Goal: Task Accomplishment & Management: Use online tool/utility

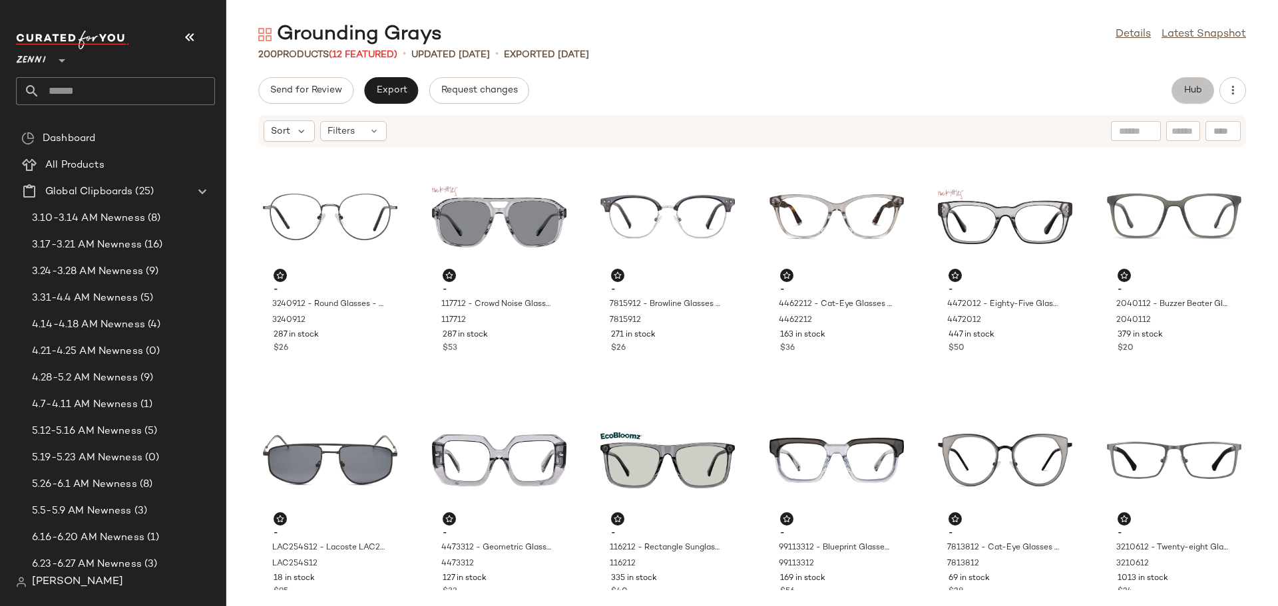
click at [1195, 97] on button "Hub" at bounding box center [1192, 90] width 43 height 27
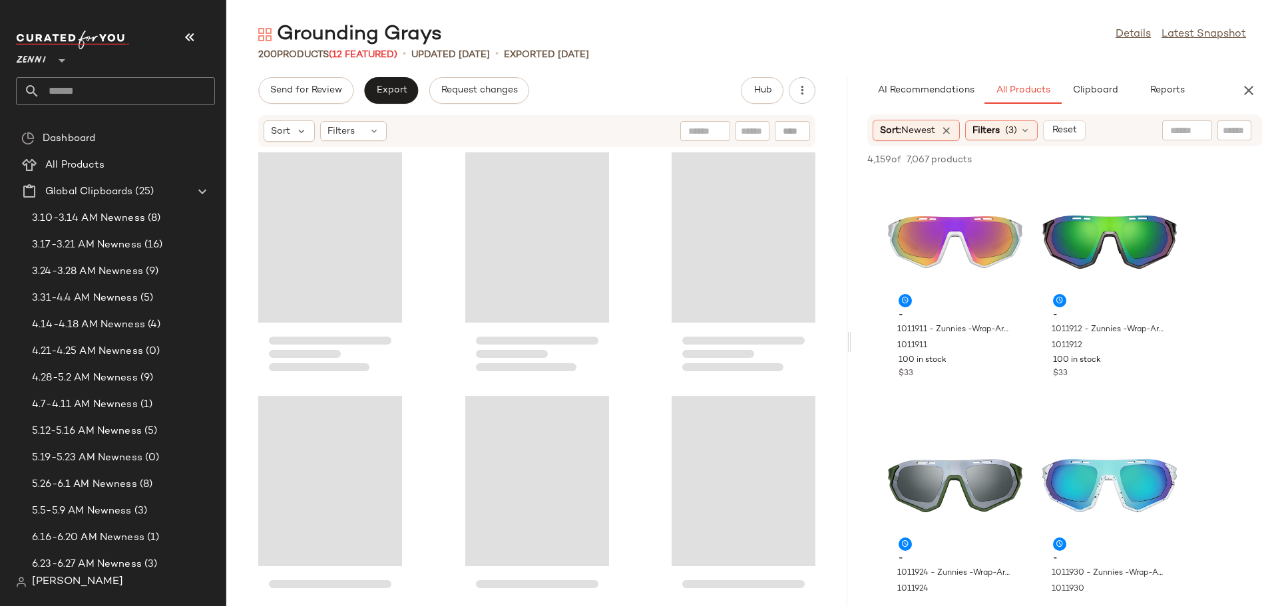
drag, startPoint x: 753, startPoint y: 343, endPoint x: 853, endPoint y: 343, distance: 100.5
click at [853, 343] on div "Grounding Grays Details Latest Snapshot 200 Products (12 Featured) • updated Au…" at bounding box center [752, 313] width 1052 height 585
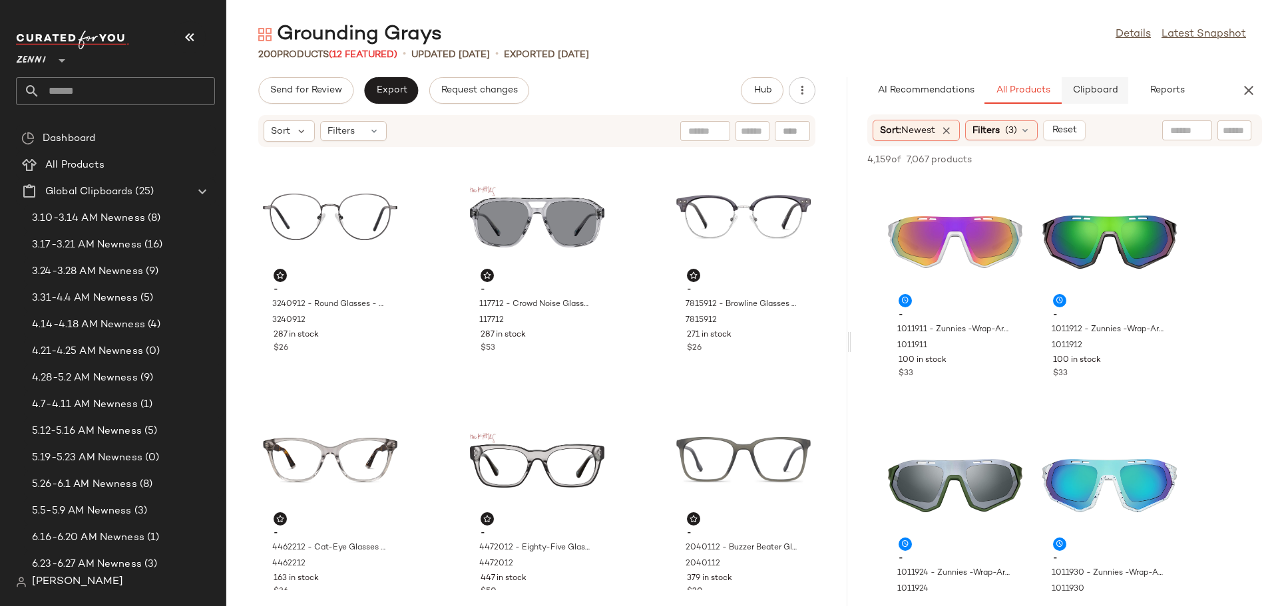
click at [1094, 91] on span "Clipboard" at bounding box center [1095, 90] width 46 height 11
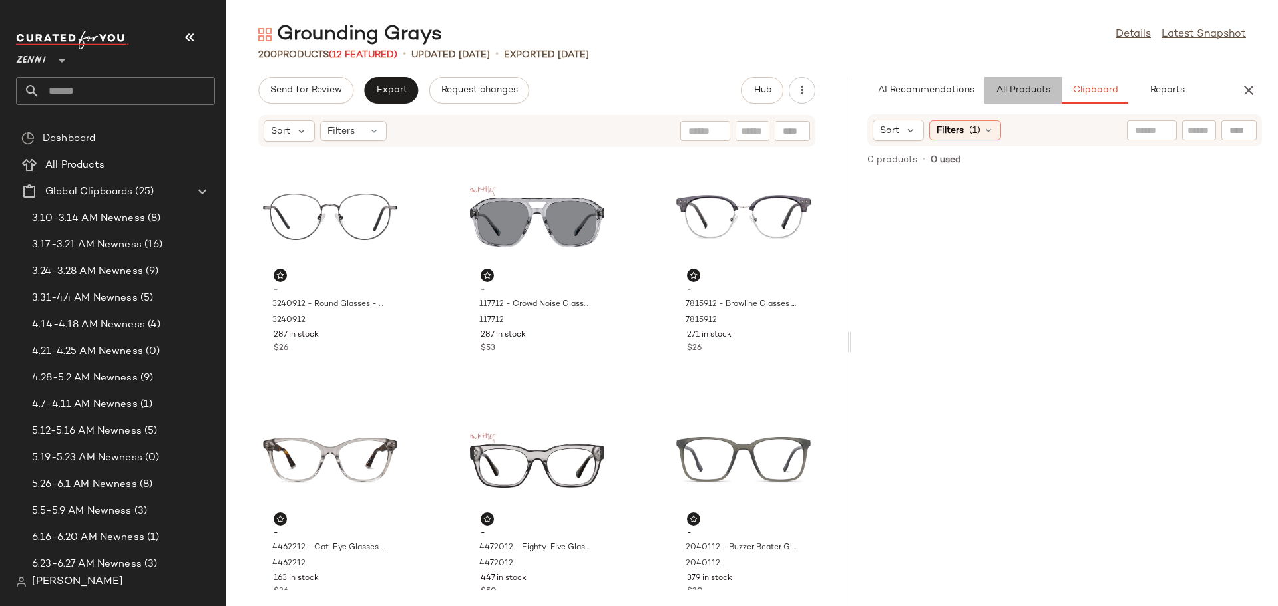
click at [1041, 87] on span "All Products" at bounding box center [1023, 90] width 55 height 11
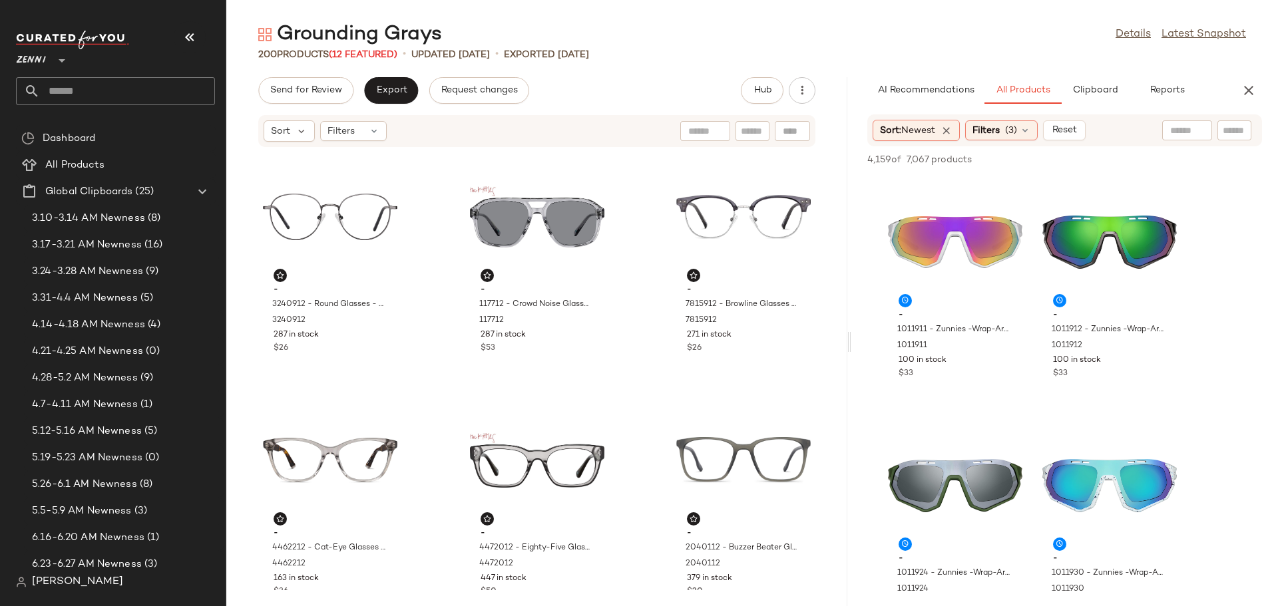
click at [1230, 128] on input "text" at bounding box center [1234, 131] width 23 height 14
type input "****"
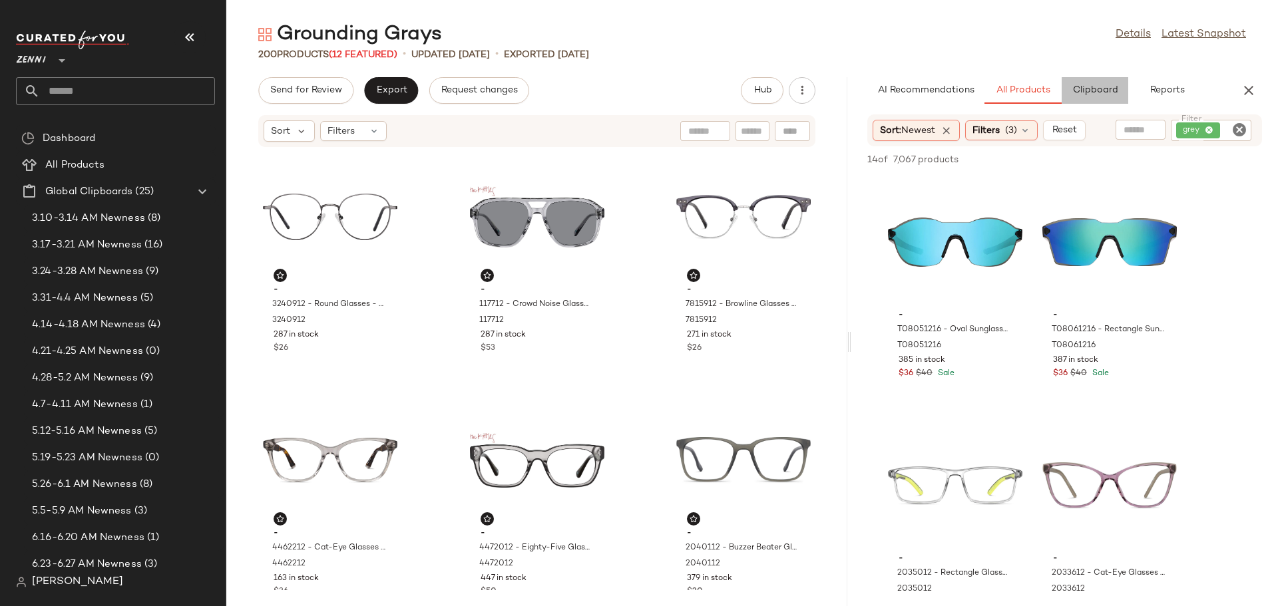
click at [1101, 89] on span "Clipboard" at bounding box center [1095, 90] width 46 height 11
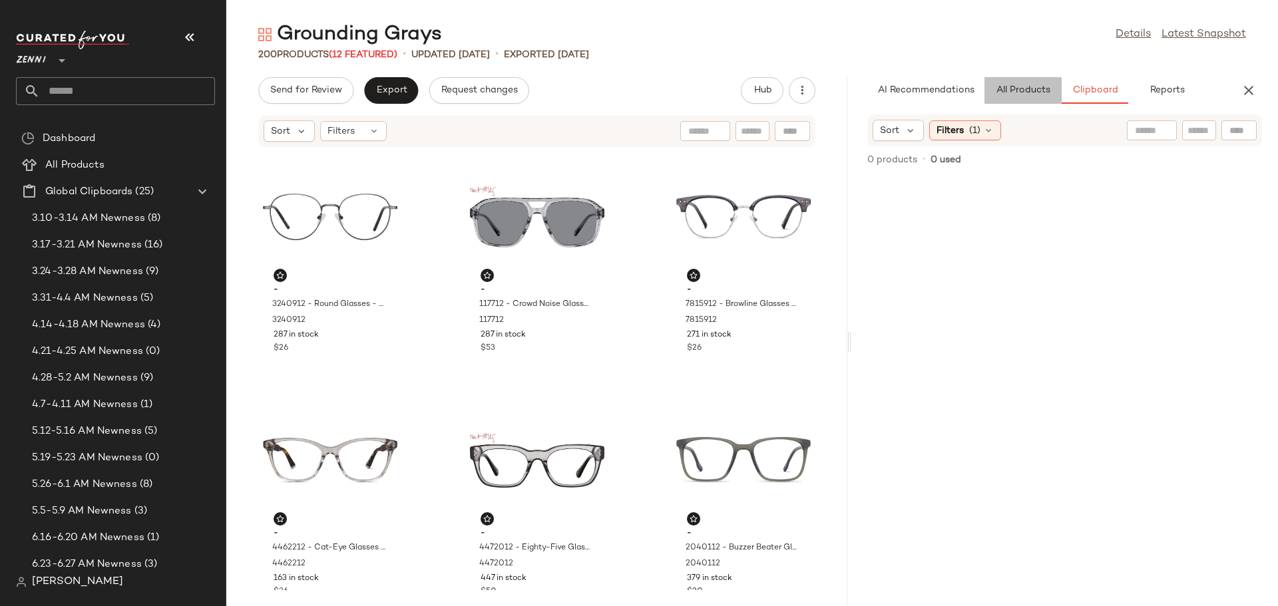
click at [1008, 95] on span "All Products" at bounding box center [1023, 90] width 55 height 11
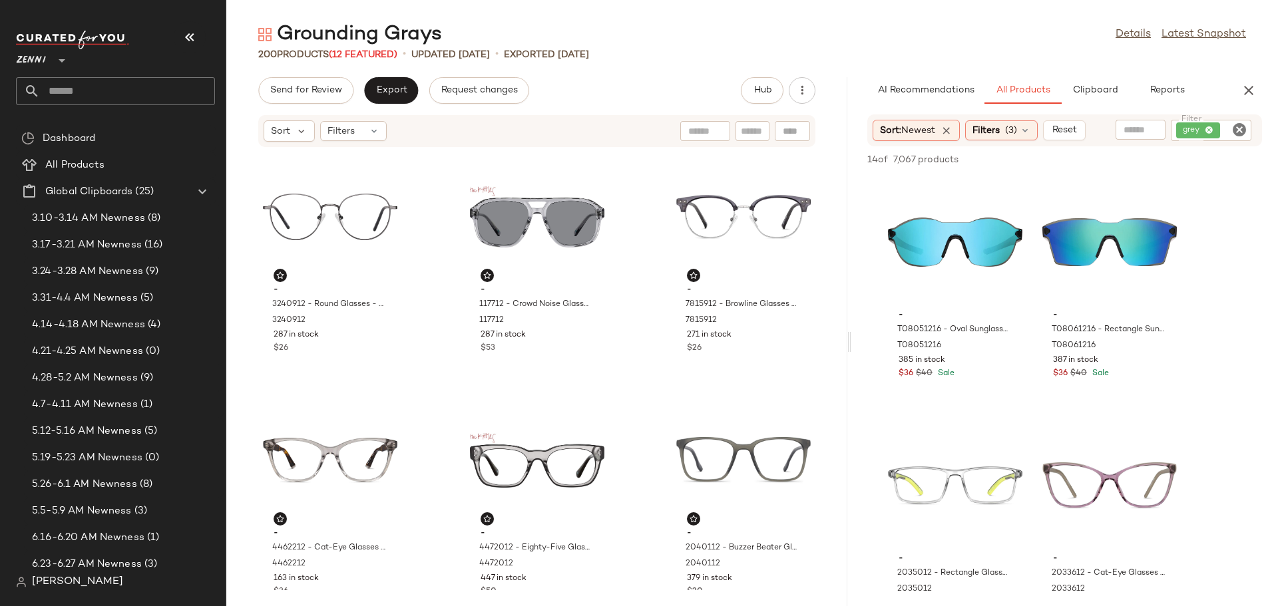
click at [1236, 130] on icon "Clear Filter" at bounding box center [1239, 130] width 16 height 16
click at [1205, 132] on input "Filter" at bounding box center [1211, 131] width 113 height 14
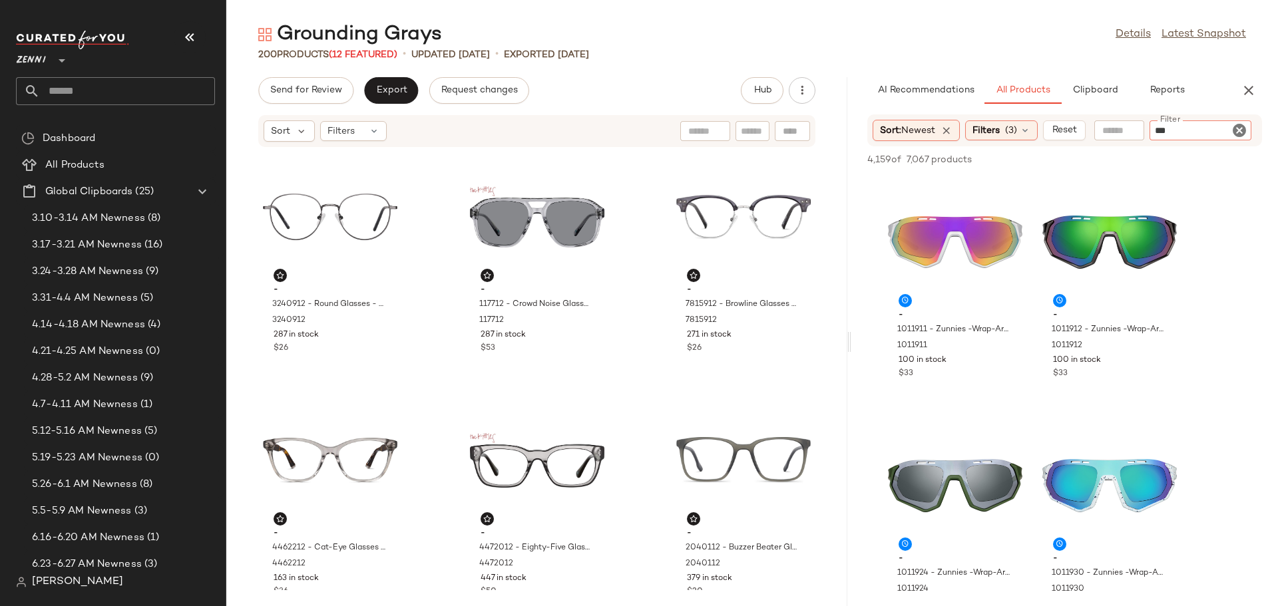
type input "****"
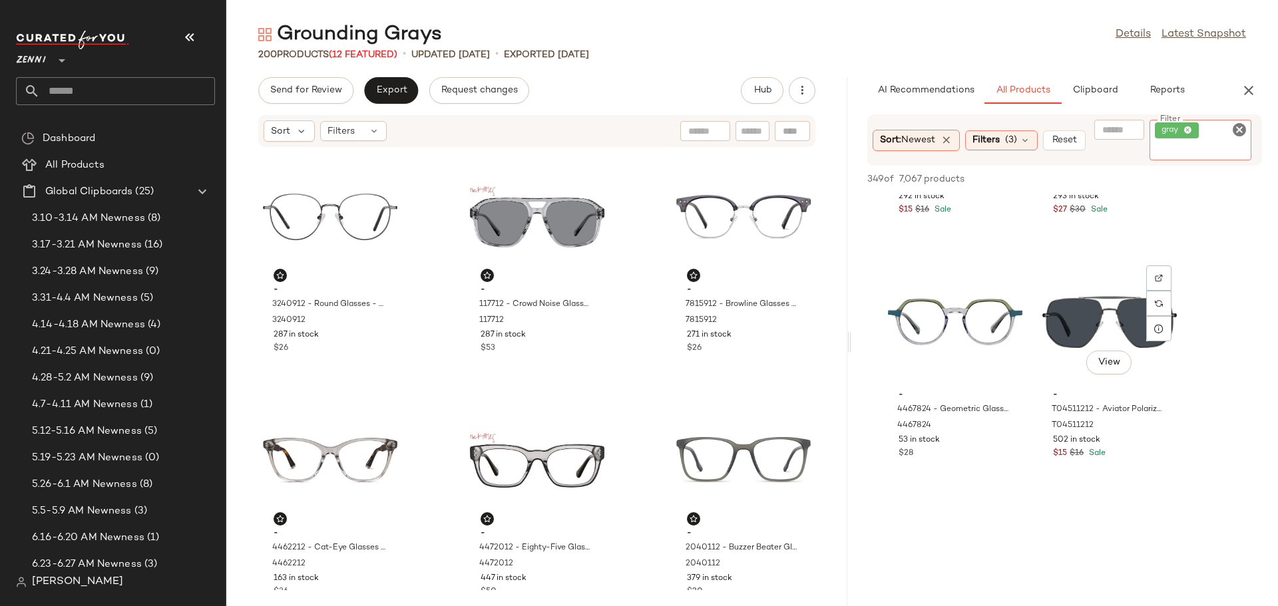
scroll to position [6522, 0]
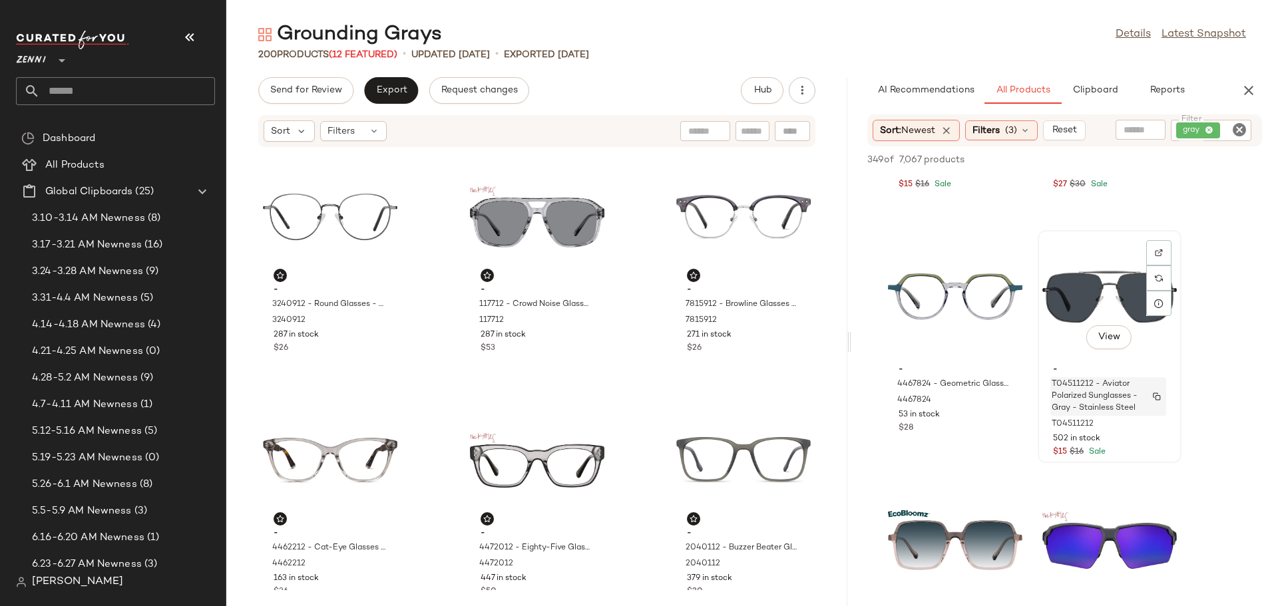
click at [1085, 403] on span "T04511212 - Aviator Polarized Sunglasses - Gray - Stainless Steel" at bounding box center [1096, 397] width 88 height 36
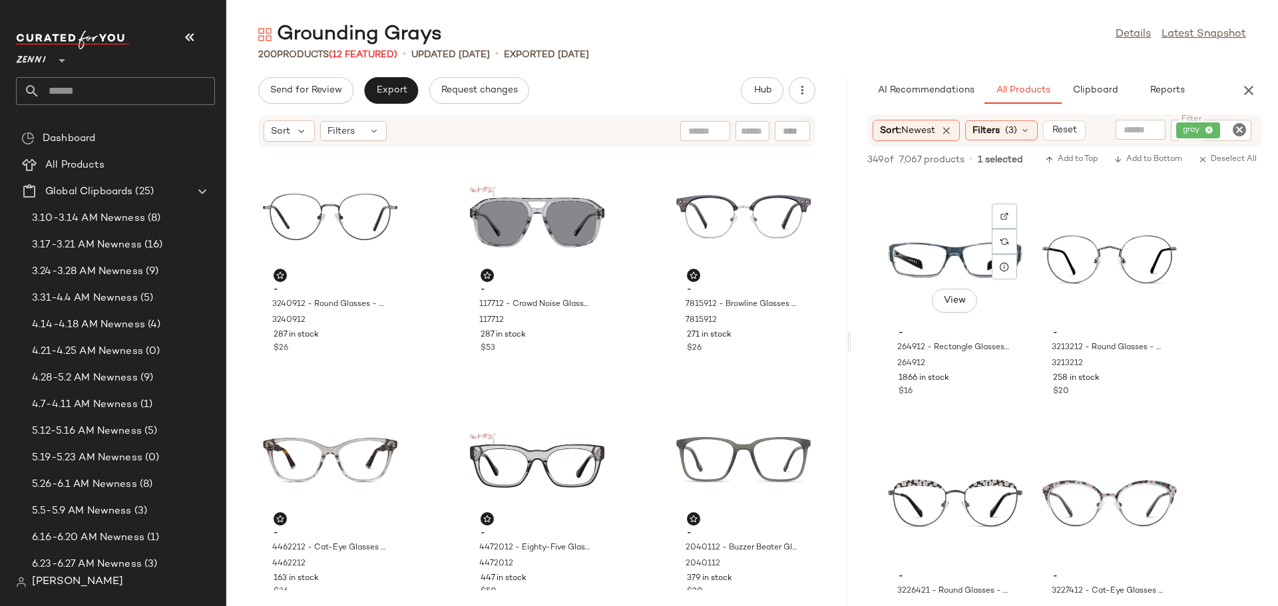
scroll to position [20017, 0]
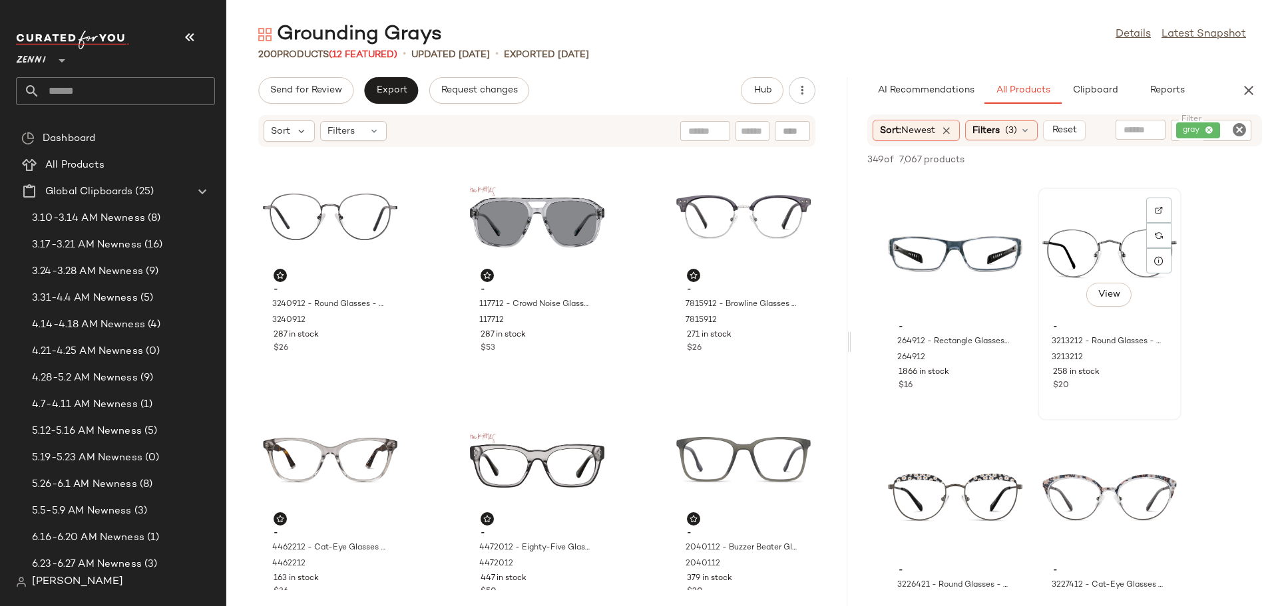
click at [1082, 258] on div "View" at bounding box center [1109, 254] width 134 height 124
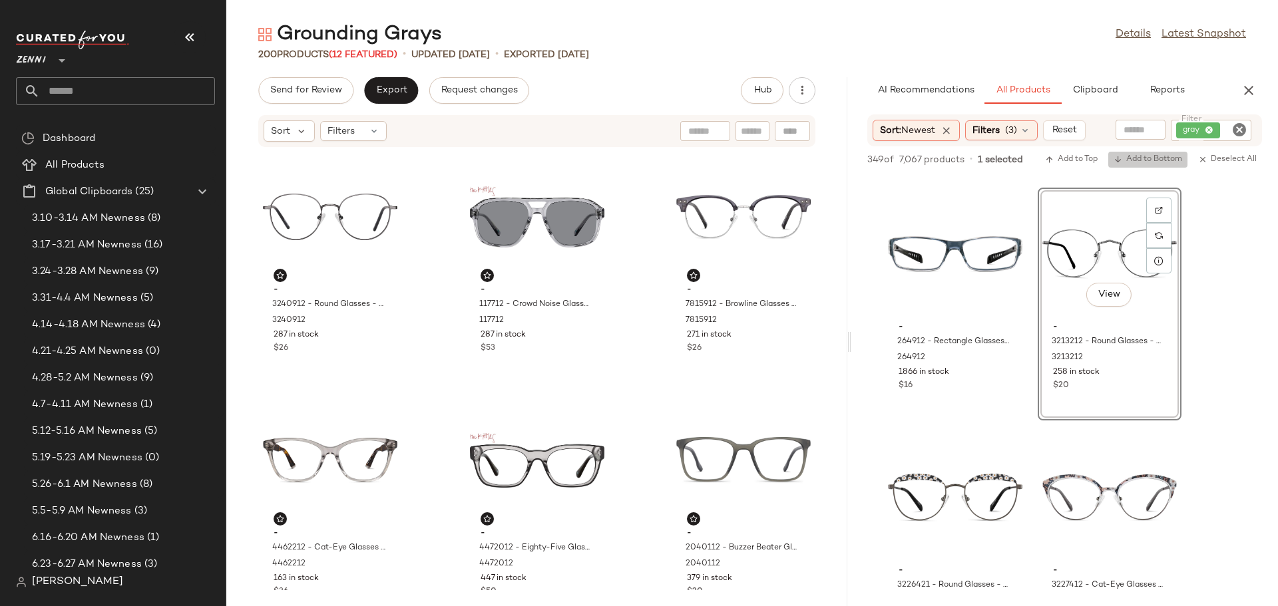
click at [1161, 156] on span "Add to Bottom" at bounding box center [1147, 159] width 69 height 9
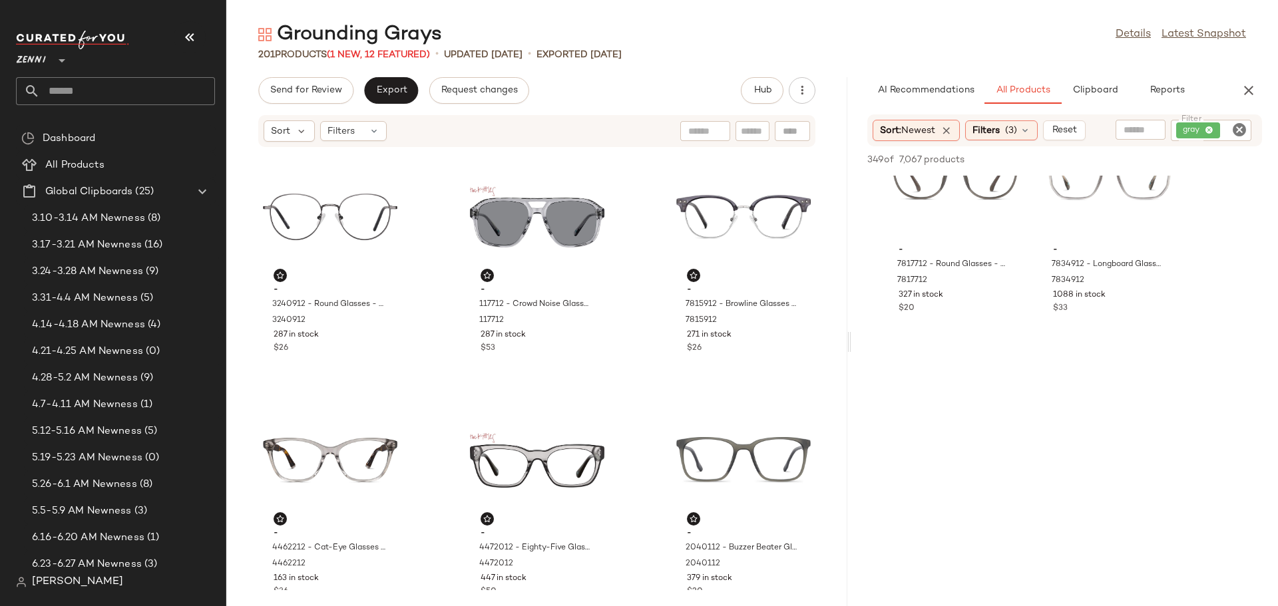
scroll to position [0, 0]
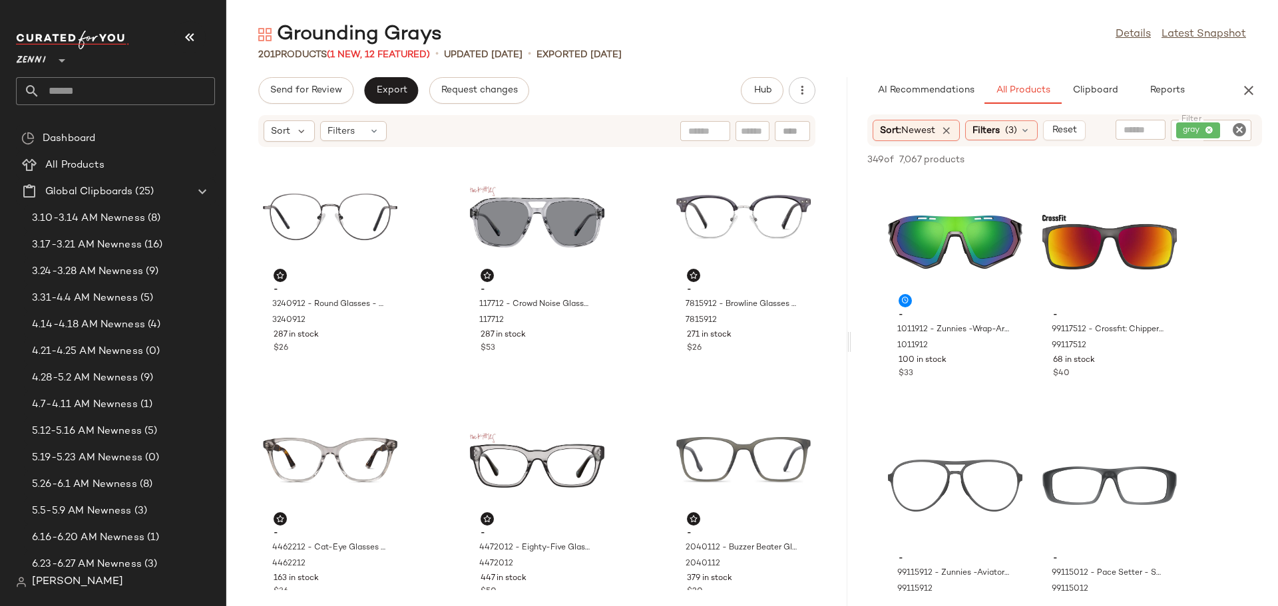
click at [1237, 128] on icon "Clear Filter" at bounding box center [1239, 130] width 16 height 16
click at [1256, 89] on icon "button" at bounding box center [1249, 91] width 16 height 16
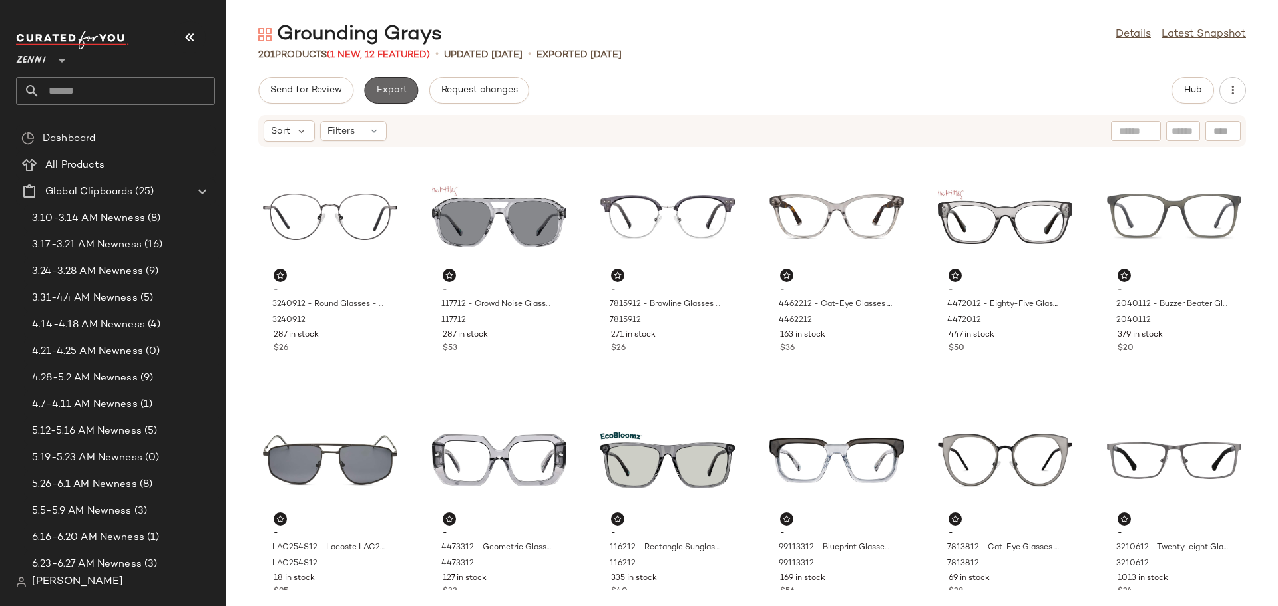
click at [398, 98] on button "Export" at bounding box center [391, 90] width 54 height 27
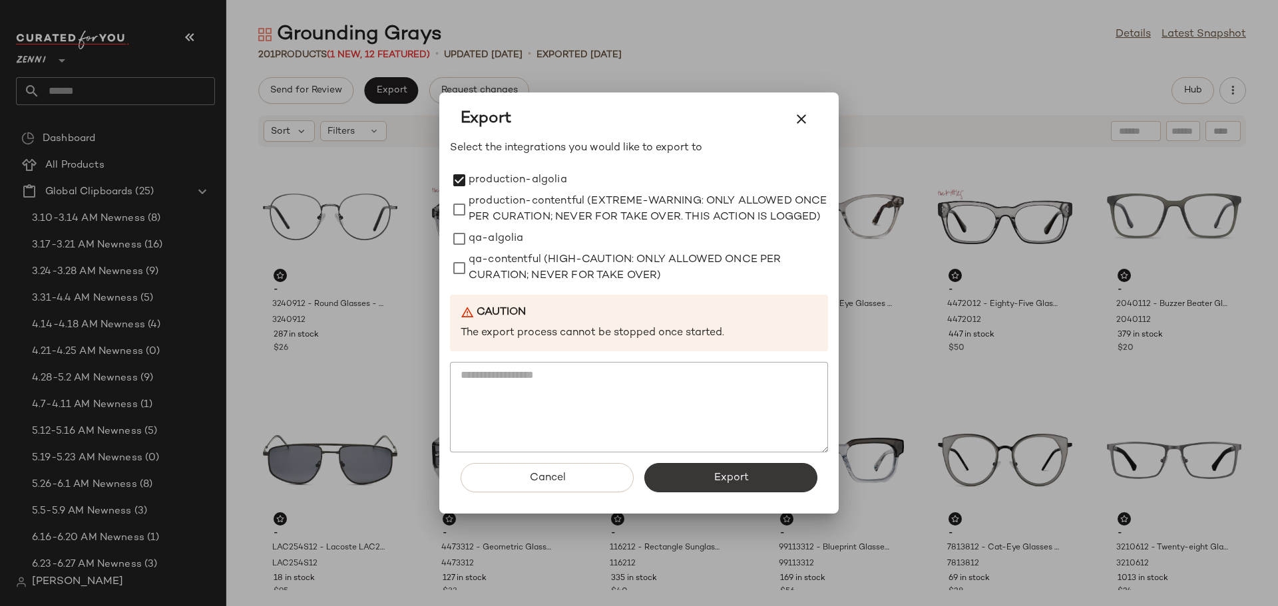
click at [742, 477] on button "Export" at bounding box center [730, 477] width 173 height 29
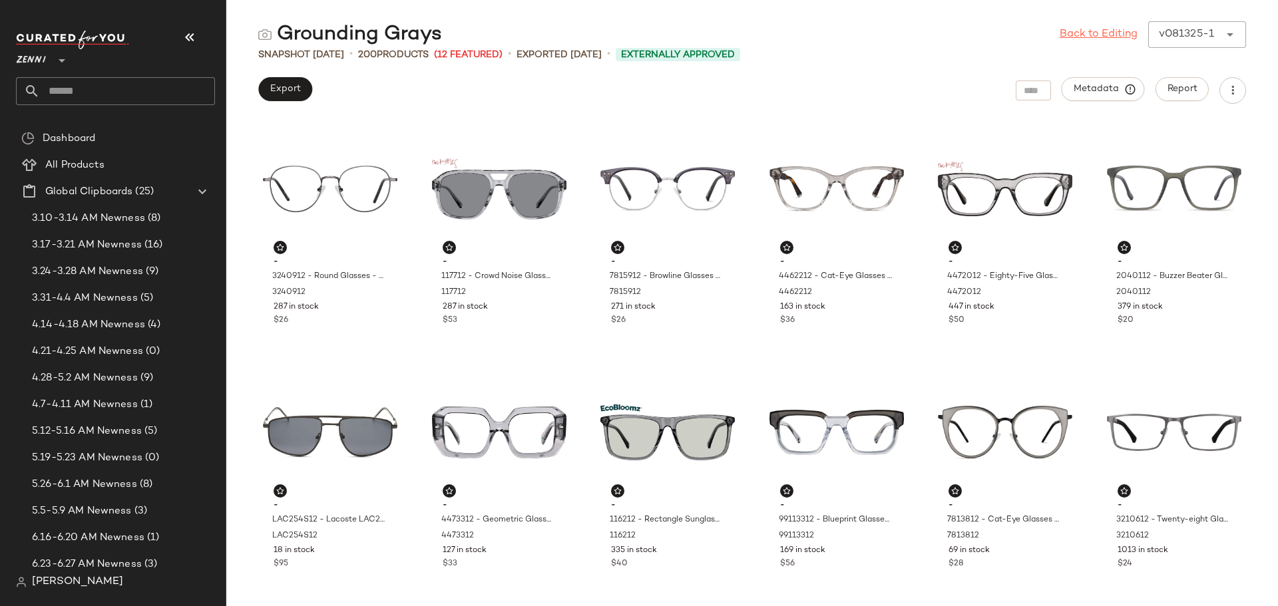
click at [1091, 33] on link "Back to Editing" at bounding box center [1099, 35] width 78 height 16
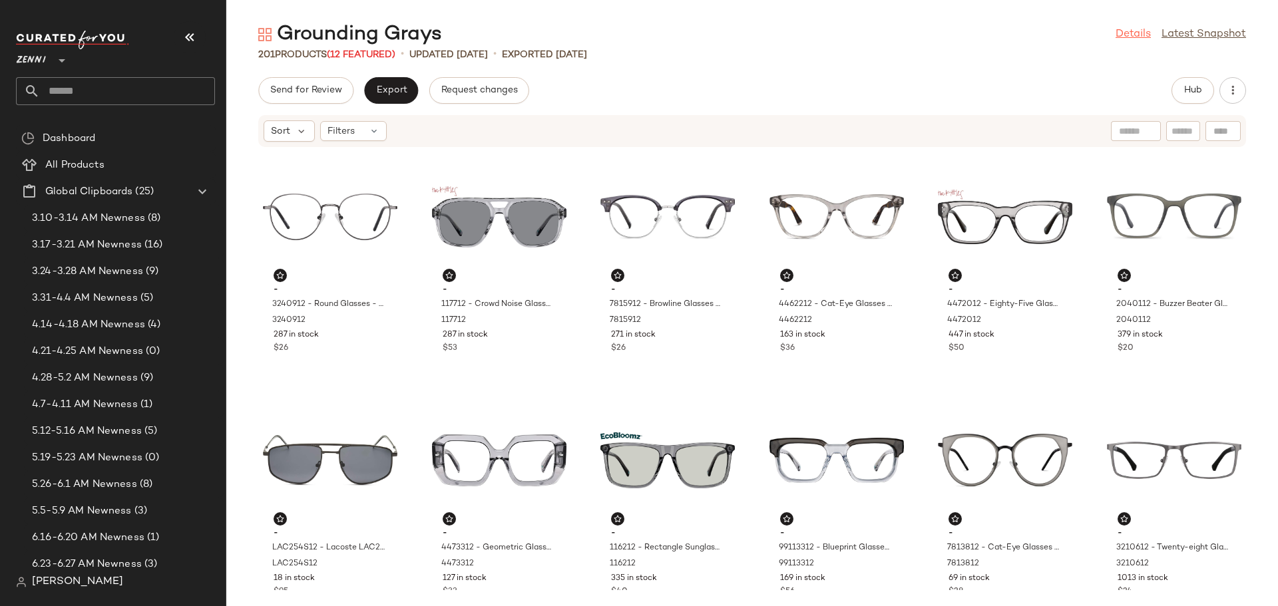
click at [1133, 31] on link "Details" at bounding box center [1132, 35] width 35 height 16
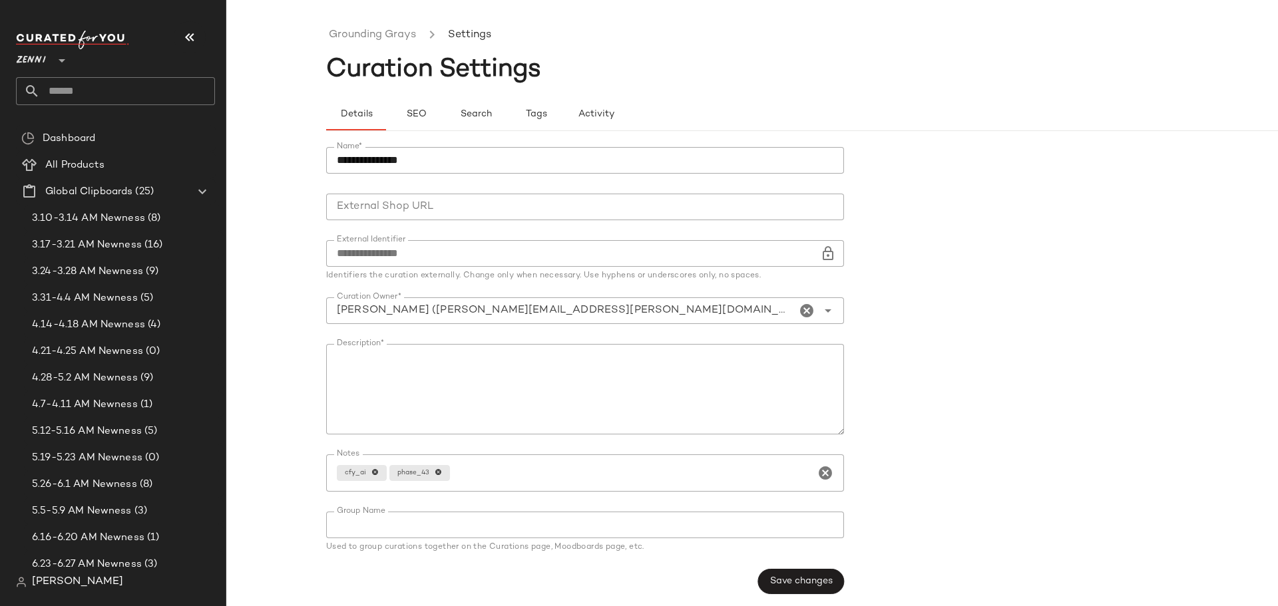
click at [476, 361] on textarea "Description*" at bounding box center [585, 389] width 518 height 91
paste textarea "**********"
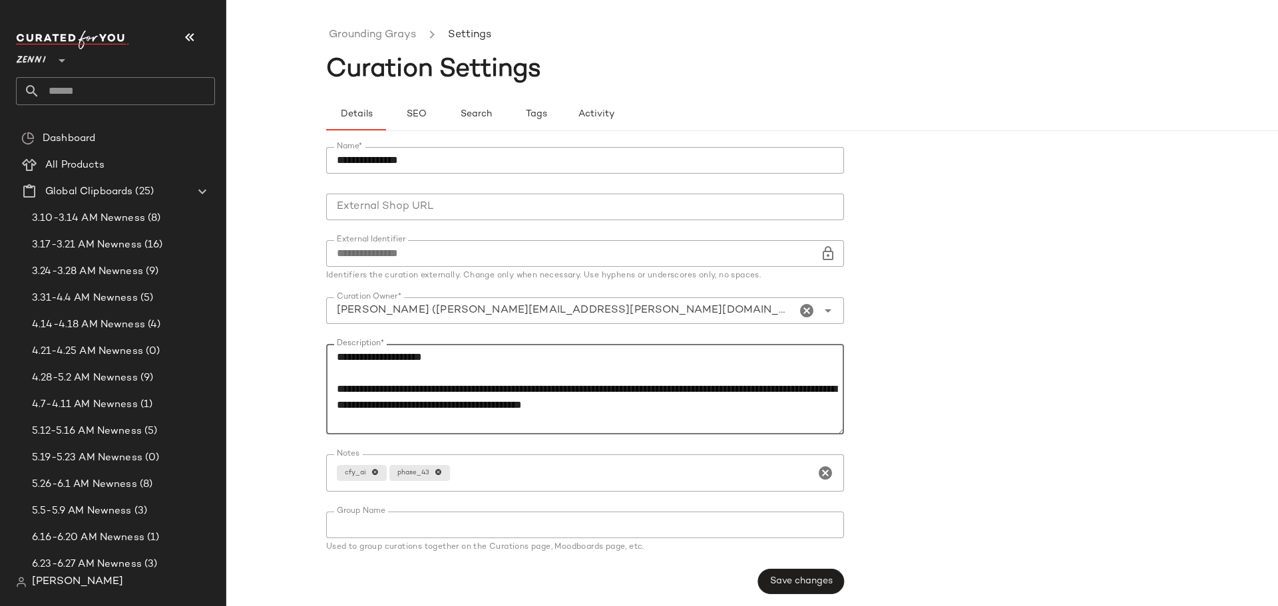
click at [366, 389] on textarea "**********" at bounding box center [585, 389] width 518 height 91
click at [723, 427] on textarea "**********" at bounding box center [585, 389] width 518 height 91
type textarea "**********"
click at [807, 584] on span "Save changes" at bounding box center [800, 581] width 63 height 11
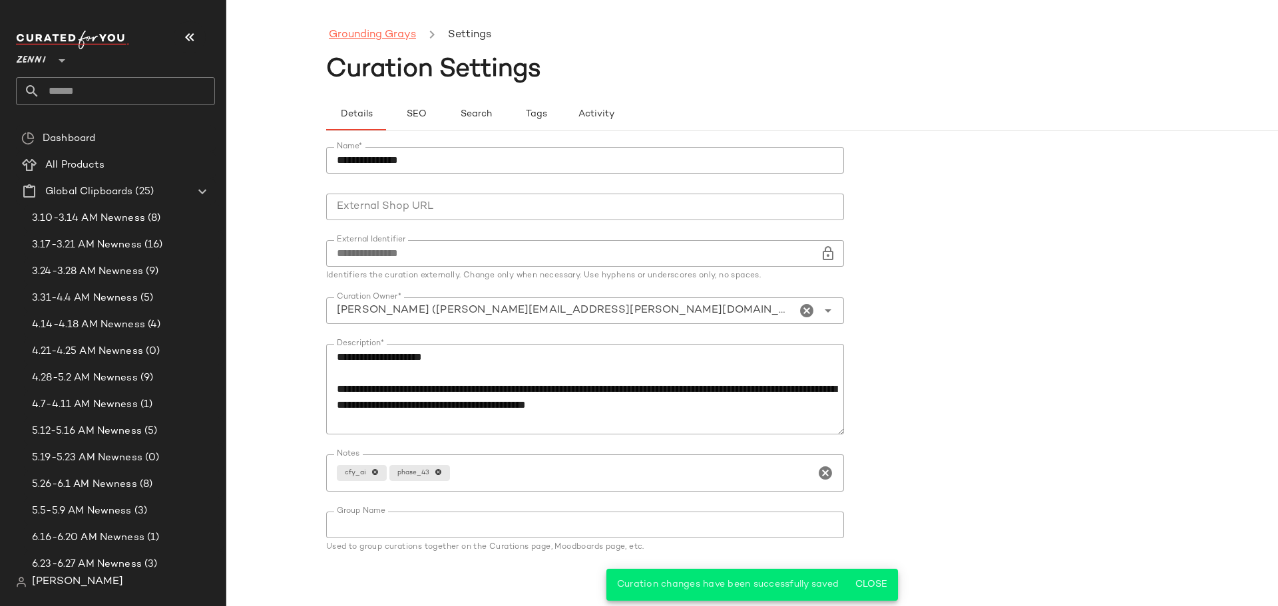
click at [404, 38] on link "Grounding Grays" at bounding box center [372, 35] width 87 height 17
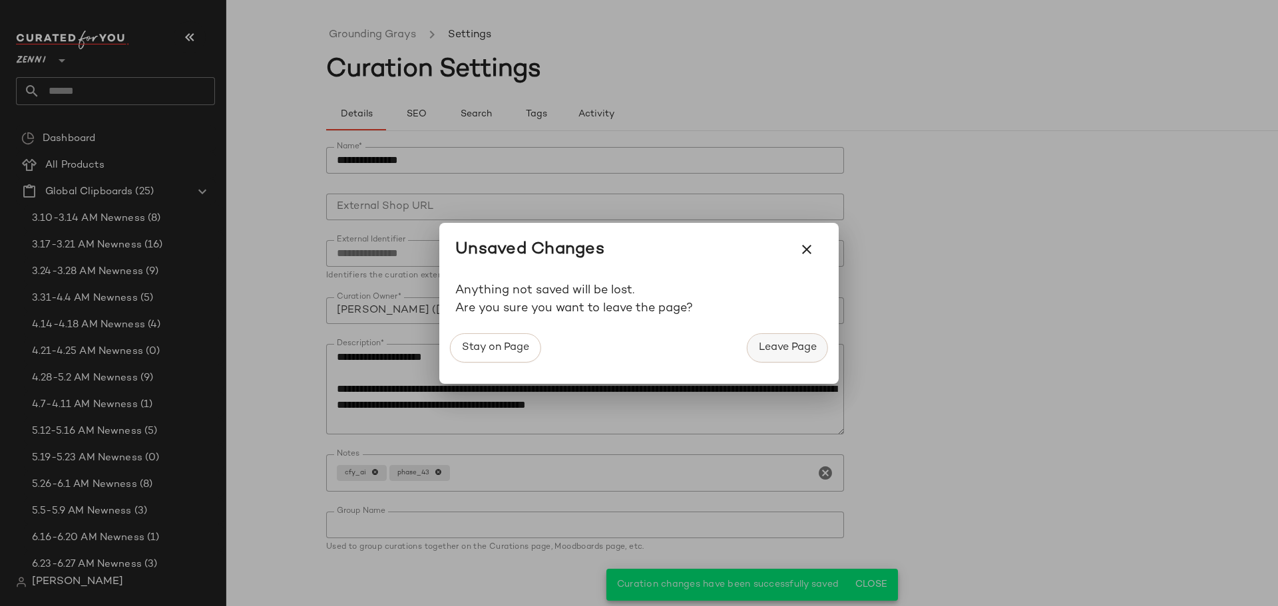
click at [785, 346] on span "Leave Page" at bounding box center [787, 347] width 59 height 13
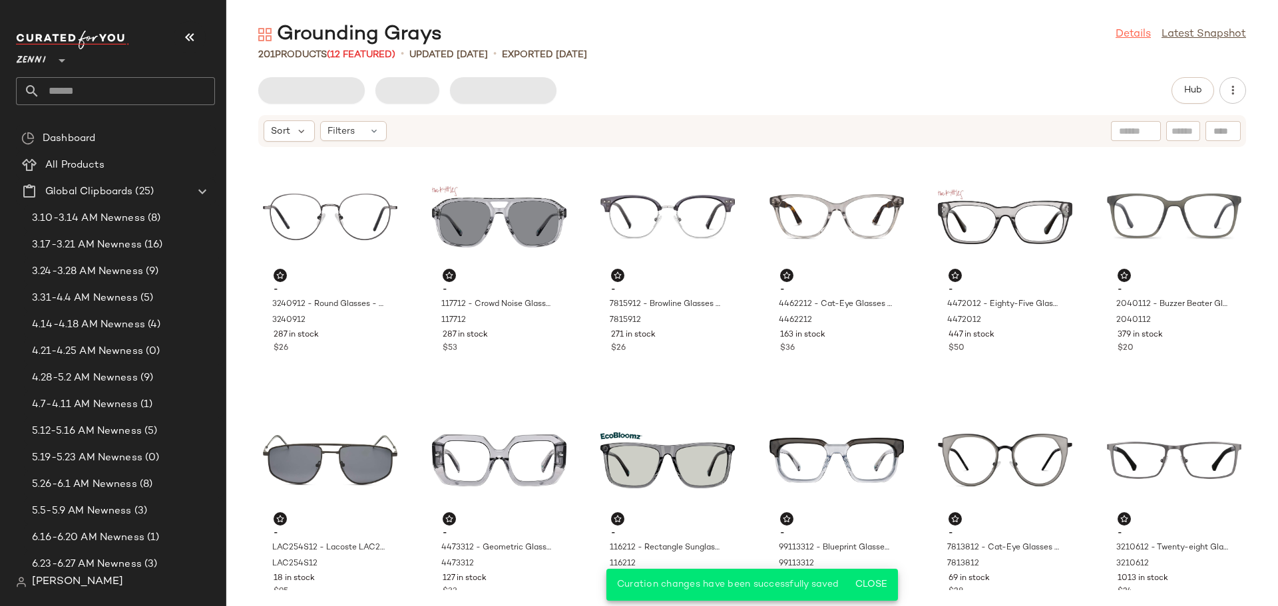
click at [1133, 37] on link "Details" at bounding box center [1132, 35] width 35 height 16
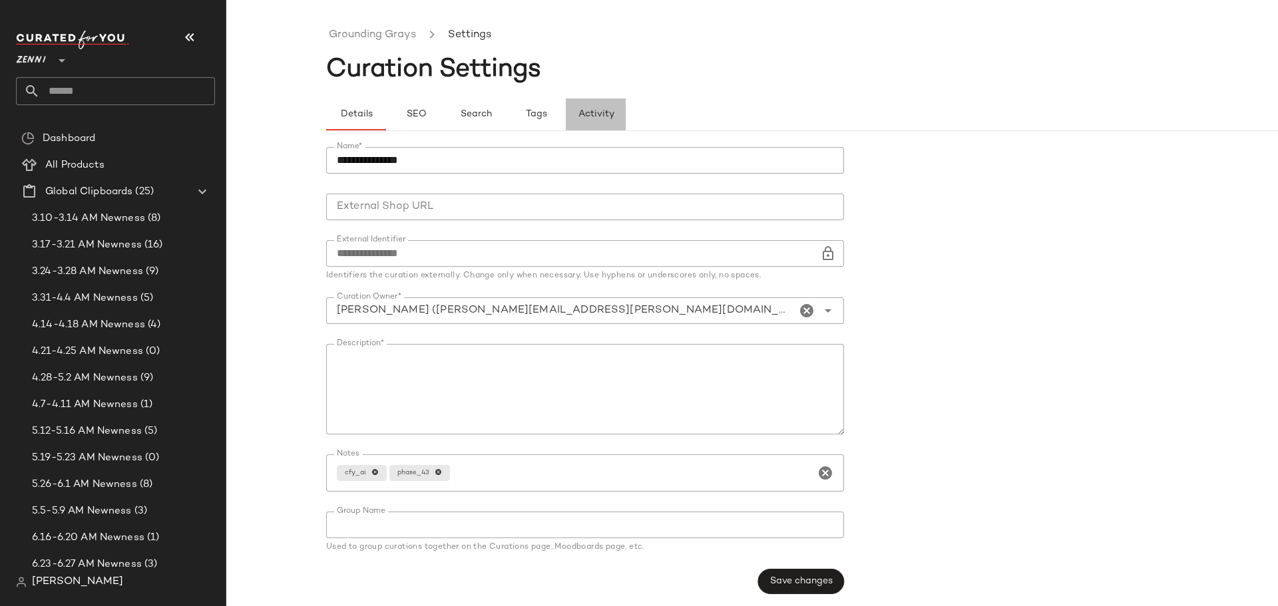
click at [591, 117] on span "Activity" at bounding box center [595, 114] width 37 height 11
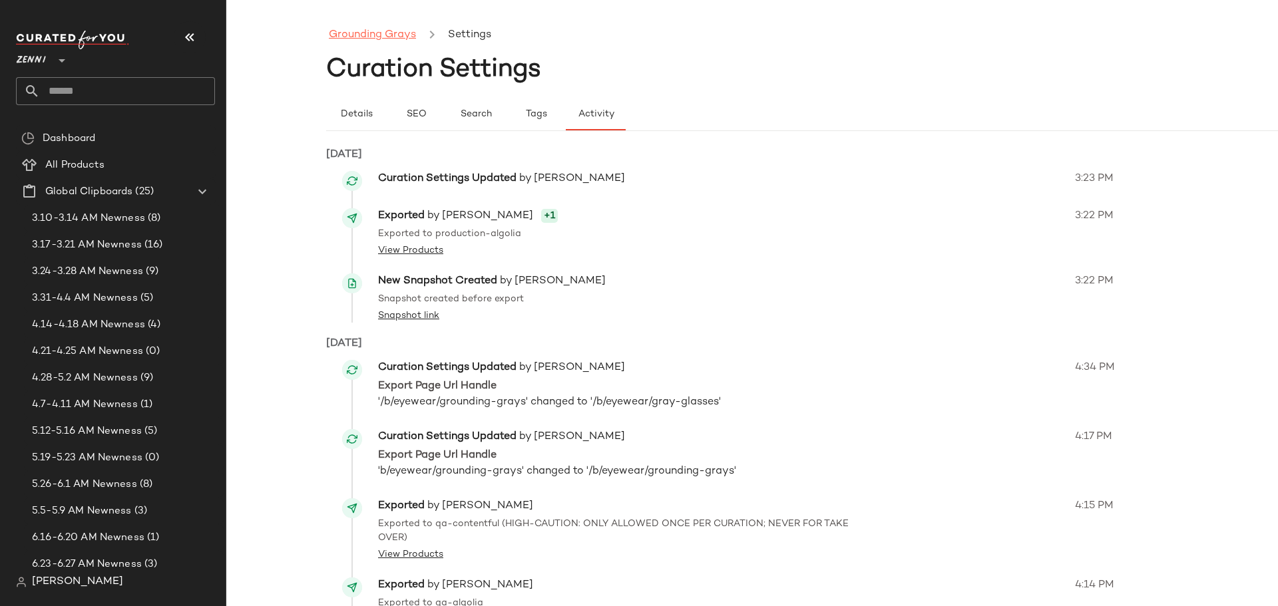
click at [372, 31] on link "Grounding Grays" at bounding box center [372, 35] width 87 height 17
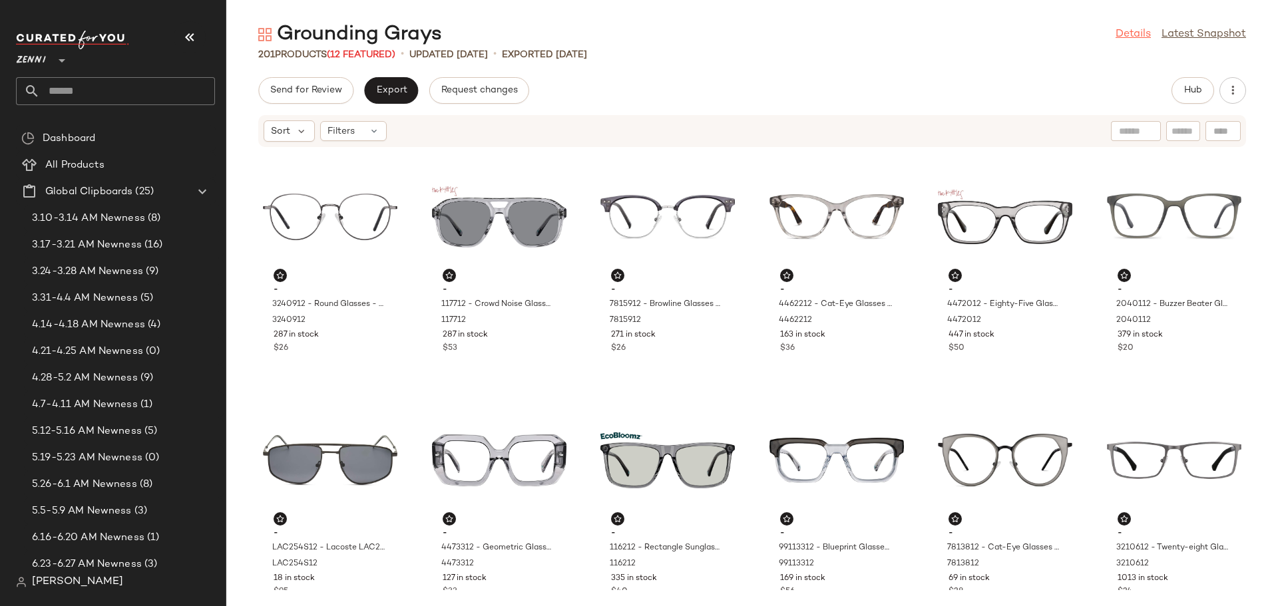
click at [1132, 35] on link "Details" at bounding box center [1132, 35] width 35 height 16
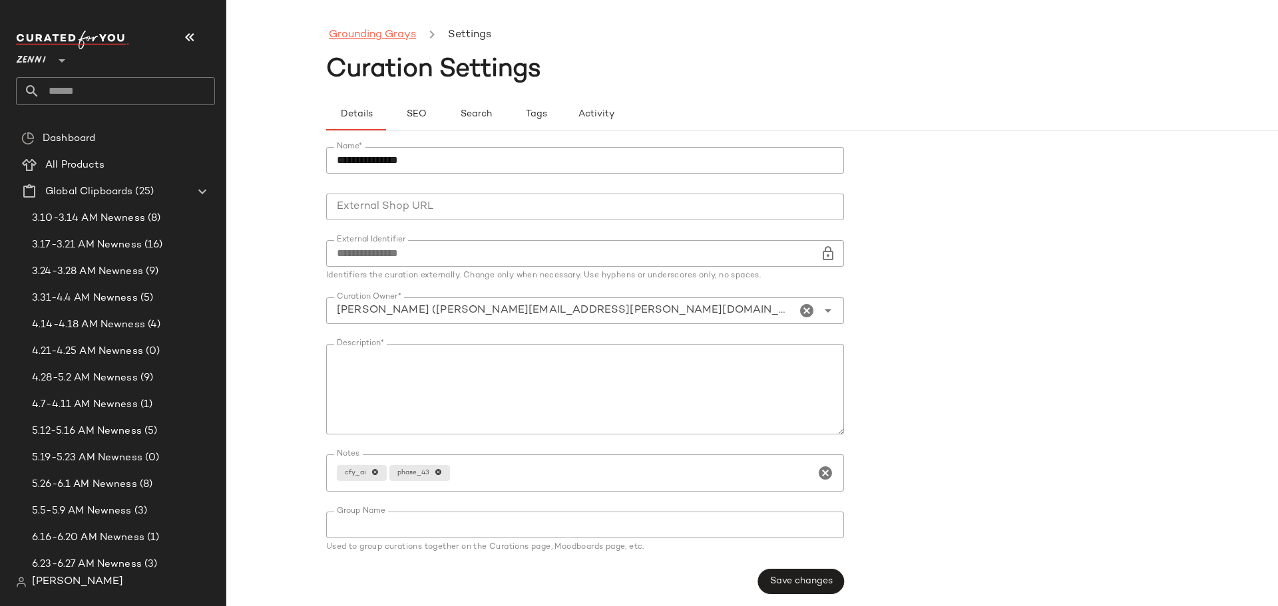
click at [390, 41] on link "Grounding Grays" at bounding box center [372, 35] width 87 height 17
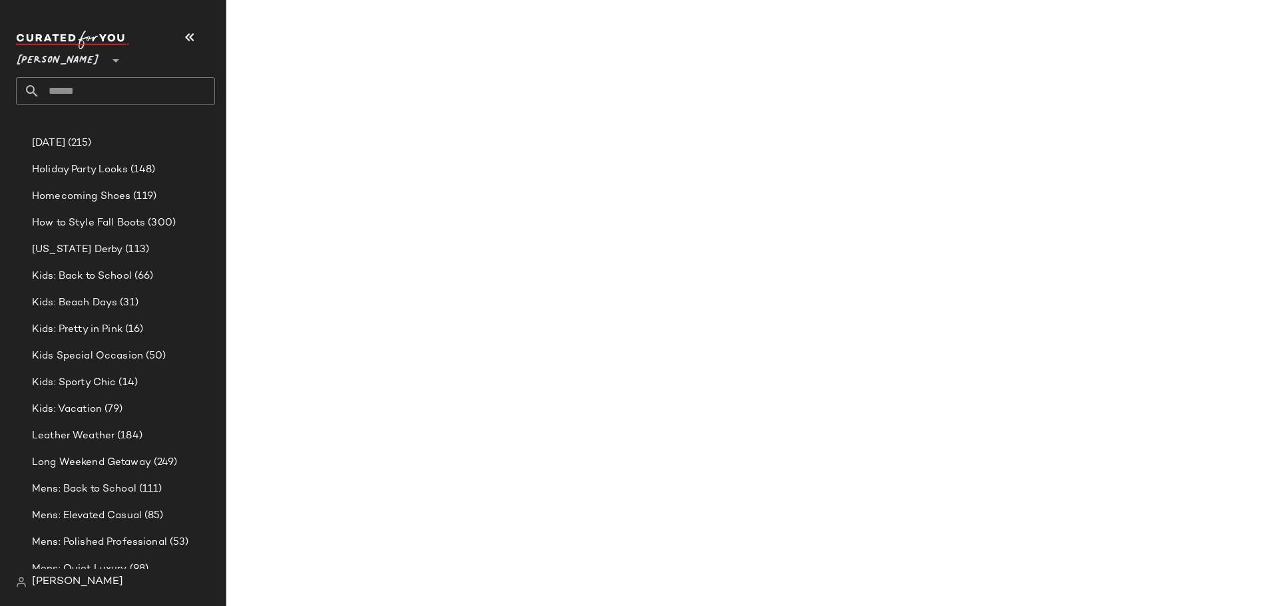
scroll to position [2642, 0]
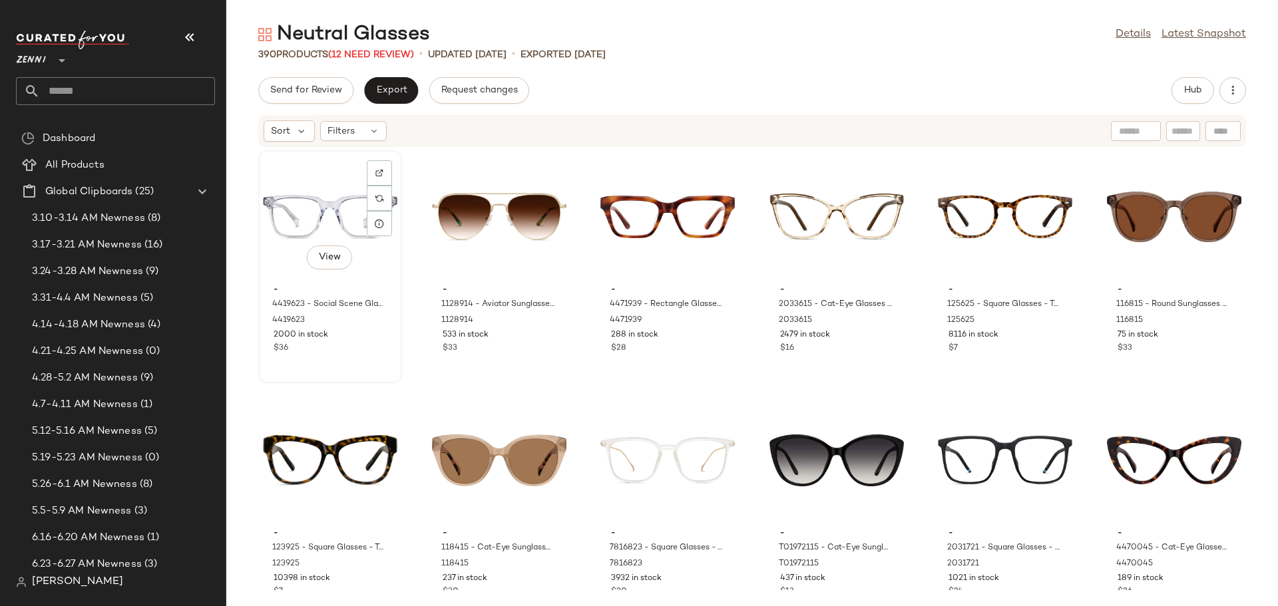
click at [361, 343] on div "$36" at bounding box center [330, 349] width 113 height 12
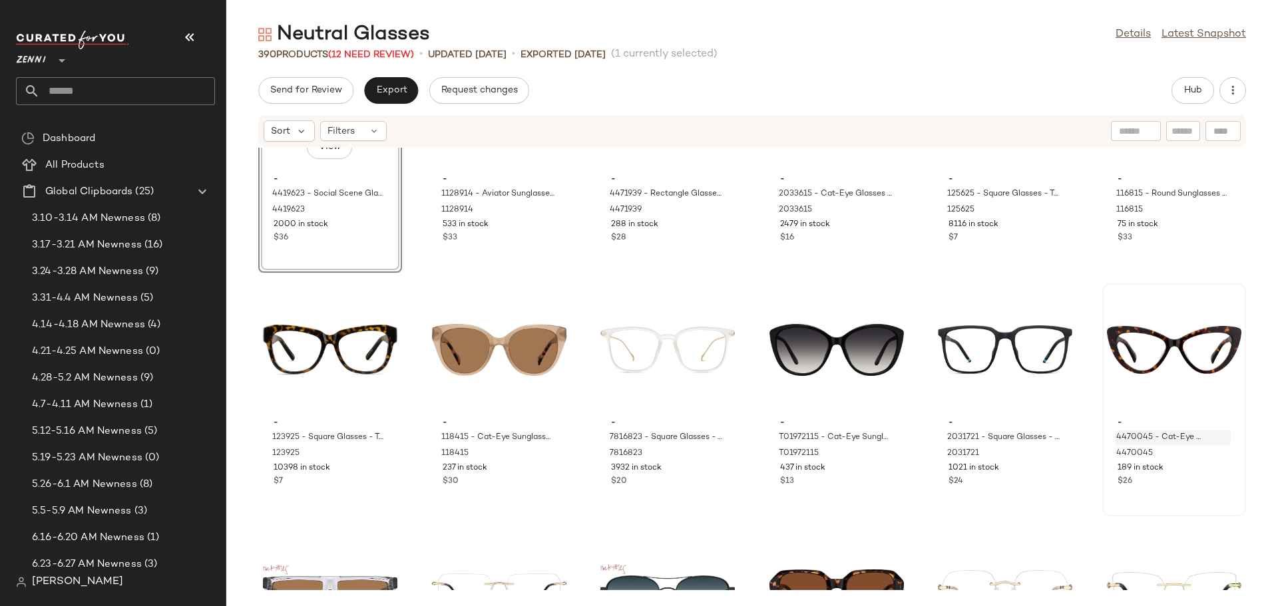
scroll to position [133, 0]
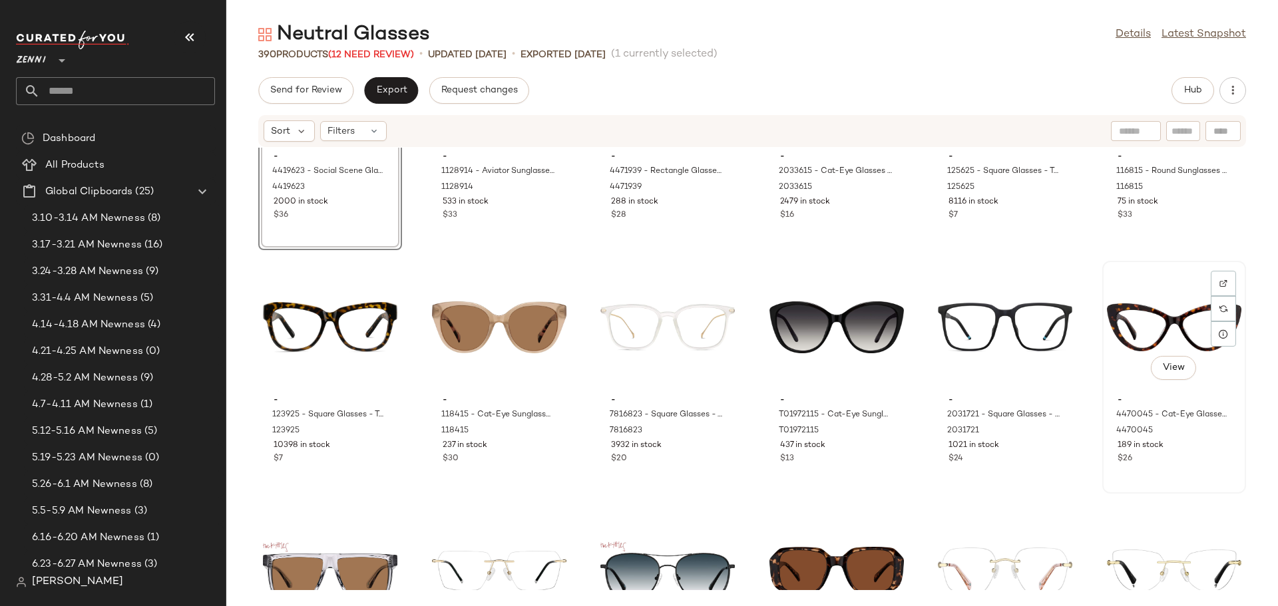
click at [1177, 467] on div "View - 4470045 - Cat-Eye Glasses - Tortoiseshell - Acetate 4470045 189 in stock…" at bounding box center [1173, 377] width 141 height 230
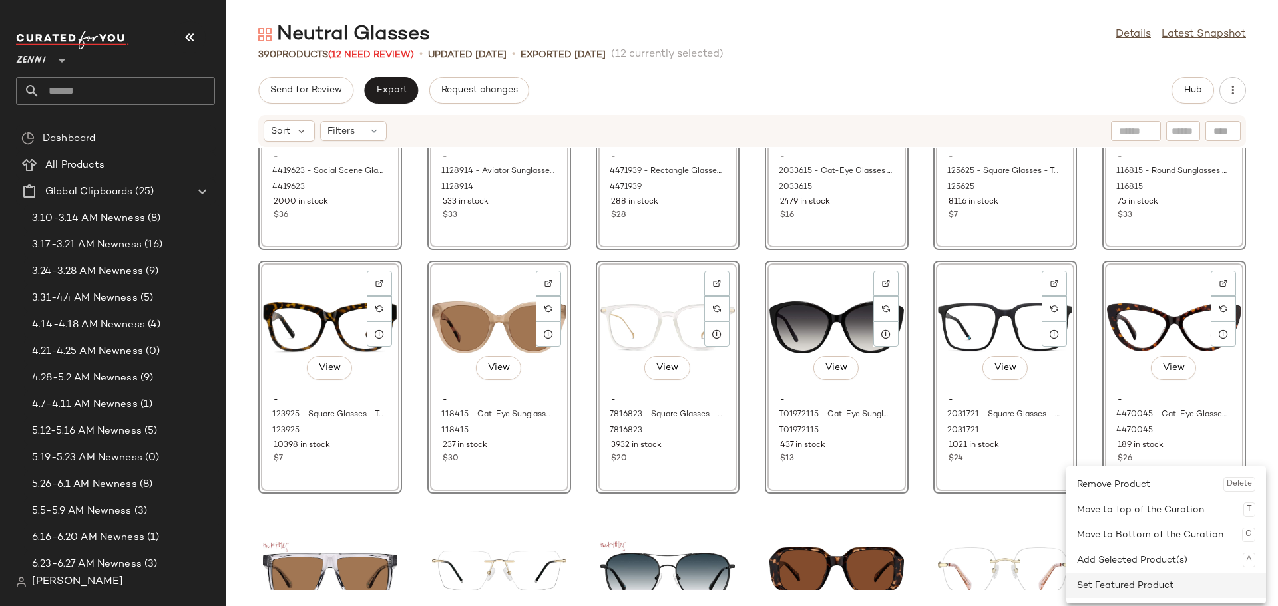
click at [1090, 578] on div "Set Featured Product" at bounding box center [1166, 585] width 178 height 25
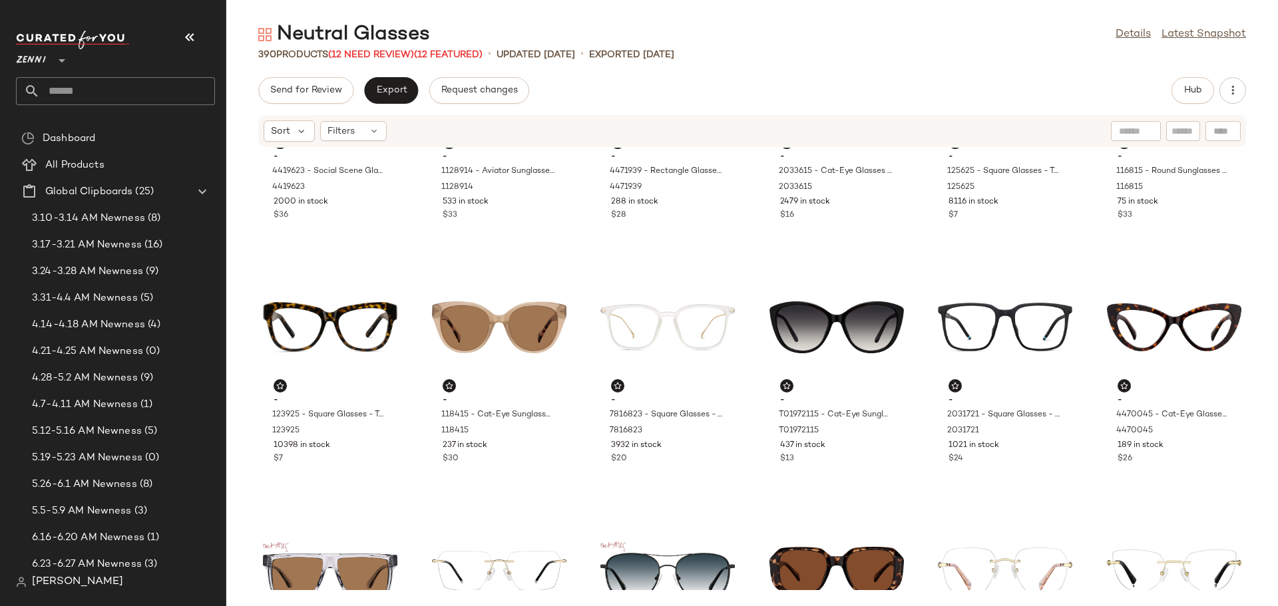
click at [416, 432] on div "- 4419623 - Social Scene Glasses - Clear - Acetate 4419623 2000 in stock $36 - …" at bounding box center [752, 369] width 1052 height 443
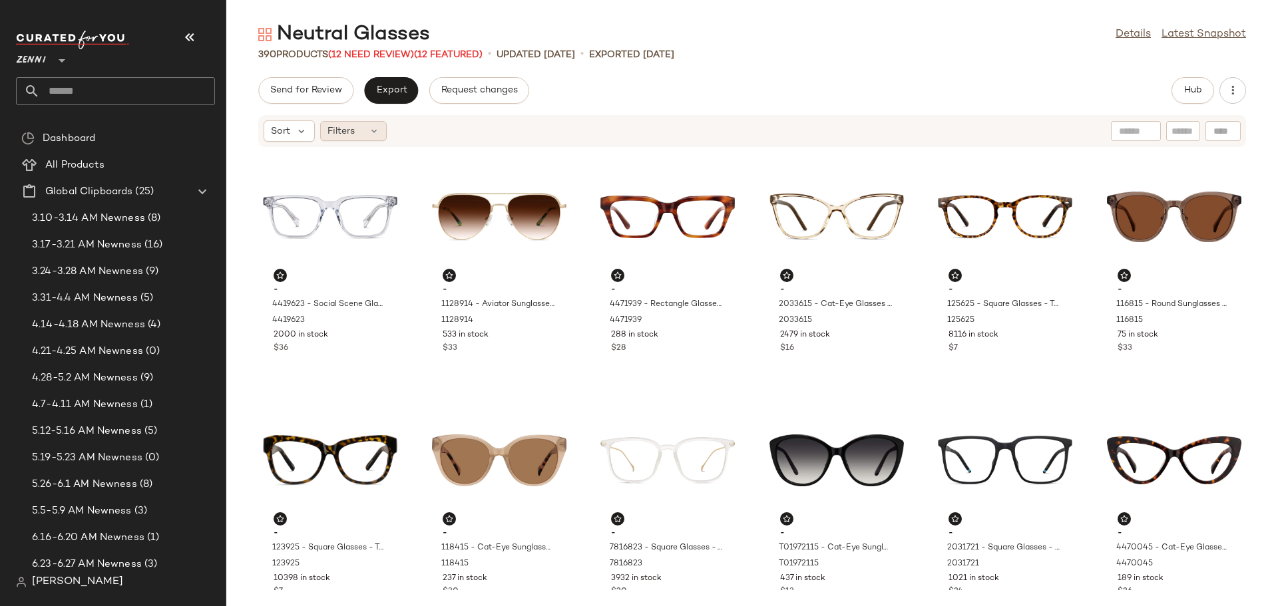
click at [373, 132] on icon at bounding box center [374, 131] width 11 height 11
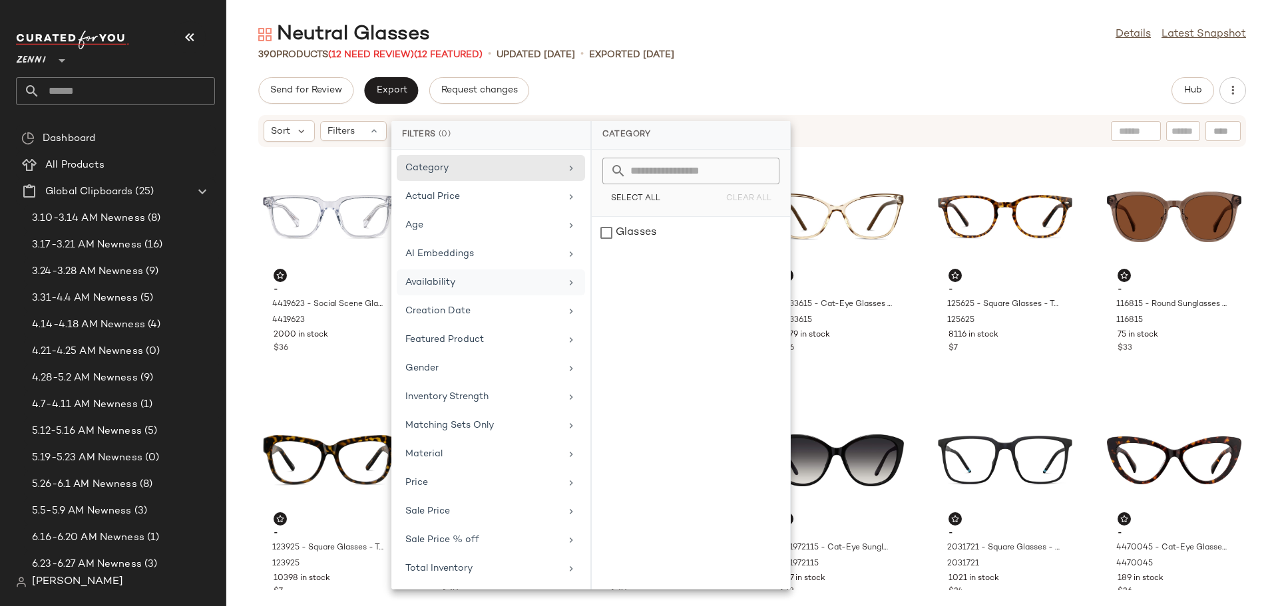
click at [431, 276] on div "Availability" at bounding box center [482, 283] width 155 height 14
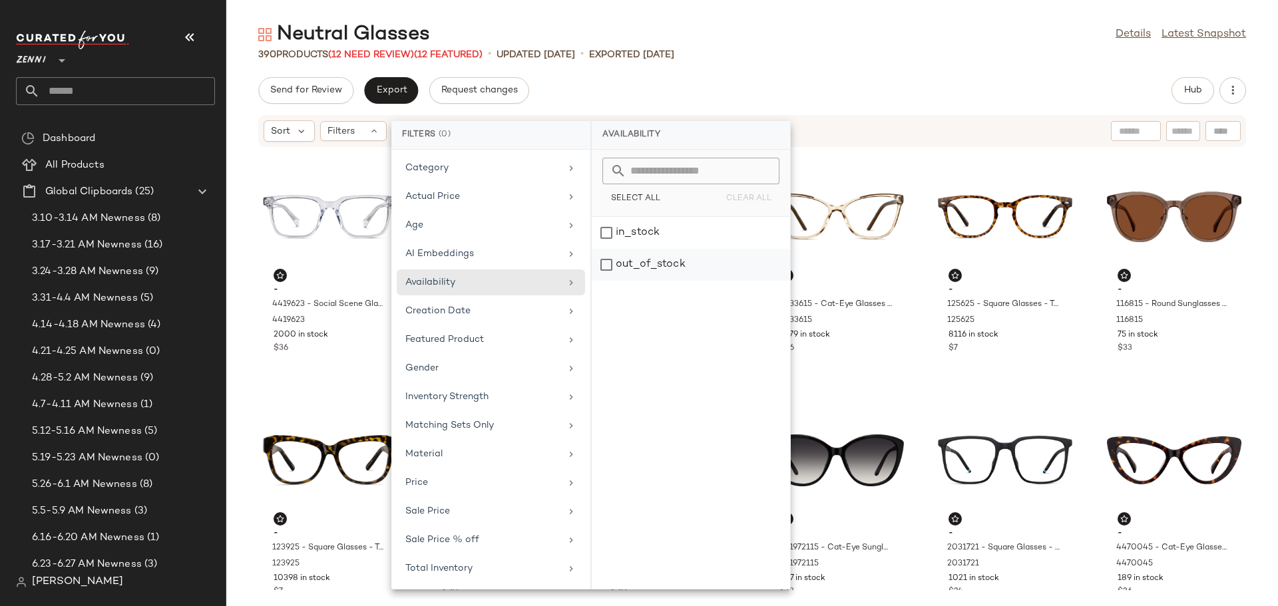
click at [605, 262] on div "out_of_stock" at bounding box center [691, 265] width 198 height 32
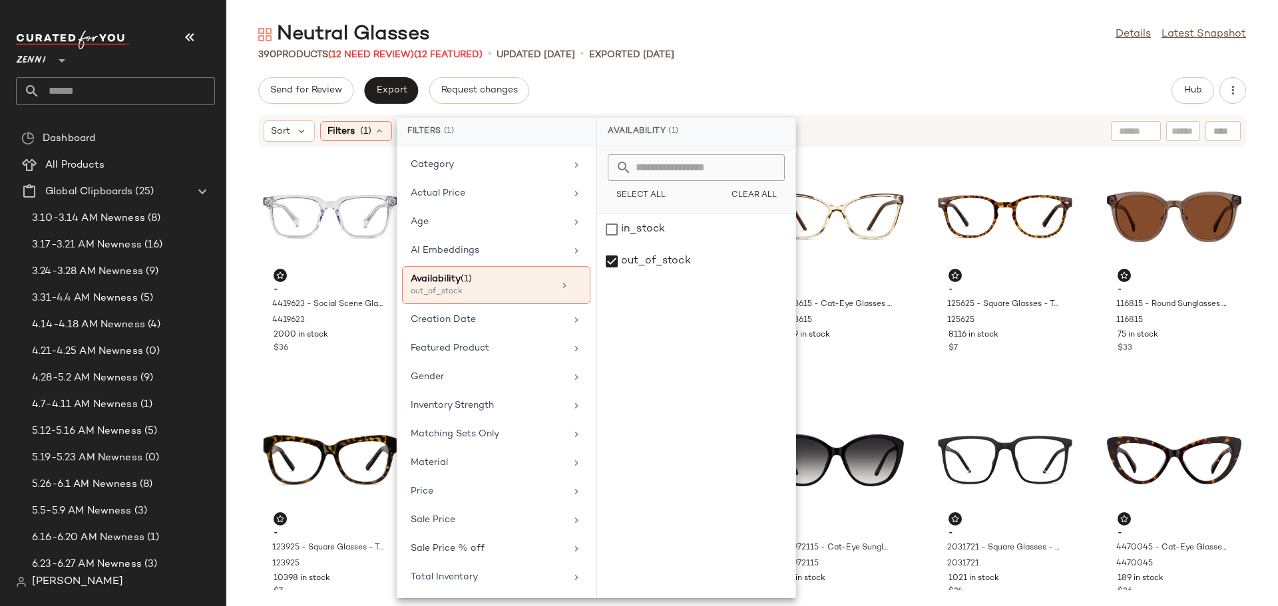
click at [854, 81] on div "Send for Review Export Request changes Hub" at bounding box center [752, 90] width 988 height 27
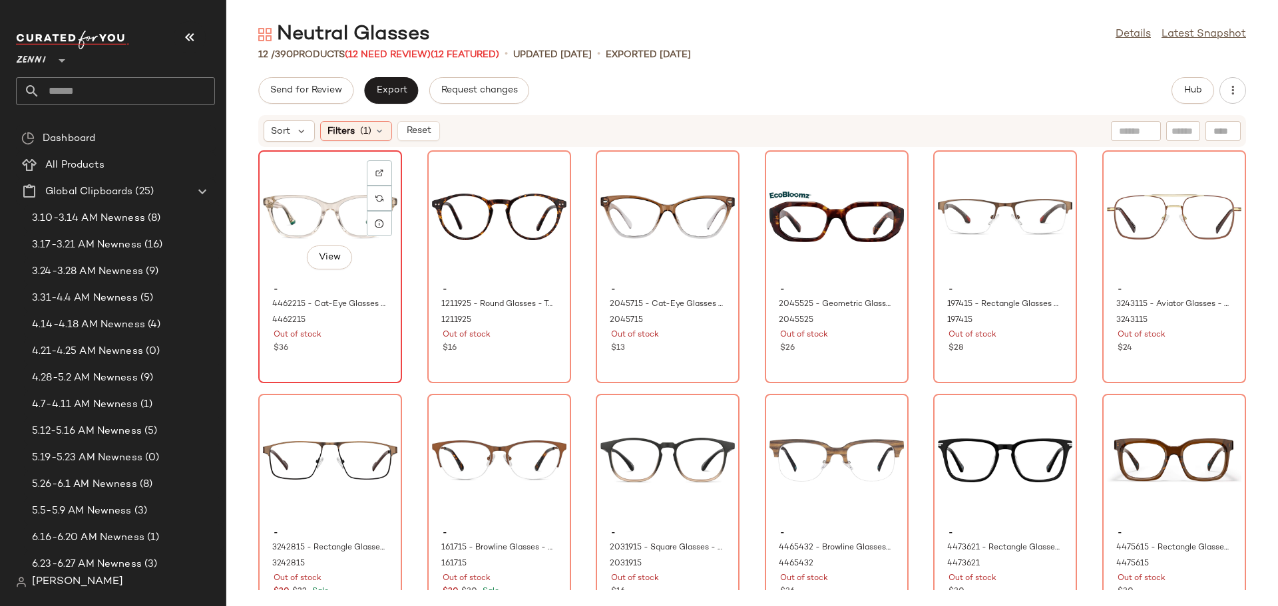
click at [277, 268] on div "View" at bounding box center [330, 217] width 134 height 124
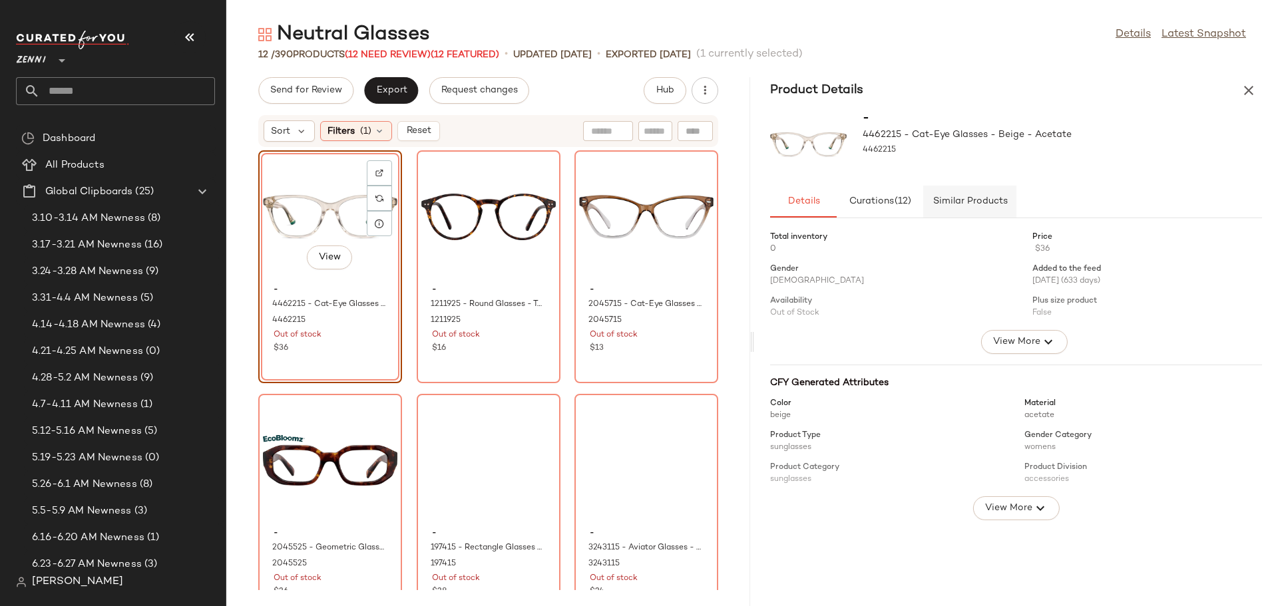
click at [968, 200] on span "Similar Products" at bounding box center [969, 201] width 75 height 11
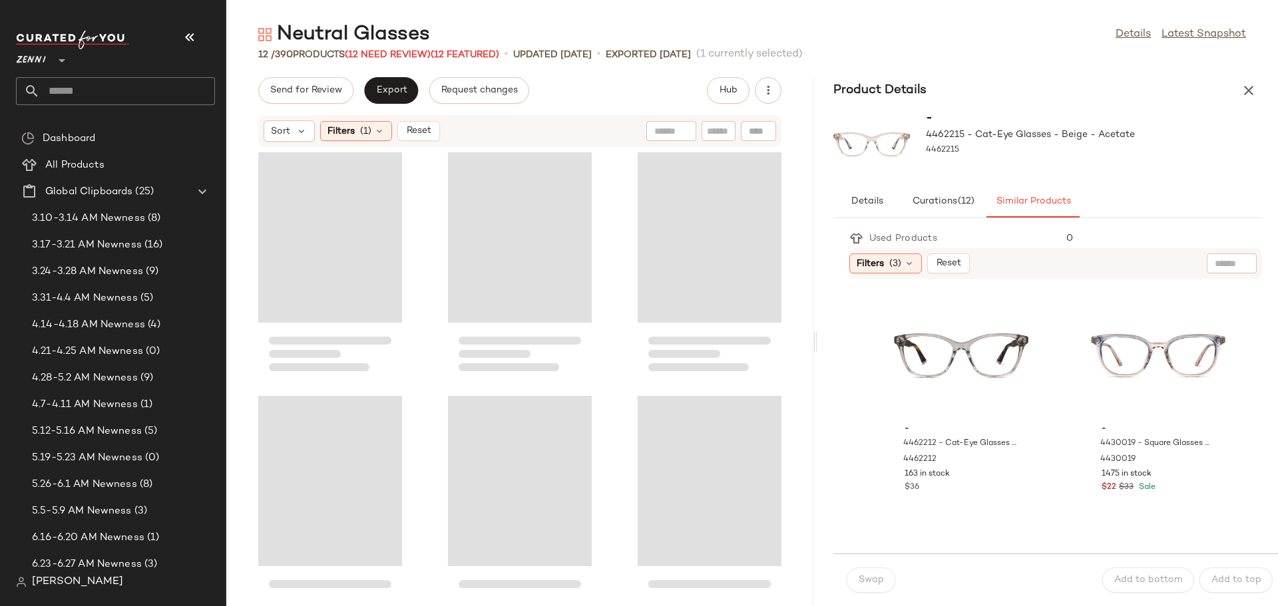
drag, startPoint x: 749, startPoint y: 340, endPoint x: 815, endPoint y: 346, distance: 66.2
click at [815, 346] on div "Neutral Glasses Details Latest Snapshot 12 / 390 Products (12 Need Review) (12 …" at bounding box center [752, 313] width 1052 height 585
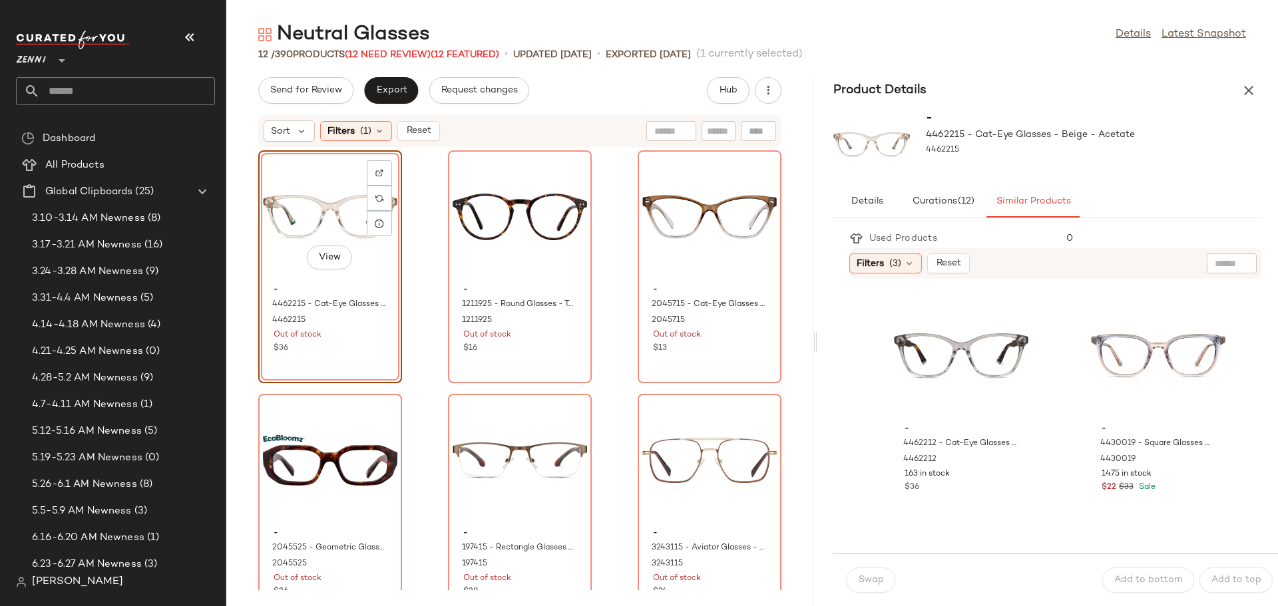
click at [334, 214] on div "View" at bounding box center [330, 217] width 134 height 124
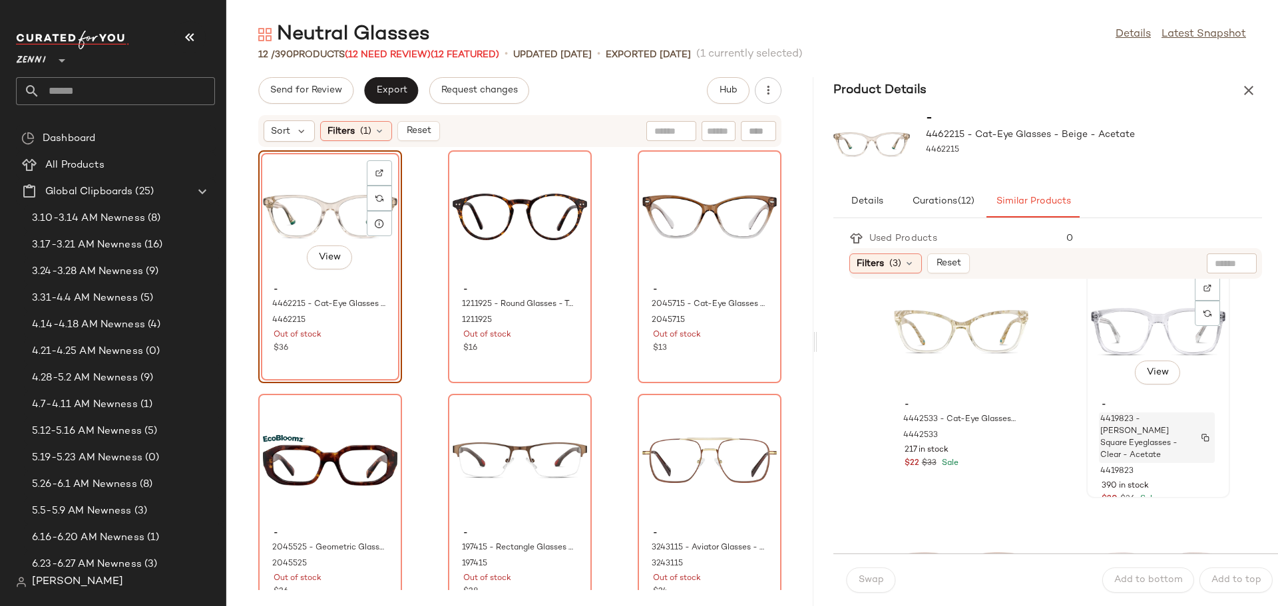
click at [1114, 419] on span "4419823 - Fuller Square Eyeglasses - Clear - Acetate" at bounding box center [1144, 438] width 88 height 48
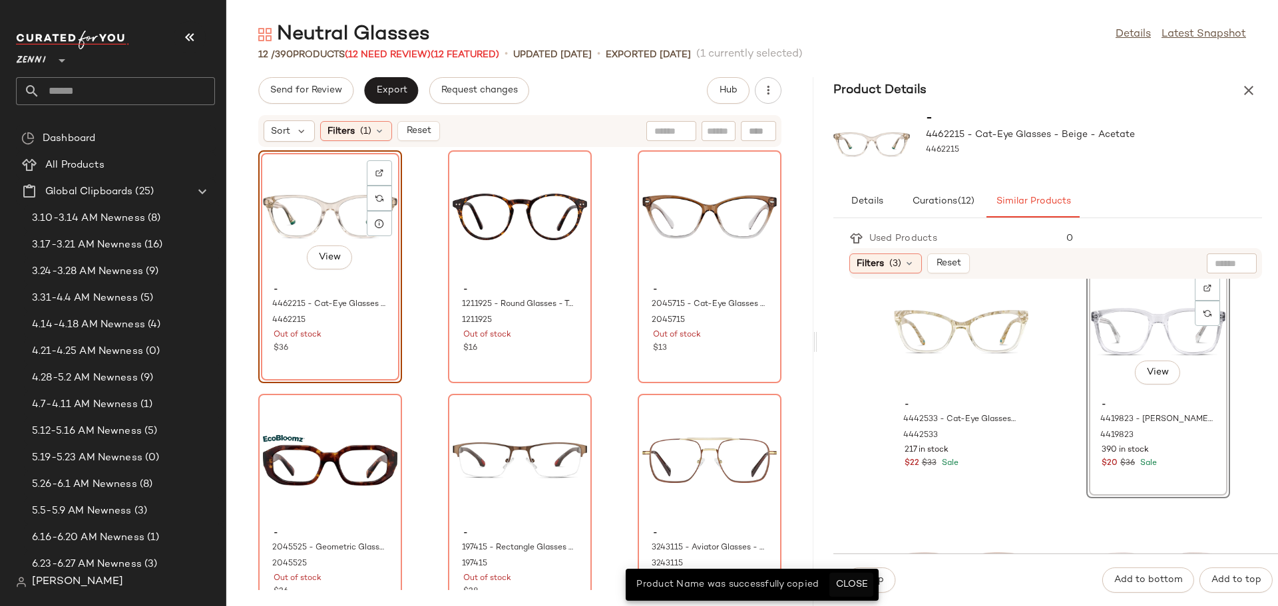
click at [838, 588] on span "Close" at bounding box center [851, 585] width 33 height 11
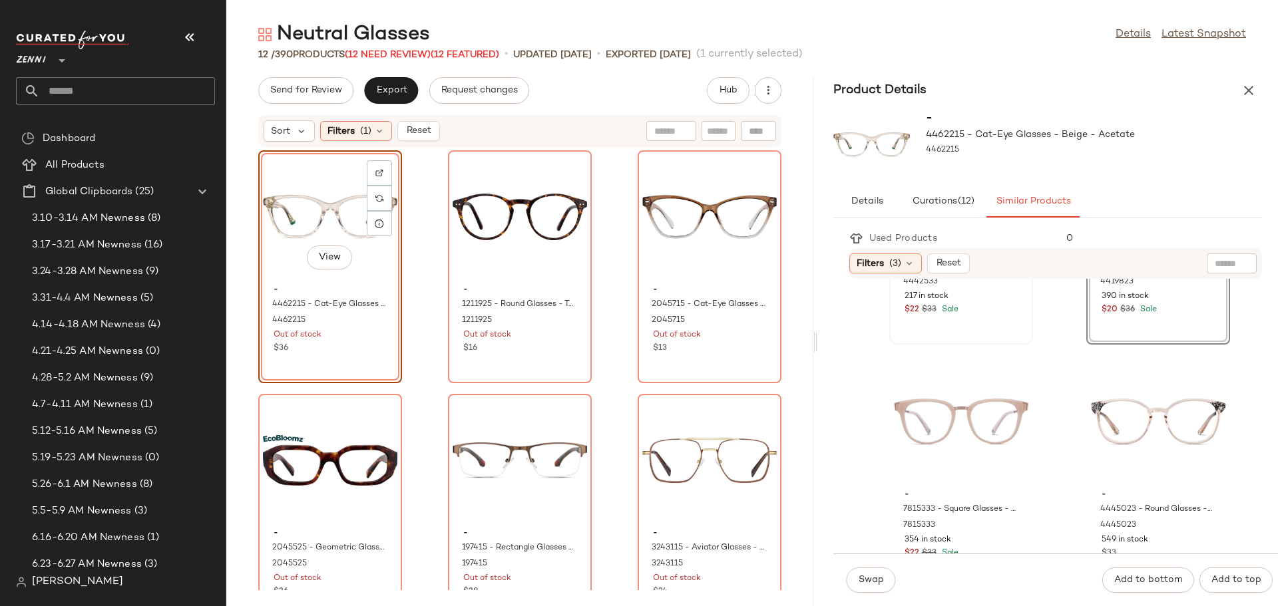
scroll to position [1198, 0]
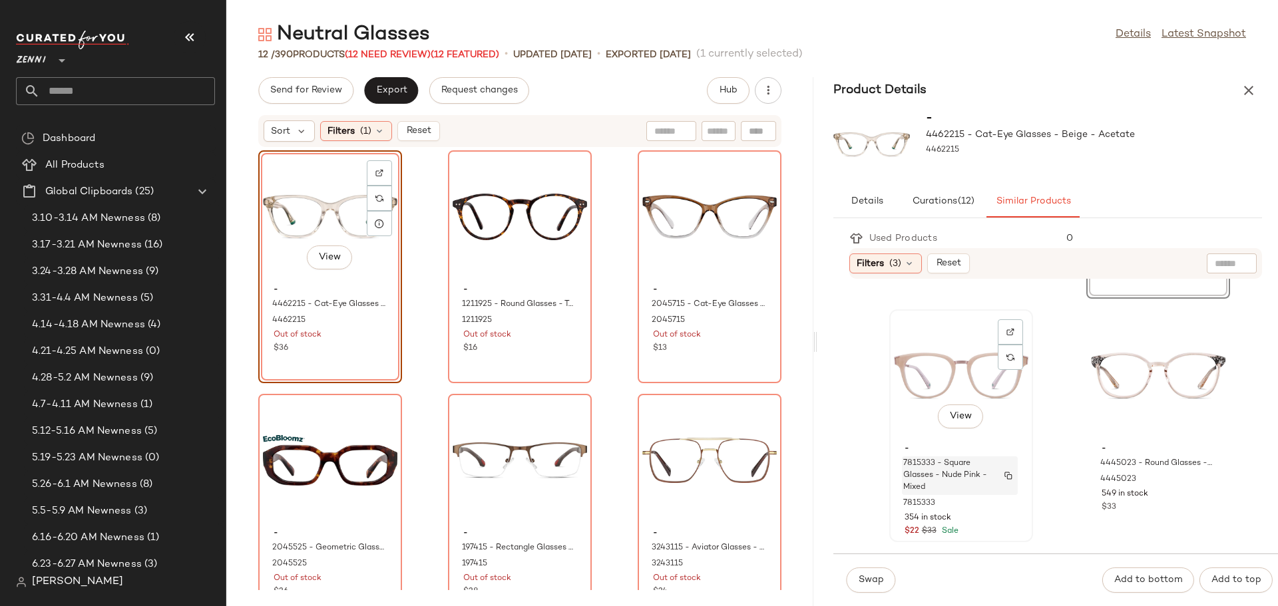
click at [948, 469] on span "7815333 - Square Glasses - Nude Pink - Mixed" at bounding box center [947, 476] width 88 height 36
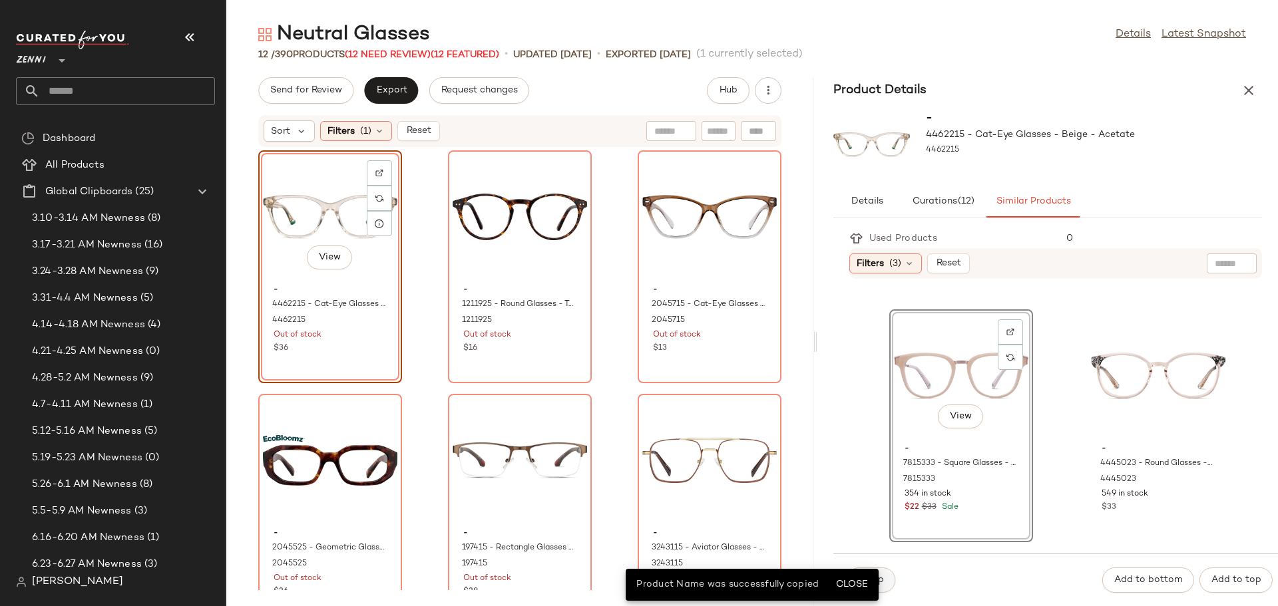
click at [887, 583] on button "Swap" at bounding box center [871, 580] width 49 height 25
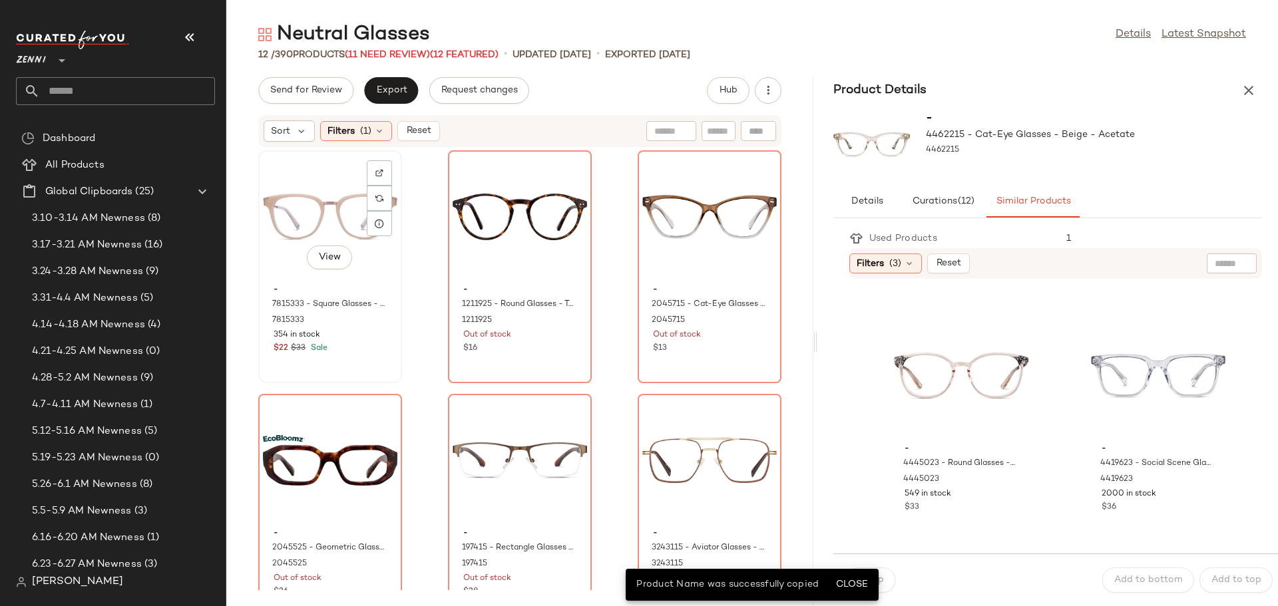
click at [303, 208] on div "View" at bounding box center [330, 217] width 134 height 124
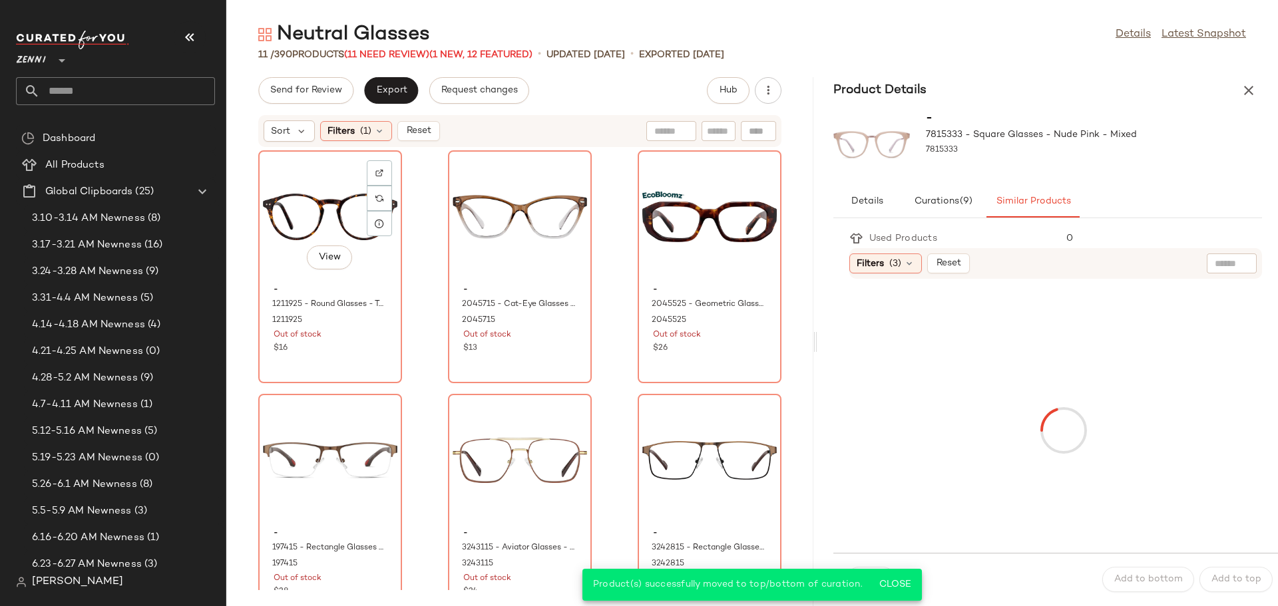
click at [303, 208] on div "View" at bounding box center [330, 217] width 134 height 124
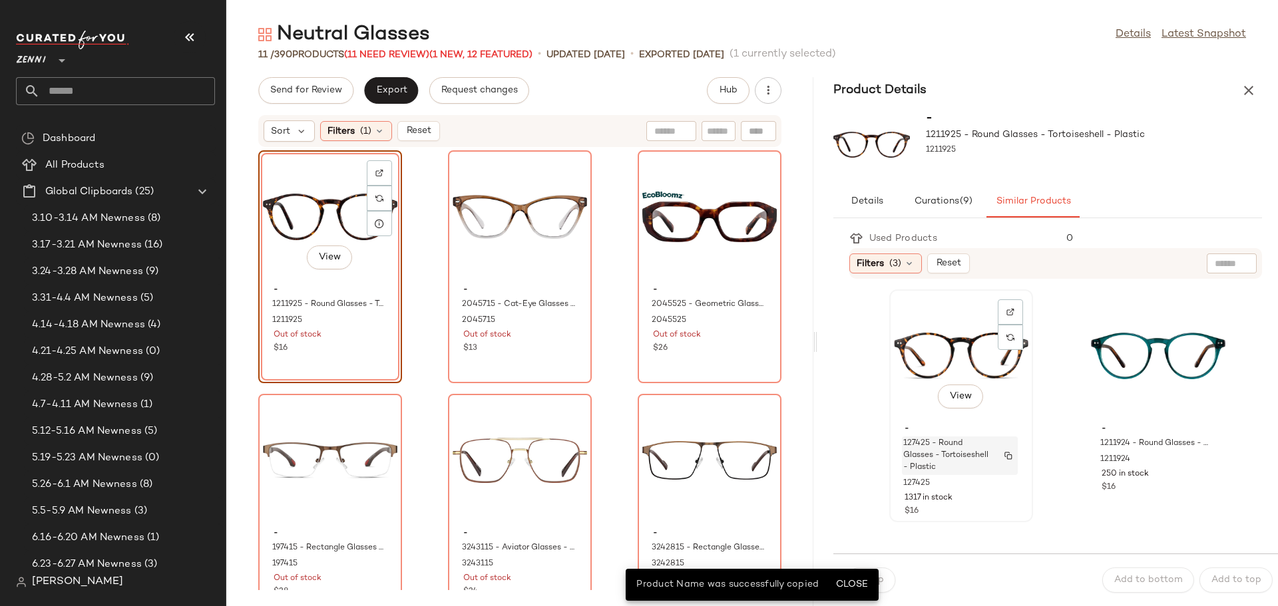
click at [915, 443] on span "127425 - Round Glasses - Tortoiseshell - Plastic" at bounding box center [947, 456] width 88 height 36
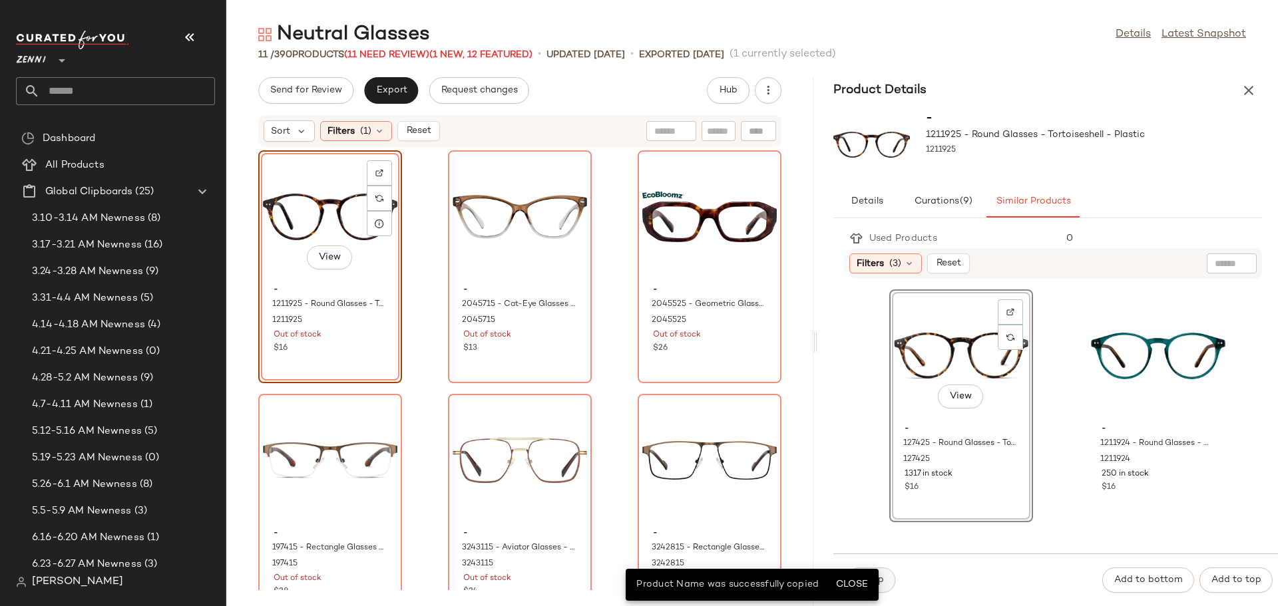
click at [887, 580] on button "Swap" at bounding box center [871, 580] width 49 height 25
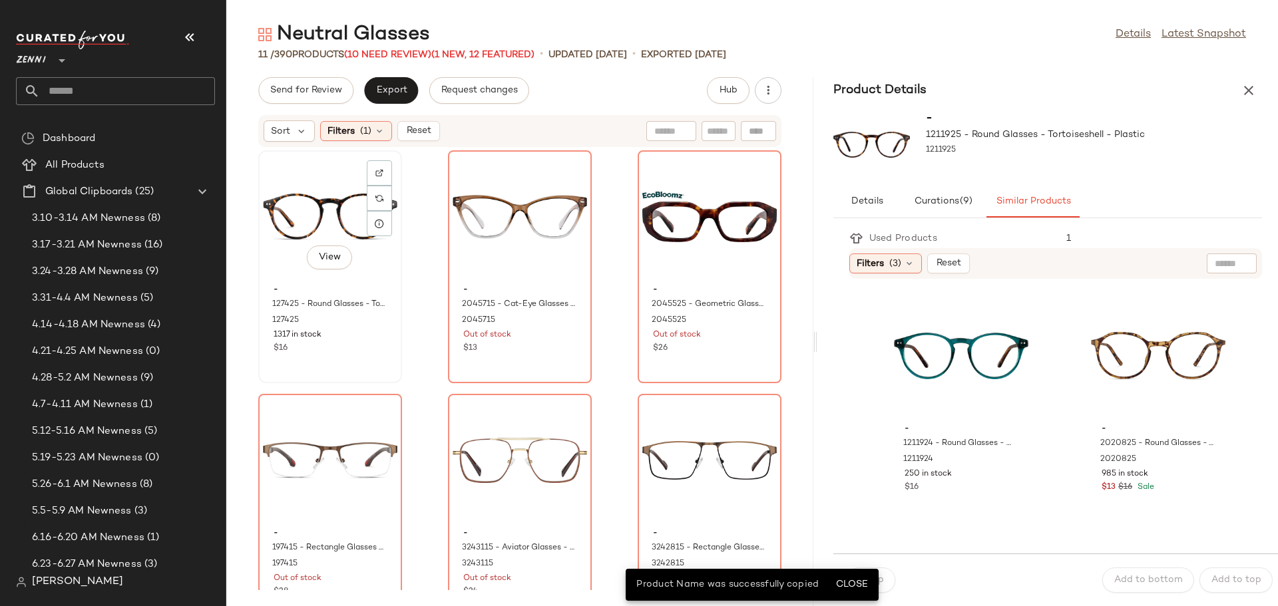
click at [317, 203] on div "View" at bounding box center [330, 217] width 134 height 124
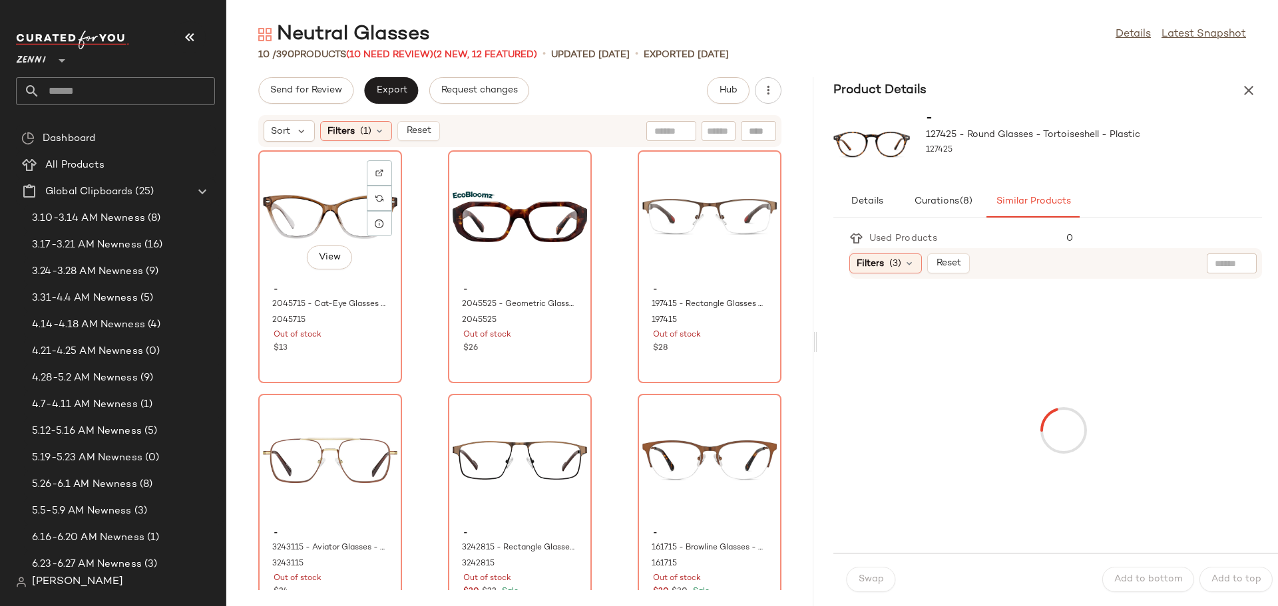
click at [317, 203] on div "View" at bounding box center [330, 217] width 134 height 124
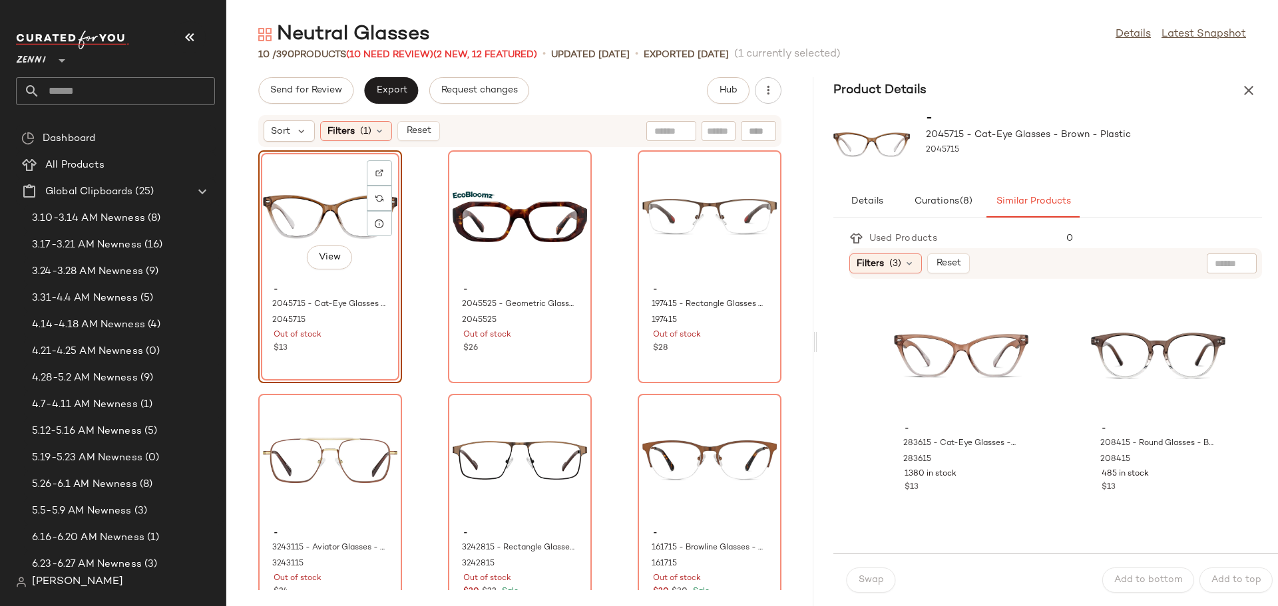
click at [318, 198] on div "View" at bounding box center [330, 217] width 134 height 124
click at [923, 374] on div "View" at bounding box center [961, 356] width 134 height 124
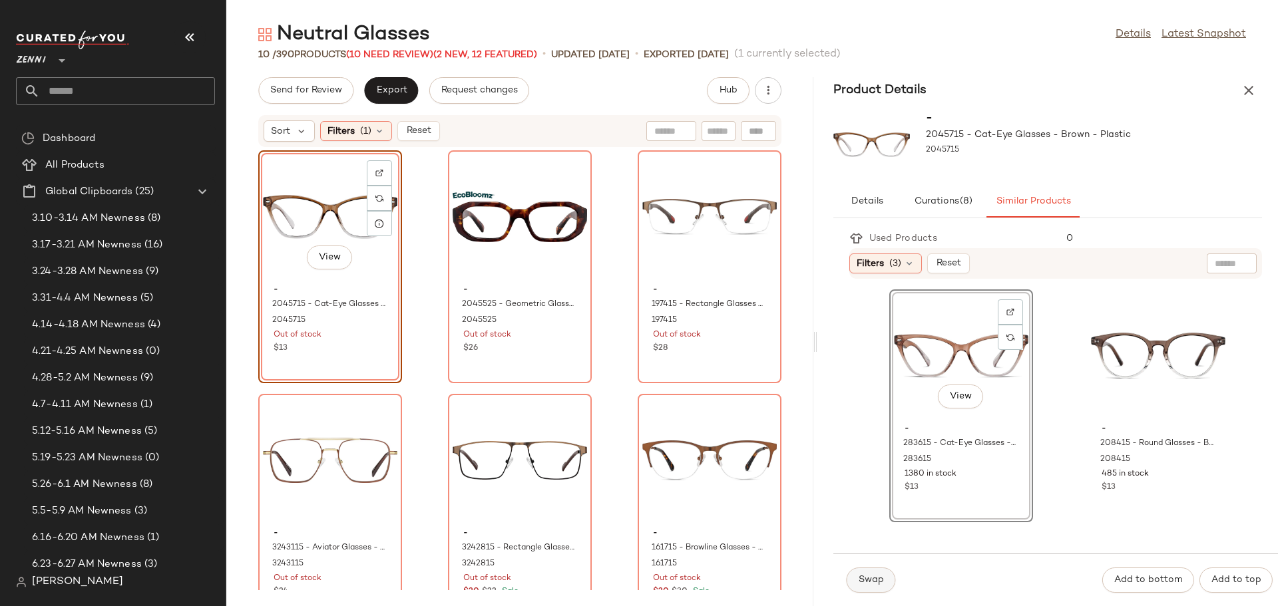
click at [872, 583] on span "Swap" at bounding box center [871, 580] width 26 height 11
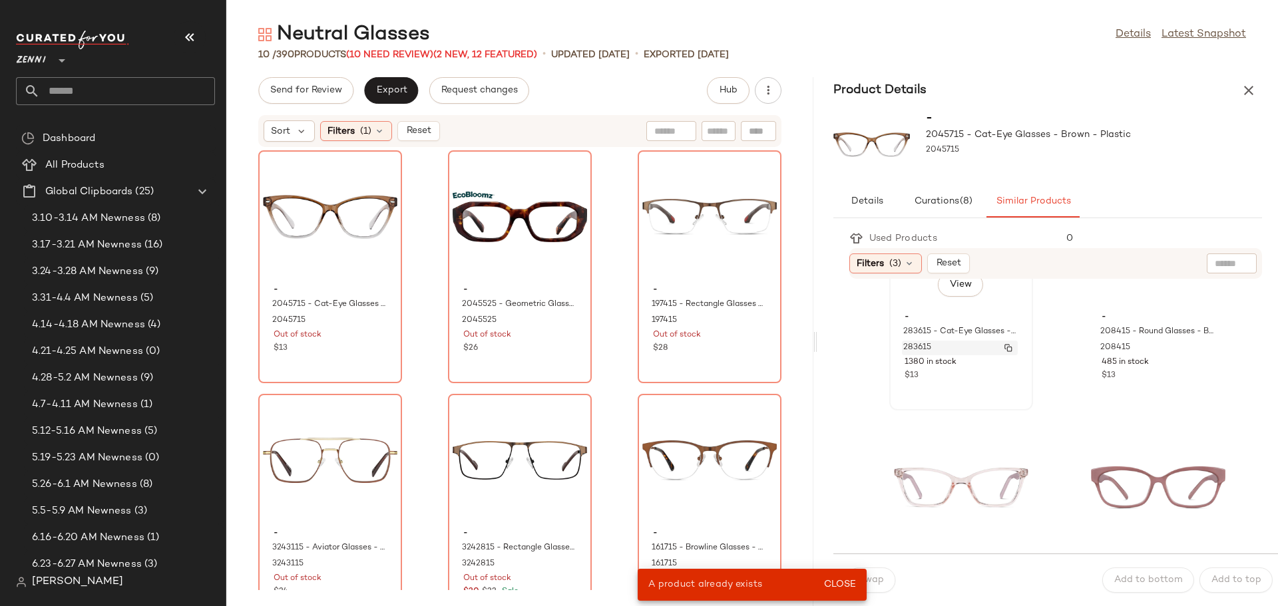
scroll to position [133, 0]
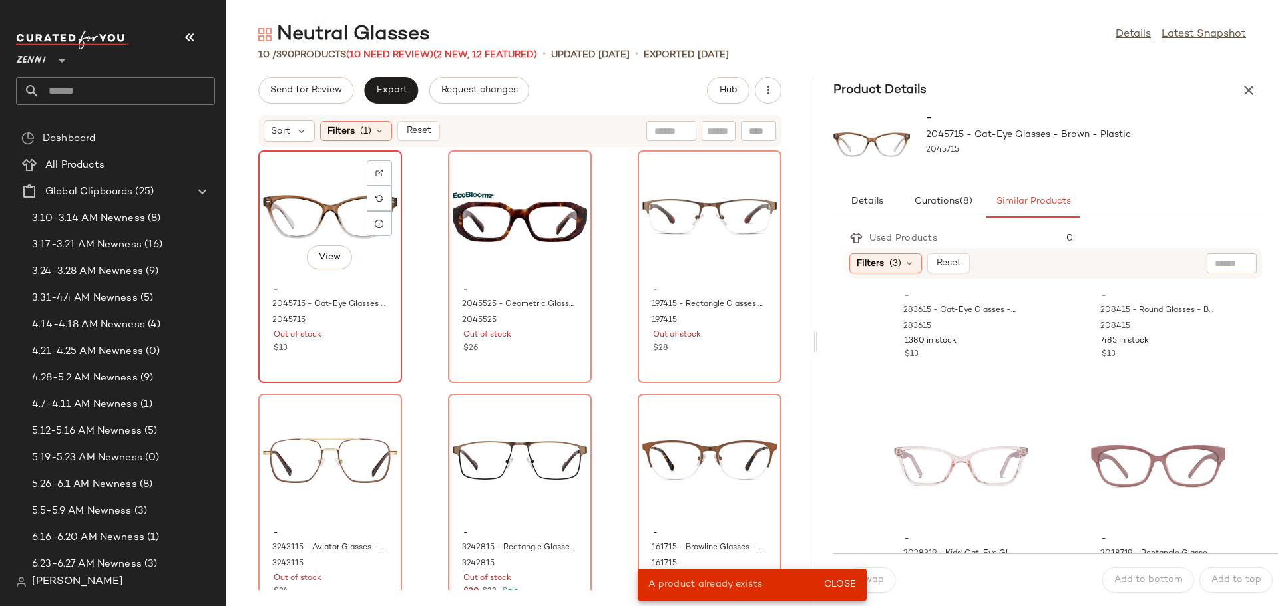
click at [284, 258] on div "View" at bounding box center [330, 217] width 134 height 124
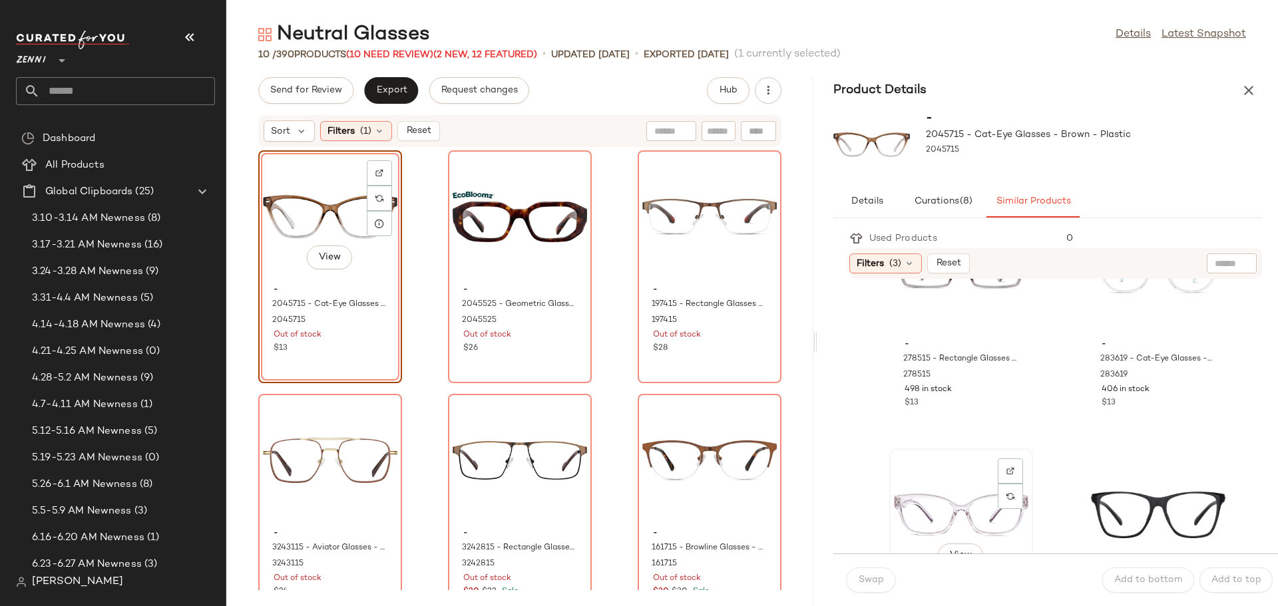
scroll to position [932, 0]
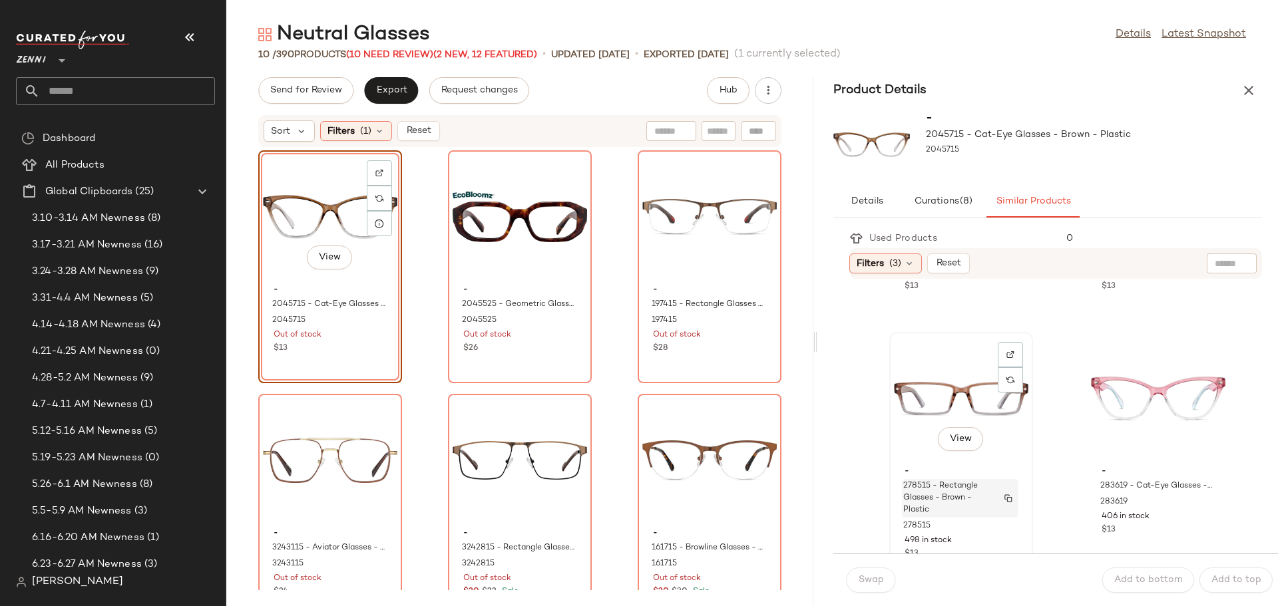
click at [950, 500] on span "278515 - Rectangle Glasses - Brown - Plastic" at bounding box center [947, 499] width 88 height 36
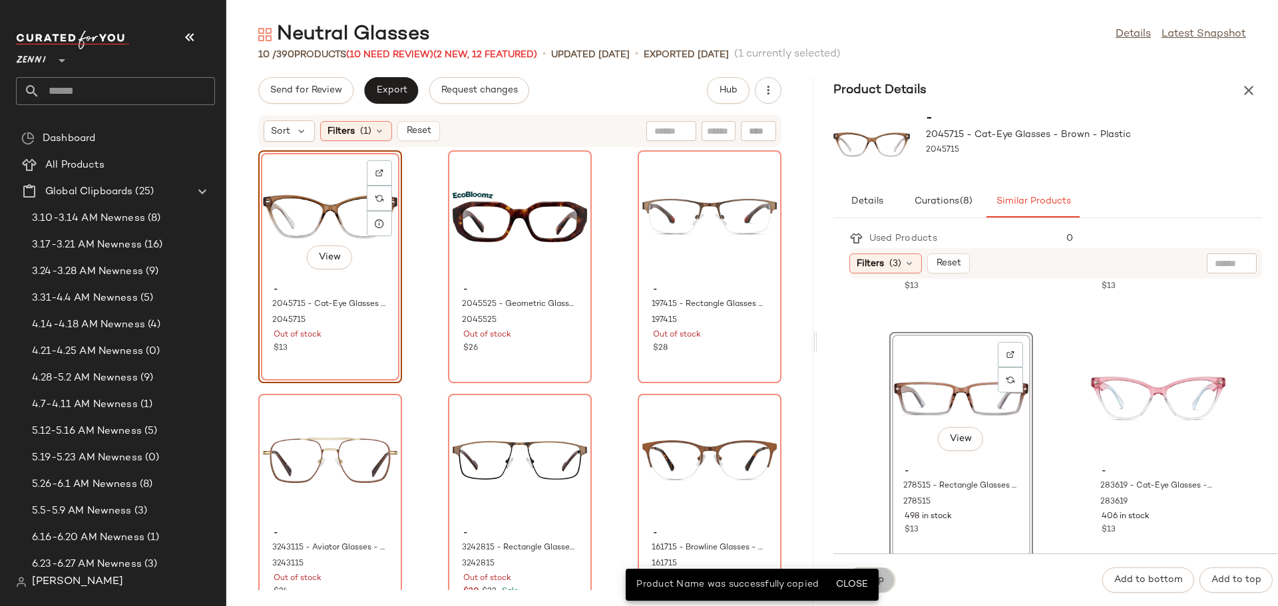
click at [882, 581] on span "Swap" at bounding box center [871, 580] width 26 height 11
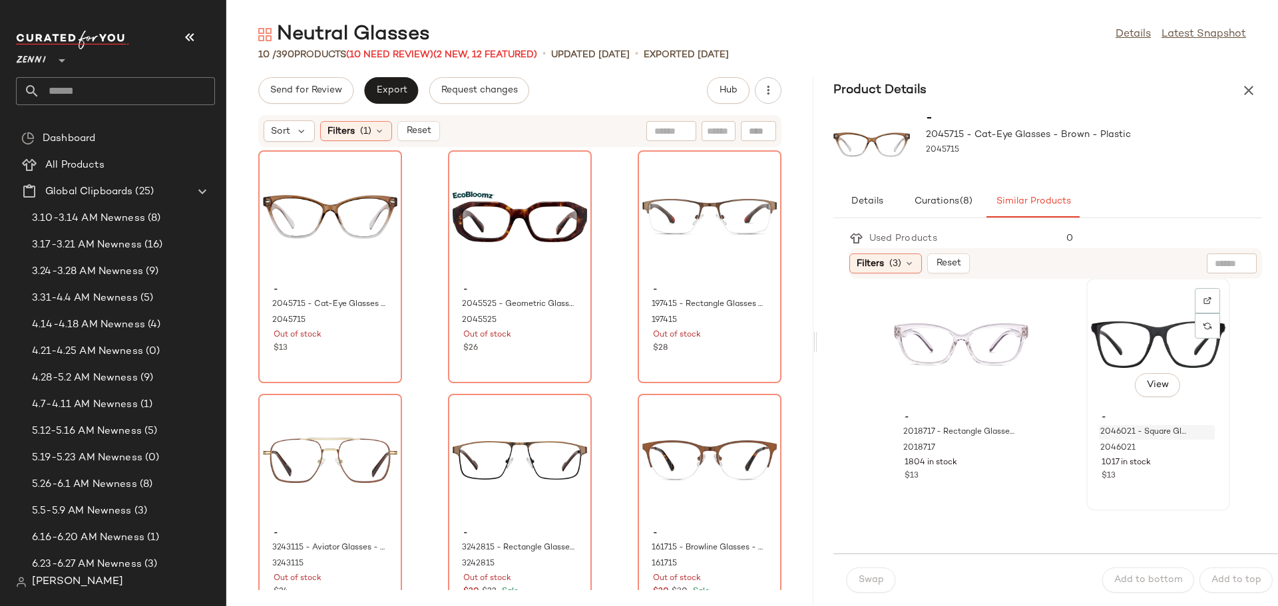
scroll to position [1198, 0]
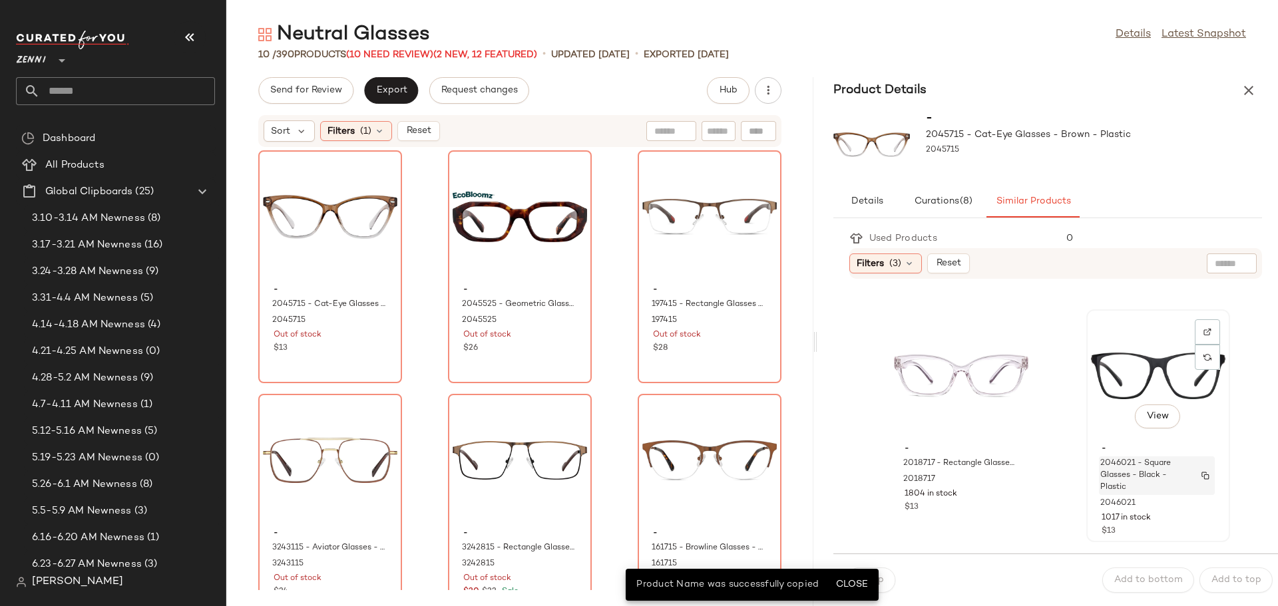
click at [1109, 470] on span "2046021 - Square Glasses - Black - Plastic" at bounding box center [1144, 476] width 88 height 36
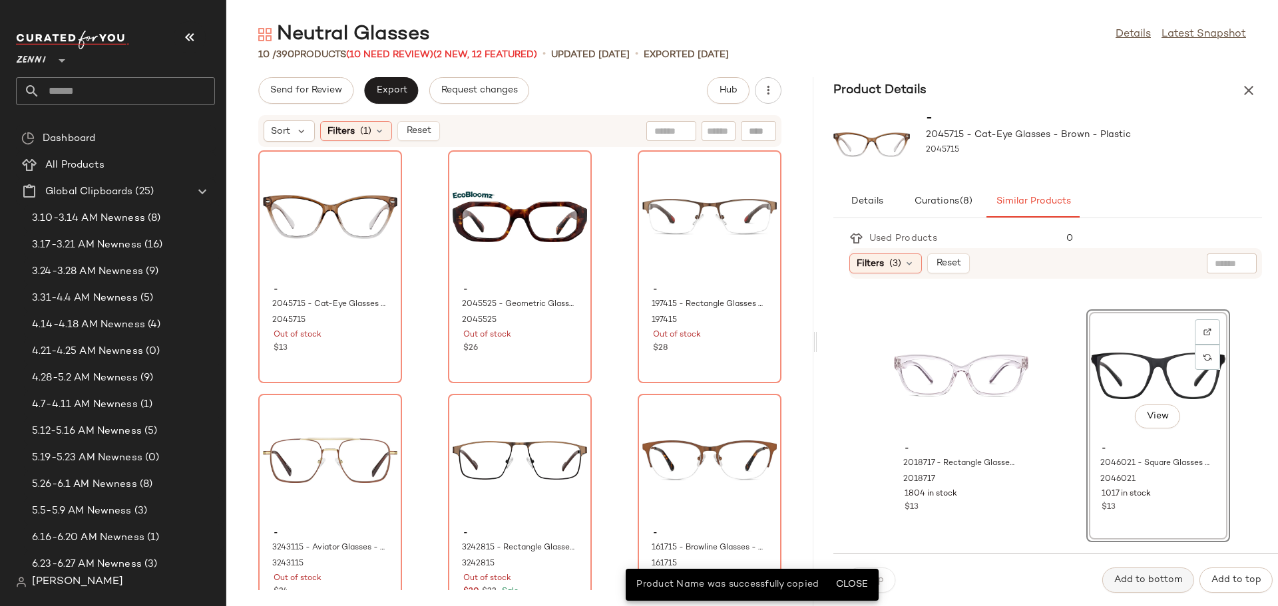
click at [1132, 580] on span "Add to bottom" at bounding box center [1147, 580] width 69 height 11
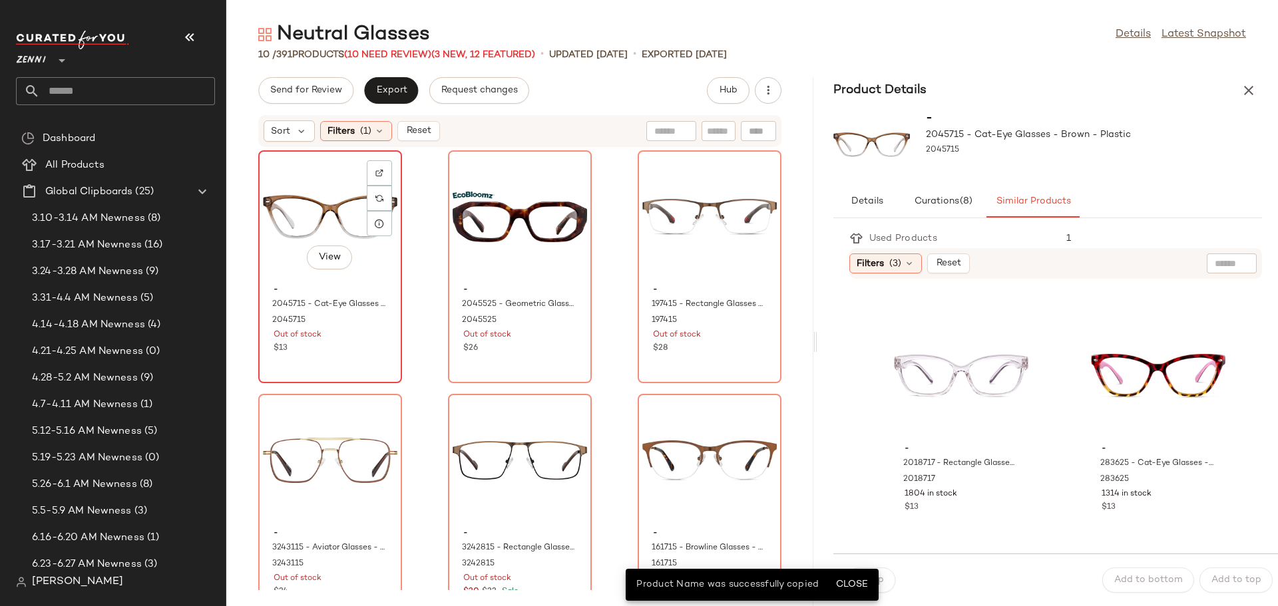
click at [317, 216] on div "View" at bounding box center [330, 217] width 134 height 124
click at [305, 201] on div "View" at bounding box center [330, 217] width 134 height 124
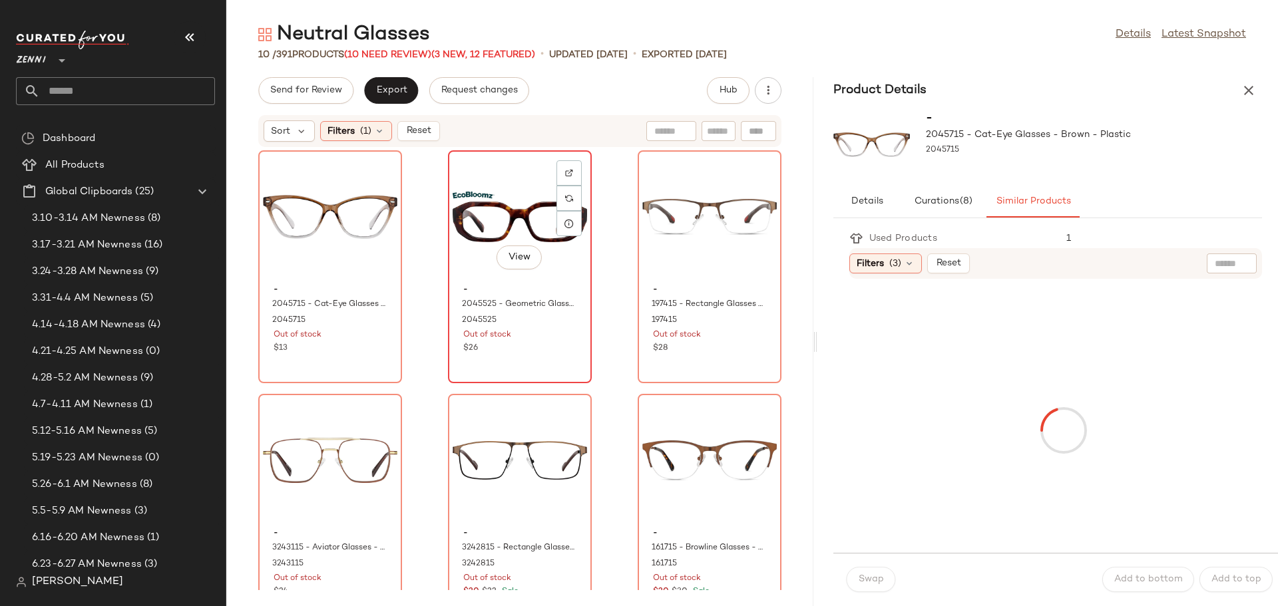
click at [469, 231] on div "View" at bounding box center [520, 217] width 134 height 124
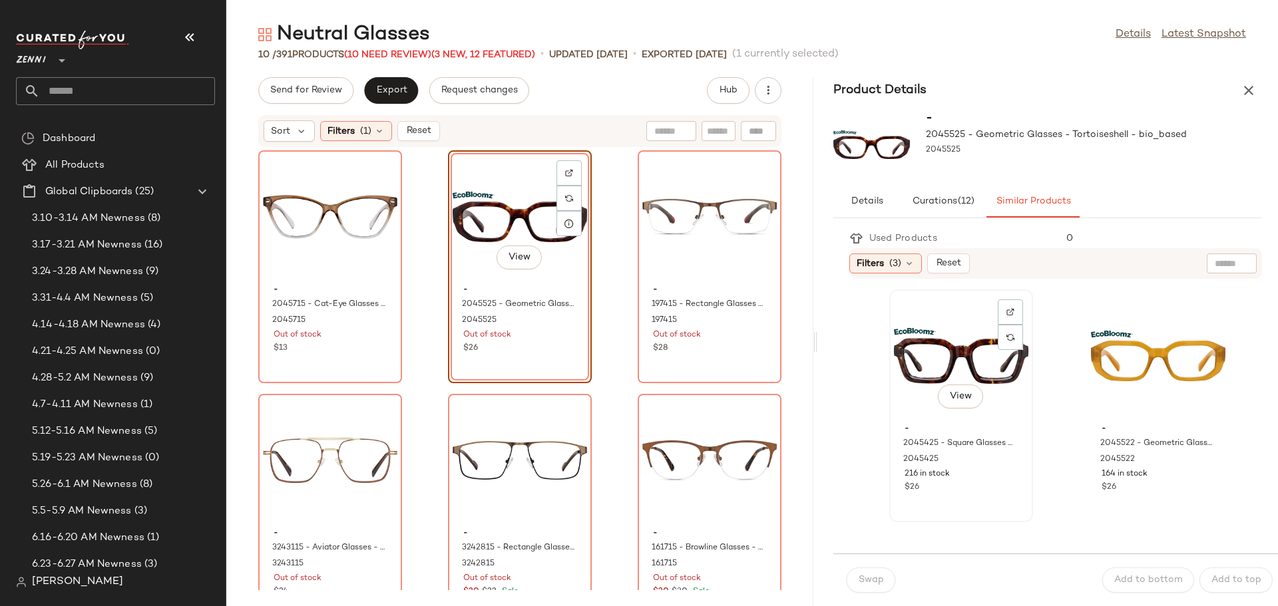
click at [935, 363] on div "View" at bounding box center [961, 356] width 134 height 124
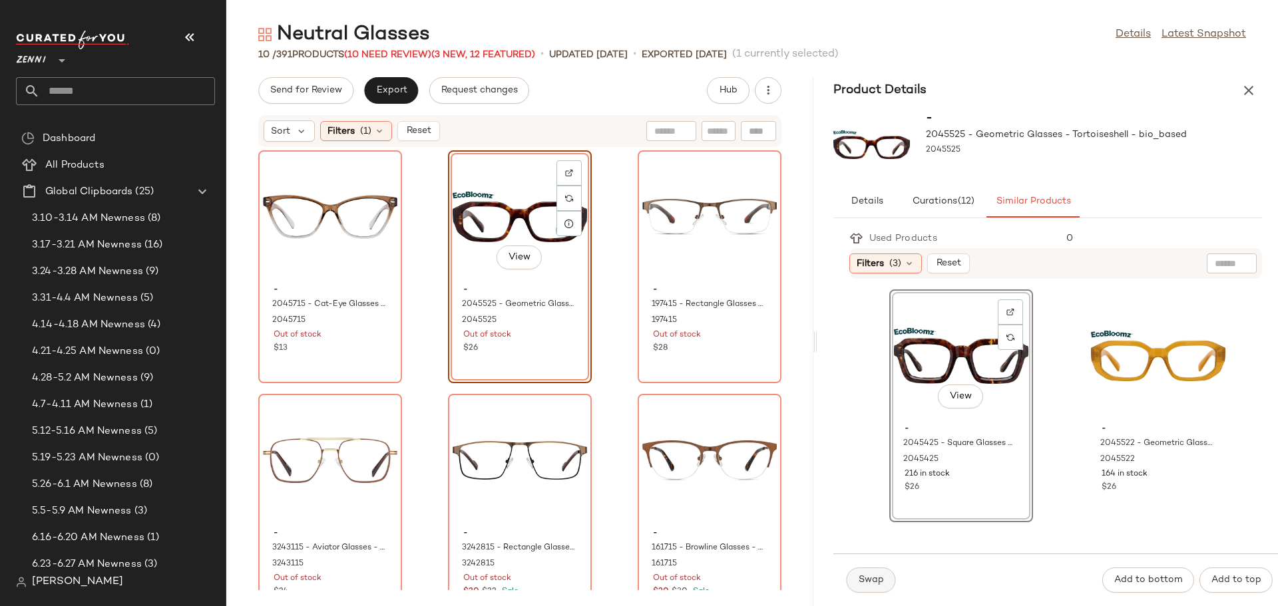
click at [874, 576] on span "Swap" at bounding box center [871, 580] width 26 height 11
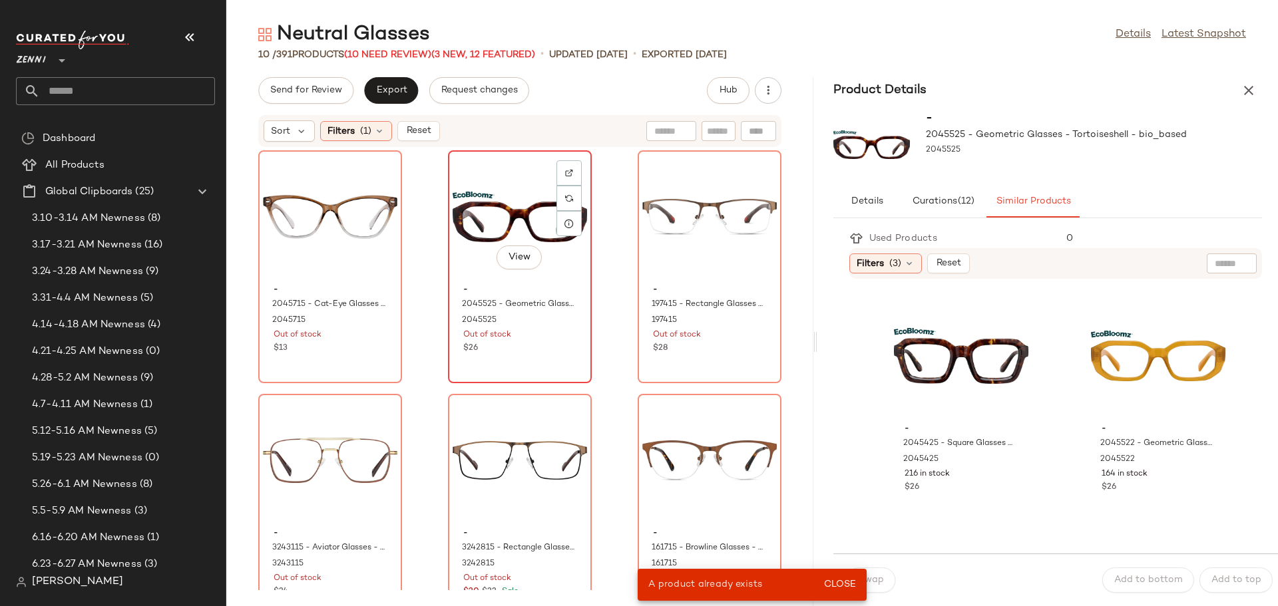
click at [510, 232] on div "View" at bounding box center [520, 217] width 134 height 124
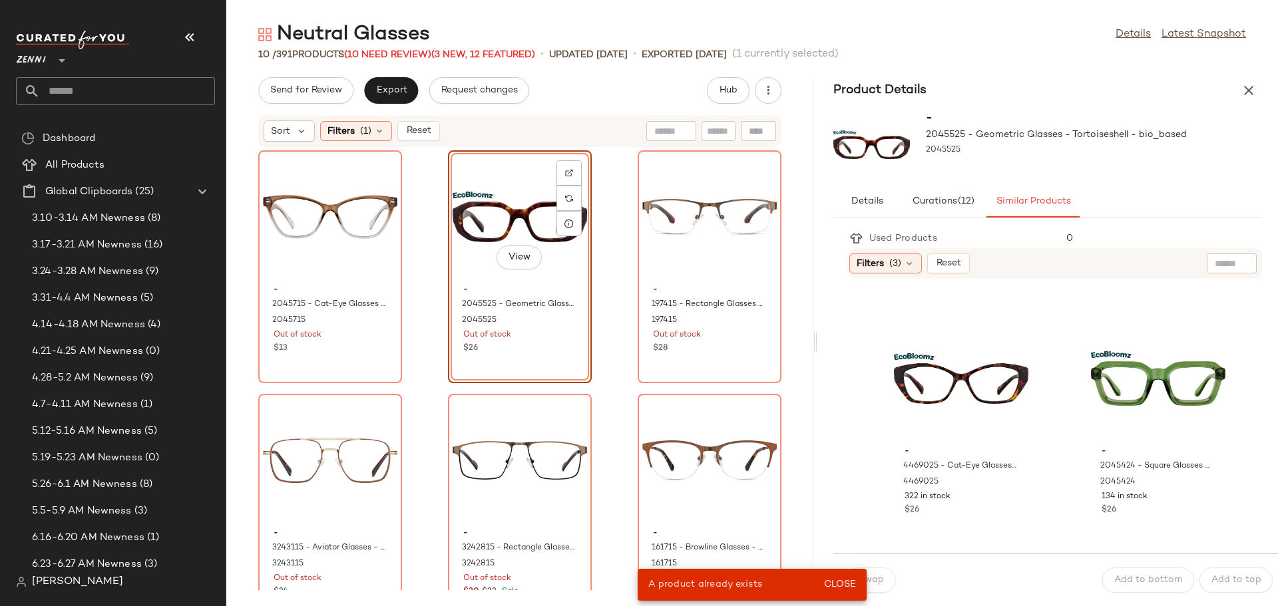
scroll to position [732, 0]
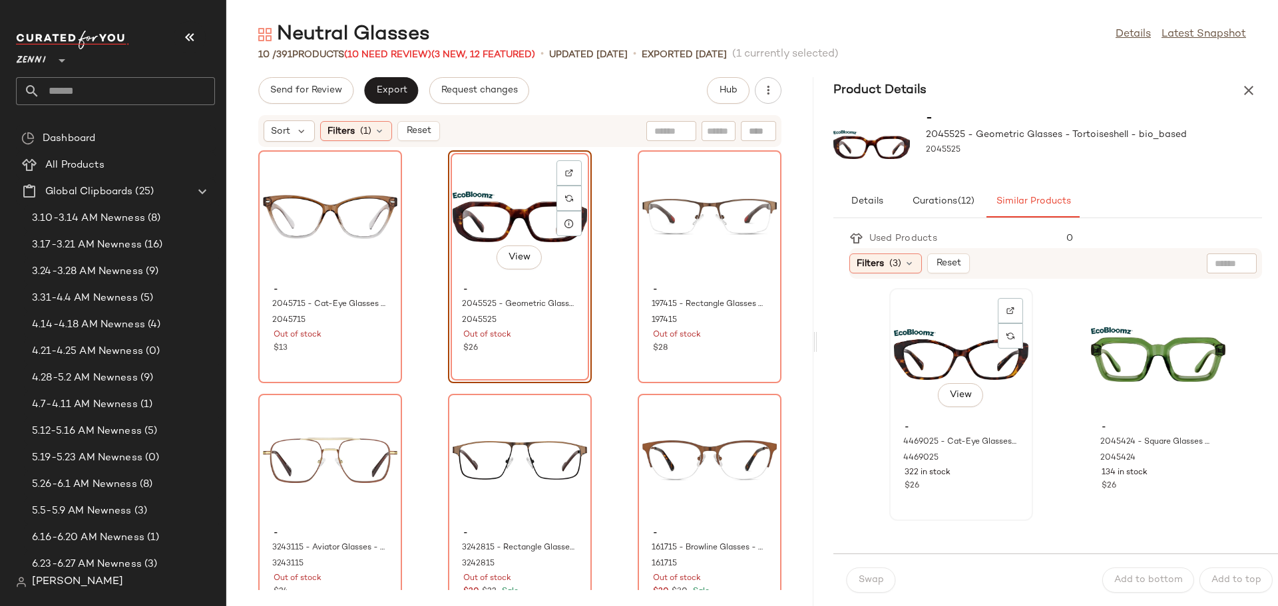
click at [922, 357] on div "View" at bounding box center [961, 355] width 134 height 124
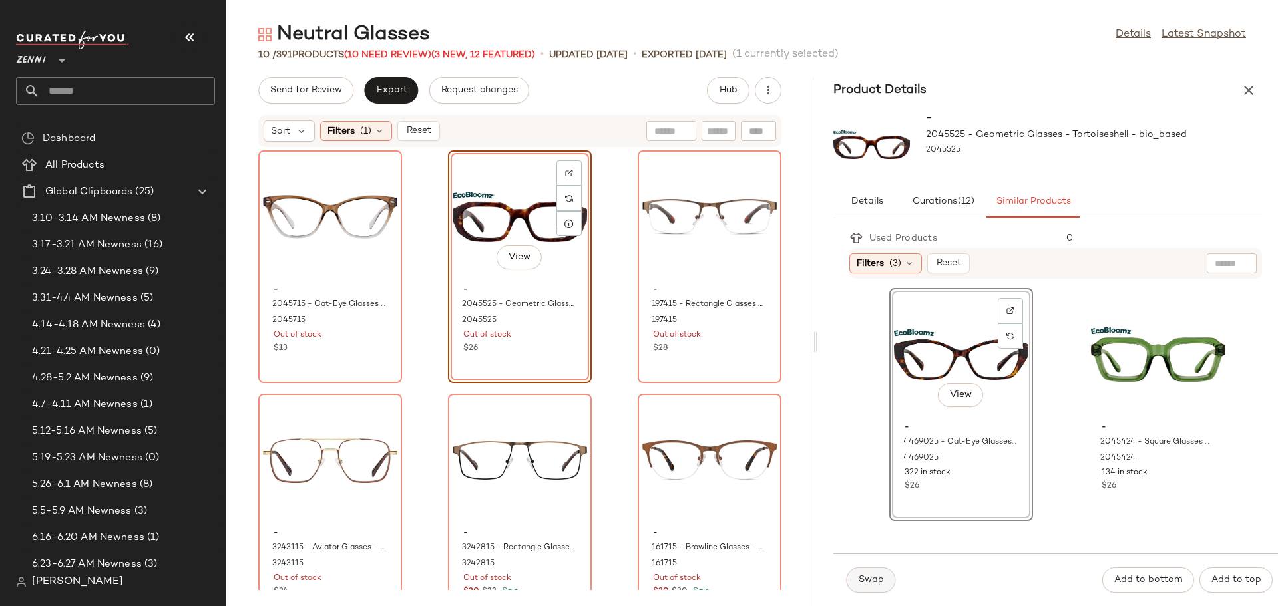
click at [872, 575] on span "Swap" at bounding box center [871, 580] width 26 height 11
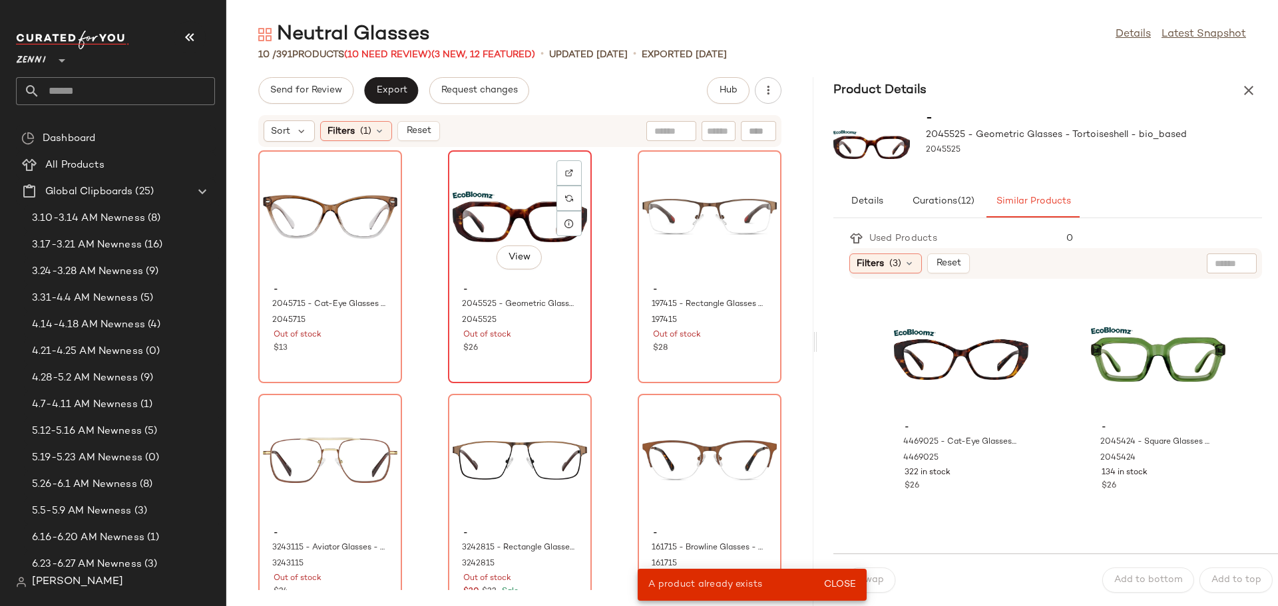
click at [503, 287] on span "-" at bounding box center [519, 290] width 113 height 12
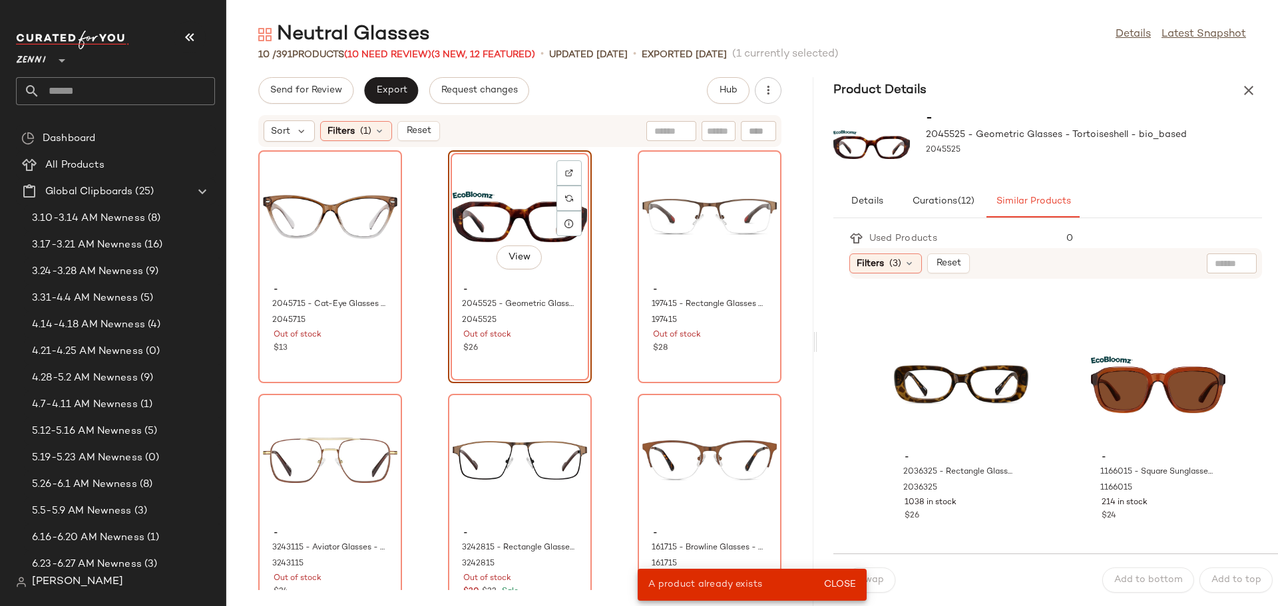
scroll to position [1198, 0]
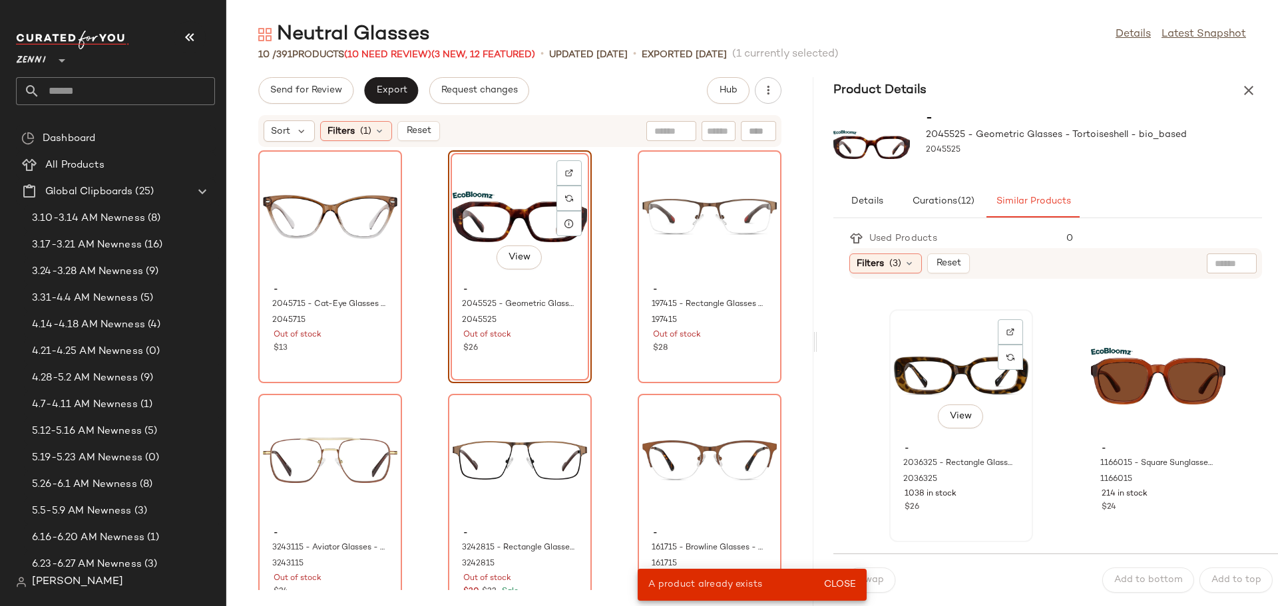
click at [914, 384] on div "View" at bounding box center [961, 376] width 134 height 124
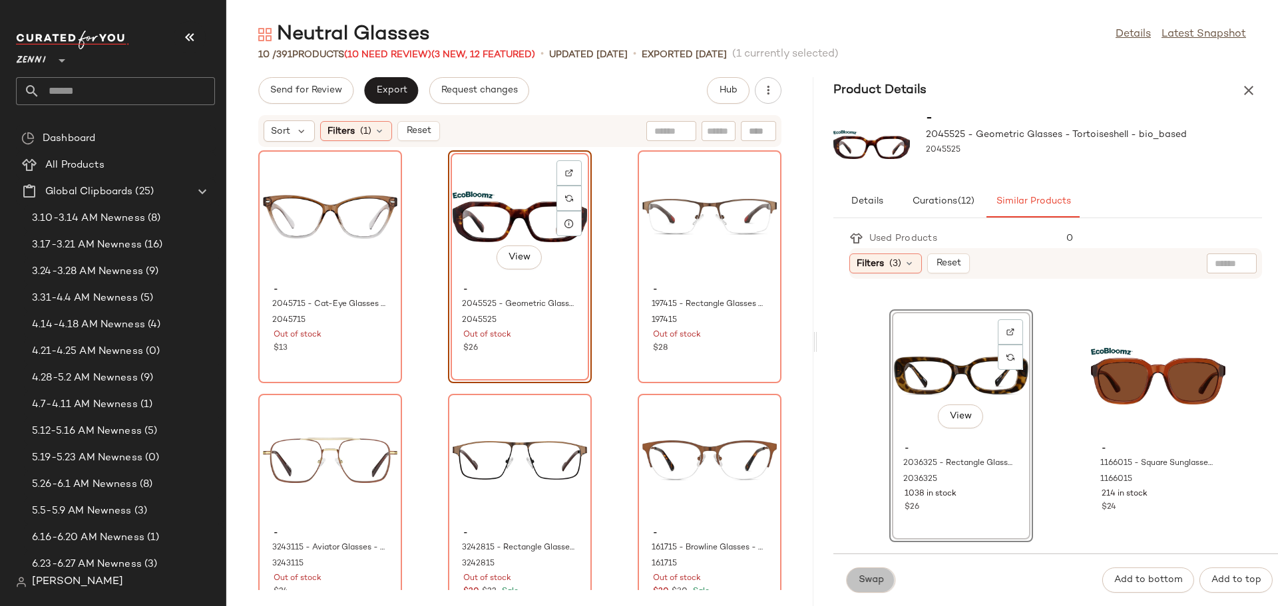
click at [886, 583] on button "Swap" at bounding box center [871, 580] width 49 height 25
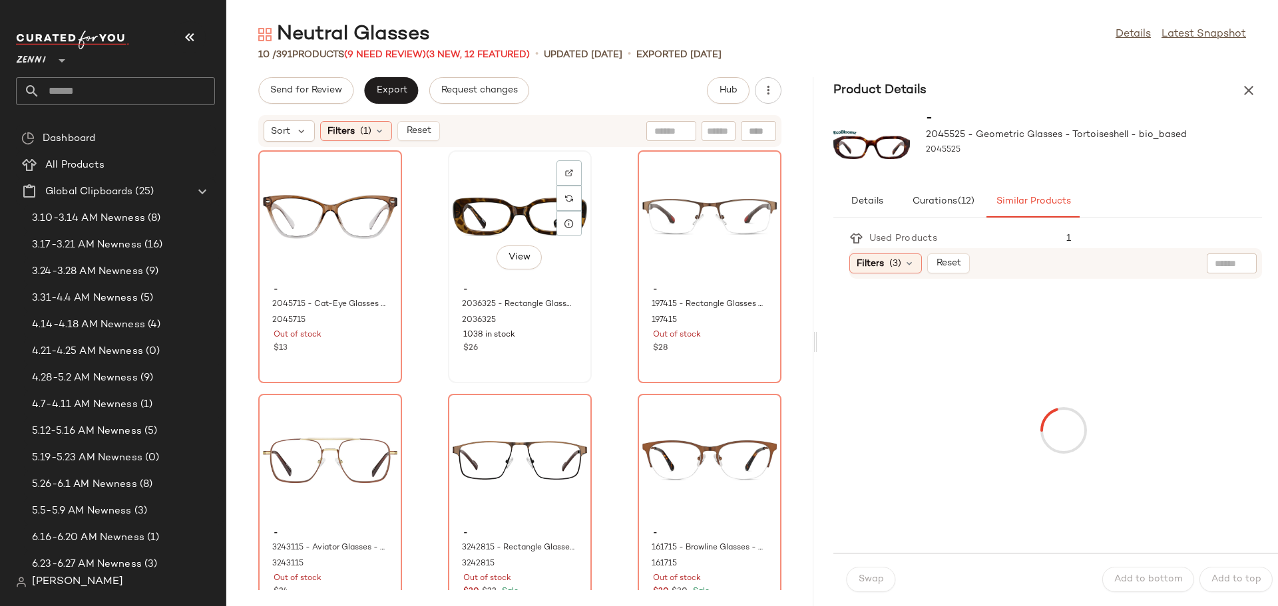
click at [495, 193] on div "View" at bounding box center [520, 217] width 134 height 124
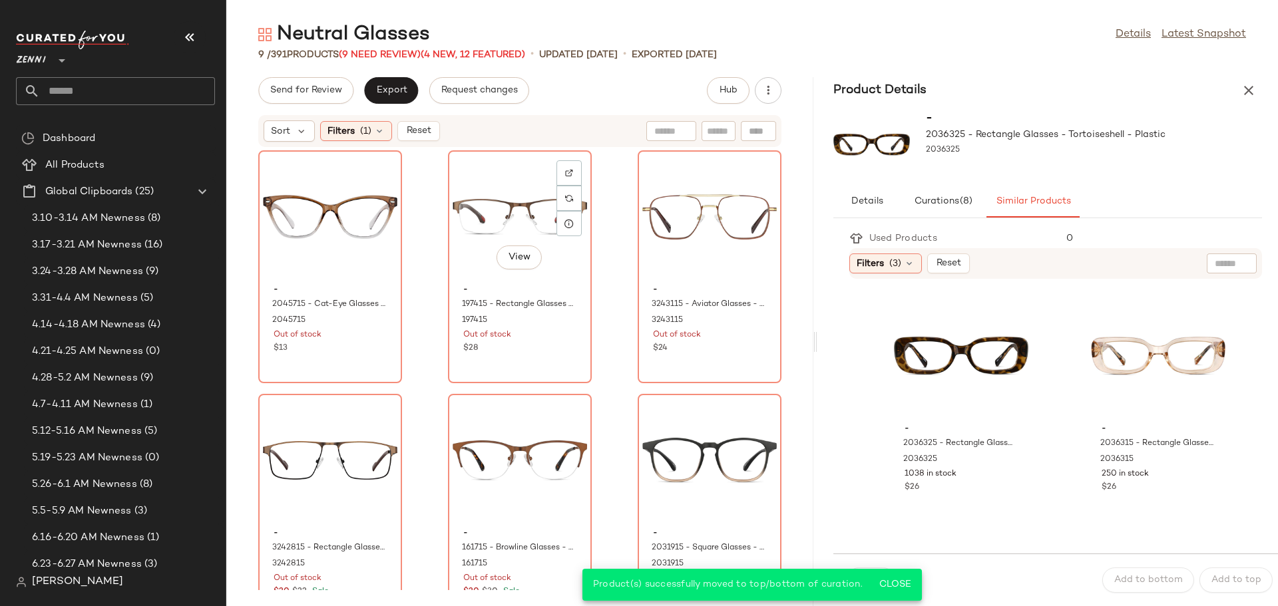
click at [495, 193] on div "View" at bounding box center [520, 217] width 134 height 124
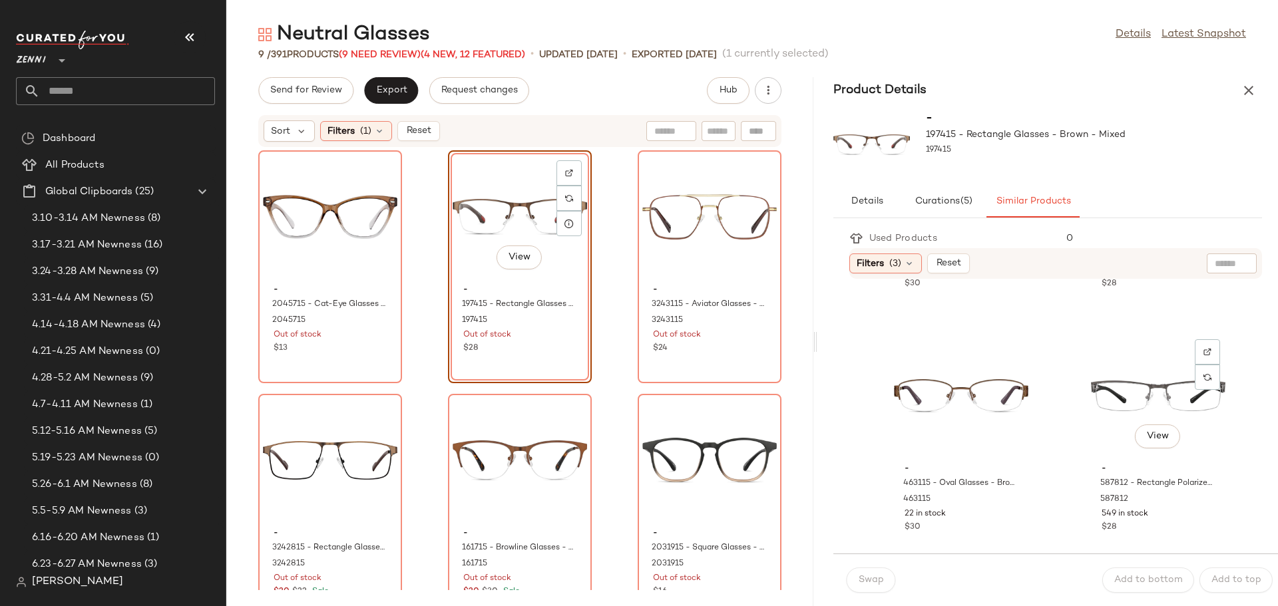
scroll to position [2196, 0]
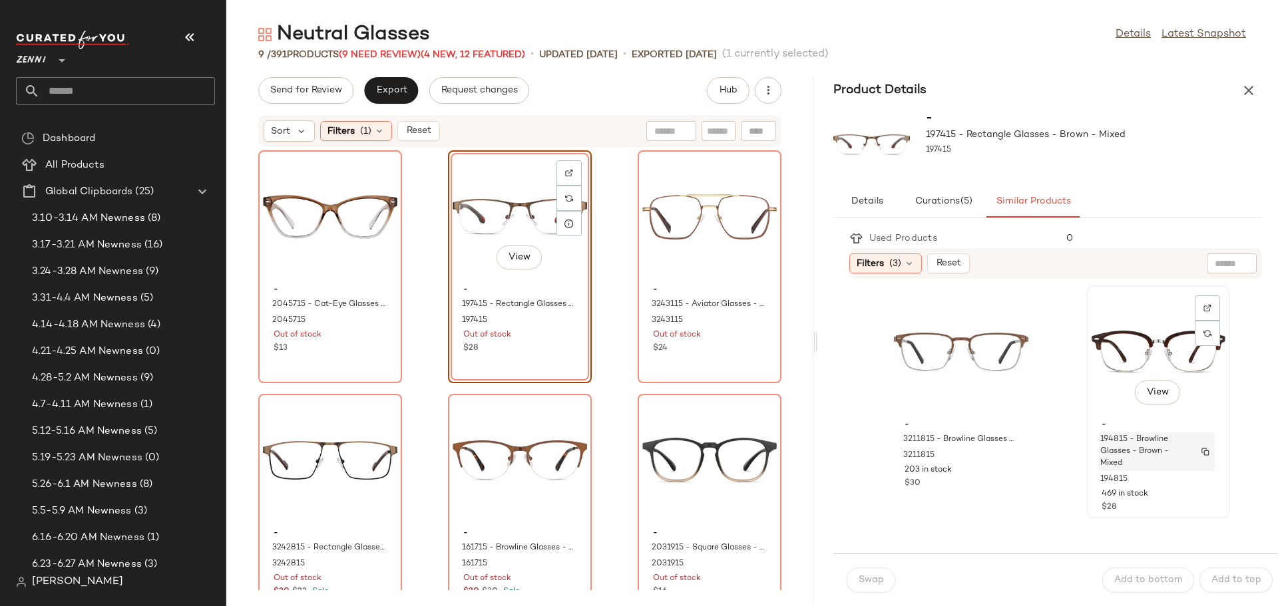
click at [1107, 437] on span "194815 - Browline Glasses - Brown - Mixed" at bounding box center [1144, 452] width 88 height 36
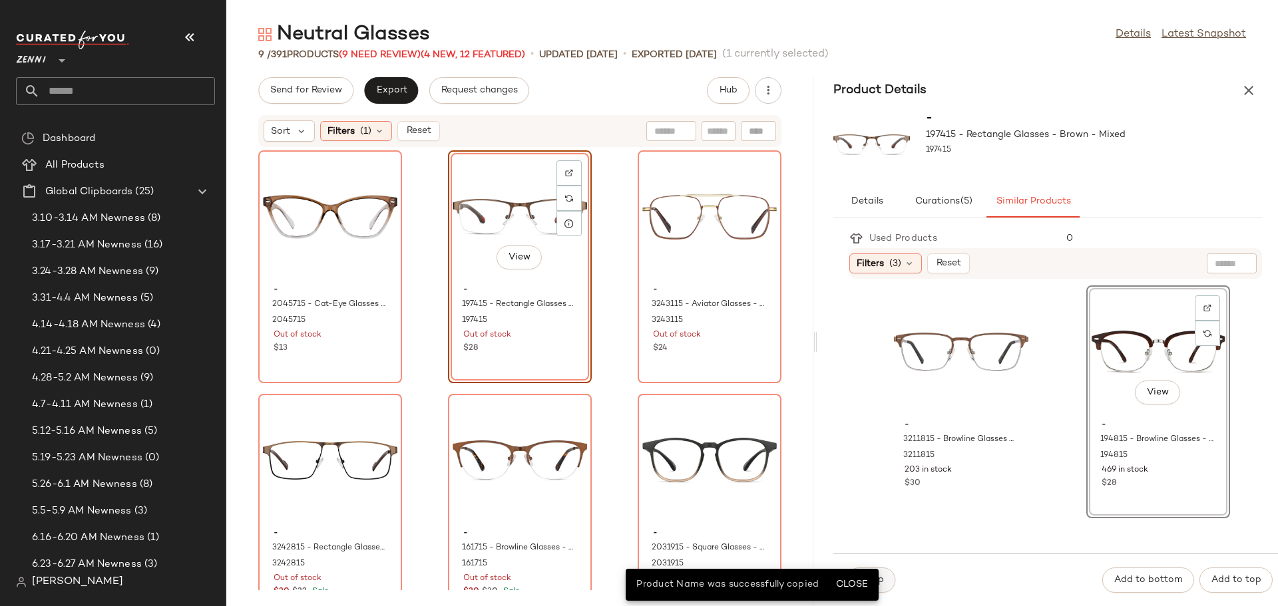
click at [886, 578] on button "Swap" at bounding box center [871, 580] width 49 height 25
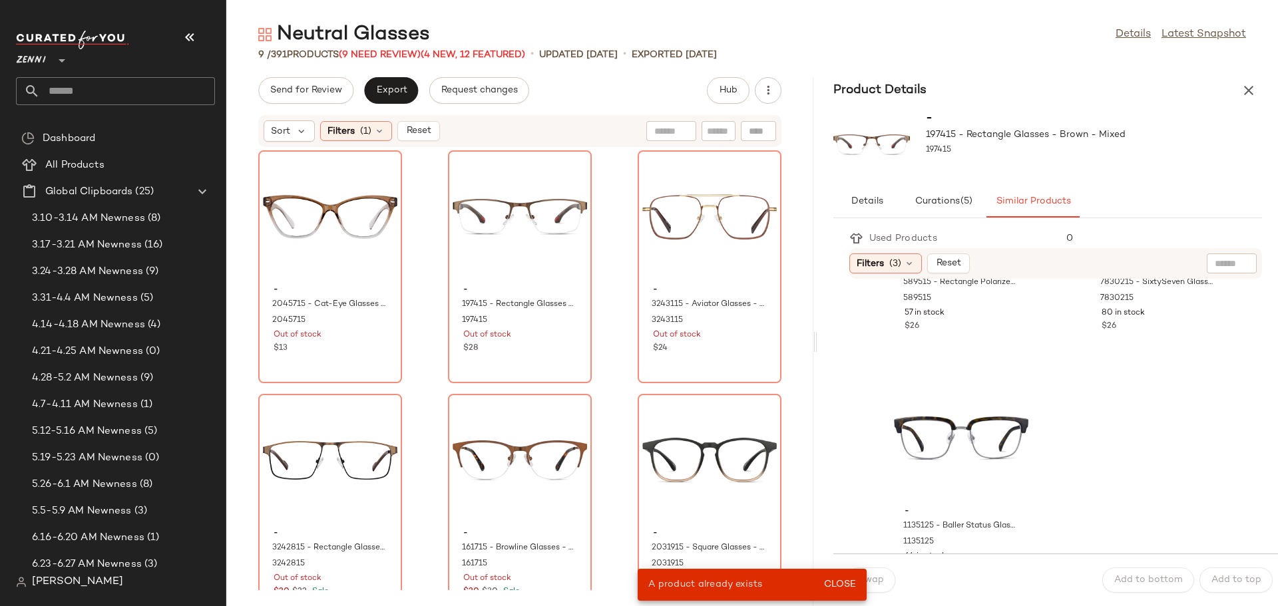
scroll to position [2862, 0]
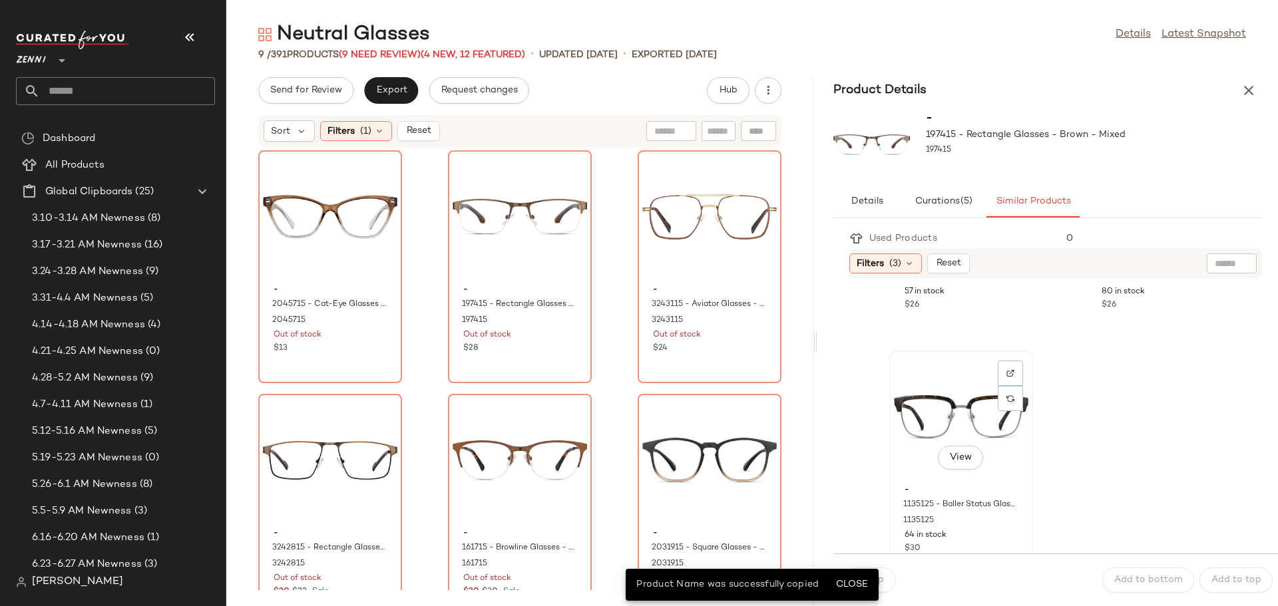
click at [922, 414] on div "View" at bounding box center [961, 417] width 134 height 124
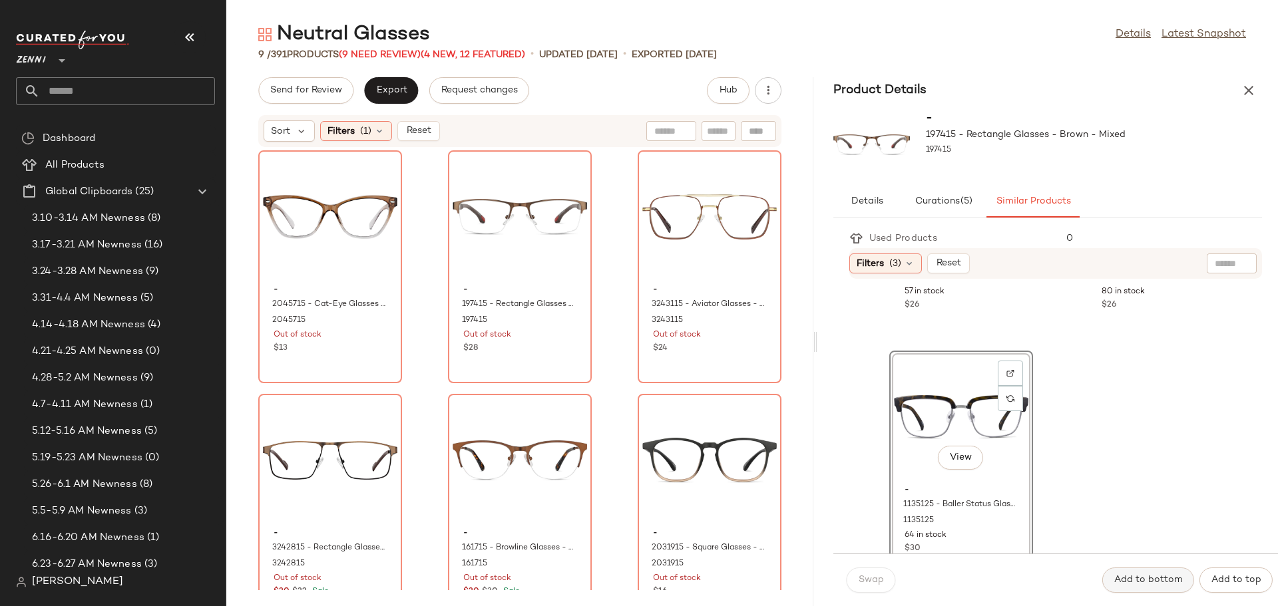
click at [1156, 584] on span "Add to bottom" at bounding box center [1147, 580] width 69 height 11
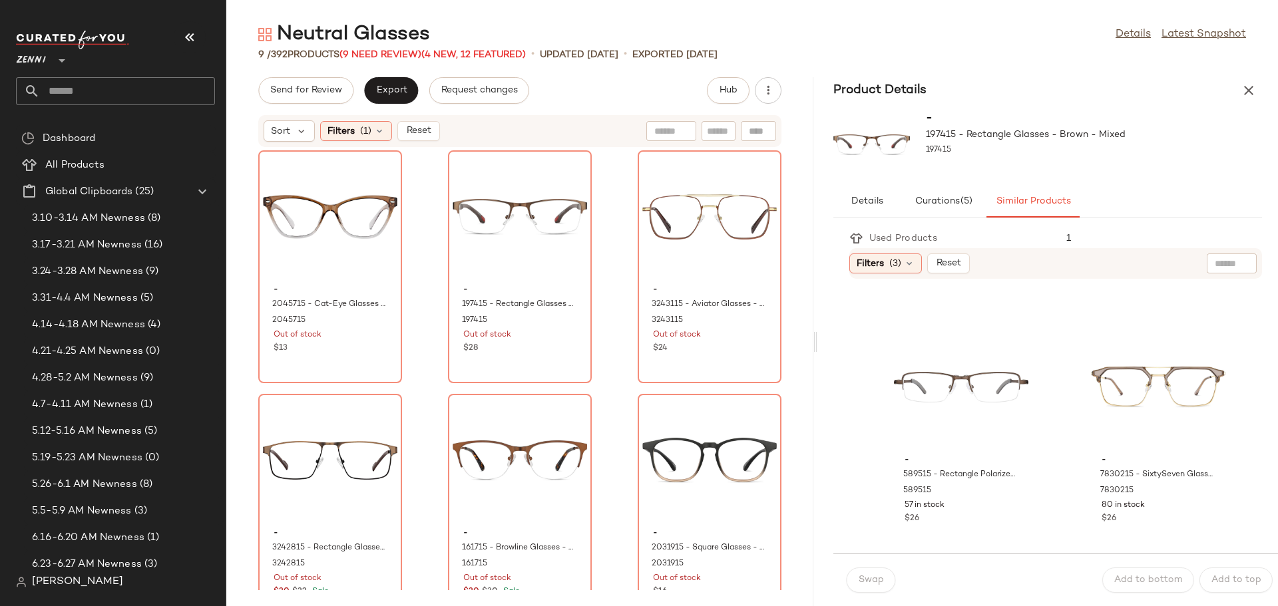
scroll to position [2648, 0]
click at [503, 215] on div "View" at bounding box center [520, 217] width 134 height 124
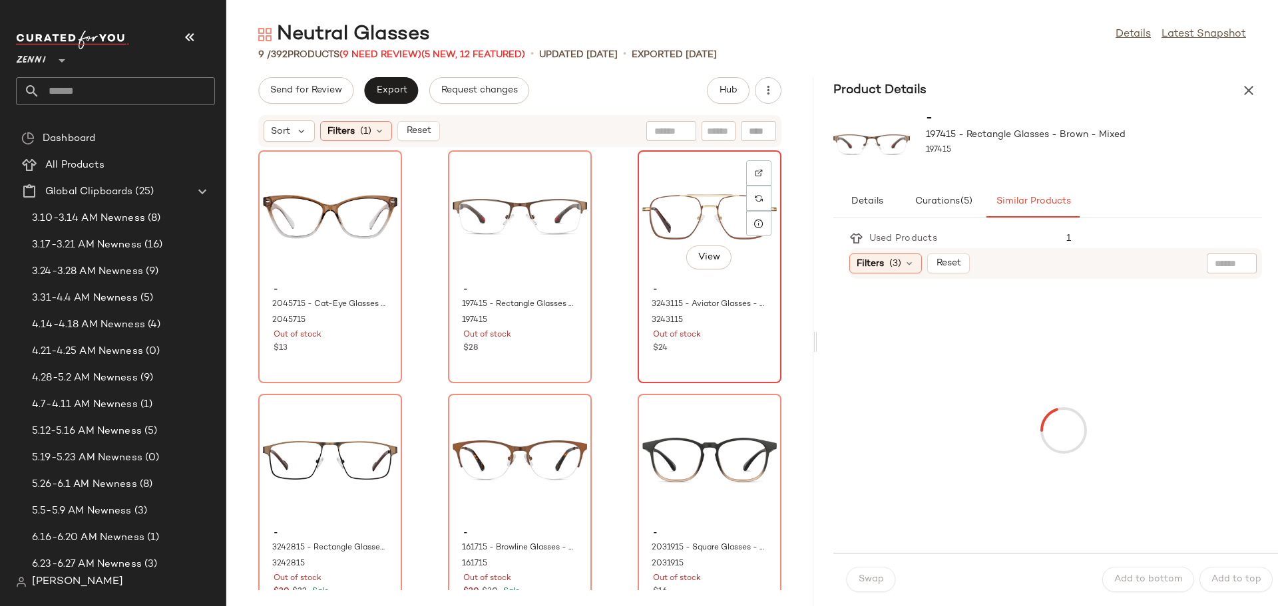
click at [665, 218] on div "View" at bounding box center [709, 217] width 134 height 124
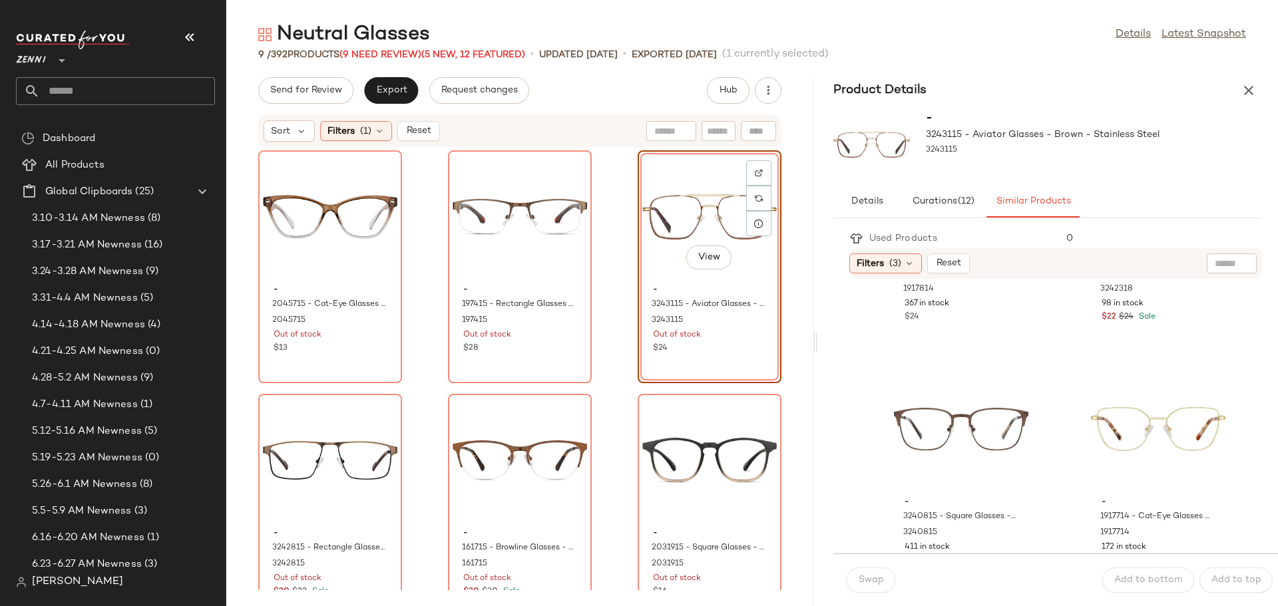
scroll to position [466, 0]
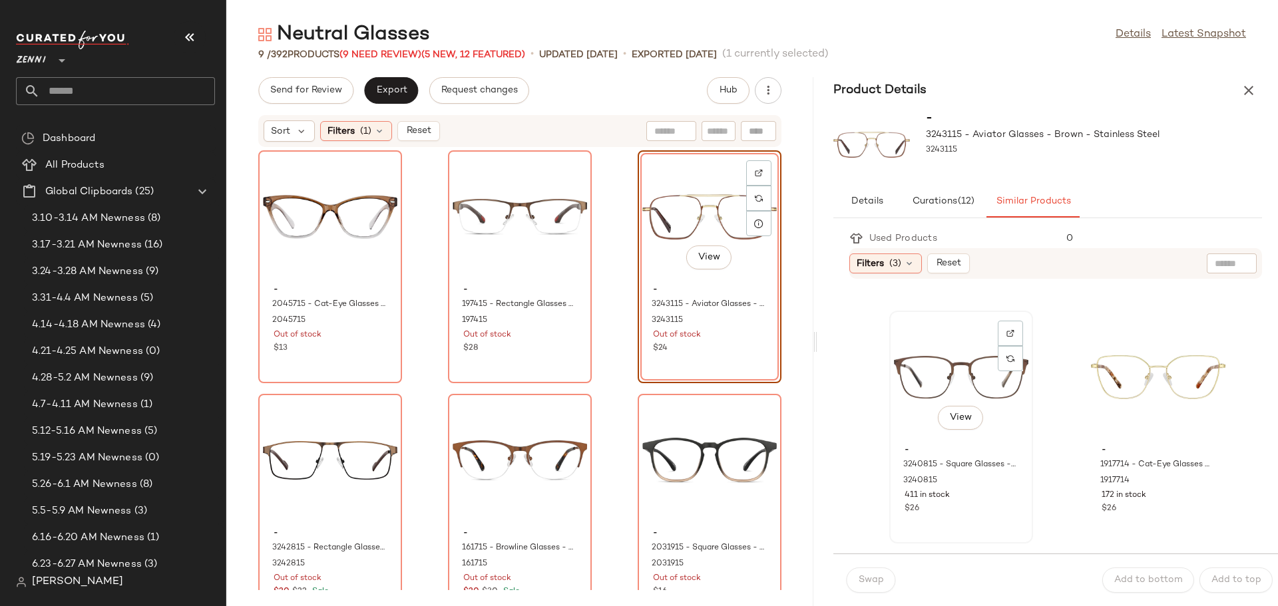
click at [936, 397] on div "View" at bounding box center [961, 377] width 134 height 124
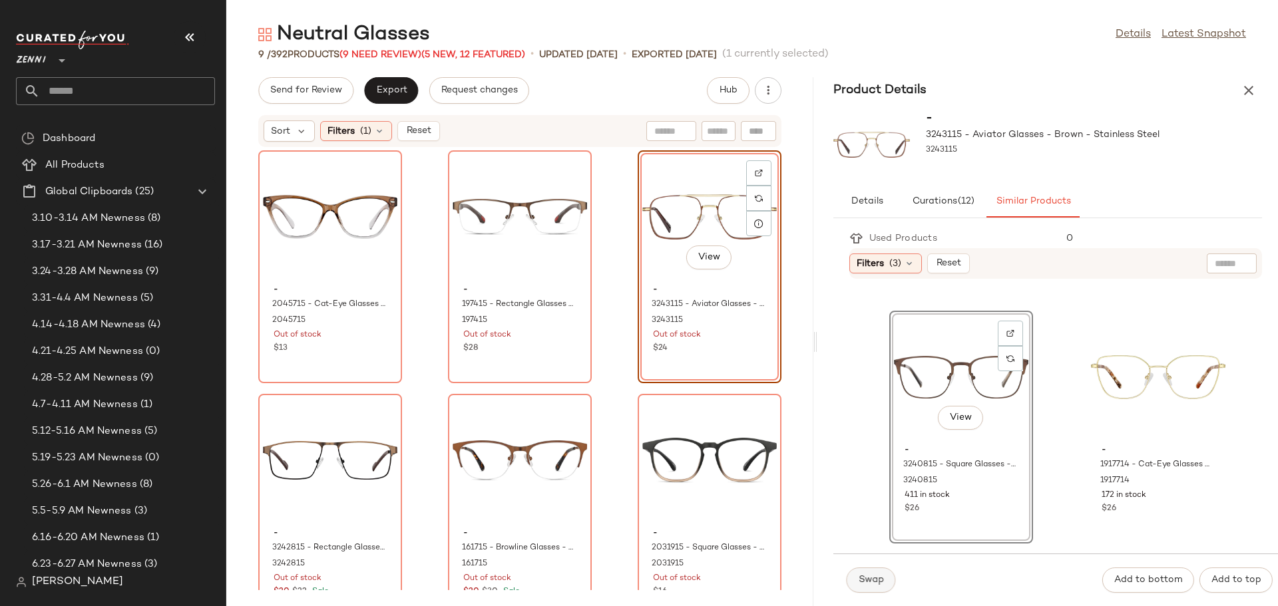
click at [871, 575] on span "Swap" at bounding box center [871, 580] width 26 height 11
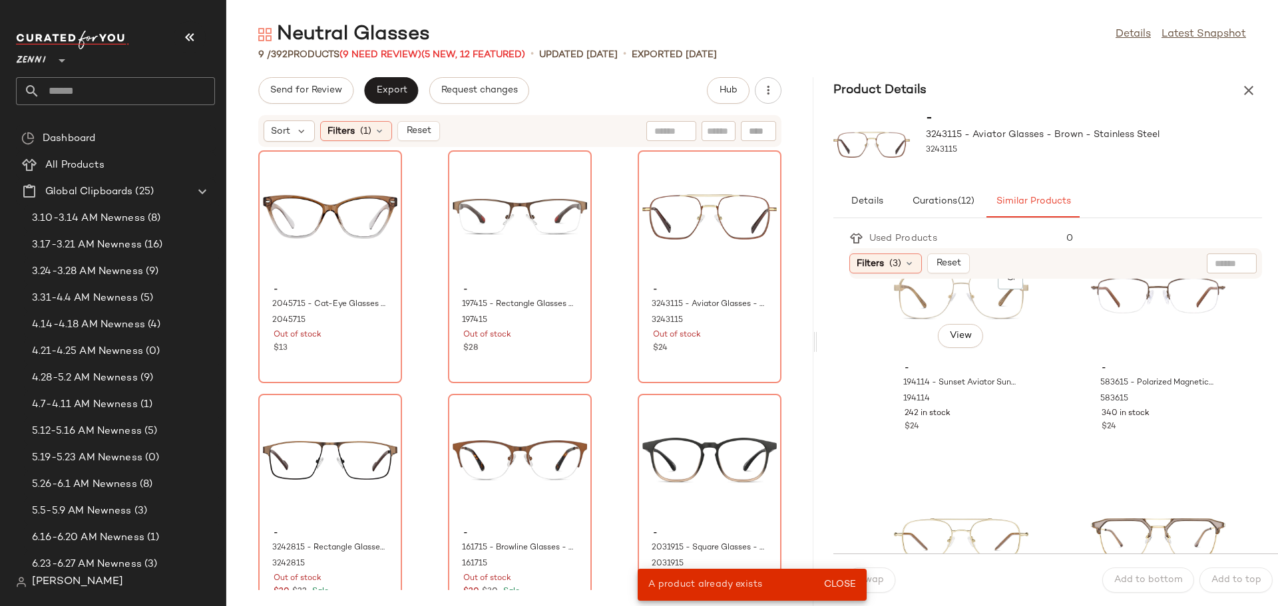
scroll to position [799, 0]
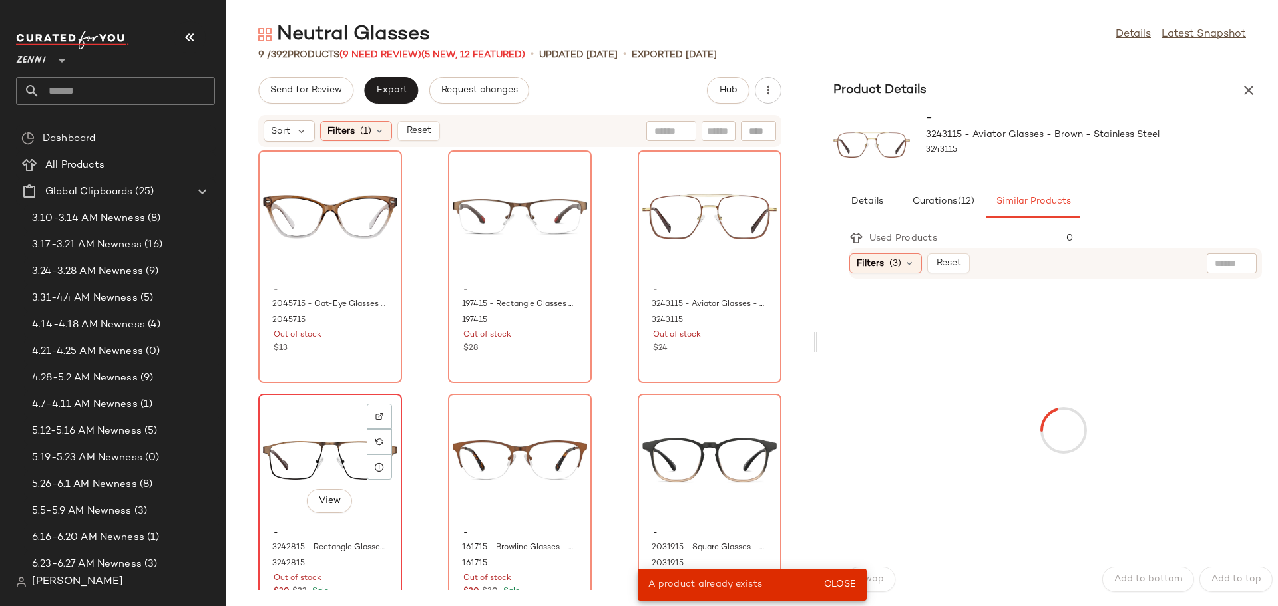
click at [292, 448] on div "View" at bounding box center [330, 461] width 134 height 124
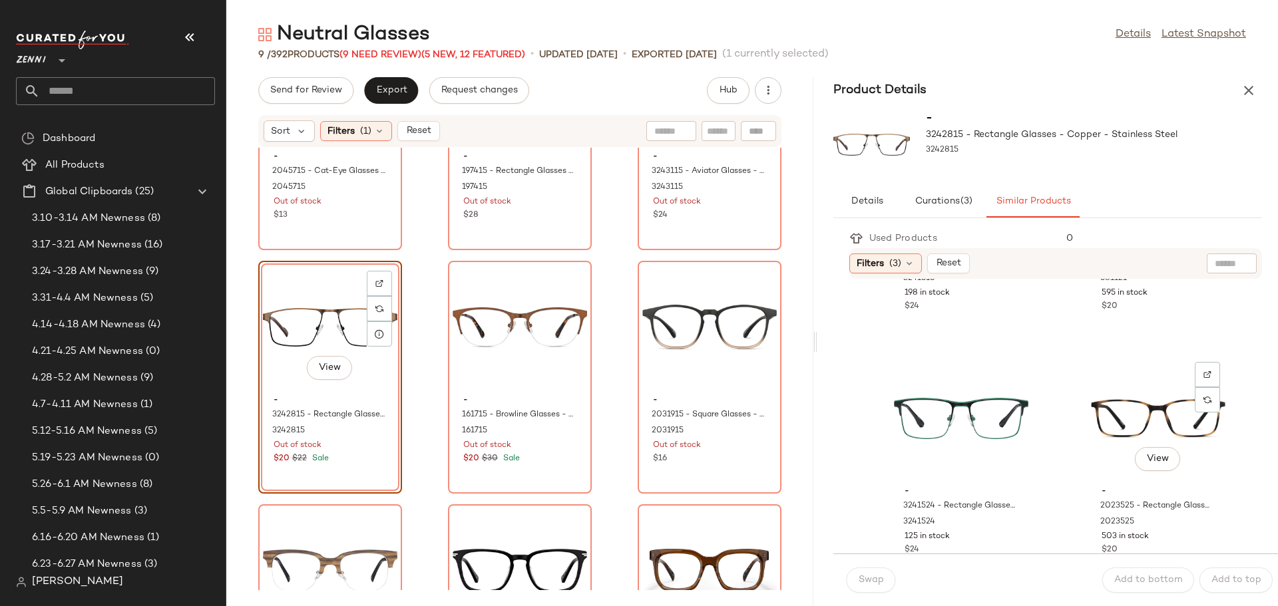
scroll to position [2196, 0]
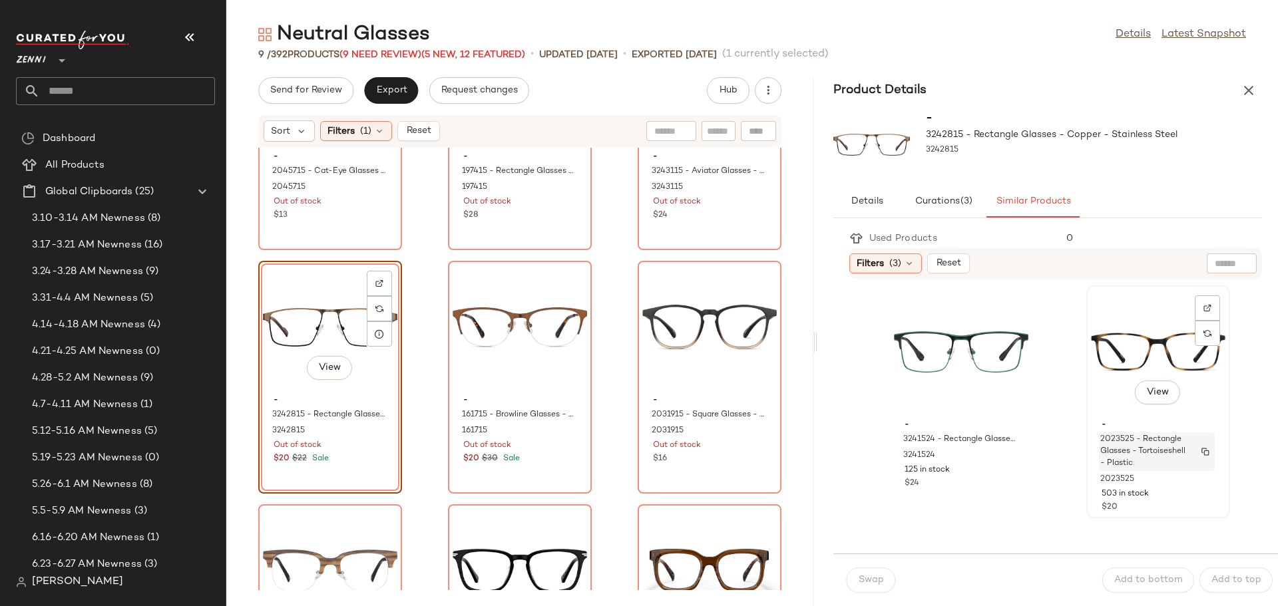
click at [1115, 435] on span "2023525 - Rectangle Glasses - Tortoiseshell - Plastic" at bounding box center [1144, 452] width 88 height 36
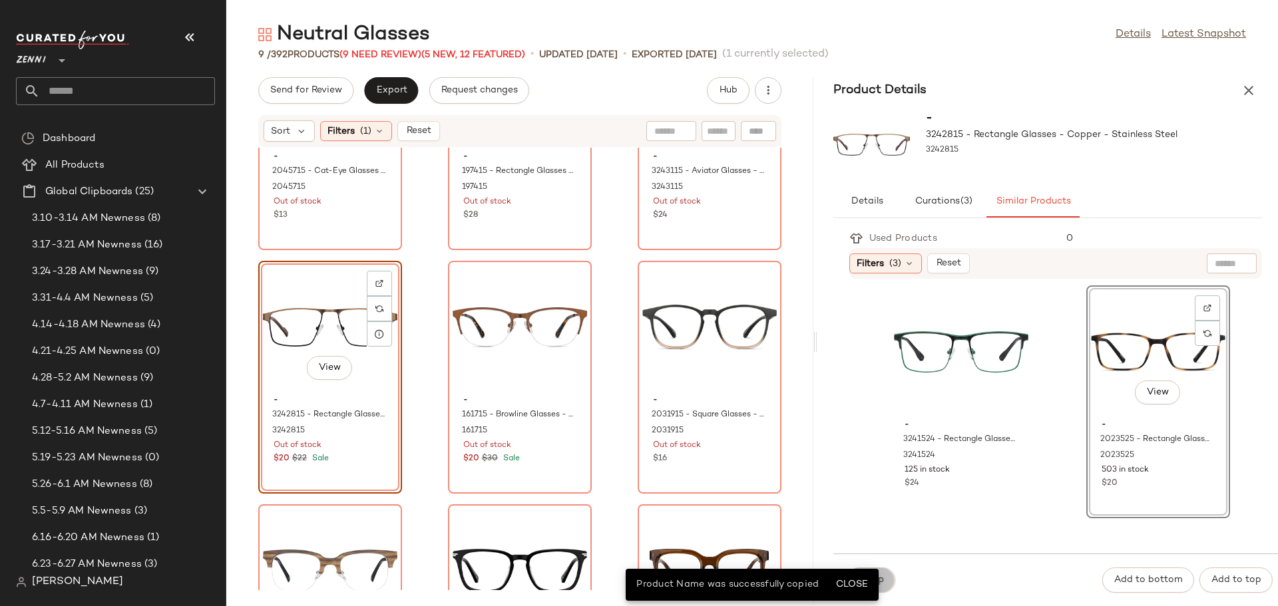
click at [881, 581] on span "Swap" at bounding box center [871, 580] width 26 height 11
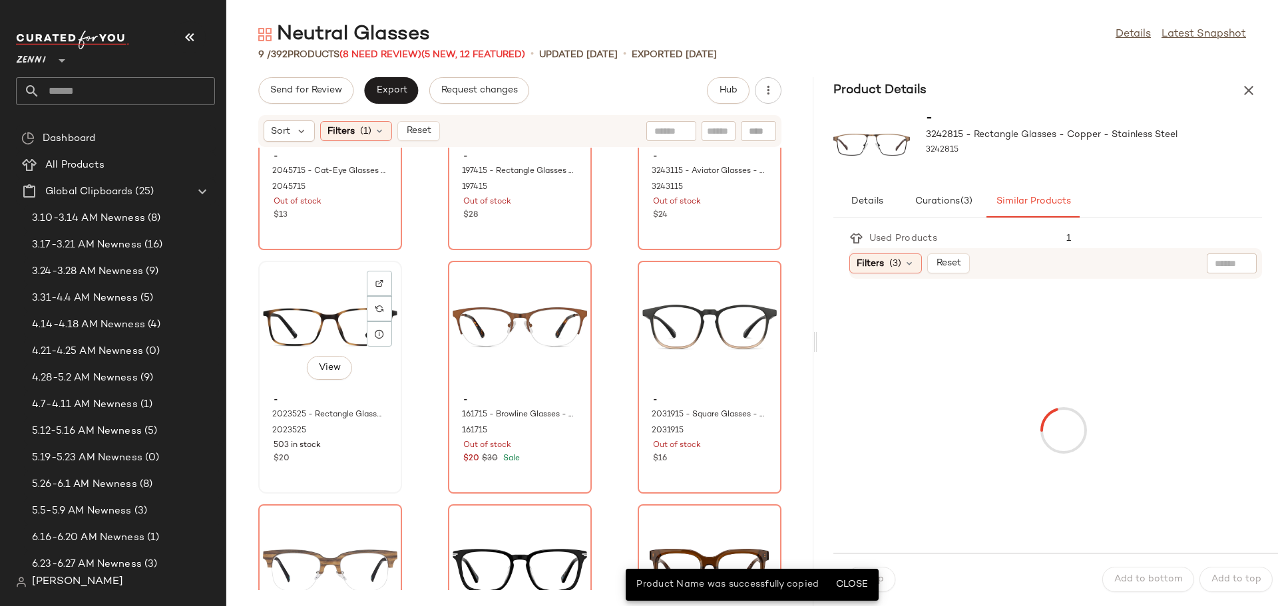
click at [292, 327] on div "View" at bounding box center [330, 328] width 134 height 124
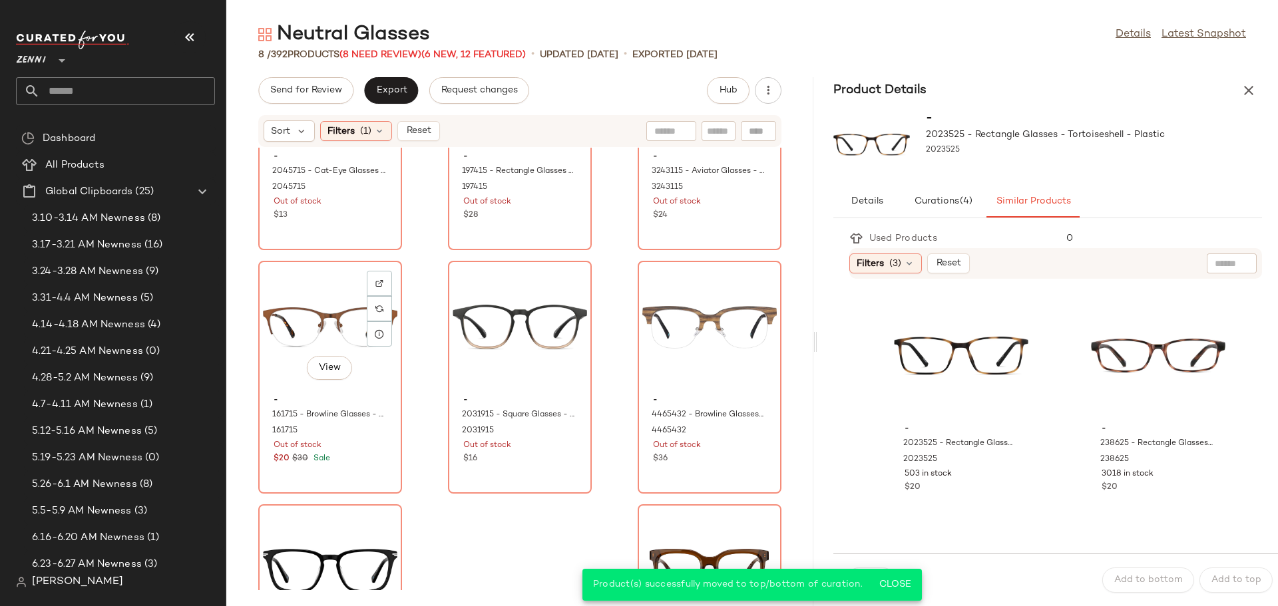
click at [292, 327] on div "View" at bounding box center [330, 328] width 134 height 124
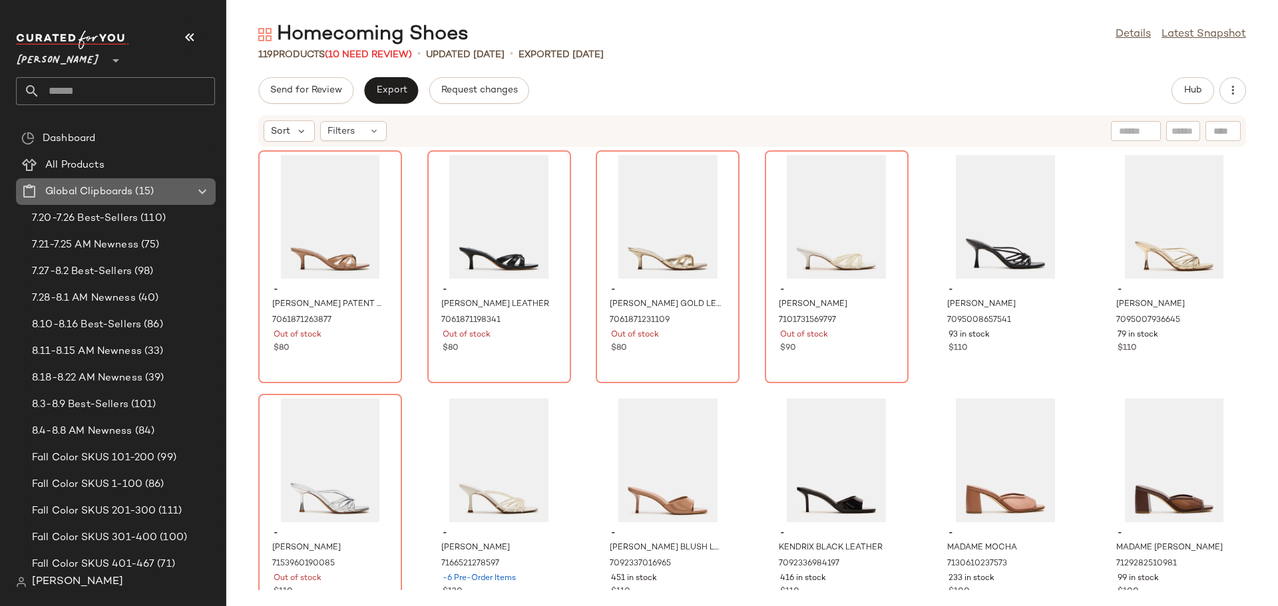
click at [199, 192] on icon at bounding box center [202, 192] width 16 height 16
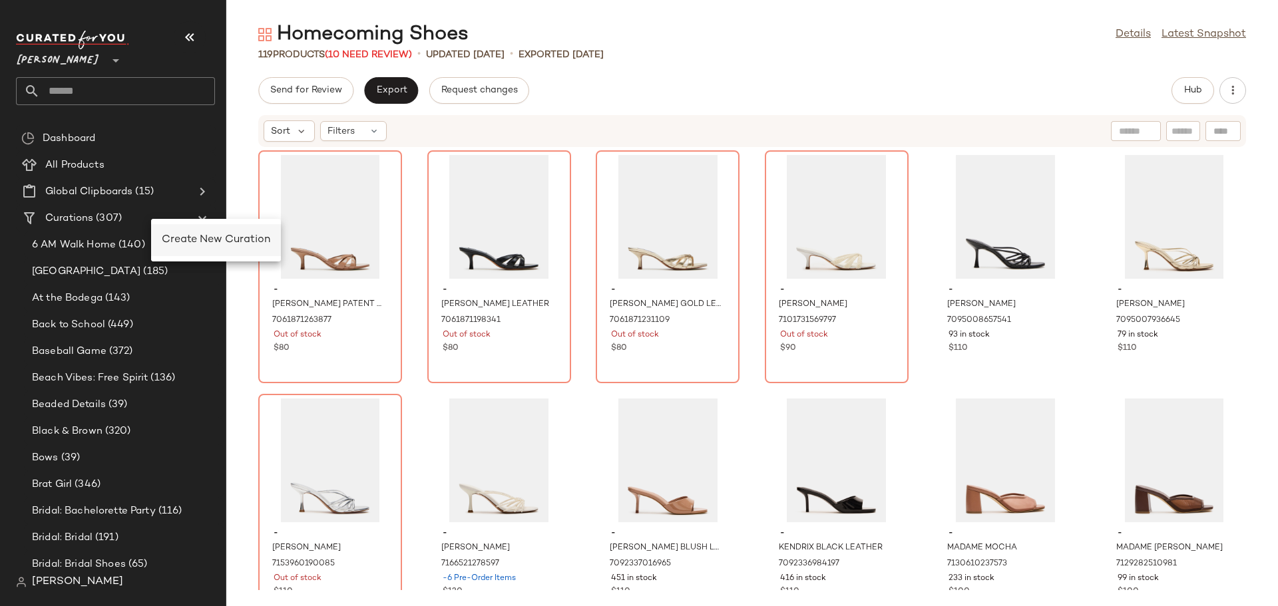
click at [192, 242] on span "Create New Curation" at bounding box center [216, 239] width 108 height 11
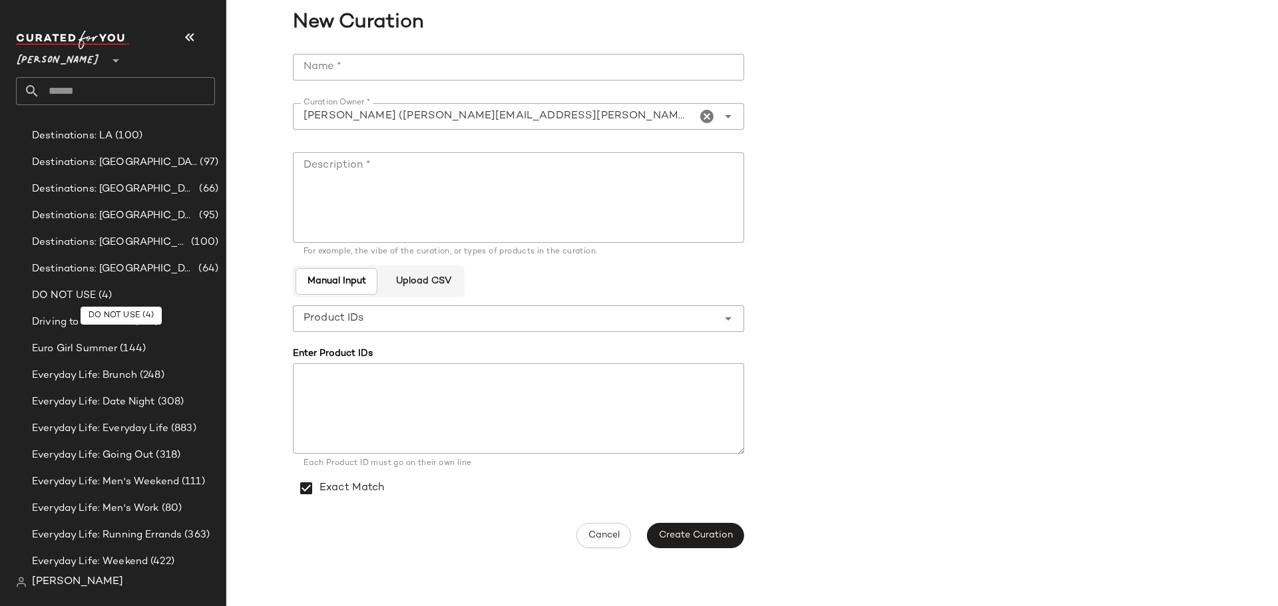
scroll to position [998, 0]
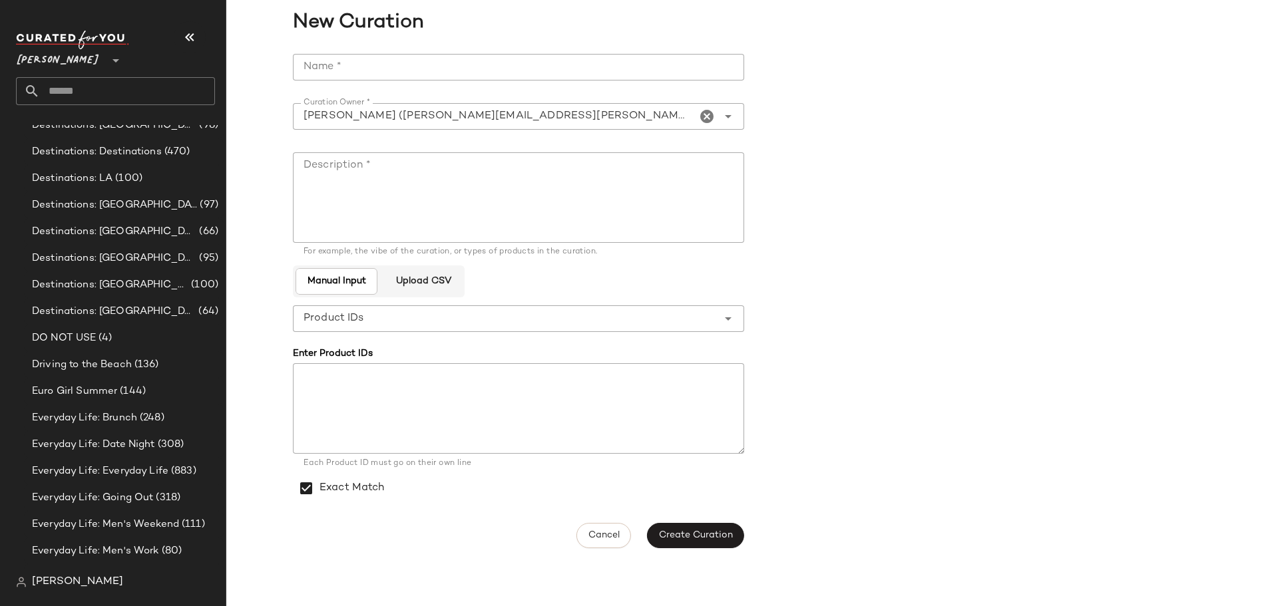
click at [367, 67] on input "Name *" at bounding box center [518, 67] width 451 height 27
type input "**********"
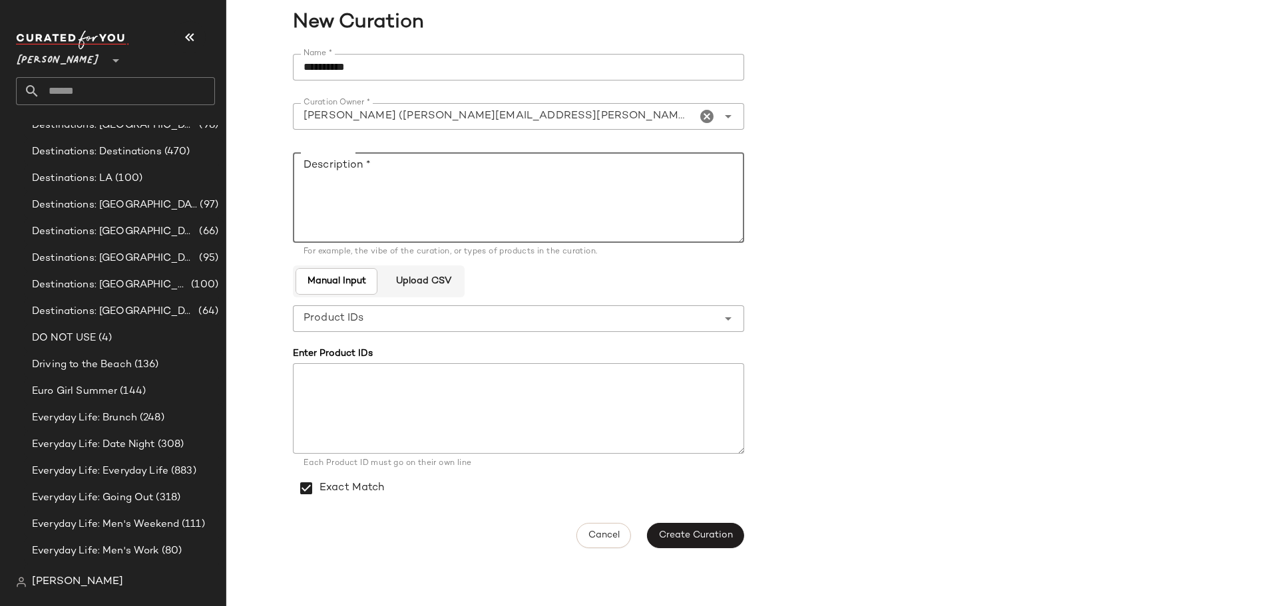
click at [332, 177] on textarea "Description *" at bounding box center [518, 197] width 451 height 91
type textarea "**********"
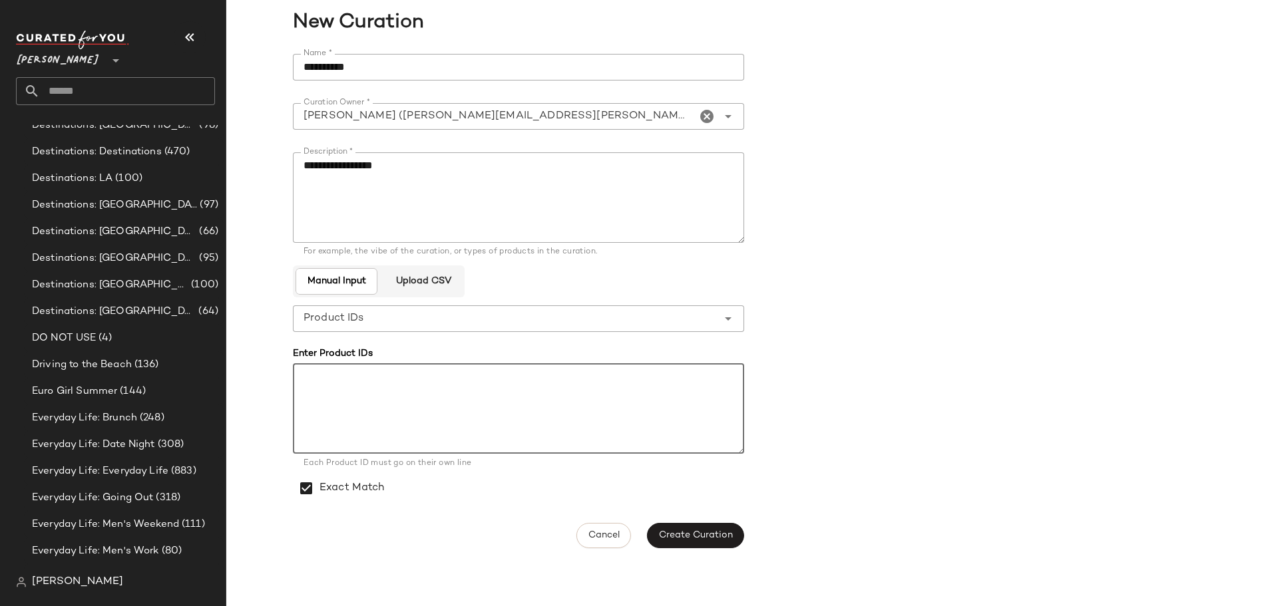
click at [399, 383] on textarea at bounding box center [518, 408] width 451 height 91
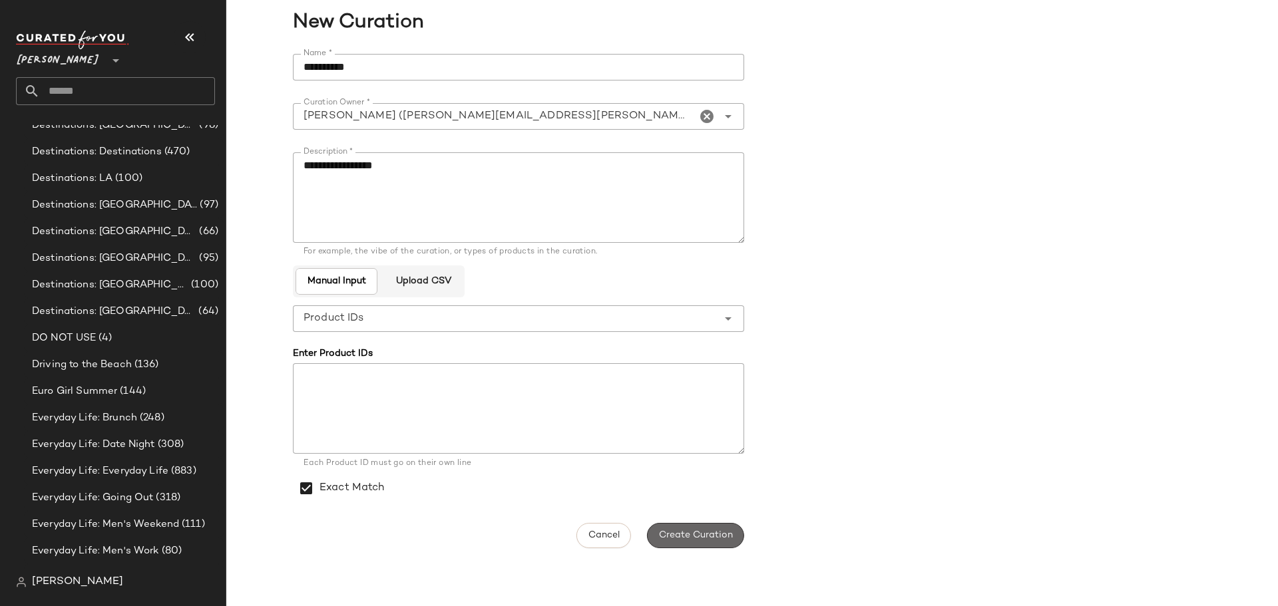
click at [686, 527] on button "Create Curation" at bounding box center [695, 535] width 97 height 25
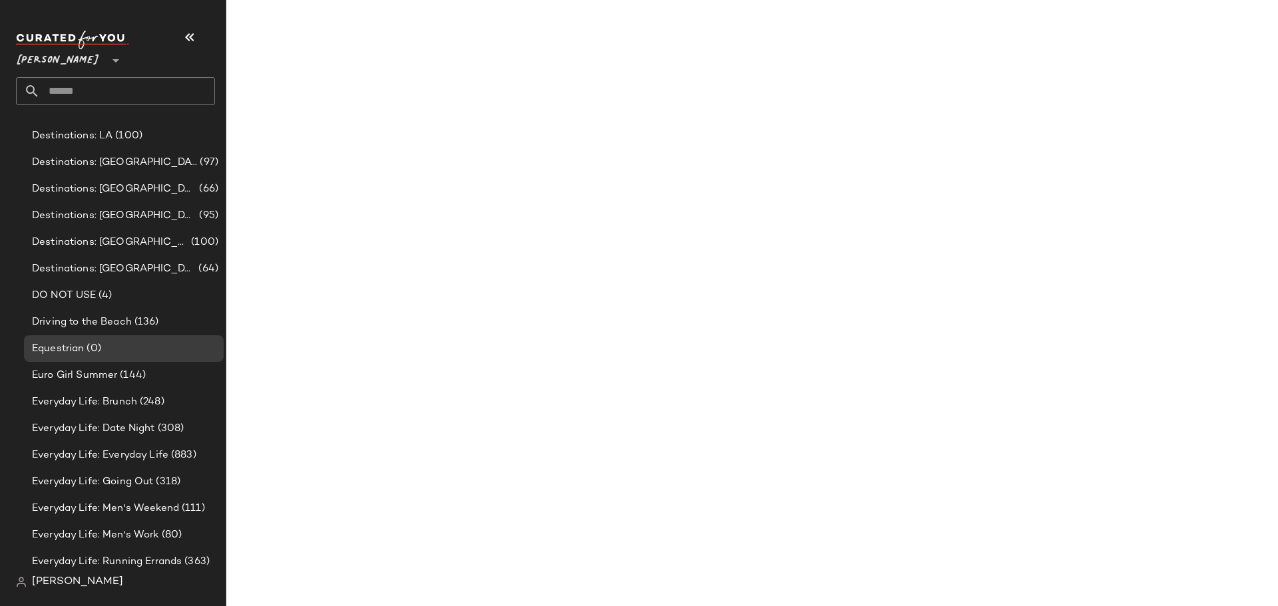
scroll to position [998, 0]
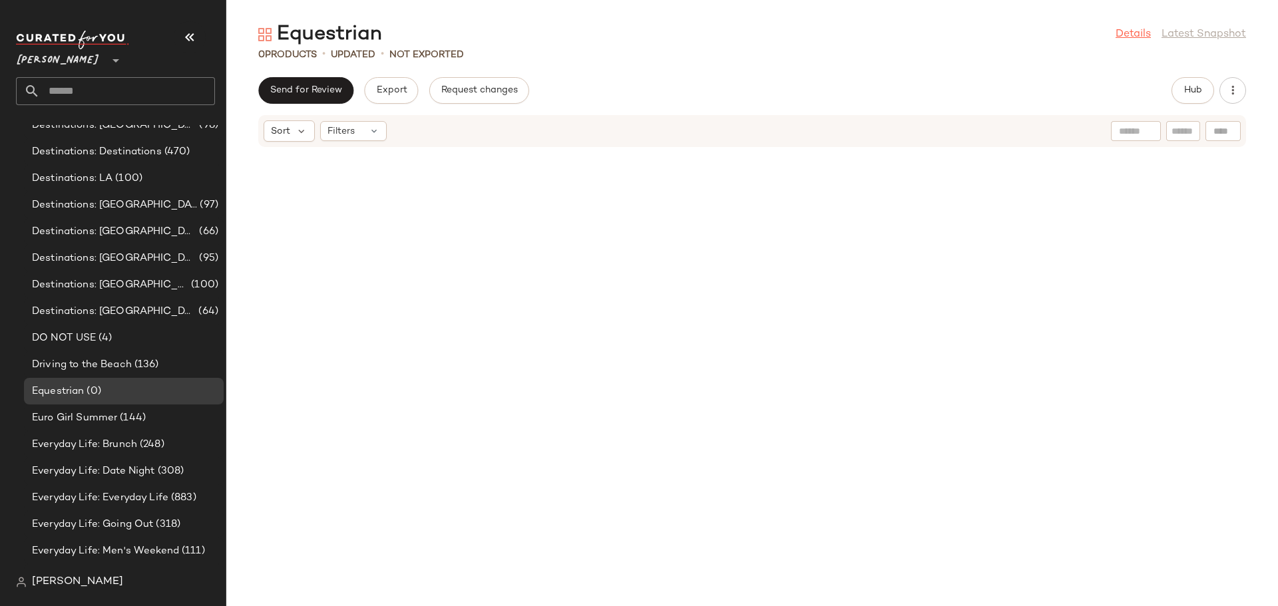
click at [1141, 39] on link "Details" at bounding box center [1132, 35] width 35 height 16
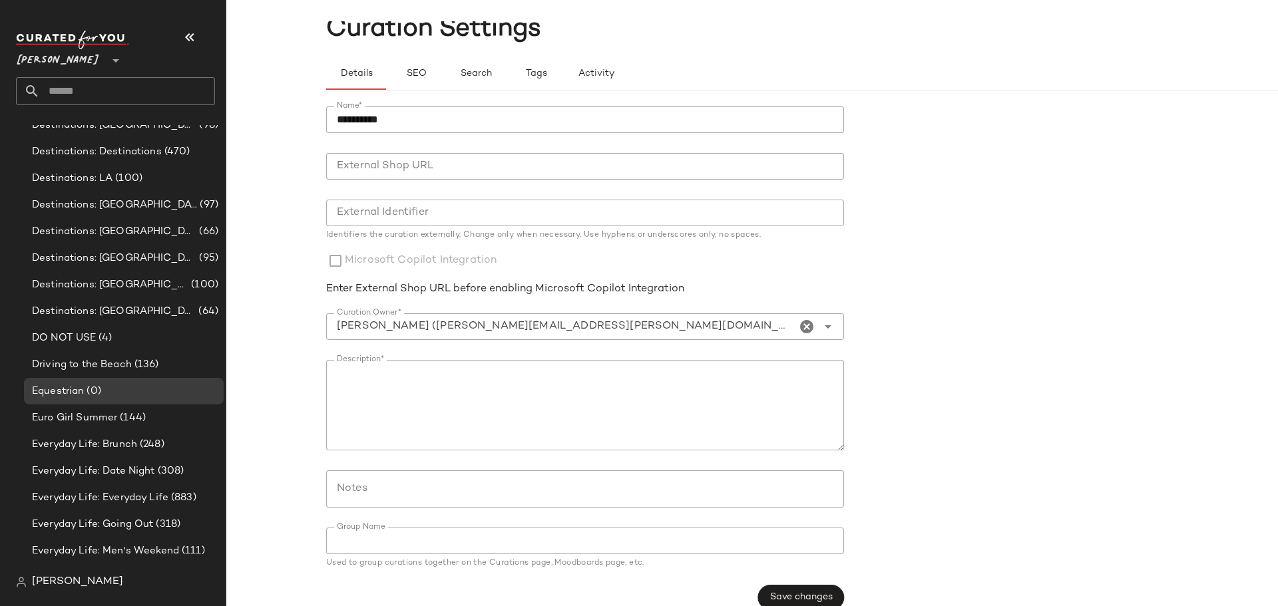
scroll to position [61, 0]
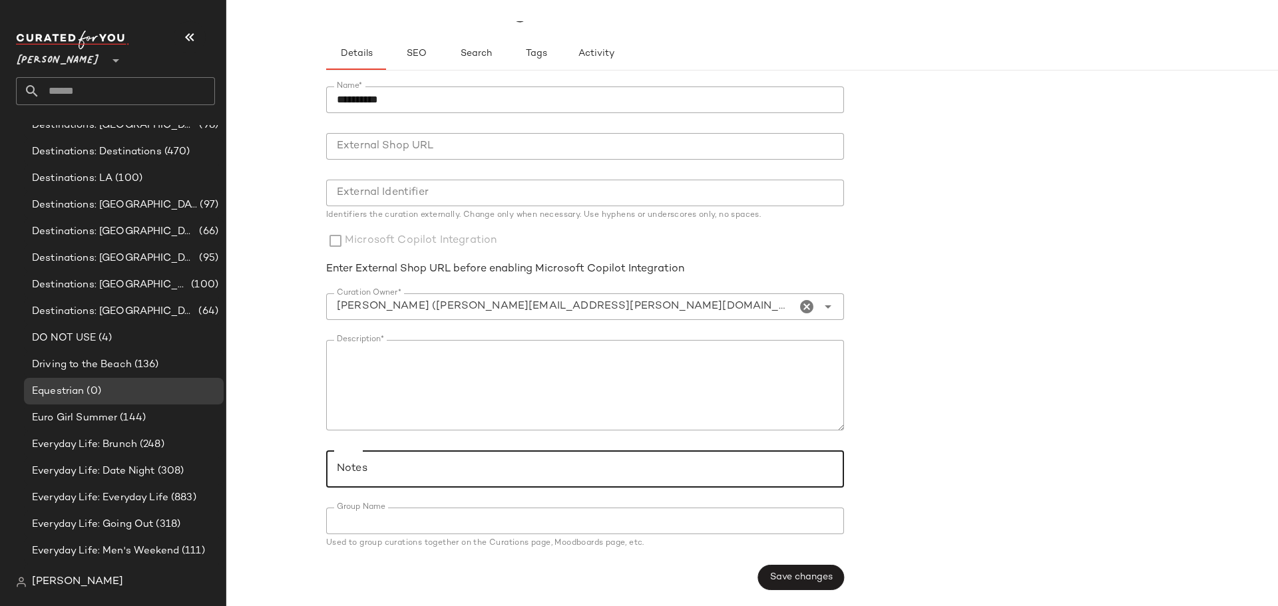
click at [474, 468] on input "Notes" at bounding box center [584, 469] width 495 height 16
type input "******"
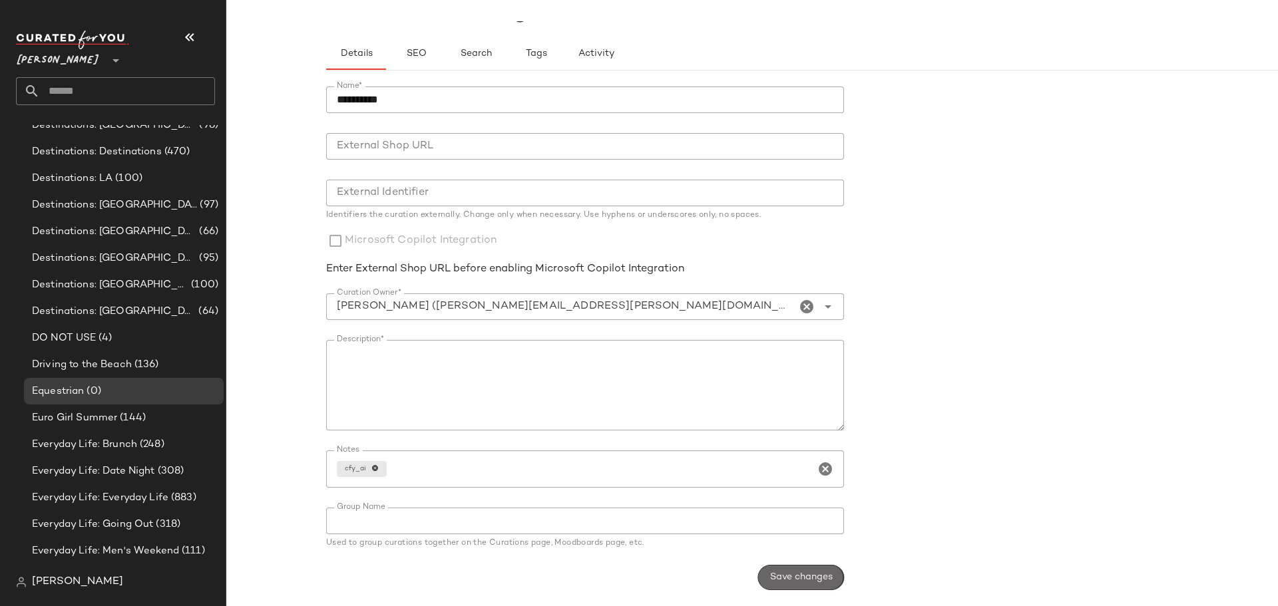
click at [789, 569] on button "Save changes" at bounding box center [801, 577] width 86 height 25
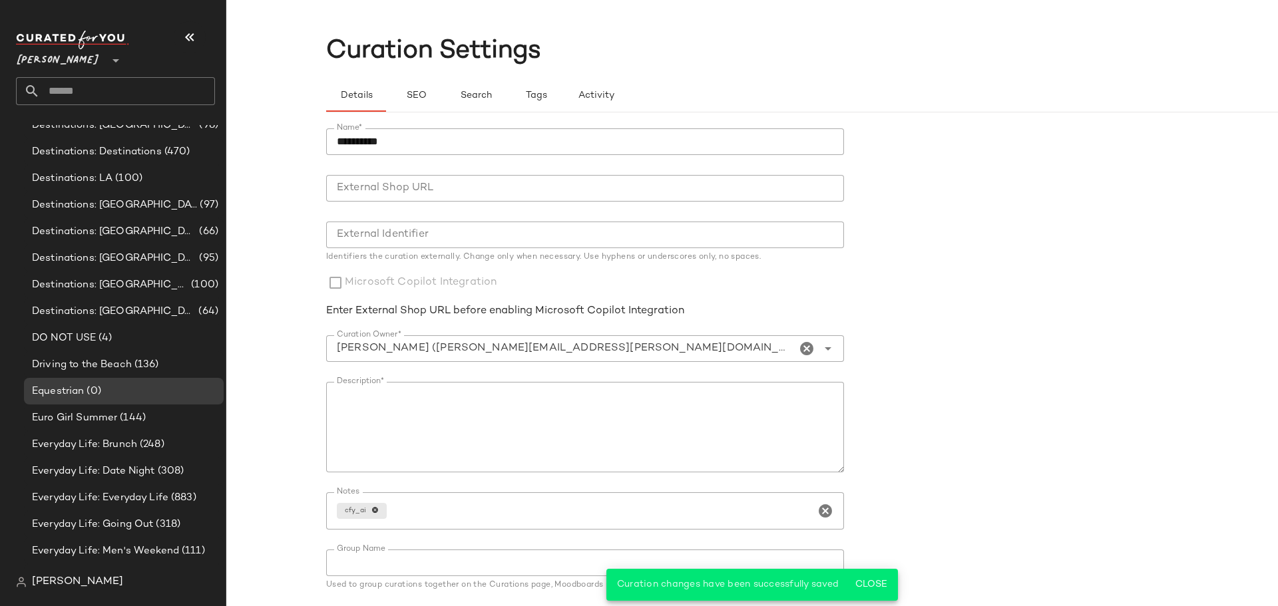
scroll to position [0, 0]
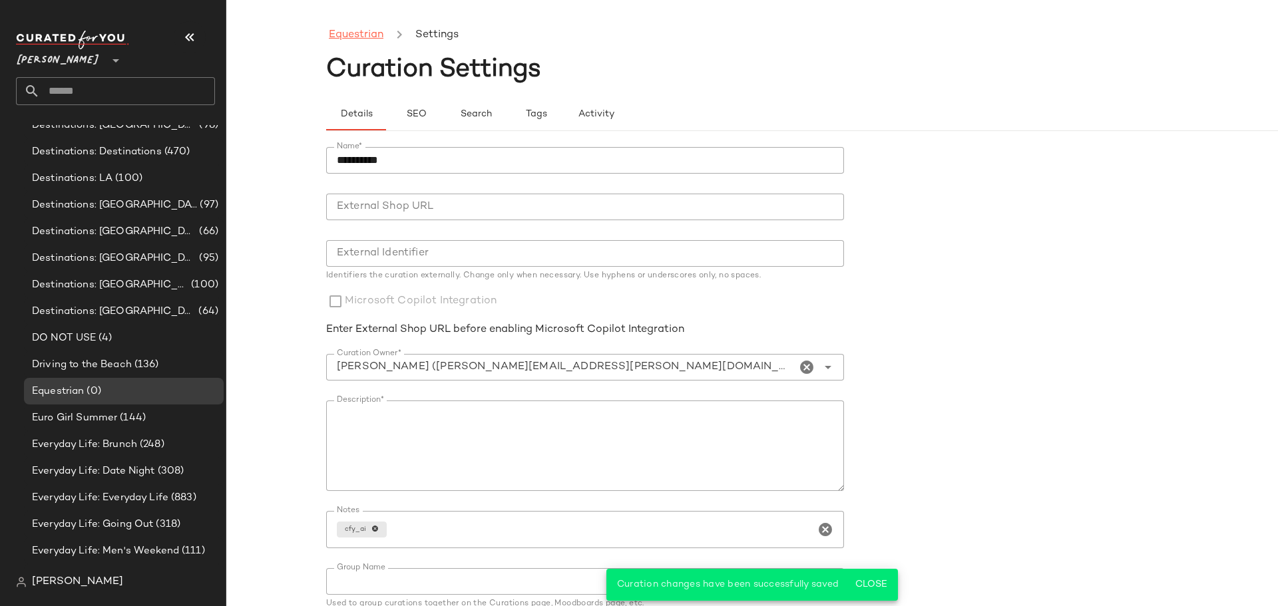
click at [350, 35] on link "Equestrian" at bounding box center [356, 35] width 55 height 17
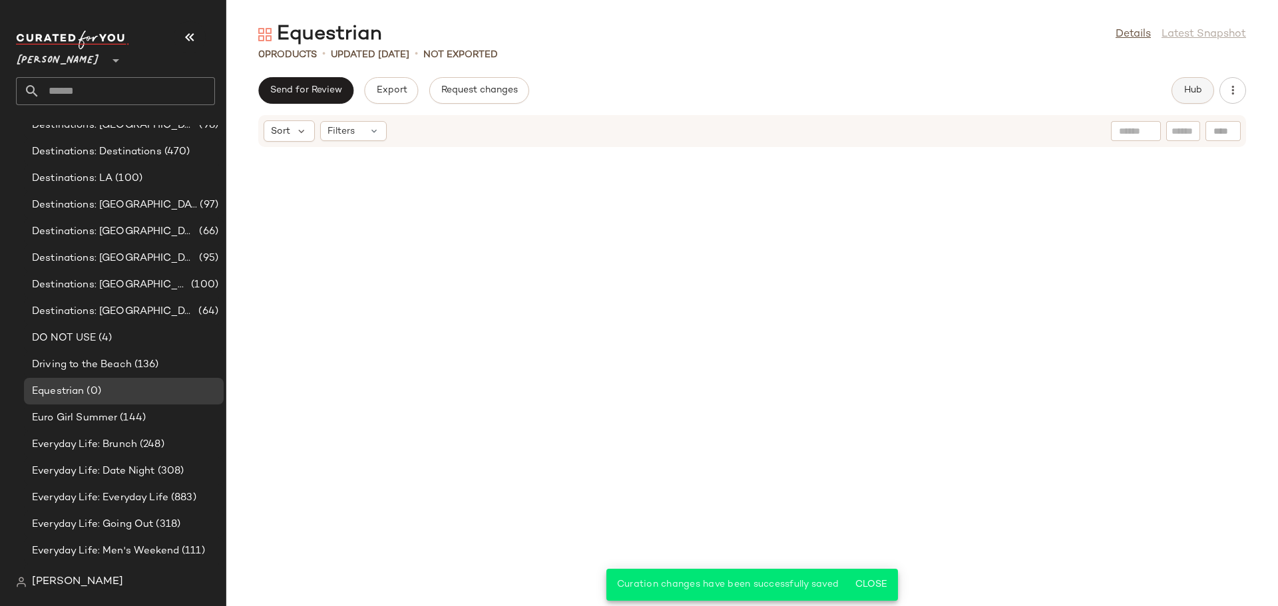
click at [1179, 86] on button "Hub" at bounding box center [1192, 90] width 43 height 27
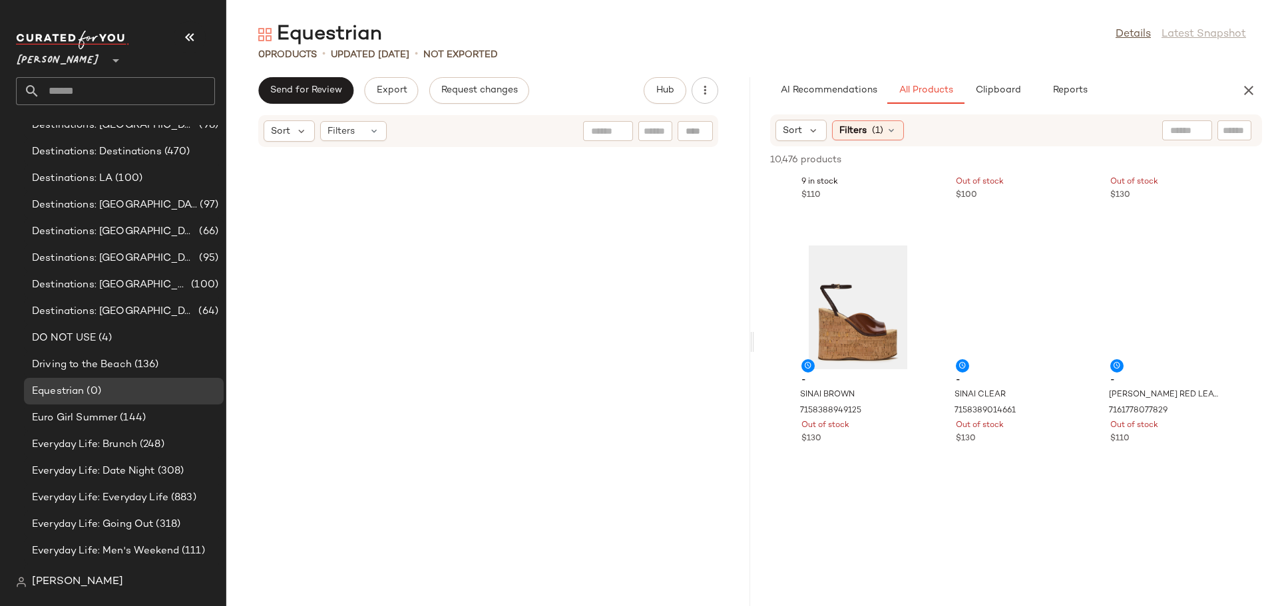
scroll to position [732, 0]
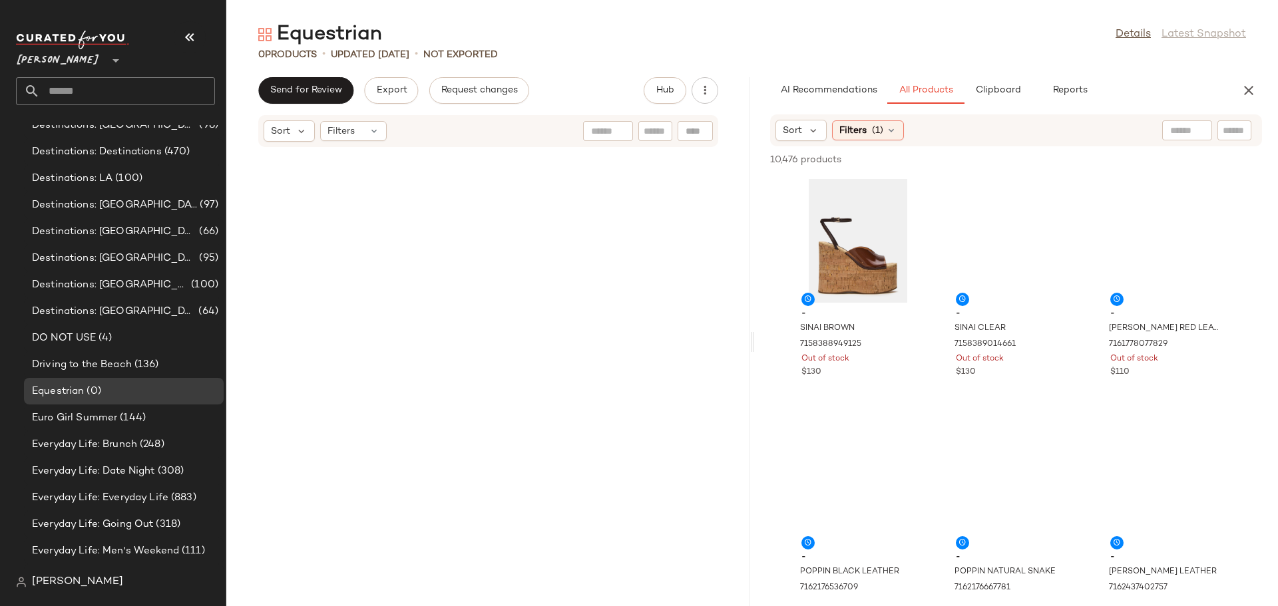
click at [861, 43] on span "View" at bounding box center [857, 38] width 23 height 11
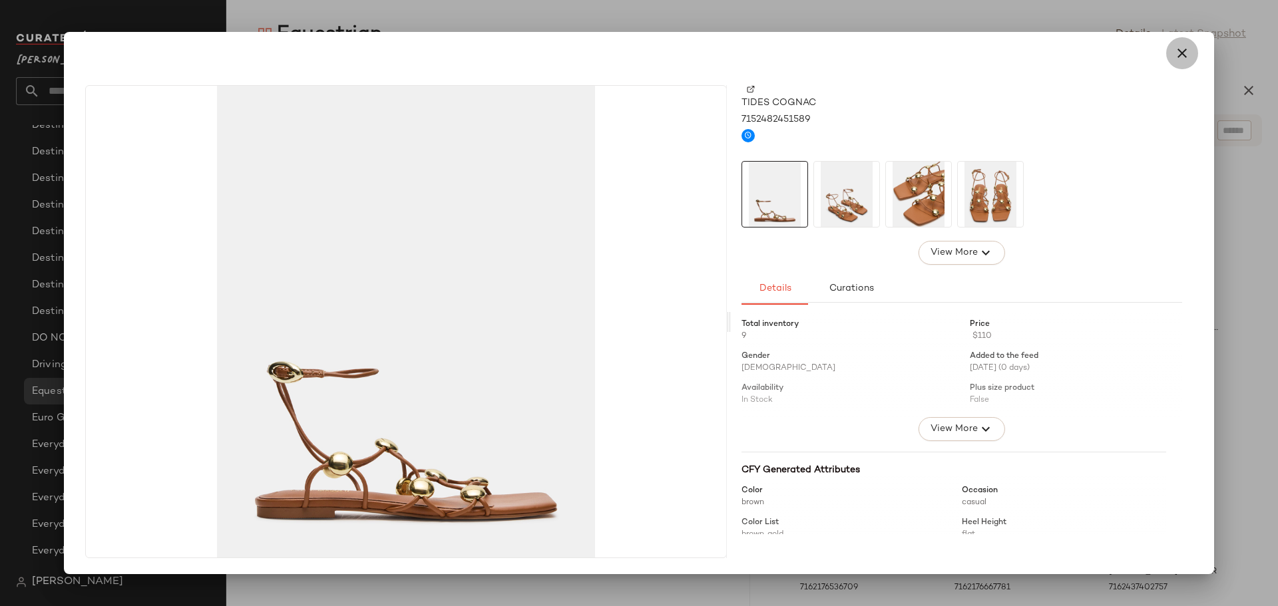
click at [1181, 51] on icon "button" at bounding box center [1182, 53] width 16 height 16
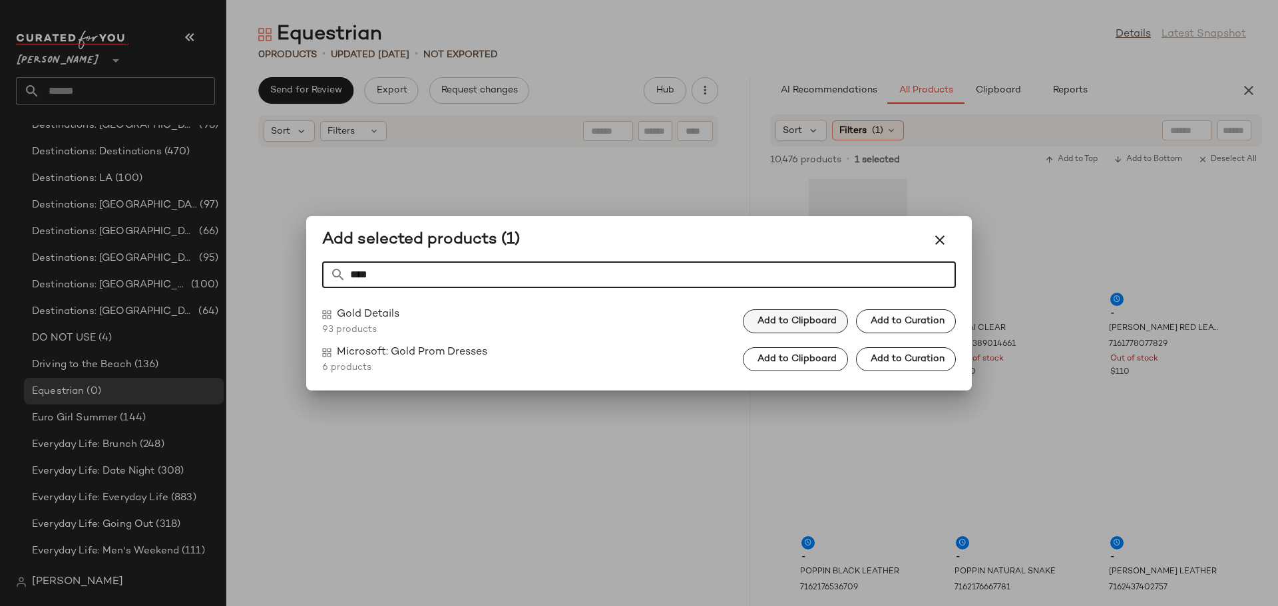
type input "****"
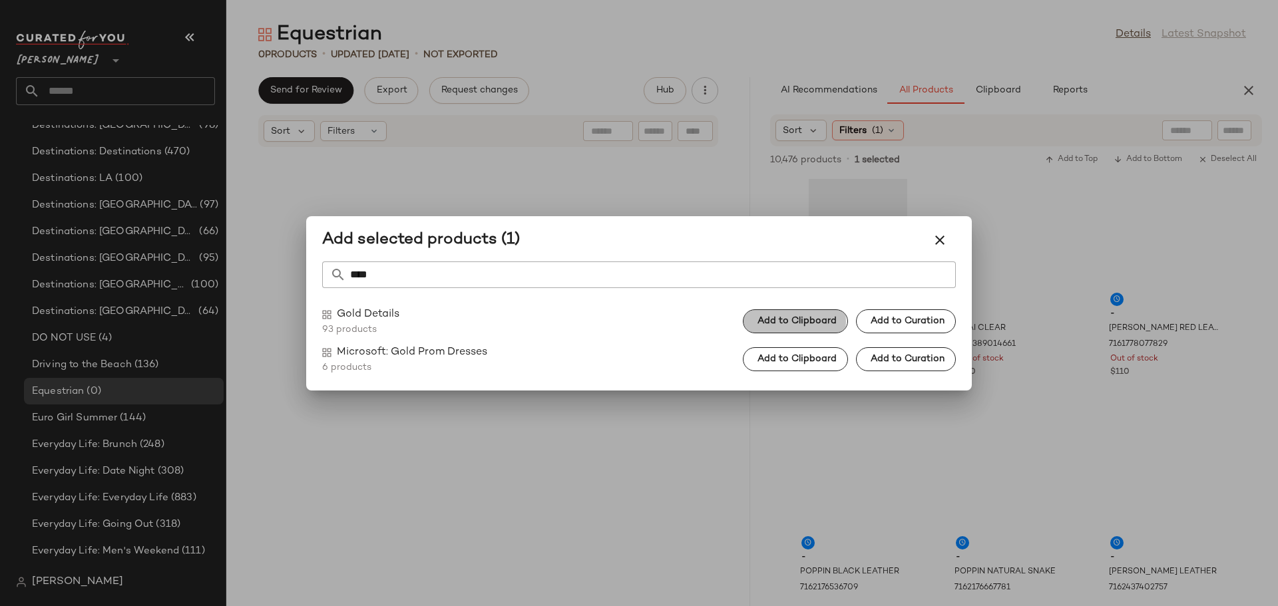
click at [837, 325] on span "Add to Clipboard" at bounding box center [797, 321] width 80 height 11
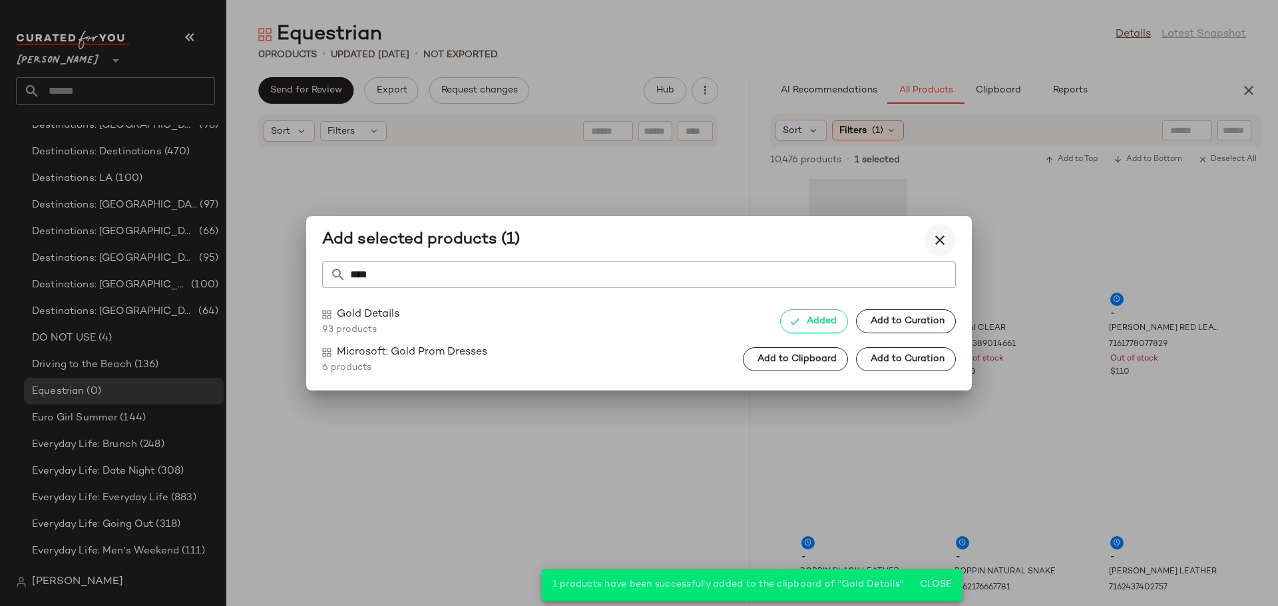
click at [938, 238] on icon "button" at bounding box center [940, 240] width 16 height 16
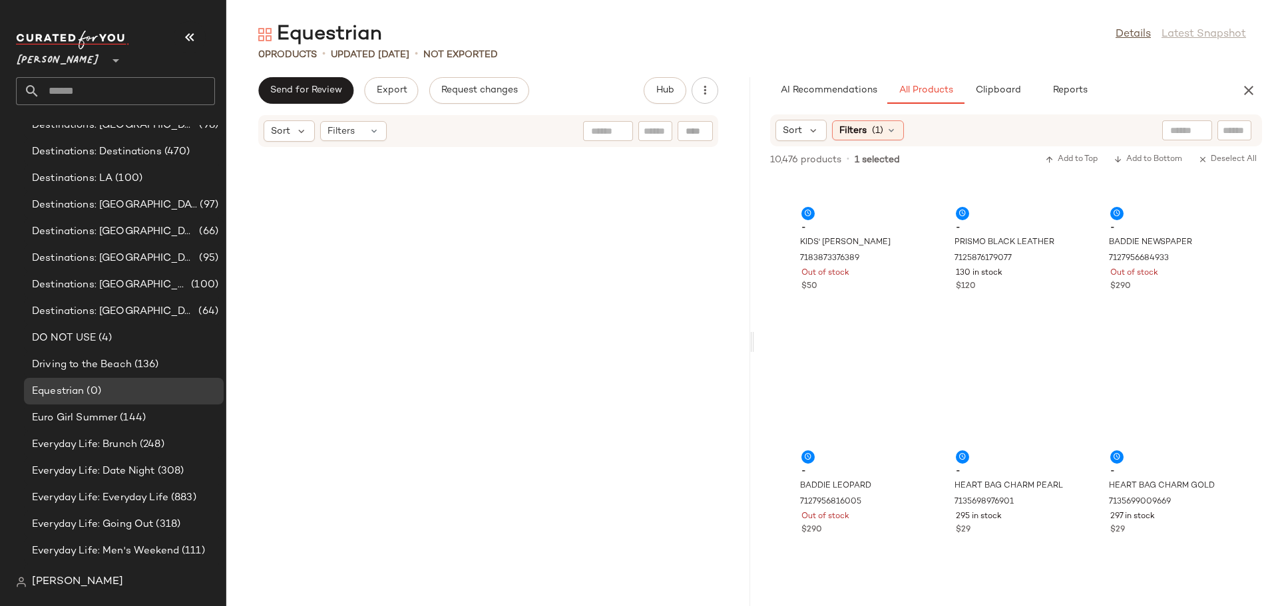
scroll to position [2063, 0]
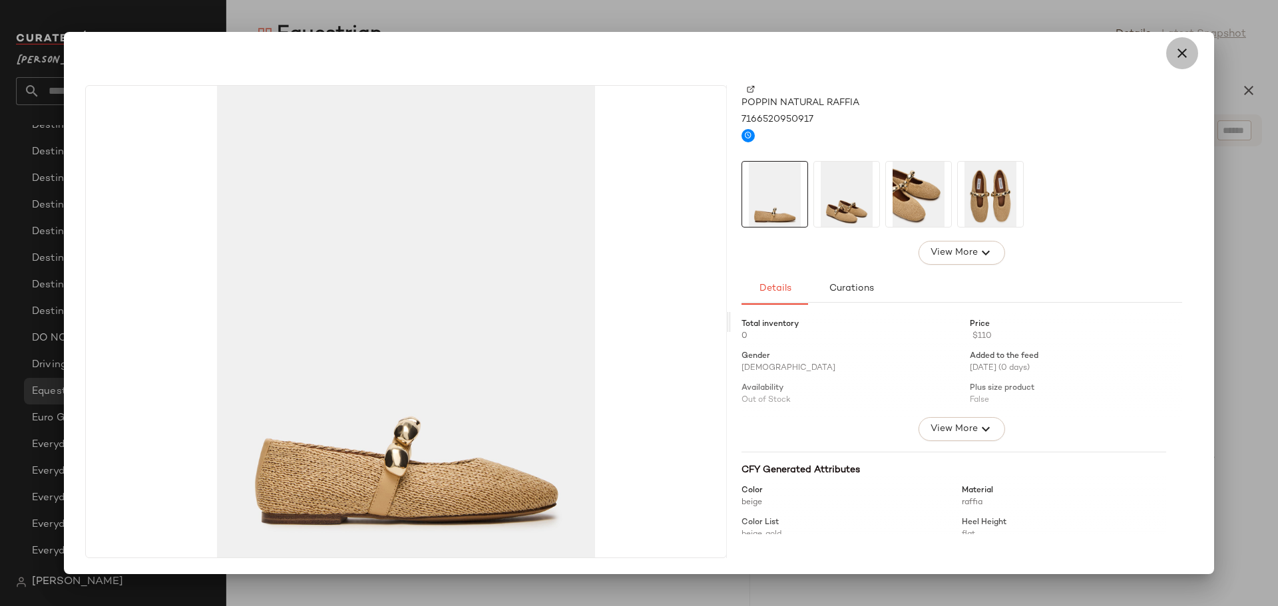
click at [1177, 55] on icon "button" at bounding box center [1182, 53] width 16 height 16
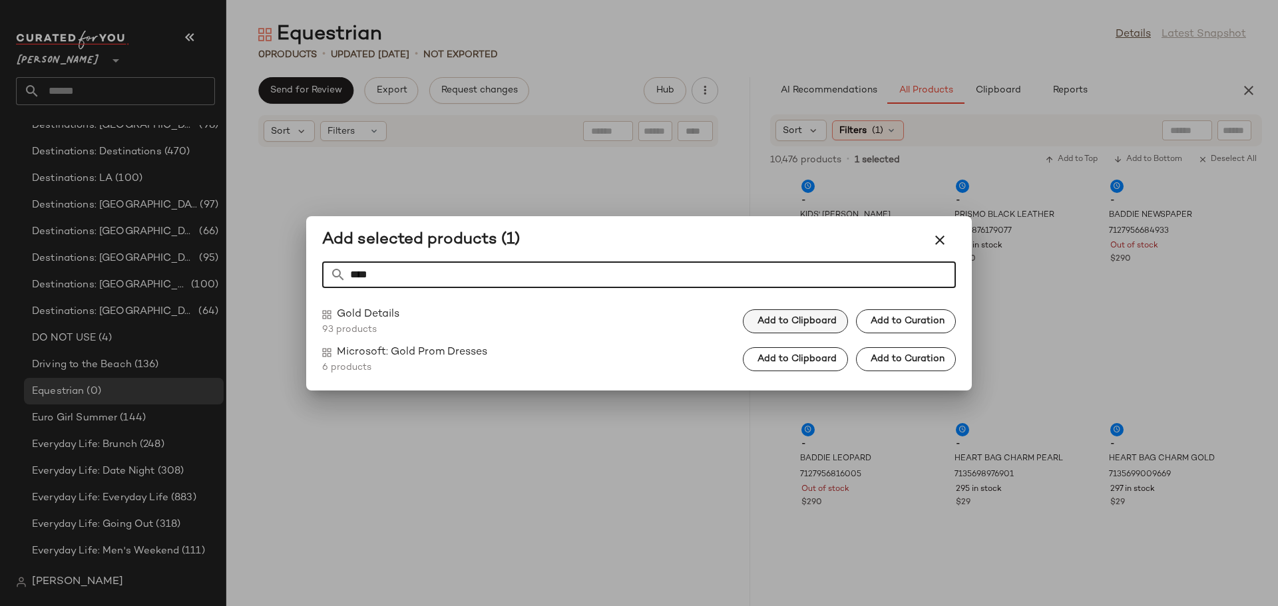
type input "****"
click at [778, 313] on button "Add to Clipboard" at bounding box center [795, 321] width 105 height 24
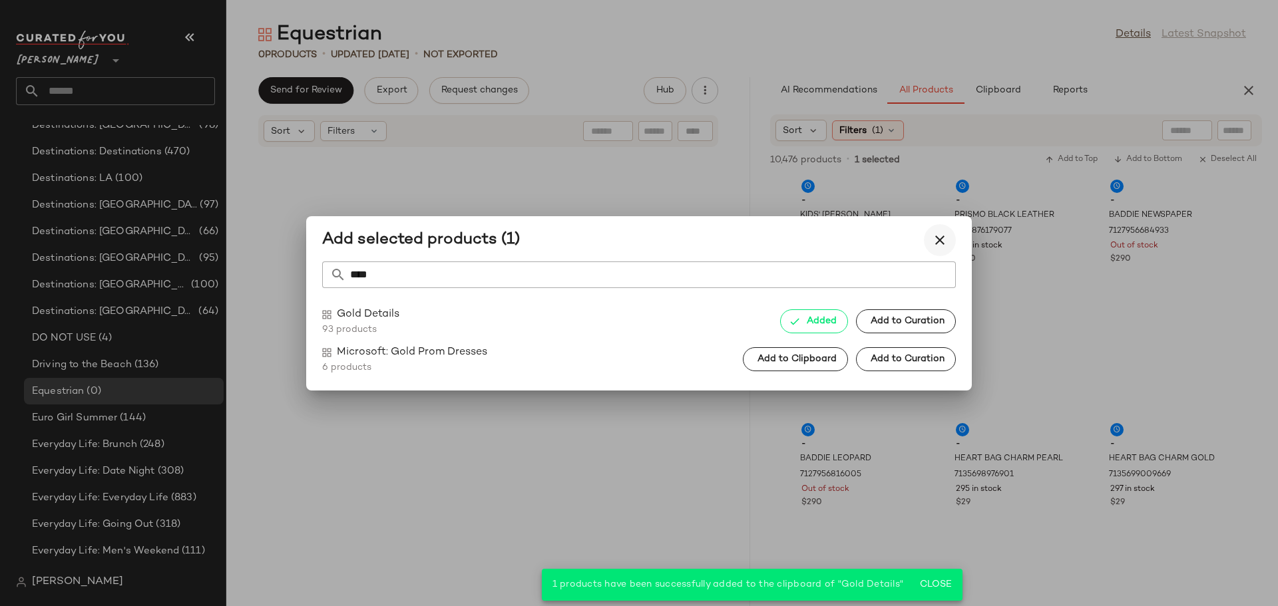
click at [941, 237] on icon "button" at bounding box center [940, 240] width 16 height 16
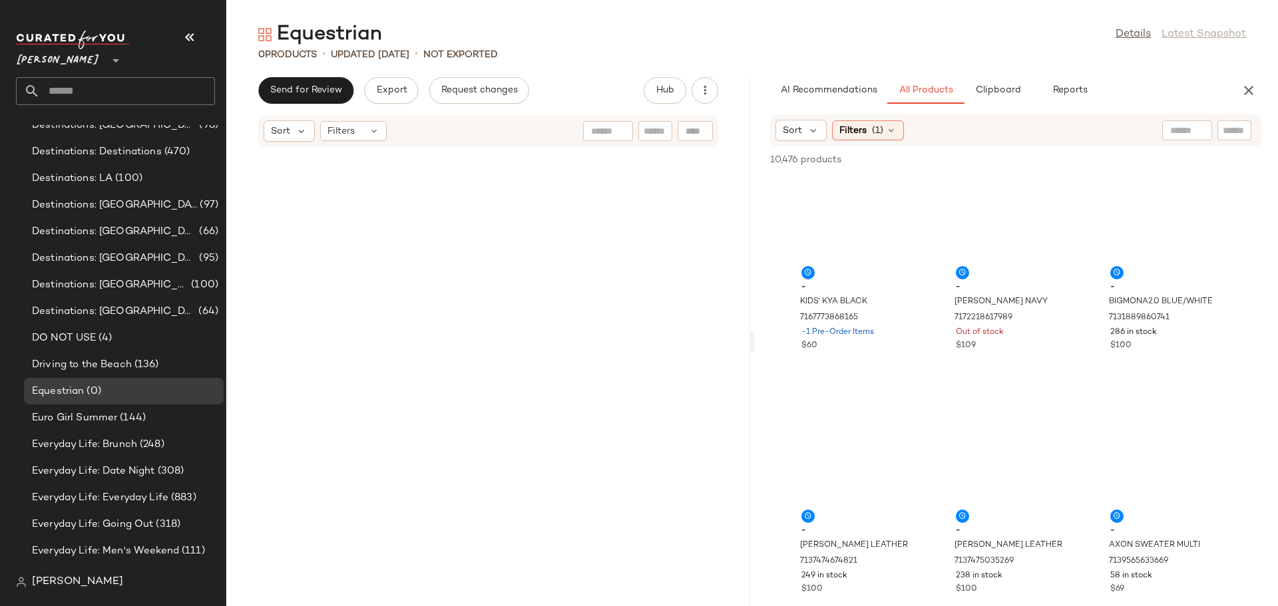
scroll to position [3394, 0]
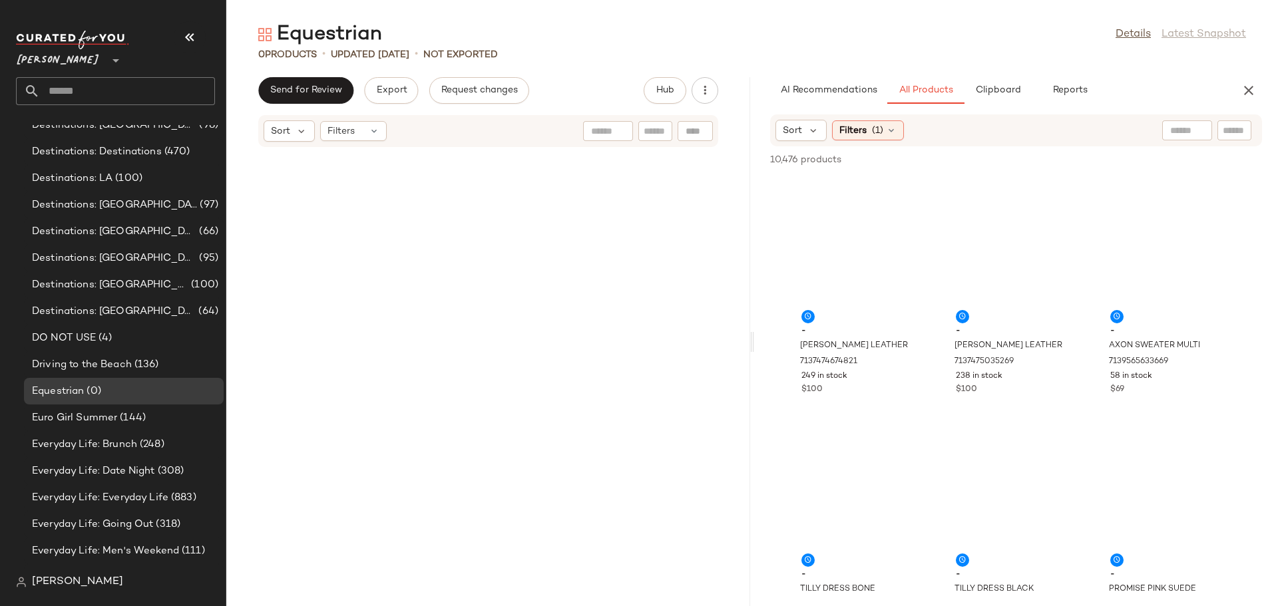
click at [1232, 127] on input "text" at bounding box center [1234, 131] width 23 height 14
type input "****"
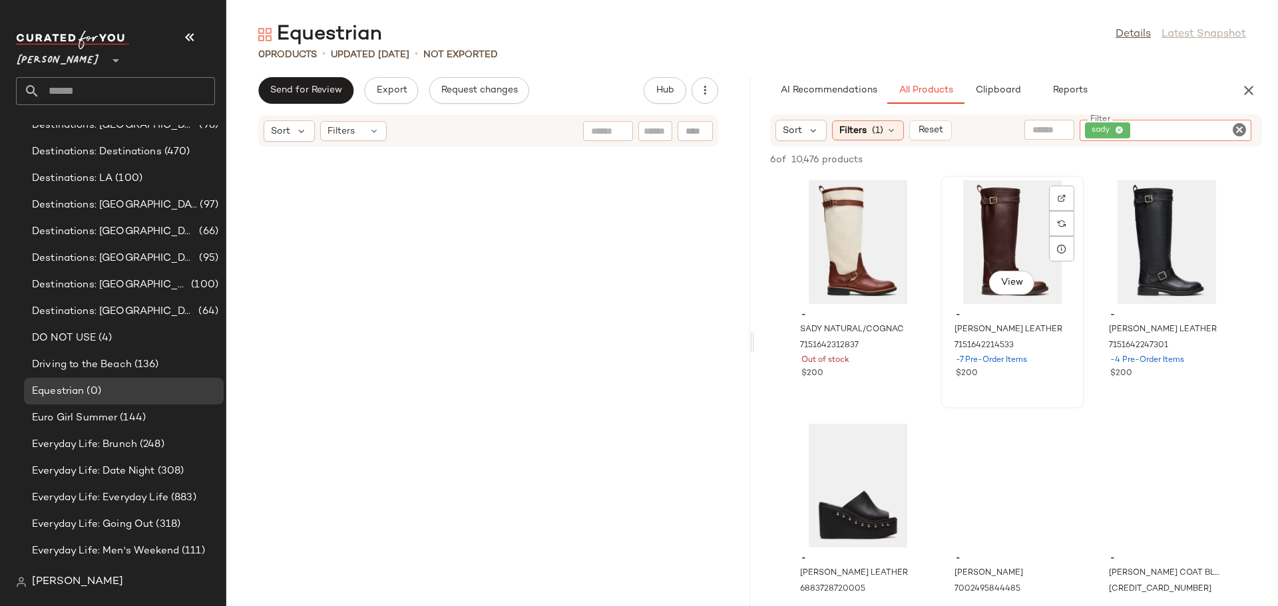
click at [1011, 232] on div "View" at bounding box center [1012, 242] width 134 height 124
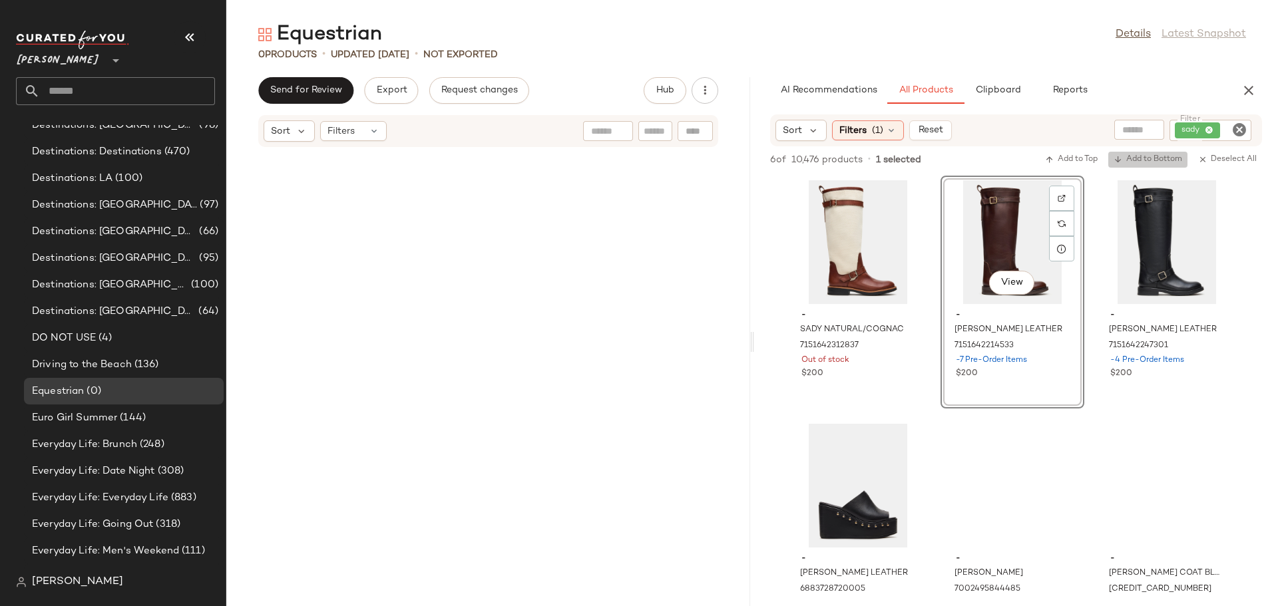
click at [1160, 163] on span "Add to Bottom" at bounding box center [1147, 159] width 69 height 9
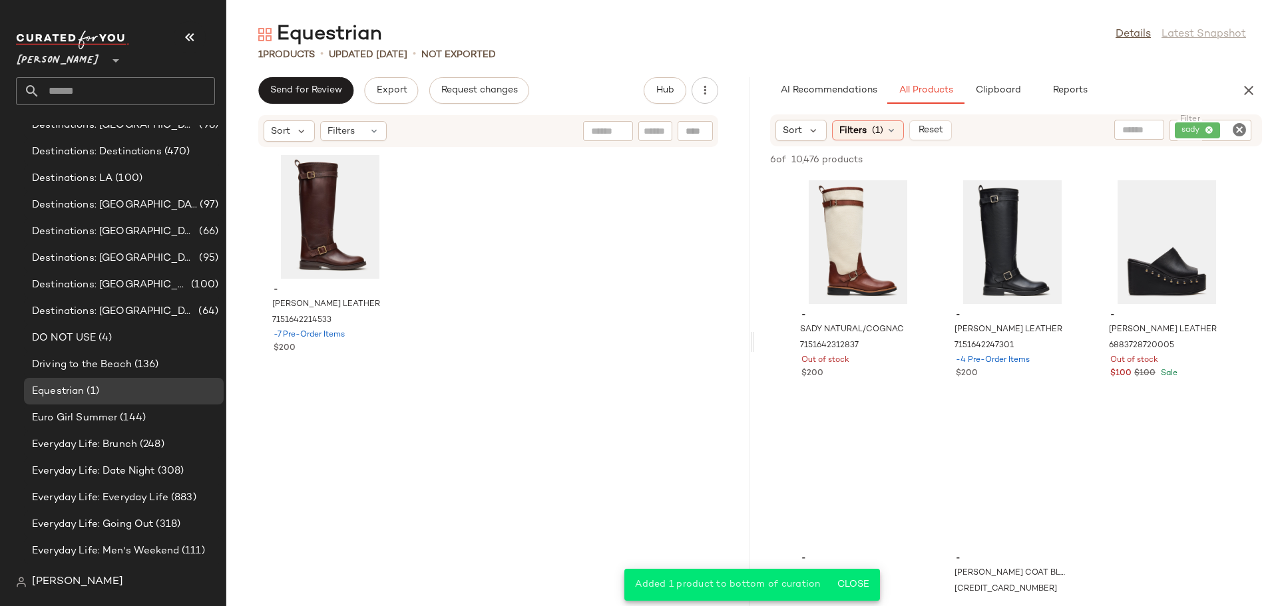
scroll to position [998, 0]
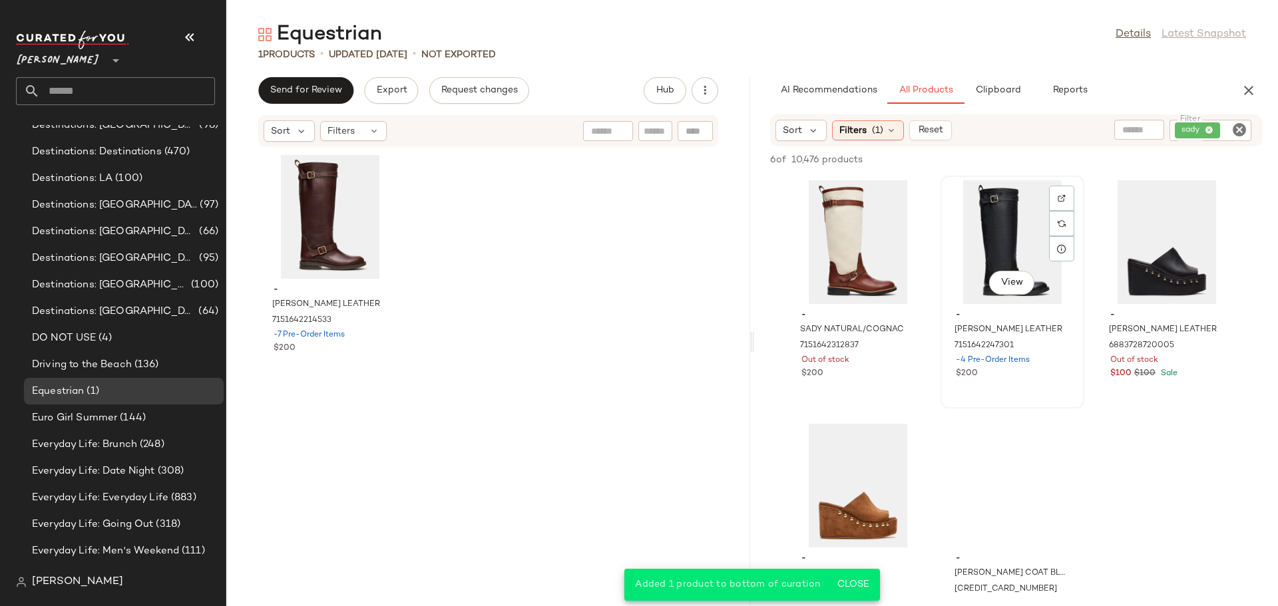
click at [987, 228] on div "View" at bounding box center [1012, 242] width 134 height 124
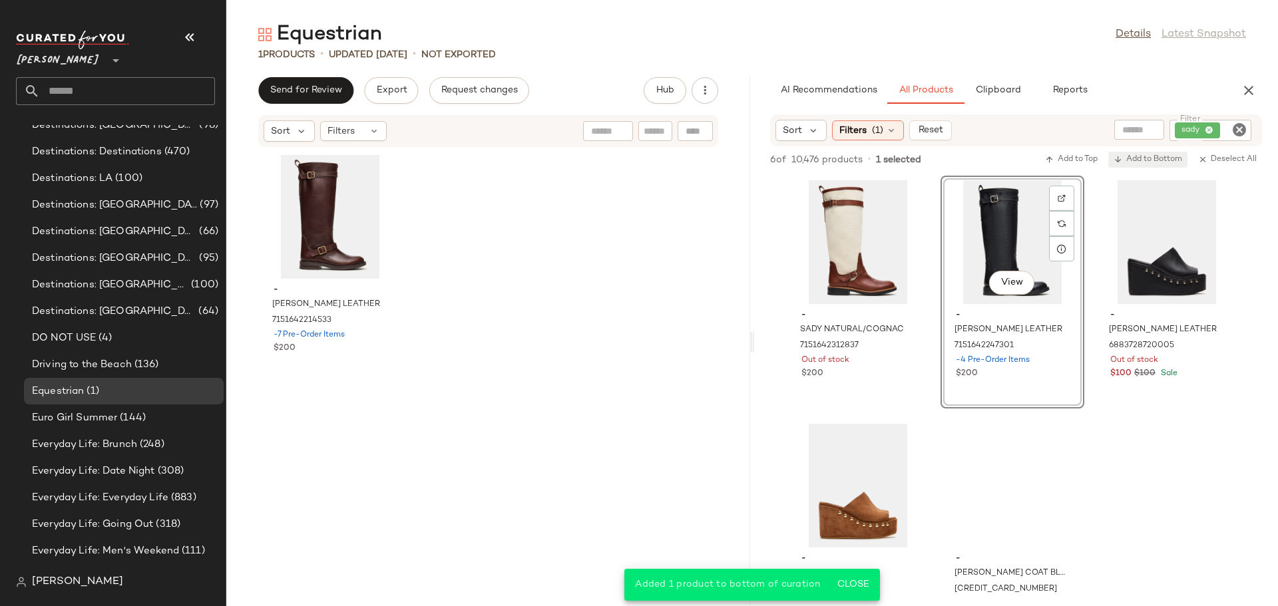
click at [1144, 161] on span "Add to Bottom" at bounding box center [1147, 159] width 69 height 9
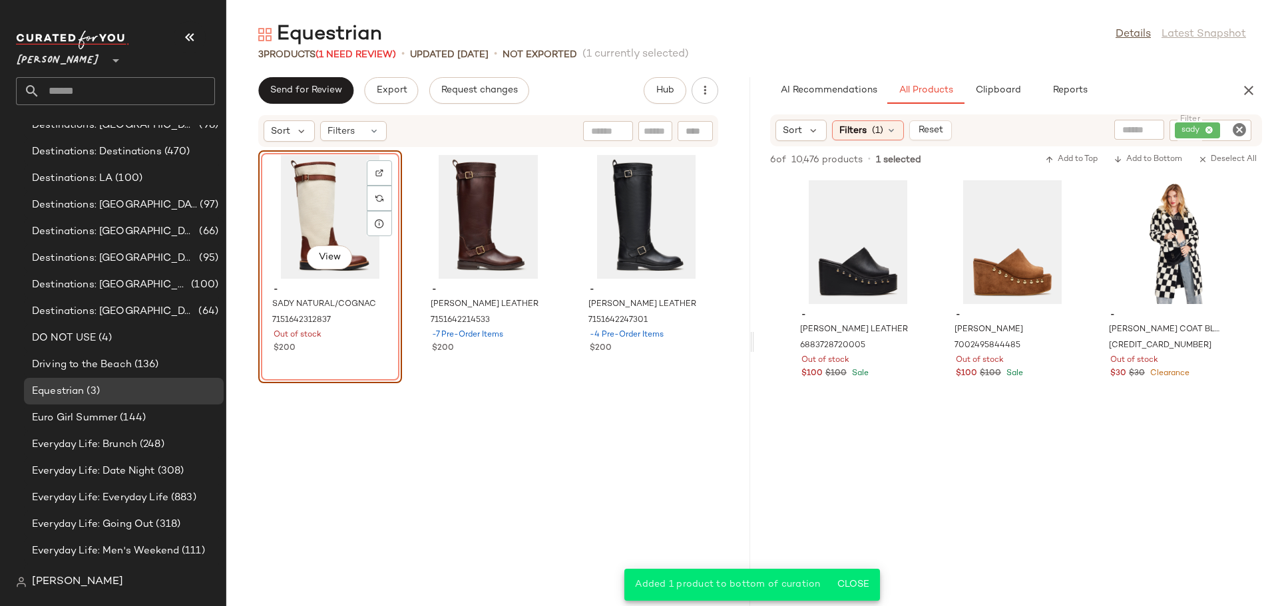
drag, startPoint x: 1240, startPoint y: 126, endPoint x: 1194, endPoint y: 133, distance: 46.5
click at [1235, 127] on icon "Clear Filter" at bounding box center [1239, 130] width 16 height 16
click at [1194, 133] on input "Filter" at bounding box center [1189, 131] width 113 height 14
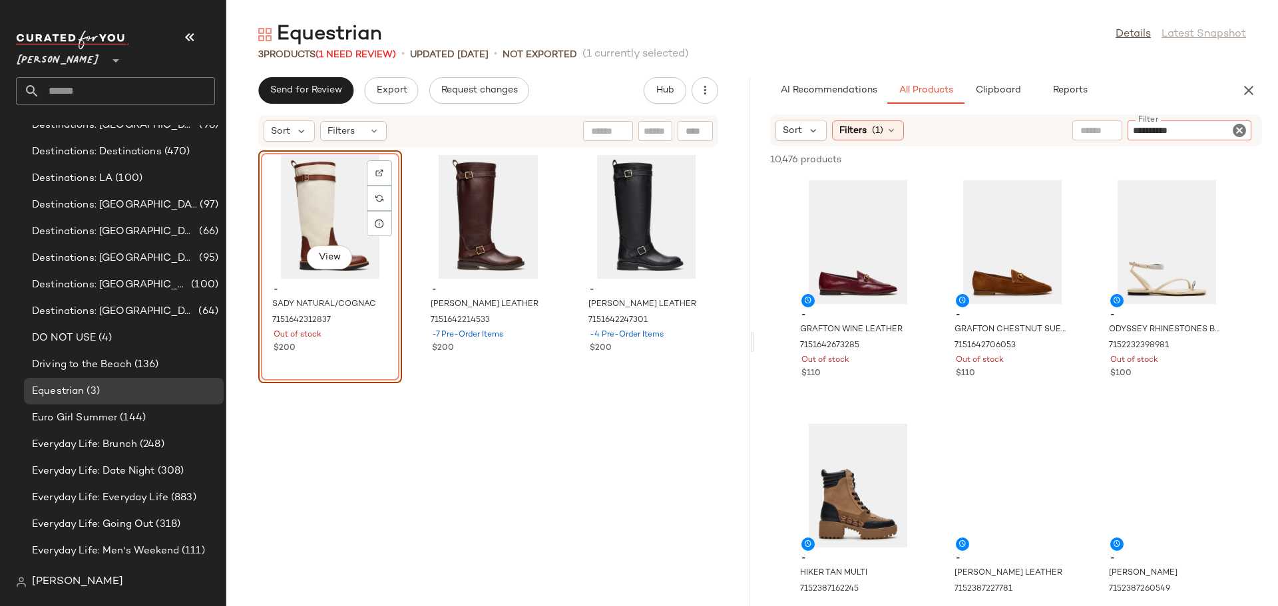
type input "**********"
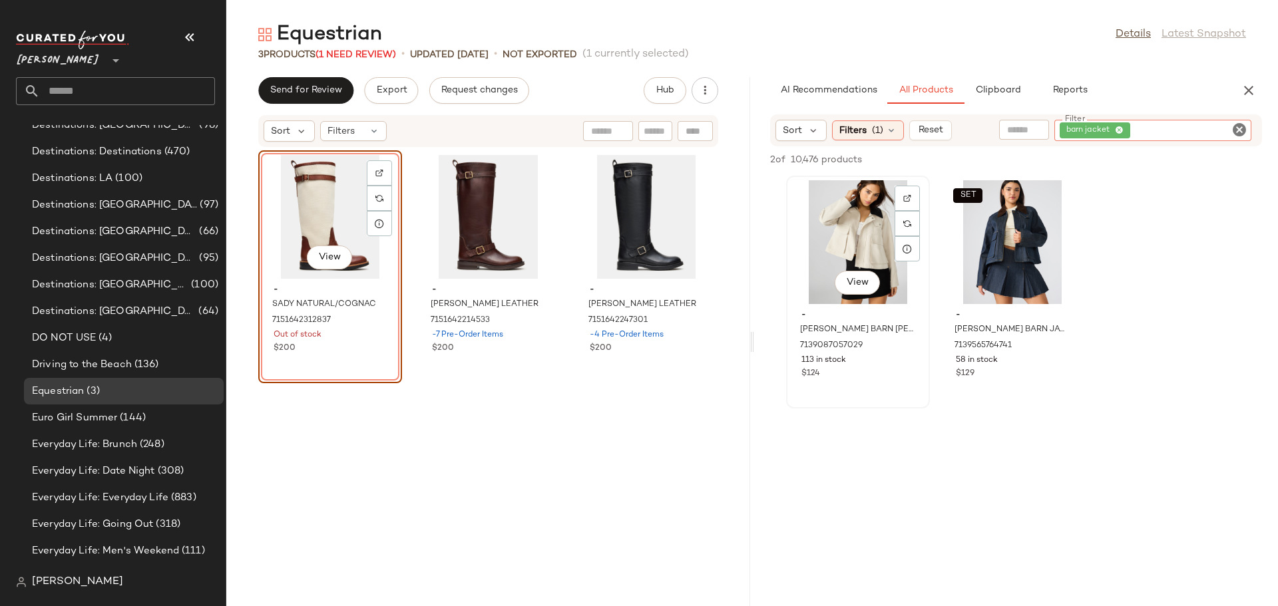
click at [833, 260] on div "View" at bounding box center [858, 242] width 134 height 124
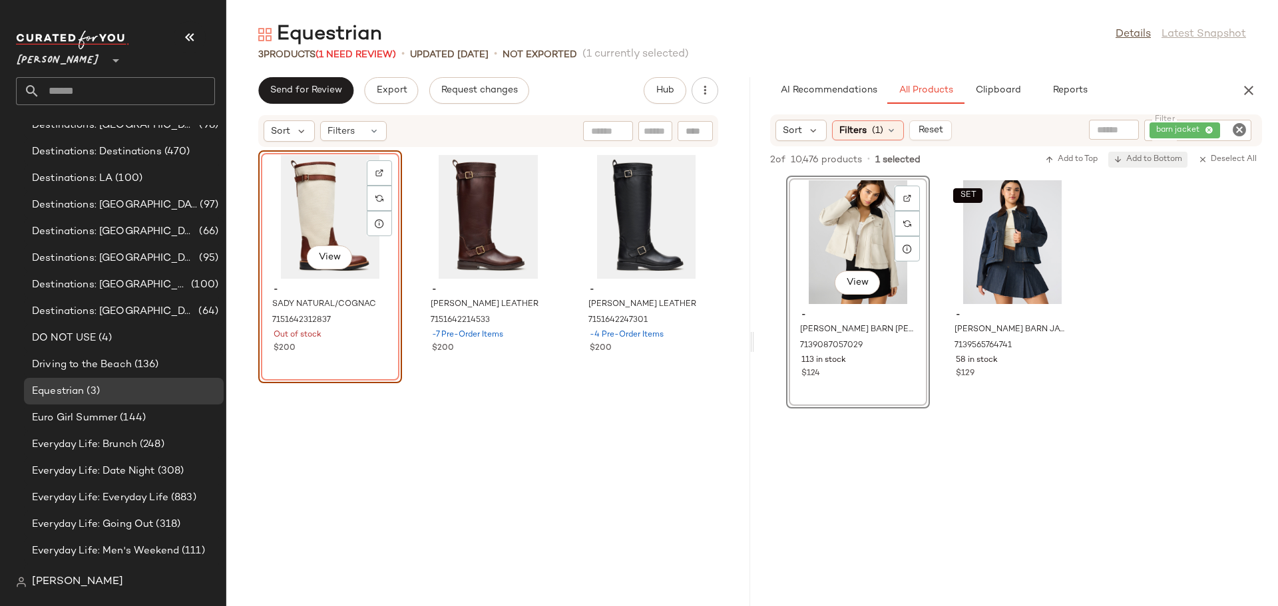
click at [1158, 162] on span "Add to Bottom" at bounding box center [1147, 159] width 69 height 9
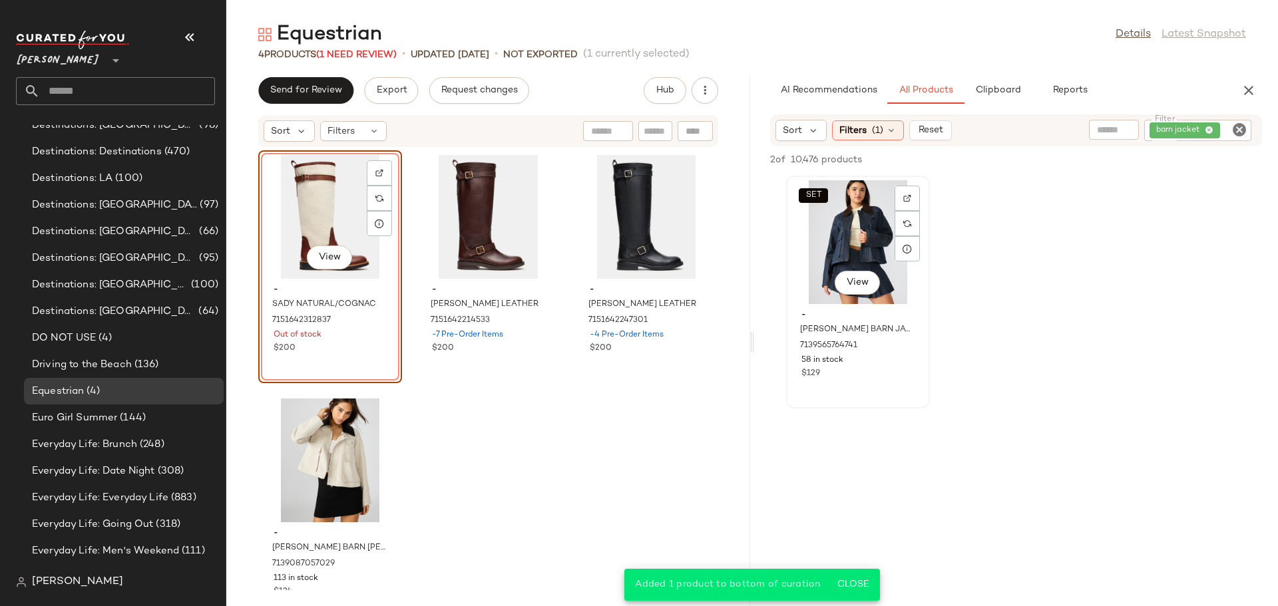
click at [849, 234] on div "SET View" at bounding box center [858, 242] width 134 height 124
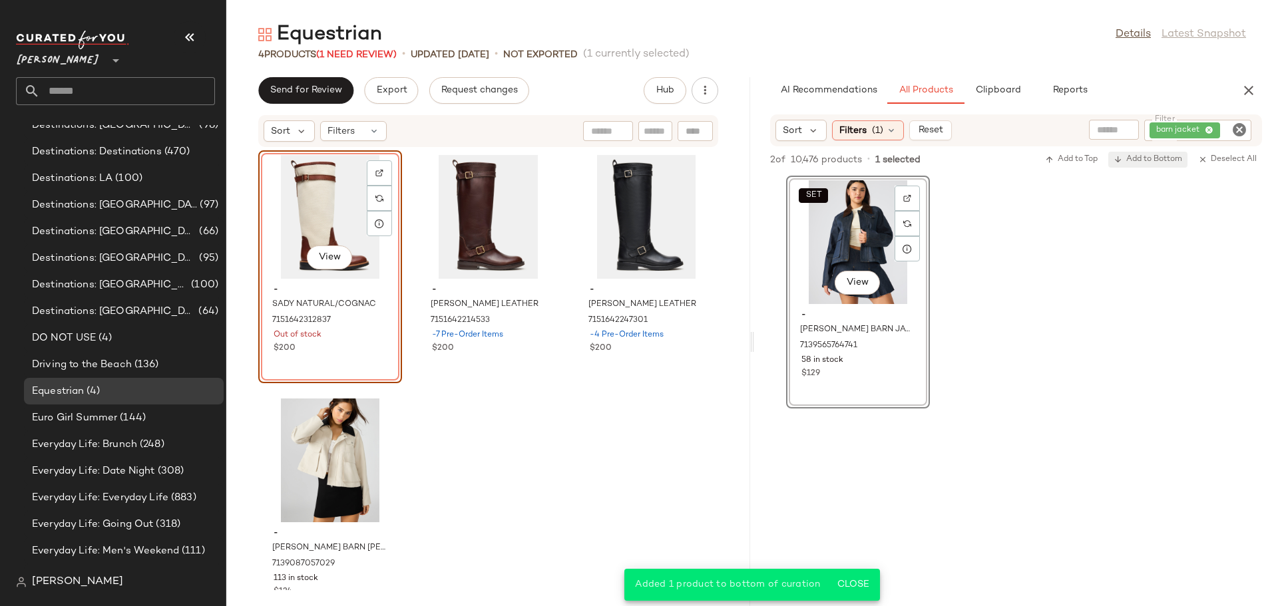
click at [1153, 162] on span "Add to Bottom" at bounding box center [1147, 159] width 69 height 9
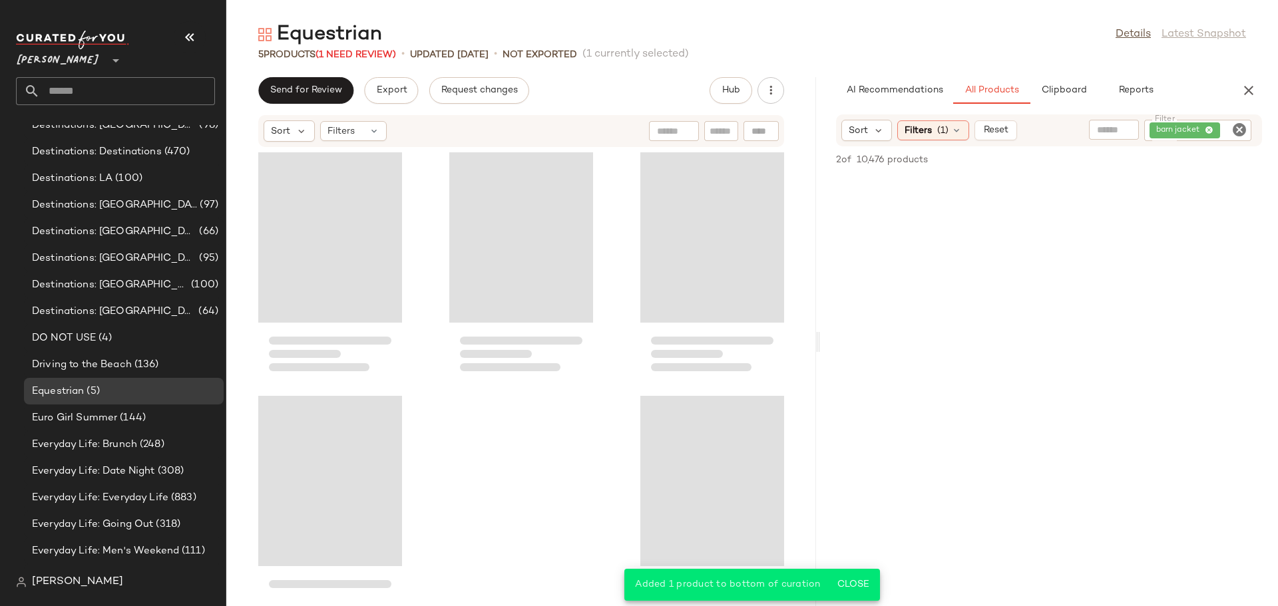
drag, startPoint x: 751, startPoint y: 349, endPoint x: 823, endPoint y: 355, distance: 71.5
click at [823, 355] on div "Equestrian Details Latest Snapshot 5 Products (1 Need Review) • updated Aug 19t…" at bounding box center [752, 313] width 1052 height 585
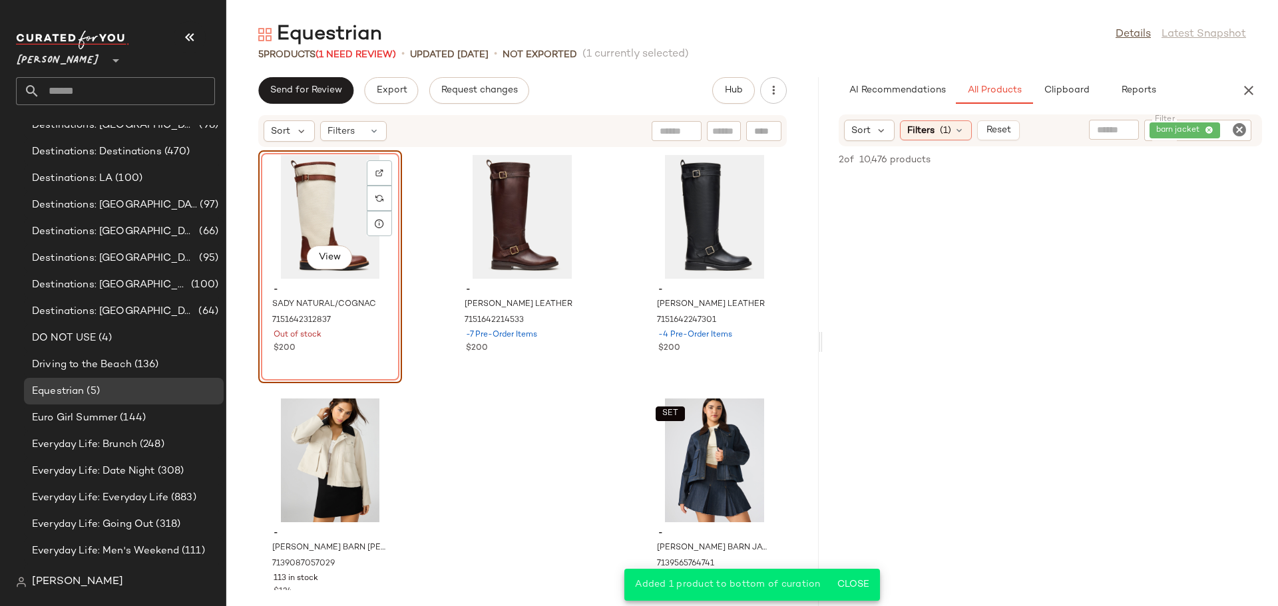
click at [1236, 134] on icon "Clear Filter" at bounding box center [1239, 130] width 16 height 16
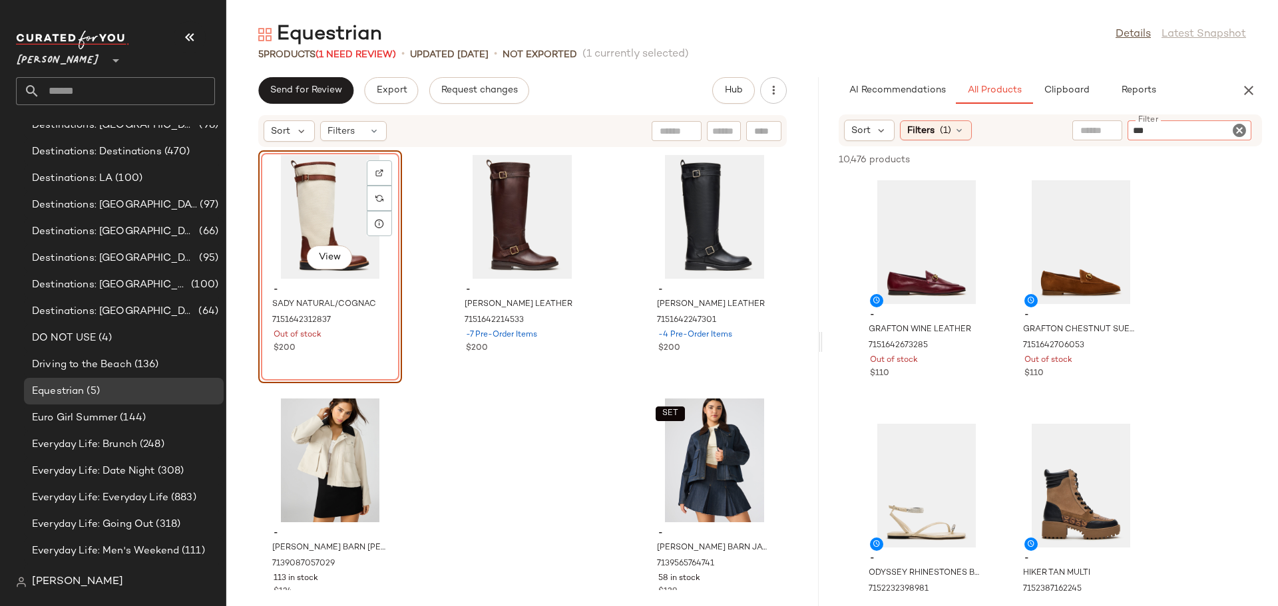
type input "****"
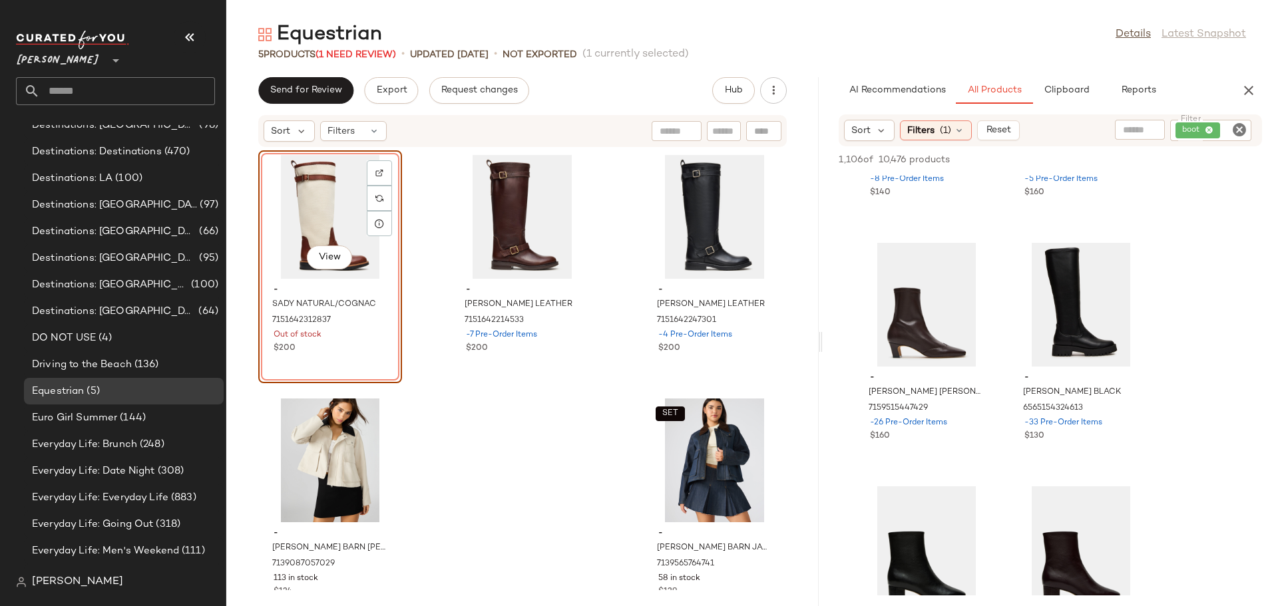
scroll to position [4126, 0]
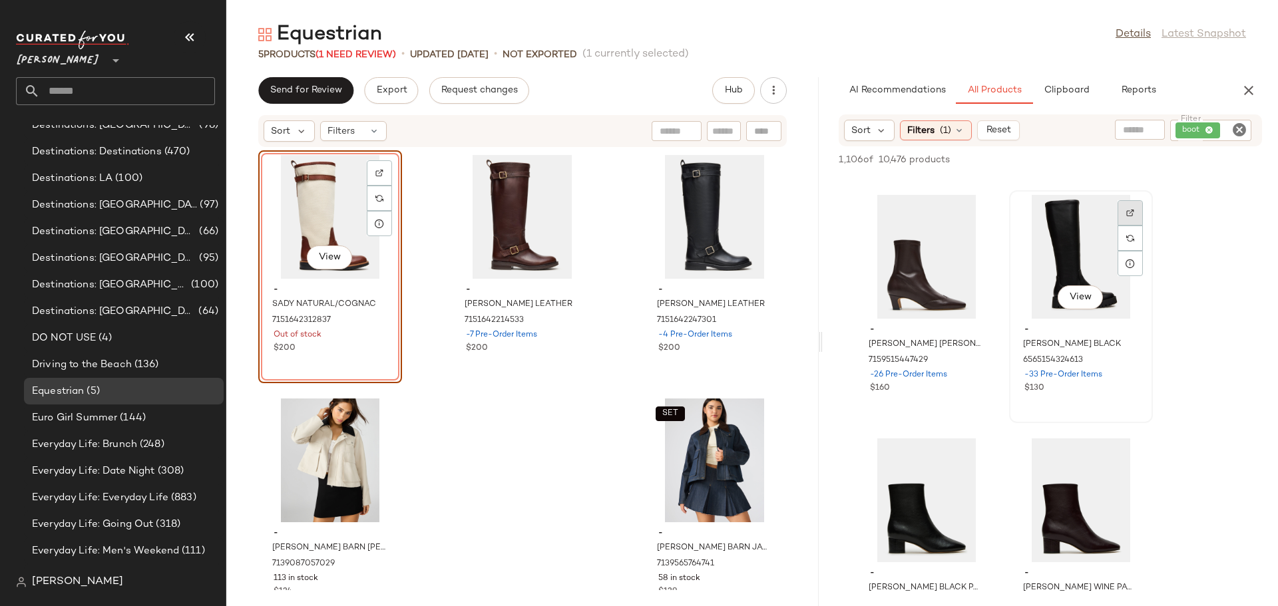
click at [1127, 215] on div "View" at bounding box center [1081, 257] width 134 height 124
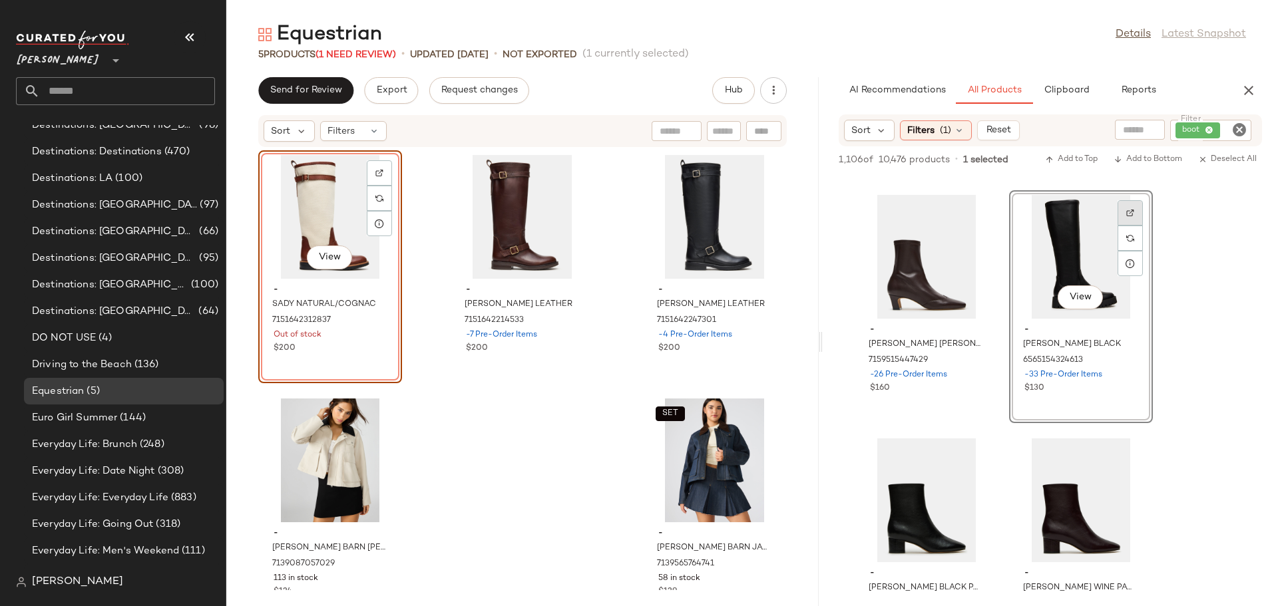
click at [1127, 212] on img at bounding box center [1130, 213] width 8 height 8
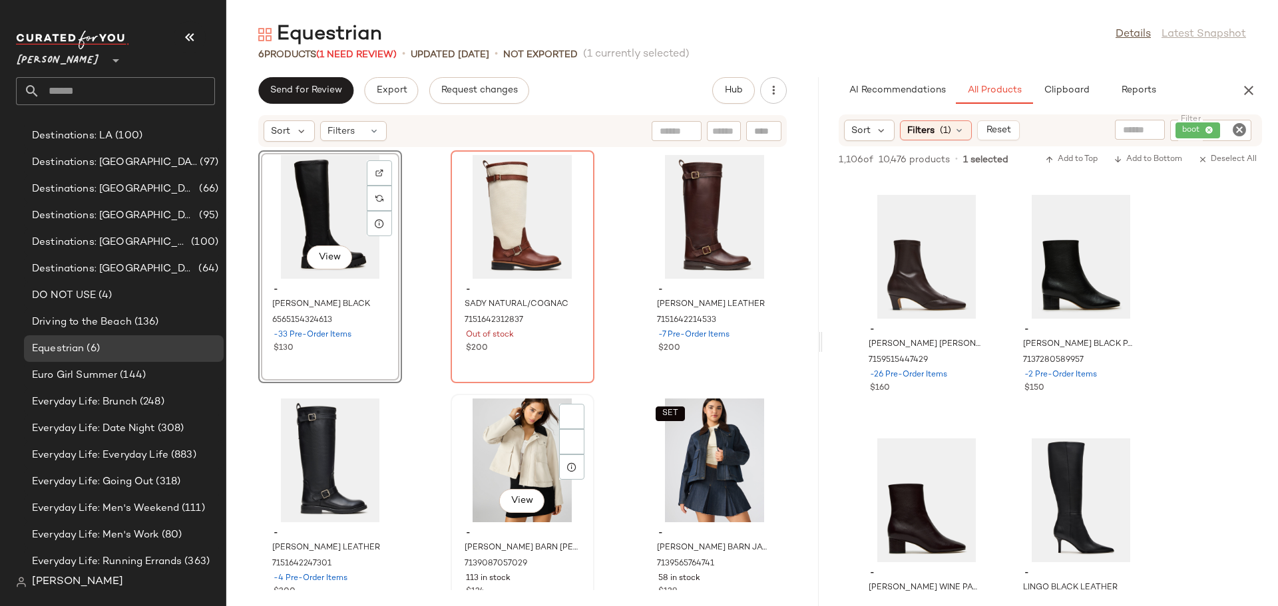
scroll to position [998, 0]
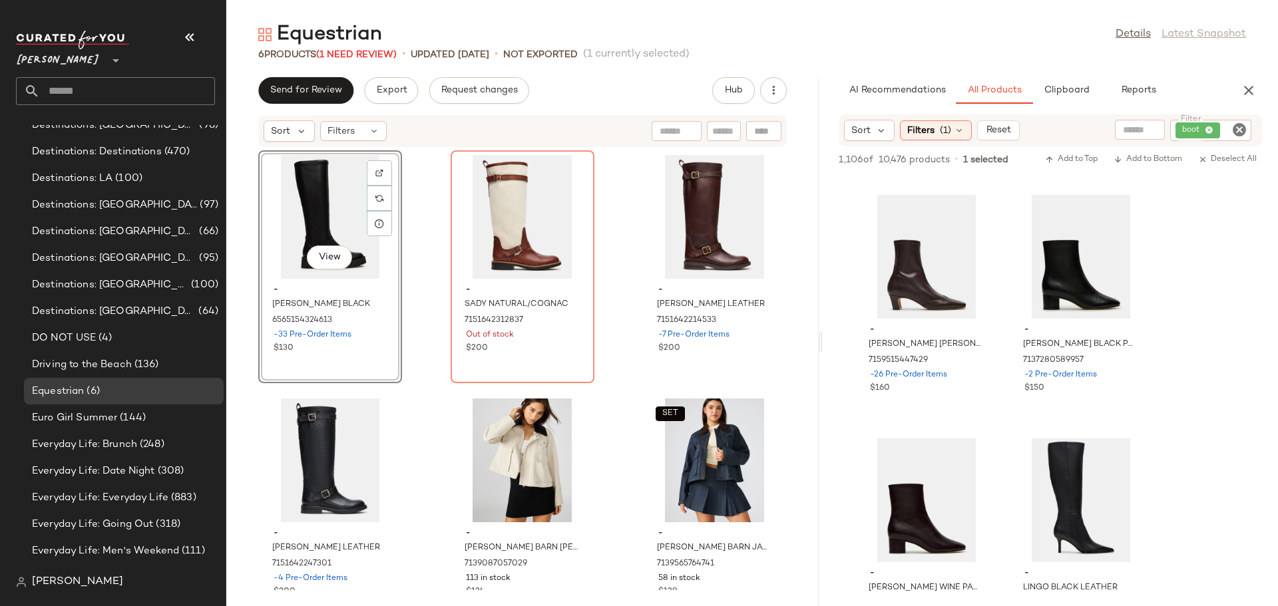
click at [419, 465] on div "View - LABELLE BLACK 6565154324613 -33 Pre-Order Items $130 - SADY NATURAL/COGN…" at bounding box center [522, 369] width 592 height 443
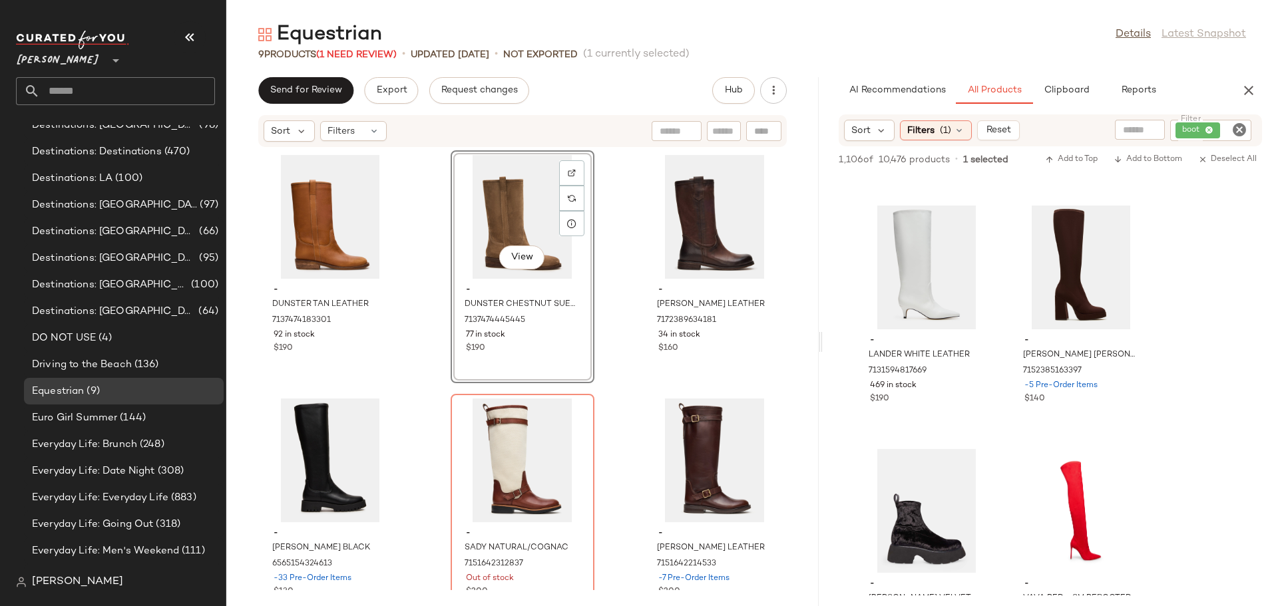
click at [433, 305] on div "- DUNSTER TAN LEATHER 7137474183301 92 in stock $190 View - DUNSTER CHESTNUT SU…" at bounding box center [522, 369] width 592 height 443
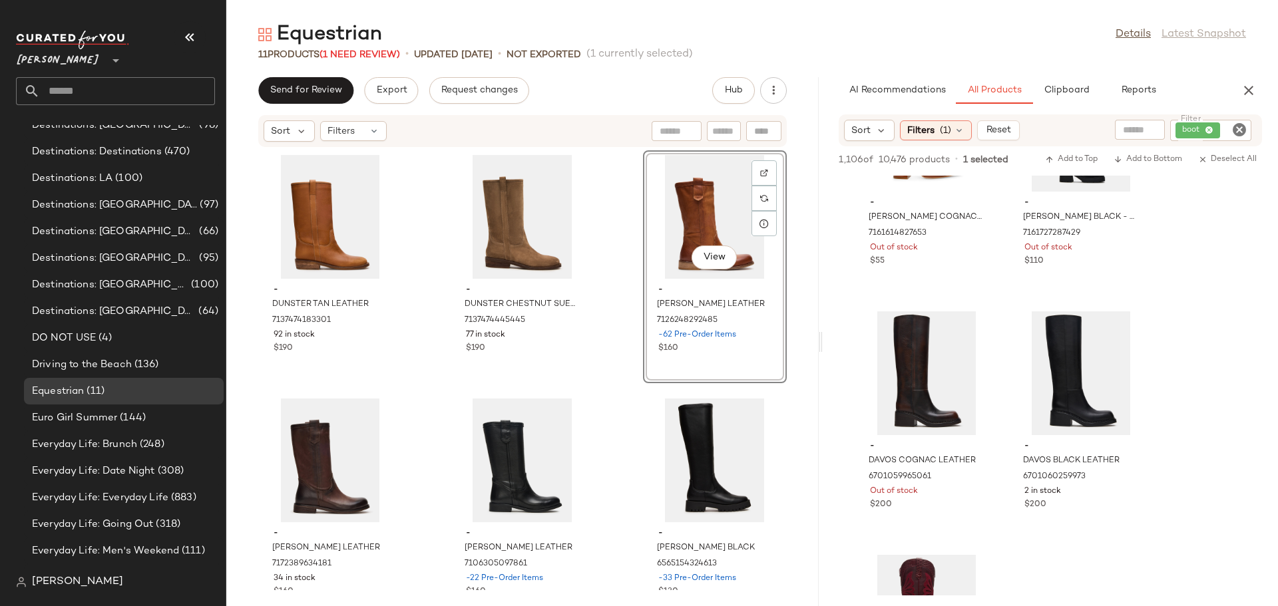
scroll to position [17153, 0]
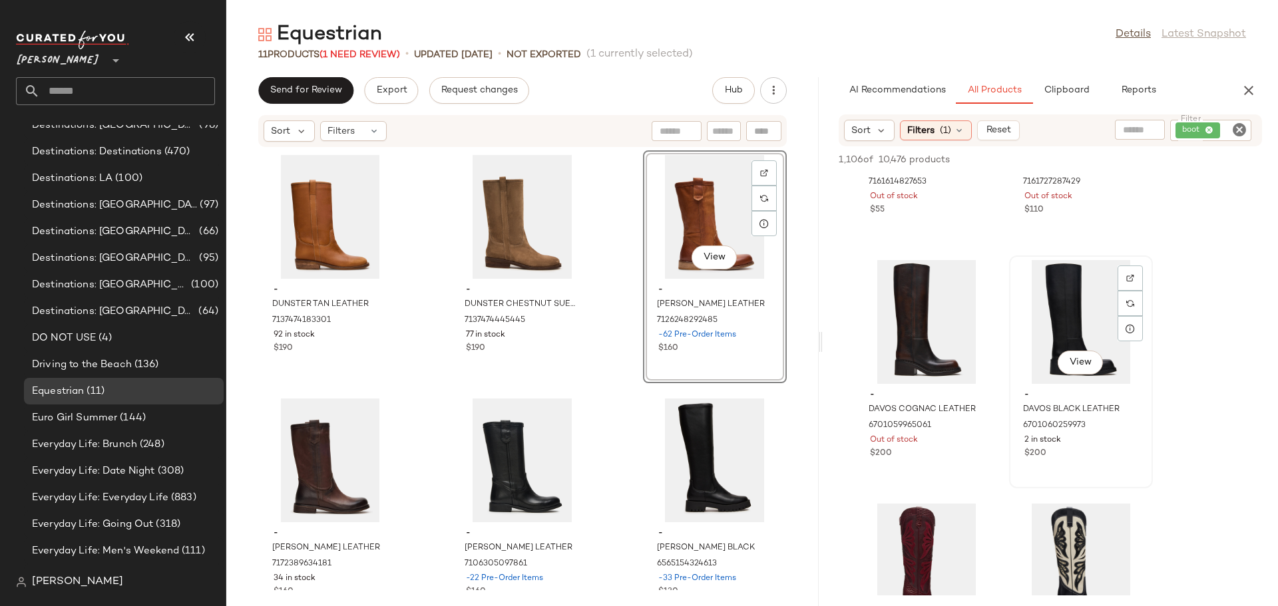
click at [1075, 318] on div "View" at bounding box center [1081, 322] width 134 height 124
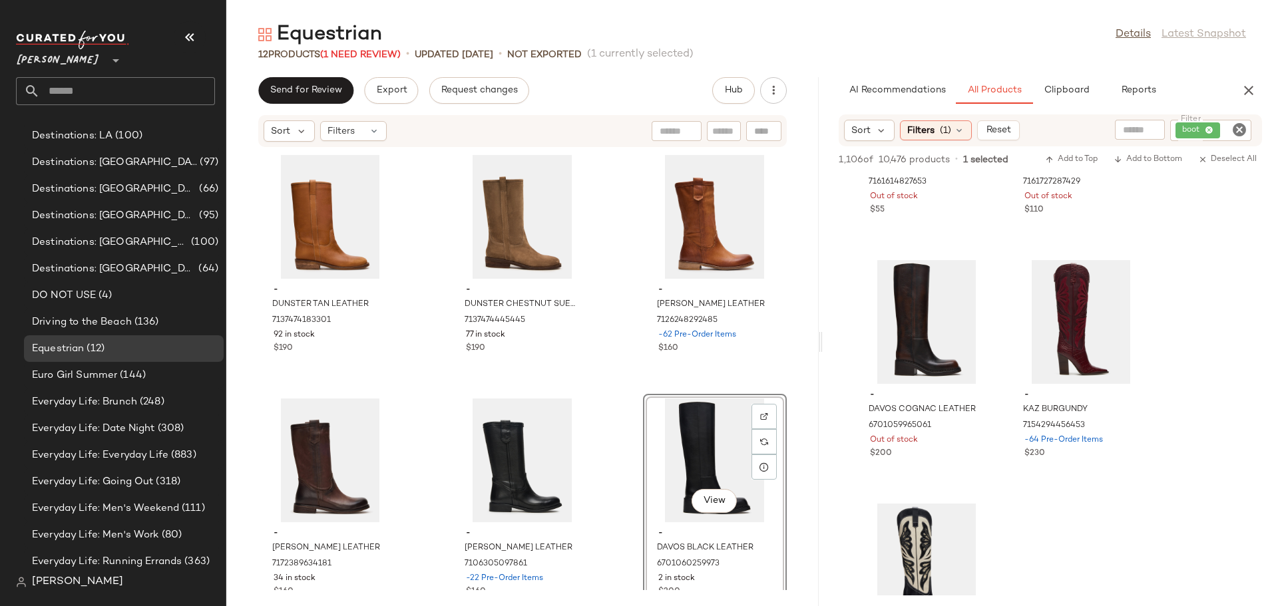
scroll to position [998, 0]
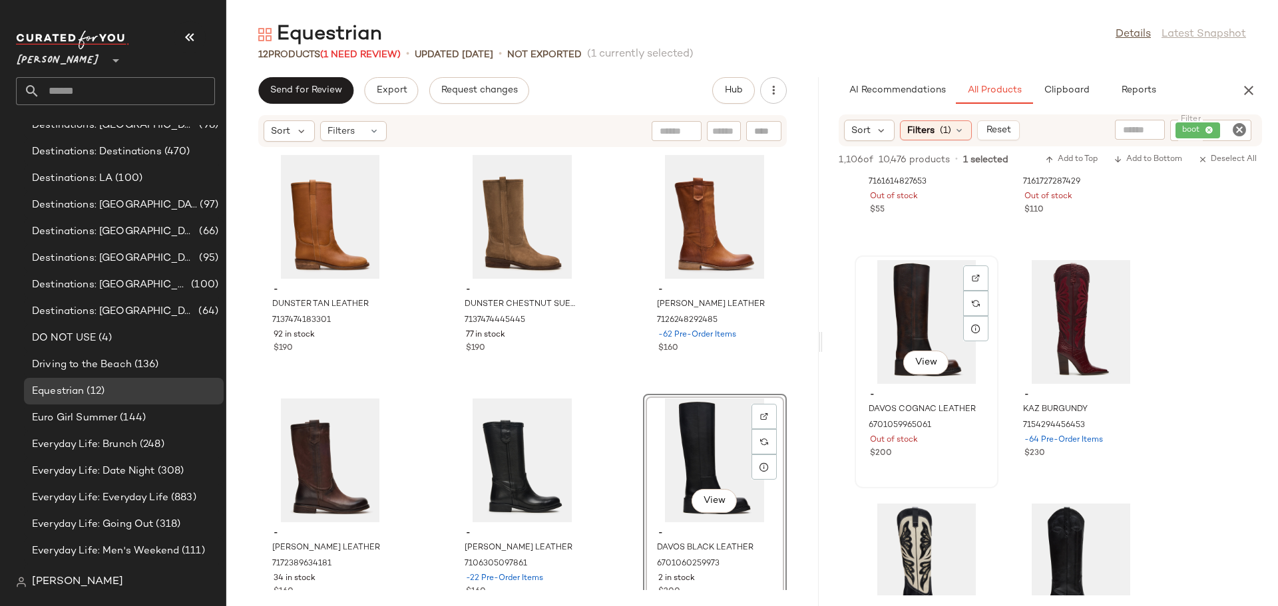
click at [920, 323] on div "View" at bounding box center [926, 322] width 134 height 124
click at [978, 278] on img at bounding box center [976, 278] width 8 height 8
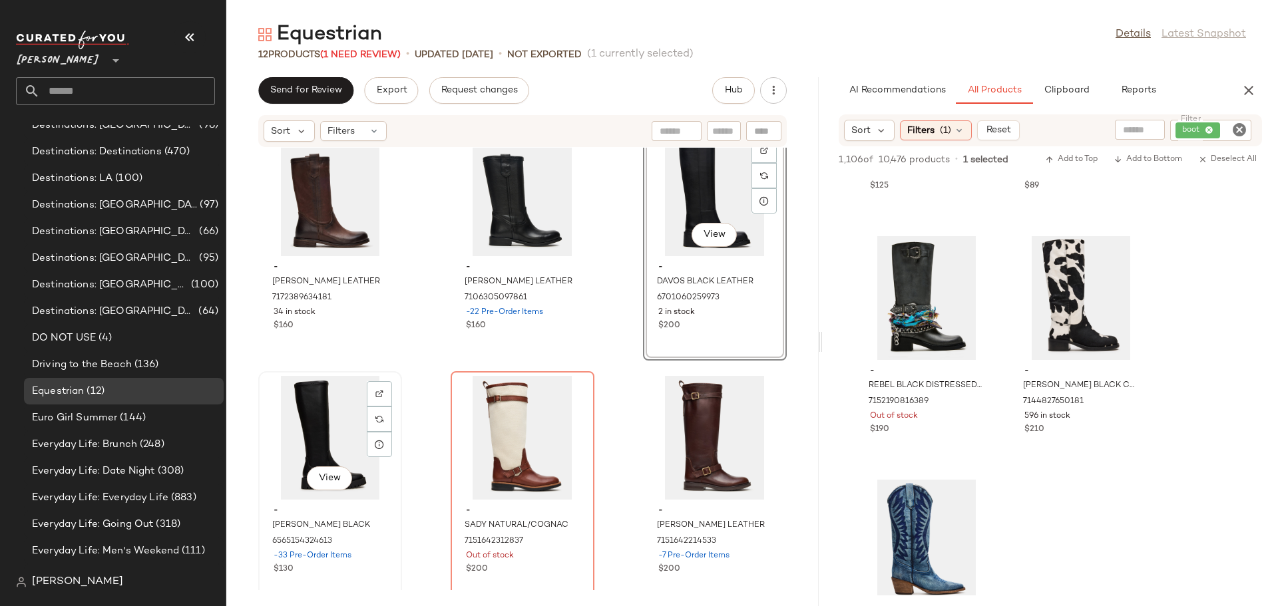
scroll to position [477, 0]
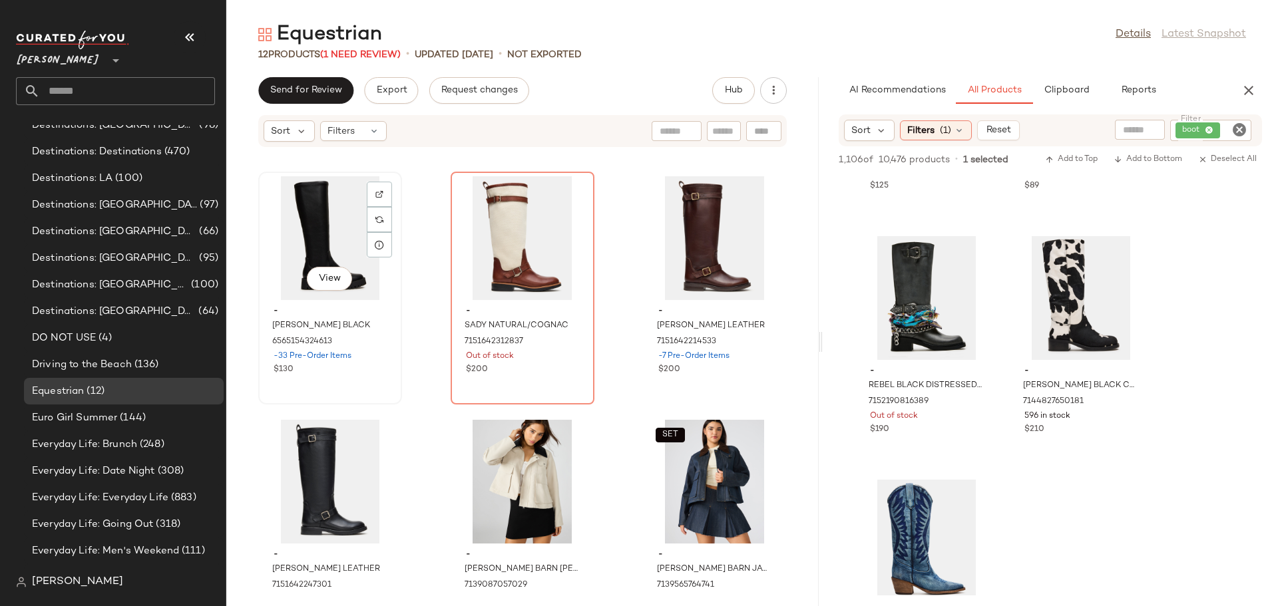
scroll to position [476, 0]
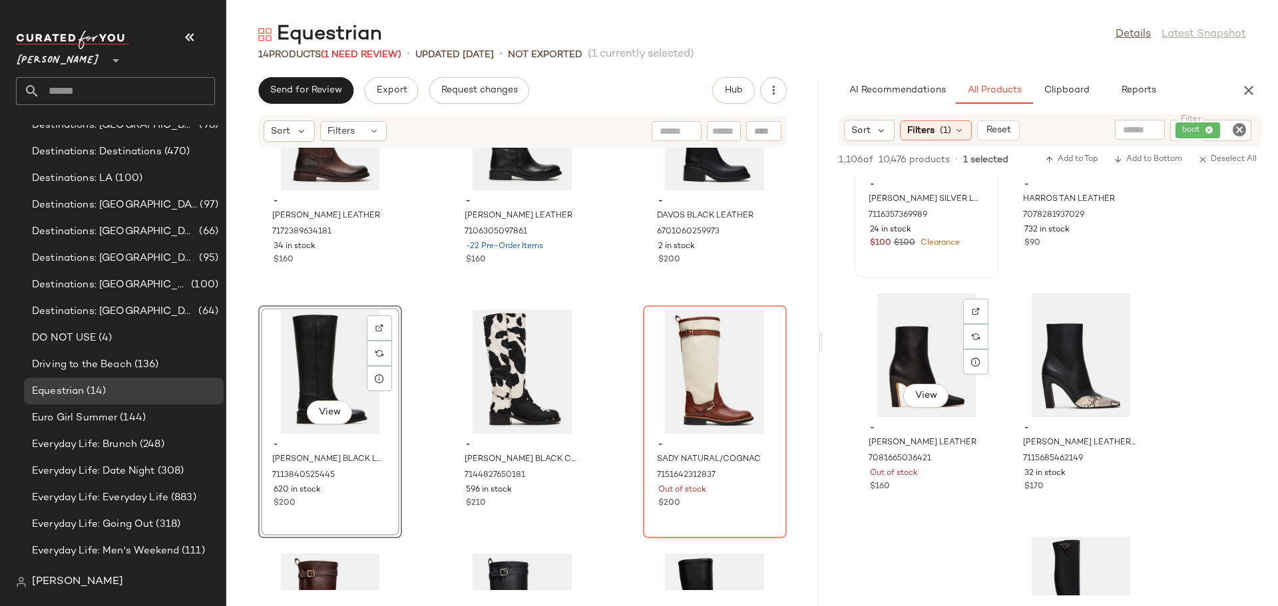
scroll to position [23242, 0]
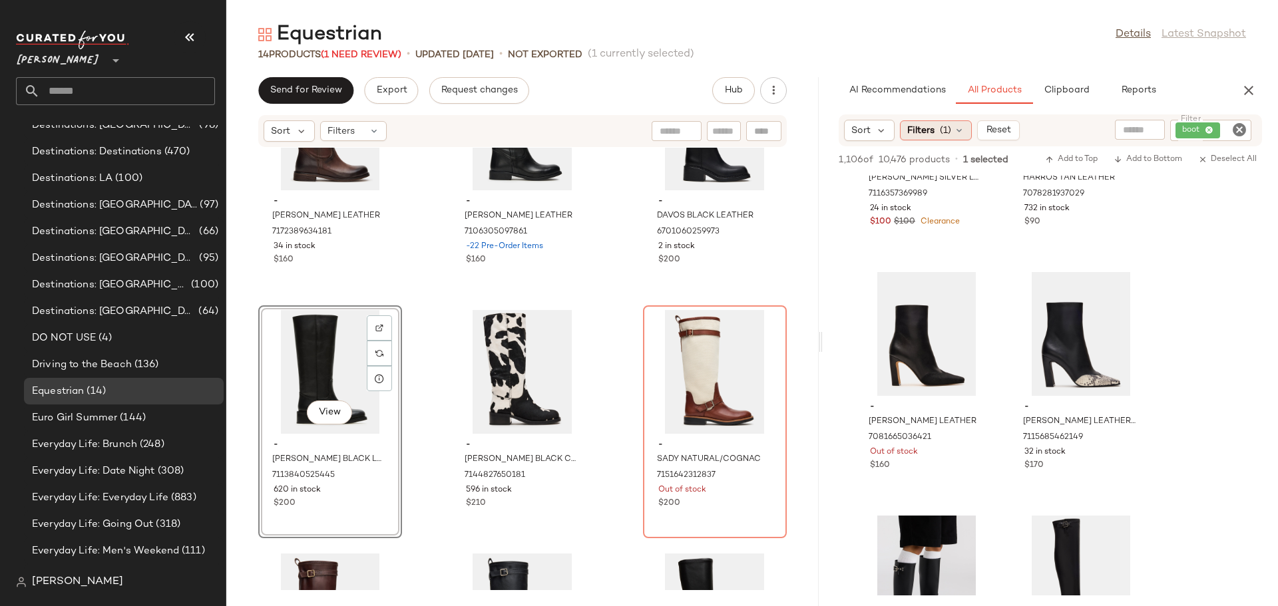
click at [954, 128] on icon at bounding box center [959, 130] width 11 height 11
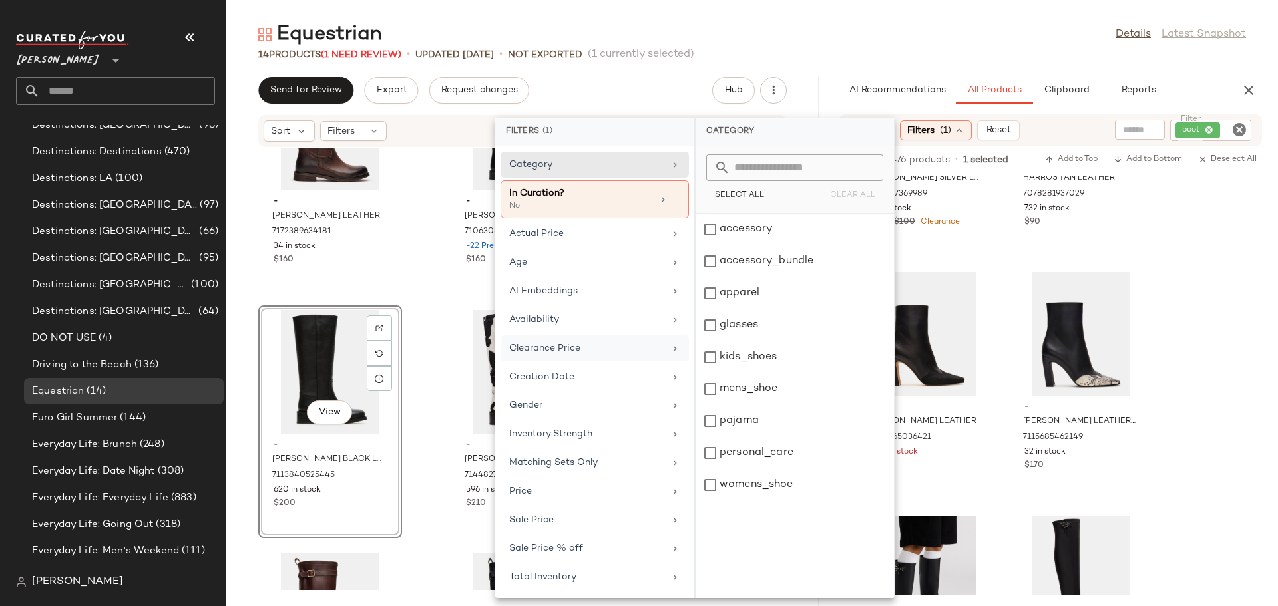
click at [606, 346] on div "Clearance Price" at bounding box center [586, 348] width 155 height 14
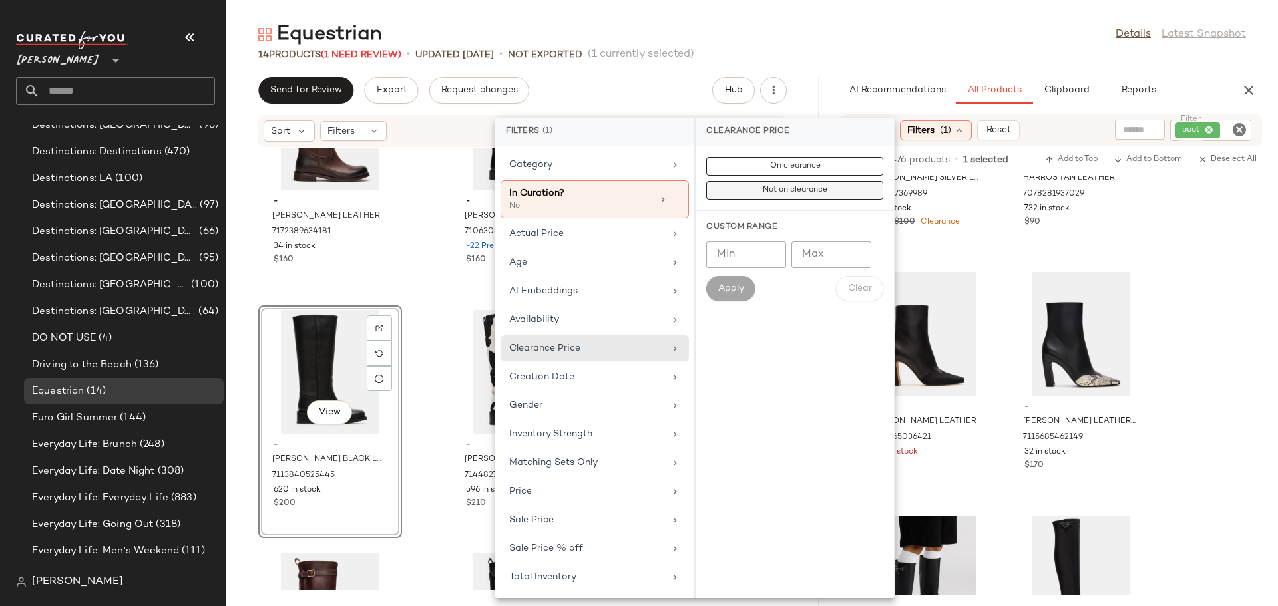
click at [791, 193] on span "Not on clearance" at bounding box center [794, 190] width 65 height 9
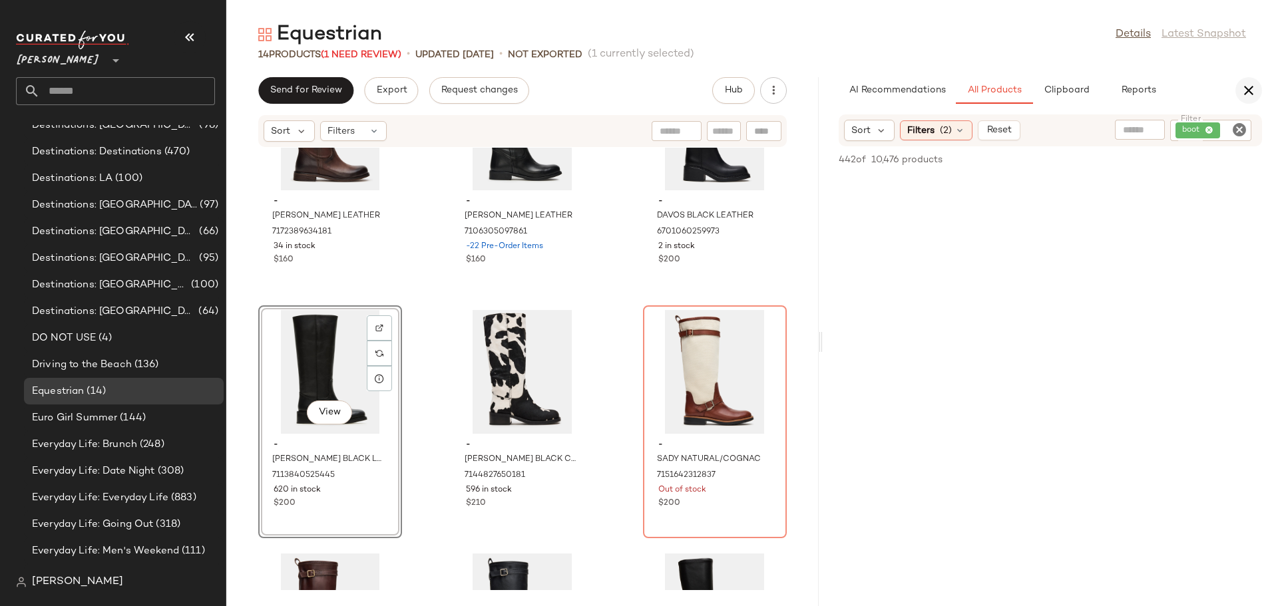
click at [1251, 86] on icon "button" at bounding box center [1249, 91] width 16 height 16
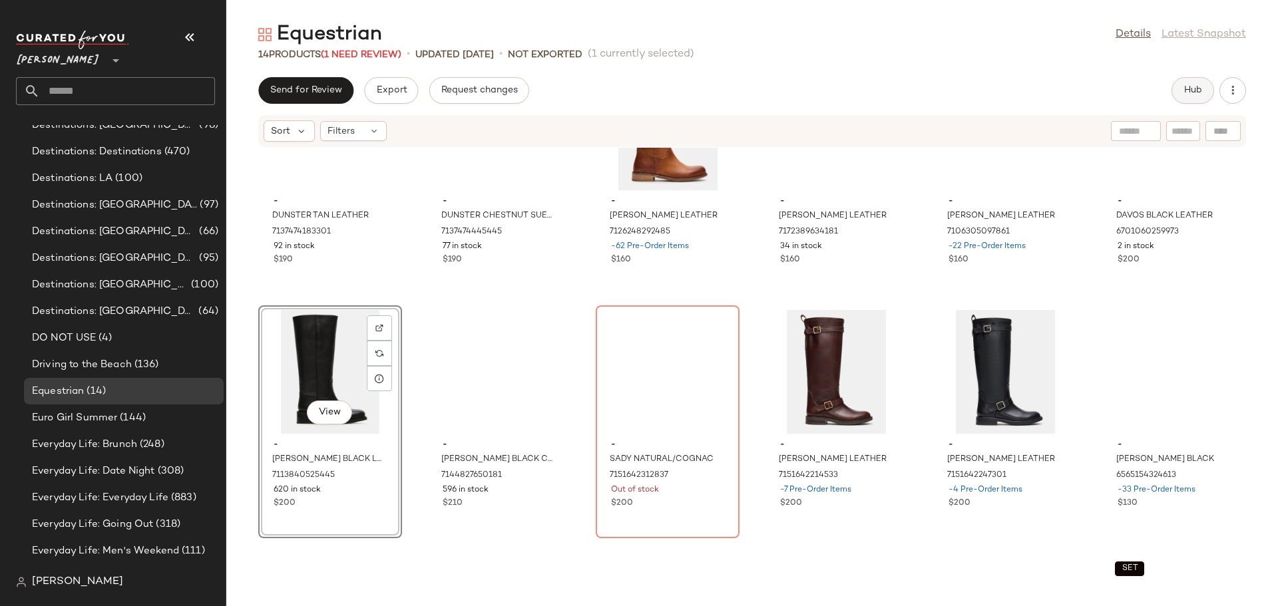
scroll to position [0, 0]
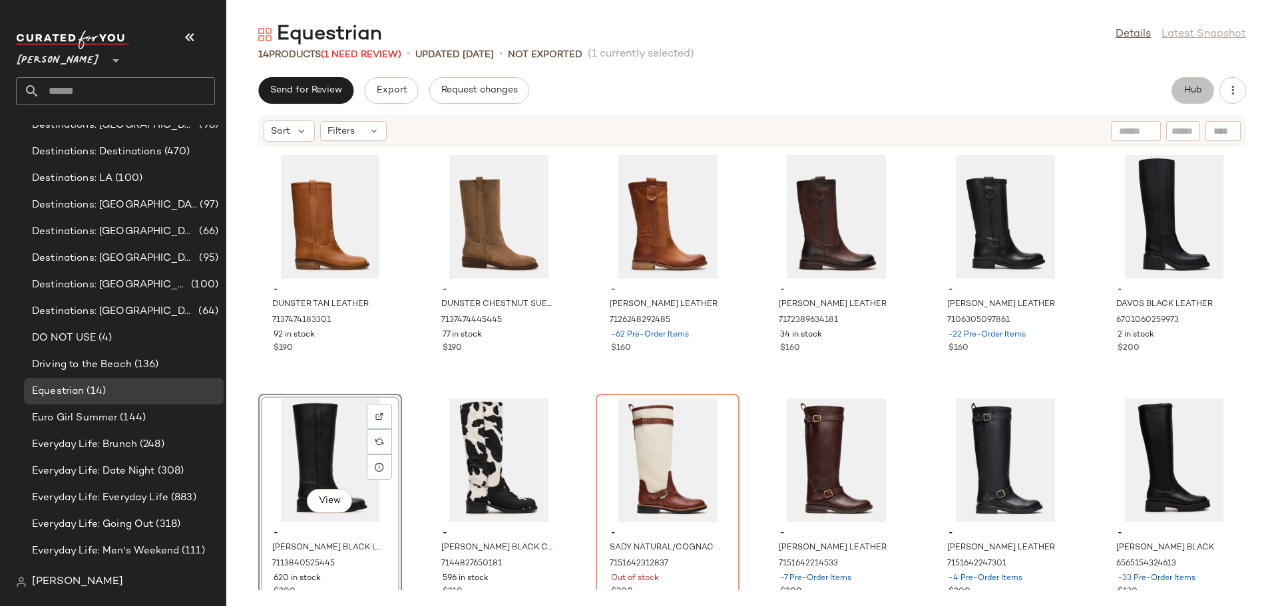
click at [1197, 83] on button "Hub" at bounding box center [1192, 90] width 43 height 27
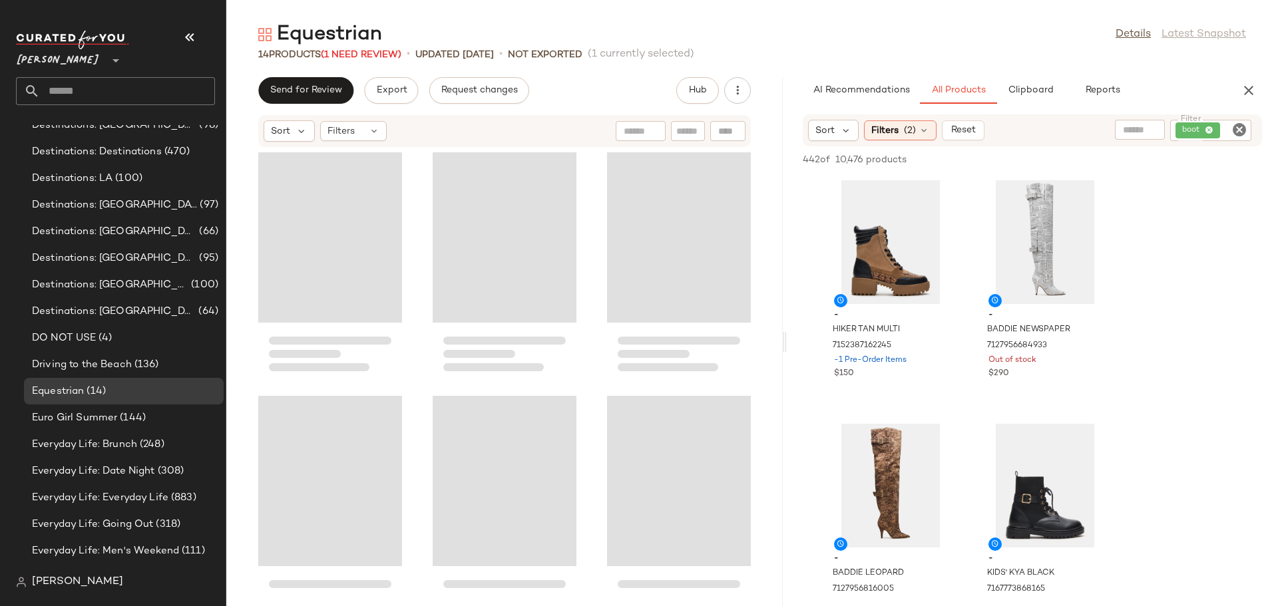
drag, startPoint x: 753, startPoint y: 343, endPoint x: 788, endPoint y: 347, distance: 35.6
click at [788, 347] on div "Equestrian Details Latest Snapshot 14 Products (1 Need Review) • updated Aug 19…" at bounding box center [752, 313] width 1052 height 585
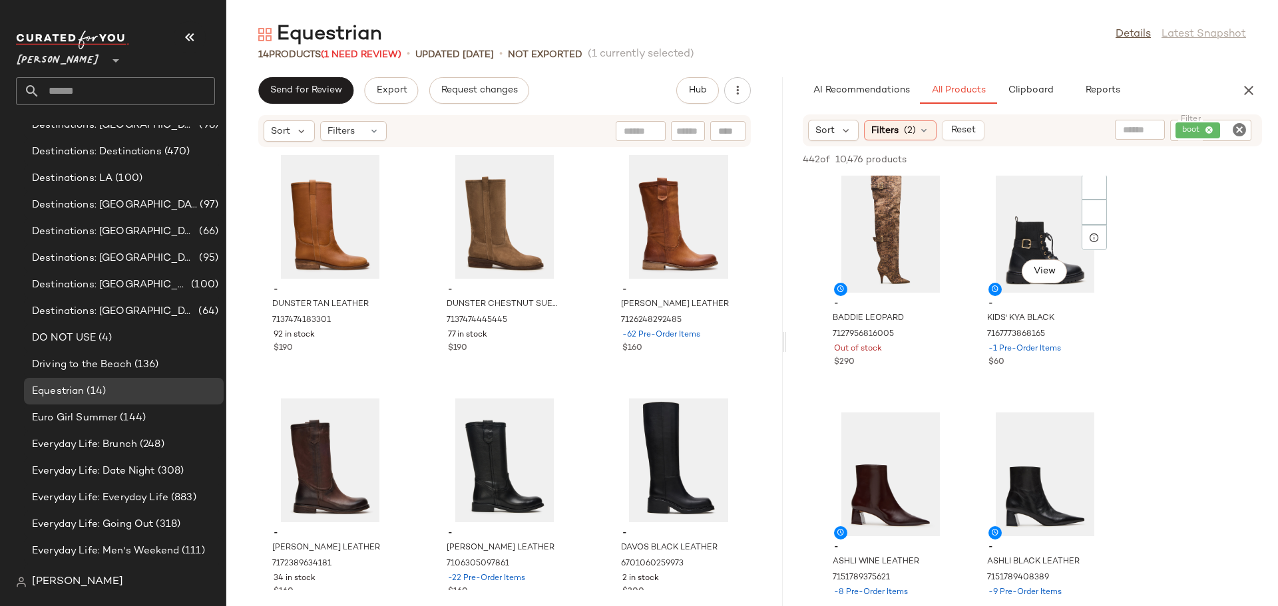
scroll to position [266, 0]
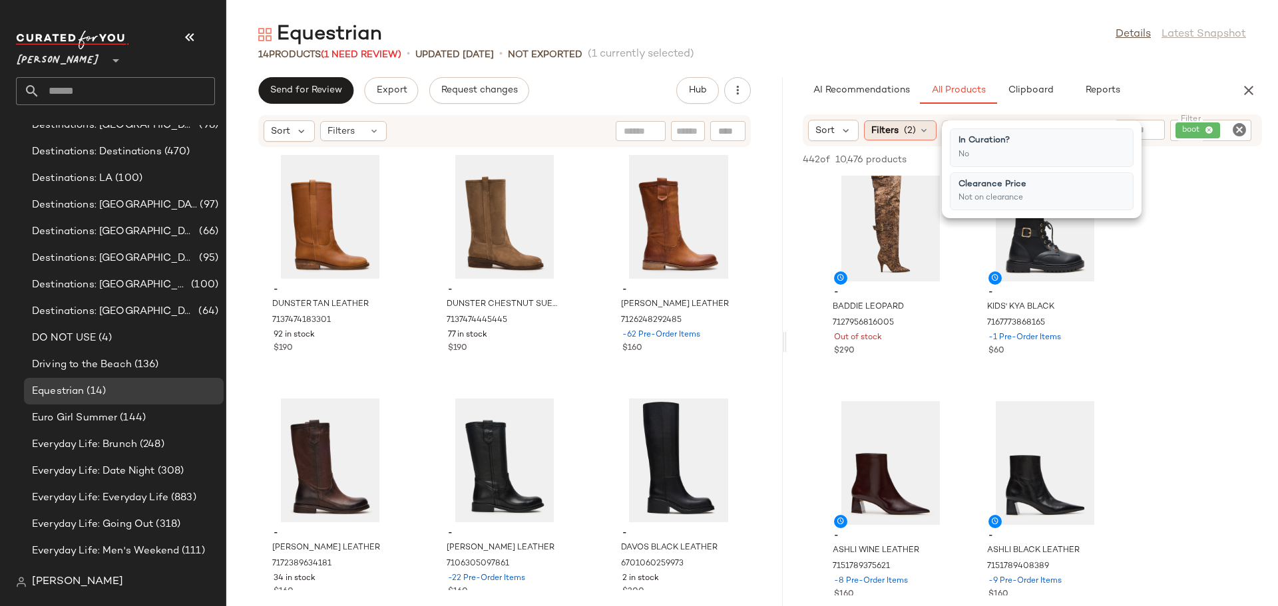
click at [924, 124] on div "Filters (2)" at bounding box center [900, 130] width 73 height 20
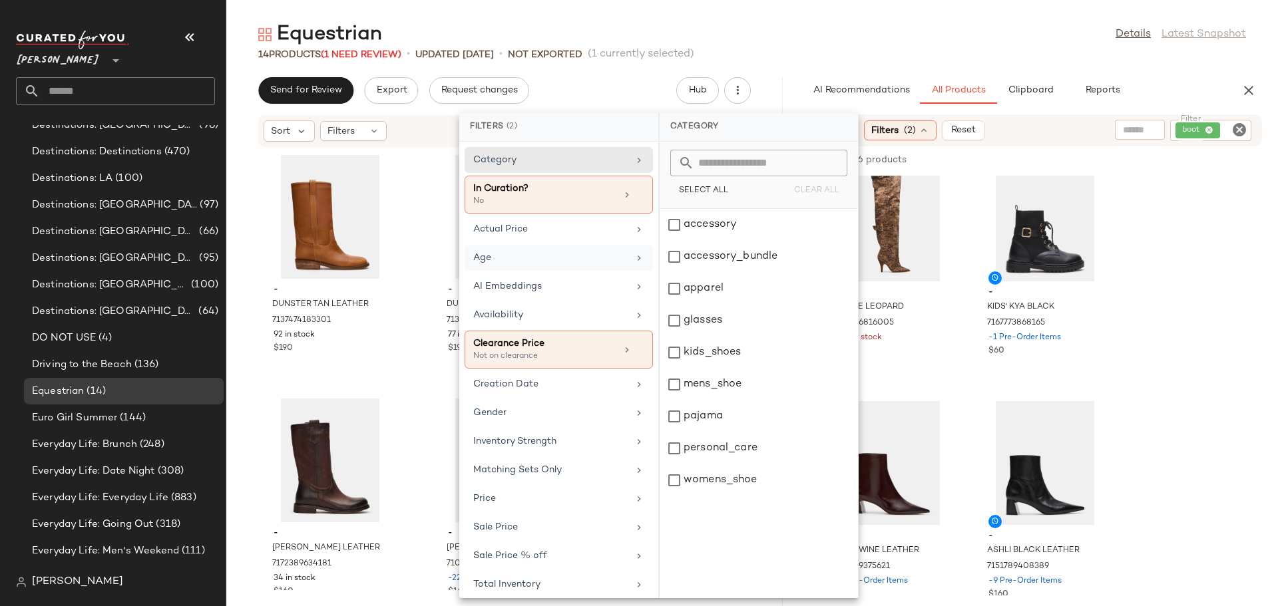
click at [573, 251] on div "Age" at bounding box center [550, 258] width 155 height 14
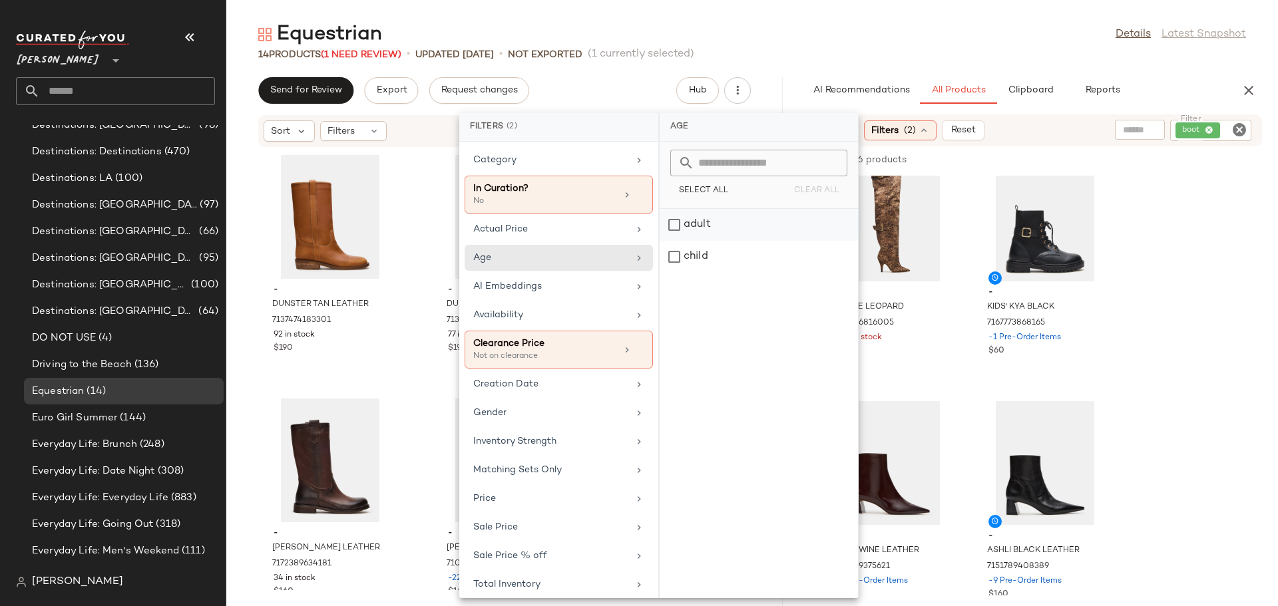
click at [670, 241] on div "adult" at bounding box center [759, 257] width 198 height 32
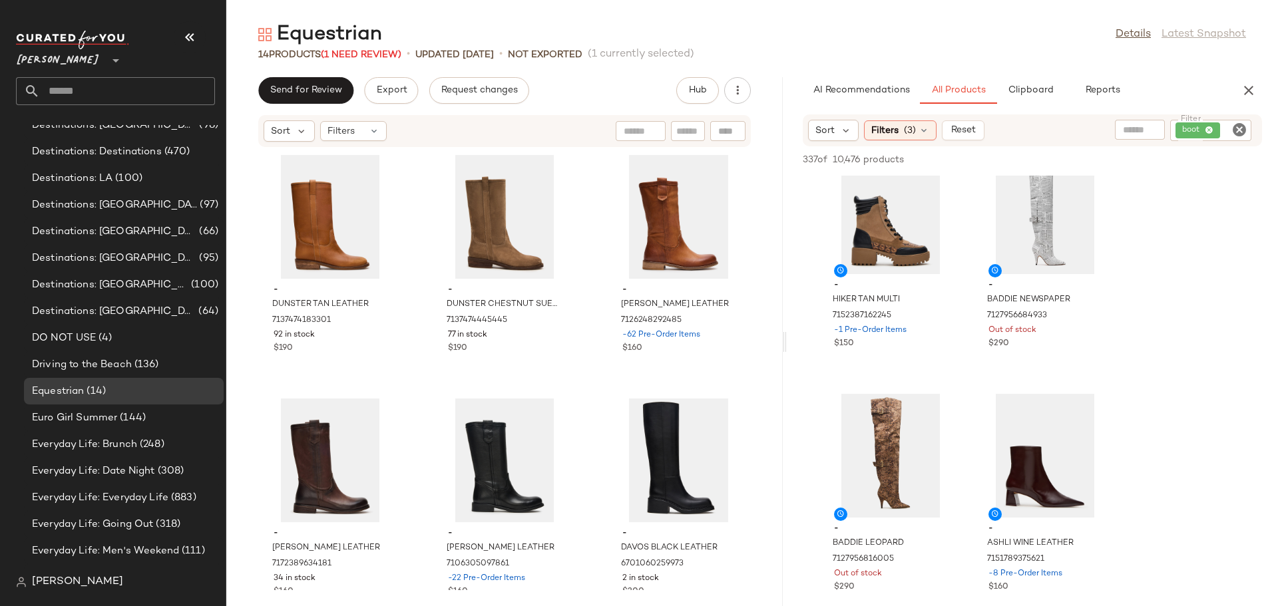
scroll to position [0, 0]
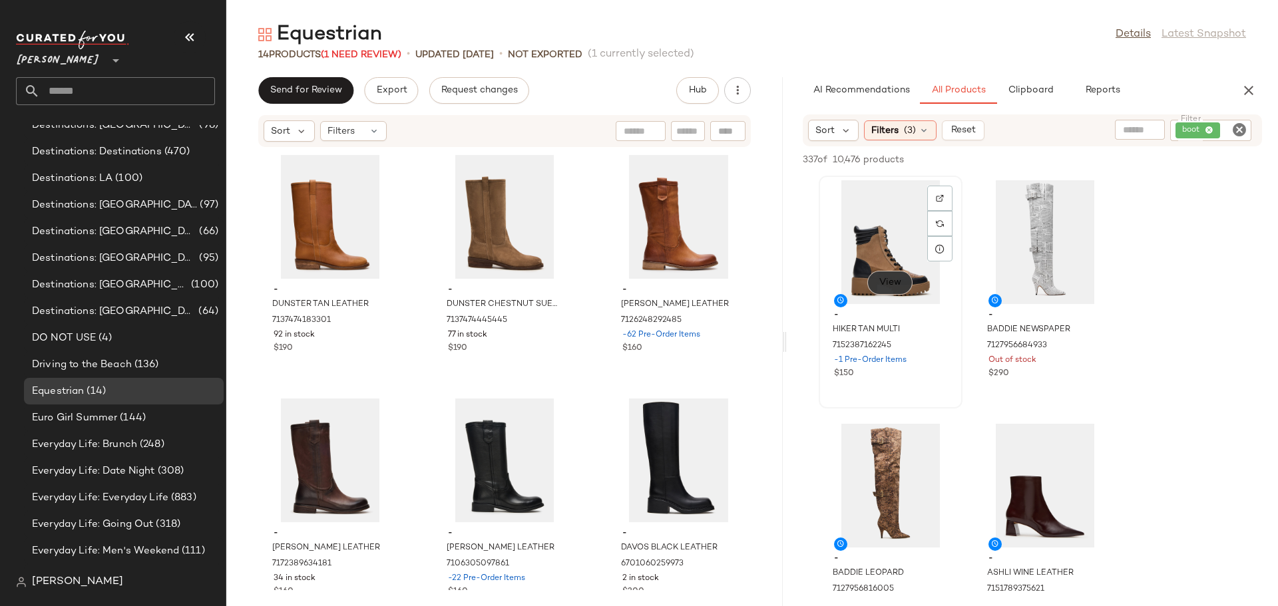
click at [890, 286] on span "View" at bounding box center [890, 283] width 23 height 11
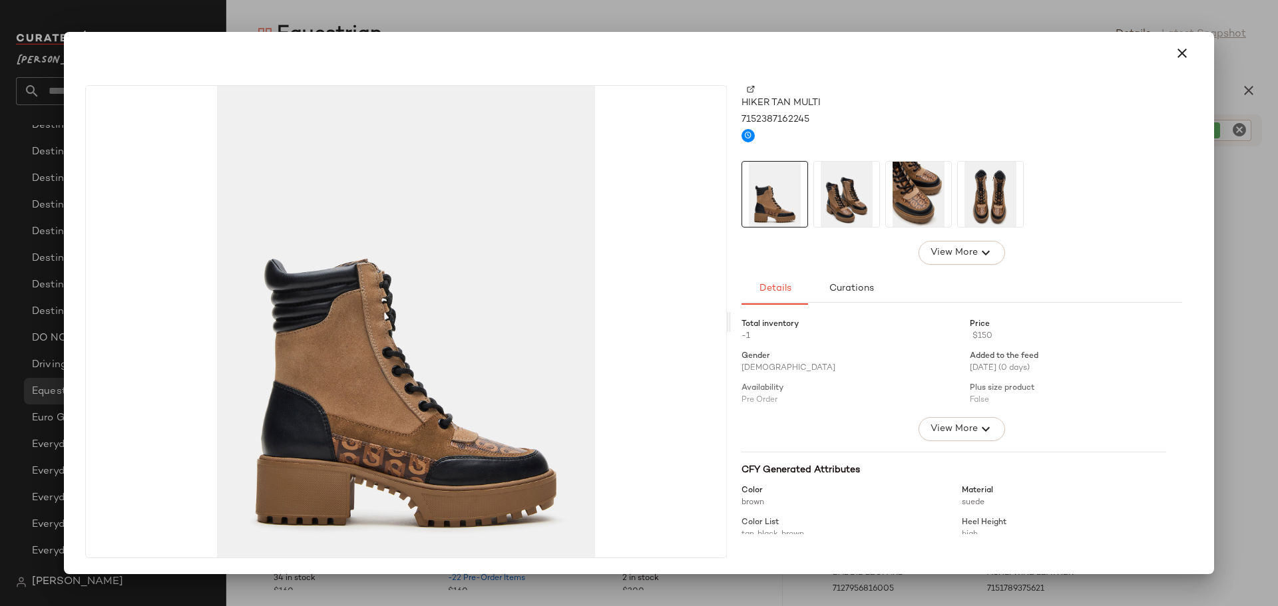
click at [916, 188] on img at bounding box center [918, 194] width 65 height 65
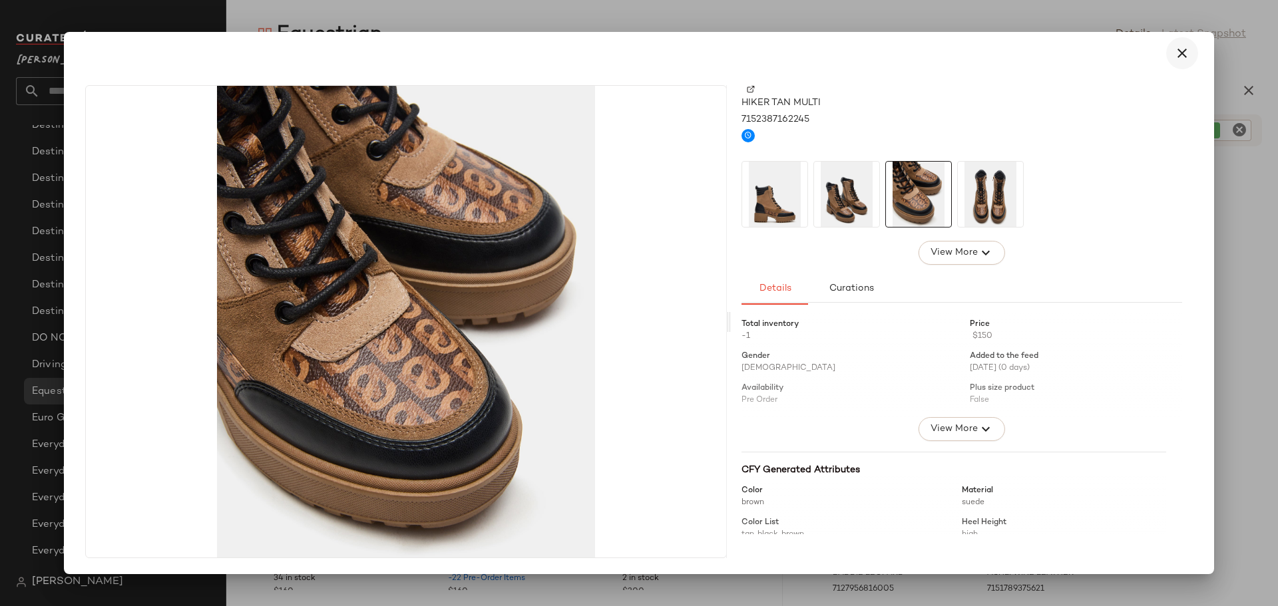
click at [1182, 51] on icon "button" at bounding box center [1182, 53] width 16 height 16
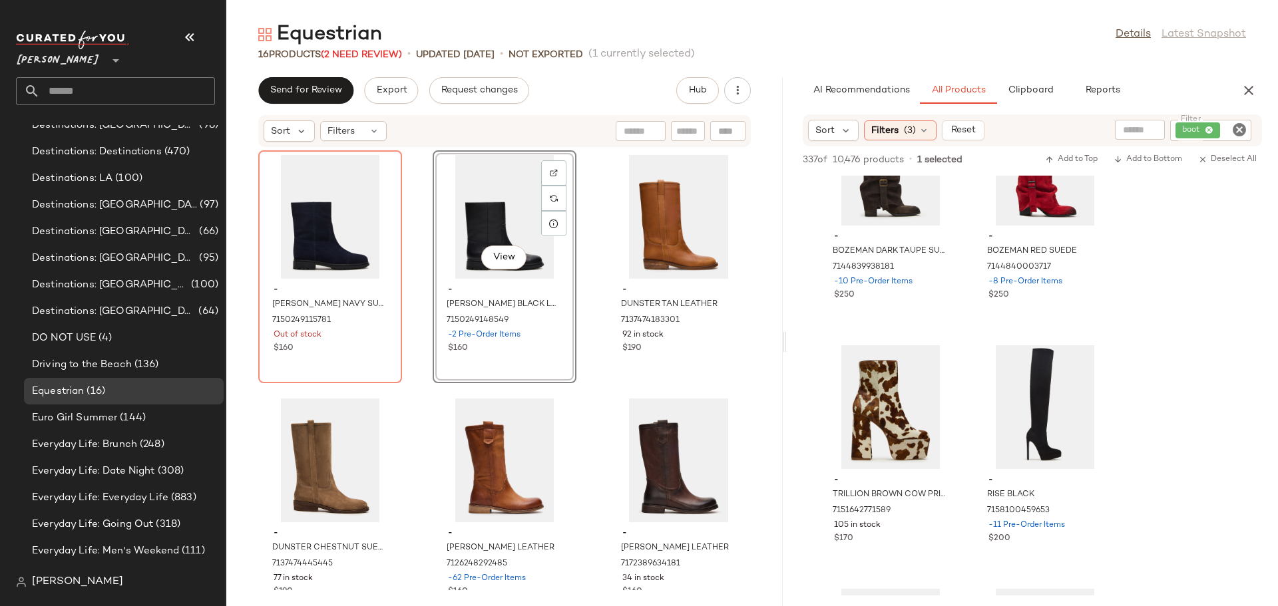
scroll to position [6589, 0]
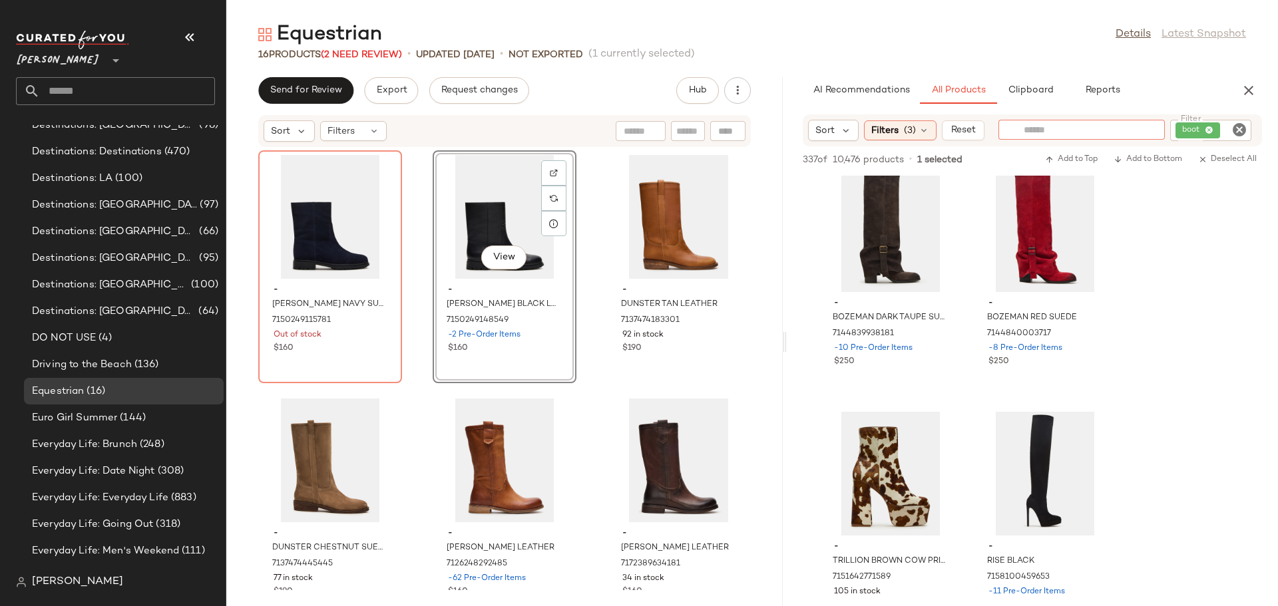
click at [1123, 132] on input "text" at bounding box center [1082, 130] width 116 height 14
click at [1150, 129] on img at bounding box center [1151, 130] width 12 height 12
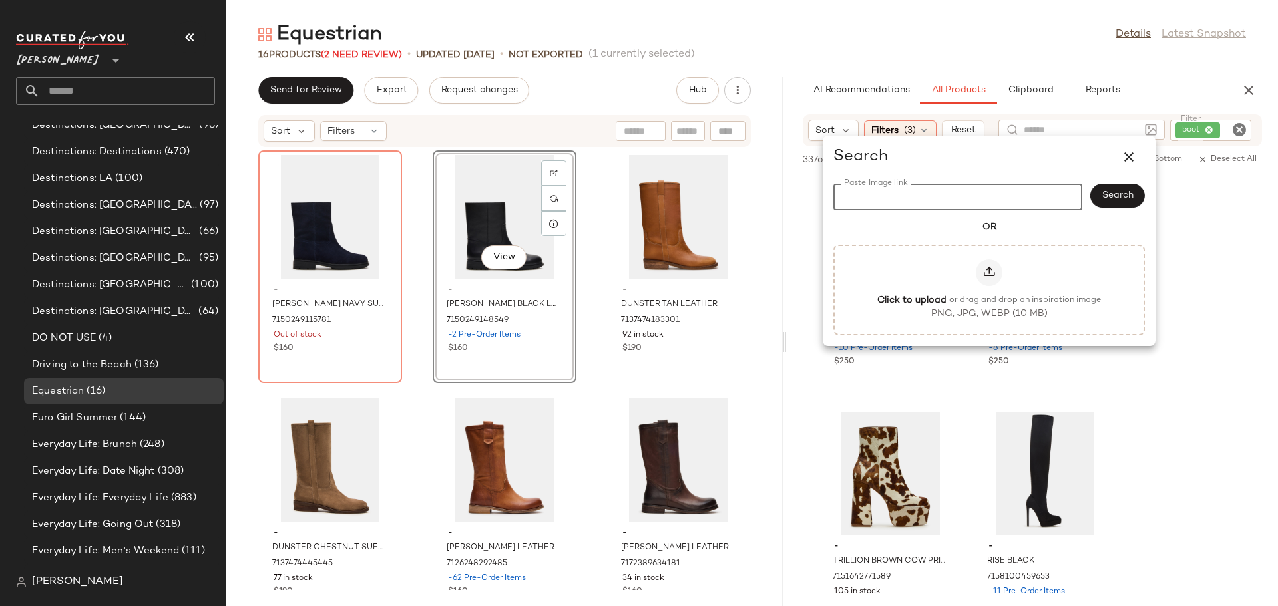
click at [990, 202] on input "Paste Image link" at bounding box center [957, 197] width 249 height 27
paste input "**********"
type input "**********"
click at [1121, 188] on button "Search" at bounding box center [1117, 196] width 55 height 24
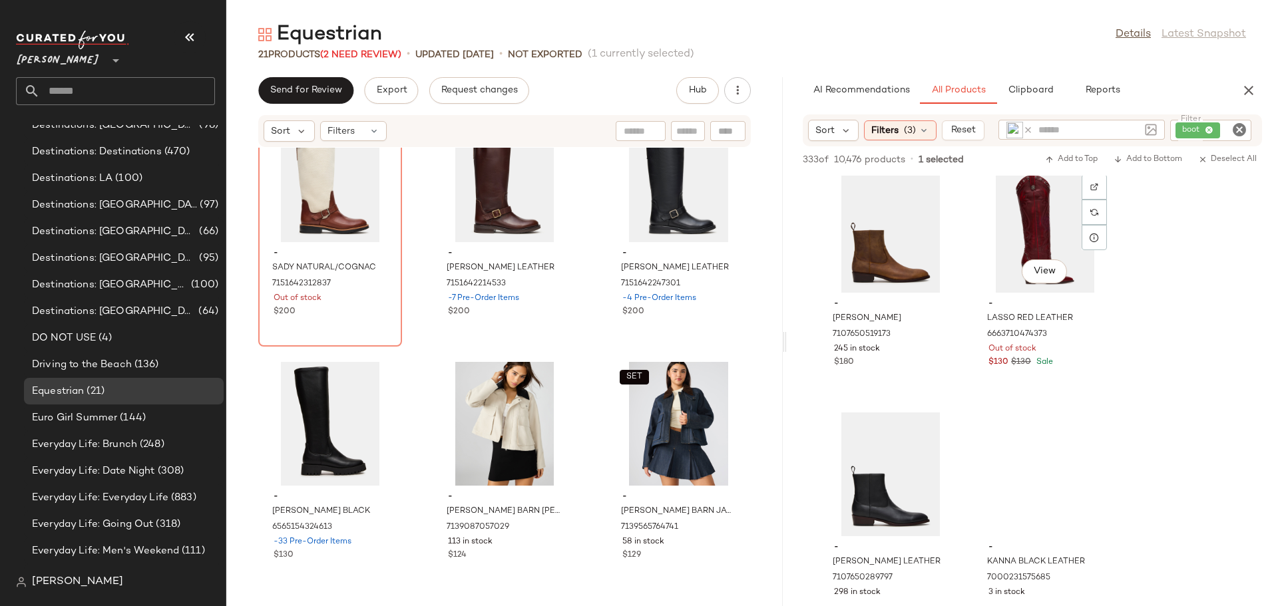
scroll to position [11980, 0]
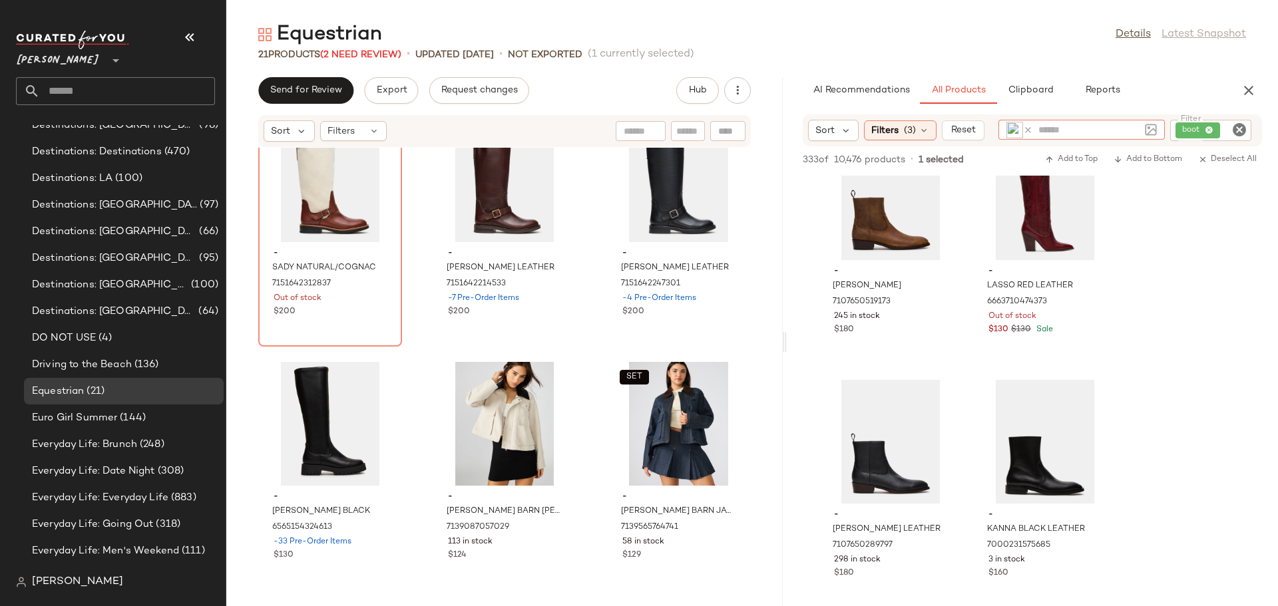
click at [1028, 128] on icon at bounding box center [1028, 130] width 10 height 10
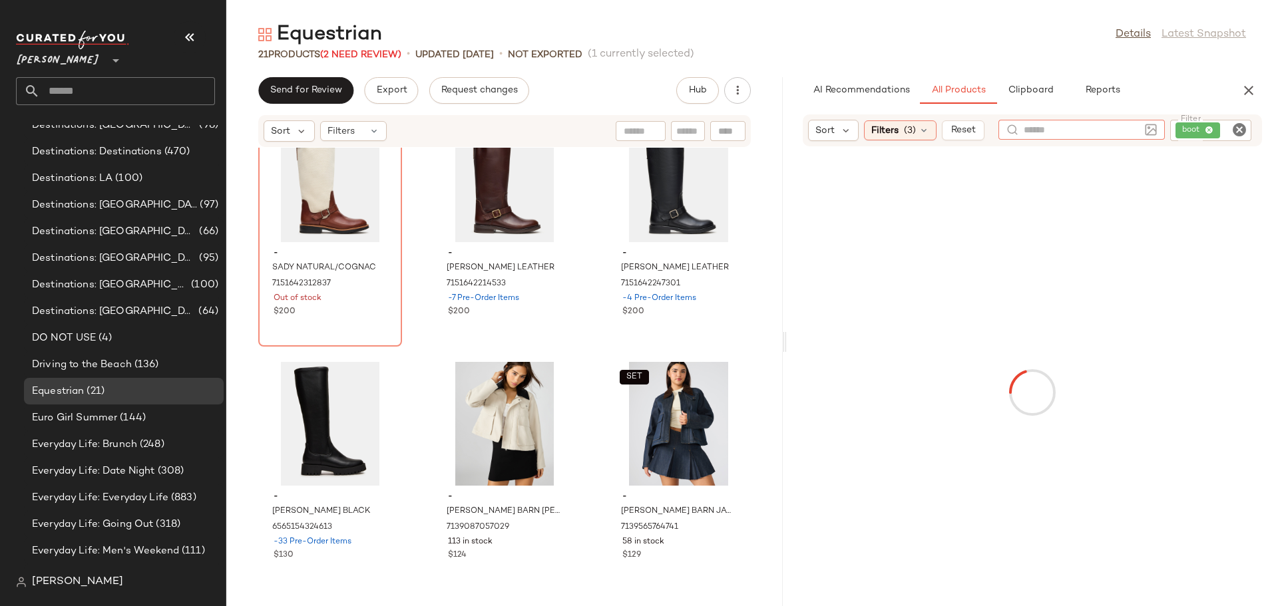
click at [1147, 128] on img at bounding box center [1151, 130] width 12 height 12
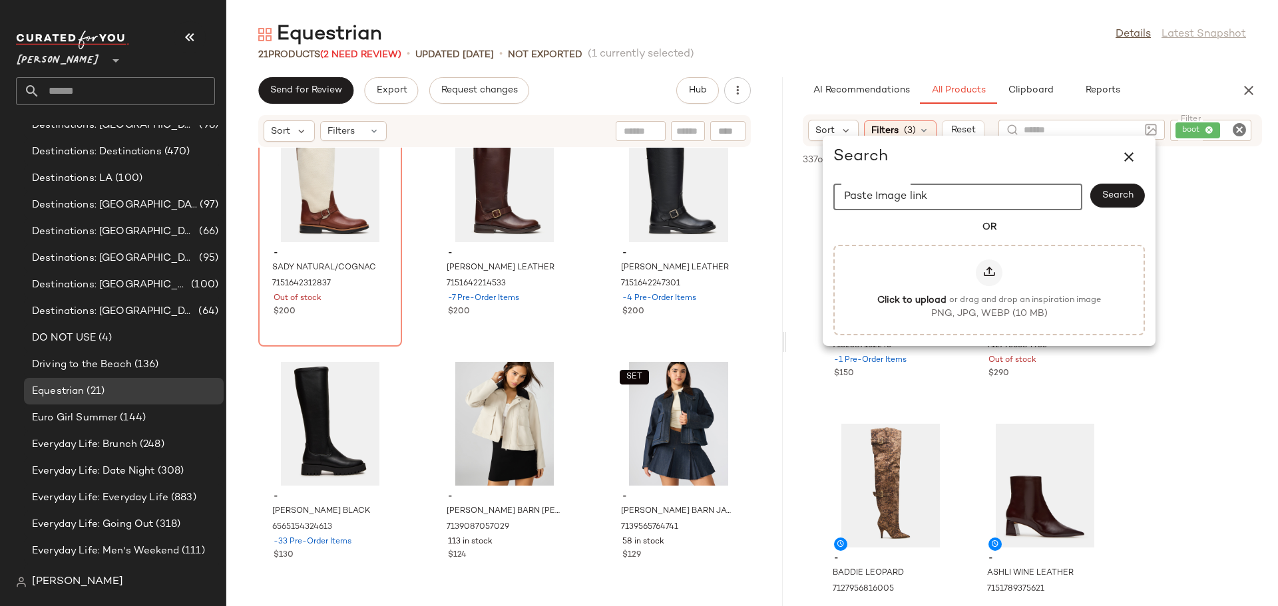
click at [1024, 196] on input "Paste Image link" at bounding box center [957, 197] width 249 height 27
drag, startPoint x: 1024, startPoint y: 196, endPoint x: 939, endPoint y: 194, distance: 85.2
click at [939, 194] on input "Paste Image link" at bounding box center [957, 197] width 249 height 27
paste input "**********"
type input "**********"
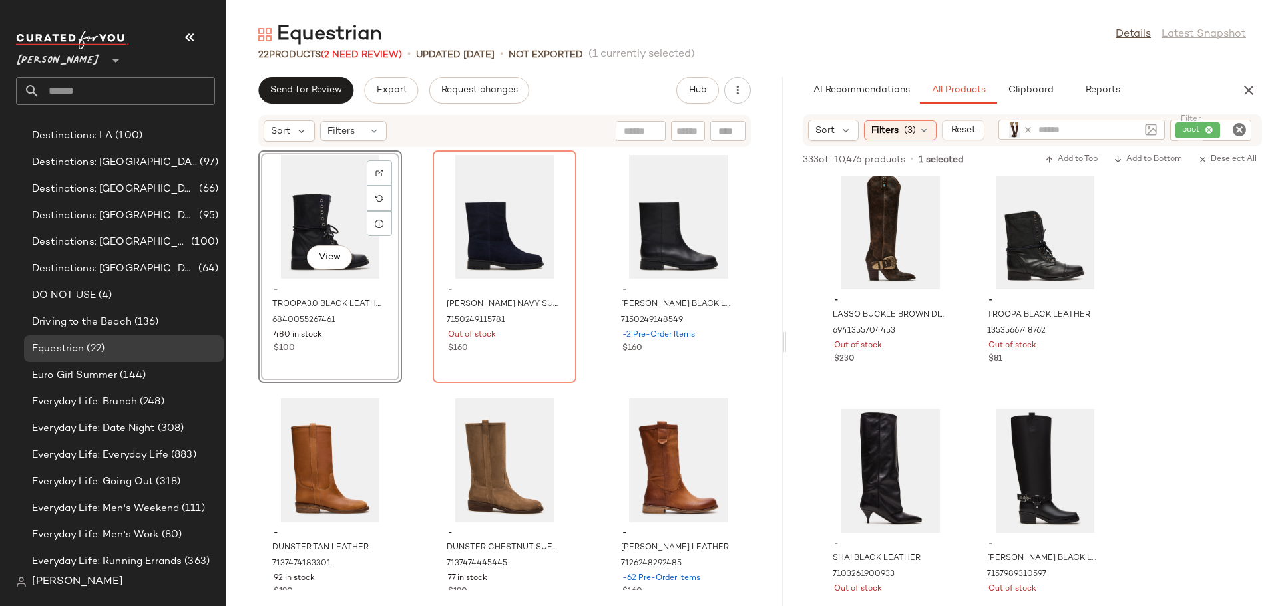
scroll to position [998, 0]
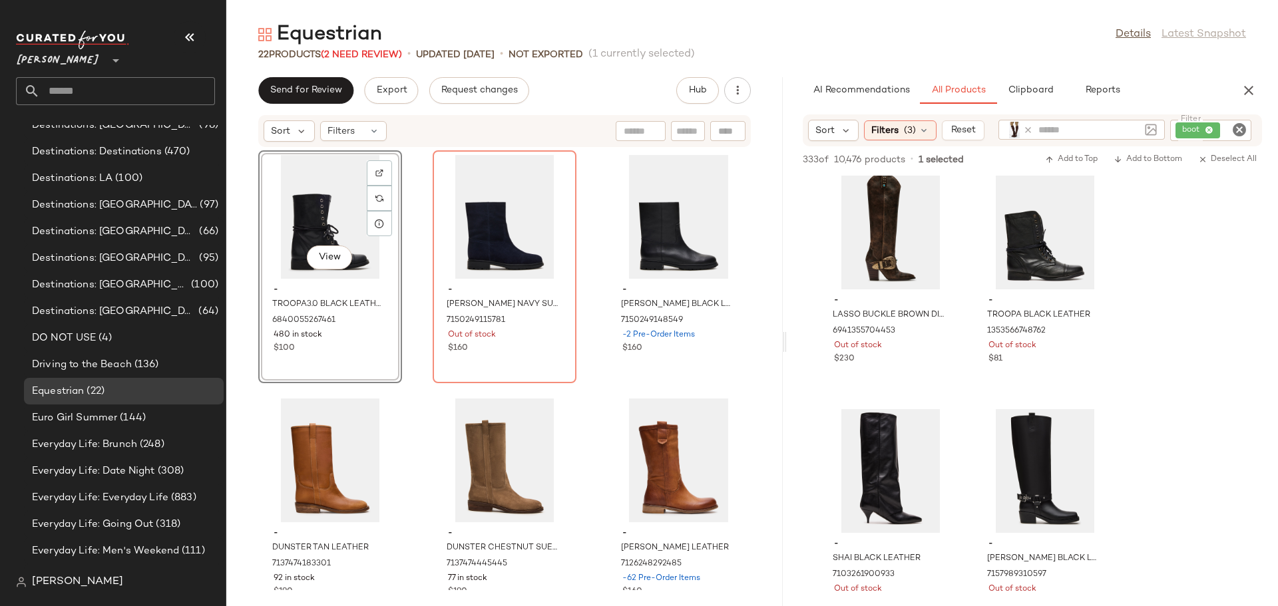
click at [420, 286] on div "View - TROOPA3.0 BLACK LEATHER 6840055267461 480 in stock $100 - BOWMAN NAVY SU…" at bounding box center [504, 369] width 556 height 443
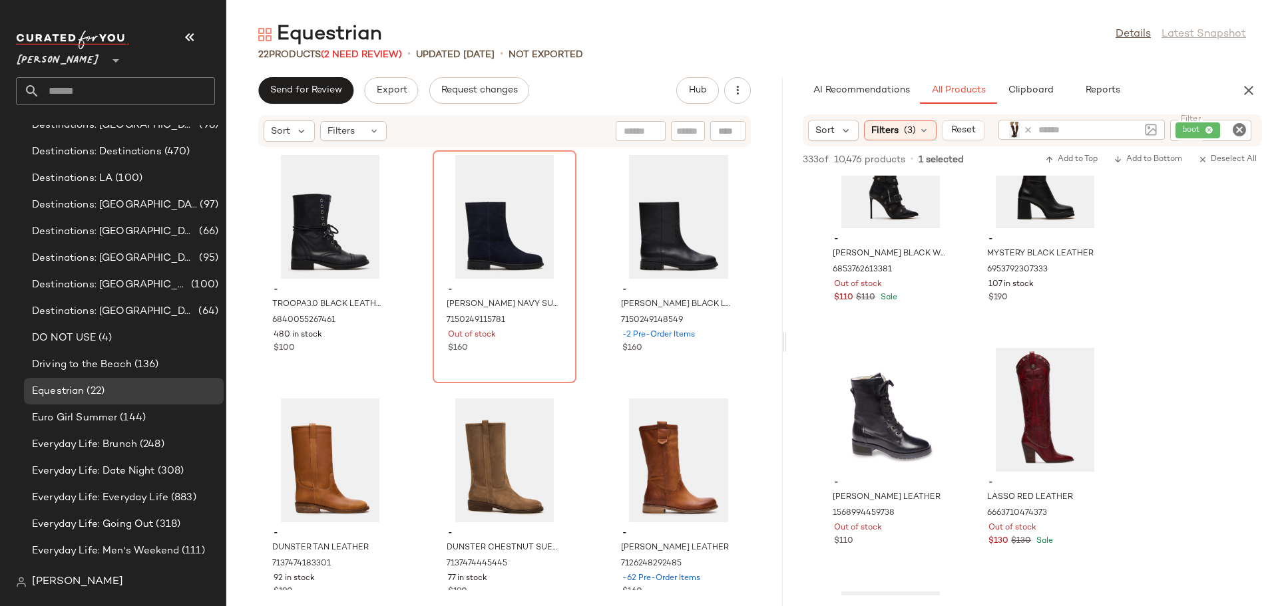
scroll to position [8985, 0]
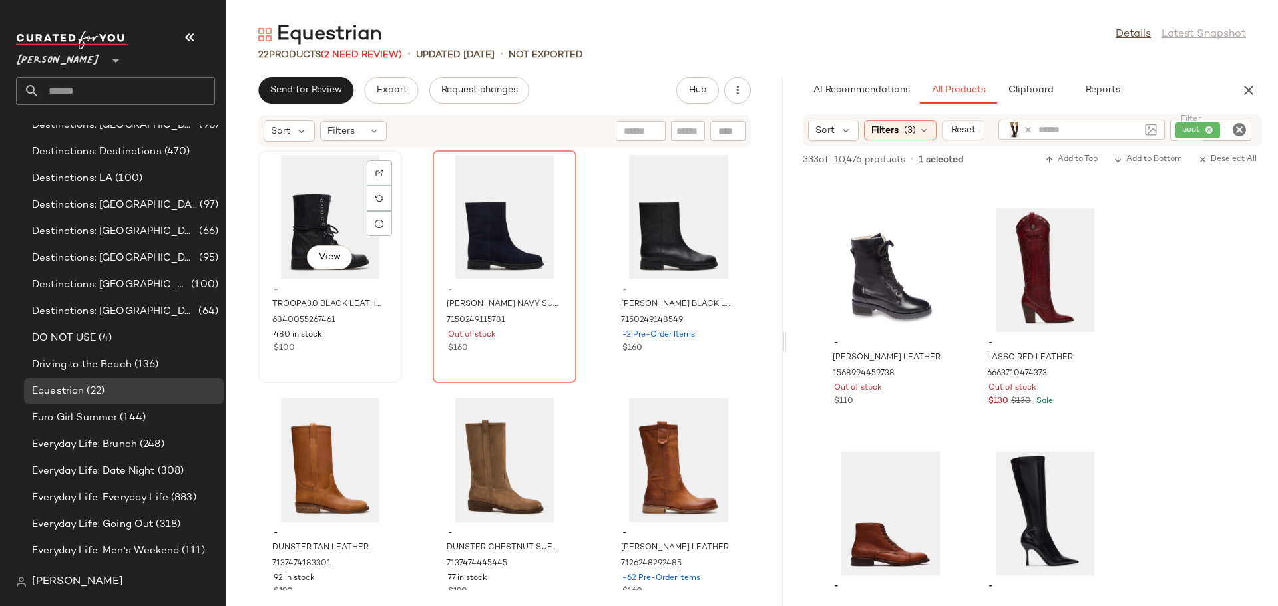
click at [326, 232] on div "View" at bounding box center [330, 217] width 134 height 124
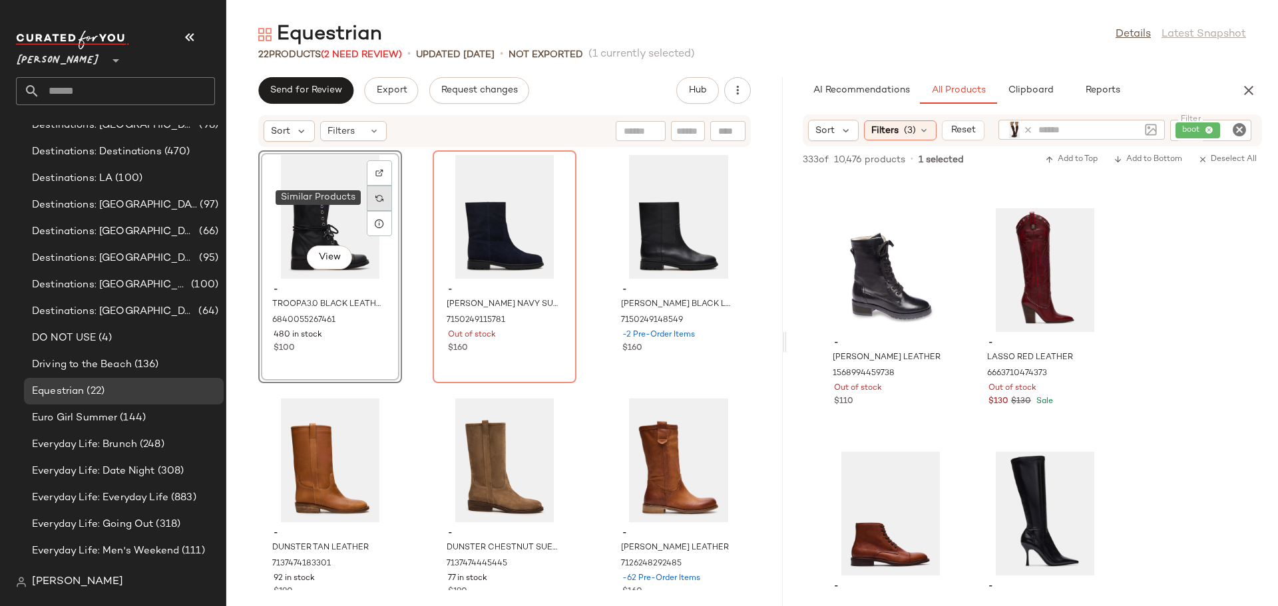
click at [381, 202] on div at bounding box center [379, 198] width 25 height 25
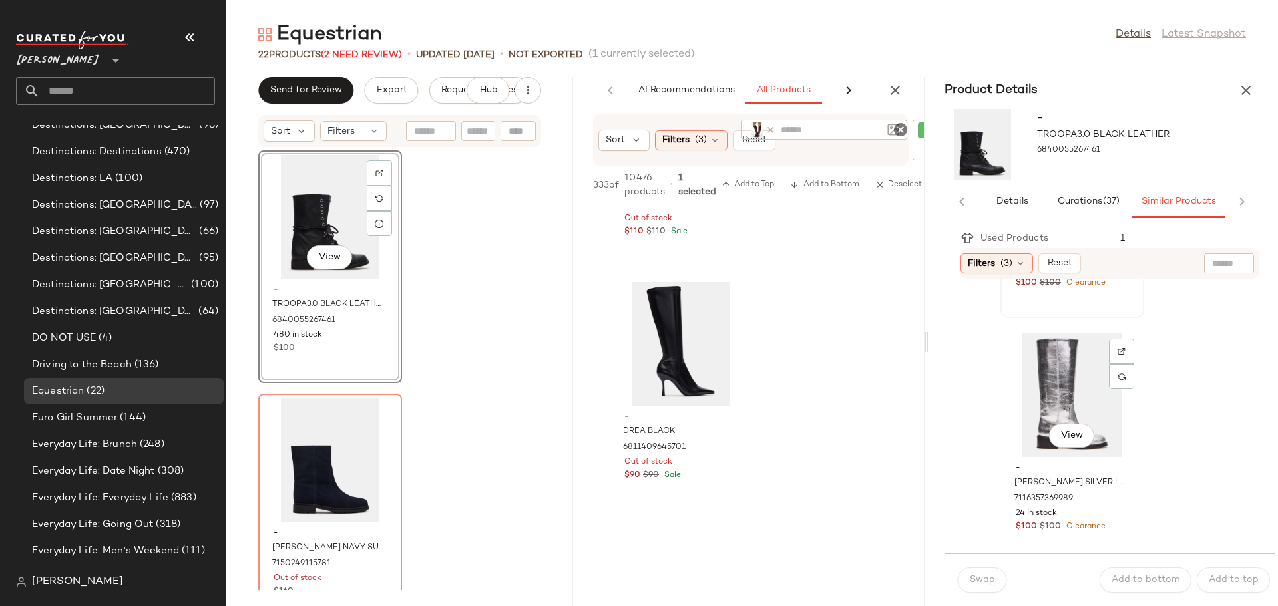
scroll to position [1464, 0]
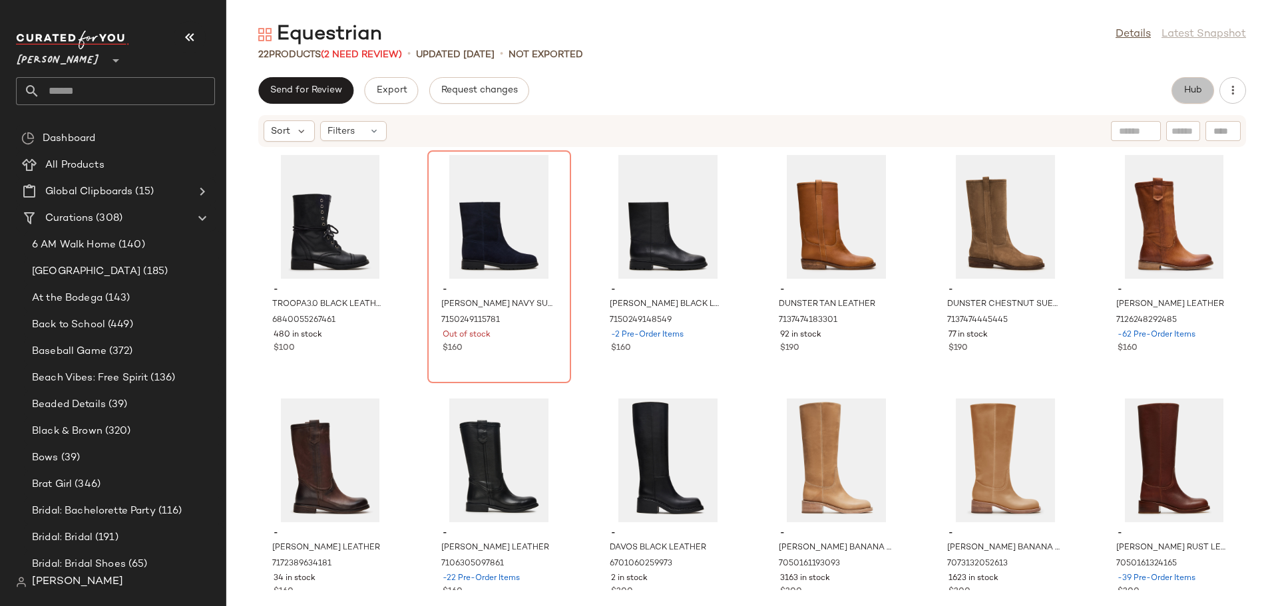
click at [1193, 95] on span "Hub" at bounding box center [1192, 90] width 19 height 11
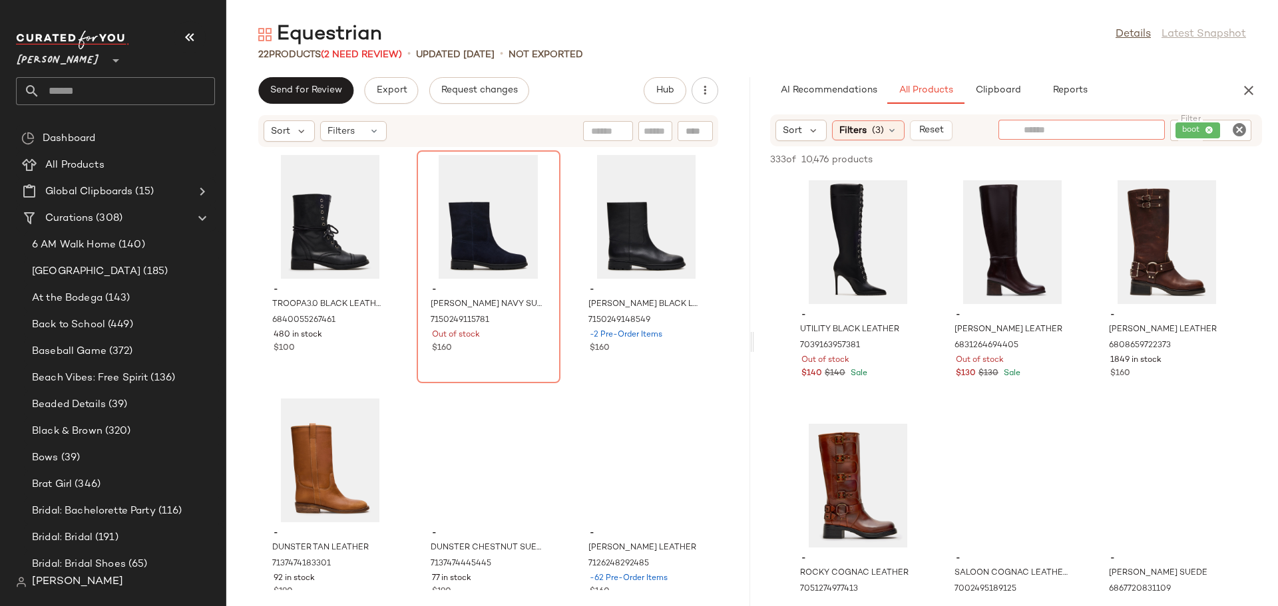
click at [1125, 128] on input "text" at bounding box center [1082, 130] width 116 height 14
click at [1147, 129] on img at bounding box center [1151, 130] width 12 height 12
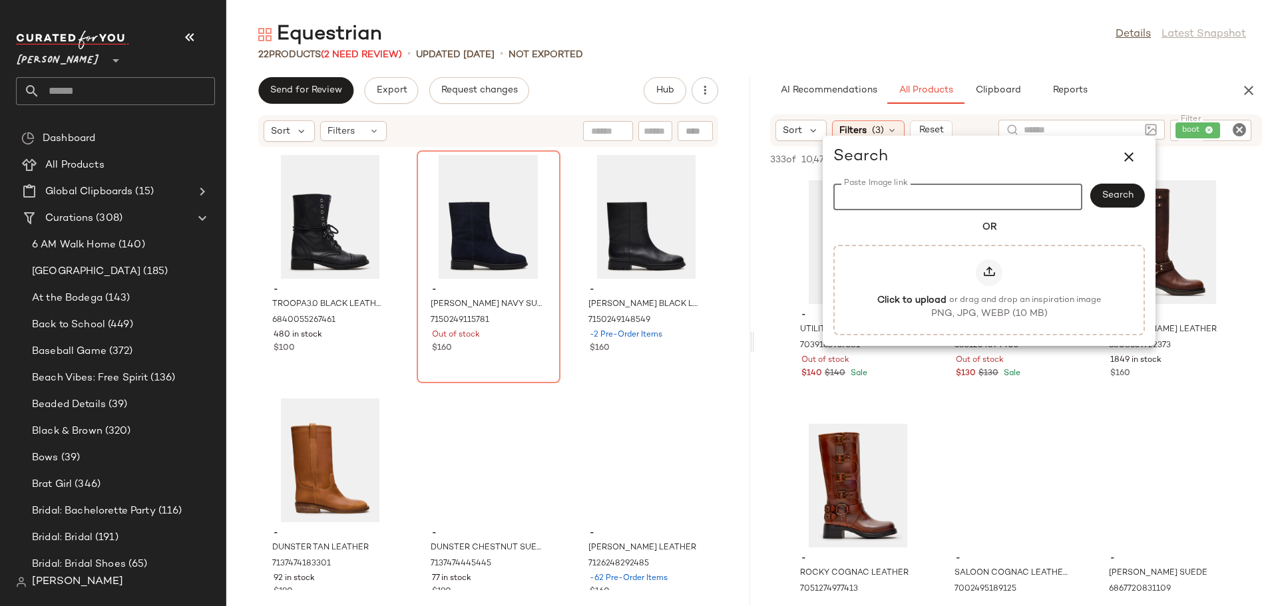
paste input "**********"
type input "**********"
click at [1109, 195] on div "Search" at bounding box center [1117, 197] width 55 height 27
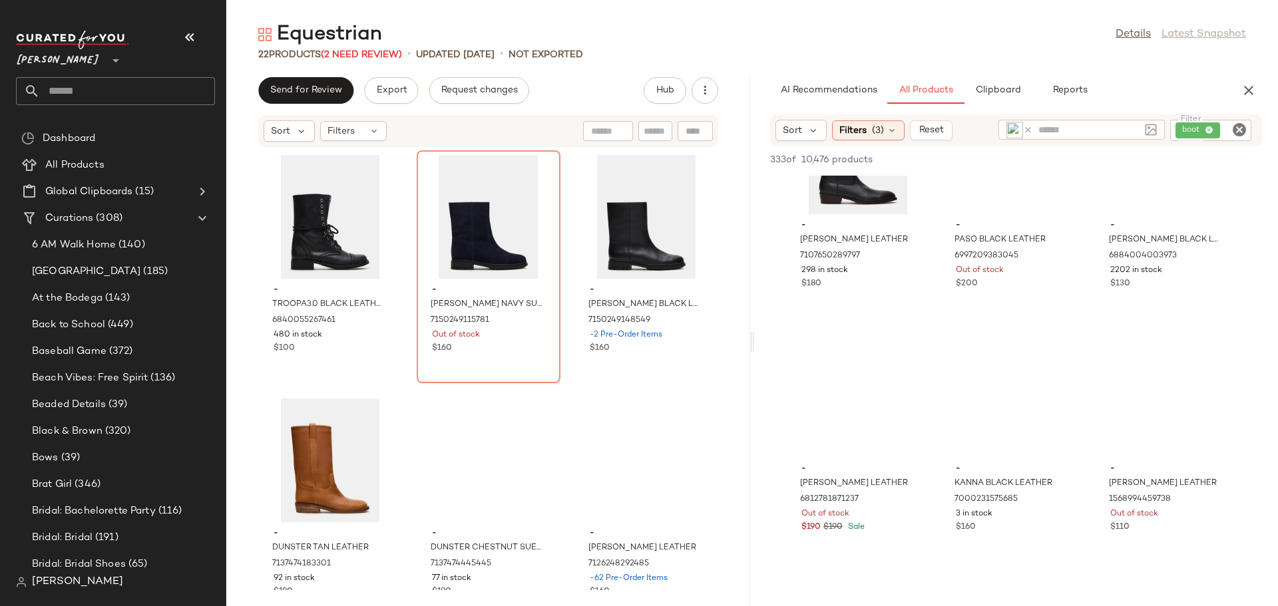
scroll to position [1065, 0]
click at [894, 133] on icon at bounding box center [892, 130] width 11 height 11
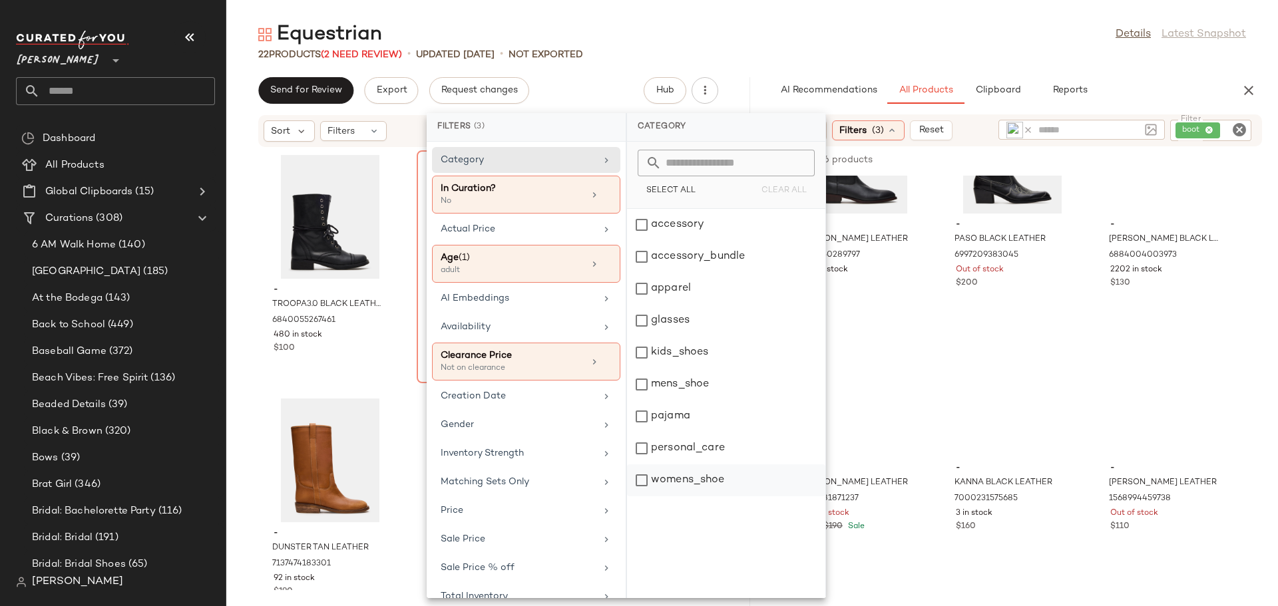
click at [642, 481] on div "womens_shoe" at bounding box center [726, 481] width 198 height 32
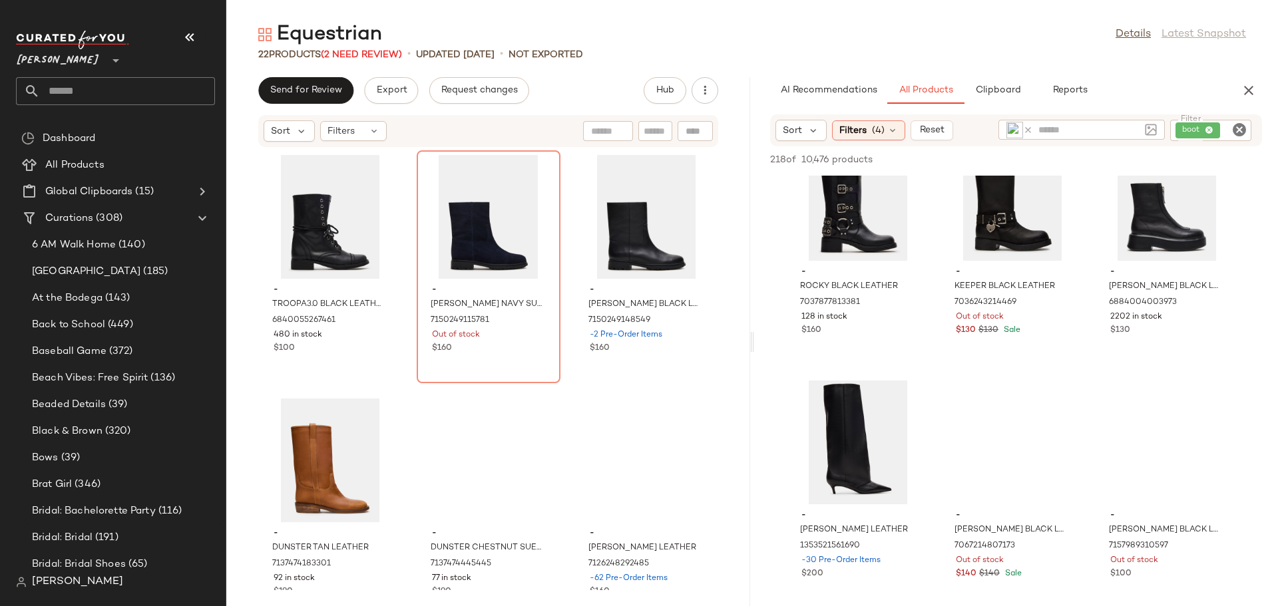
scroll to position [67, 0]
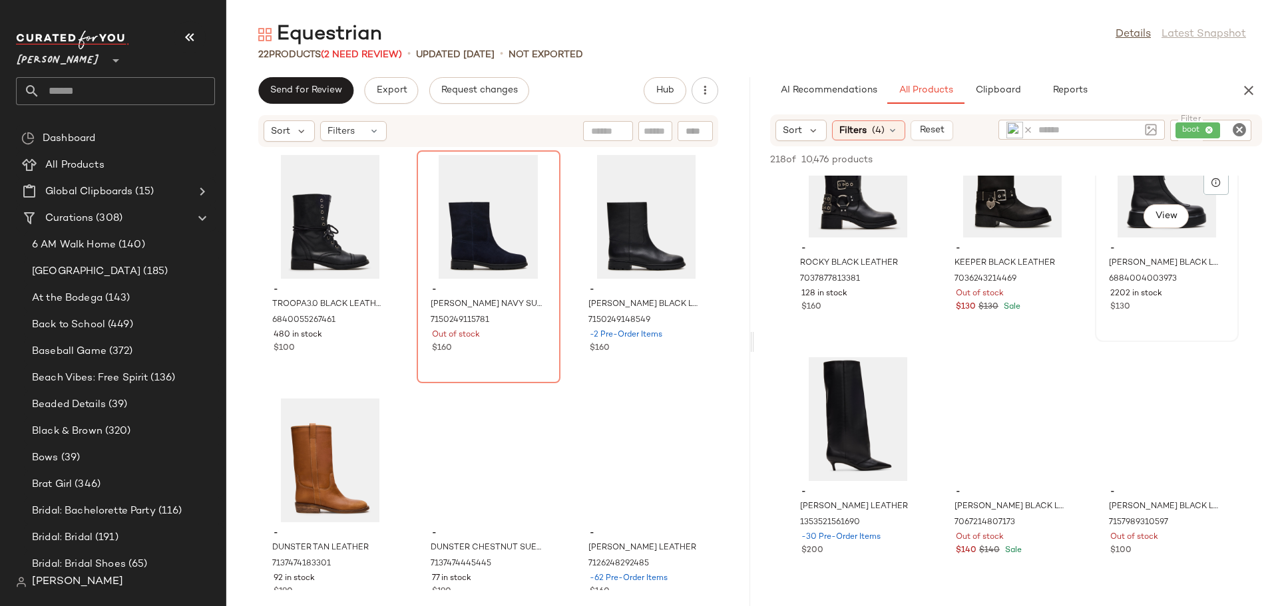
click at [1212, 136] on img at bounding box center [1216, 132] width 8 height 8
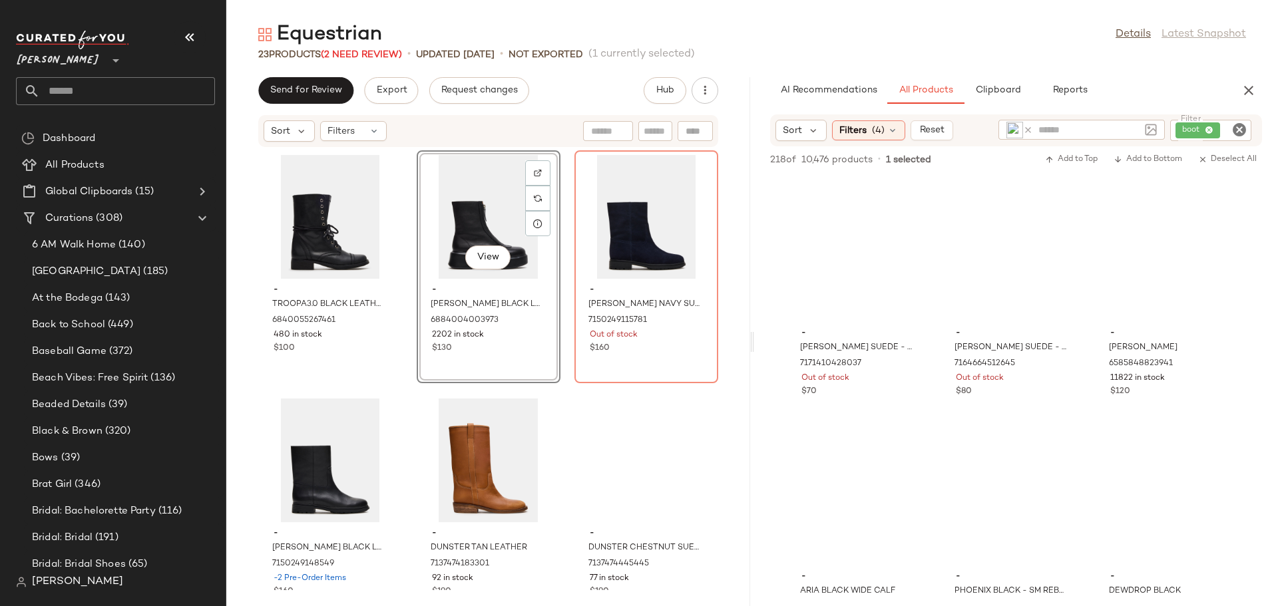
scroll to position [2196, 0]
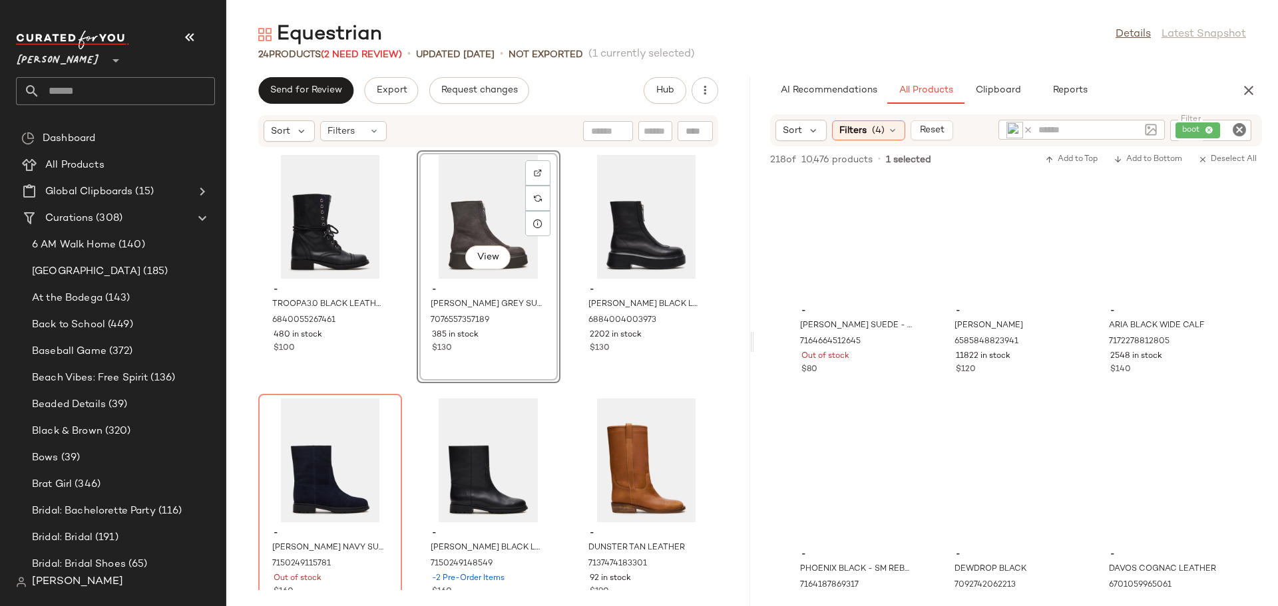
click at [1028, 130] on icon at bounding box center [1028, 130] width 10 height 10
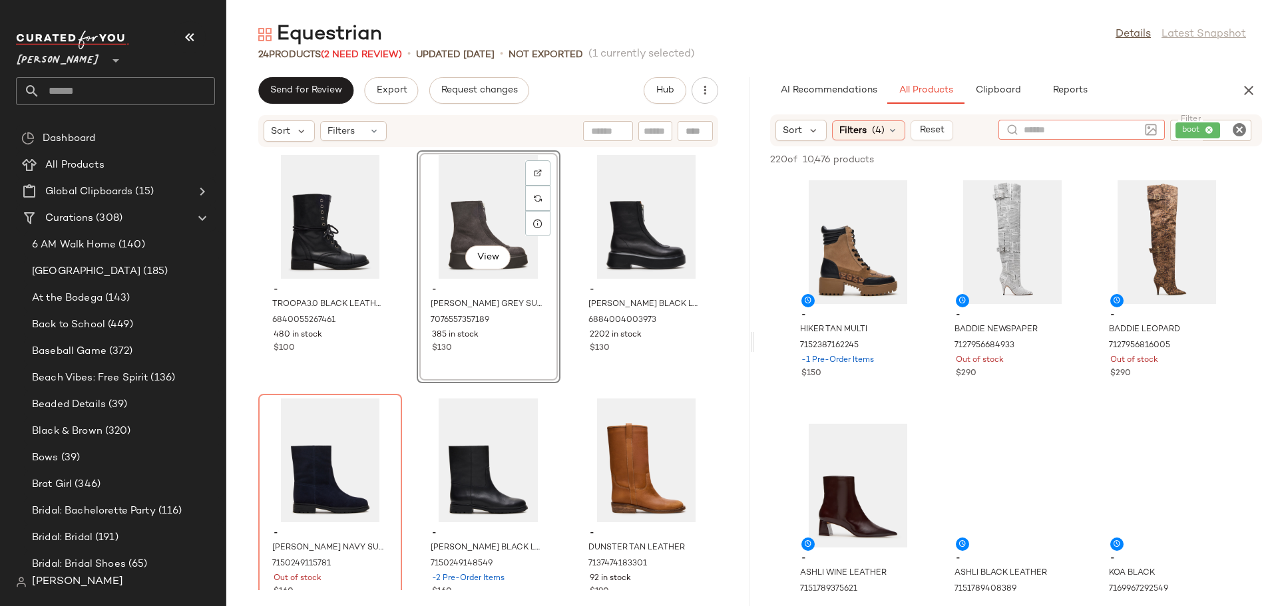
click at [1245, 128] on icon "Clear Filter" at bounding box center [1239, 130] width 16 height 16
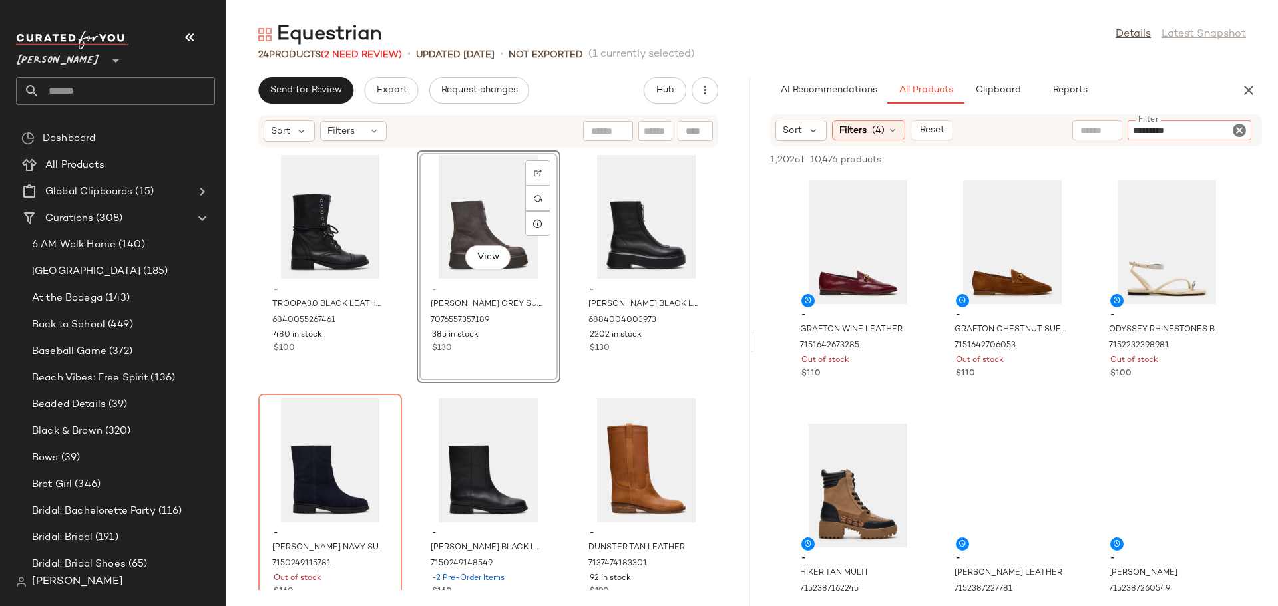
type input "**********"
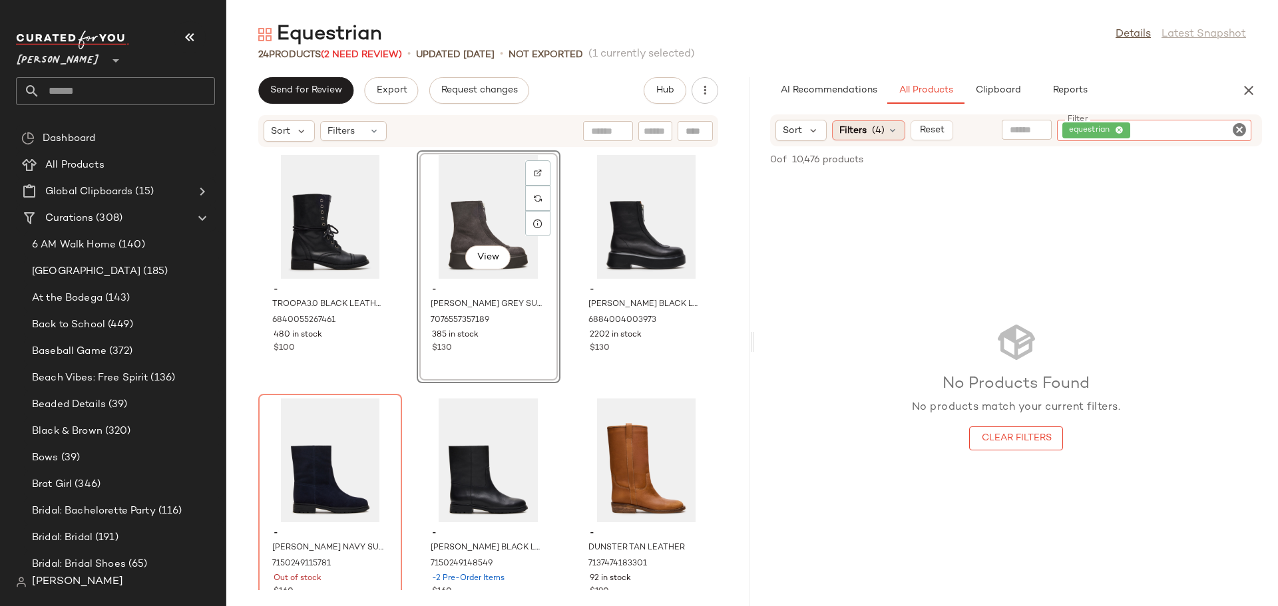
click at [895, 126] on icon at bounding box center [892, 130] width 11 height 11
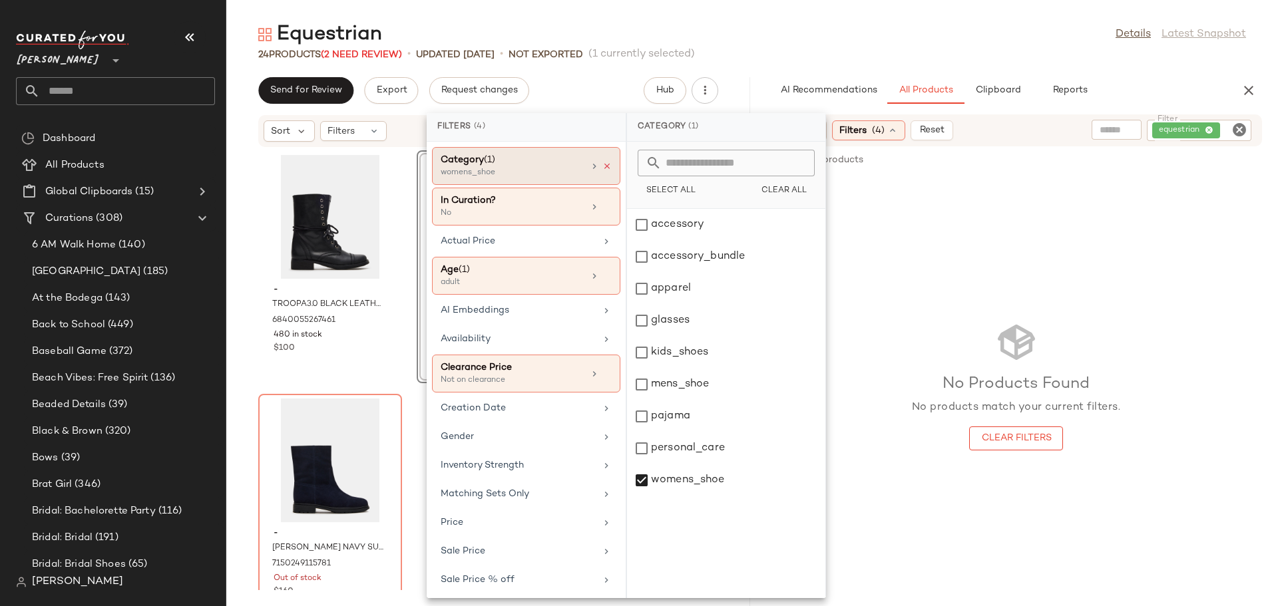
click at [602, 165] on icon at bounding box center [606, 166] width 9 height 9
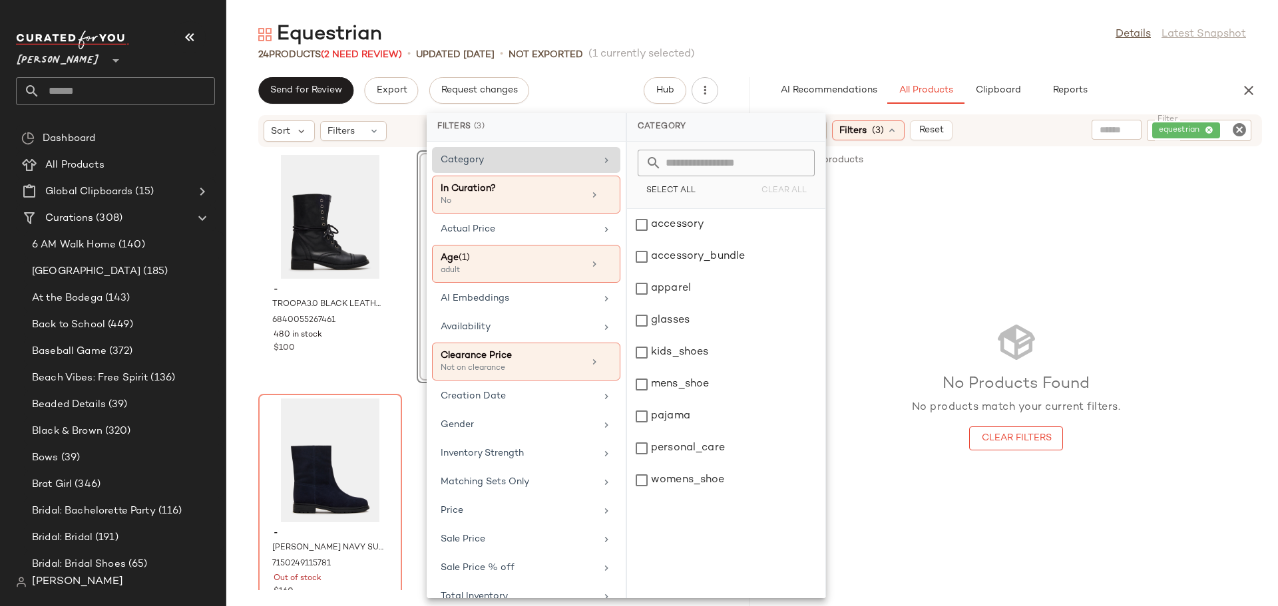
click at [1242, 131] on icon "Clear Filter" at bounding box center [1239, 130] width 16 height 16
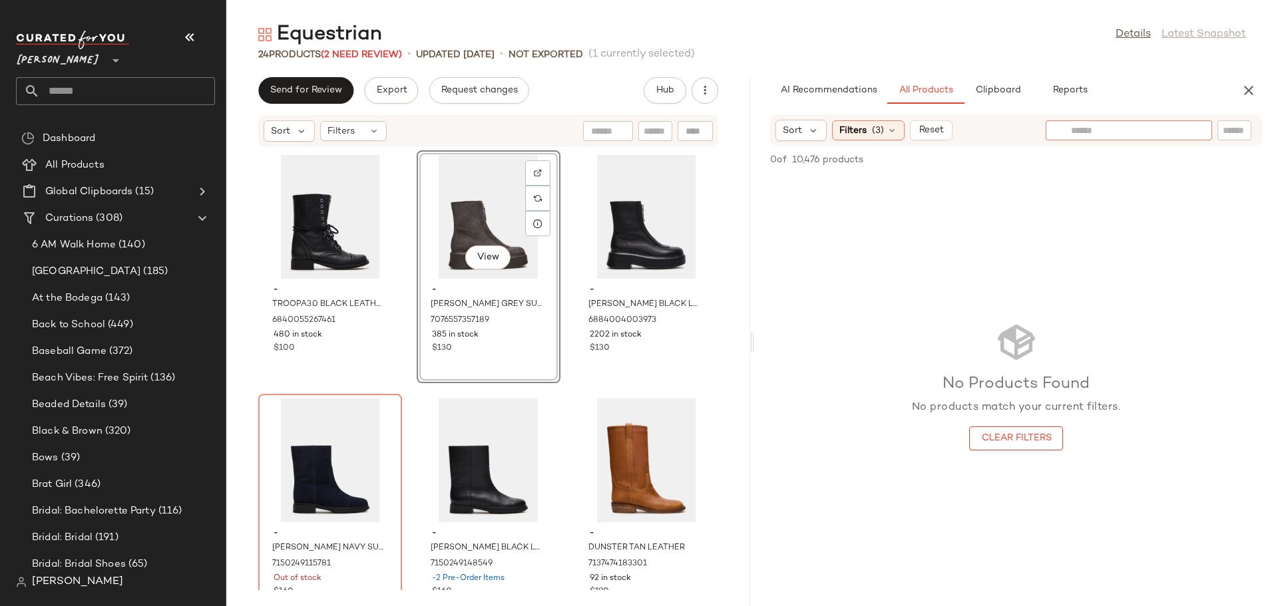
click at [1086, 130] on input "text" at bounding box center [1129, 131] width 116 height 14
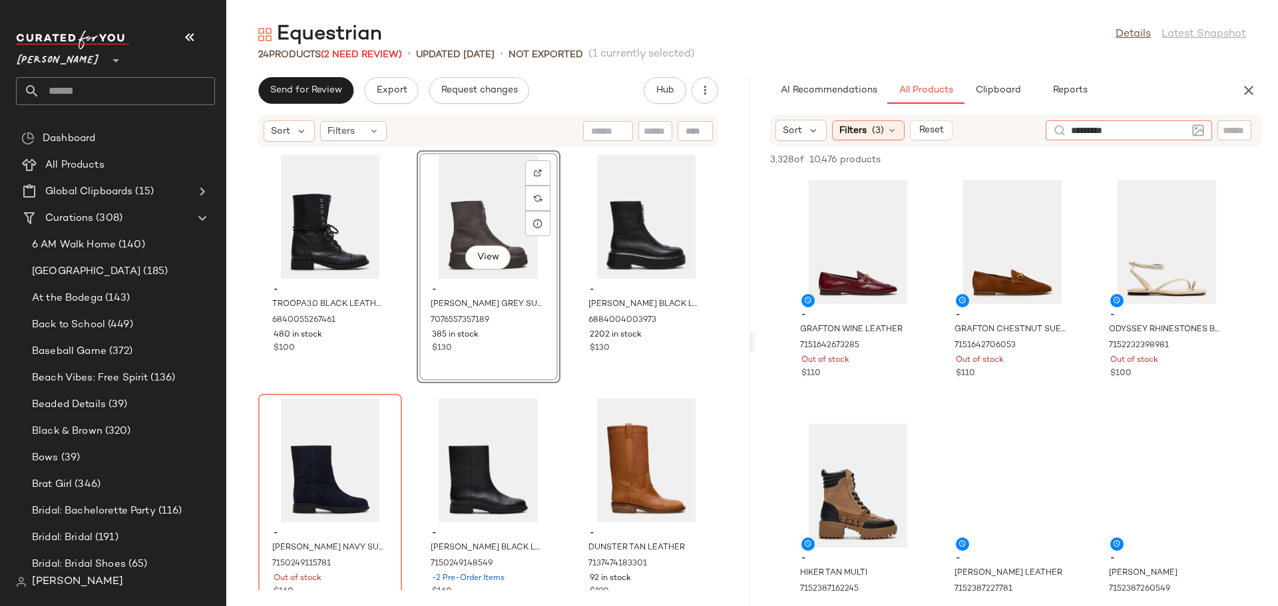
type input "**********"
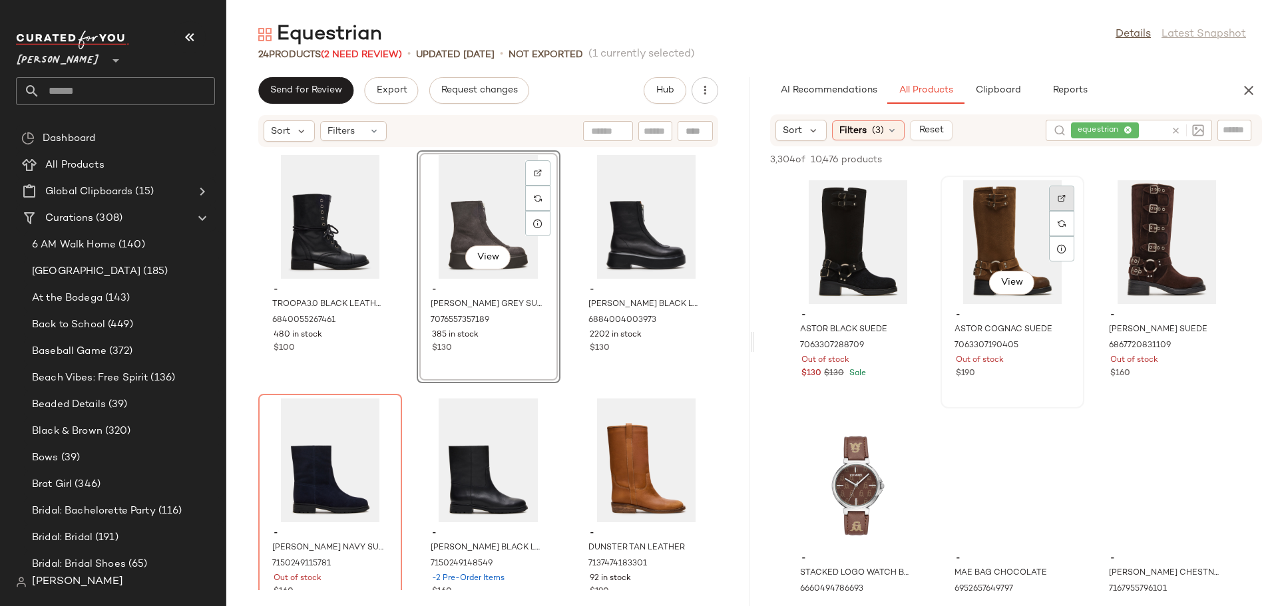
click at [1056, 211] on div at bounding box center [1061, 223] width 25 height 25
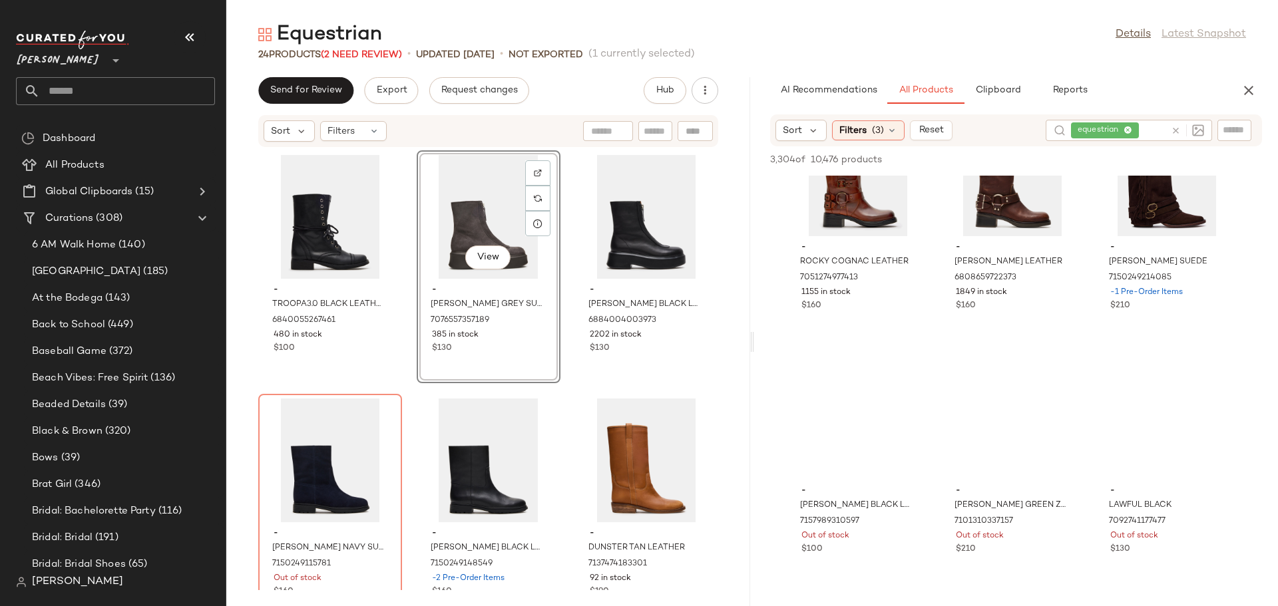
scroll to position [865, 0]
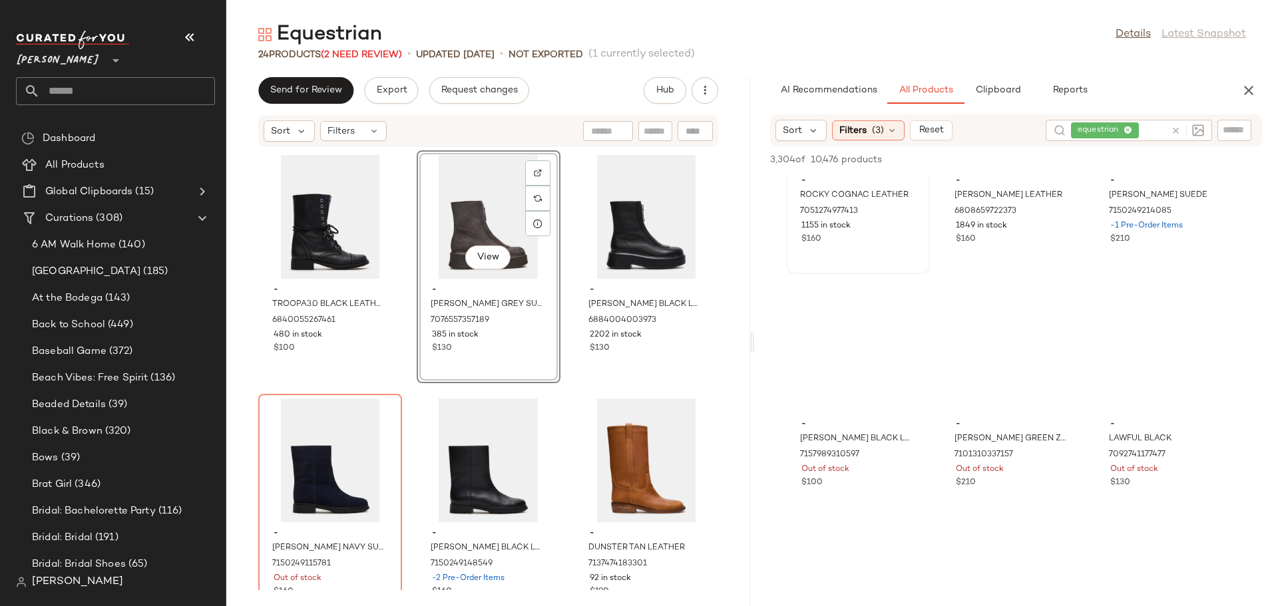
click at [911, 68] on img at bounding box center [907, 64] width 8 height 8
click at [1238, 127] on input "text" at bounding box center [1234, 130] width 23 height 14
type input "*****"
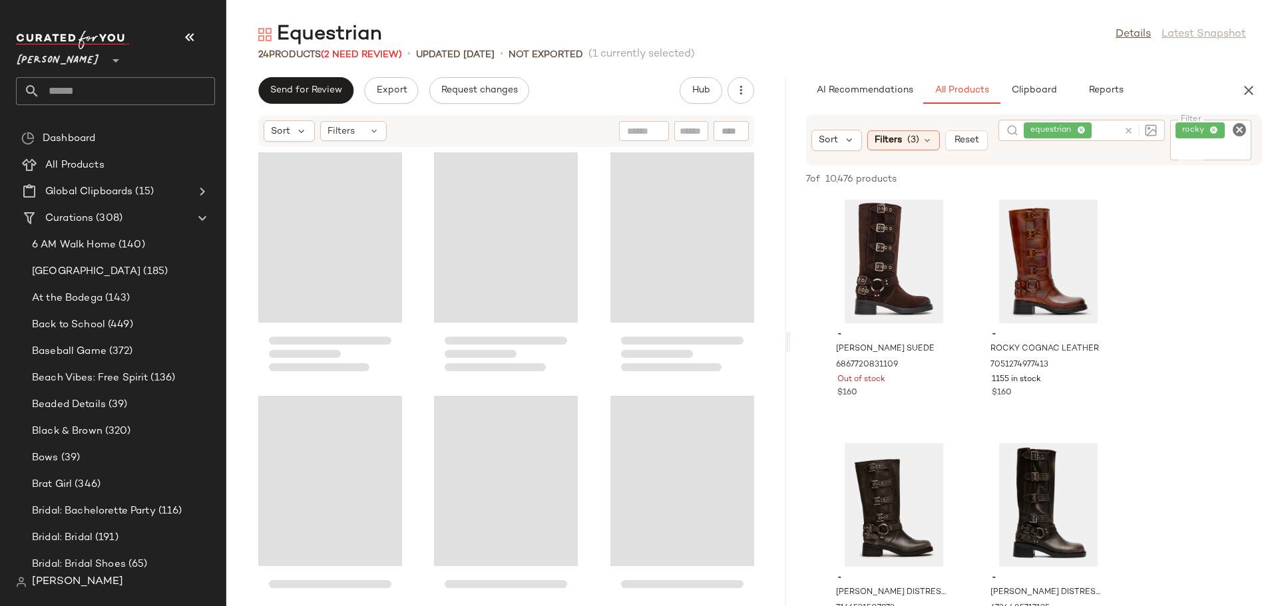
drag, startPoint x: 752, startPoint y: 347, endPoint x: 805, endPoint y: 335, distance: 53.8
click at [805, 335] on div "Equestrian Details Latest Snapshot 24 Products (2 Need Review) • updated Aug 19…" at bounding box center [752, 313] width 1052 height 585
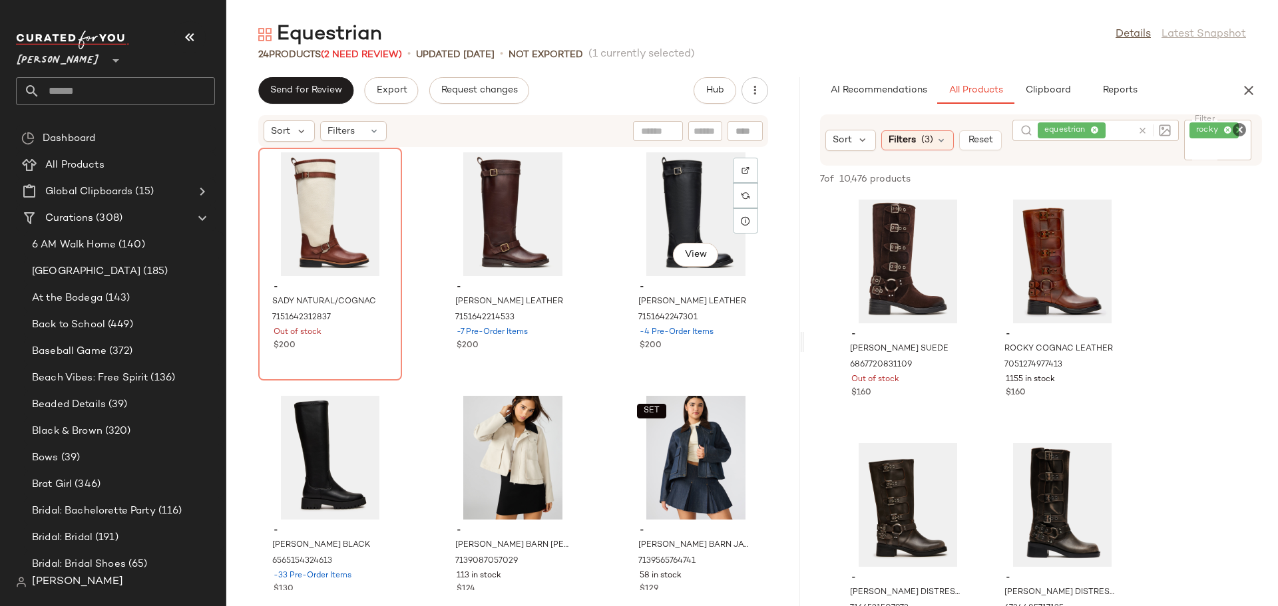
scroll to position [1408, 0]
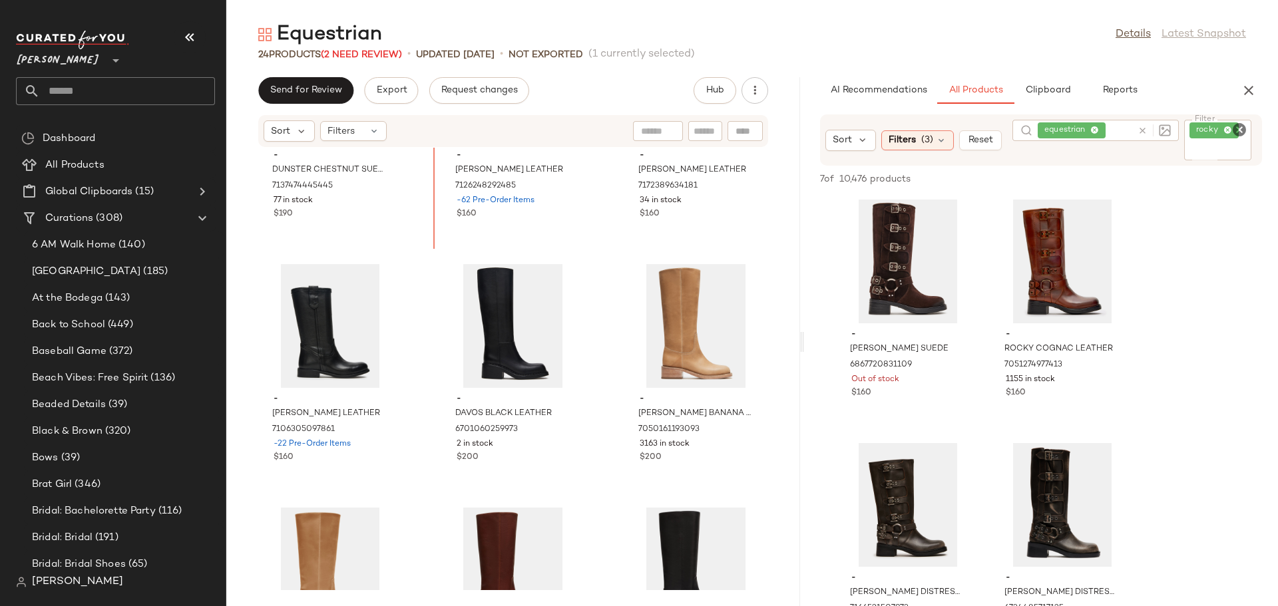
scroll to position [610, 0]
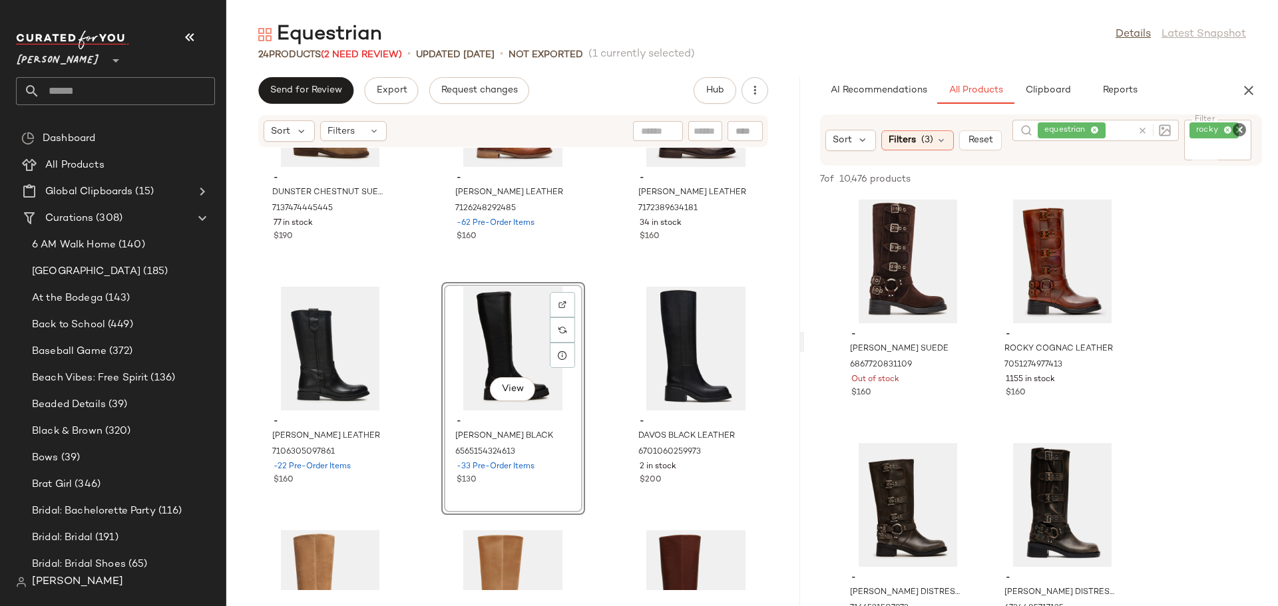
click at [596, 419] on div "- DUNSTER CHESTNUT SUEDE 7137474445445 77 in stock $190 - RUBEN COGNAC LEATHER …" at bounding box center [513, 369] width 574 height 443
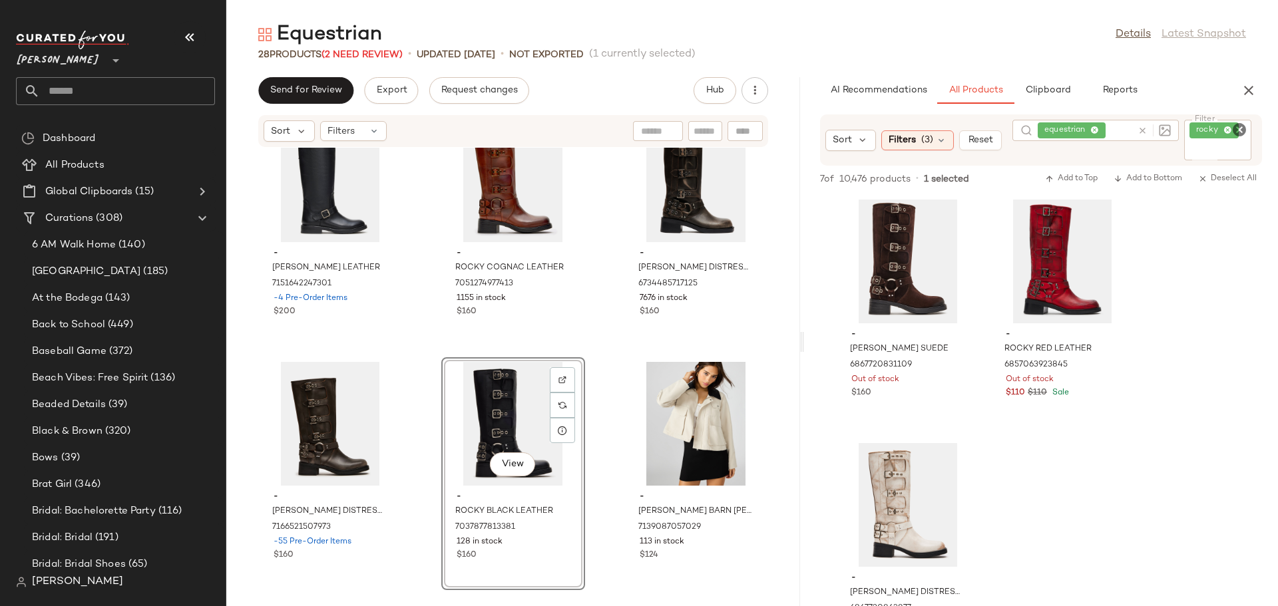
click at [1245, 128] on icon "Clear Filter" at bounding box center [1239, 130] width 16 height 16
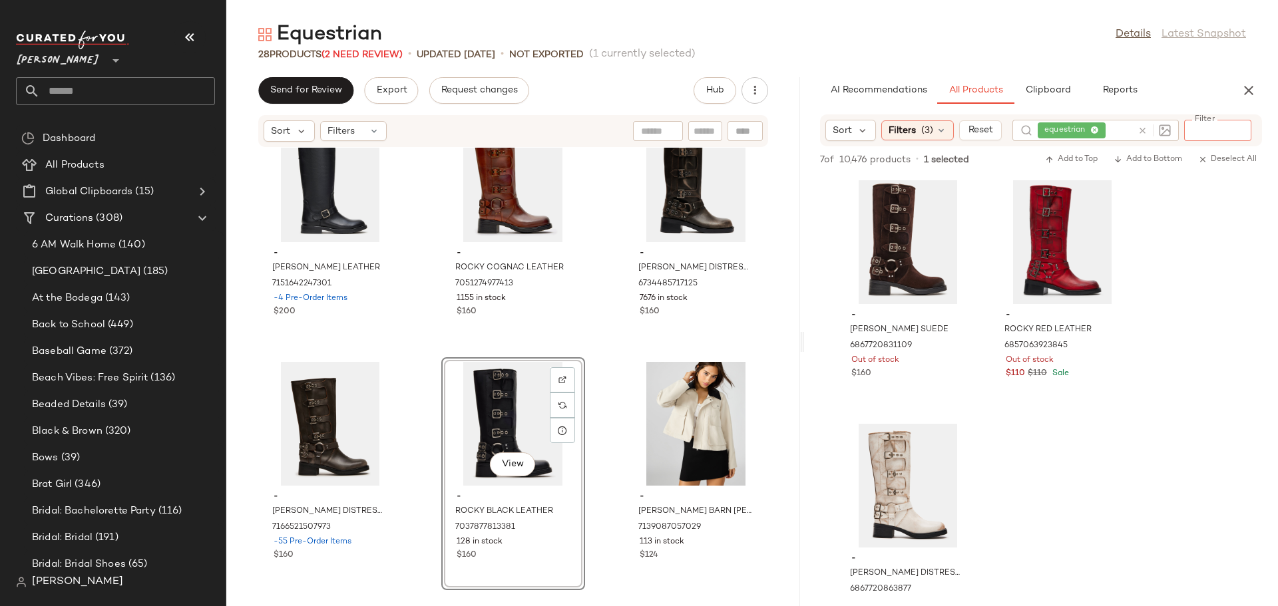
click at [1221, 130] on input "Filter" at bounding box center [1245, 130] width 113 height 14
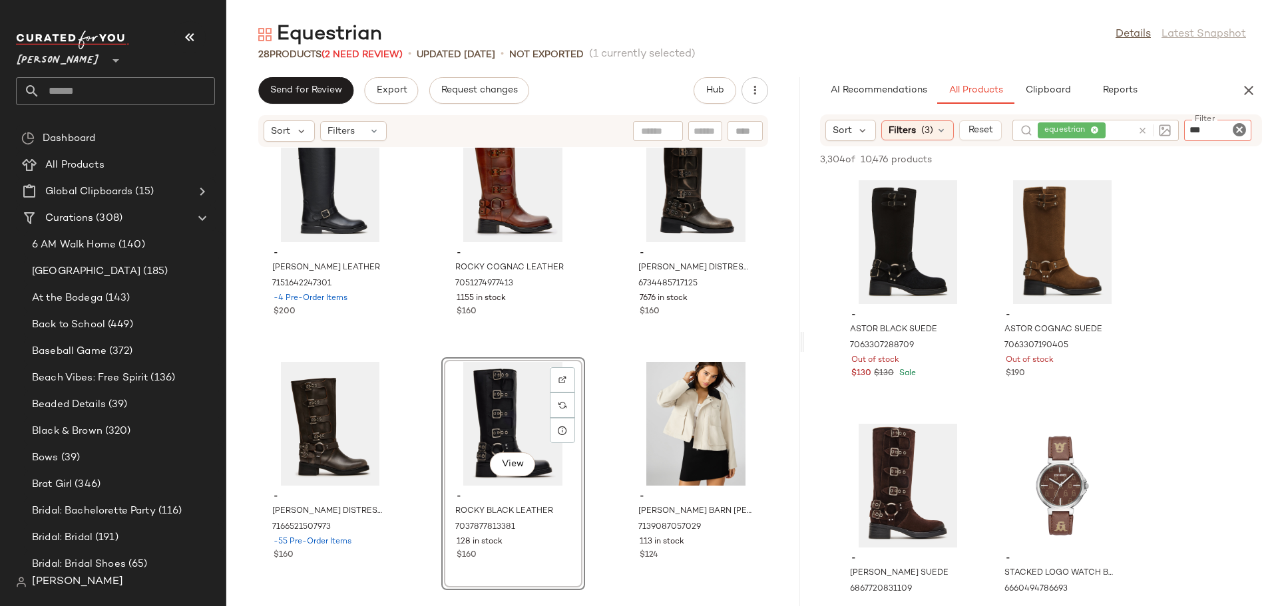
type input "****"
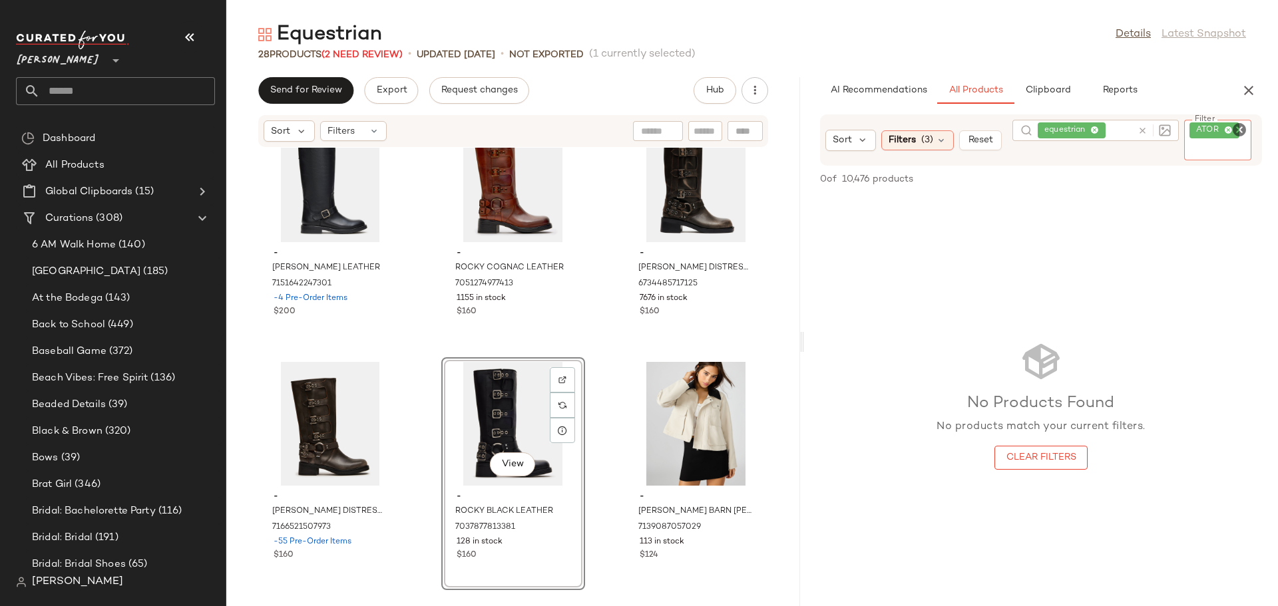
click at [1239, 130] on icon "Clear Filter" at bounding box center [1239, 130] width 16 height 16
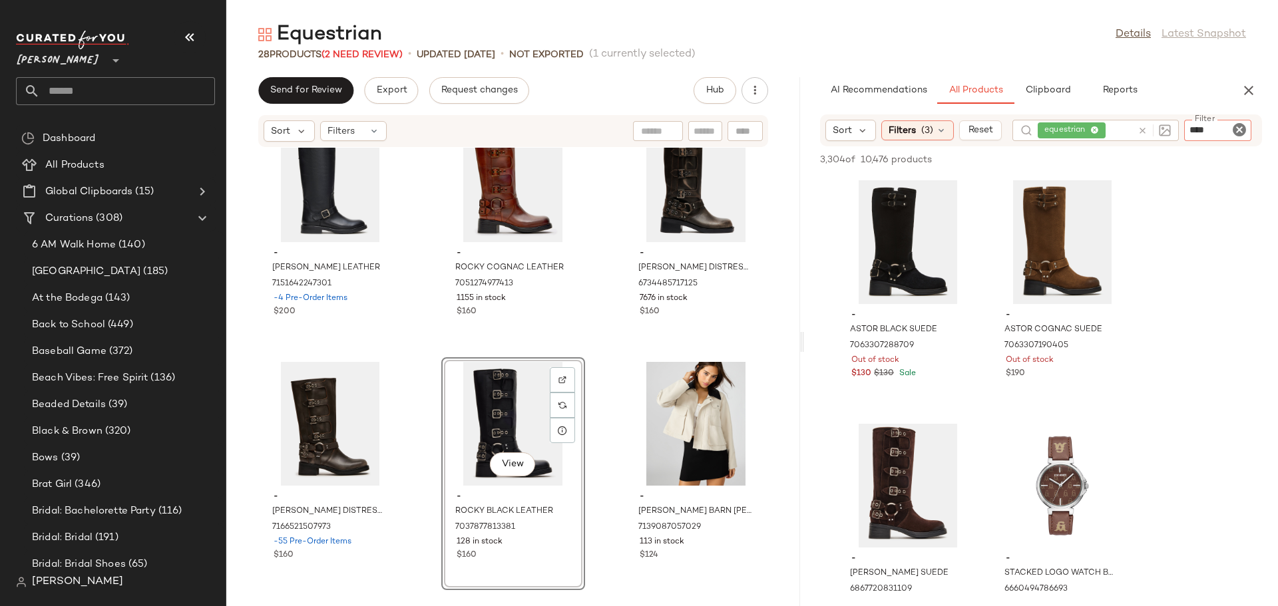
type input "*****"
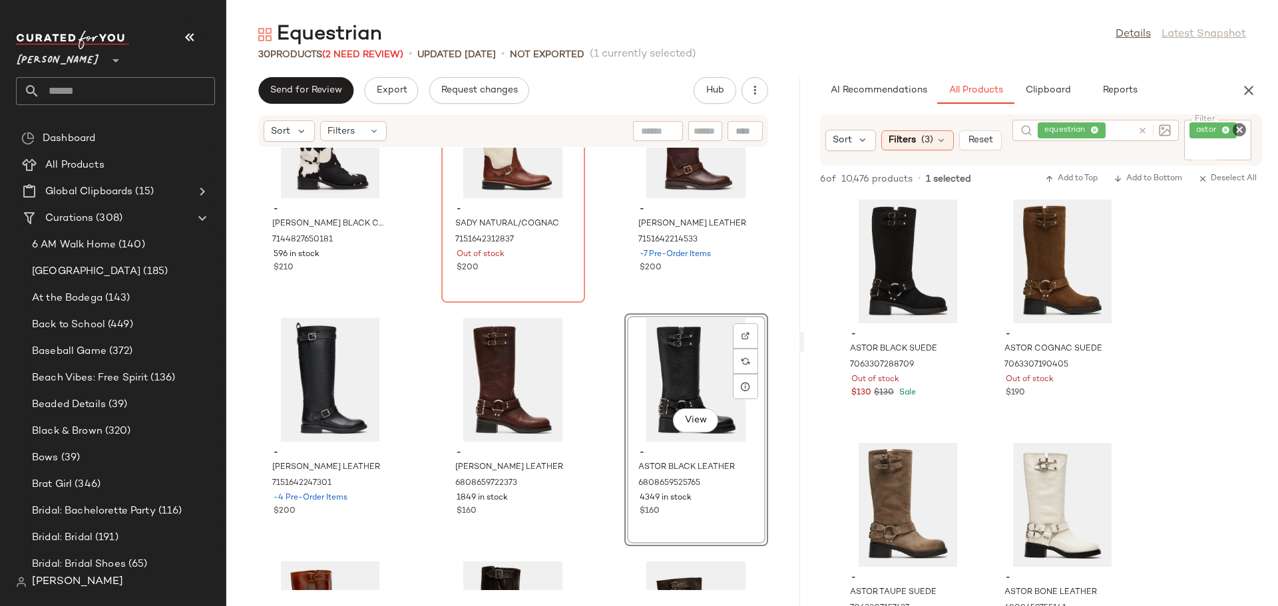
click at [1238, 130] on icon "Clear Filter" at bounding box center [1239, 130] width 16 height 16
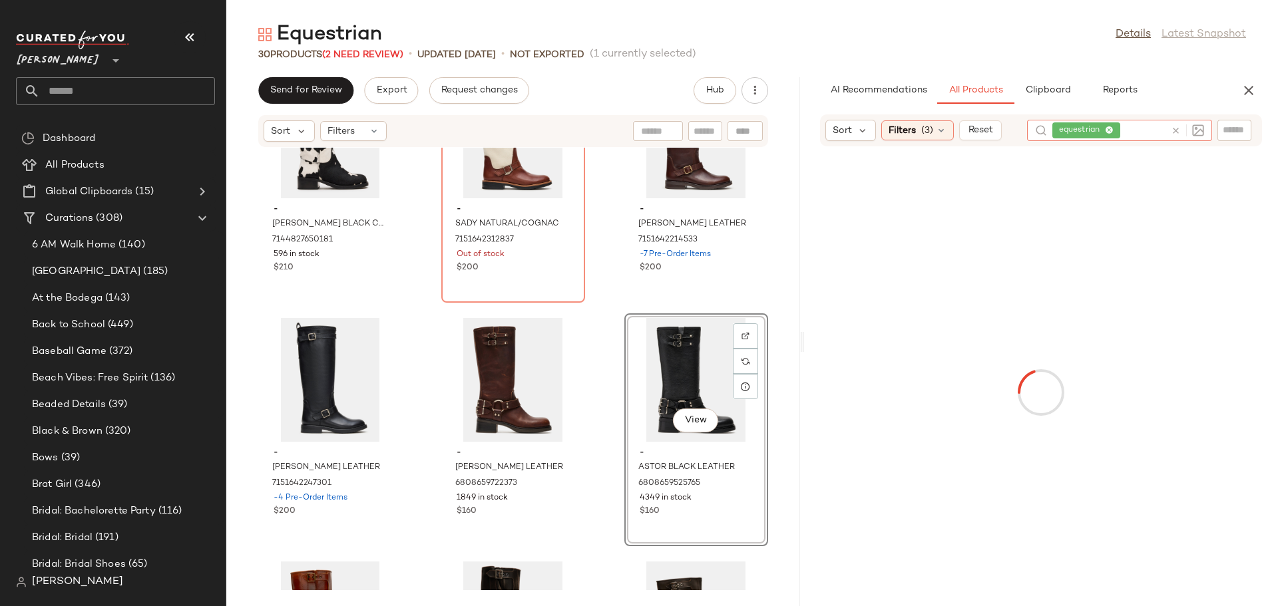
click at [1144, 132] on div "equestrian" at bounding box center [1119, 130] width 185 height 21
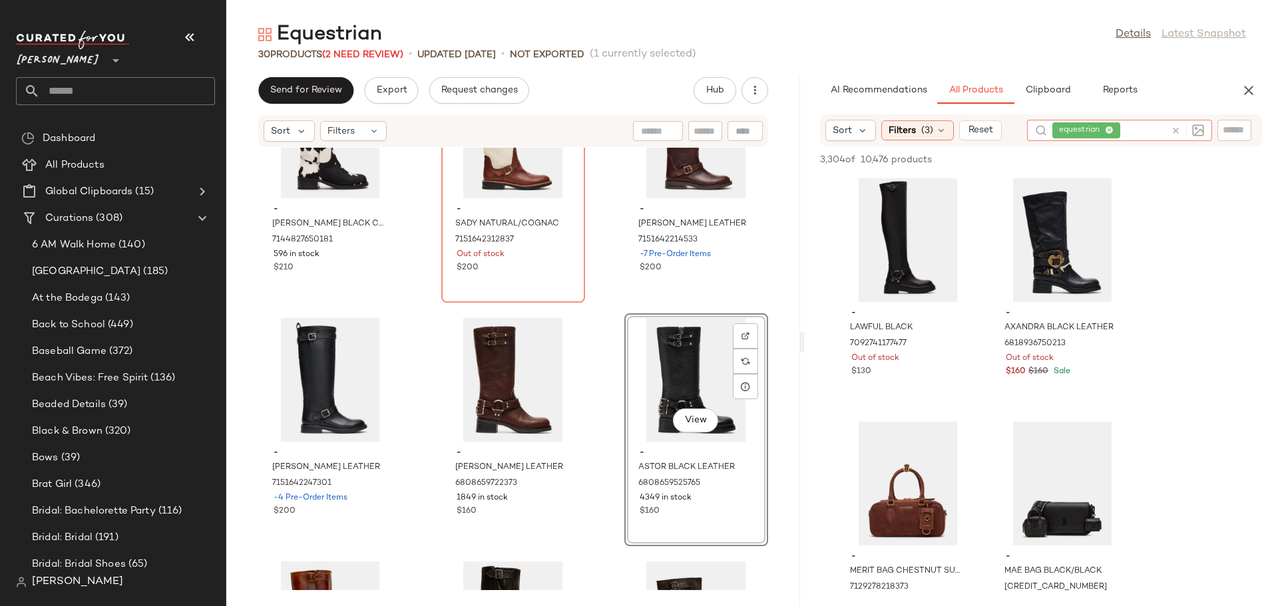
scroll to position [1597, 0]
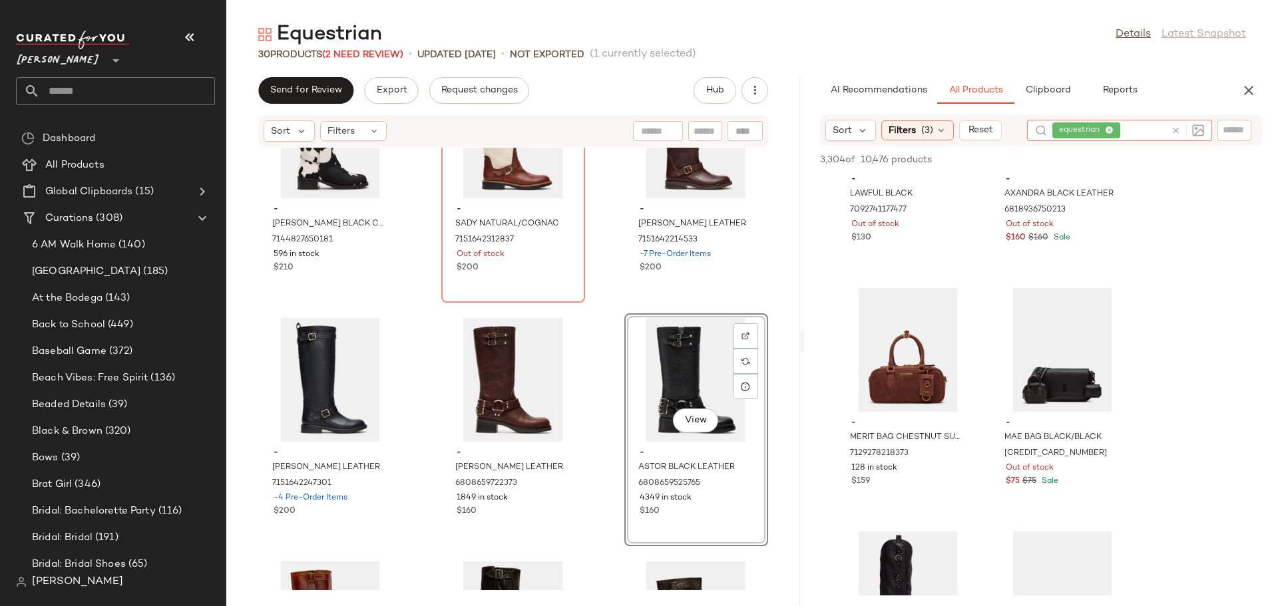
click at [1173, 130] on icon at bounding box center [1176, 131] width 10 height 10
click at [1227, 129] on input "text" at bounding box center [1234, 131] width 23 height 14
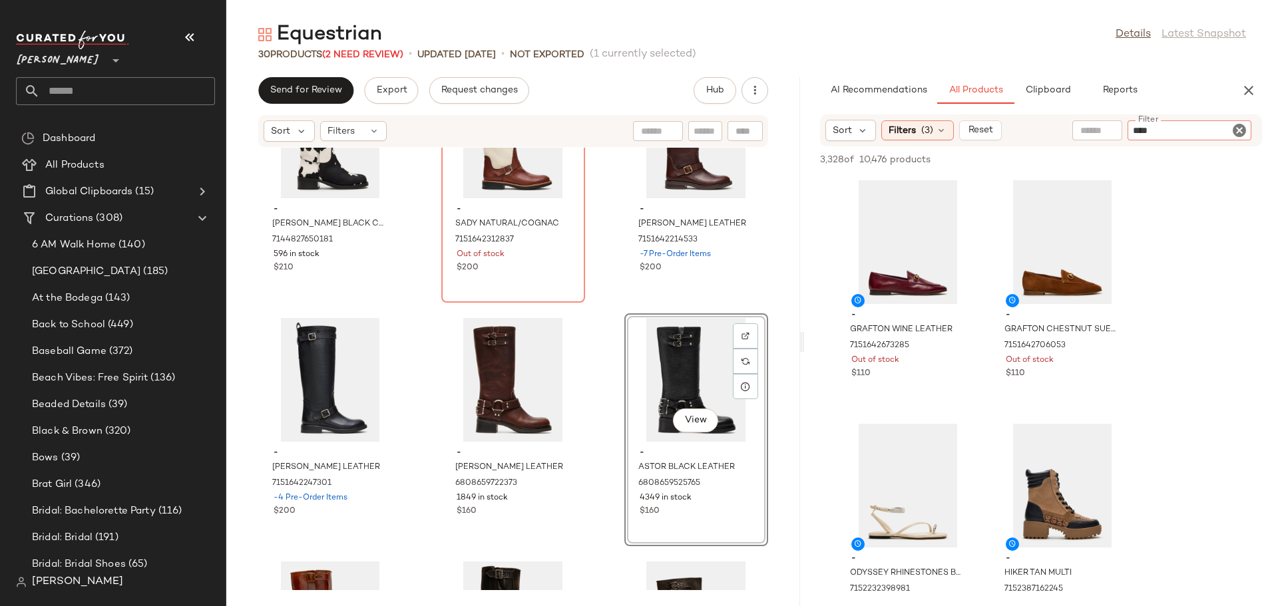
type input "*****"
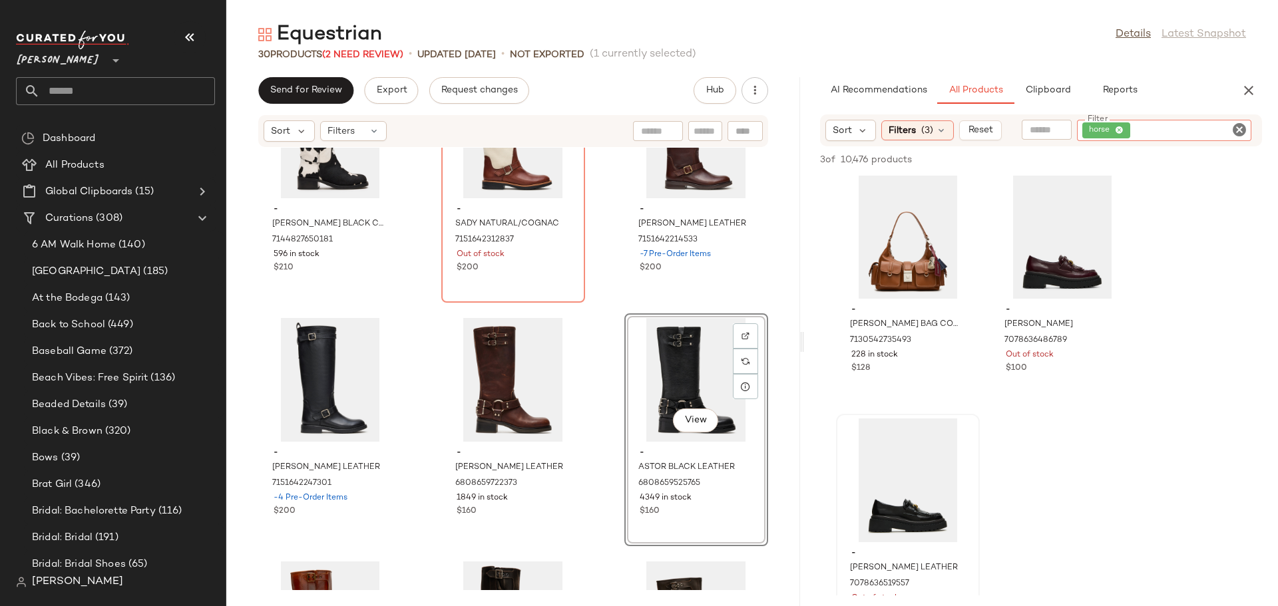
scroll to position [0, 0]
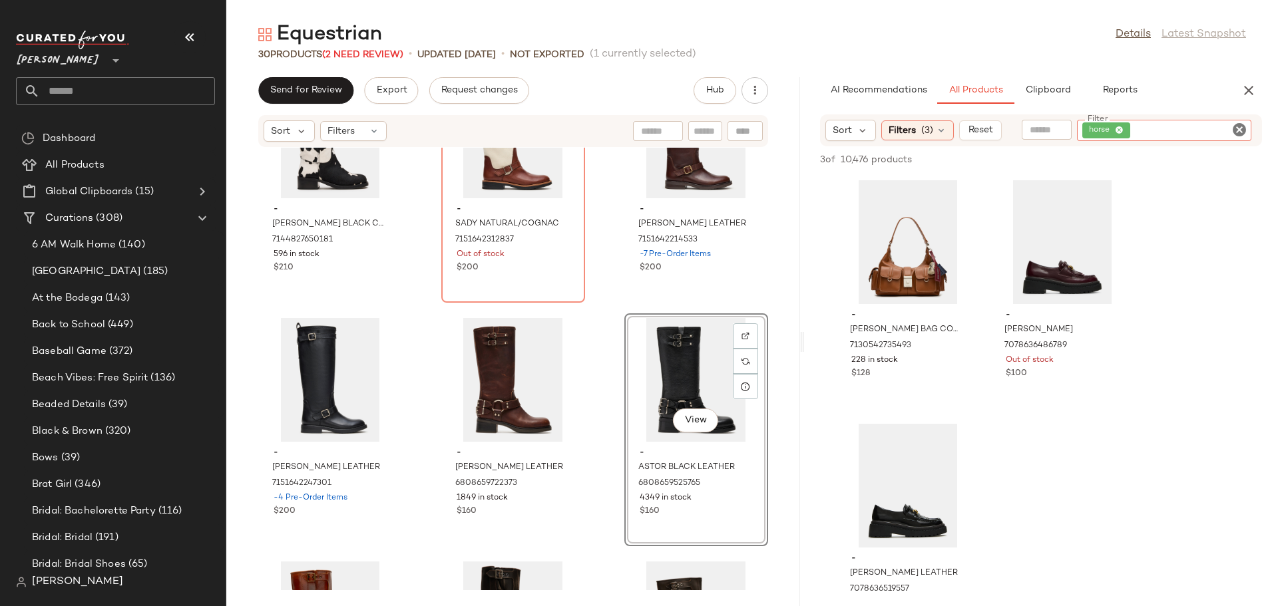
click at [1239, 128] on icon "Clear Filter" at bounding box center [1239, 130] width 16 height 16
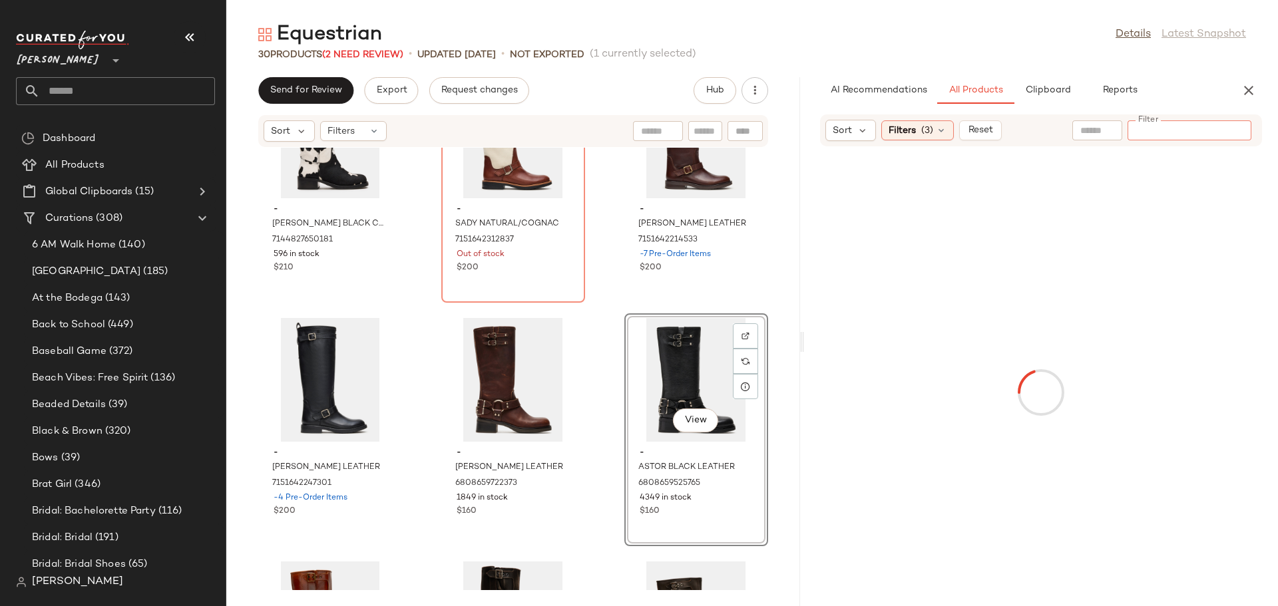
click at [1175, 133] on input "Filter" at bounding box center [1189, 131] width 113 height 14
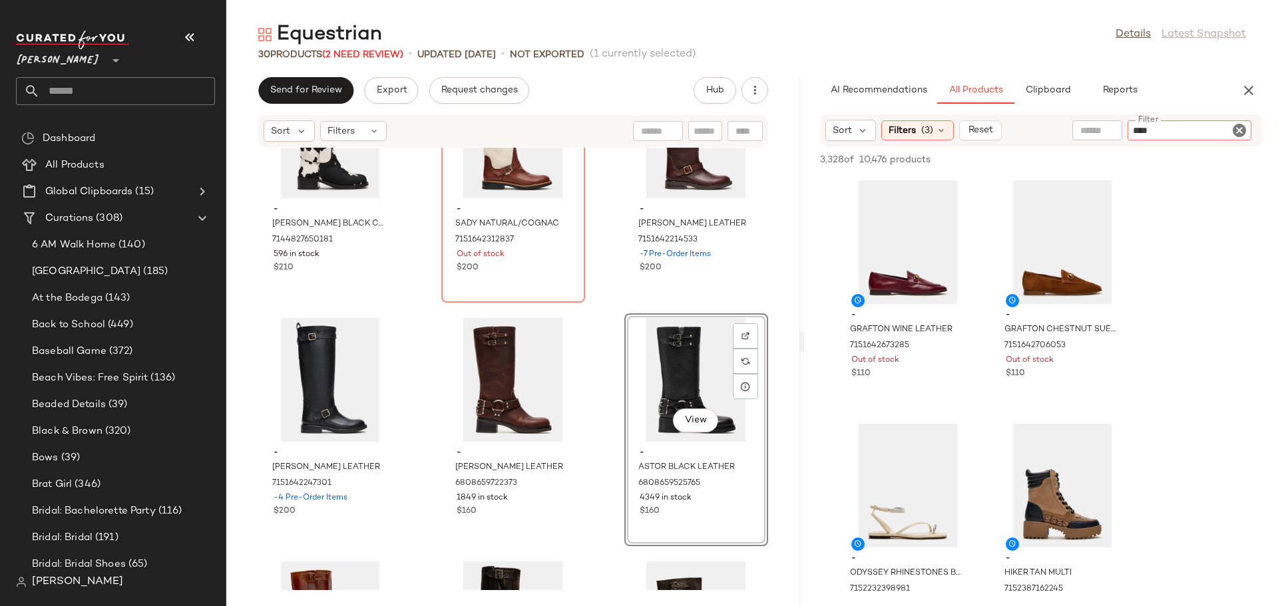
type input "*****"
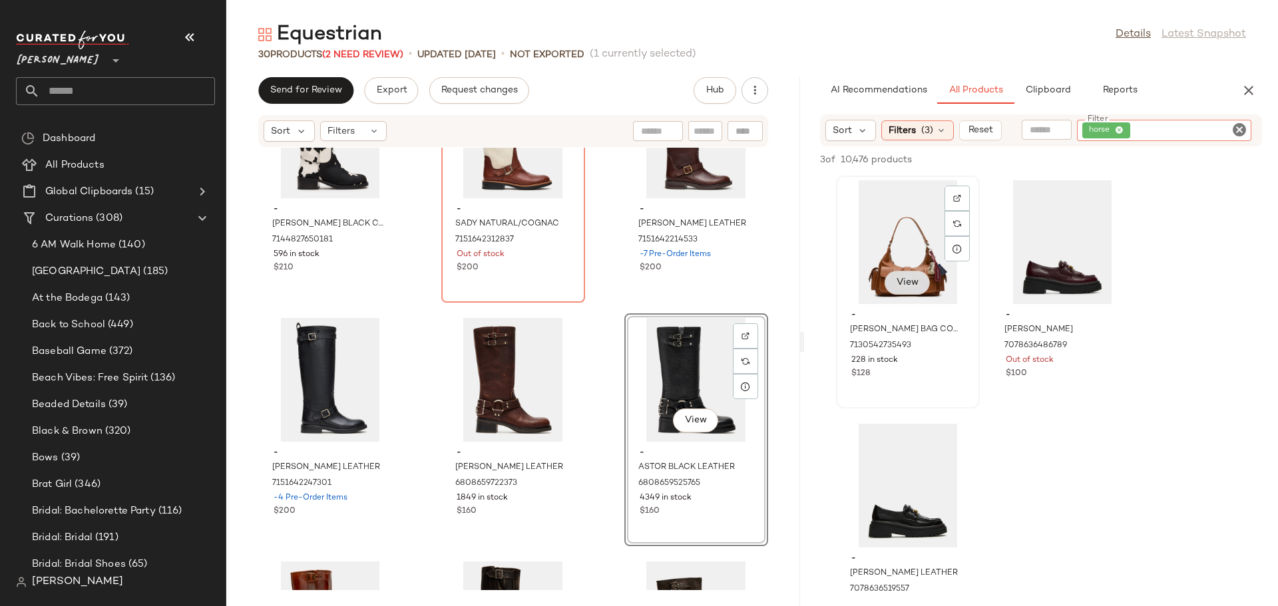
click at [896, 286] on span "View" at bounding box center [907, 283] width 23 height 11
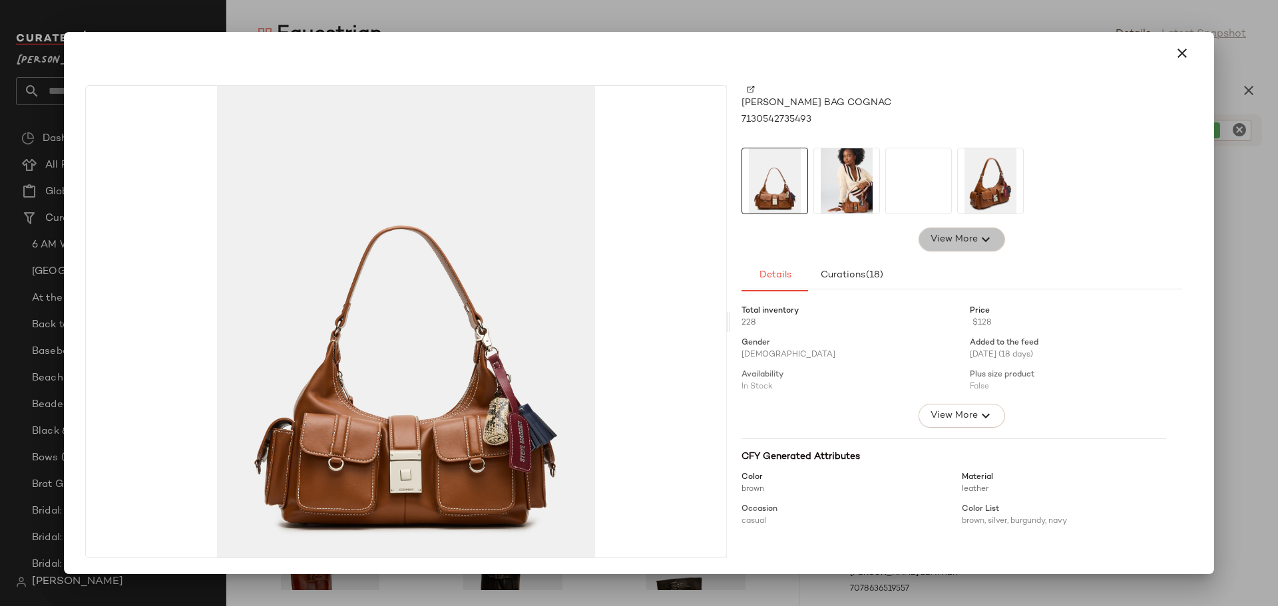
click at [962, 246] on span "View More" at bounding box center [954, 240] width 48 height 16
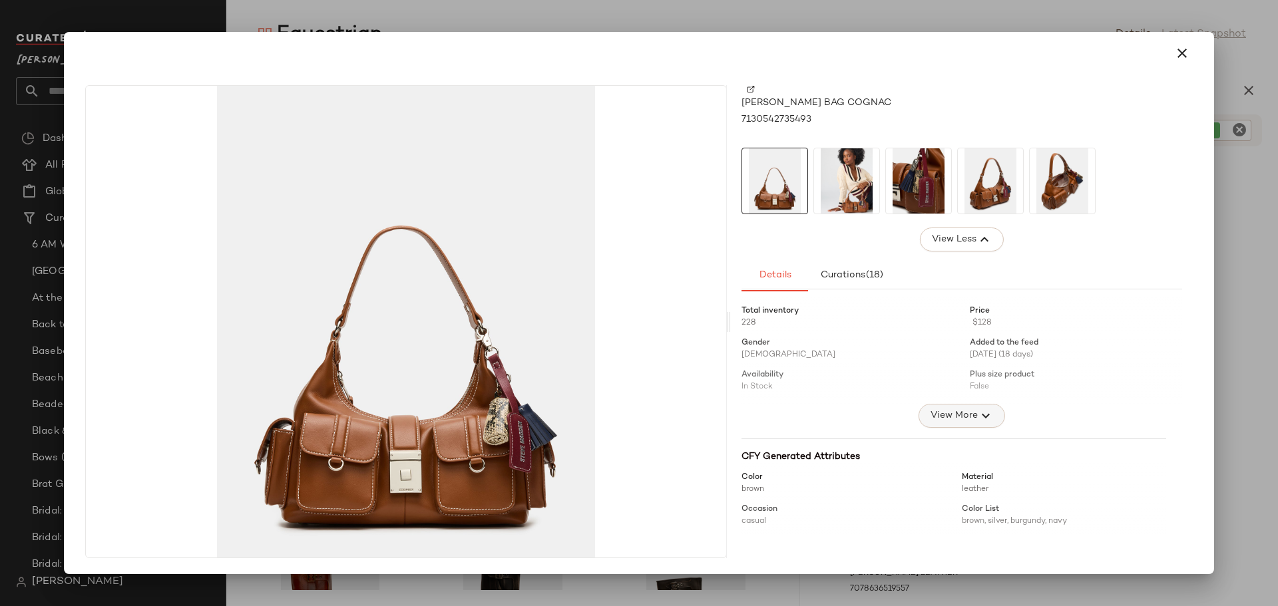
click at [978, 419] on icon "button" at bounding box center [986, 416] width 16 height 16
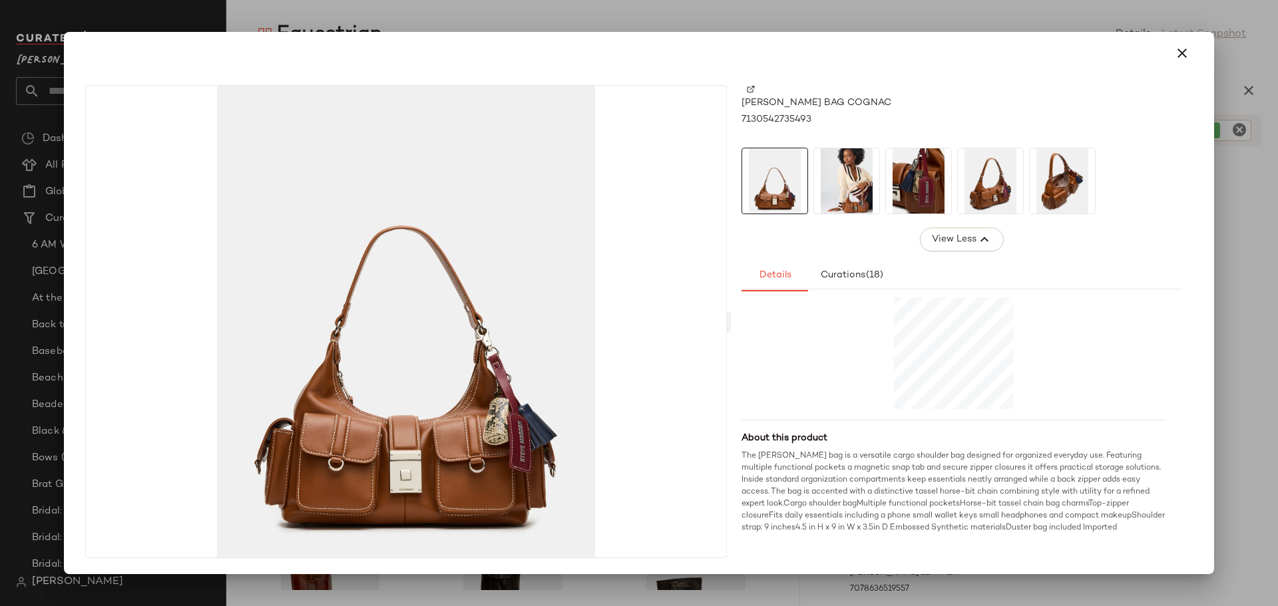
scroll to position [477, 0]
click at [1179, 50] on icon "button" at bounding box center [1182, 53] width 16 height 16
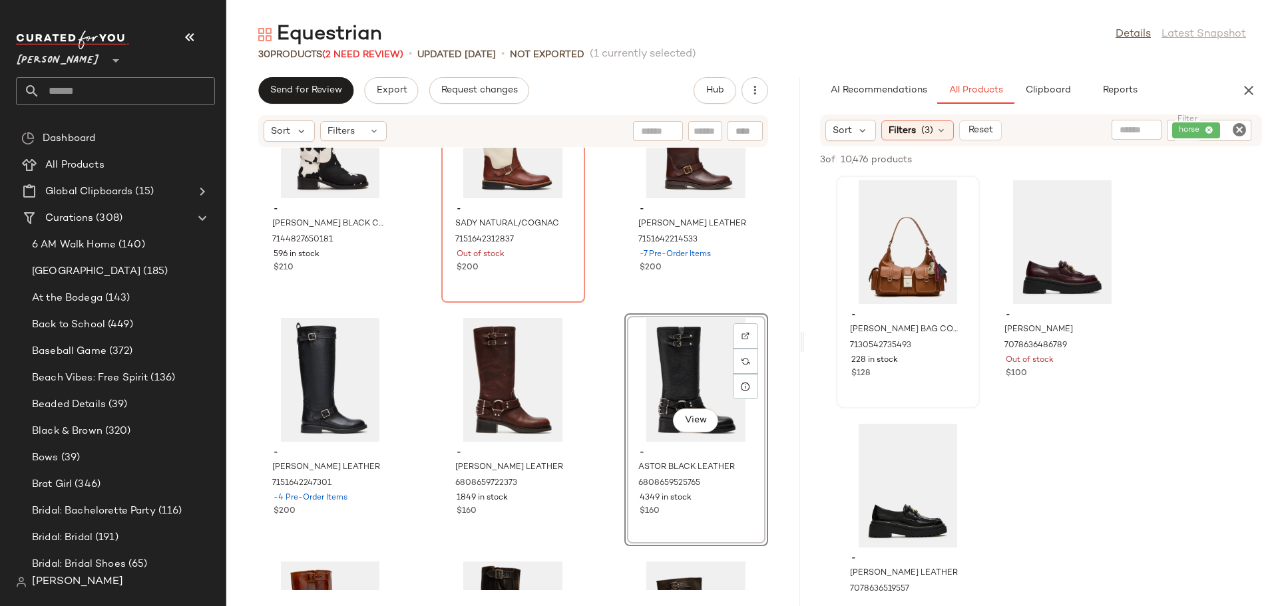
click at [1241, 122] on icon "Clear Filter" at bounding box center [1239, 130] width 16 height 16
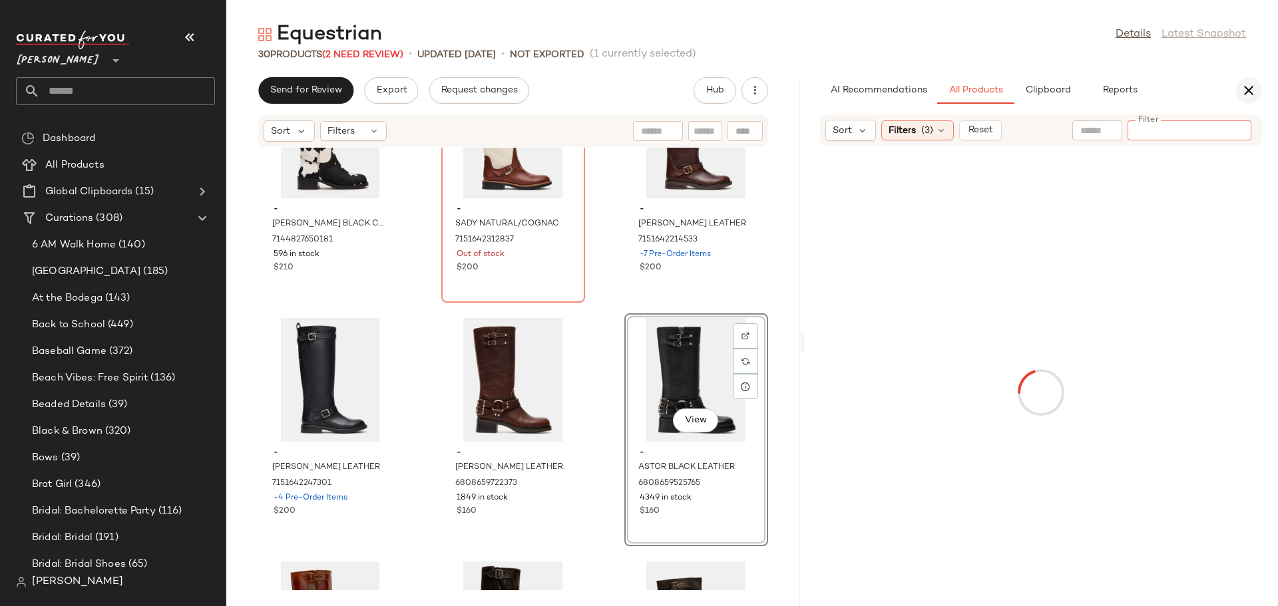
click at [1249, 89] on icon "button" at bounding box center [1249, 91] width 16 height 16
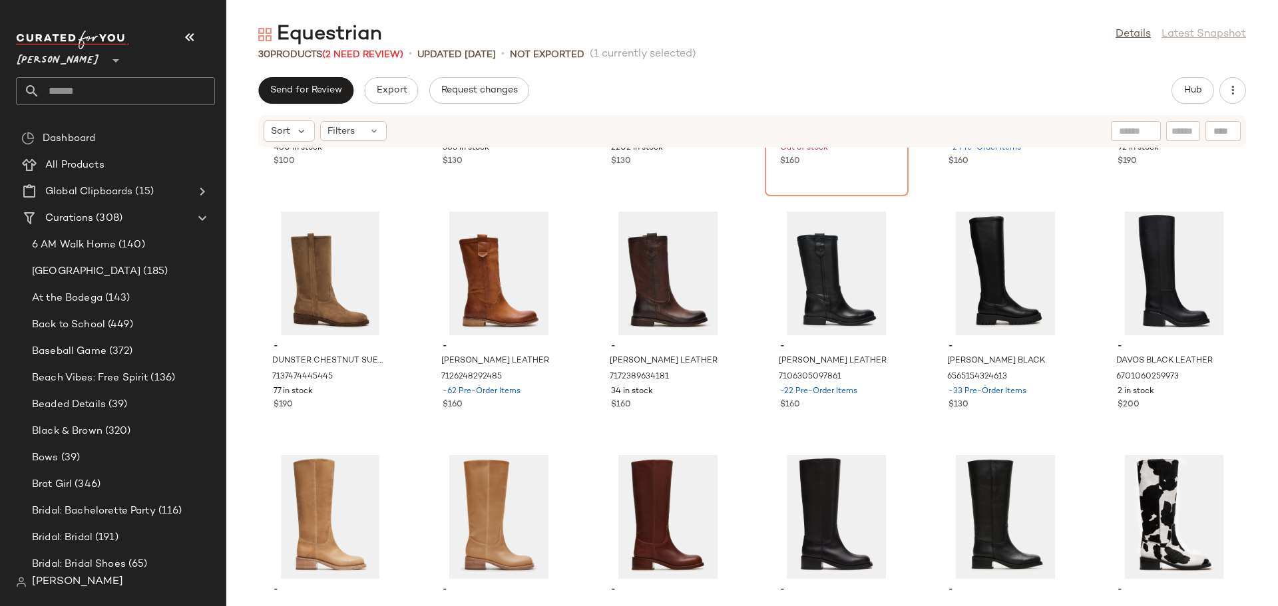
scroll to position [0, 0]
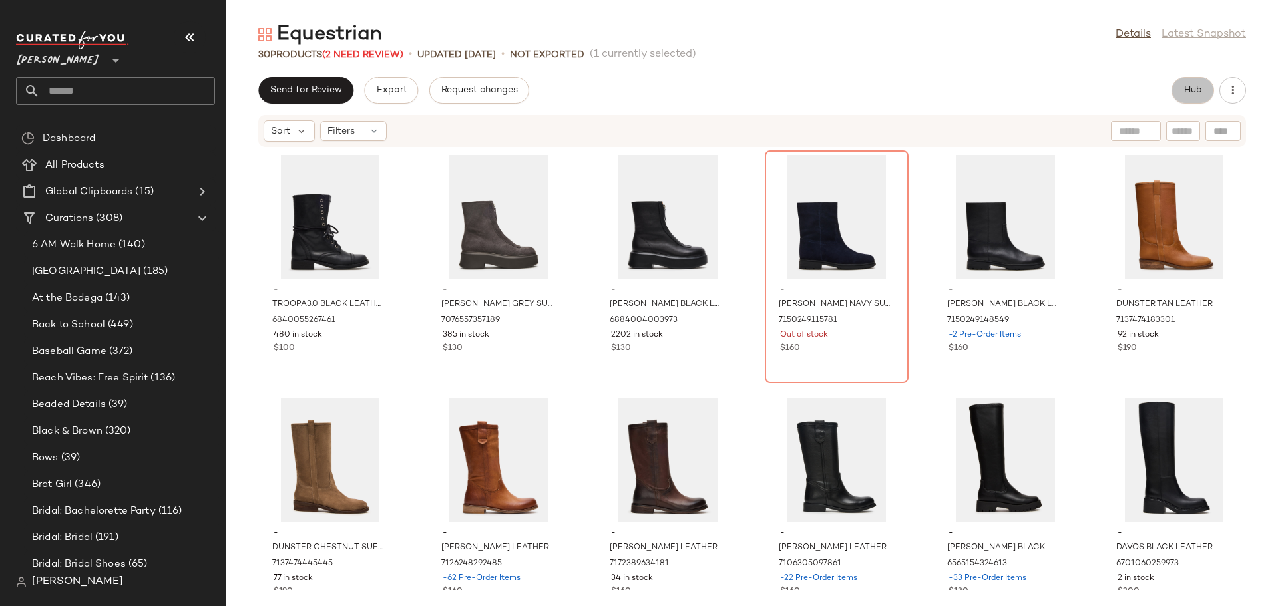
click at [1200, 93] on span "Hub" at bounding box center [1192, 90] width 19 height 11
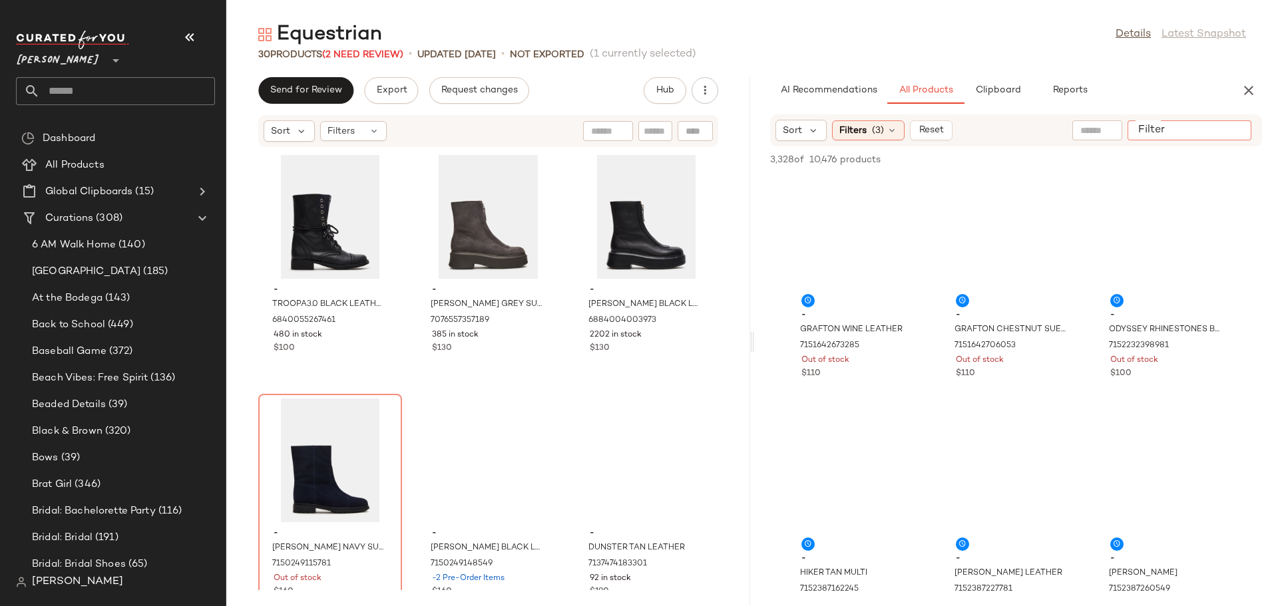
click at [1221, 129] on div at bounding box center [1189, 130] width 124 height 20
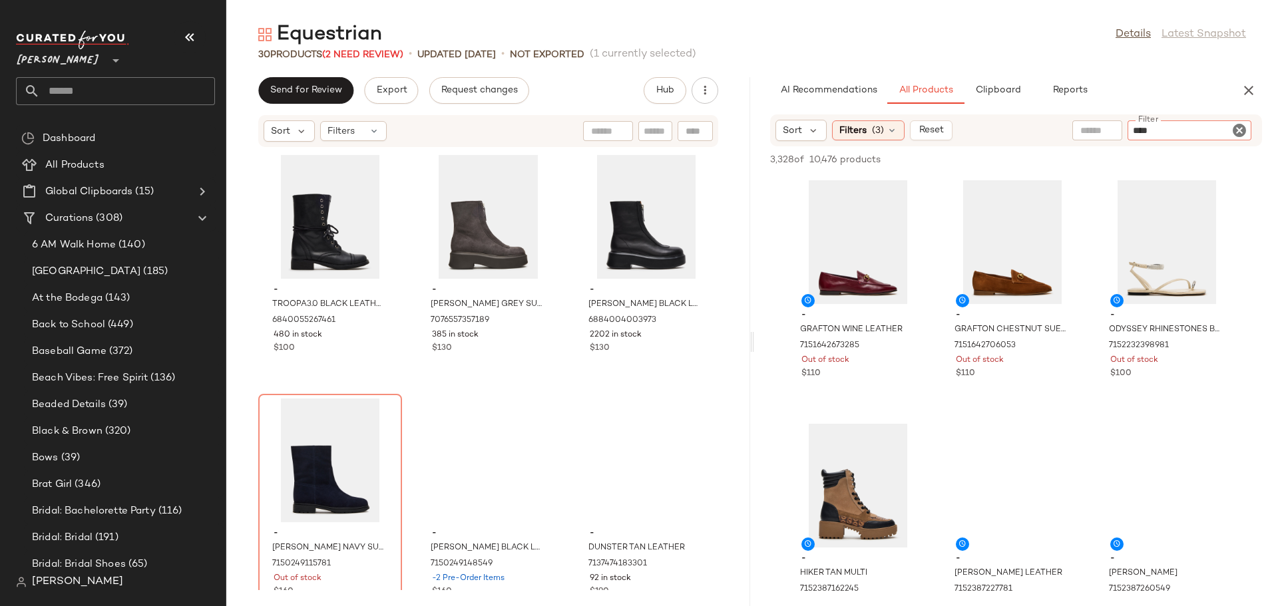
type input "*****"
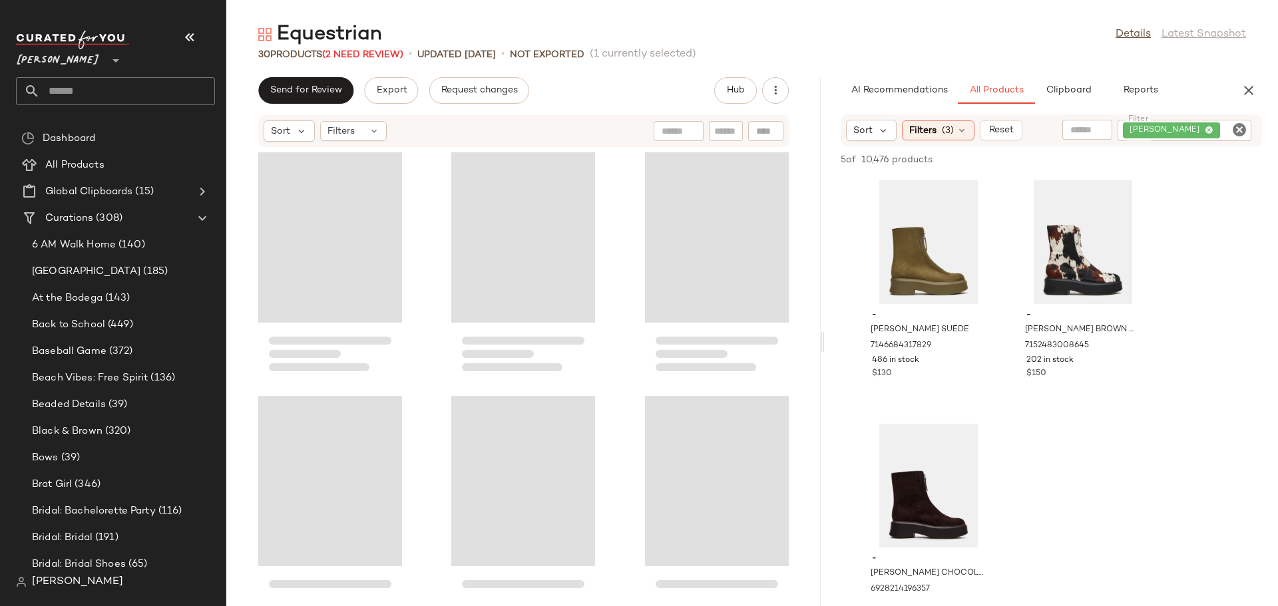
drag, startPoint x: 752, startPoint y: 348, endPoint x: 825, endPoint y: 344, distance: 73.3
click at [825, 344] on div "Equestrian Details Latest Snapshot 30 Products (2 Need Review) • updated Aug 19…" at bounding box center [752, 313] width 1052 height 585
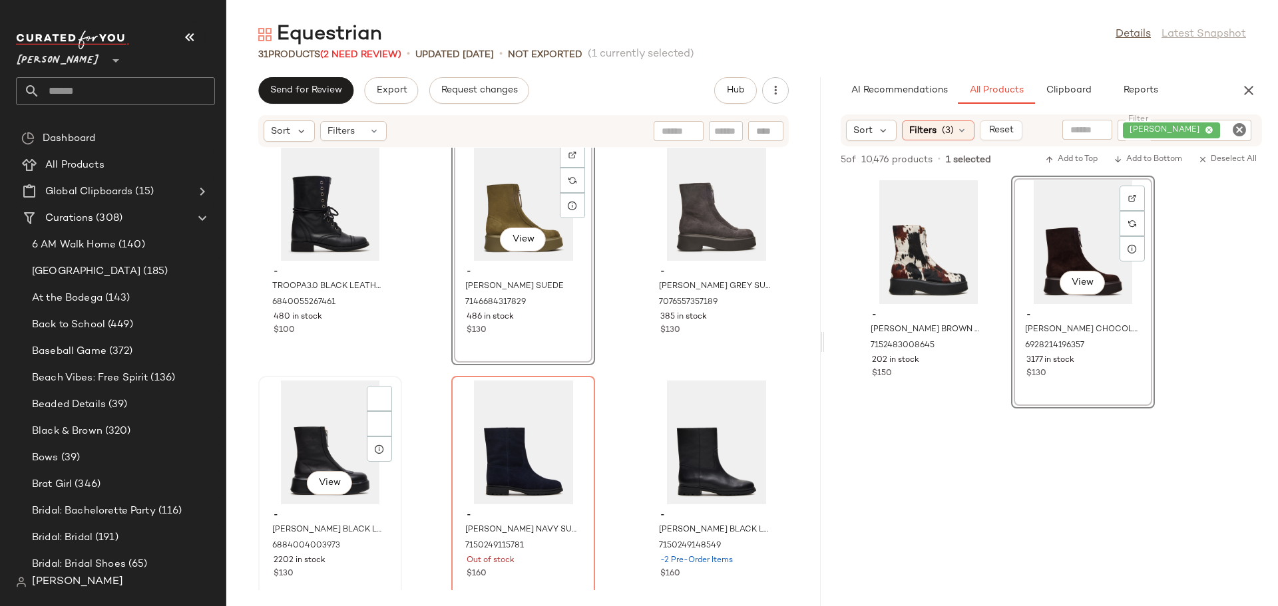
scroll to position [21, 0]
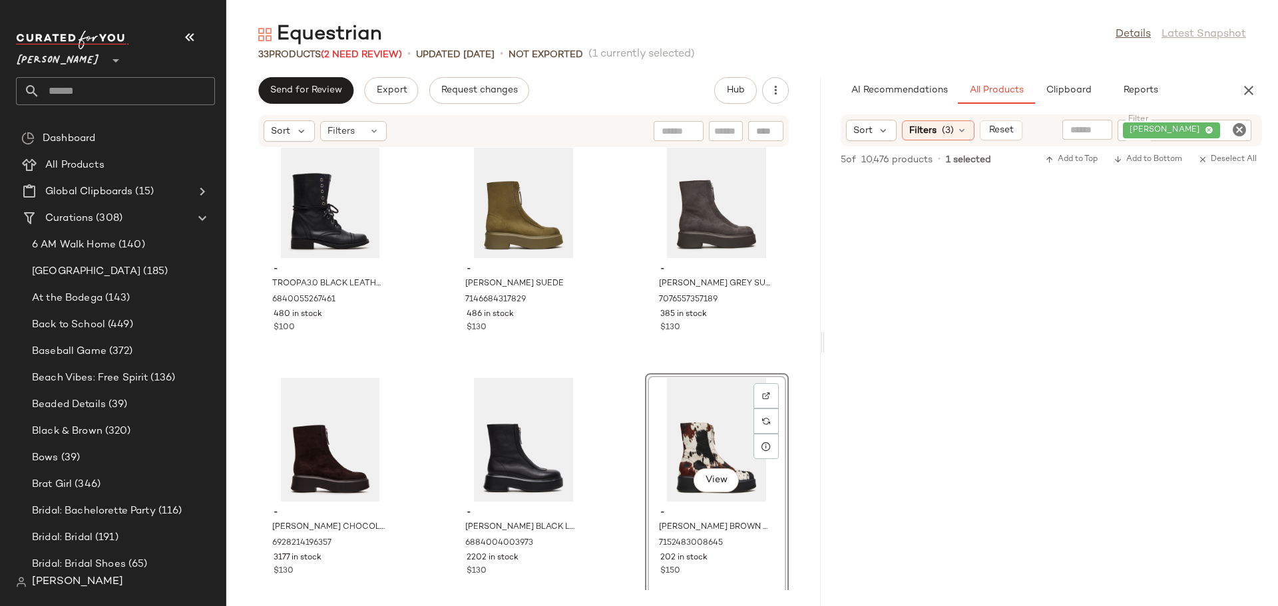
click at [1240, 124] on icon "Clear Filter" at bounding box center [1239, 130] width 16 height 16
click at [1254, 90] on icon "button" at bounding box center [1249, 91] width 16 height 16
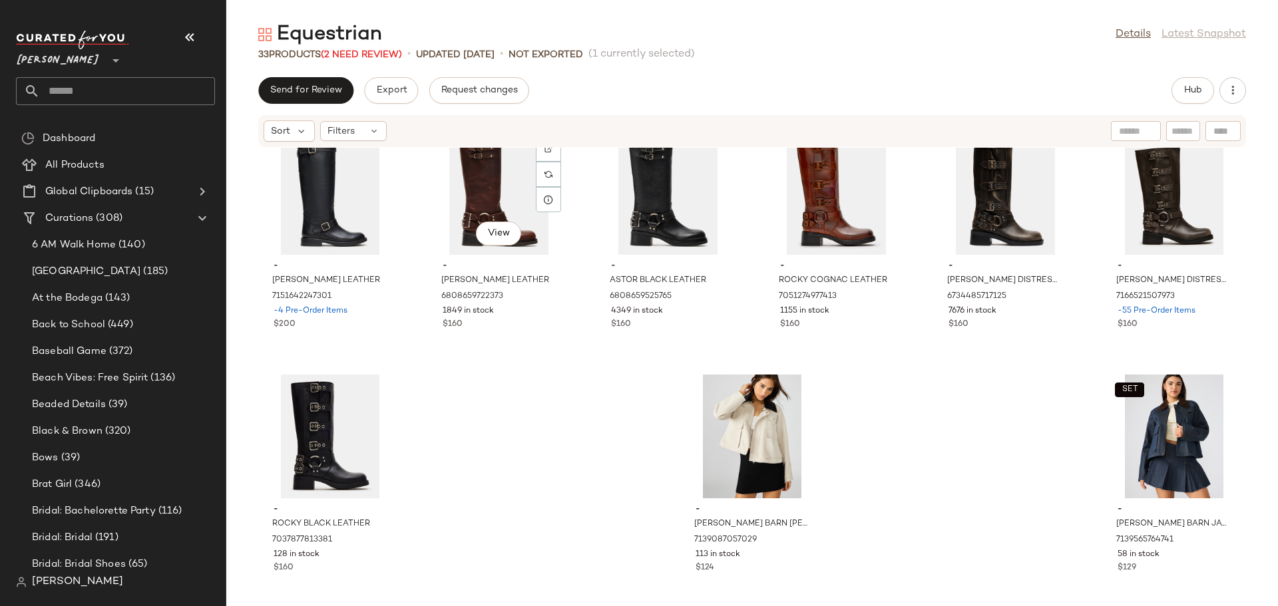
scroll to position [1022, 0]
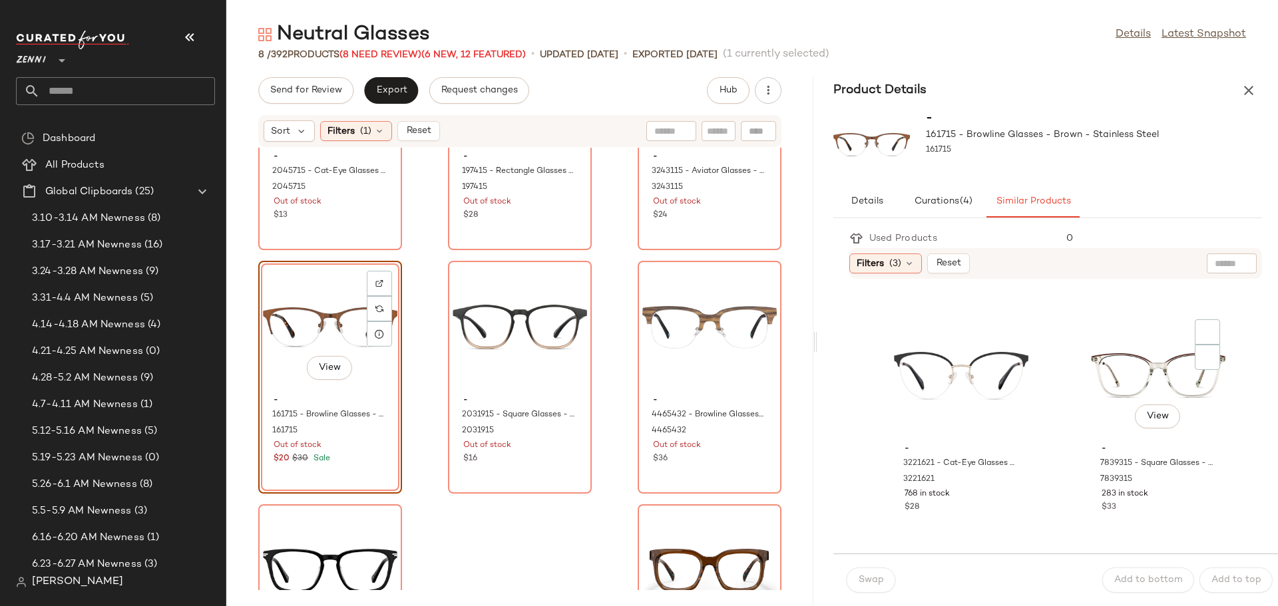
scroll to position [2196, 0]
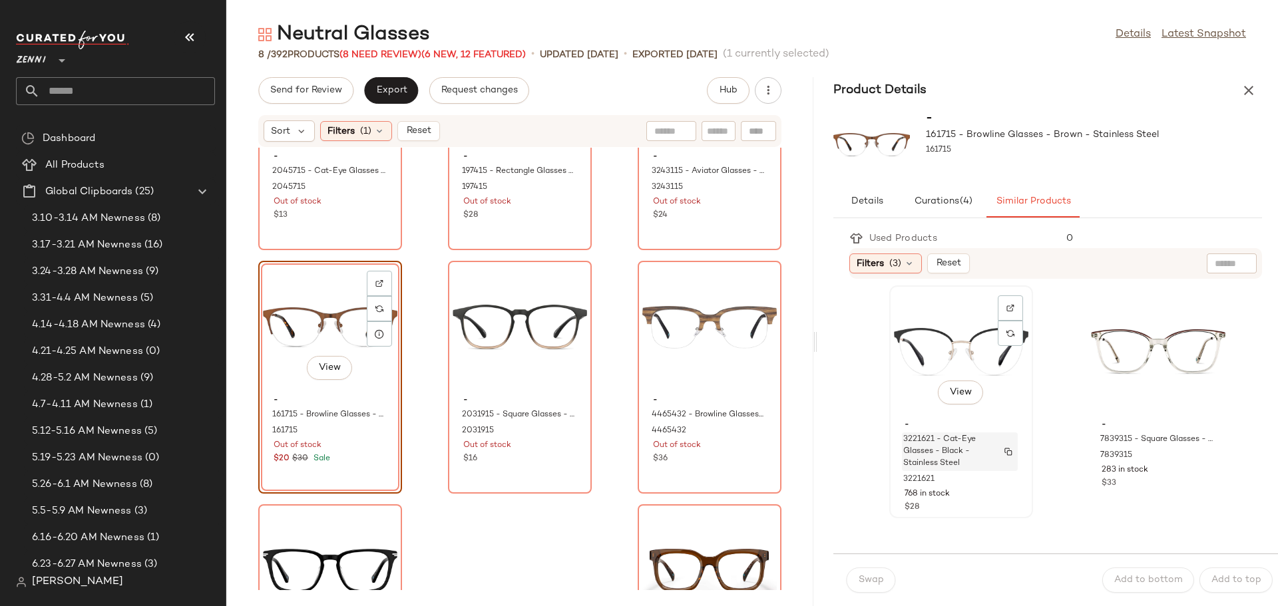
click at [939, 439] on span "3221621 - Cat-Eye Glasses - Black - Stainless Steel" at bounding box center [947, 452] width 88 height 36
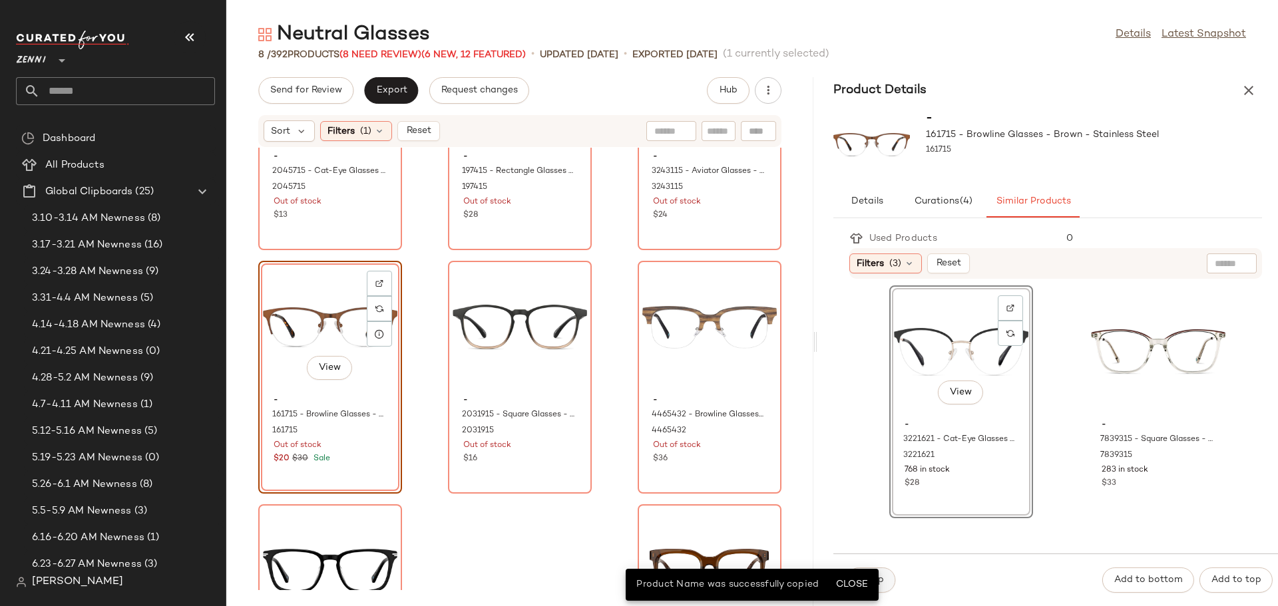
click at [884, 578] on button "Swap" at bounding box center [871, 580] width 49 height 25
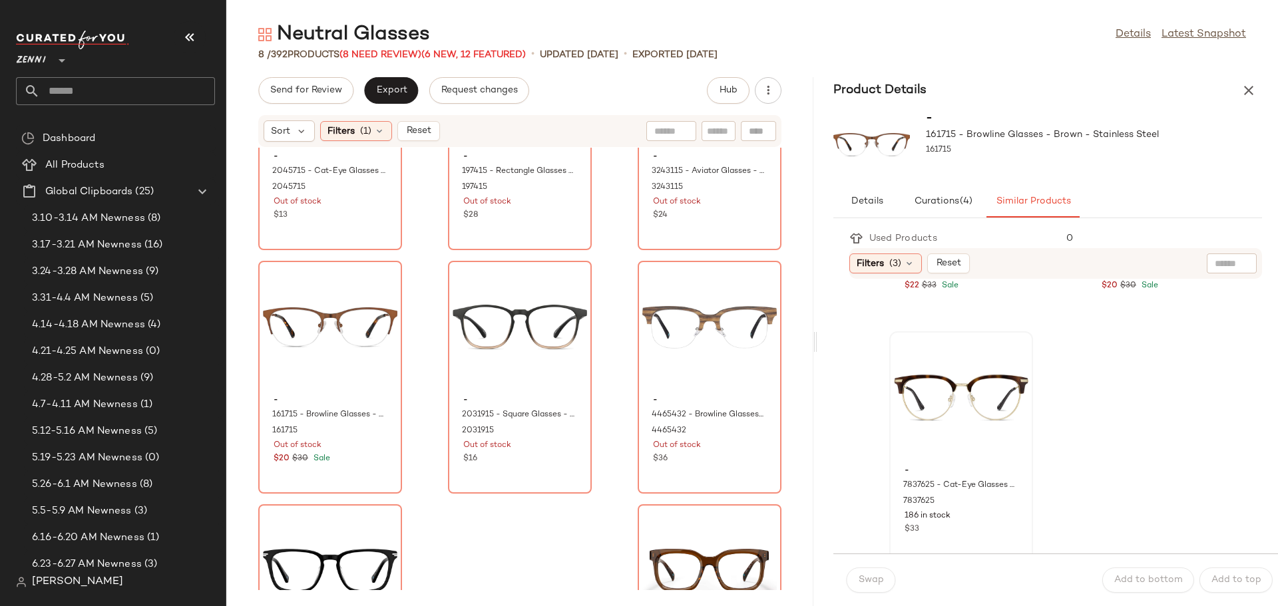
scroll to position [2892, 0]
click at [910, 408] on div "View" at bounding box center [961, 387] width 134 height 124
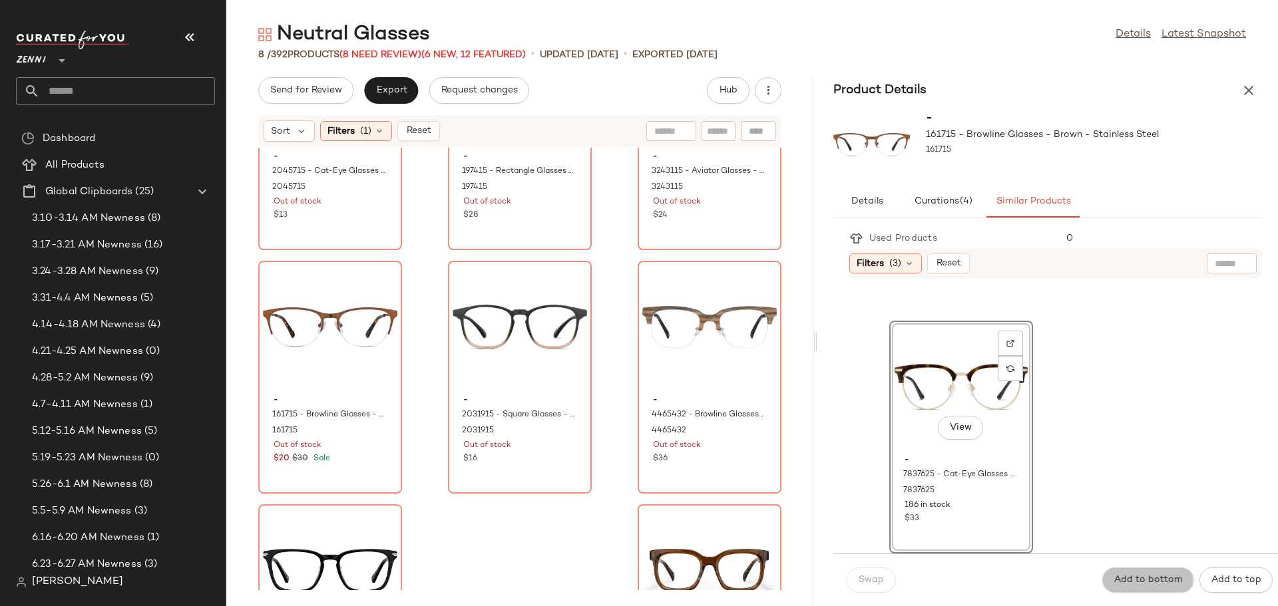
click at [1135, 580] on span "Add to bottom" at bounding box center [1147, 580] width 69 height 11
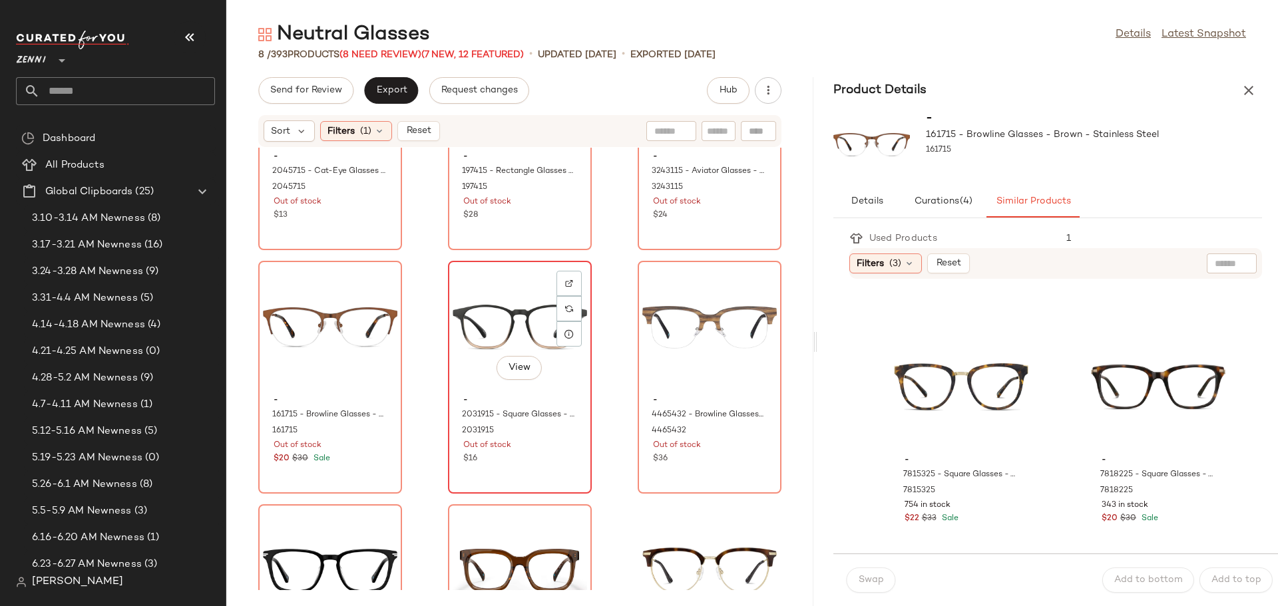
click at [500, 319] on div "View" at bounding box center [520, 328] width 134 height 124
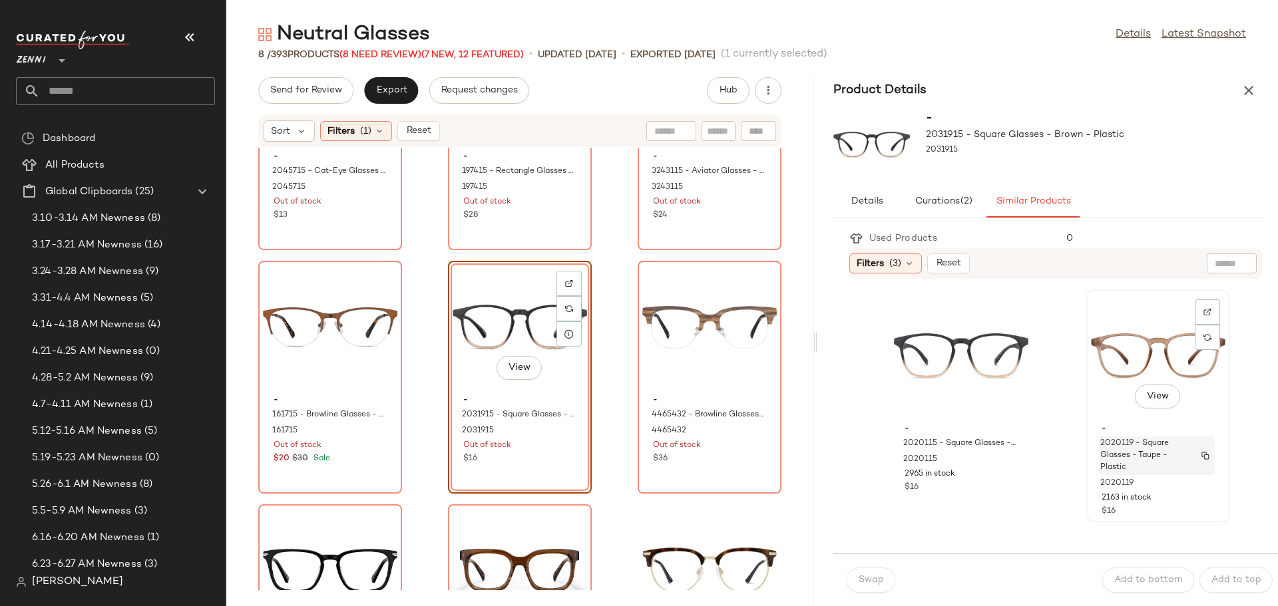
click at [1120, 443] on span "2020119 - Square Glasses - Taupe - Plastic" at bounding box center [1144, 456] width 88 height 36
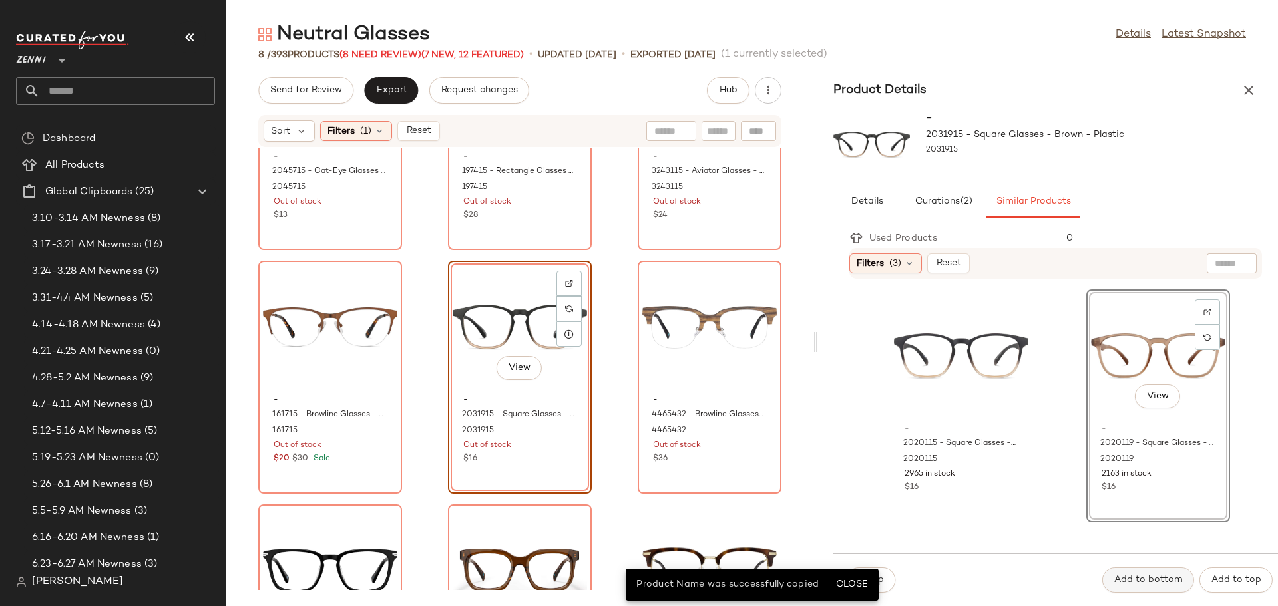
click at [1138, 578] on span "Add to bottom" at bounding box center [1147, 580] width 69 height 11
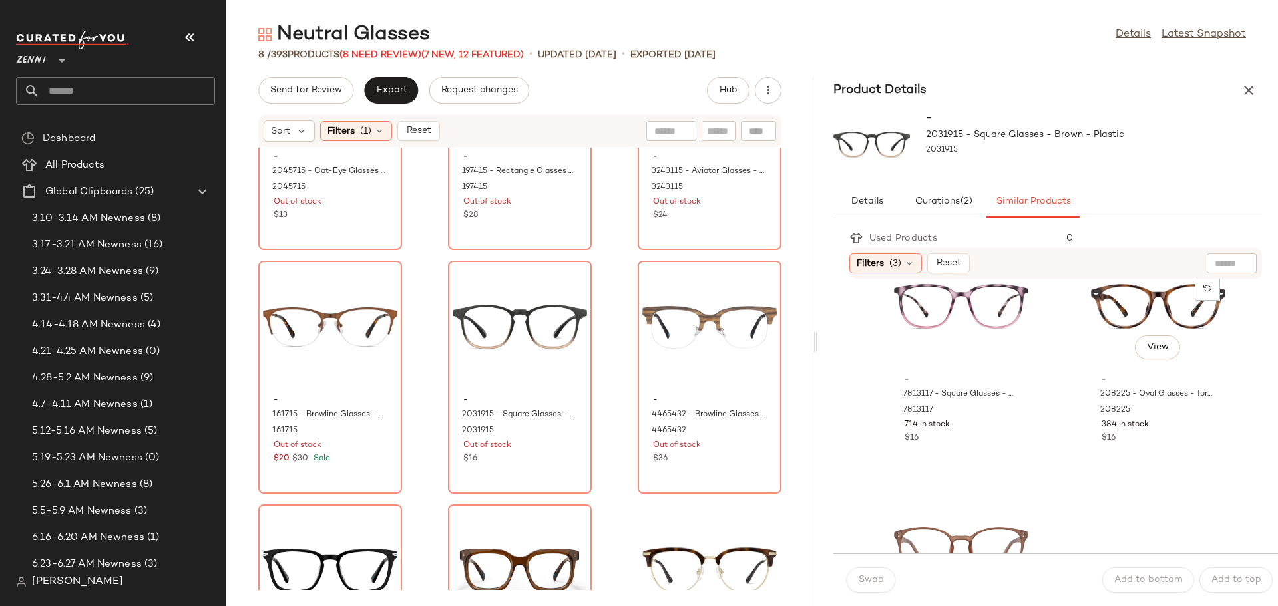
scroll to position [2892, 0]
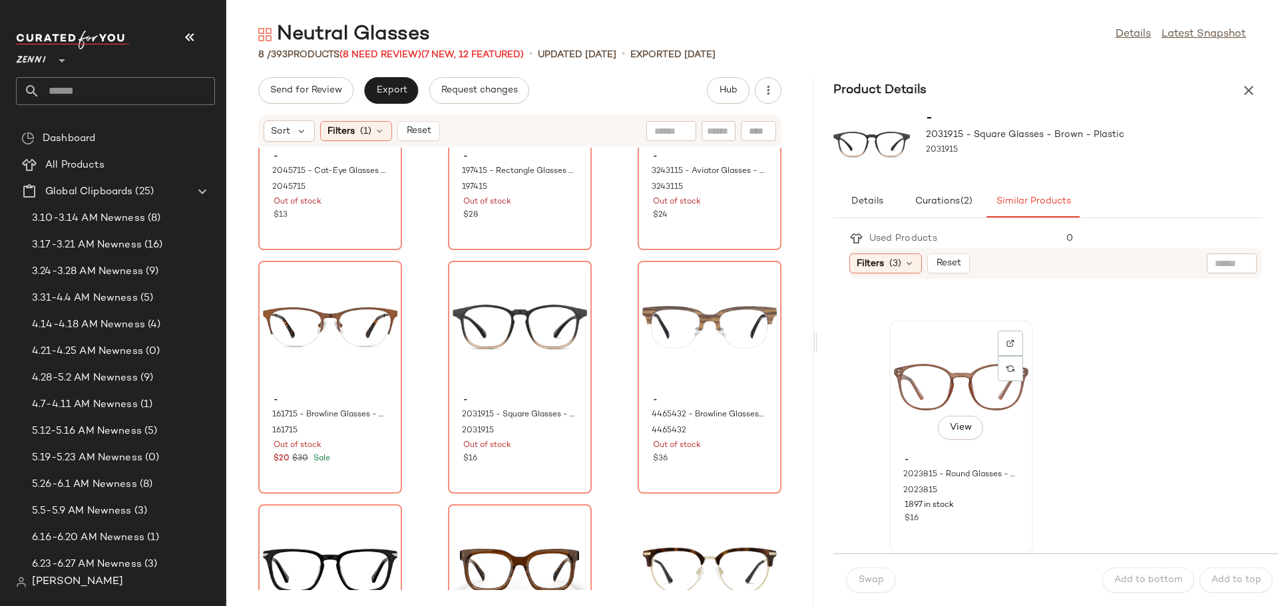
click at [906, 405] on div "View" at bounding box center [961, 387] width 134 height 124
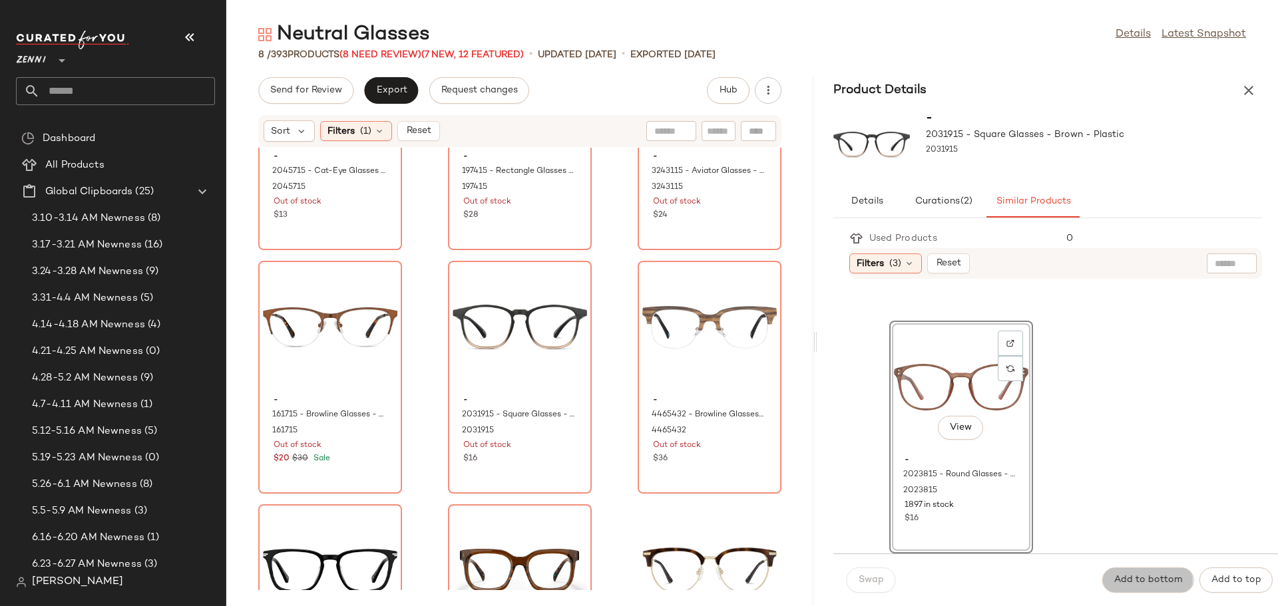
click at [1134, 574] on button "Add to bottom" at bounding box center [1148, 580] width 92 height 25
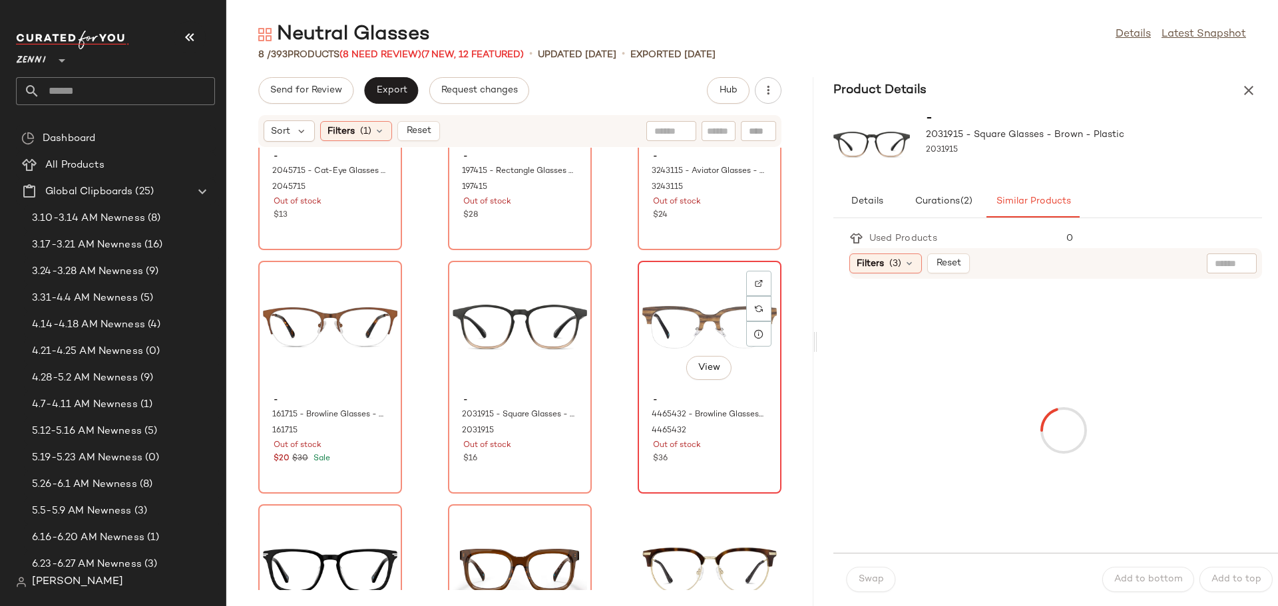
click at [662, 312] on div "View" at bounding box center [709, 328] width 134 height 124
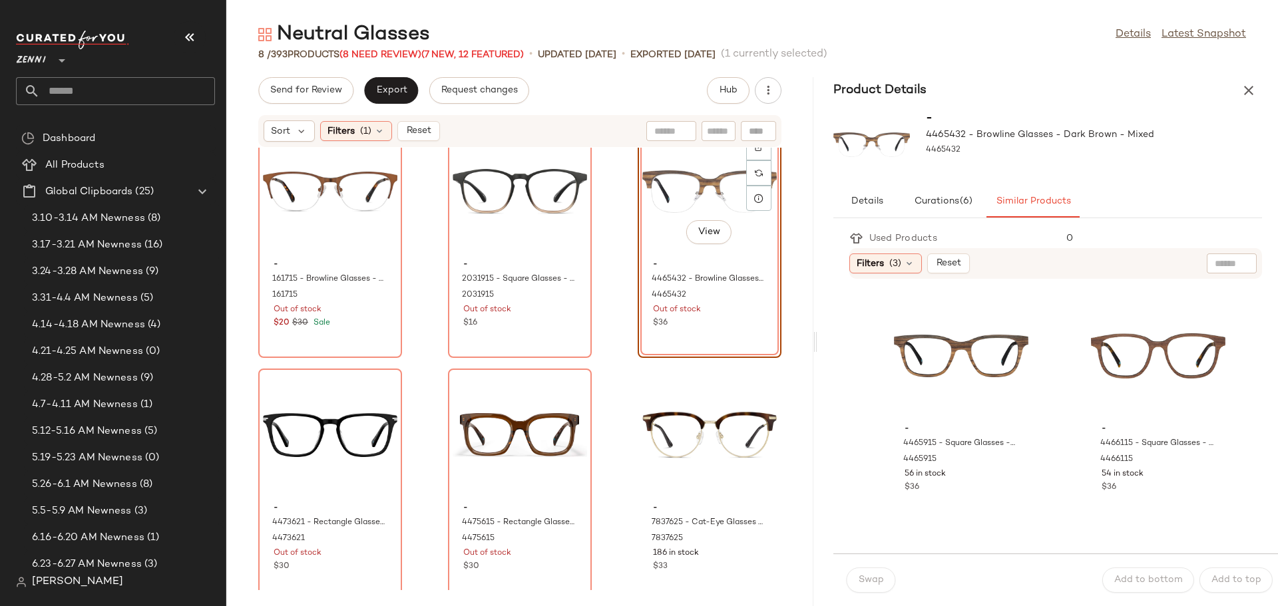
scroll to position [291, 0]
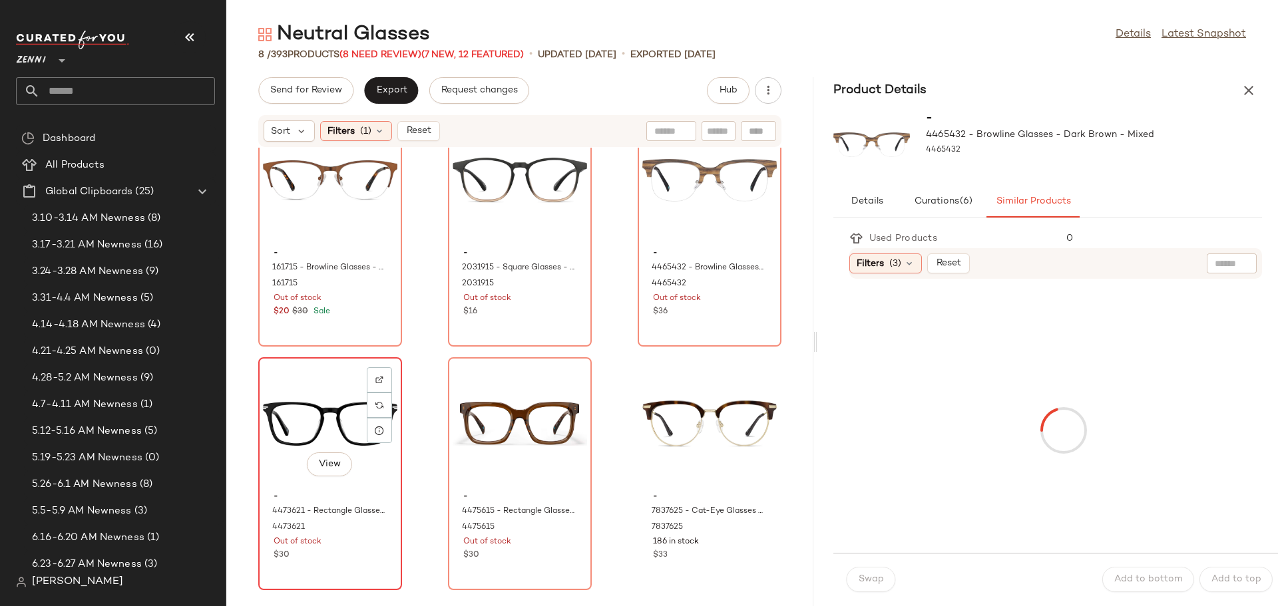
click at [343, 405] on div "View" at bounding box center [330, 424] width 134 height 124
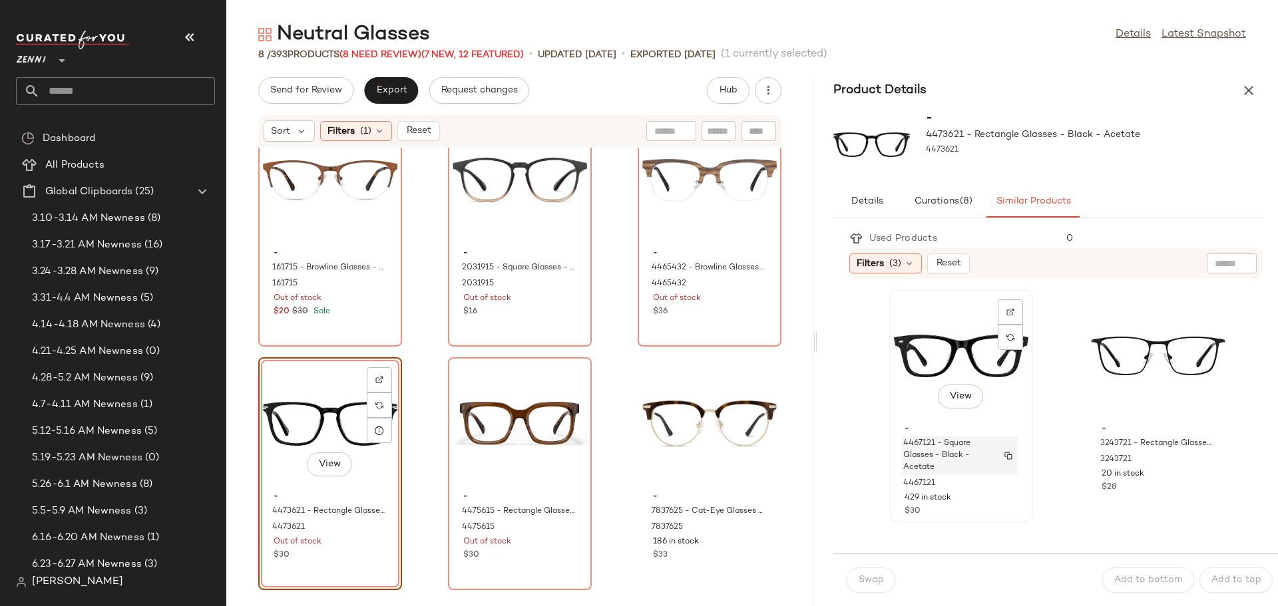
click at [952, 447] on span "4467121 - Square Glasses - Black - Acetate" at bounding box center [947, 456] width 88 height 36
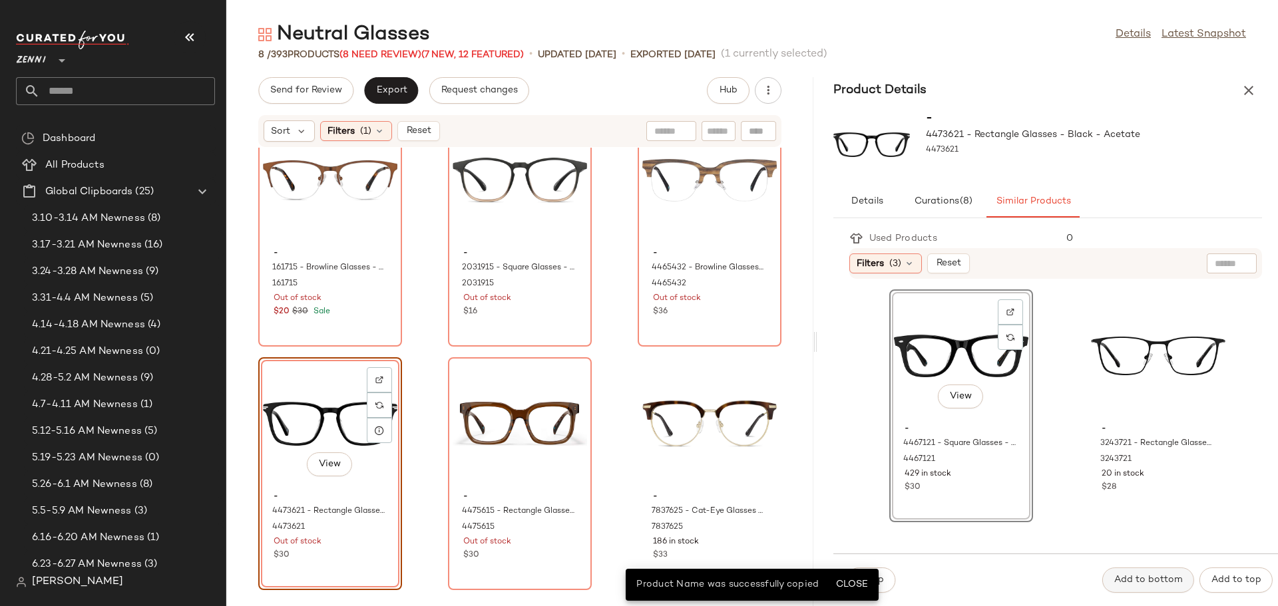
click at [1139, 574] on button "Add to bottom" at bounding box center [1148, 580] width 92 height 25
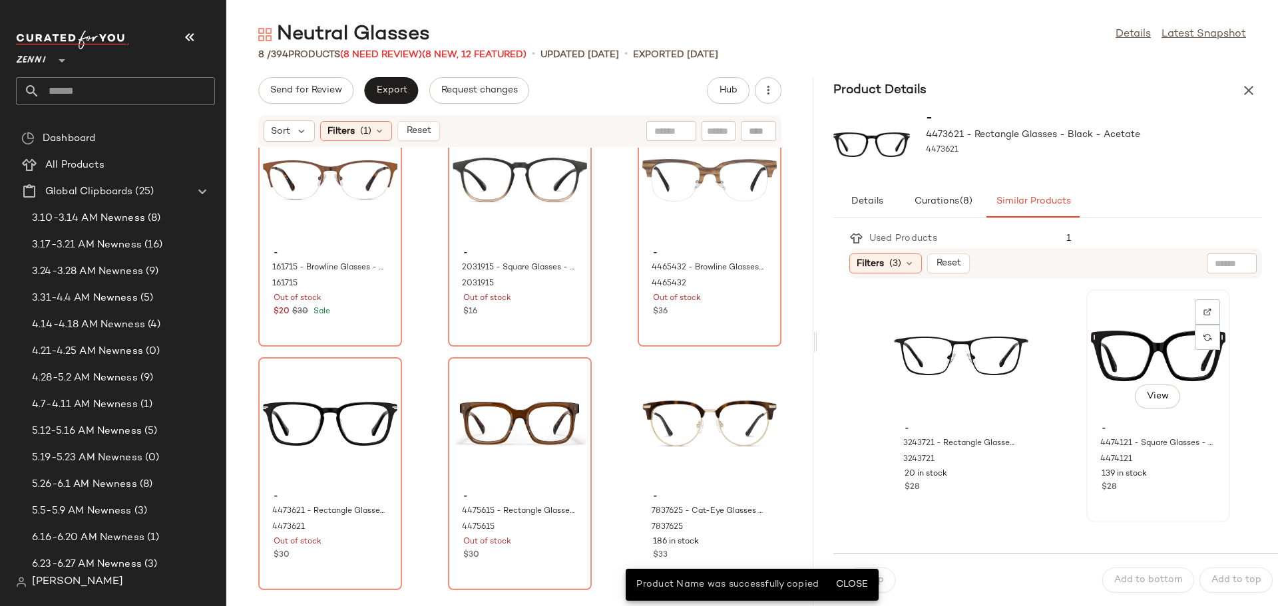
click at [1092, 337] on div "View" at bounding box center [1158, 356] width 134 height 124
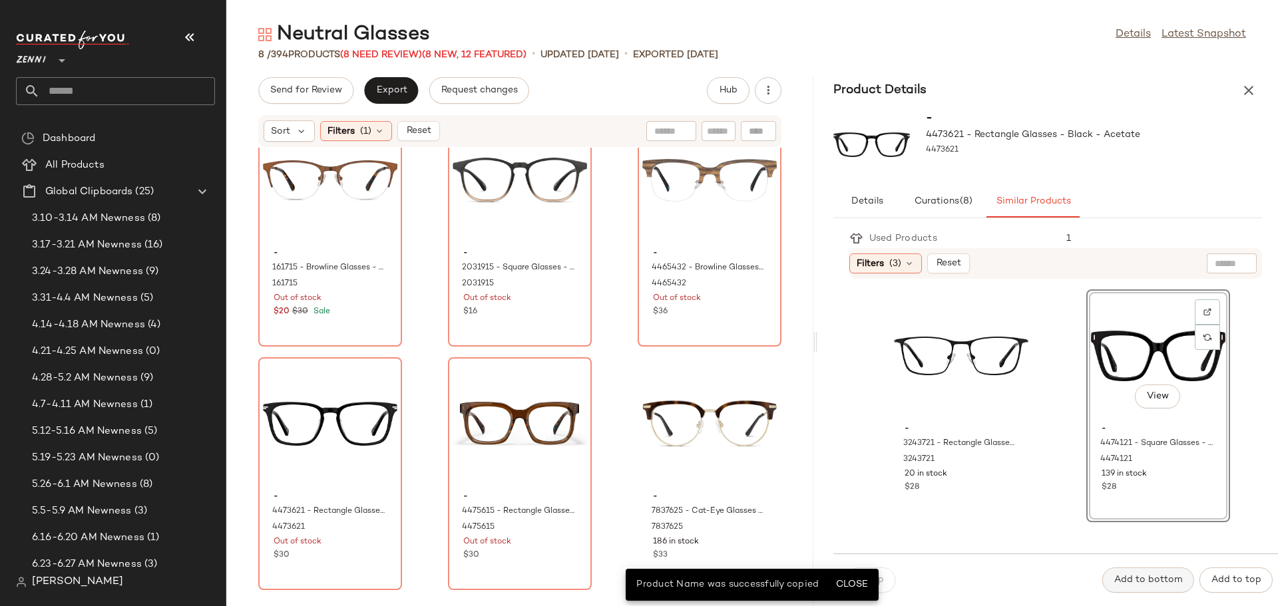
click at [1140, 584] on span "Add to bottom" at bounding box center [1147, 580] width 69 height 11
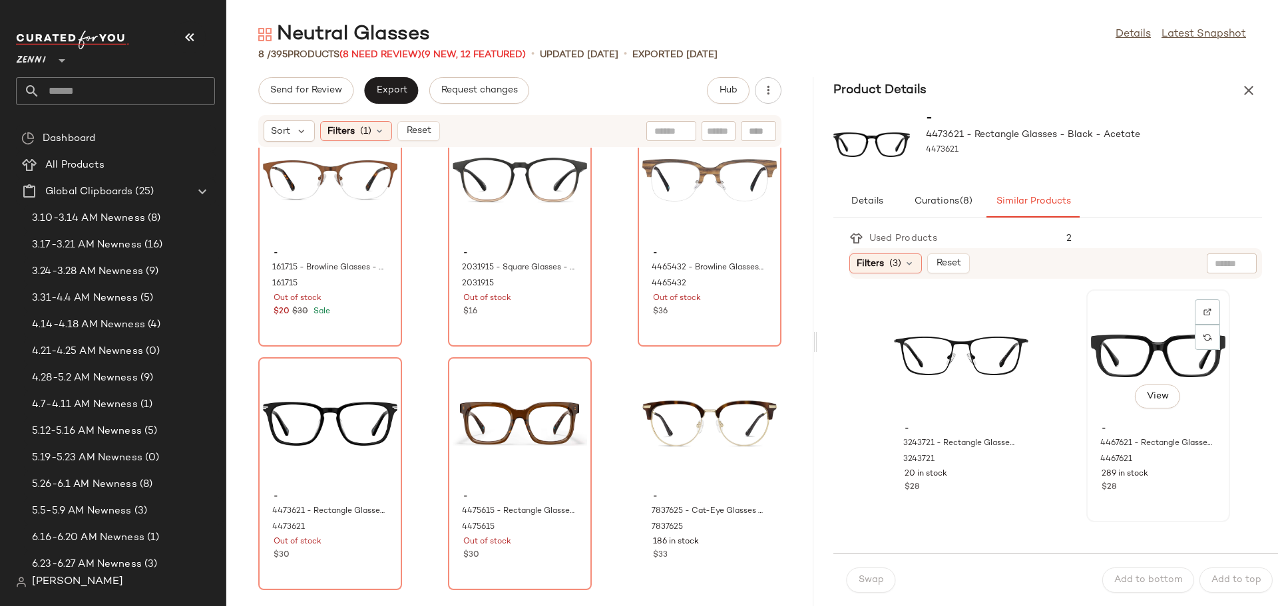
click at [1113, 357] on div "View" at bounding box center [1158, 356] width 134 height 124
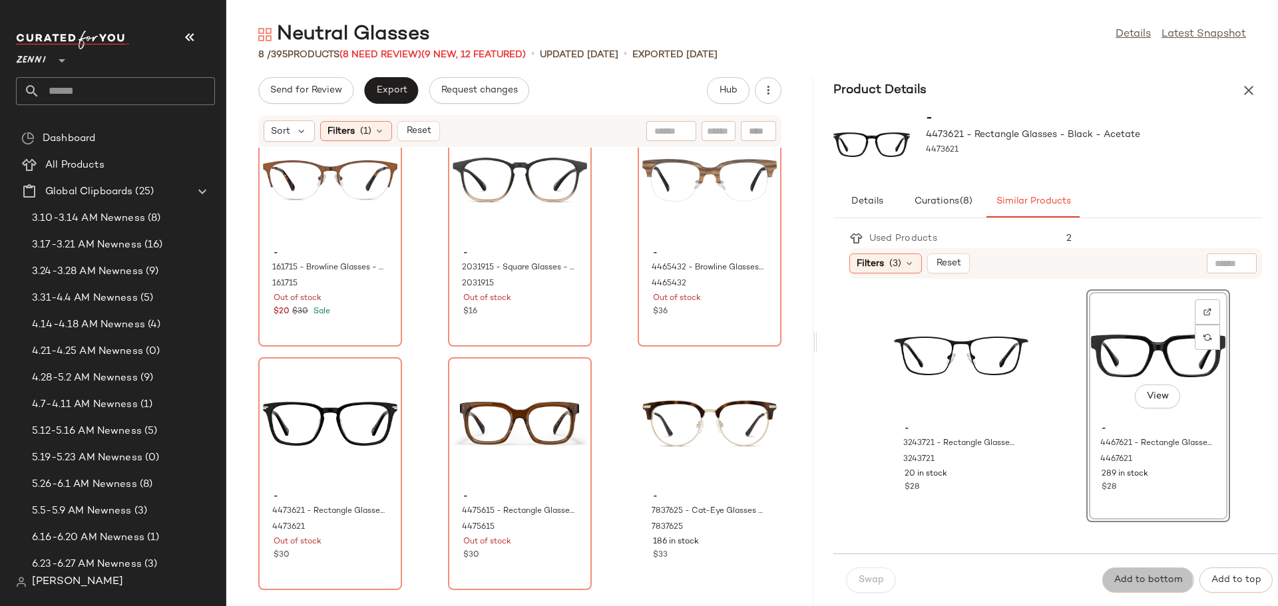
click at [1163, 576] on span "Add to bottom" at bounding box center [1147, 580] width 69 height 11
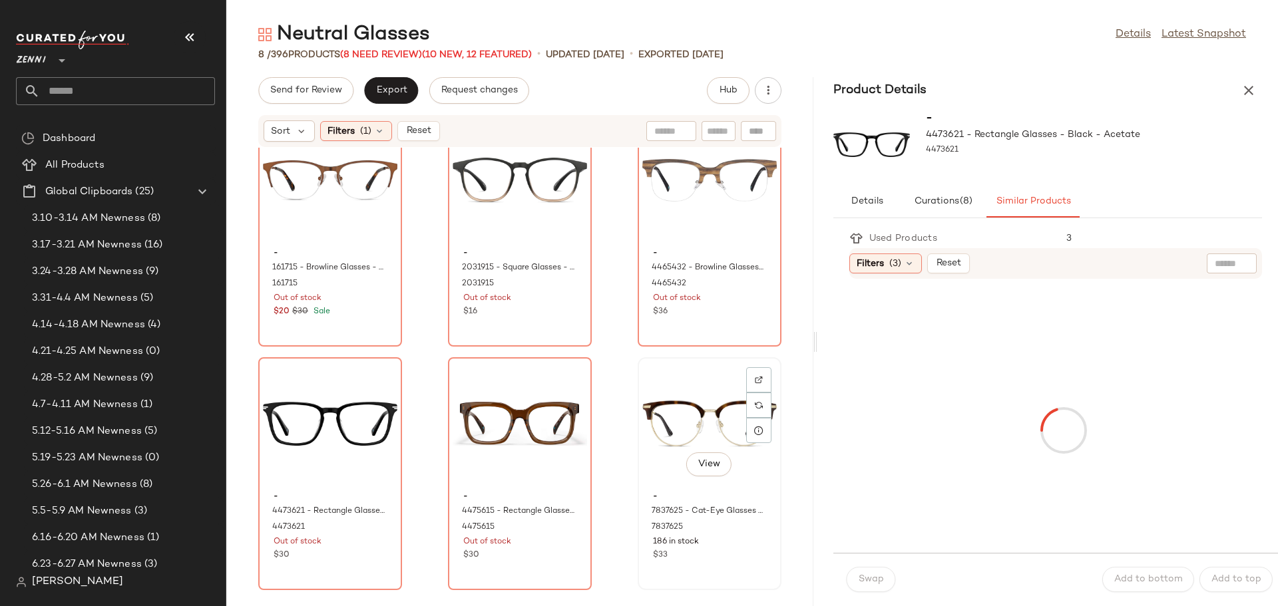
click at [692, 424] on div "View" at bounding box center [709, 424] width 134 height 124
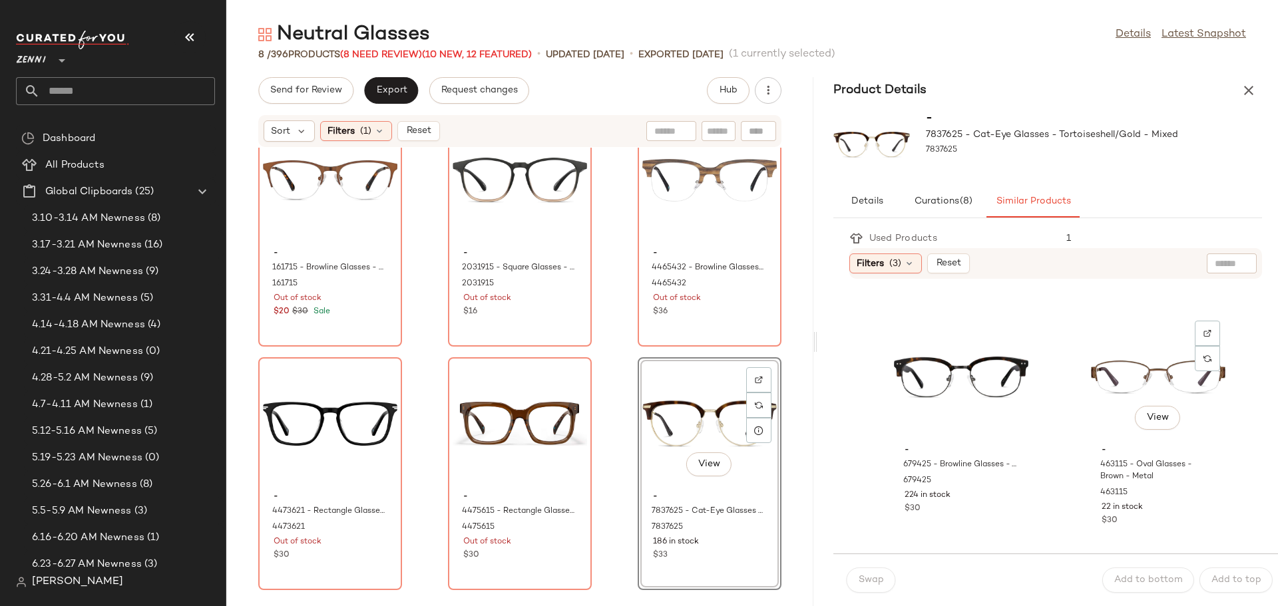
scroll to position [532, 0]
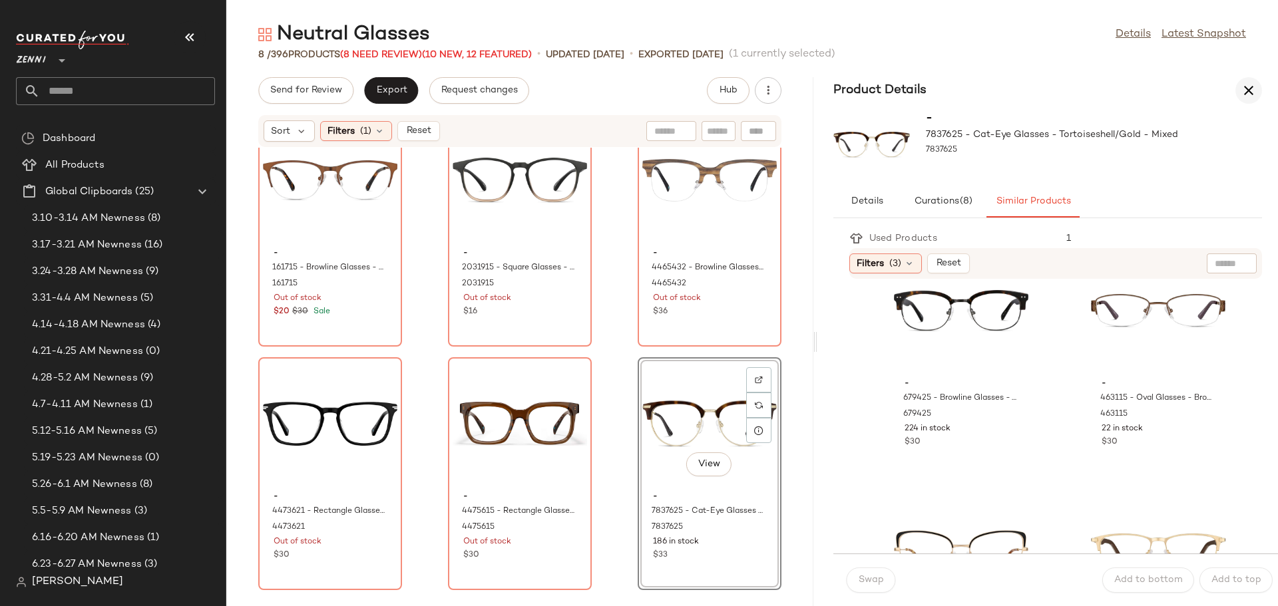
click at [1250, 88] on icon "button" at bounding box center [1249, 91] width 16 height 16
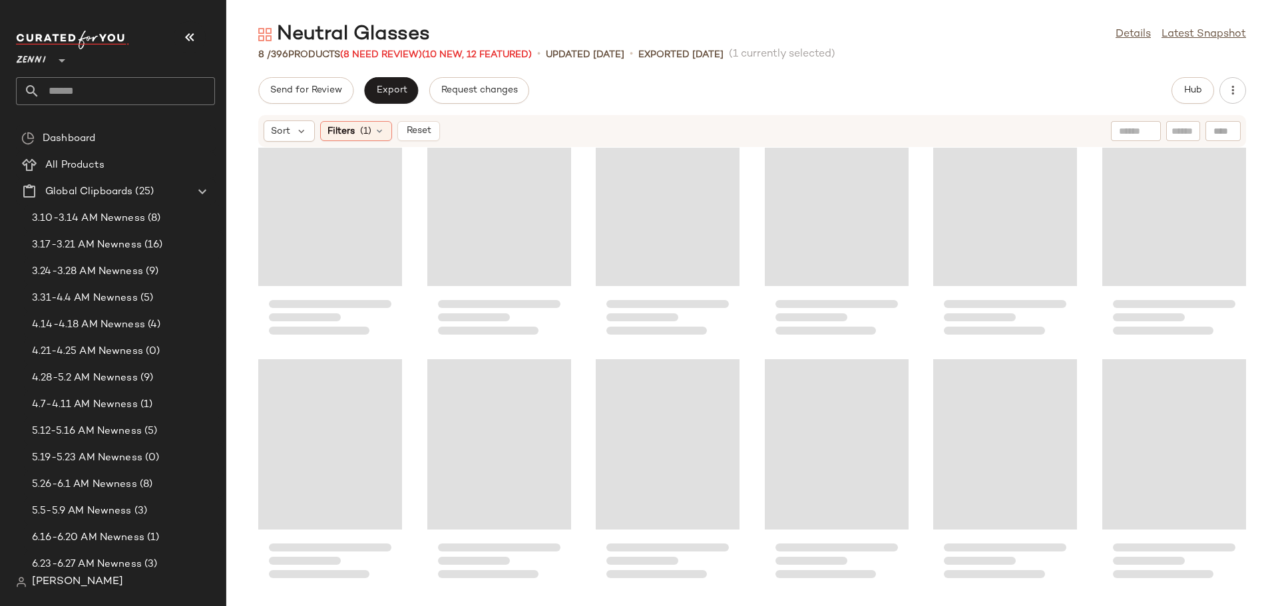
scroll to position [37, 0]
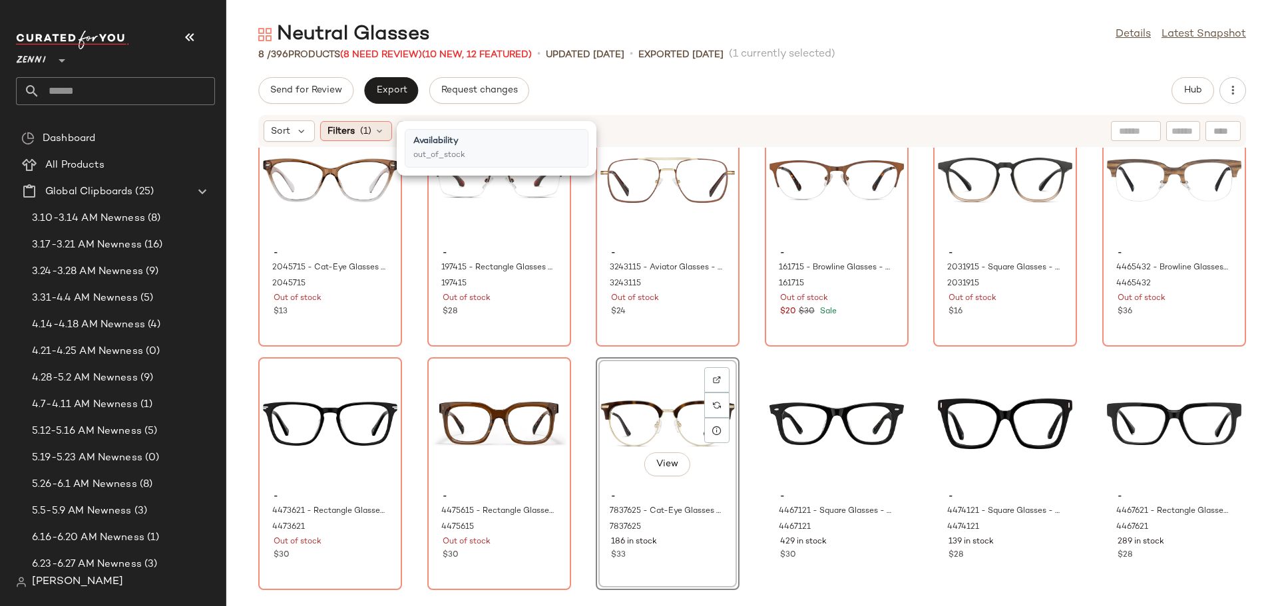
click at [374, 133] on icon at bounding box center [379, 131] width 11 height 11
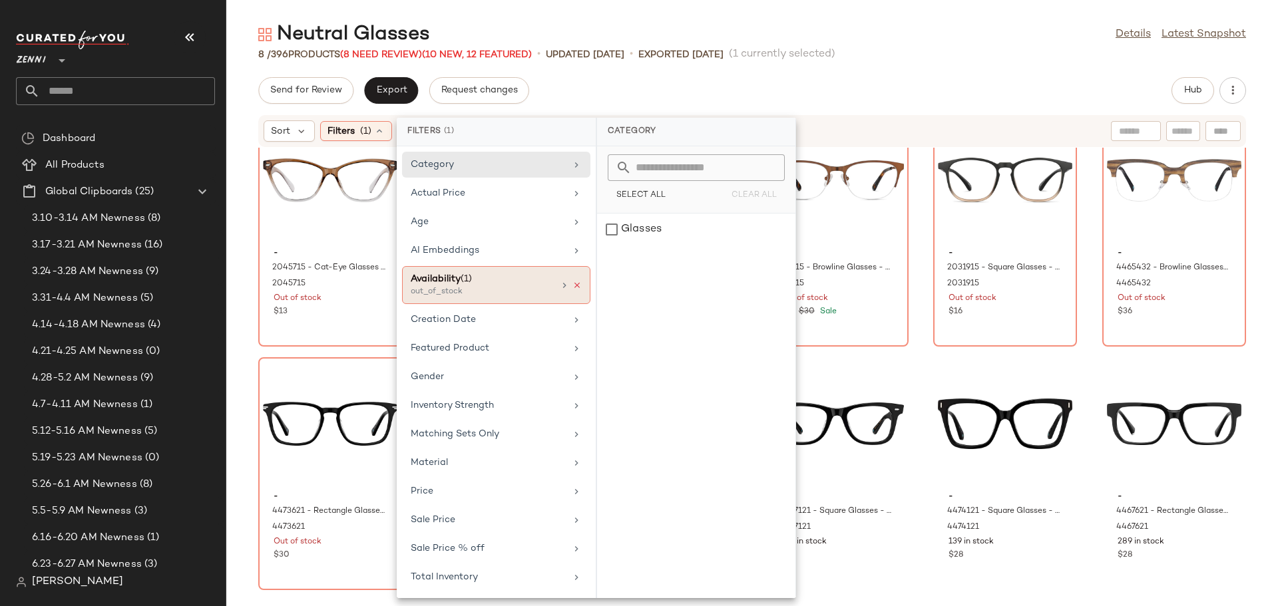
click at [579, 284] on icon at bounding box center [576, 285] width 9 height 9
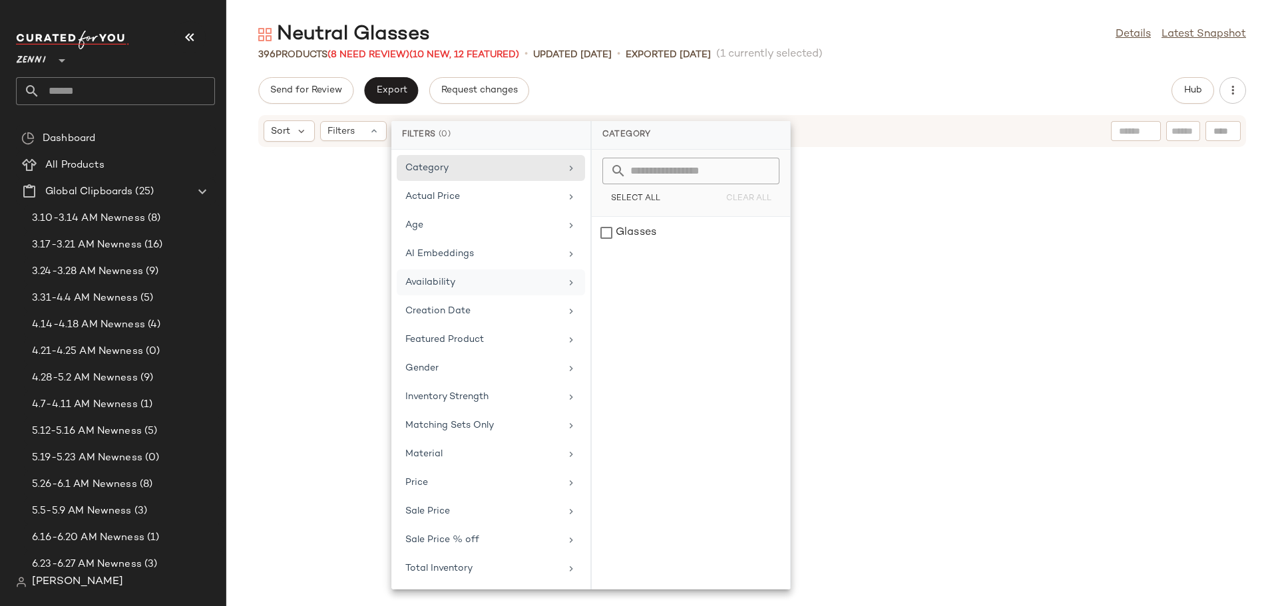
scroll to position [15637, 0]
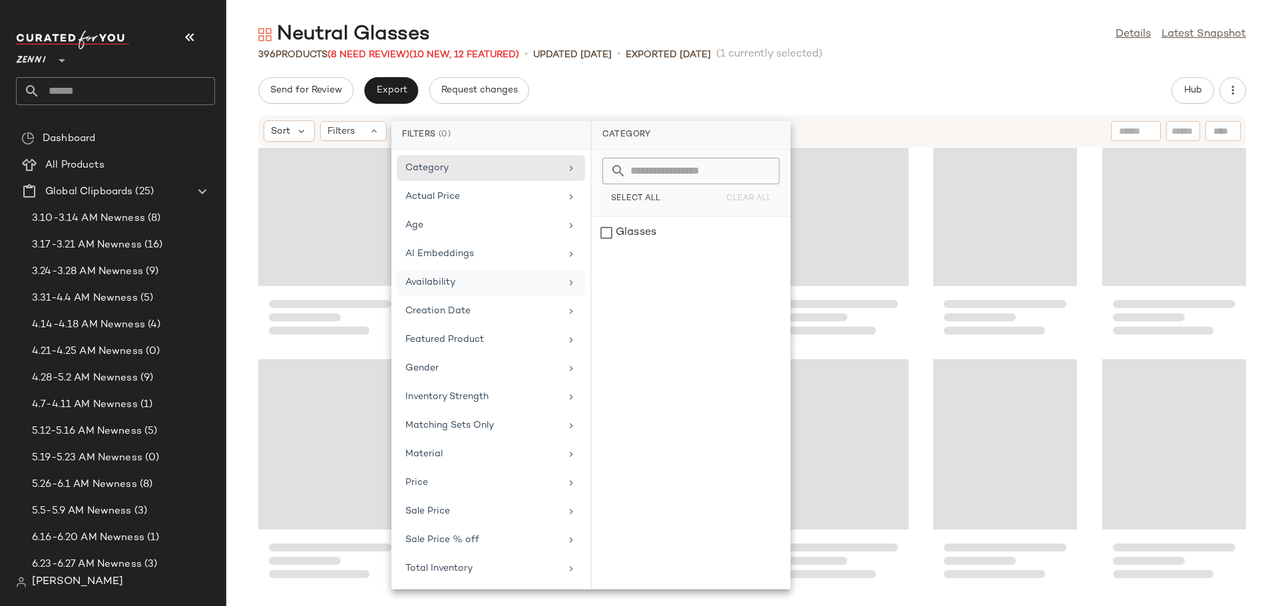
click at [537, 281] on div "Availability" at bounding box center [482, 283] width 155 height 14
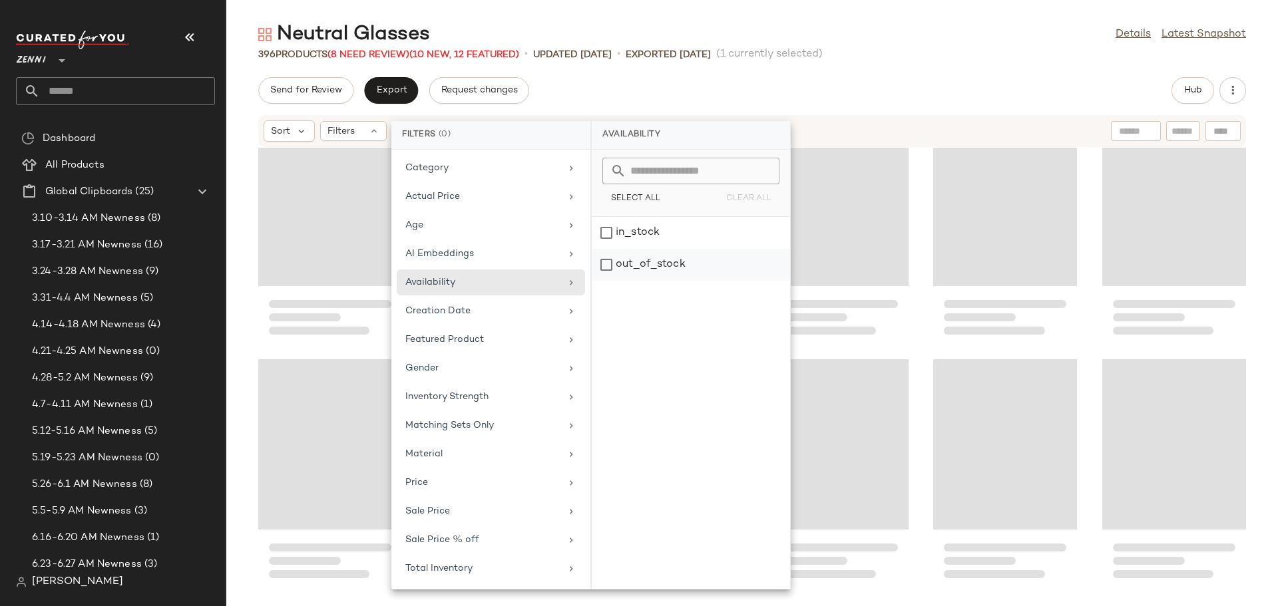
click at [606, 264] on div "out_of_stock" at bounding box center [691, 265] width 198 height 32
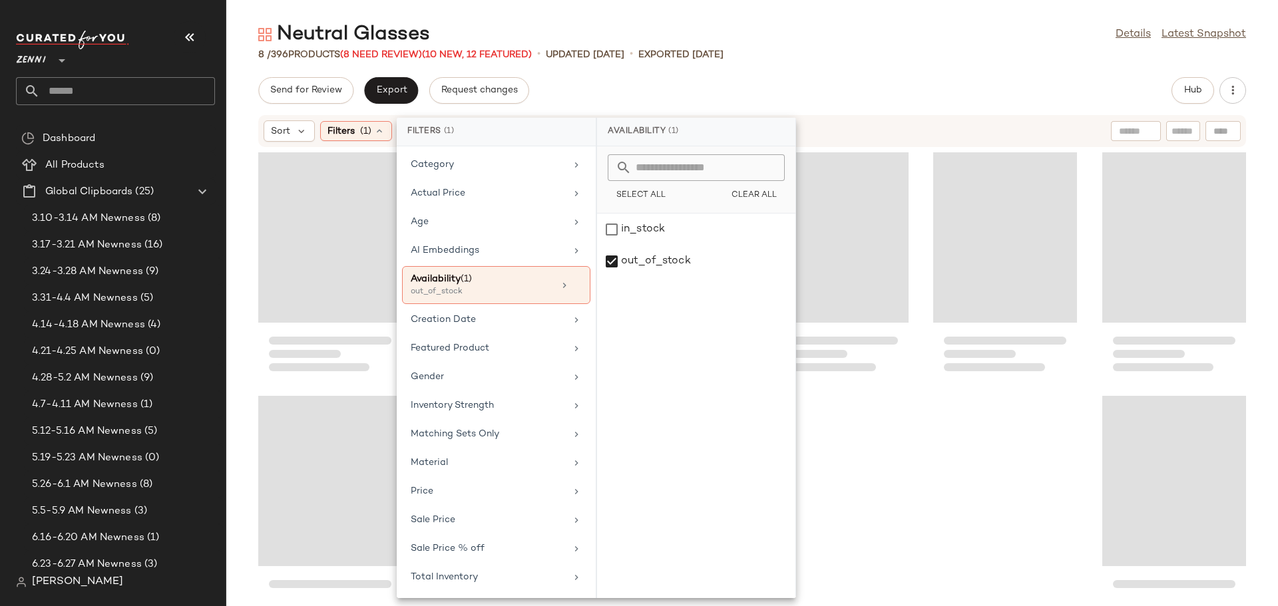
click at [920, 309] on div at bounding box center [752, 369] width 1052 height 443
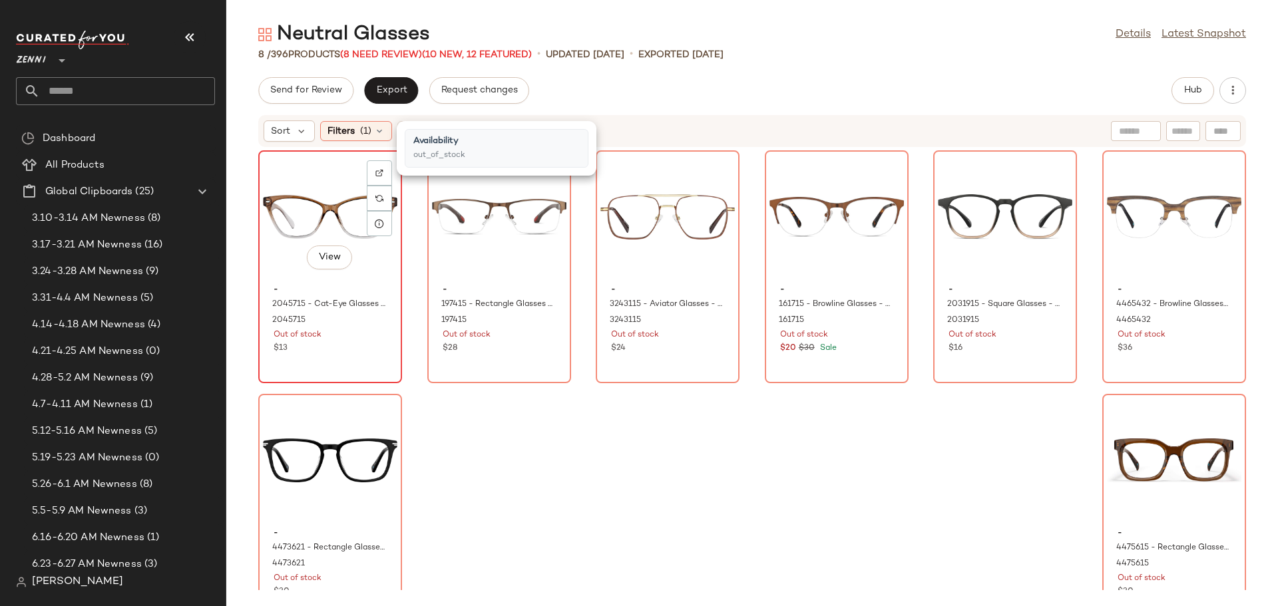
click at [318, 228] on div "View" at bounding box center [330, 217] width 134 height 124
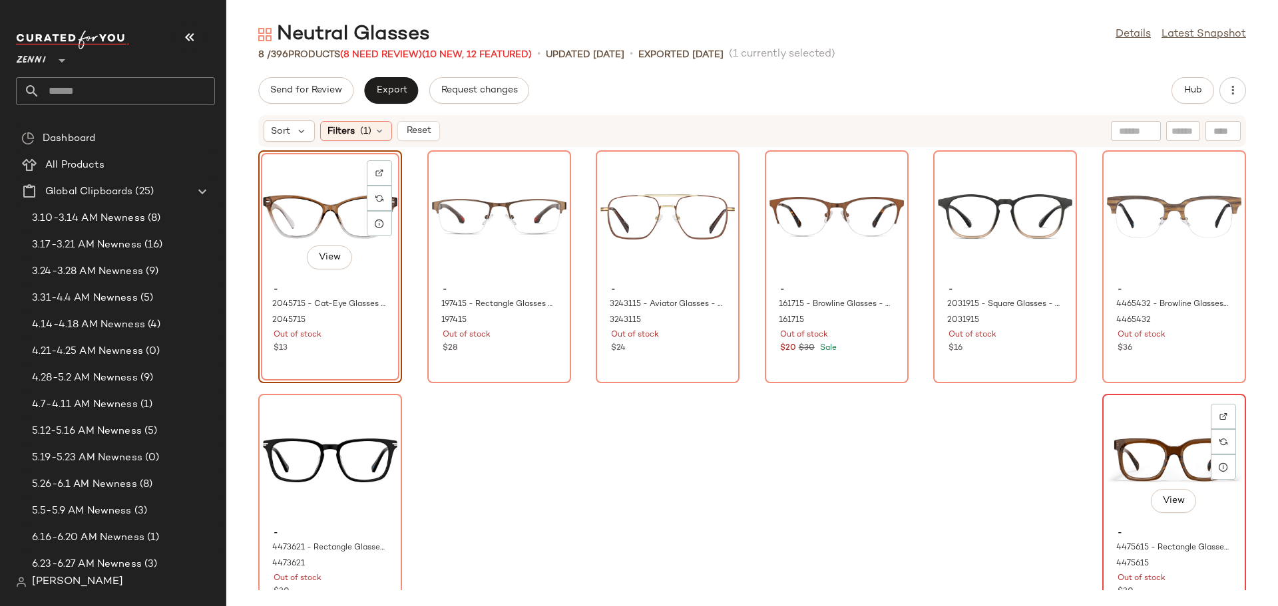
click at [1142, 429] on div "View" at bounding box center [1174, 461] width 134 height 124
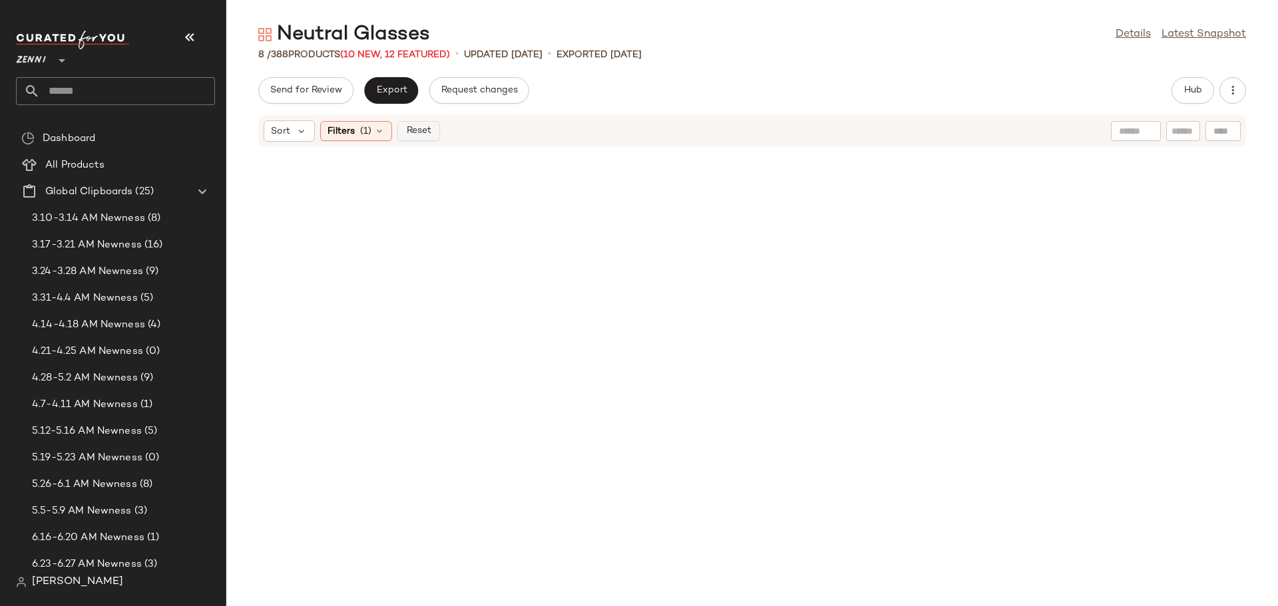
click at [411, 128] on span "Reset" at bounding box center [417, 131] width 25 height 11
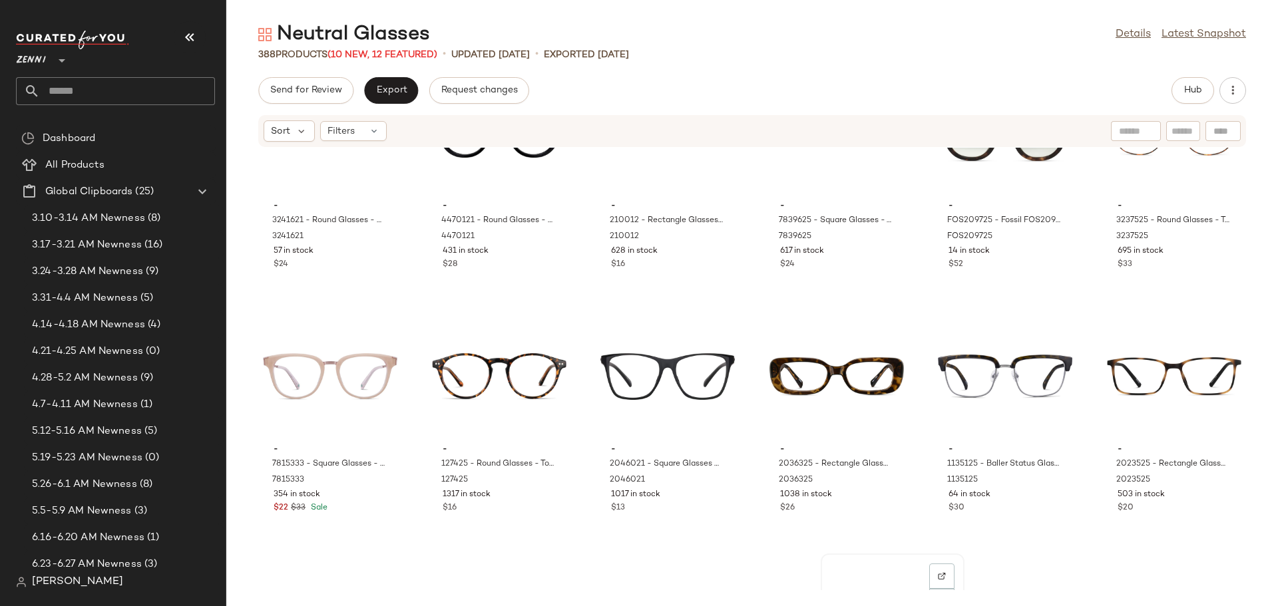
scroll to position [15194, 0]
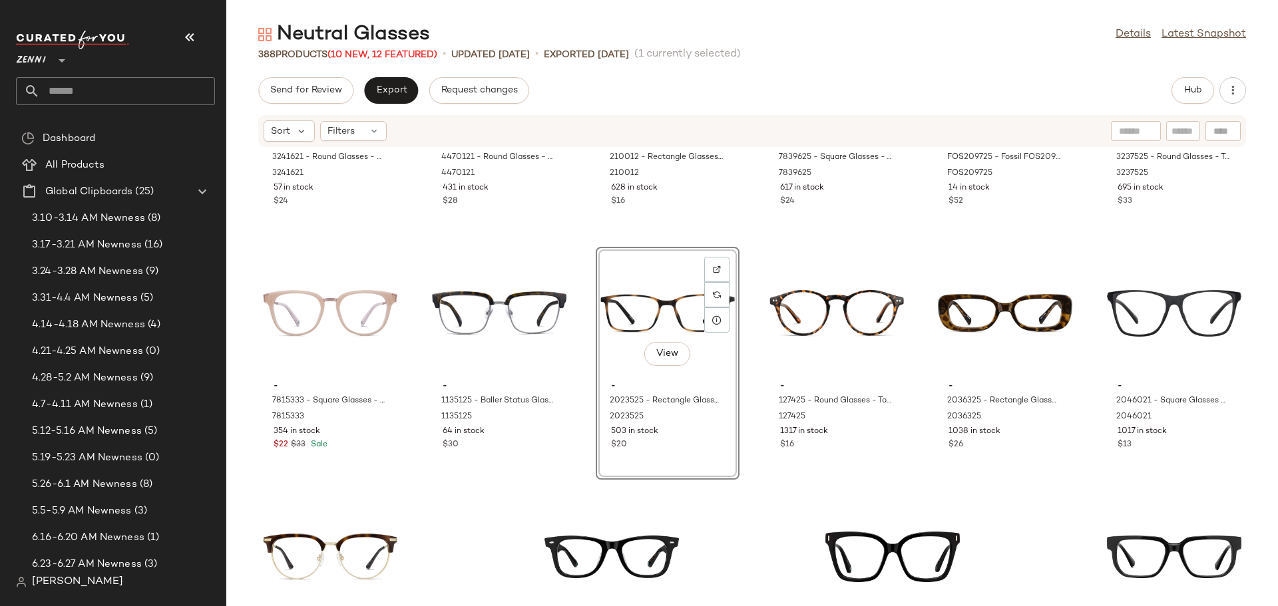
scroll to position [15327, 0]
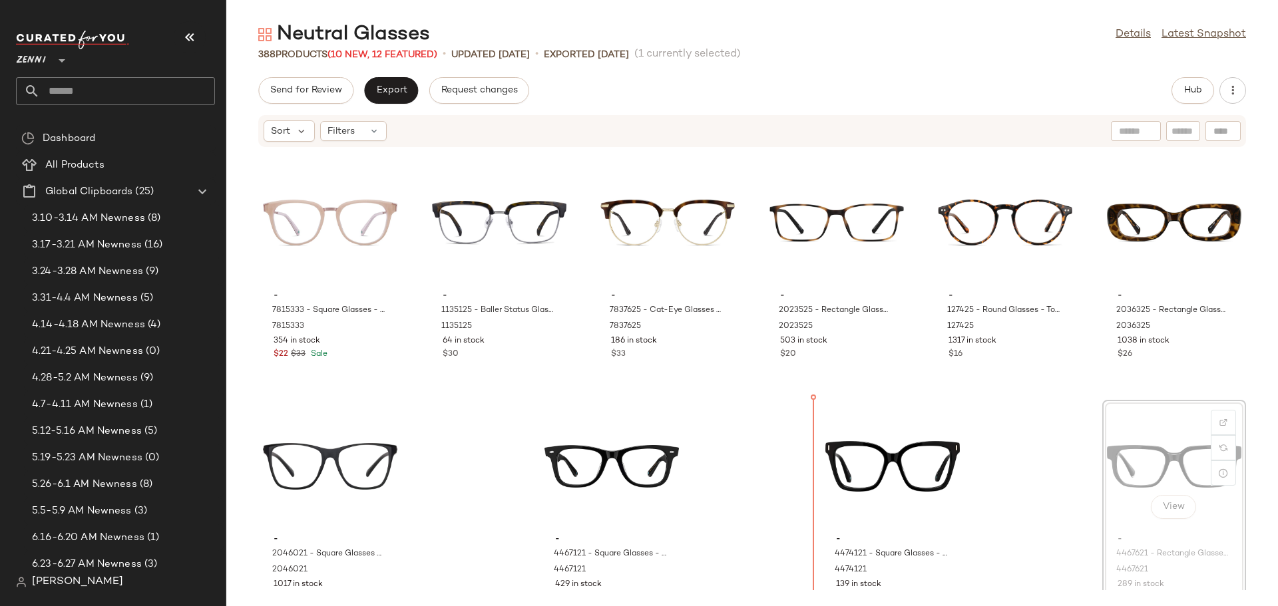
scroll to position [15374, 0]
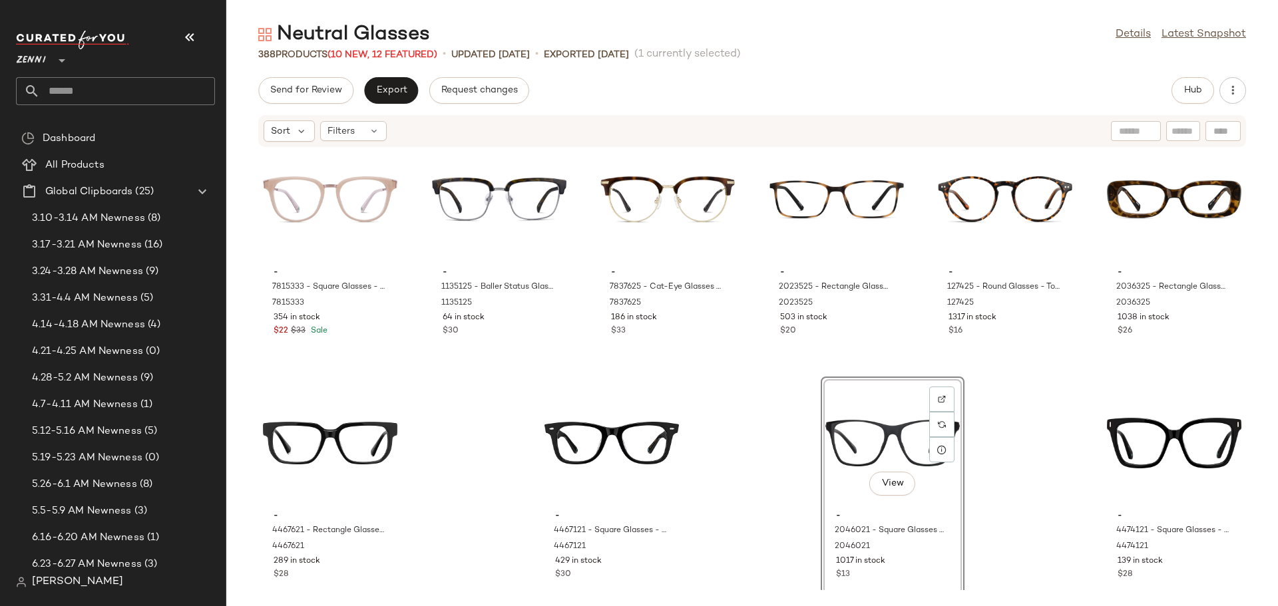
click at [767, 508] on div "- 3241621 - Round Glasses - Black - Stainless Steel 3241621 57 in stock $24 - 4…" at bounding box center [752, 369] width 1052 height 443
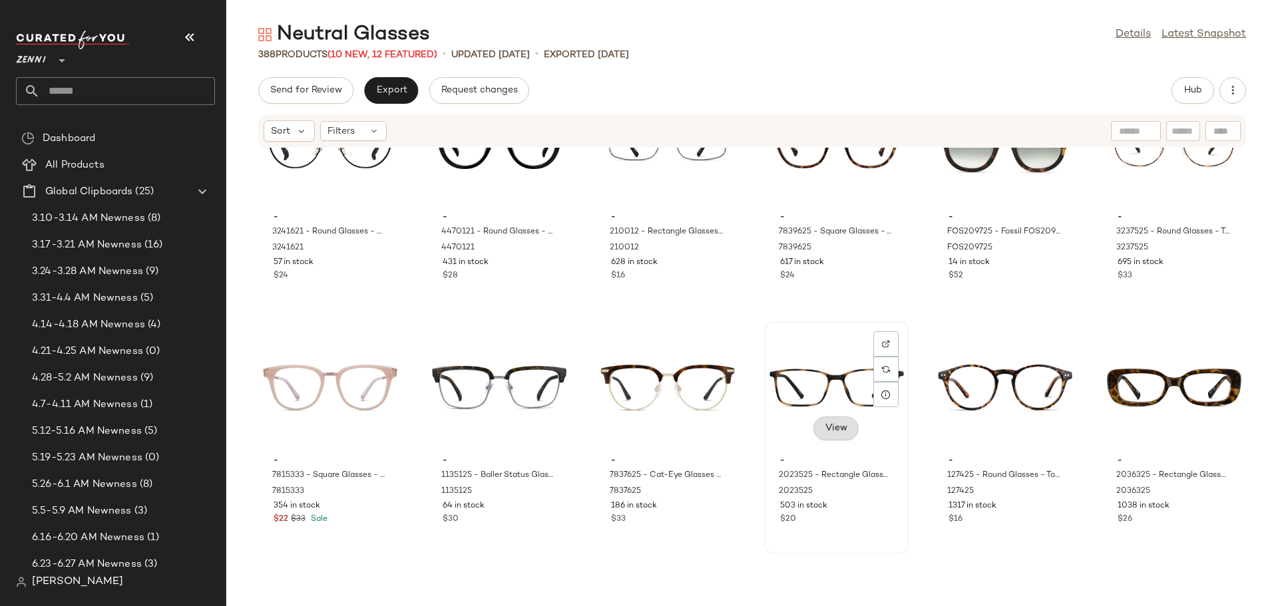
scroll to position [15174, 0]
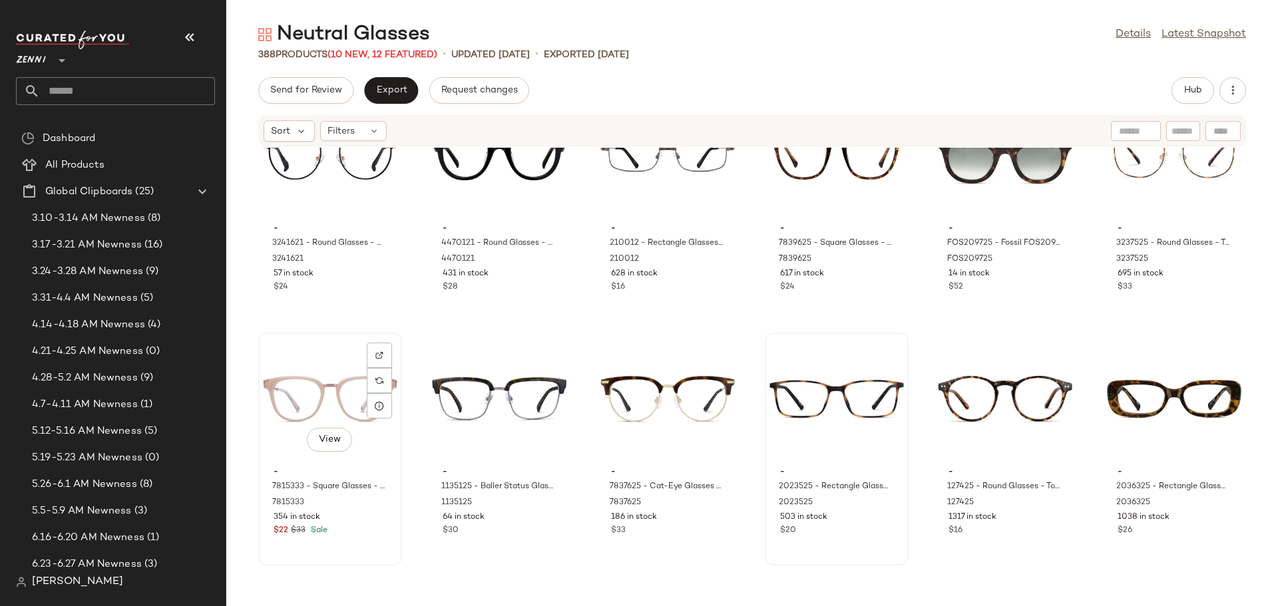
click at [343, 385] on div "View" at bounding box center [330, 399] width 134 height 124
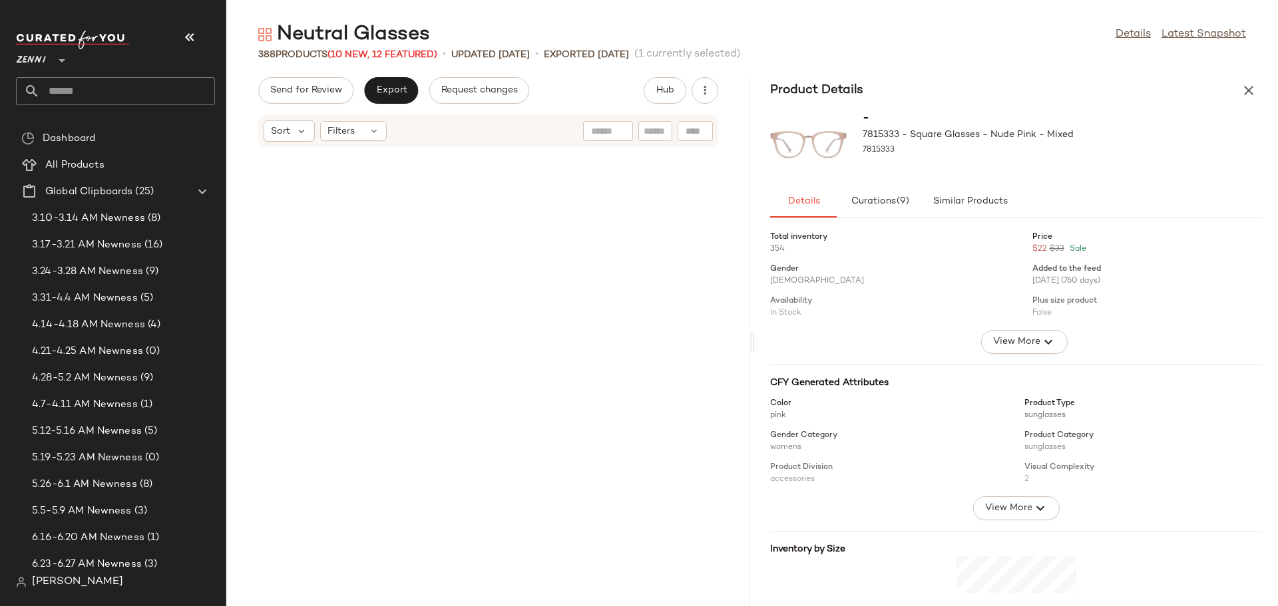
scroll to position [46039, 0]
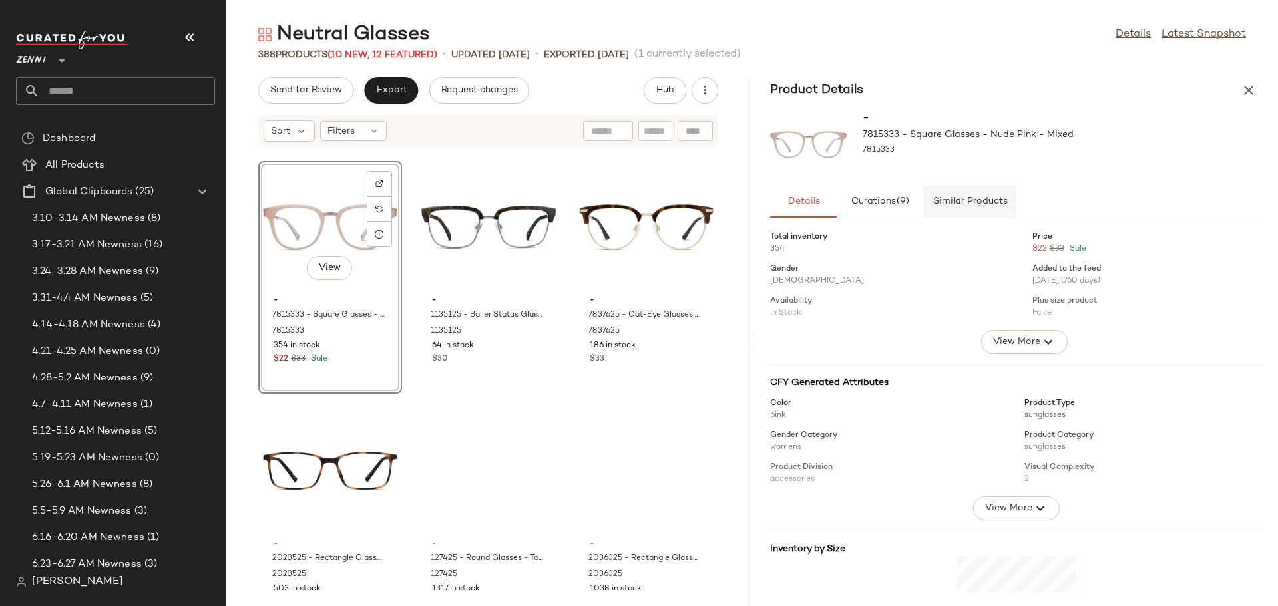
click at [970, 204] on span "Similar Products" at bounding box center [969, 201] width 75 height 11
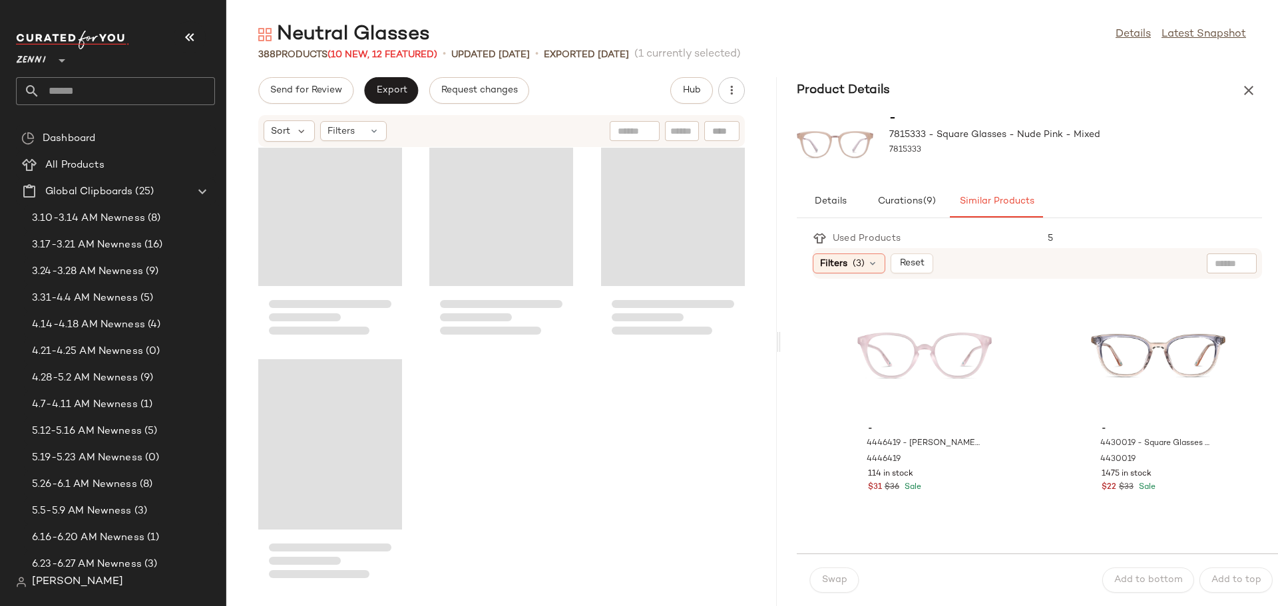
drag, startPoint x: 752, startPoint y: 342, endPoint x: 798, endPoint y: 345, distance: 46.0
click at [798, 345] on div "Neutral Glasses Details Latest Snapshot 388 Products (10 New, 12 Featured) • up…" at bounding box center [752, 313] width 1052 height 585
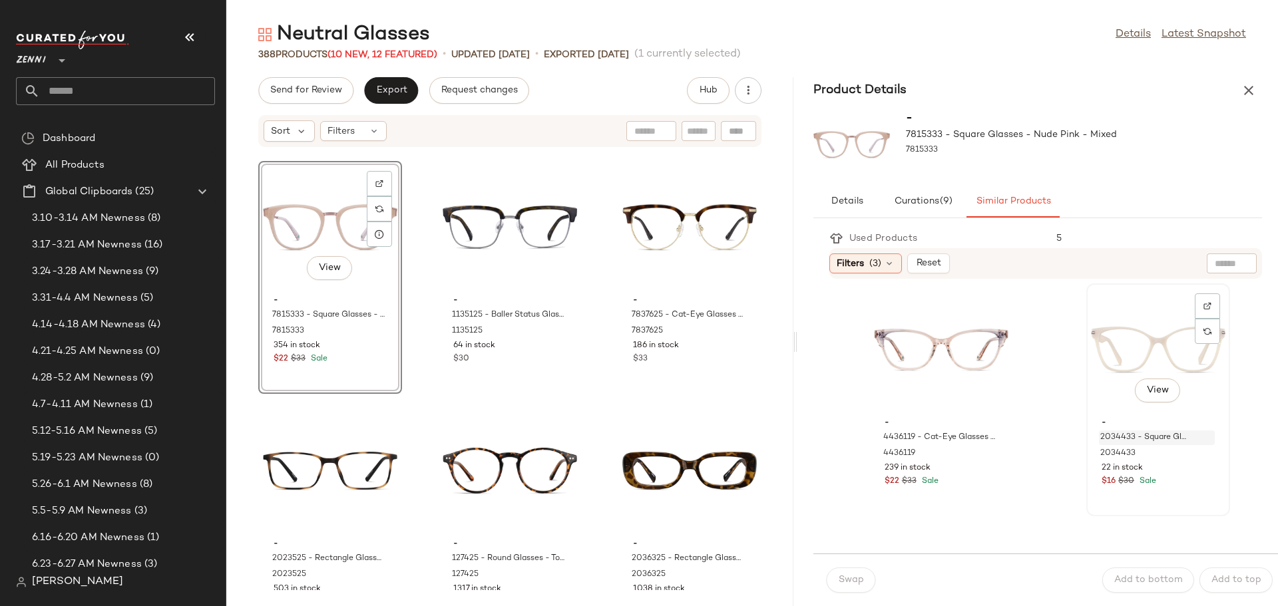
scroll to position [266, 0]
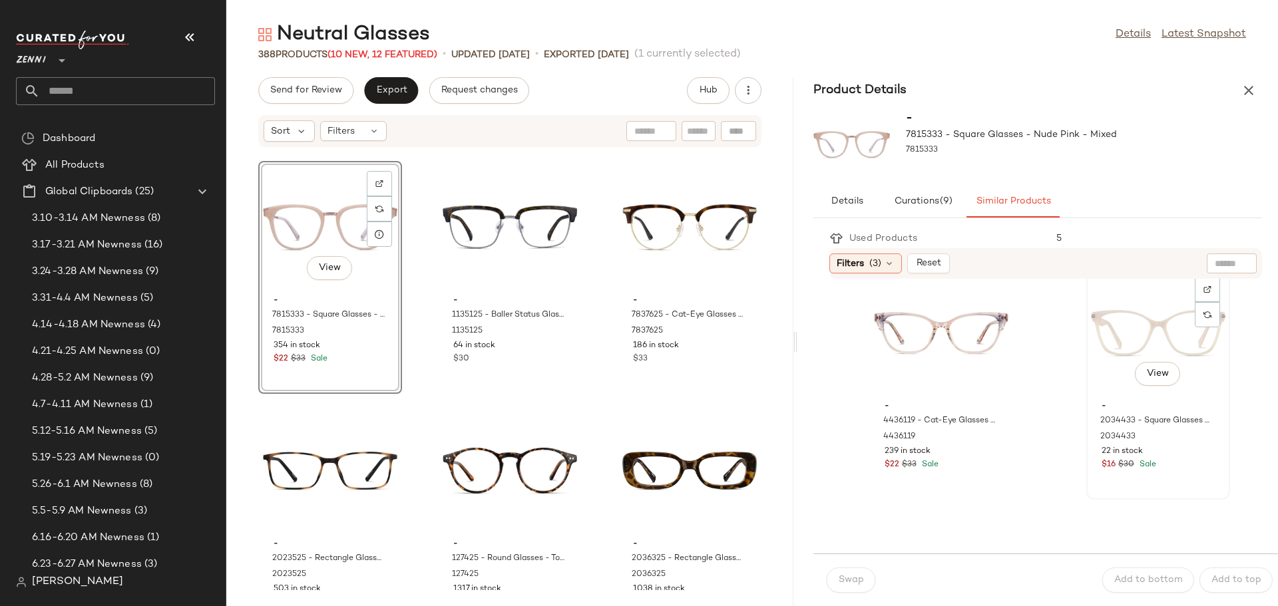
click at [1101, 403] on span "-" at bounding box center [1157, 407] width 113 height 12
click at [1136, 580] on span "Add to bottom" at bounding box center [1147, 580] width 69 height 11
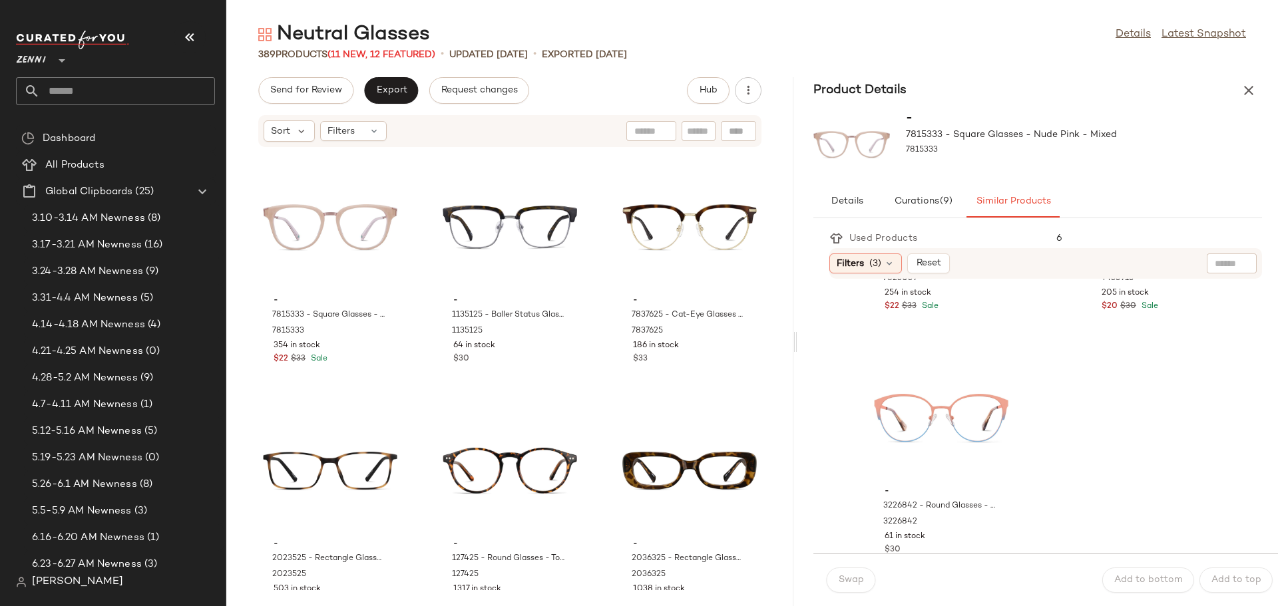
scroll to position [1997, 0]
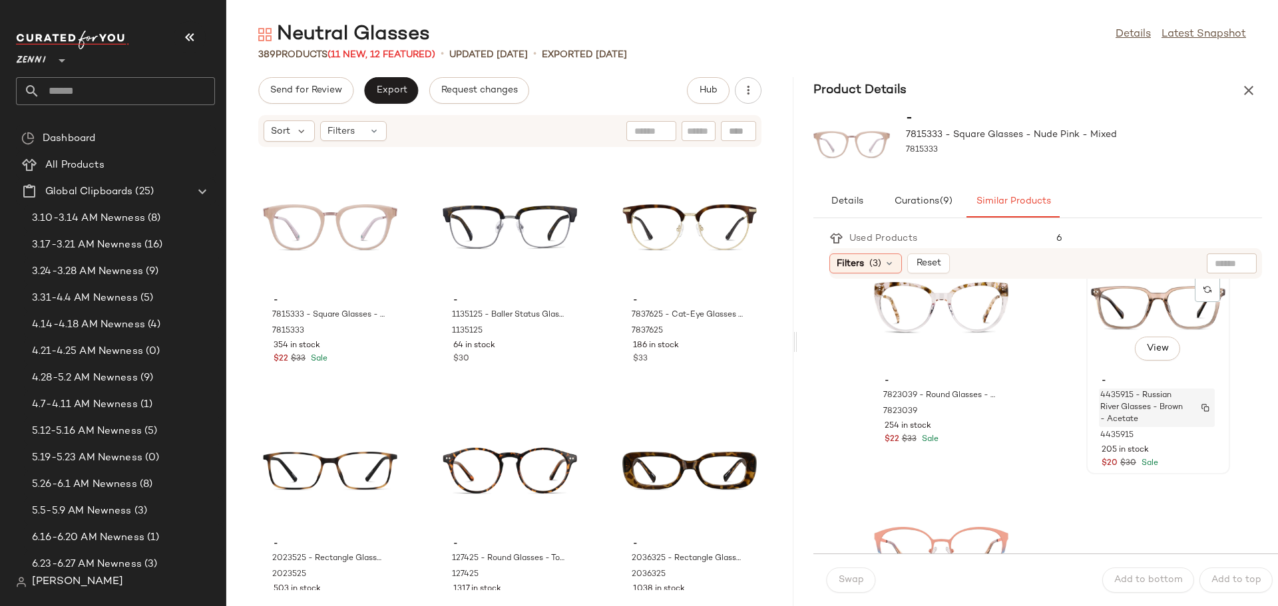
click at [1135, 405] on span "4435915 - Russian River Glasses - Brown - Acetate" at bounding box center [1144, 408] width 88 height 36
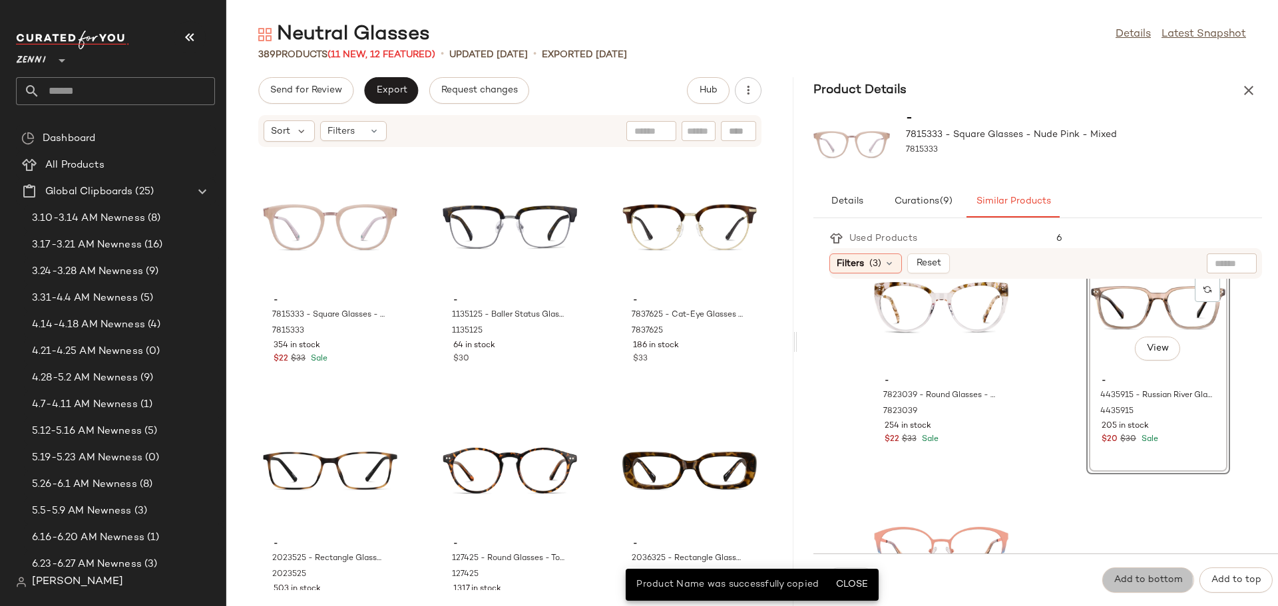
click at [1141, 587] on button "Add to bottom" at bounding box center [1148, 580] width 92 height 25
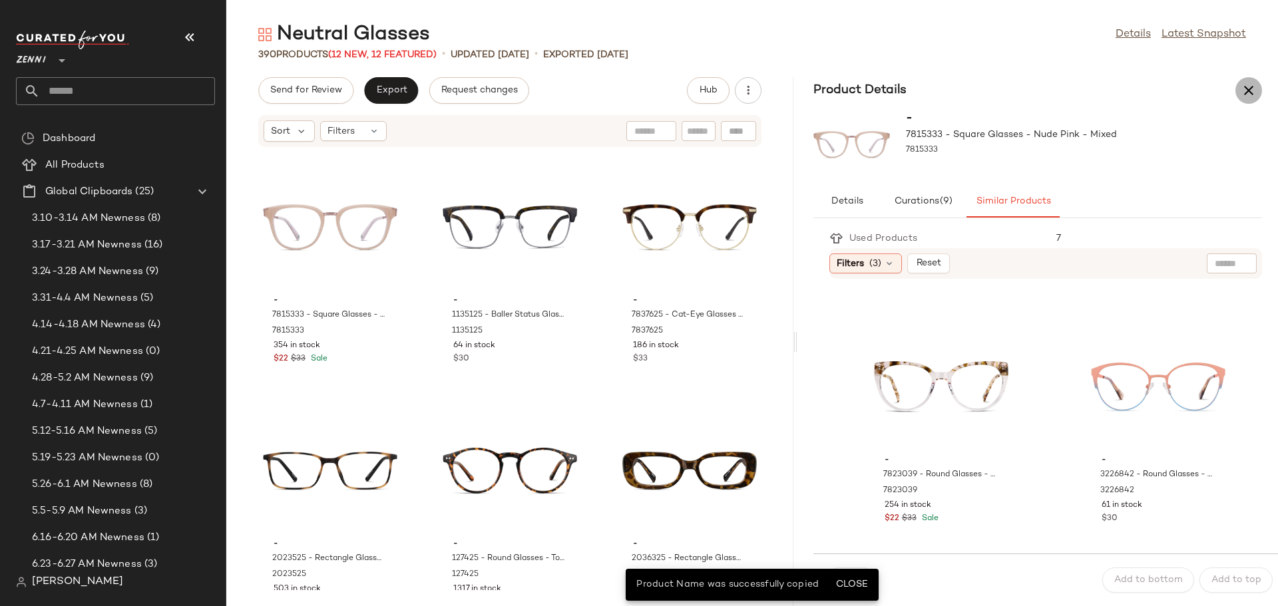
click at [1248, 87] on icon "button" at bounding box center [1249, 91] width 16 height 16
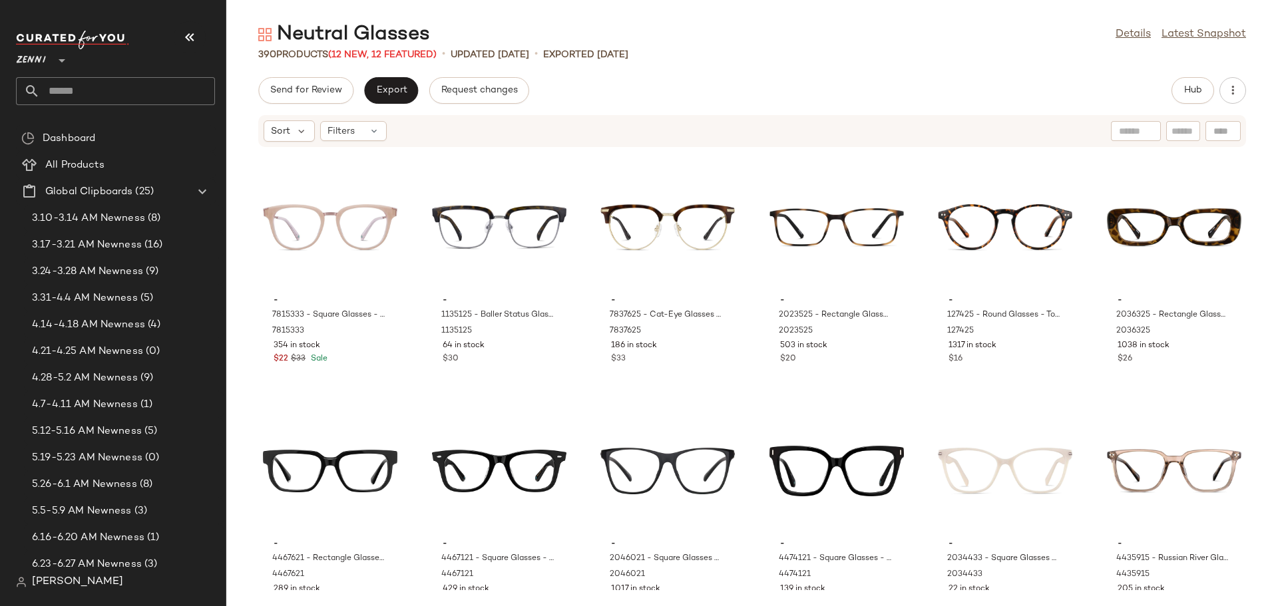
scroll to position [15393, 0]
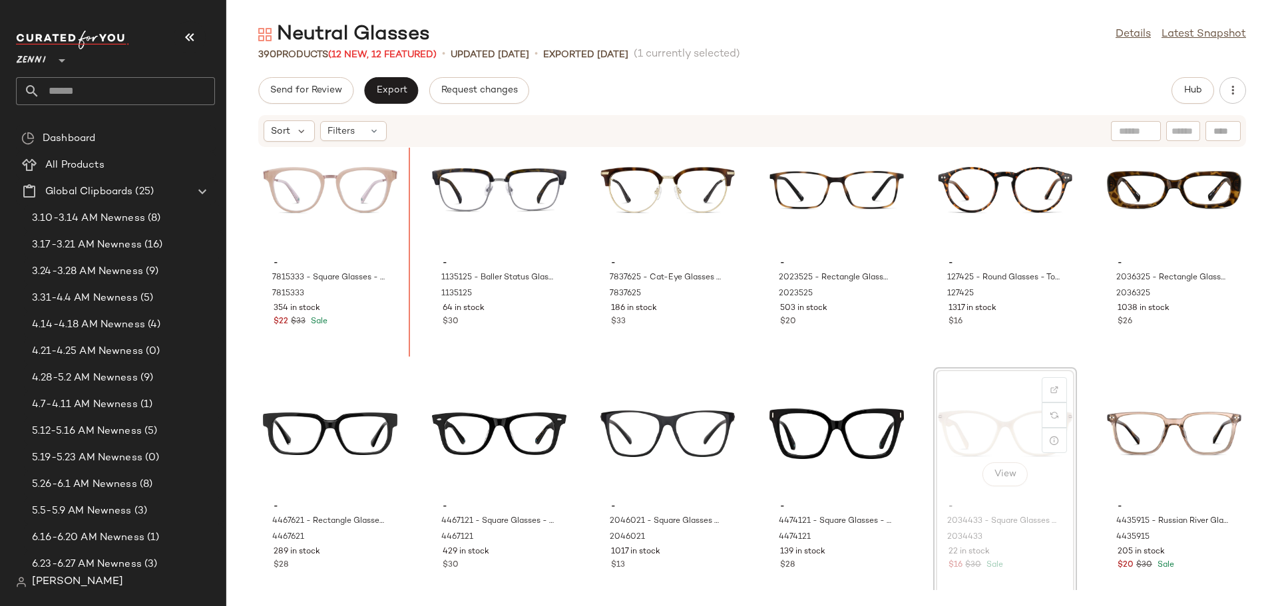
scroll to position [15378, 0]
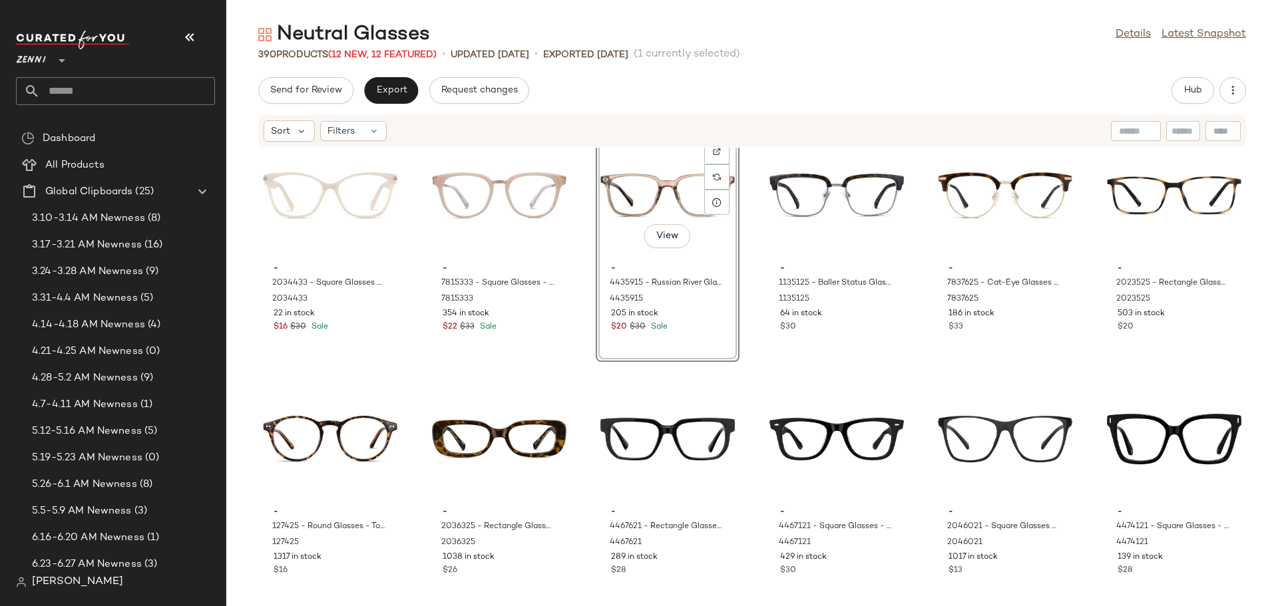
click at [577, 373] on div "- 2034433 - Square Glasses - Cream - Plastic 2034433 22 in stock $16 $30 Sale -…" at bounding box center [752, 369] width 1052 height 443
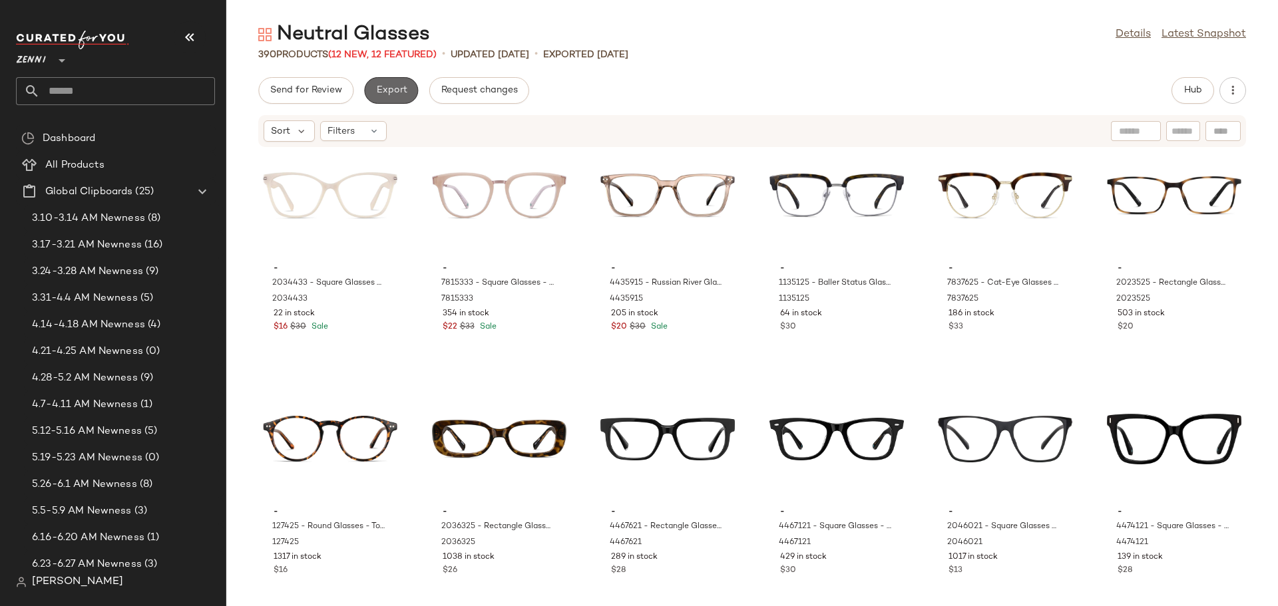
click at [386, 85] on span "Export" at bounding box center [390, 90] width 31 height 11
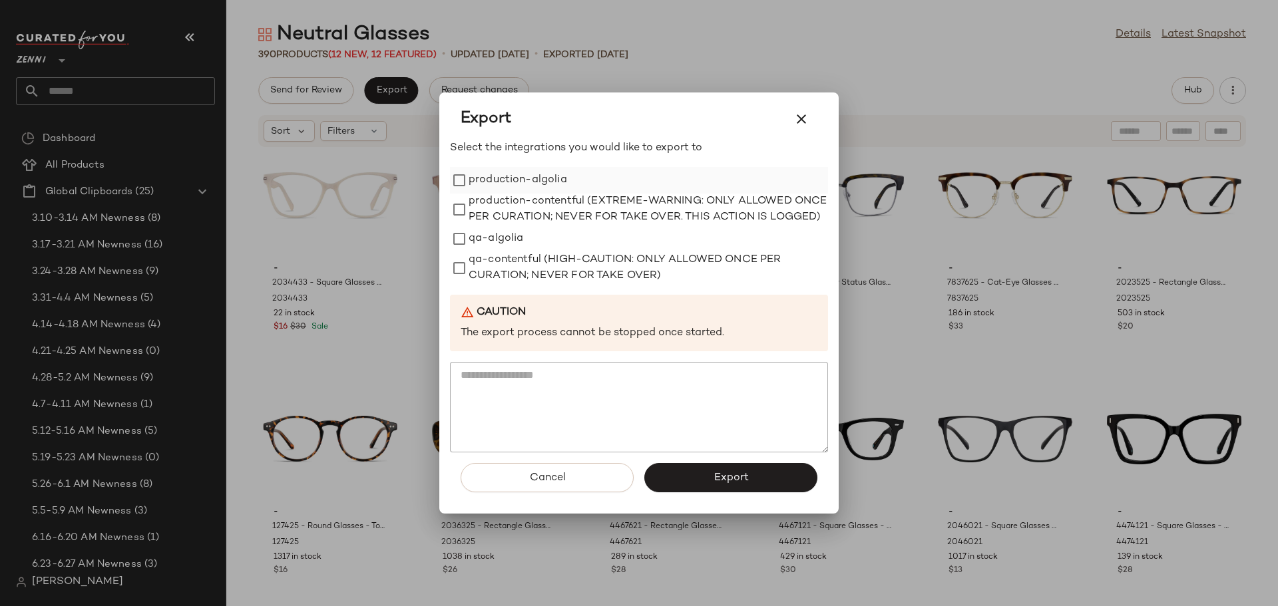
click at [469, 167] on label "production-algolia" at bounding box center [518, 180] width 99 height 27
click at [707, 480] on button "Export" at bounding box center [730, 477] width 173 height 29
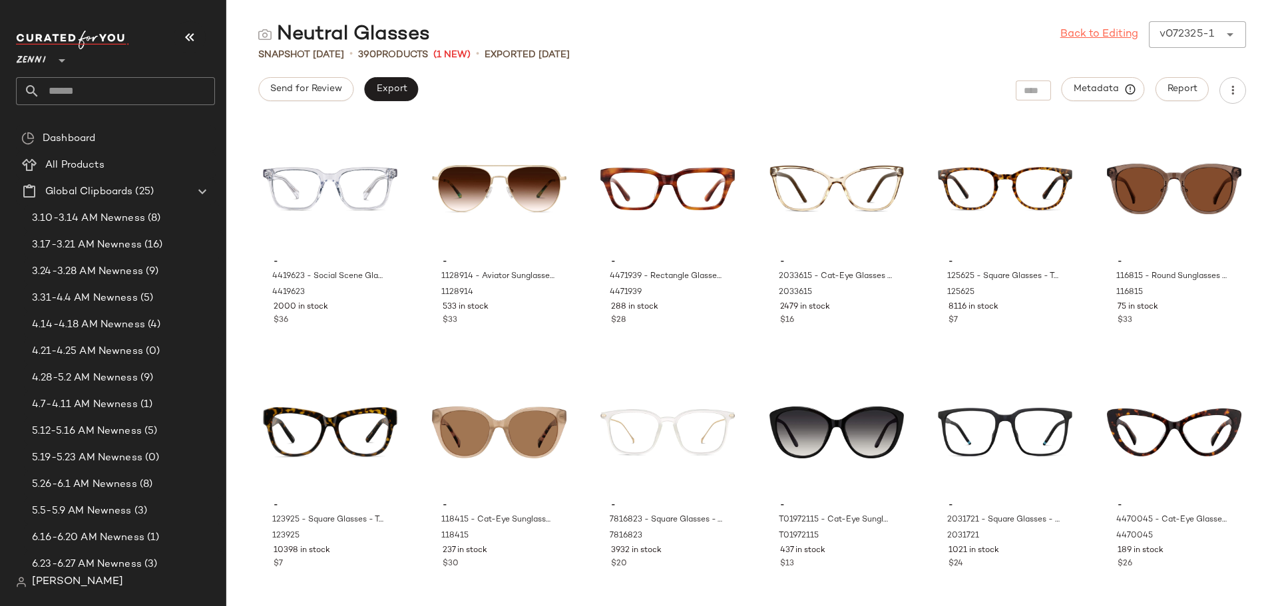
click at [1080, 31] on link "Back to Editing" at bounding box center [1099, 35] width 78 height 16
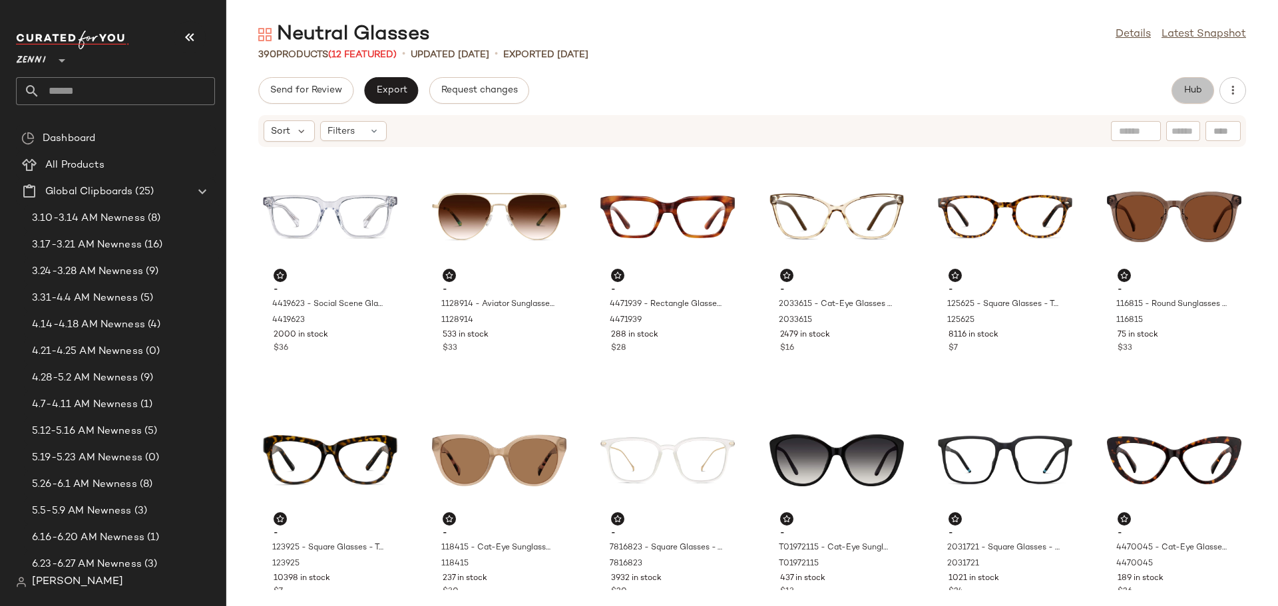
click at [1193, 86] on span "Hub" at bounding box center [1192, 90] width 19 height 11
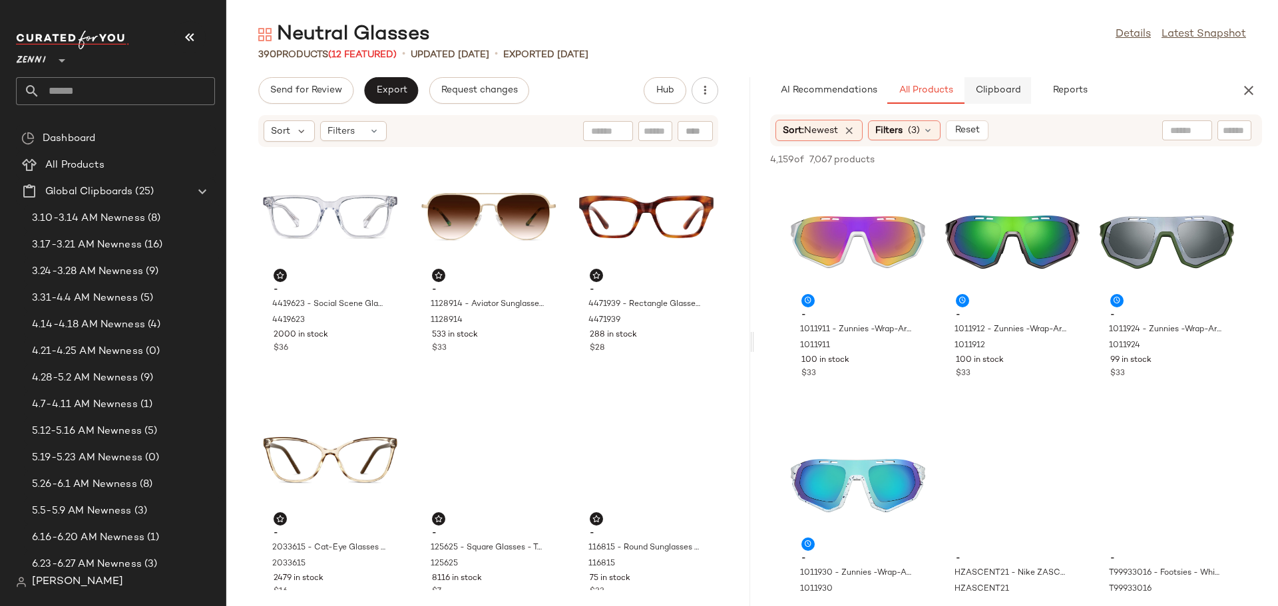
click at [999, 91] on span "Clipboard" at bounding box center [997, 90] width 46 height 11
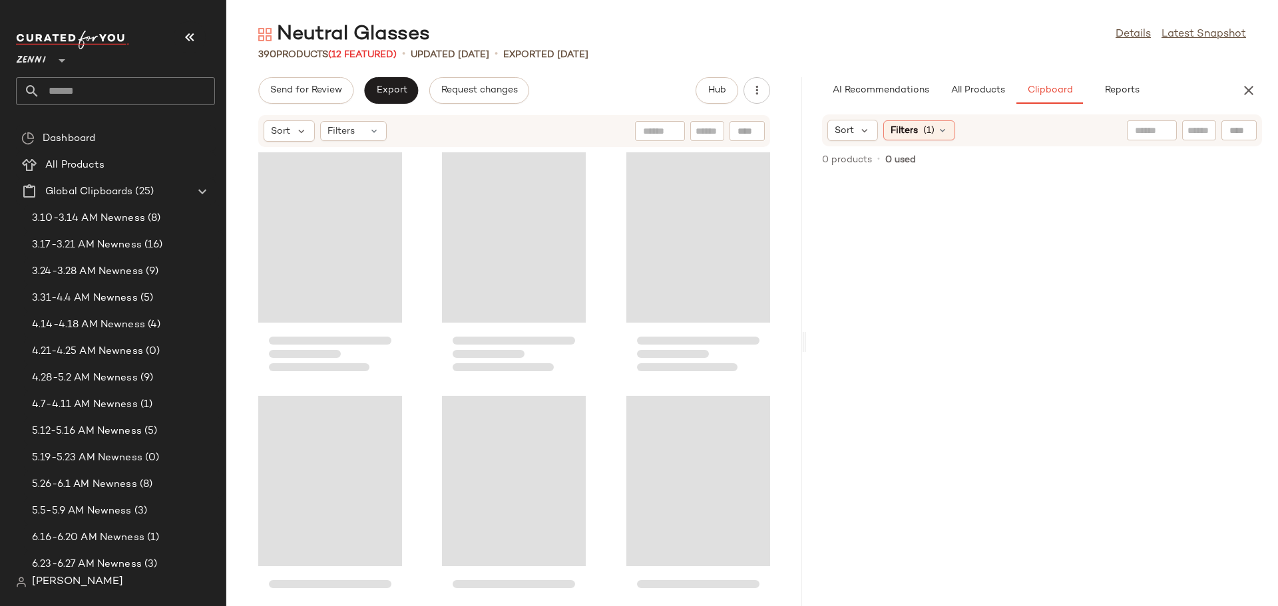
drag, startPoint x: 751, startPoint y: 347, endPoint x: 808, endPoint y: 345, distance: 56.6
click at [808, 345] on div "Neutral Glasses Details Latest Snapshot 390 Products (12 Featured) • updated Au…" at bounding box center [752, 313] width 1052 height 585
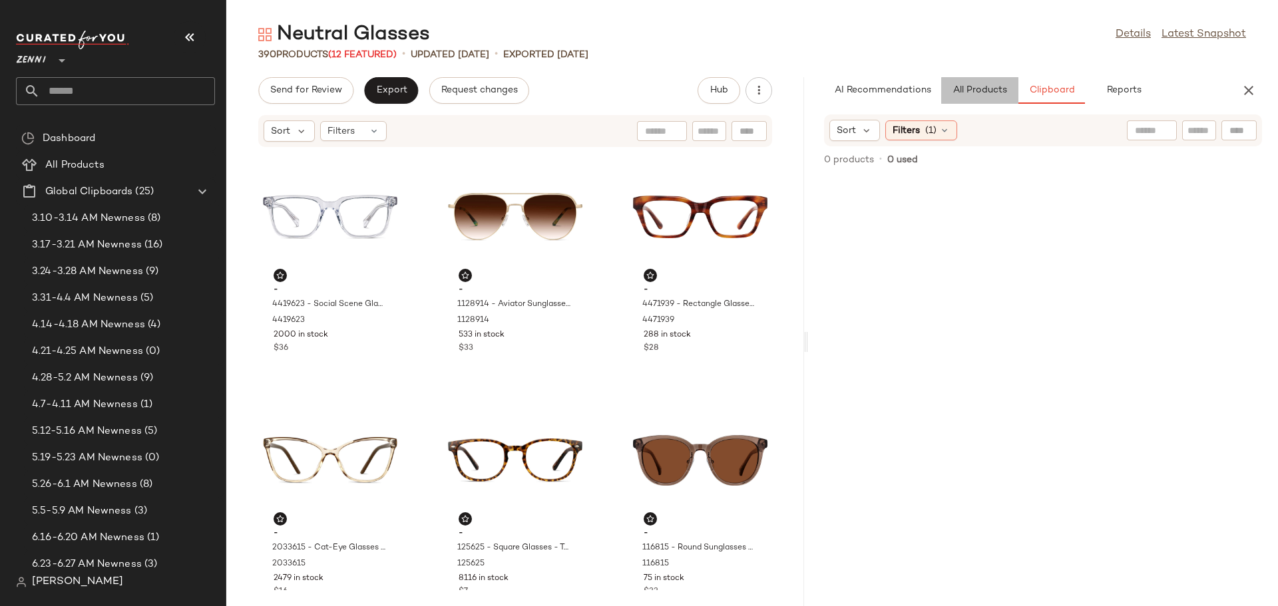
click at [984, 93] on span "All Products" at bounding box center [979, 90] width 55 height 11
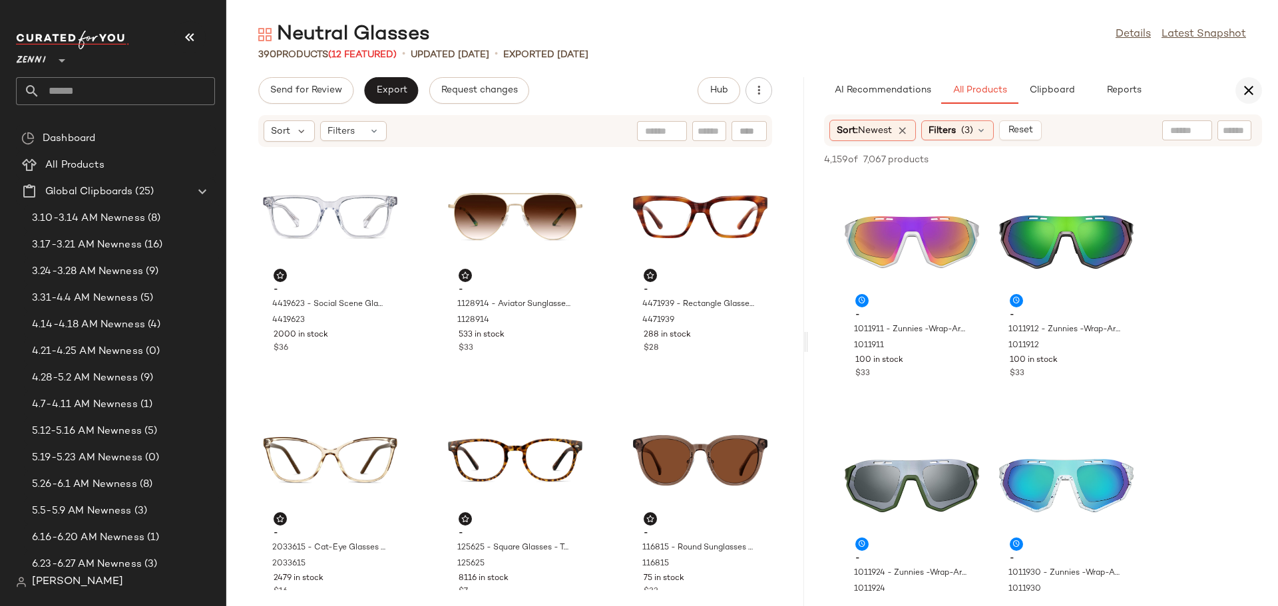
click at [1244, 89] on icon "button" at bounding box center [1249, 91] width 16 height 16
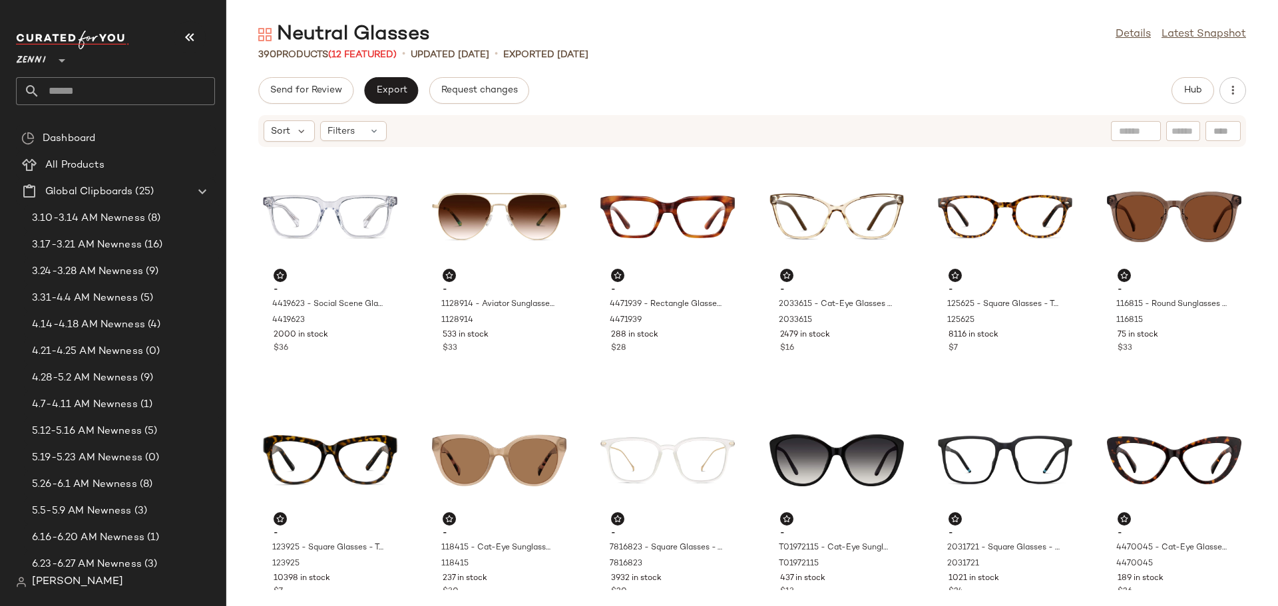
click at [77, 76] on div "Zenni **" at bounding box center [115, 68] width 199 height 75
click at [85, 87] on input "text" at bounding box center [127, 91] width 175 height 28
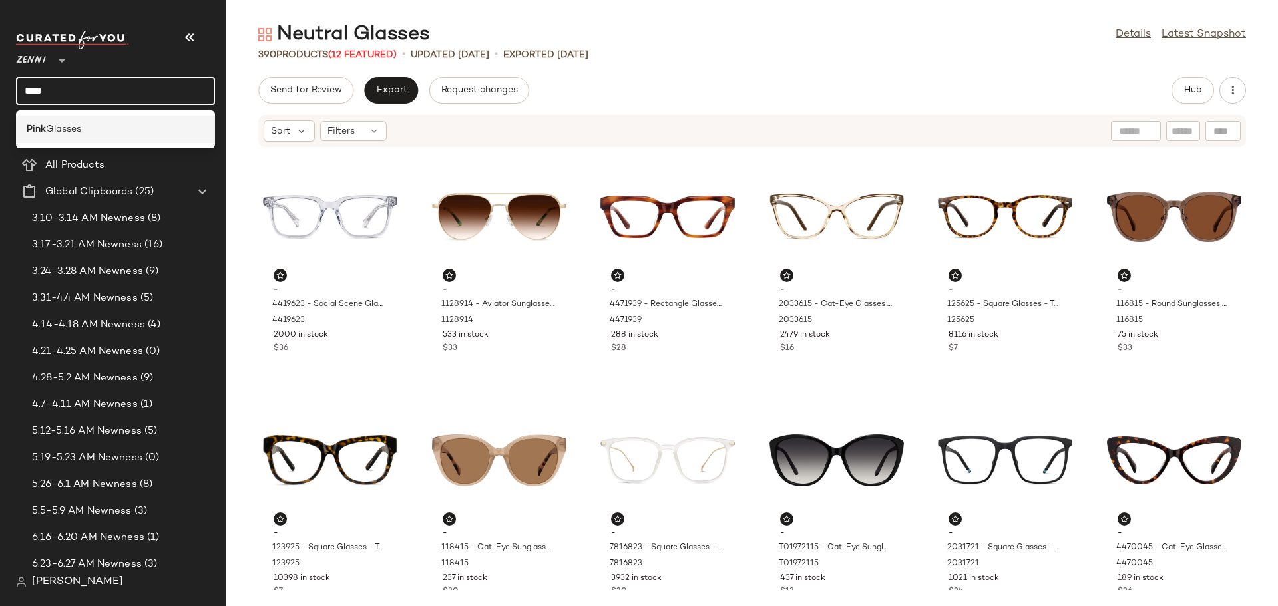
type input "****"
click at [71, 132] on span "Glasses" at bounding box center [63, 129] width 35 height 14
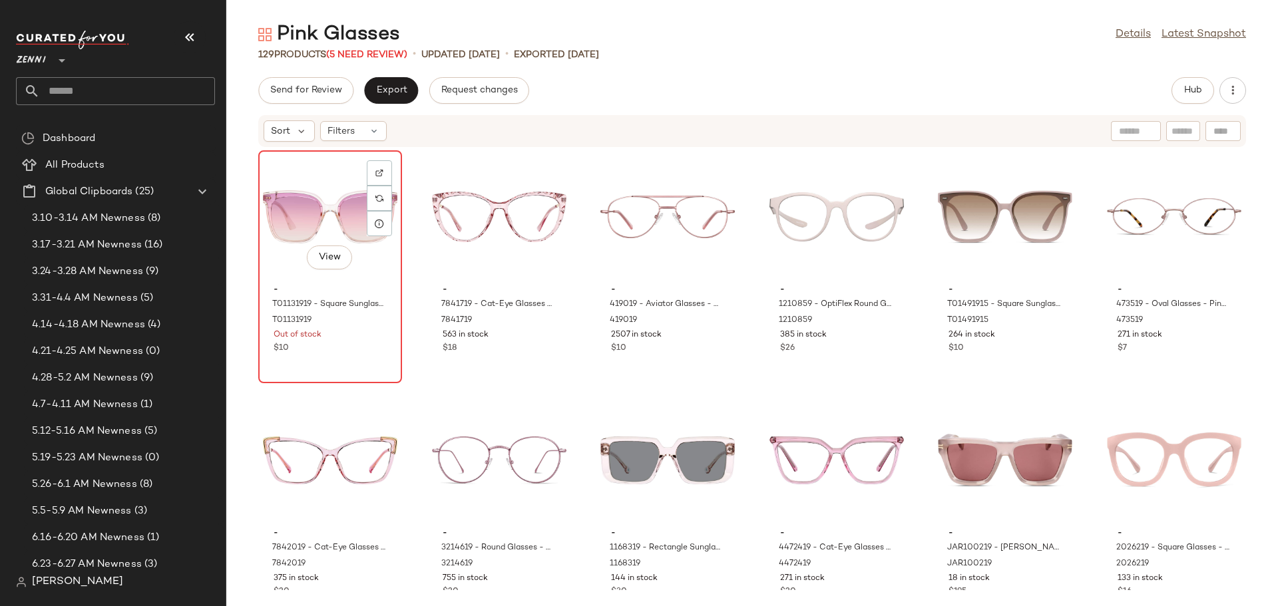
click at [293, 222] on div "View" at bounding box center [330, 217] width 134 height 124
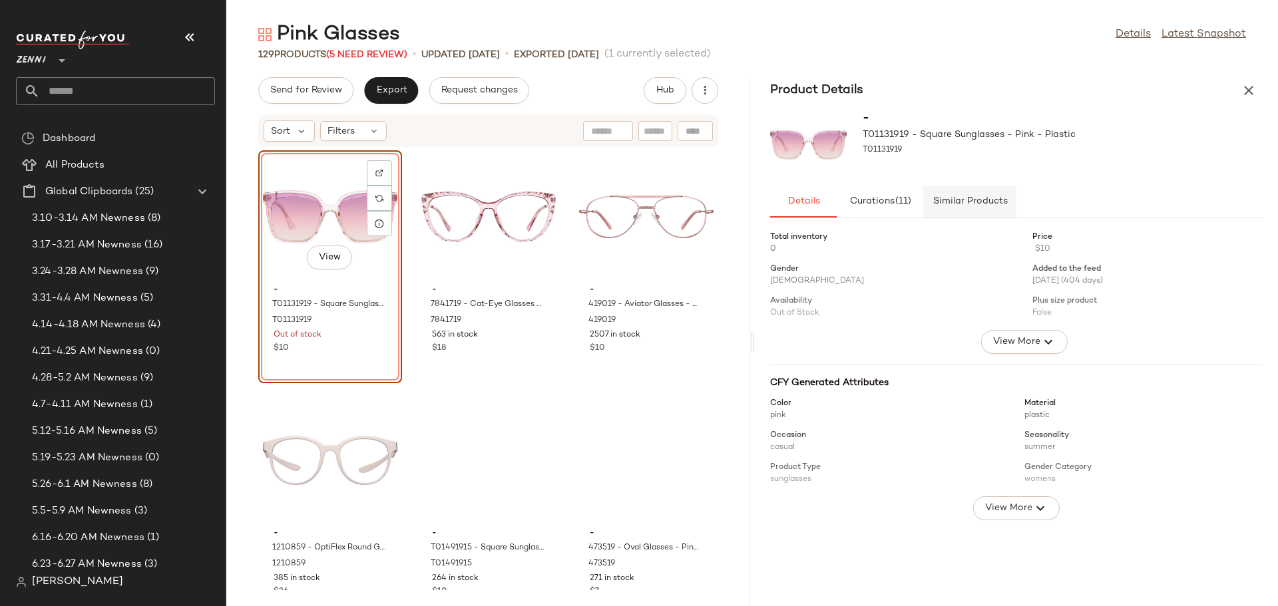
click at [956, 203] on span "Similar Products" at bounding box center [969, 201] width 75 height 11
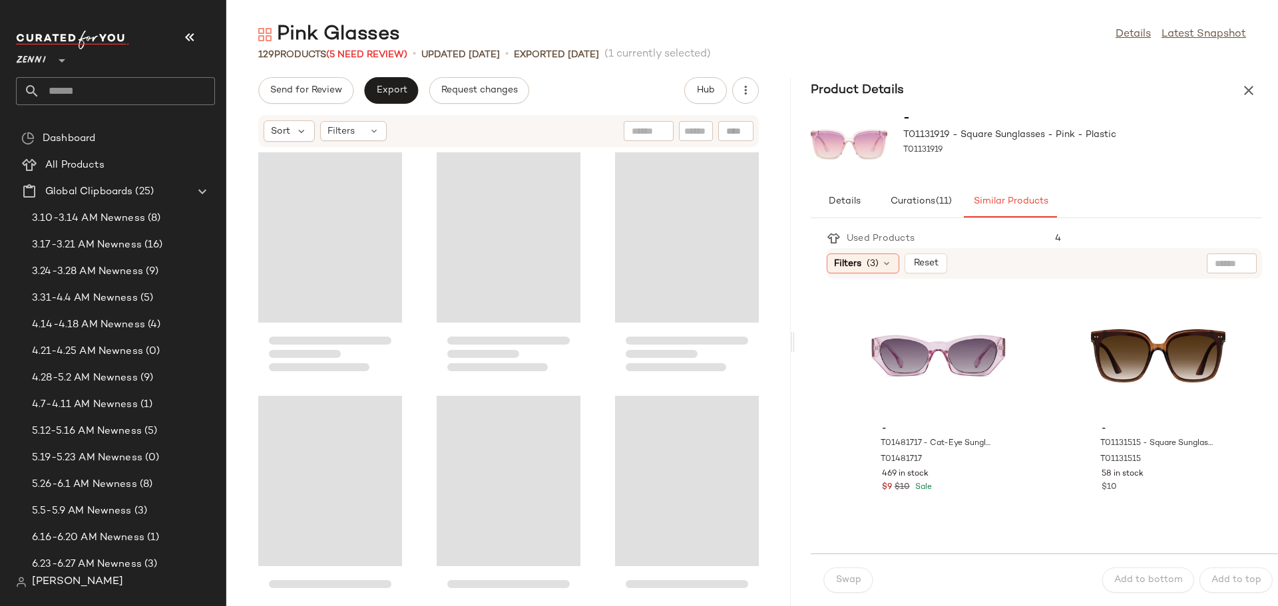
drag, startPoint x: 752, startPoint y: 341, endPoint x: 797, endPoint y: 341, distance: 44.6
click at [797, 341] on div "Pink Glasses Details Latest Snapshot 129 Products (5 Need Review) • updated Jul…" at bounding box center [752, 313] width 1052 height 585
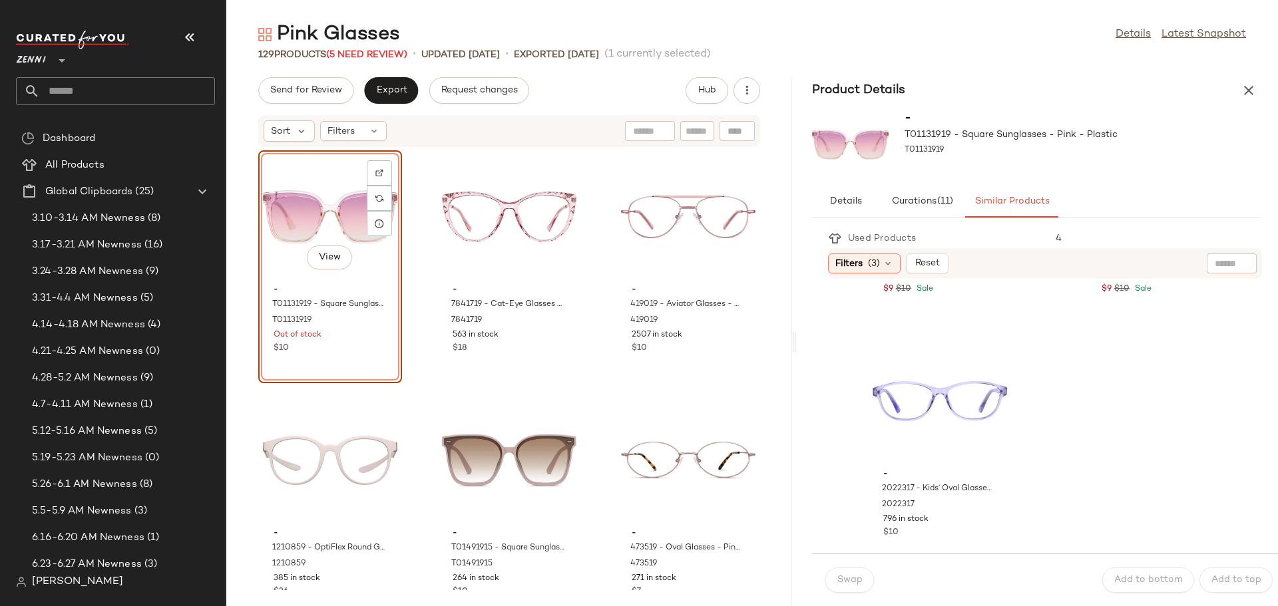
scroll to position [2405, 0]
click at [1243, 91] on icon "button" at bounding box center [1249, 91] width 16 height 16
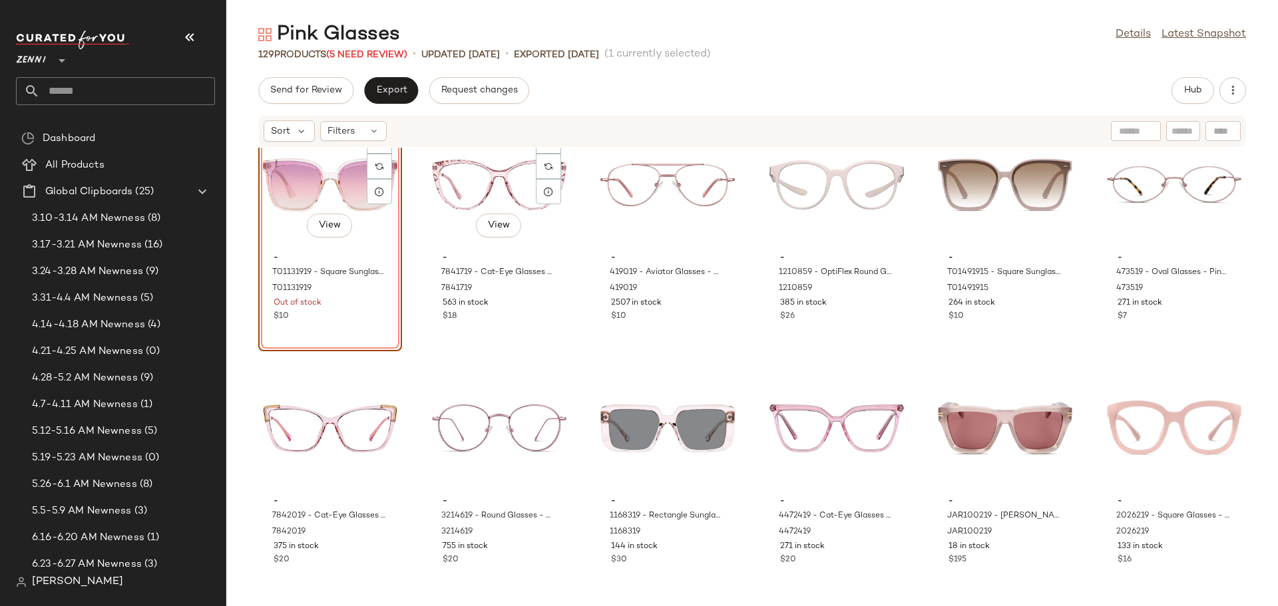
scroll to position [0, 0]
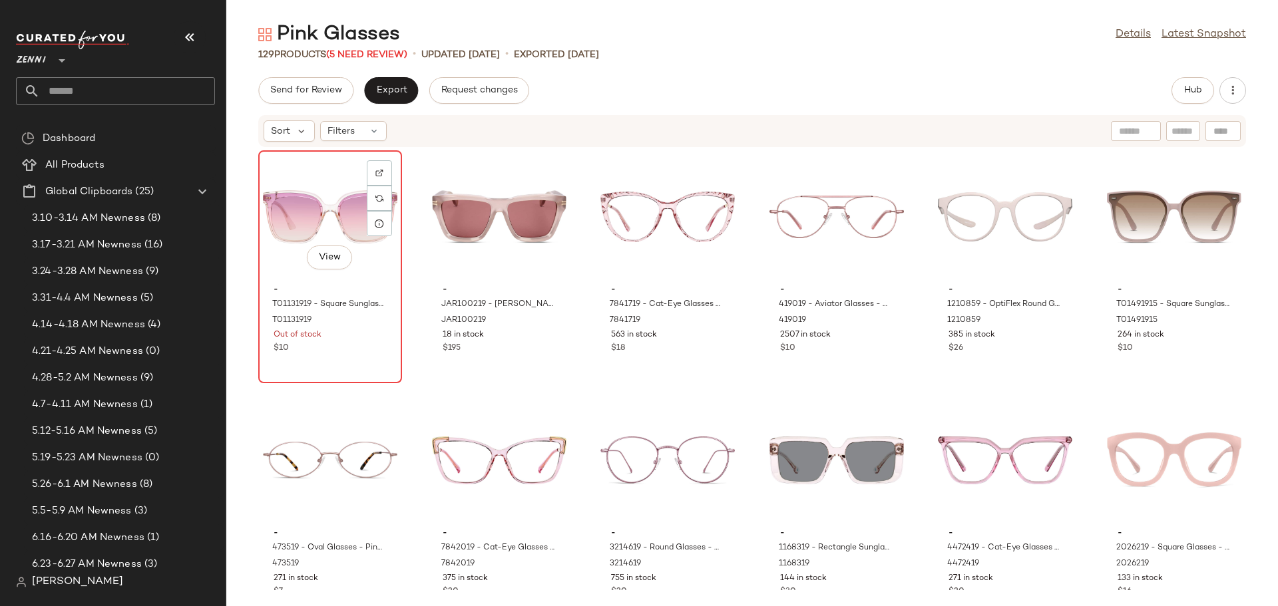
click at [327, 222] on div "View" at bounding box center [330, 217] width 134 height 124
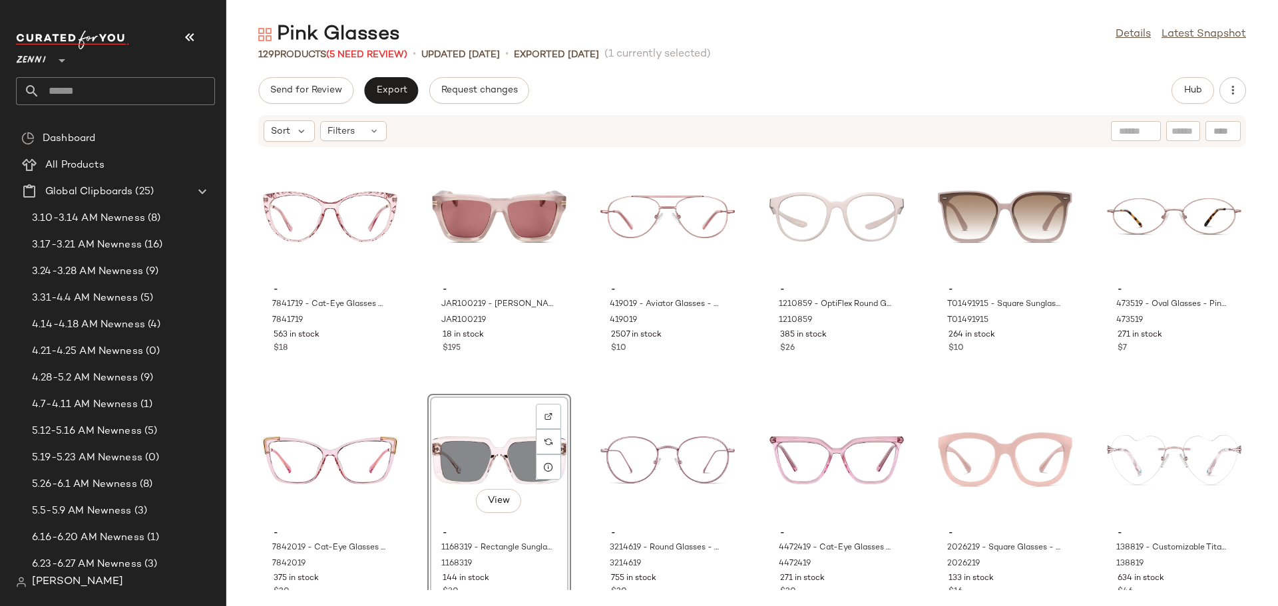
click at [578, 508] on div "- 7841719 - Cat-Eye Glasses - Pink - Mixed 7841719 563 in stock $18 - JAR100219…" at bounding box center [752, 369] width 1052 height 443
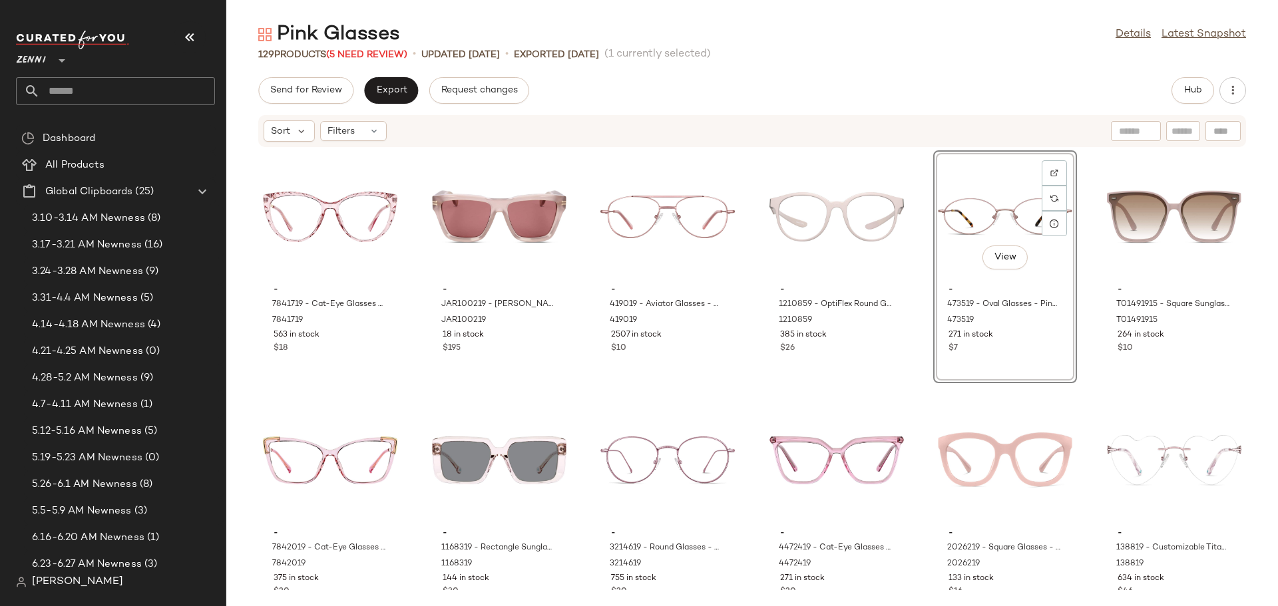
click at [1075, 376] on div "- 7841719 - Cat-Eye Glasses - Pink - Mixed 7841719 563 in stock $18 - JAR100219…" at bounding box center [752, 369] width 1052 height 443
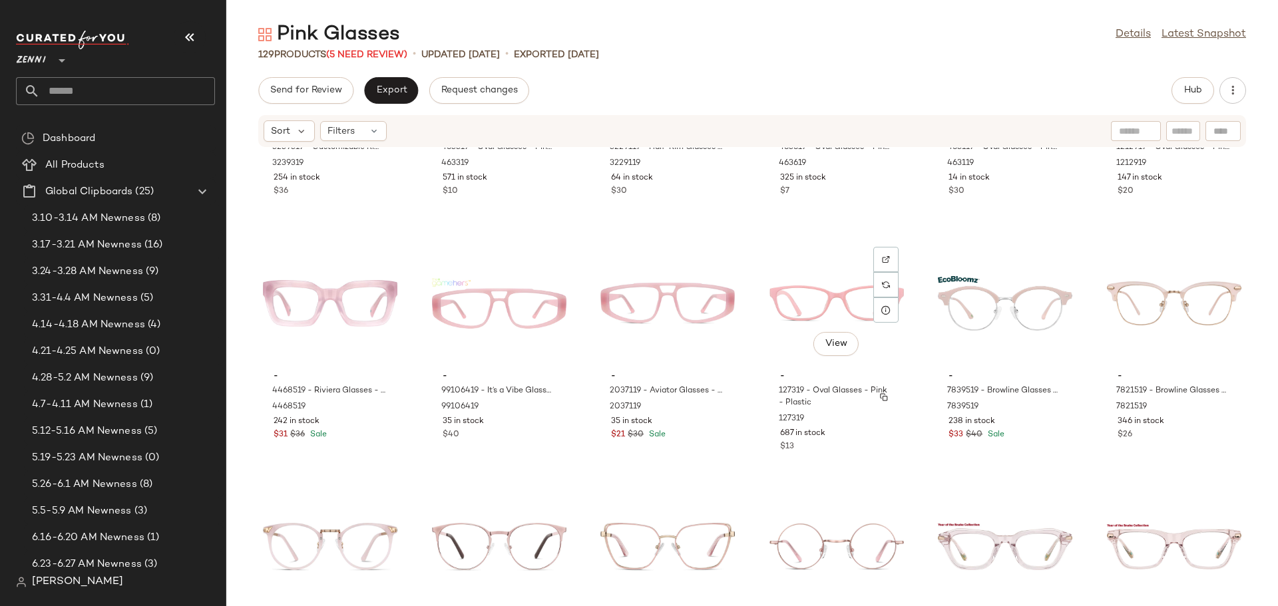
scroll to position [1209, 0]
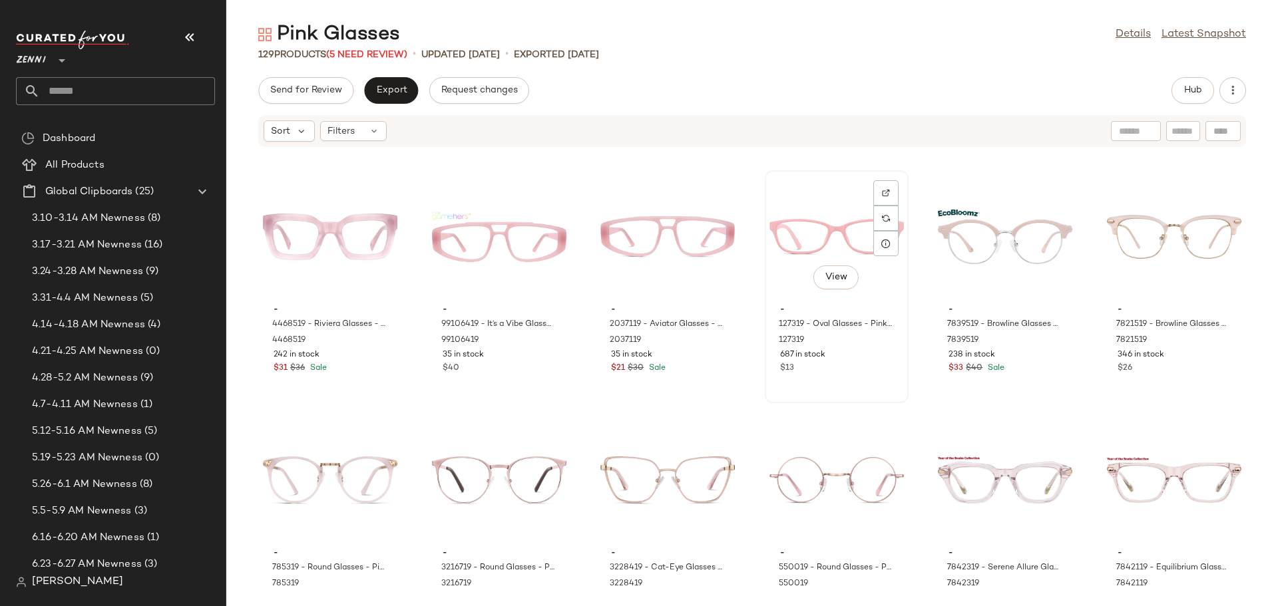
click at [828, 308] on span "-" at bounding box center [836, 310] width 113 height 12
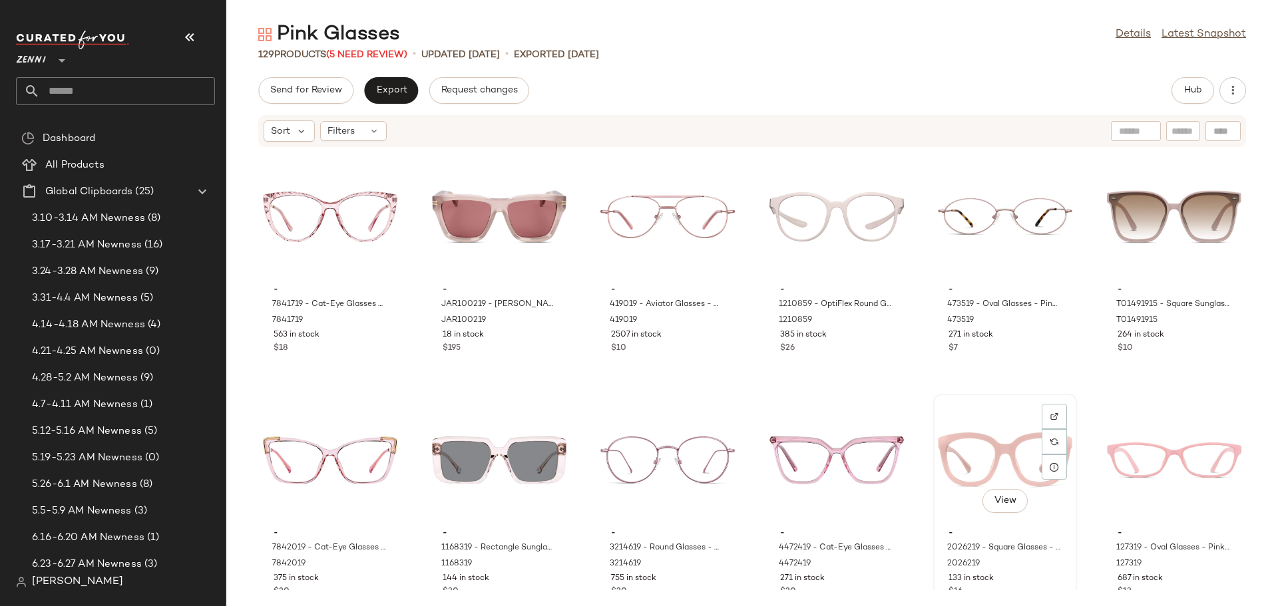
click at [1029, 409] on div "View" at bounding box center [1005, 461] width 134 height 124
click at [912, 487] on div "- 7841719 - Cat-Eye Glasses - Pink - Mixed 7841719 563 in stock $18 - JAR100219…" at bounding box center [752, 369] width 1052 height 443
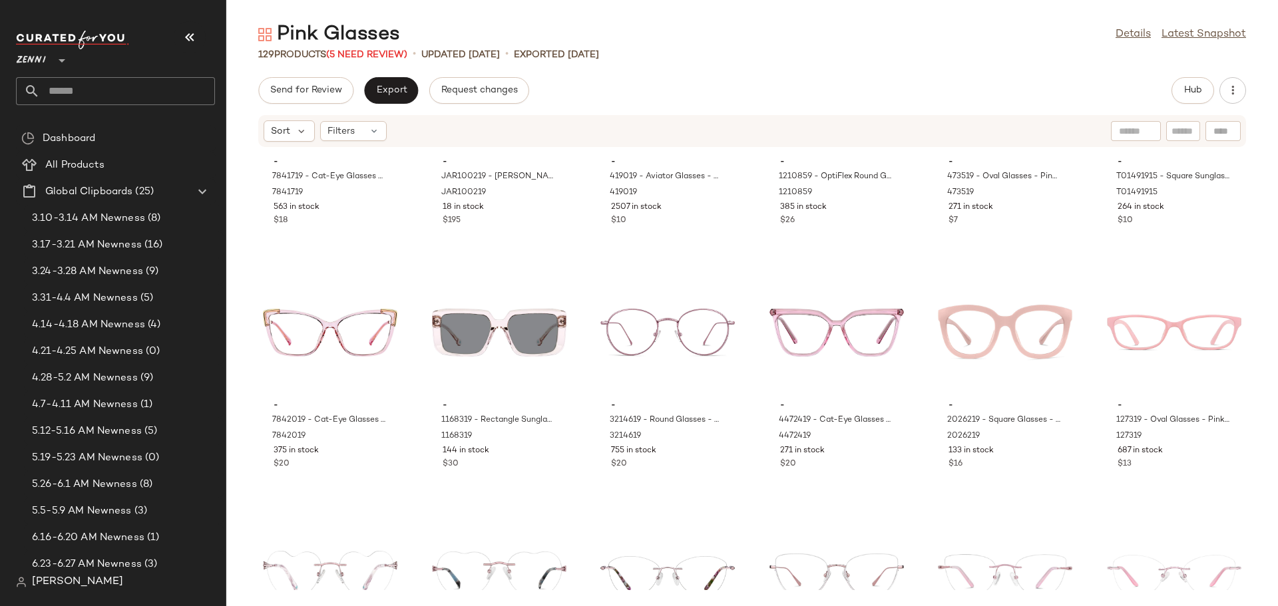
scroll to position [133, 0]
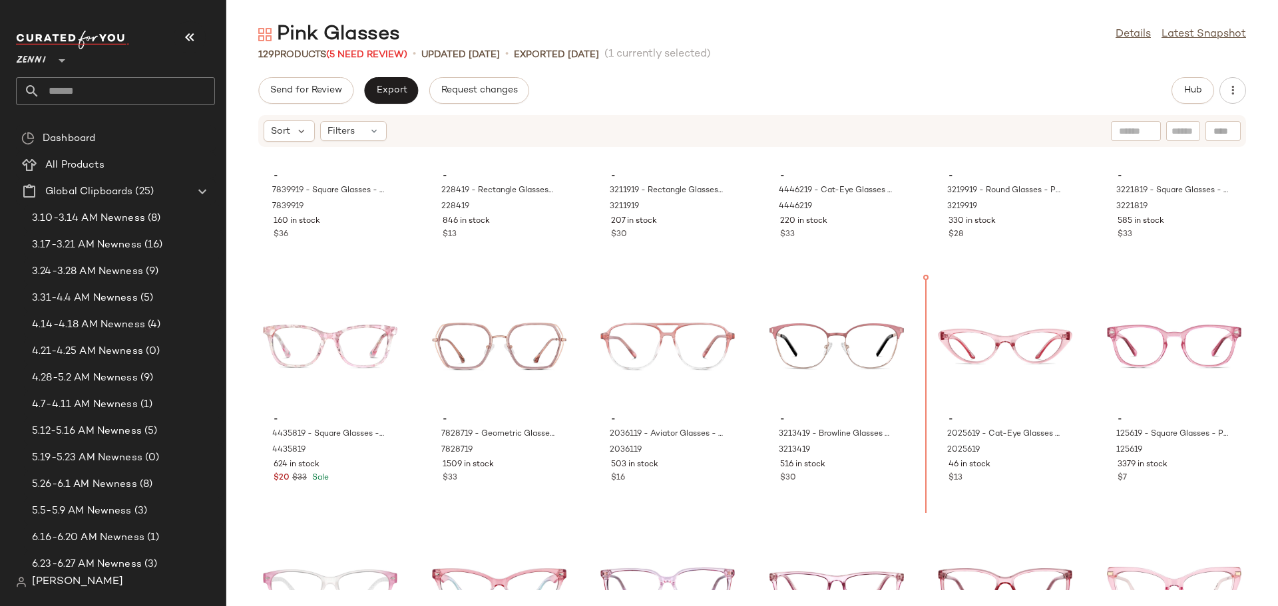
scroll to position [2073, 0]
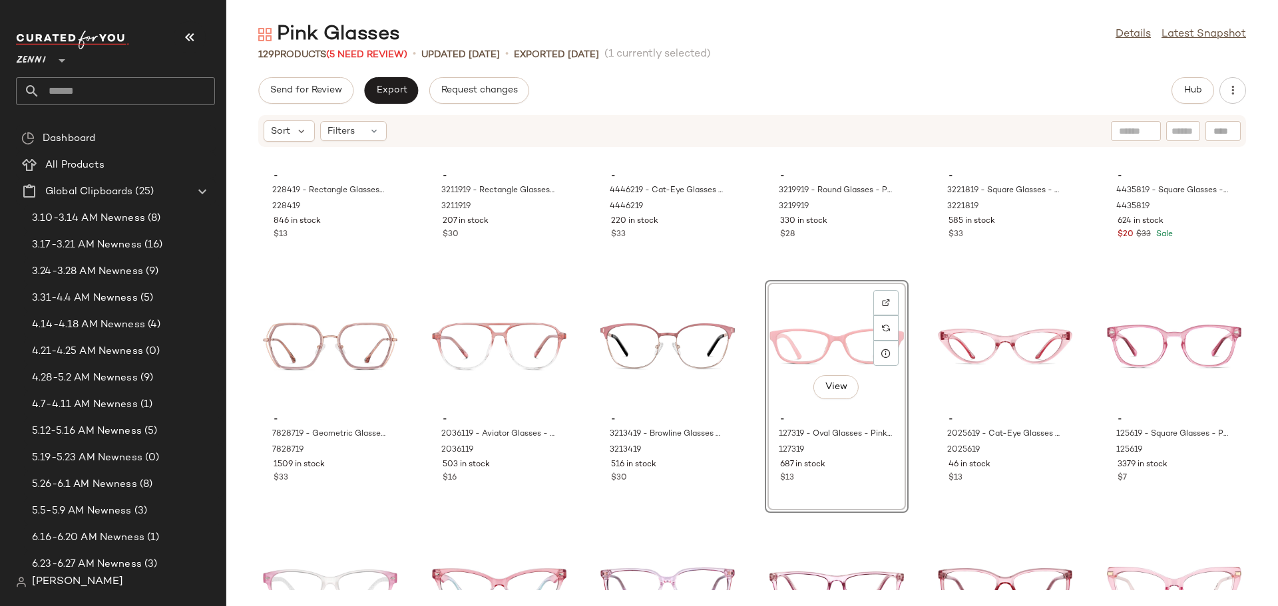
click at [915, 475] on div "- 228419 - Rectangle Glasses - Pink - Plastic 228419 846 in stock $13 - 3211919…" at bounding box center [752, 369] width 1052 height 443
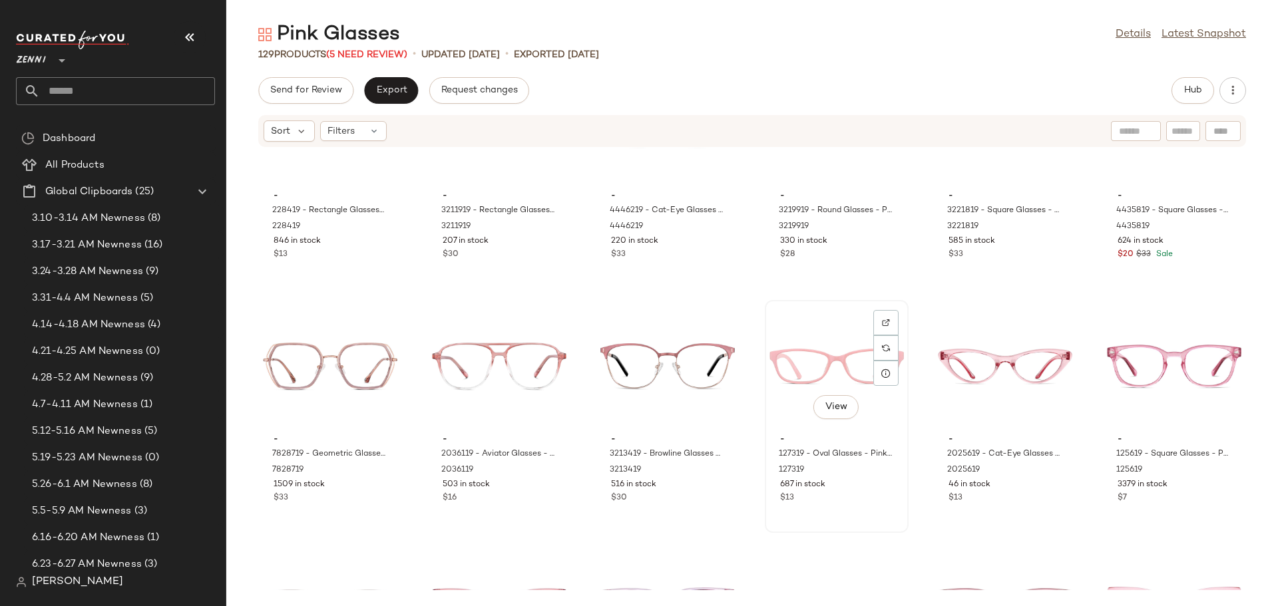
scroll to position [2073, 0]
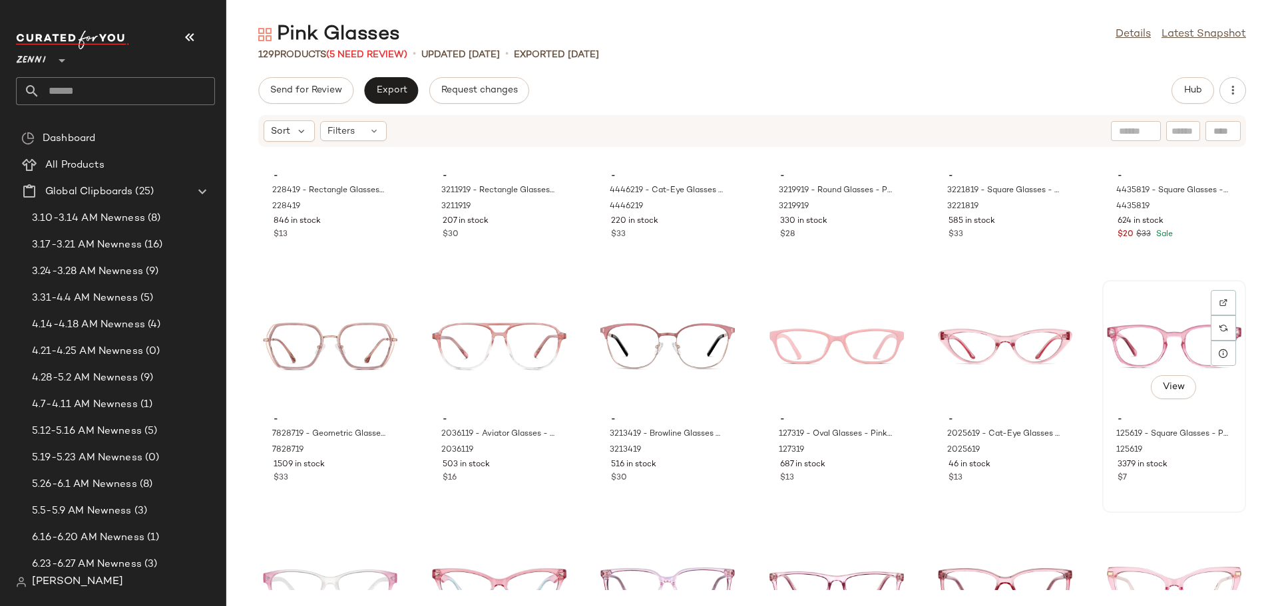
click at [1153, 336] on div "View" at bounding box center [1174, 347] width 134 height 124
click at [1004, 351] on div "View" at bounding box center [1005, 347] width 134 height 124
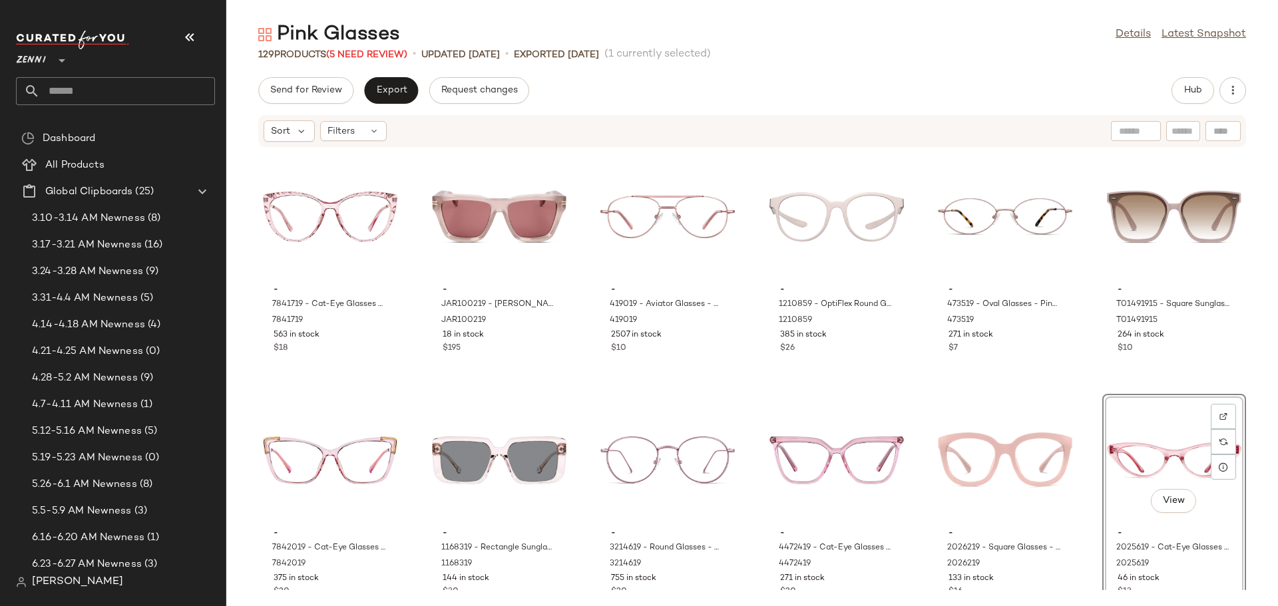
click at [925, 513] on div "- 7841719 - Cat-Eye Glasses - Pink - Mixed 7841719 563 in stock $18 - JAR100219…" at bounding box center [752, 369] width 1052 height 443
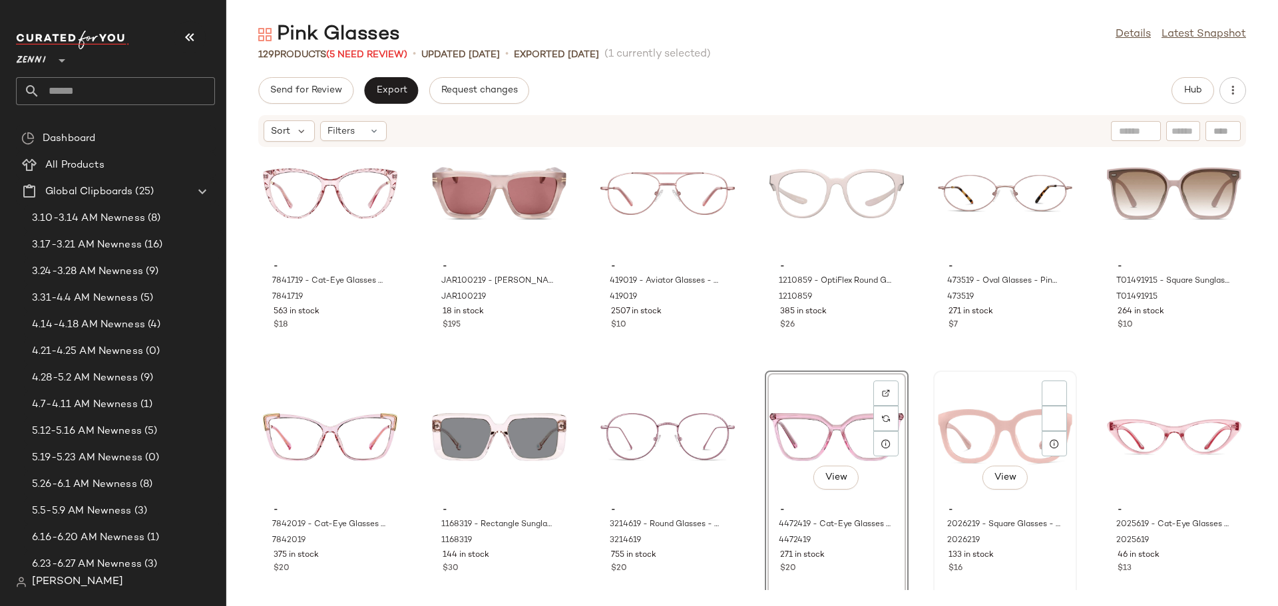
scroll to position [26, 0]
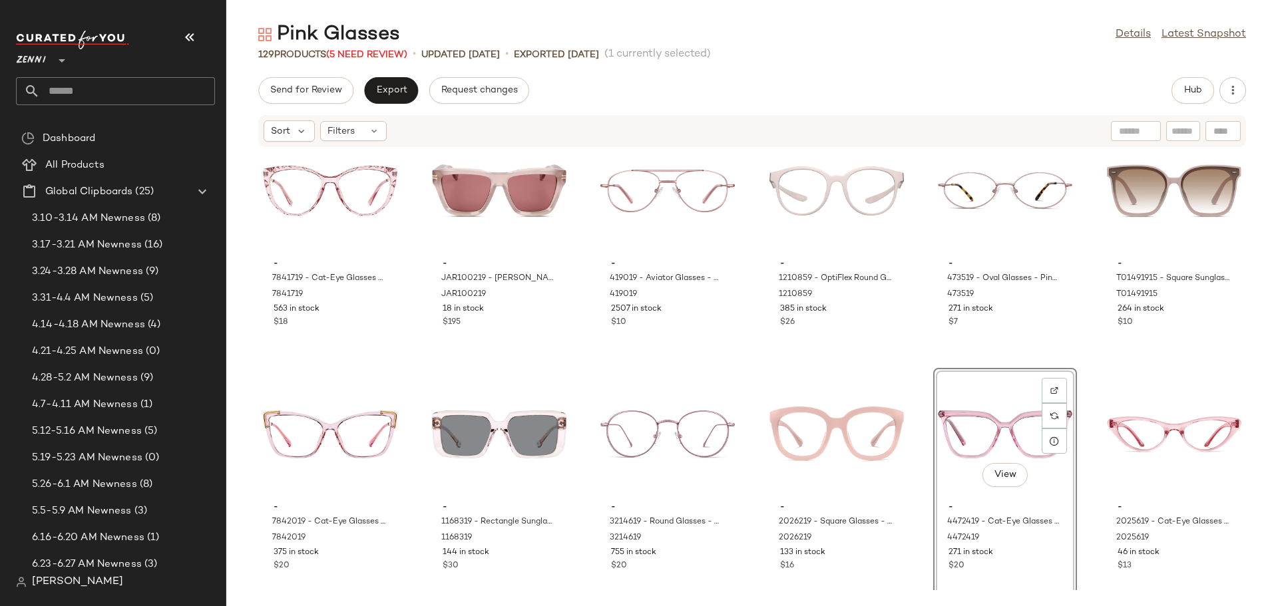
click at [909, 479] on div "- 7841719 - Cat-Eye Glasses - Pink - Mixed 7841719 563 in stock $18 - JAR100219…" at bounding box center [752, 369] width 1052 height 443
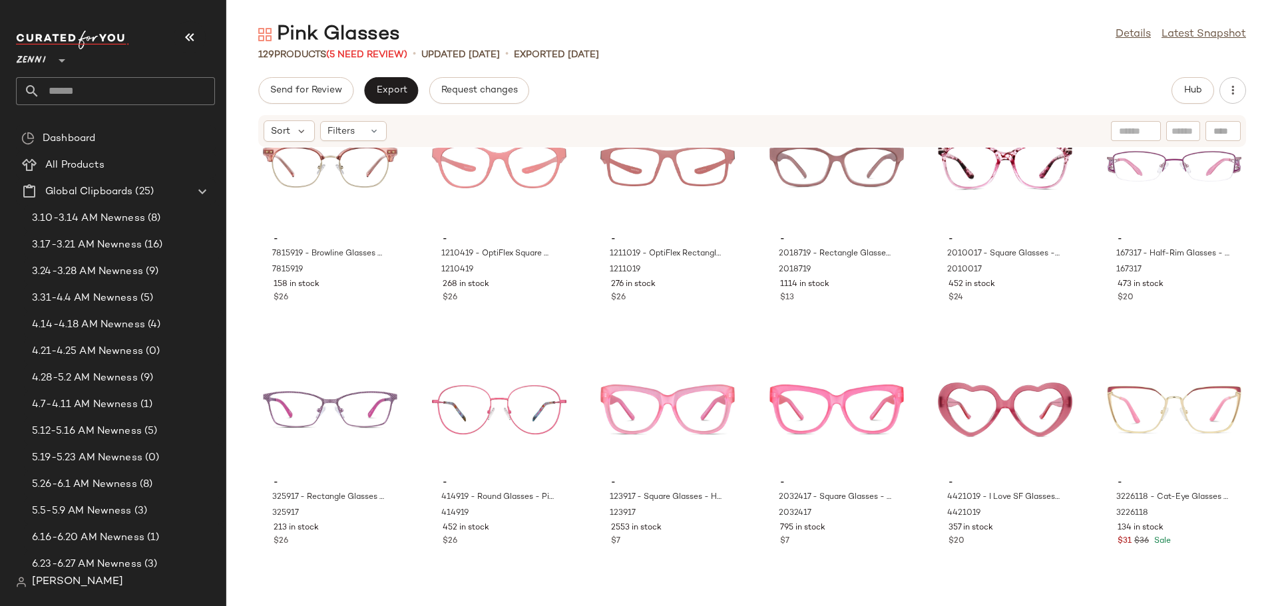
scroll to position [3921, 0]
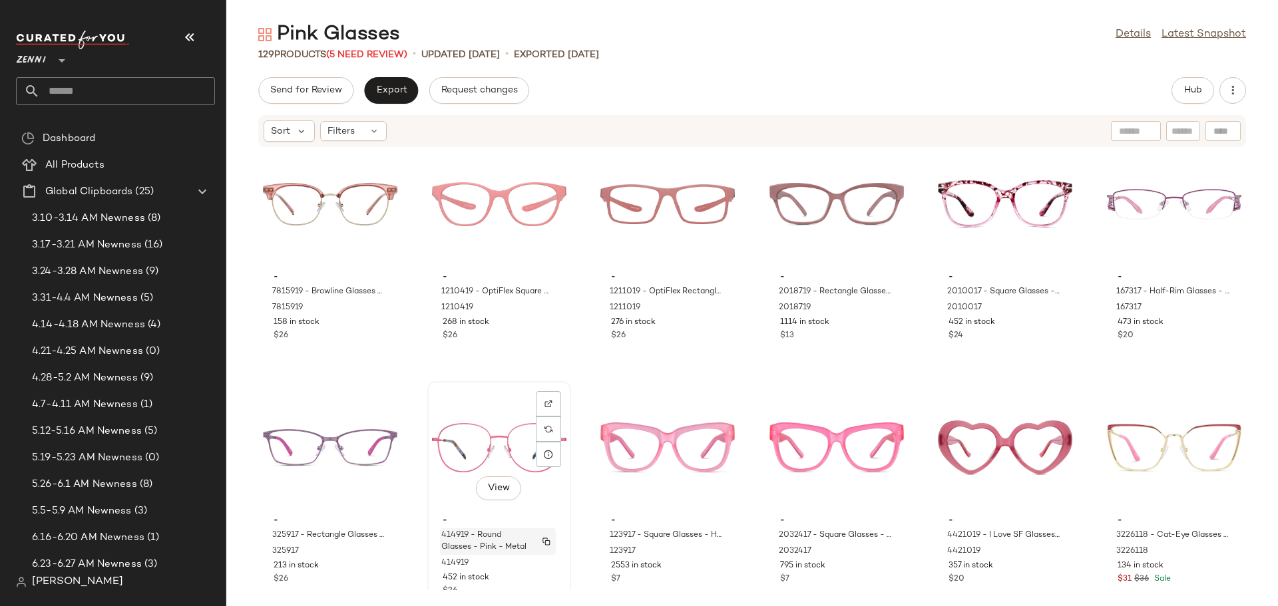
click at [481, 540] on span "414919 - Round Glasses - Pink - Metal" at bounding box center [485, 542] width 88 height 24
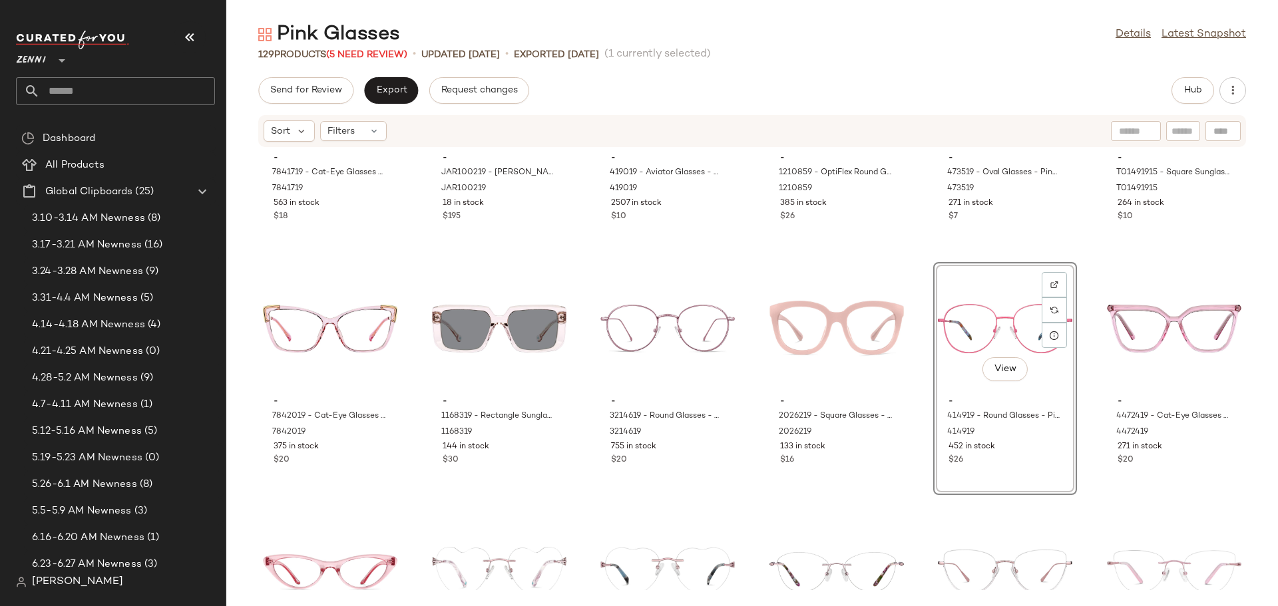
scroll to position [133, 0]
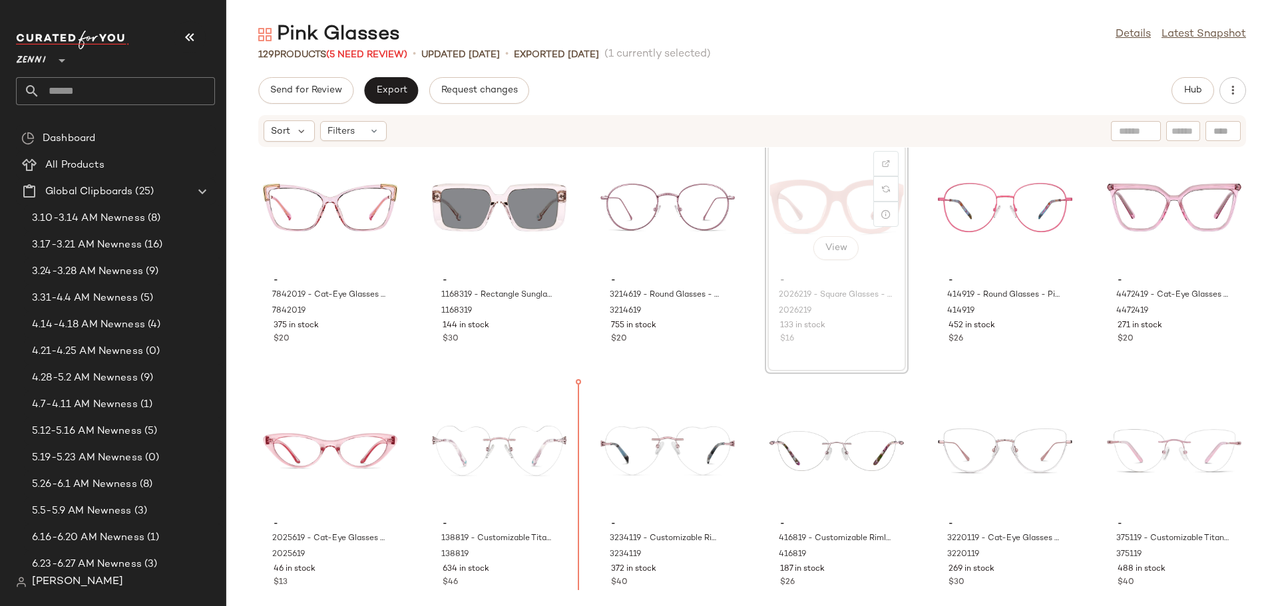
scroll to position [281, 0]
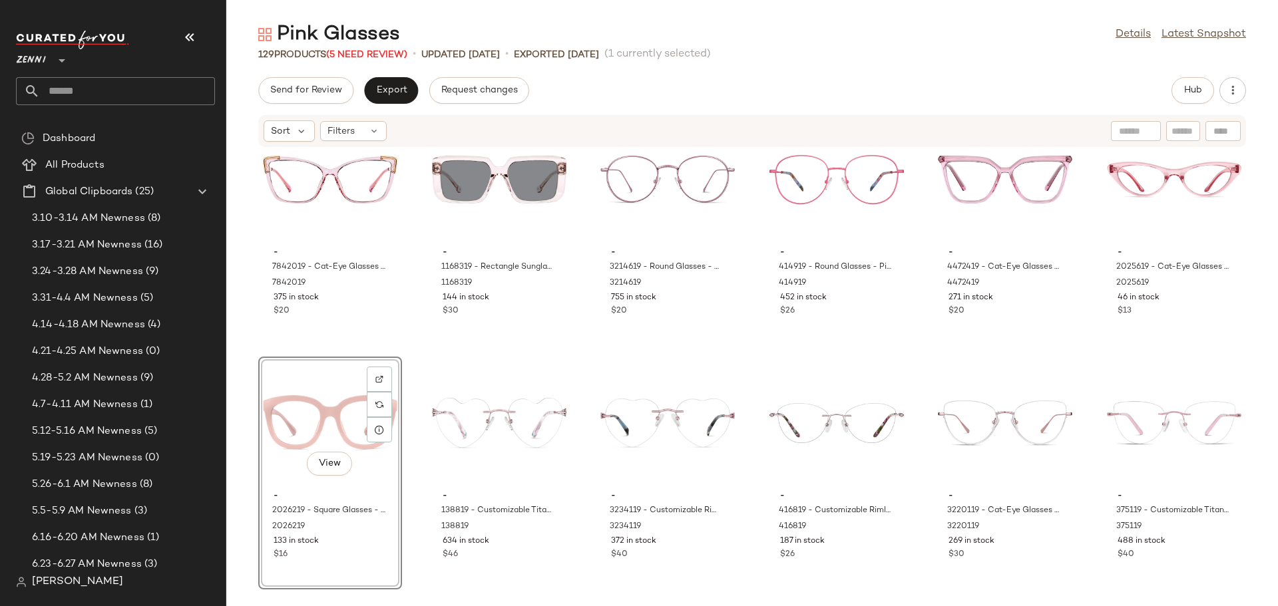
click at [745, 351] on div "- 7841719 - Cat-Eye Glasses - Pink - Mixed 7841719 563 in stock $18 - JAR100219…" at bounding box center [752, 369] width 1052 height 443
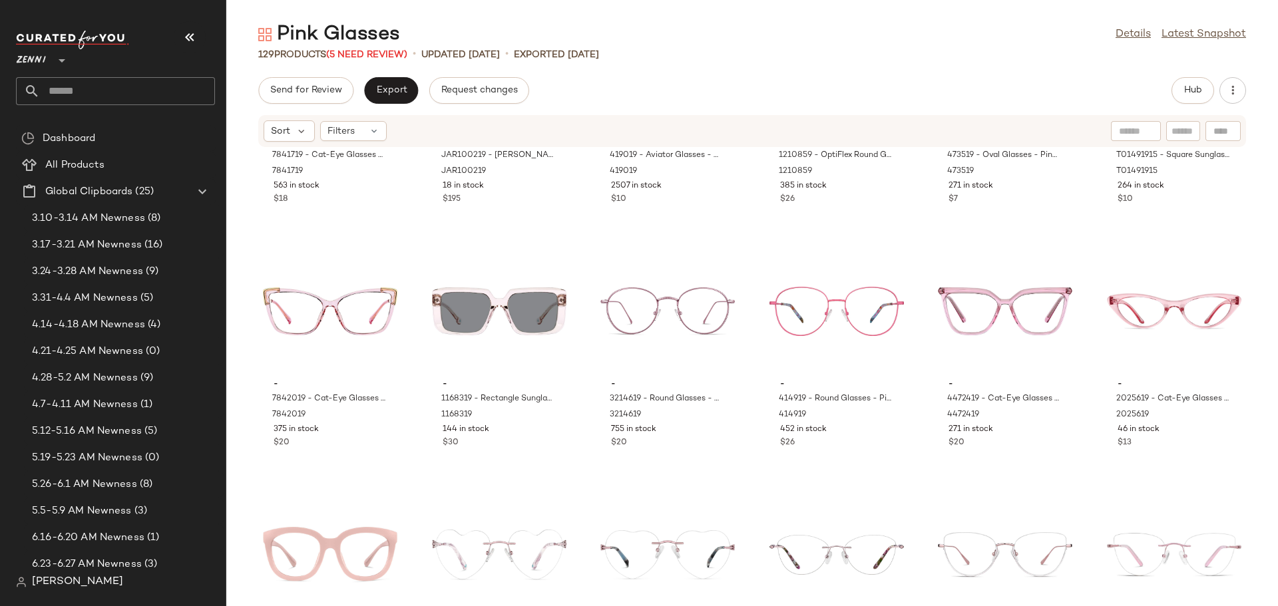
scroll to position [148, 0]
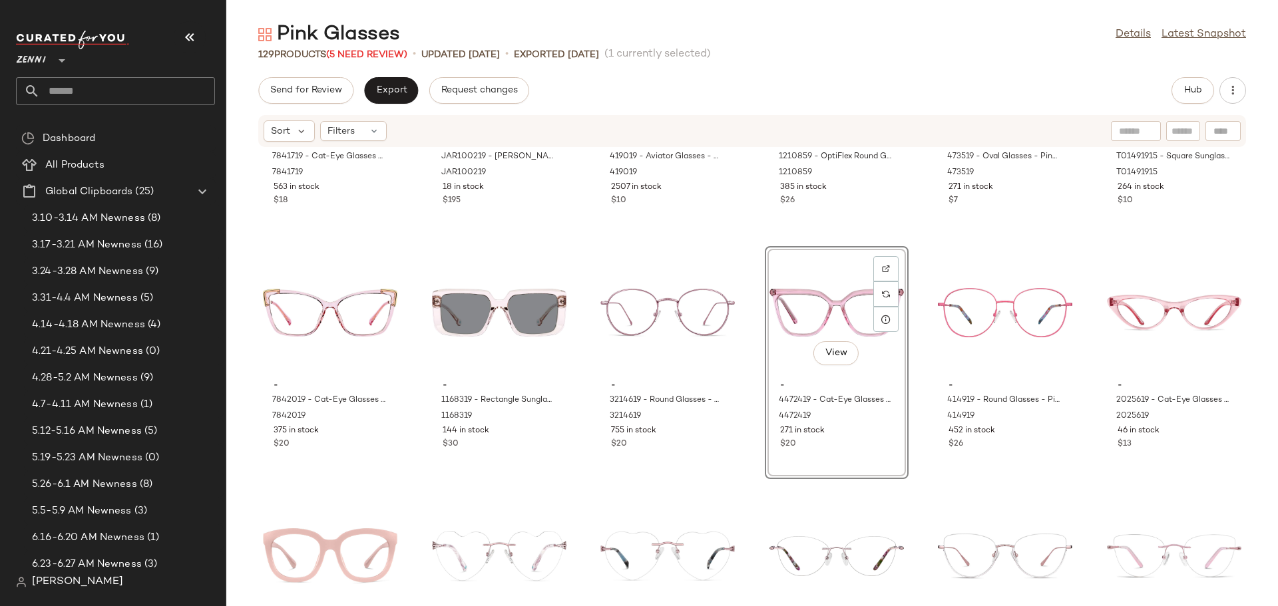
click at [914, 459] on div "- 7841719 - Cat-Eye Glasses - Pink - Mixed 7841719 563 in stock $18 - JAR100219…" at bounding box center [752, 369] width 1052 height 443
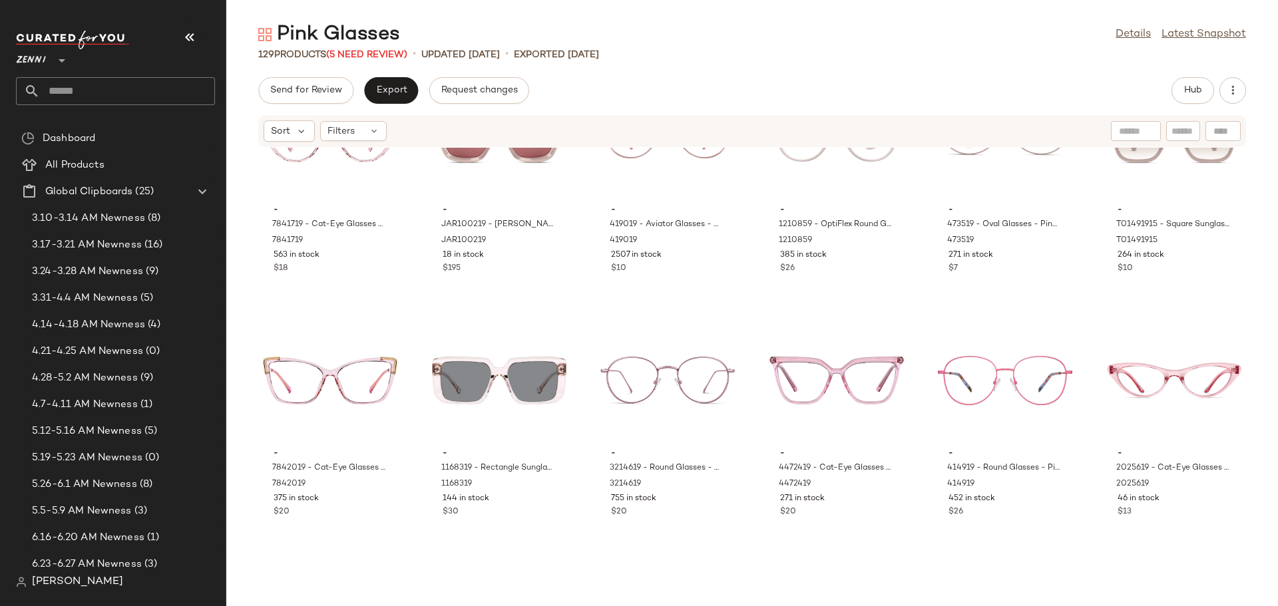
scroll to position [133, 0]
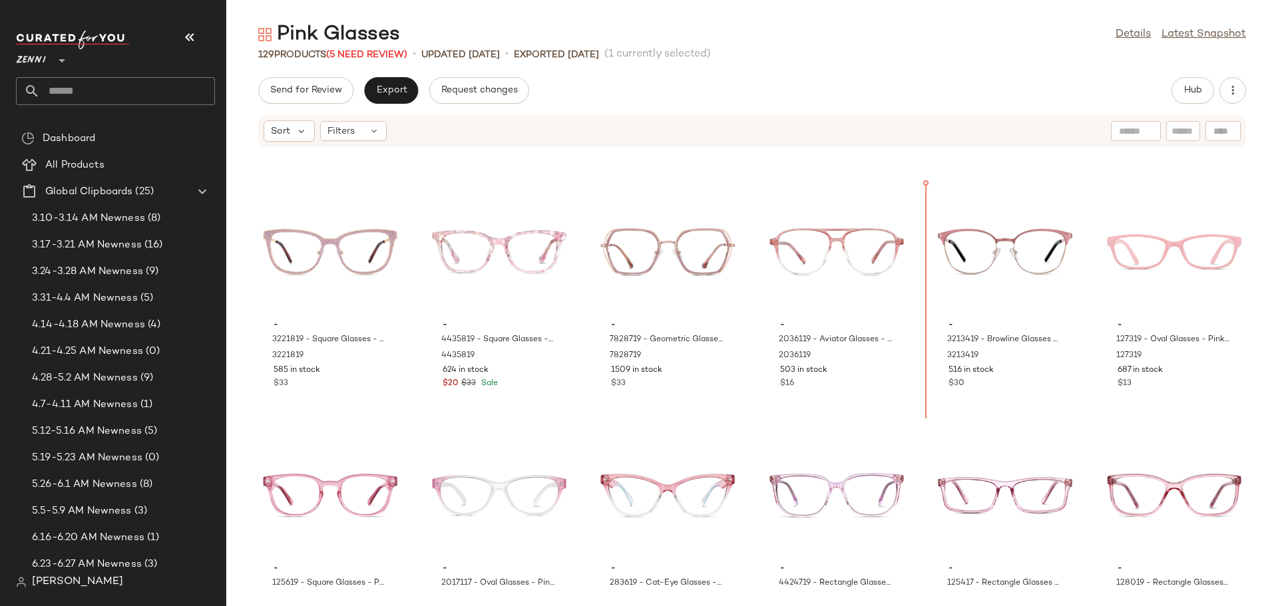
scroll to position [2168, 0]
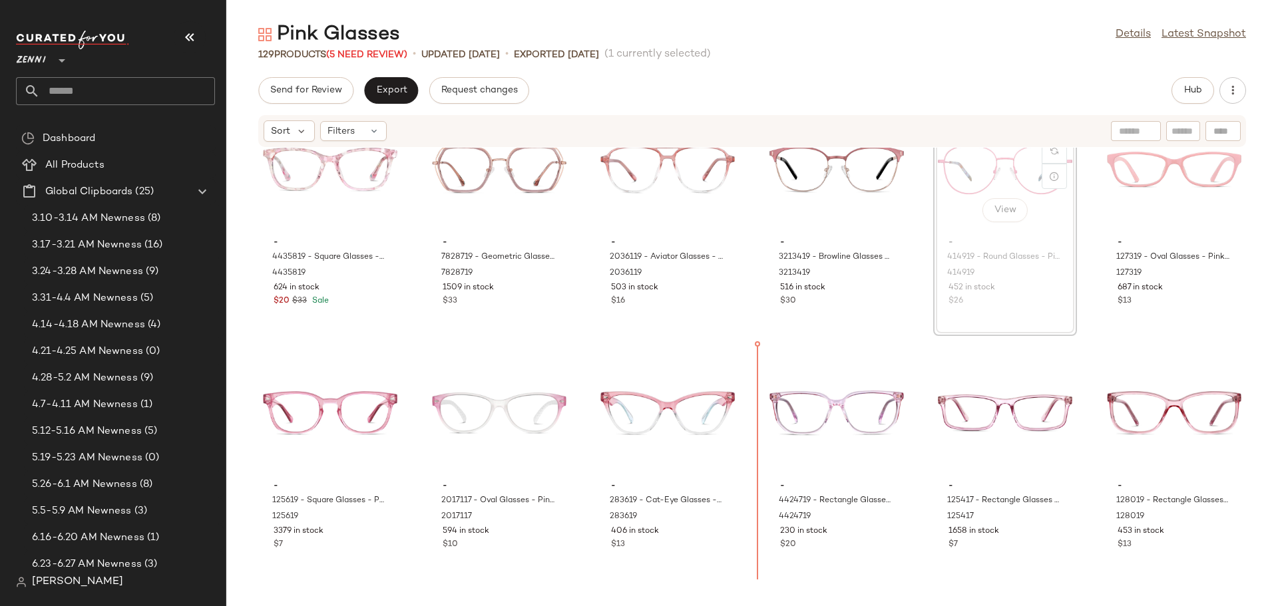
scroll to position [2251, 0]
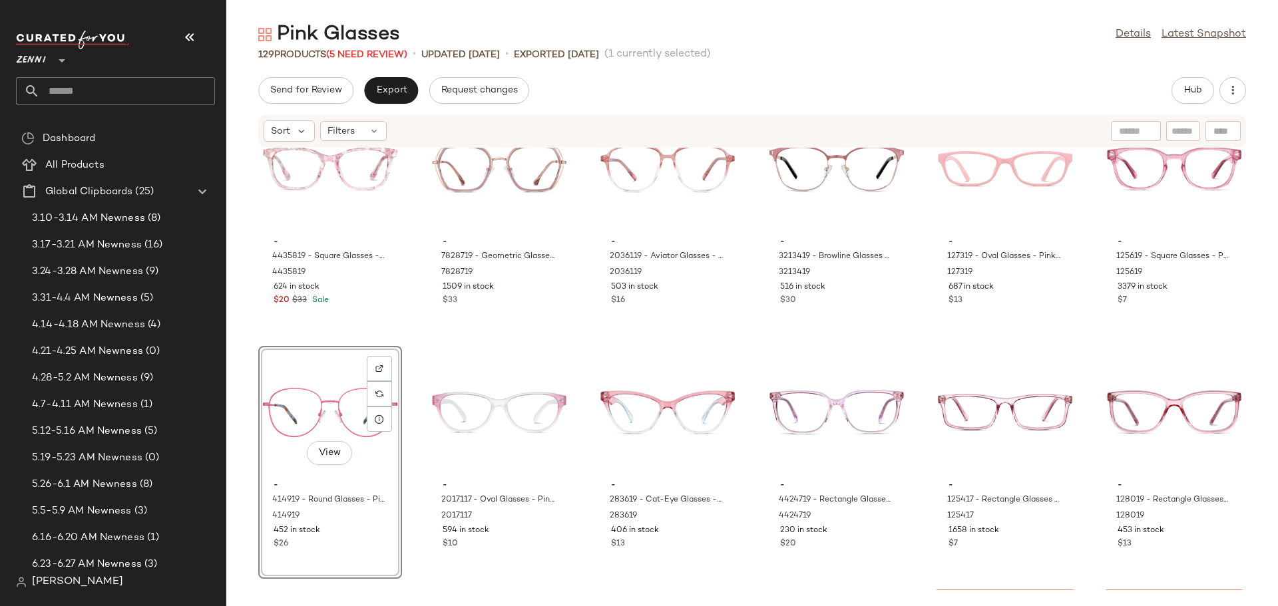
click at [412, 481] on div "- 7839919 - Square Glasses - Pink - recycled_metal_bio_base 7839919 160 in stoc…" at bounding box center [752, 369] width 1052 height 443
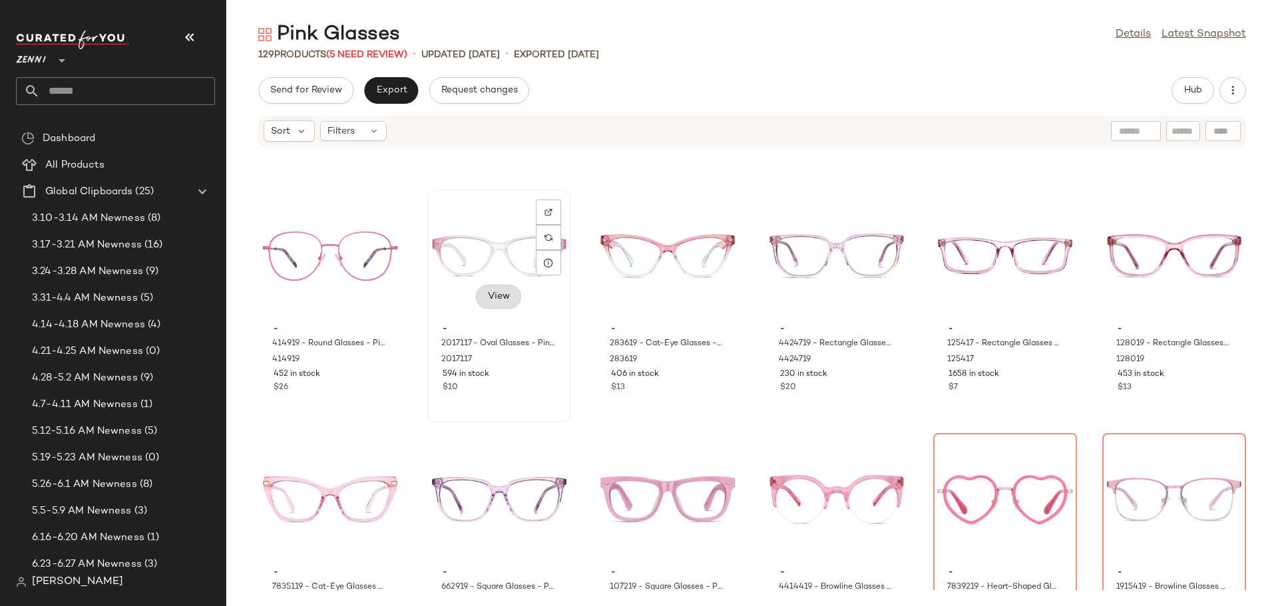
scroll to position [2451, 0]
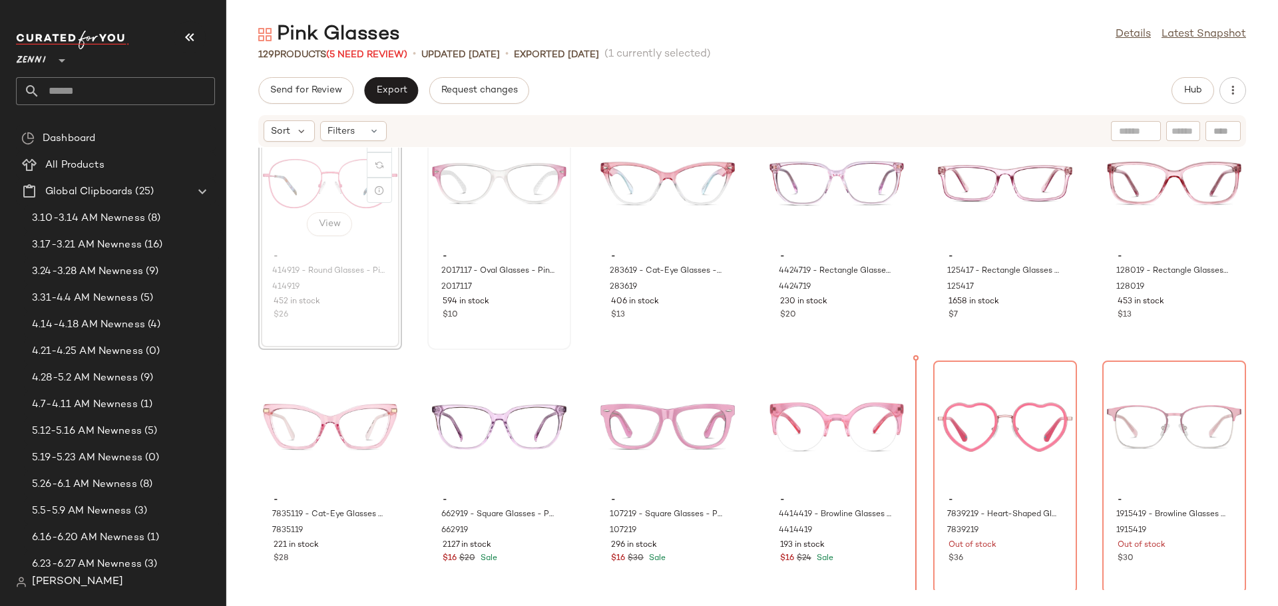
scroll to position [2482, 0]
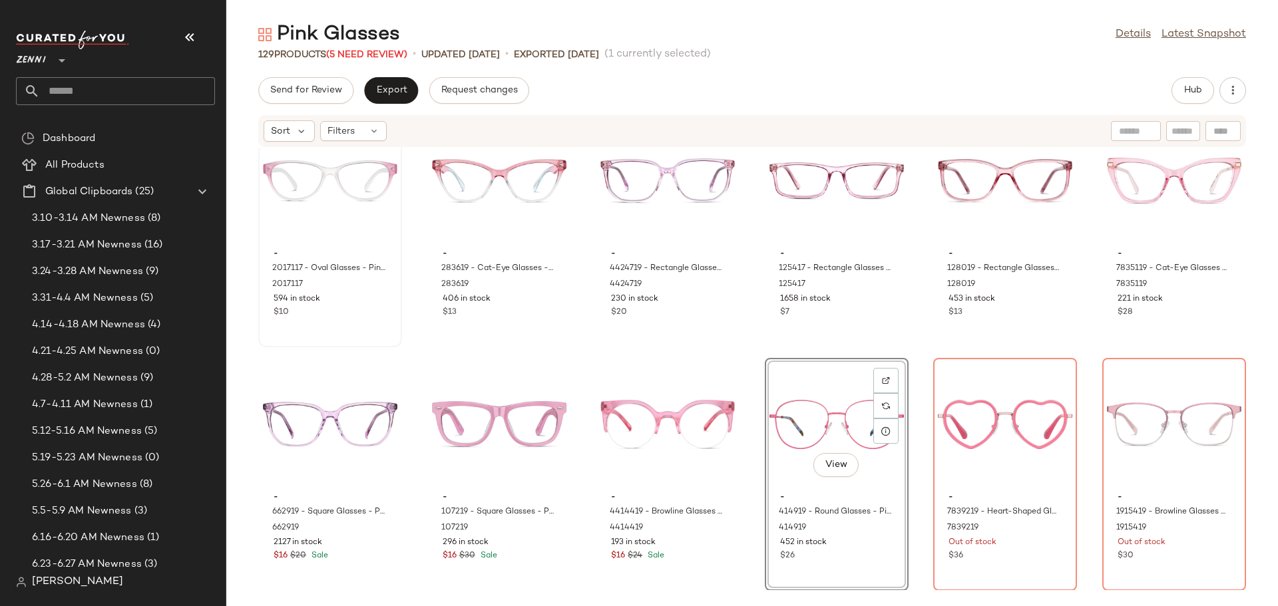
click at [905, 505] on div "- 4435819 - Square Glasses - Pink Marble - Acetate 4435819 624 in stock $20 $33…" at bounding box center [752, 369] width 1052 height 443
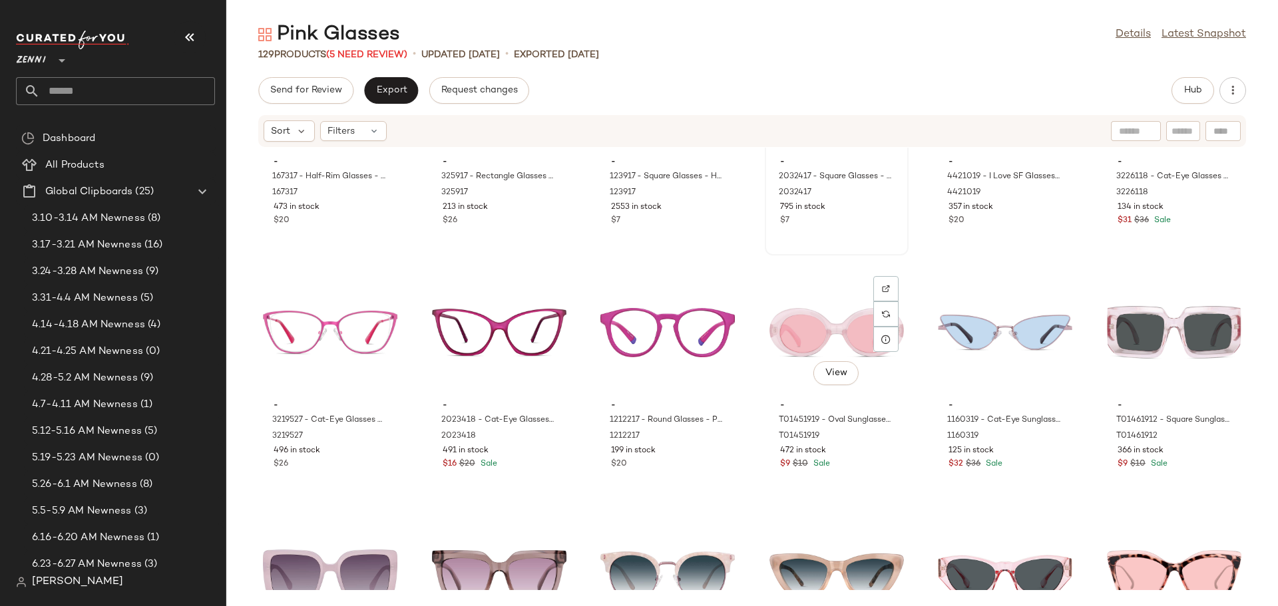
scroll to position [4346, 0]
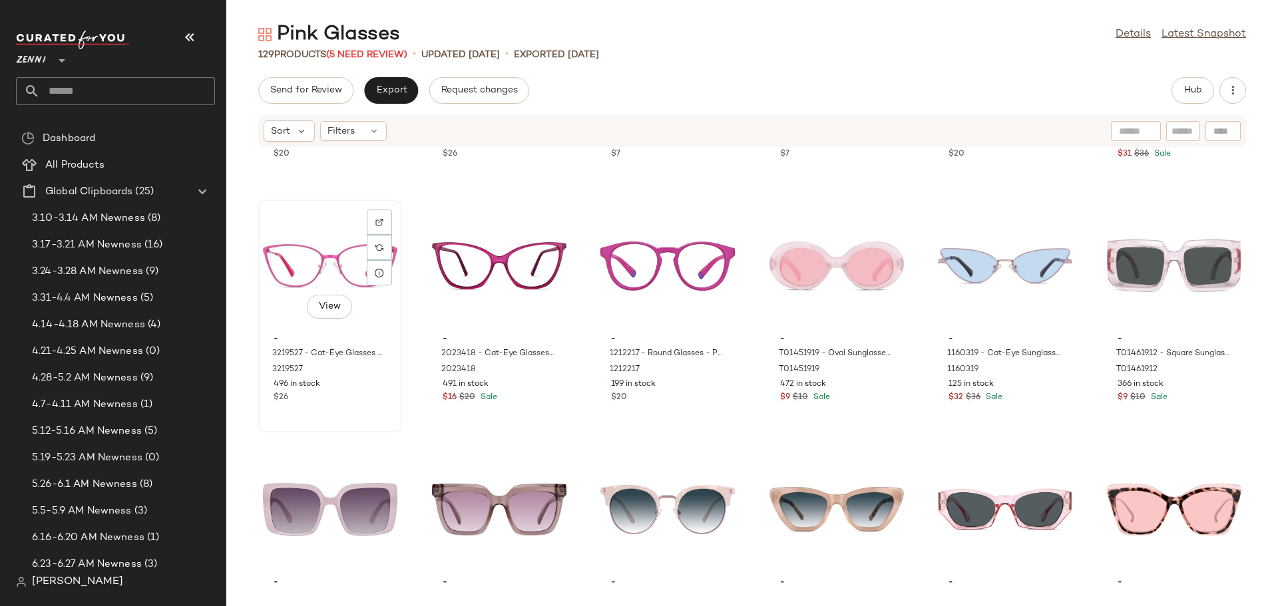
click at [326, 265] on div "View" at bounding box center [330, 266] width 134 height 124
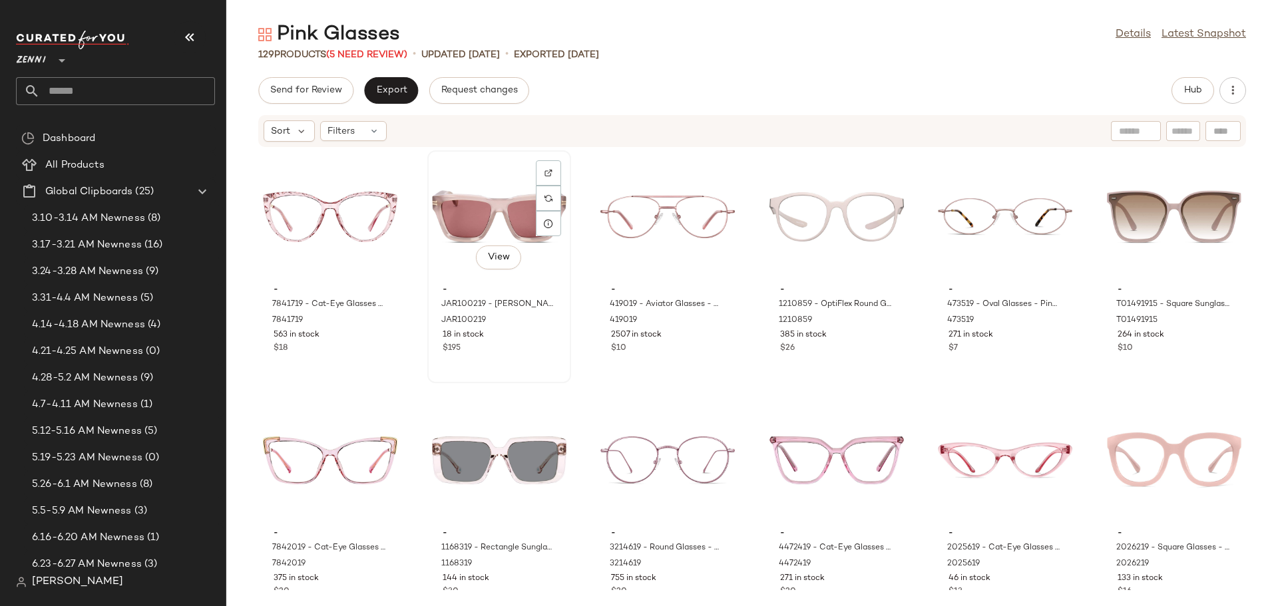
click at [493, 211] on div "View" at bounding box center [499, 217] width 134 height 124
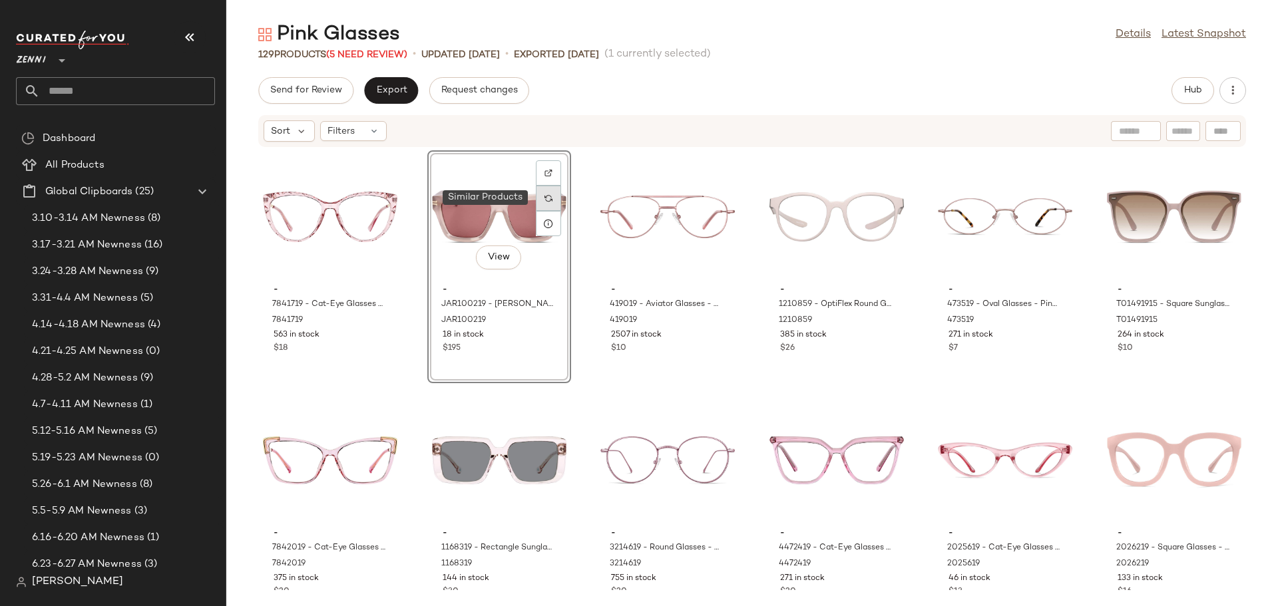
click at [544, 202] on img at bounding box center [548, 198] width 8 height 8
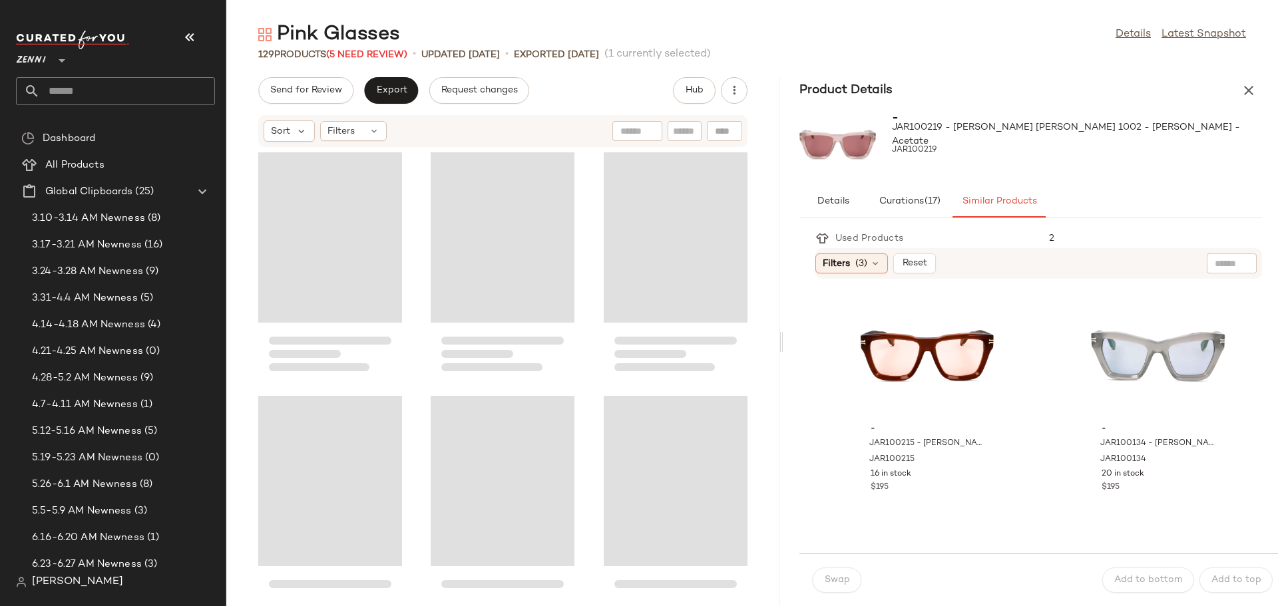
drag, startPoint x: 752, startPoint y: 343, endPoint x: 807, endPoint y: 338, distance: 55.4
click at [807, 338] on div "Pink Glasses Details Latest Snapshot 129 Products (5 Need Review) • updated Aug…" at bounding box center [752, 313] width 1052 height 585
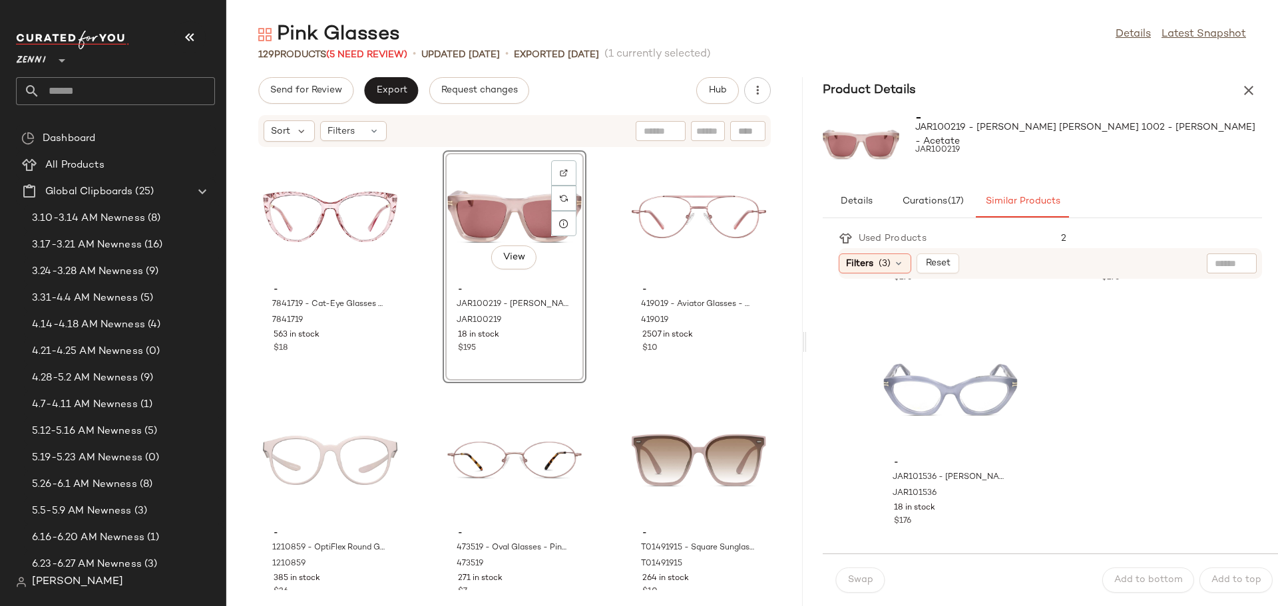
scroll to position [212, 0]
click at [1251, 83] on icon "button" at bounding box center [1249, 91] width 16 height 16
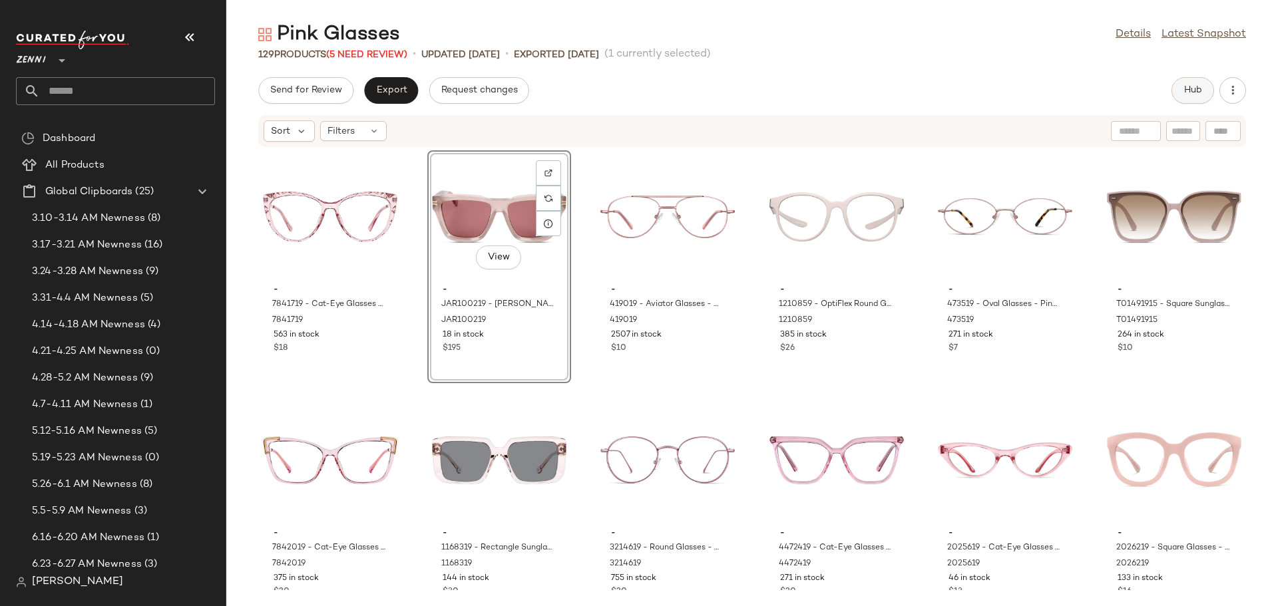
click at [1189, 87] on span "Hub" at bounding box center [1192, 90] width 19 height 11
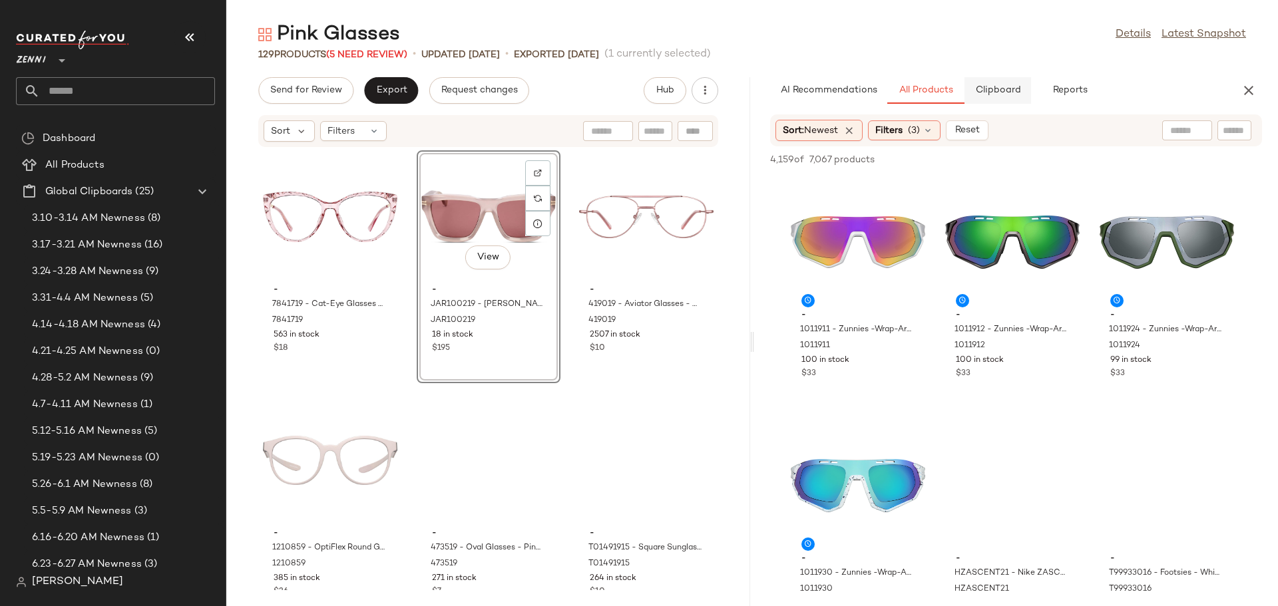
click at [986, 92] on span "Clipboard" at bounding box center [997, 90] width 46 height 11
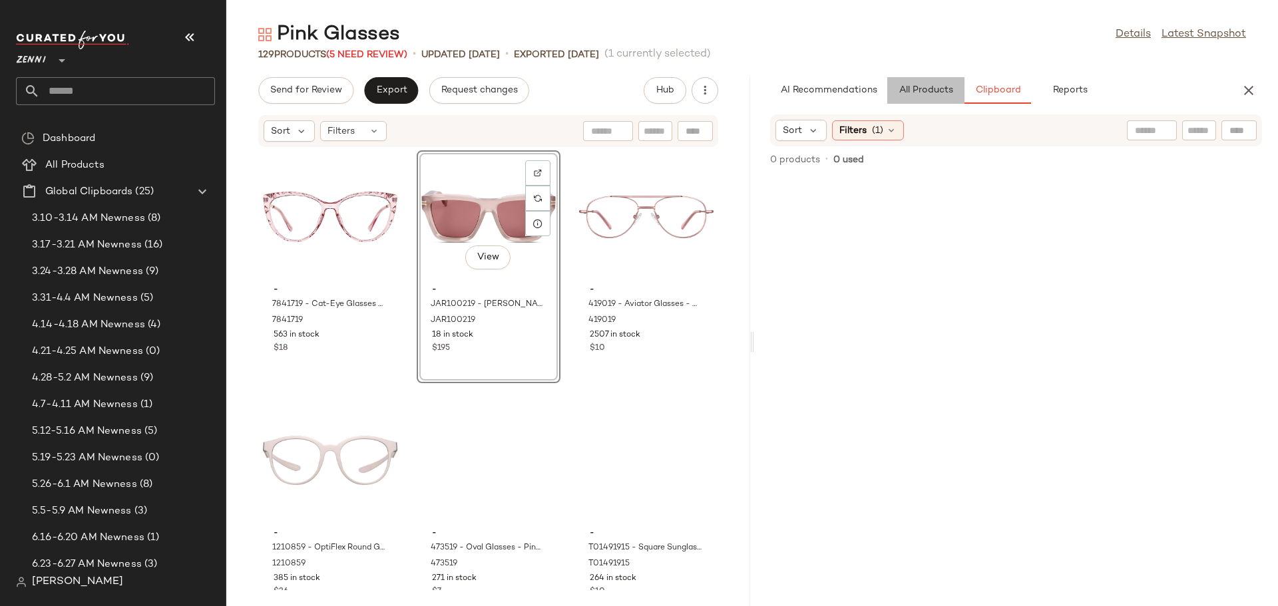
click at [923, 93] on span "All Products" at bounding box center [925, 90] width 55 height 11
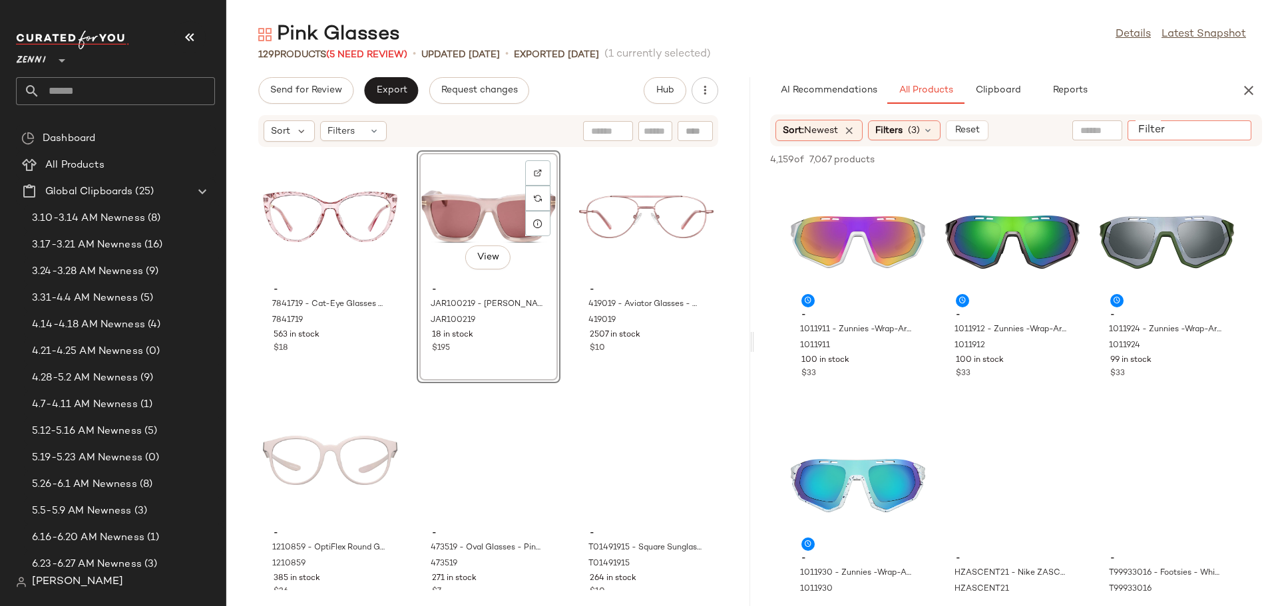
click at [1237, 128] on input "Filter" at bounding box center [1189, 131] width 113 height 14
type input "****"
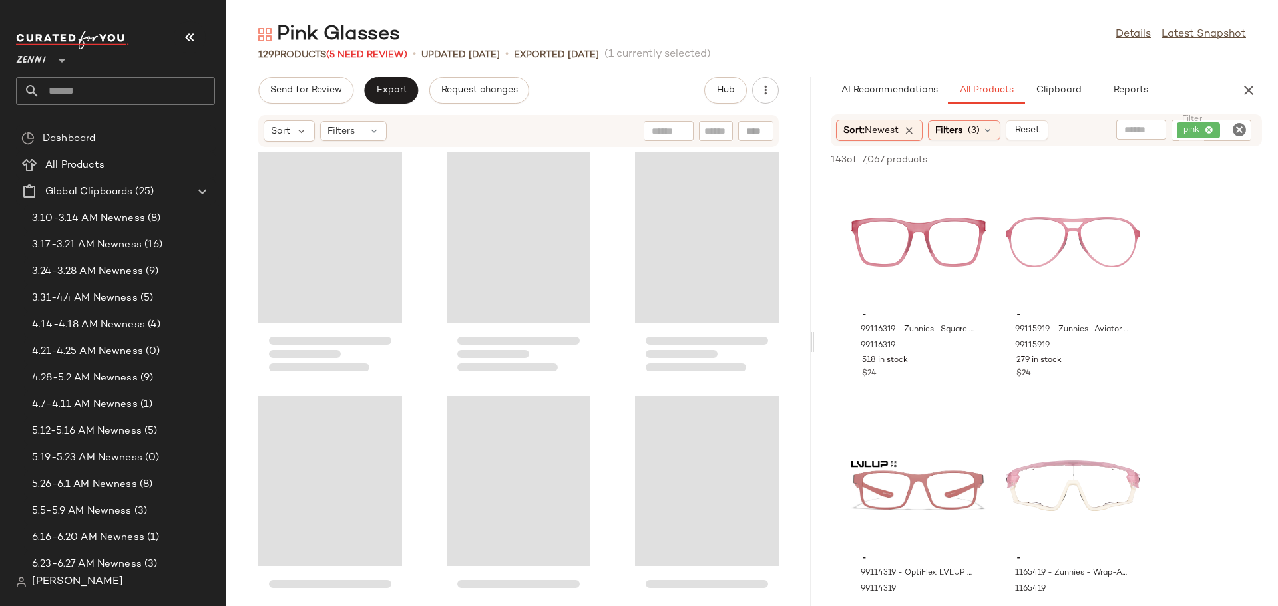
drag, startPoint x: 749, startPoint y: 341, endPoint x: 813, endPoint y: 347, distance: 63.6
click at [813, 347] on div "Pink Glasses Details Latest Snapshot 129 Products (5 Need Review) • updated Aug…" at bounding box center [752, 313] width 1052 height 585
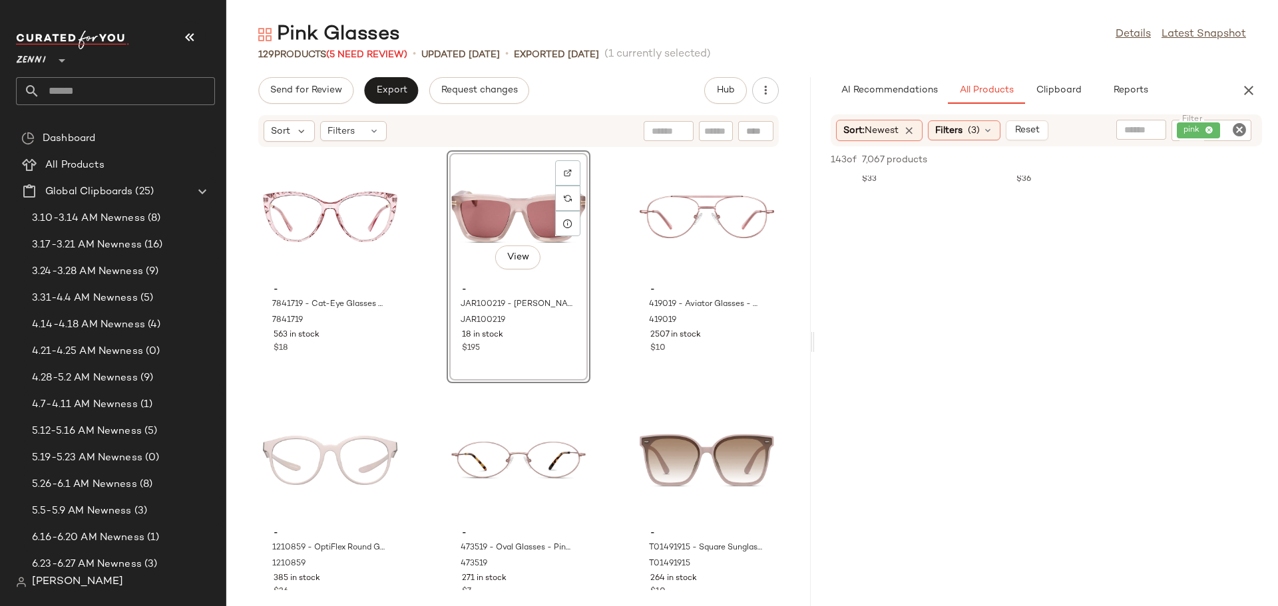
scroll to position [3128, 0]
click at [1246, 130] on icon "Clear Filter" at bounding box center [1239, 130] width 16 height 16
click at [1248, 89] on icon "button" at bounding box center [1249, 91] width 16 height 16
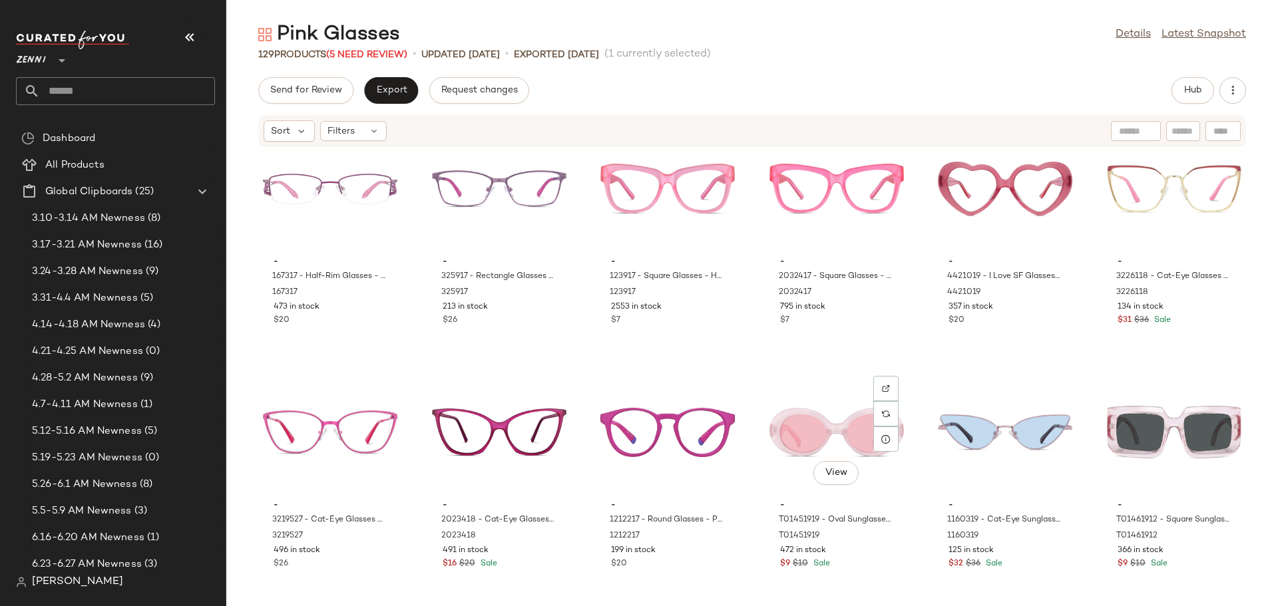
scroll to position [4120, 0]
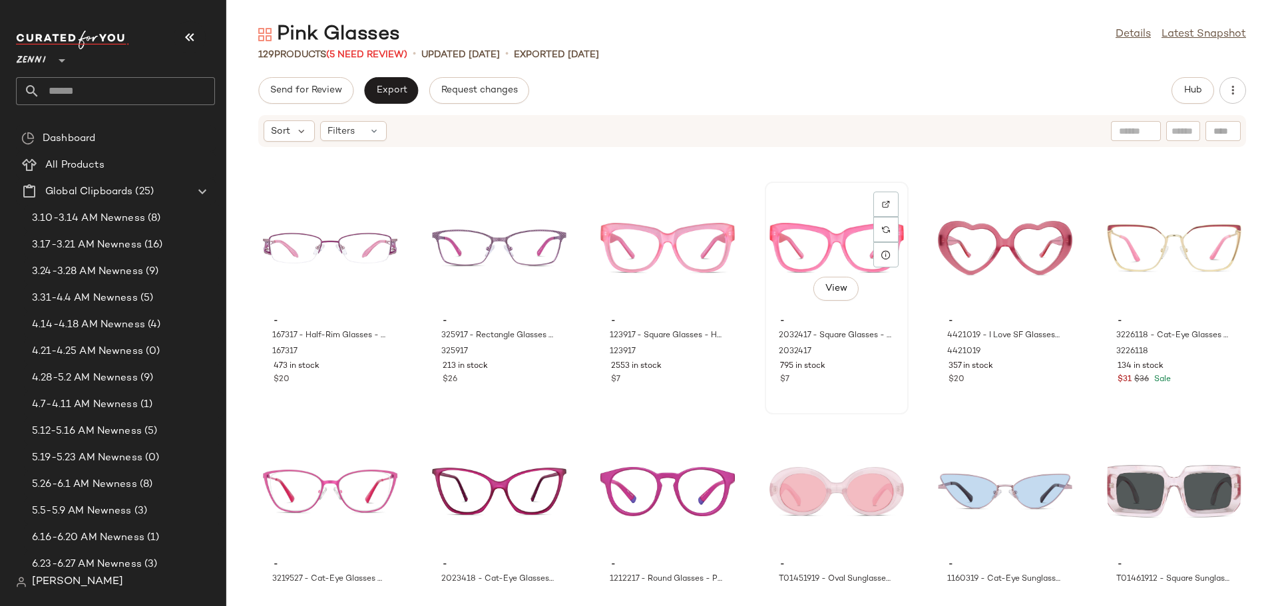
click at [774, 248] on div "View" at bounding box center [836, 248] width 134 height 124
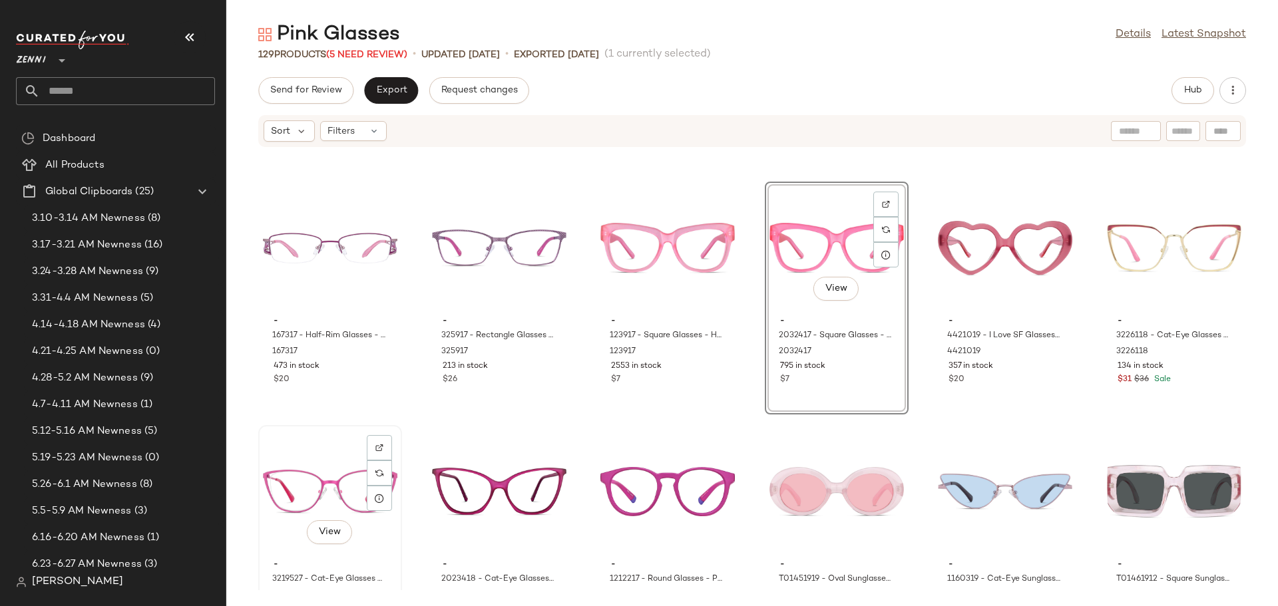
click at [306, 477] on div "View" at bounding box center [330, 492] width 134 height 124
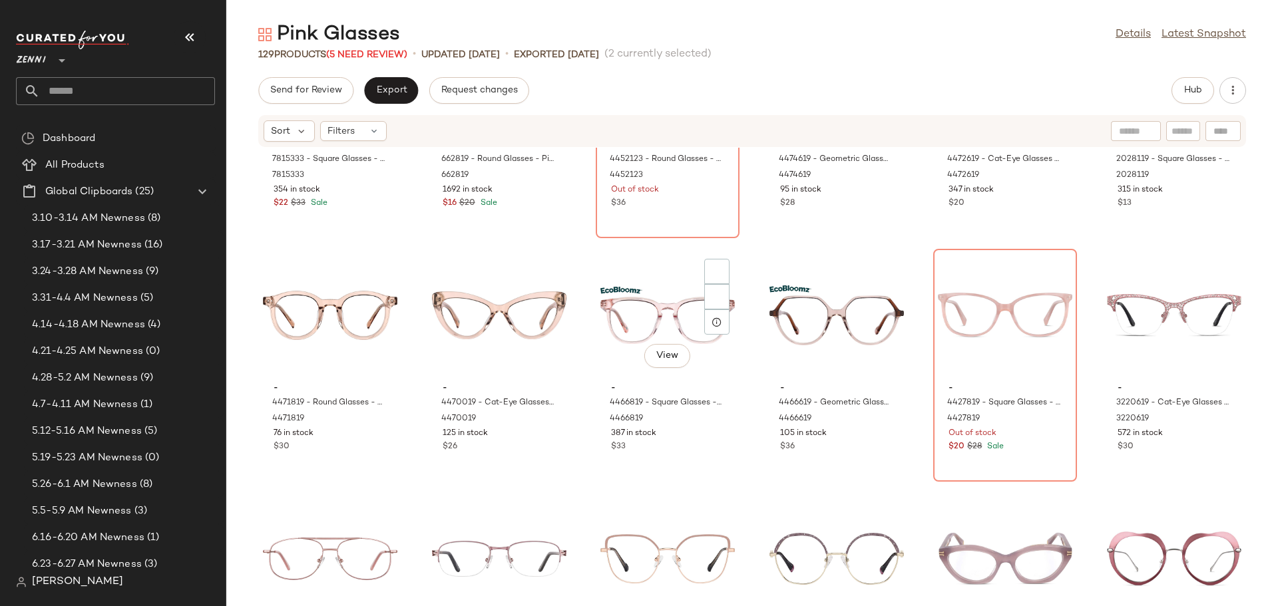
scroll to position [3322, 0]
click at [574, 422] on div "- 7815333 - Square Glasses - Nude Pink - Mixed 7815333 354 in stock $22 $33 Sal…" at bounding box center [752, 369] width 1052 height 443
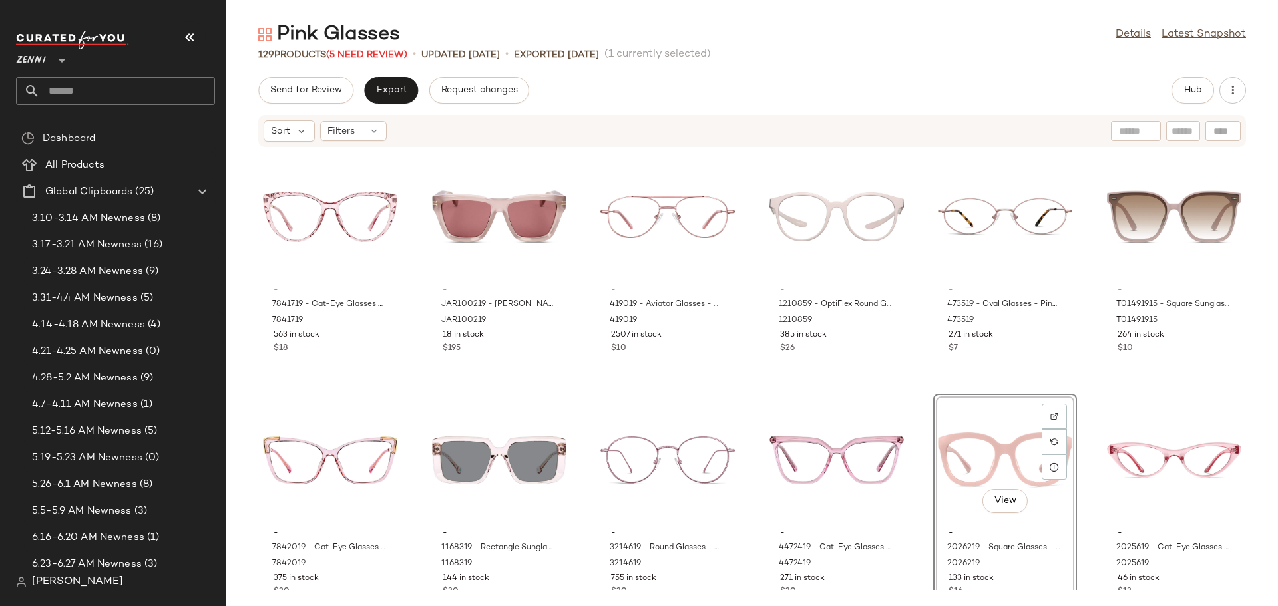
click at [925, 379] on div "- 7841719 - Cat-Eye Glasses - Pink - Mixed 7841719 563 in stock $18 - JAR100219…" at bounding box center [752, 369] width 1052 height 443
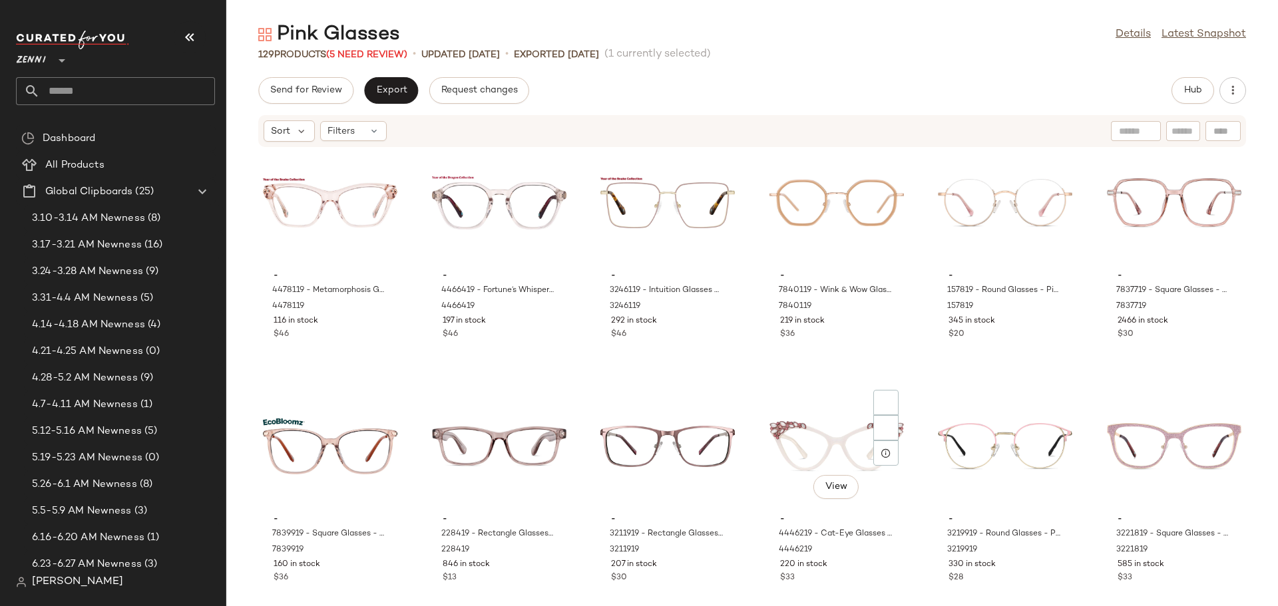
scroll to position [1741, 0]
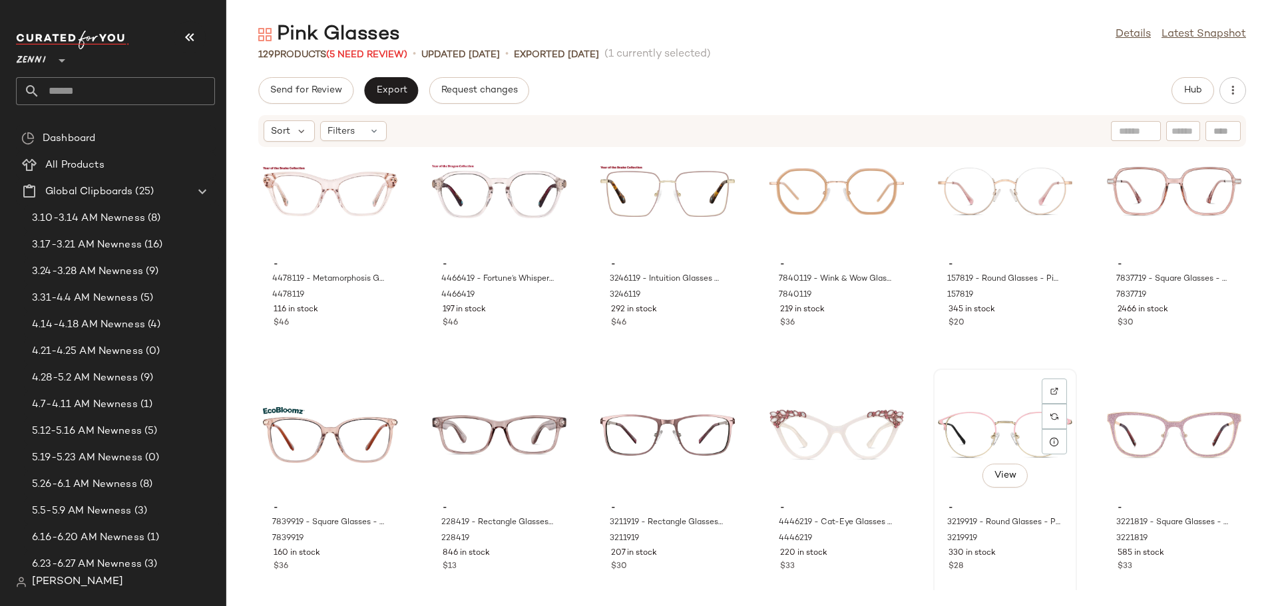
click at [980, 437] on div "View" at bounding box center [1005, 435] width 134 height 124
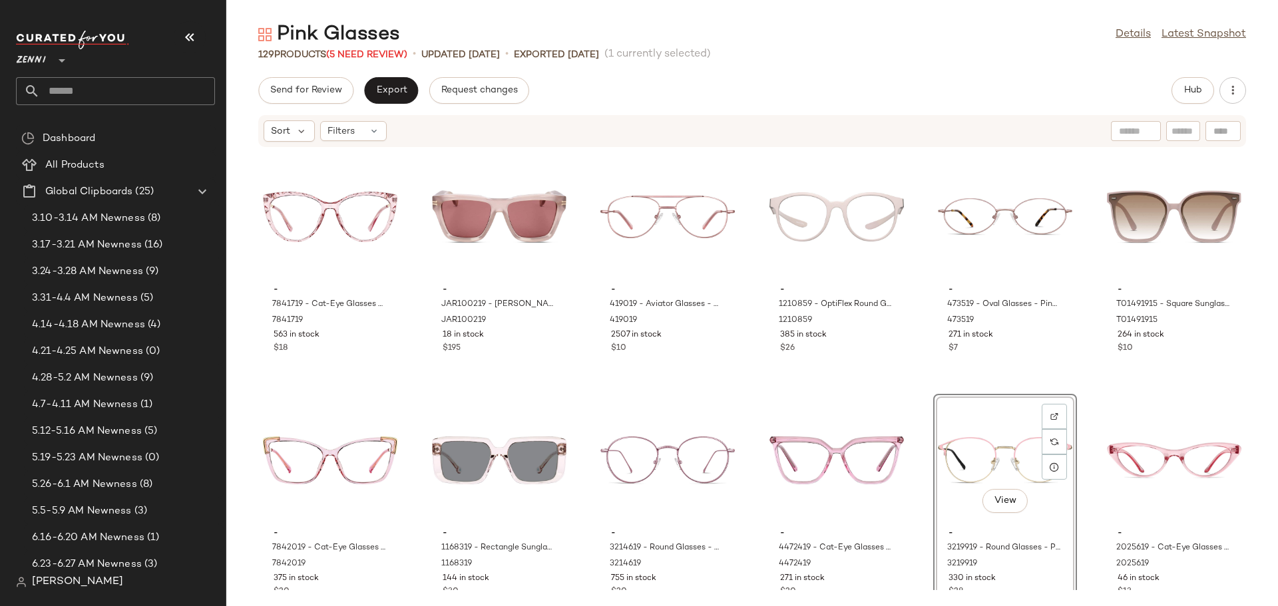
click at [914, 385] on div "- 7841719 - Cat-Eye Glasses - Pink - Mixed 7841719 563 in stock $18 - JAR100219…" at bounding box center [752, 369] width 1052 height 443
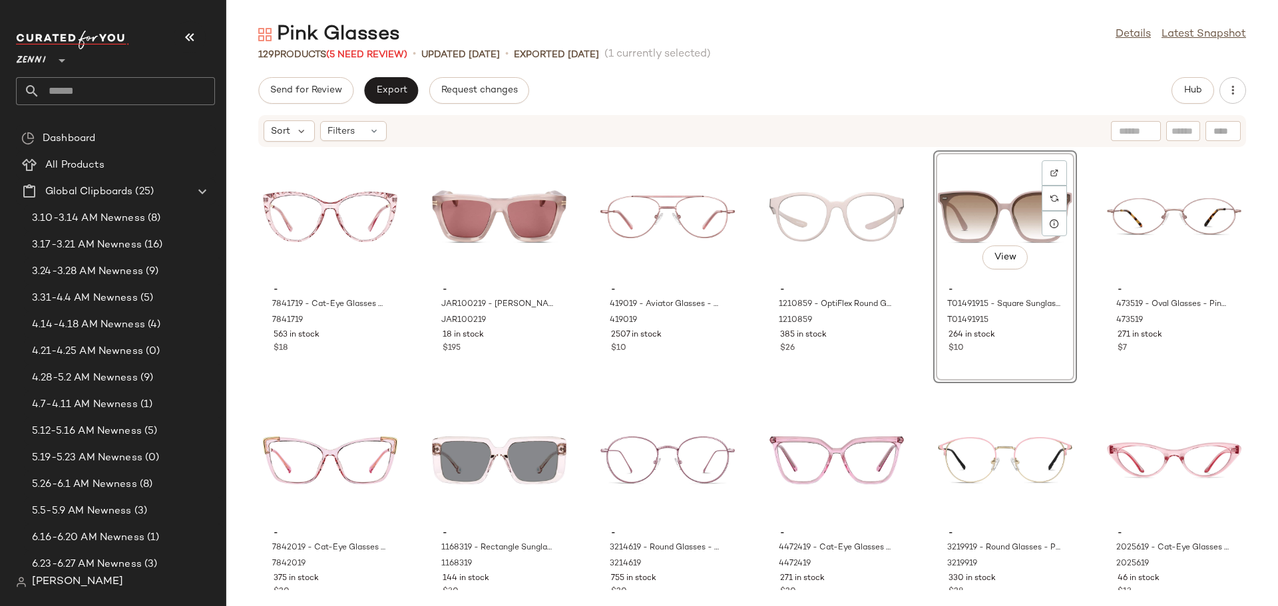
click at [910, 403] on div "- 7841719 - Cat-Eye Glasses - Pink - Mixed 7841719 563 in stock $18 - JAR100219…" at bounding box center [752, 369] width 1052 height 443
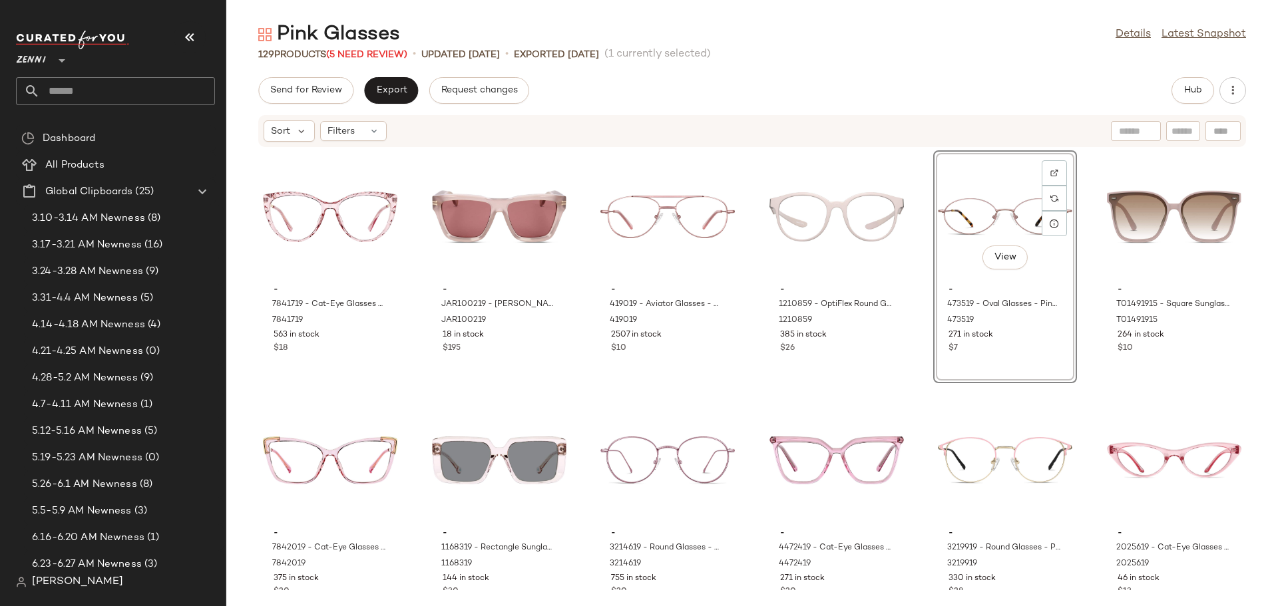
click at [907, 413] on div "- 7841719 - Cat-Eye Glasses - Pink - Mixed 7841719 563 in stock $18 - JAR100219…" at bounding box center [752, 369] width 1052 height 443
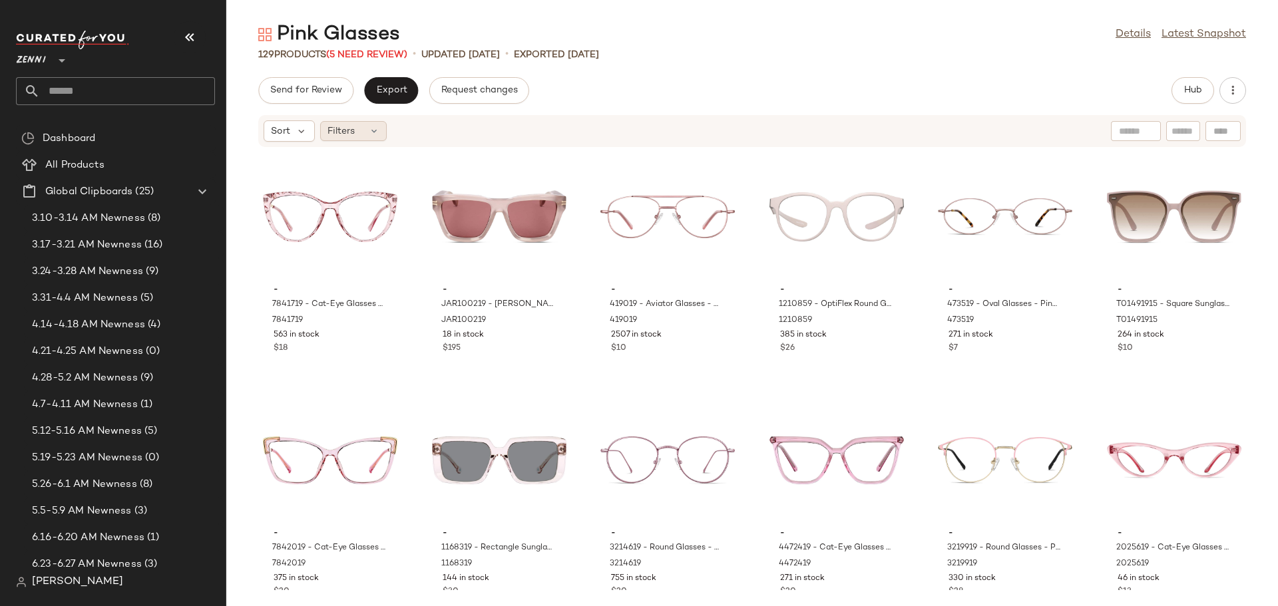
click at [377, 132] on icon at bounding box center [374, 131] width 11 height 11
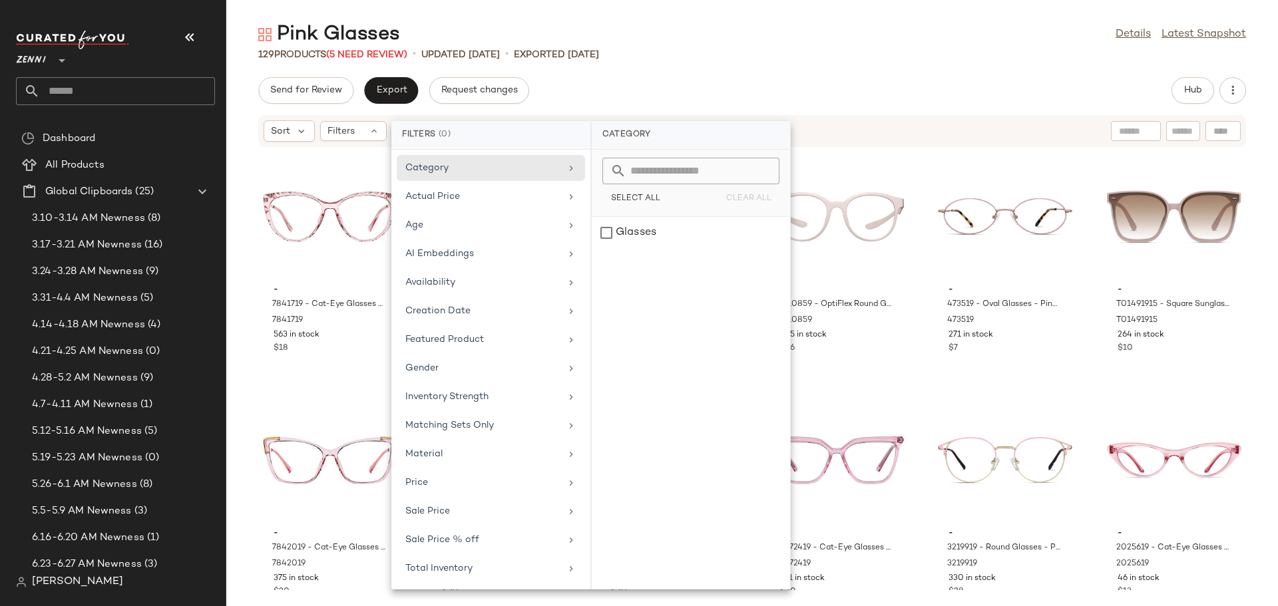
click at [914, 295] on div "- 7841719 - Cat-Eye Glasses - Pink - Mixed 7841719 563 in stock $18 - JAR100219…" at bounding box center [752, 369] width 1052 height 443
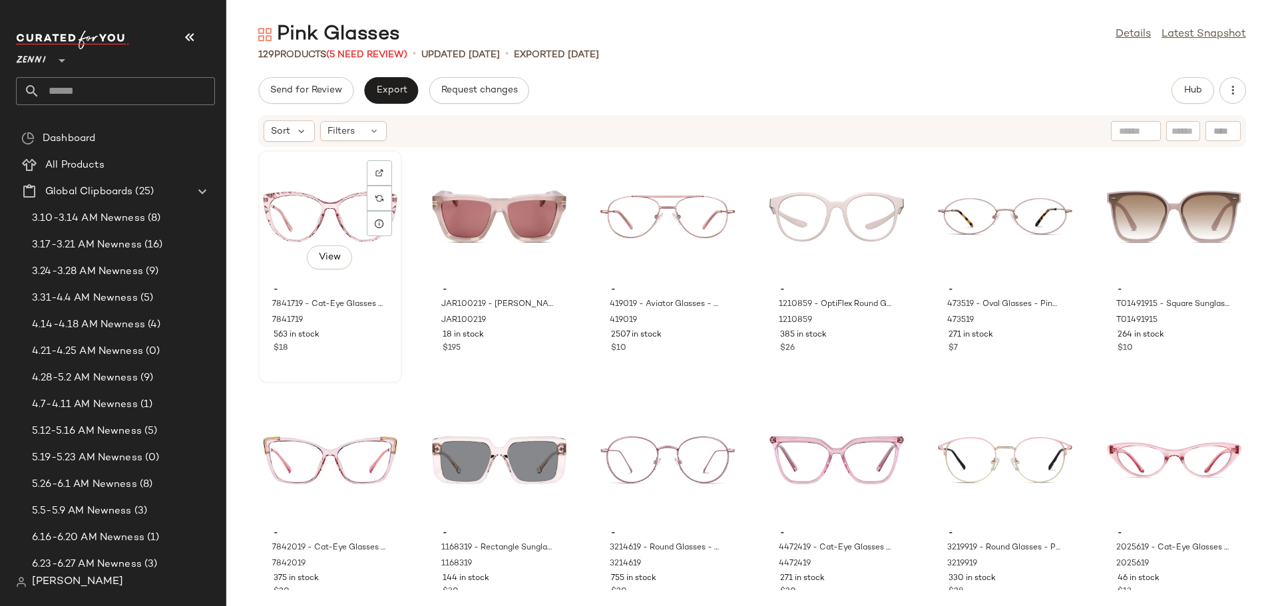
click at [274, 267] on div "View" at bounding box center [330, 217] width 134 height 124
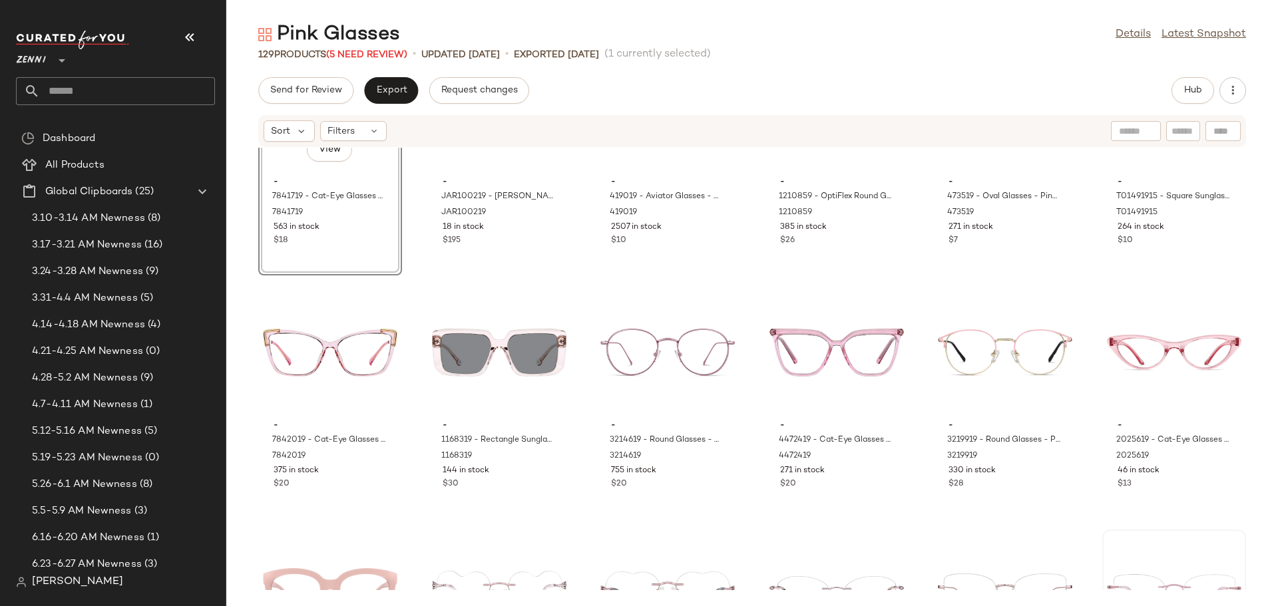
scroll to position [133, 0]
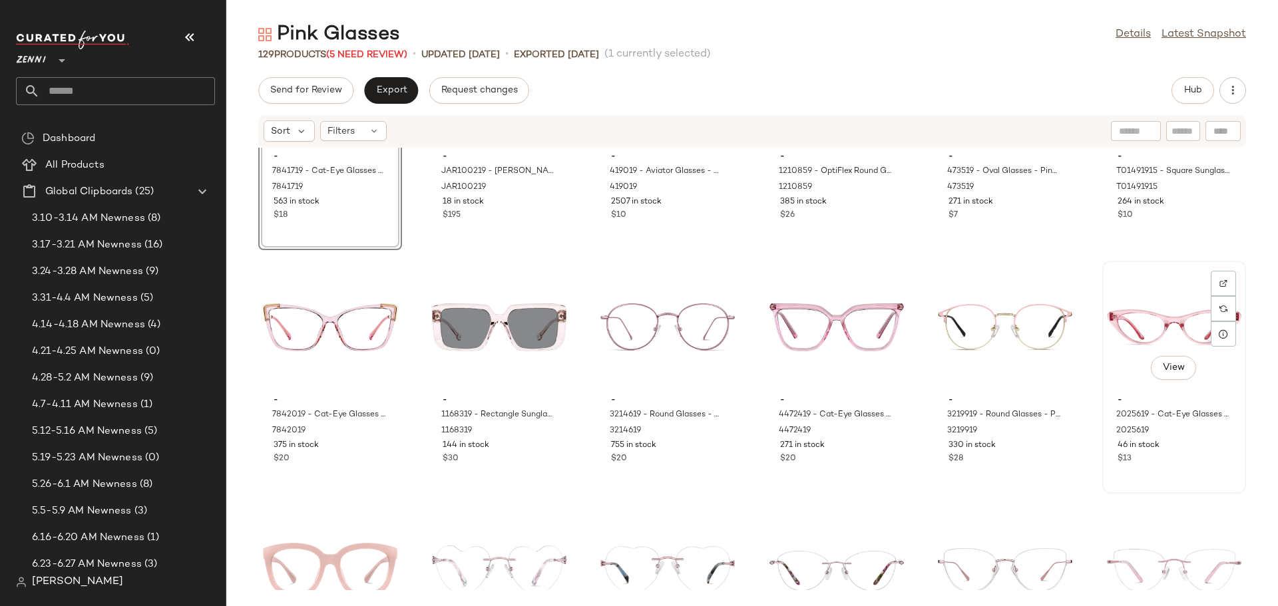
click at [1179, 482] on div "View - 2025619 - Cat-Eye Glasses - Pink - Plastic 2025619 46 in stock $13" at bounding box center [1173, 377] width 141 height 230
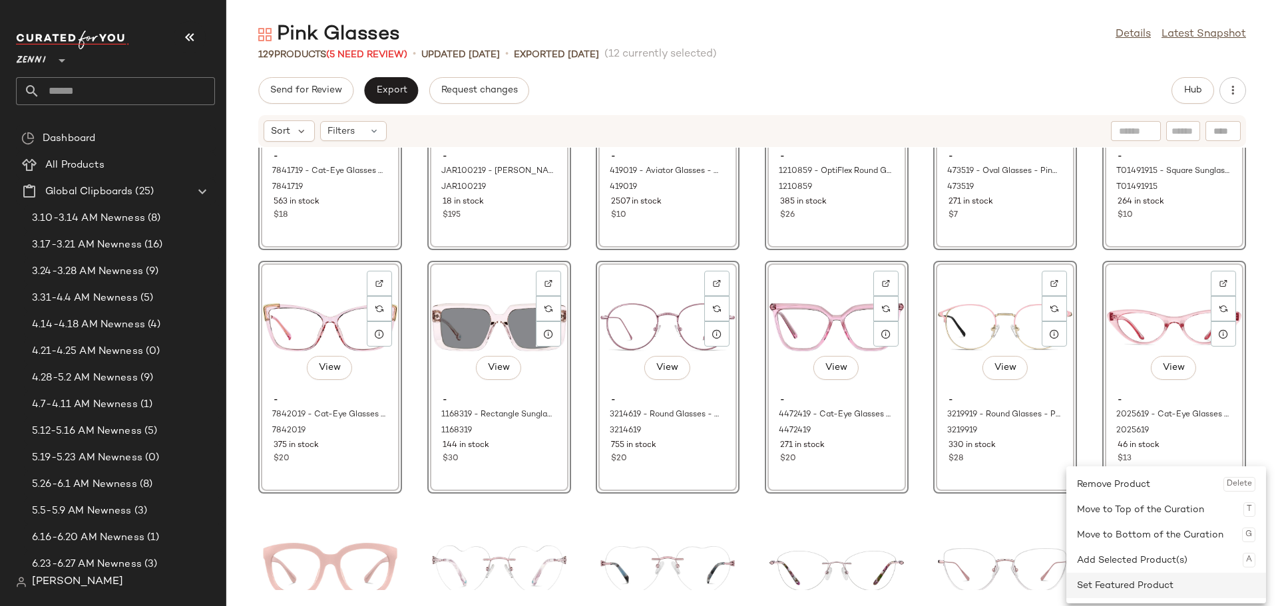
click at [1121, 585] on div "Set Featured Product" at bounding box center [1166, 585] width 178 height 25
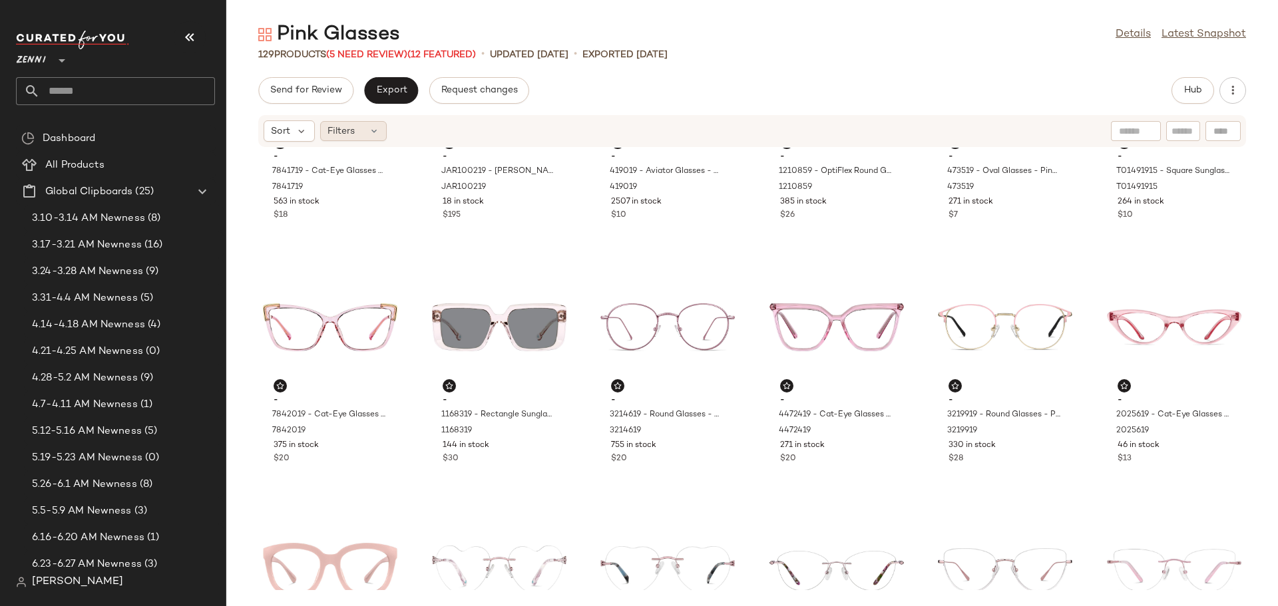
click at [374, 128] on icon at bounding box center [374, 131] width 11 height 11
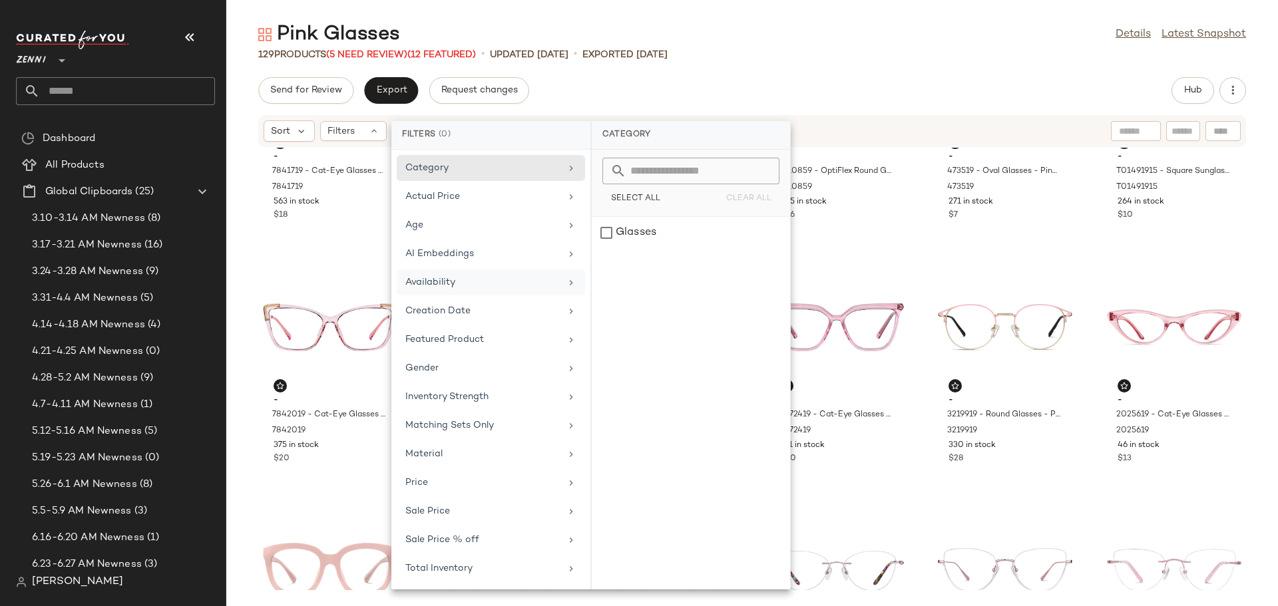
click at [484, 289] on div "Availability" at bounding box center [482, 283] width 155 height 14
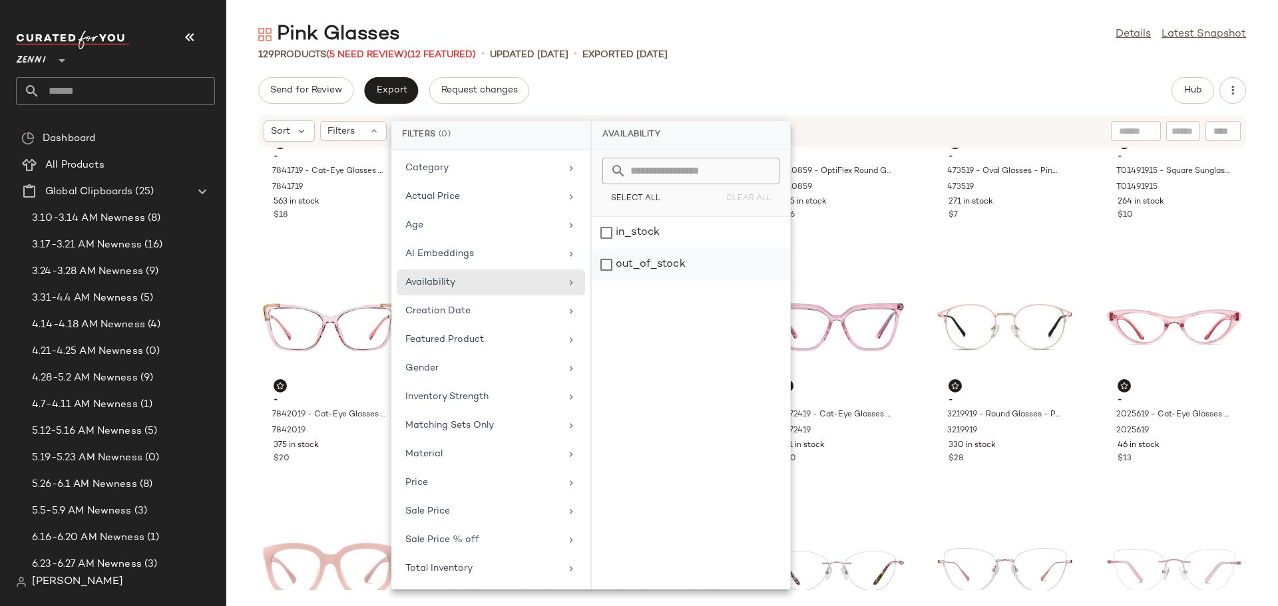
click at [601, 261] on div "out_of_stock" at bounding box center [691, 265] width 198 height 32
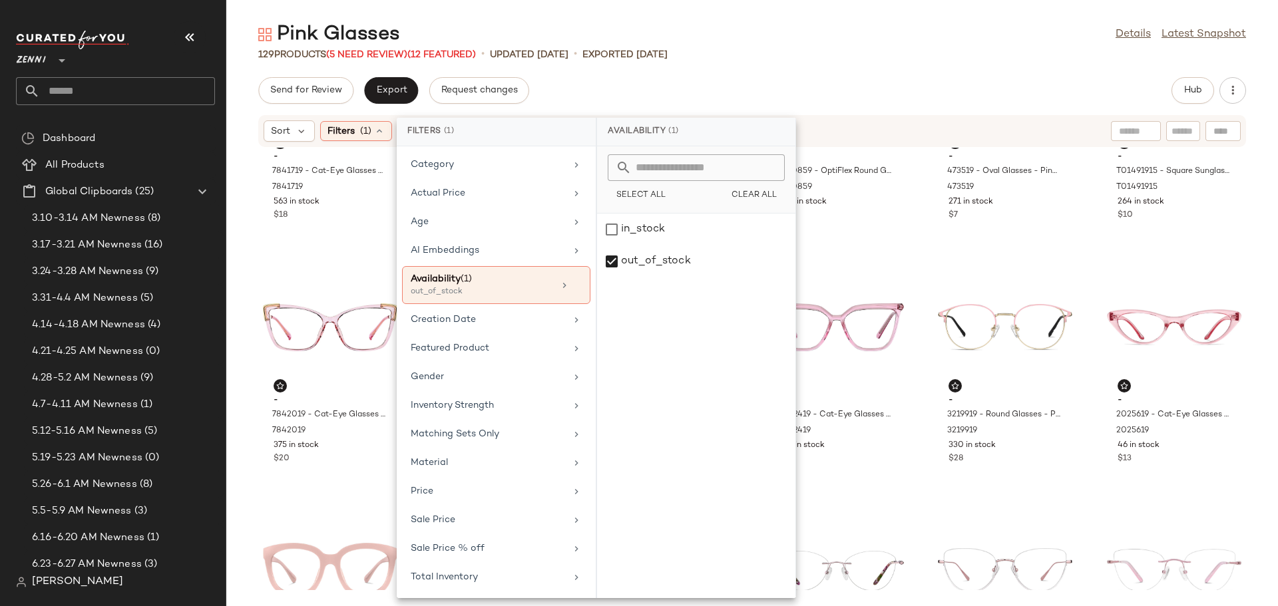
click at [831, 80] on div "Send for Review Export Request changes Hub" at bounding box center [752, 90] width 988 height 27
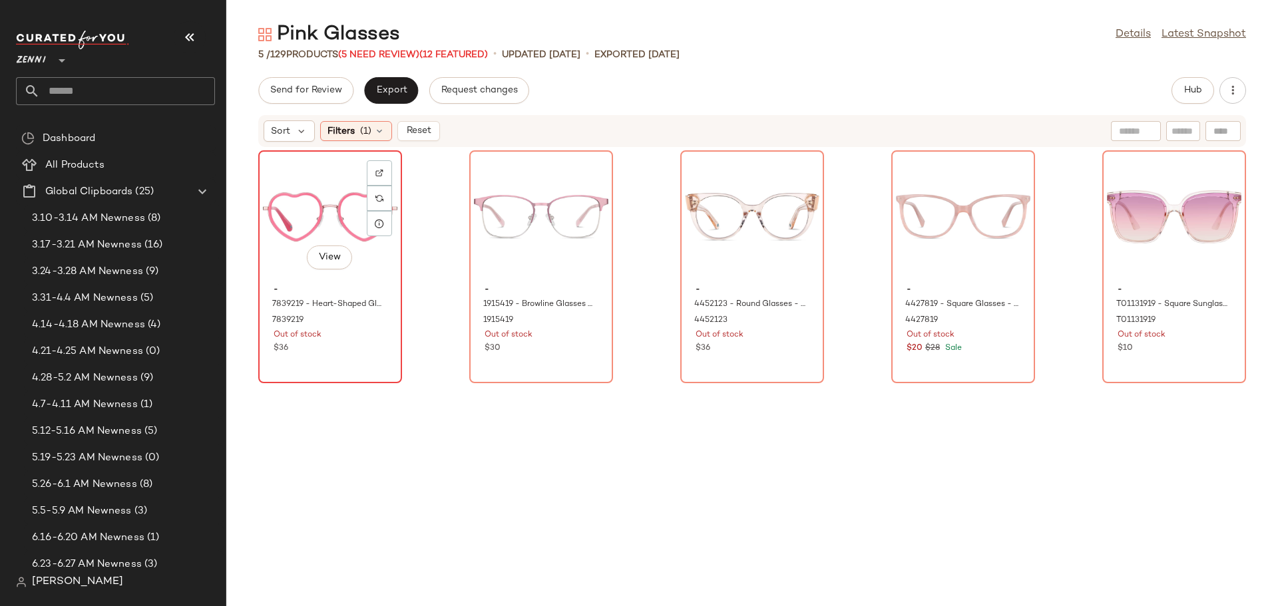
click at [282, 279] on div "- 7839219 - Heart-Shaped Glasses - Pink - Mixed 7839219 Out of stock $36" at bounding box center [330, 317] width 134 height 77
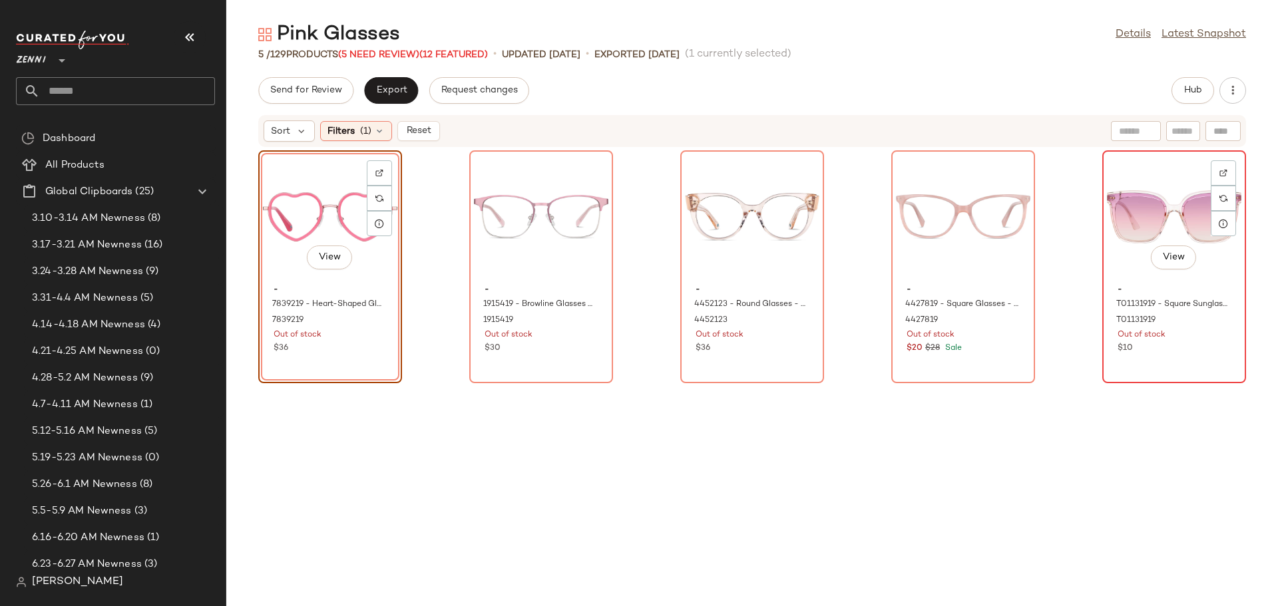
click at [1119, 280] on div "- T01131919 - Square Sunglasses - Pink - Plastic T01131919 Out of stock $10" at bounding box center [1174, 317] width 134 height 77
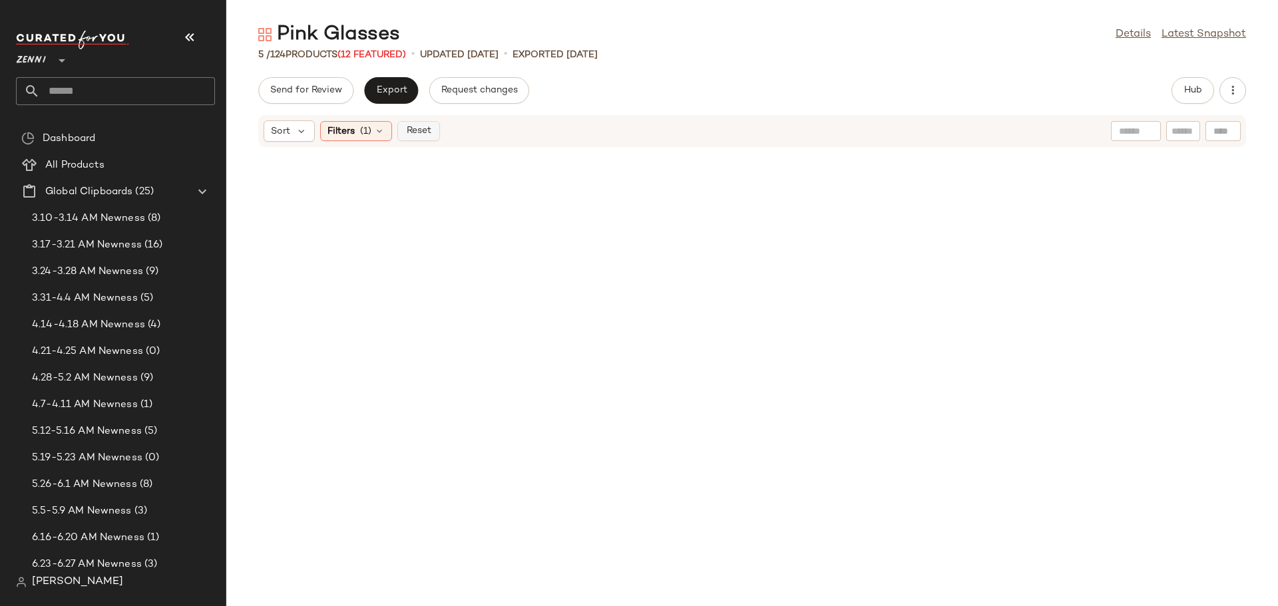
click at [417, 127] on span "Reset" at bounding box center [417, 131] width 25 height 11
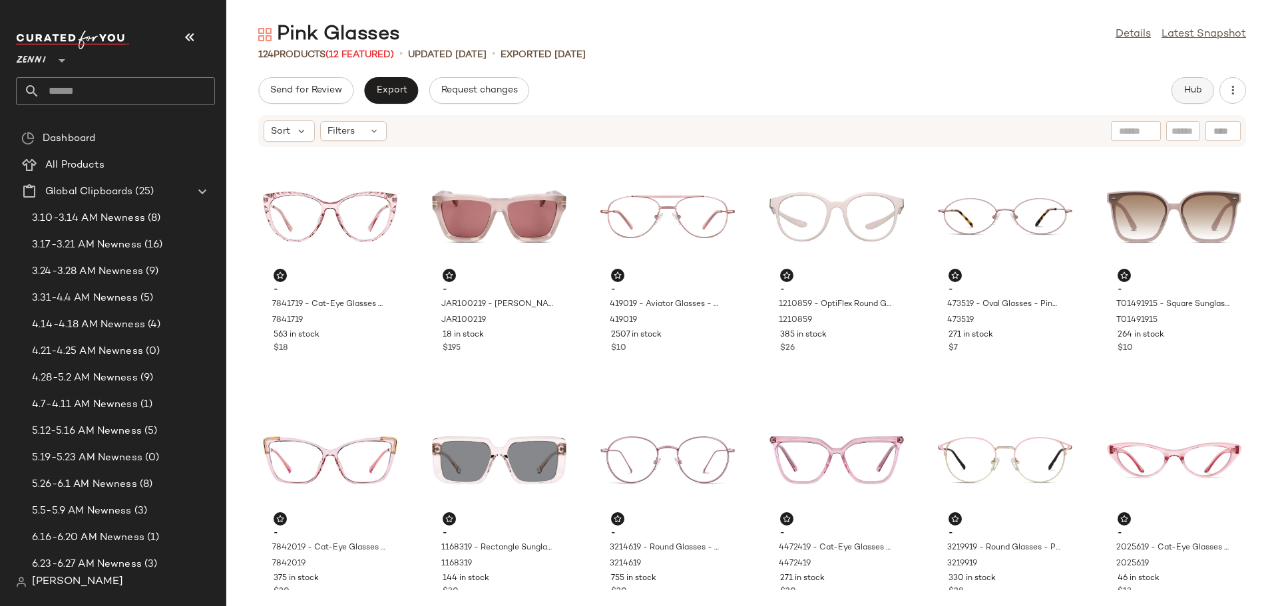
click at [1197, 89] on span "Hub" at bounding box center [1192, 90] width 19 height 11
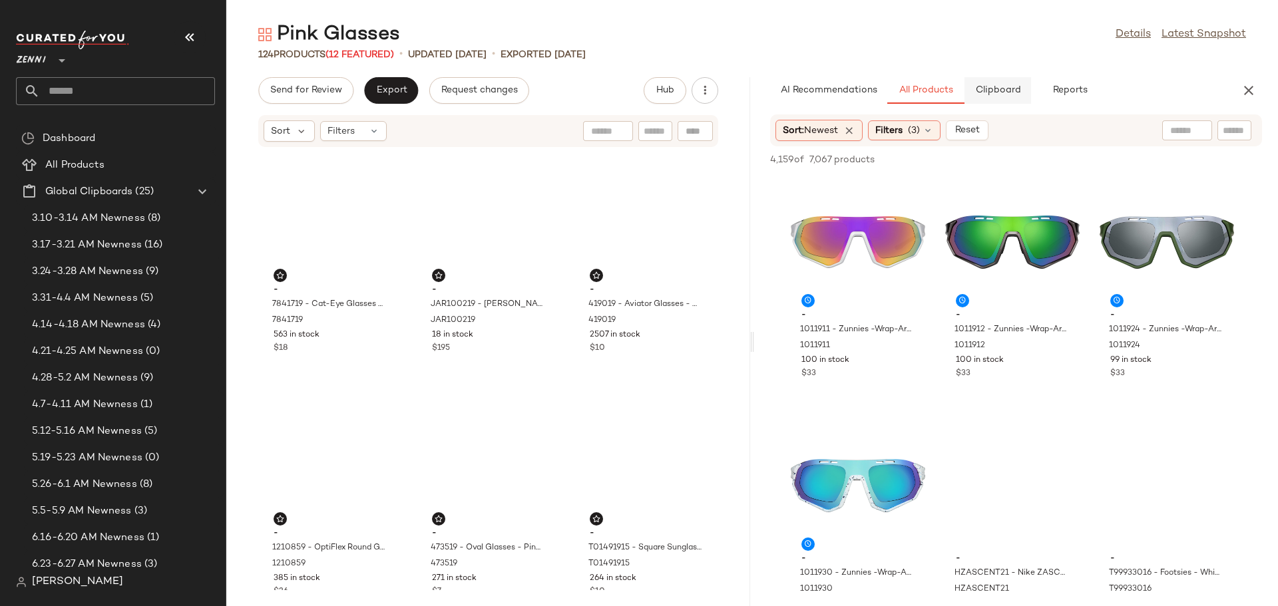
click at [1012, 94] on span "Clipboard" at bounding box center [997, 90] width 46 height 11
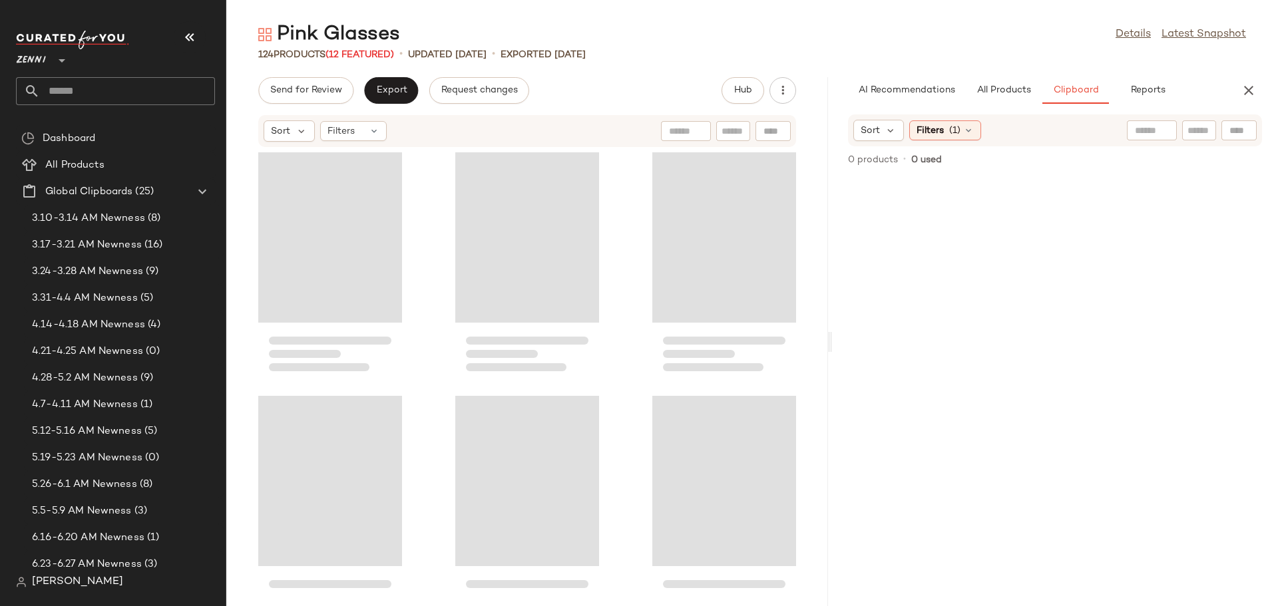
drag, startPoint x: 753, startPoint y: 338, endPoint x: 849, endPoint y: 335, distance: 95.9
click at [849, 335] on div "Pink Glasses Details Latest Snapshot 124 Products (12 Featured) • updated Aug 1…" at bounding box center [752, 313] width 1052 height 585
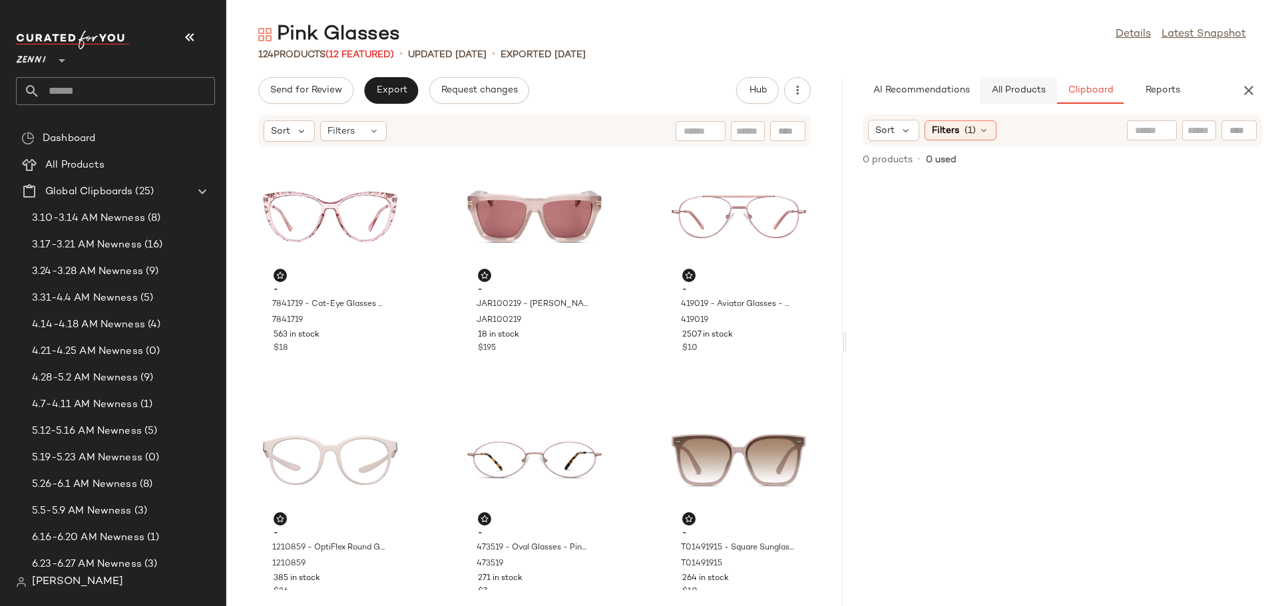
click at [1026, 81] on button "All Products" at bounding box center [1018, 90] width 77 height 27
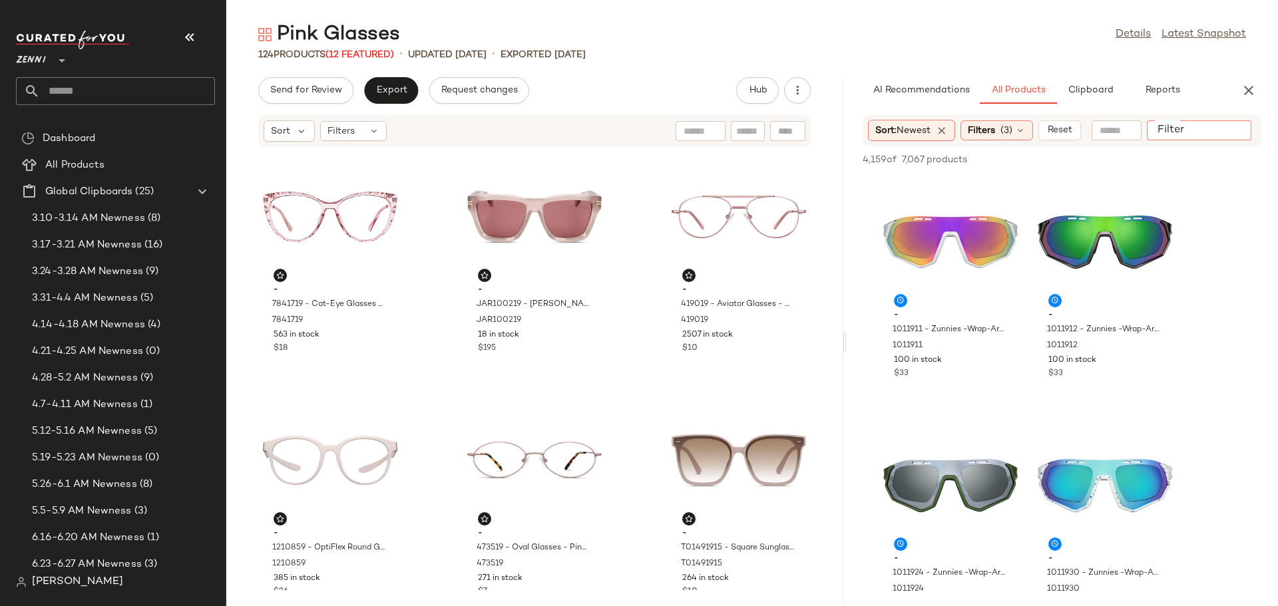
click at [1233, 129] on input "Filter" at bounding box center [1208, 131] width 113 height 14
type input "****"
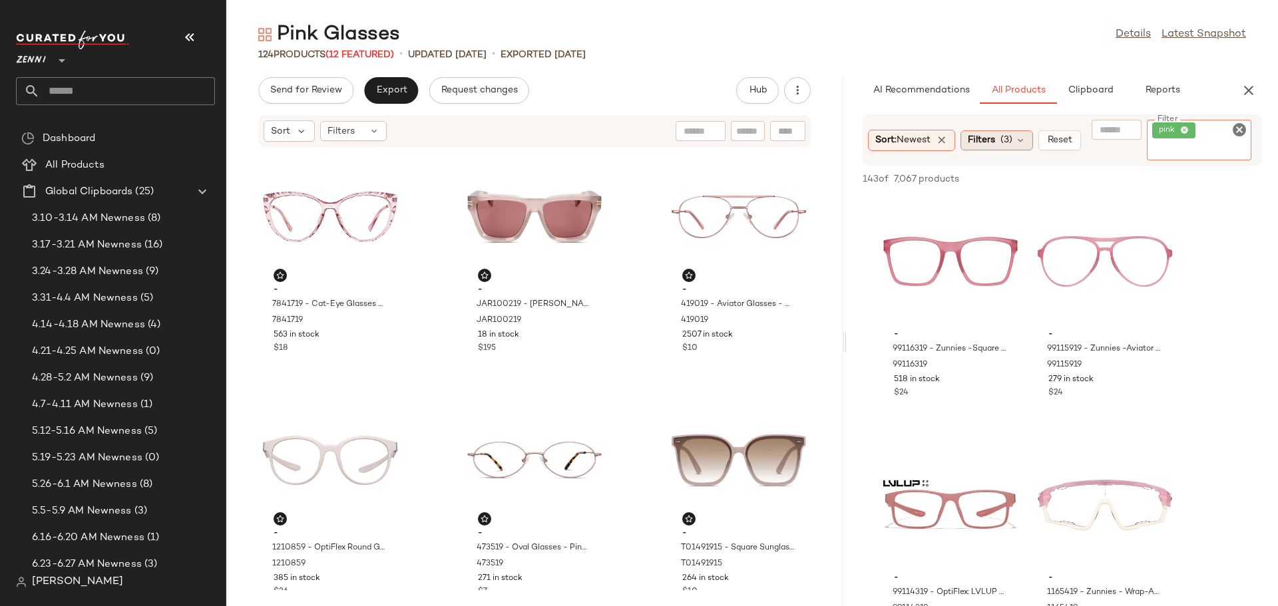
click at [1023, 141] on div "Sort: Newest Filters (3) Reset Filter pink Filter" at bounding box center [1062, 139] width 399 height 51
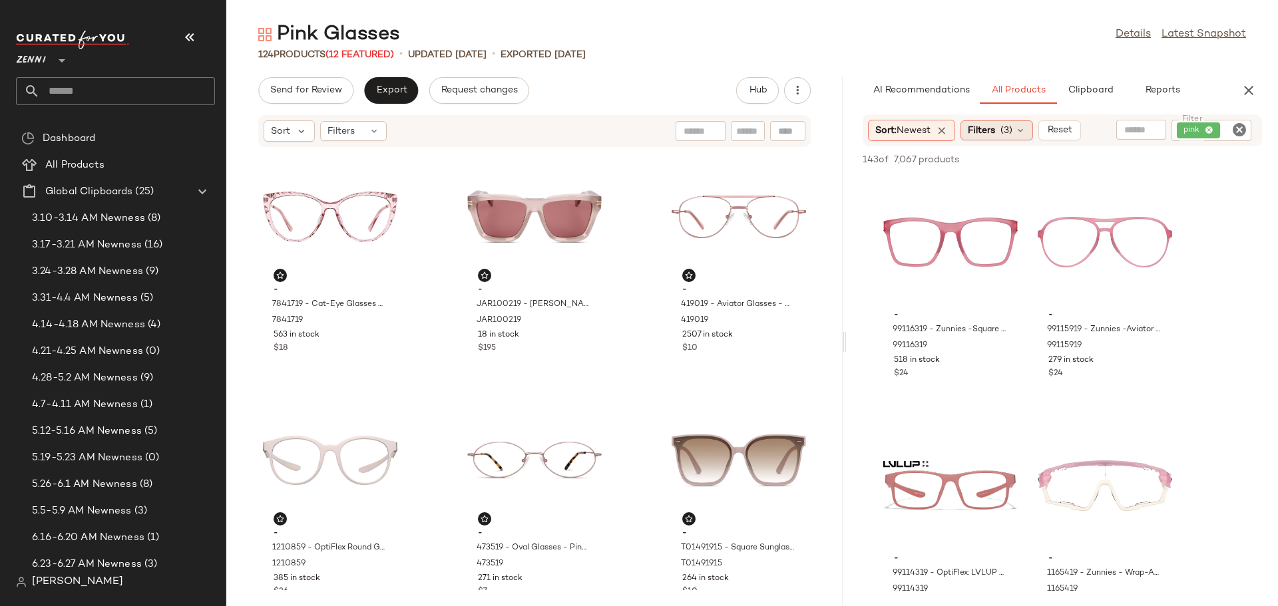
click at [1026, 130] on icon at bounding box center [1020, 130] width 11 height 11
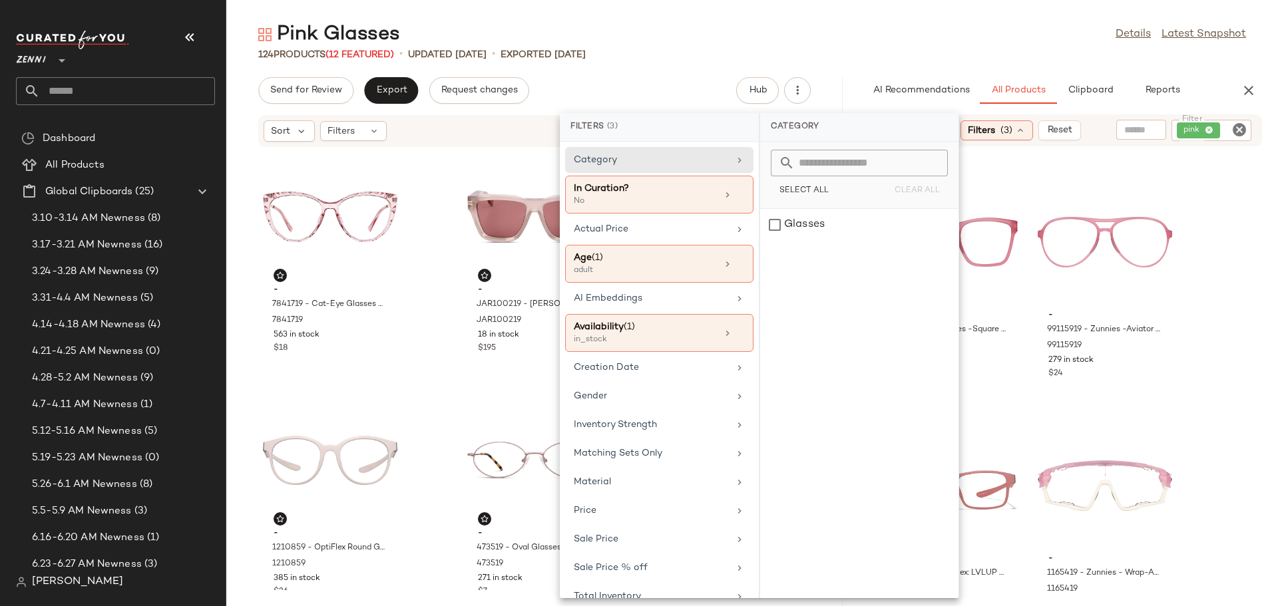
click at [1026, 130] on icon at bounding box center [1020, 130] width 11 height 11
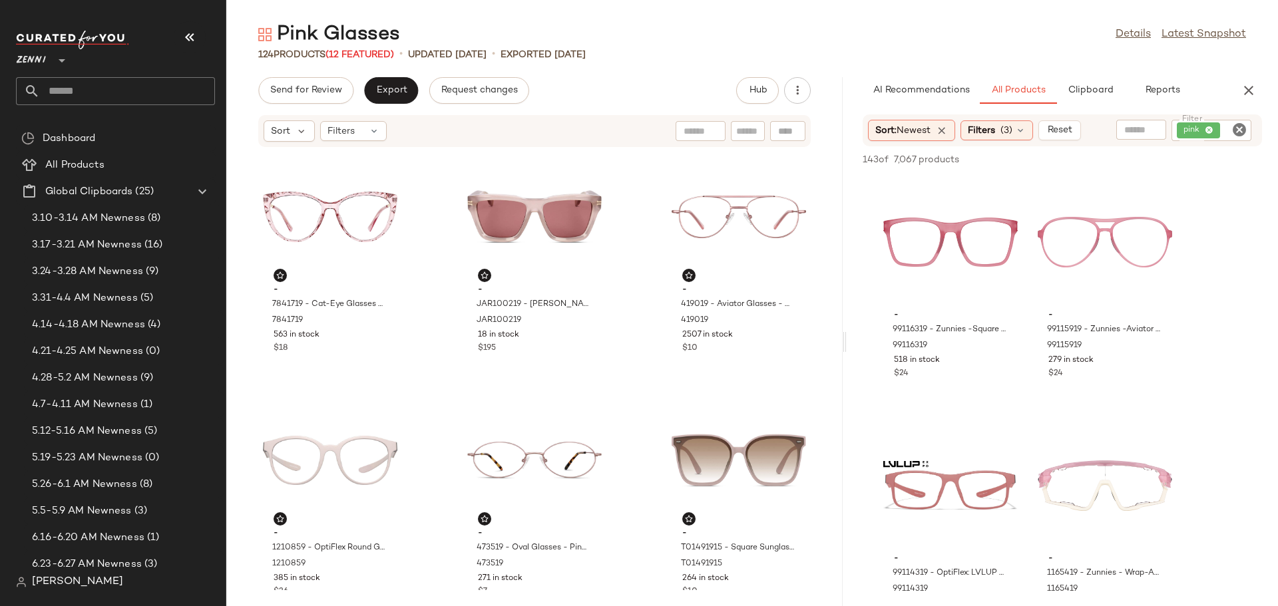
click at [1134, 128] on input "text" at bounding box center [1141, 130] width 34 height 14
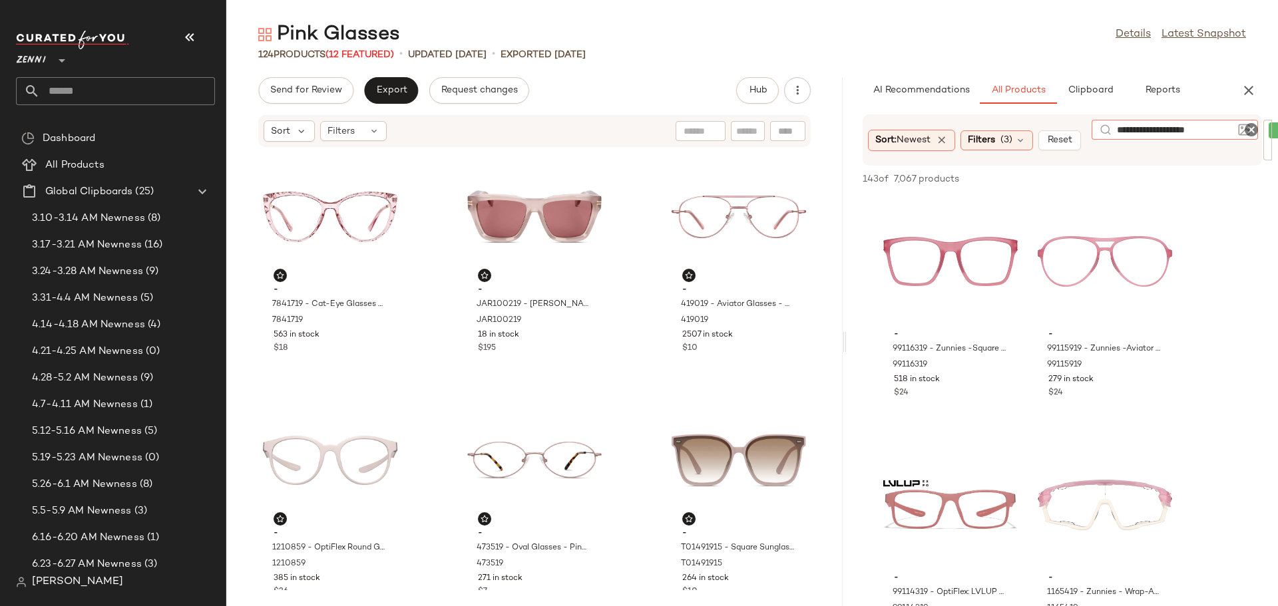
type input "**********"
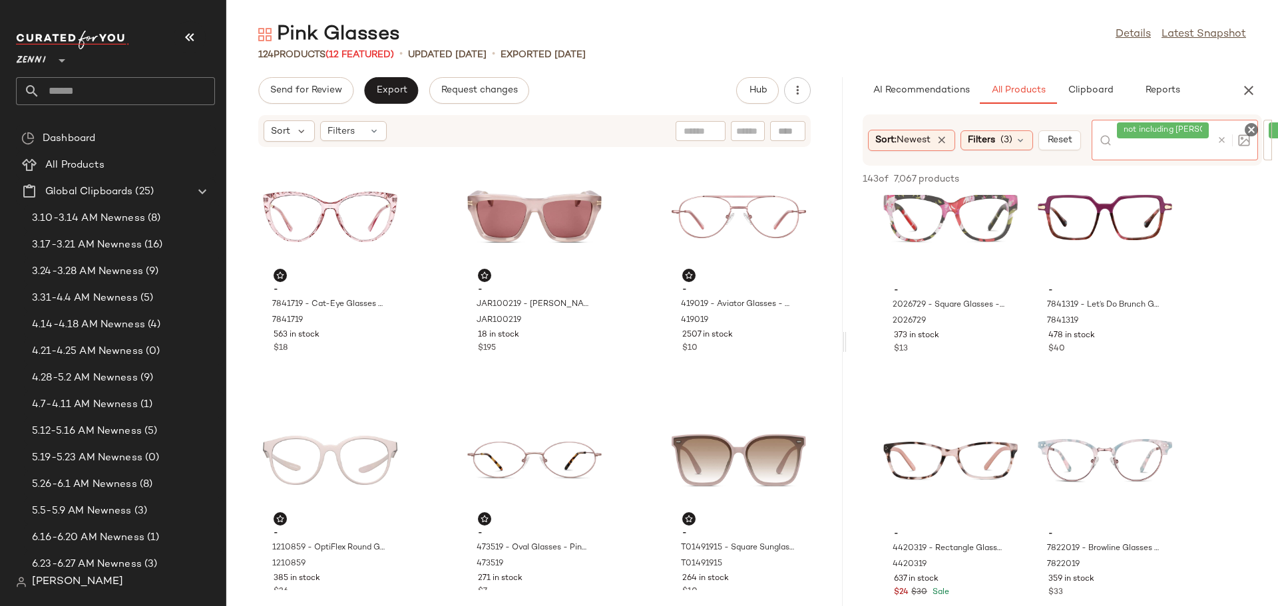
scroll to position [1797, 0]
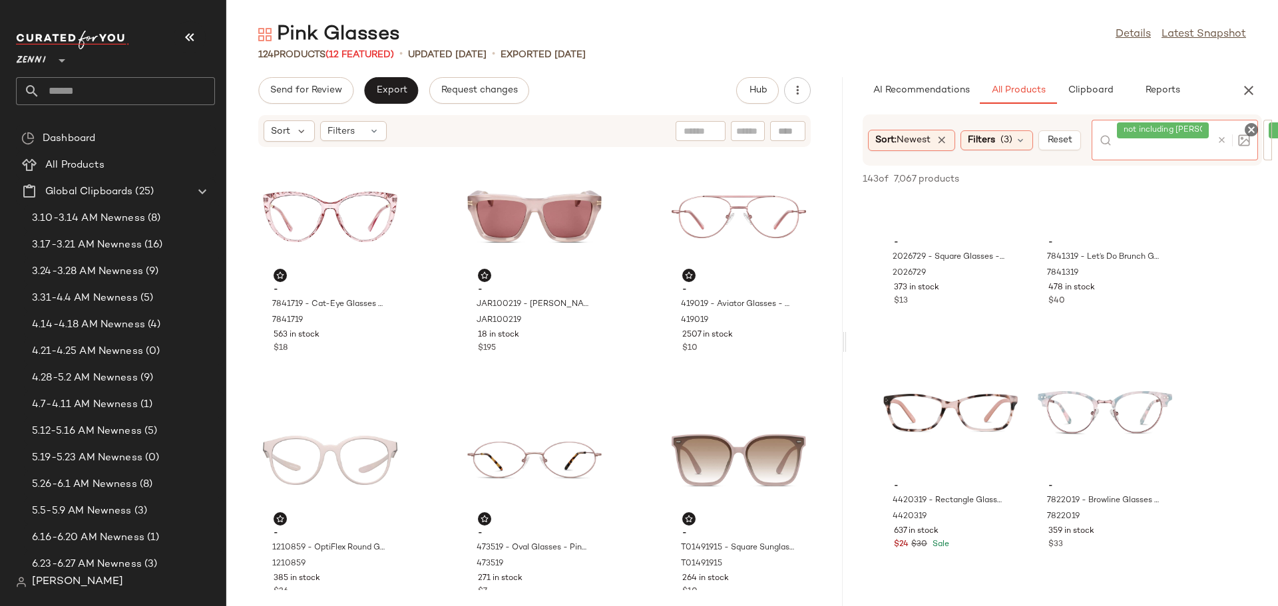
click at [1227, 138] on icon at bounding box center [1222, 140] width 10 height 10
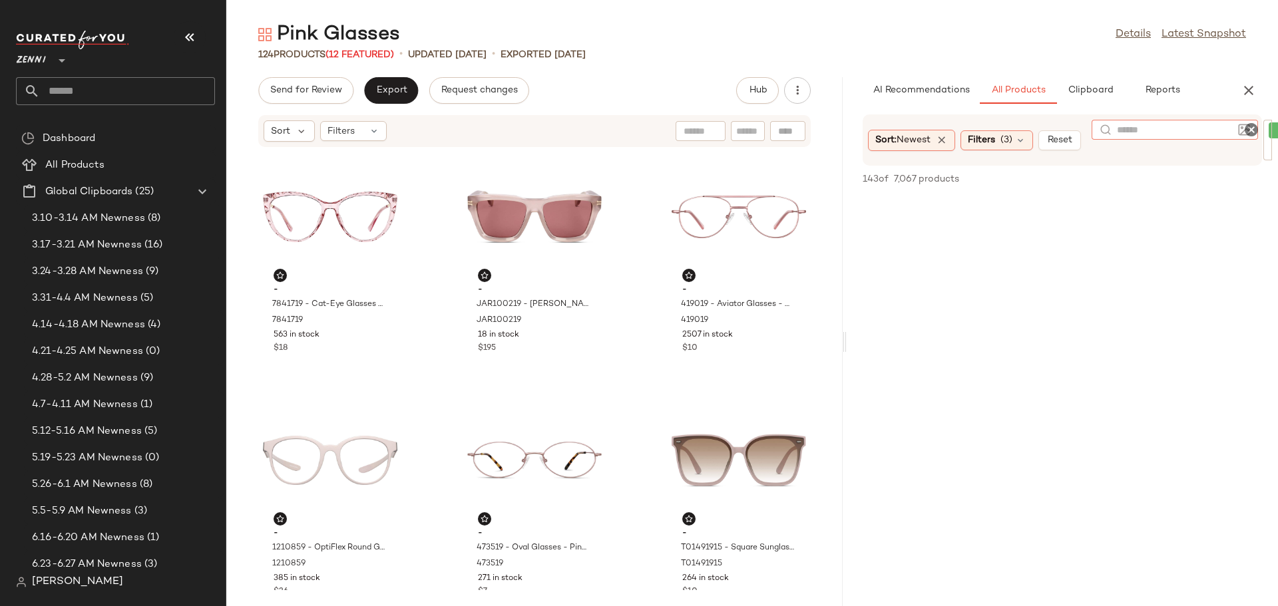
scroll to position [3727, 0]
click at [1273, 132] on div "Sort: Newest Filters (3) Reset Filter pink Filter" at bounding box center [1062, 139] width 431 height 51
click at [1238, 126] on icon "Clear Filter" at bounding box center [1239, 130] width 16 height 16
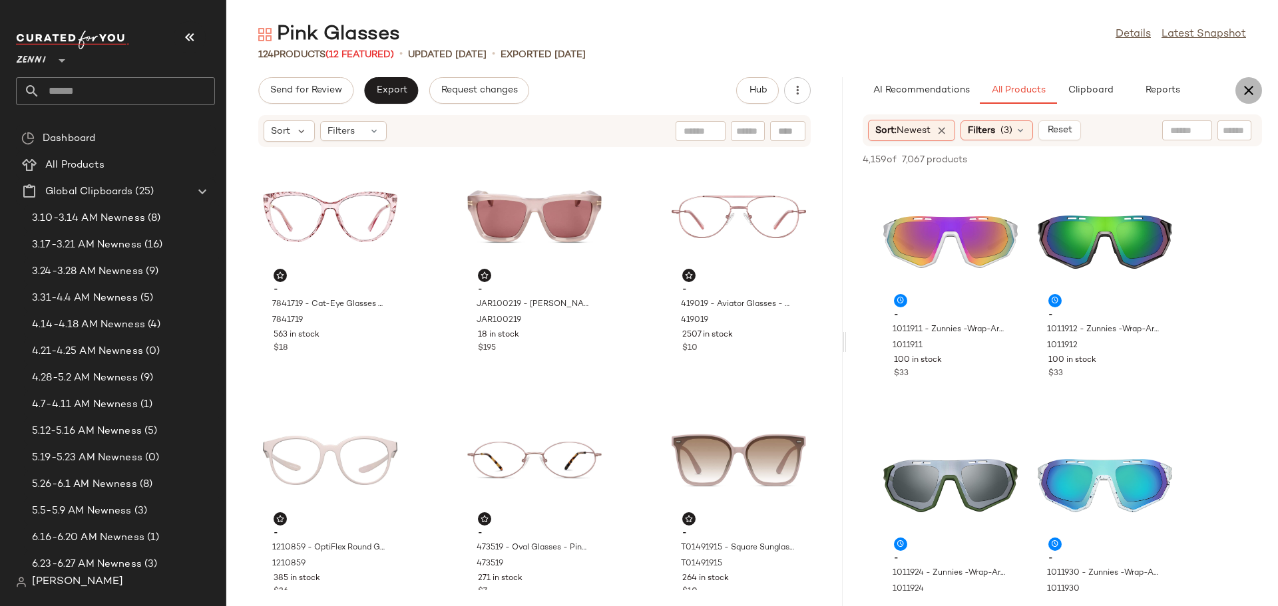
click at [1250, 87] on icon "button" at bounding box center [1249, 91] width 16 height 16
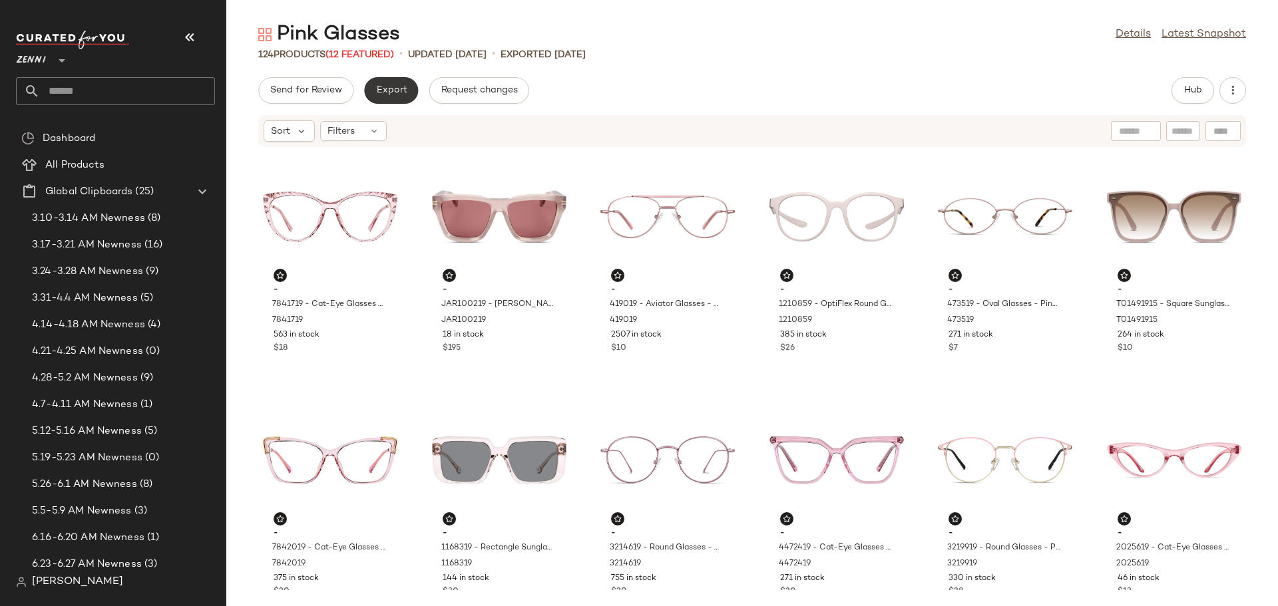
click at [403, 91] on span "Export" at bounding box center [390, 90] width 31 height 11
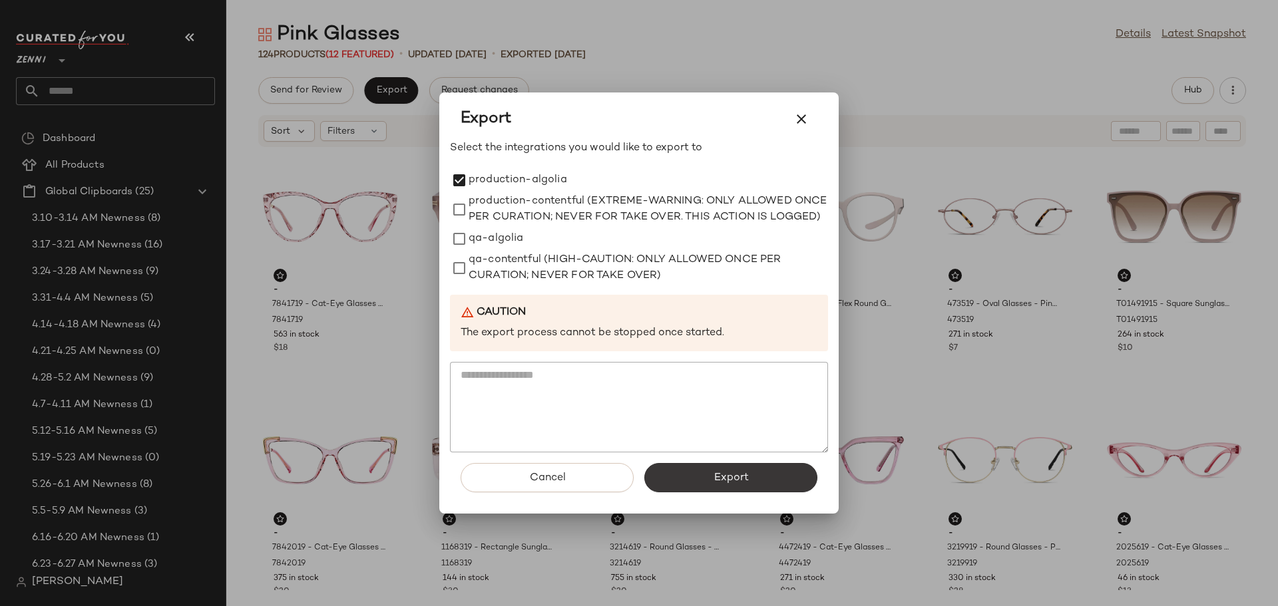
click at [689, 485] on button "Export" at bounding box center [730, 477] width 173 height 29
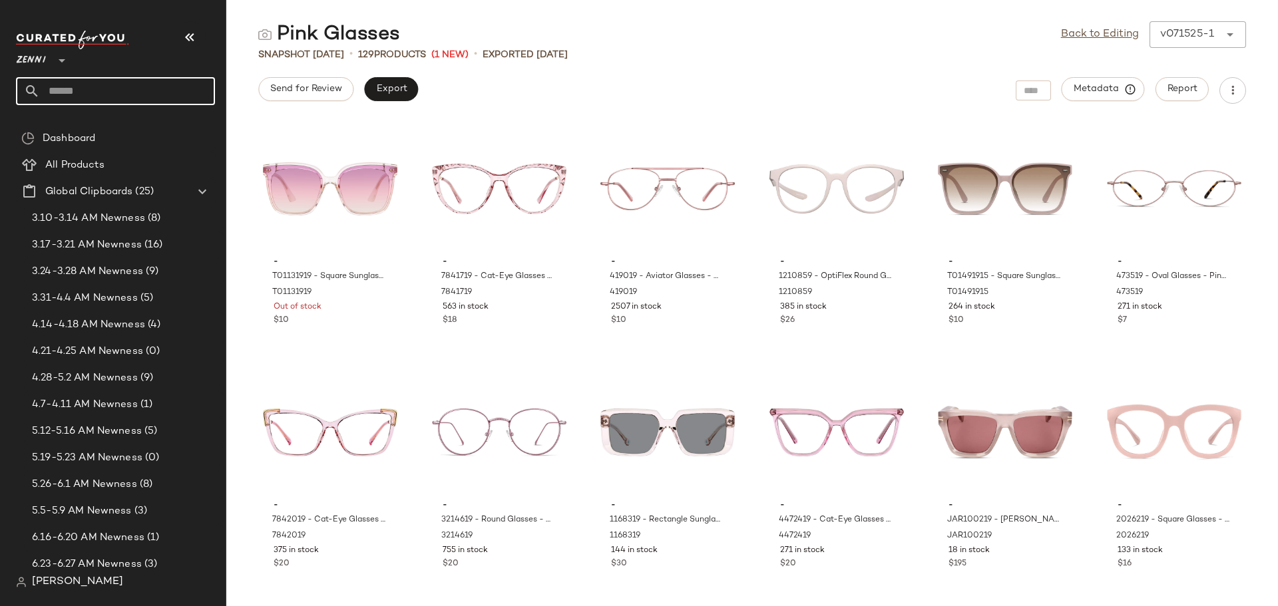
click at [61, 95] on input "text" at bounding box center [127, 91] width 175 height 28
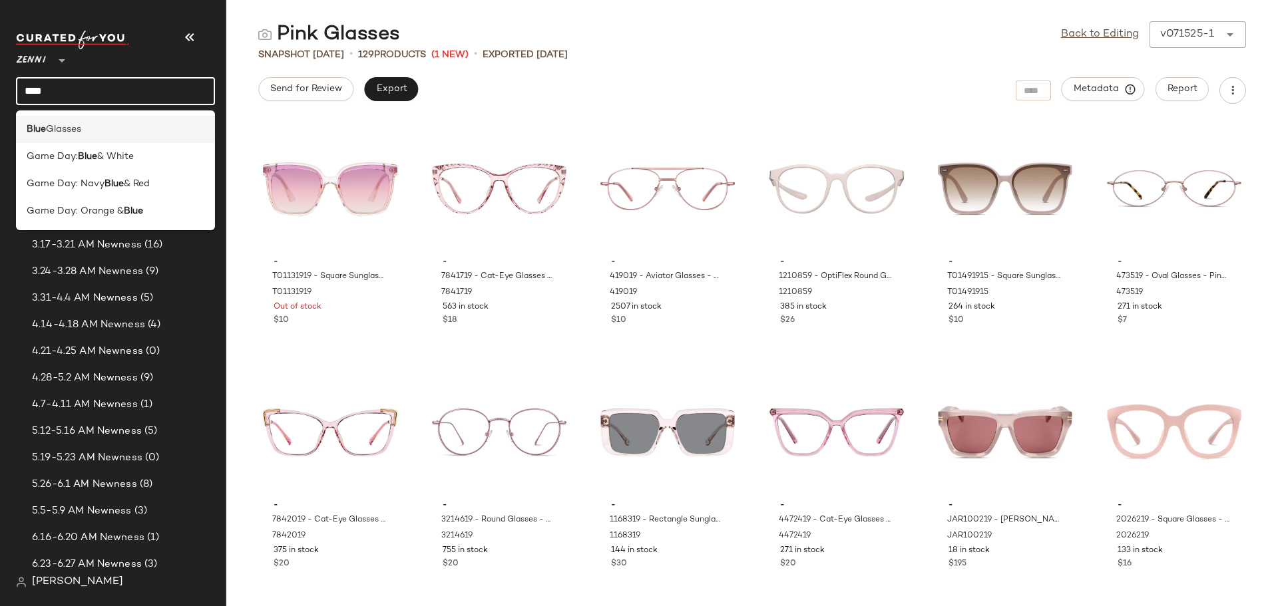
type input "****"
click at [59, 126] on span "Glasses" at bounding box center [63, 129] width 35 height 14
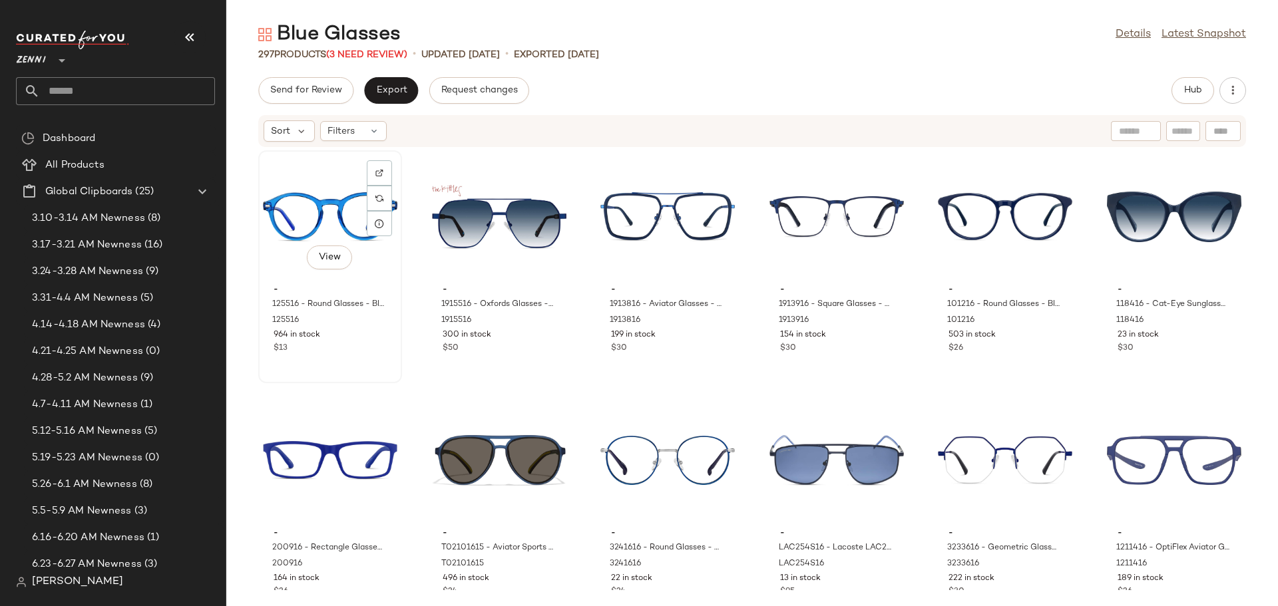
click at [369, 357] on div "View - 125516 - Round Glasses - Blue - Plastic 125516 964 in stock $13" at bounding box center [330, 267] width 141 height 230
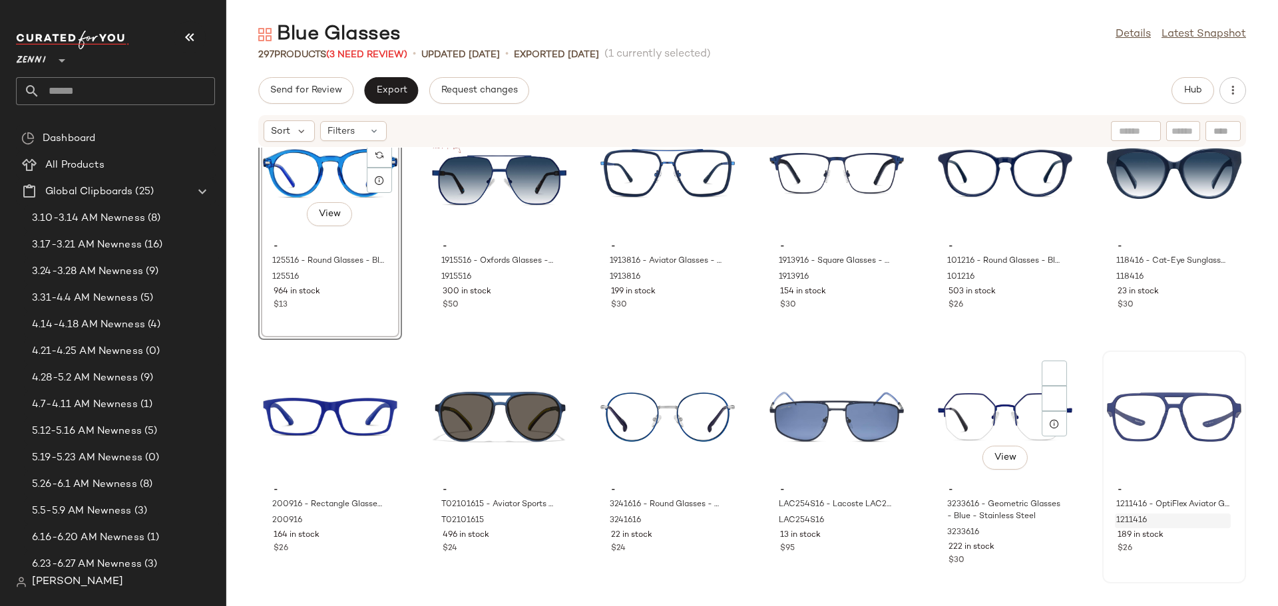
scroll to position [67, 0]
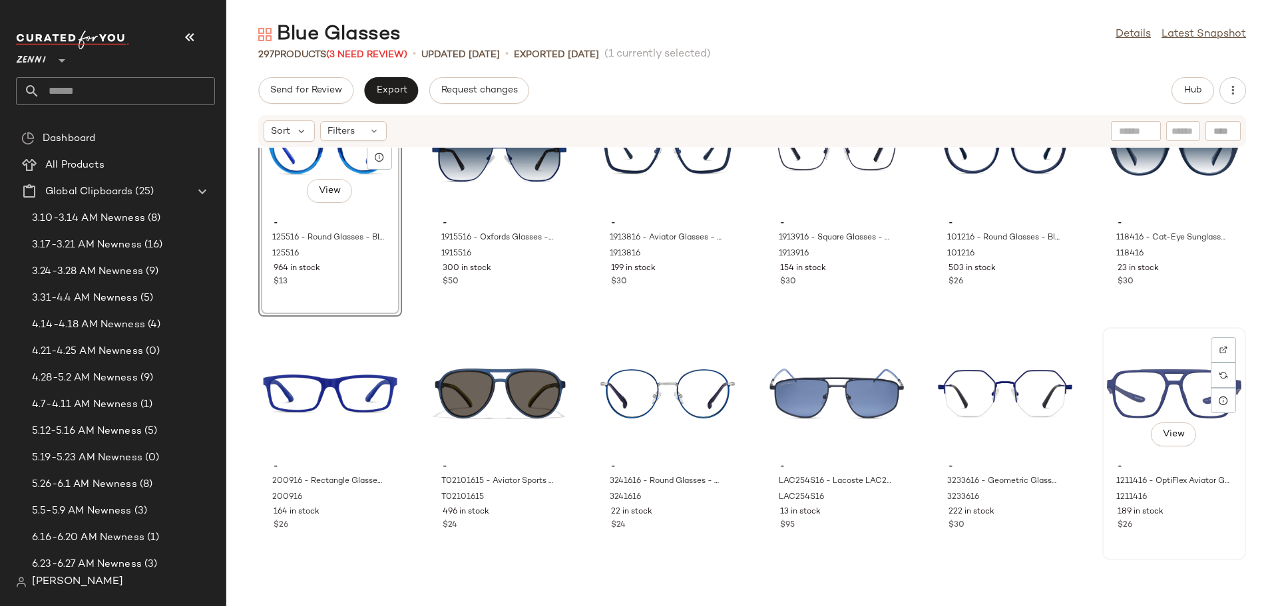
click at [1199, 528] on div "$26" at bounding box center [1173, 526] width 113 height 12
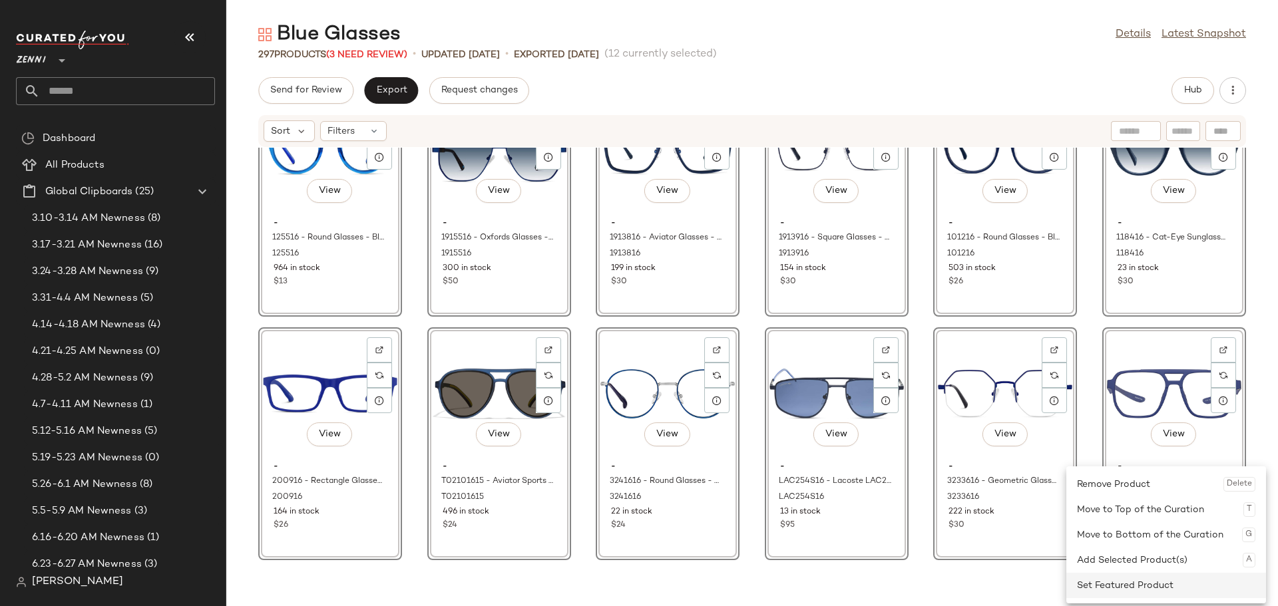
click at [1129, 578] on div "Set Featured Product" at bounding box center [1166, 585] width 178 height 25
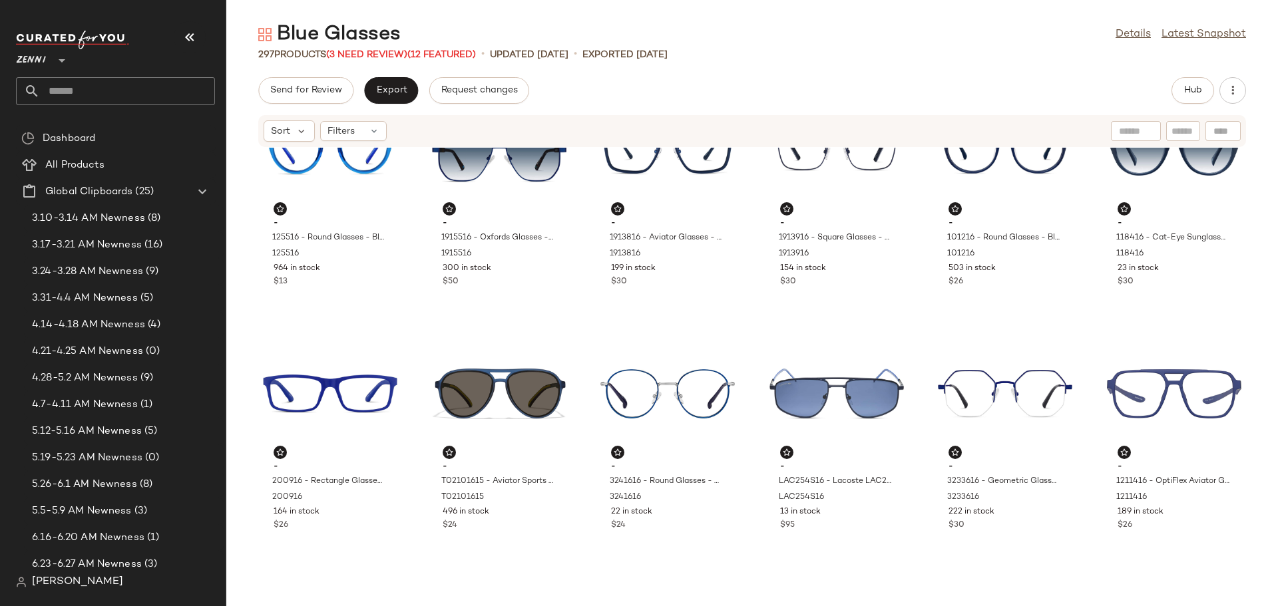
click at [420, 363] on div "- 125516 - Round Glasses - Blue - Plastic 125516 964 in stock $13 - 1915516 - O…" at bounding box center [752, 369] width 1052 height 443
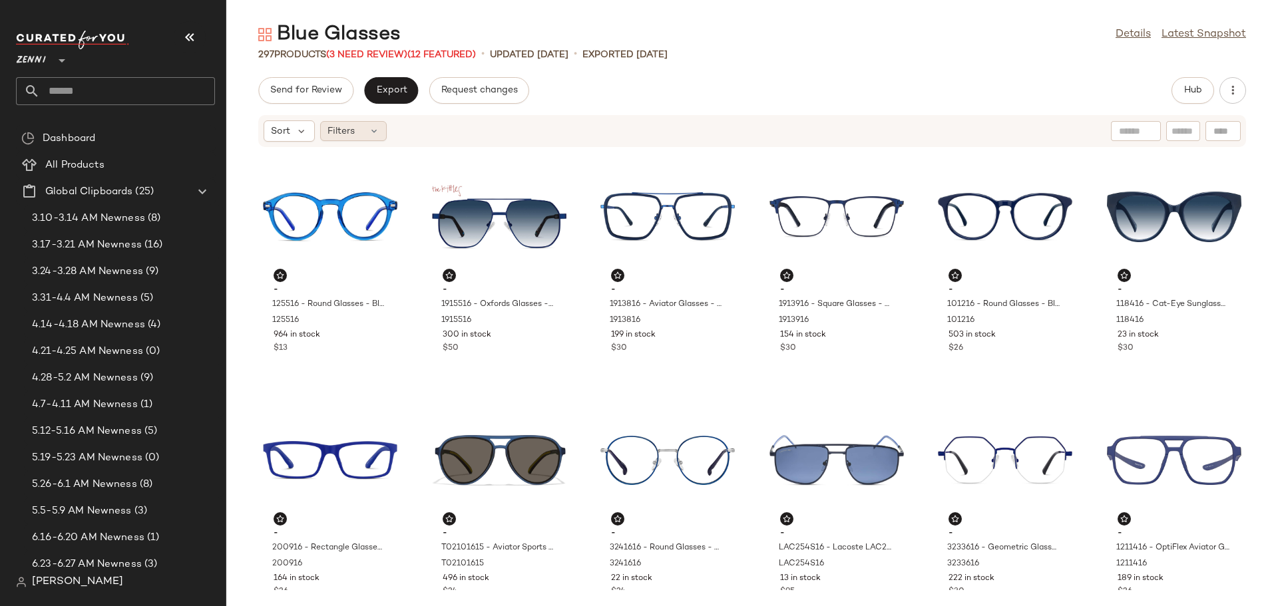
click at [381, 130] on div "Filters" at bounding box center [353, 131] width 67 height 20
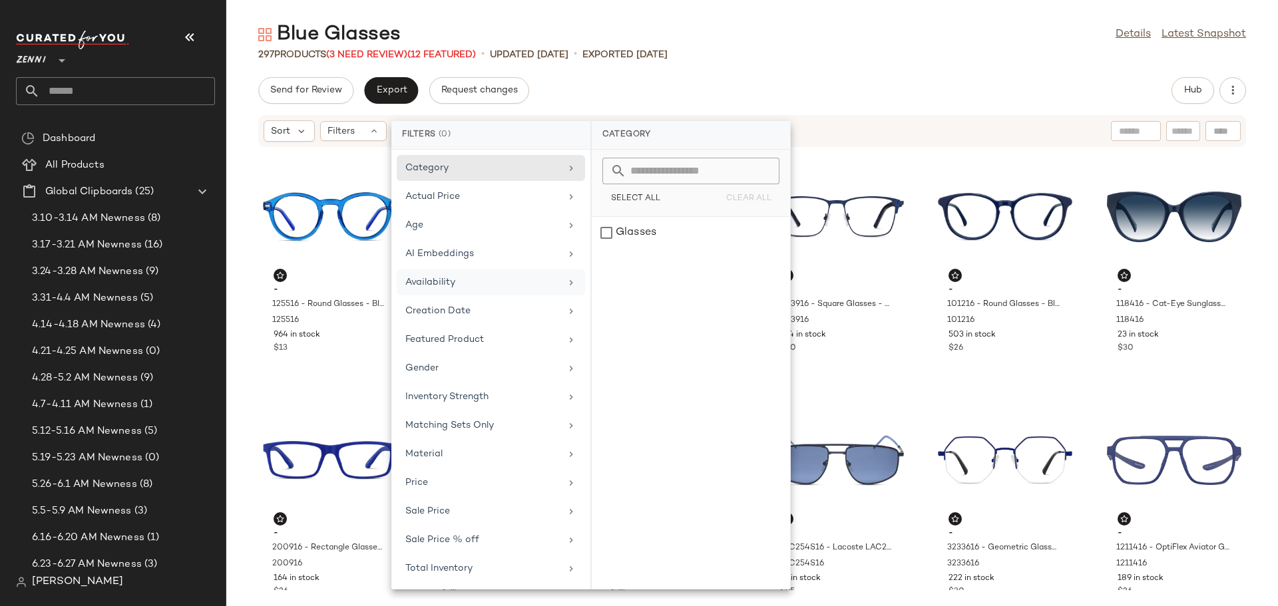
click at [450, 279] on div "Availability" at bounding box center [482, 283] width 155 height 14
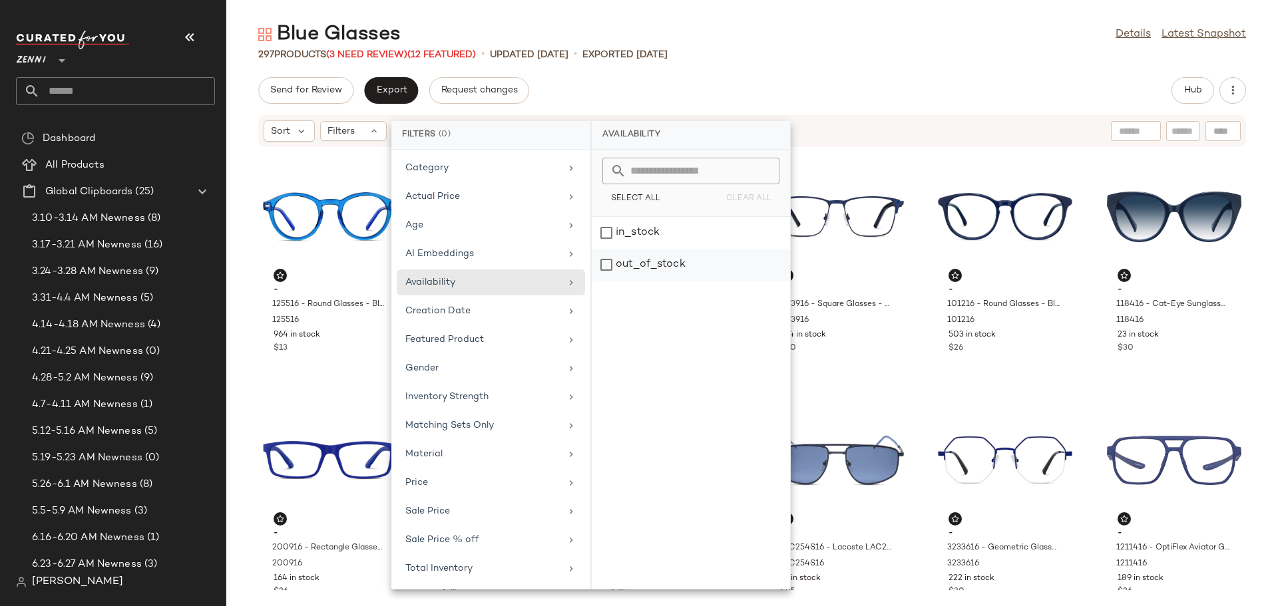
click at [605, 262] on div "out_of_stock" at bounding box center [691, 265] width 198 height 32
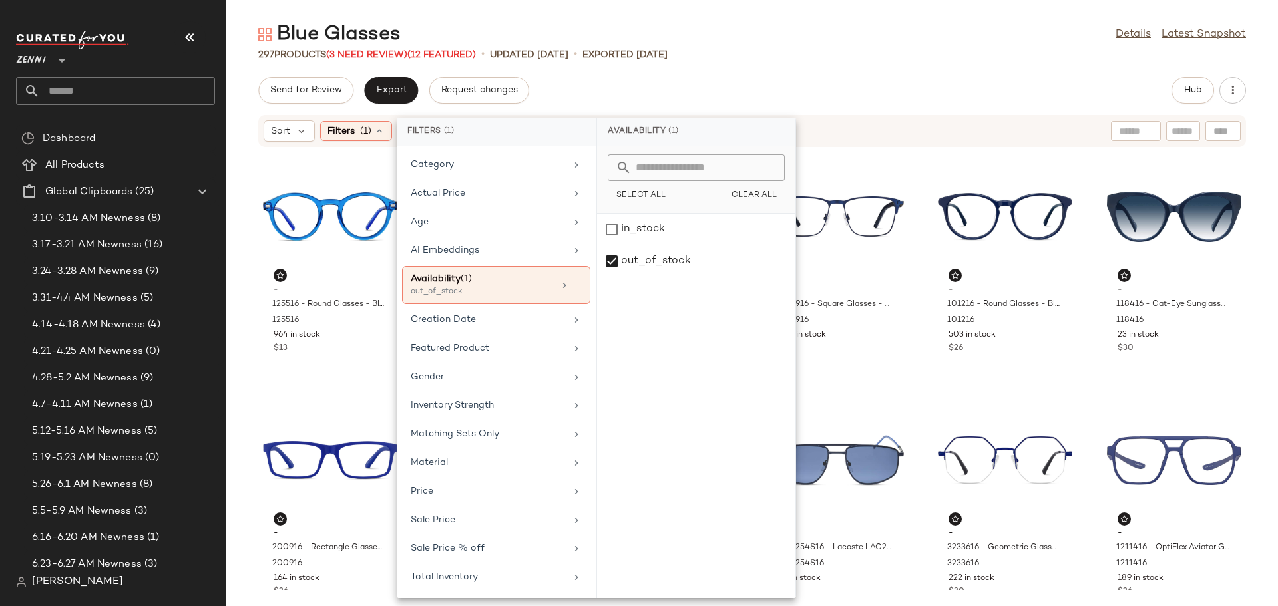
click at [858, 63] on div "Blue Glasses Details Latest Snapshot 297 Products (3 Need Review) (12 Featured)…" at bounding box center [752, 313] width 1052 height 585
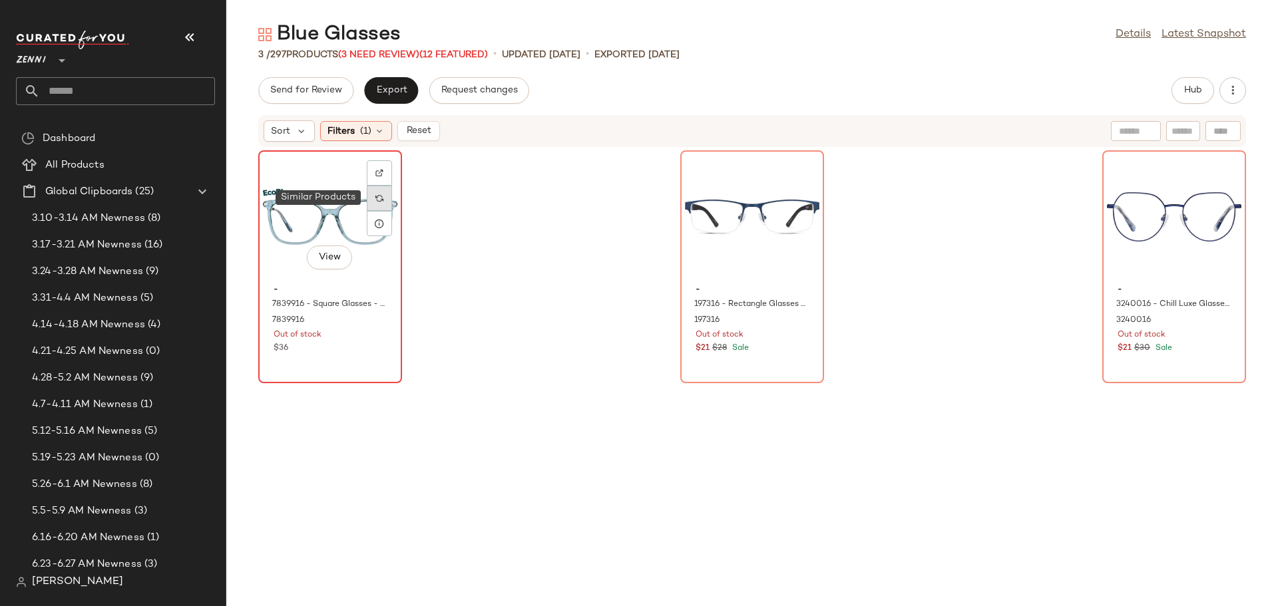
click at [382, 196] on img at bounding box center [379, 198] width 8 height 8
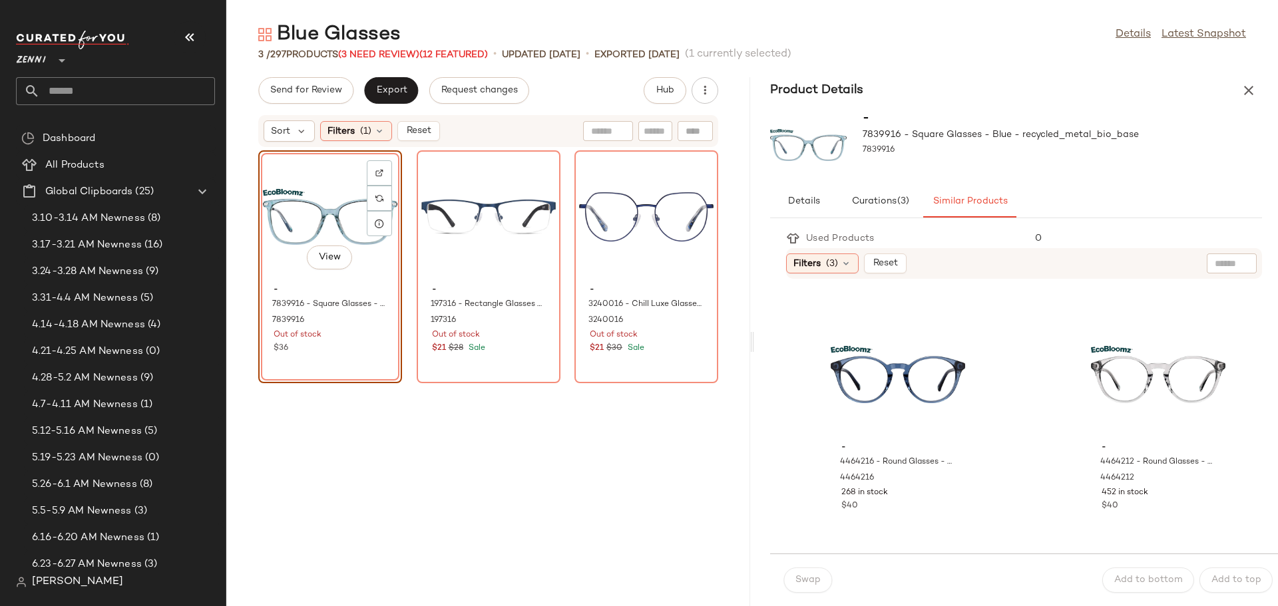
scroll to position [732, 0]
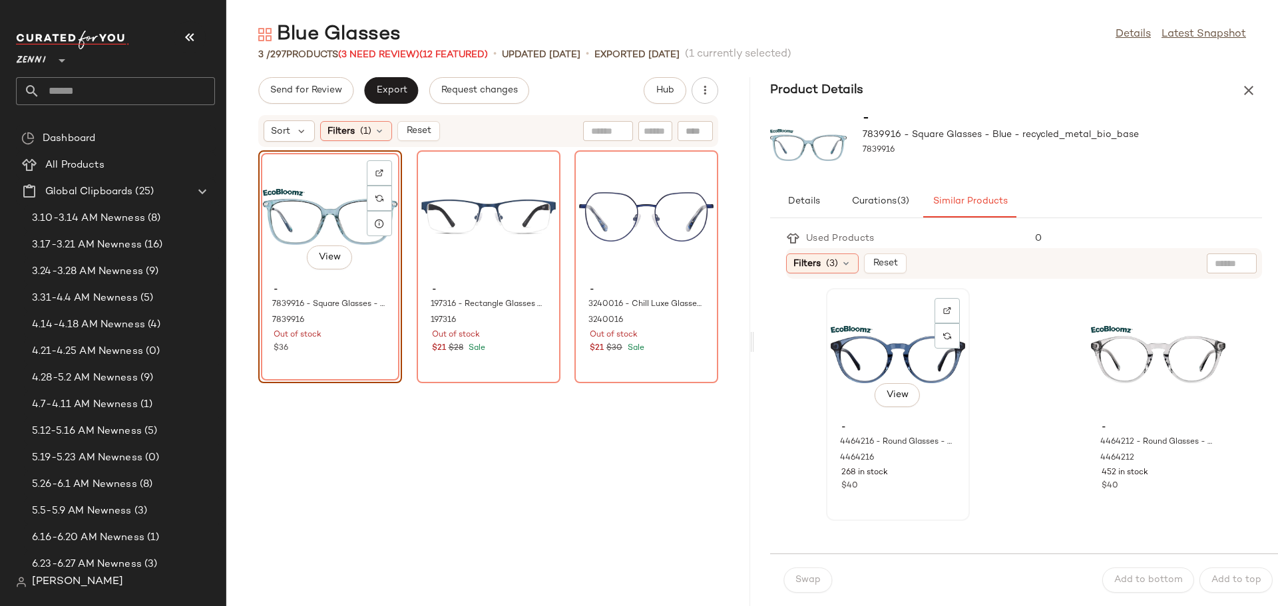
click at [846, 345] on div "View" at bounding box center [898, 355] width 134 height 124
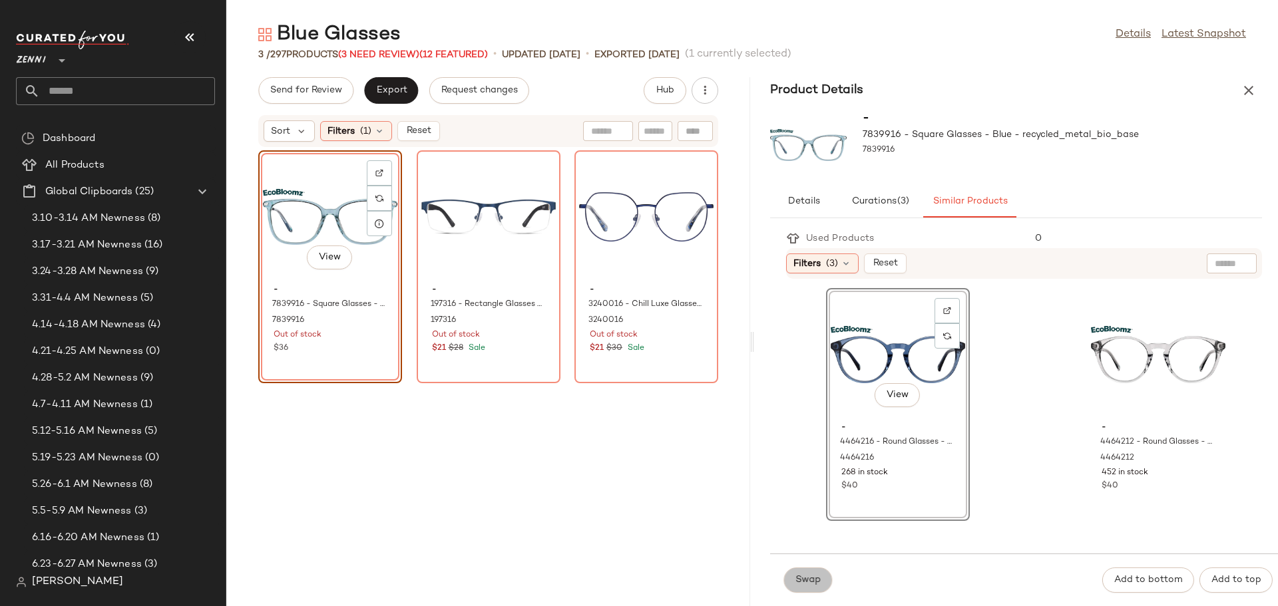
click at [805, 582] on span "Swap" at bounding box center [808, 580] width 26 height 11
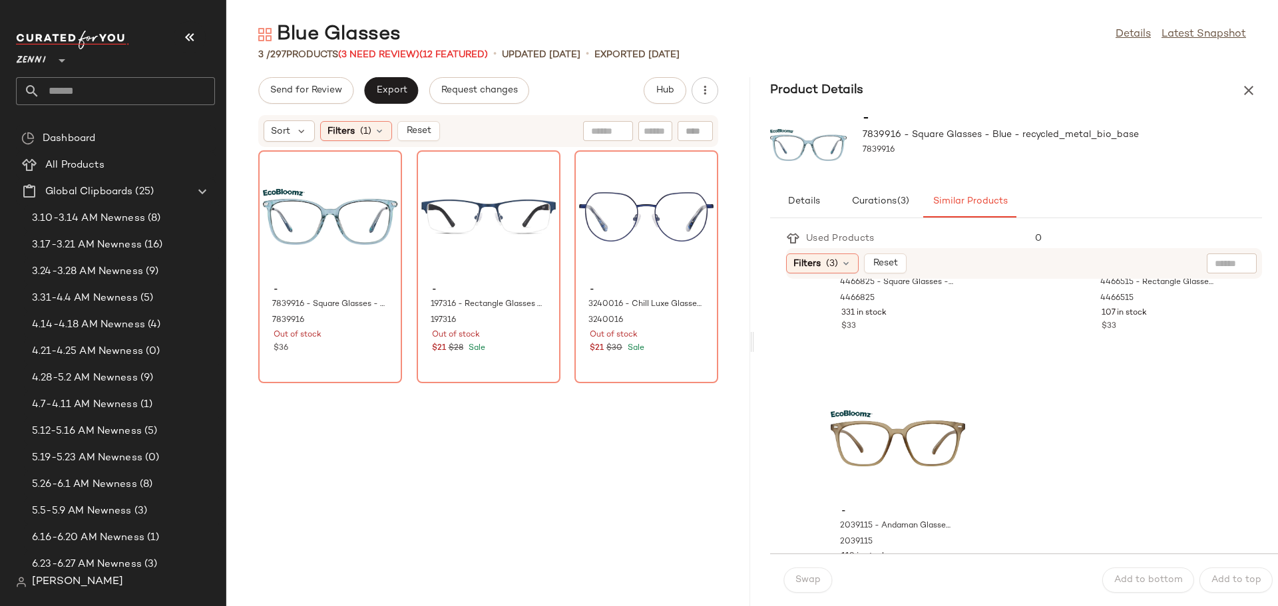
scroll to position [2892, 0]
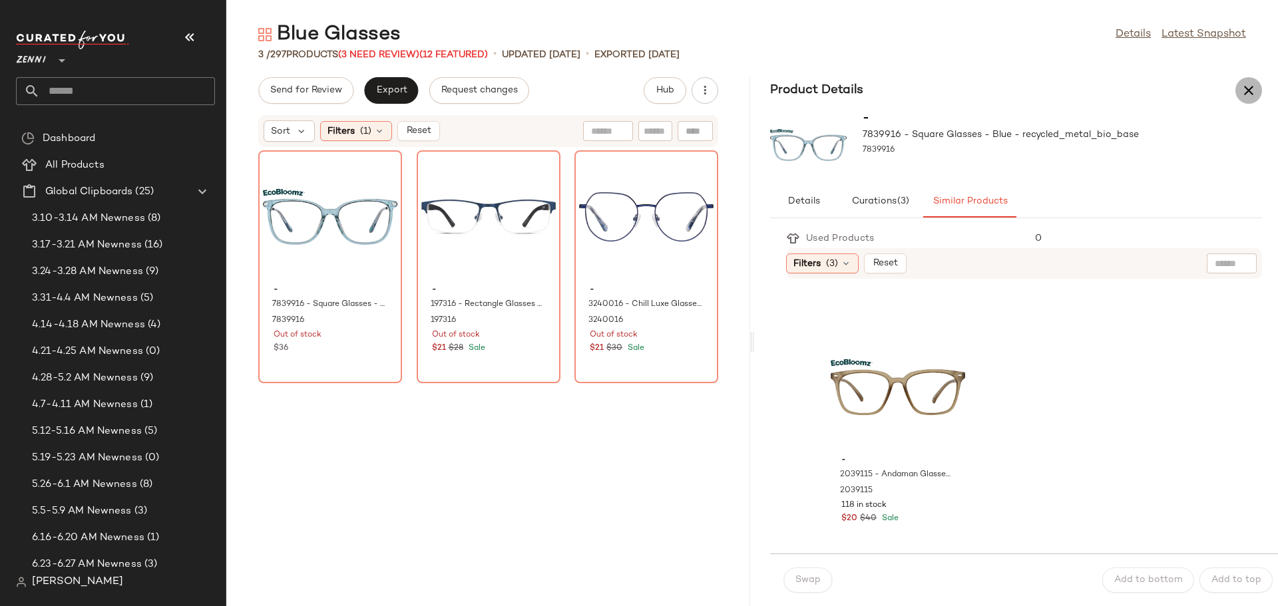
click at [1245, 89] on icon "button" at bounding box center [1249, 91] width 16 height 16
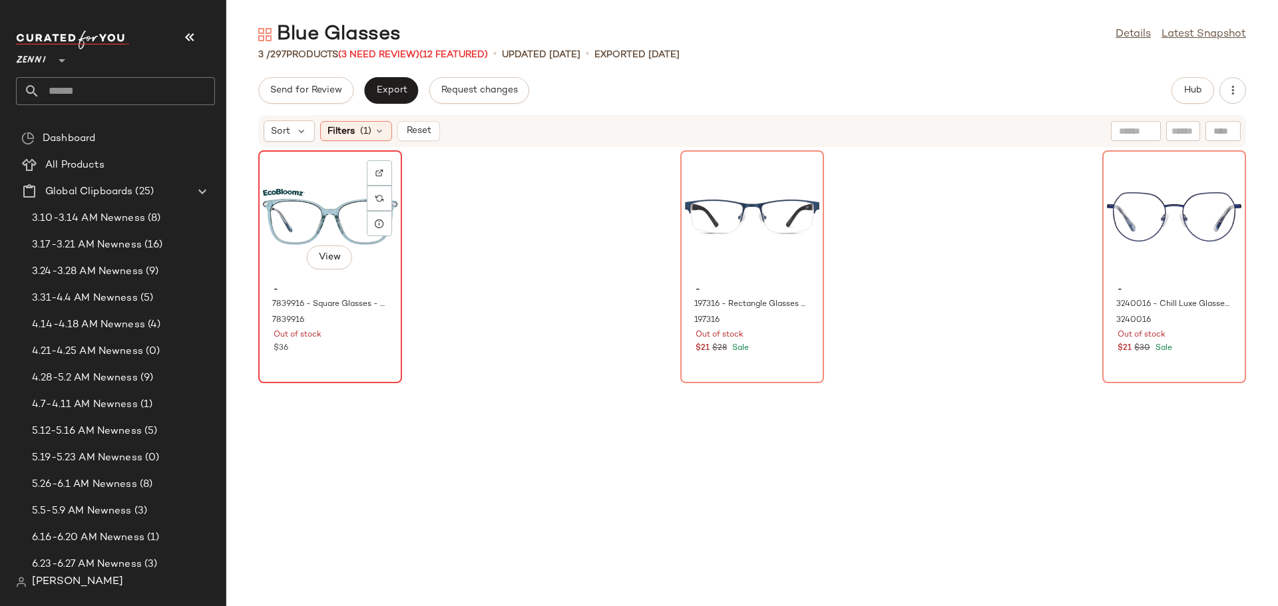
click at [298, 210] on div "View" at bounding box center [330, 217] width 134 height 124
click at [1119, 216] on div "View" at bounding box center [1174, 217] width 134 height 124
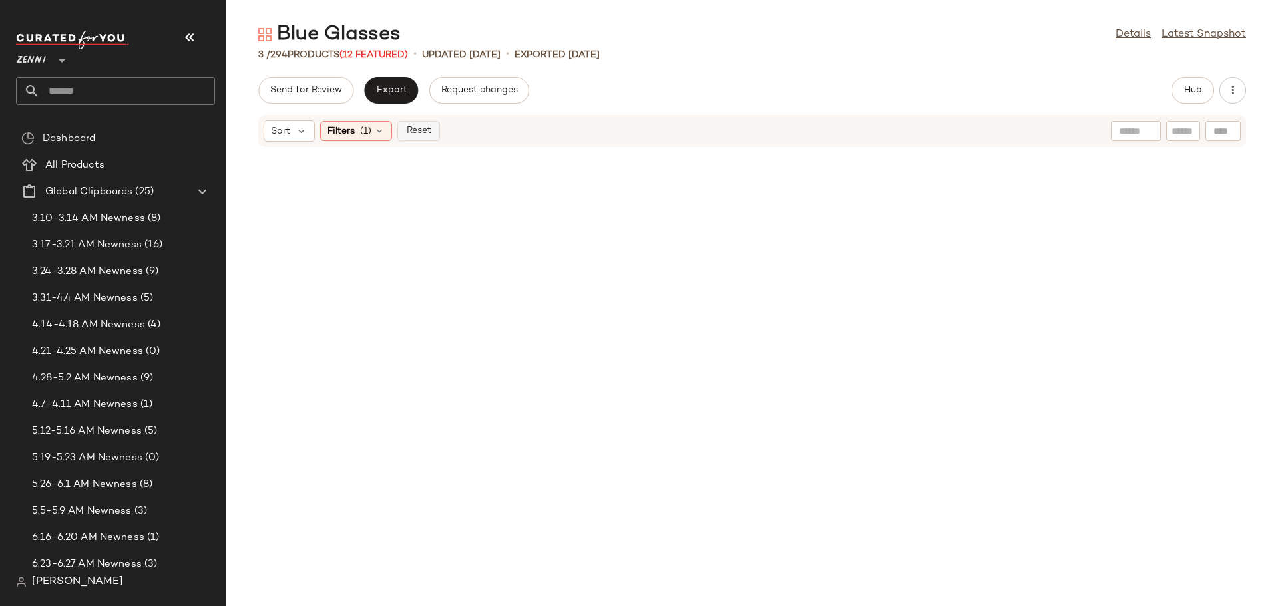
click at [419, 135] on span "Reset" at bounding box center [417, 131] width 25 height 11
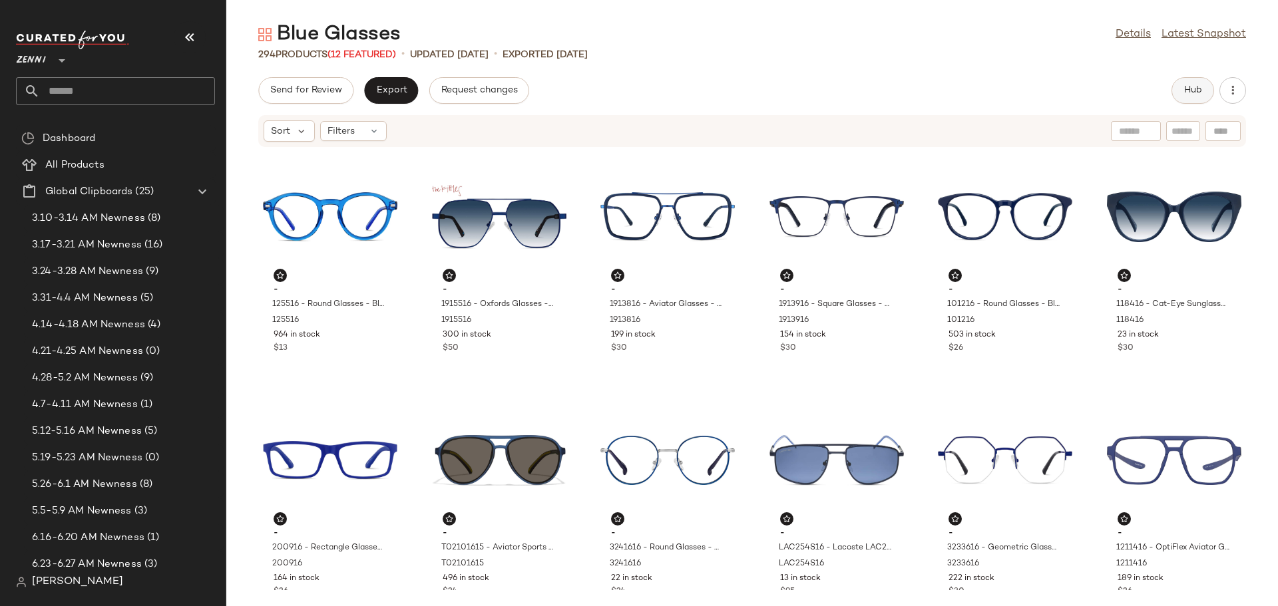
click at [1198, 90] on span "Hub" at bounding box center [1192, 90] width 19 height 11
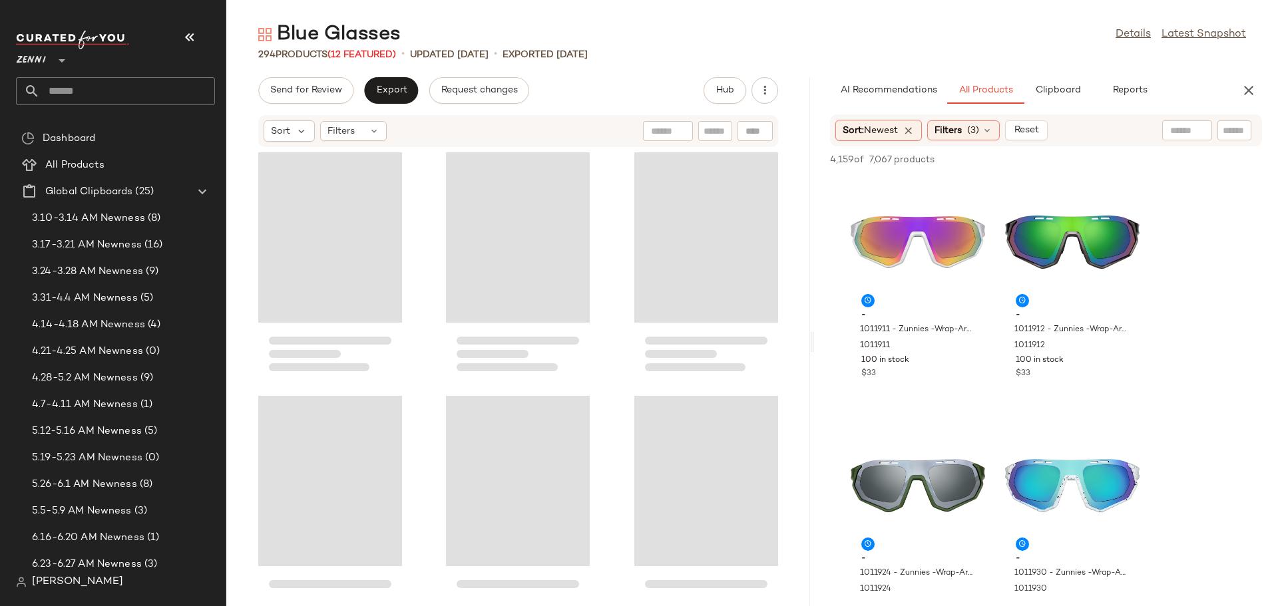
drag, startPoint x: 751, startPoint y: 338, endPoint x: 819, endPoint y: 324, distance: 69.3
click at [816, 327] on div "Blue Glasses Details Latest Snapshot 294 Products (12 Featured) • updated Aug 1…" at bounding box center [752, 313] width 1052 height 585
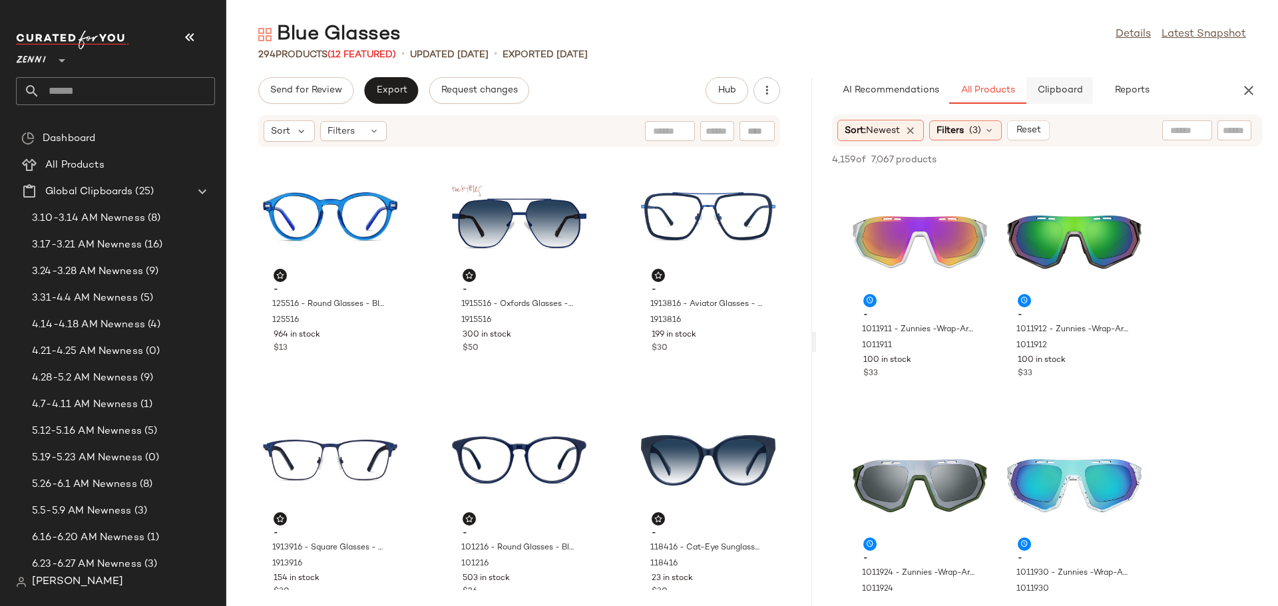
click at [1058, 91] on span "Clipboard" at bounding box center [1059, 90] width 46 height 11
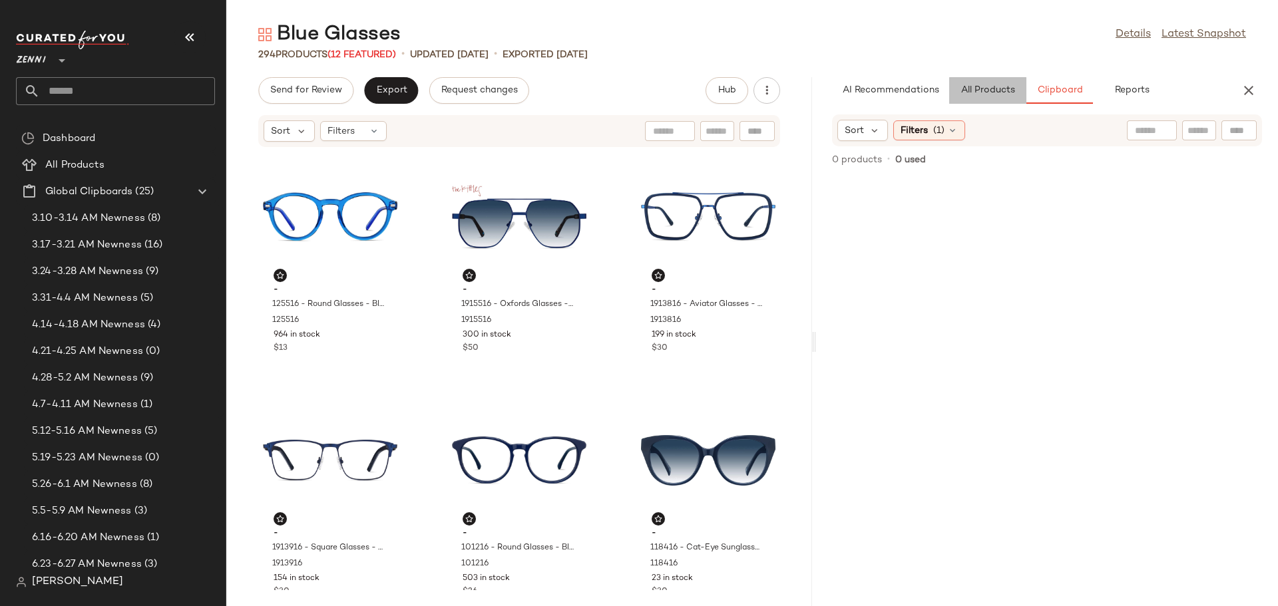
click at [981, 88] on span "All Products" at bounding box center [987, 90] width 55 height 11
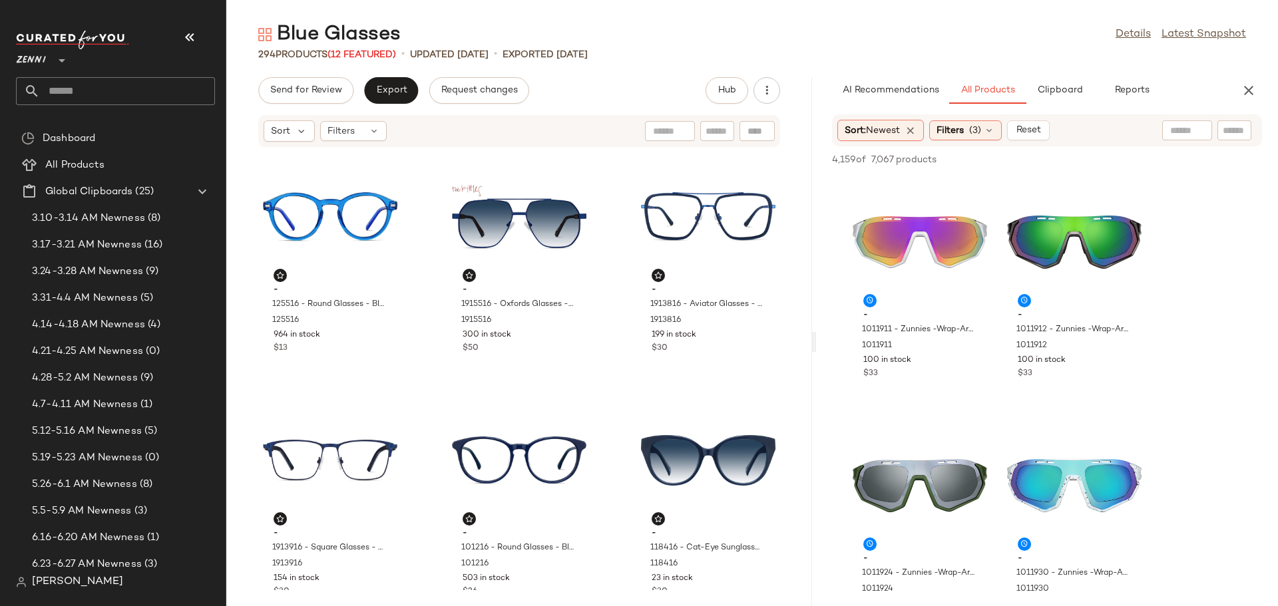
click at [1229, 132] on input "text" at bounding box center [1234, 131] width 23 height 14
type input "****"
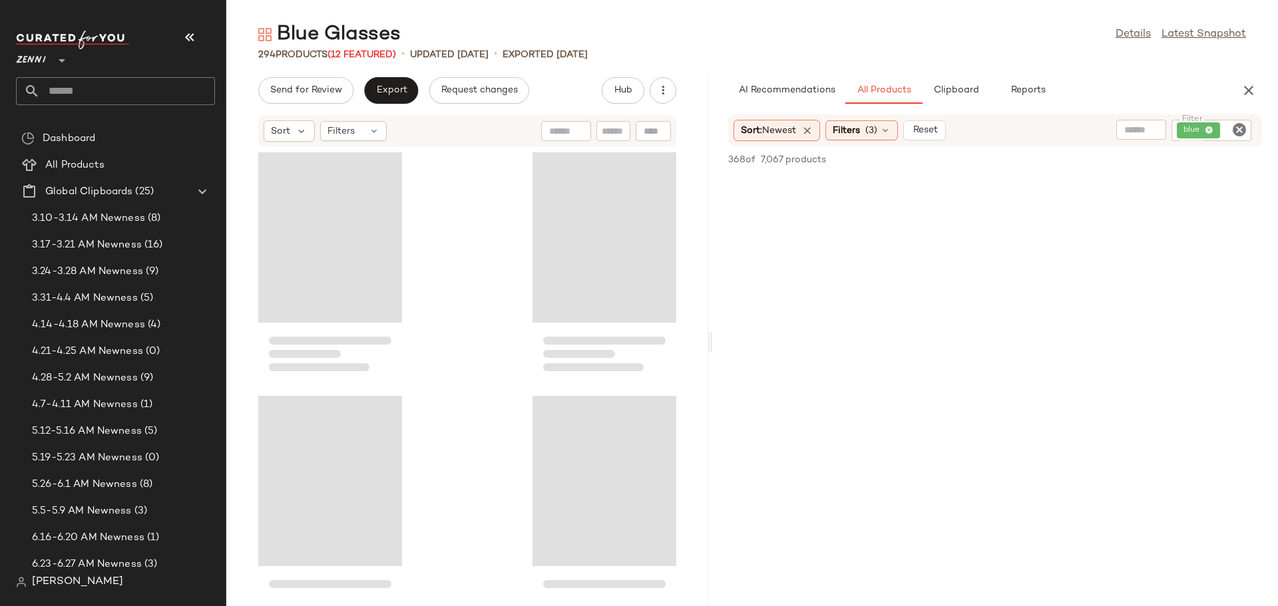
scroll to position [4685, 0]
drag, startPoint x: 814, startPoint y: 342, endPoint x: 713, endPoint y: 318, distance: 104.0
click at [713, 318] on div "Blue Glasses Details Latest Snapshot 294 Products (12 Featured) • updated Aug 1…" at bounding box center [752, 313] width 1052 height 585
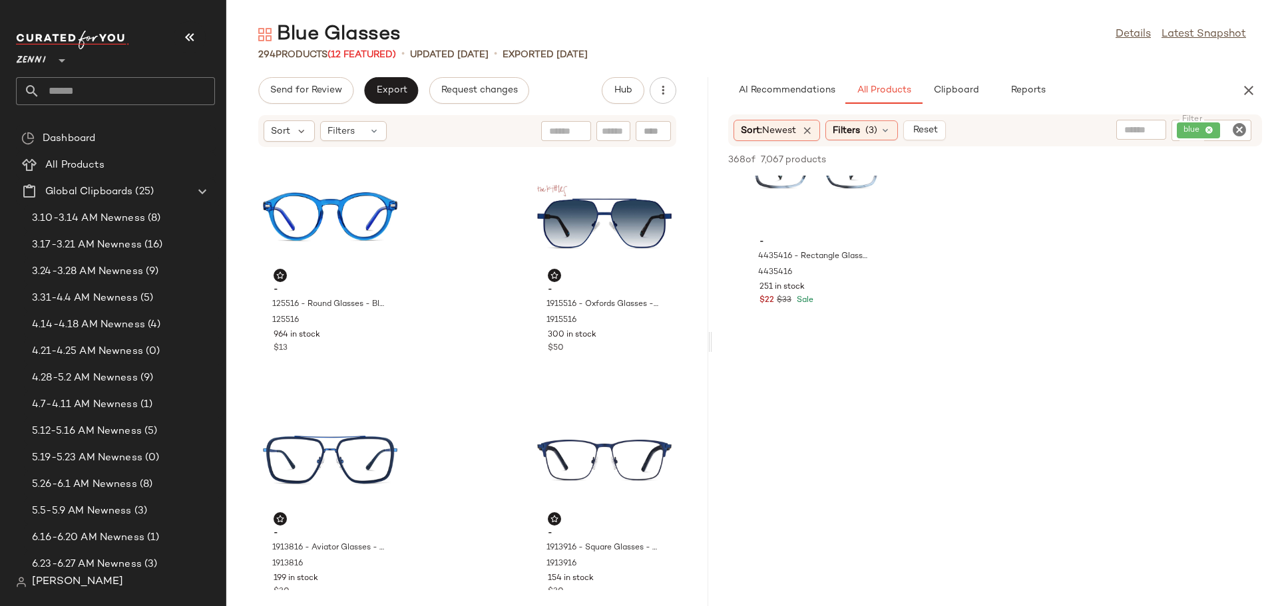
scroll to position [4459, 0]
click at [1236, 127] on icon "Clear Filter" at bounding box center [1239, 130] width 16 height 16
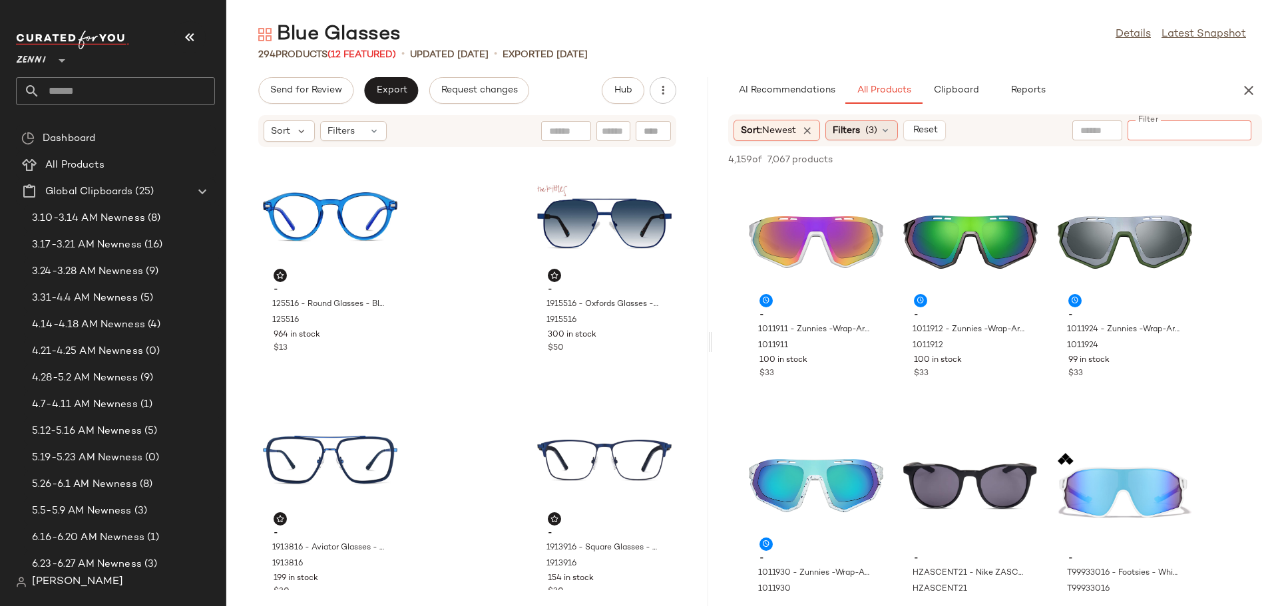
click at [885, 128] on icon at bounding box center [885, 130] width 11 height 11
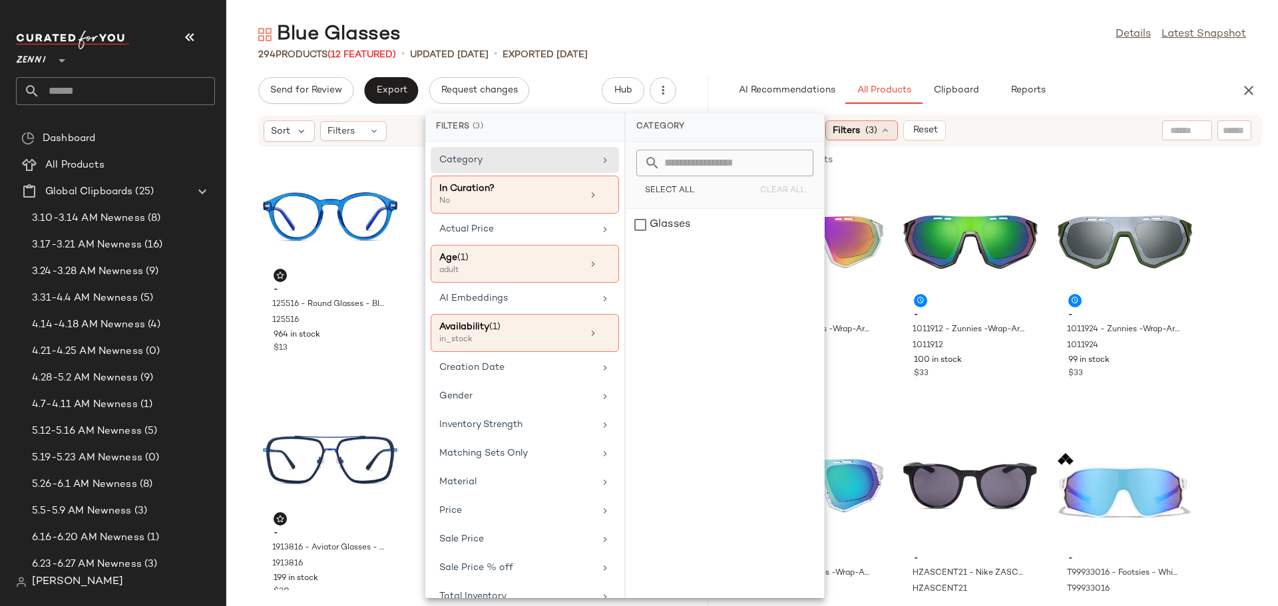
click at [885, 128] on icon at bounding box center [885, 130] width 11 height 11
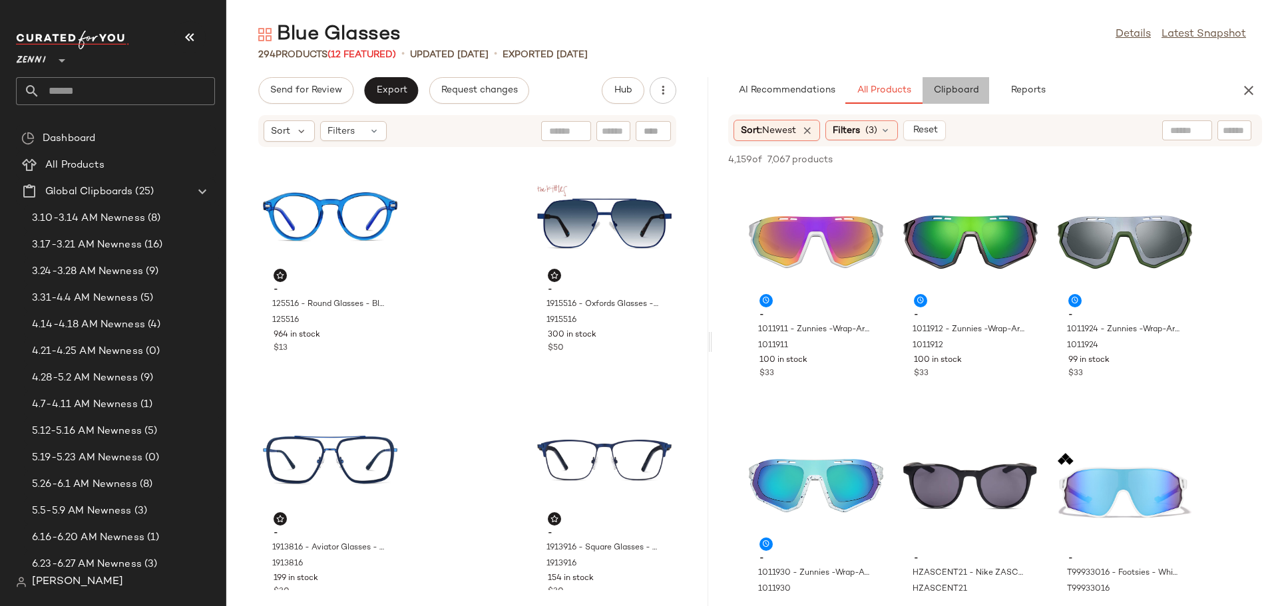
click at [964, 93] on span "Clipboard" at bounding box center [955, 90] width 46 height 11
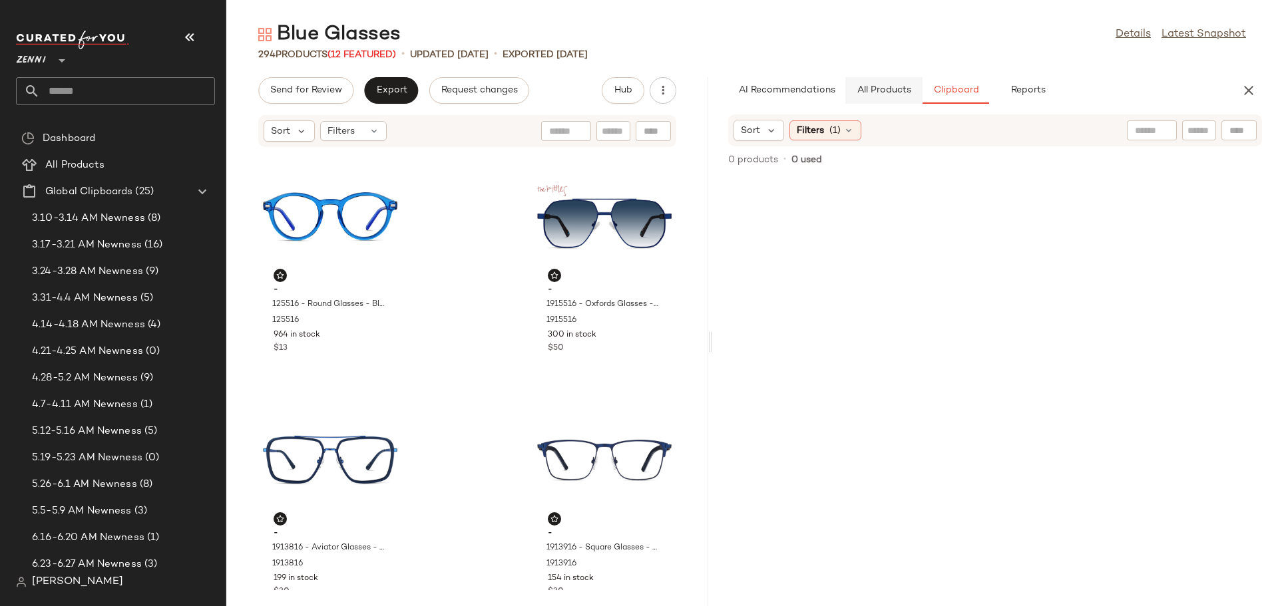
click at [890, 97] on button "All Products" at bounding box center [883, 90] width 77 height 27
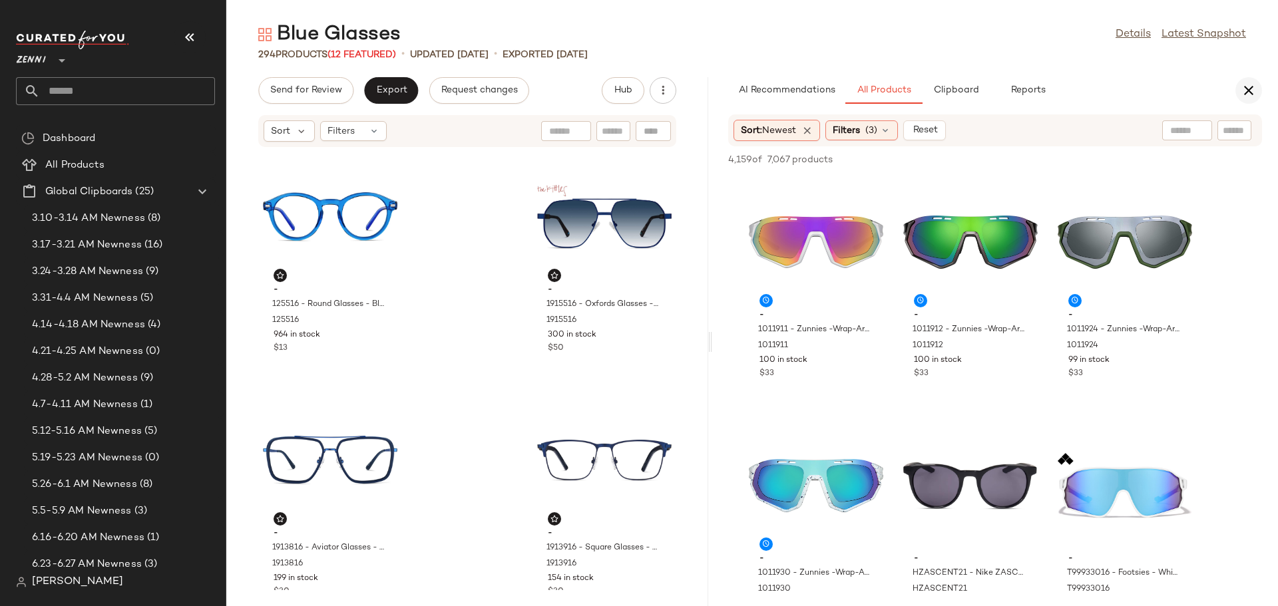
click at [1243, 89] on icon "button" at bounding box center [1249, 91] width 16 height 16
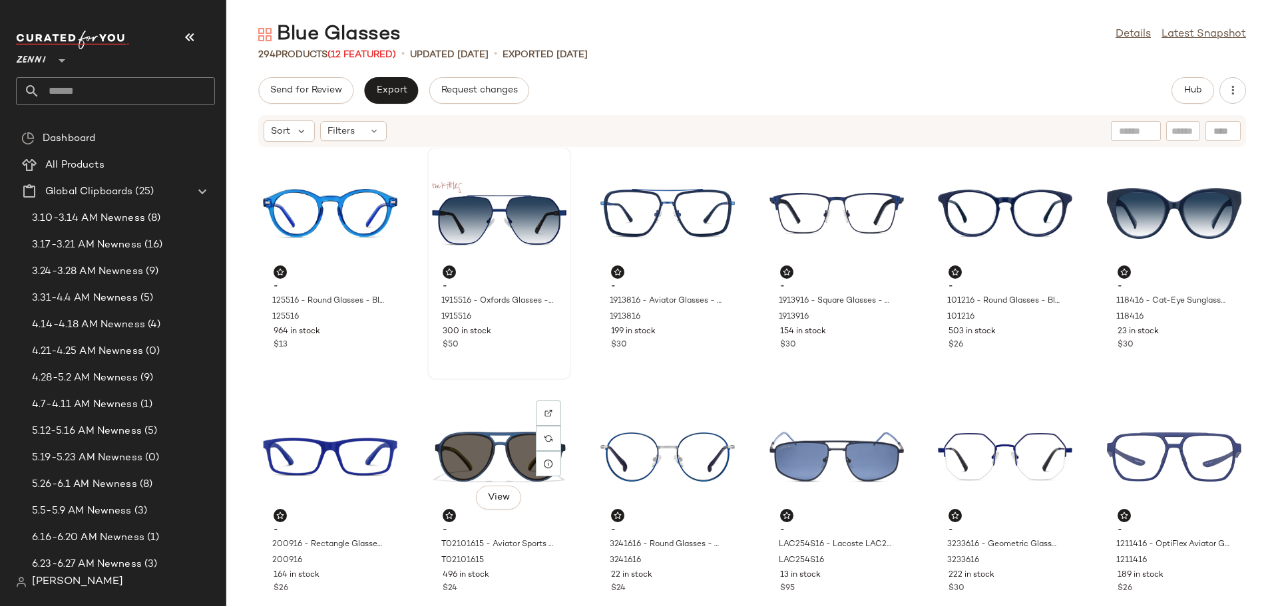
scroll to position [0, 0]
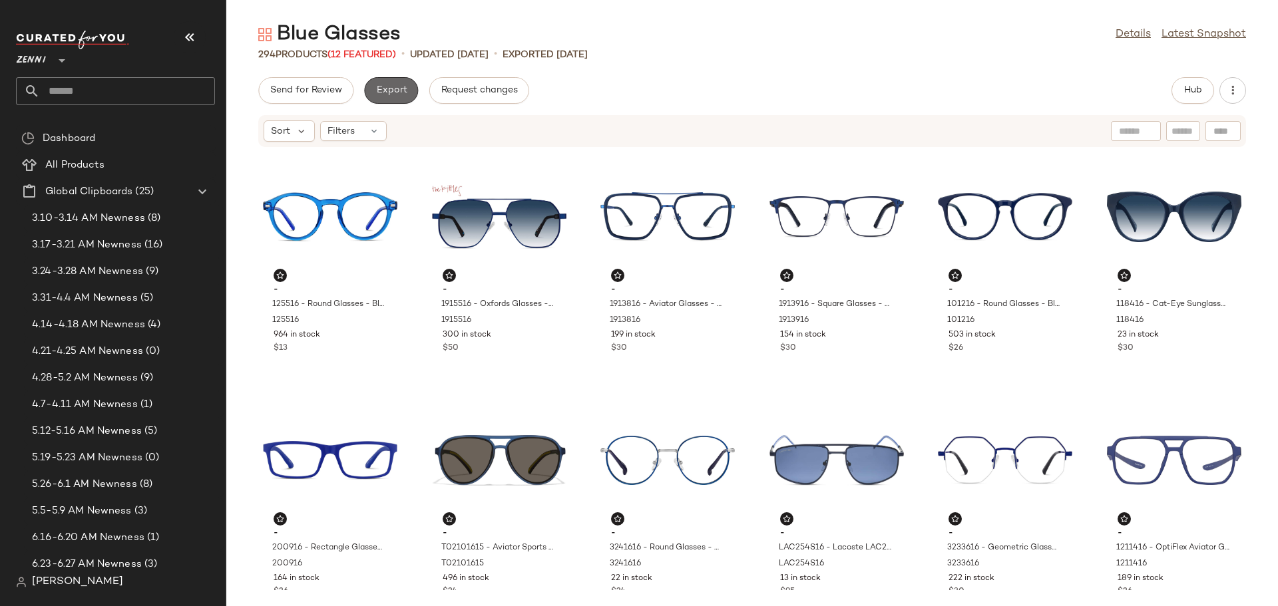
click at [393, 96] on span "Export" at bounding box center [390, 90] width 31 height 11
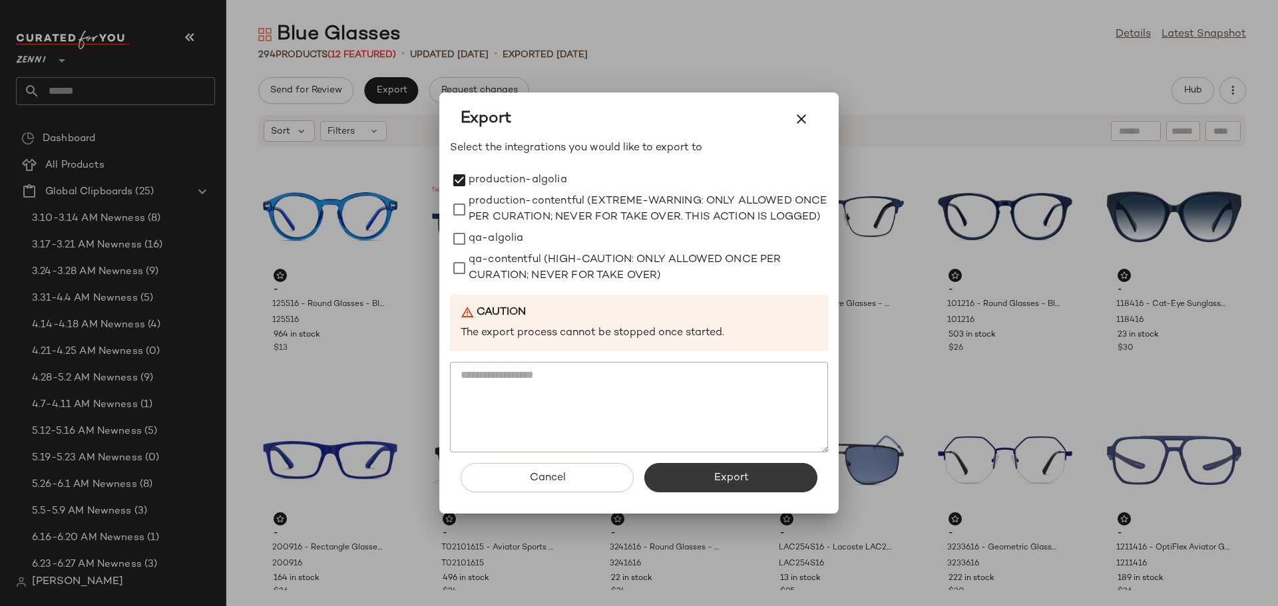
click at [697, 475] on button "Export" at bounding box center [730, 477] width 173 height 29
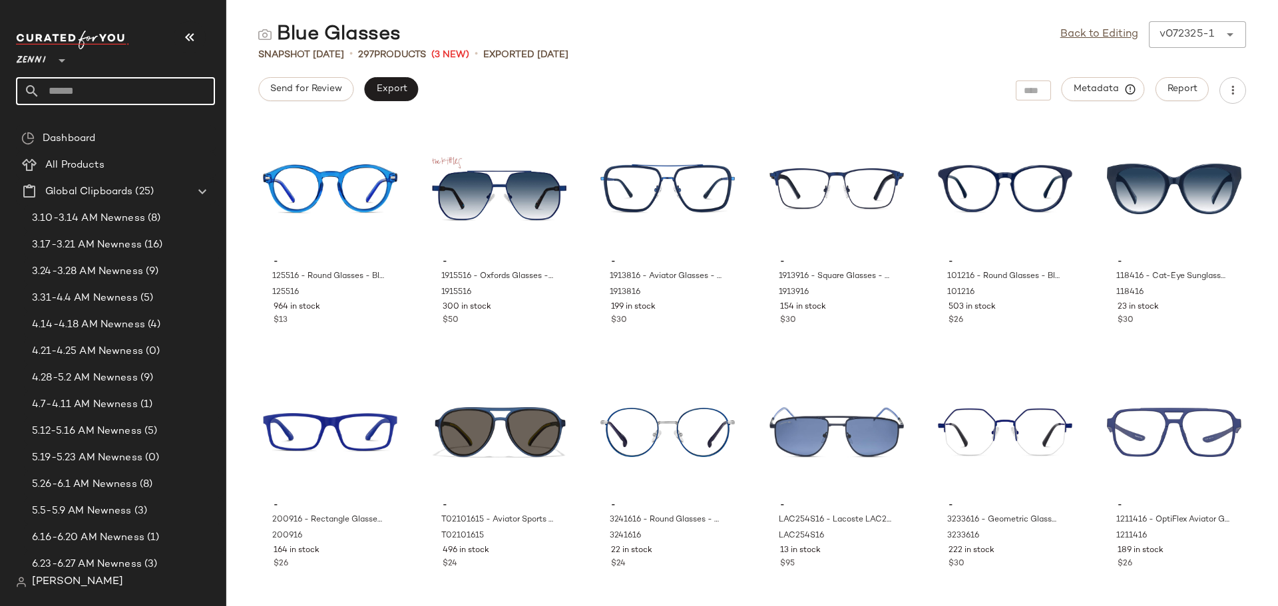
click at [153, 81] on input "text" at bounding box center [127, 91] width 175 height 28
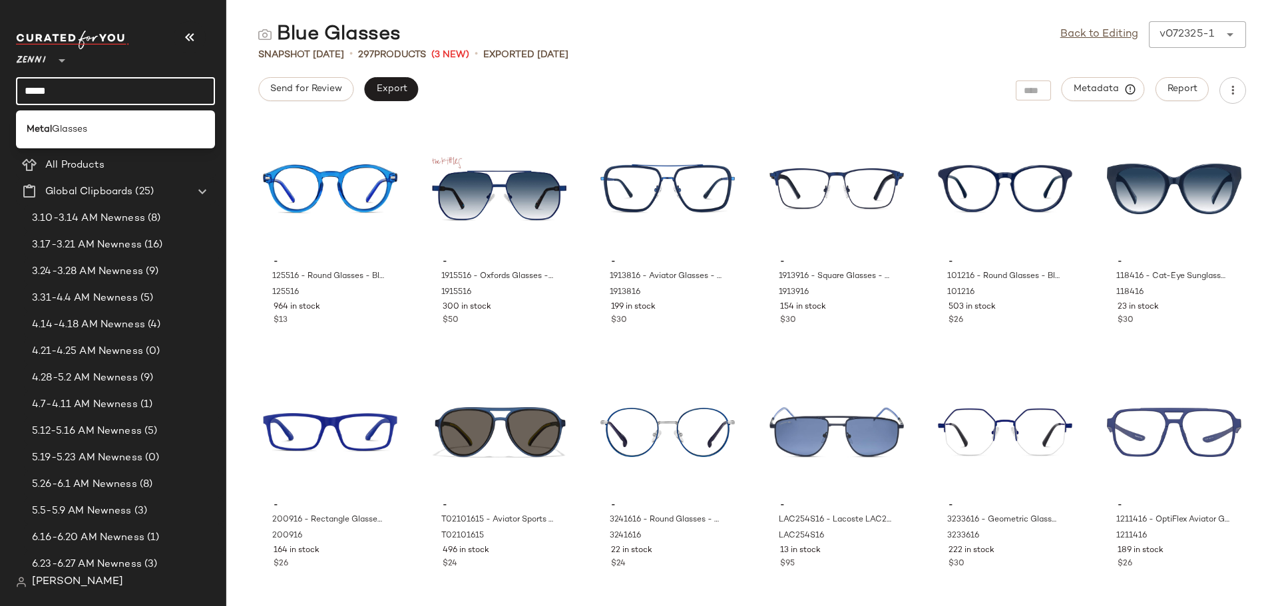
type input "*****"
click at [146, 124] on div "Metal Glasses" at bounding box center [116, 129] width 178 height 14
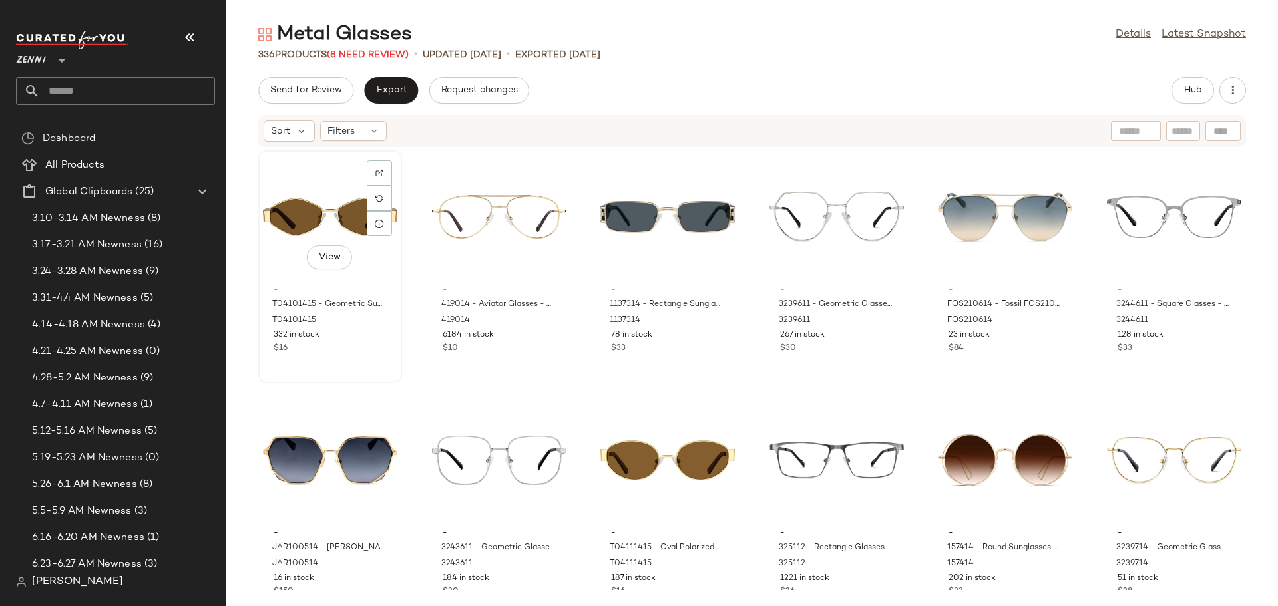
click at [353, 351] on div "$16" at bounding box center [330, 349] width 113 height 12
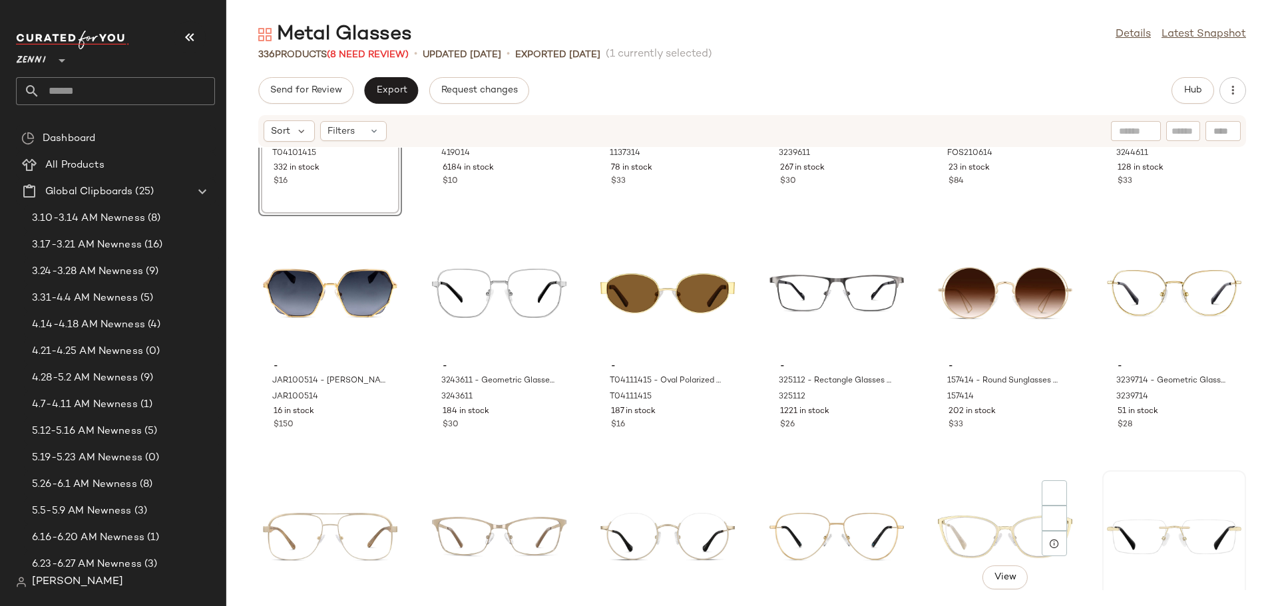
scroll to position [200, 0]
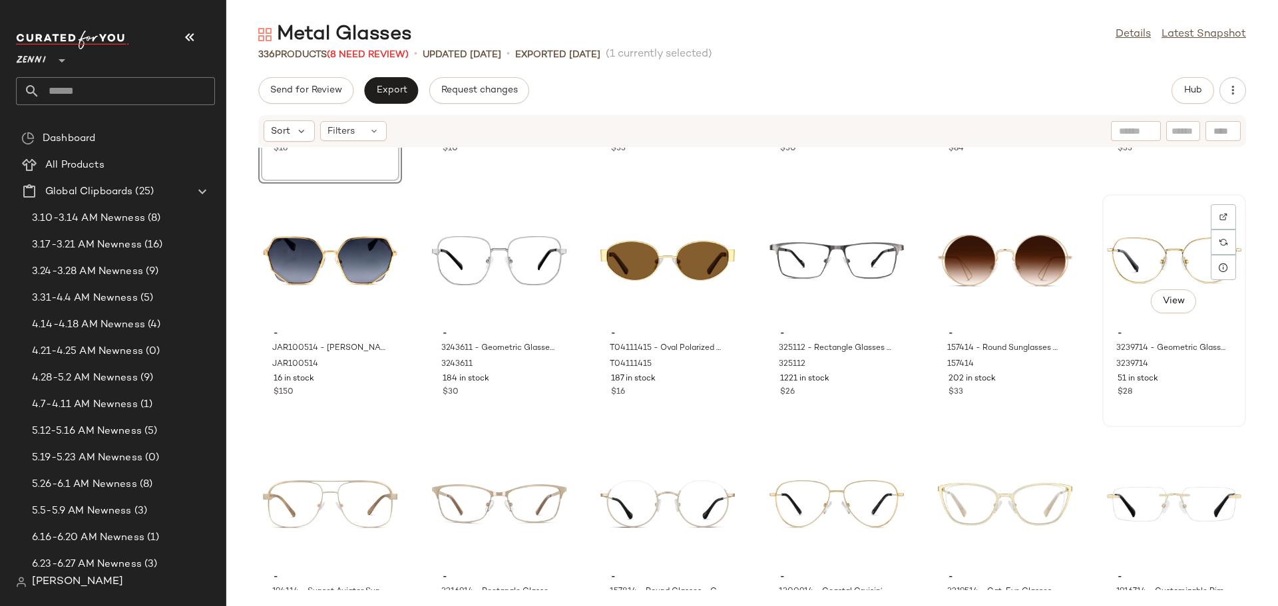
click at [1179, 401] on div "View - 3239714 - Geometric Glasses - Gold - Stainless Steel 3239714 51 in stock…" at bounding box center [1173, 311] width 141 height 230
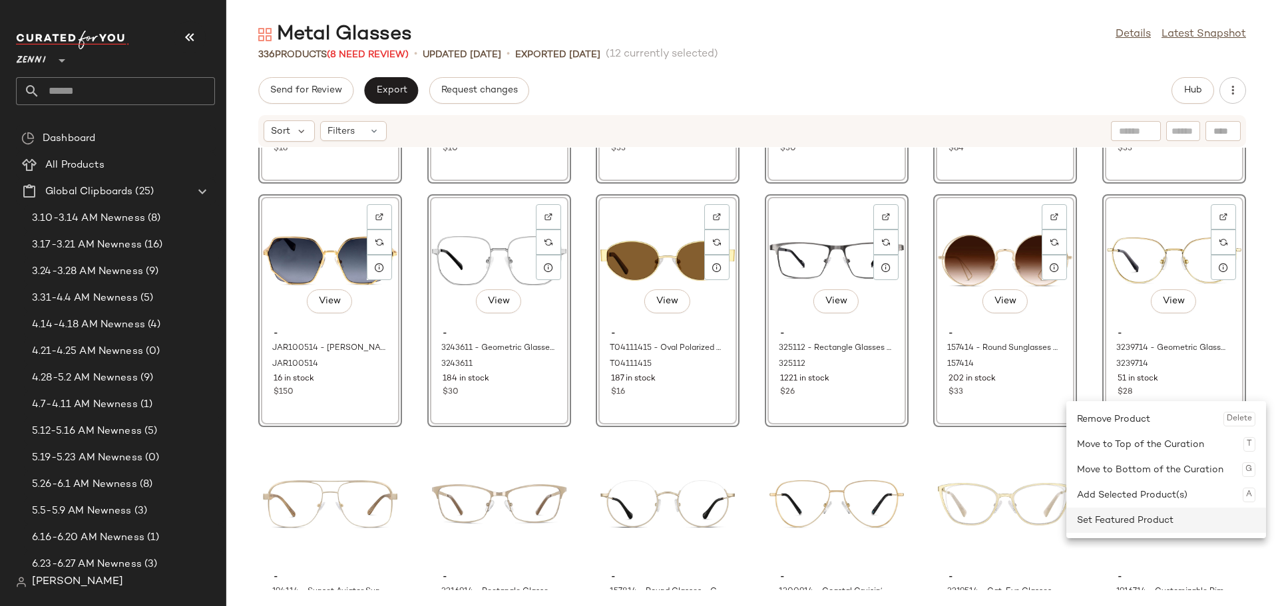
click at [1132, 520] on div "Set Featured Product" at bounding box center [1166, 520] width 178 height 25
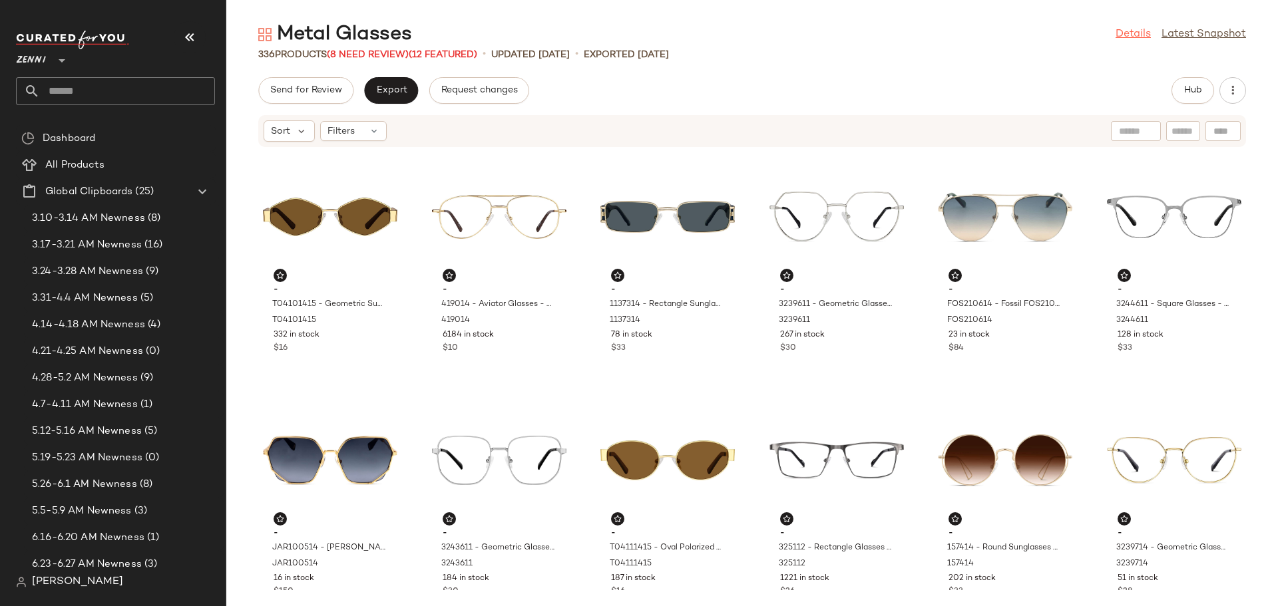
click at [1130, 35] on link "Details" at bounding box center [1132, 35] width 35 height 16
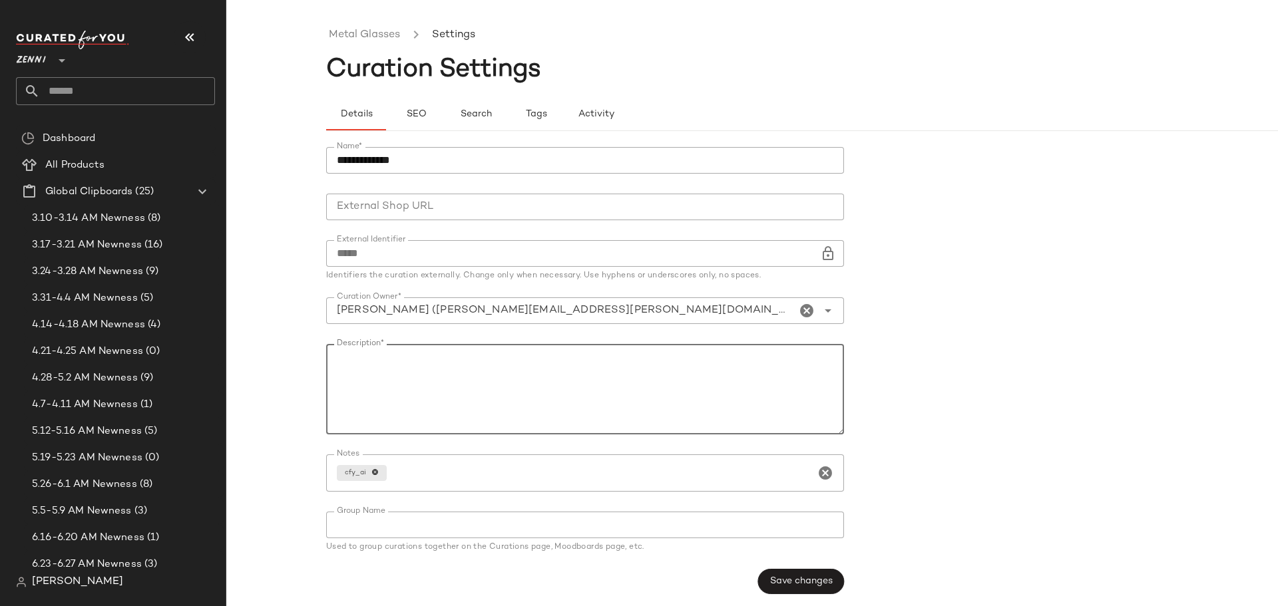
click at [415, 364] on textarea "Description*" at bounding box center [585, 389] width 518 height 91
type textarea "**********"
click at [791, 577] on span "Save changes" at bounding box center [800, 581] width 63 height 11
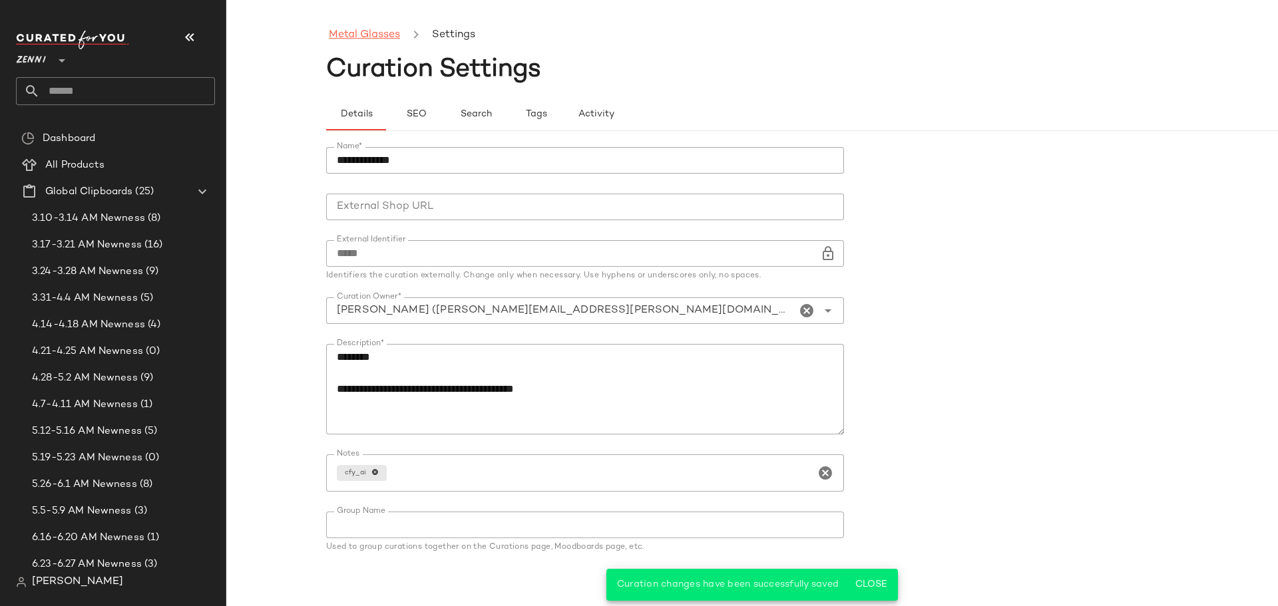
click at [389, 38] on link "Metal Glasses" at bounding box center [364, 35] width 71 height 17
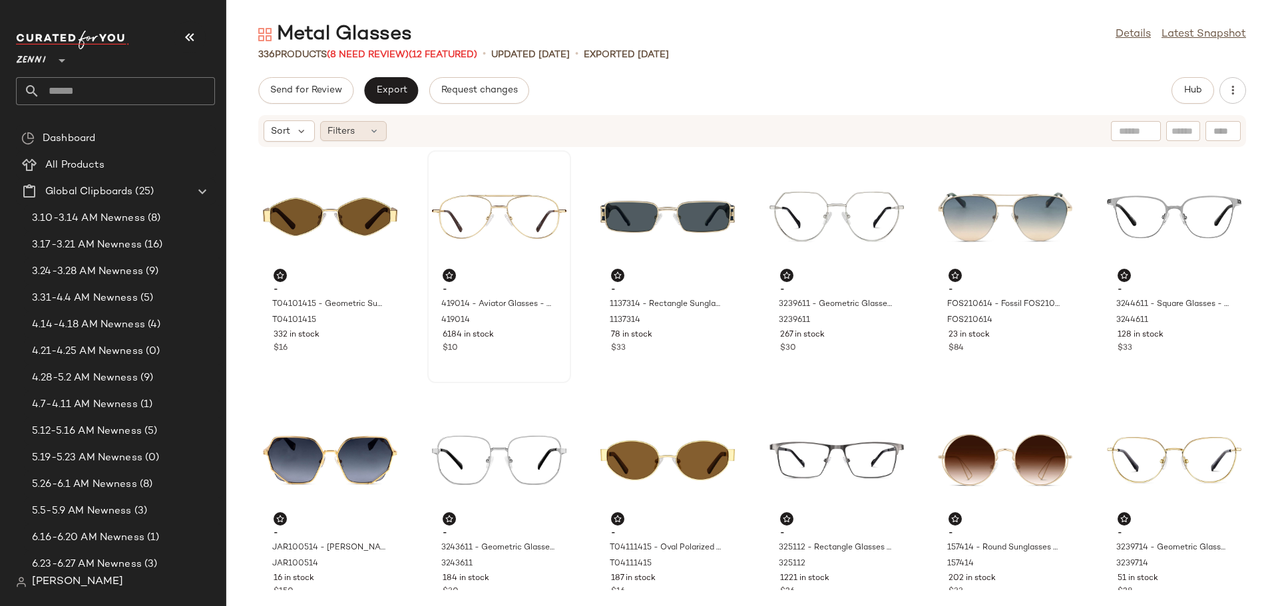
click at [377, 132] on icon at bounding box center [374, 131] width 11 height 11
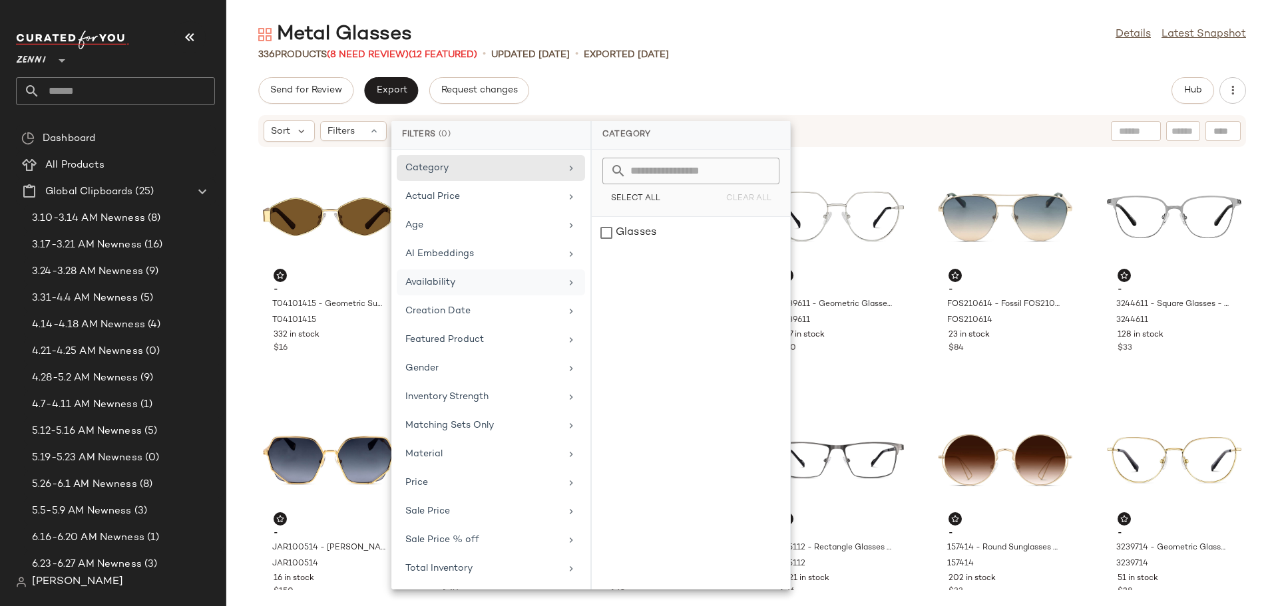
click at [447, 286] on div "Availability" at bounding box center [482, 283] width 155 height 14
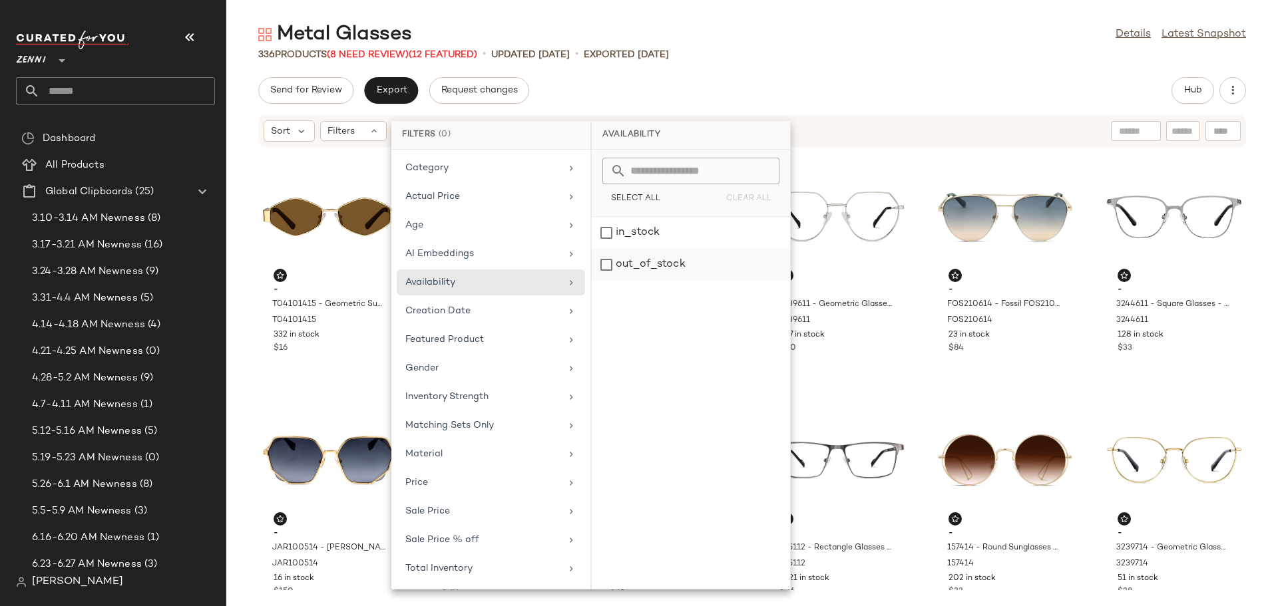
click at [601, 265] on div "out_of_stock" at bounding box center [691, 265] width 198 height 32
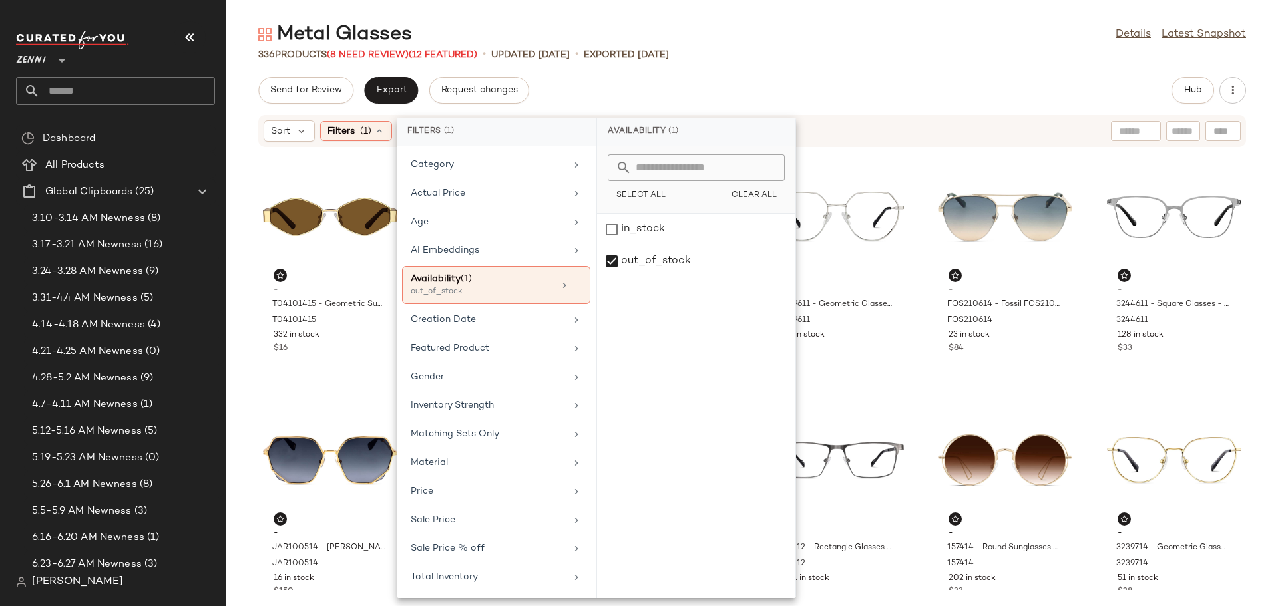
click at [847, 75] on div "Metal Glasses Details Latest Snapshot 336 Products (8 Need Review) (12 Featured…" at bounding box center [752, 313] width 1052 height 585
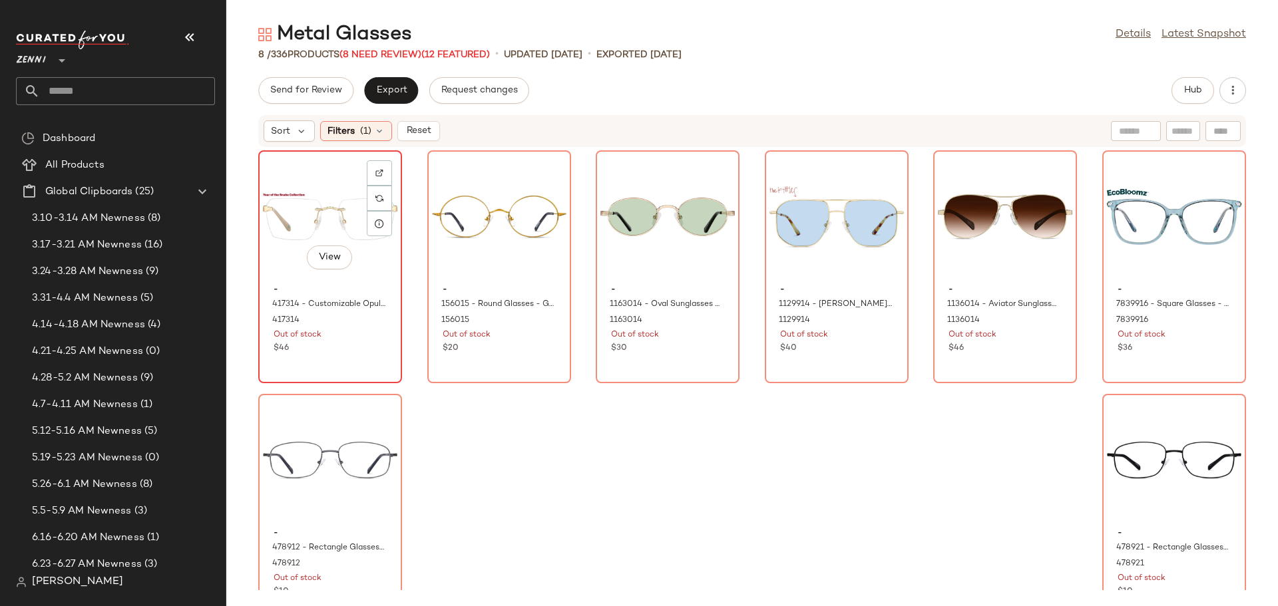
click at [322, 220] on div "View" at bounding box center [330, 217] width 134 height 124
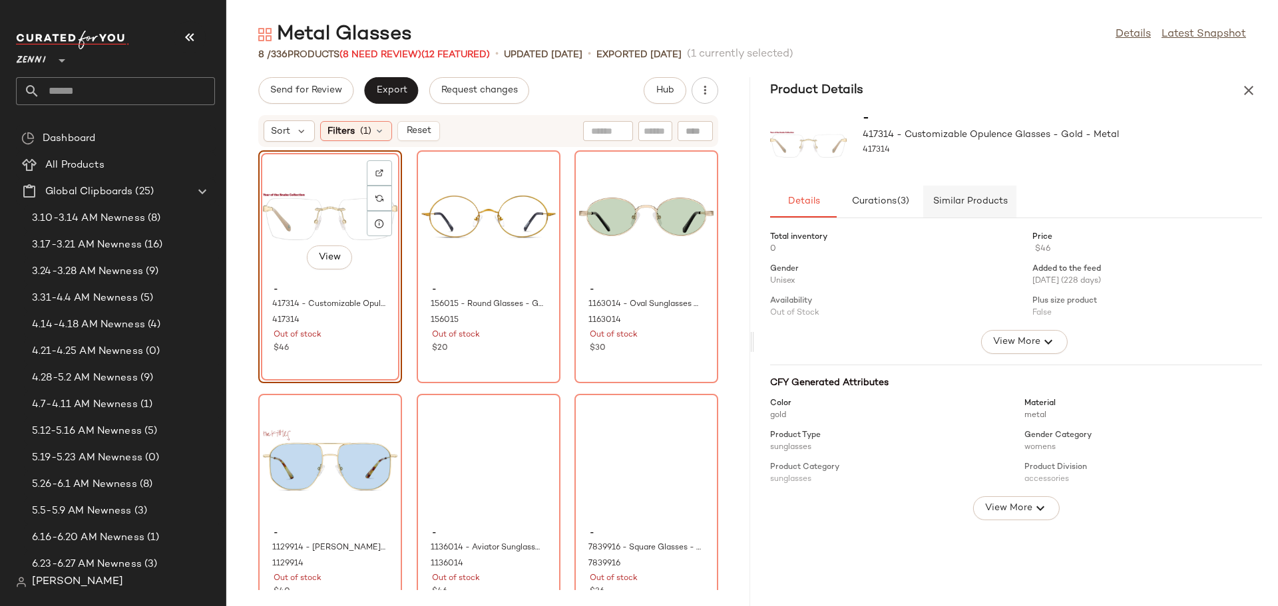
click at [965, 191] on button "Similar Products" at bounding box center [969, 202] width 93 height 32
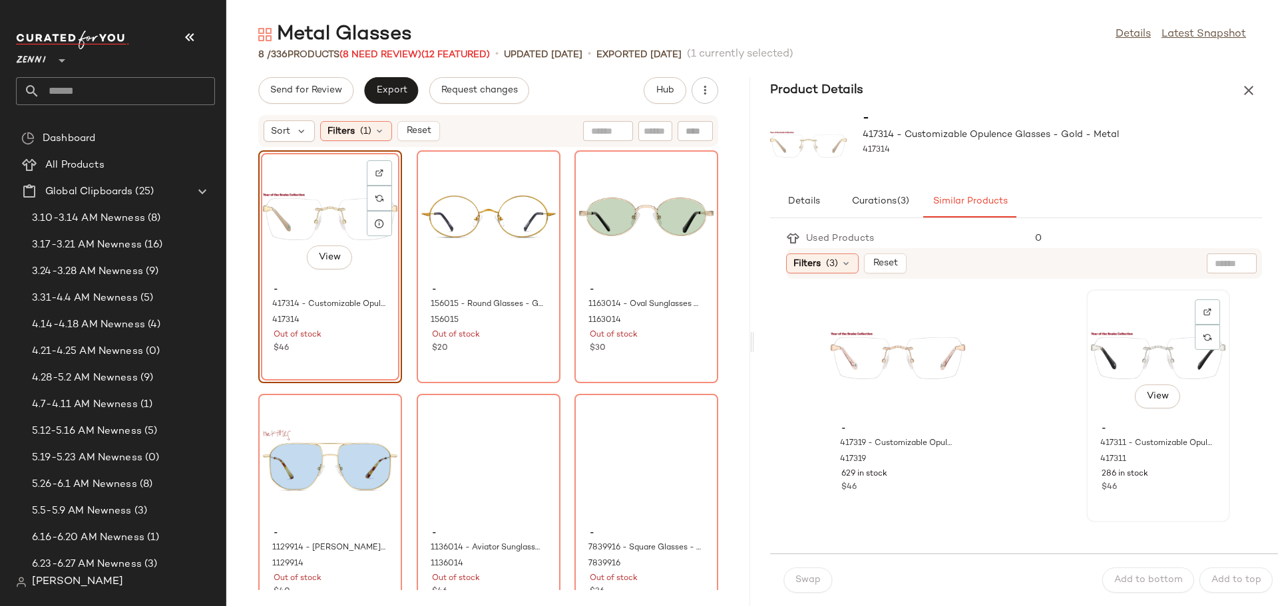
click at [1132, 365] on div "View" at bounding box center [1158, 356] width 134 height 124
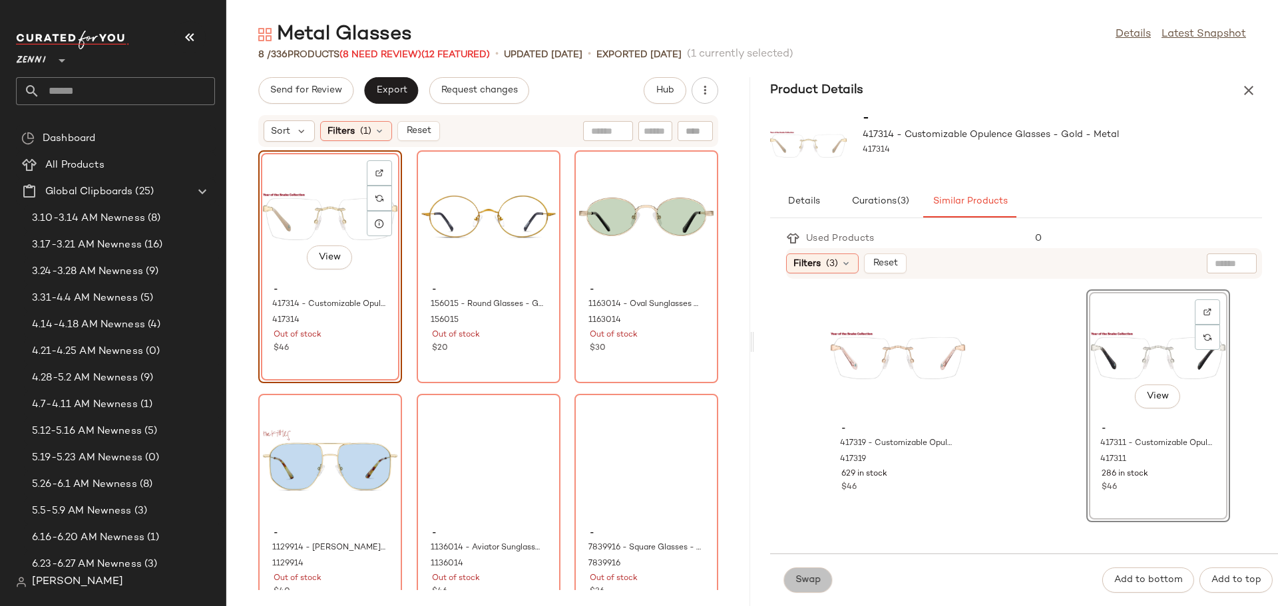
click at [809, 584] on span "Swap" at bounding box center [808, 580] width 26 height 11
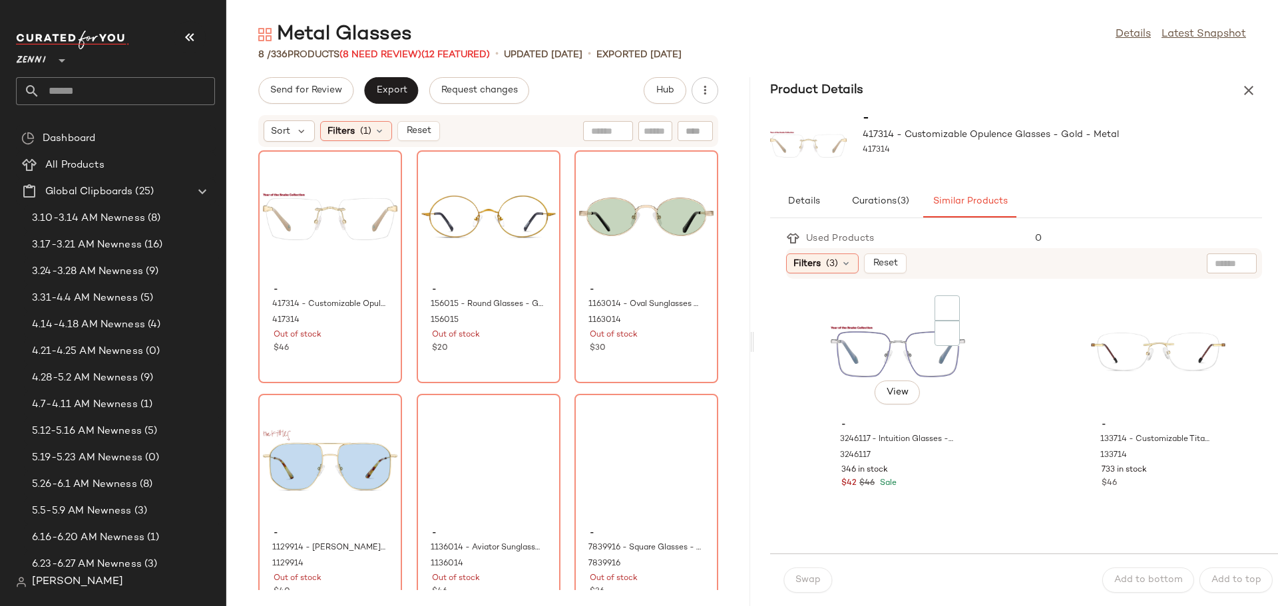
scroll to position [998, 0]
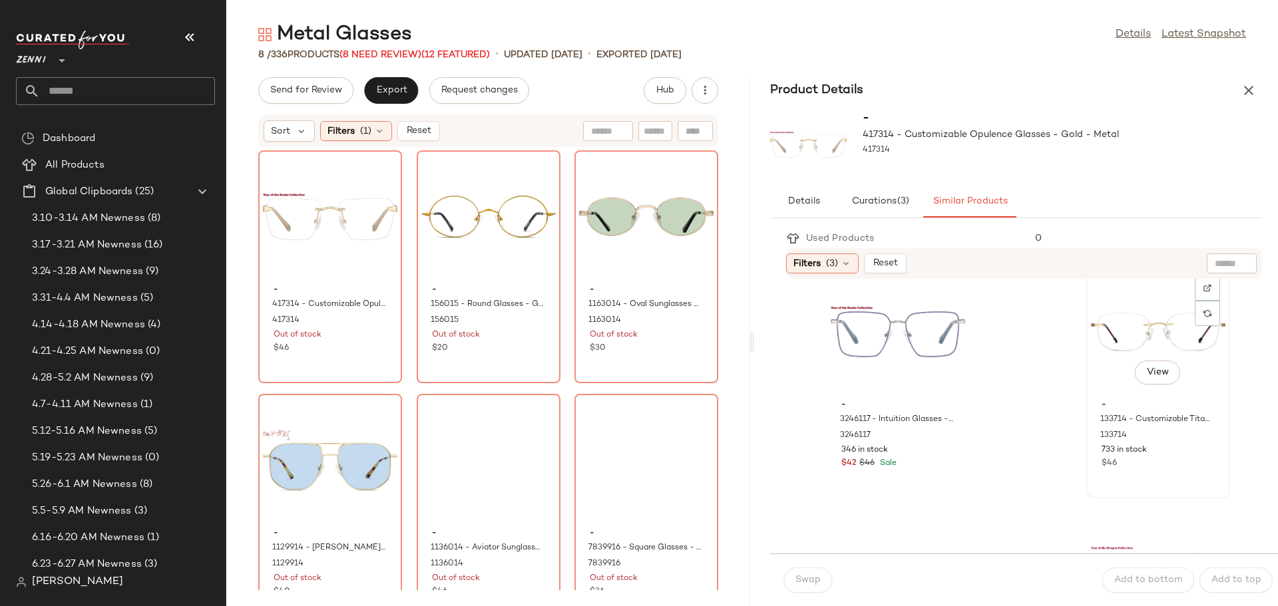
click at [1109, 347] on div "View" at bounding box center [1158, 332] width 134 height 124
click at [297, 286] on span "-" at bounding box center [330, 290] width 113 height 12
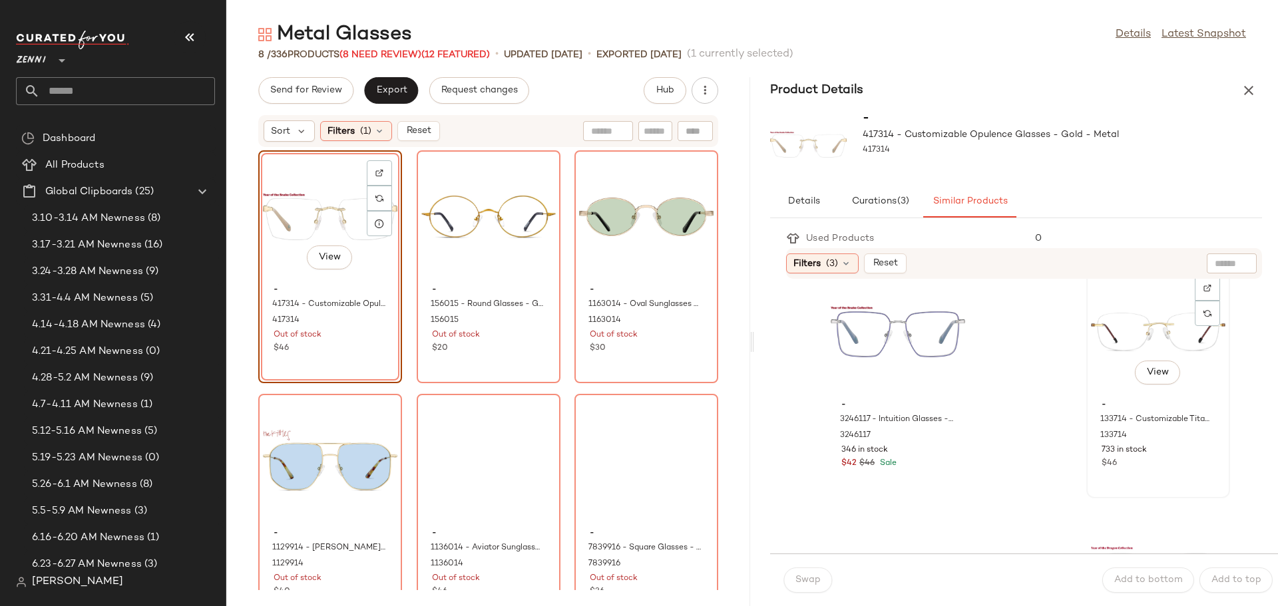
click at [1091, 375] on div "View" at bounding box center [1158, 332] width 134 height 124
click at [811, 582] on span "Swap" at bounding box center [808, 580] width 26 height 11
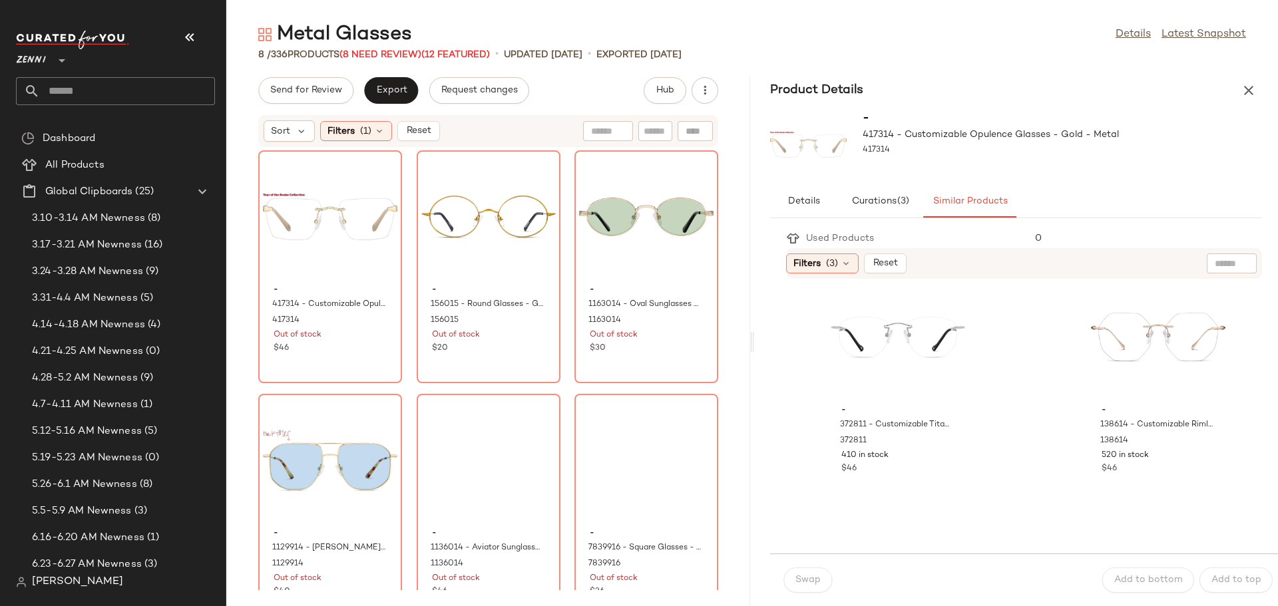
scroll to position [2196, 0]
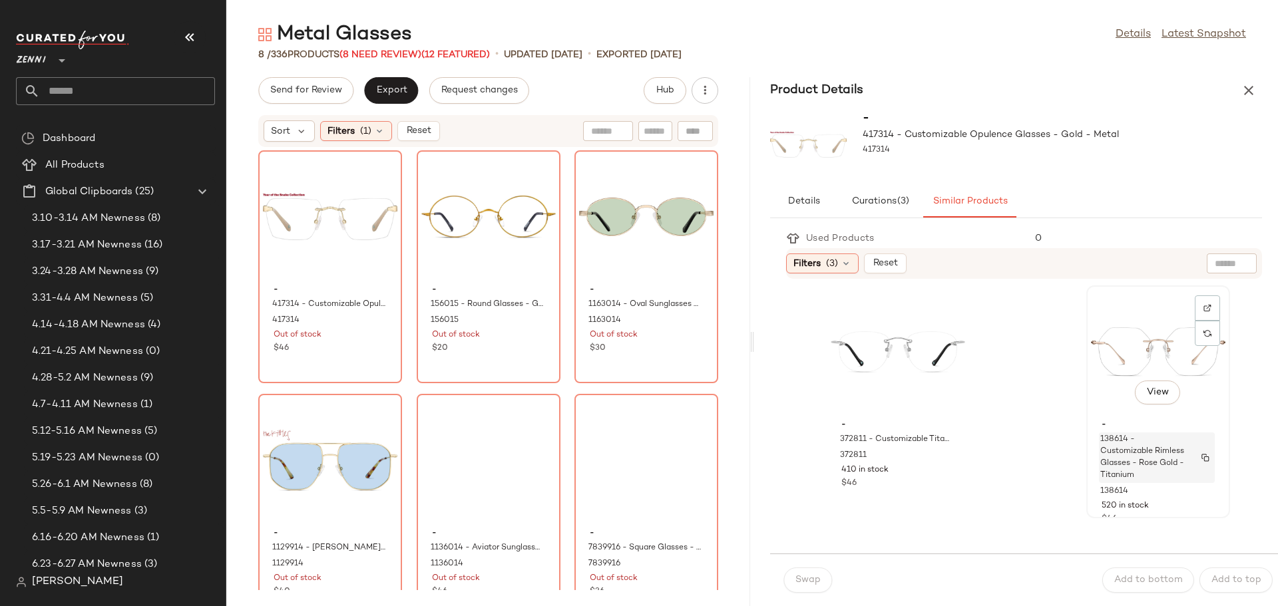
click at [1141, 439] on span "138614 - Customizable Rimless Glasses - Rose Gold - Titanium" at bounding box center [1144, 458] width 88 height 48
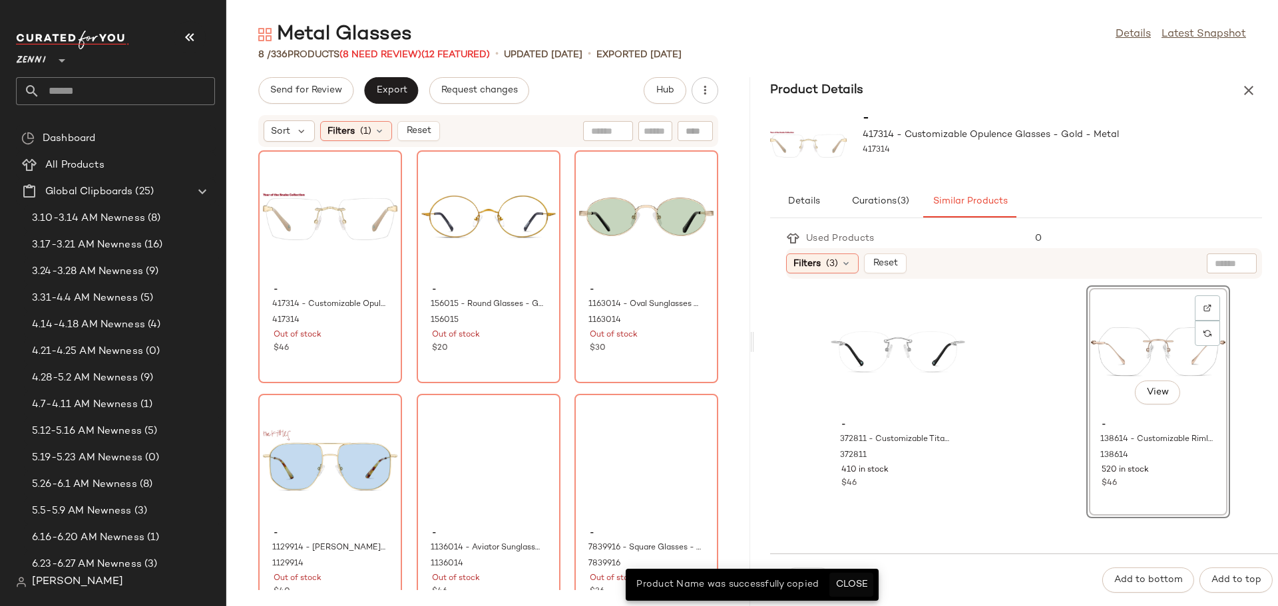
click at [860, 580] on span "Close" at bounding box center [851, 585] width 33 height 11
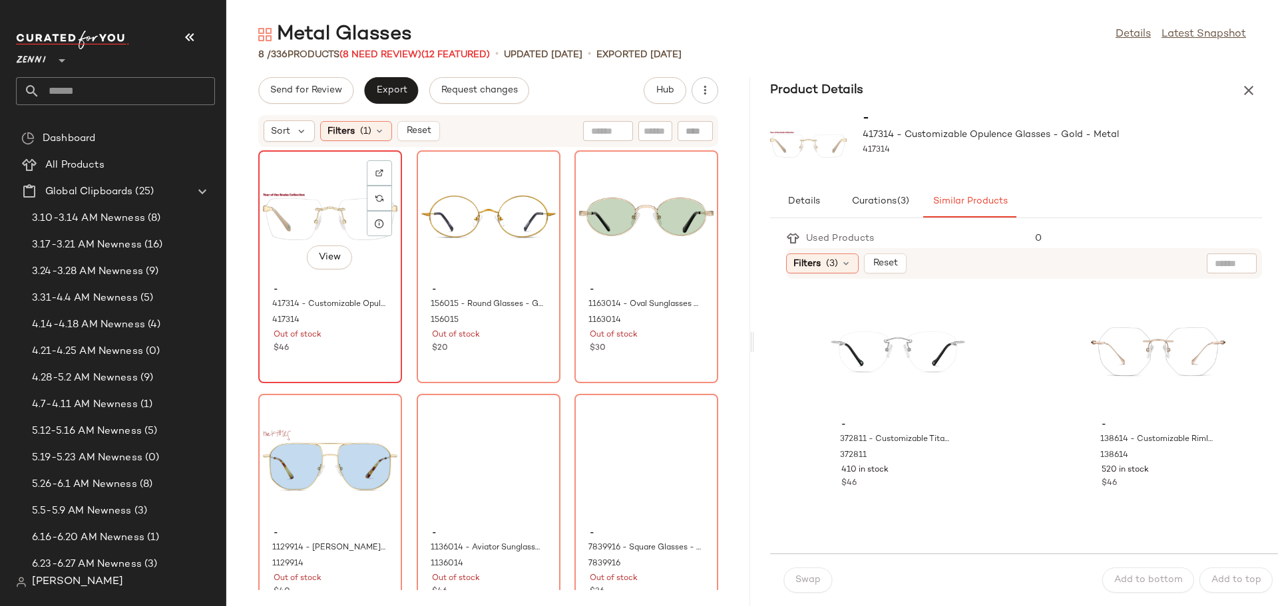
click at [319, 189] on div "View" at bounding box center [330, 217] width 134 height 124
click at [1127, 337] on div "View" at bounding box center [1158, 352] width 134 height 124
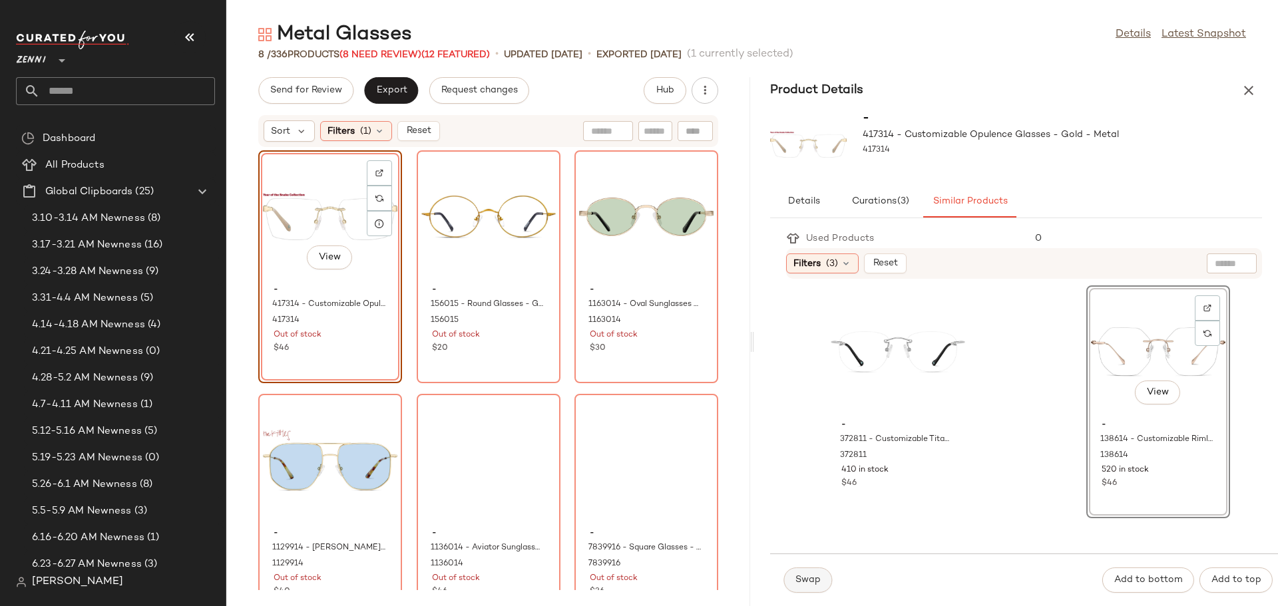
click at [811, 578] on span "Swap" at bounding box center [808, 580] width 26 height 11
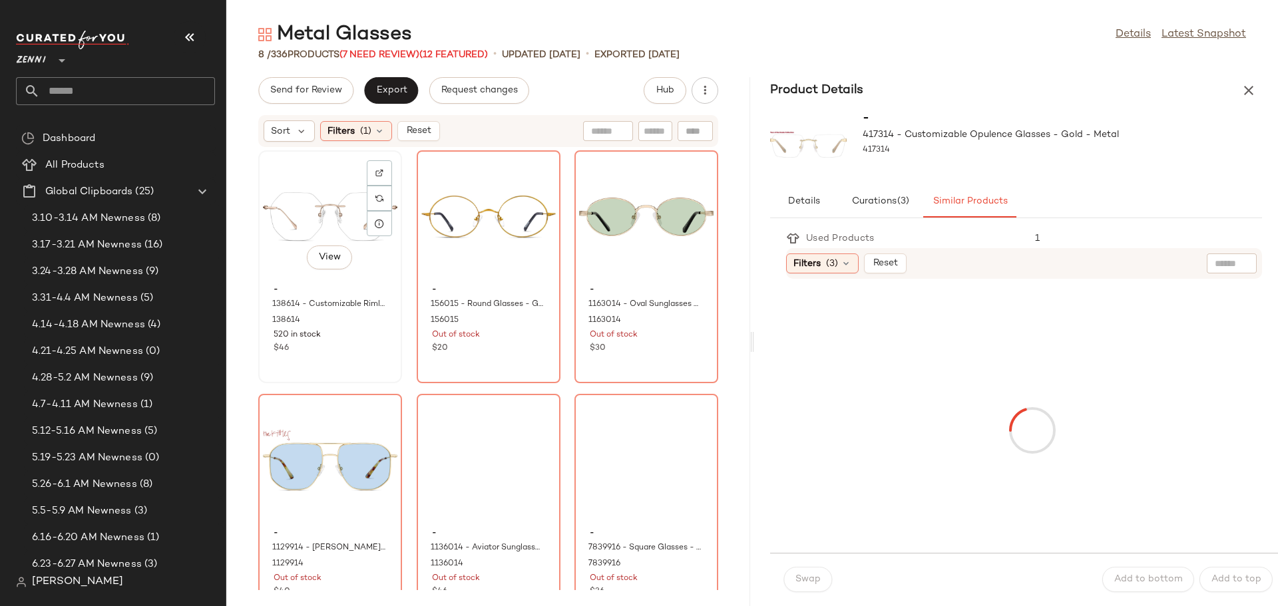
click at [327, 198] on div "View" at bounding box center [330, 217] width 134 height 124
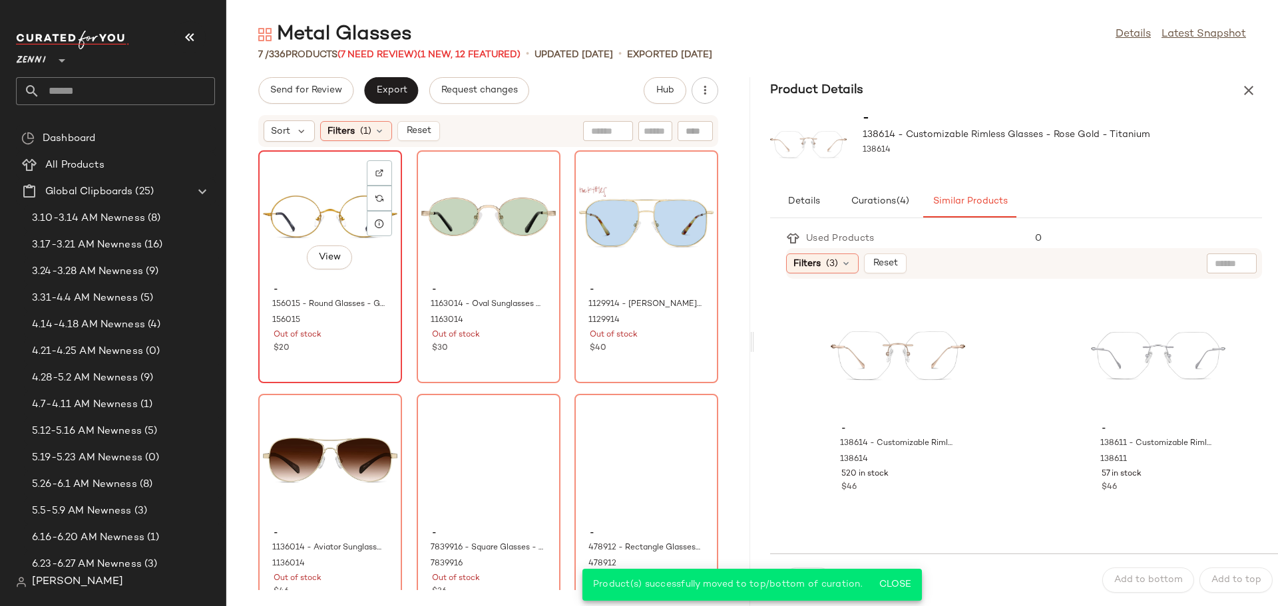
click at [308, 221] on div "View" at bounding box center [330, 217] width 134 height 124
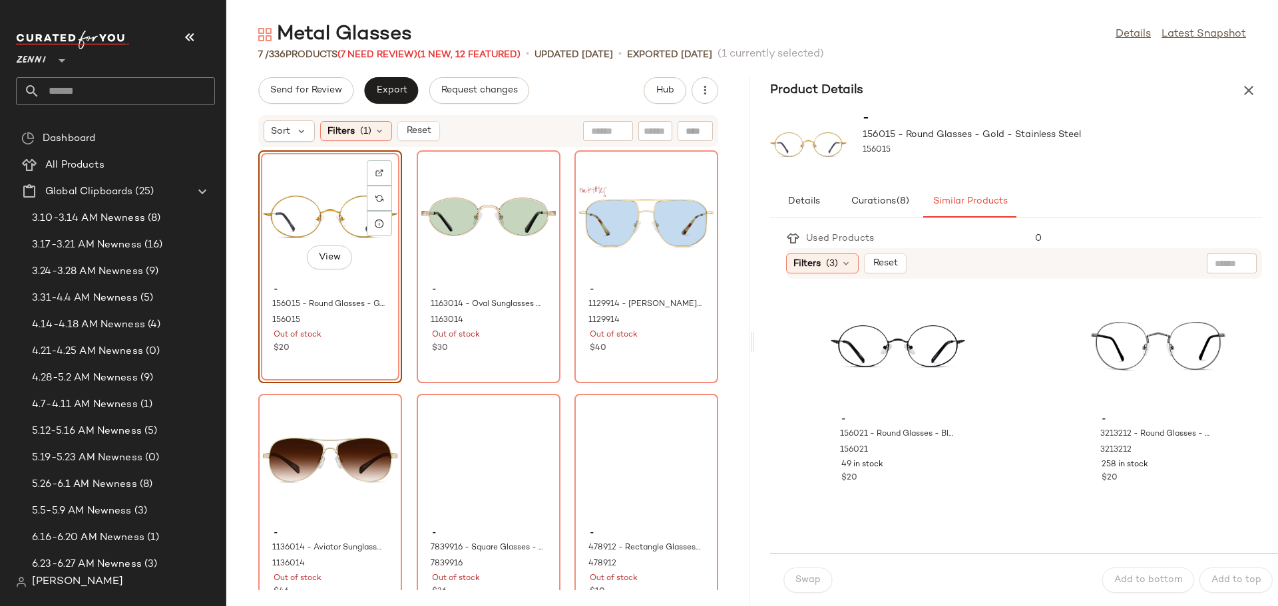
scroll to position [266, 0]
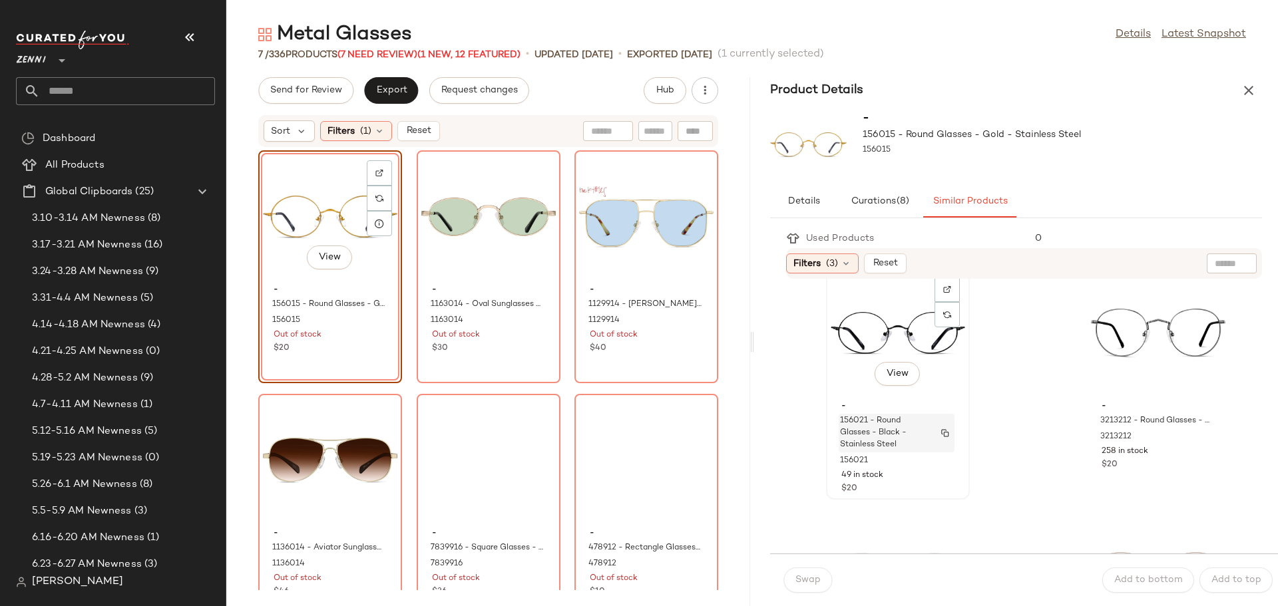
click at [890, 431] on span "156021 - Round Glasses - Black - Stainless Steel" at bounding box center [884, 433] width 88 height 36
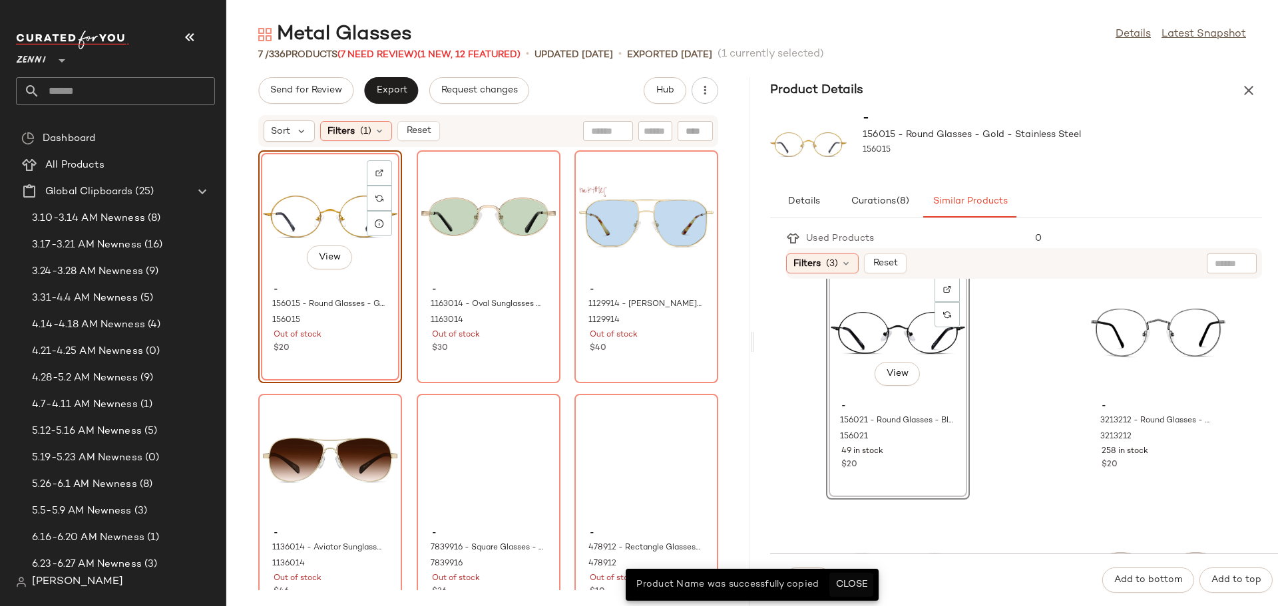
click at [851, 577] on button "Close" at bounding box center [850, 585] width 43 height 24
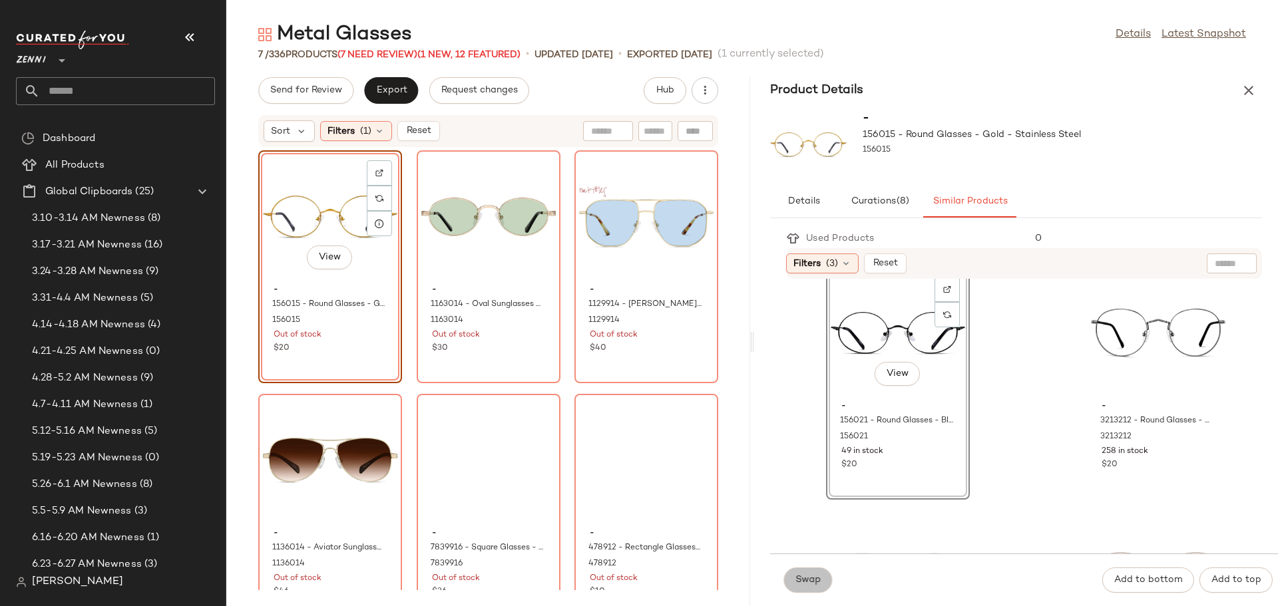
click at [811, 578] on span "Swap" at bounding box center [808, 580] width 26 height 11
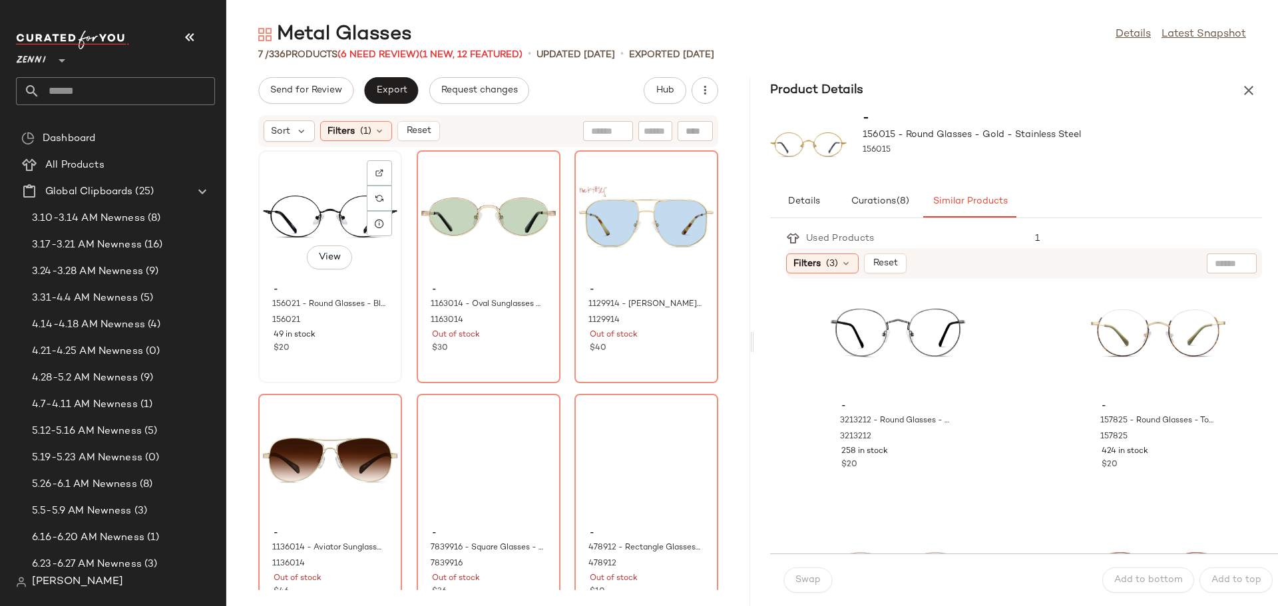
click at [301, 197] on div "View" at bounding box center [330, 217] width 134 height 124
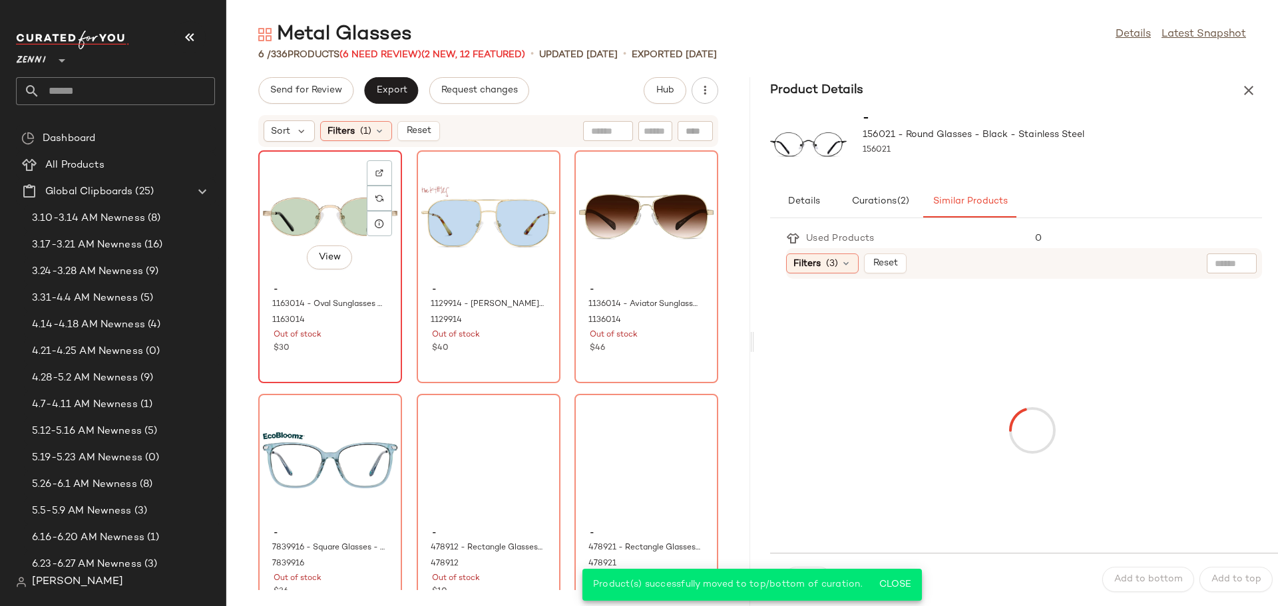
click at [372, 363] on div "View - 1163014 - Oval Sunglasses - Gold - Stainless Steel 1163014 Out of stock …" at bounding box center [330, 267] width 141 height 230
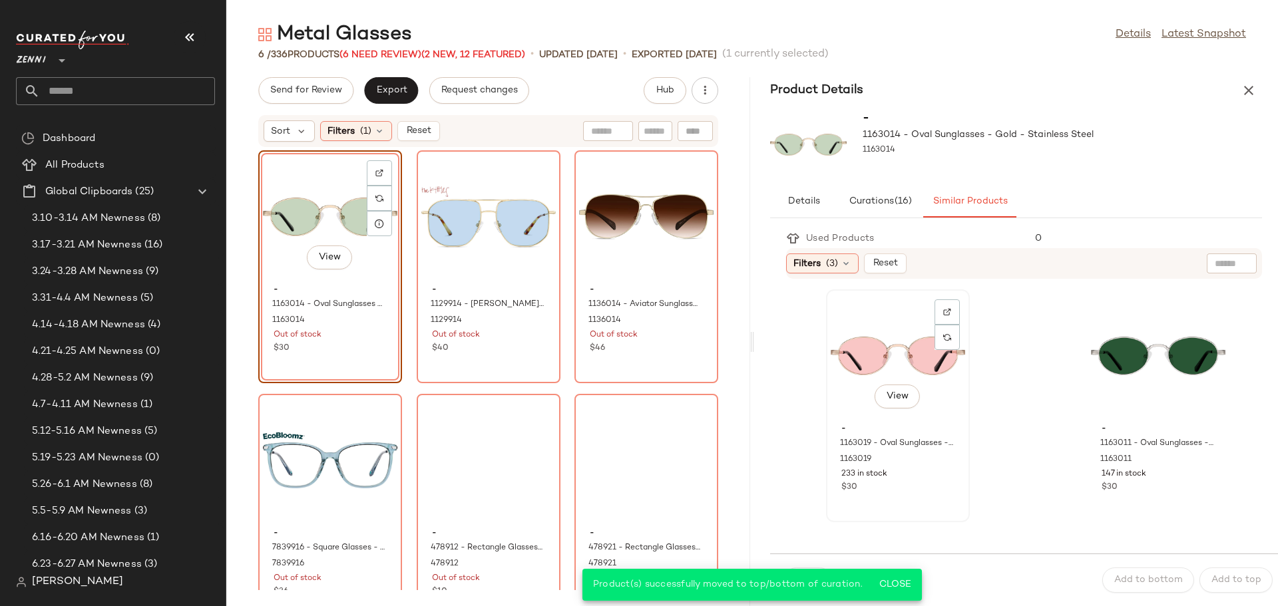
click at [948, 500] on div "View - 1163019 - Oval Sunglasses - Rose Gold - Stainless Steel 1163019 233 in s…" at bounding box center [897, 406] width 141 height 230
click at [906, 580] on span "Close" at bounding box center [895, 585] width 33 height 11
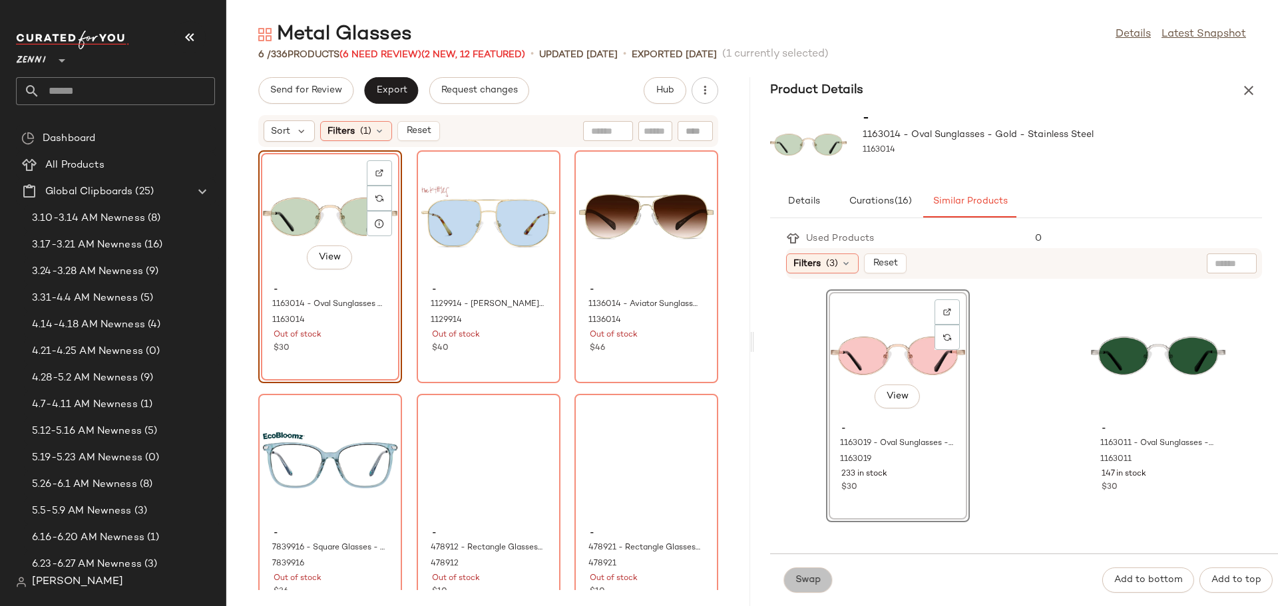
click at [805, 578] on span "Swap" at bounding box center [808, 580] width 26 height 11
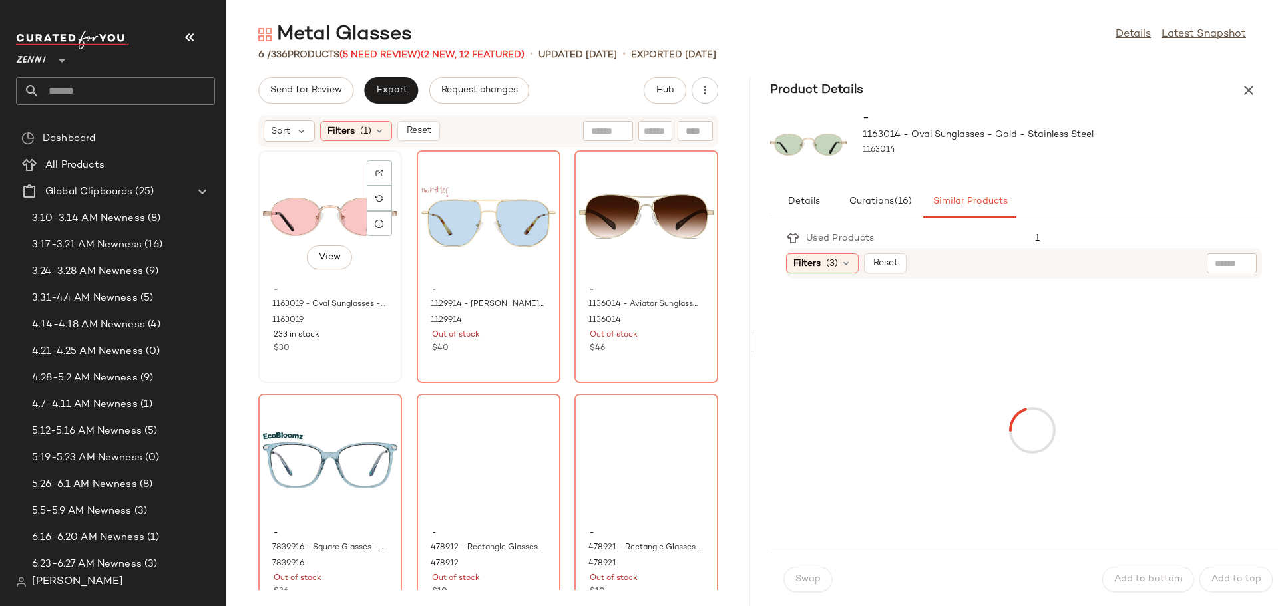
click at [282, 180] on div "View" at bounding box center [330, 217] width 134 height 124
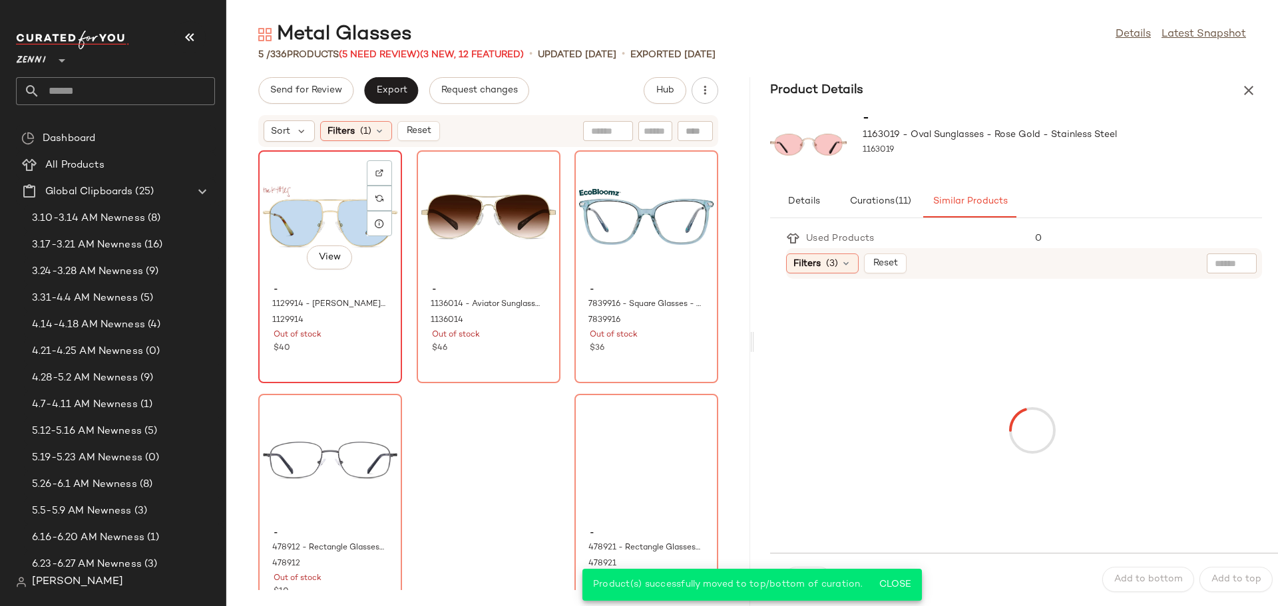
click at [351, 343] on div "$40" at bounding box center [330, 349] width 113 height 12
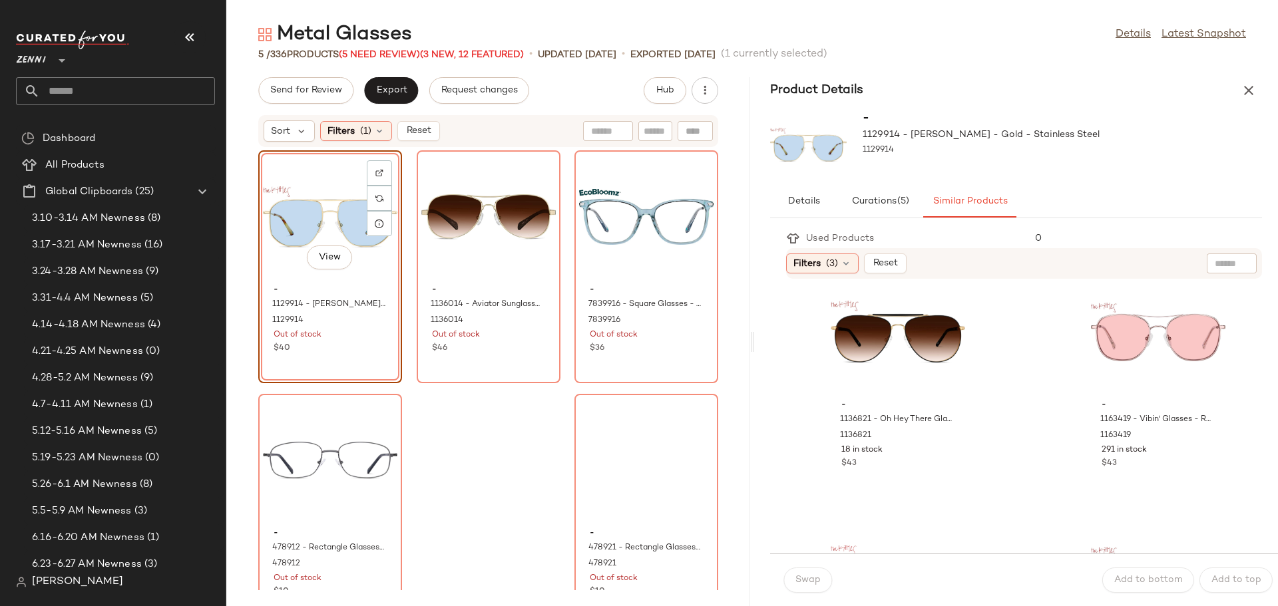
scroll to position [732, 0]
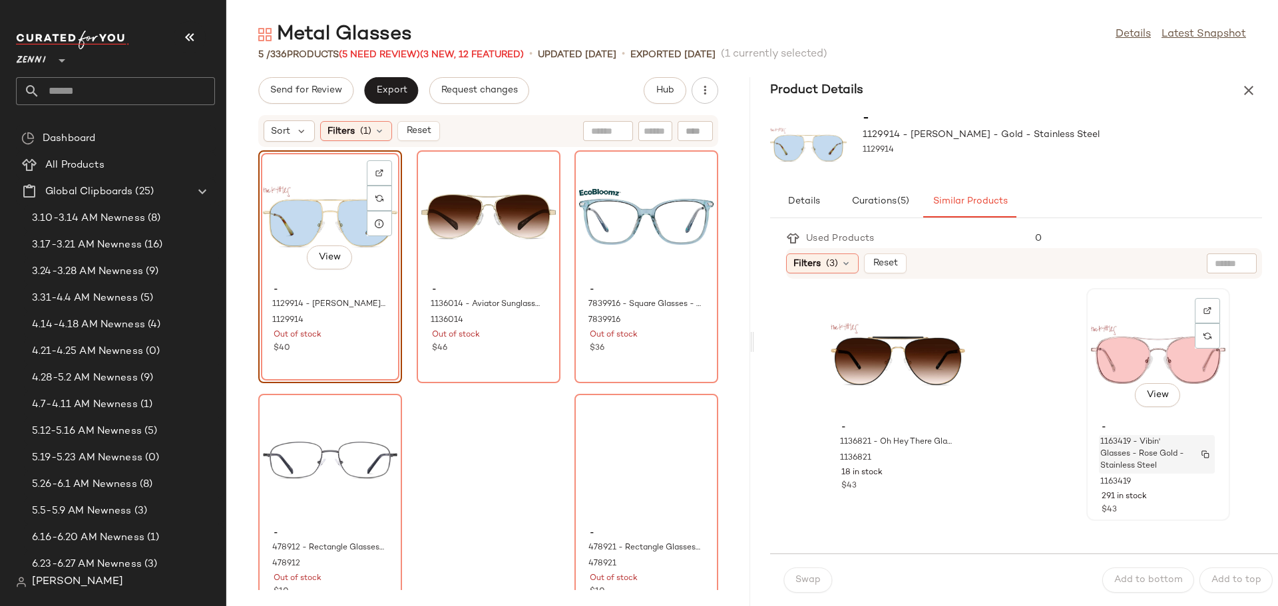
click at [1121, 457] on span "1163419 - Vibin' Glasses - Rose Gold - Stainless Steel" at bounding box center [1144, 455] width 88 height 36
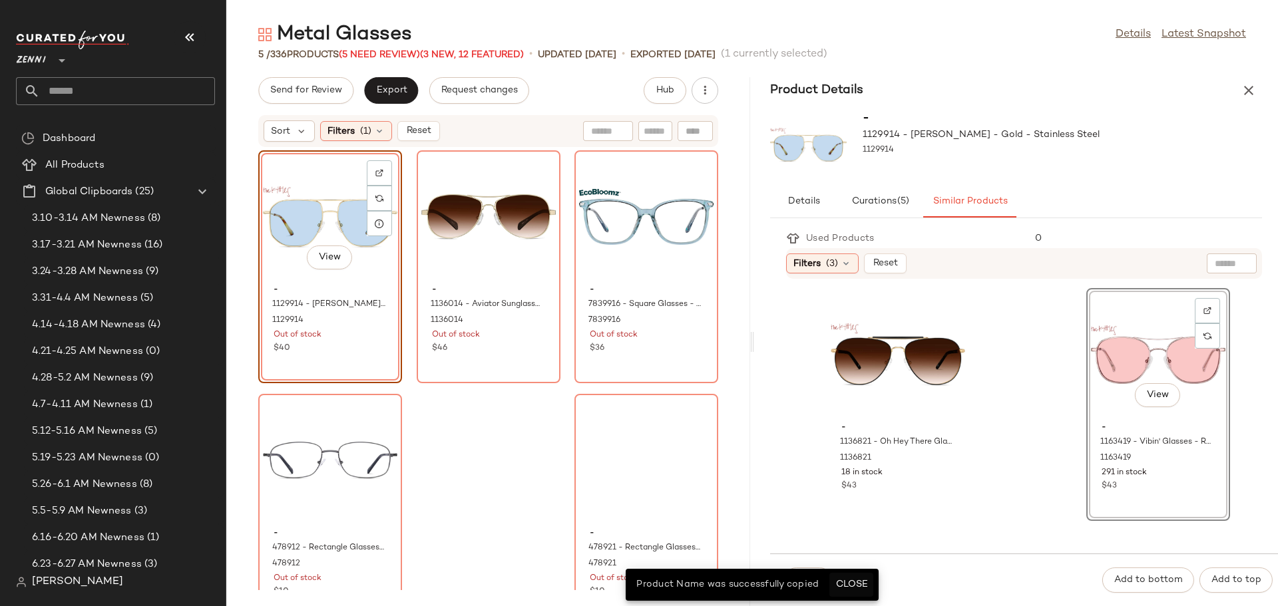
click at [851, 578] on button "Close" at bounding box center [850, 585] width 43 height 24
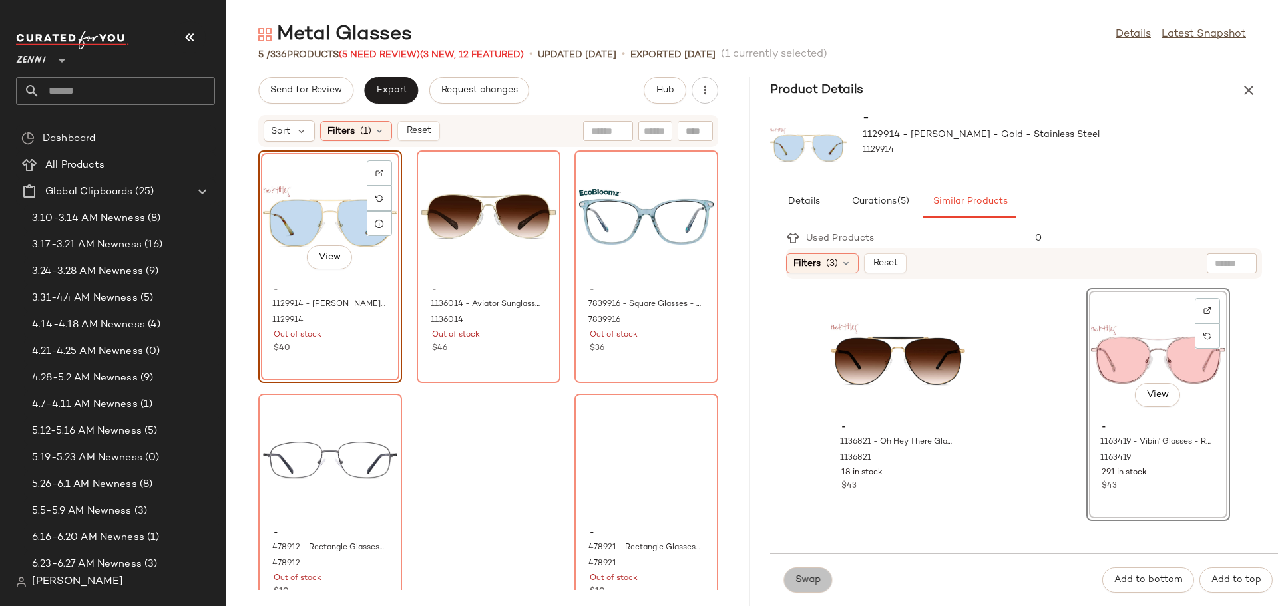
click at [791, 584] on button "Swap" at bounding box center [807, 580] width 49 height 25
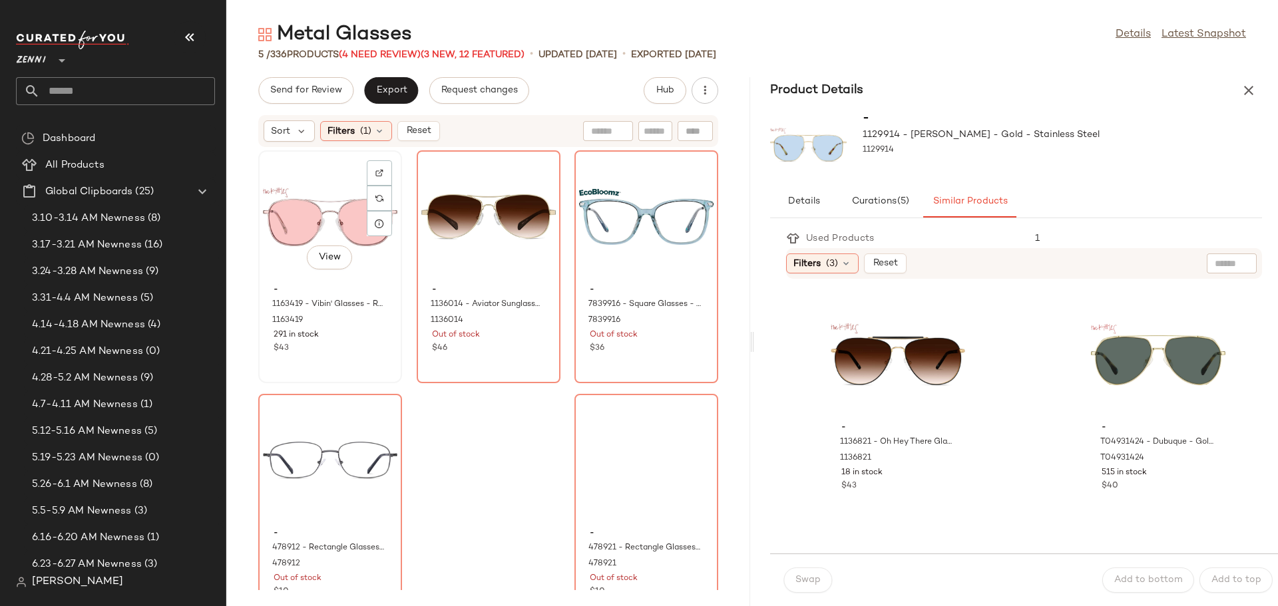
click at [316, 192] on div "View" at bounding box center [330, 217] width 134 height 124
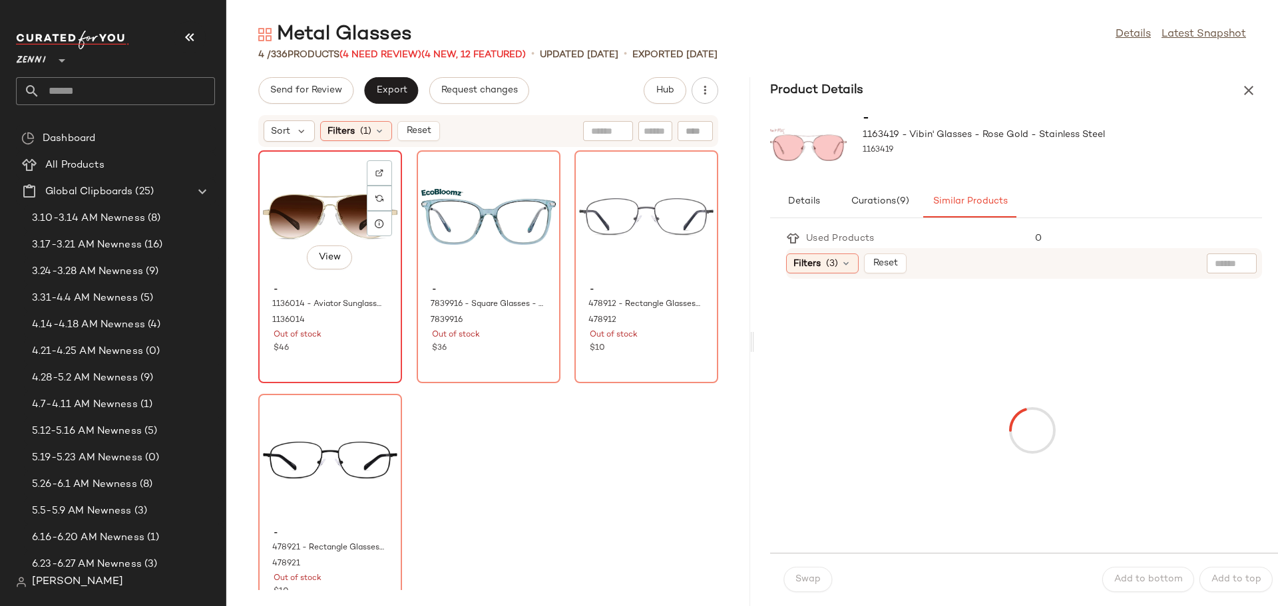
click at [339, 365] on div "View - 1136014 - Aviator Sunglasses - Gold - CarbonFiber 1136014 Out of stock $…" at bounding box center [330, 267] width 141 height 230
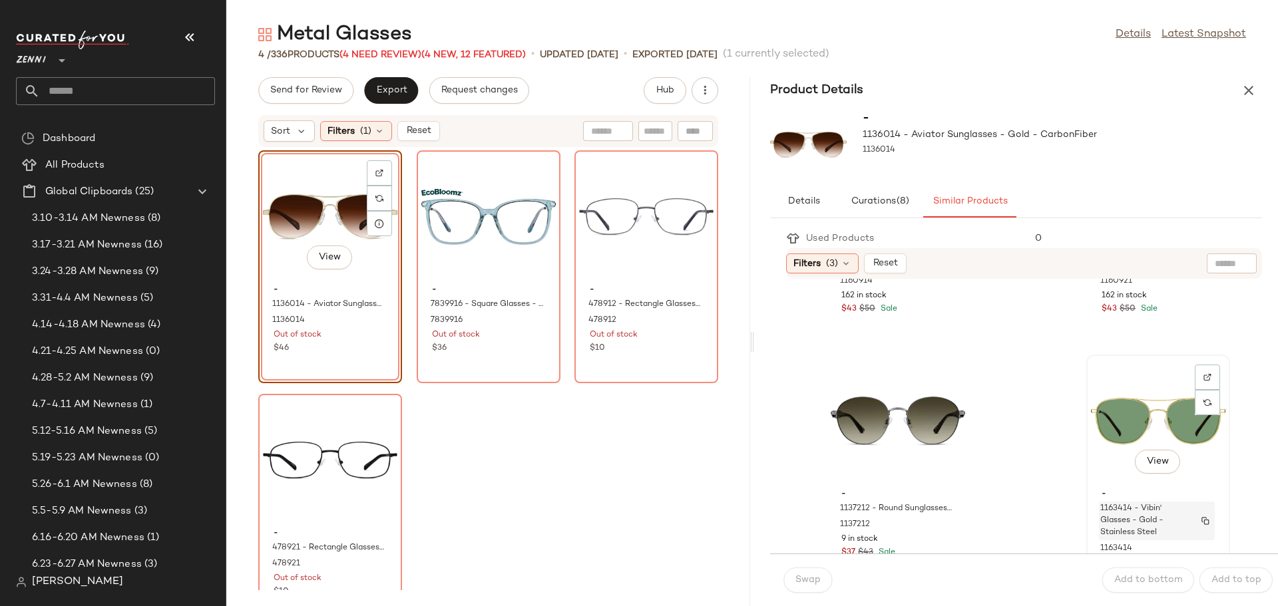
scroll to position [732, 0]
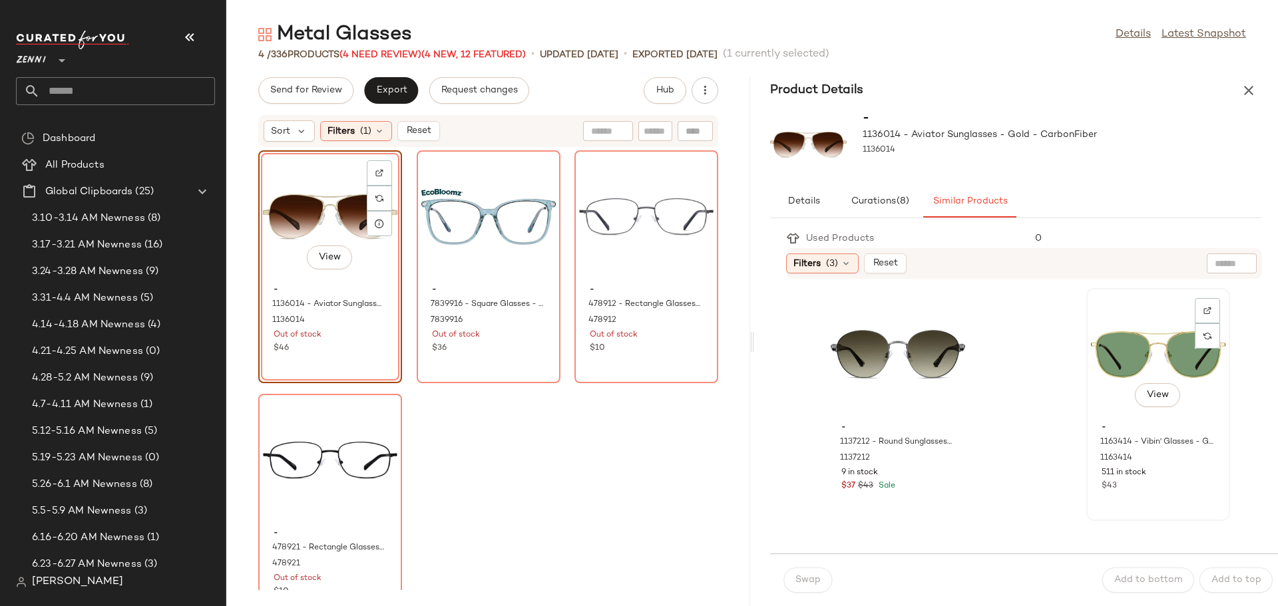
click at [1095, 351] on div "View" at bounding box center [1158, 355] width 134 height 124
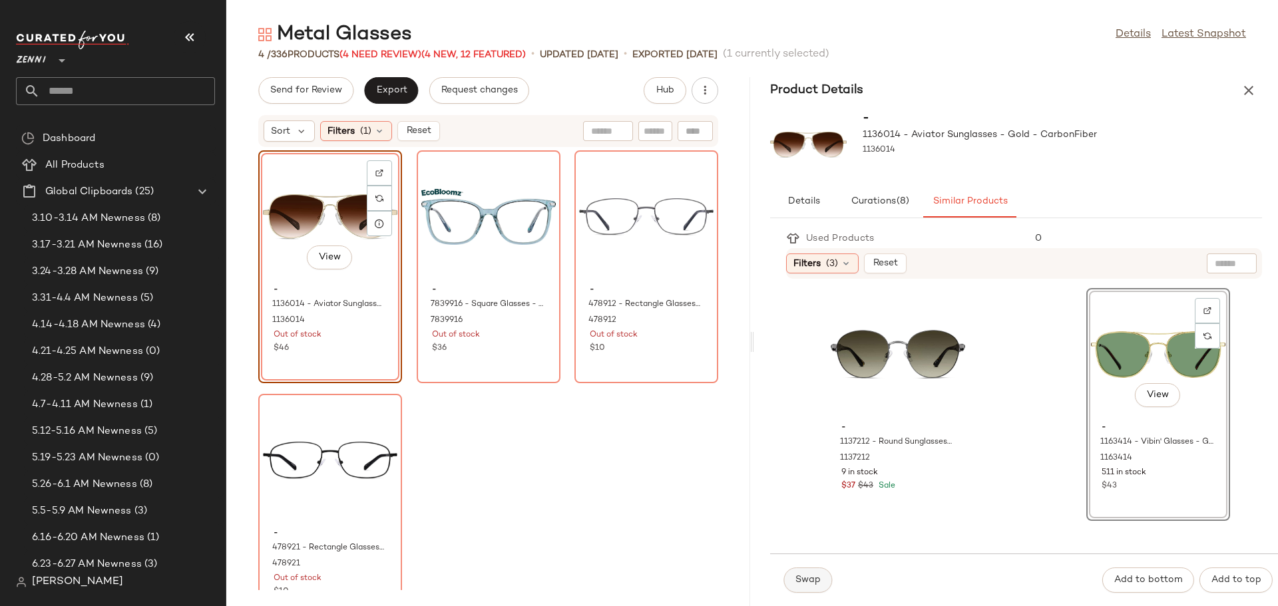
click at [799, 585] on span "Swap" at bounding box center [808, 580] width 26 height 11
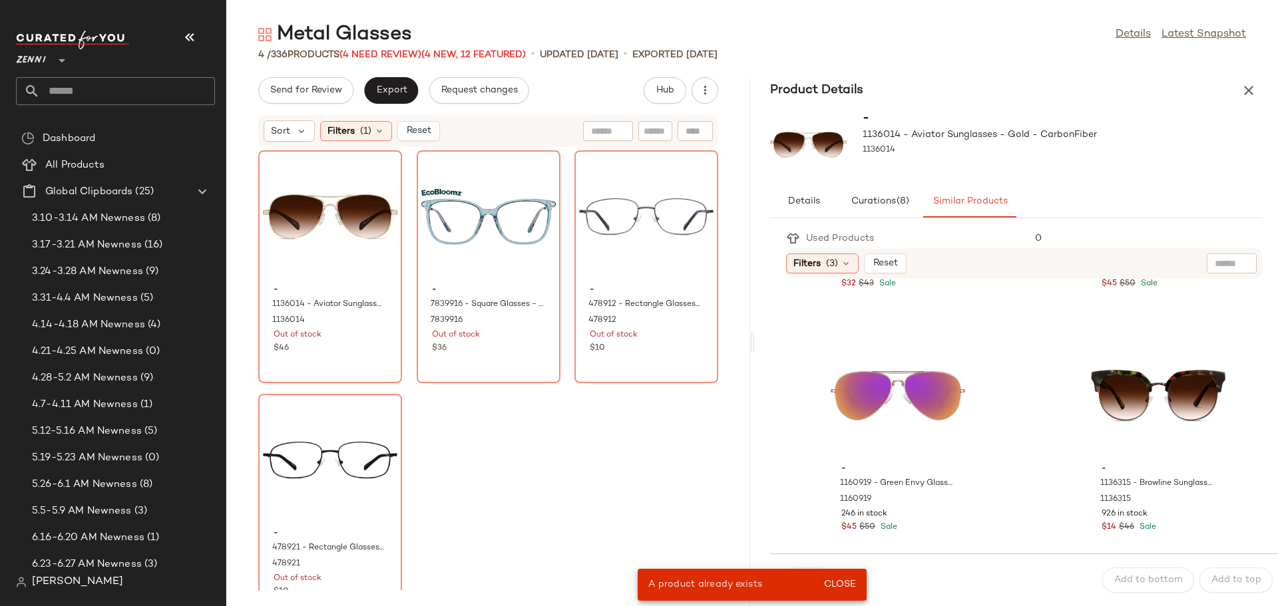
scroll to position [1198, 0]
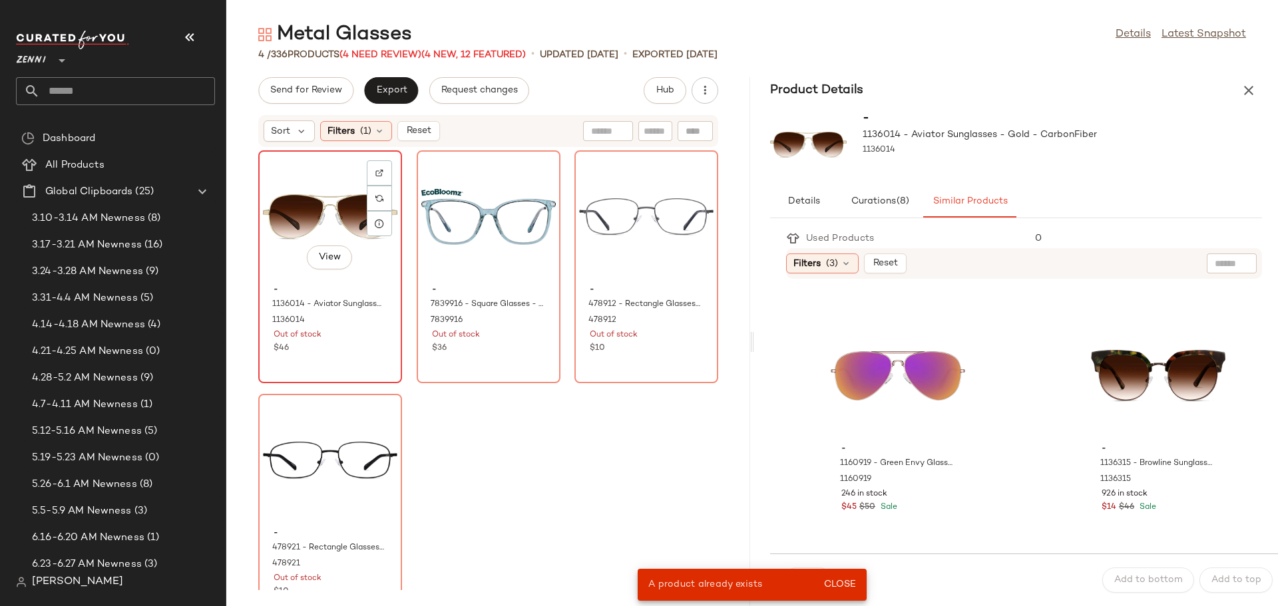
click at [360, 355] on div "- 1136014 - Aviator Sunglasses - Gold - CarbonFiber 1136014 Out of stock $46" at bounding box center [330, 317] width 134 height 77
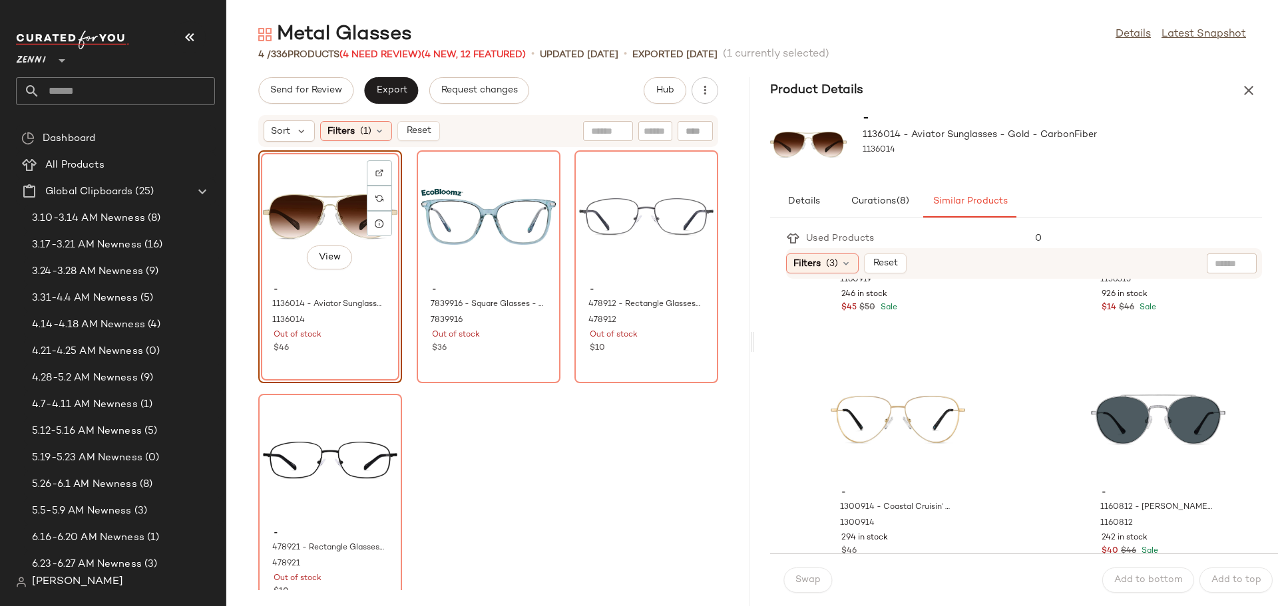
scroll to position [1464, 0]
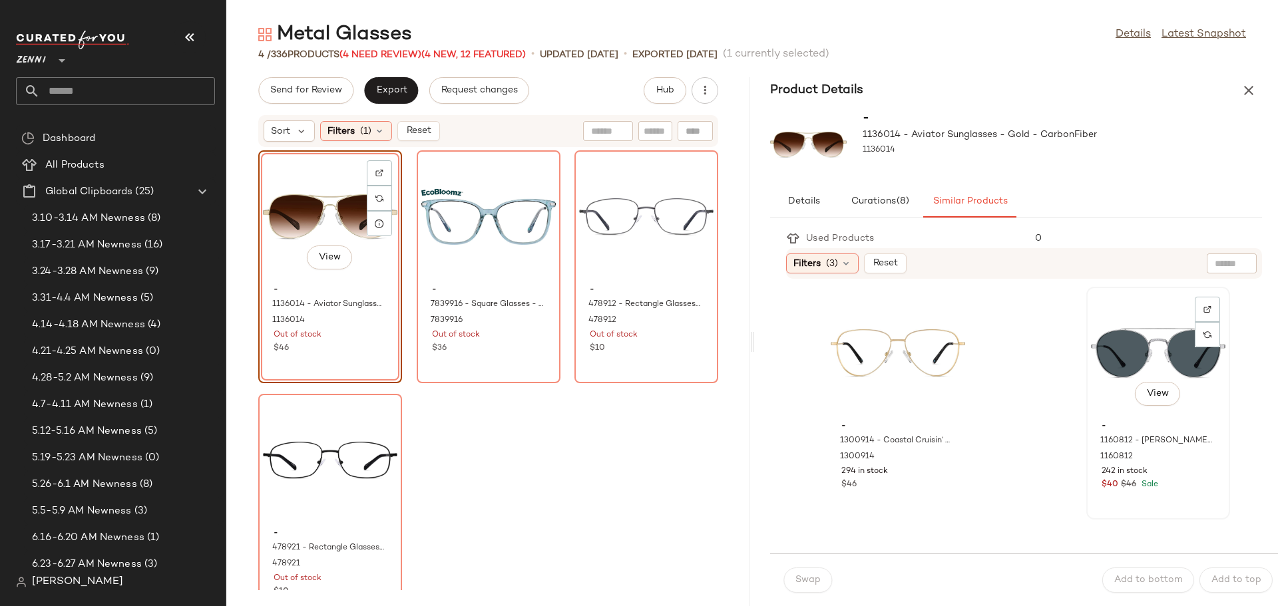
click at [1091, 397] on div "View" at bounding box center [1158, 354] width 134 height 124
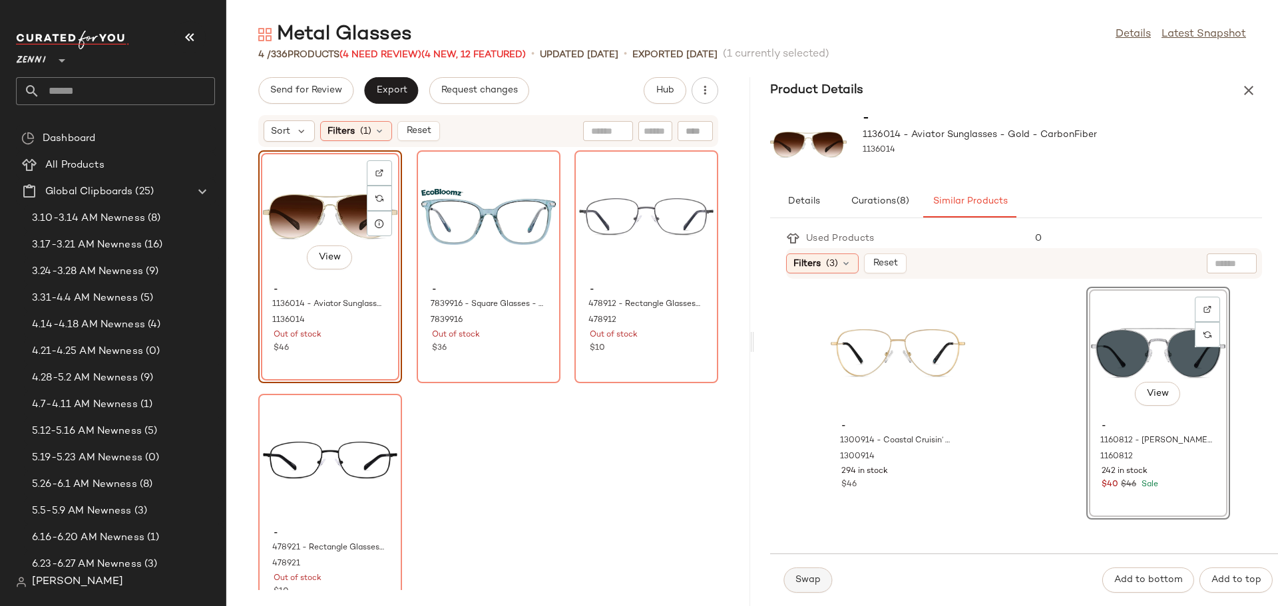
click at [821, 571] on button "Swap" at bounding box center [807, 580] width 49 height 25
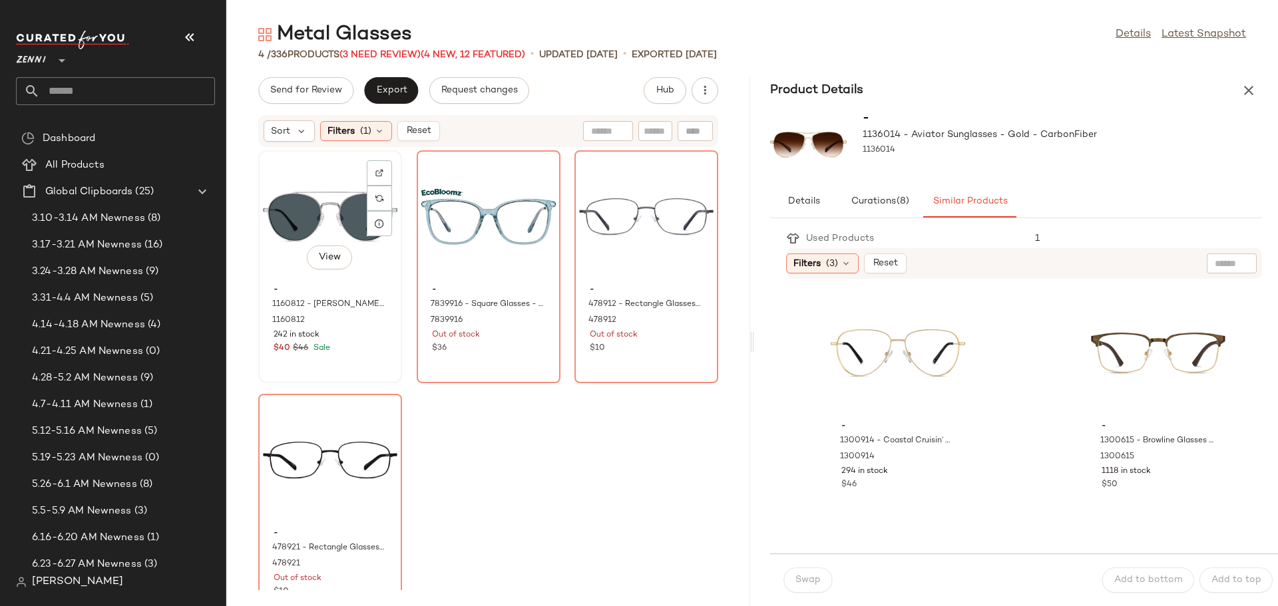
click at [301, 189] on div "View" at bounding box center [330, 217] width 134 height 124
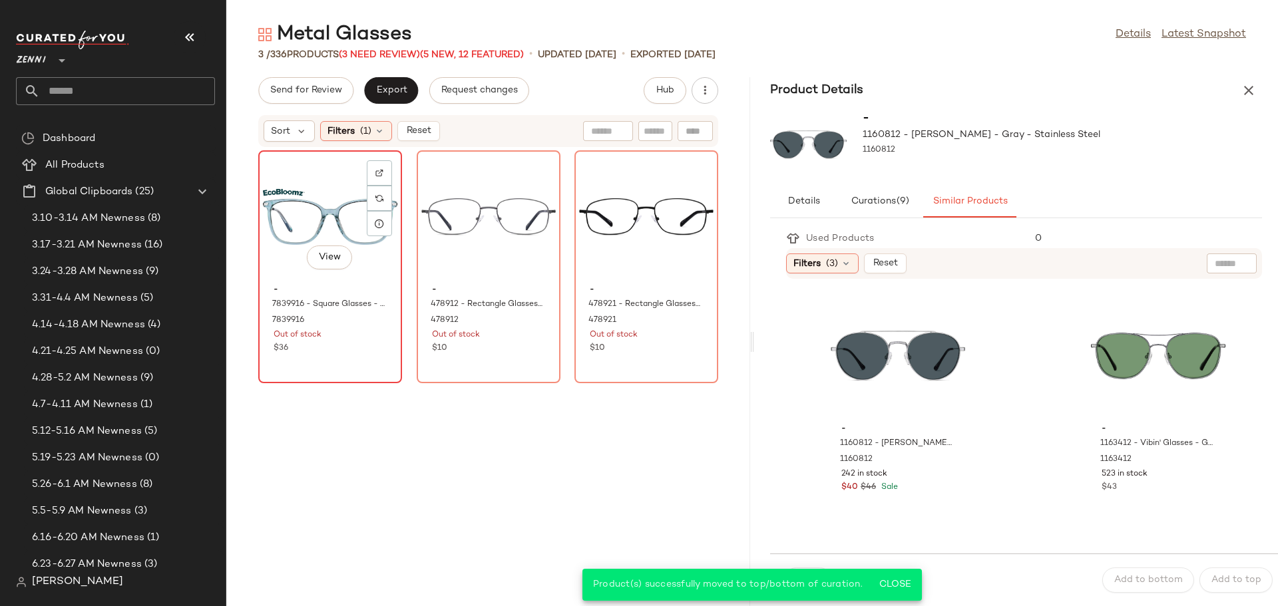
click at [361, 365] on div "View - 7839916 - Square Glasses - Blue - recycled_metal_bio_base 7839916 Out of…" at bounding box center [330, 267] width 141 height 230
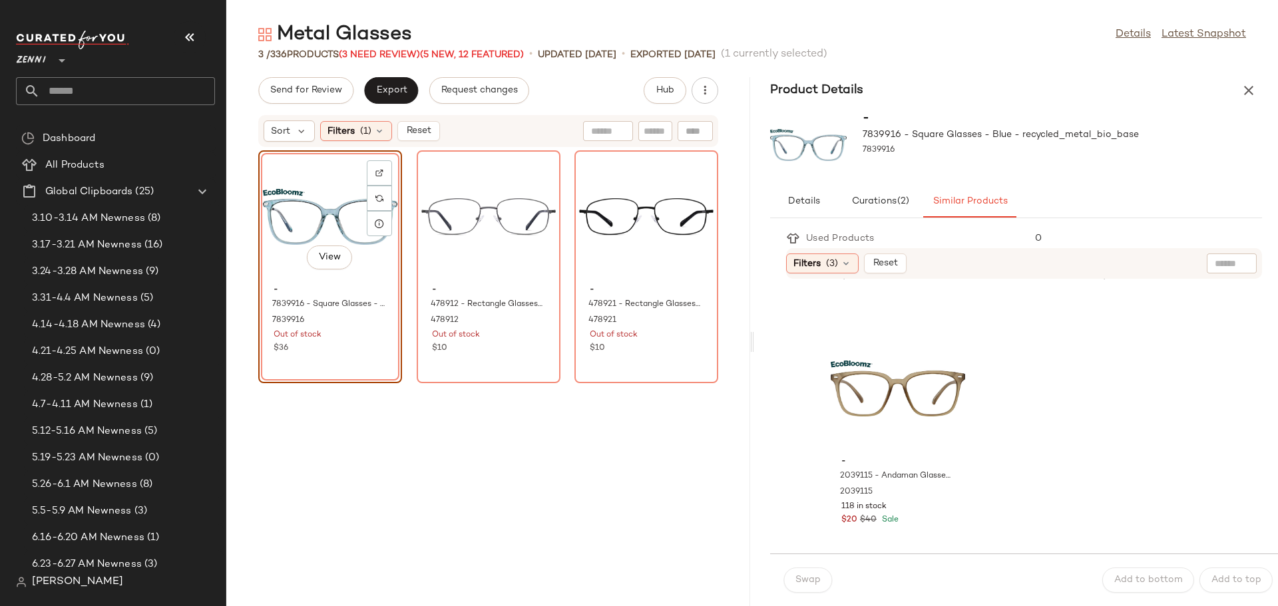
scroll to position [2892, 0]
click at [367, 357] on div "View - 7839916 - Square Glasses - Blue - recycled_metal_bio_base 7839916 Out of…" at bounding box center [330, 266] width 144 height 233
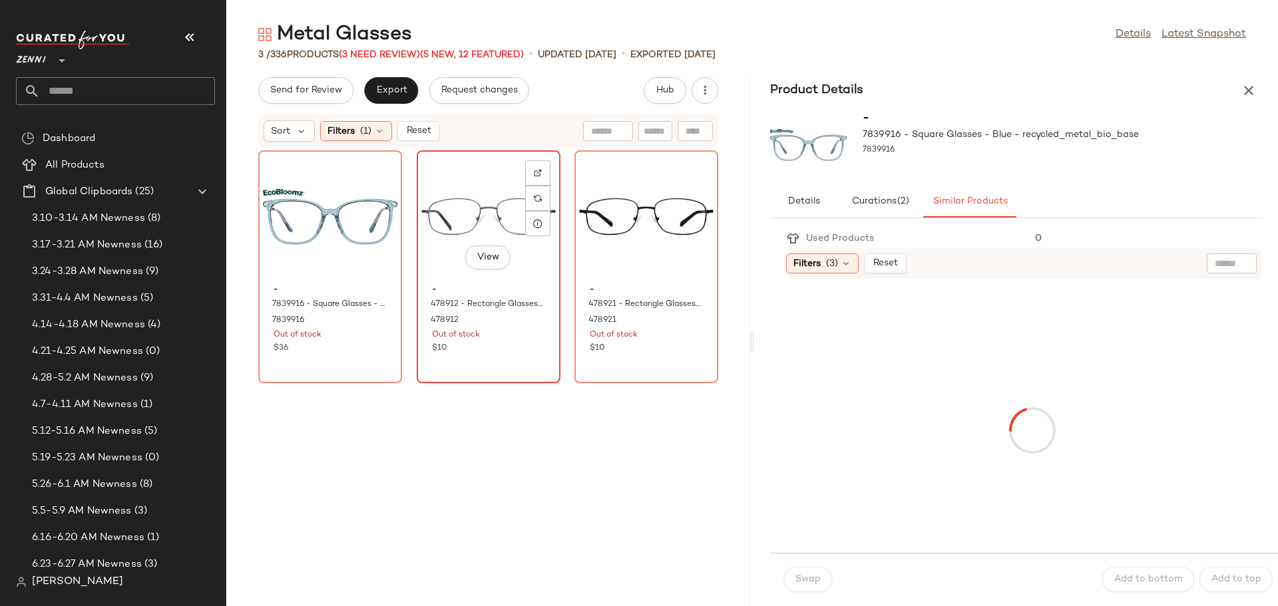
click at [559, 359] on div "View - 478912 - Rectangle Glasses - Gray - Metal 478912 Out of stock $10" at bounding box center [488, 267] width 141 height 230
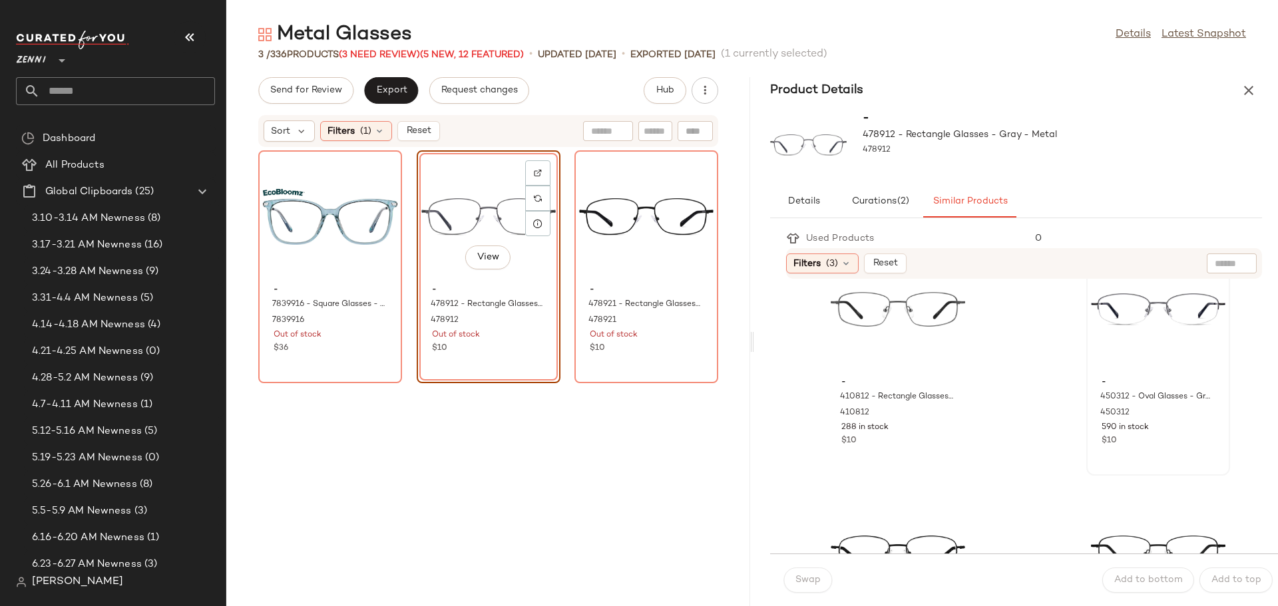
scroll to position [67, 0]
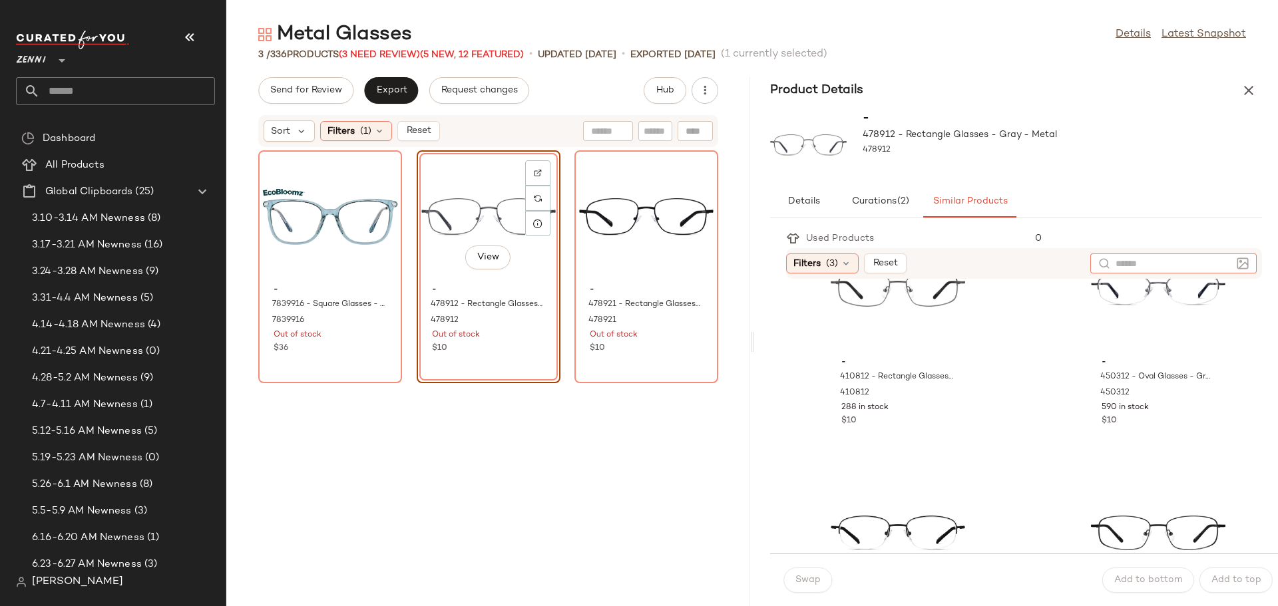
click at [1221, 262] on input "text" at bounding box center [1173, 264] width 116 height 14
type input "*****"
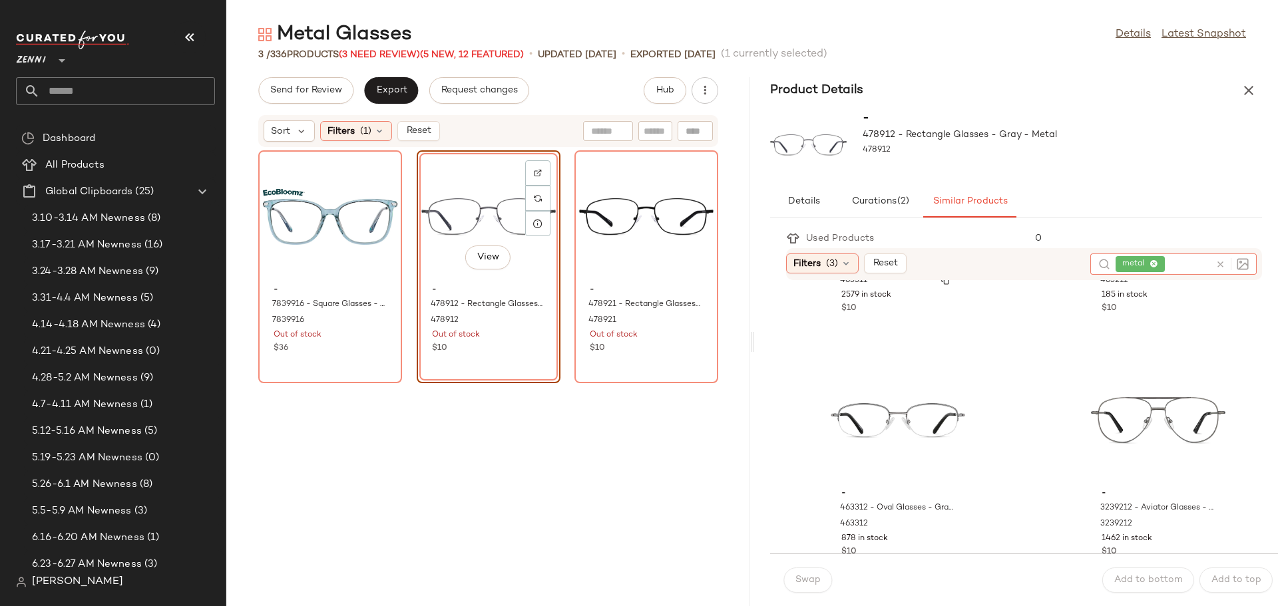
scroll to position [932, 0]
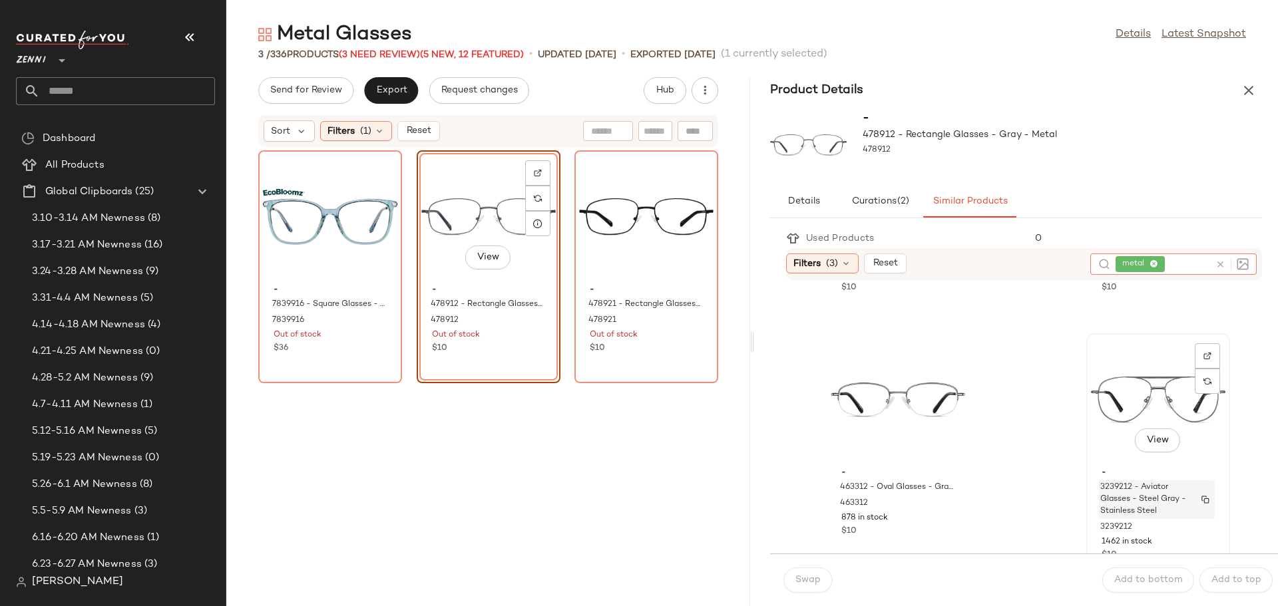
click at [1127, 508] on span "3239212 - Aviator Glasses - Steel Gray - Stainless Steel" at bounding box center [1144, 500] width 88 height 36
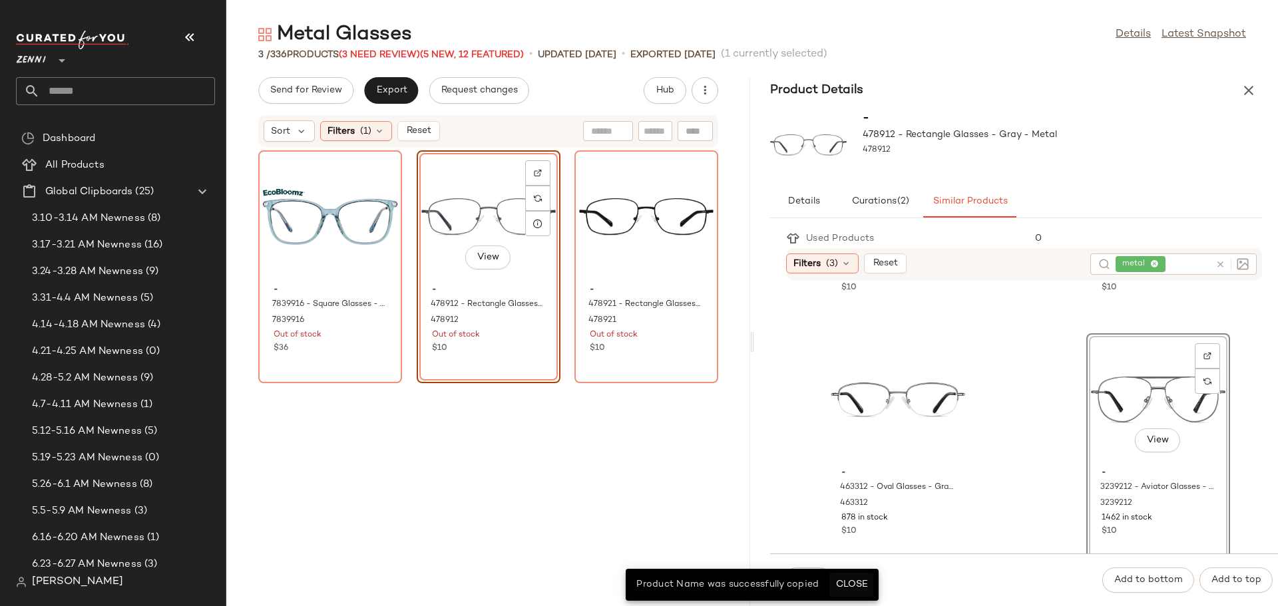
click at [863, 588] on span "Close" at bounding box center [851, 585] width 33 height 11
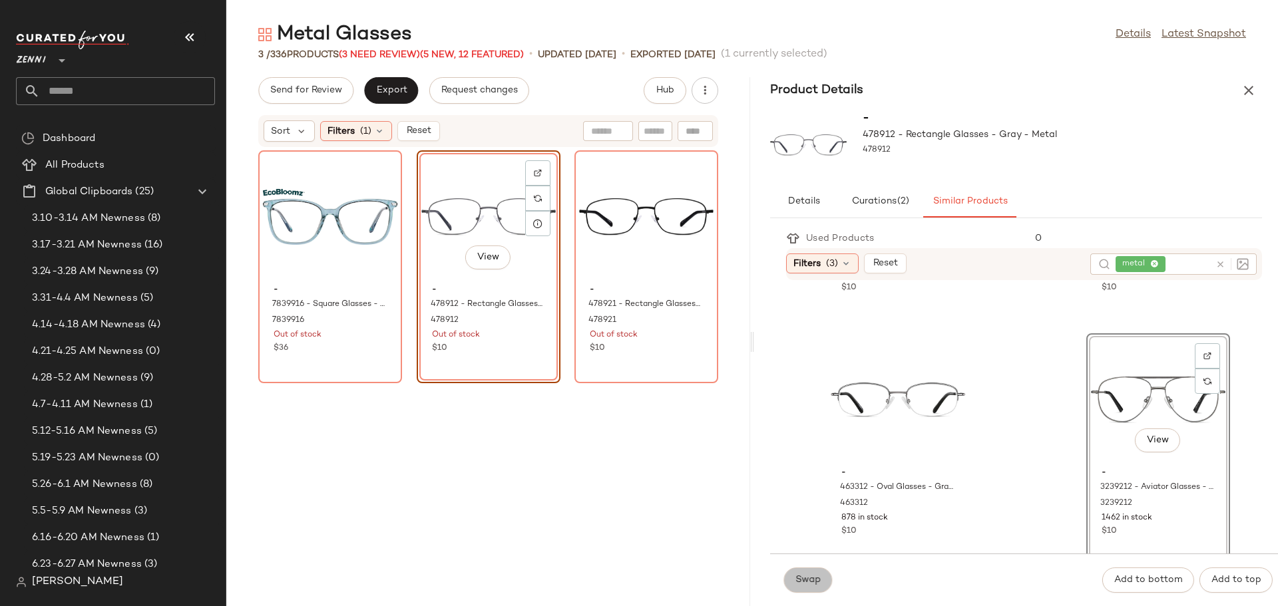
click at [807, 580] on span "Swap" at bounding box center [808, 580] width 26 height 11
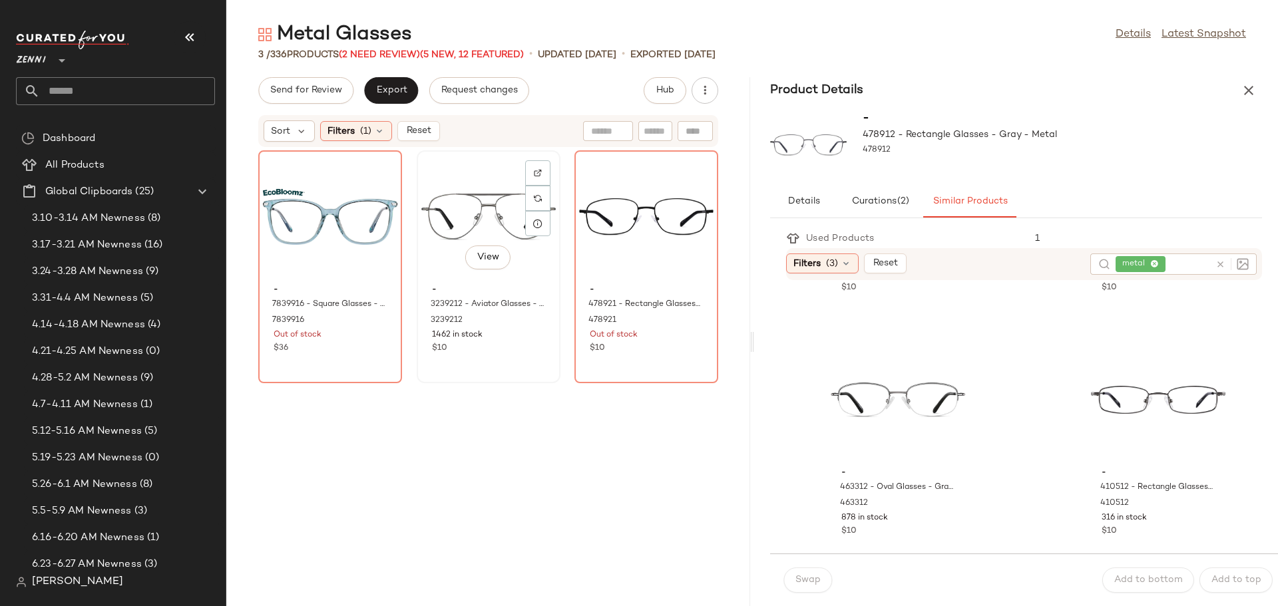
click at [556, 198] on div "View" at bounding box center [488, 217] width 134 height 124
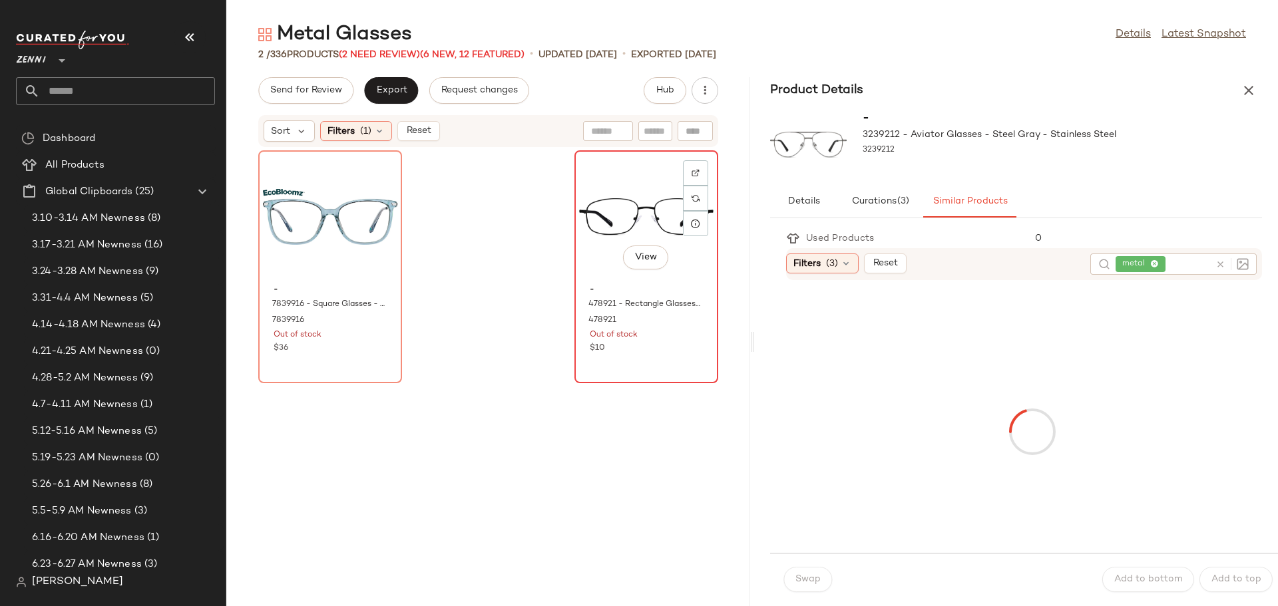
click at [646, 195] on div "View" at bounding box center [646, 217] width 134 height 124
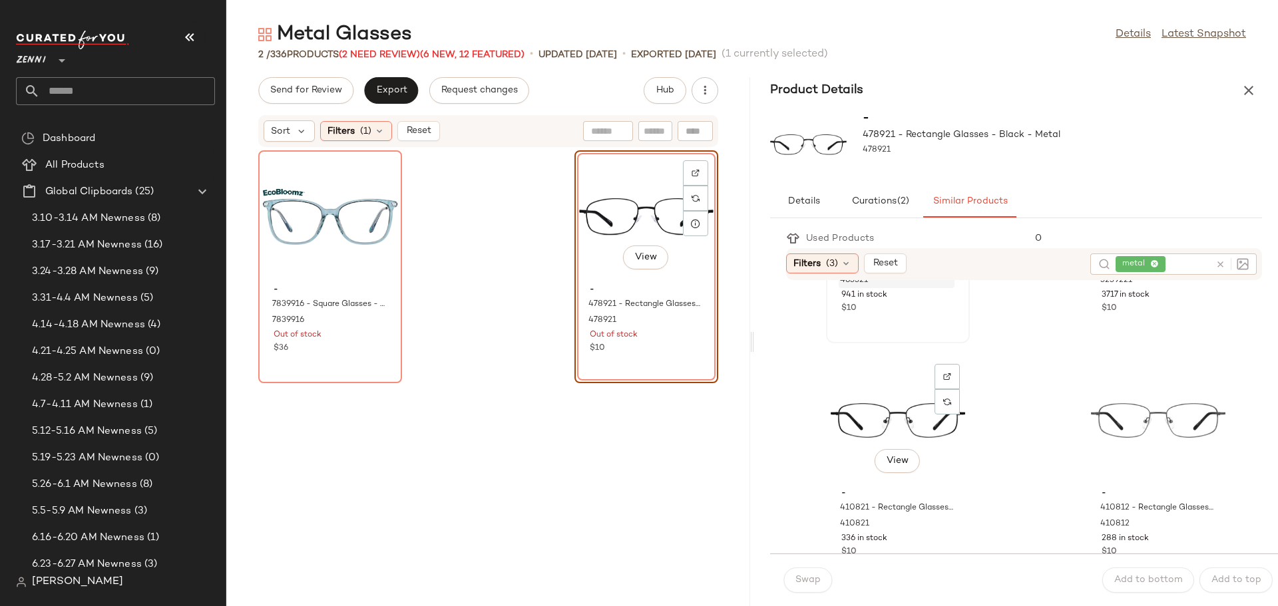
scroll to position [200, 0]
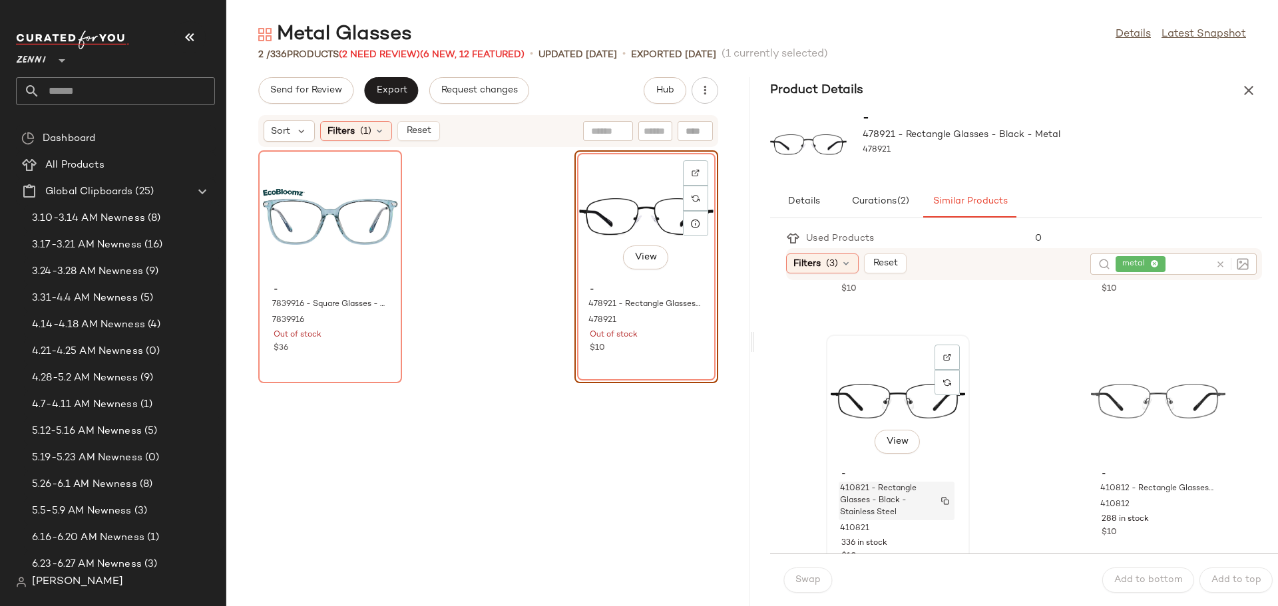
click at [917, 489] on span "410821 - Rectangle Glasses - Black - Stainless Steel" at bounding box center [884, 501] width 88 height 36
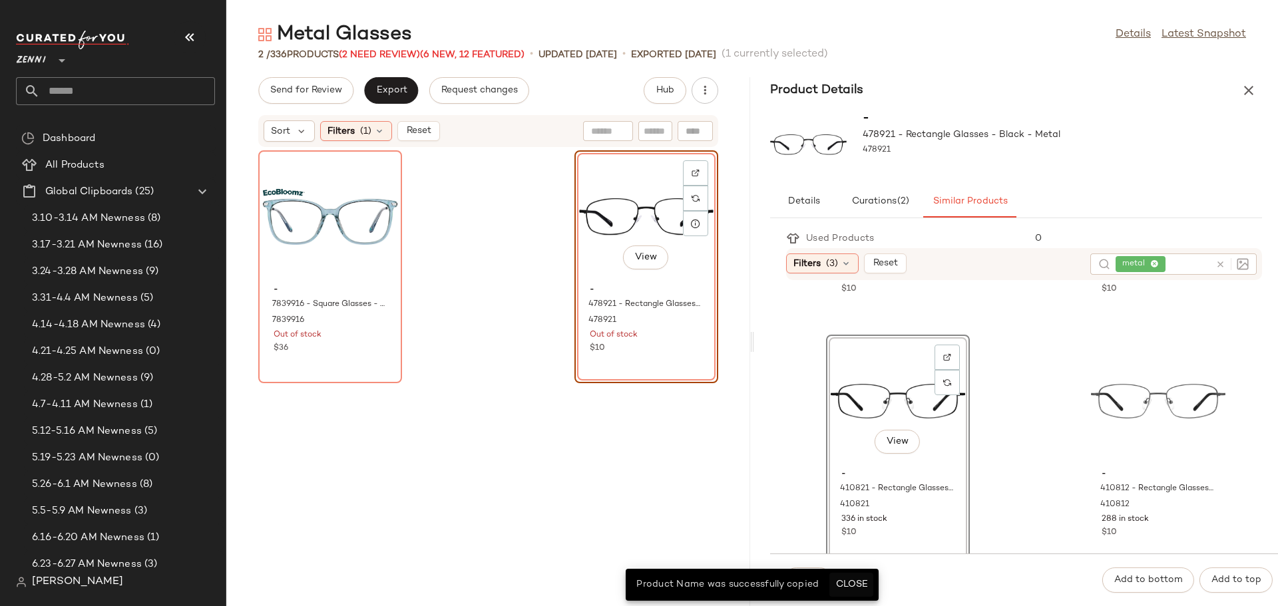
click at [857, 587] on span "Close" at bounding box center [851, 585] width 33 height 11
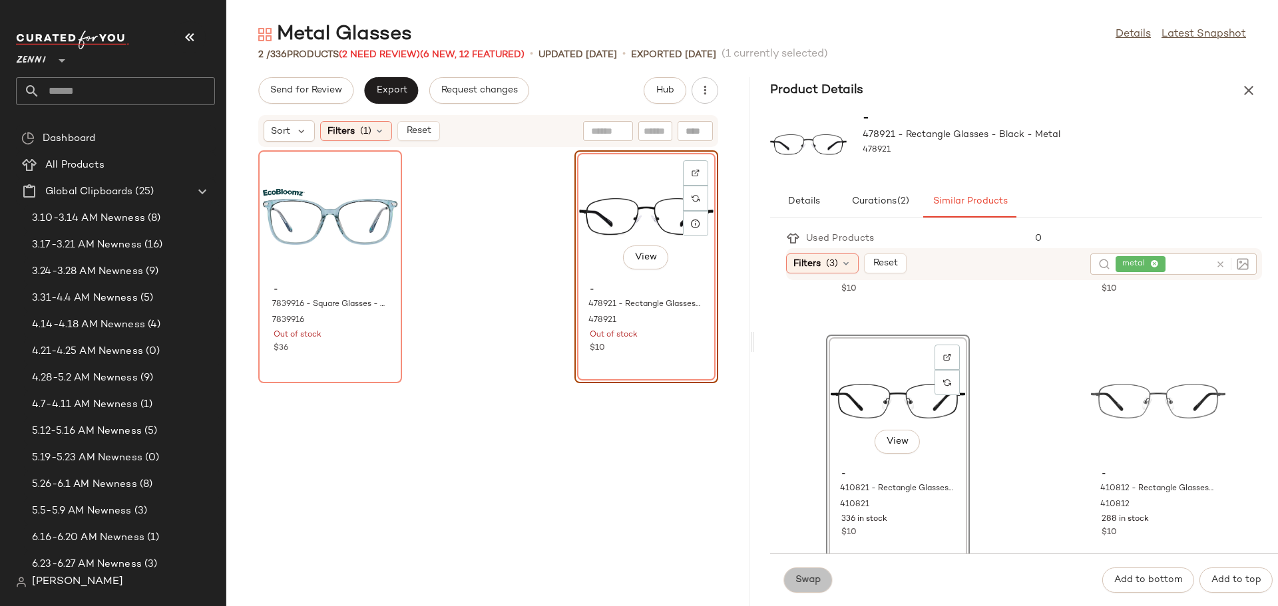
click at [812, 580] on span "Swap" at bounding box center [808, 580] width 26 height 11
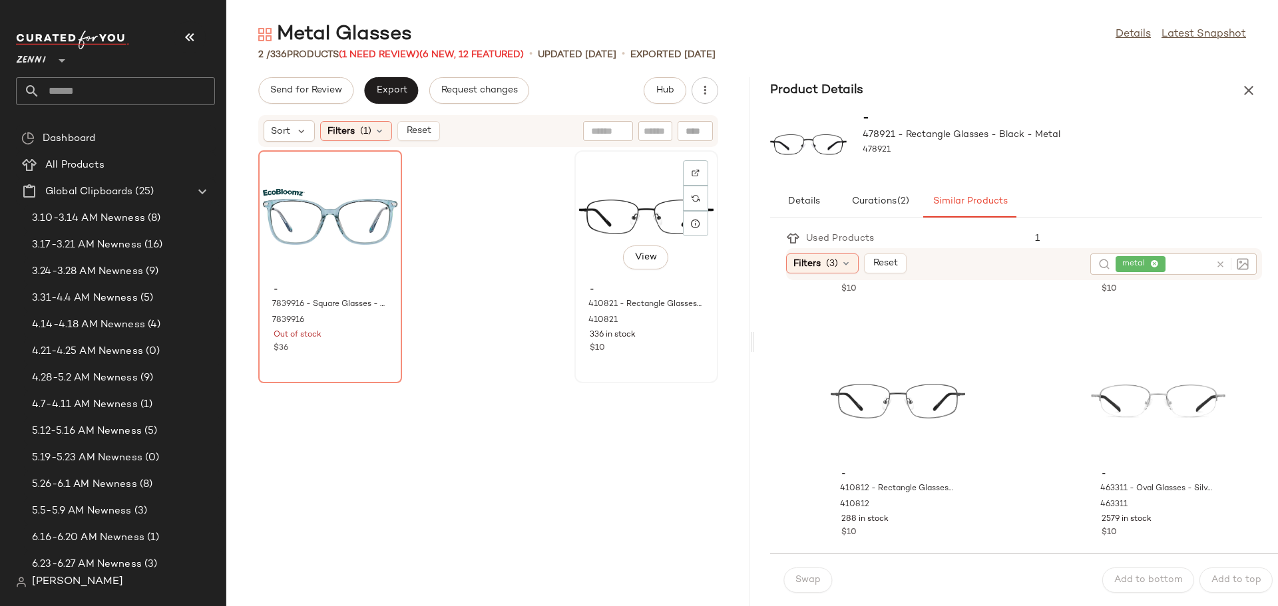
click at [624, 200] on div "View" at bounding box center [646, 217] width 134 height 124
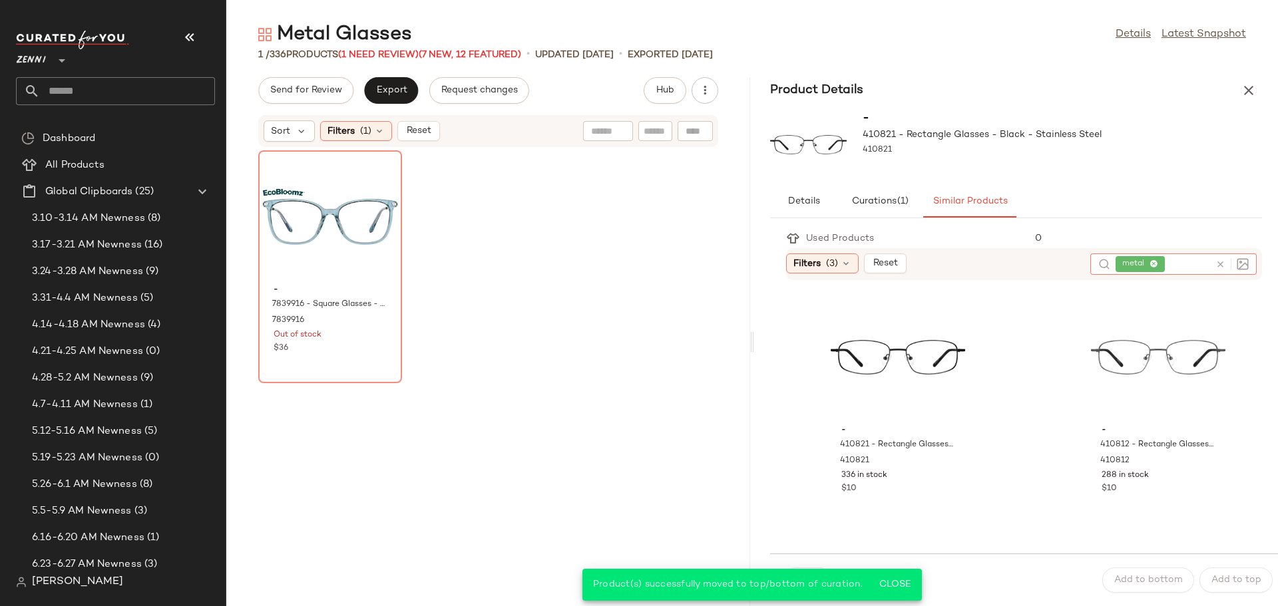
click at [1223, 264] on icon at bounding box center [1220, 265] width 10 height 10
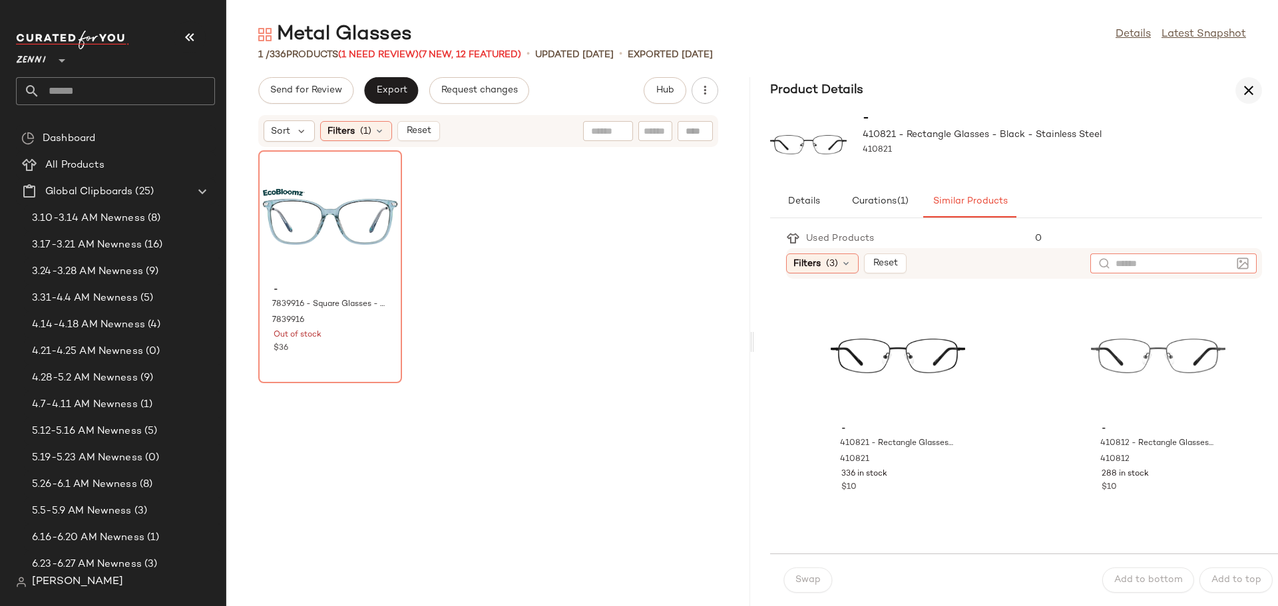
click at [1253, 88] on icon "button" at bounding box center [1249, 91] width 16 height 16
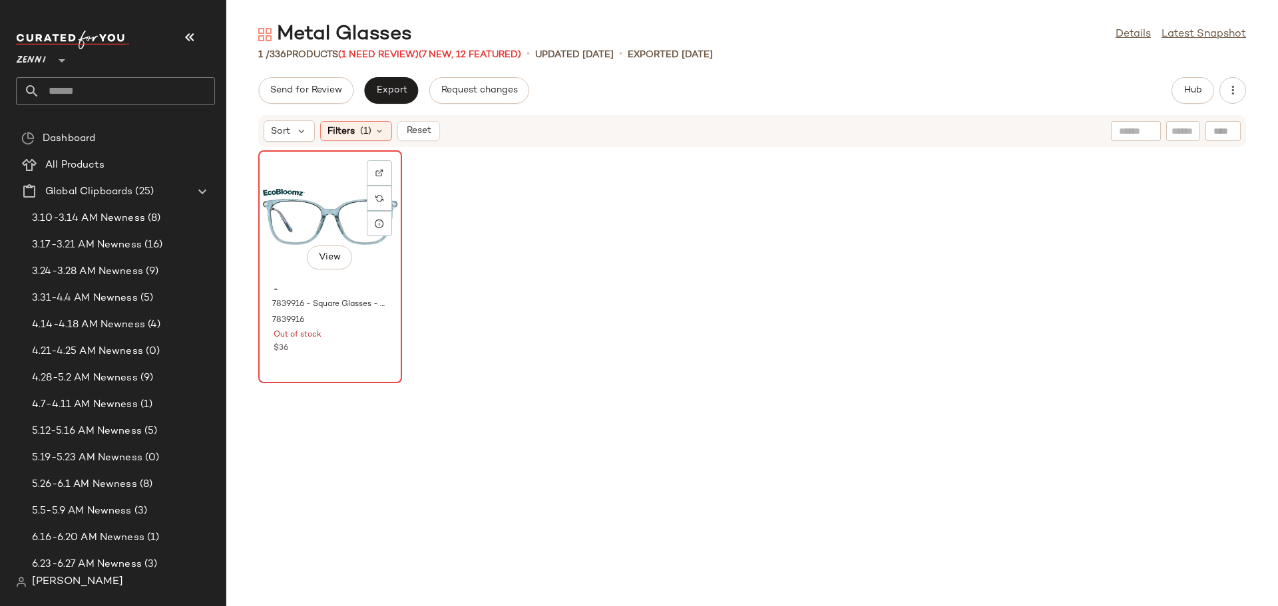
click at [315, 196] on div "View" at bounding box center [330, 217] width 134 height 124
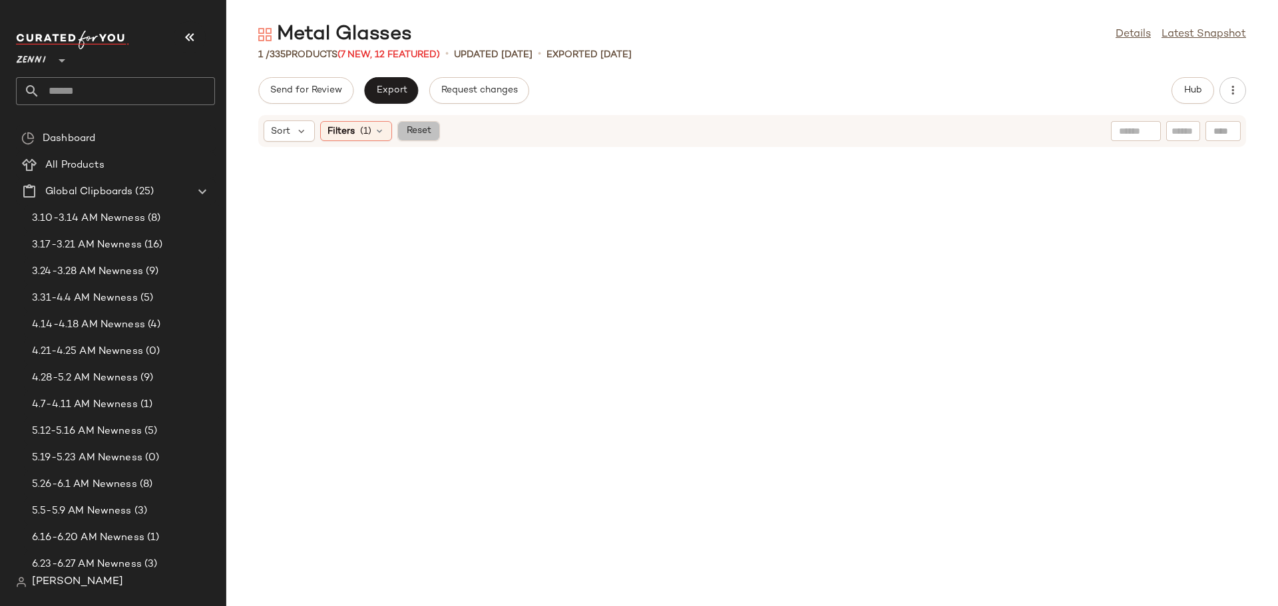
click at [415, 129] on span "Reset" at bounding box center [417, 131] width 25 height 11
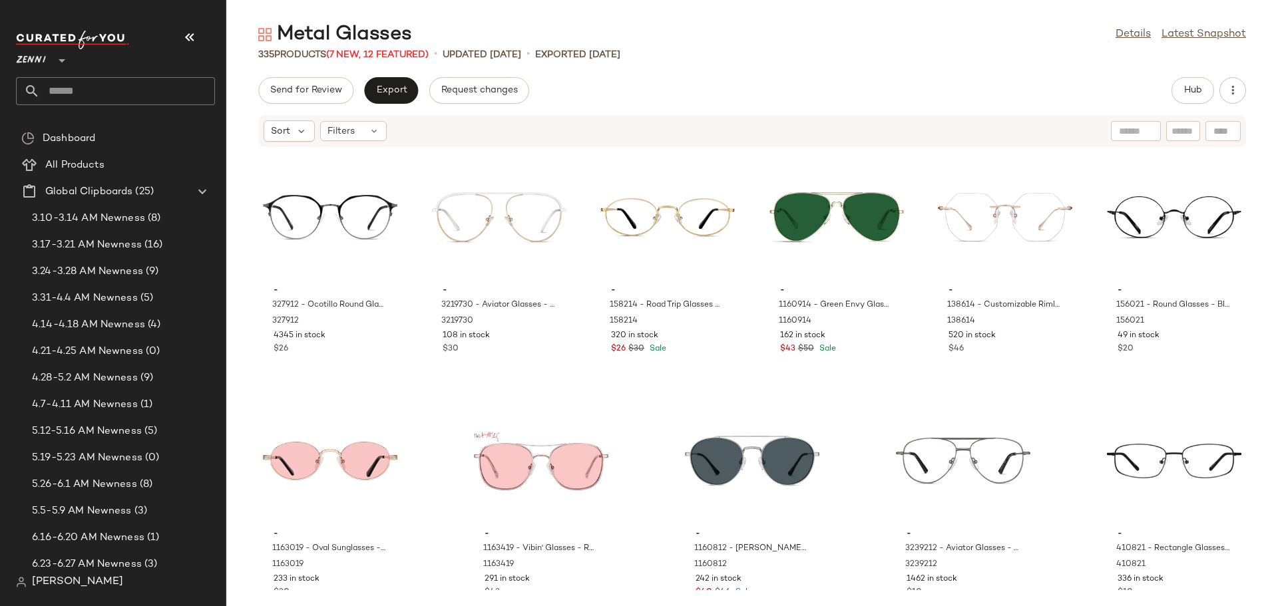
scroll to position [13135, 0]
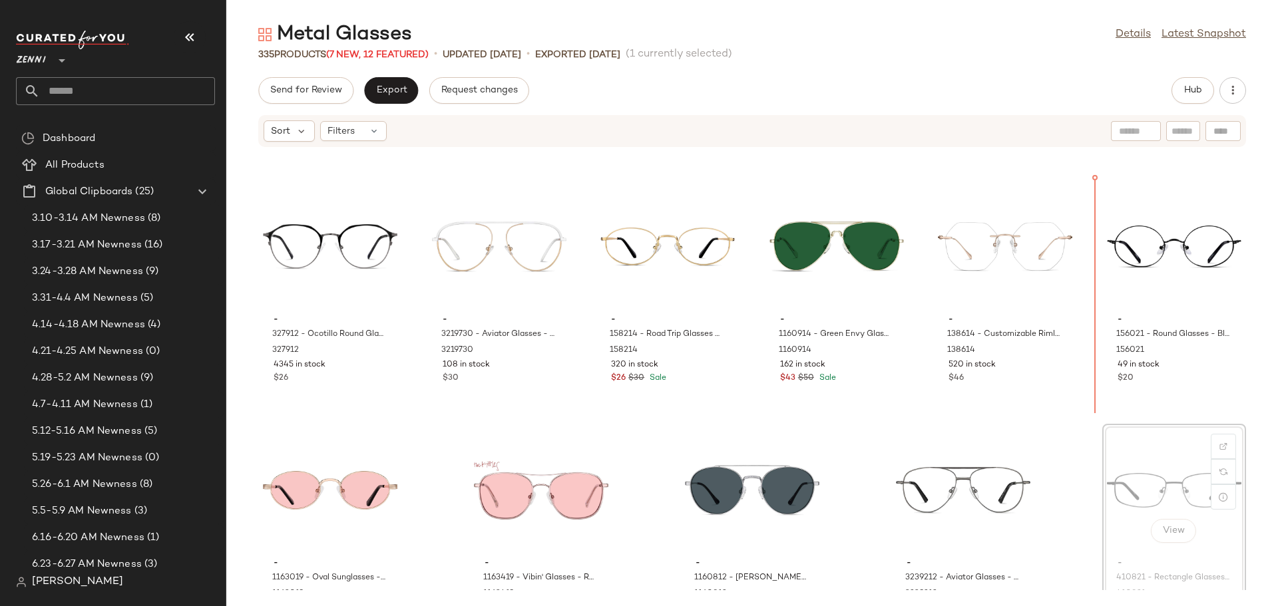
scroll to position [13135, 0]
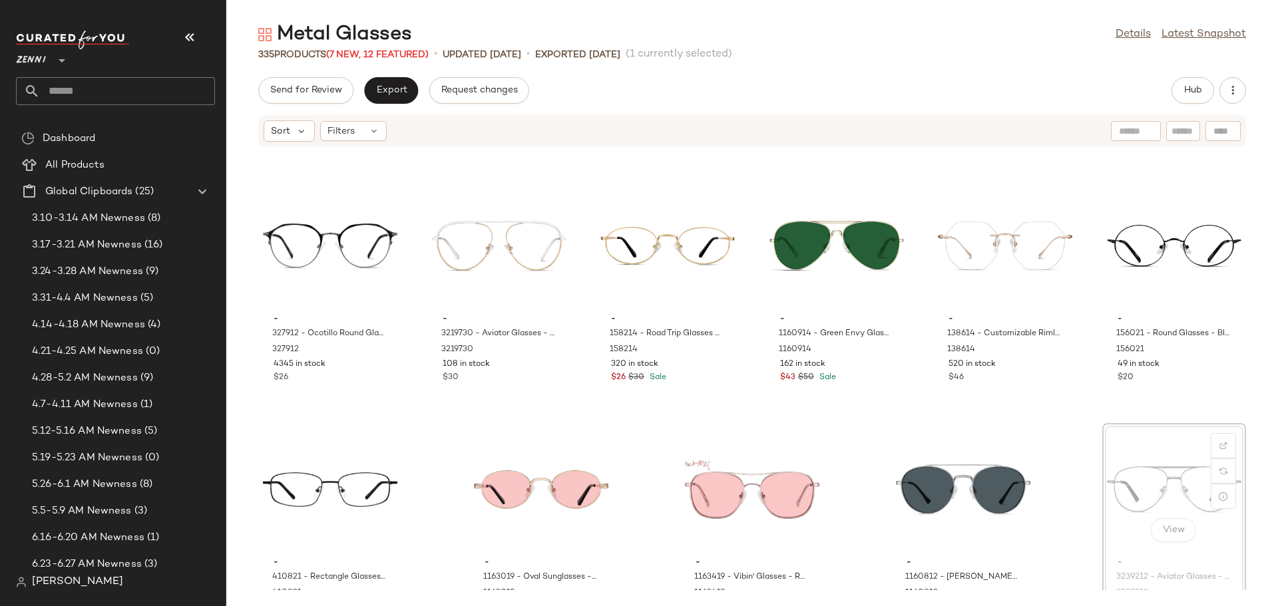
scroll to position [13136, 0]
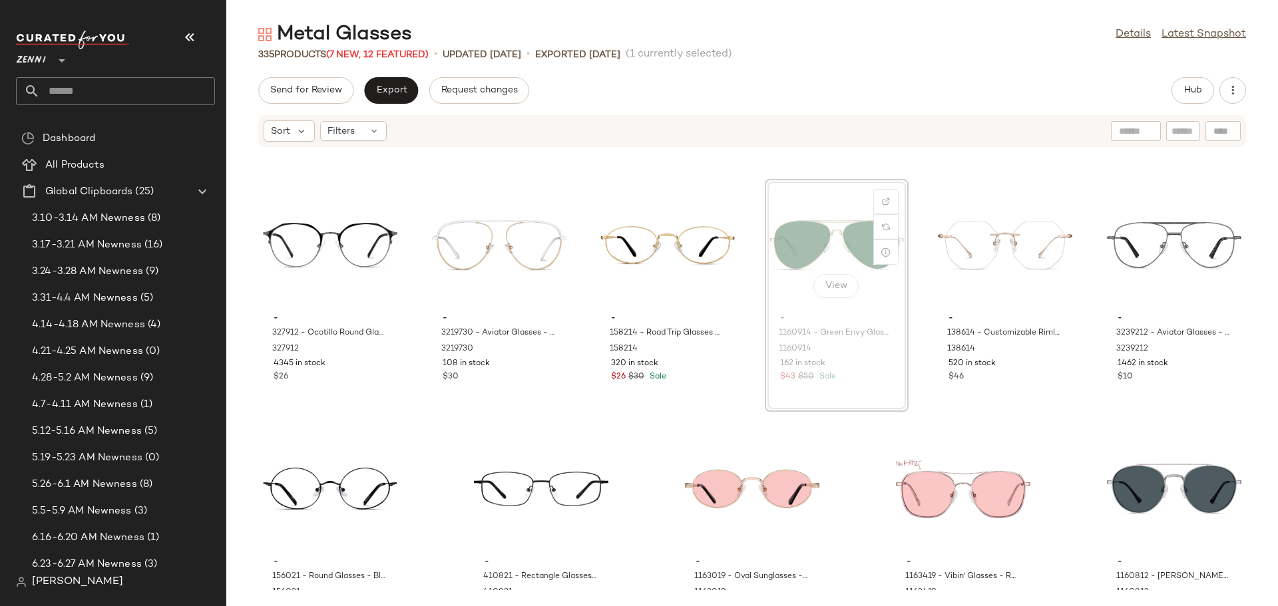
scroll to position [13135, 0]
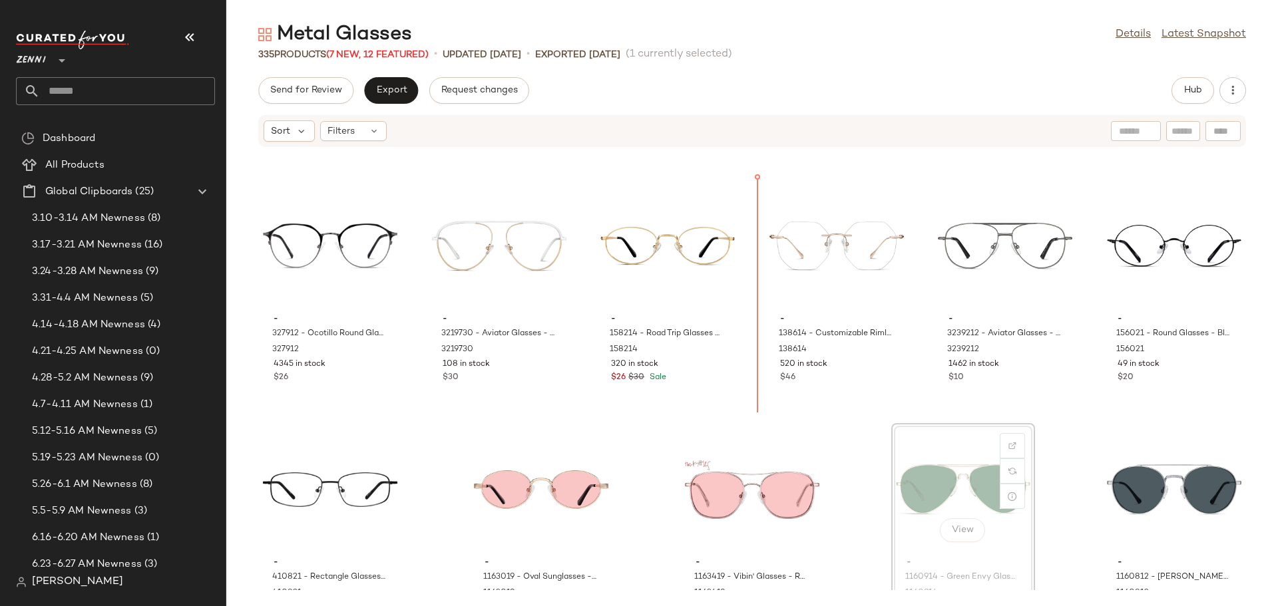
scroll to position [13136, 0]
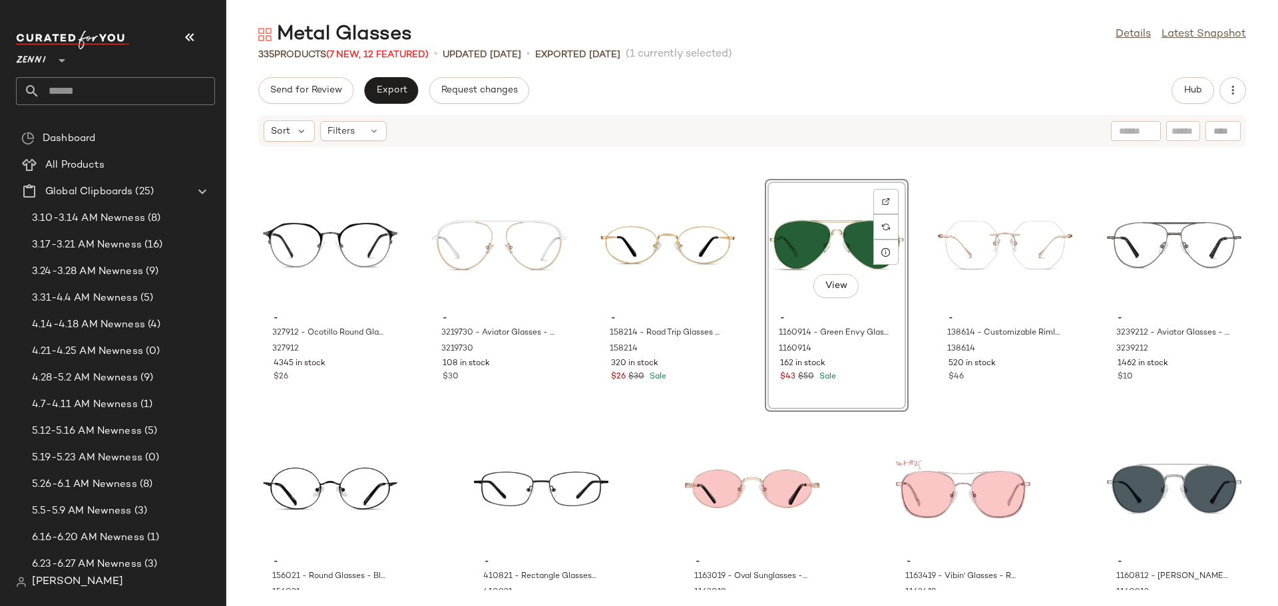
click at [852, 466] on div "- 327912 - Ocotillo Round Glasses - Graphite - Stainless Steel 327912 4345 in s…" at bounding box center [752, 369] width 1052 height 443
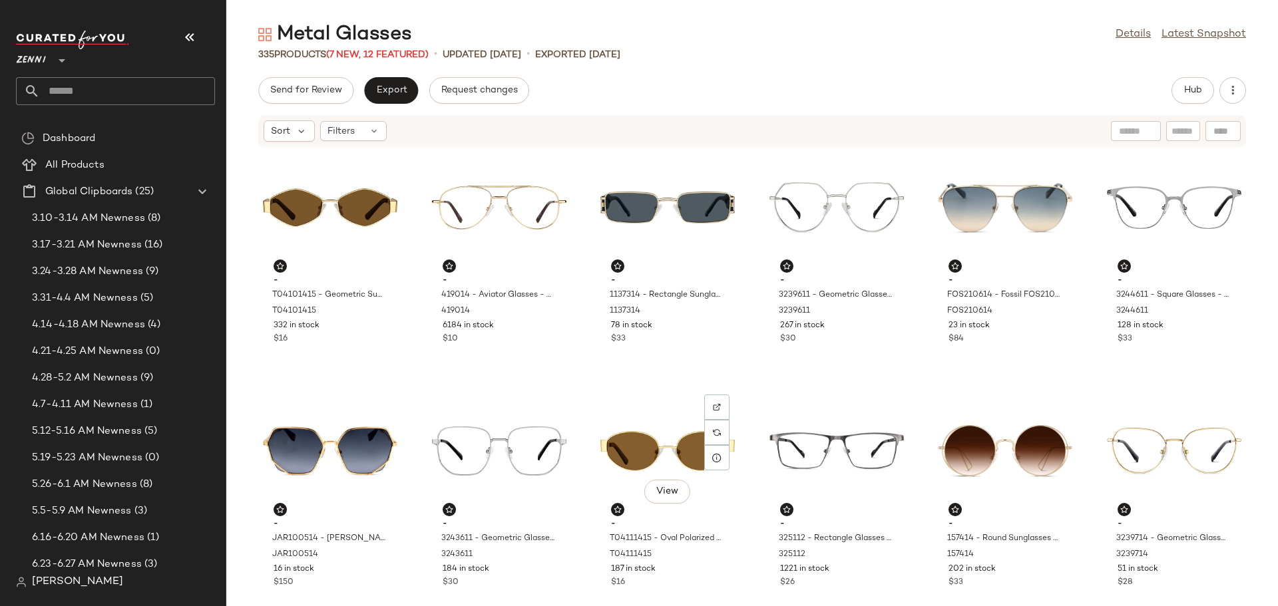
scroll to position [0, 0]
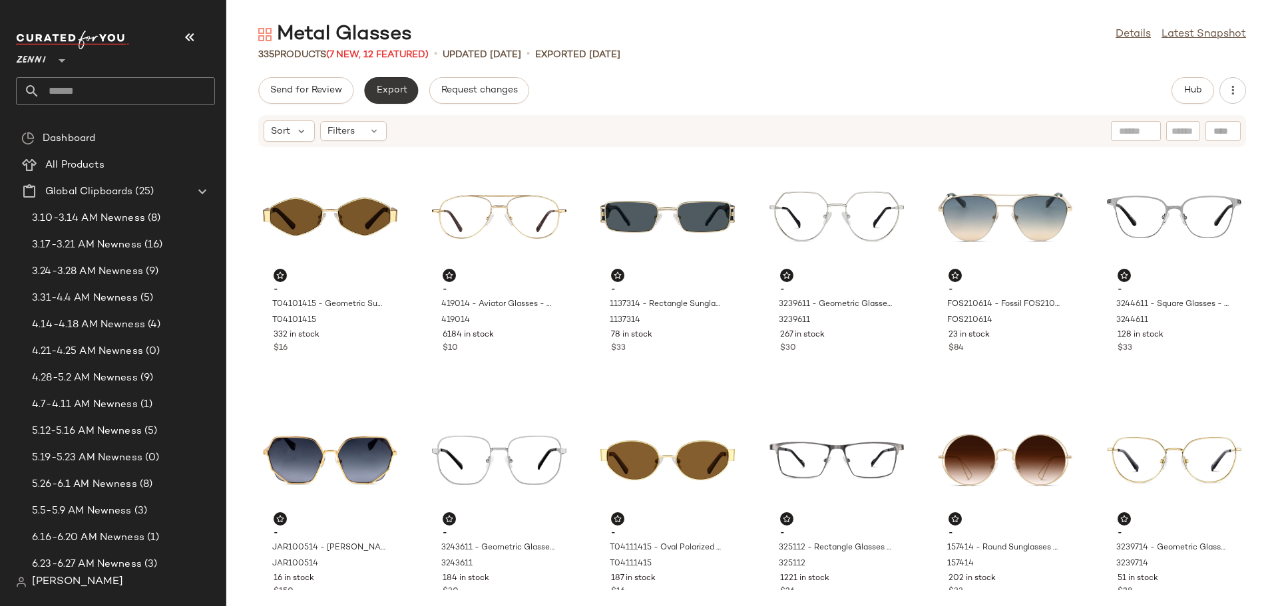
click at [390, 95] on span "Export" at bounding box center [390, 90] width 31 height 11
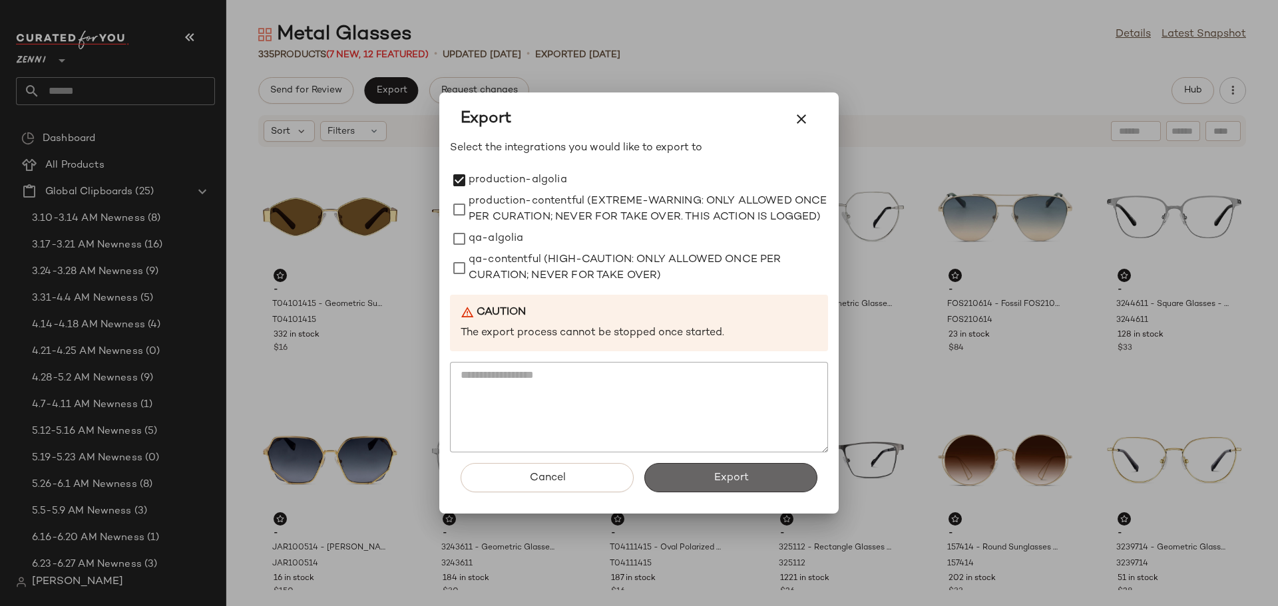
click at [712, 478] on button "Export" at bounding box center [730, 477] width 173 height 29
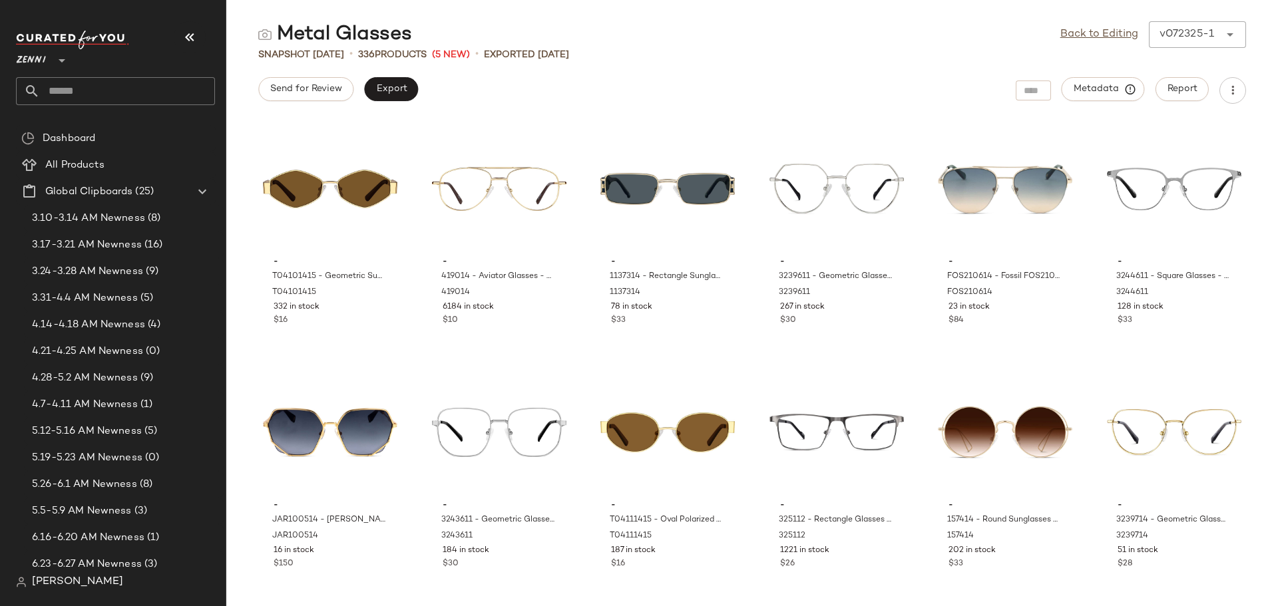
click at [110, 97] on input "text" at bounding box center [127, 91] width 175 height 28
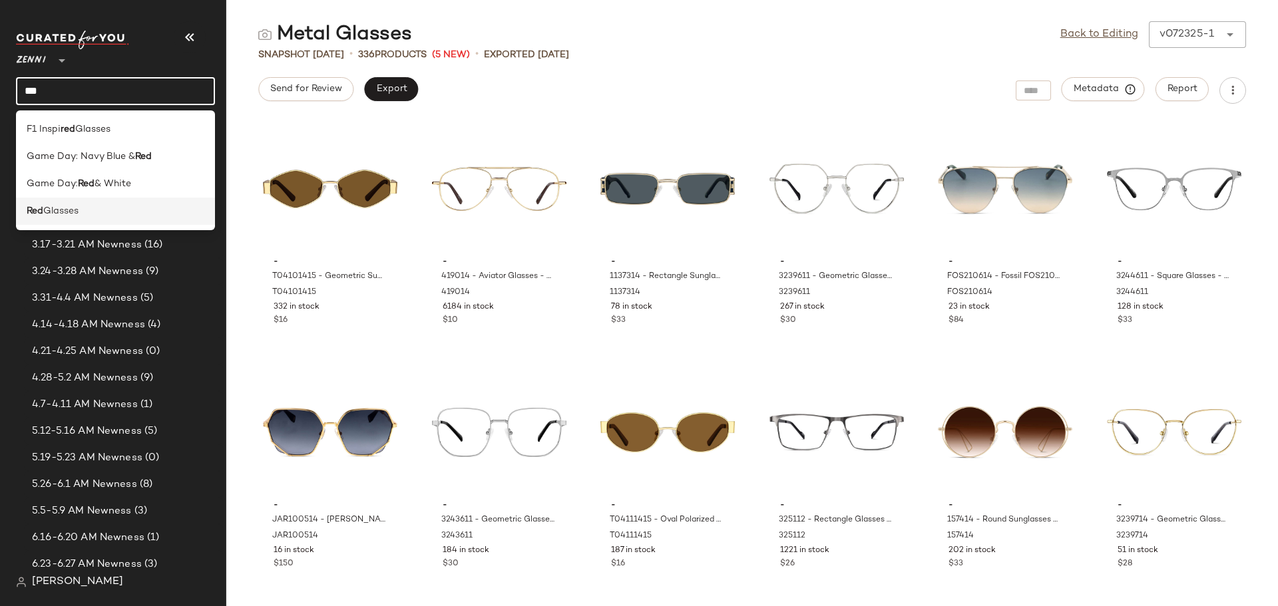
type input "***"
click at [97, 212] on div "Red Glasses" at bounding box center [116, 211] width 178 height 14
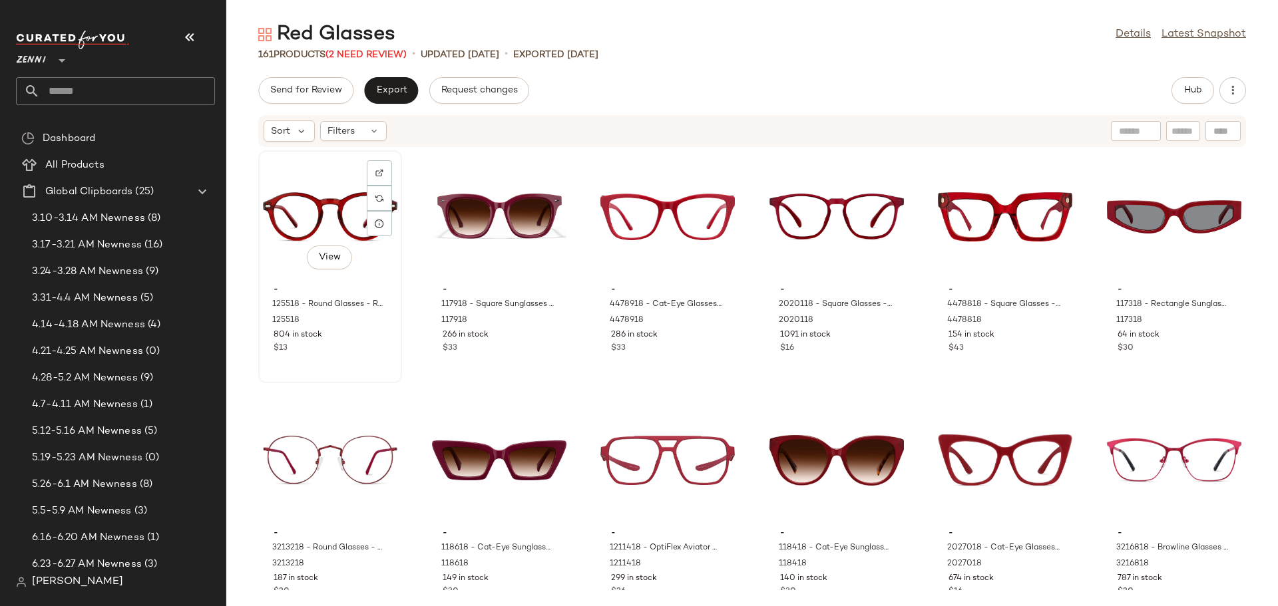
click at [358, 346] on div "$13" at bounding box center [330, 349] width 113 height 12
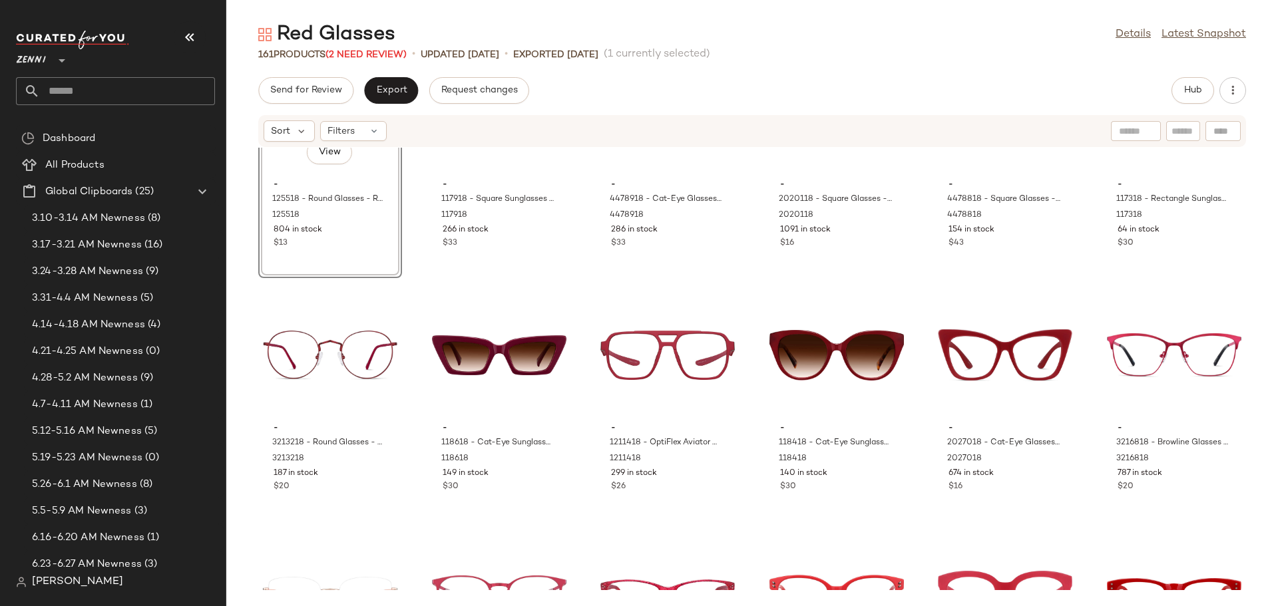
scroll to position [133, 0]
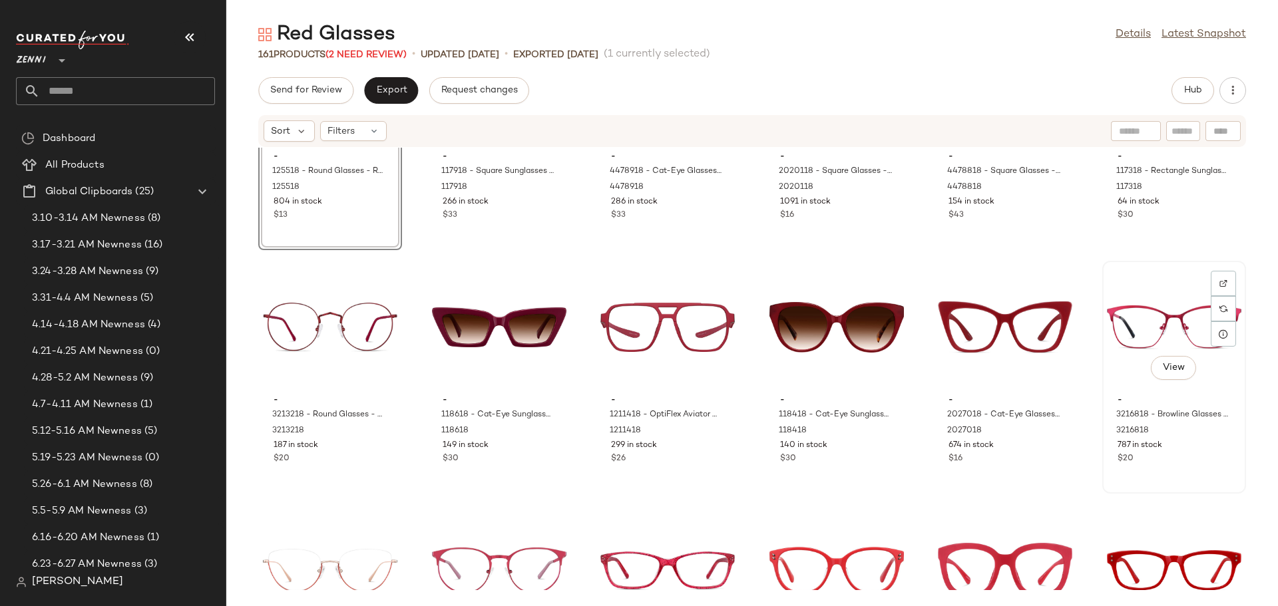
click at [1159, 479] on div "View - 3216818 - Browline Glasses - Red - Stainless Steel 3216818 787 in stock …" at bounding box center [1173, 377] width 141 height 230
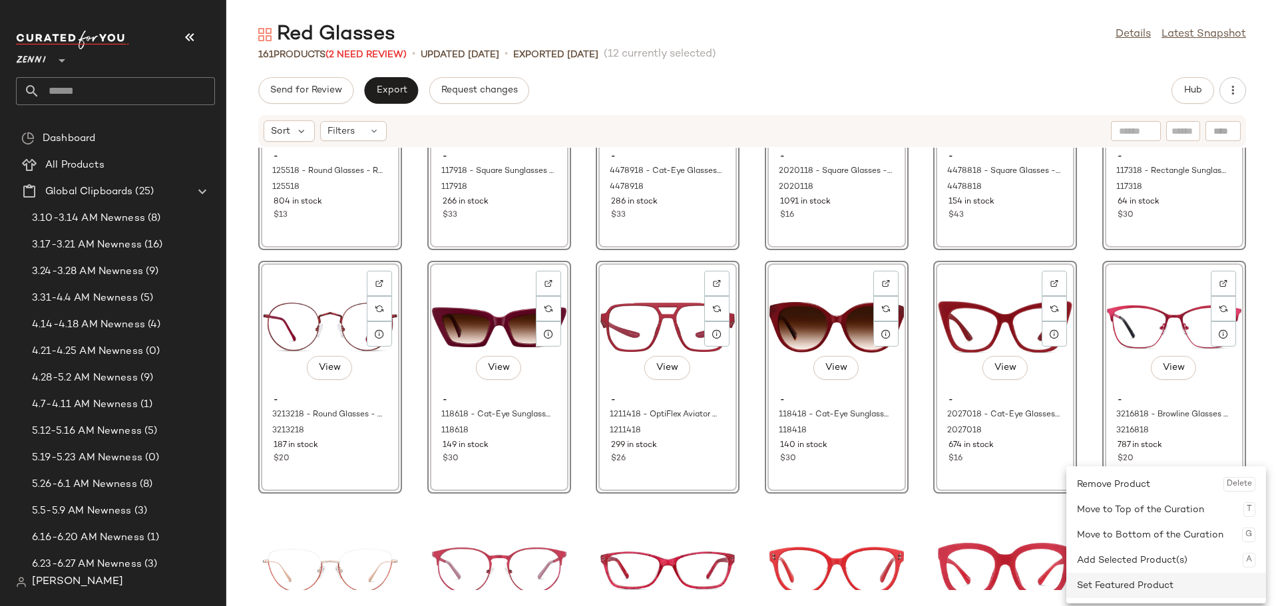
click at [1125, 581] on div "Set Featured Product" at bounding box center [1166, 585] width 178 height 25
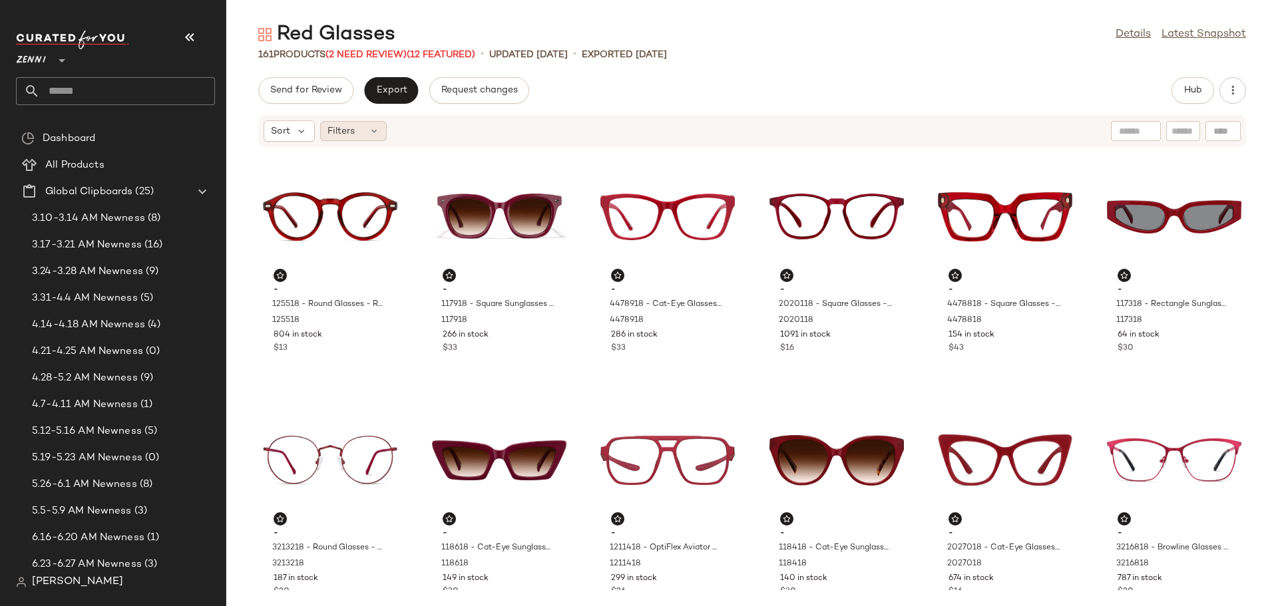
click at [380, 136] on div "Filters" at bounding box center [353, 131] width 67 height 20
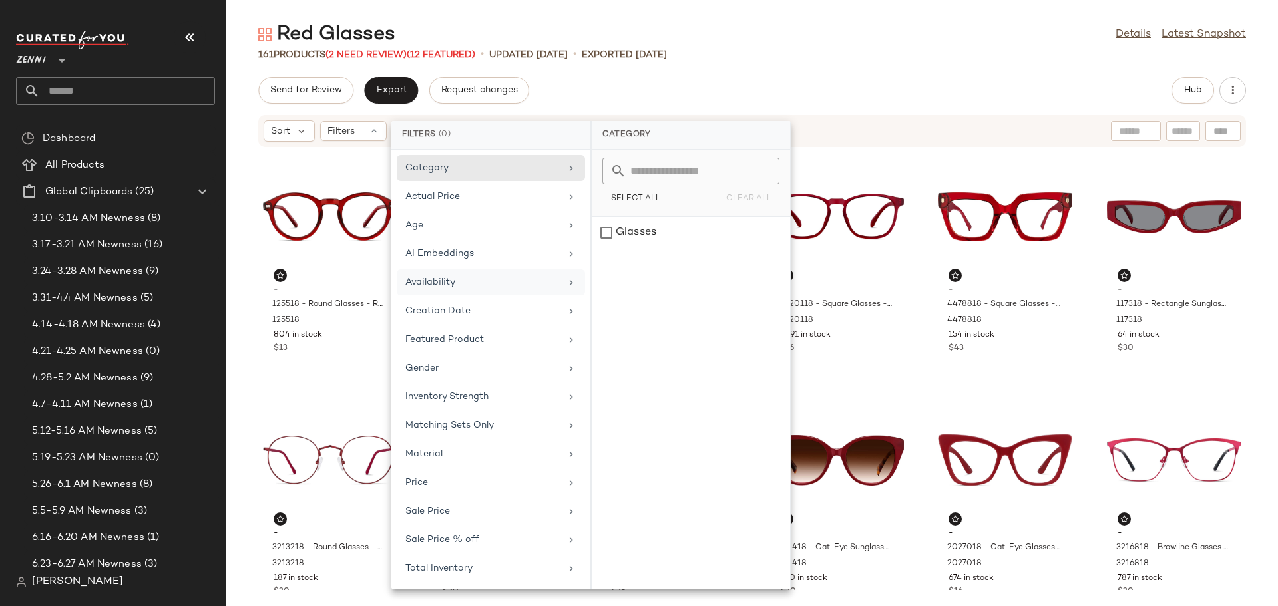
click at [461, 286] on div "Availability" at bounding box center [482, 283] width 155 height 14
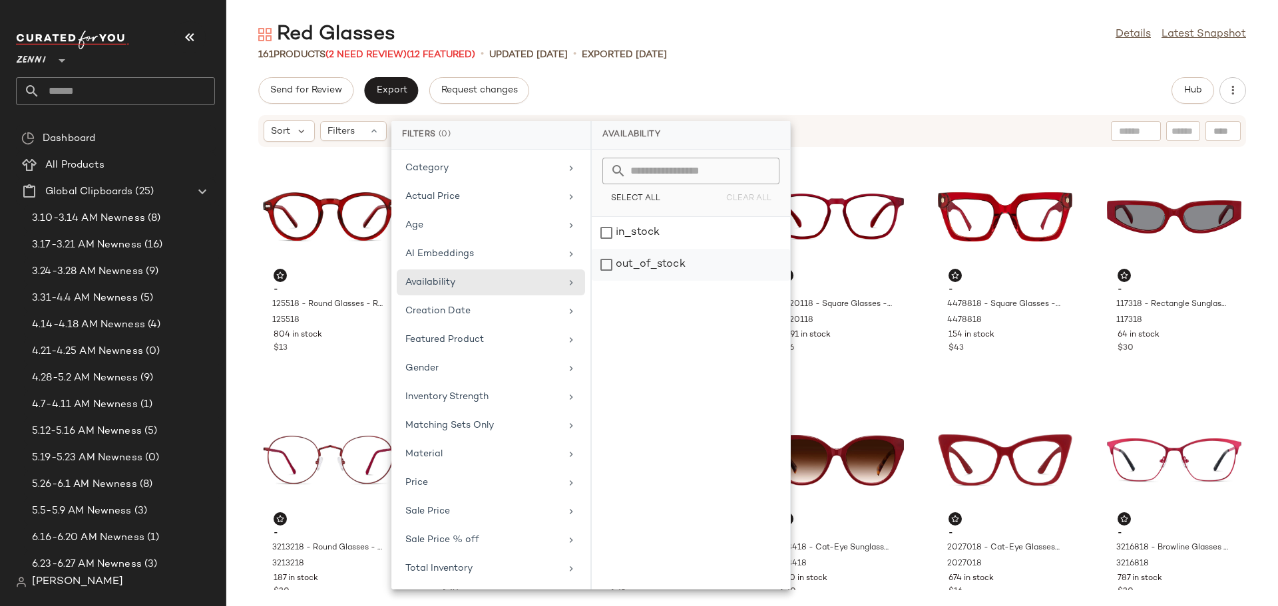
click at [604, 265] on div "out_of_stock" at bounding box center [691, 265] width 198 height 32
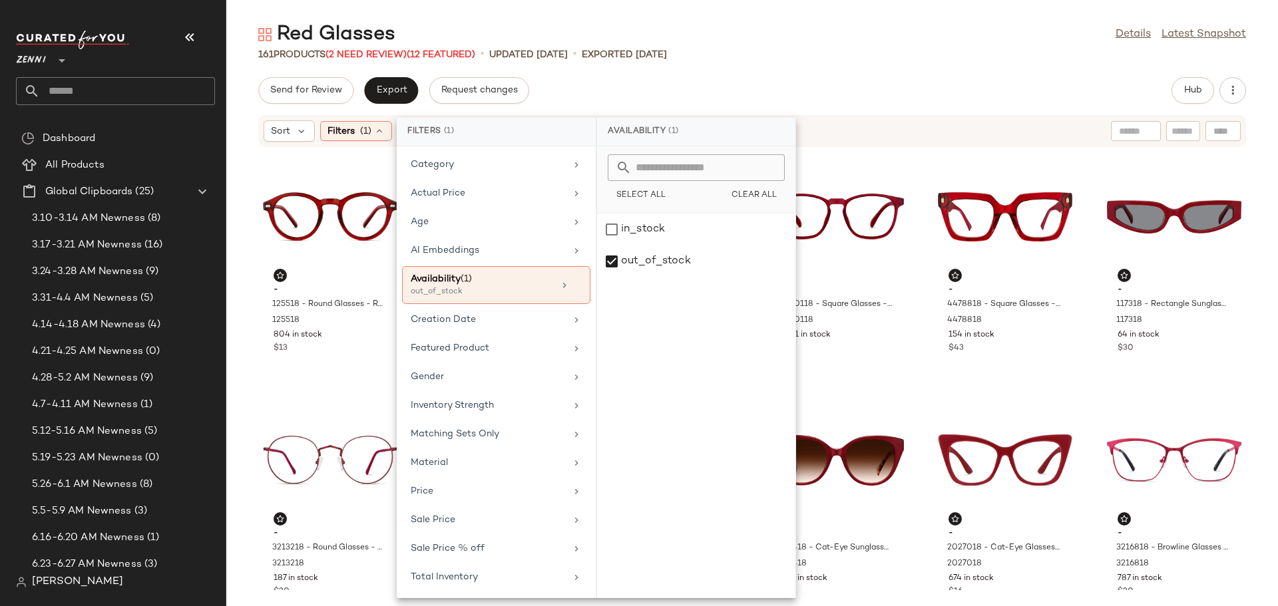
click at [914, 288] on div "- 125518 - Round Glasses - Red - Plastic 125518 804 in stock $13 - 117918 - Squ…" at bounding box center [752, 369] width 1052 height 443
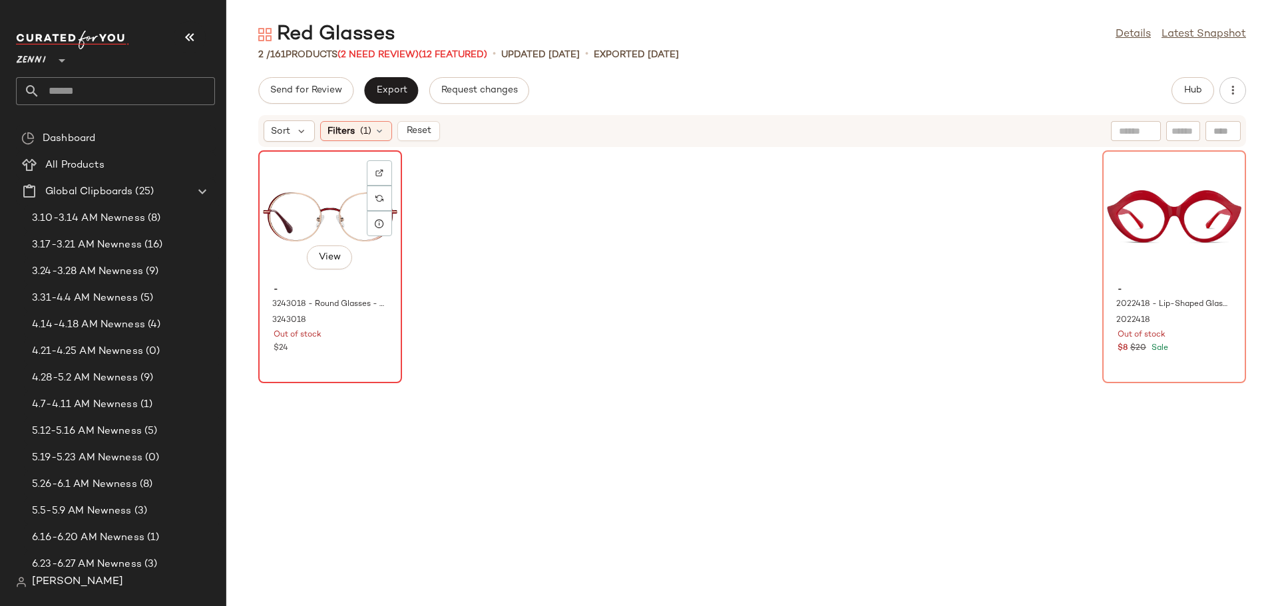
click at [309, 210] on div "View" at bounding box center [330, 217] width 134 height 124
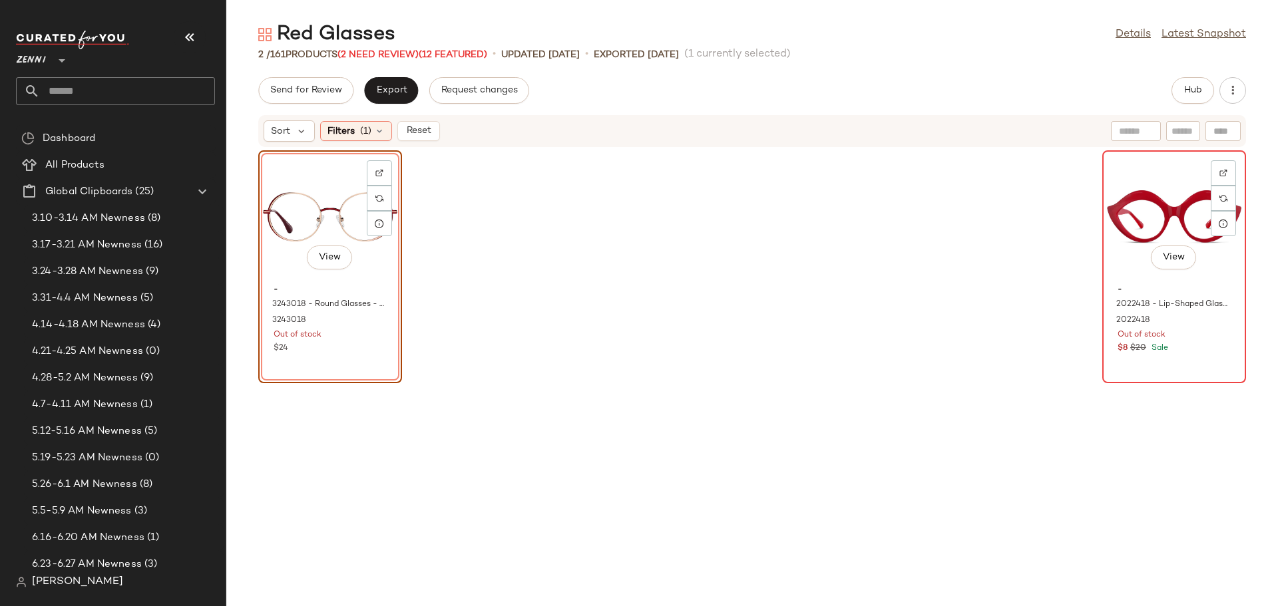
click at [1131, 253] on div "View" at bounding box center [1174, 217] width 134 height 124
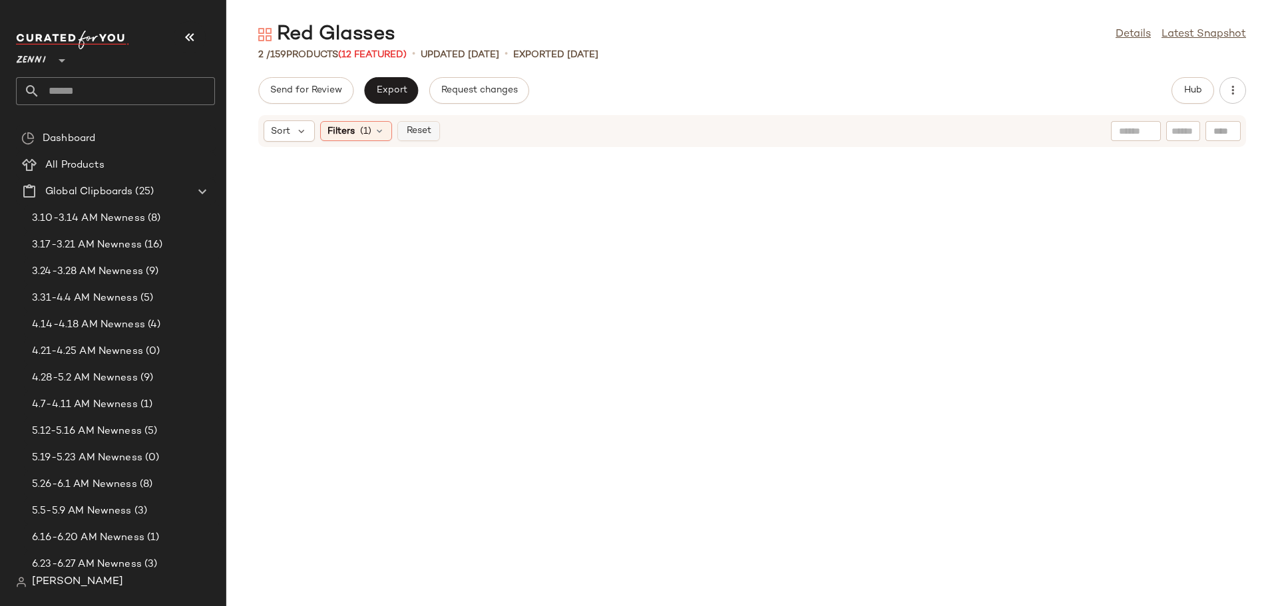
click at [421, 128] on span "Reset" at bounding box center [417, 131] width 25 height 11
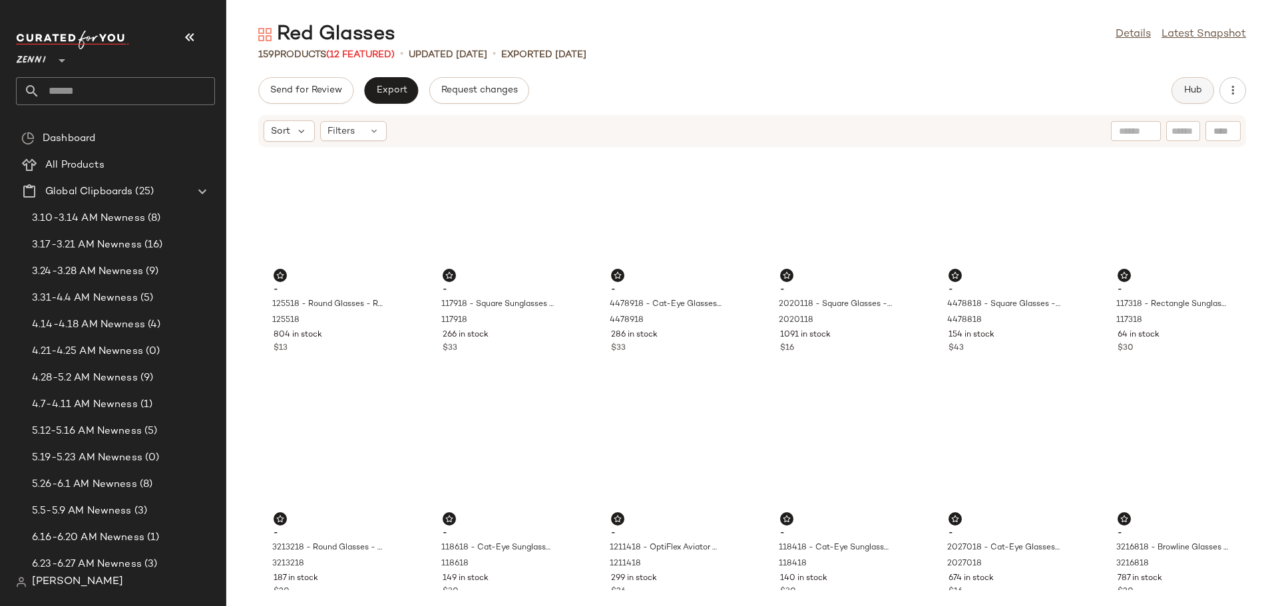
click at [1189, 89] on span "Hub" at bounding box center [1192, 90] width 19 height 11
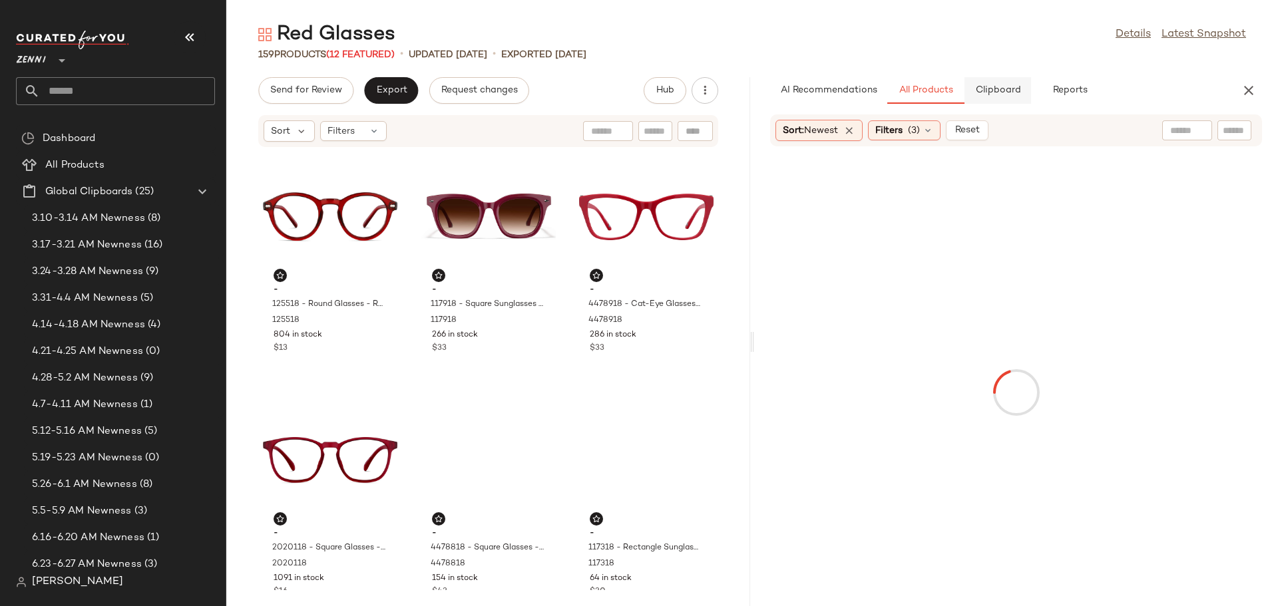
click at [986, 99] on button "Clipboard" at bounding box center [997, 90] width 67 height 27
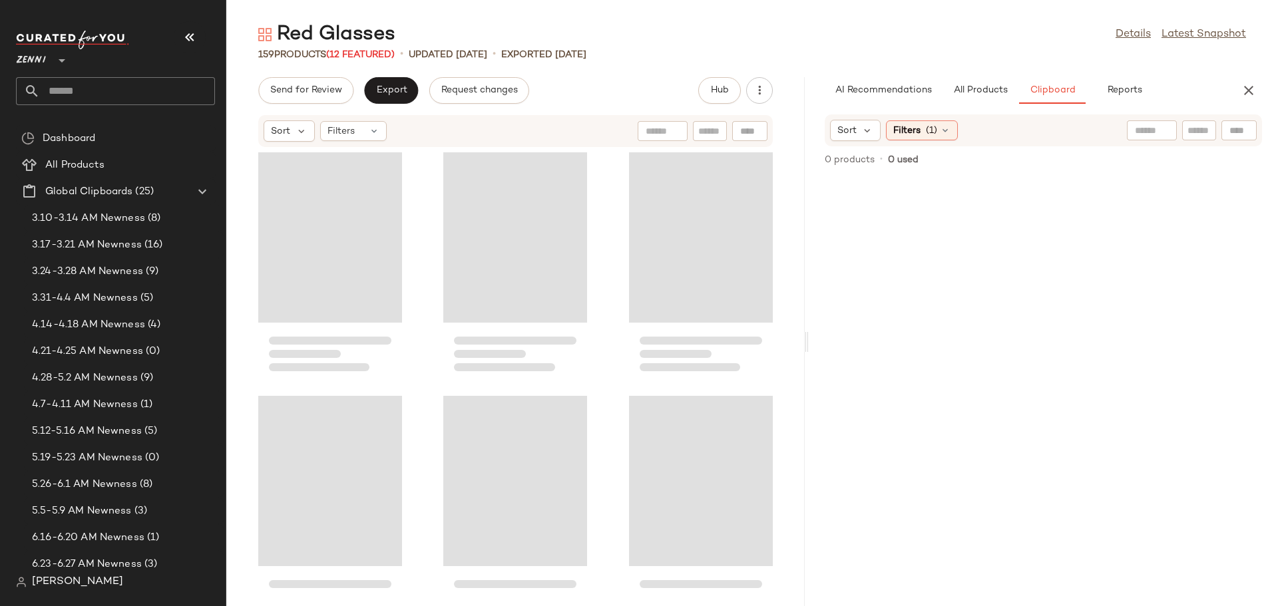
drag, startPoint x: 753, startPoint y: 341, endPoint x: 818, endPoint y: 341, distance: 65.2
click at [818, 341] on div "Red Glasses Details Latest Snapshot 159 Products (12 Featured) • updated Aug 19…" at bounding box center [752, 313] width 1052 height 585
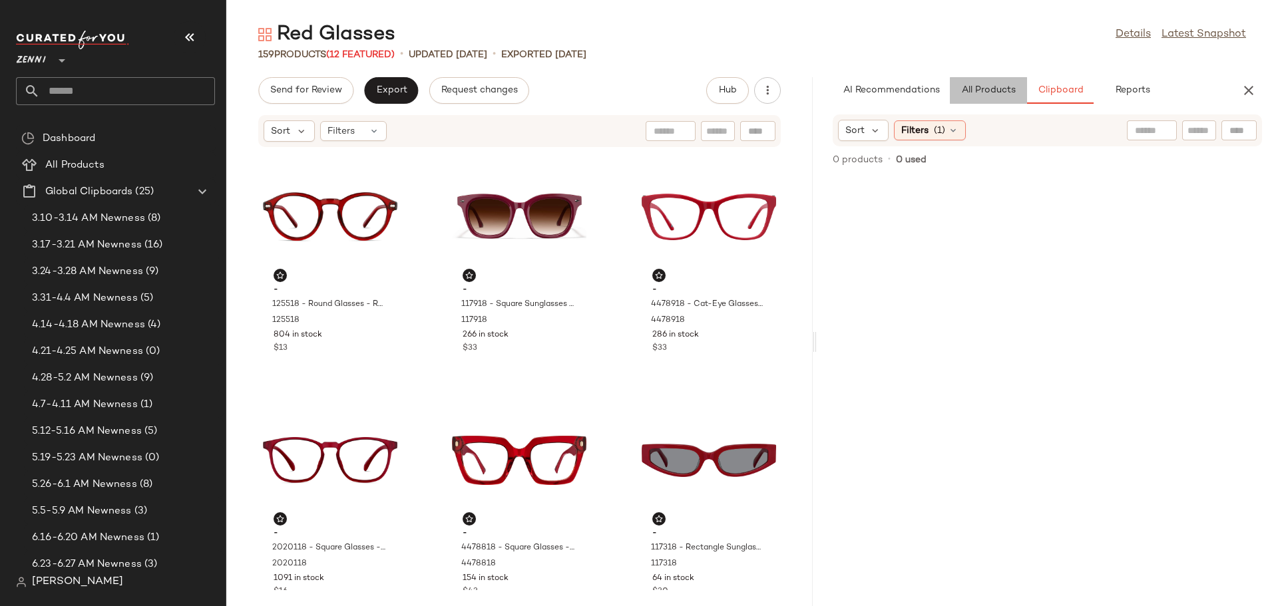
click at [986, 84] on button "All Products" at bounding box center [988, 90] width 77 height 27
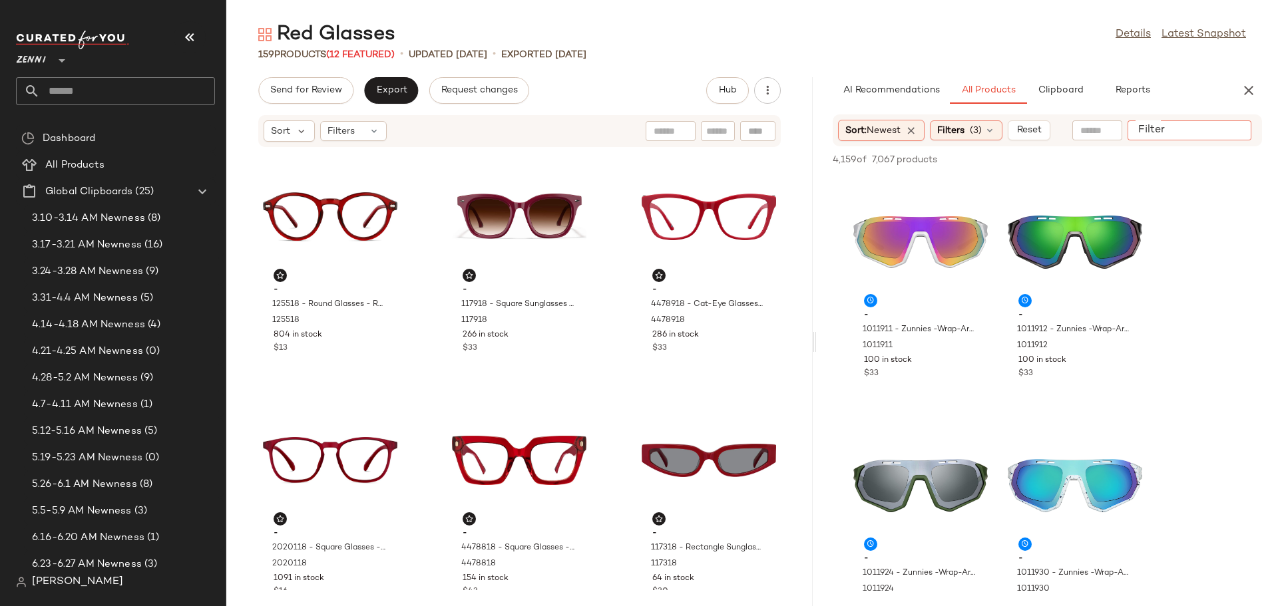
click at [1234, 132] on input "Filter" at bounding box center [1189, 131] width 113 height 14
type input "***"
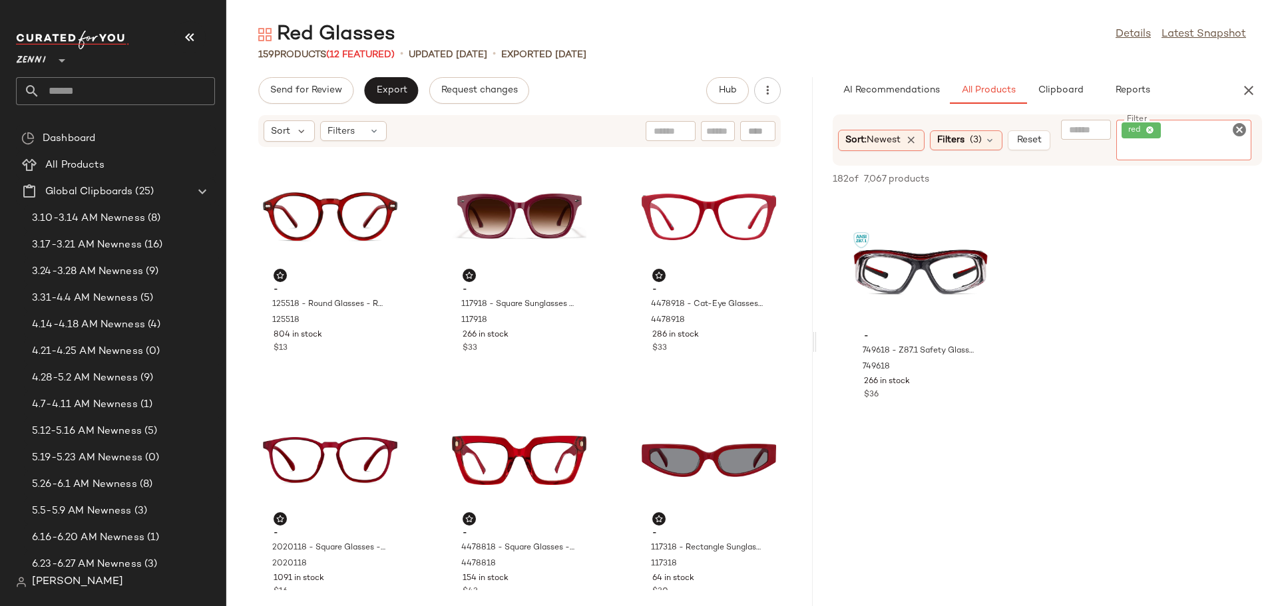
scroll to position [3927, 0]
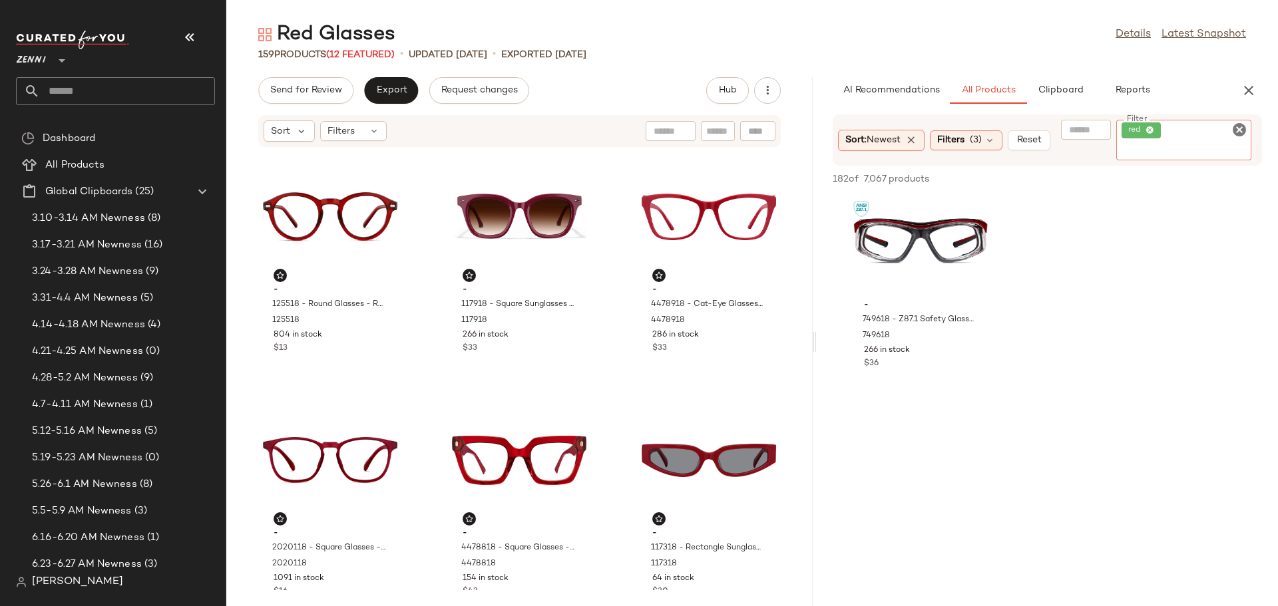
click at [1239, 128] on icon "Clear Filter" at bounding box center [1239, 130] width 16 height 16
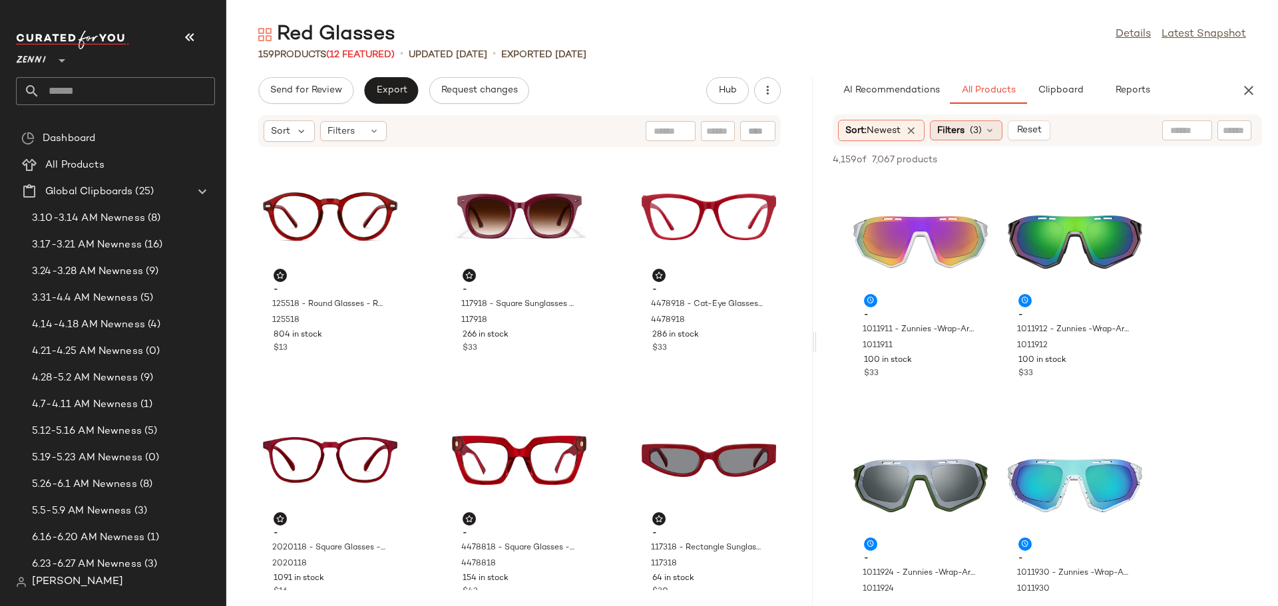
click at [994, 130] on icon at bounding box center [989, 130] width 11 height 11
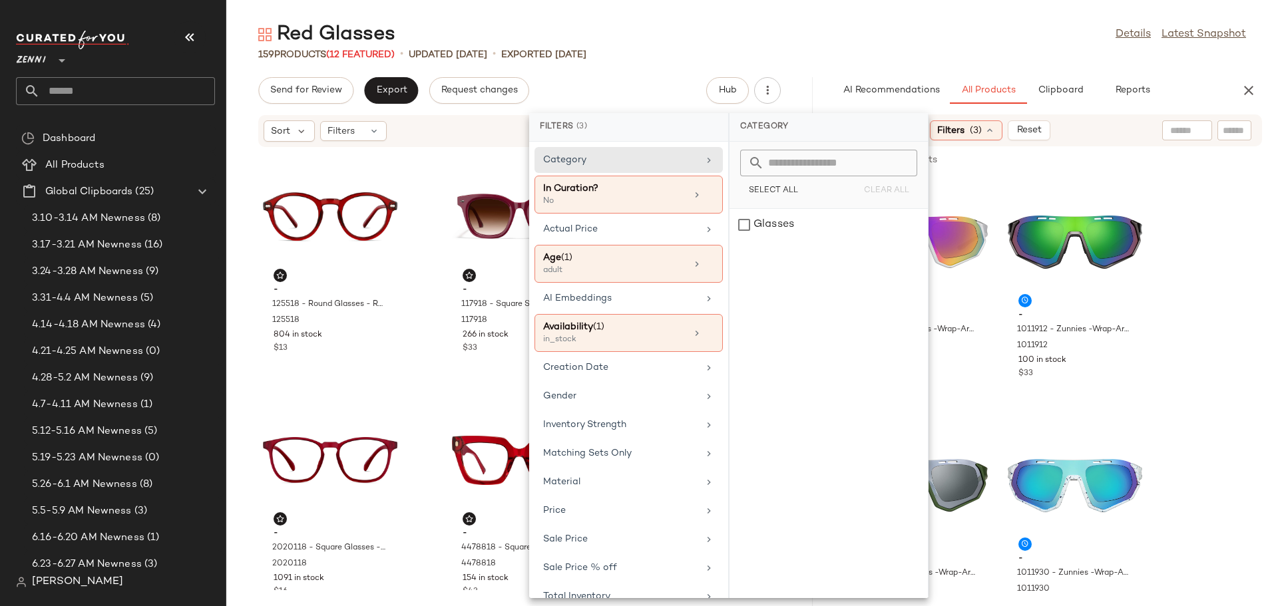
click at [994, 130] on icon at bounding box center [989, 130] width 11 height 11
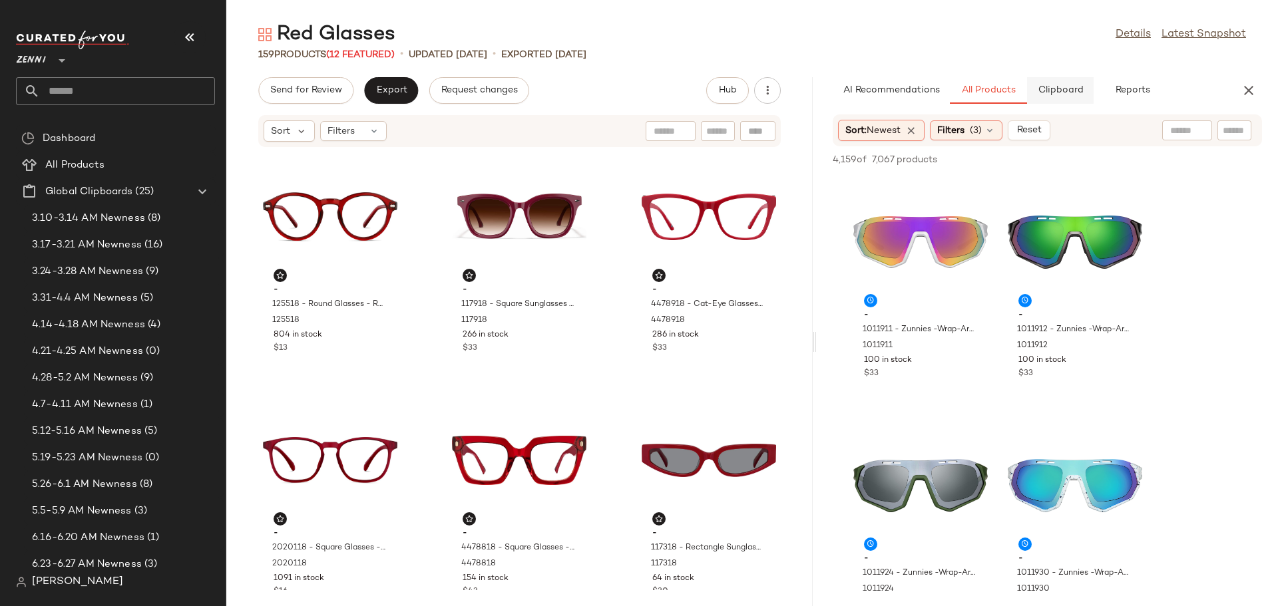
click at [1064, 93] on span "Clipboard" at bounding box center [1060, 90] width 46 height 11
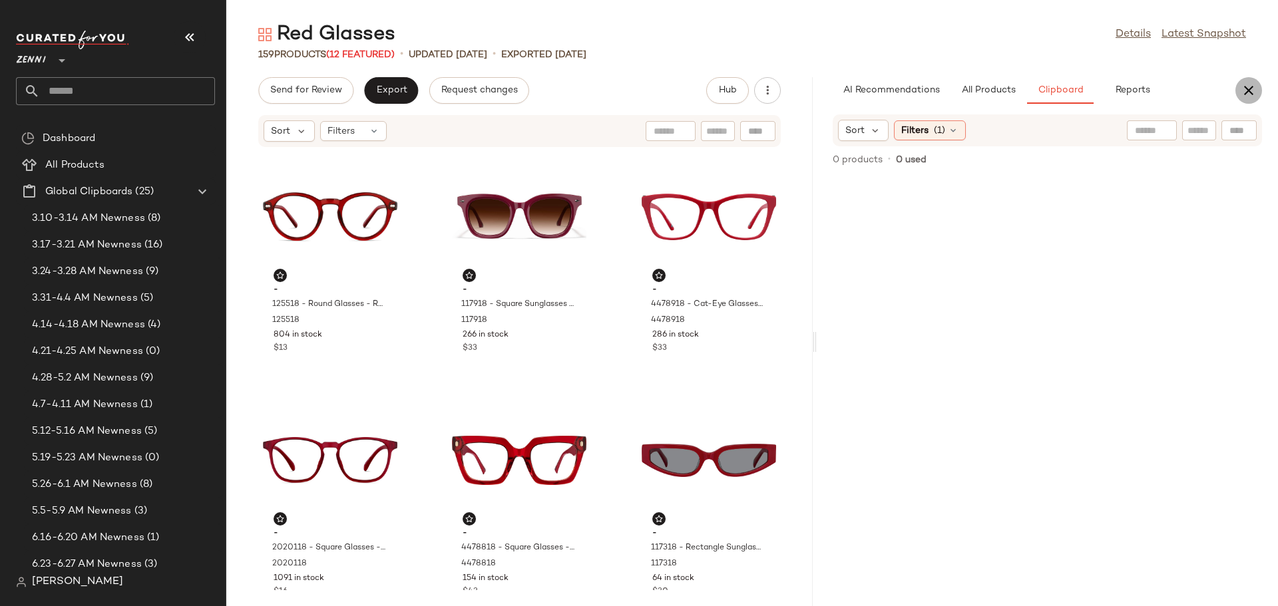
click at [1247, 87] on icon "button" at bounding box center [1249, 91] width 16 height 16
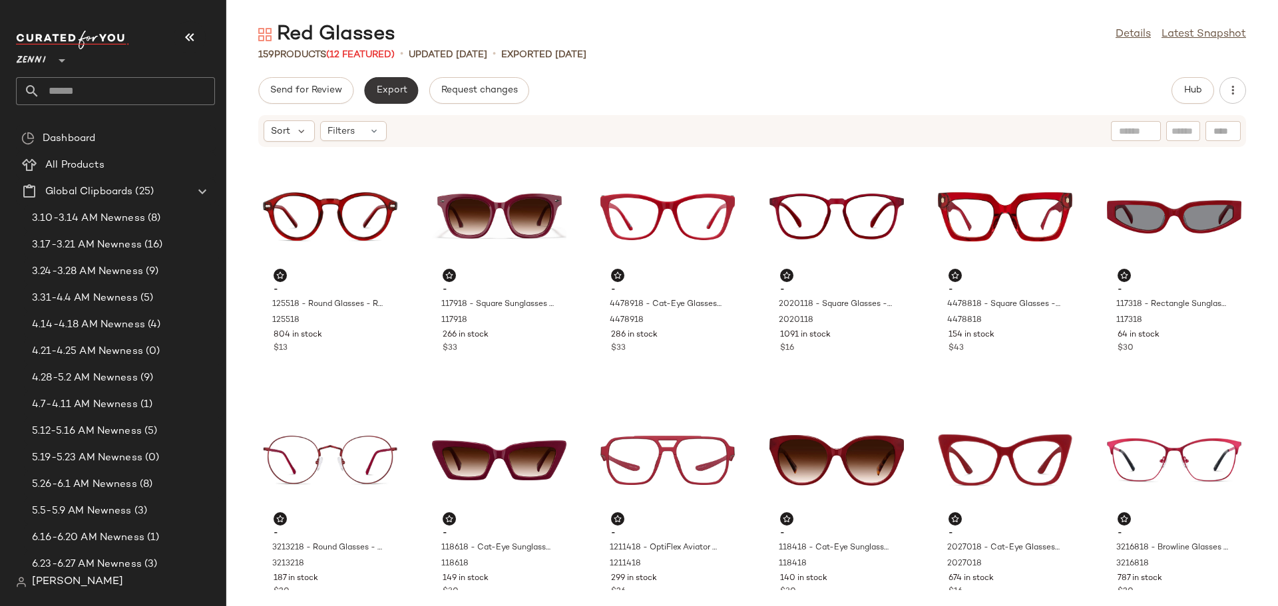
click at [397, 97] on button "Export" at bounding box center [391, 90] width 54 height 27
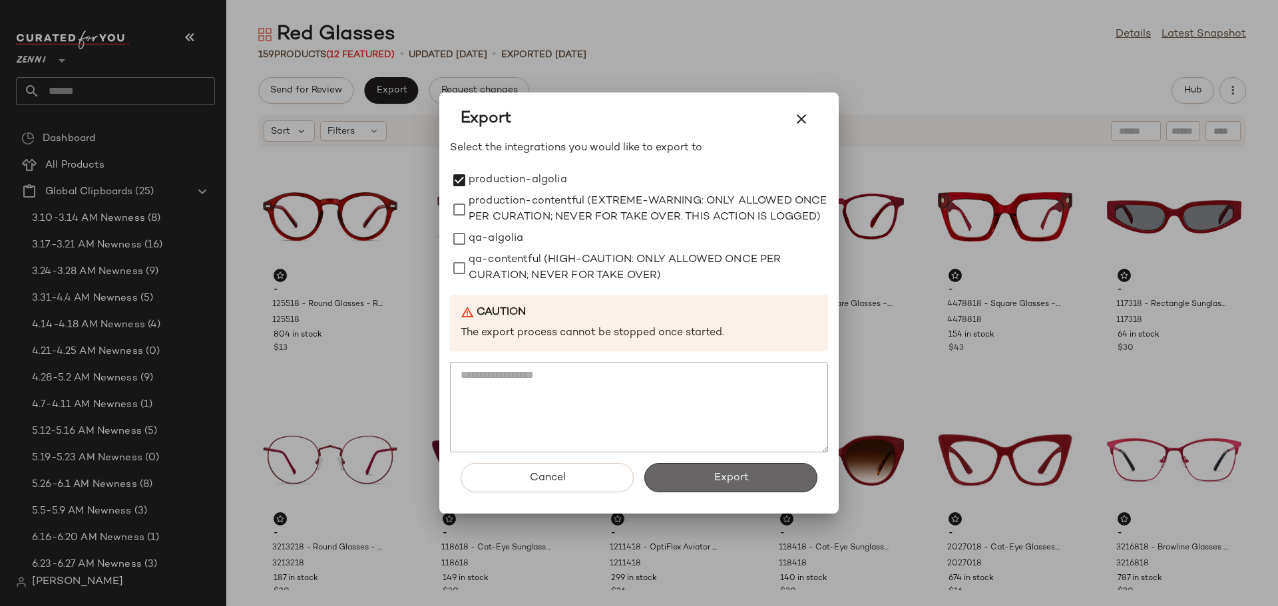
click at [720, 479] on span "Export" at bounding box center [730, 478] width 35 height 13
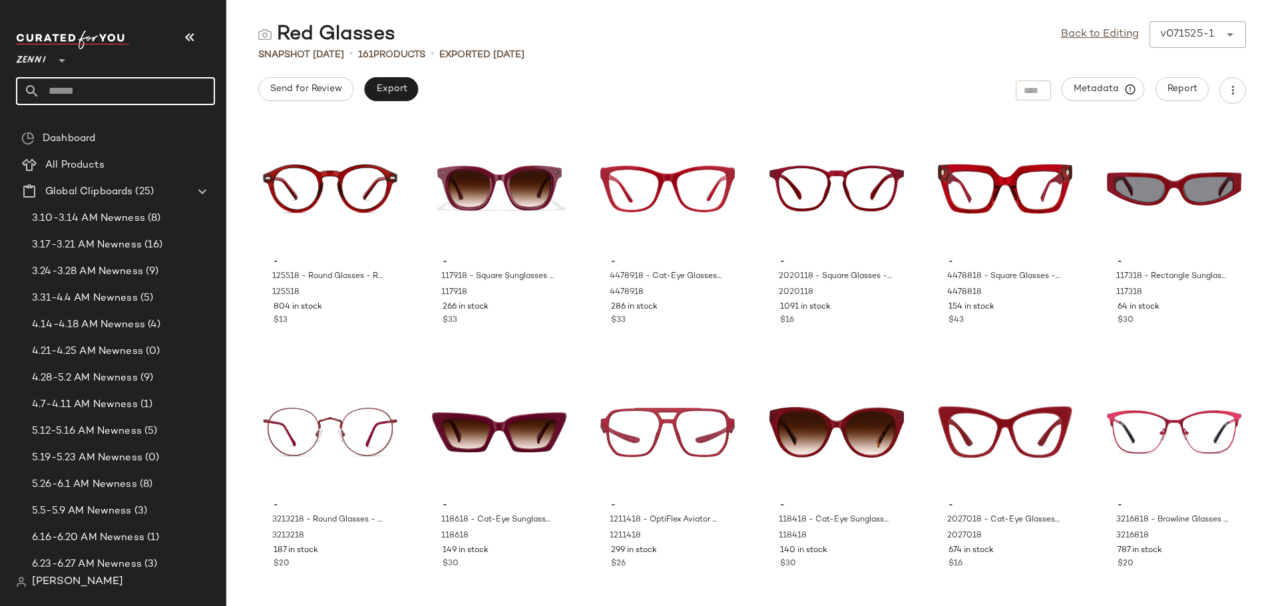
click at [92, 87] on input "text" at bounding box center [127, 91] width 175 height 28
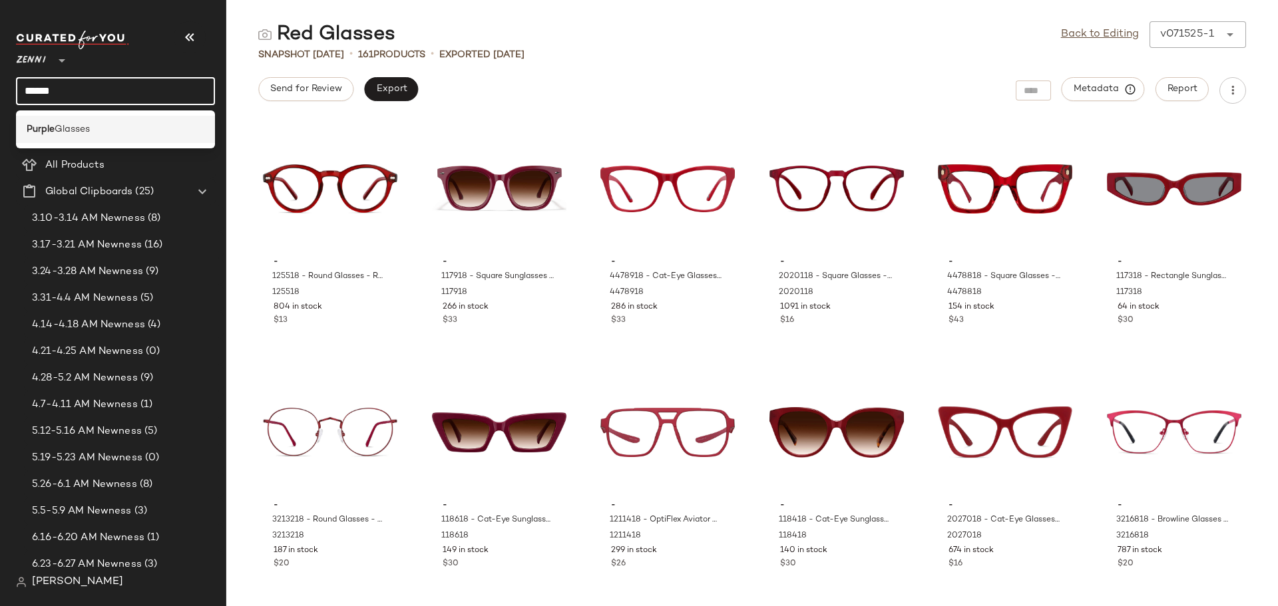
type input "******"
click at [108, 130] on div "Purple Glasses" at bounding box center [116, 129] width 178 height 14
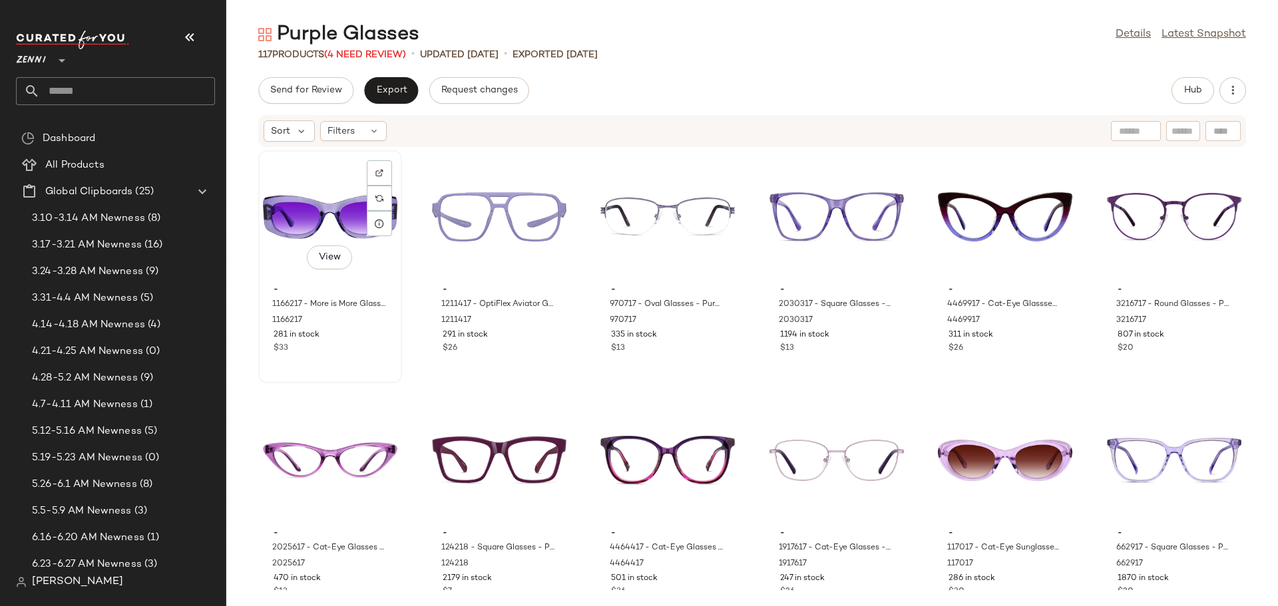
click at [379, 369] on div "View - 1166217 - More is More Glasses - Purple - Plastic 1166217 281 in stock $…" at bounding box center [330, 267] width 141 height 230
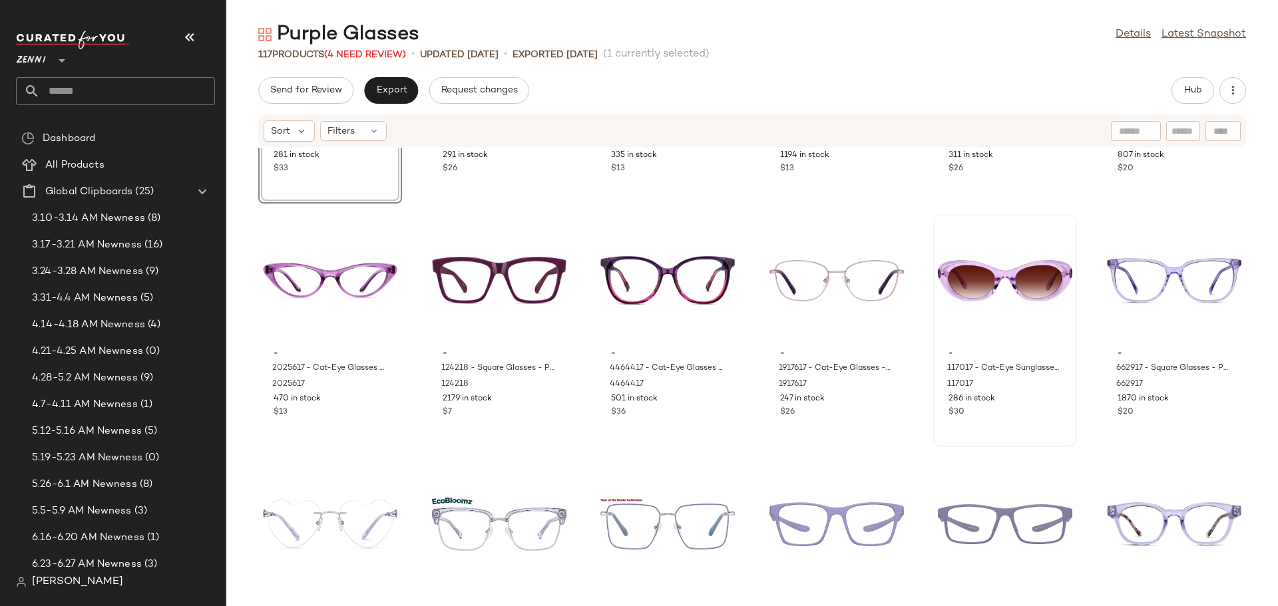
scroll to position [200, 0]
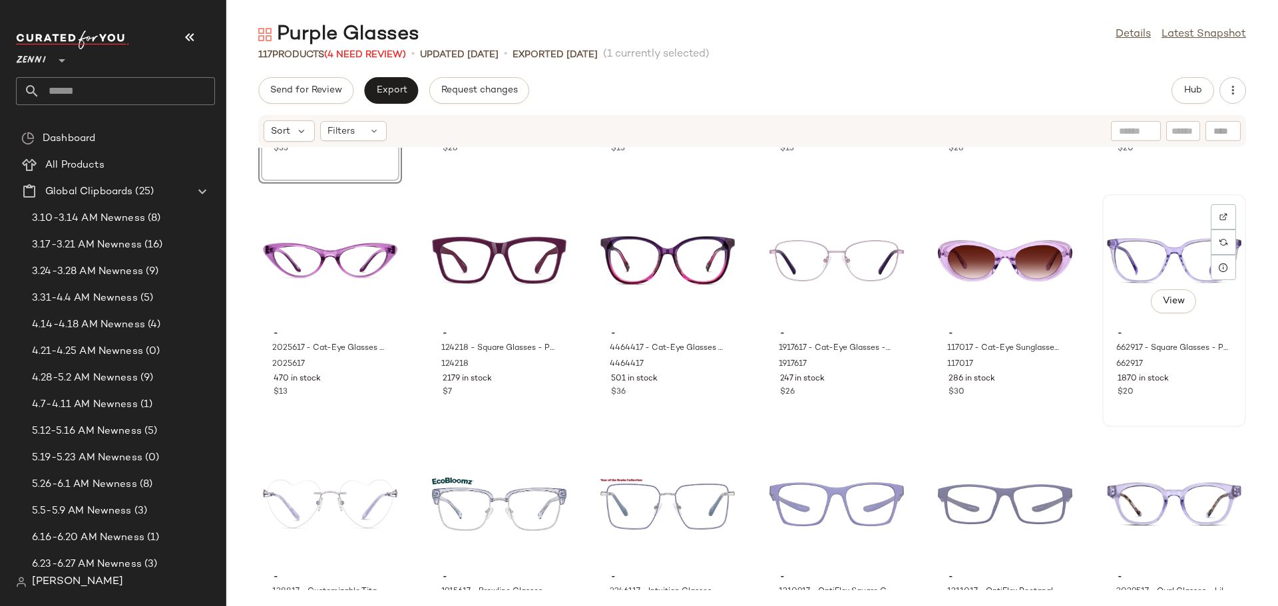
click at [1134, 404] on div "View - 662917 - Square Glasses - Purple - Acetate 662917 1870 in stock $20" at bounding box center [1173, 311] width 141 height 230
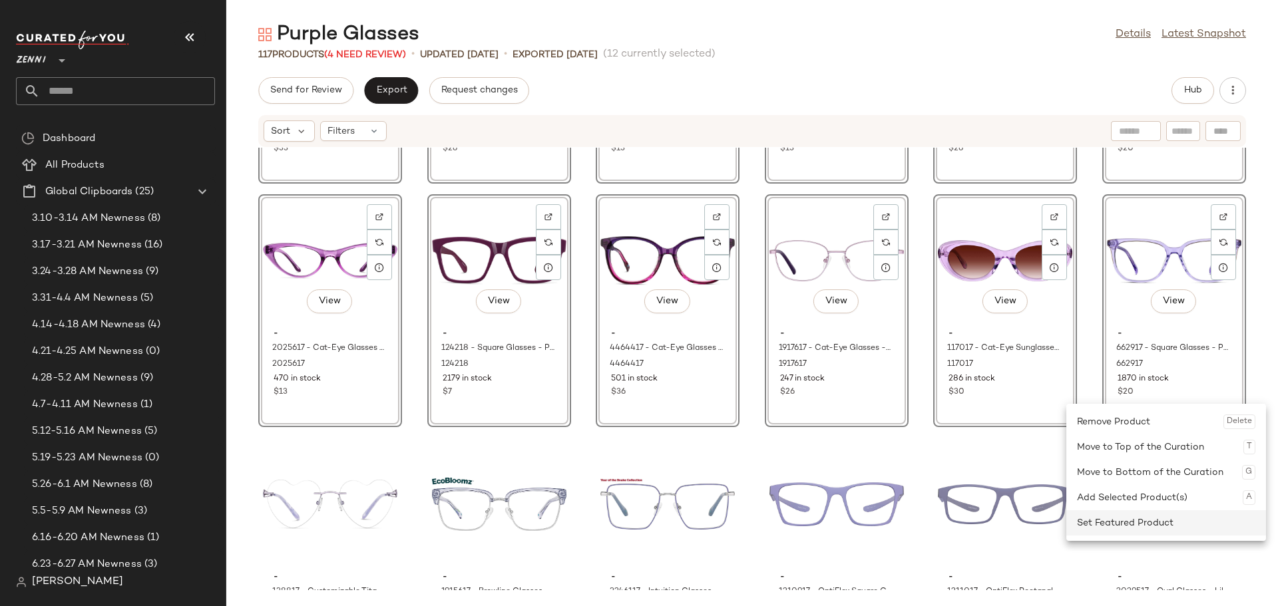
click at [1134, 525] on div "Set Featured Product" at bounding box center [1166, 522] width 178 height 25
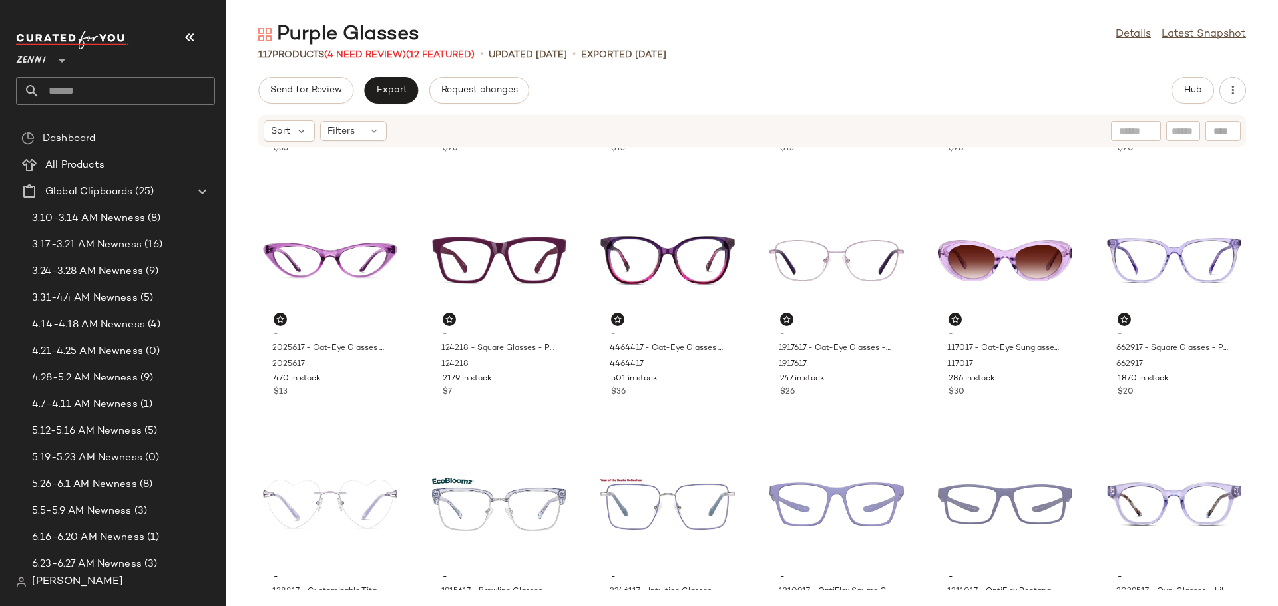
click at [411, 391] on div "- 1166217 - More is More Glasses - Purple - Plastic 1166217 281 in stock $33 - …" at bounding box center [752, 369] width 1052 height 443
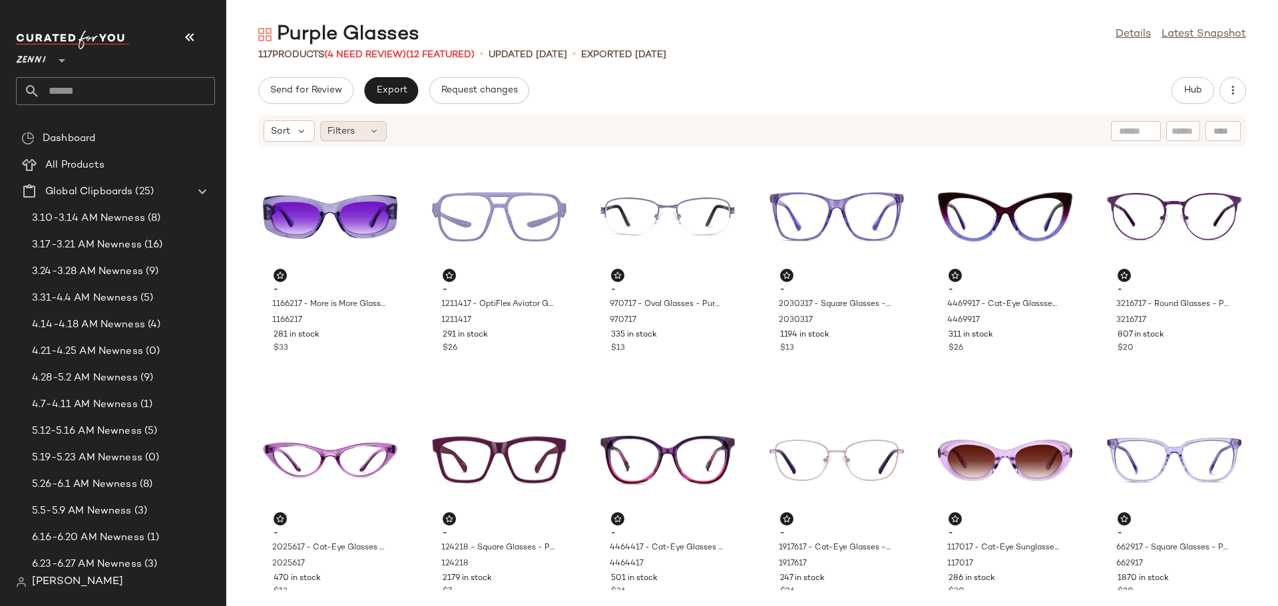
click at [344, 133] on span "Filters" at bounding box center [340, 131] width 27 height 14
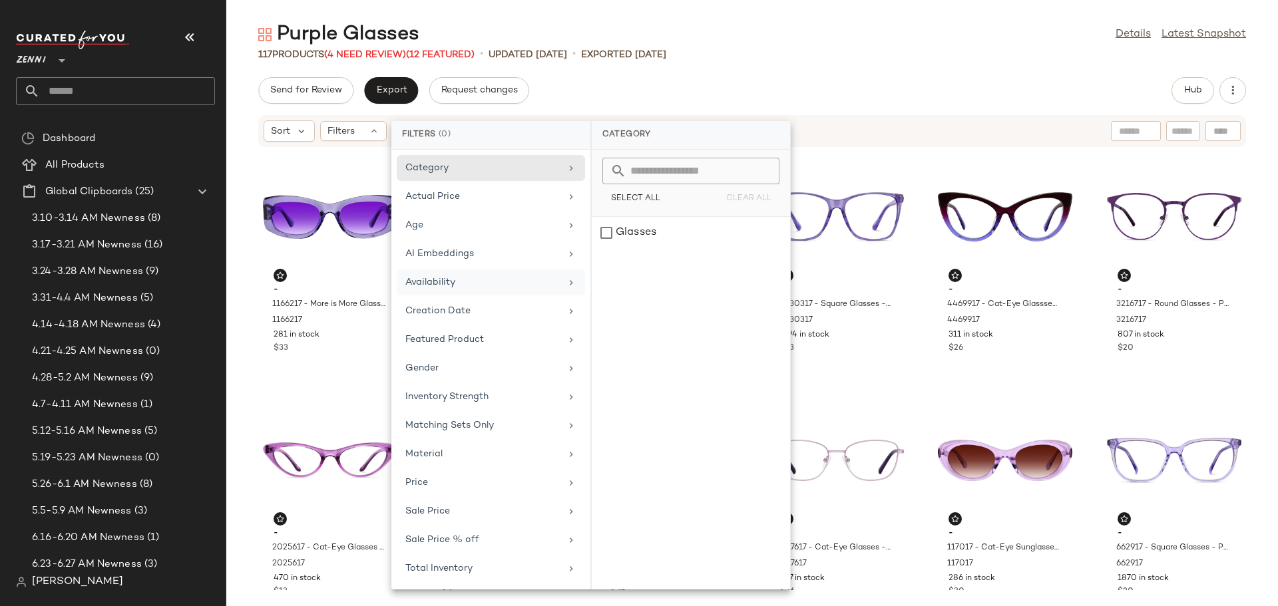
click at [463, 288] on div "Availability" at bounding box center [482, 283] width 155 height 14
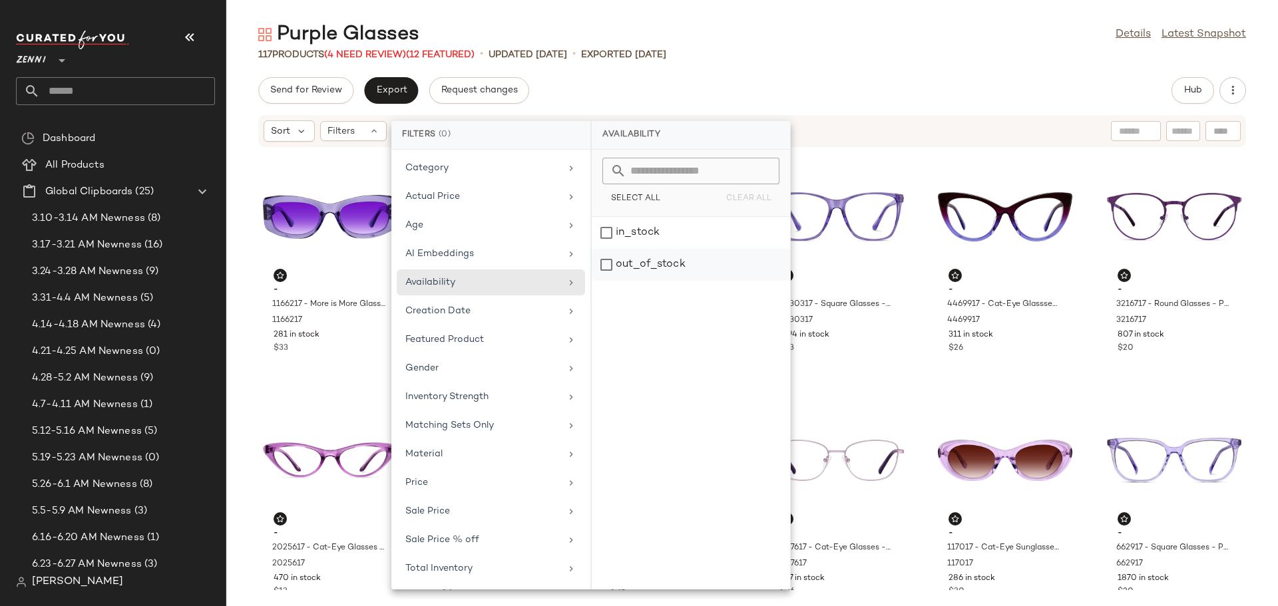
click at [603, 264] on div "out_of_stock" at bounding box center [691, 265] width 198 height 32
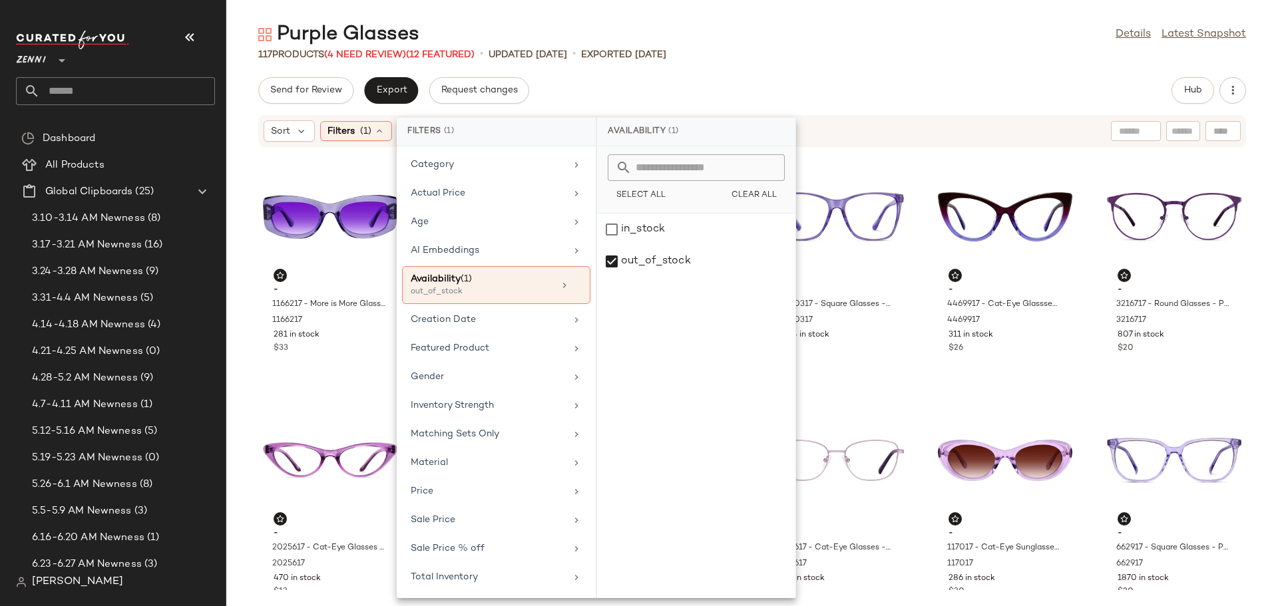
click at [843, 43] on div "Purple Glasses Details Latest Snapshot" at bounding box center [752, 34] width 1052 height 27
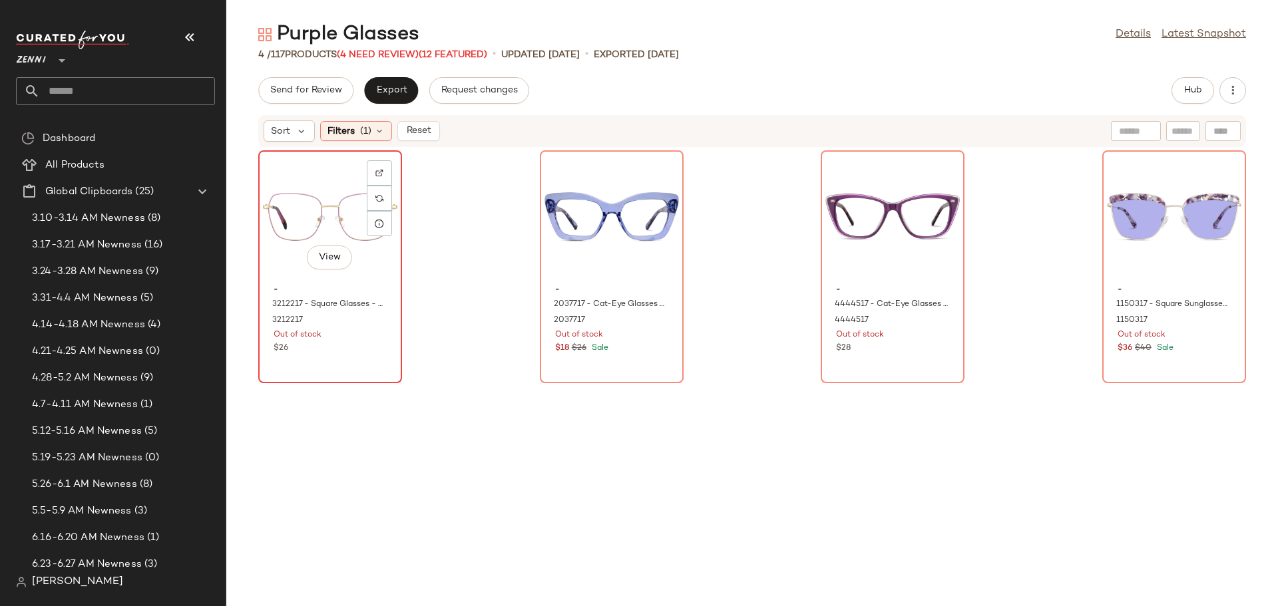
click at [306, 196] on div "View" at bounding box center [330, 217] width 134 height 124
click at [572, 212] on div "View" at bounding box center [611, 217] width 134 height 124
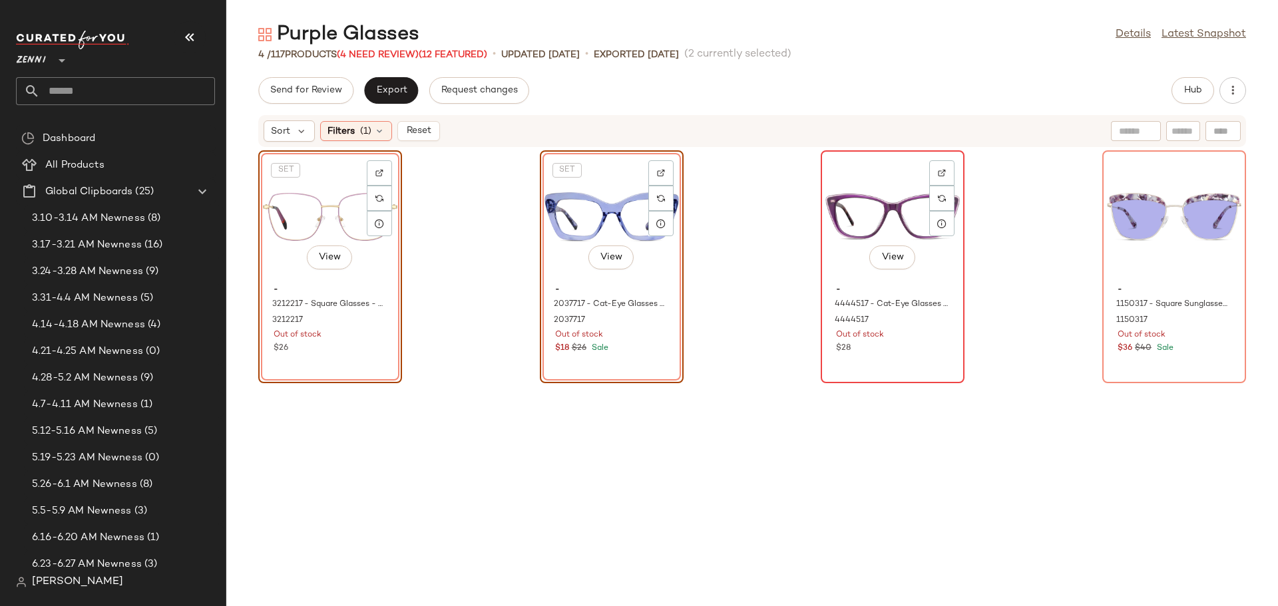
click at [847, 224] on div "View" at bounding box center [892, 217] width 134 height 124
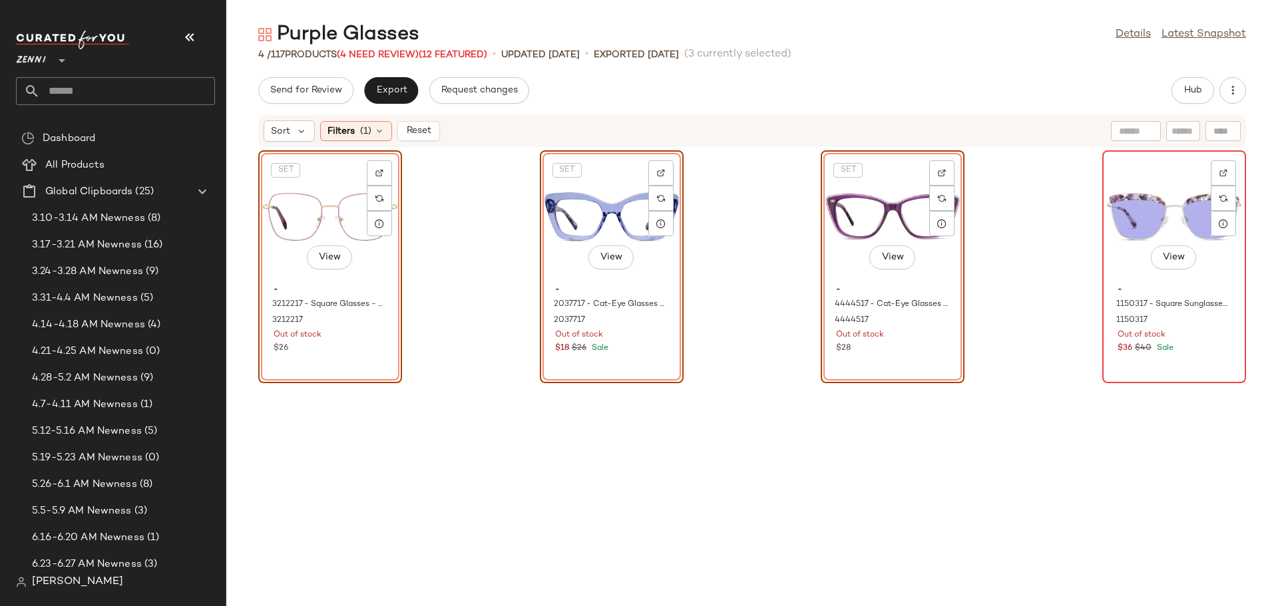
click at [1125, 219] on div "View" at bounding box center [1174, 217] width 134 height 124
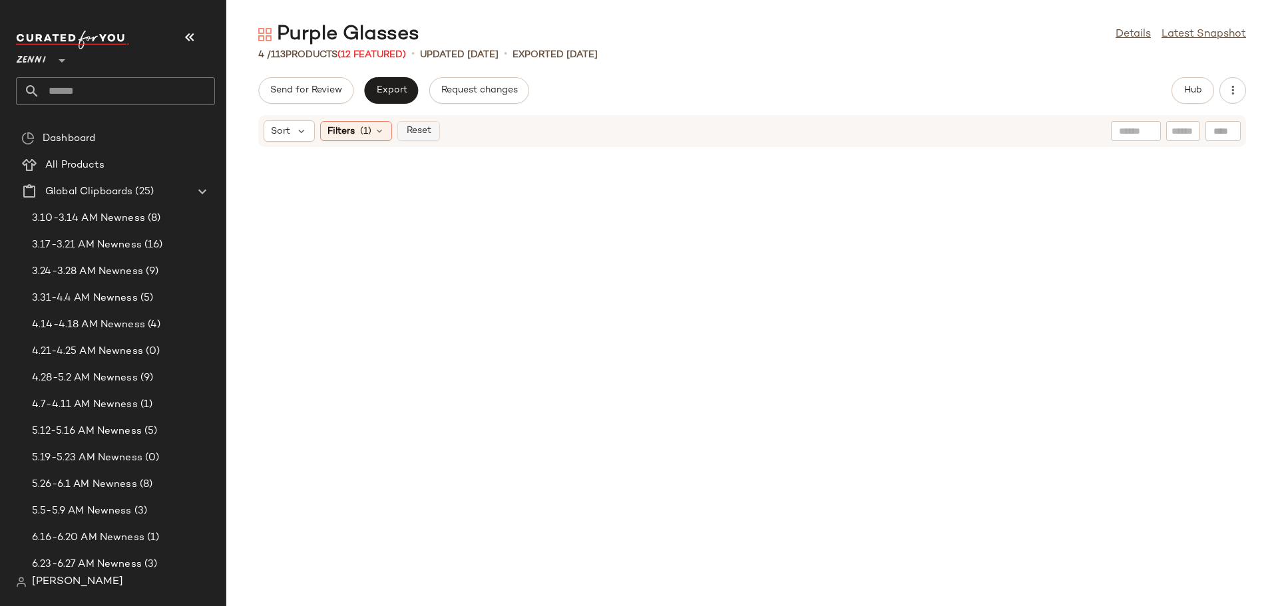
click at [423, 130] on span "Reset" at bounding box center [417, 131] width 25 height 11
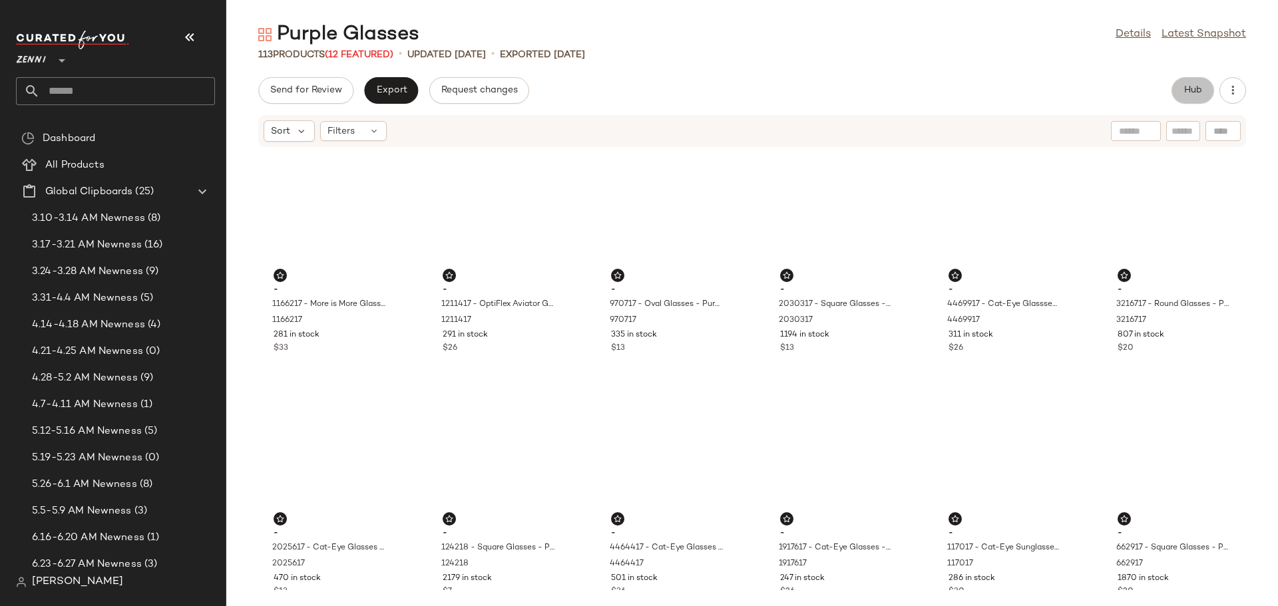
click at [1186, 89] on span "Hub" at bounding box center [1192, 90] width 19 height 11
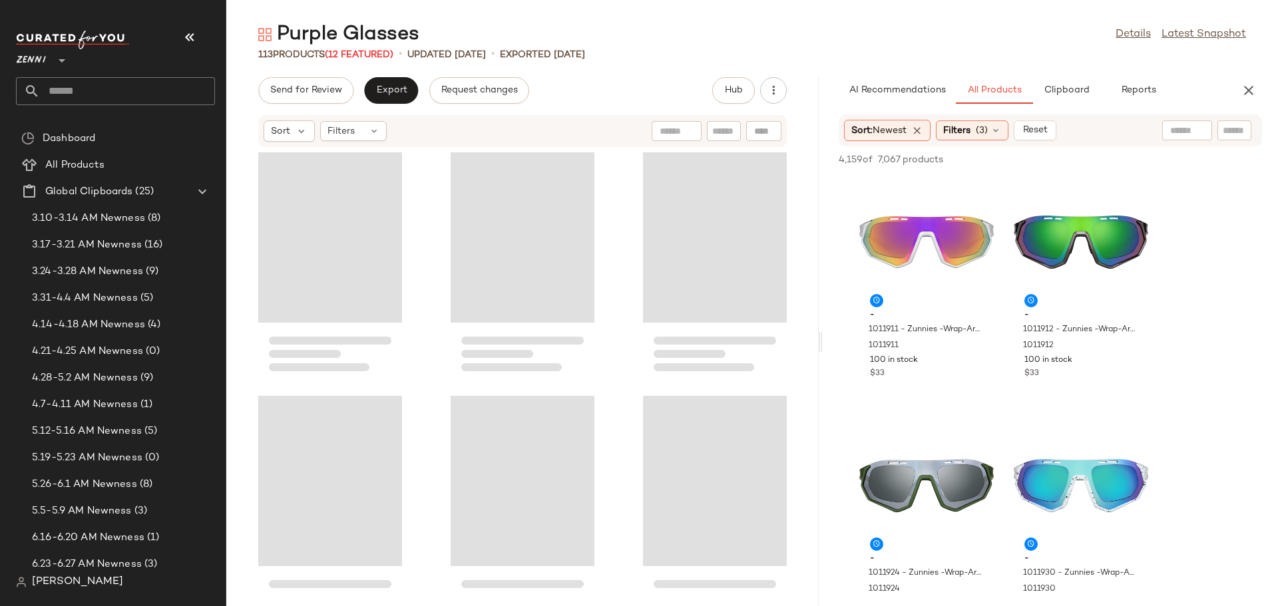
drag, startPoint x: 751, startPoint y: 343, endPoint x: 823, endPoint y: 339, distance: 72.7
click at [823, 339] on div "Purple Glasses Details Latest Snapshot 113 Products (12 Featured) • updated Aug…" at bounding box center [752, 313] width 1052 height 585
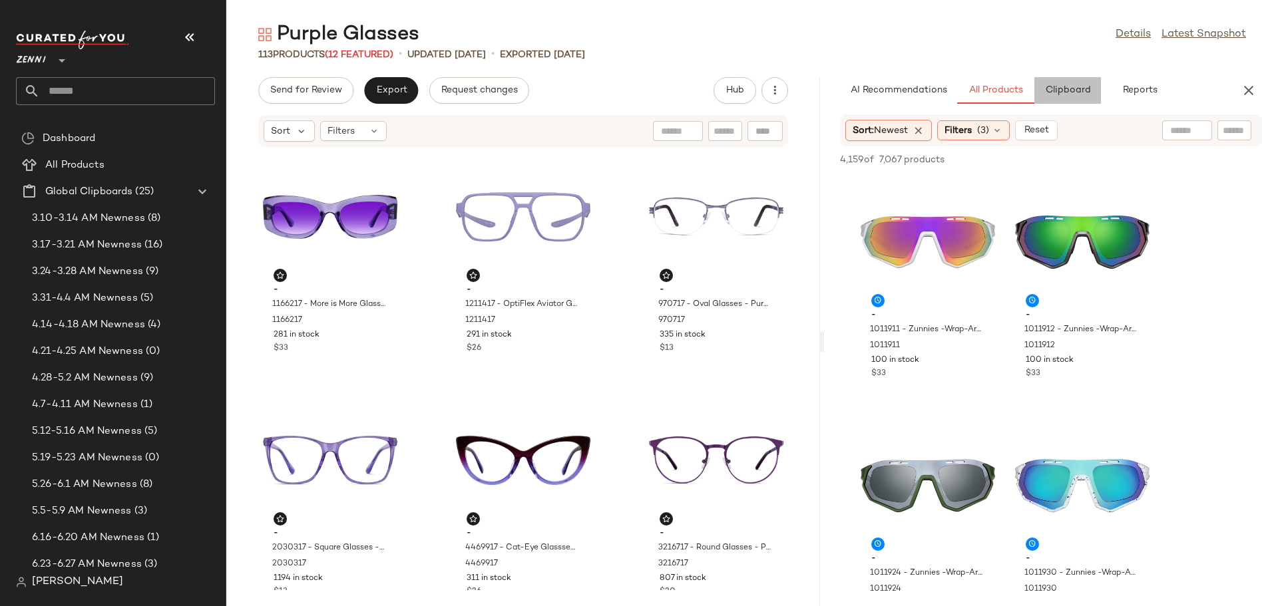
click at [1063, 86] on span "Clipboard" at bounding box center [1067, 90] width 46 height 11
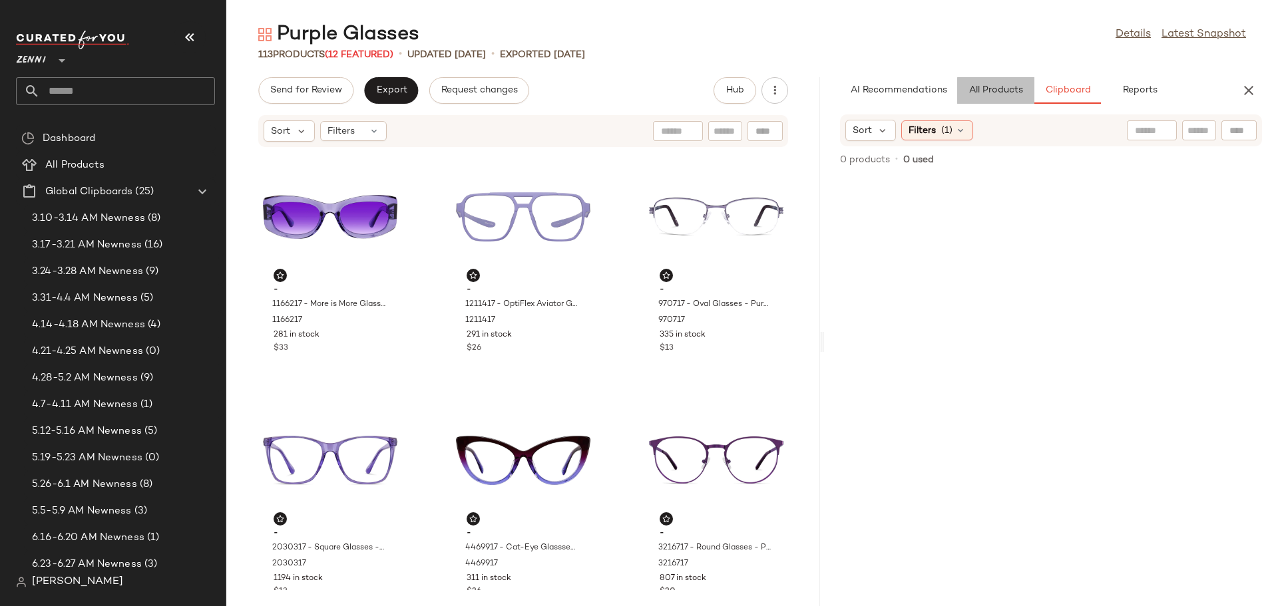
click at [991, 93] on span "All Products" at bounding box center [995, 90] width 55 height 11
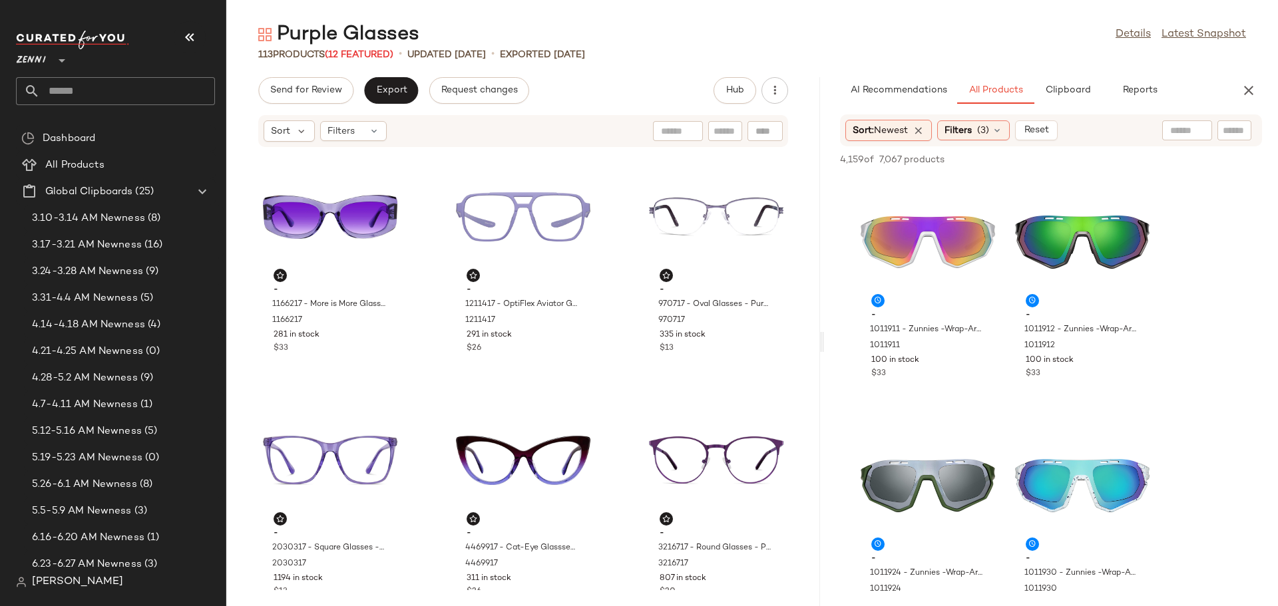
click at [1229, 125] on input "text" at bounding box center [1234, 131] width 23 height 14
type input "******"
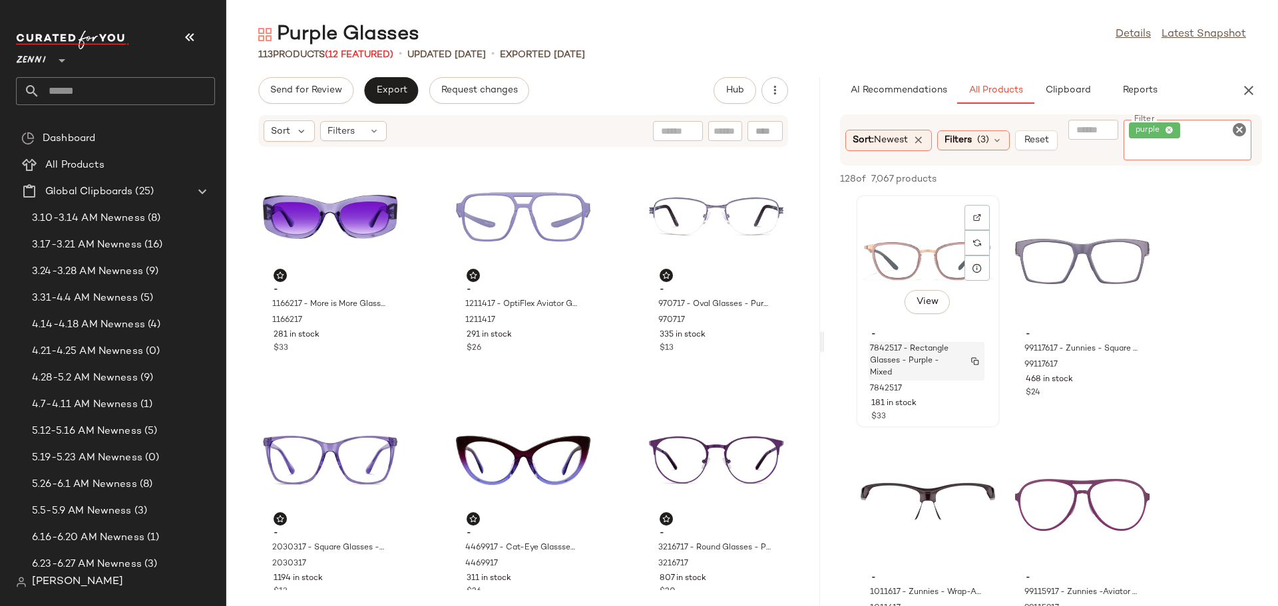
click at [881, 369] on div "- 7842517 - Rectangle Glasses - Purple - Mixed 7842517 181 in stock $33" at bounding box center [928, 373] width 134 height 101
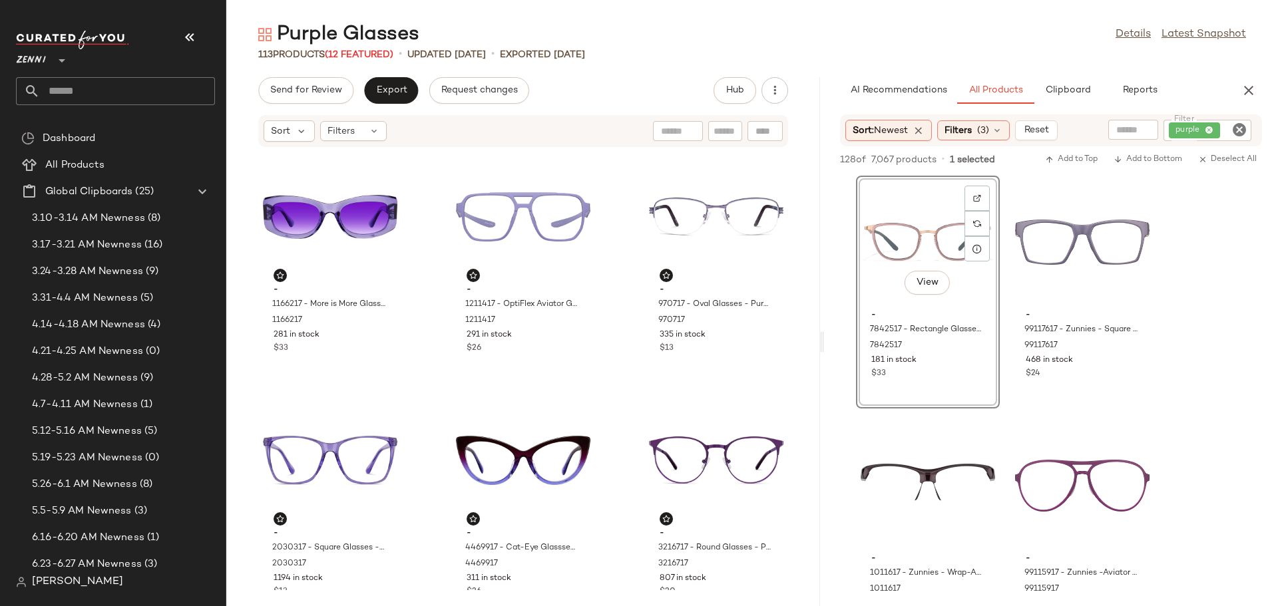
click at [926, 244] on div "View" at bounding box center [928, 242] width 134 height 124
click at [1133, 158] on span "Add to Bottom" at bounding box center [1147, 159] width 69 height 9
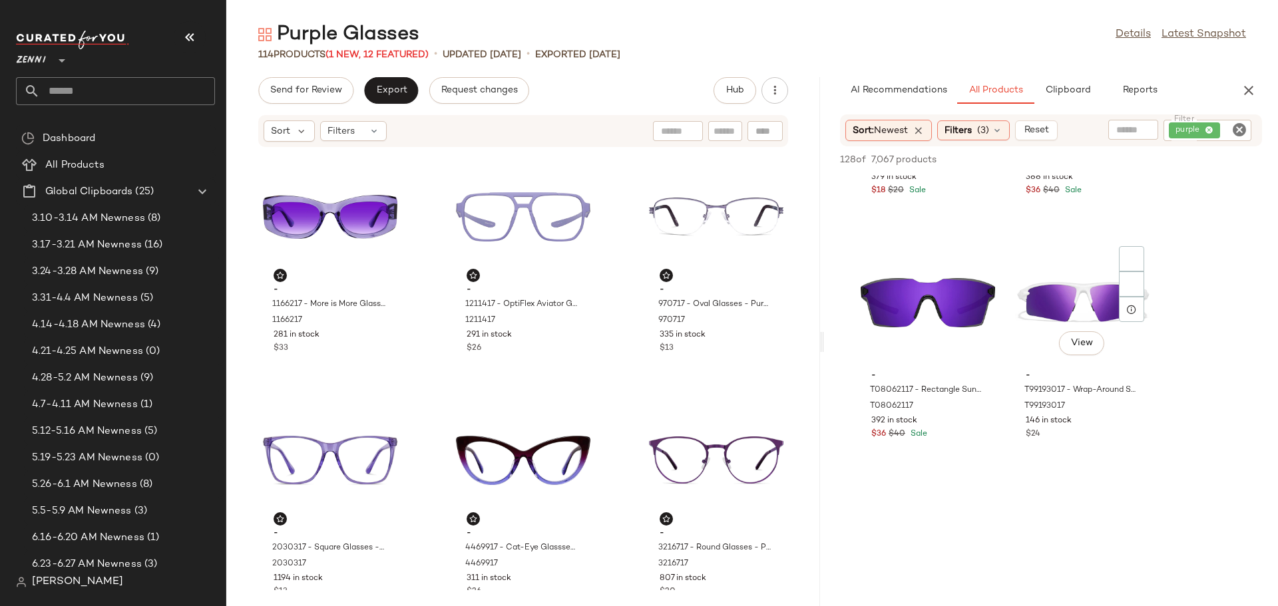
scroll to position [1664, 0]
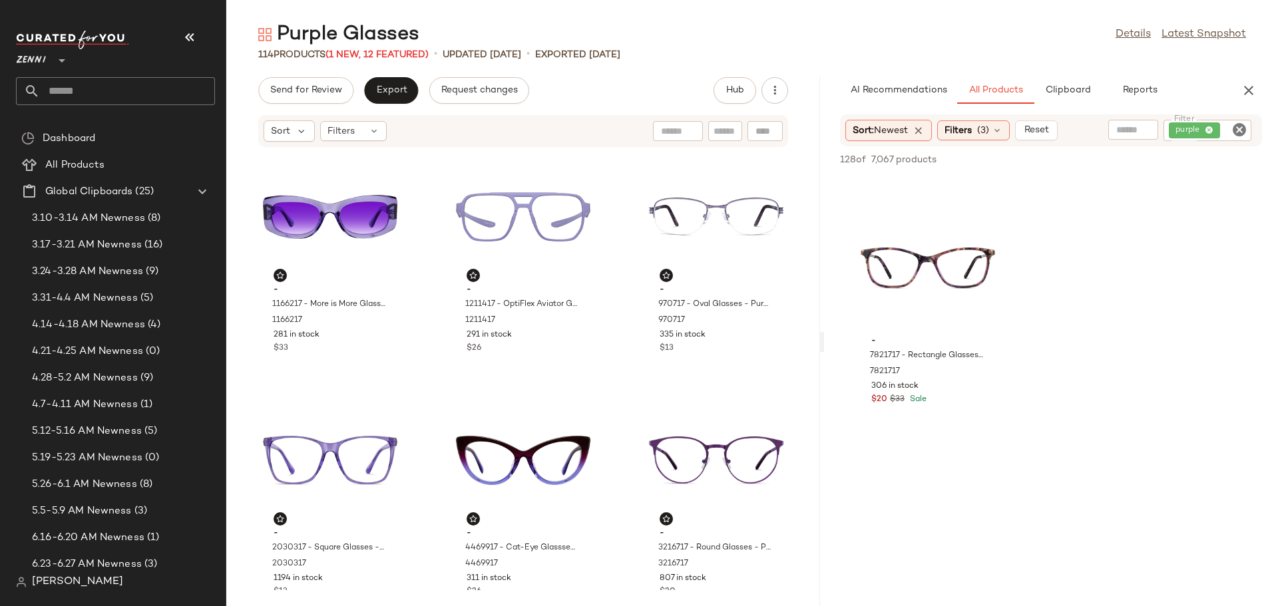
scroll to position [2662, 0]
click at [1237, 128] on icon "Clear Filter" at bounding box center [1239, 130] width 16 height 16
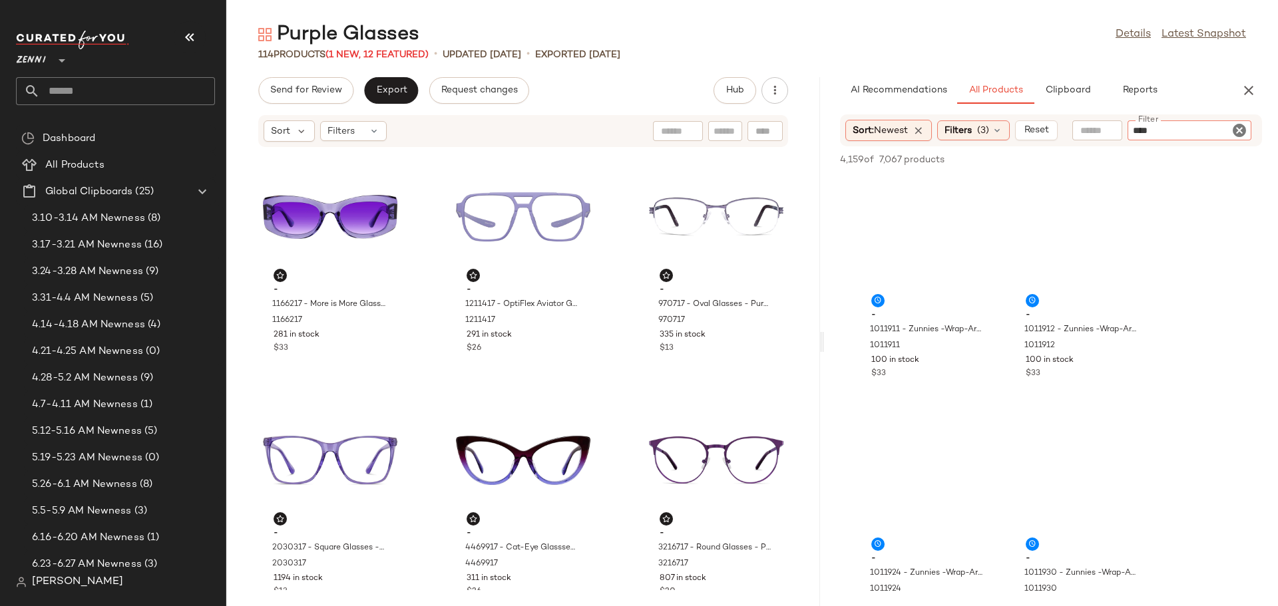
type input "*****"
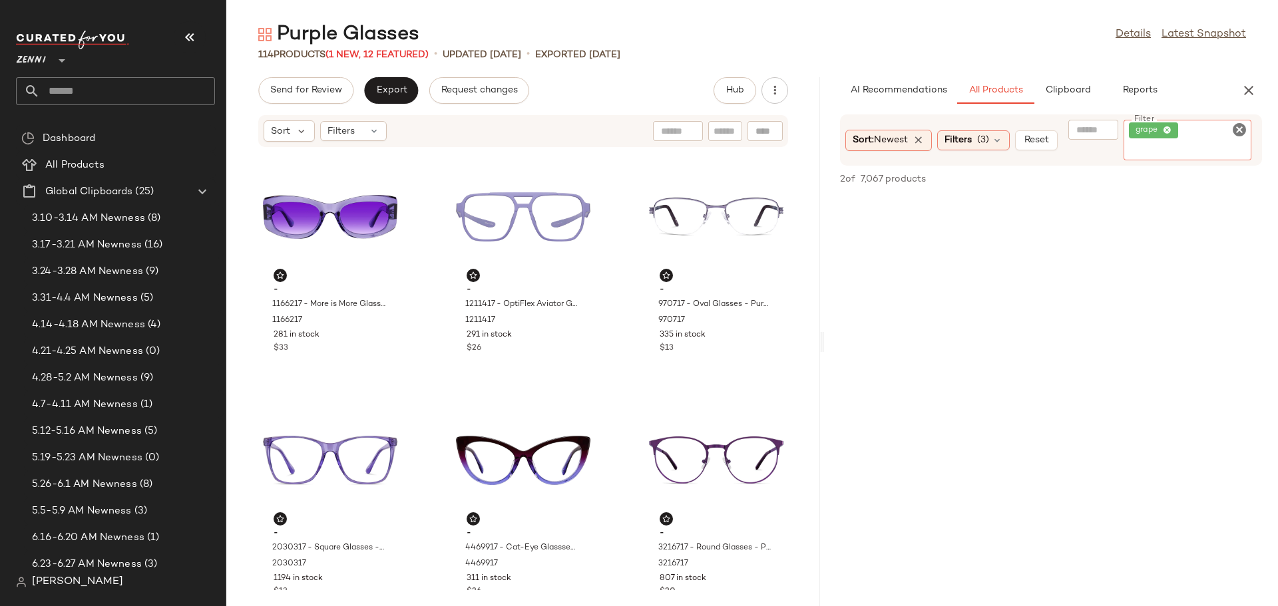
click at [1237, 128] on icon "Clear Filter" at bounding box center [1239, 130] width 16 height 16
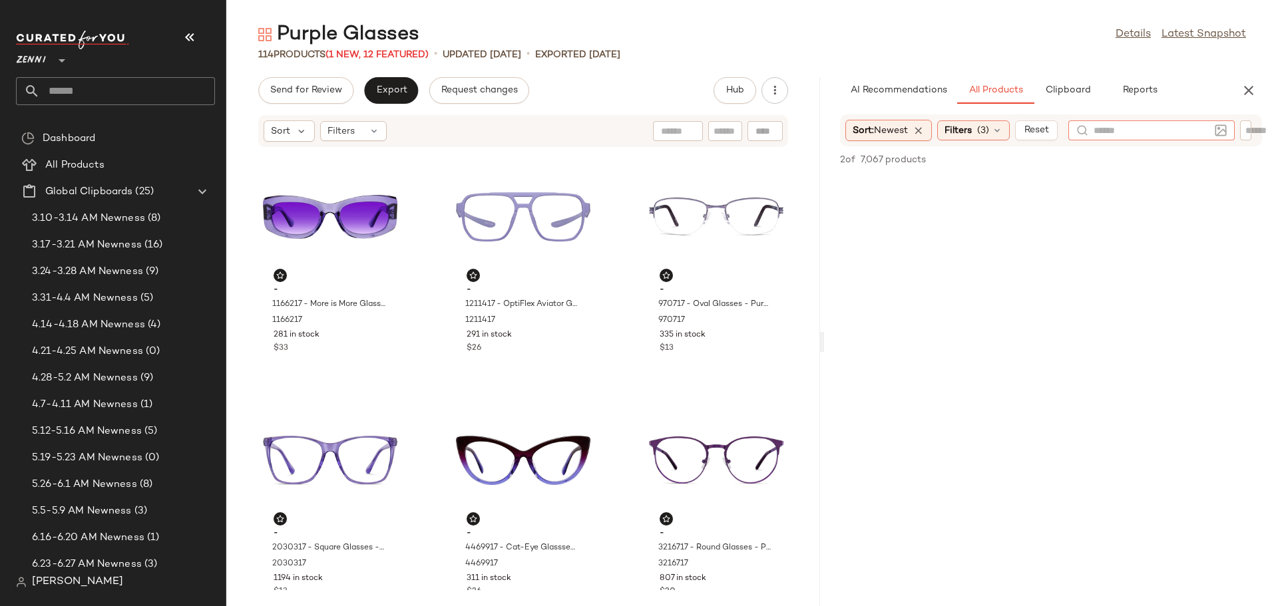
click at [1101, 130] on input "text" at bounding box center [1151, 131] width 116 height 14
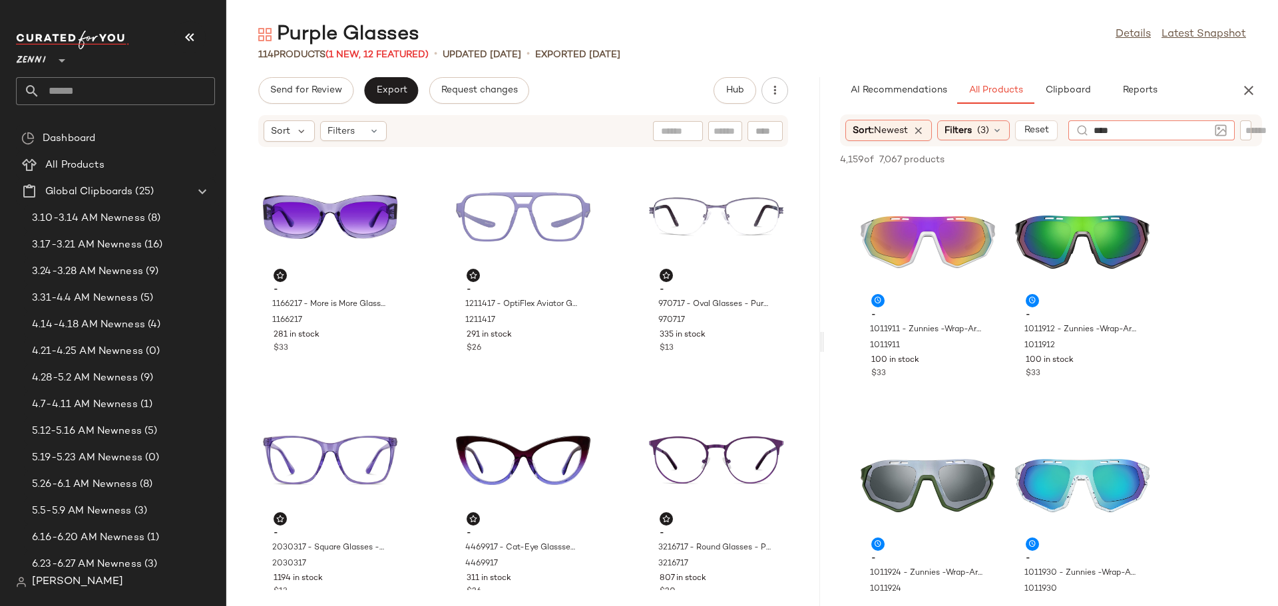
type input "*****"
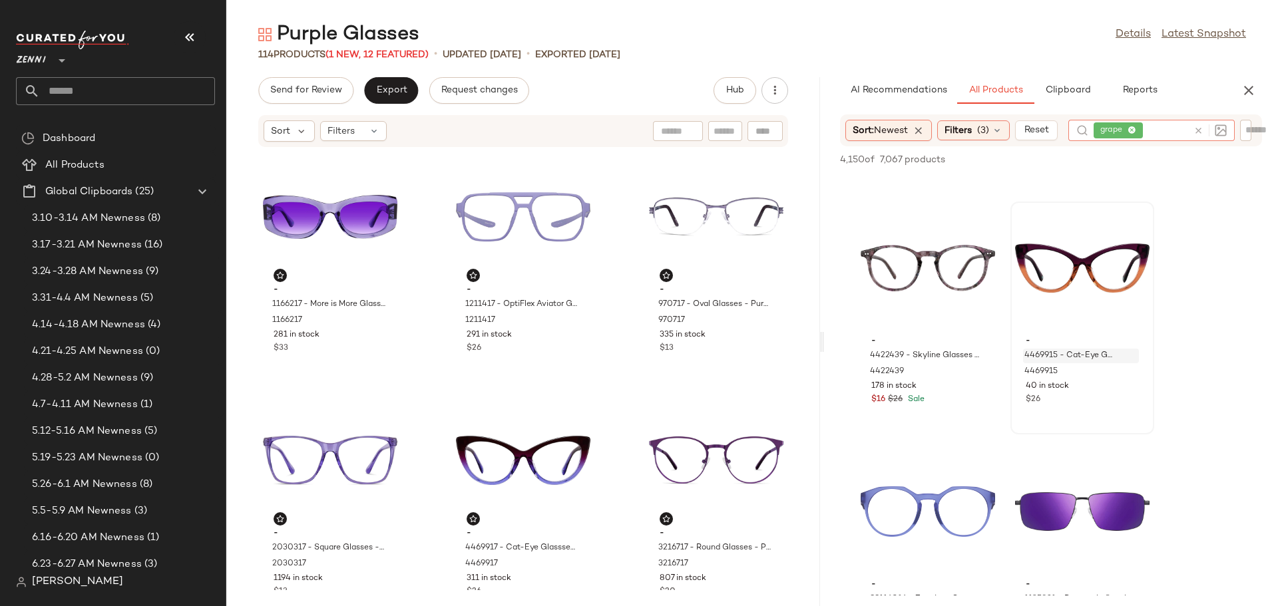
scroll to position [466, 0]
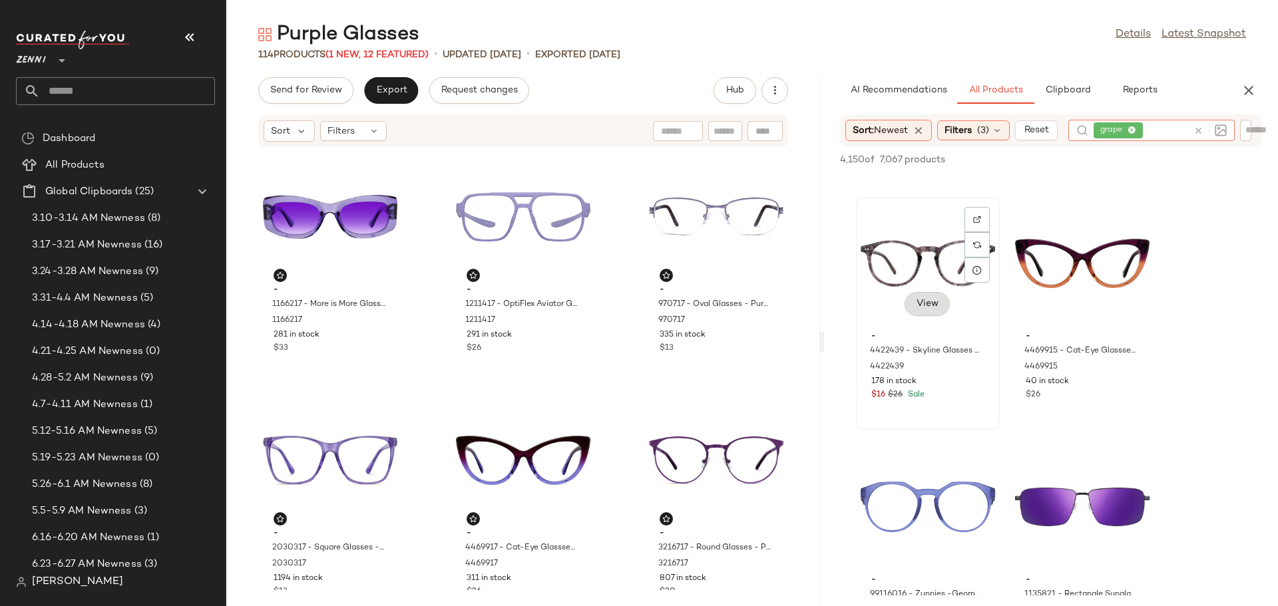
click at [934, 319] on div "View" at bounding box center [928, 264] width 134 height 124
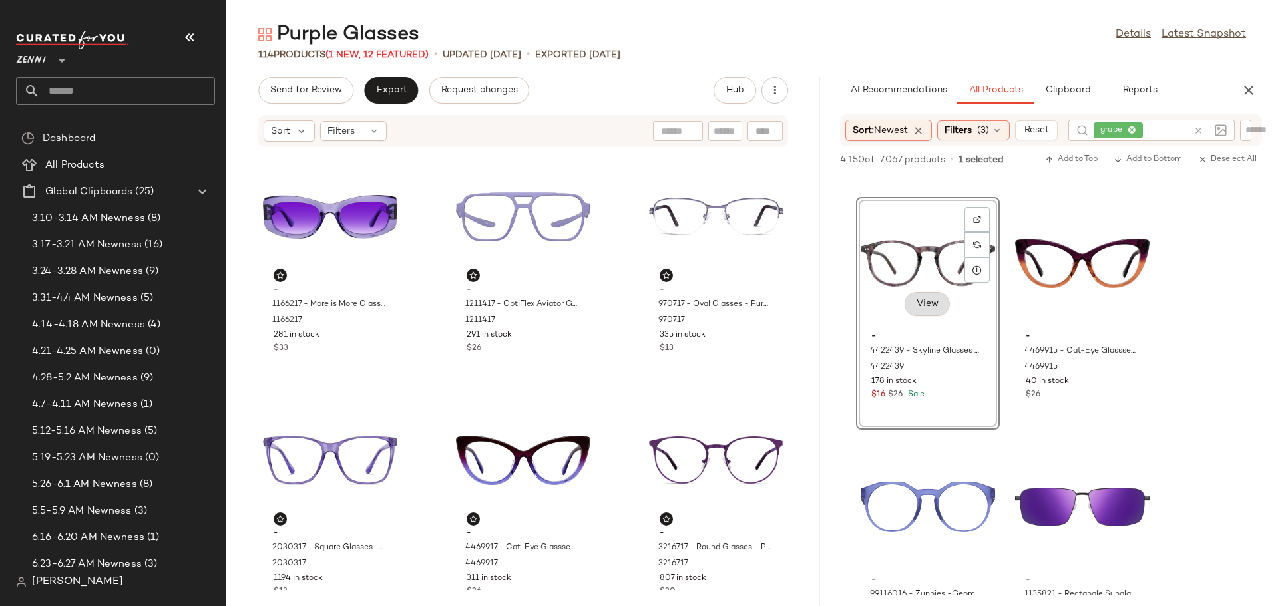
click at [926, 301] on span "View" at bounding box center [927, 304] width 23 height 11
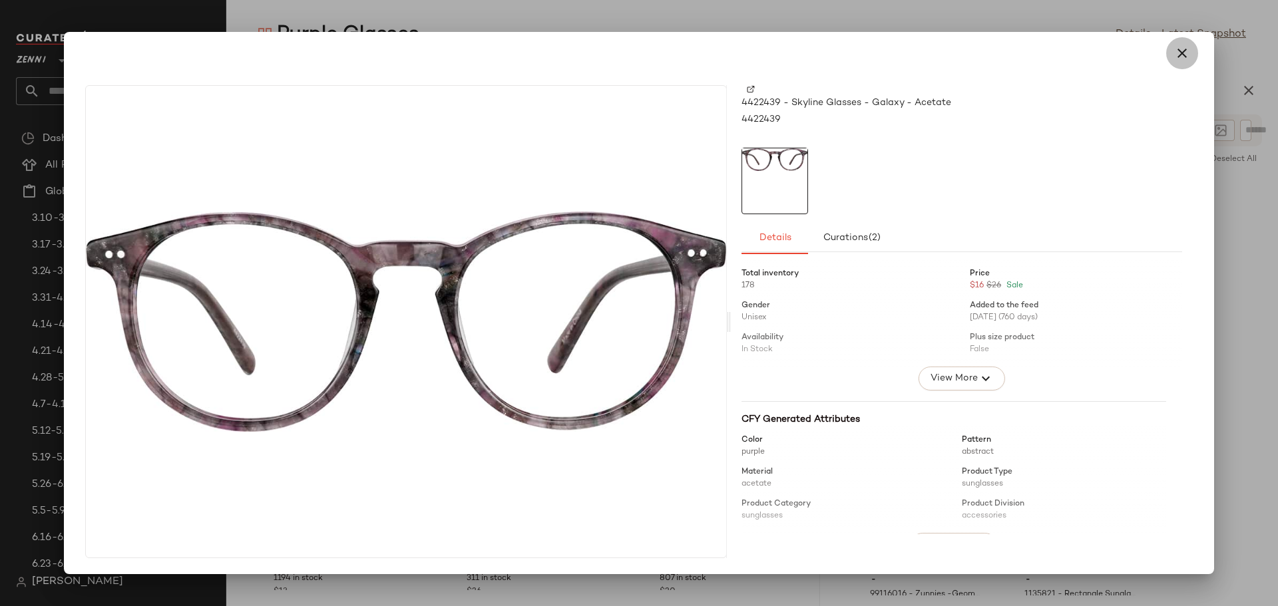
click at [1183, 59] on icon "button" at bounding box center [1182, 53] width 16 height 16
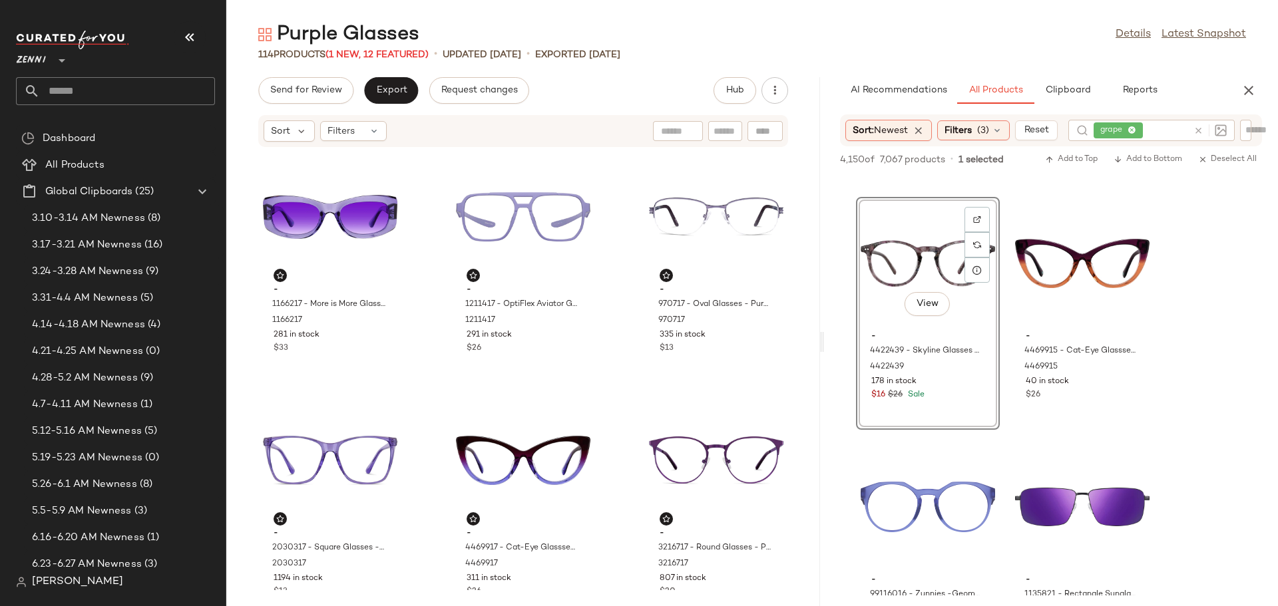
click at [896, 266] on div "View" at bounding box center [928, 264] width 134 height 124
click at [903, 260] on div "View" at bounding box center [928, 264] width 134 height 124
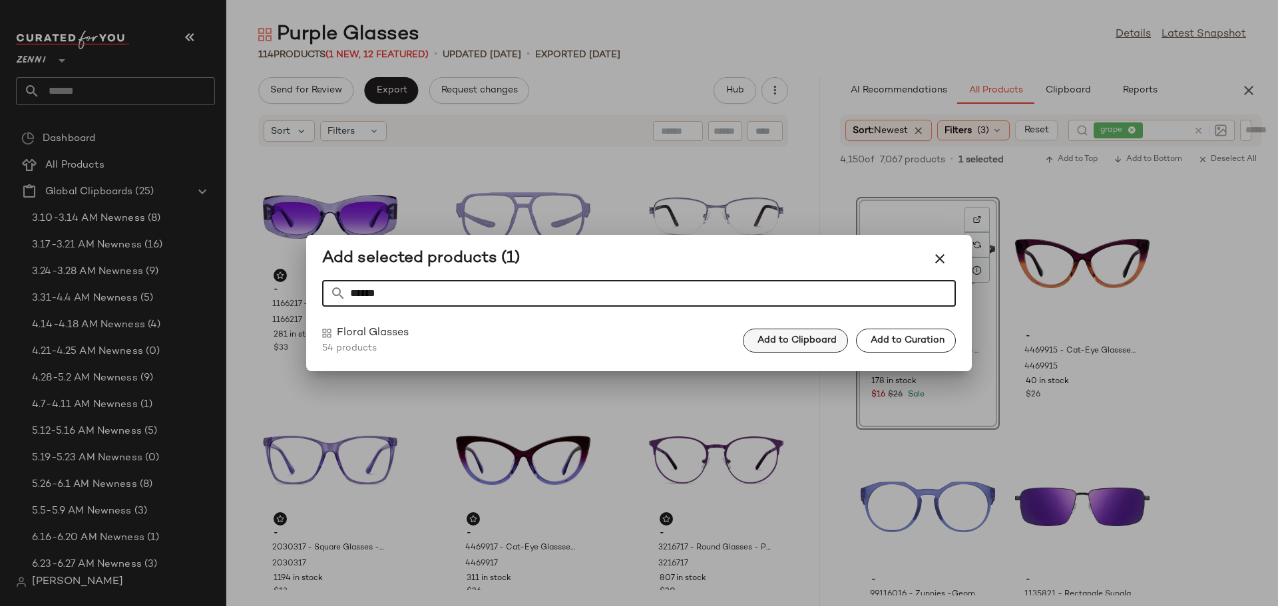
type input "******"
click at [798, 342] on span "Add to Clipboard" at bounding box center [797, 340] width 80 height 11
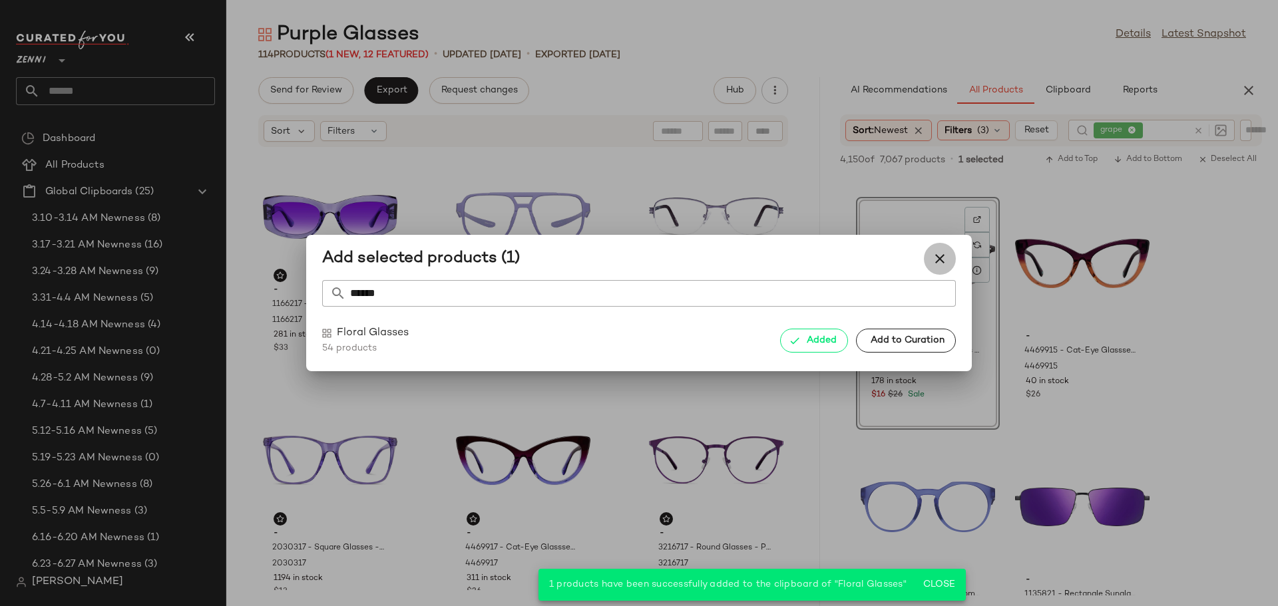
click at [935, 262] on icon "button" at bounding box center [940, 259] width 16 height 16
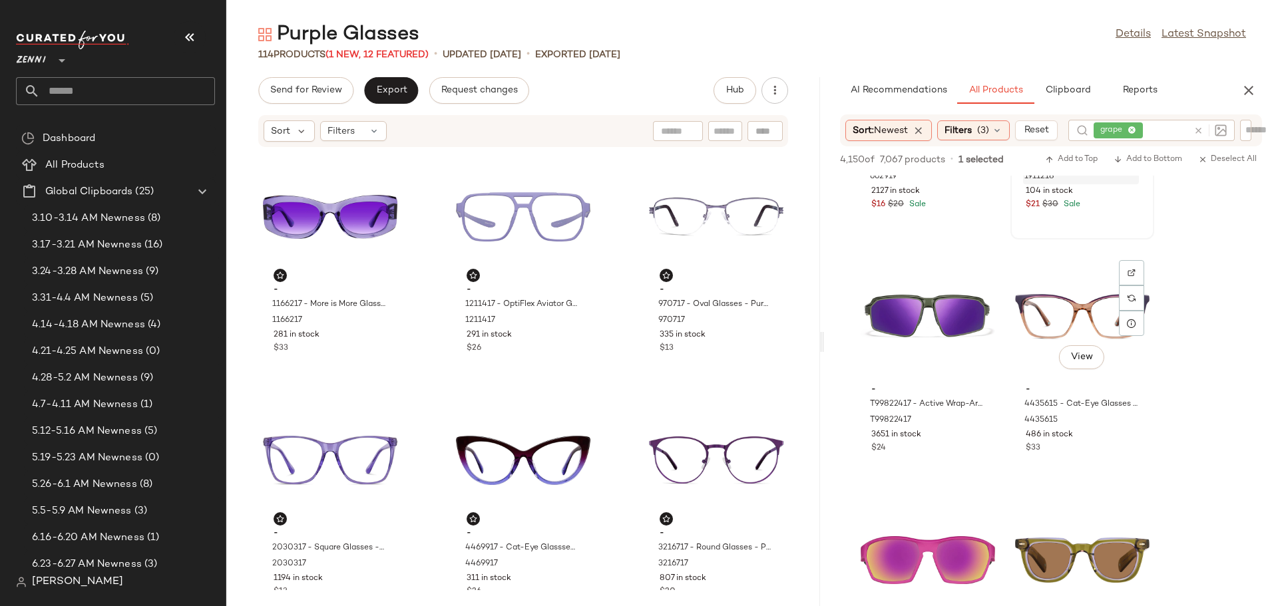
scroll to position [2862, 0]
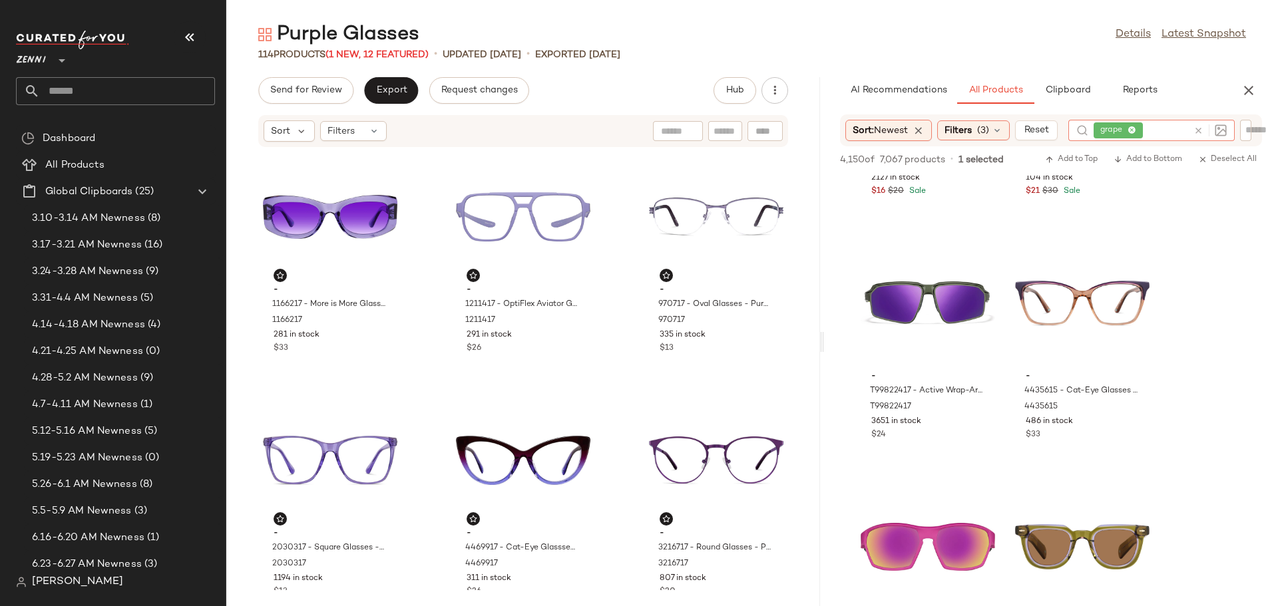
click at [1201, 128] on div at bounding box center [1207, 130] width 39 height 21
click at [1200, 136] on icon at bounding box center [1198, 131] width 10 height 10
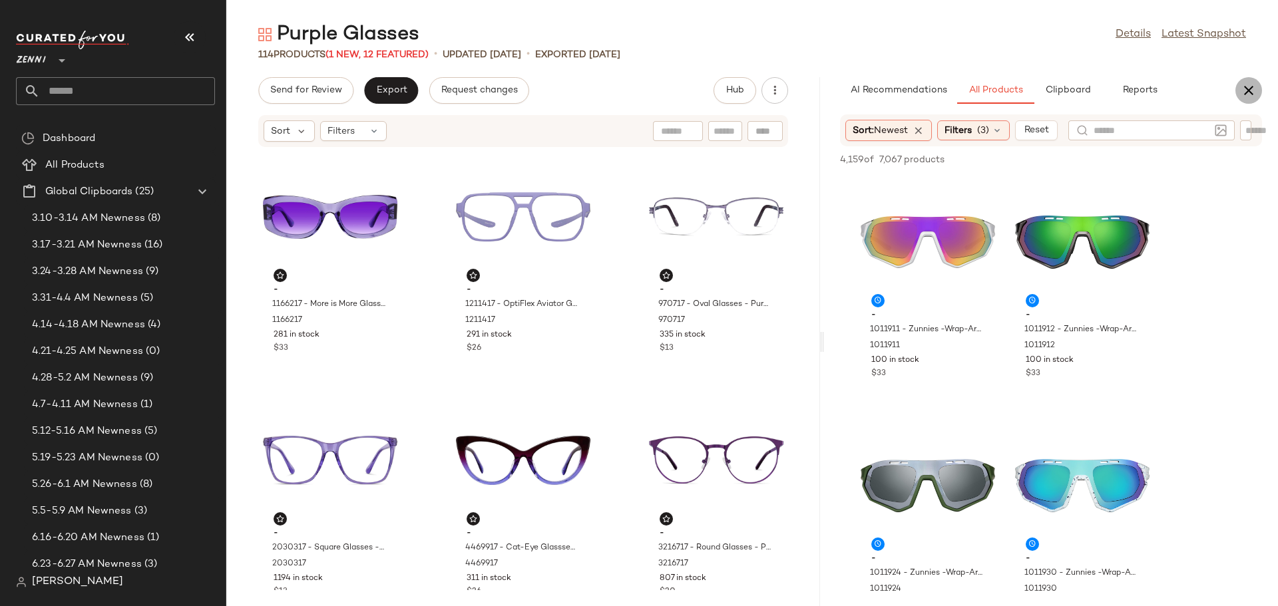
click at [1251, 94] on icon "button" at bounding box center [1249, 91] width 16 height 16
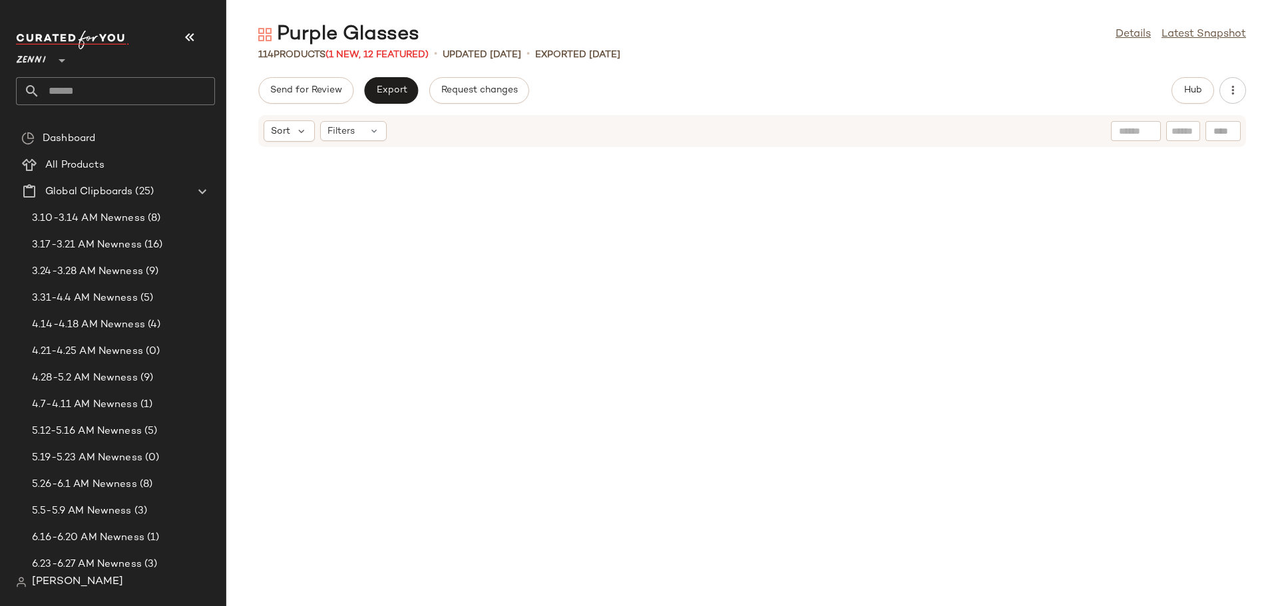
scroll to position [4188, 0]
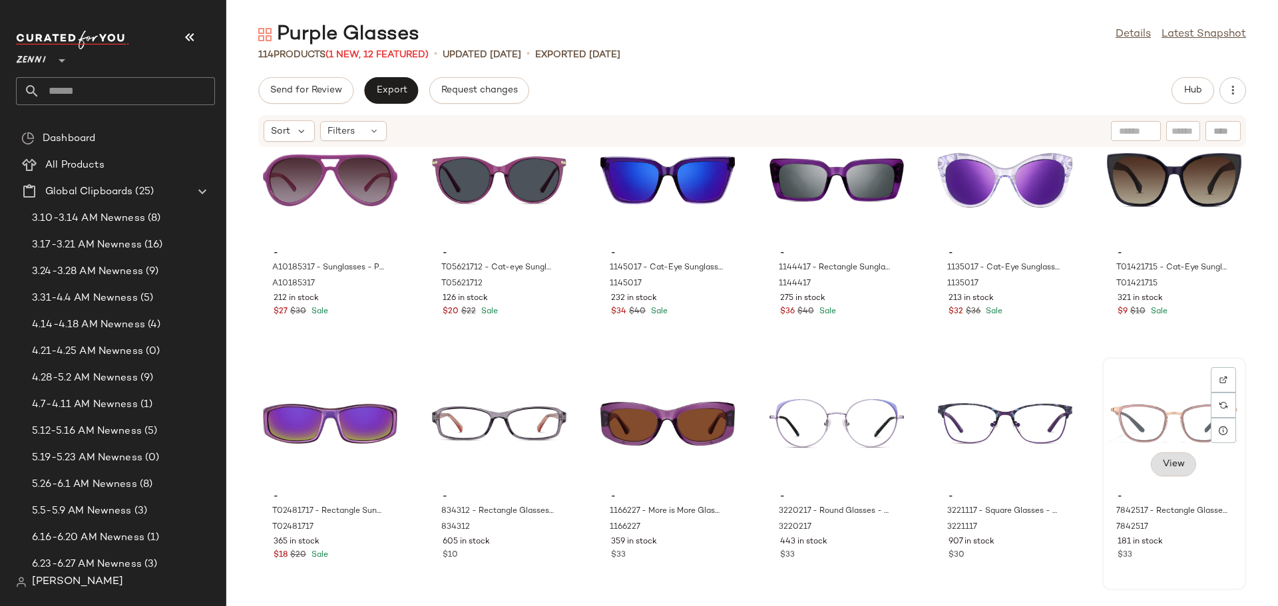
click at [1174, 466] on span "View" at bounding box center [1173, 464] width 23 height 11
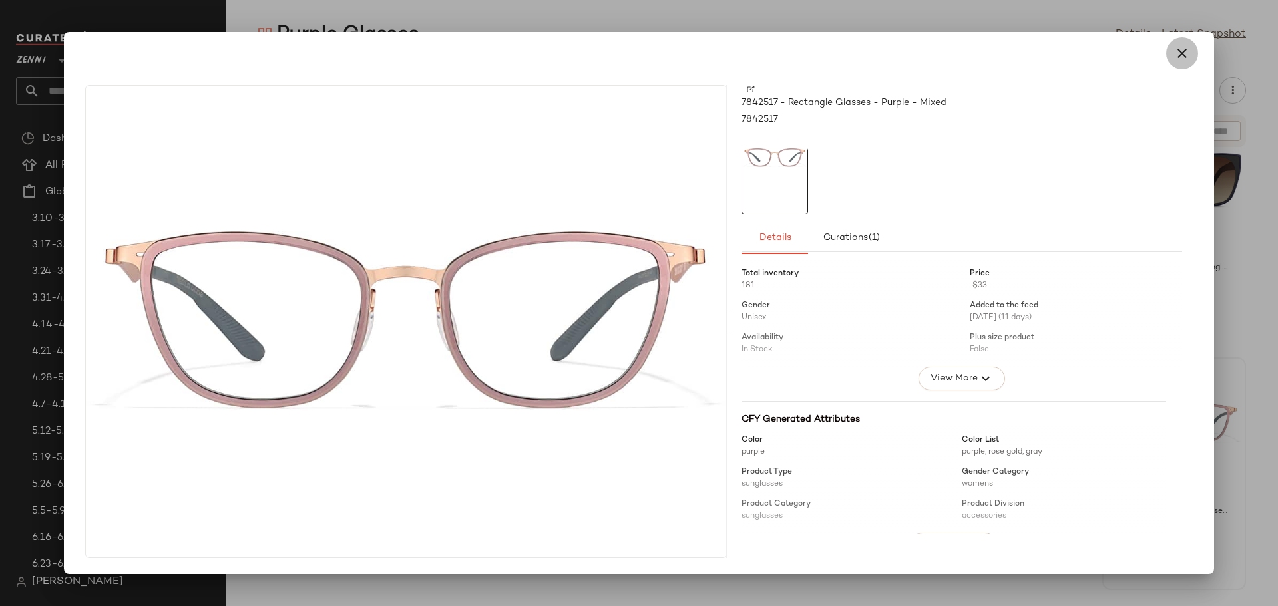
click at [1182, 55] on icon "button" at bounding box center [1182, 53] width 16 height 16
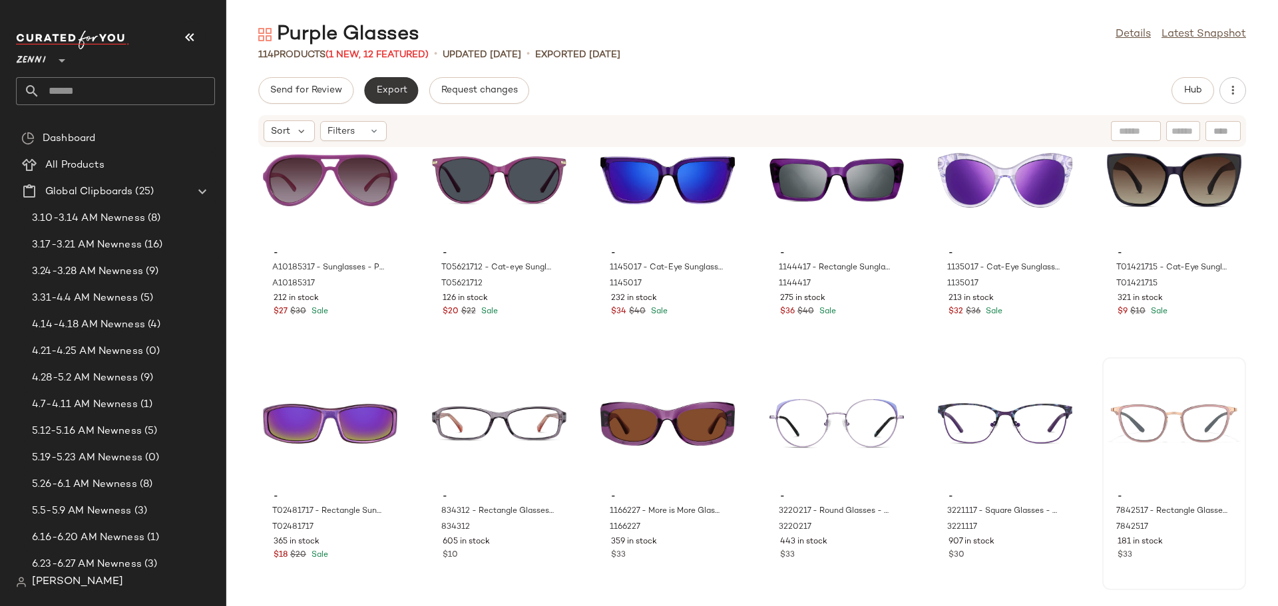
click at [387, 99] on button "Export" at bounding box center [391, 90] width 54 height 27
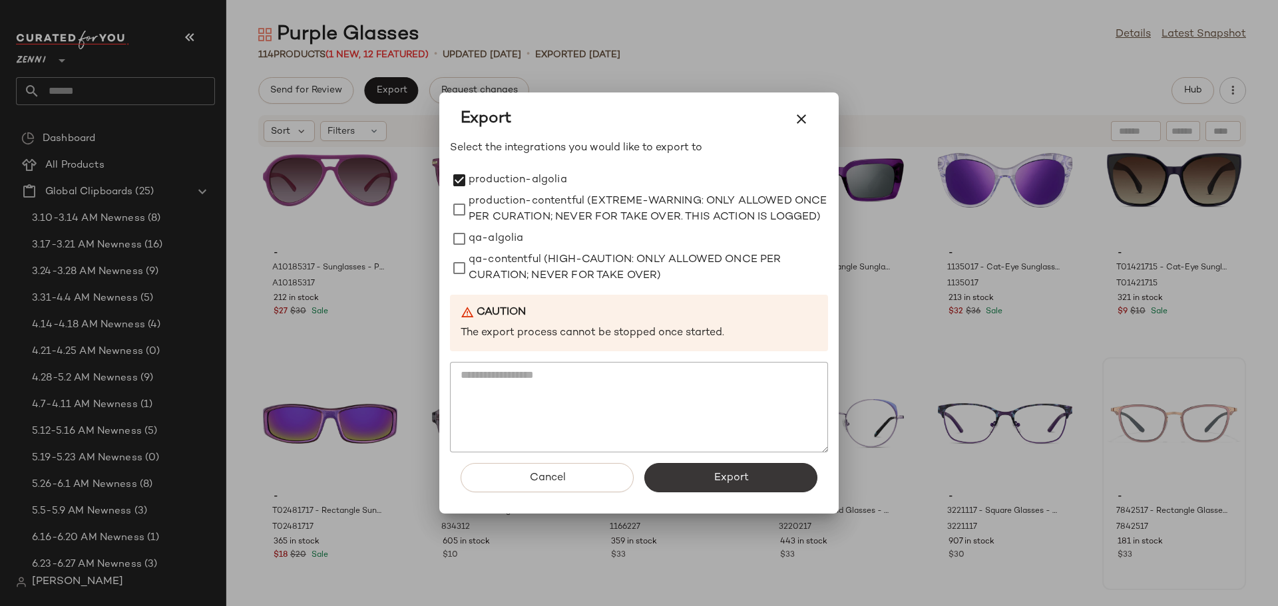
click at [763, 480] on button "Export" at bounding box center [730, 477] width 173 height 29
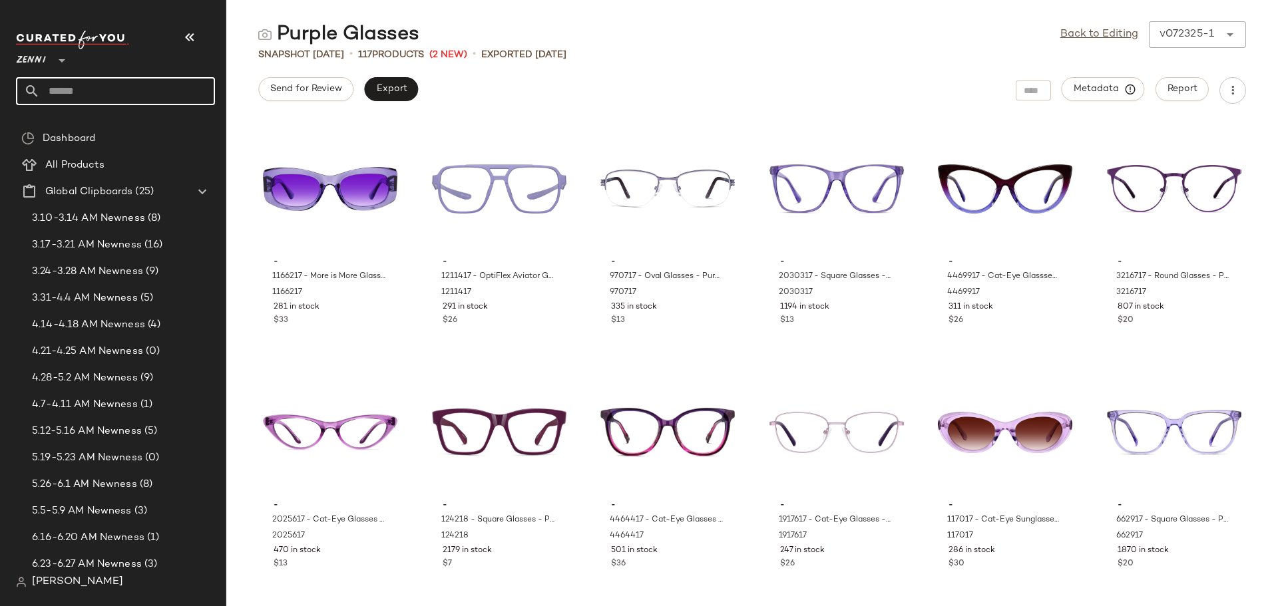
click at [120, 92] on input "text" at bounding box center [127, 91] width 175 height 28
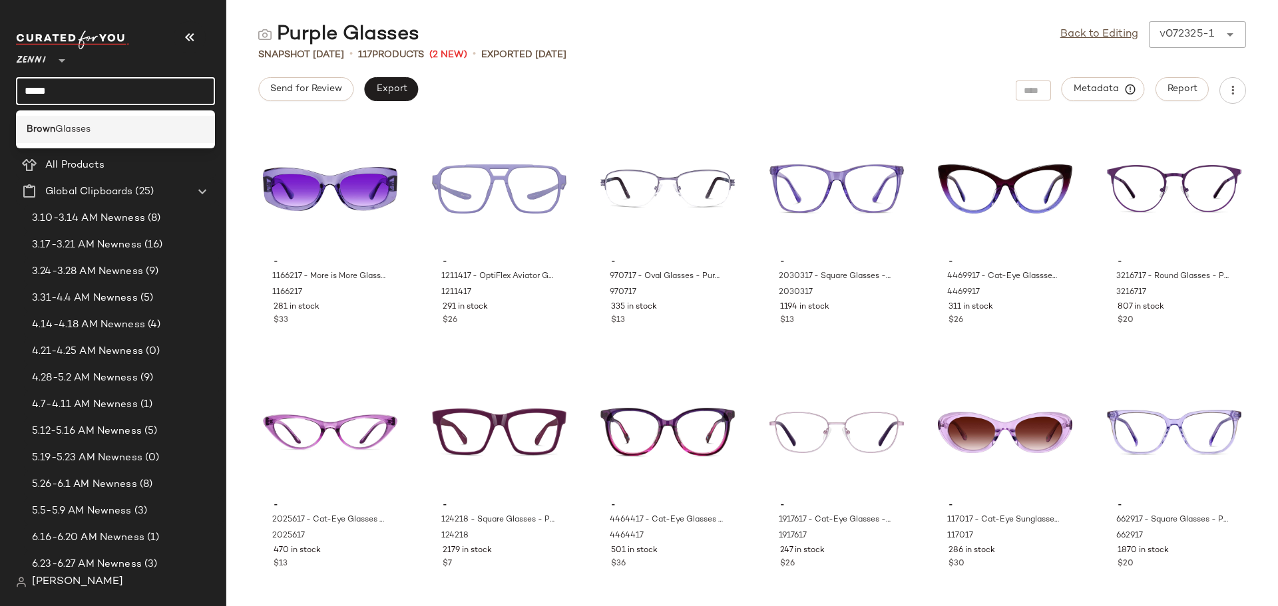
type input "*****"
click at [108, 133] on div "Brown Glasses" at bounding box center [116, 129] width 178 height 14
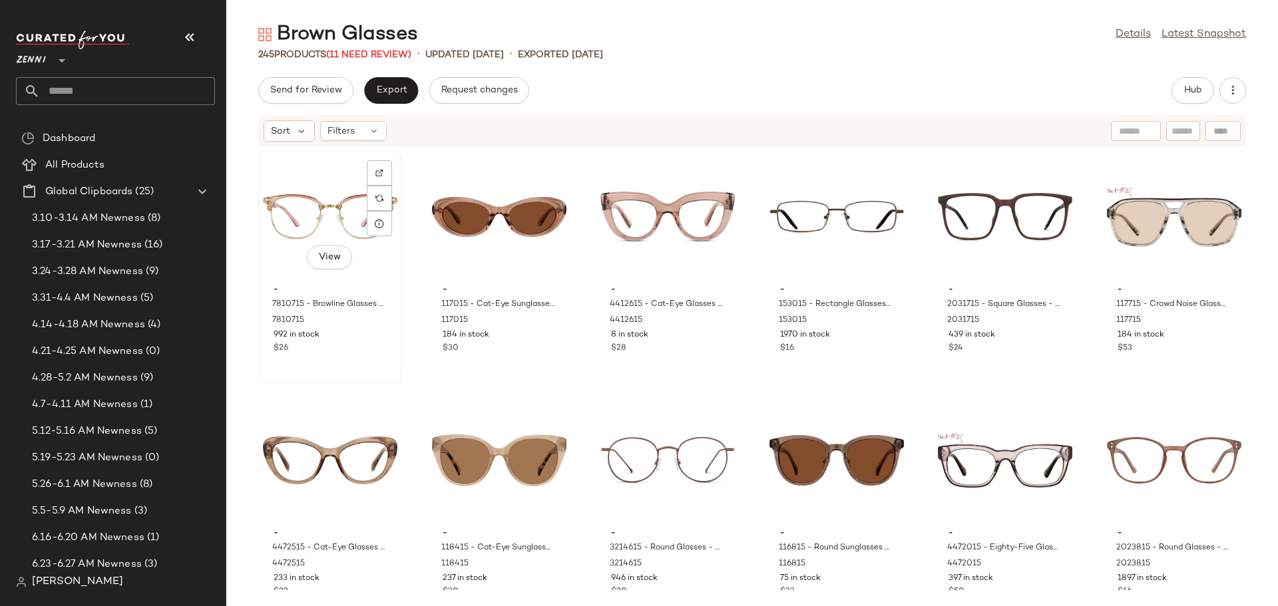
click at [338, 347] on div "$26" at bounding box center [330, 349] width 113 height 12
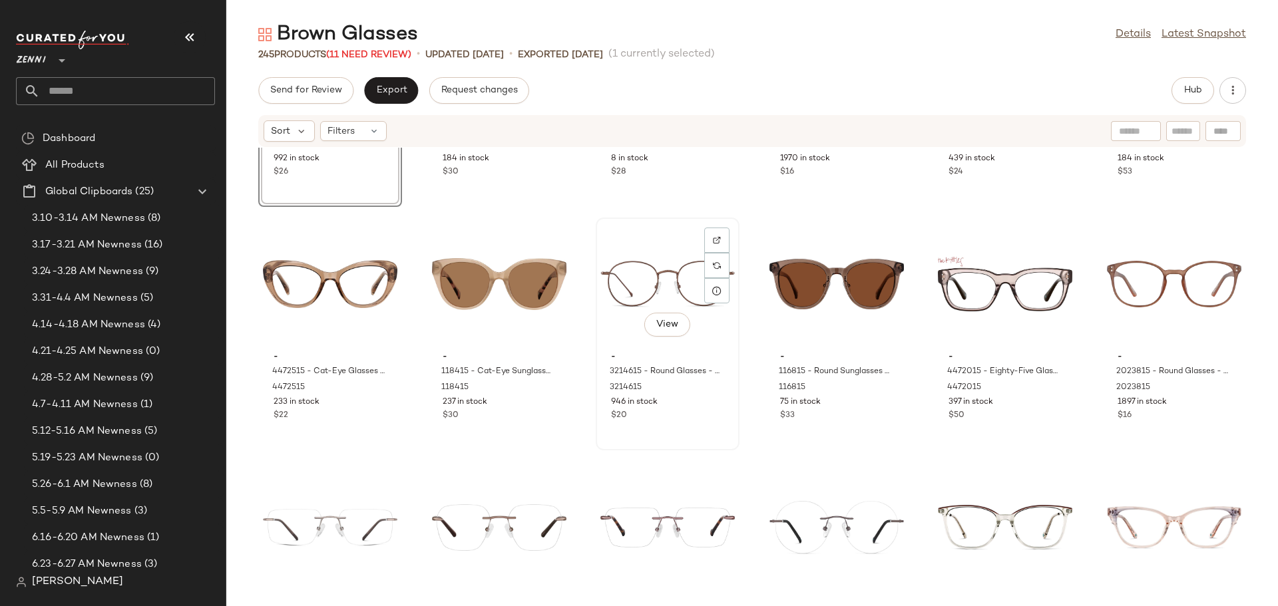
scroll to position [200, 0]
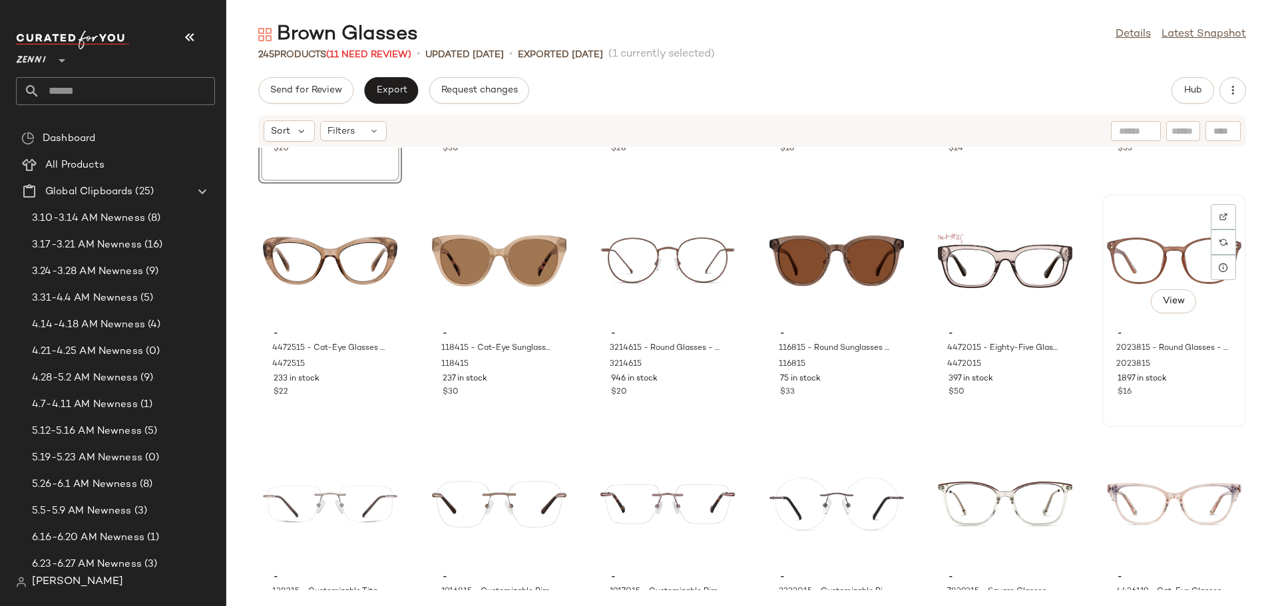
click at [1160, 397] on div "$16" at bounding box center [1173, 393] width 113 height 12
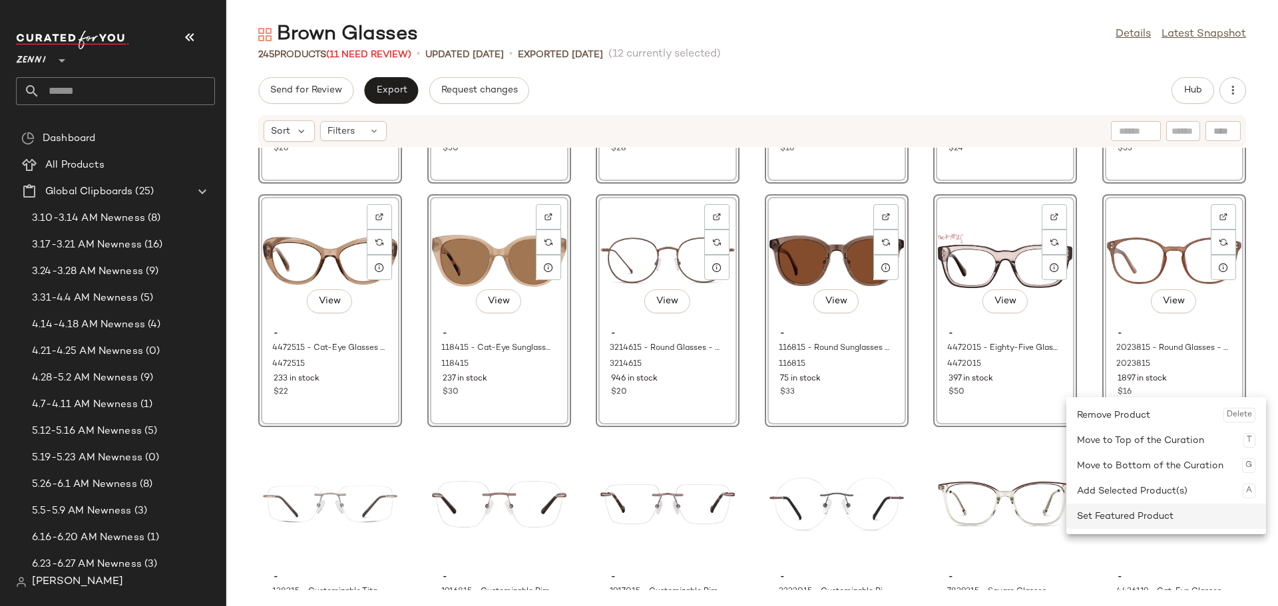
click at [1127, 514] on div "Set Featured Product" at bounding box center [1166, 516] width 178 height 25
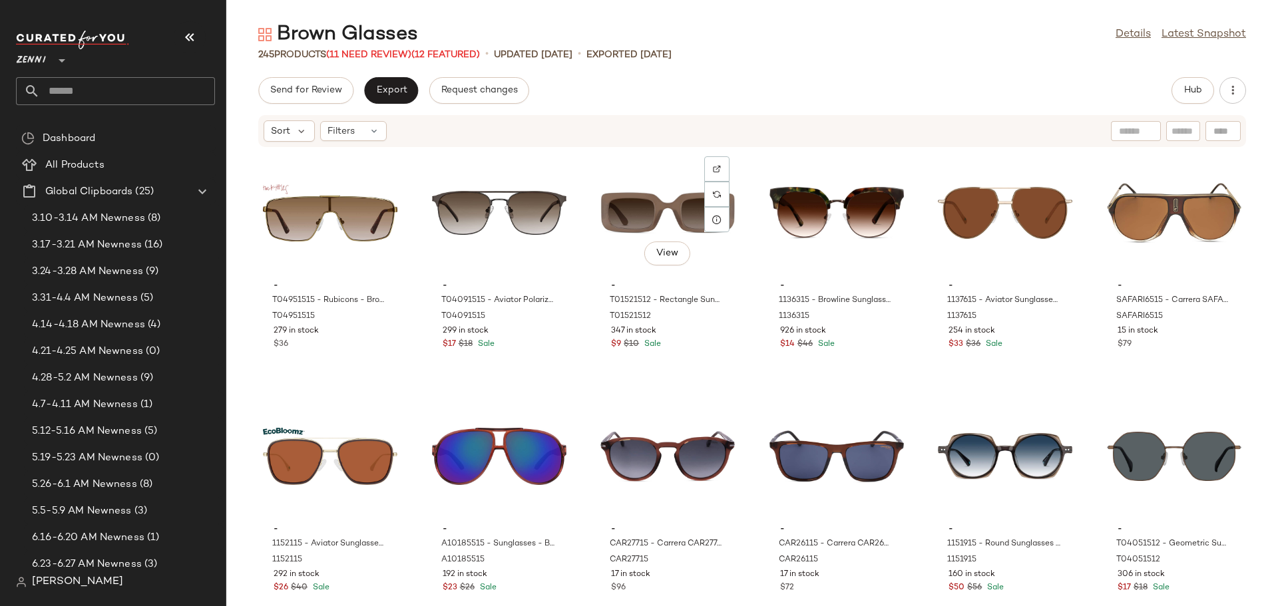
scroll to position [8064, 0]
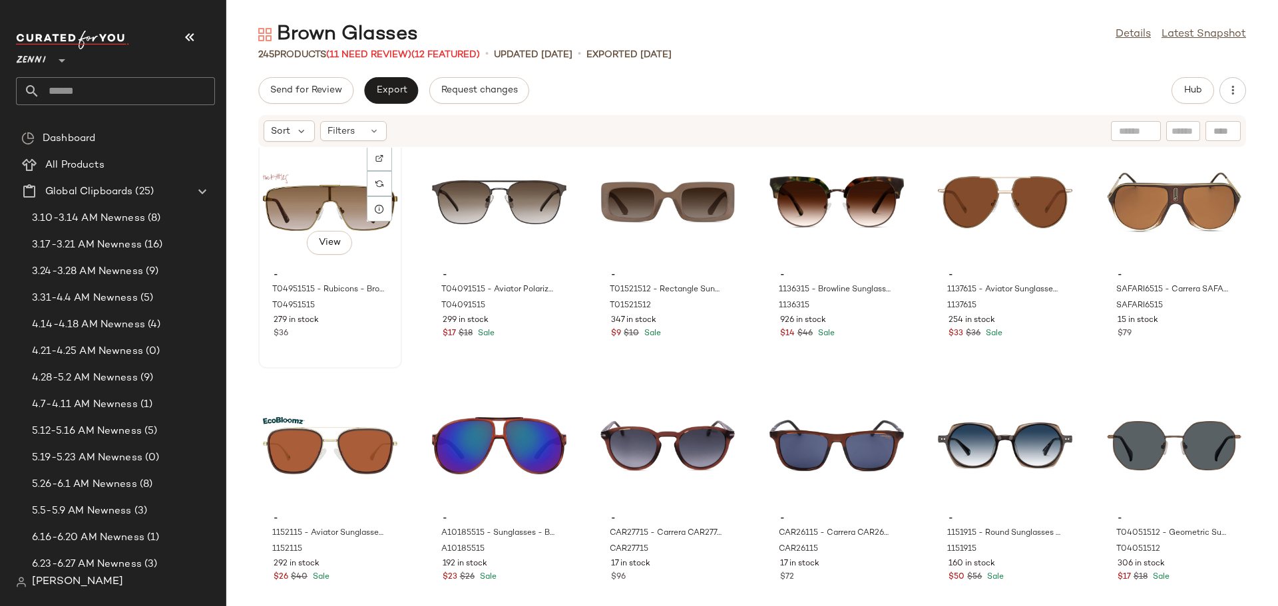
click at [287, 202] on div "View" at bounding box center [330, 202] width 134 height 124
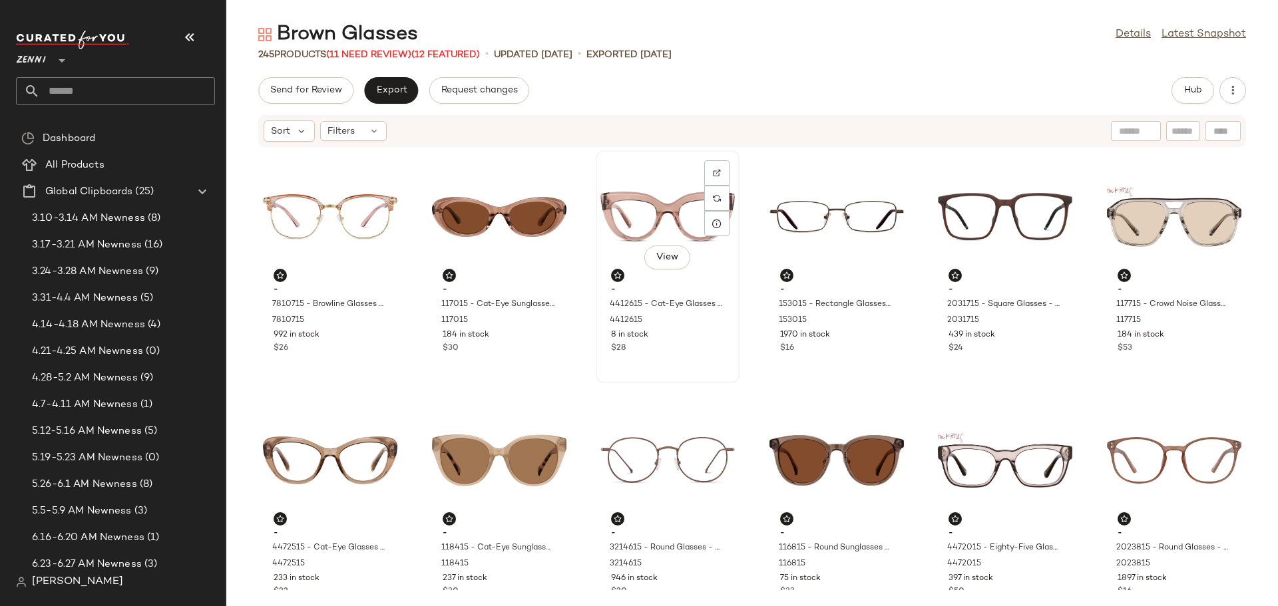
click at [656, 214] on div "View" at bounding box center [667, 217] width 134 height 124
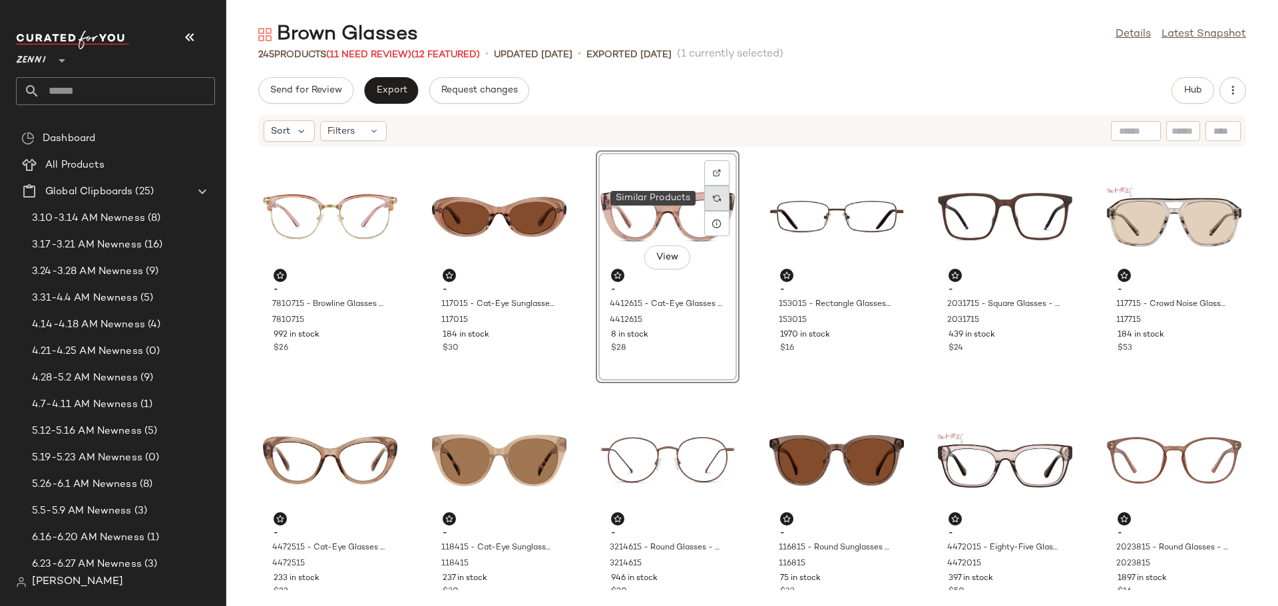
click at [713, 199] on img at bounding box center [717, 198] width 8 height 8
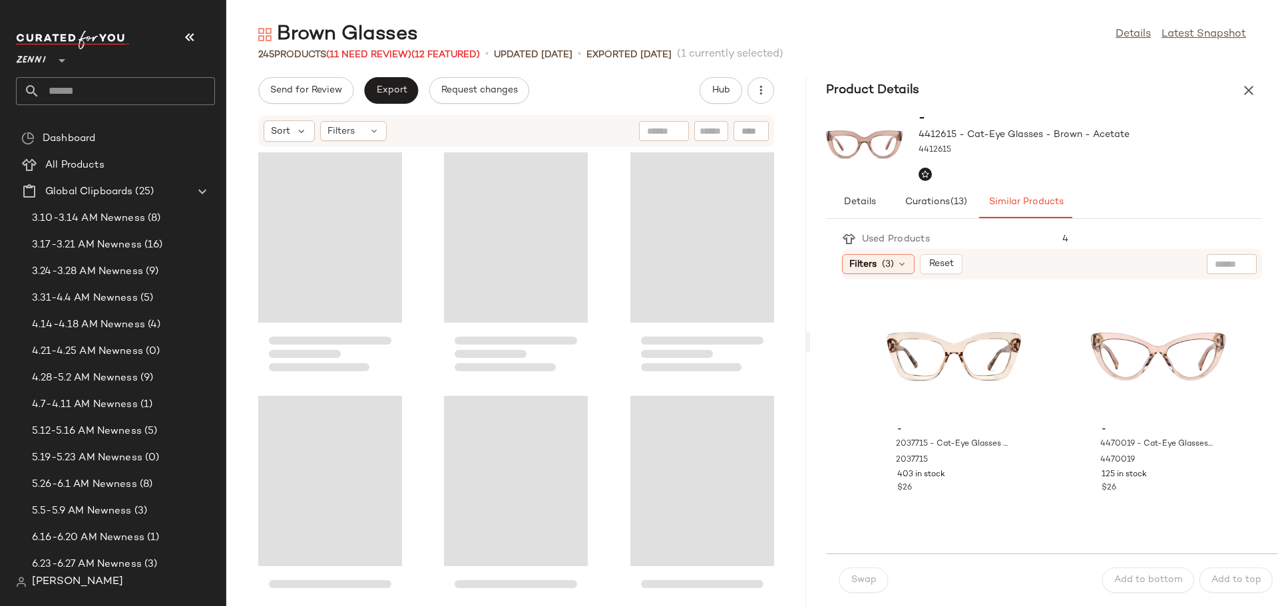
drag, startPoint x: 750, startPoint y: 334, endPoint x: 809, endPoint y: 329, distance: 58.8
click at [809, 329] on div "Brown Glasses Details Latest Snapshot 245 Products (11 Need Review) (12 Feature…" at bounding box center [752, 313] width 1052 height 585
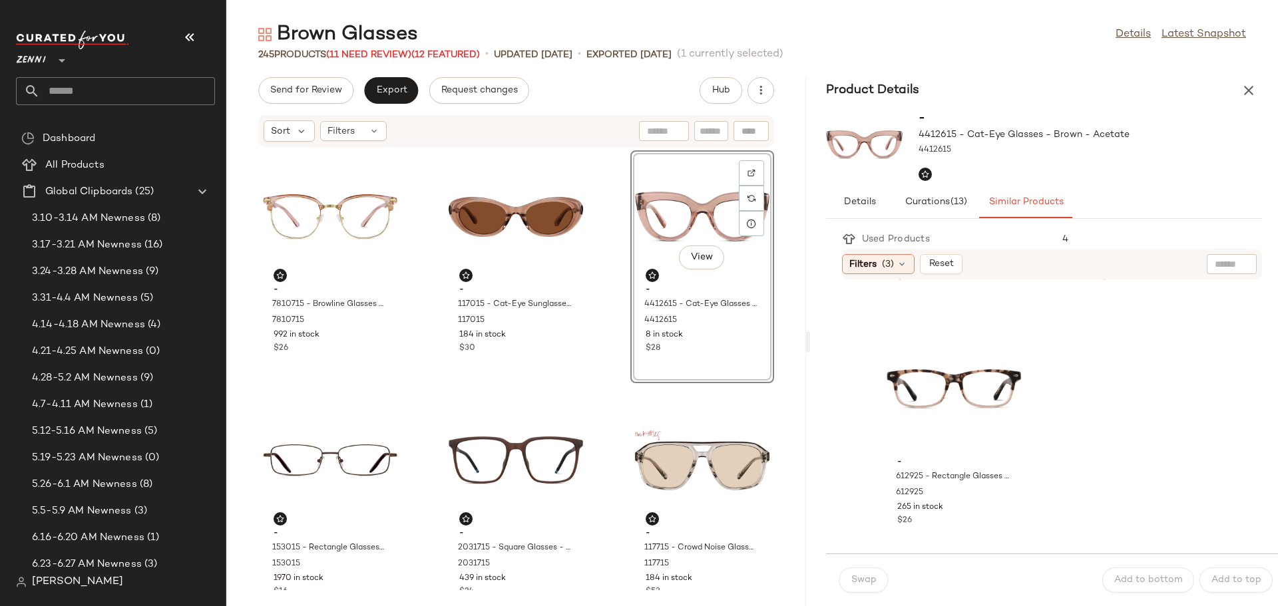
scroll to position [2405, 0]
click at [1248, 89] on icon "button" at bounding box center [1249, 91] width 16 height 16
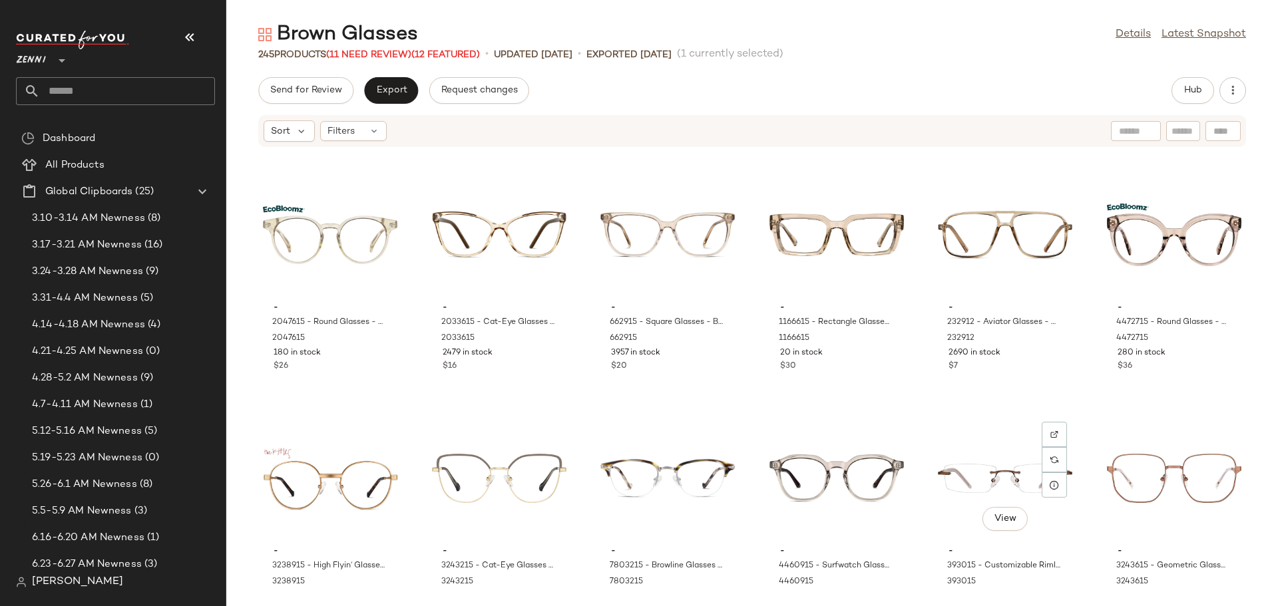
scroll to position [942, 0]
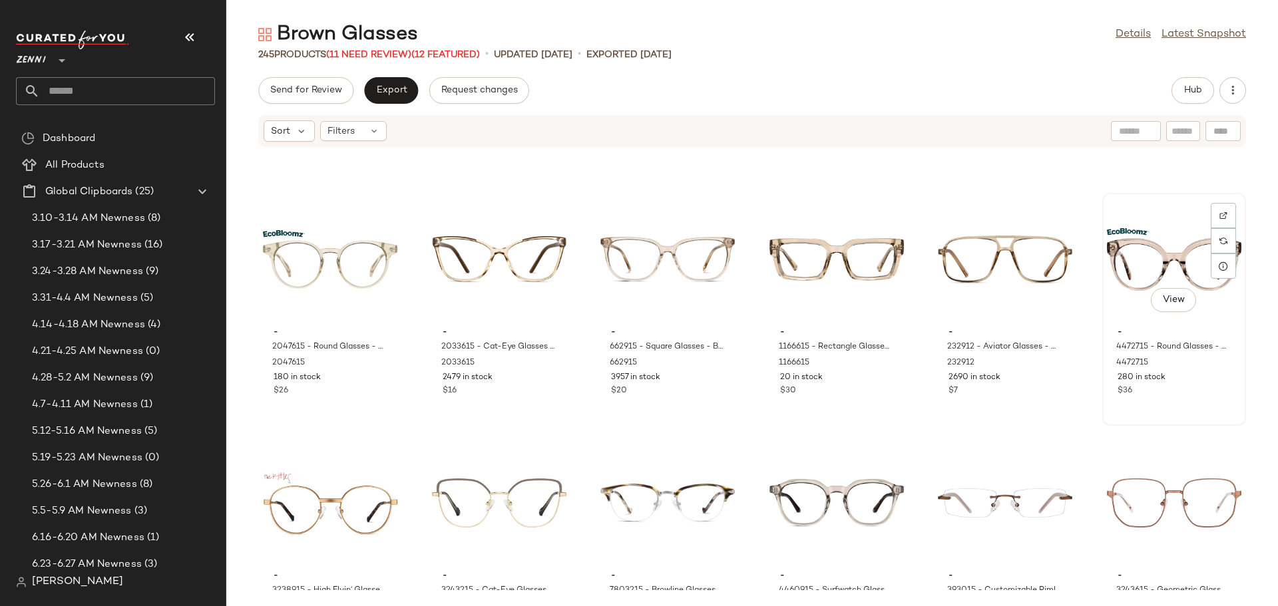
click at [1132, 280] on div "View" at bounding box center [1174, 260] width 134 height 124
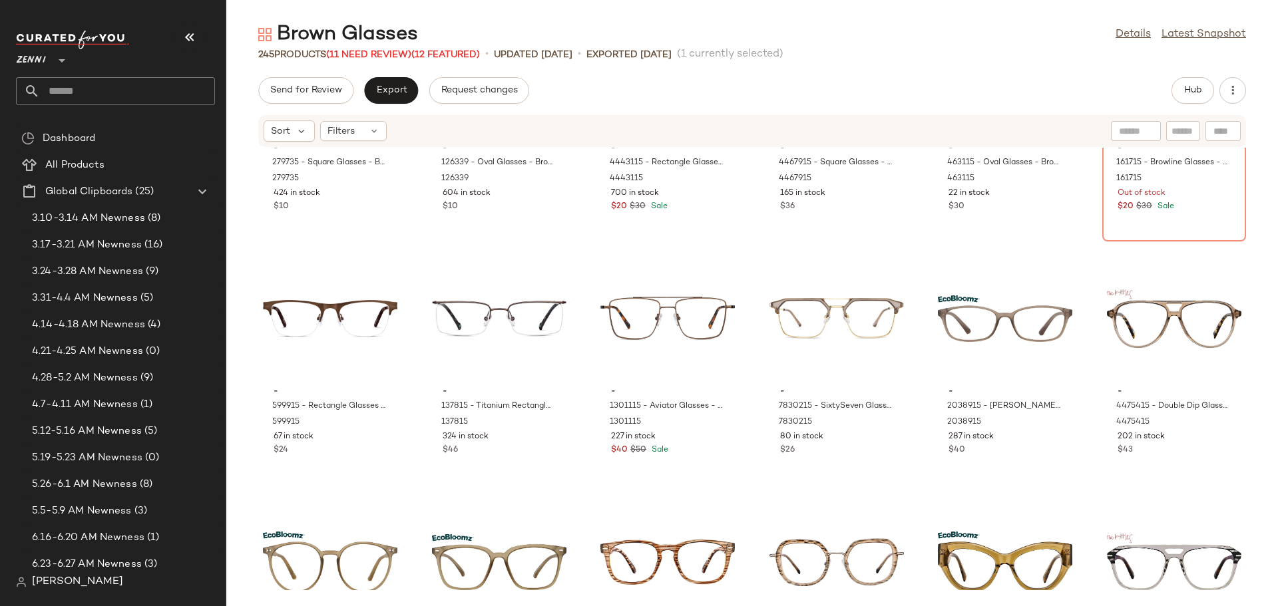
scroll to position [5268, 0]
click at [1138, 331] on div "View" at bounding box center [1174, 318] width 134 height 124
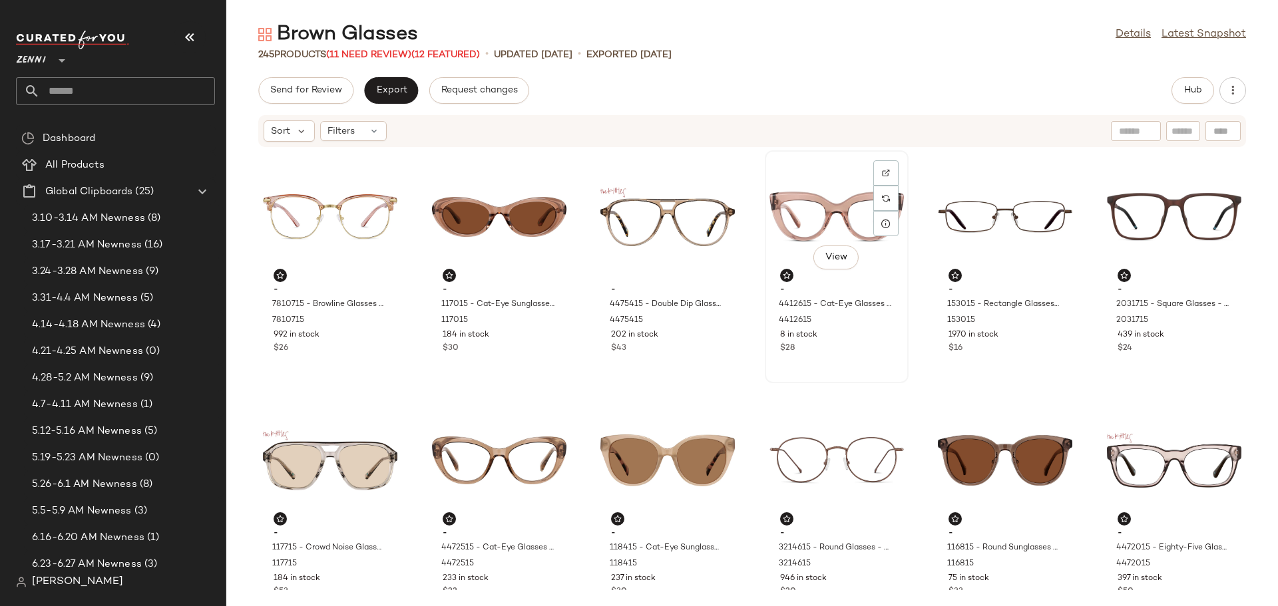
click at [786, 209] on div "View" at bounding box center [836, 217] width 134 height 124
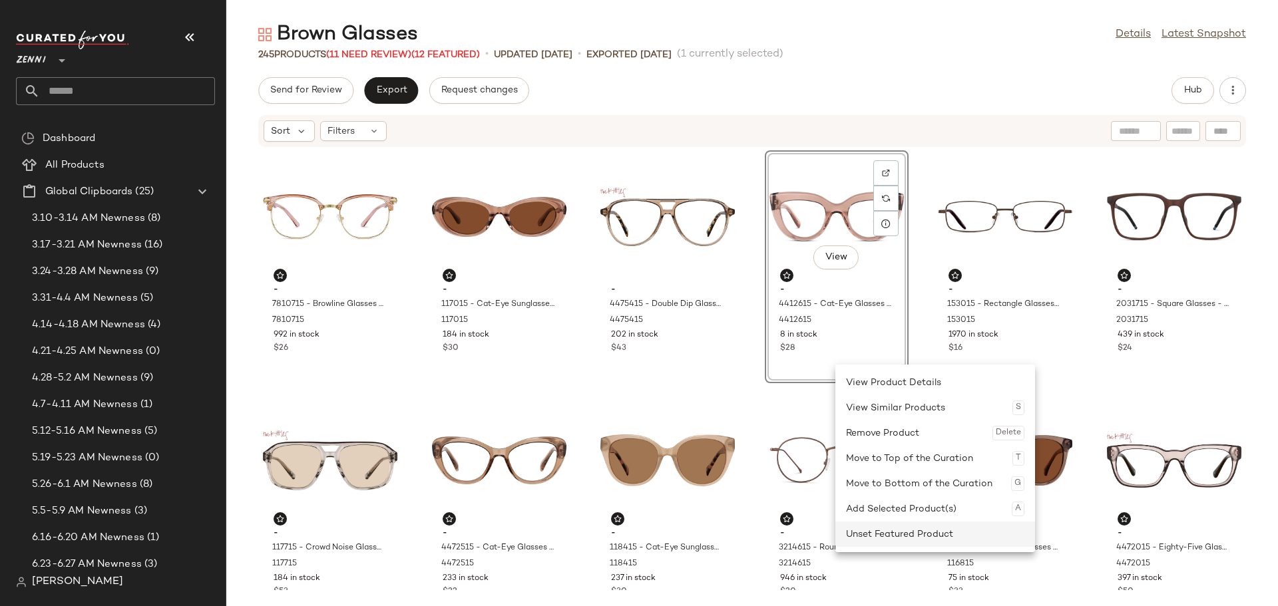
click at [900, 526] on div "Unset Featured Product" at bounding box center [935, 534] width 178 height 25
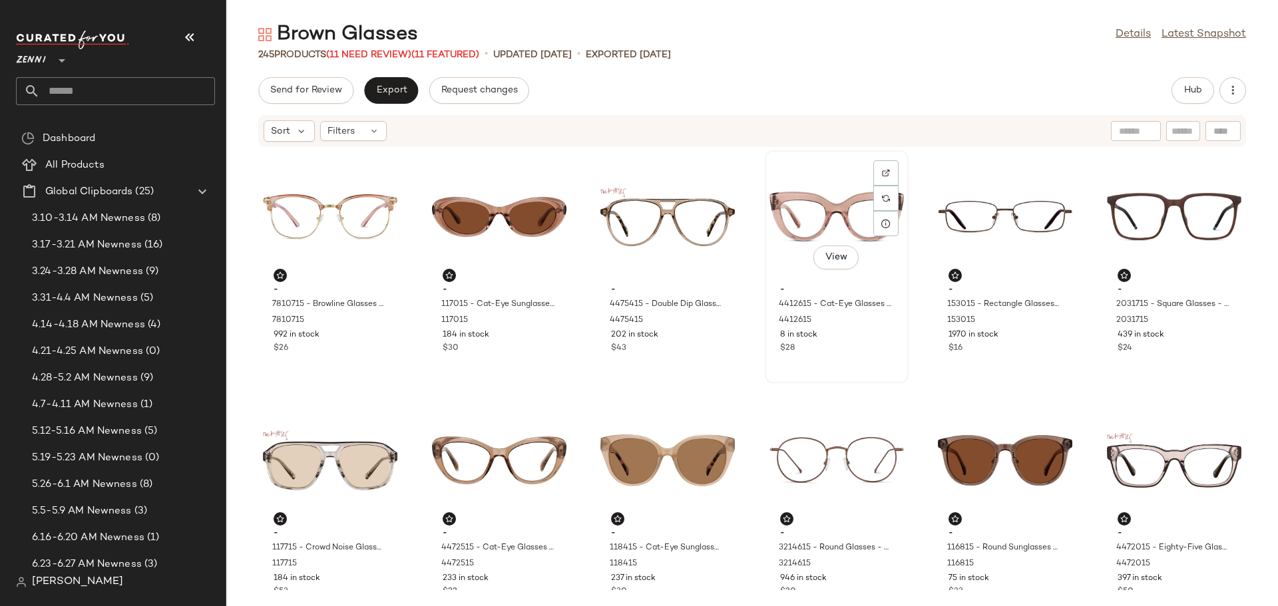
click at [844, 344] on div "$28" at bounding box center [836, 349] width 113 height 12
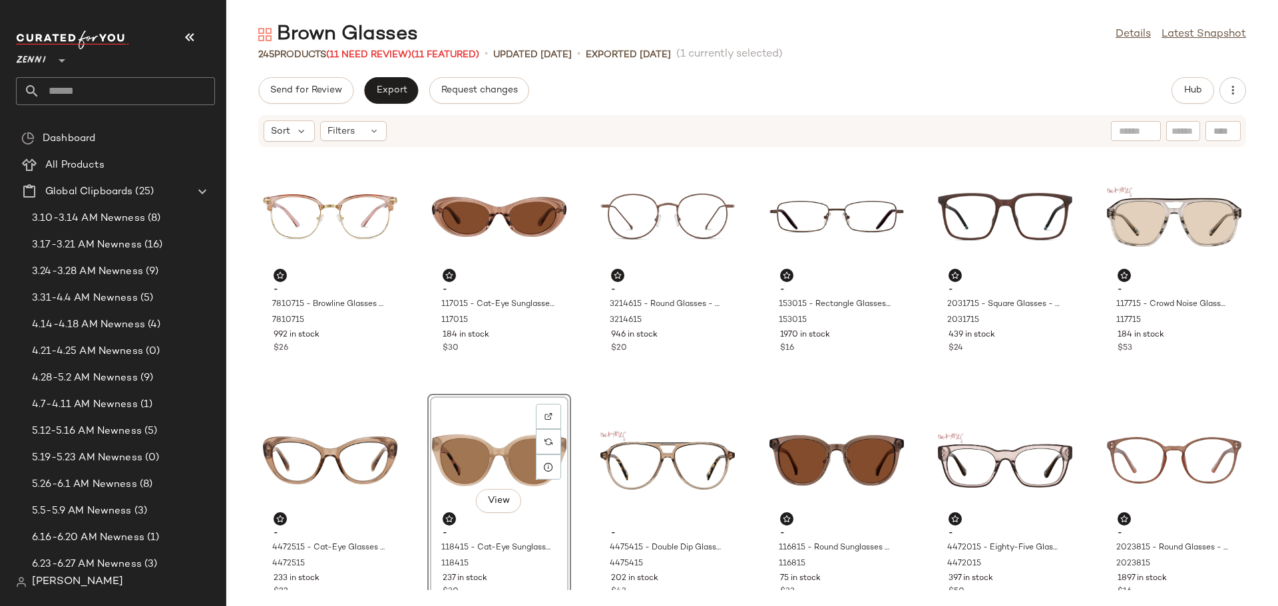
click at [583, 487] on div "- 7810715 - Browline Glasses - Brown - Mixed 7810715 992 in stock $26 - 117015 …" at bounding box center [752, 369] width 1052 height 443
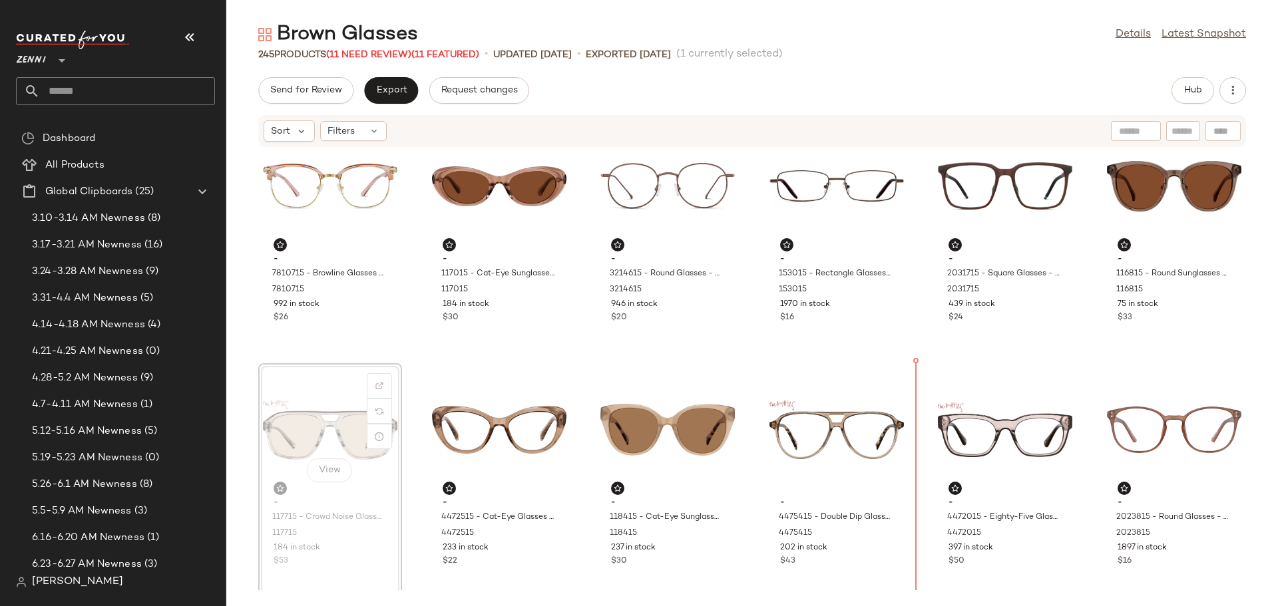
scroll to position [33, 0]
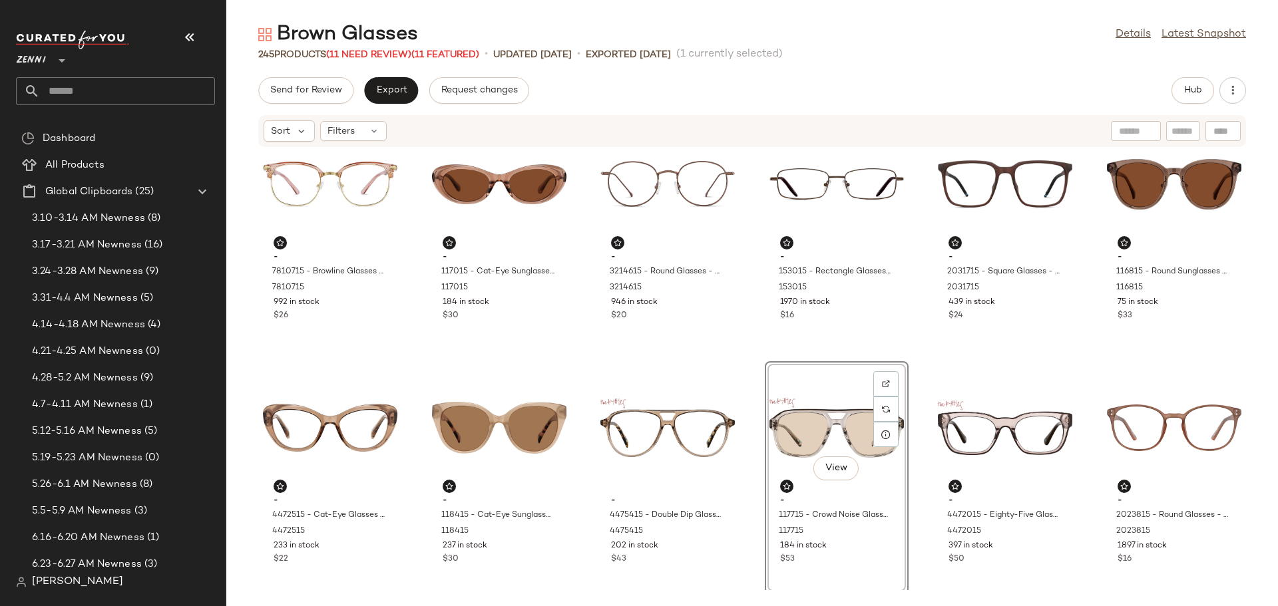
click at [755, 493] on div "- 7810715 - Browline Glasses - Brown - Mixed 7810715 992 in stock $26 - 117015 …" at bounding box center [752, 369] width 1052 height 443
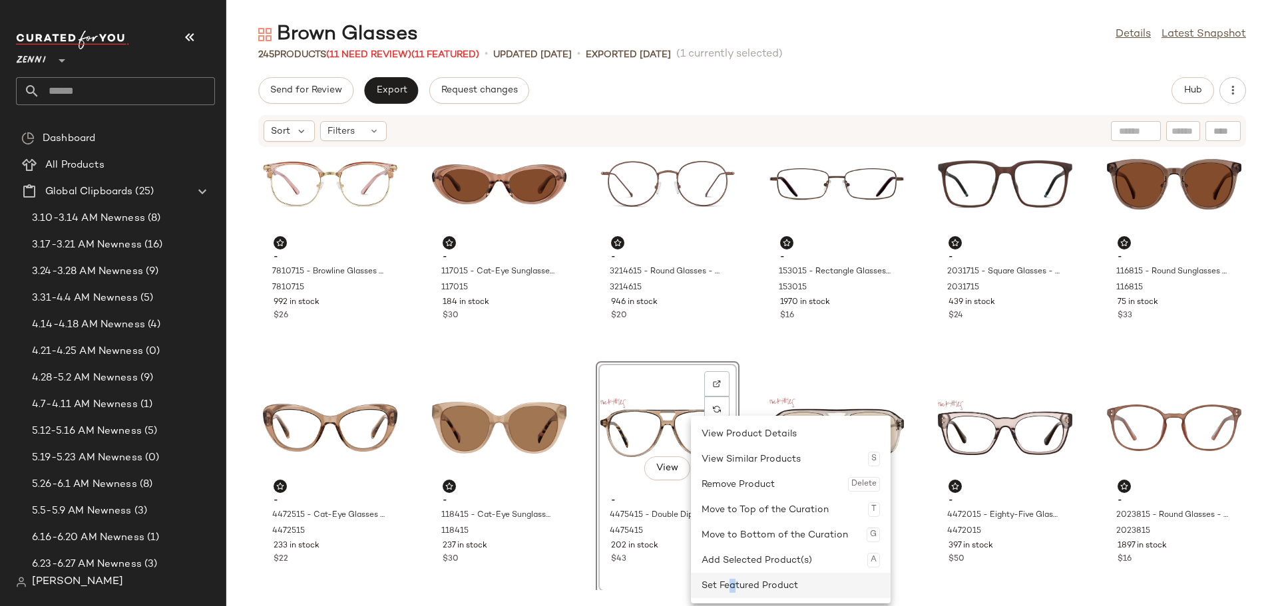
click at [733, 582] on div "Set Featured Product" at bounding box center [790, 585] width 178 height 25
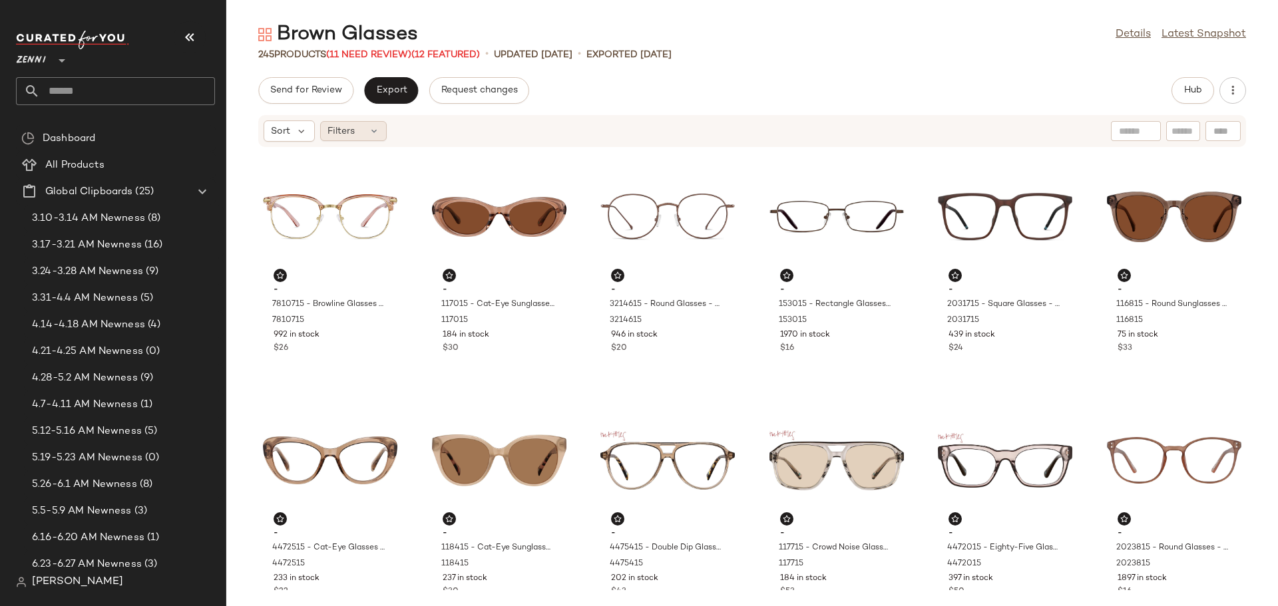
click at [375, 134] on icon at bounding box center [374, 131] width 11 height 11
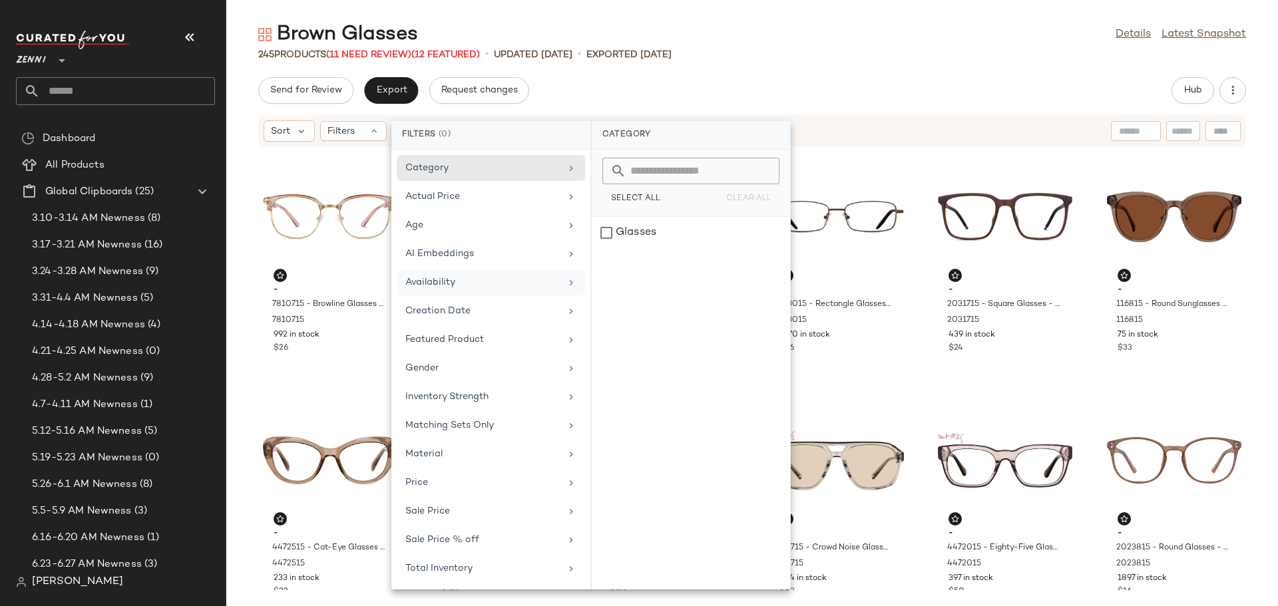
click at [446, 280] on div "Availability" at bounding box center [482, 283] width 155 height 14
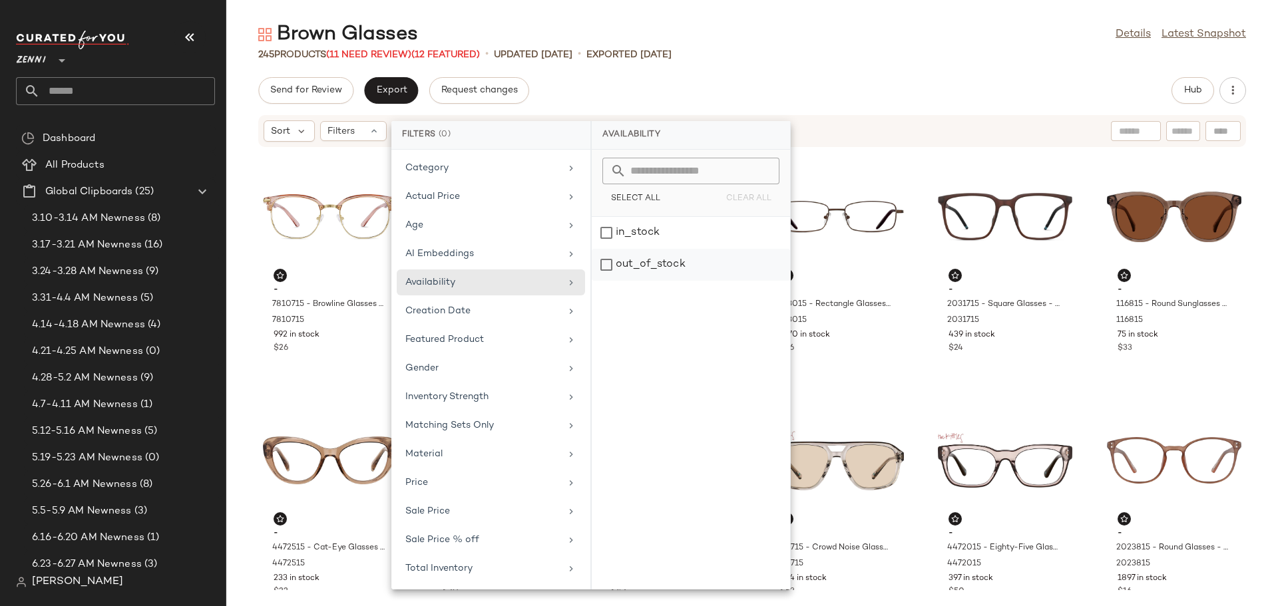
click at [606, 268] on div "out_of_stock" at bounding box center [691, 265] width 198 height 32
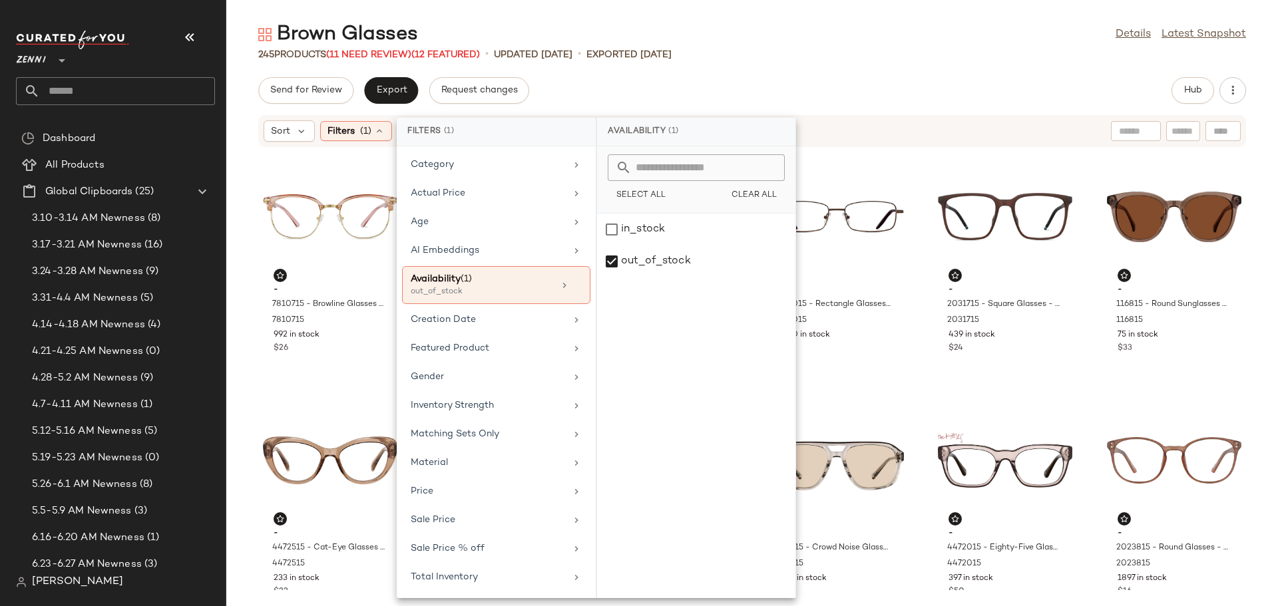
click at [887, 102] on div "Send for Review Export Request changes Hub" at bounding box center [752, 90] width 988 height 27
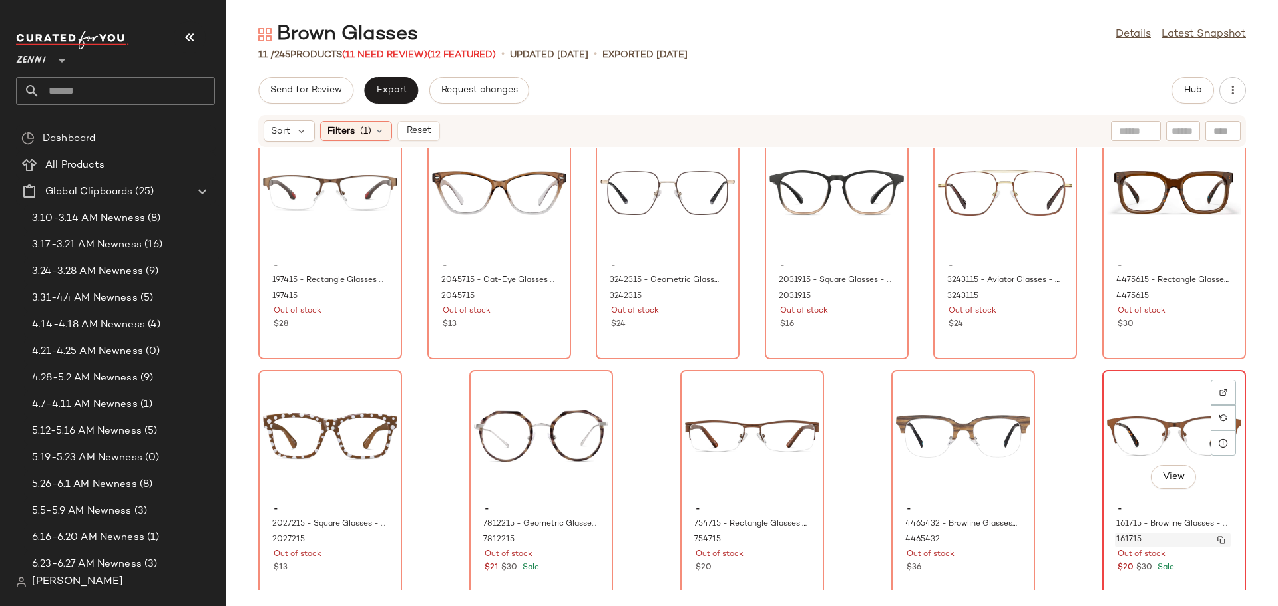
scroll to position [37, 0]
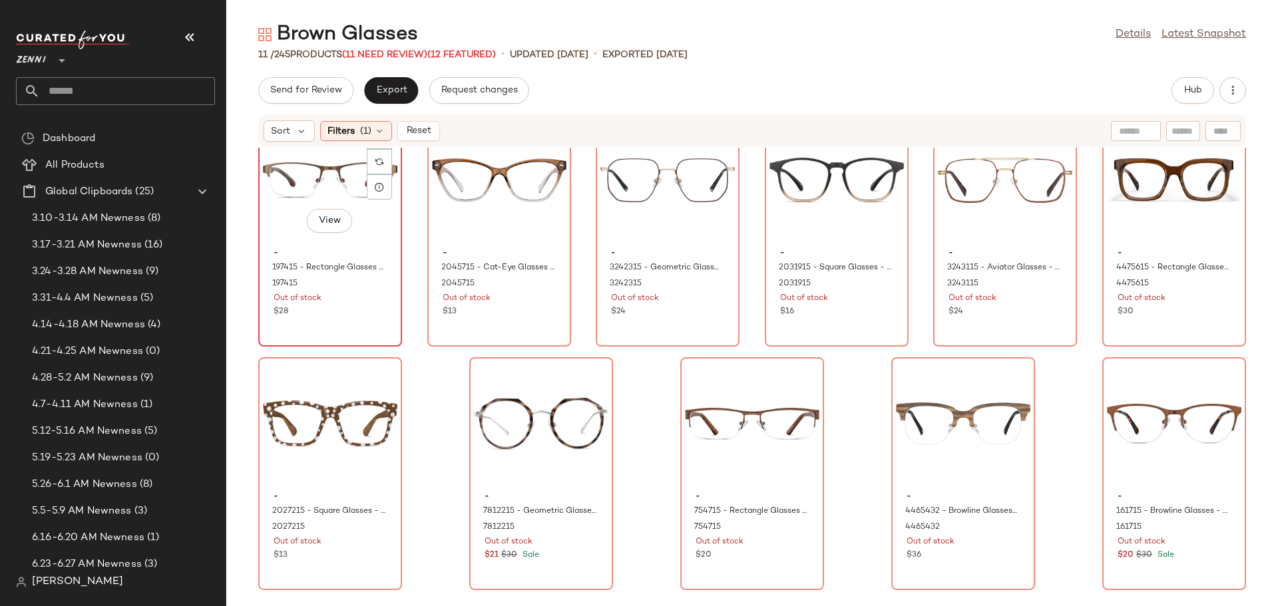
click at [359, 311] on div "$28" at bounding box center [330, 312] width 113 height 12
click at [1147, 495] on span "-" at bounding box center [1173, 497] width 113 height 12
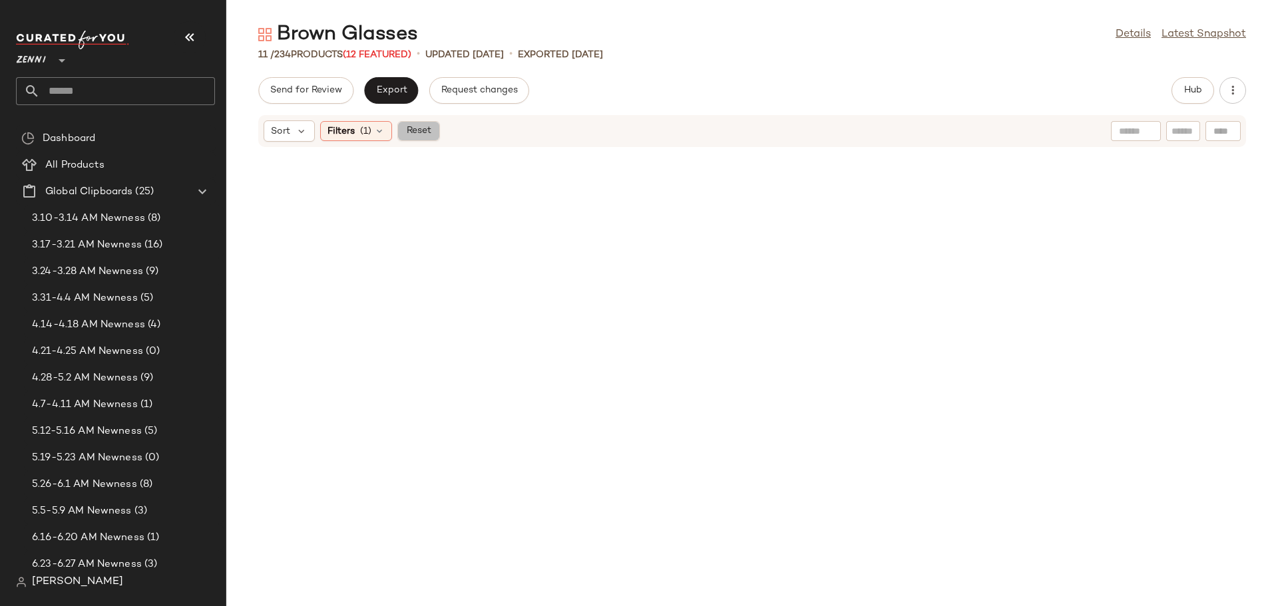
click at [416, 126] on span "Reset" at bounding box center [417, 131] width 25 height 11
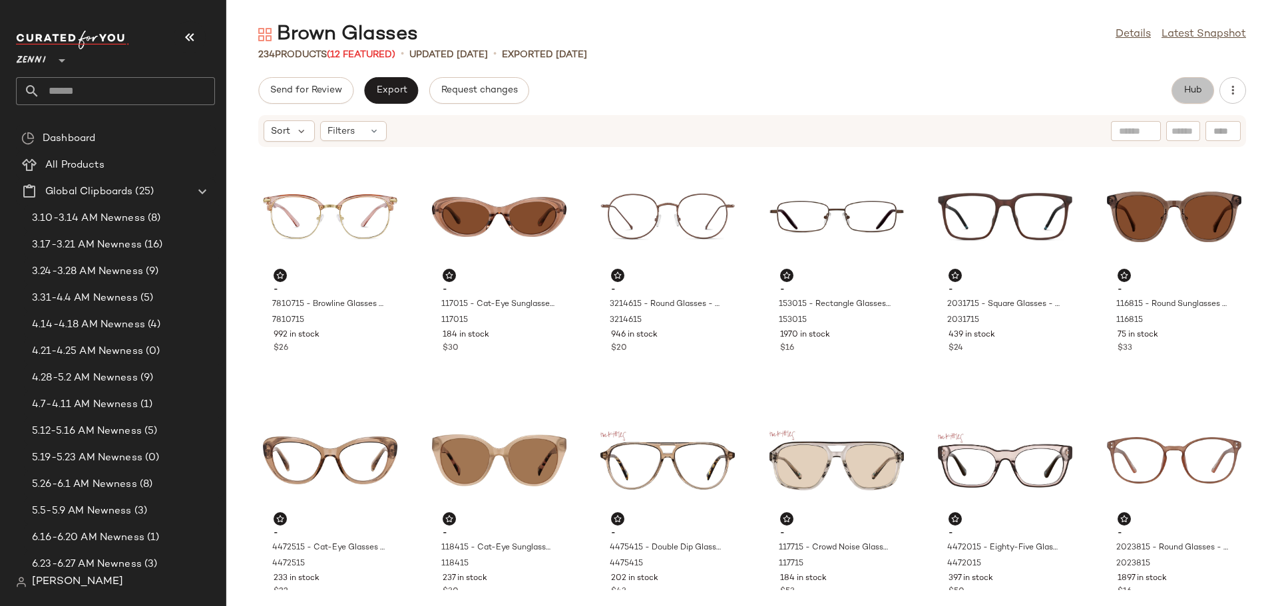
click at [1192, 87] on span "Hub" at bounding box center [1192, 90] width 19 height 11
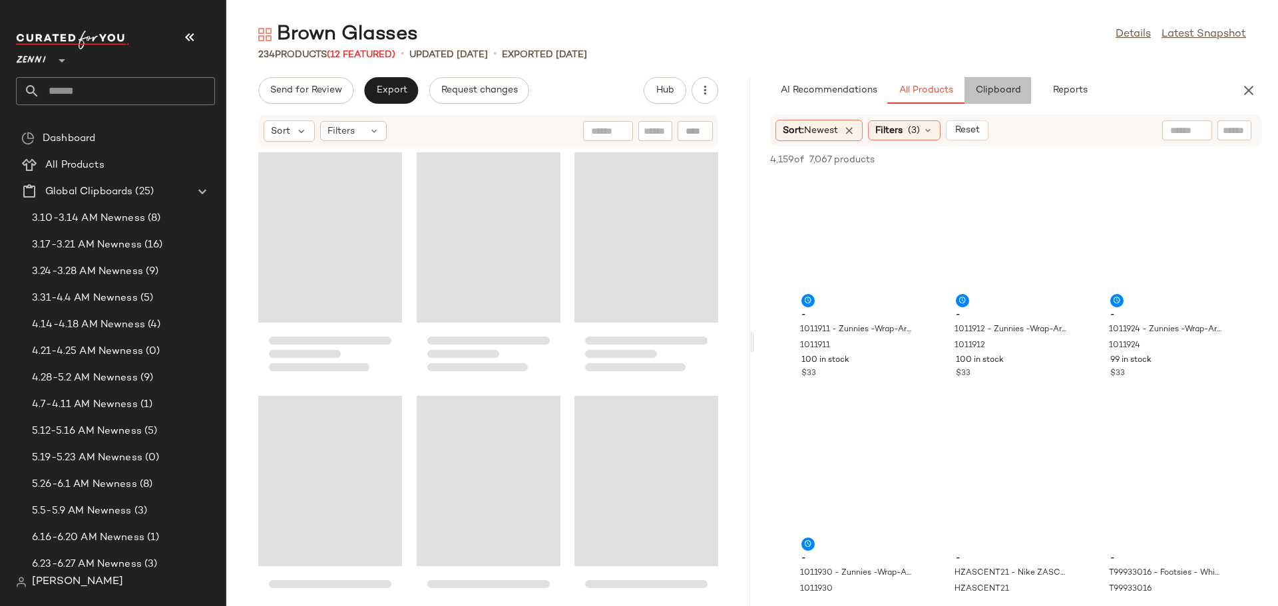
click at [992, 85] on span "Clipboard" at bounding box center [997, 90] width 46 height 11
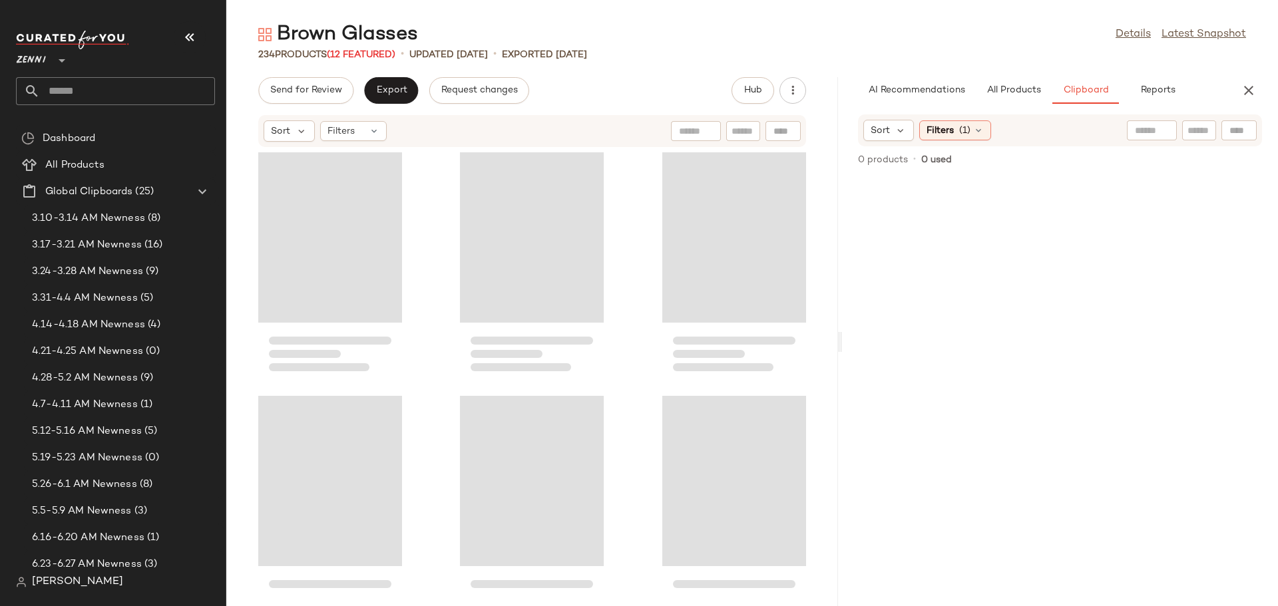
drag, startPoint x: 751, startPoint y: 349, endPoint x: 841, endPoint y: 351, distance: 90.5
click at [841, 351] on div "Brown Glasses Details Latest Snapshot 234 Products (12 Featured) • updated [DAT…" at bounding box center [752, 313] width 1052 height 585
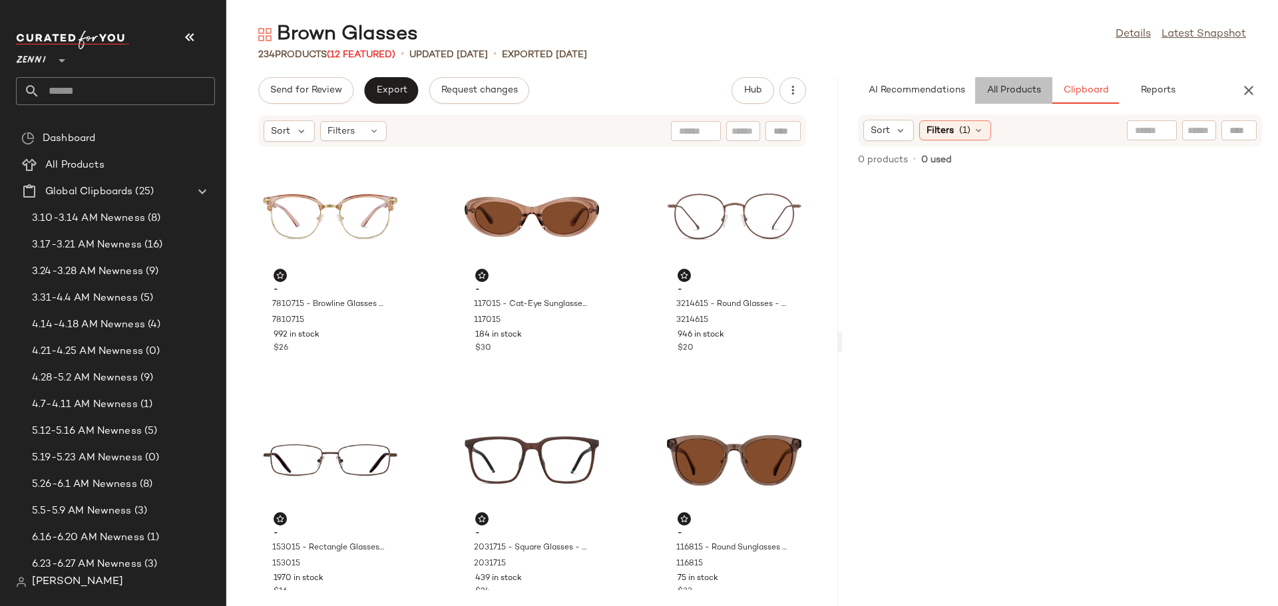
click at [1004, 85] on span "All Products" at bounding box center [1013, 90] width 55 height 11
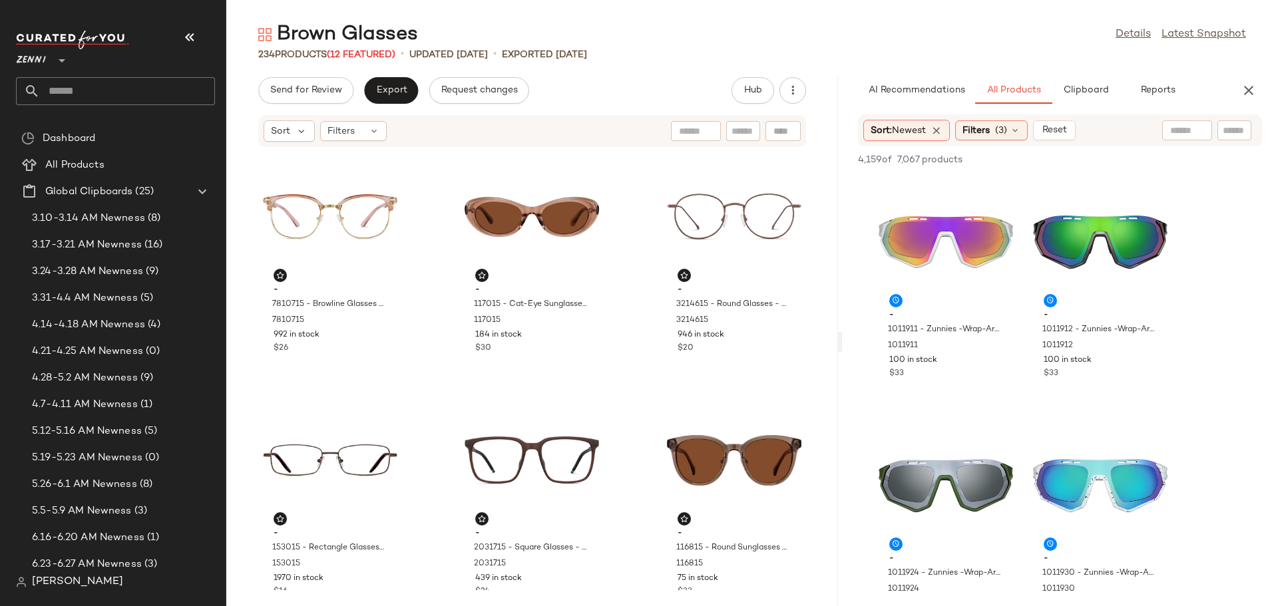
click at [1229, 124] on input "text" at bounding box center [1234, 131] width 23 height 14
type input "*****"
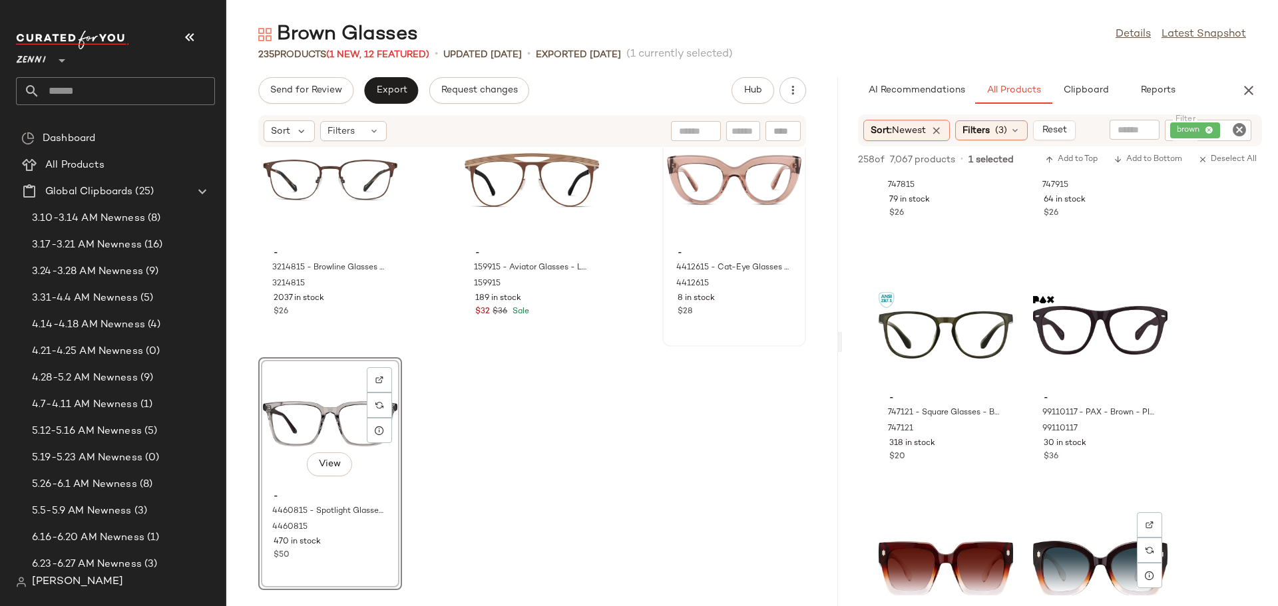
scroll to position [1065, 0]
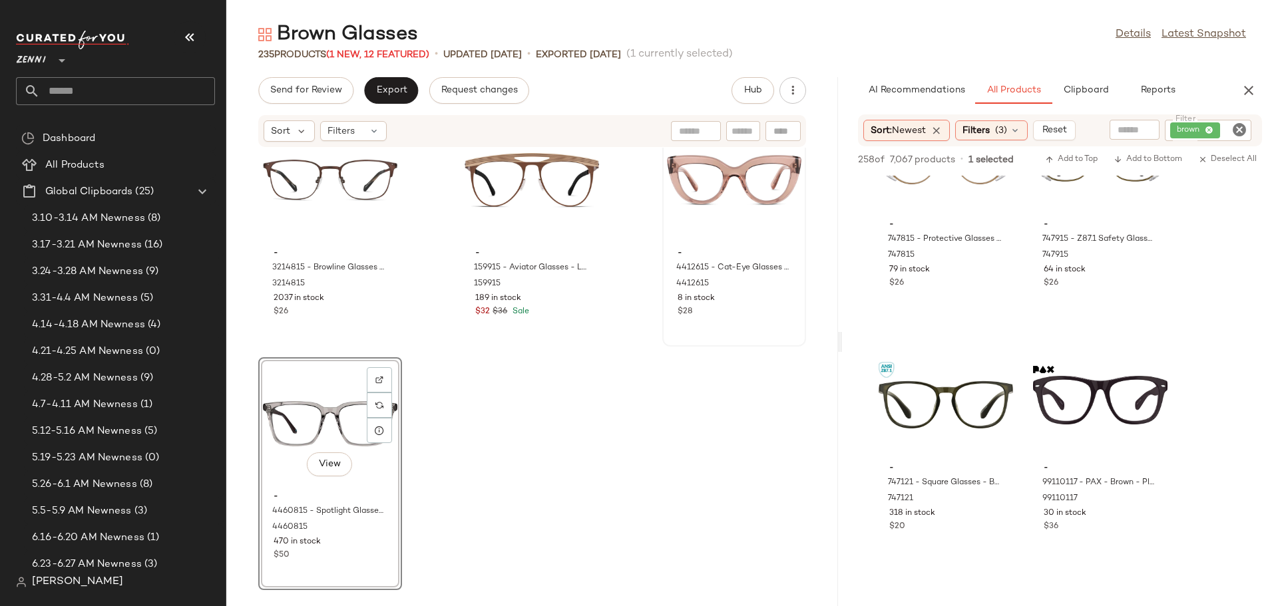
click at [1239, 130] on icon "Clear Filter" at bounding box center [1239, 130] width 16 height 16
click at [1215, 130] on input "Filter" at bounding box center [1203, 131] width 113 height 14
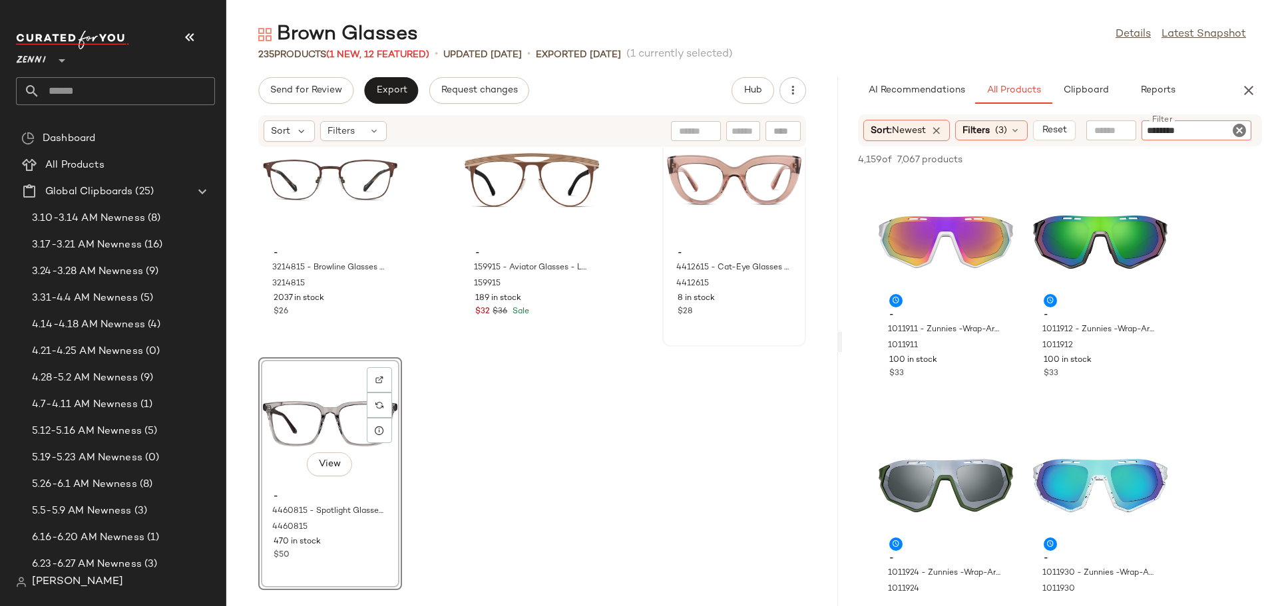
type input "*********"
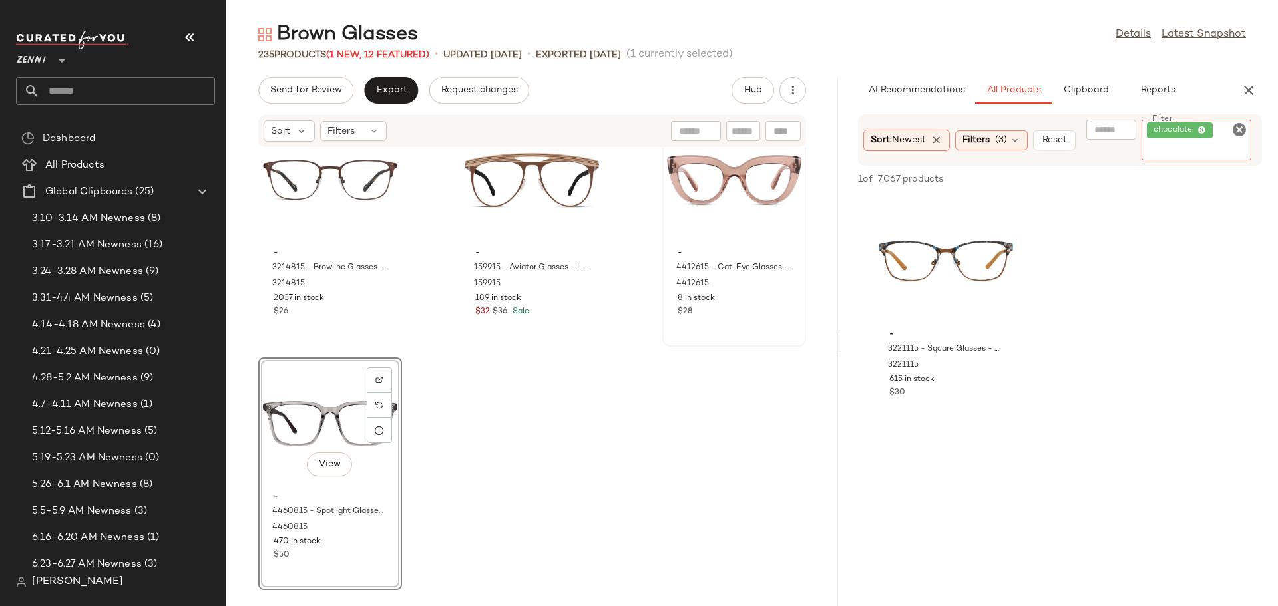
click at [1237, 124] on icon "Clear Filter" at bounding box center [1239, 130] width 16 height 16
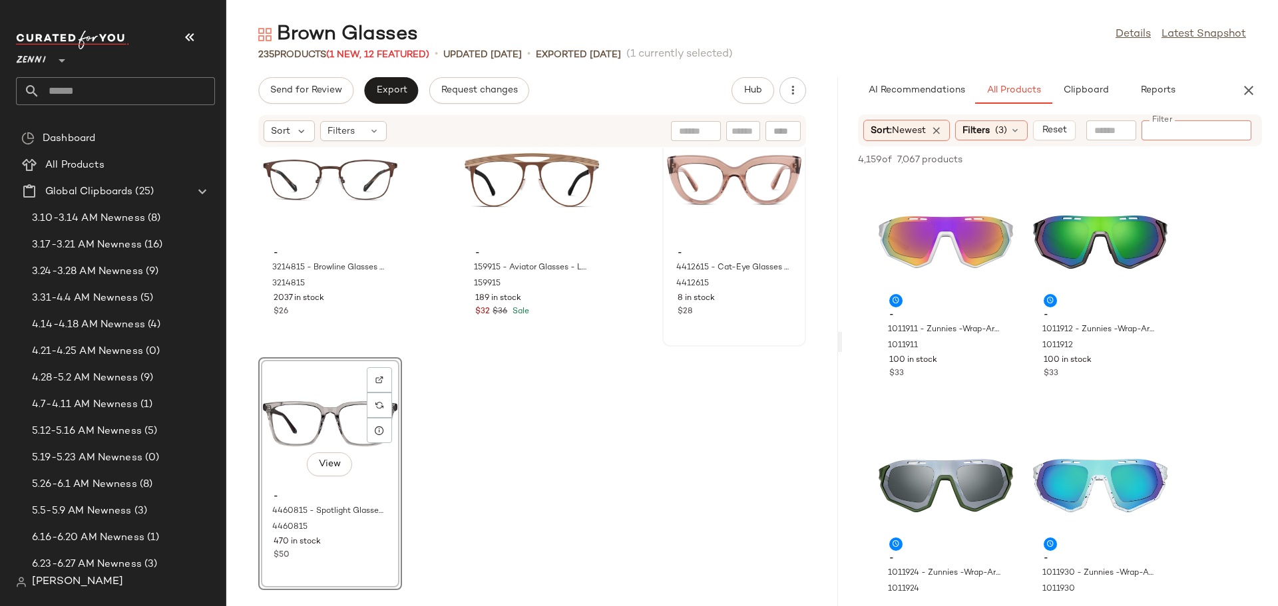
click at [1166, 128] on input "Filter" at bounding box center [1203, 131] width 113 height 14
type input "*****"
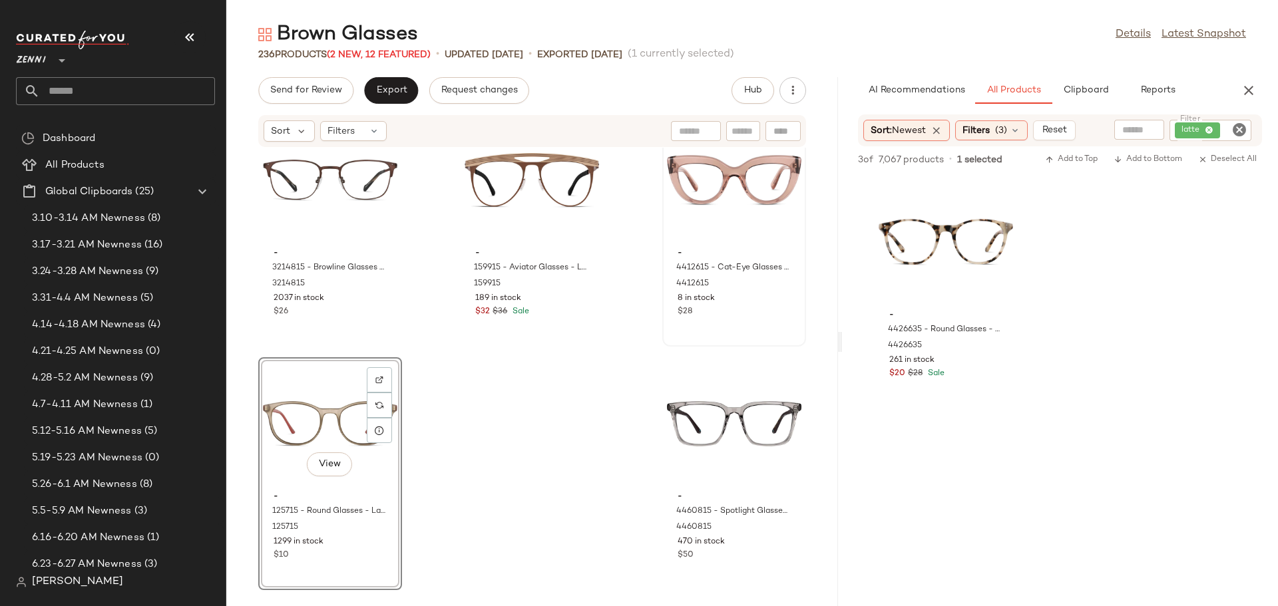
click at [1239, 128] on icon "Clear Filter" at bounding box center [1239, 130] width 16 height 16
click at [1208, 129] on input "Filter" at bounding box center [1203, 131] width 113 height 14
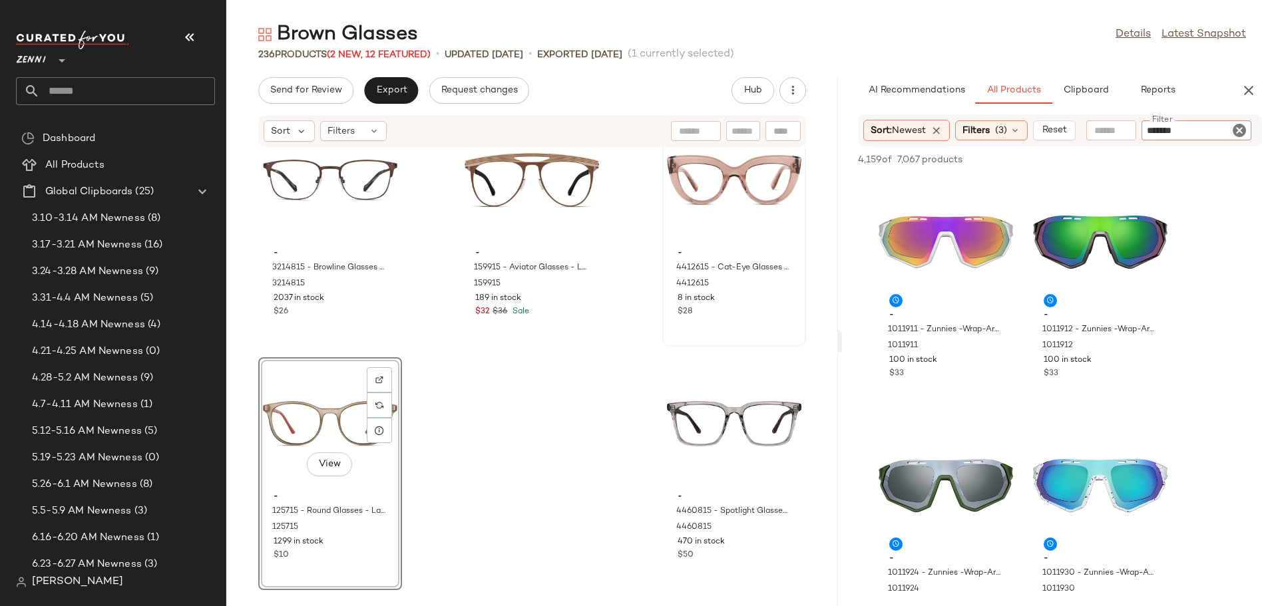
type input "********"
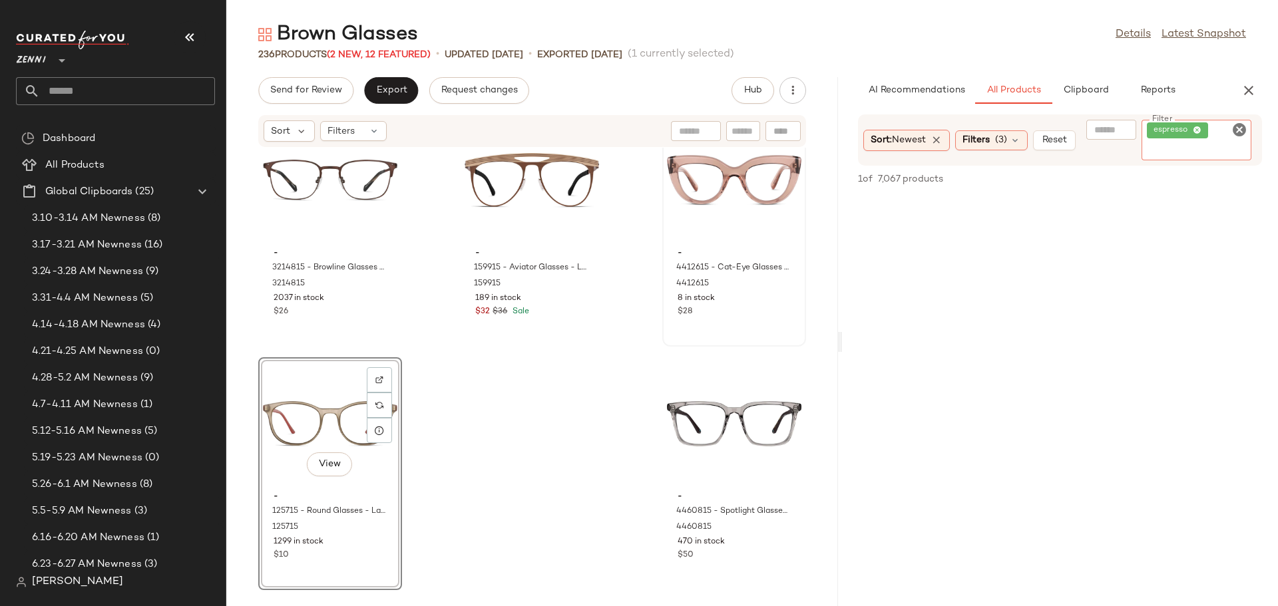
click at [1237, 128] on icon "Clear Filter" at bounding box center [1239, 130] width 16 height 16
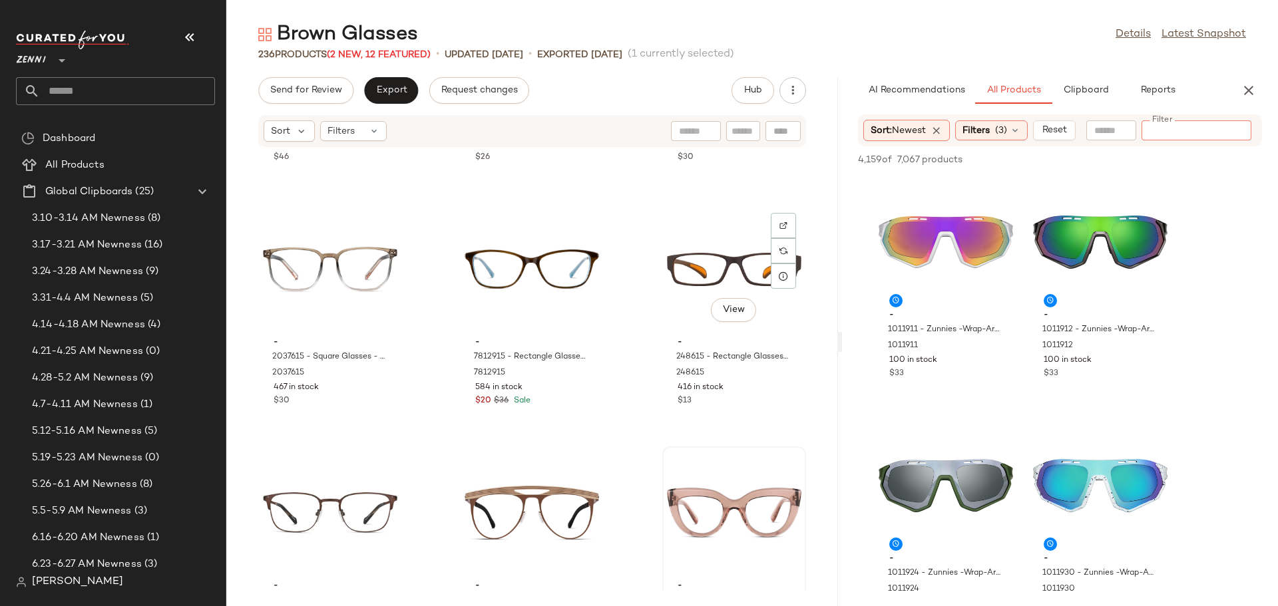
scroll to position [18804, 0]
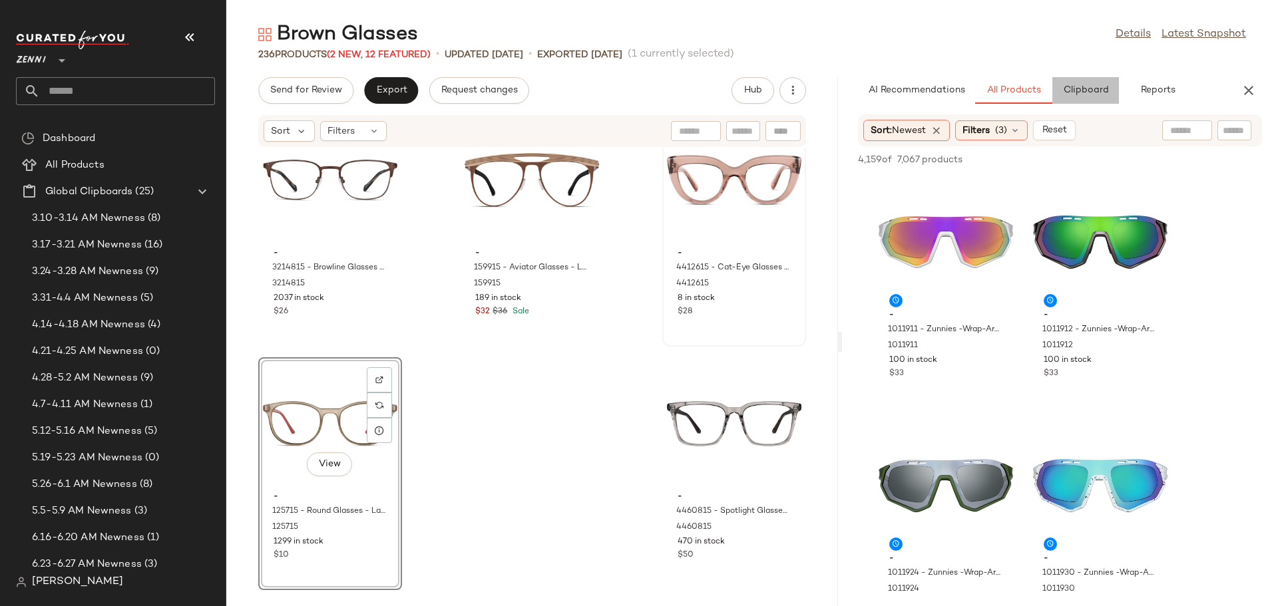
click at [1077, 91] on span "Clipboard" at bounding box center [1085, 90] width 46 height 11
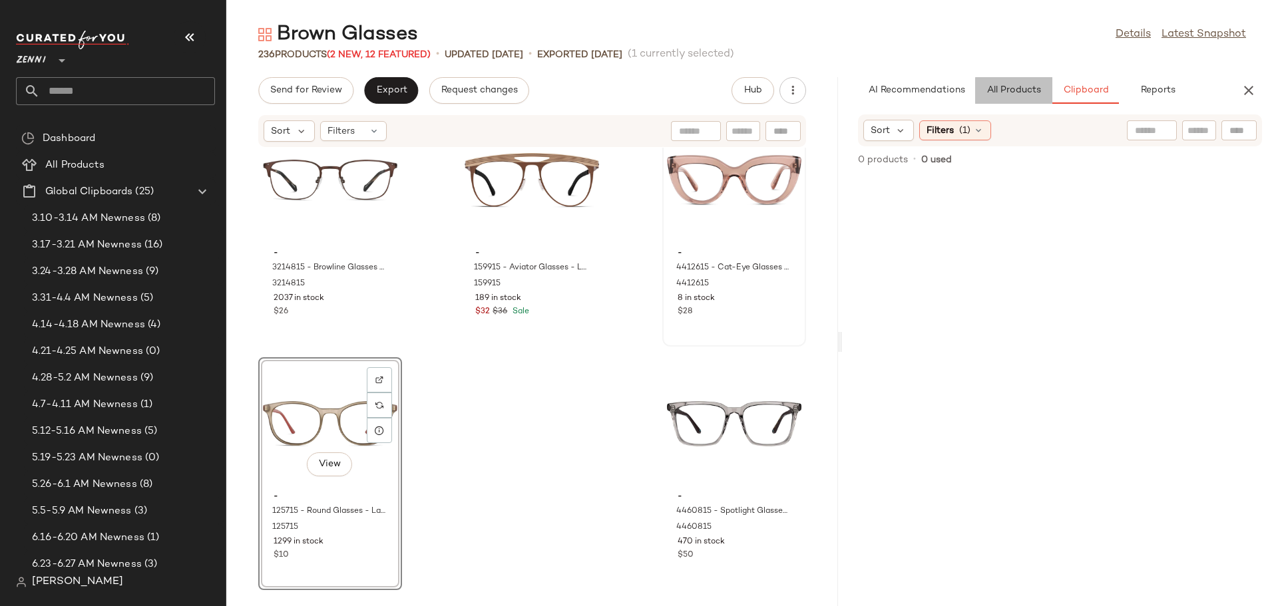
click at [1008, 89] on span "All Products" at bounding box center [1013, 90] width 55 height 11
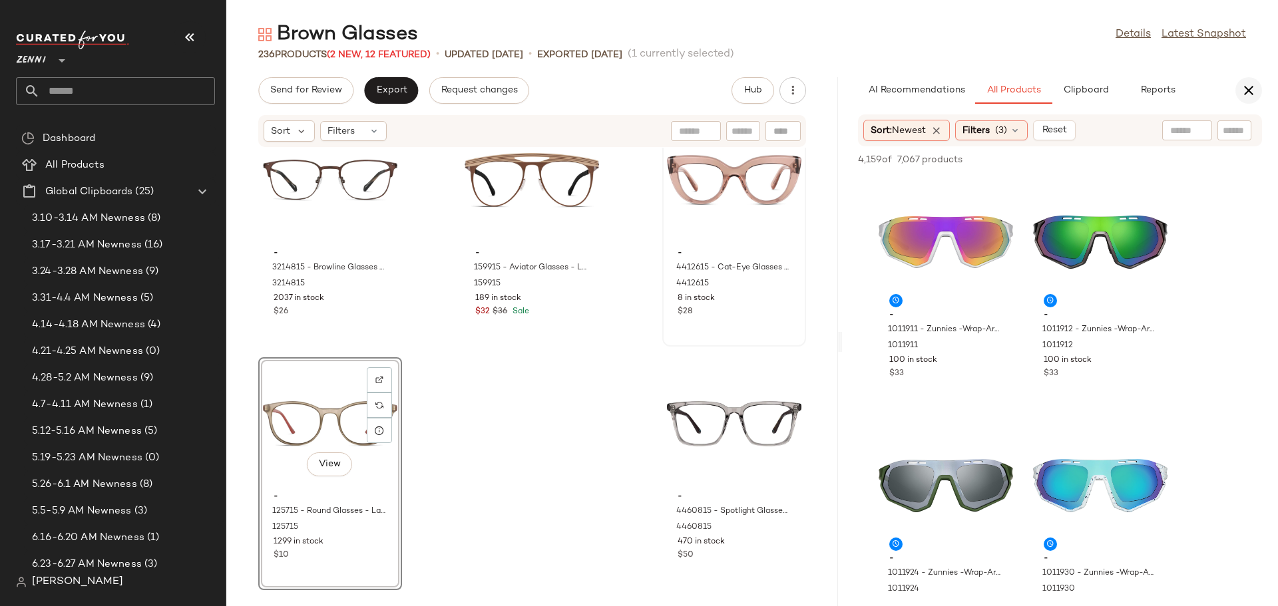
click at [1245, 89] on icon "button" at bounding box center [1249, 91] width 16 height 16
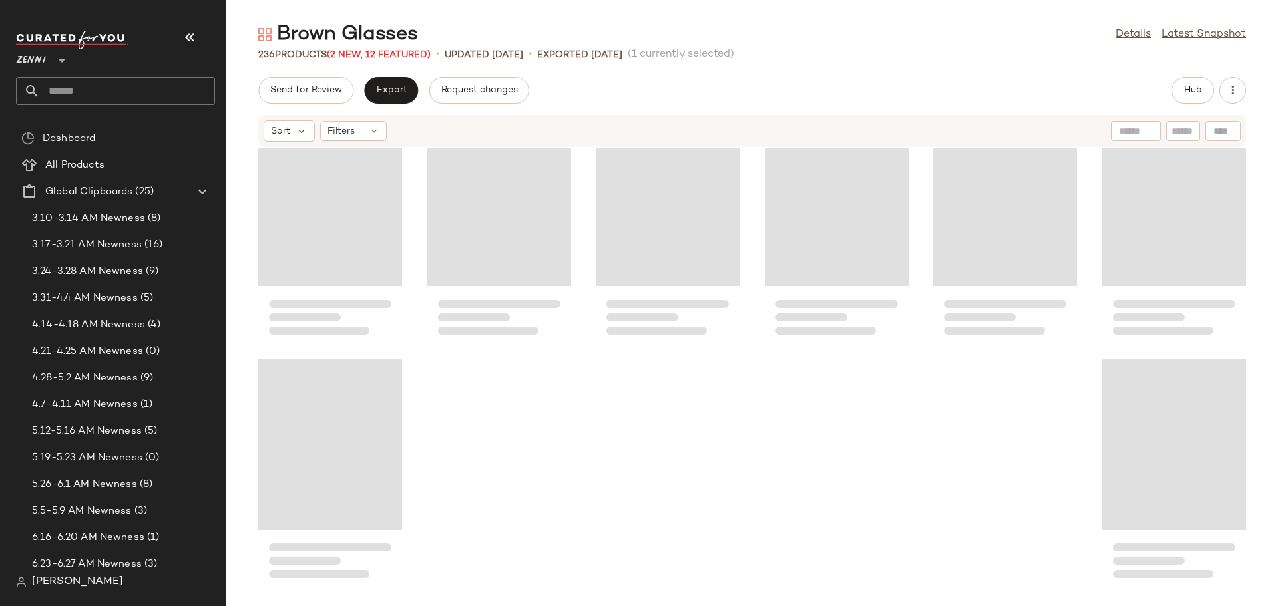
scroll to position [9256, 0]
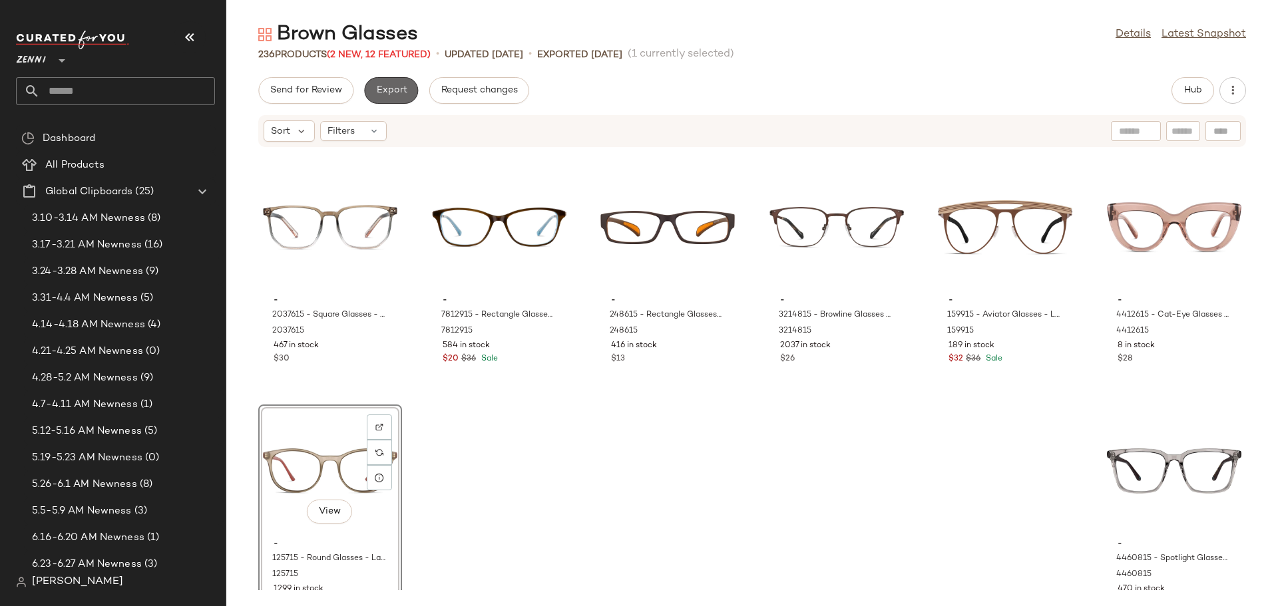
click at [387, 94] on span "Export" at bounding box center [390, 90] width 31 height 11
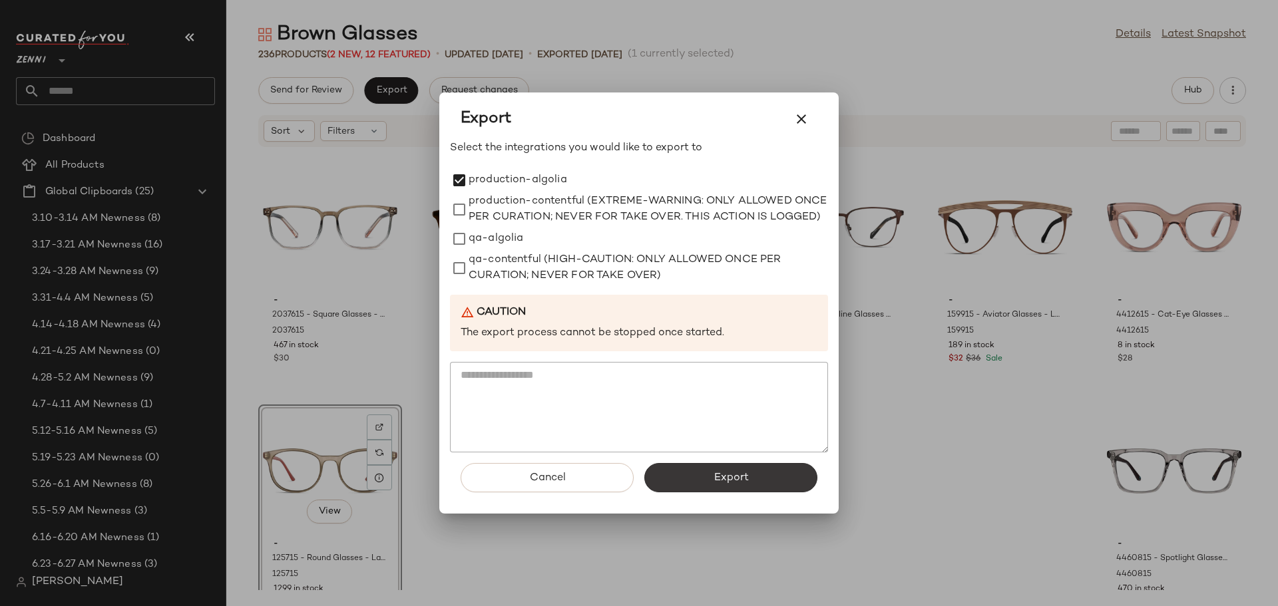
click at [741, 483] on span "Export" at bounding box center [730, 478] width 35 height 13
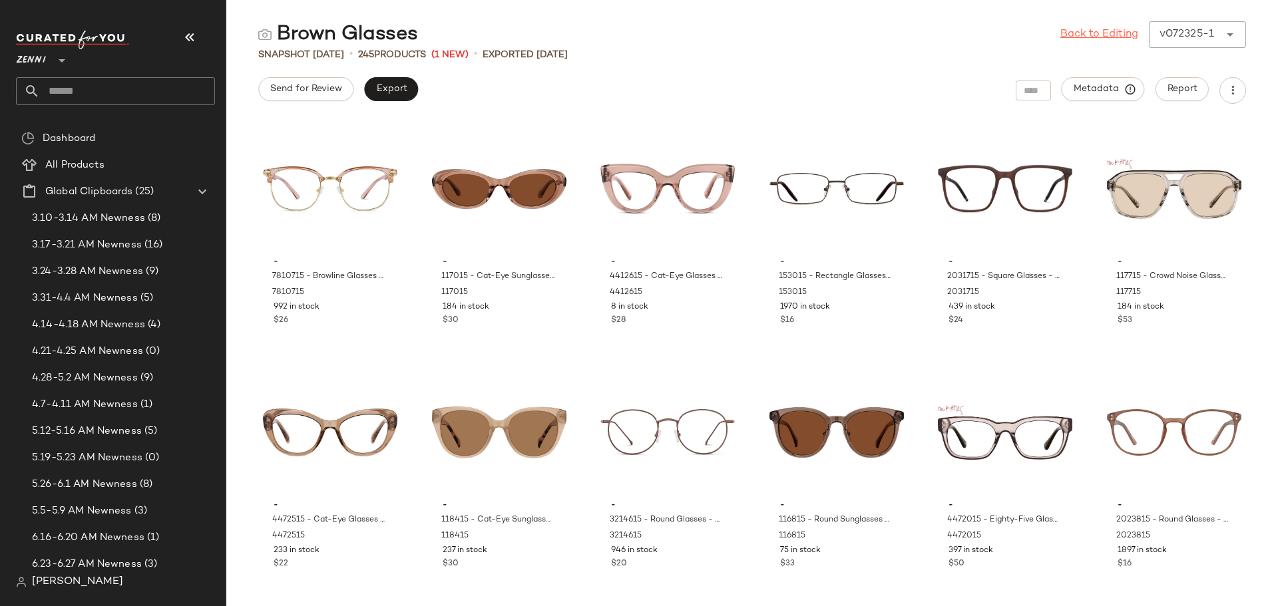
click at [1090, 31] on link "Back to Editing" at bounding box center [1099, 35] width 78 height 16
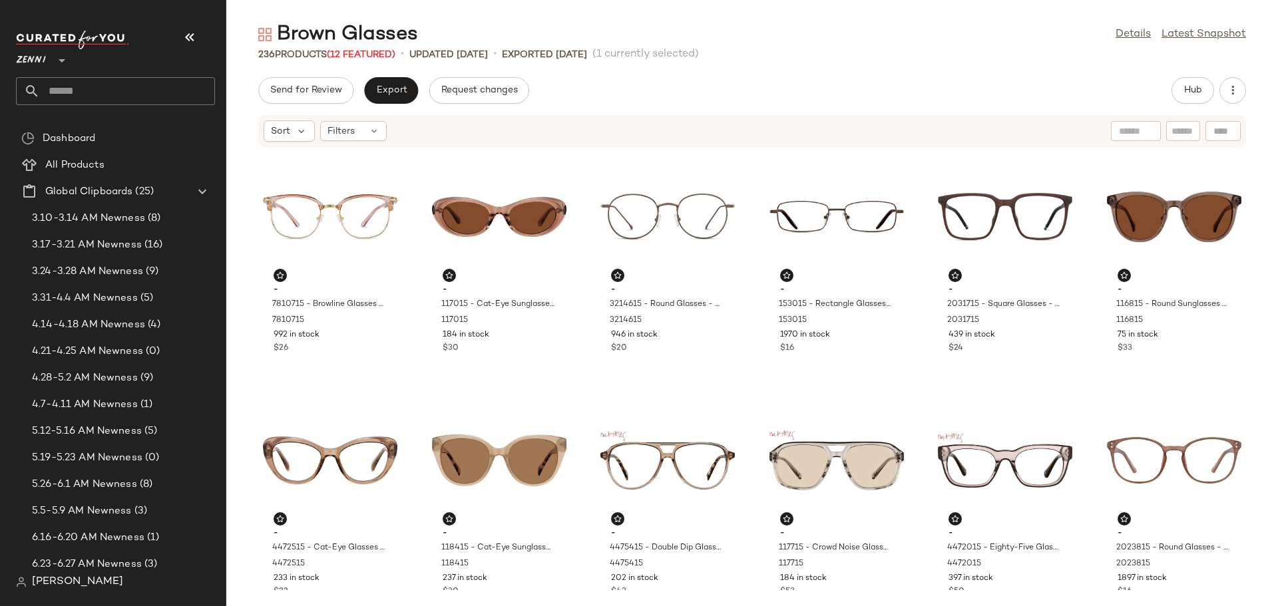
click at [120, 89] on input "text" at bounding box center [127, 91] width 175 height 28
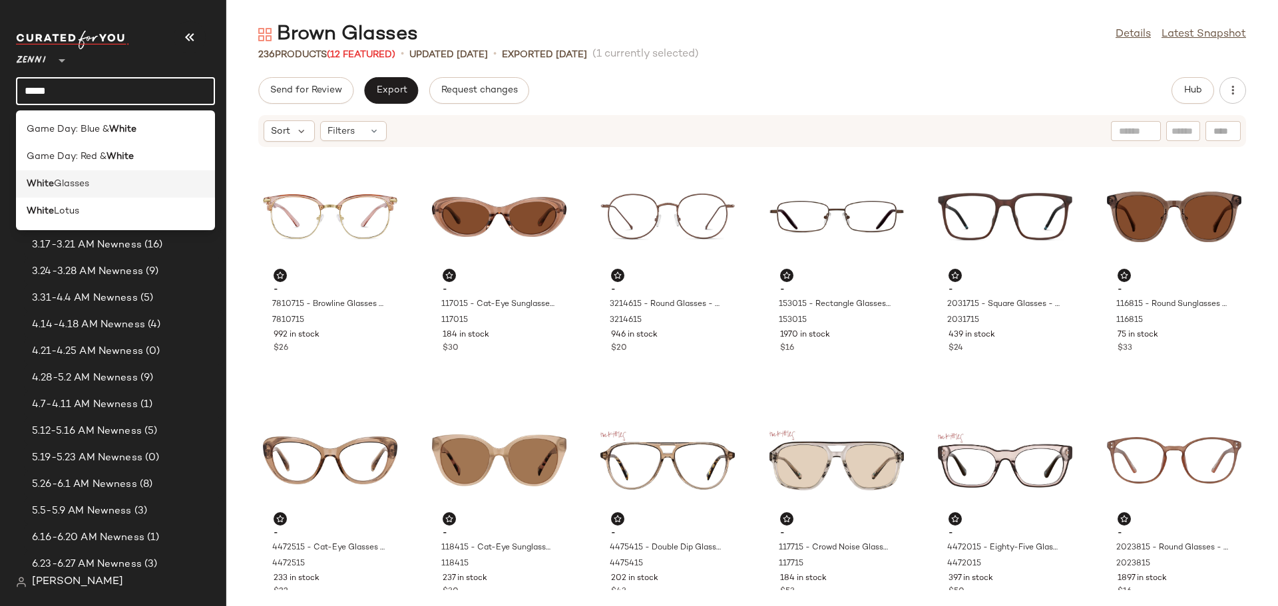
type input "*****"
click at [109, 190] on div "White Glasses" at bounding box center [116, 184] width 178 height 14
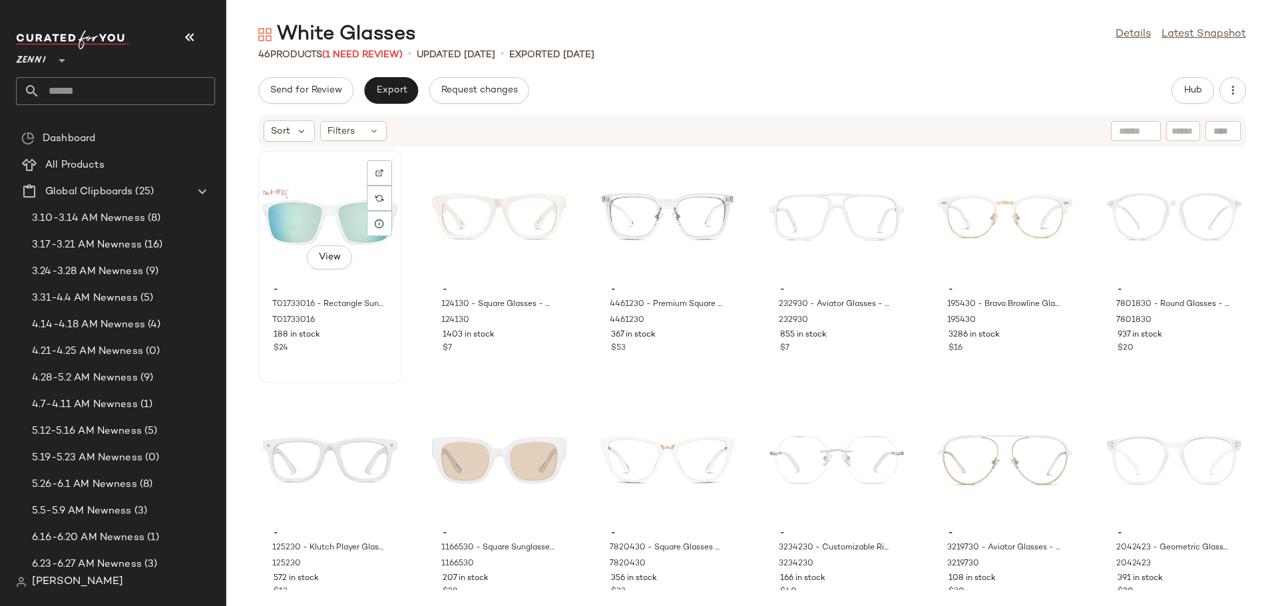
click at [323, 346] on div "$24" at bounding box center [330, 349] width 113 height 12
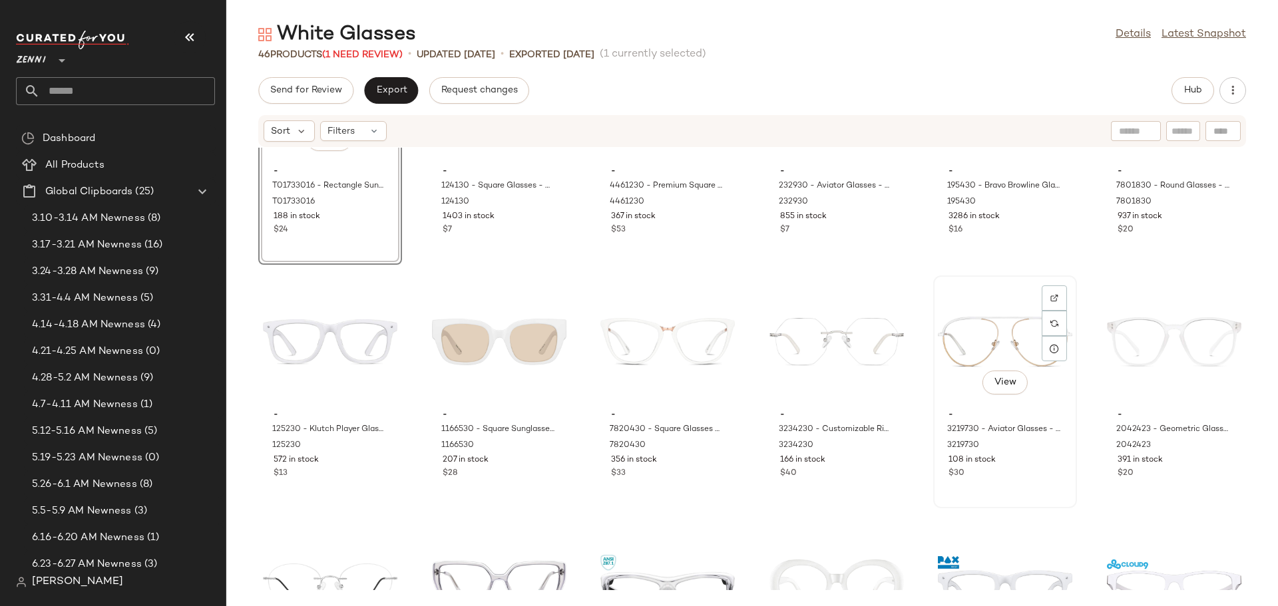
scroll to position [133, 0]
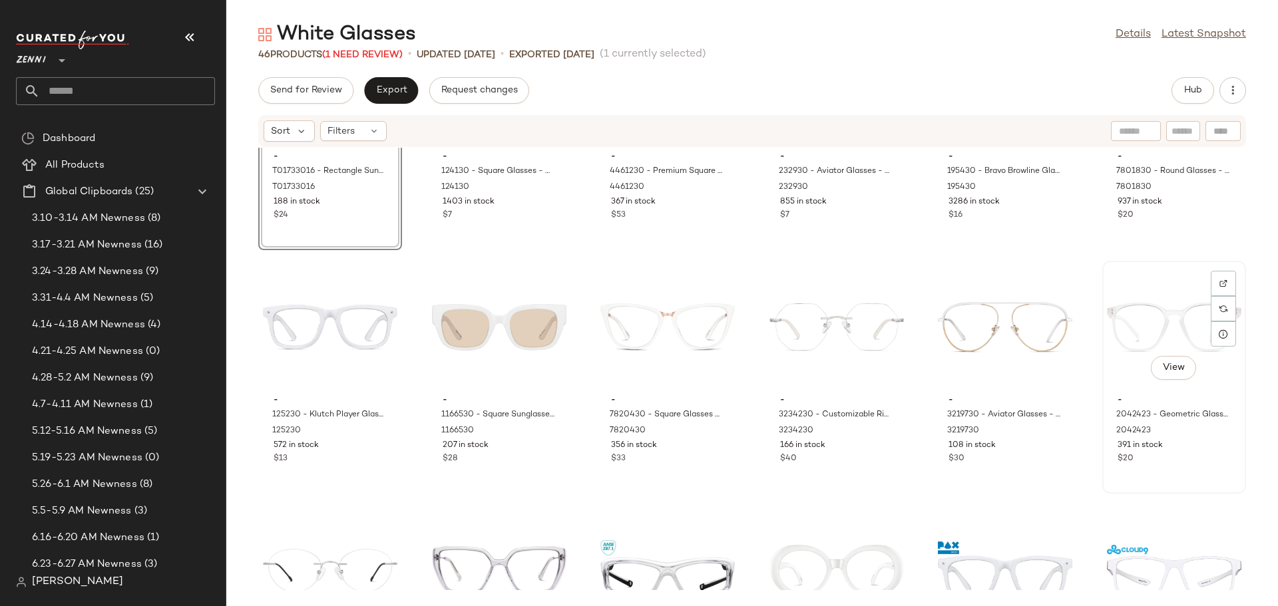
click at [1171, 474] on div "View - 2042423 - Geometric Glasses - Cloud - Plastic 2042423 391 in stock $20" at bounding box center [1173, 377] width 141 height 230
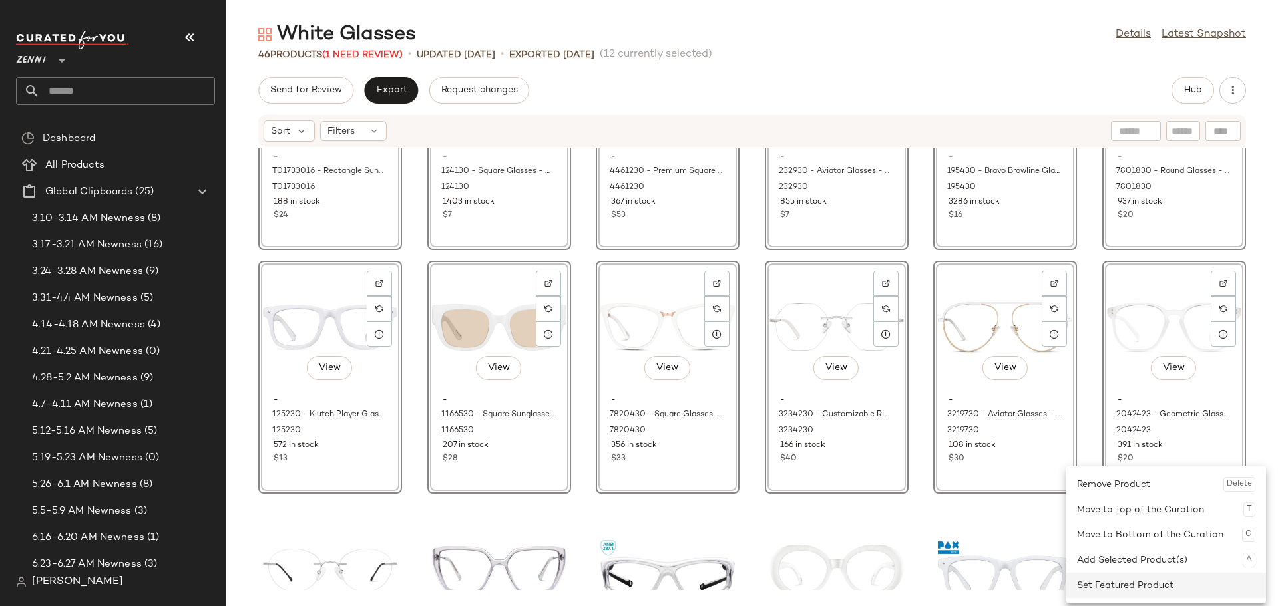
click at [1111, 582] on div "Set Featured Product" at bounding box center [1166, 585] width 178 height 25
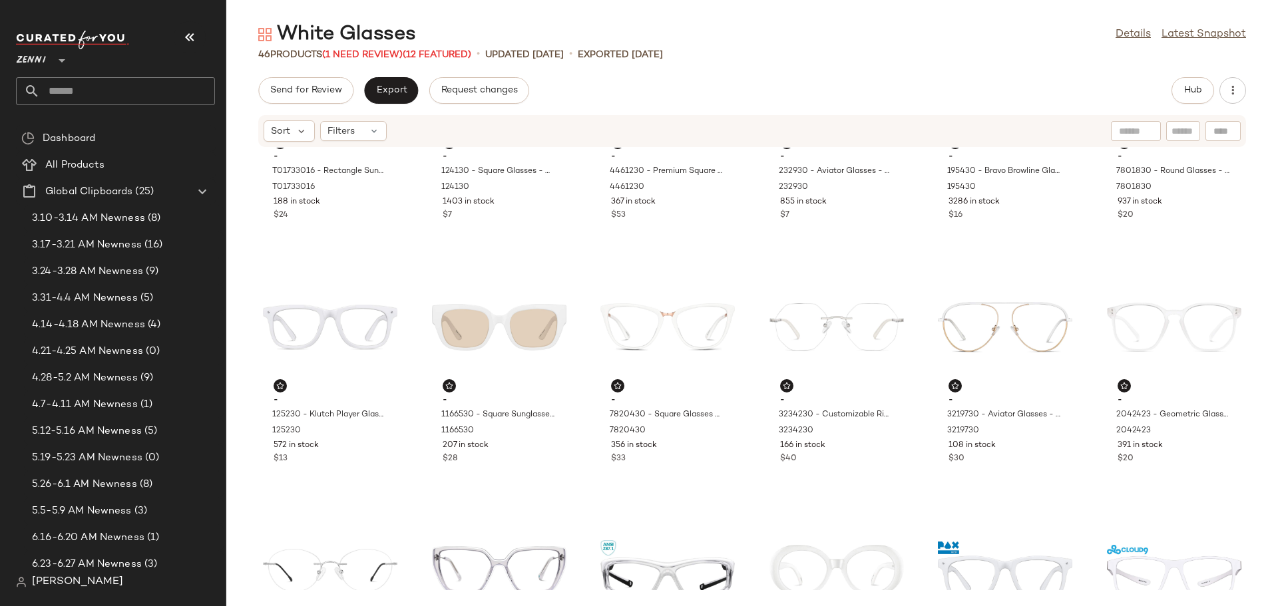
click at [415, 471] on div "- T01733016 - Rectangle Sunglasses - White - Plastic T01733016 188 in stock $24…" at bounding box center [752, 369] width 1052 height 443
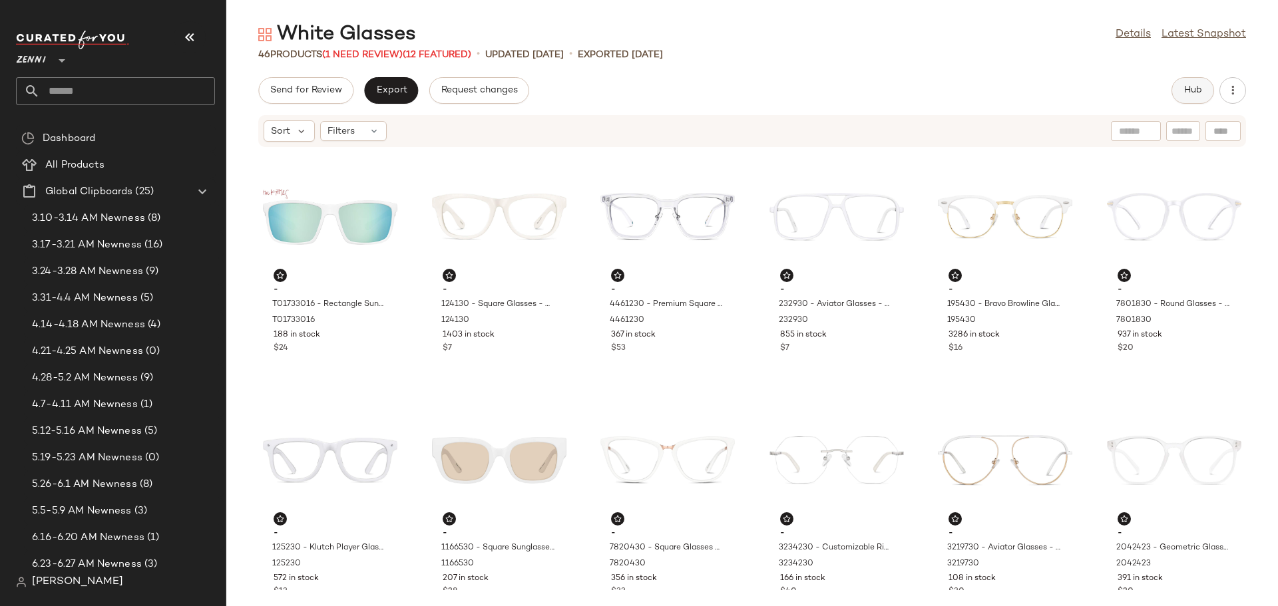
click at [1185, 91] on span "Hub" at bounding box center [1192, 90] width 19 height 11
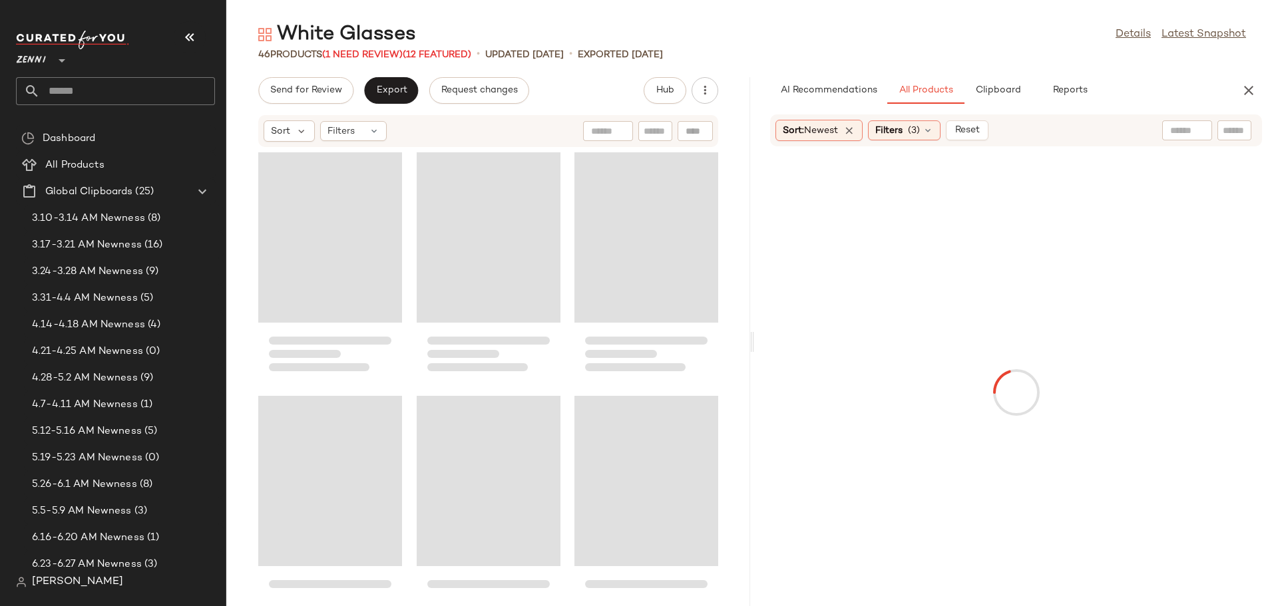
click at [1004, 104] on div "AI Recommendations All Products Clipboard Reports Sort: Newest Filters (3) Reset" at bounding box center [1016, 341] width 524 height 529
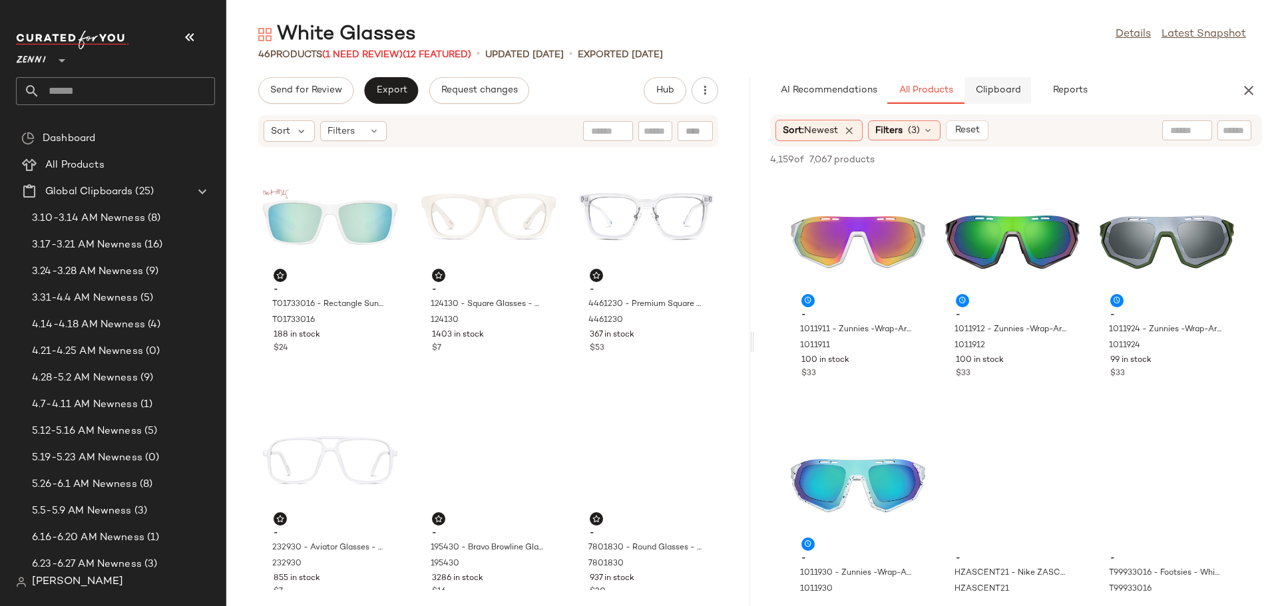
click at [1004, 97] on button "Clipboard" at bounding box center [997, 90] width 67 height 27
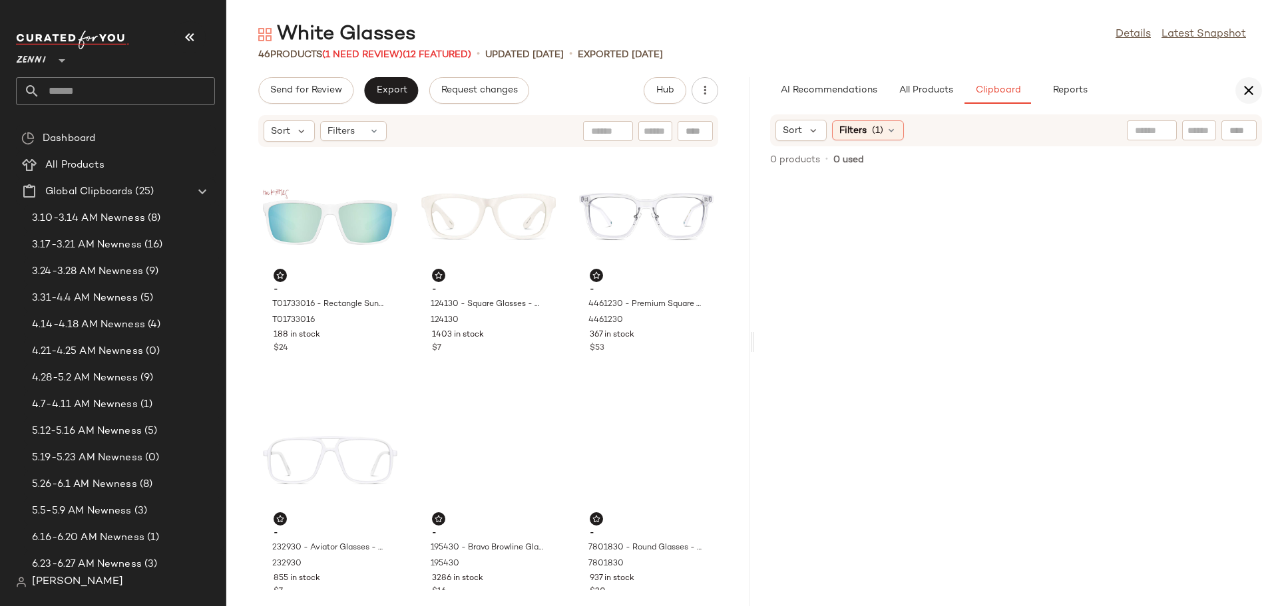
click at [1242, 93] on icon "button" at bounding box center [1249, 91] width 16 height 16
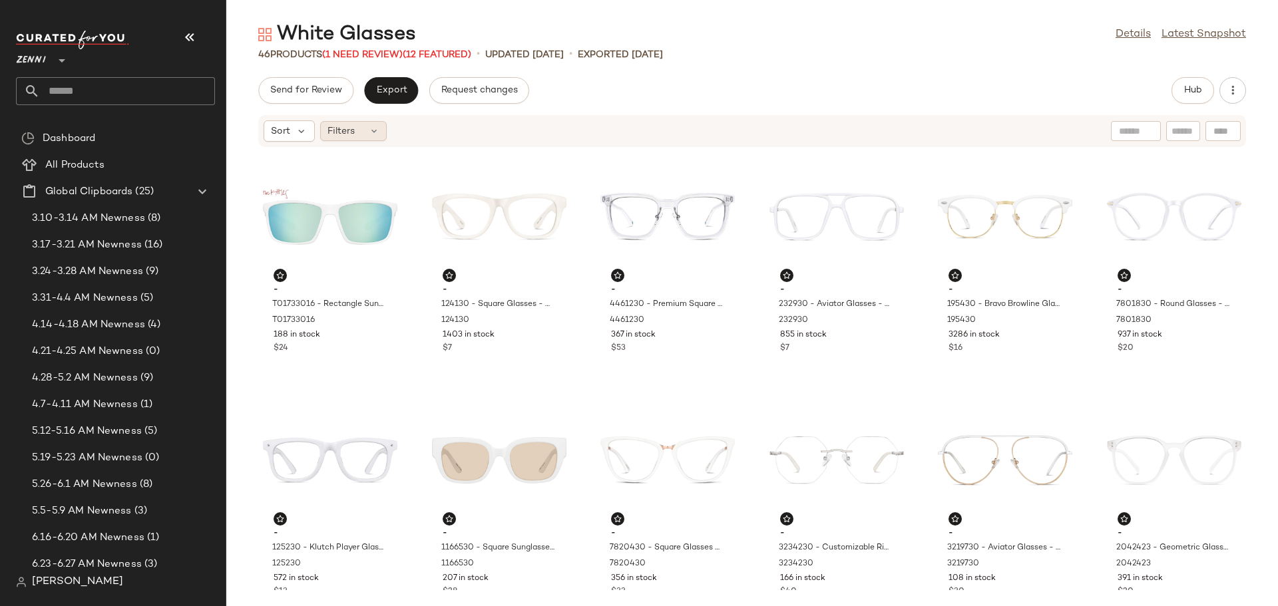
click at [372, 132] on icon at bounding box center [374, 131] width 11 height 11
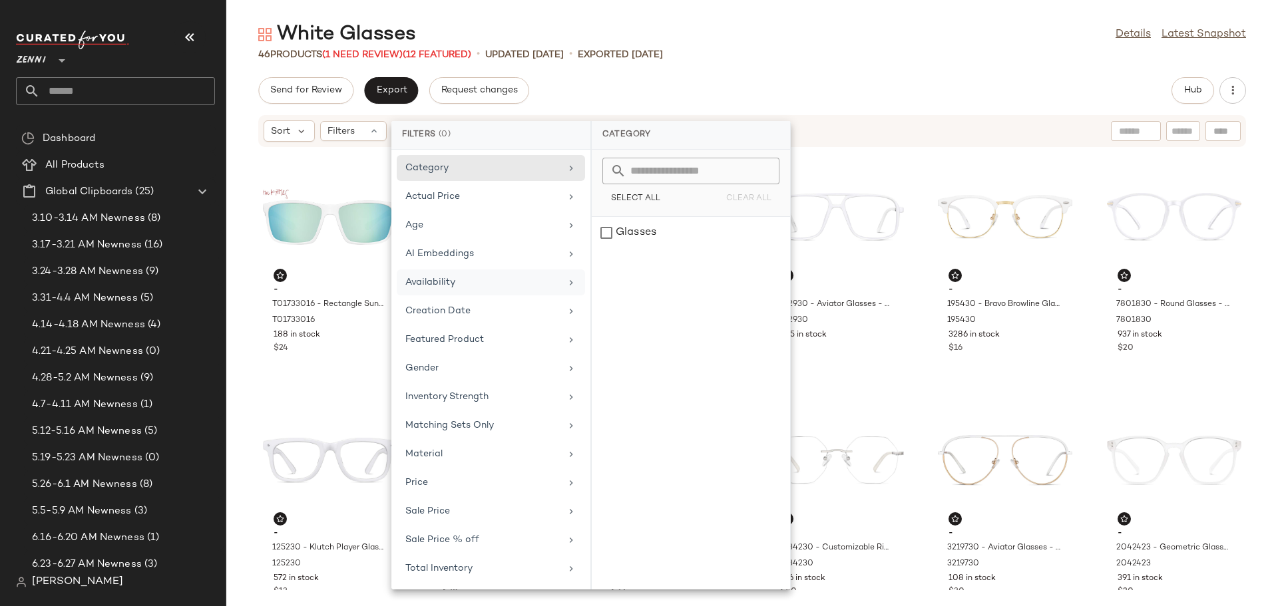
click at [415, 276] on div "Availability" at bounding box center [482, 283] width 155 height 14
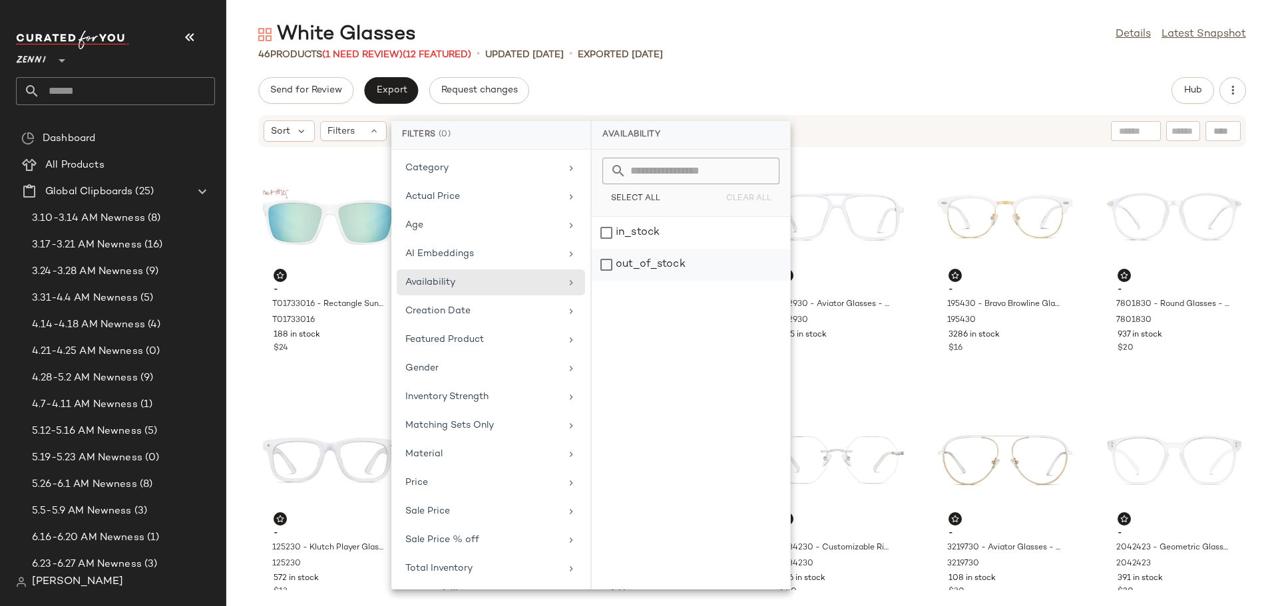
click at [604, 265] on div "out_of_stock" at bounding box center [691, 265] width 198 height 32
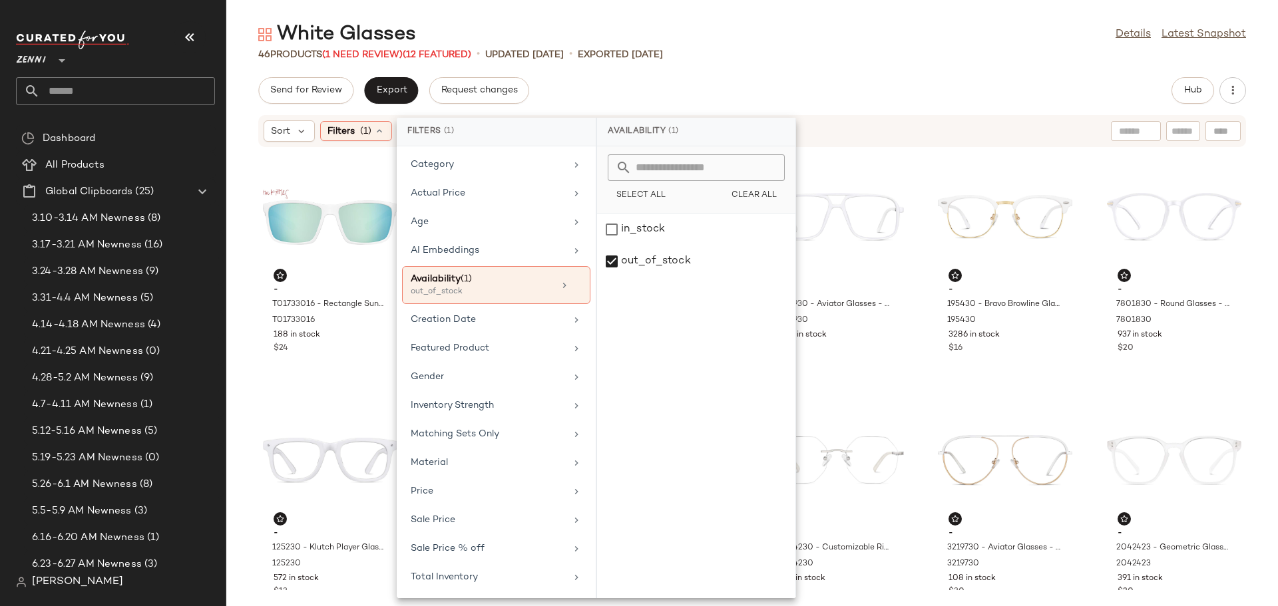
click at [915, 338] on div "- T01733016 - Rectangle Sunglasses - White - Plastic T01733016 188 in stock $24…" at bounding box center [752, 369] width 1052 height 443
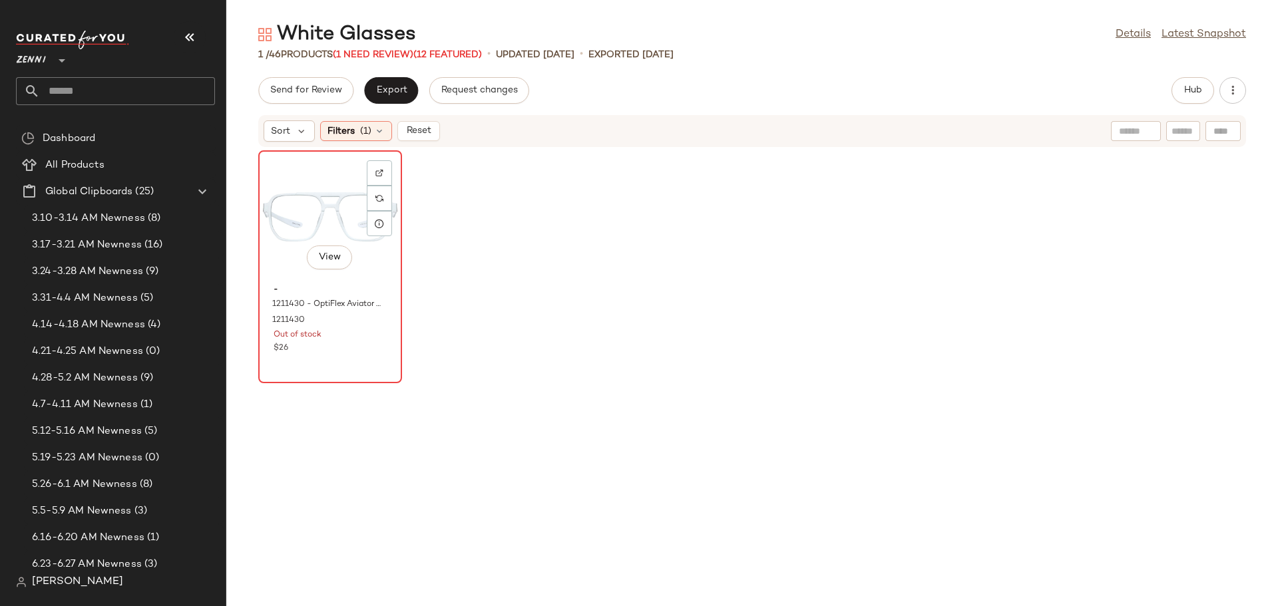
click at [308, 214] on div "View" at bounding box center [330, 217] width 134 height 124
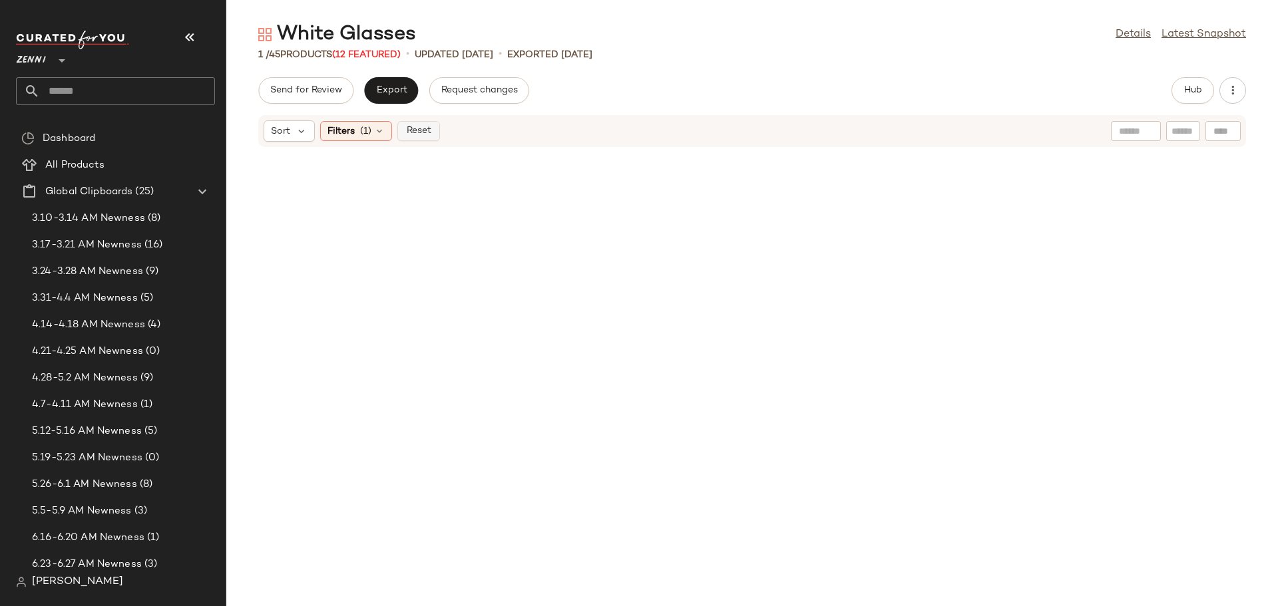
click at [415, 122] on button "Reset" at bounding box center [418, 131] width 43 height 20
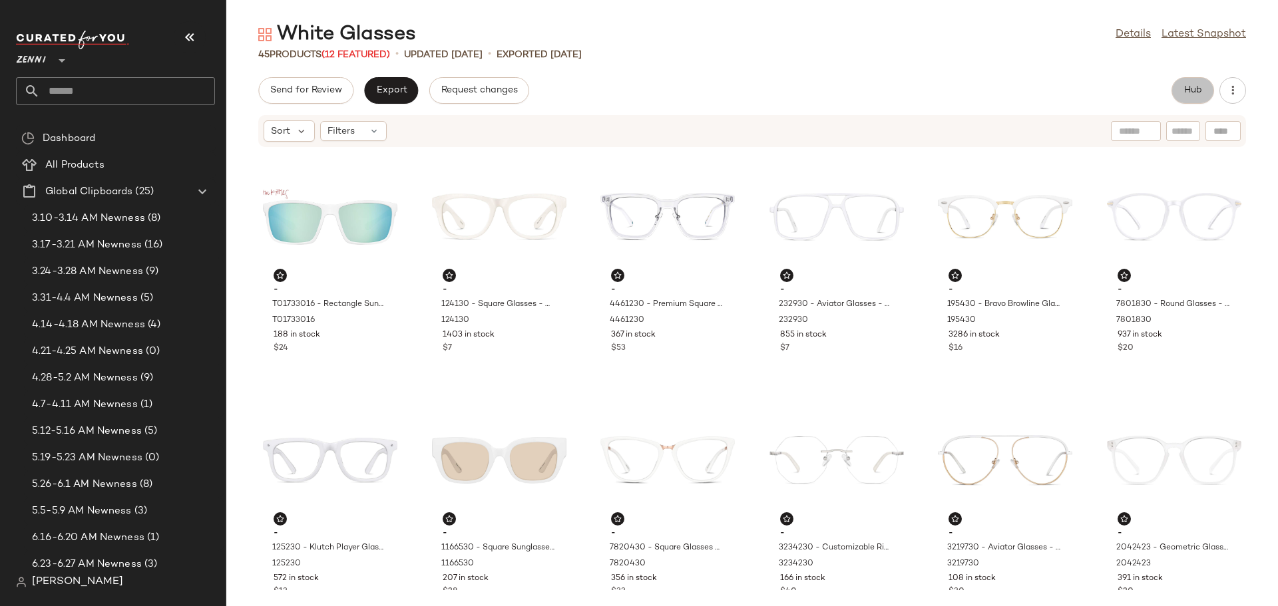
click at [1203, 96] on button "Hub" at bounding box center [1192, 90] width 43 height 27
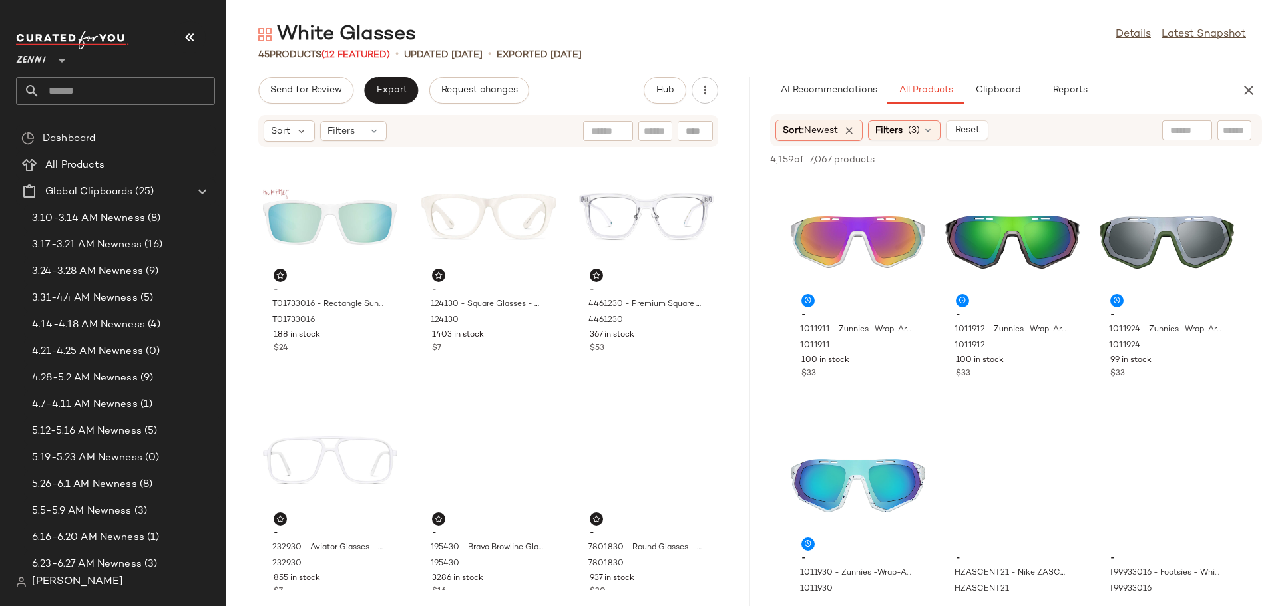
click at [1234, 134] on input "text" at bounding box center [1234, 131] width 23 height 14
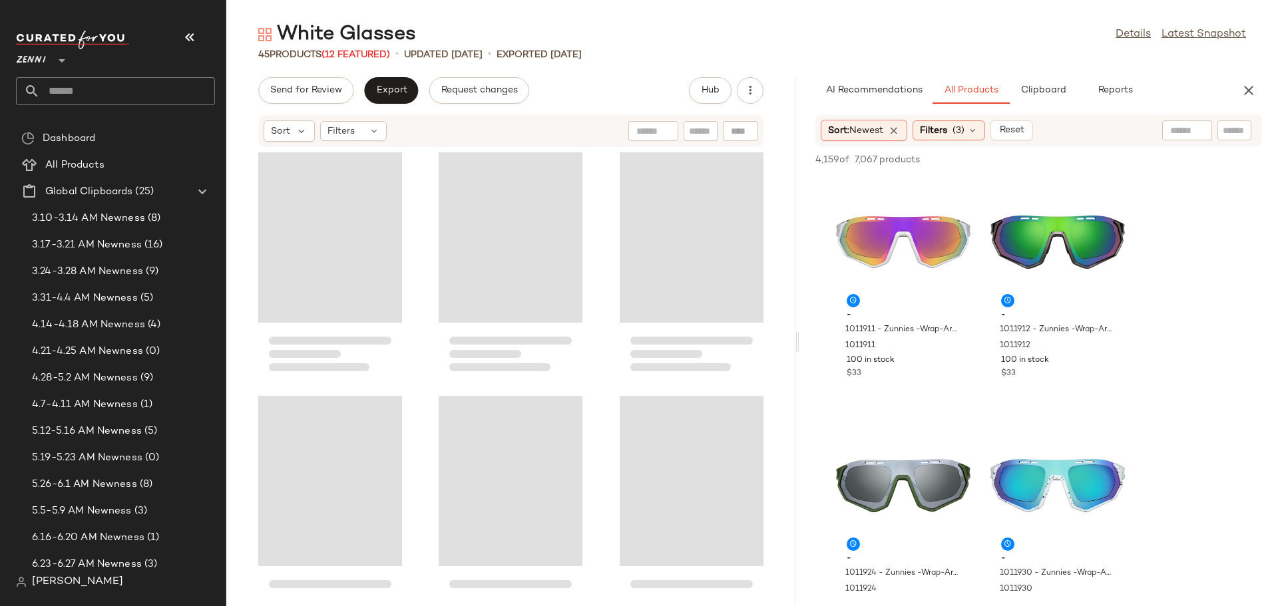
drag, startPoint x: 750, startPoint y: 343, endPoint x: 803, endPoint y: 342, distance: 52.6
click at [803, 342] on div "White Glasses Details Latest Snapshot 45 Products (12 Featured) • updated [DATE…" at bounding box center [752, 313] width 1052 height 585
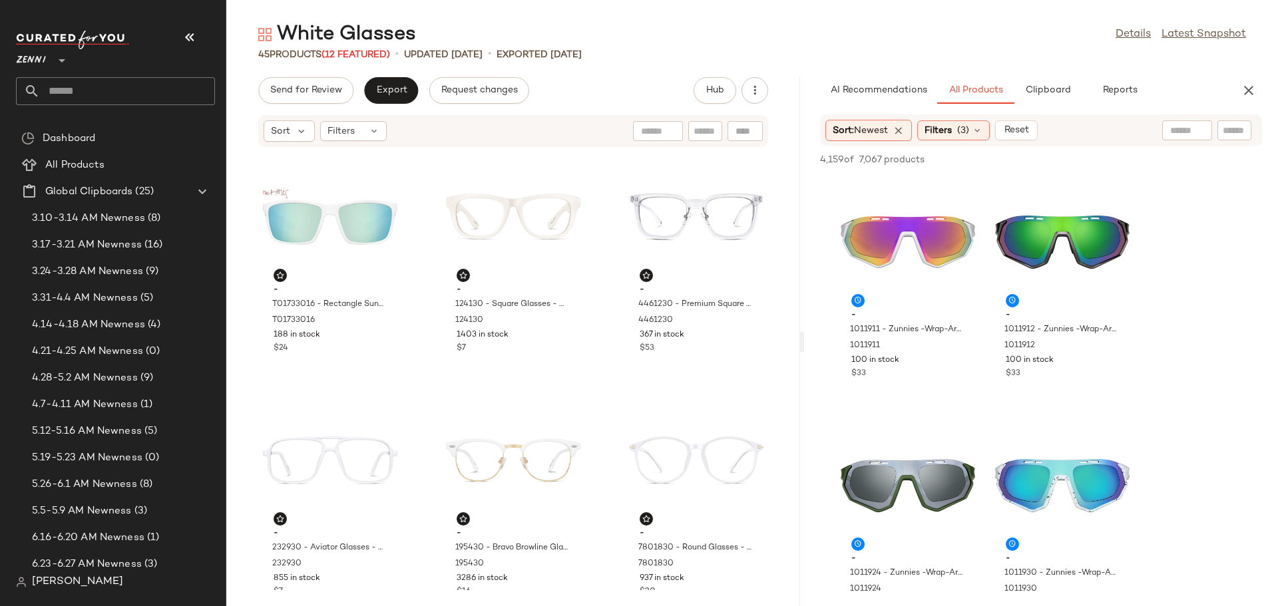
click at [1233, 126] on input "text" at bounding box center [1234, 131] width 23 height 14
type input "*****"
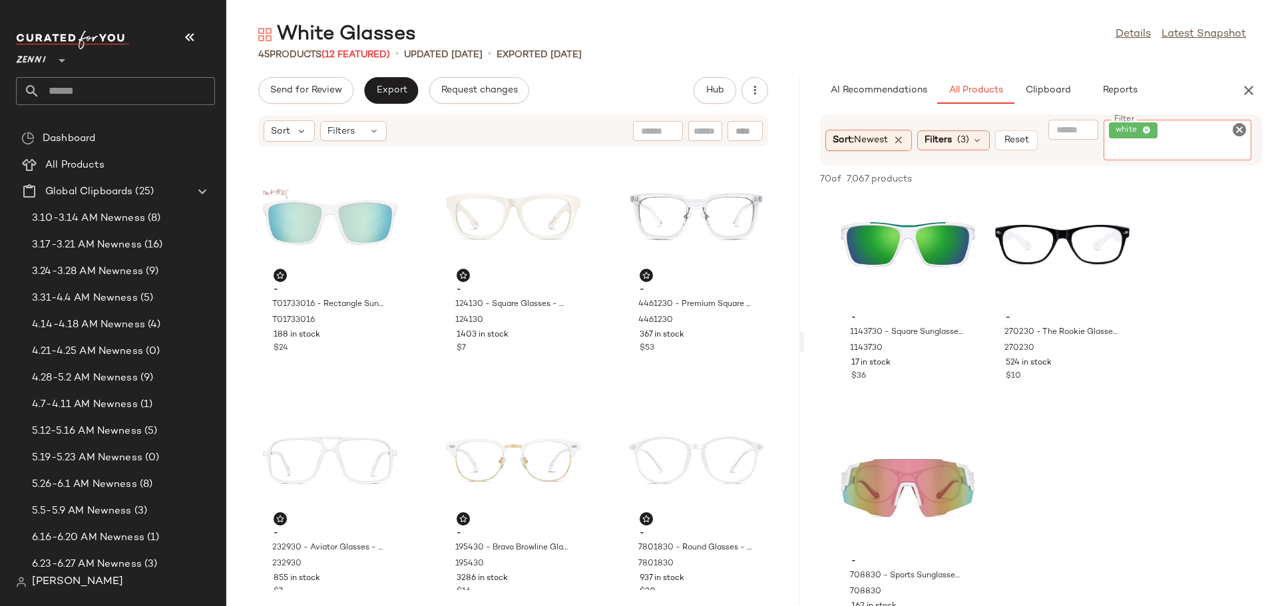
scroll to position [2928, 0]
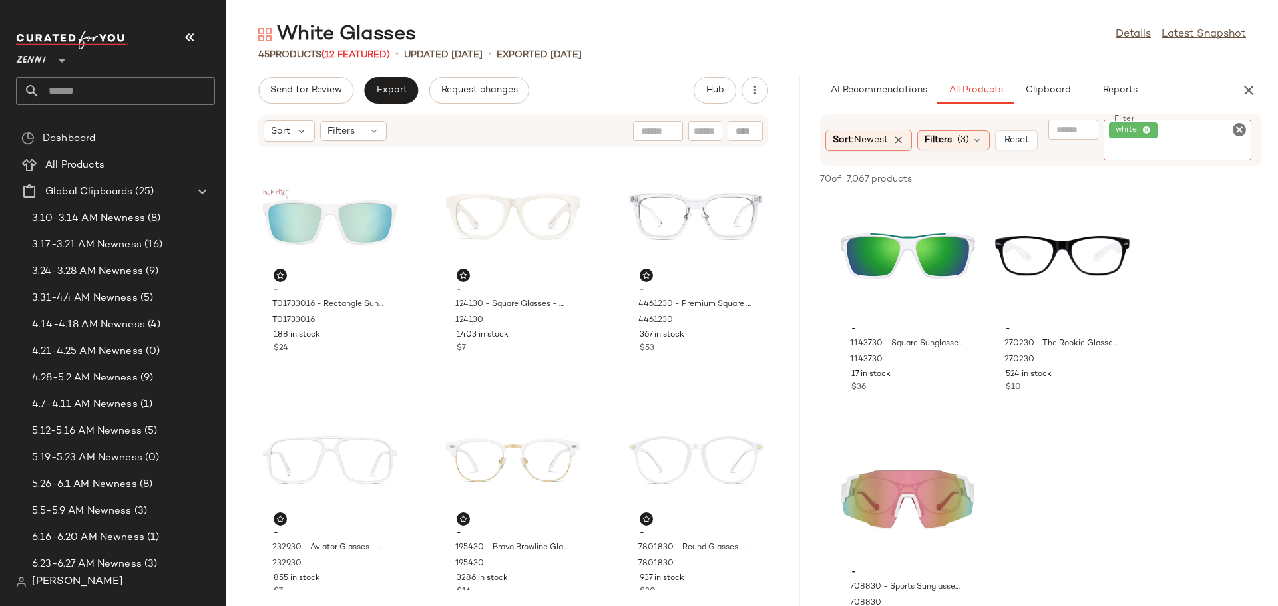
click at [1240, 127] on icon "Clear Filter" at bounding box center [1239, 130] width 16 height 16
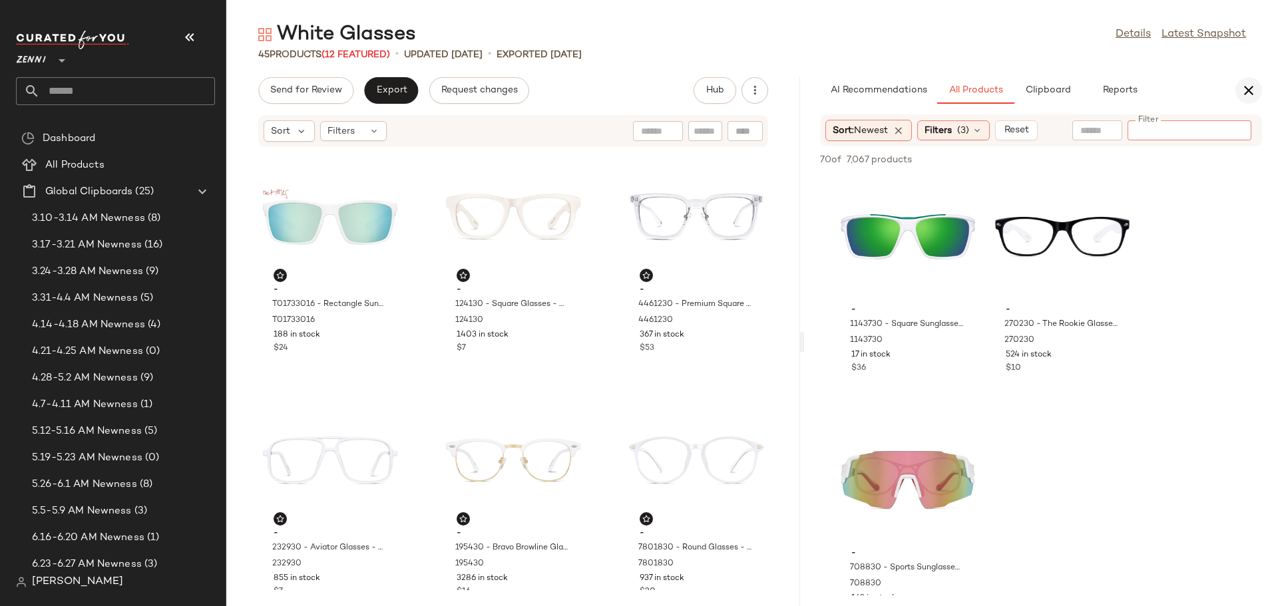
click at [1243, 92] on icon "button" at bounding box center [1249, 91] width 16 height 16
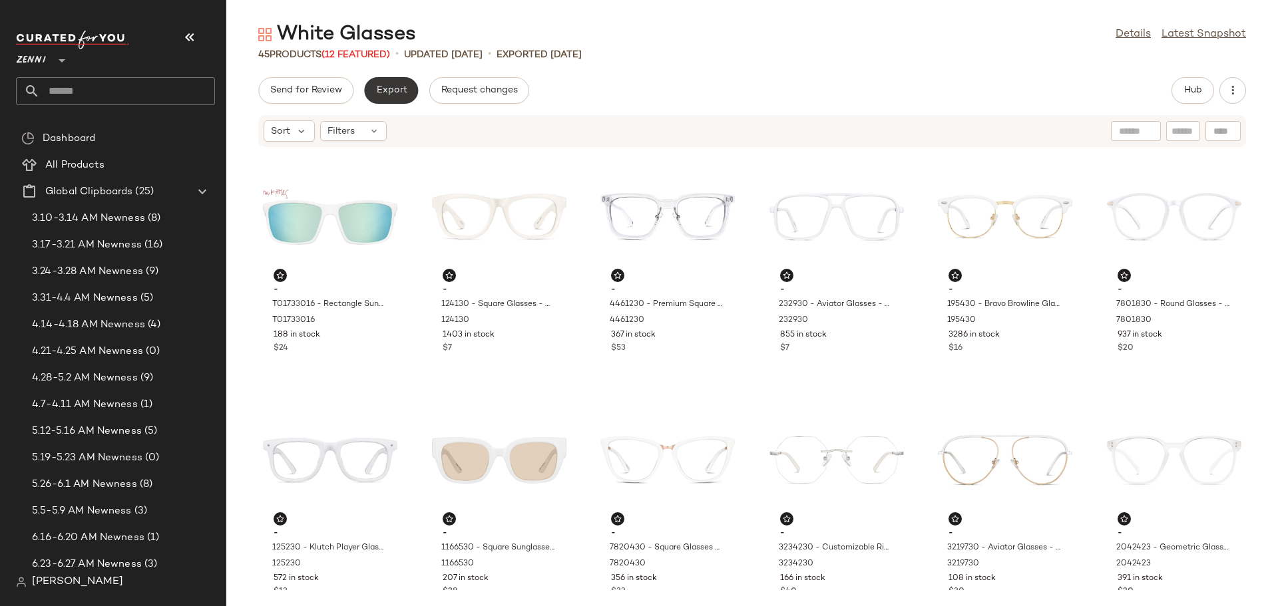
click at [390, 97] on button "Export" at bounding box center [391, 90] width 54 height 27
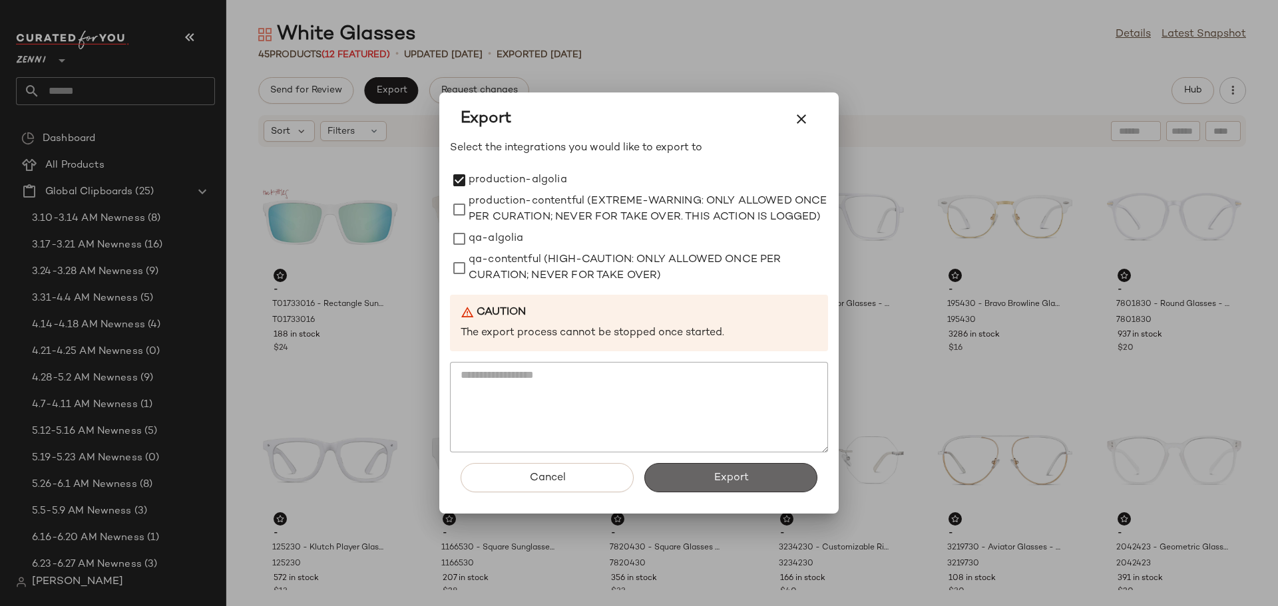
click at [727, 480] on span "Export" at bounding box center [730, 478] width 35 height 13
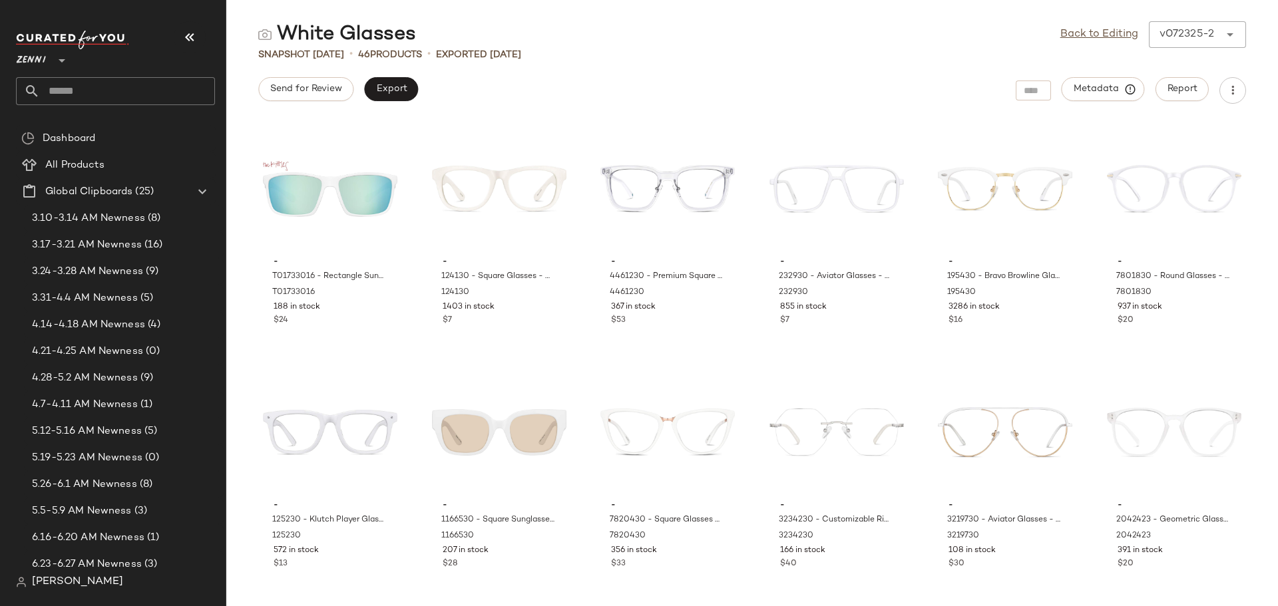
drag, startPoint x: 1086, startPoint y: 34, endPoint x: 1052, endPoint y: 5, distance: 43.9
click at [1086, 34] on link "Back to Editing" at bounding box center [1099, 35] width 78 height 16
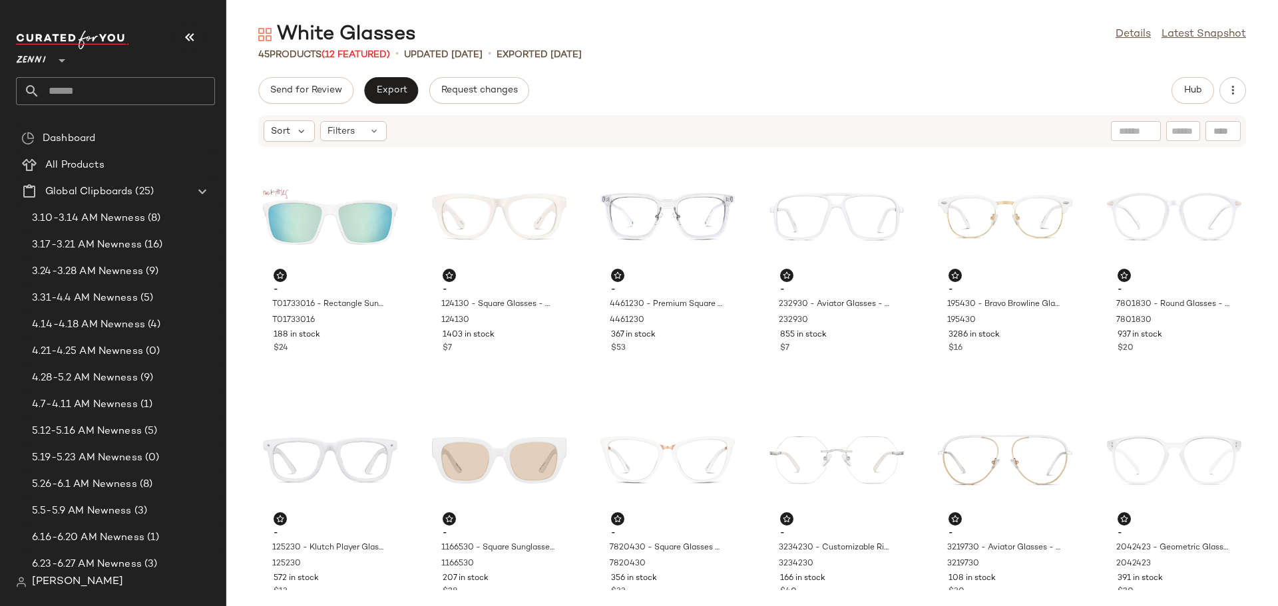
click at [118, 83] on input "text" at bounding box center [127, 91] width 175 height 28
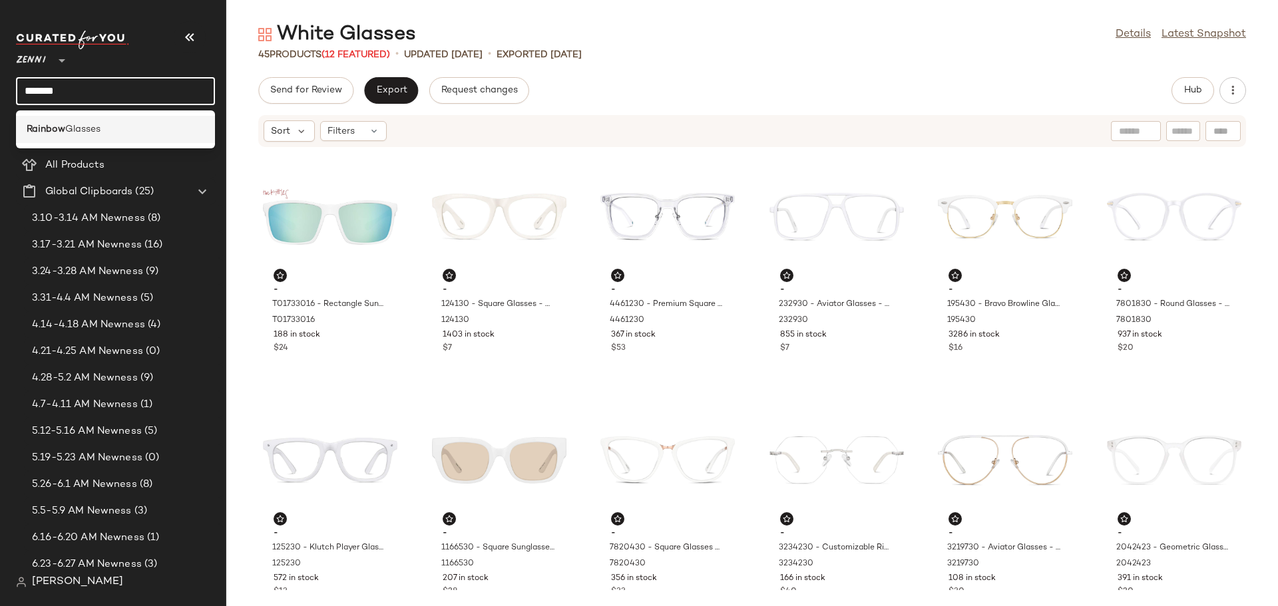
type input "*******"
click at [128, 126] on div "Rainbow Glasses" at bounding box center [116, 129] width 178 height 14
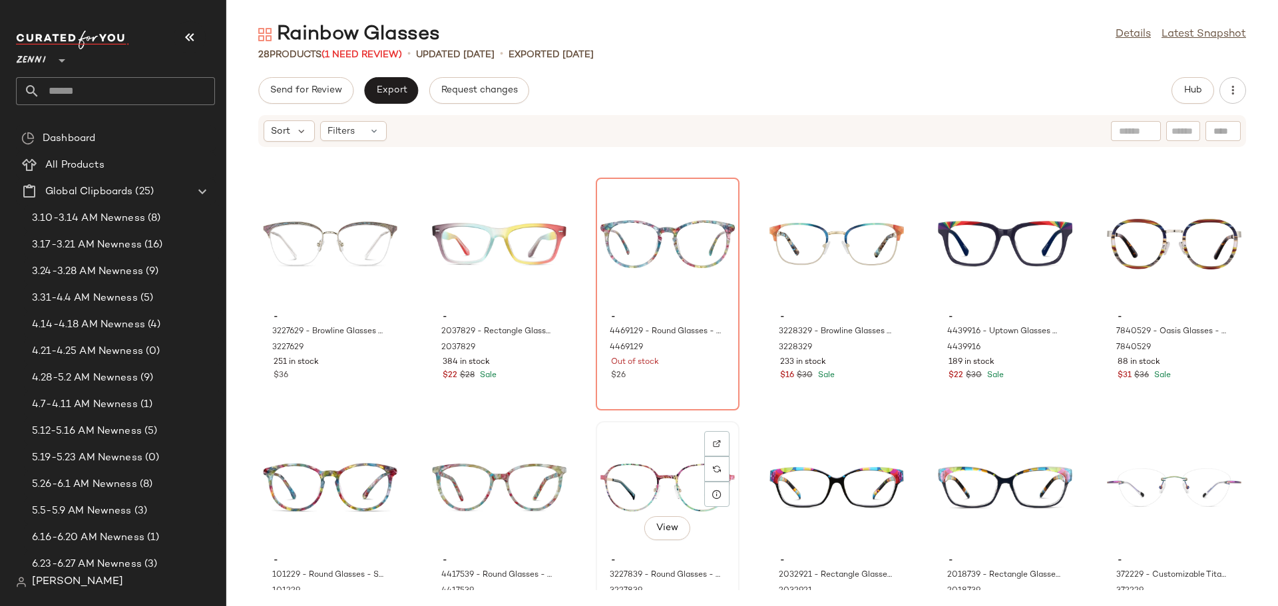
scroll to position [210, 0]
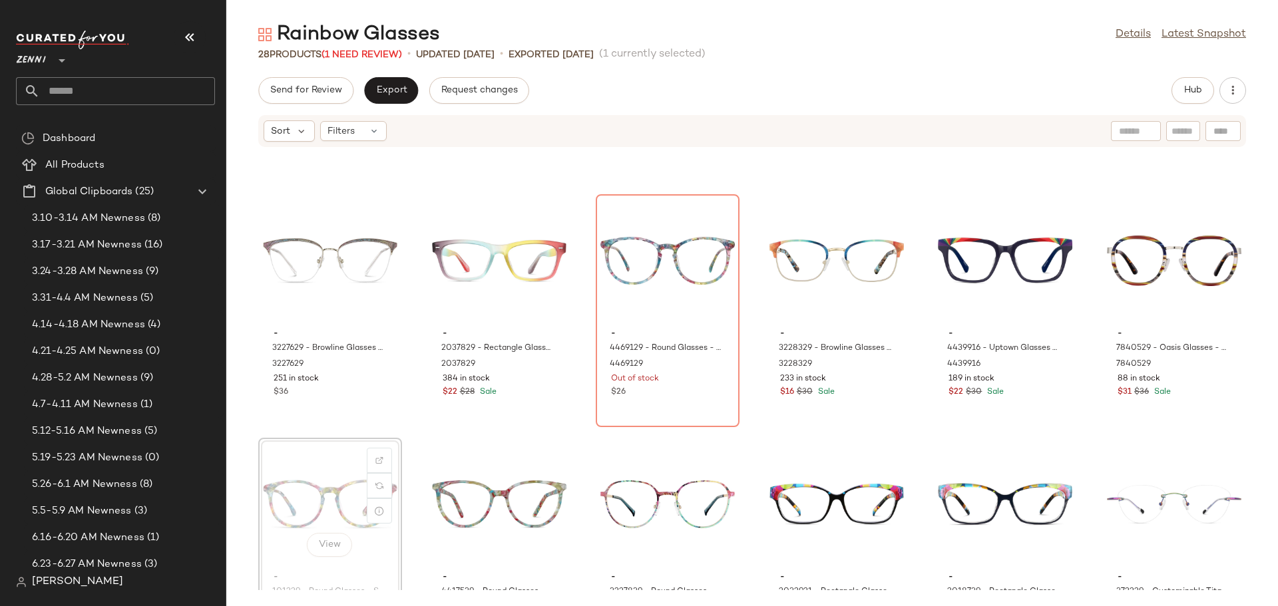
scroll to position [211, 0]
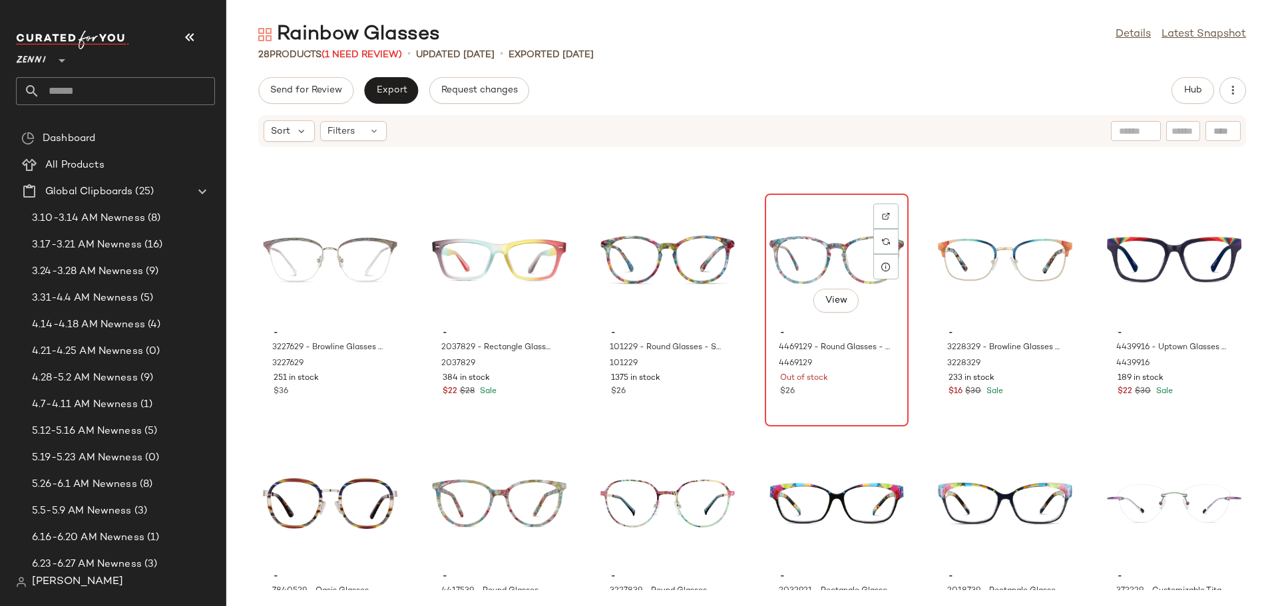
click at [802, 250] on div "View" at bounding box center [836, 260] width 134 height 124
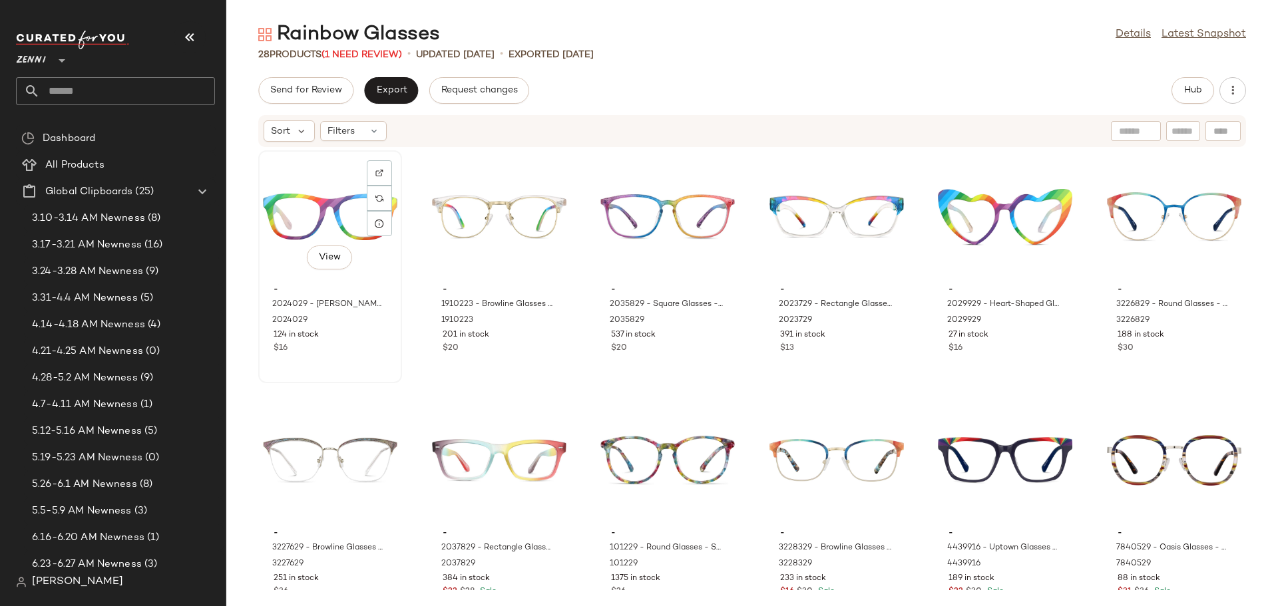
click at [351, 337] on div "124 in stock" at bounding box center [330, 335] width 113 height 12
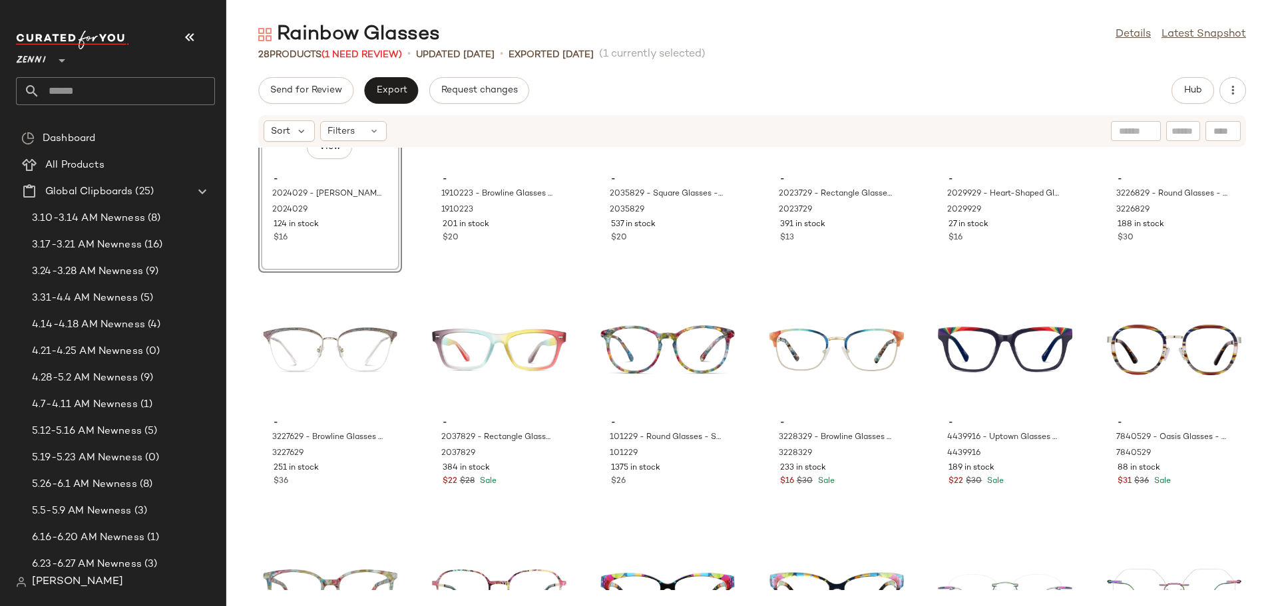
scroll to position [133, 0]
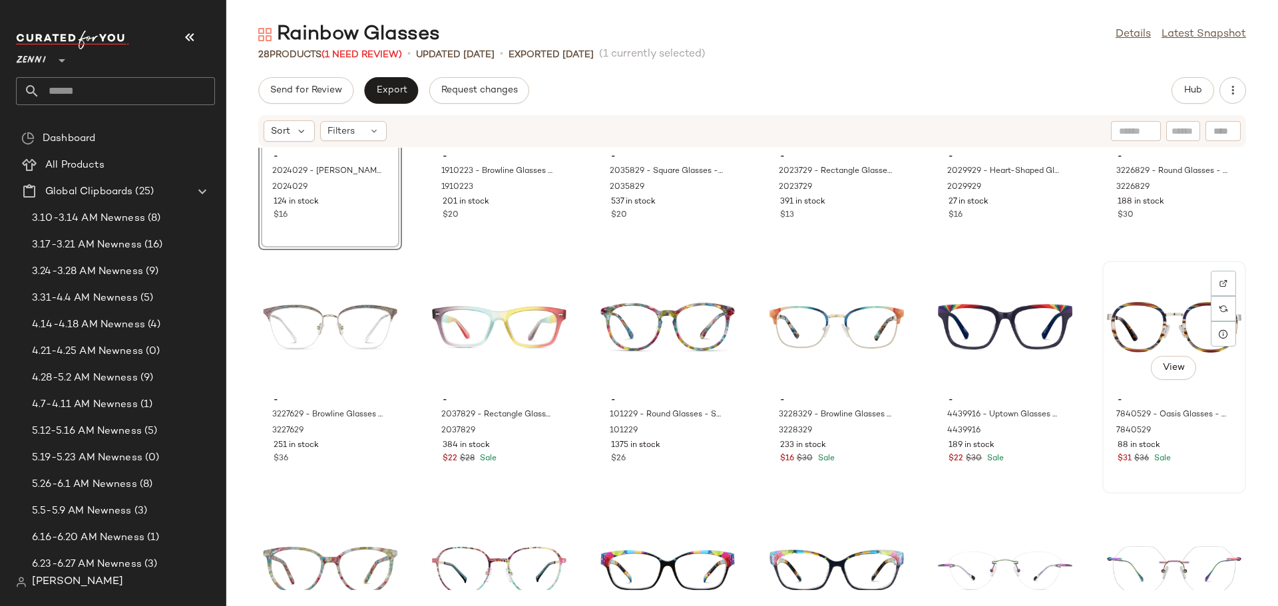
click at [1192, 471] on div "View - 7840529 - Oasis Glasses - Pattern - Mixed 7840529 88 in stock $31 $36 Sa…" at bounding box center [1173, 377] width 141 height 230
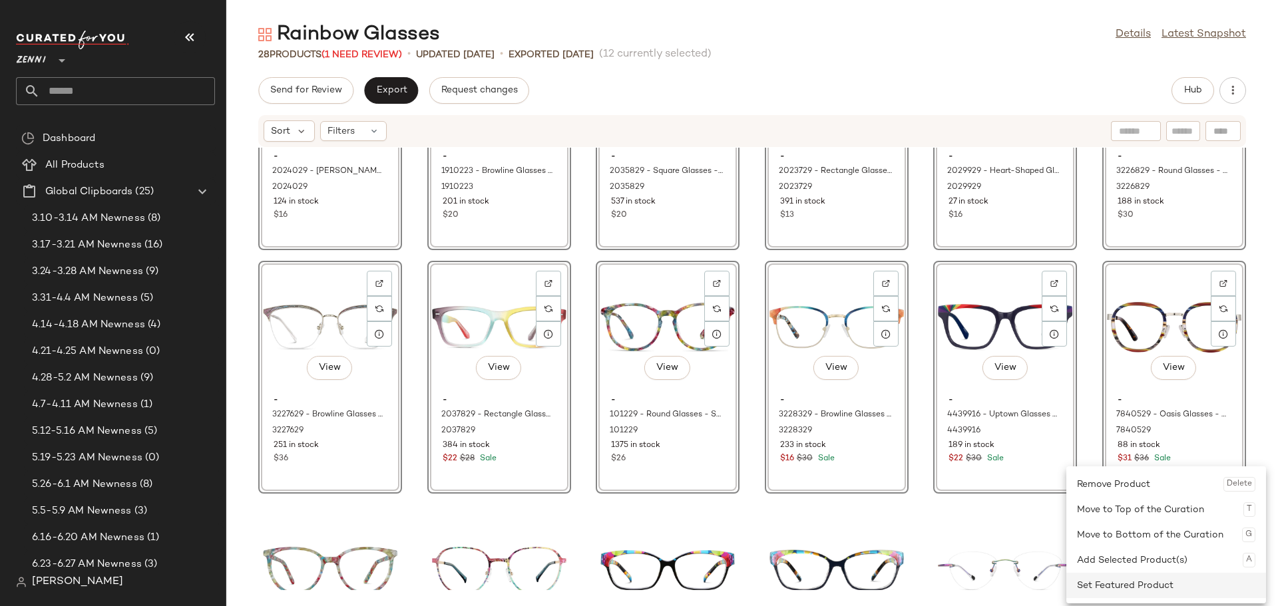
click at [1131, 581] on div "Set Featured Product" at bounding box center [1166, 585] width 178 height 25
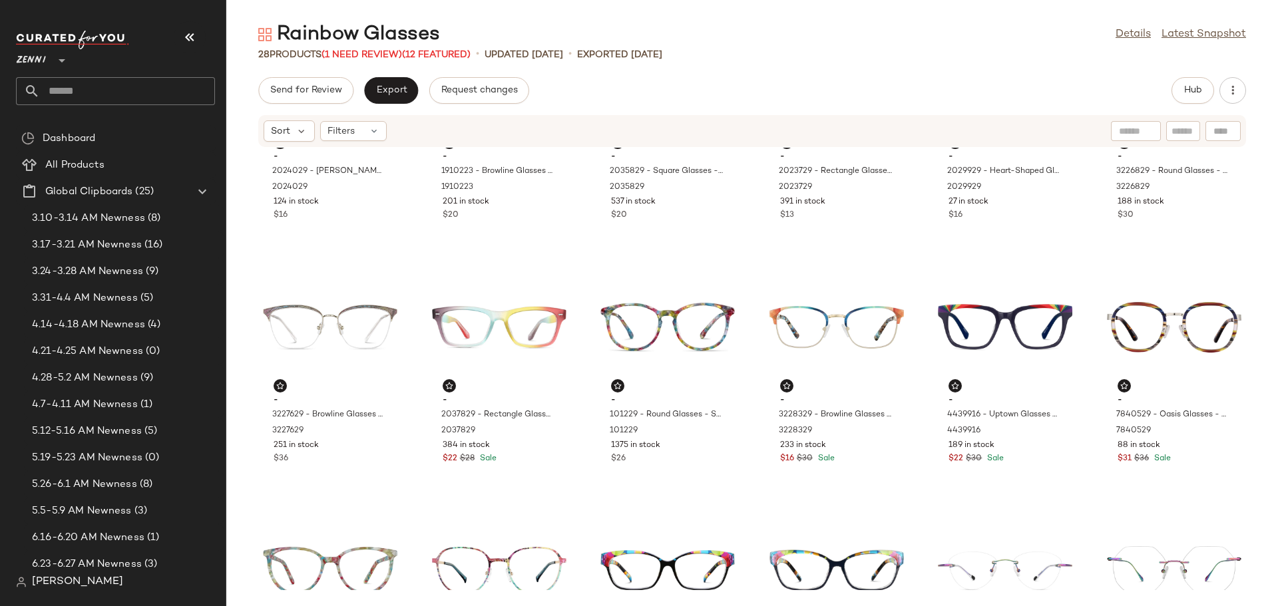
click at [580, 443] on div "- 2024029 - [PERSON_NAME] Glasses - Rainbow - Plastic 2024029 124 in stock $16 …" at bounding box center [752, 369] width 1052 height 443
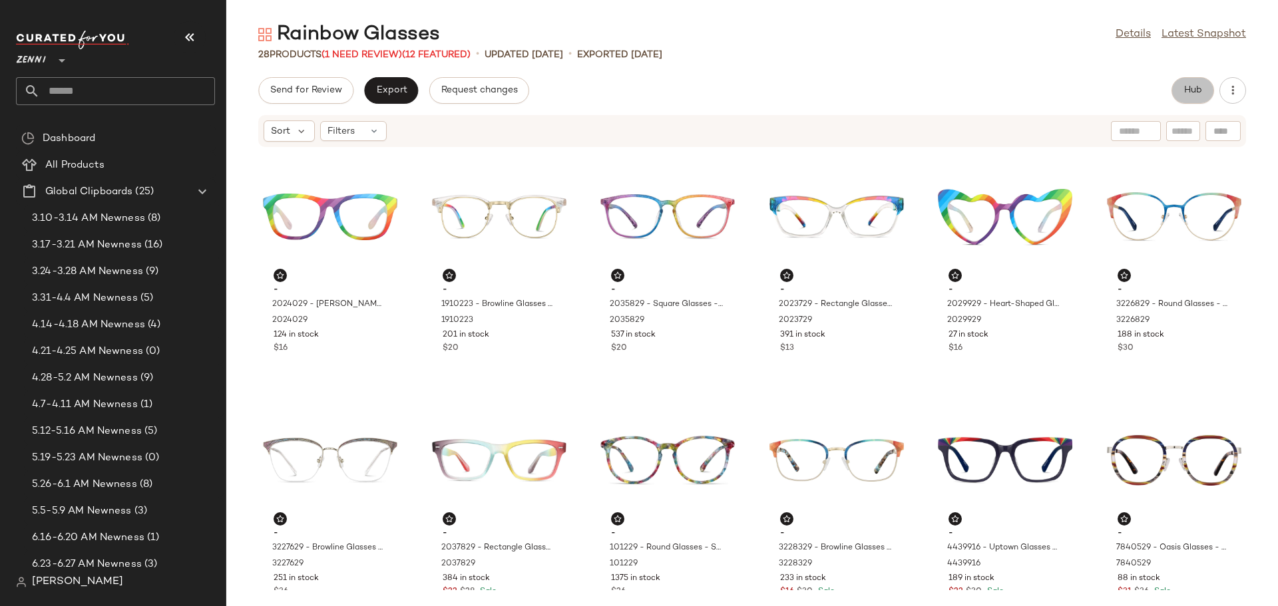
click at [1185, 91] on span "Hub" at bounding box center [1192, 90] width 19 height 11
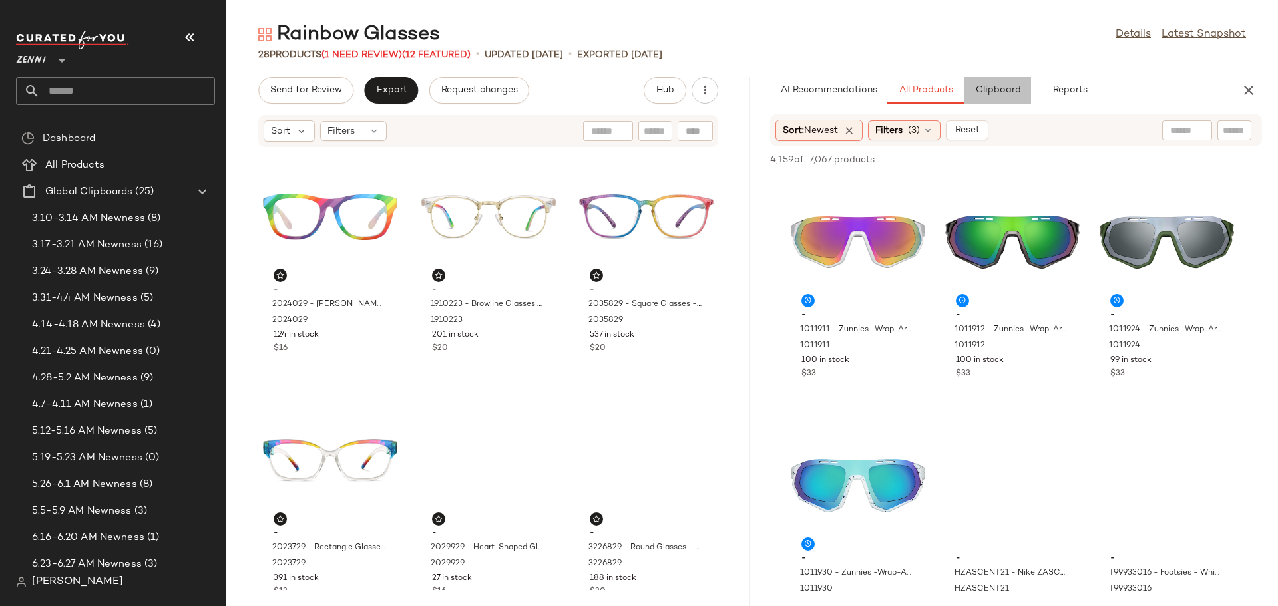
click at [989, 100] on button "Clipboard" at bounding box center [997, 90] width 67 height 27
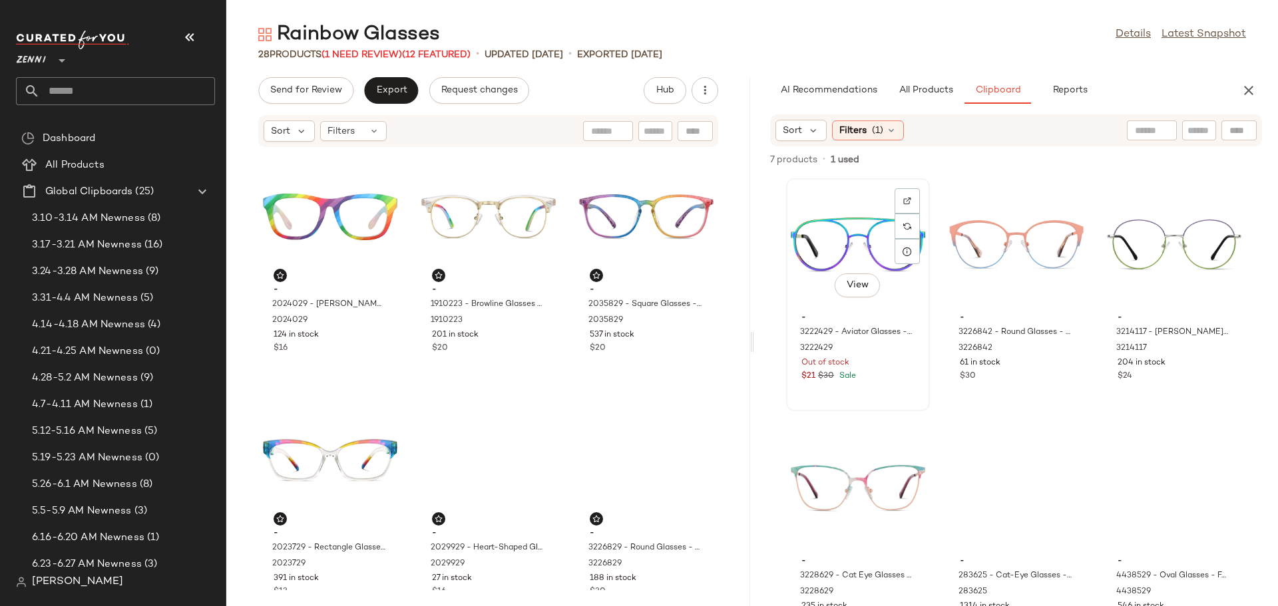
click at [831, 230] on div "View" at bounding box center [858, 245] width 134 height 124
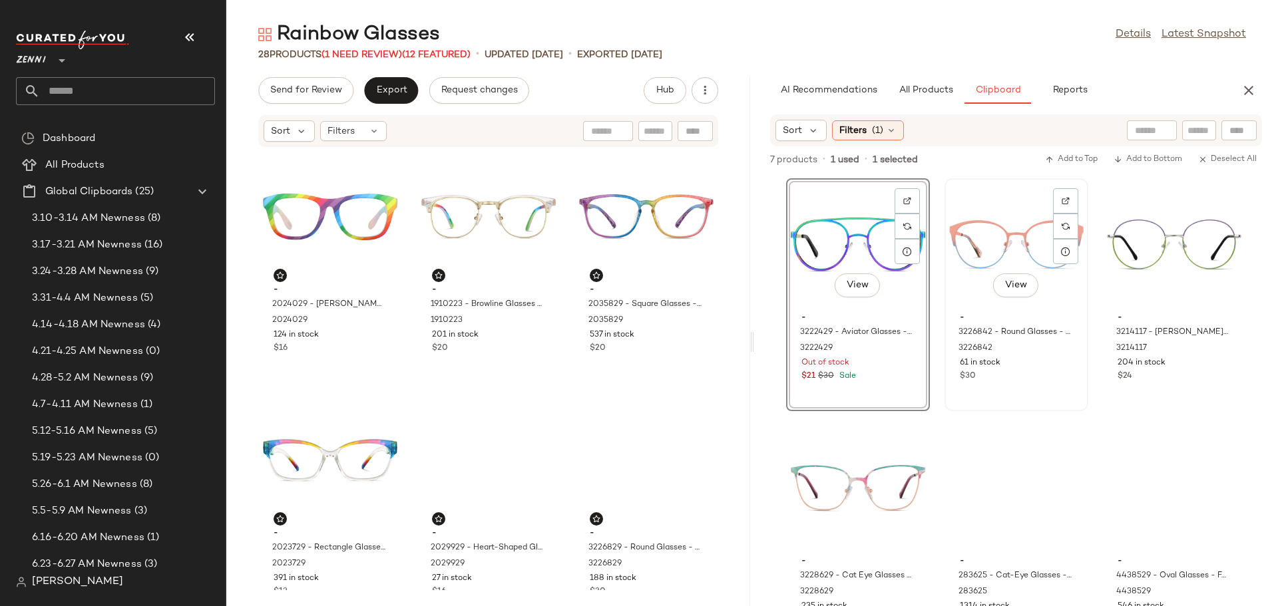
click at [1084, 238] on div "View" at bounding box center [1016, 245] width 134 height 124
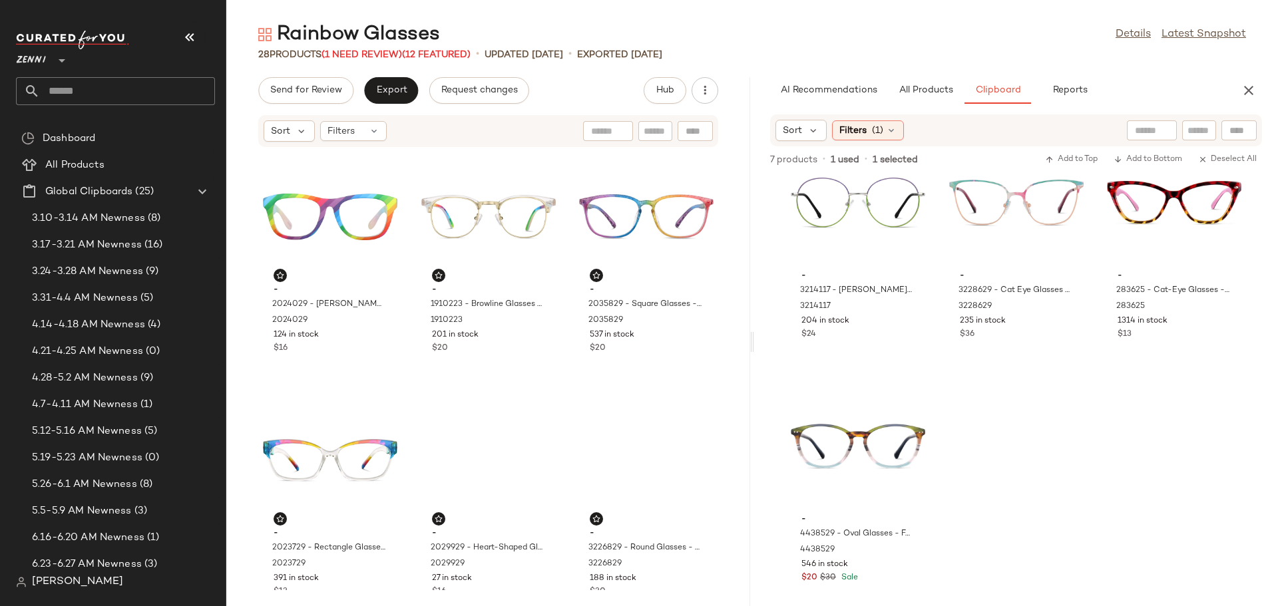
scroll to position [303, 0]
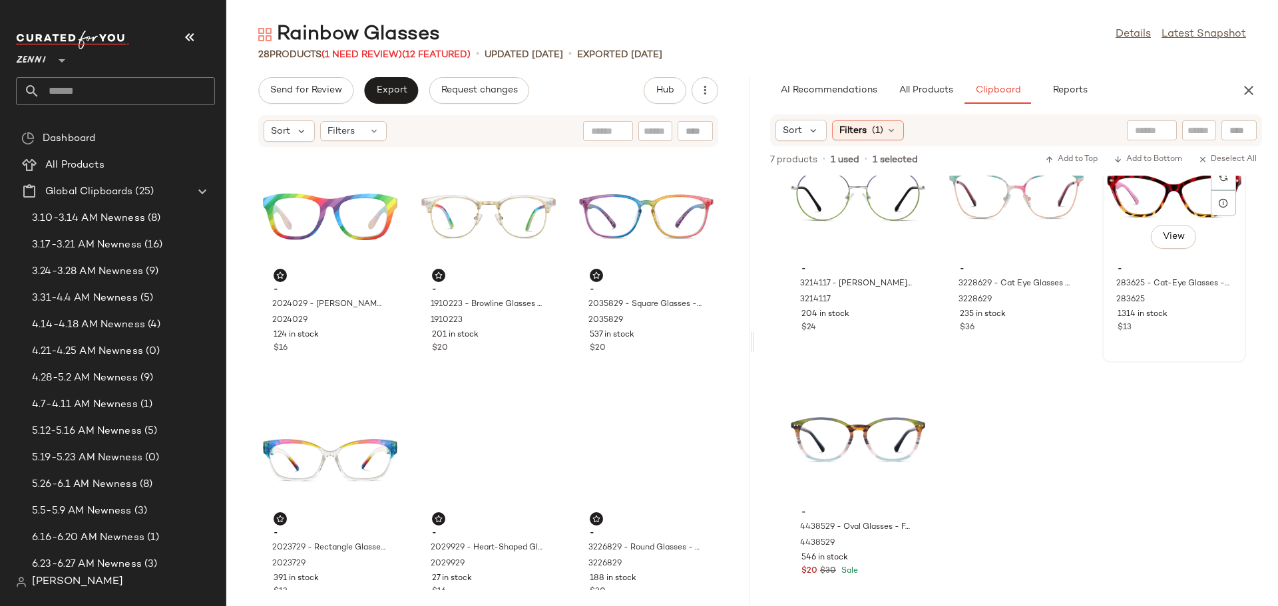
click at [1103, 361] on div "View - 283625 - Cat-Eye Glasses - Tortoiseshell - Plastic 283625 1314 in stock …" at bounding box center [1173, 246] width 141 height 230
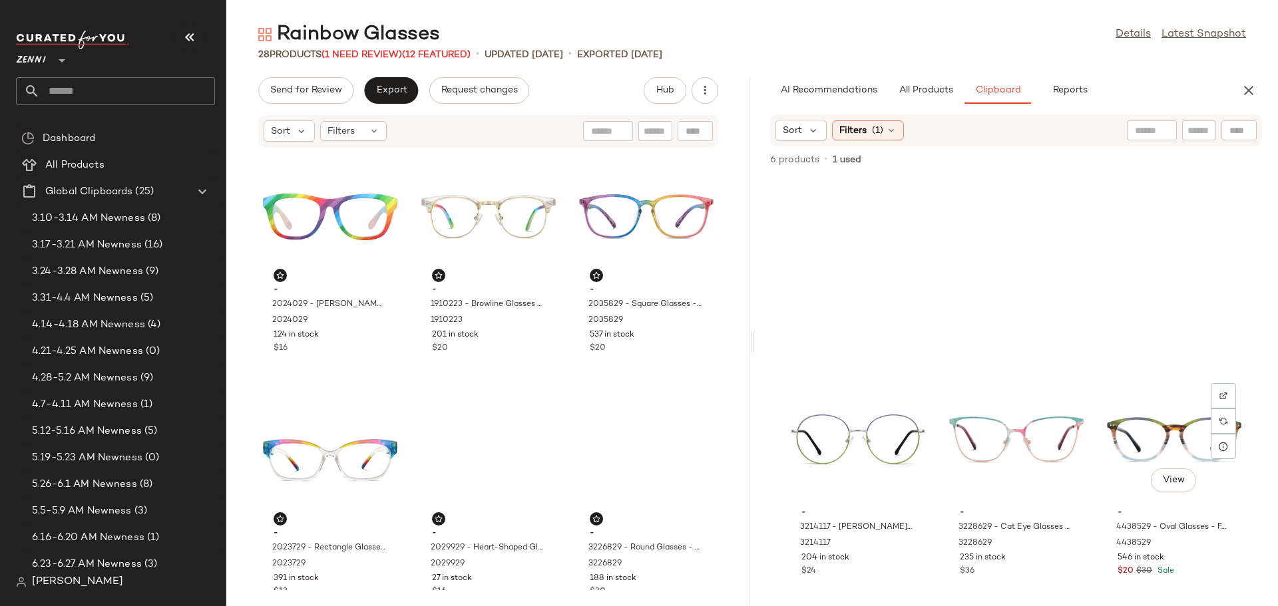
click at [1103, 579] on div "View - 4438529 - Oval Glasses - Forest - Acetate 4438529 546 in stock $20 $30 S…" at bounding box center [1173, 490] width 141 height 230
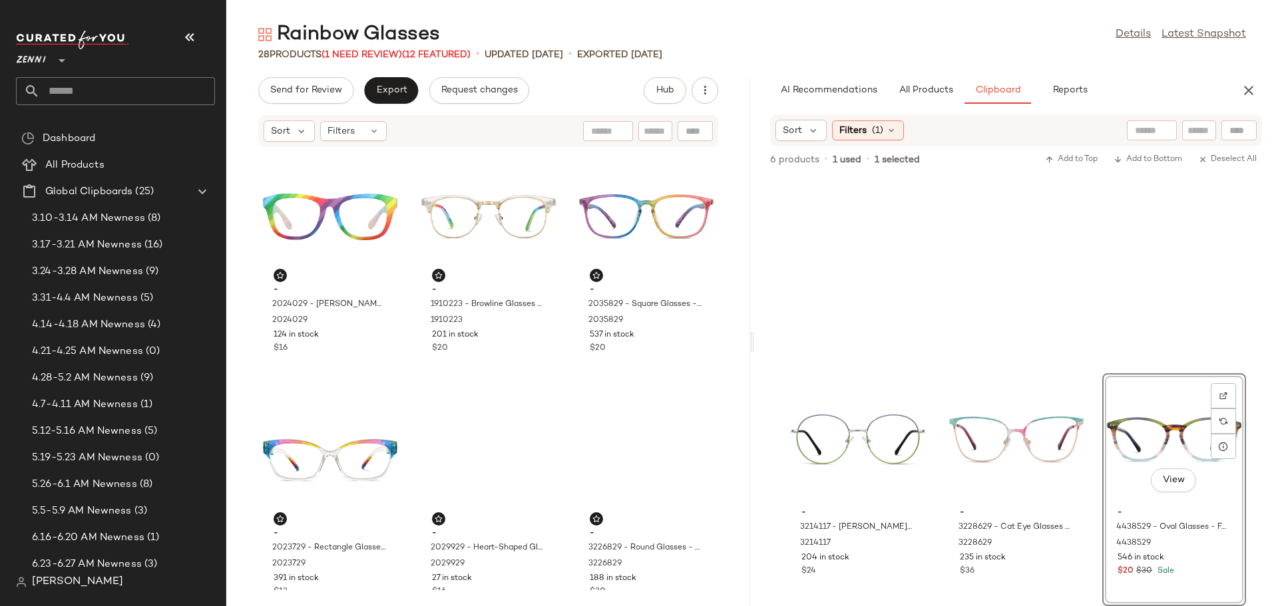
scroll to position [49, 0]
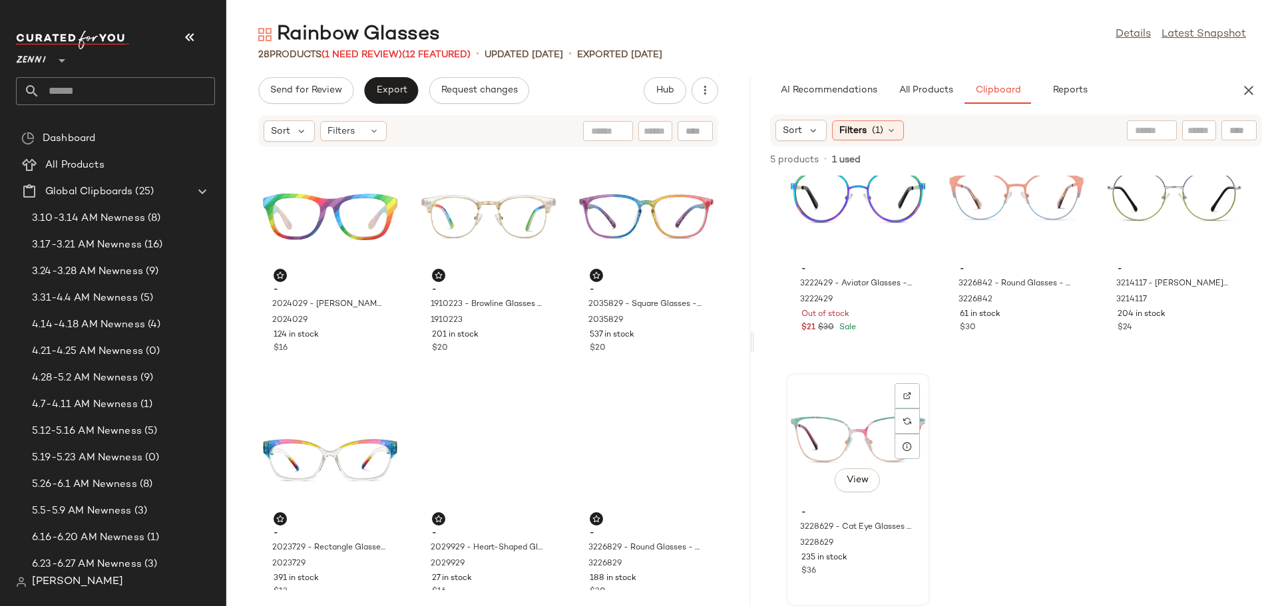
click at [925, 503] on div "- 3228629 - Cat Eye Glasses - Multicolor - Stainless Steel 3228629 235 in stock…" at bounding box center [858, 540] width 134 height 77
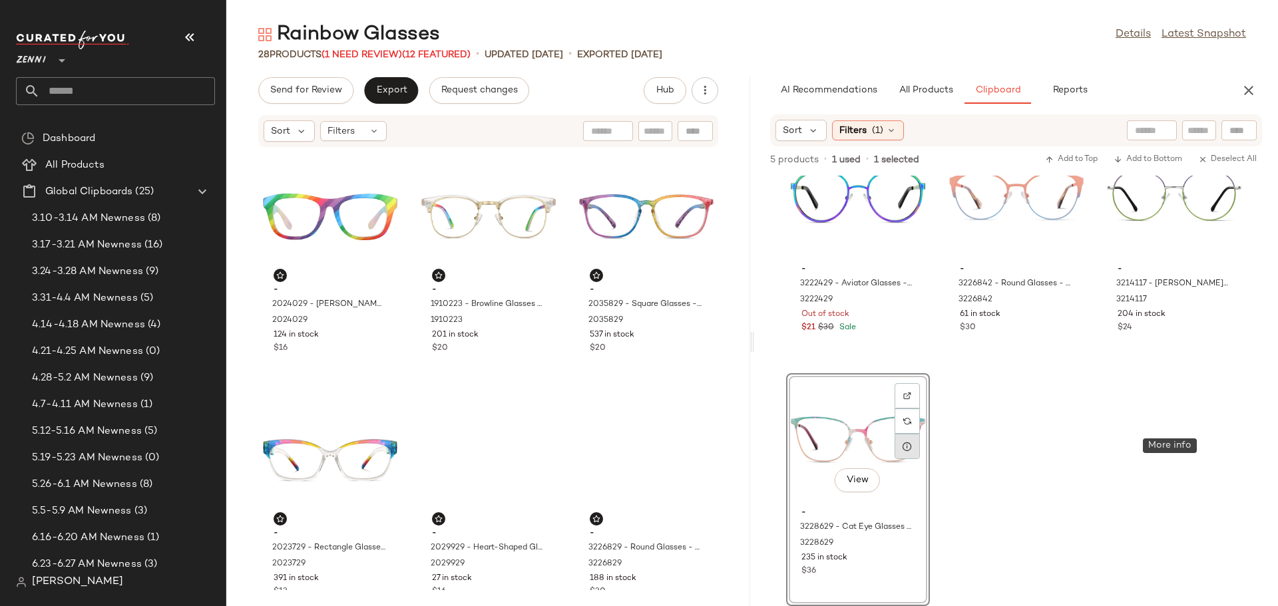
click at [912, 447] on icon at bounding box center [907, 446] width 11 height 11
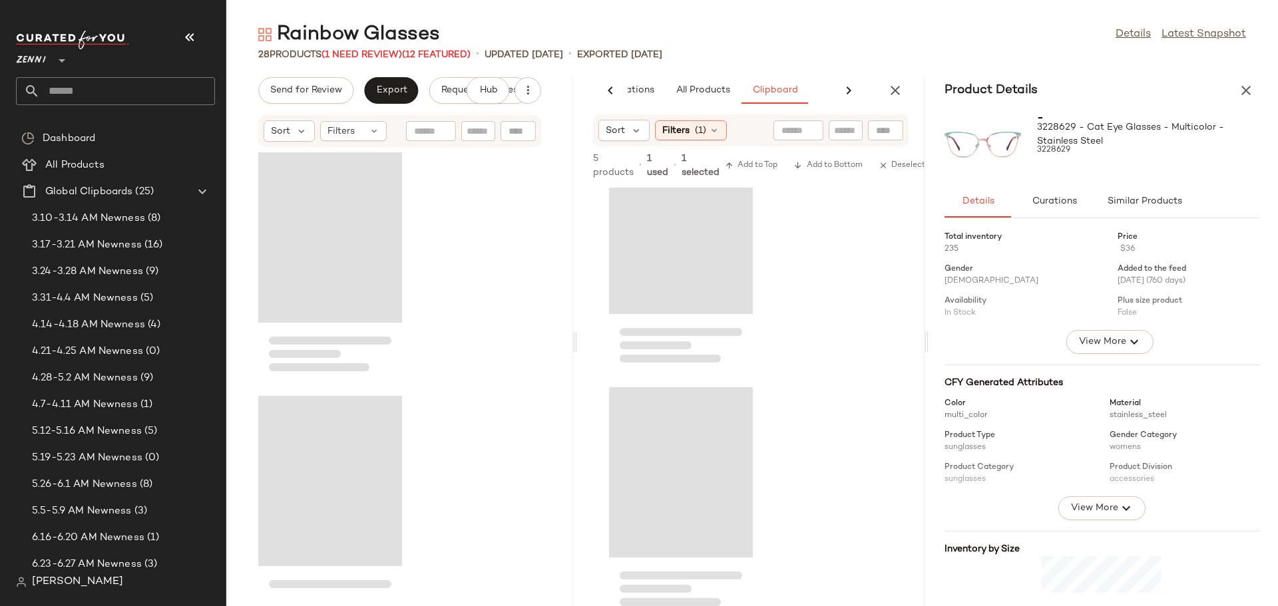
scroll to position [558, 0]
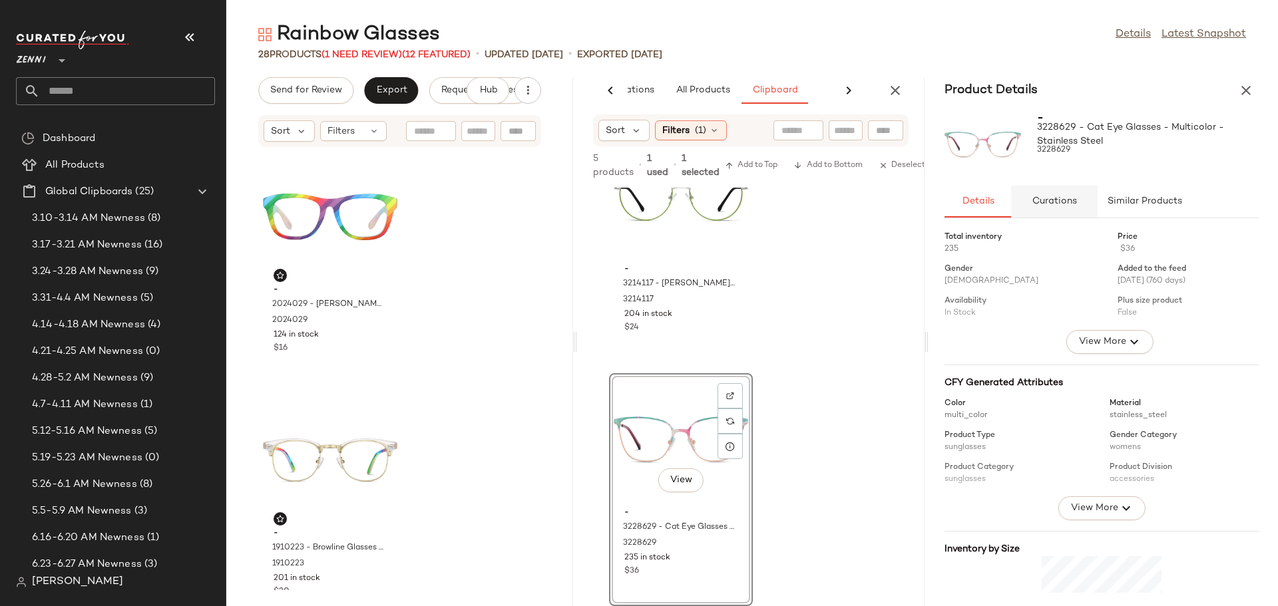
click at [1062, 202] on span "Curations" at bounding box center [1054, 201] width 45 height 11
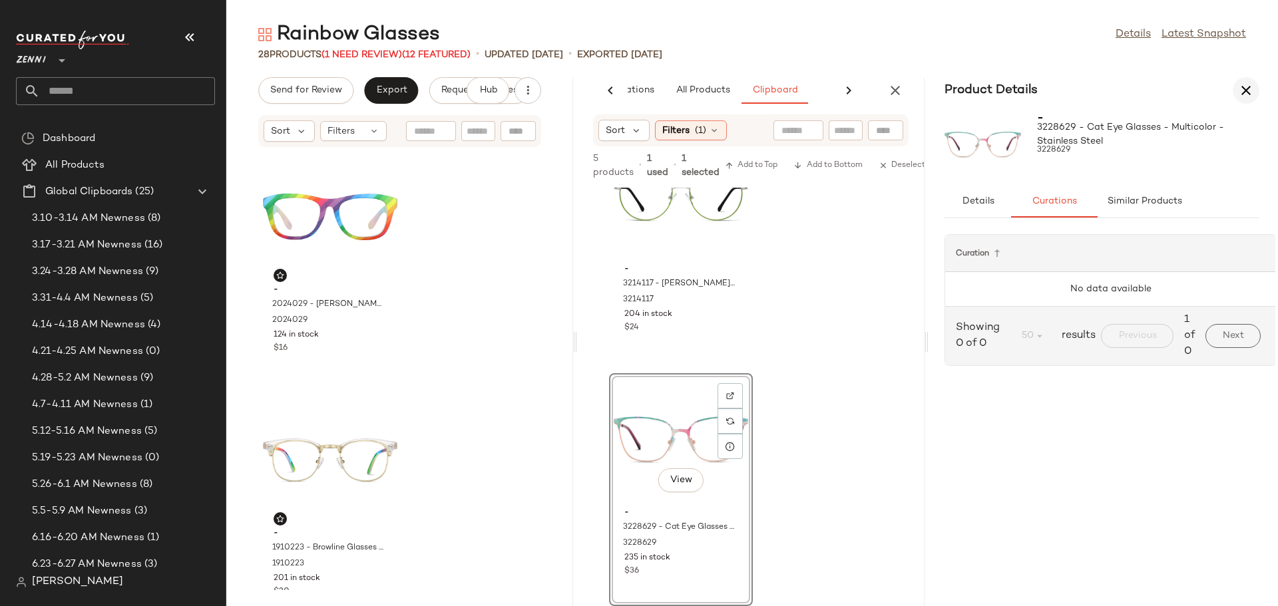
click at [1245, 93] on icon "button" at bounding box center [1246, 91] width 16 height 16
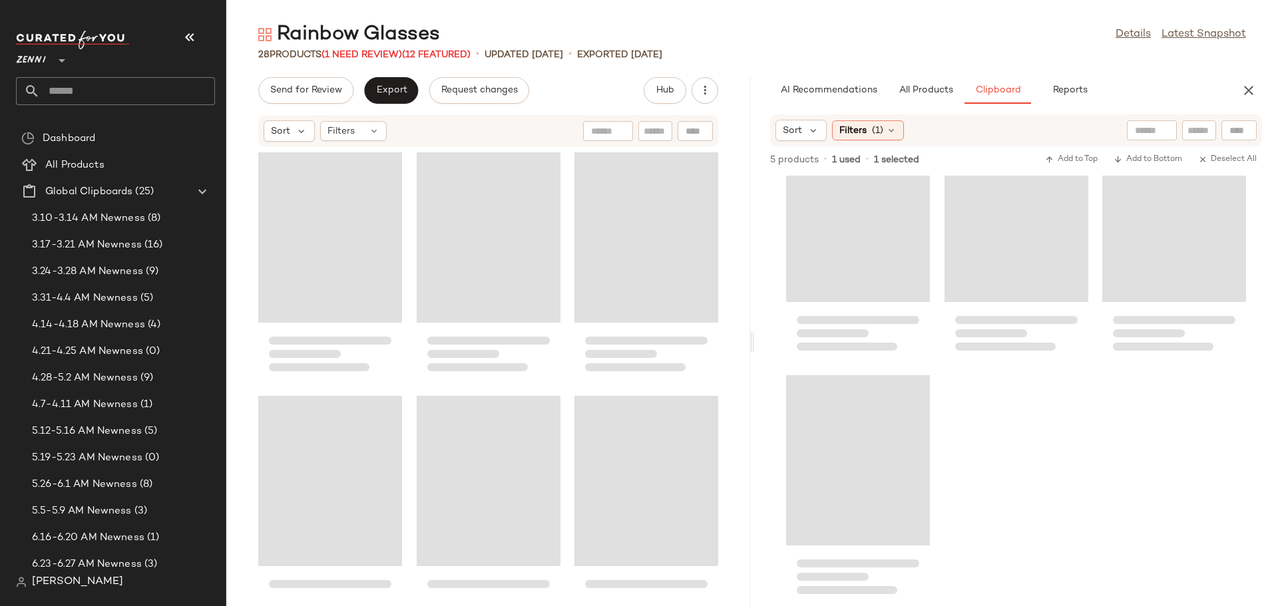
scroll to position [49, 0]
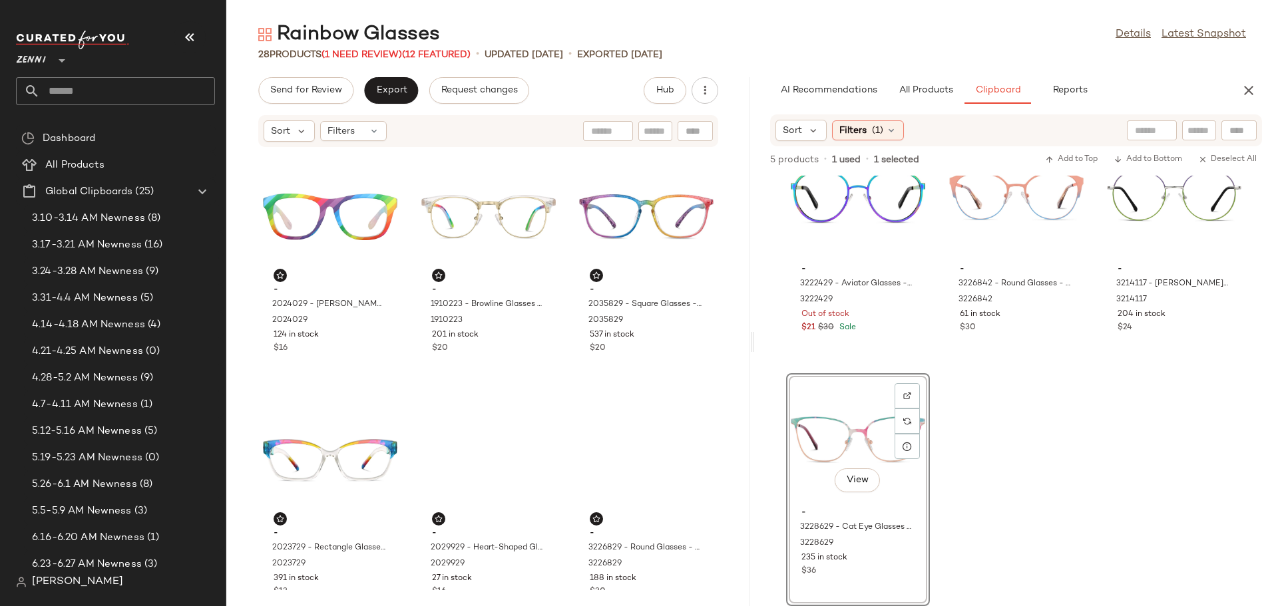
click at [925, 441] on div "View" at bounding box center [858, 440] width 134 height 124
click at [869, 477] on span "View" at bounding box center [857, 480] width 23 height 11
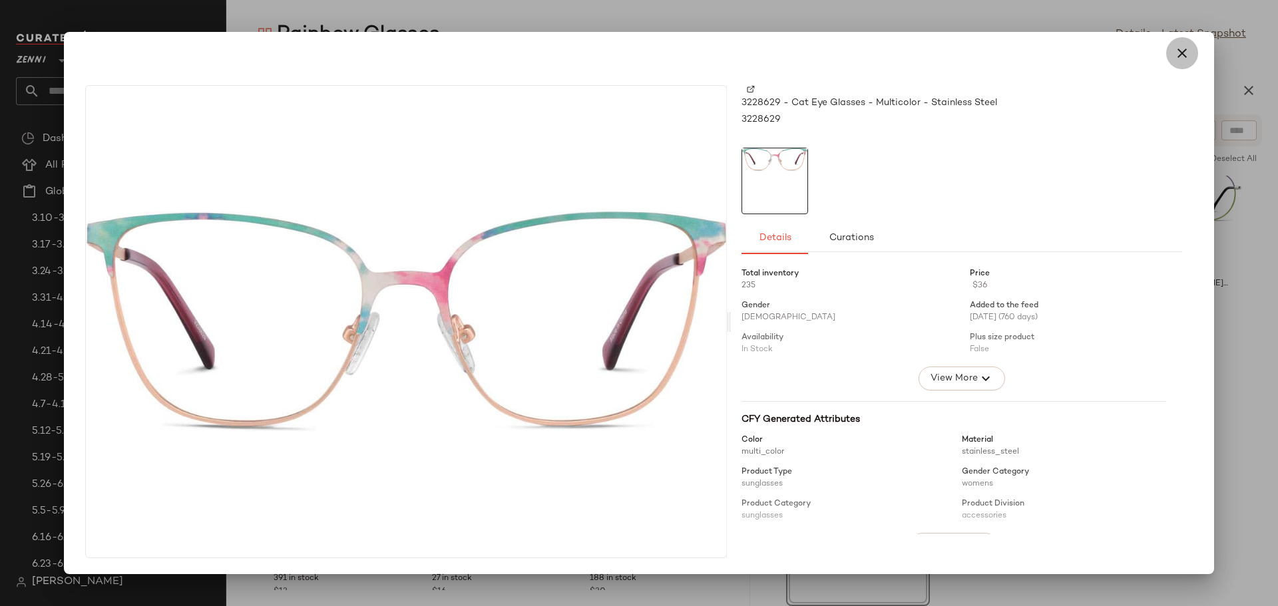
click at [1183, 48] on icon "button" at bounding box center [1182, 53] width 16 height 16
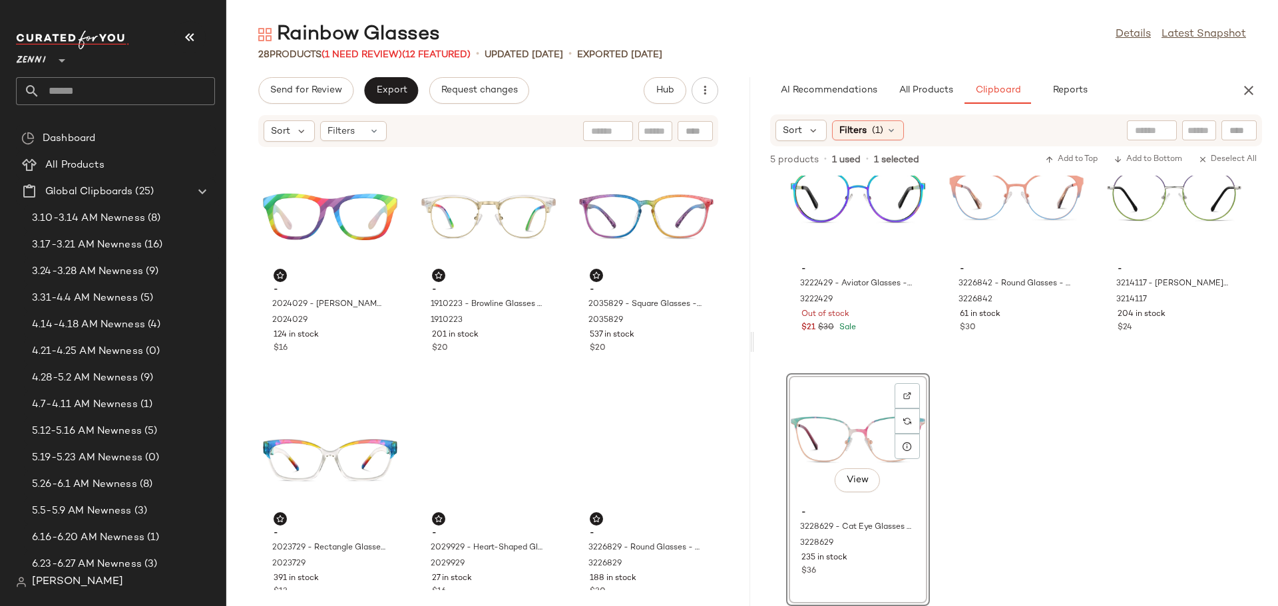
click at [925, 424] on div "View" at bounding box center [858, 440] width 134 height 124
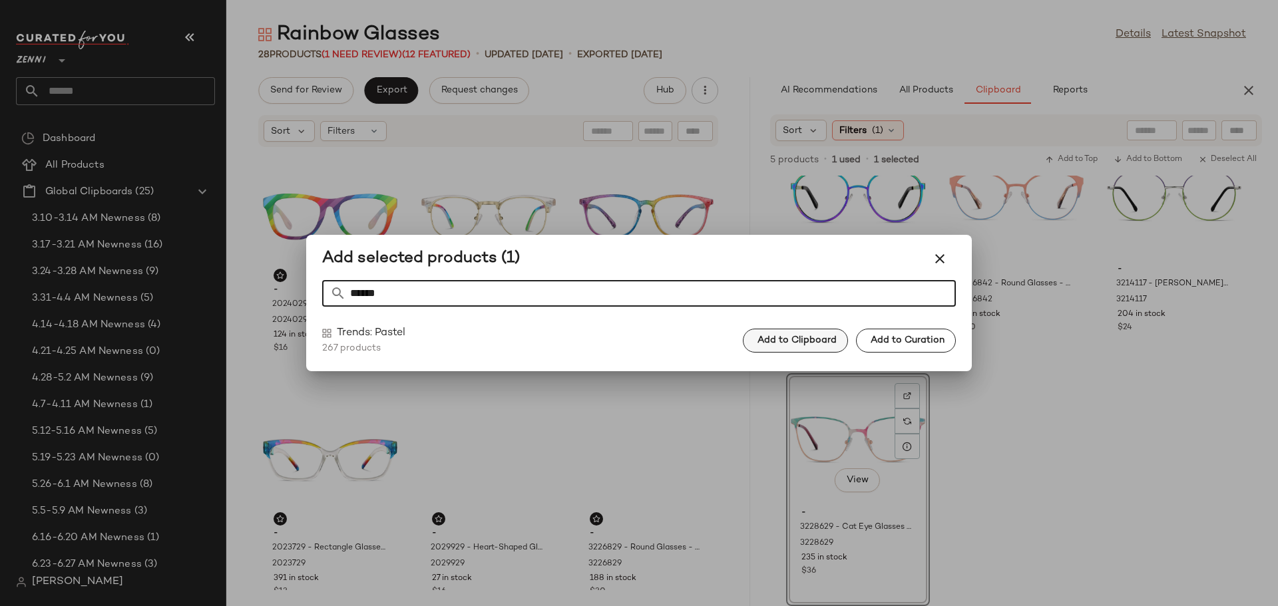
type input "******"
click at [815, 333] on button "Add to Clipboard" at bounding box center [795, 341] width 105 height 24
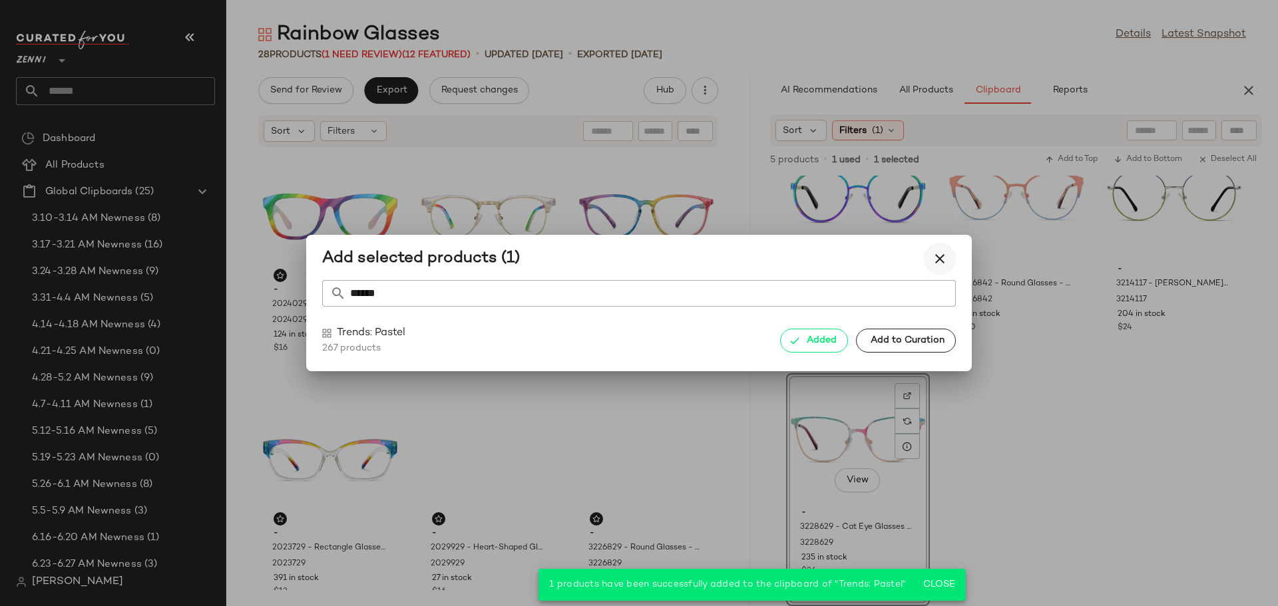
click at [939, 260] on icon "button" at bounding box center [940, 259] width 16 height 16
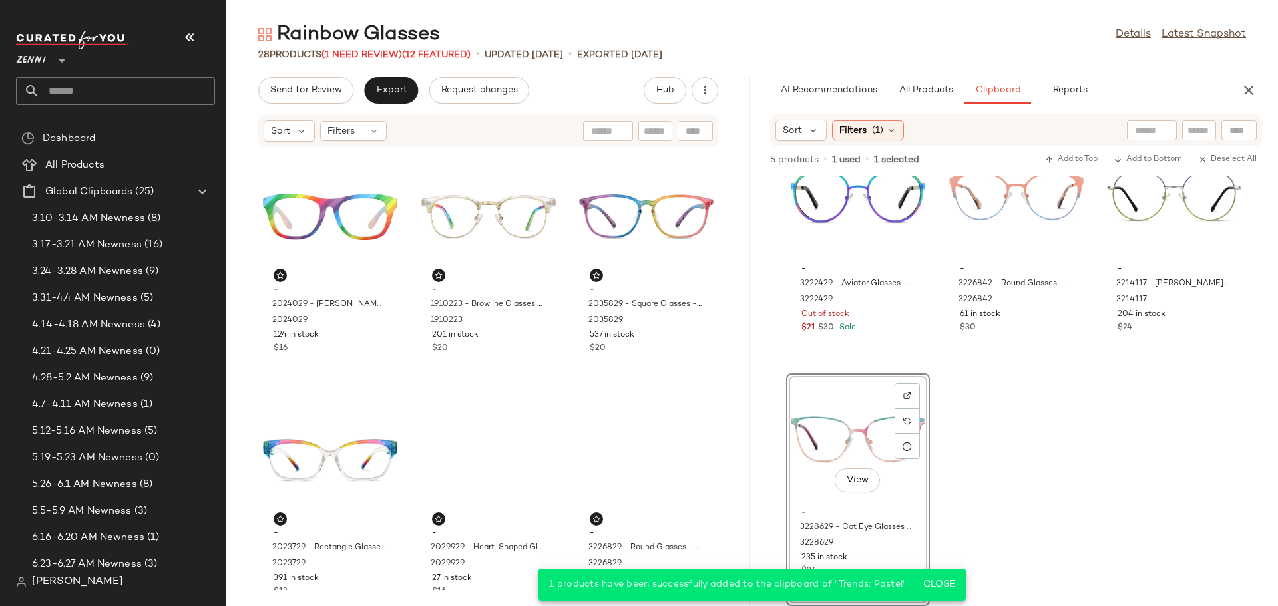
click at [1020, 426] on div "- 3222429 - Aviator Glasses - Multicolor - Stainless Steel 3222429 Out of stock…" at bounding box center [1016, 391] width 524 height 431
click at [925, 428] on div "View" at bounding box center [858, 440] width 134 height 124
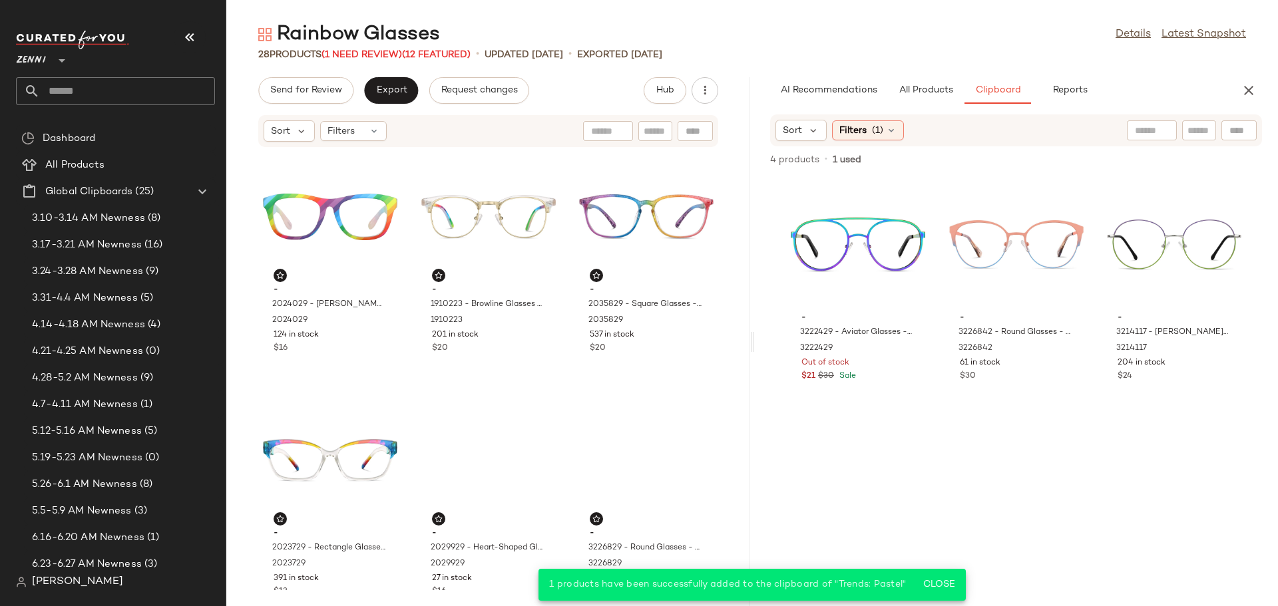
scroll to position [0, 0]
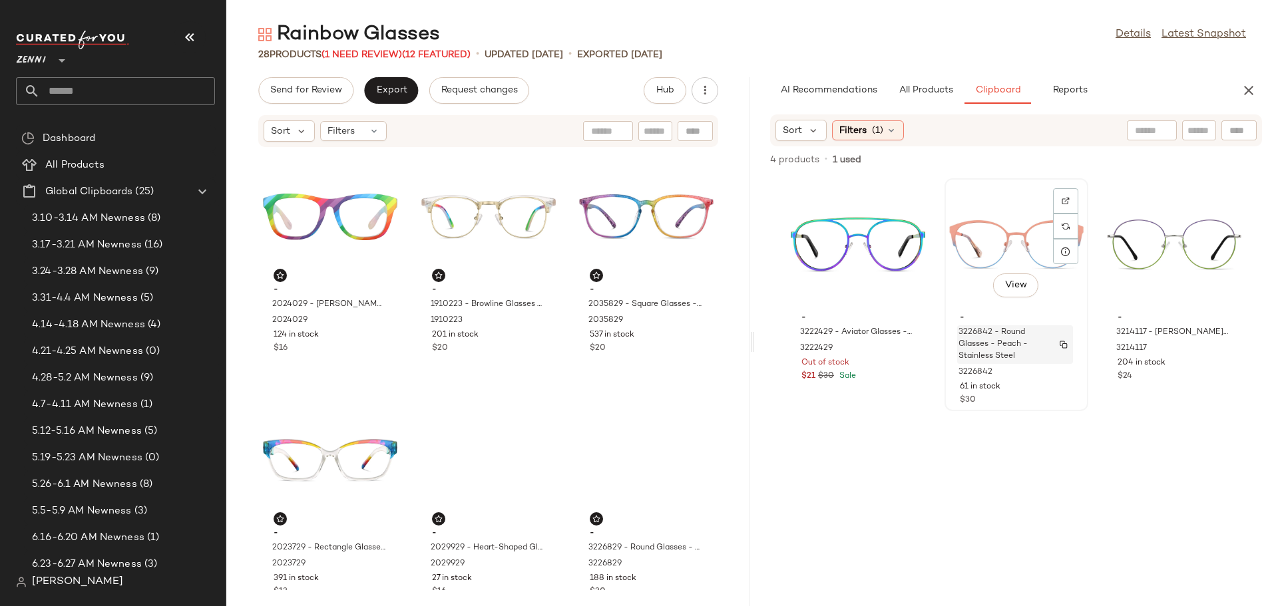
click at [1046, 337] on span "3226842 - Round Glasses - Peach - Stainless Steel" at bounding box center [1002, 345] width 88 height 36
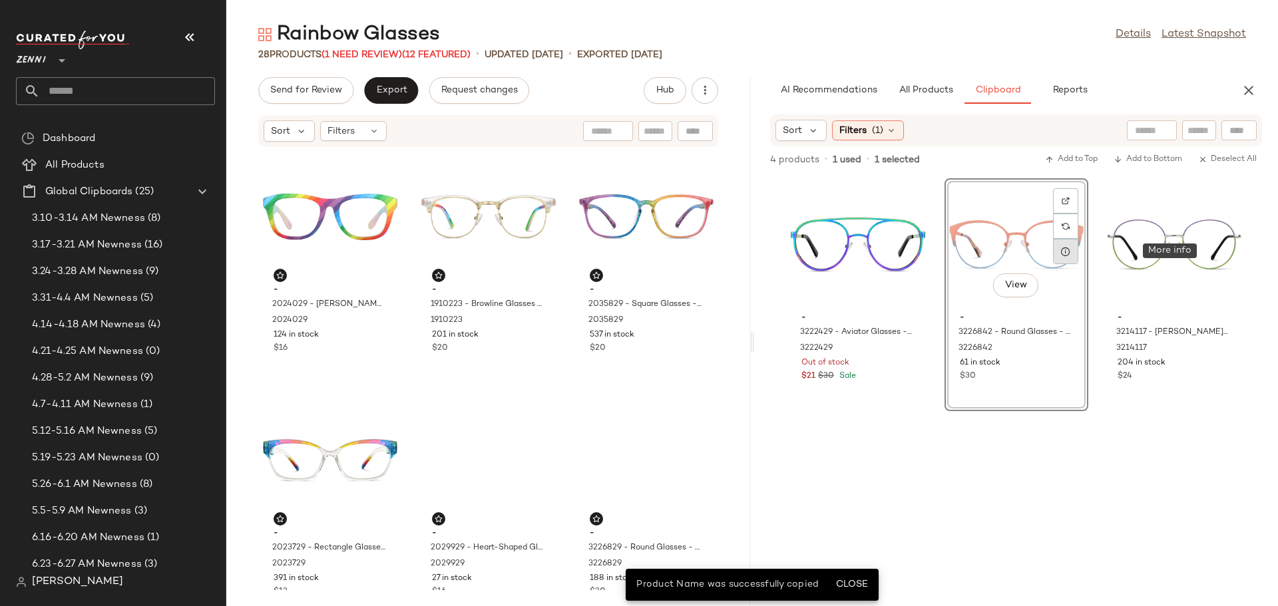
click at [1071, 252] on icon at bounding box center [1065, 251] width 11 height 11
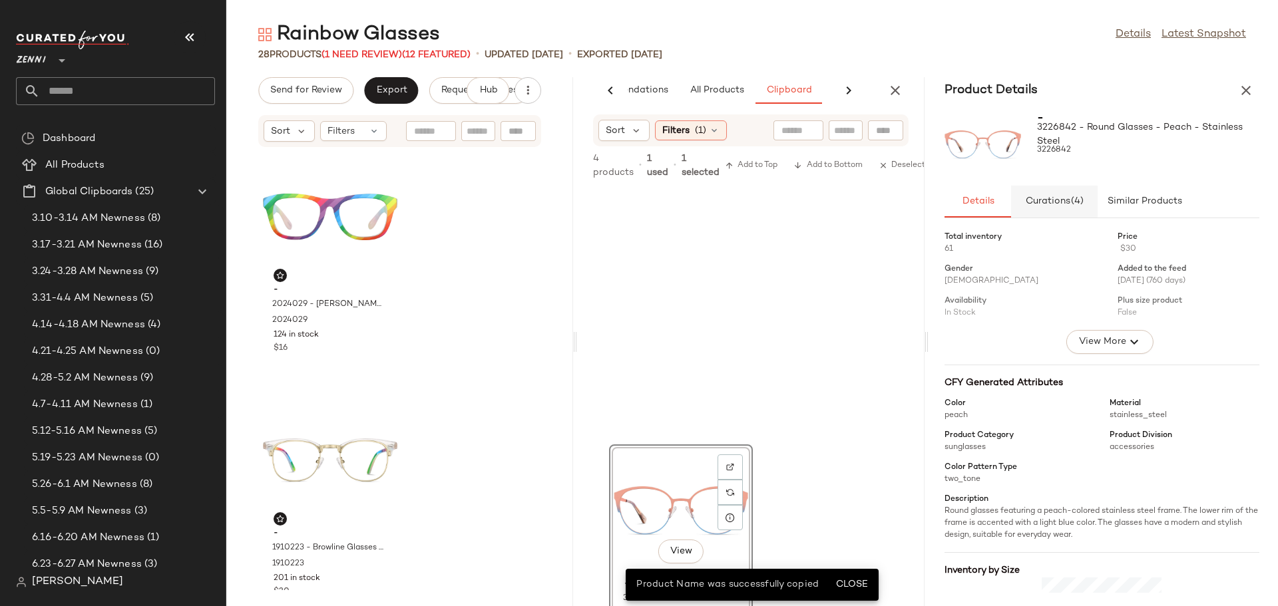
scroll to position [254, 0]
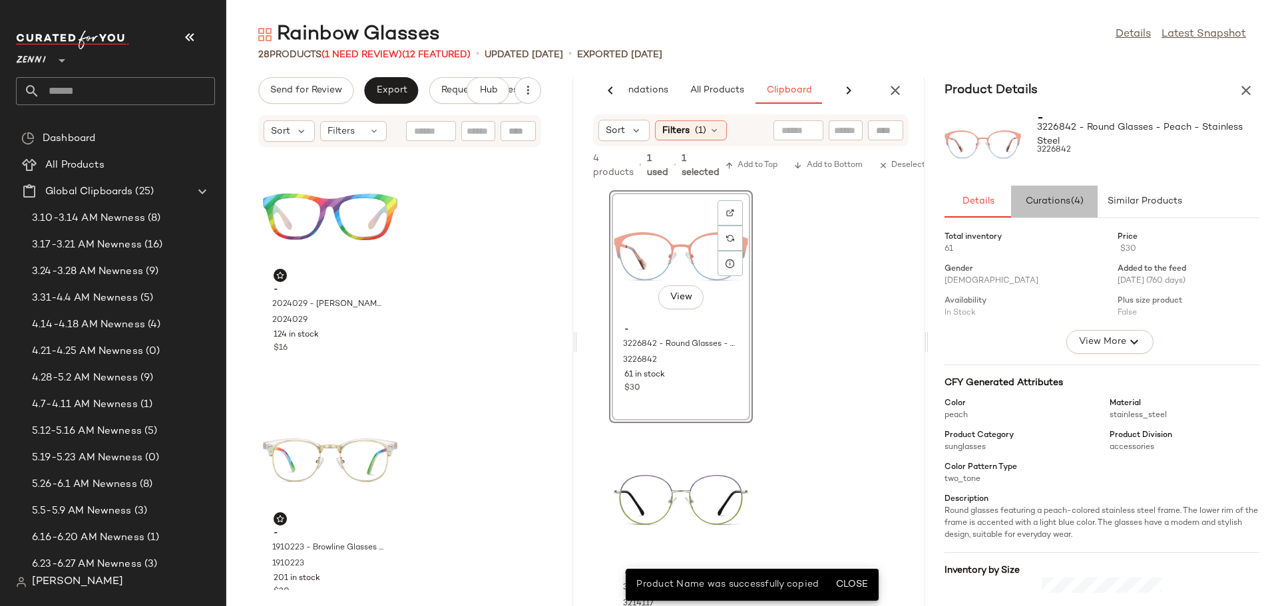
click at [1068, 207] on span "Curations (4)" at bounding box center [1054, 201] width 59 height 11
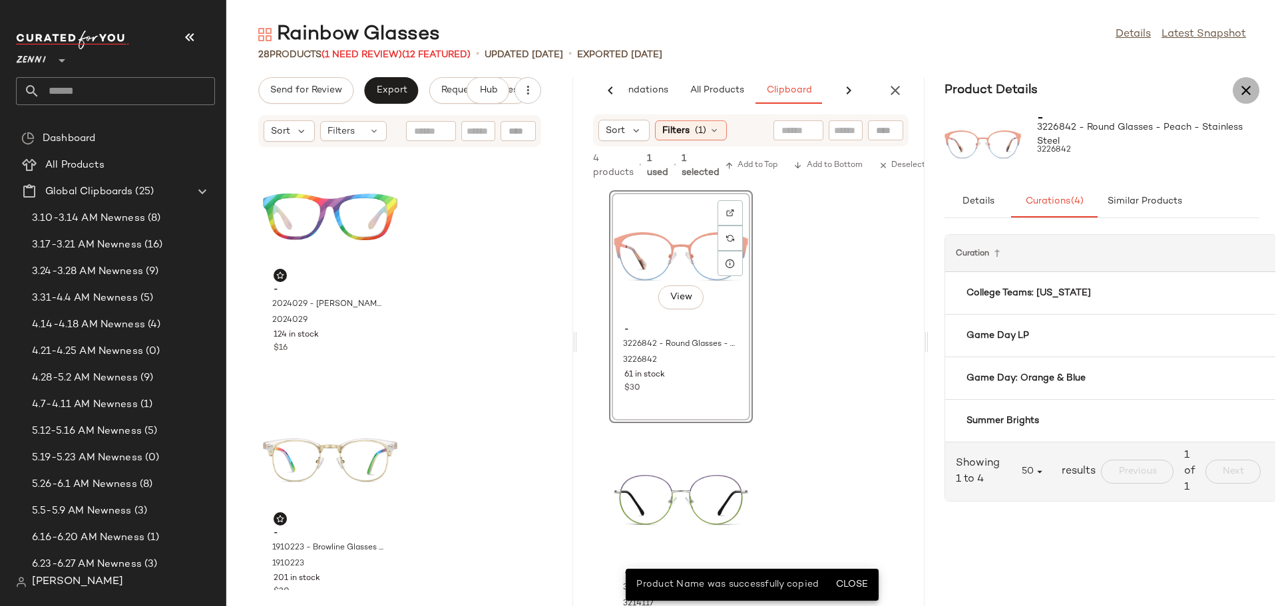
click at [1247, 90] on icon "button" at bounding box center [1246, 91] width 16 height 16
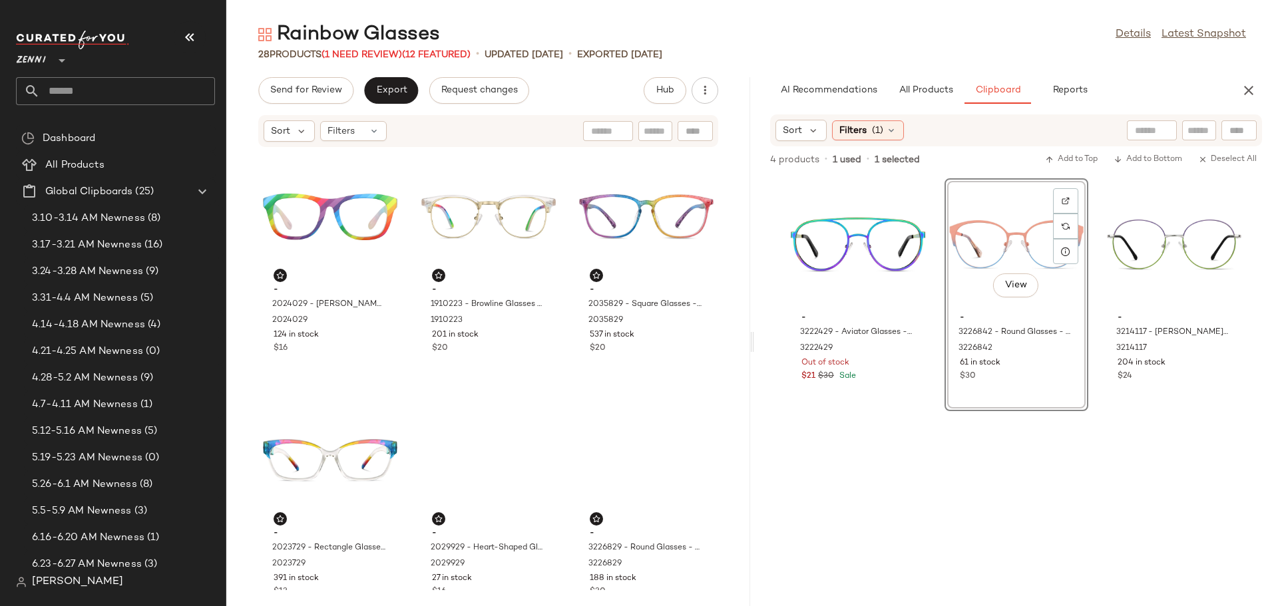
click at [1088, 387] on div "View - 3226842 - Round Glasses - Peach - Stainless Steel 3226842 61 in stock $30" at bounding box center [1016, 294] width 144 height 233
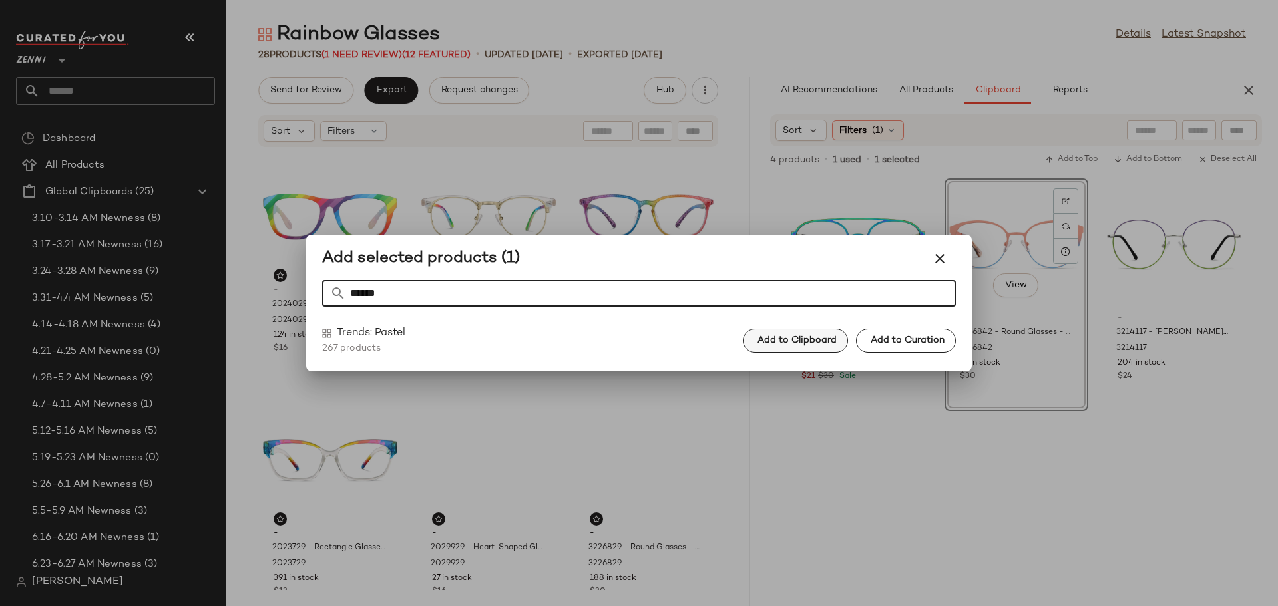
type input "******"
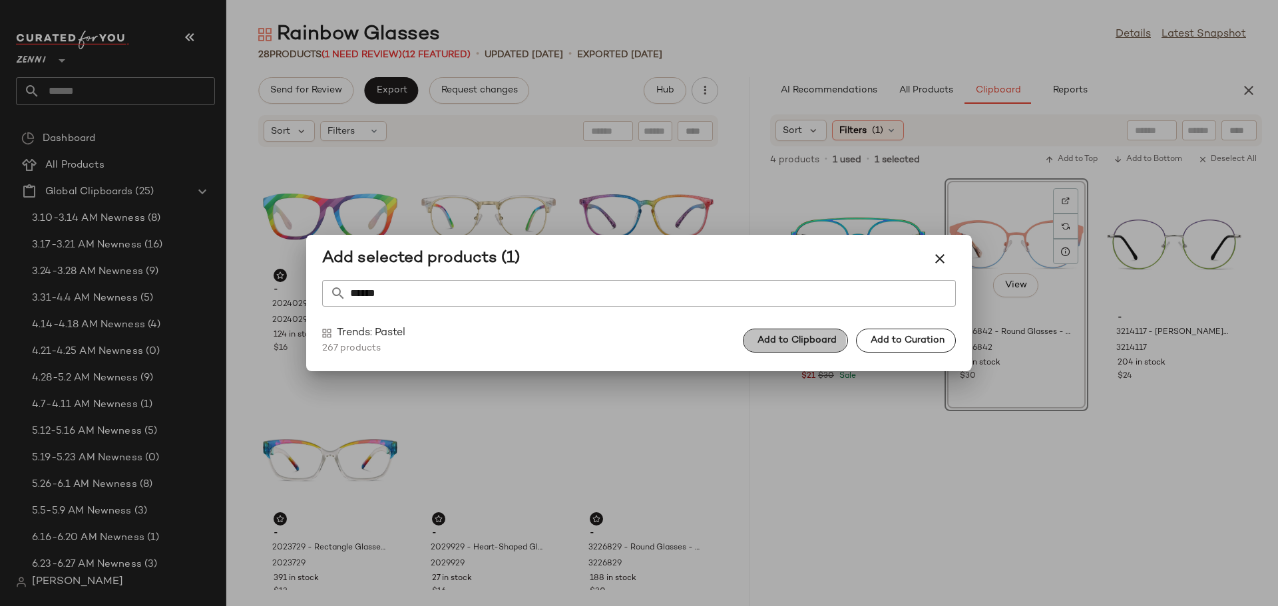
click at [798, 341] on span "Add to Clipboard" at bounding box center [797, 340] width 80 height 11
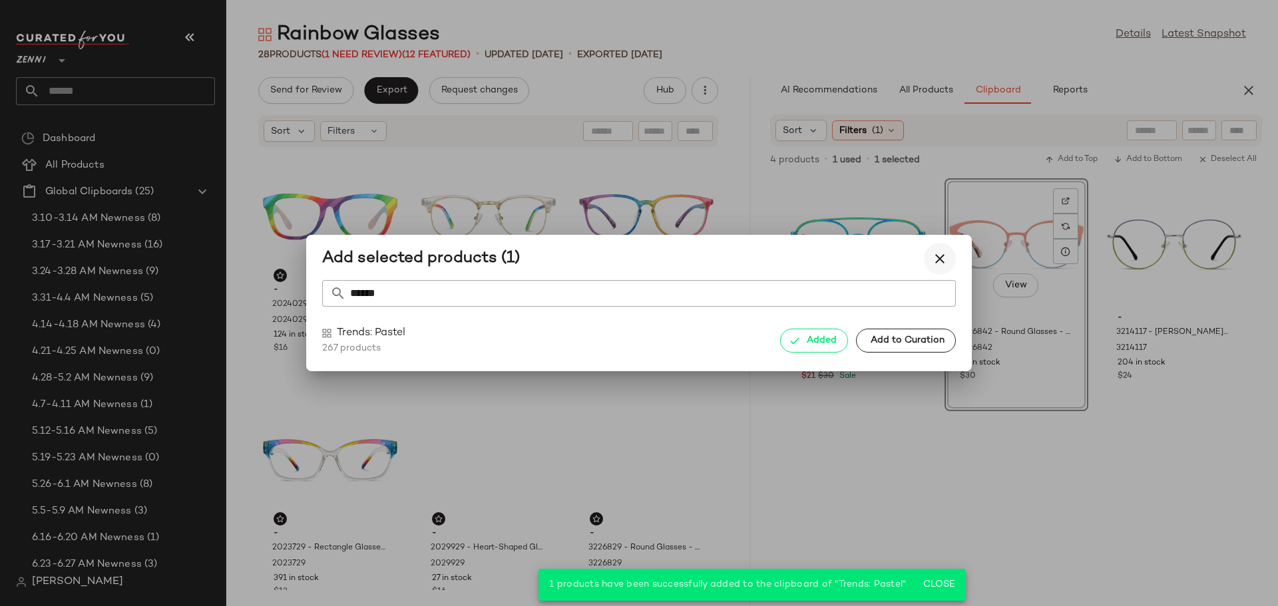
click at [948, 250] on button "button" at bounding box center [940, 259] width 32 height 32
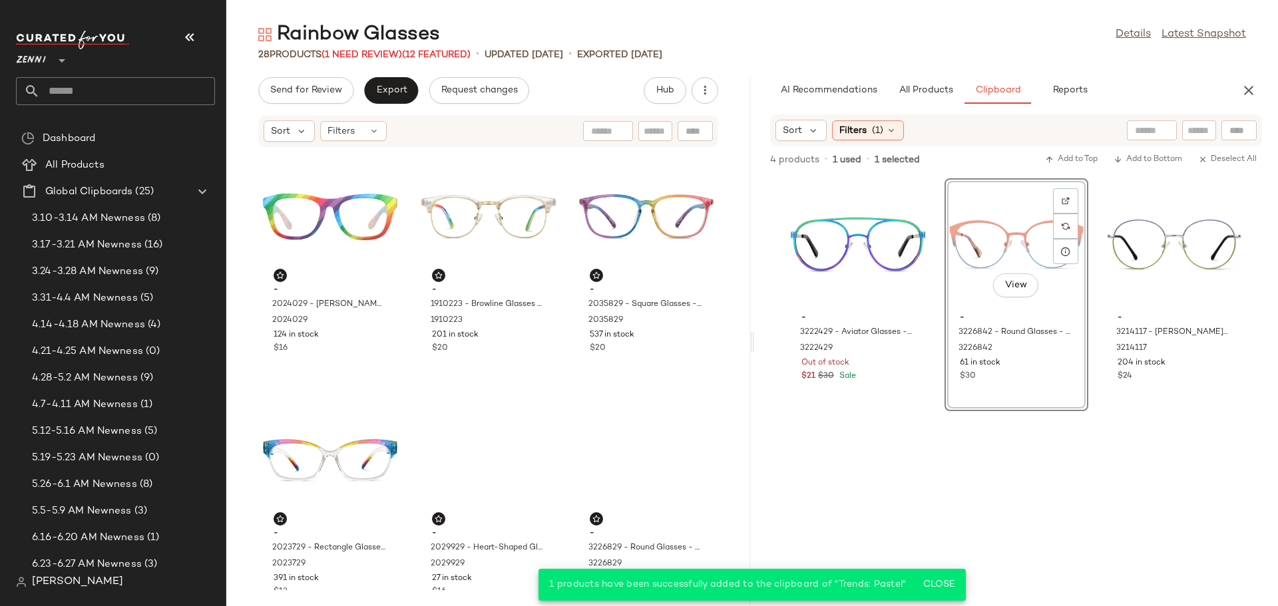
click at [1088, 395] on div "View - 3226842 - Round Glasses - Peach - Stainless Steel 3226842 61 in stock $30" at bounding box center [1016, 294] width 144 height 233
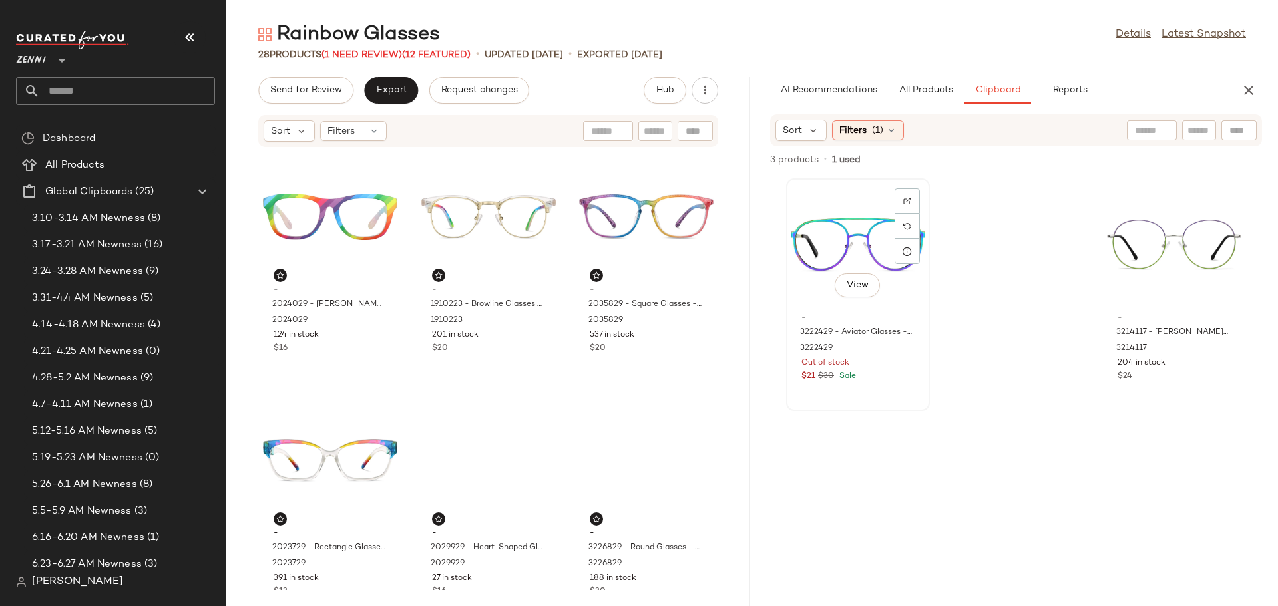
click at [885, 393] on div "View - 3222429 - Aviator Glasses - Multicolor - Stainless Steel 3222429 Out of …" at bounding box center [857, 295] width 141 height 230
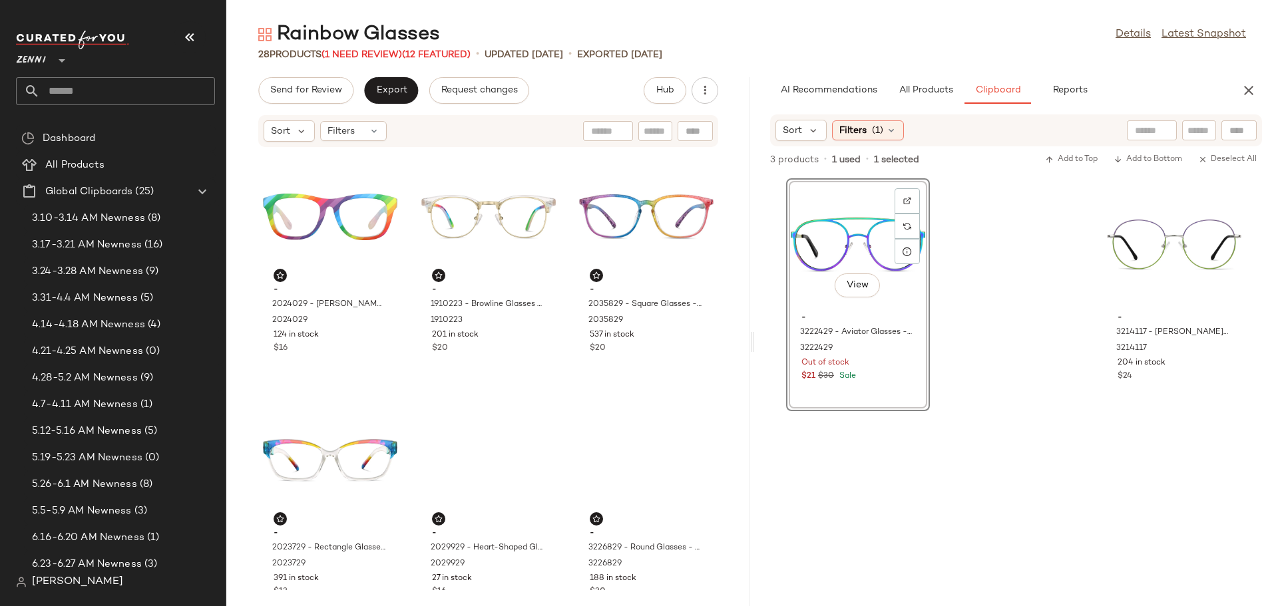
click at [896, 394] on div "View - 3222429 - Aviator Glasses - Multicolor - Stainless Steel 3222429 Out of …" at bounding box center [858, 294] width 144 height 233
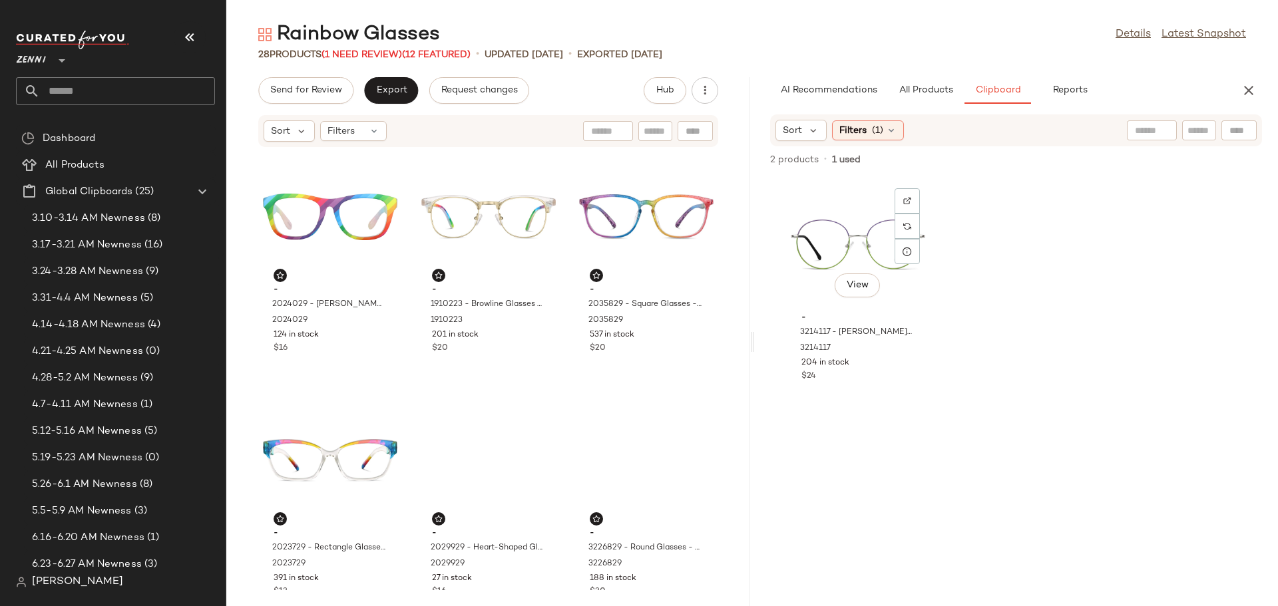
click at [896, 394] on div "View - 3214117 - [PERSON_NAME]-Ashbury Glasses - Purple - Stainless Steel 32141…" at bounding box center [857, 295] width 141 height 230
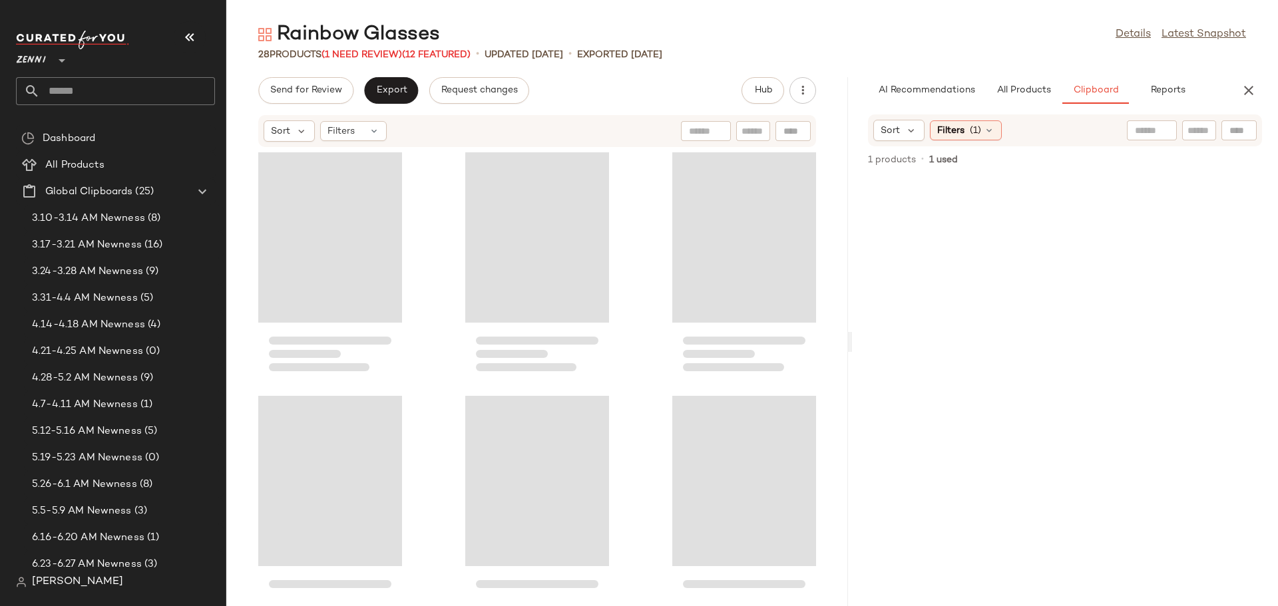
drag, startPoint x: 751, startPoint y: 344, endPoint x: 853, endPoint y: 348, distance: 101.9
click at [853, 348] on div "Rainbow Glasses Details Latest Snapshot 28 Products (1 Need Review) (12 Feature…" at bounding box center [752, 313] width 1052 height 585
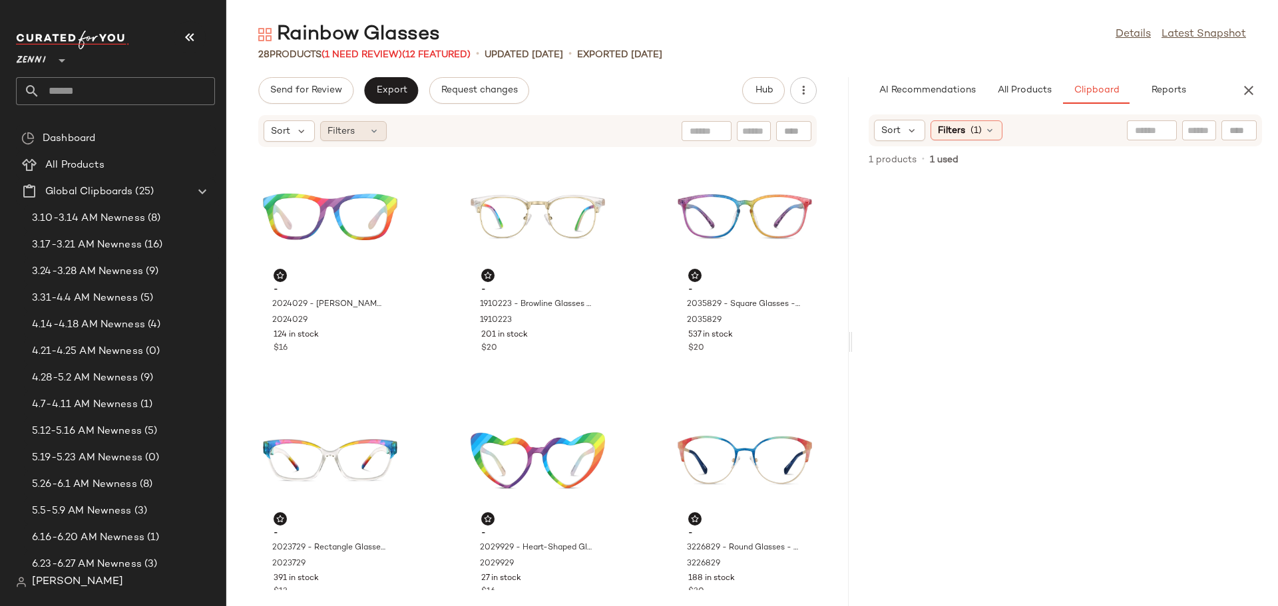
click at [359, 133] on div "Filters" at bounding box center [353, 131] width 67 height 20
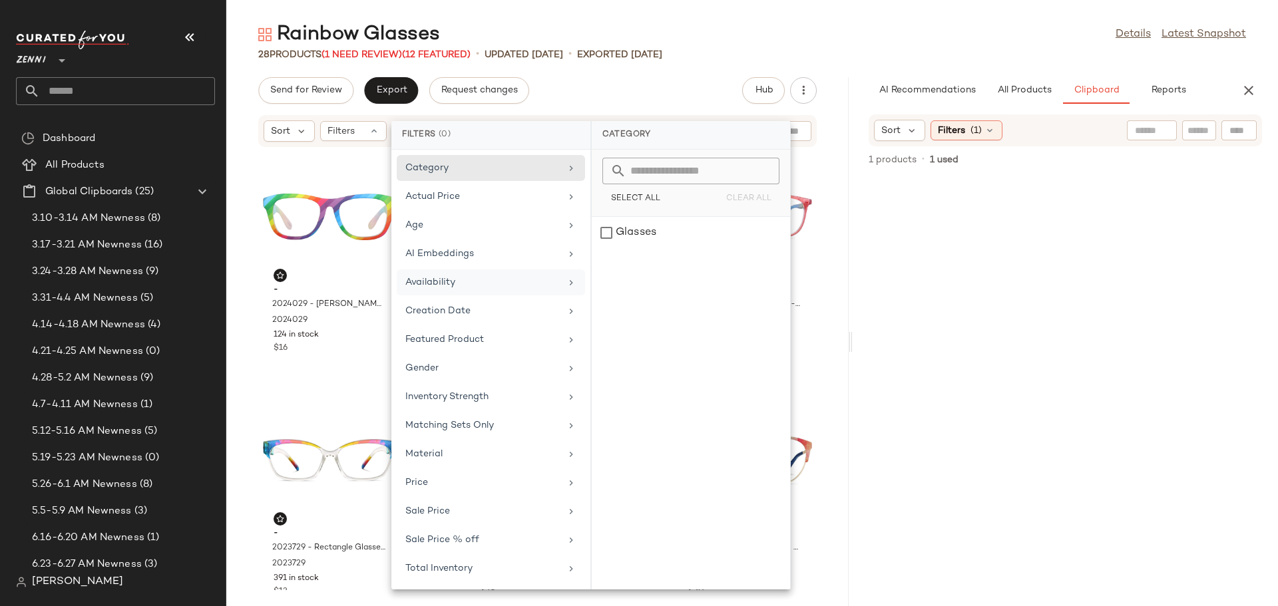
click at [451, 298] on div "Availability" at bounding box center [491, 311] width 188 height 26
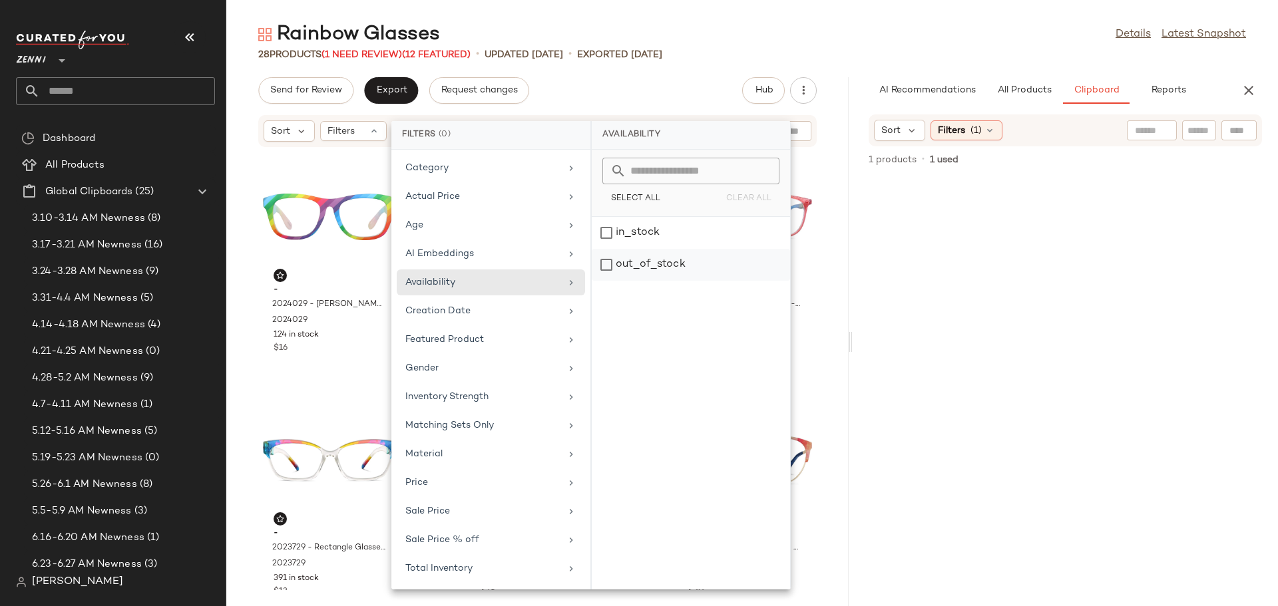
click at [612, 262] on div "out_of_stock" at bounding box center [691, 265] width 198 height 32
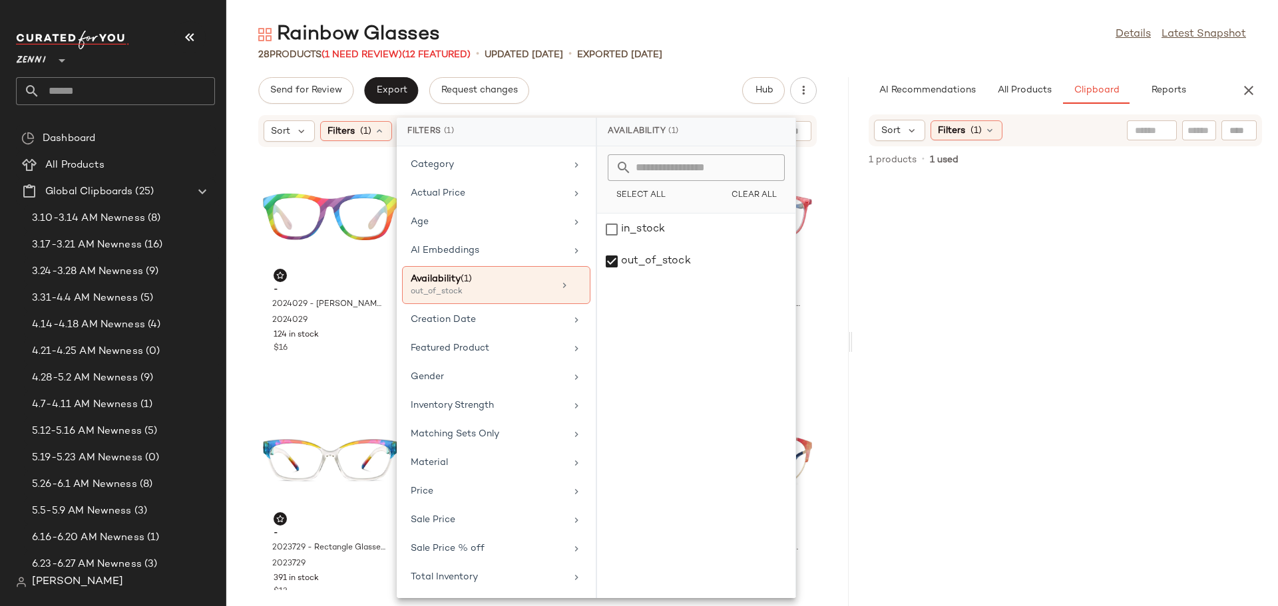
click at [823, 307] on div "- 2024029 - [PERSON_NAME] Glasses - Rainbow - Plastic 2024029 124 in stock $16 …" at bounding box center [537, 369] width 622 height 443
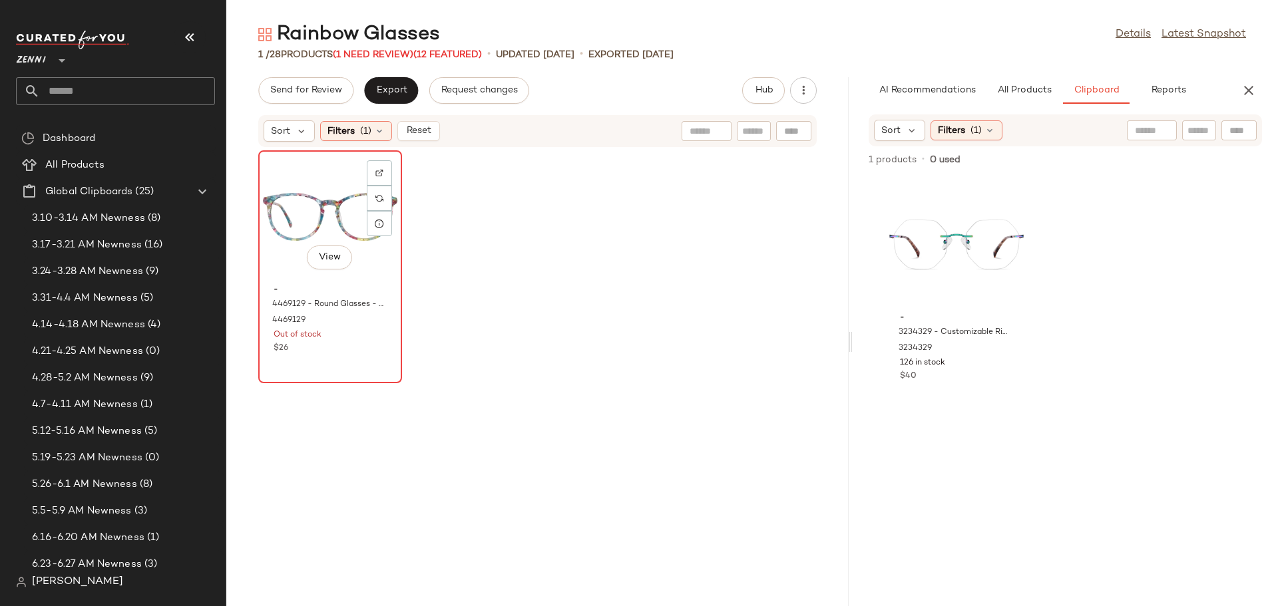
click at [320, 223] on div "View" at bounding box center [330, 217] width 134 height 124
click at [295, 176] on div "View" at bounding box center [330, 217] width 134 height 124
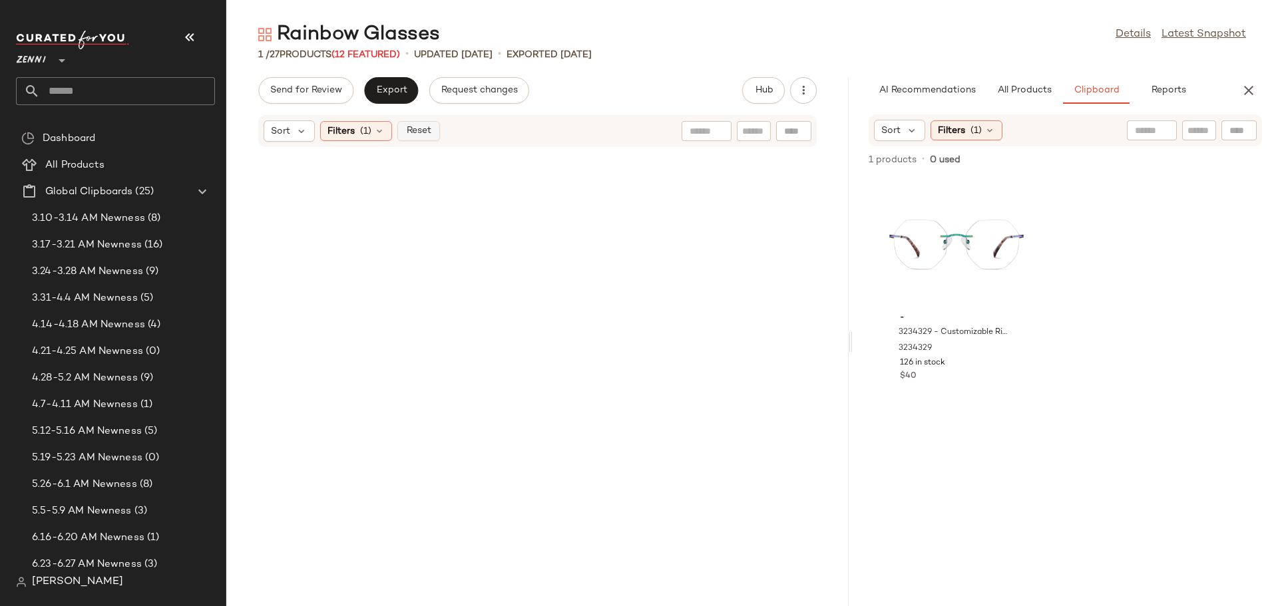
click at [425, 134] on span "Reset" at bounding box center [417, 131] width 25 height 11
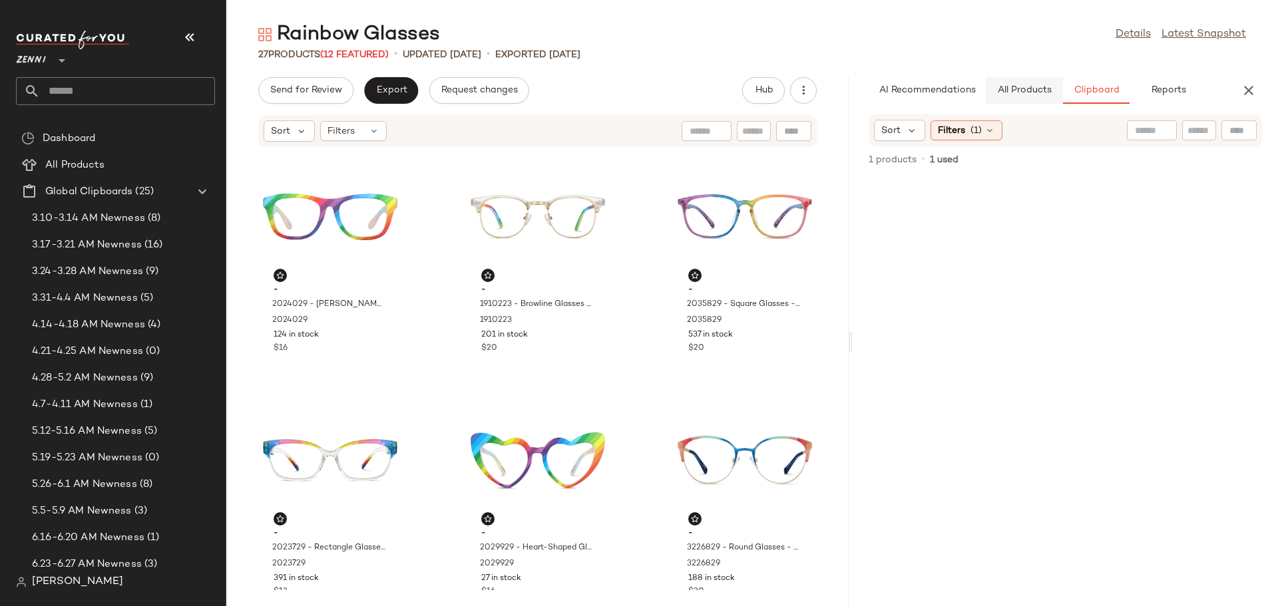
click at [1033, 96] on span "All Products" at bounding box center [1024, 90] width 55 height 11
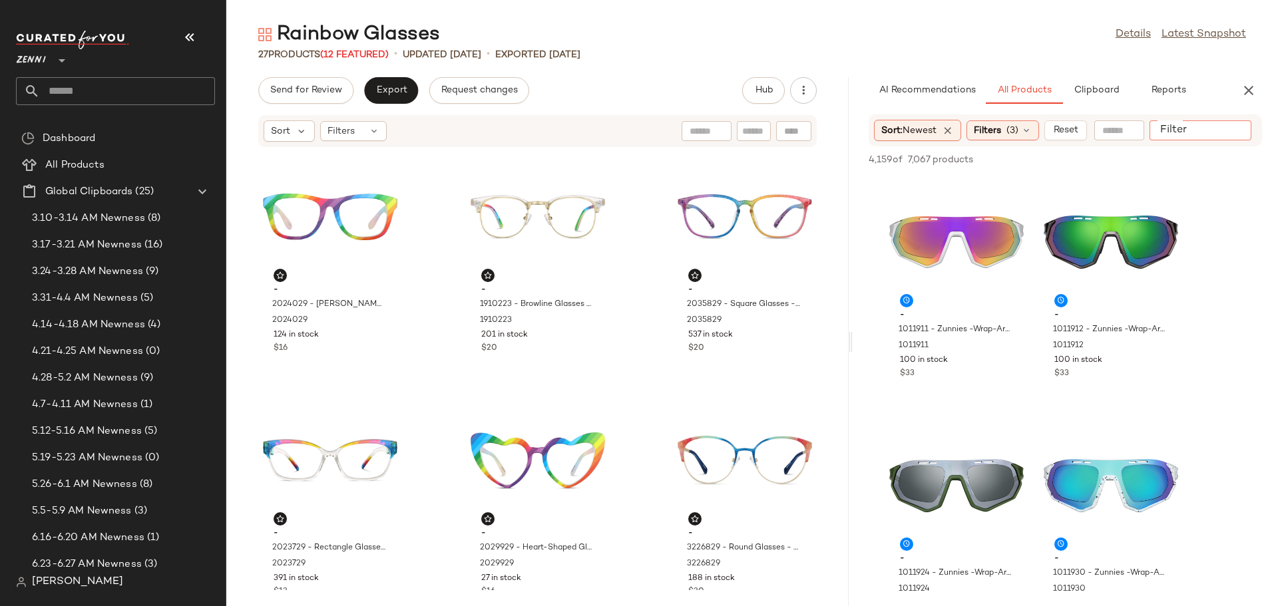
click at [1231, 129] on input "Filter" at bounding box center [1211, 131] width 113 height 14
type input "**********"
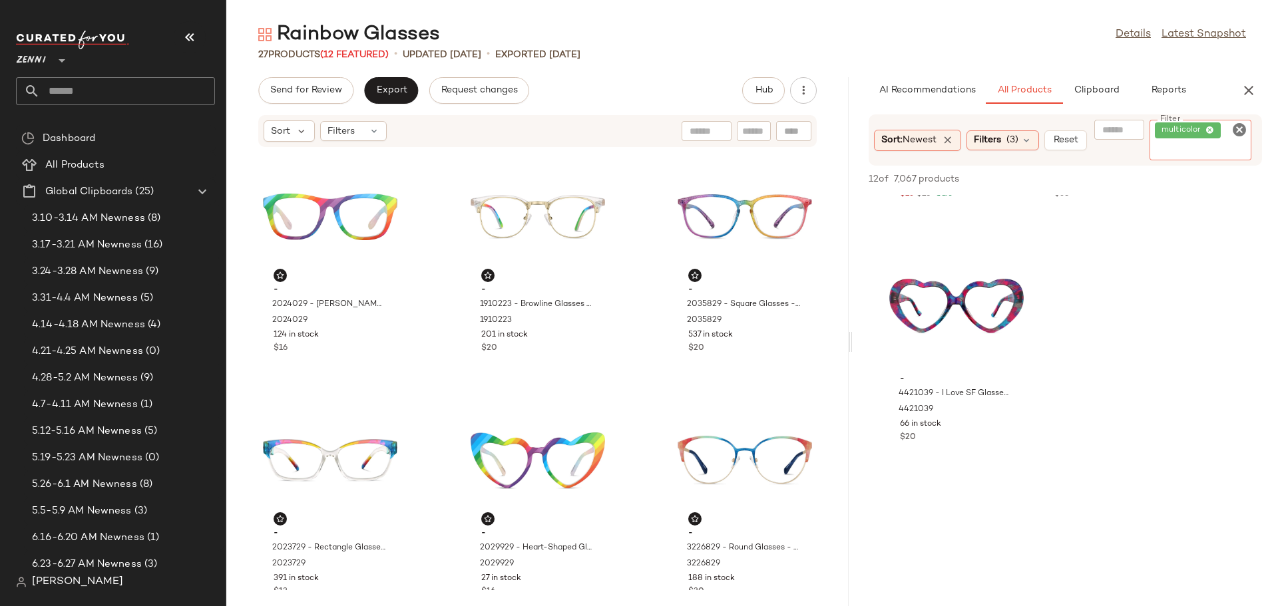
scroll to position [466, 0]
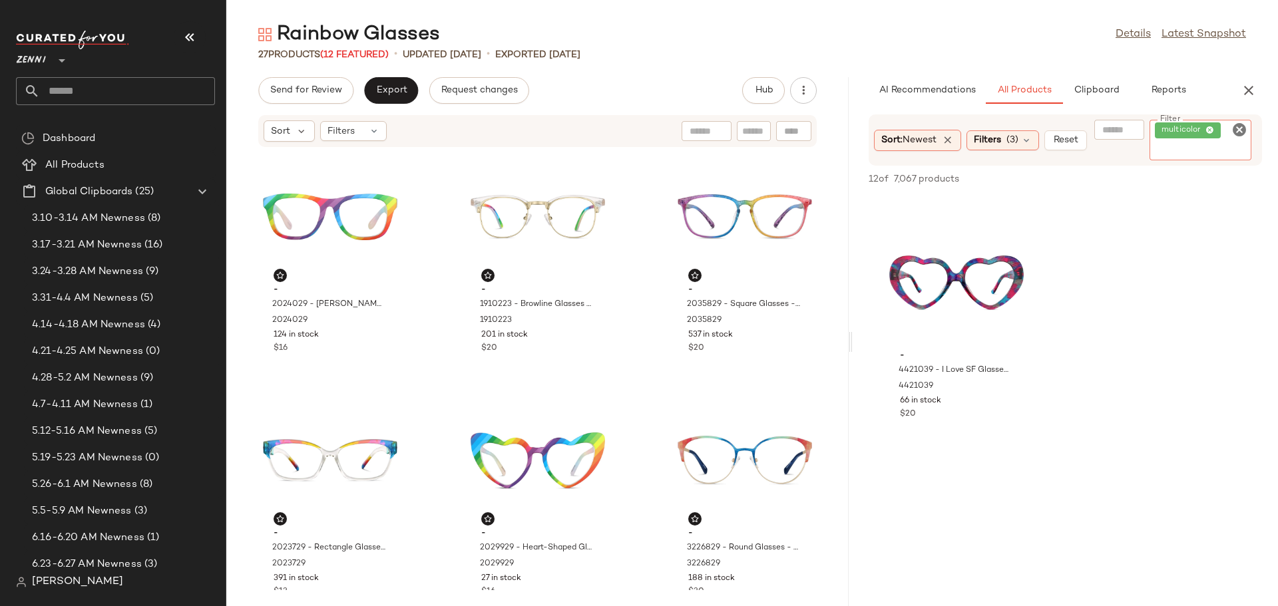
click at [1237, 127] on icon "Clear Filter" at bounding box center [1239, 130] width 16 height 16
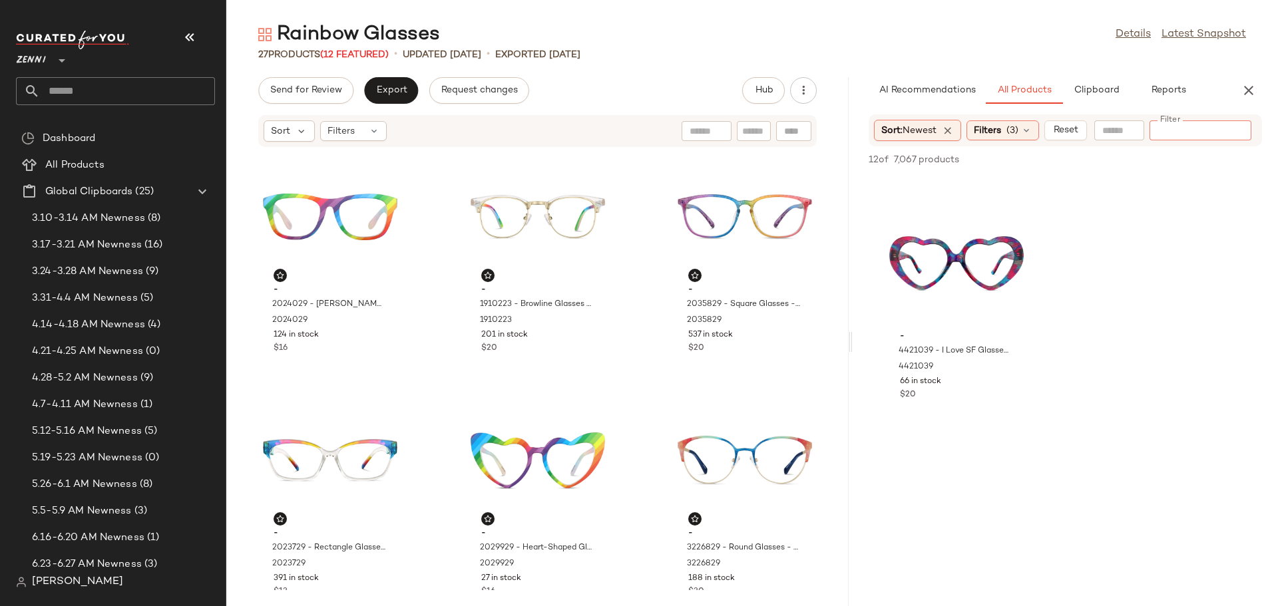
click at [1219, 132] on input "Filter" at bounding box center [1211, 131] width 113 height 14
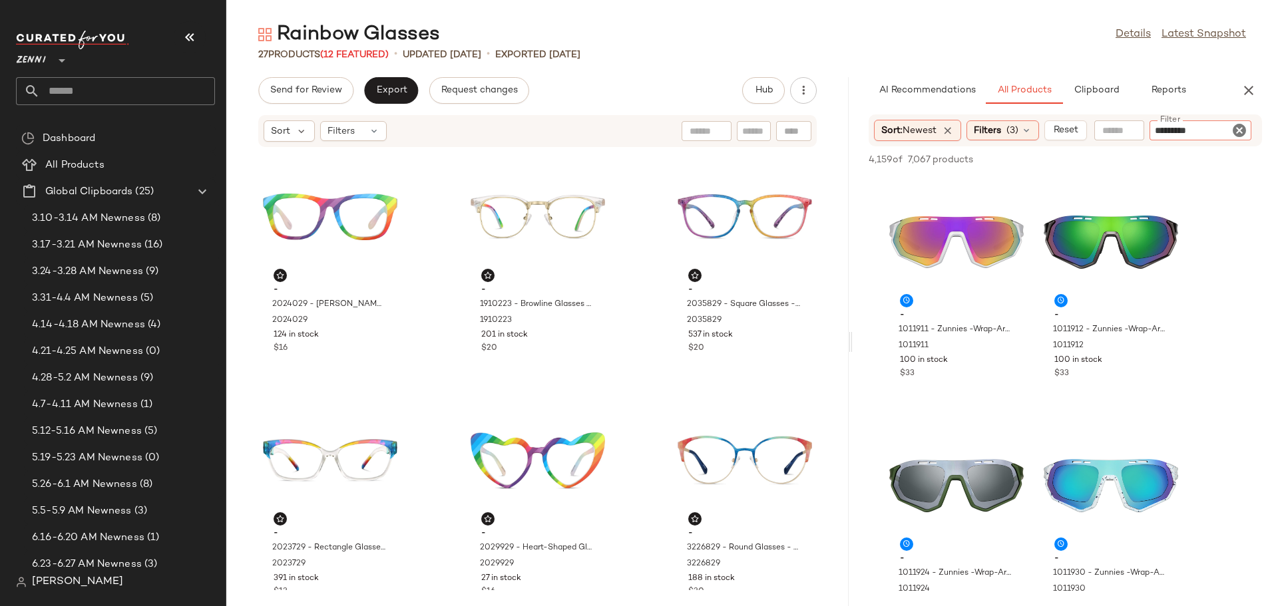
type input "**********"
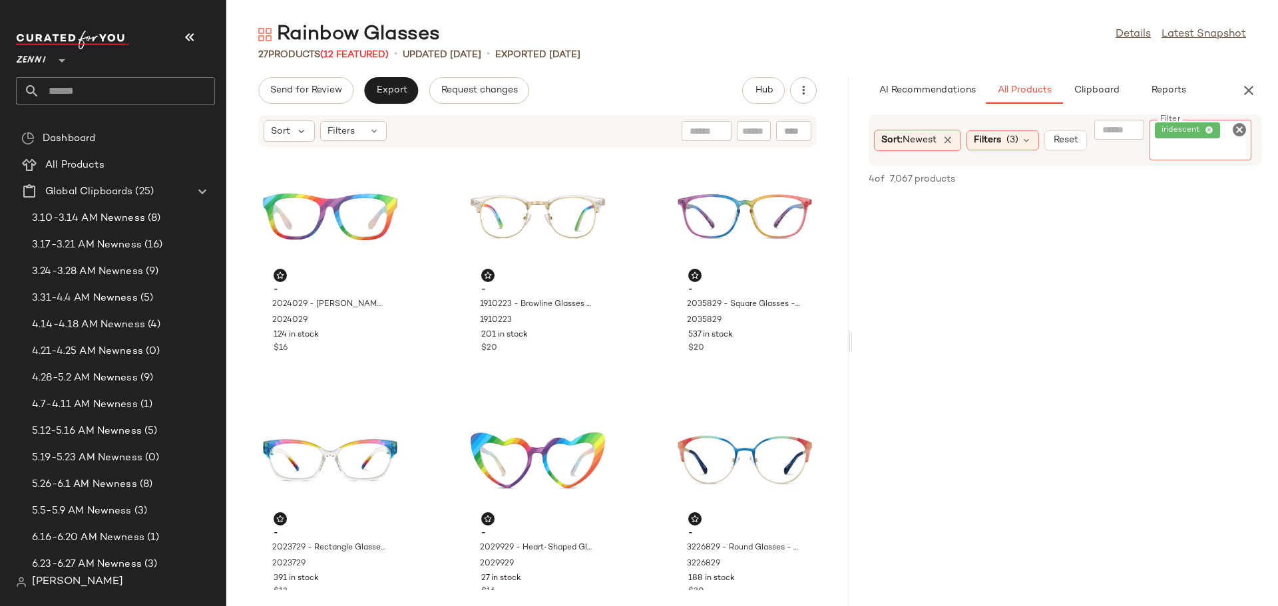
click at [1239, 125] on icon "Clear Filter" at bounding box center [1239, 130] width 16 height 16
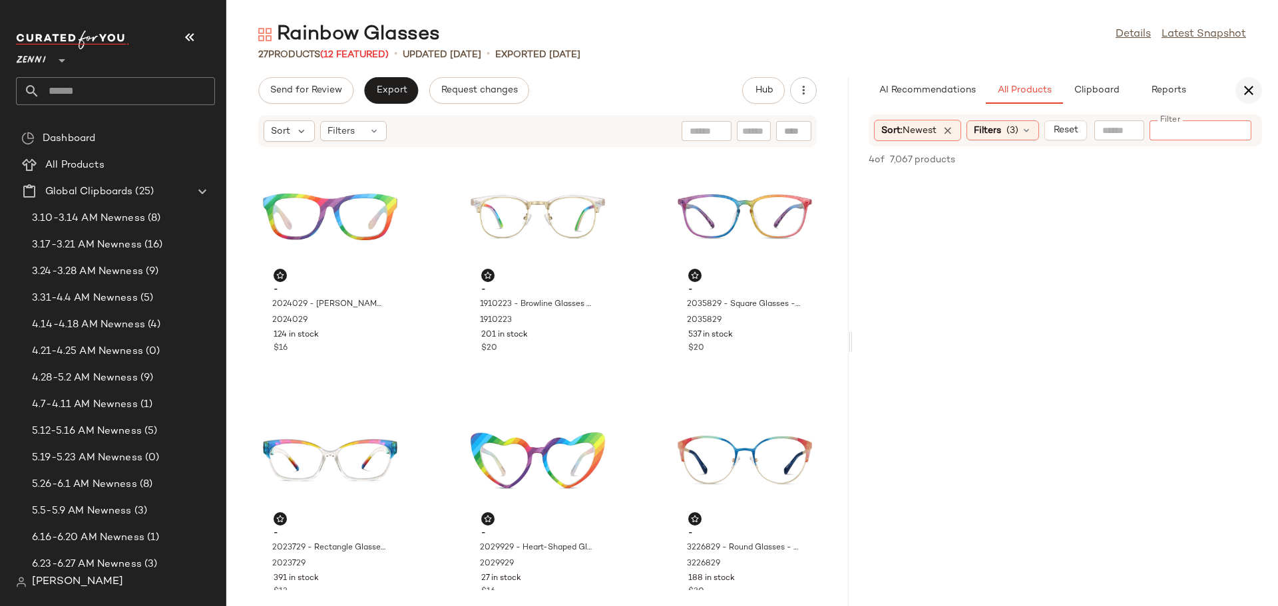
click at [1243, 92] on icon "button" at bounding box center [1249, 91] width 16 height 16
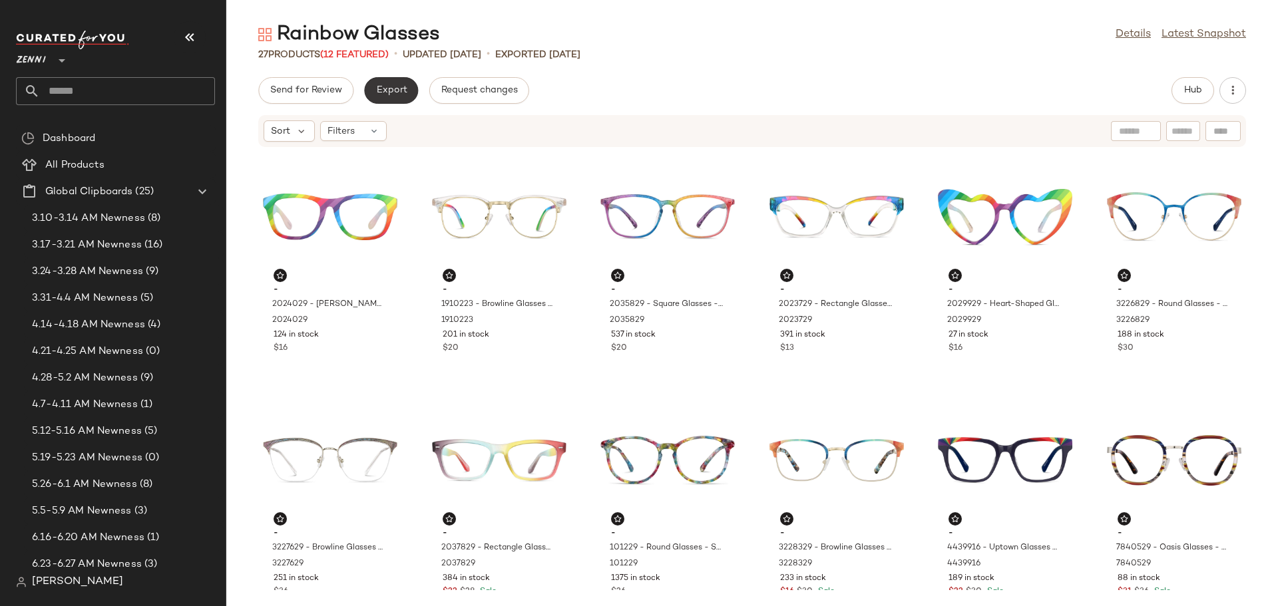
click at [407, 99] on button "Export" at bounding box center [391, 90] width 54 height 27
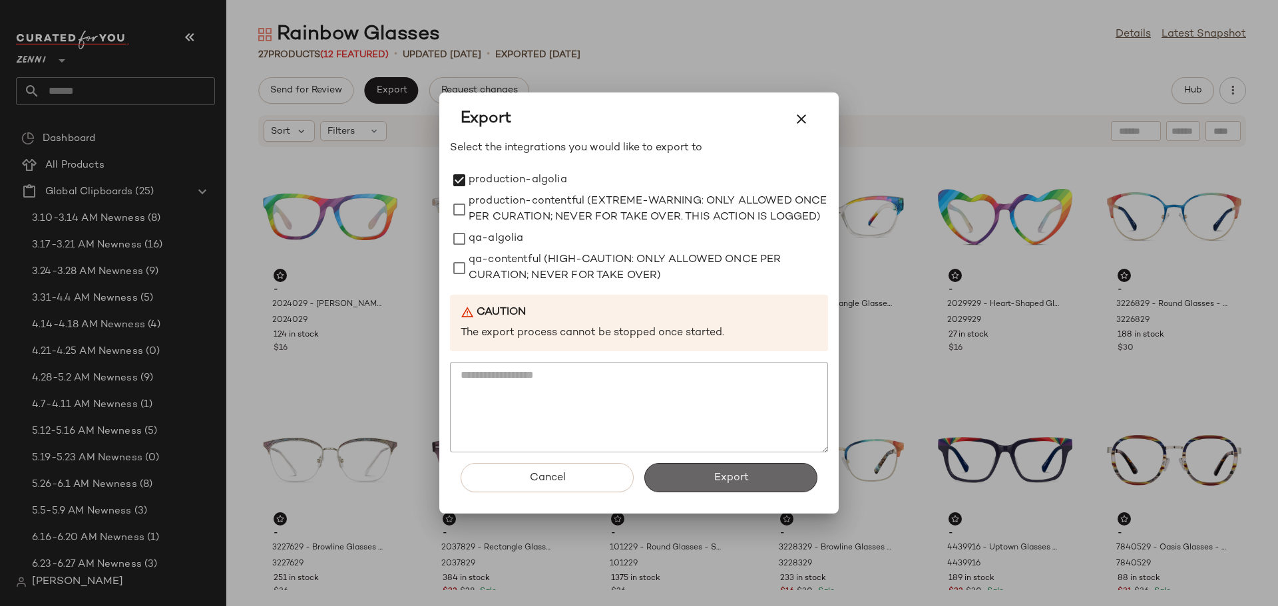
click at [735, 483] on span "Export" at bounding box center [730, 478] width 35 height 13
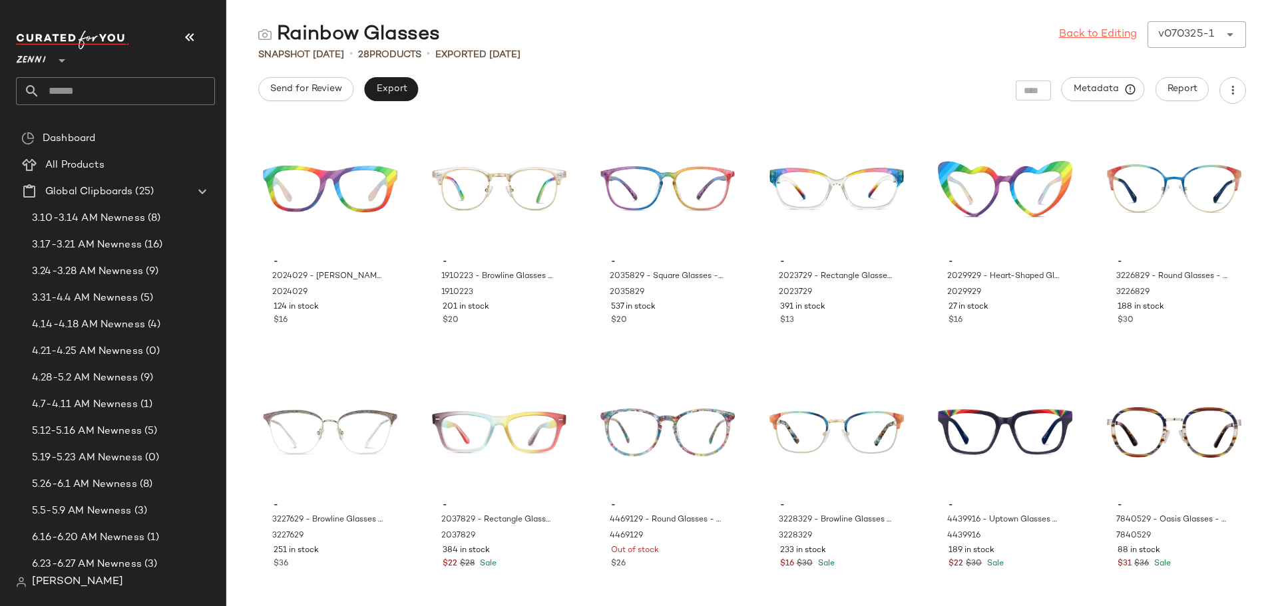
click at [1085, 29] on link "Back to Editing" at bounding box center [1098, 35] width 78 height 16
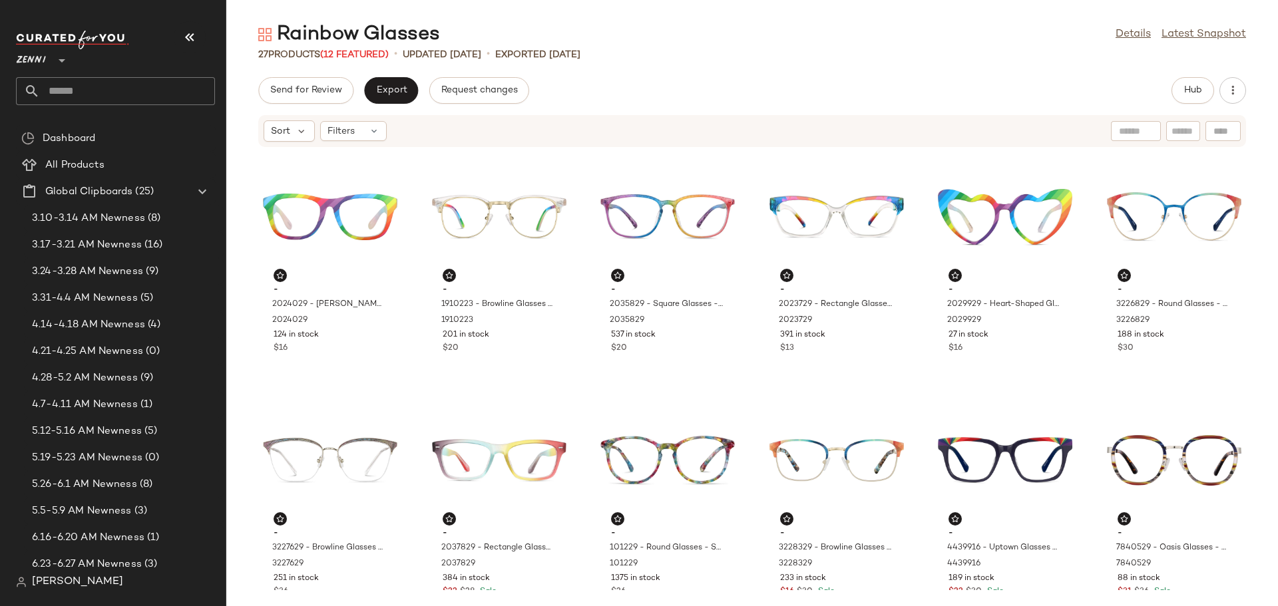
click at [172, 87] on input "text" at bounding box center [127, 91] width 175 height 28
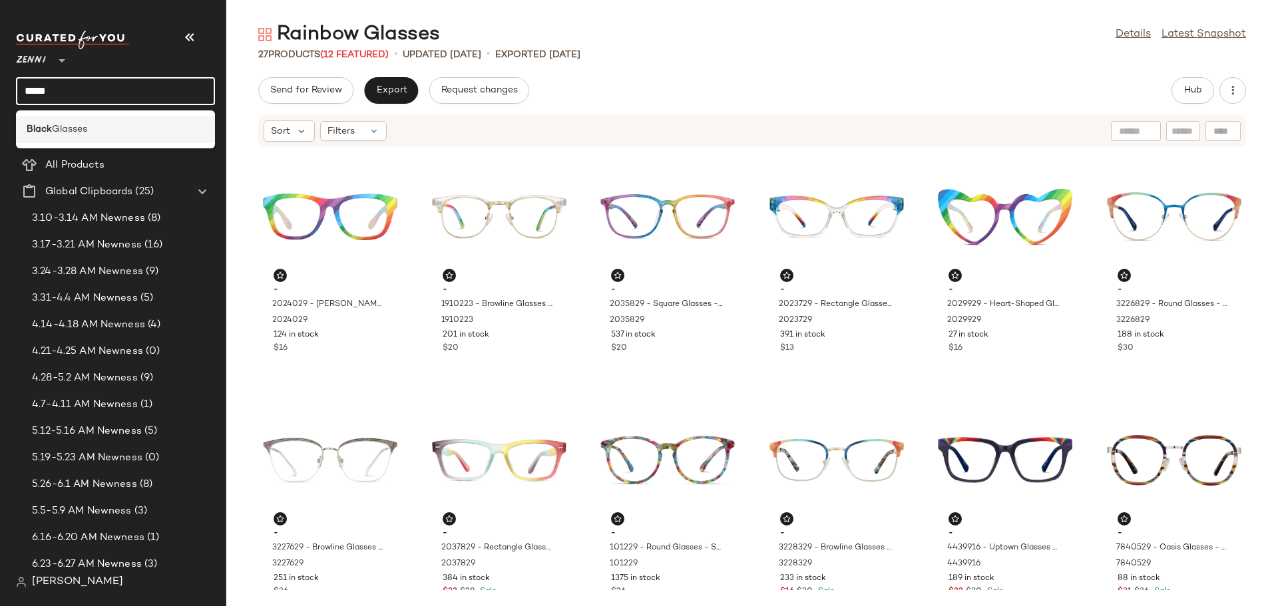
type input "*****"
click at [61, 127] on span "Glasses" at bounding box center [69, 129] width 35 height 14
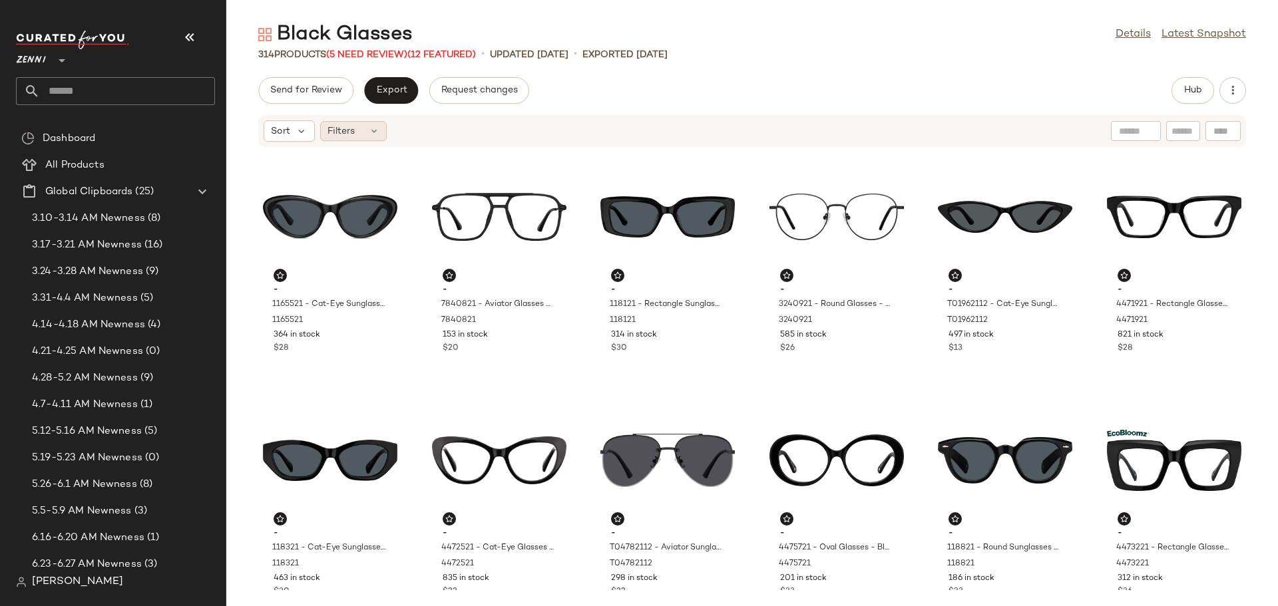
click at [373, 134] on icon at bounding box center [374, 131] width 11 height 11
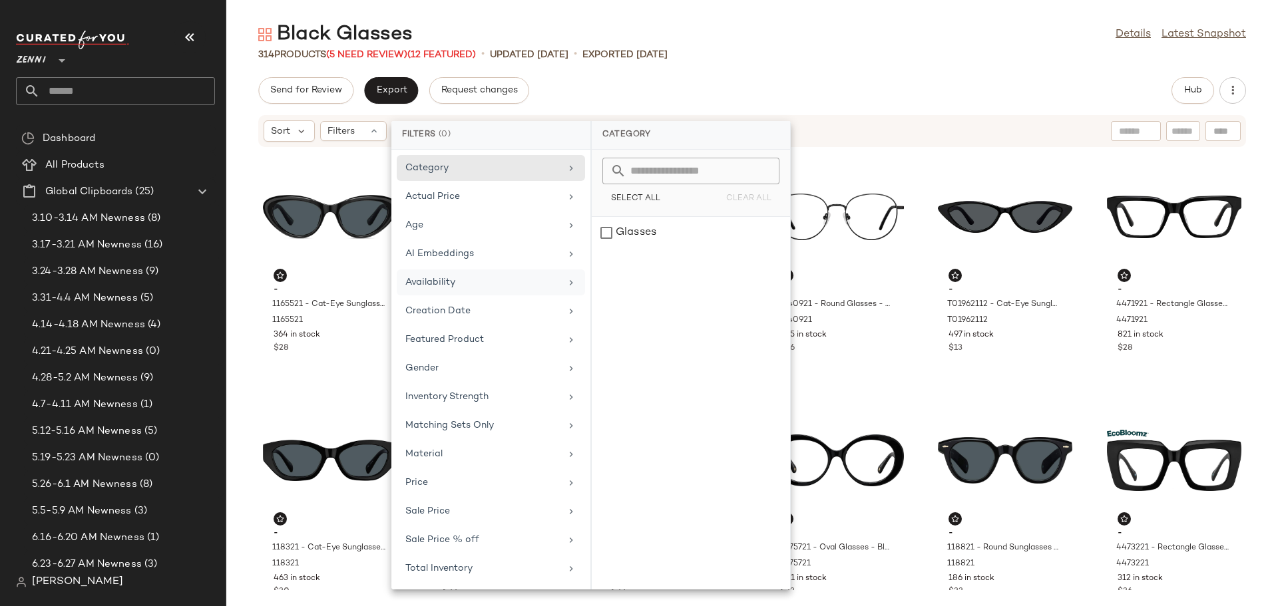
click at [439, 298] on div "Availability" at bounding box center [491, 311] width 188 height 26
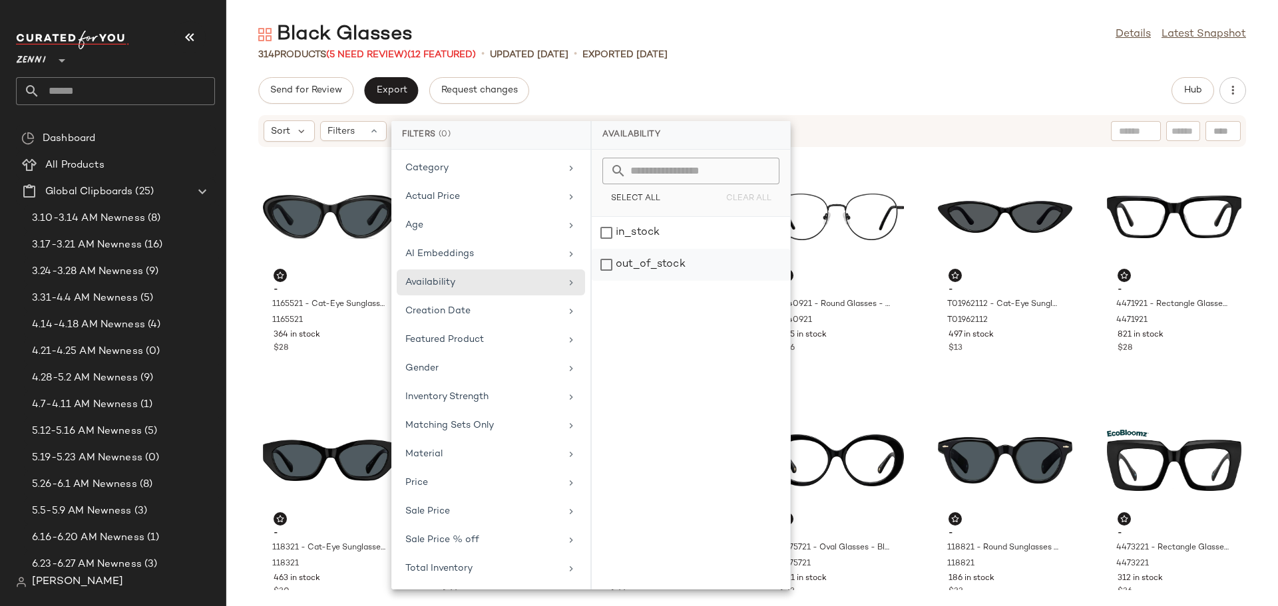
click at [611, 266] on div "out_of_stock" at bounding box center [691, 265] width 198 height 32
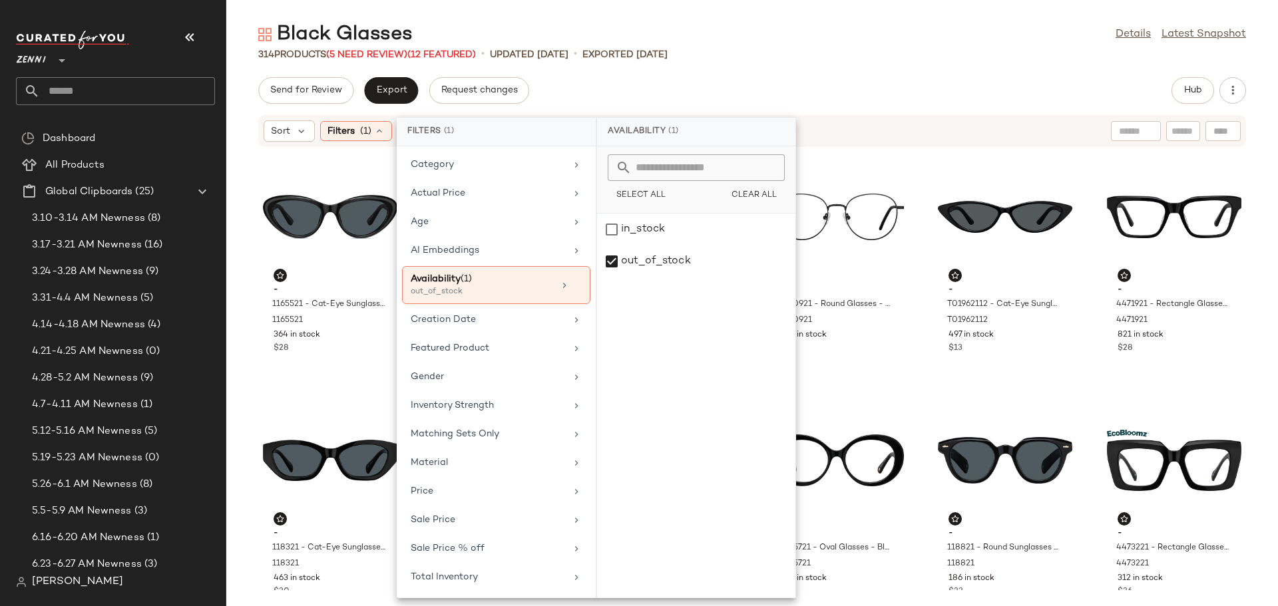
click at [797, 83] on div "Send for Review Export Request changes Hub" at bounding box center [752, 90] width 988 height 27
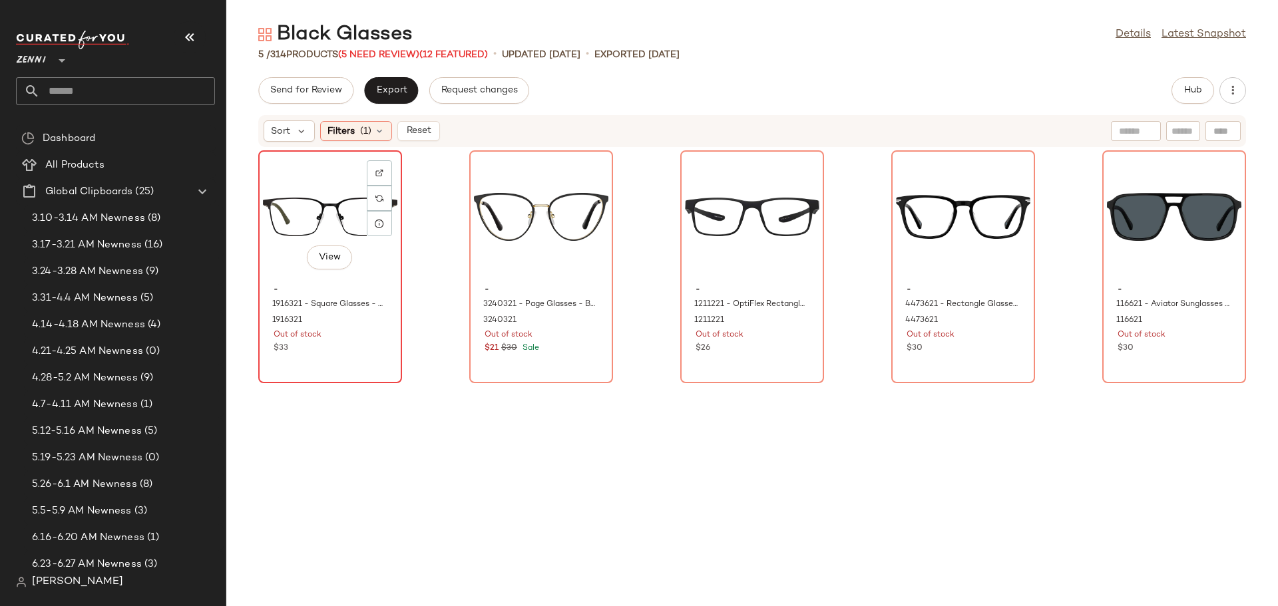
click at [284, 280] on div "- 1916321 - Square Glasses - Black - CarbonFiber 1916321 Out of stock $33" at bounding box center [330, 317] width 134 height 77
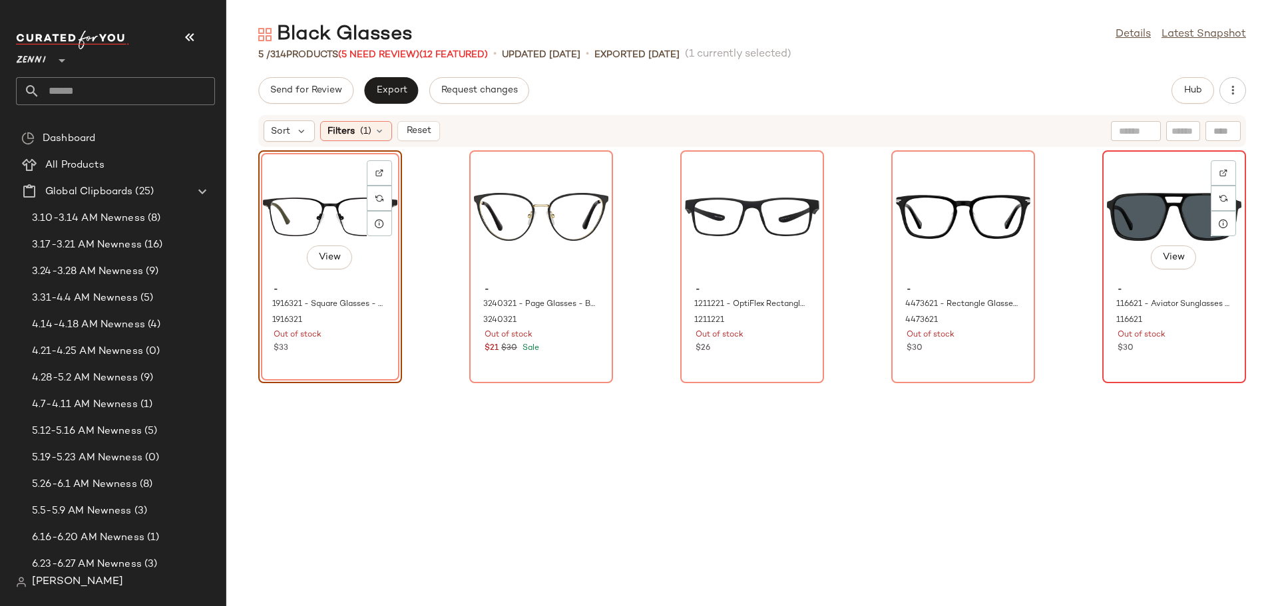
click at [1163, 354] on div "$30" at bounding box center [1173, 349] width 113 height 12
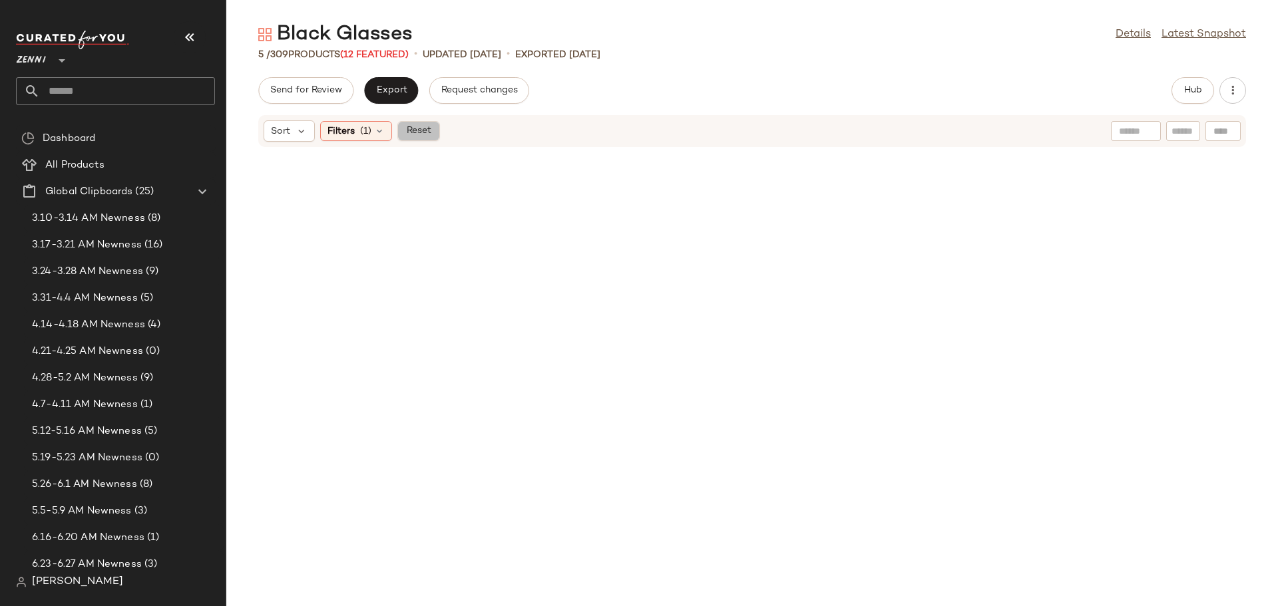
click at [423, 134] on span "Reset" at bounding box center [417, 131] width 25 height 11
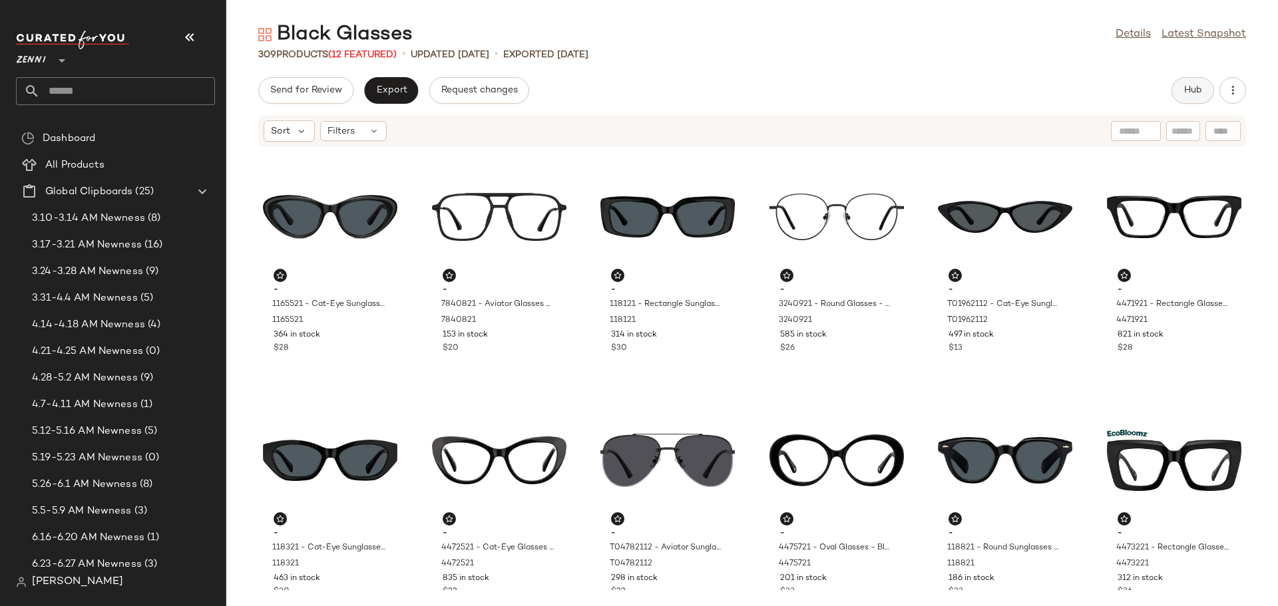
click at [1187, 97] on button "Hub" at bounding box center [1192, 90] width 43 height 27
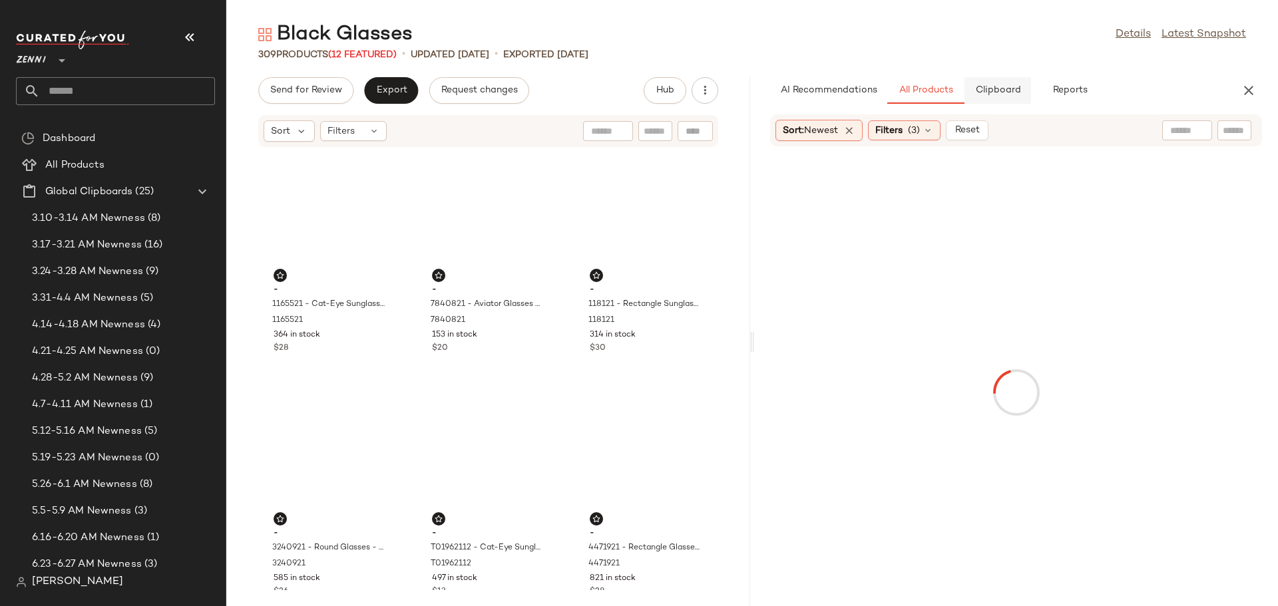
click at [1004, 93] on span "Clipboard" at bounding box center [997, 90] width 46 height 11
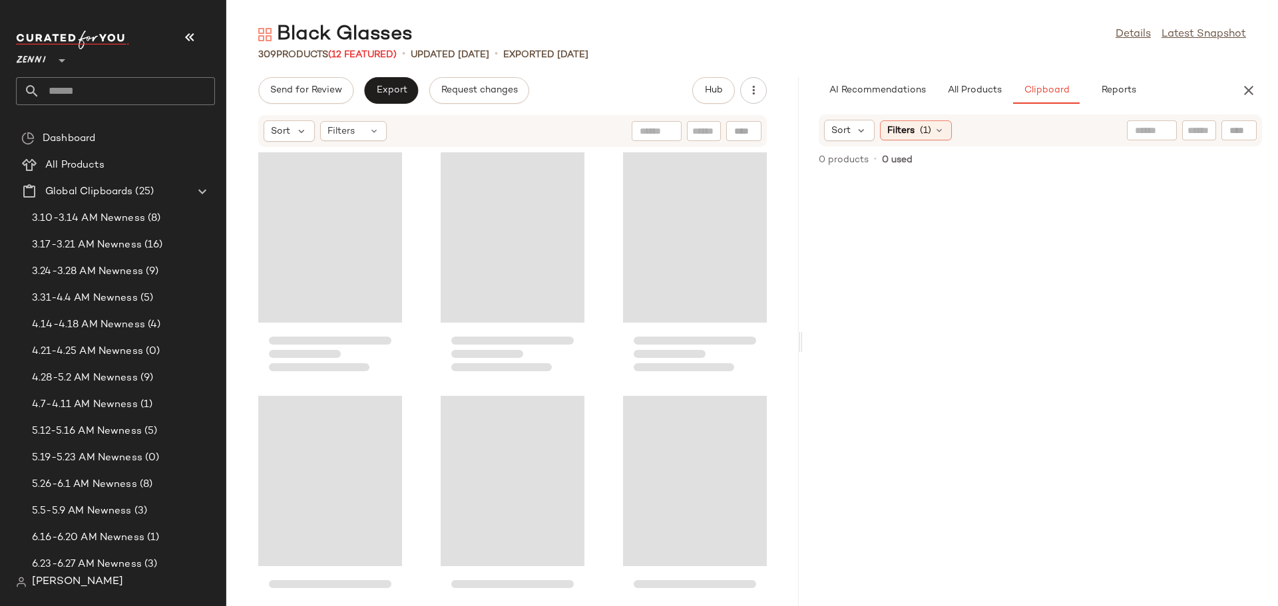
drag, startPoint x: 753, startPoint y: 345, endPoint x: 809, endPoint y: 355, distance: 56.7
click at [805, 355] on div "Black Glasses Details Latest Snapshot 309 Products (12 Featured) • updated [DAT…" at bounding box center [752, 313] width 1052 height 585
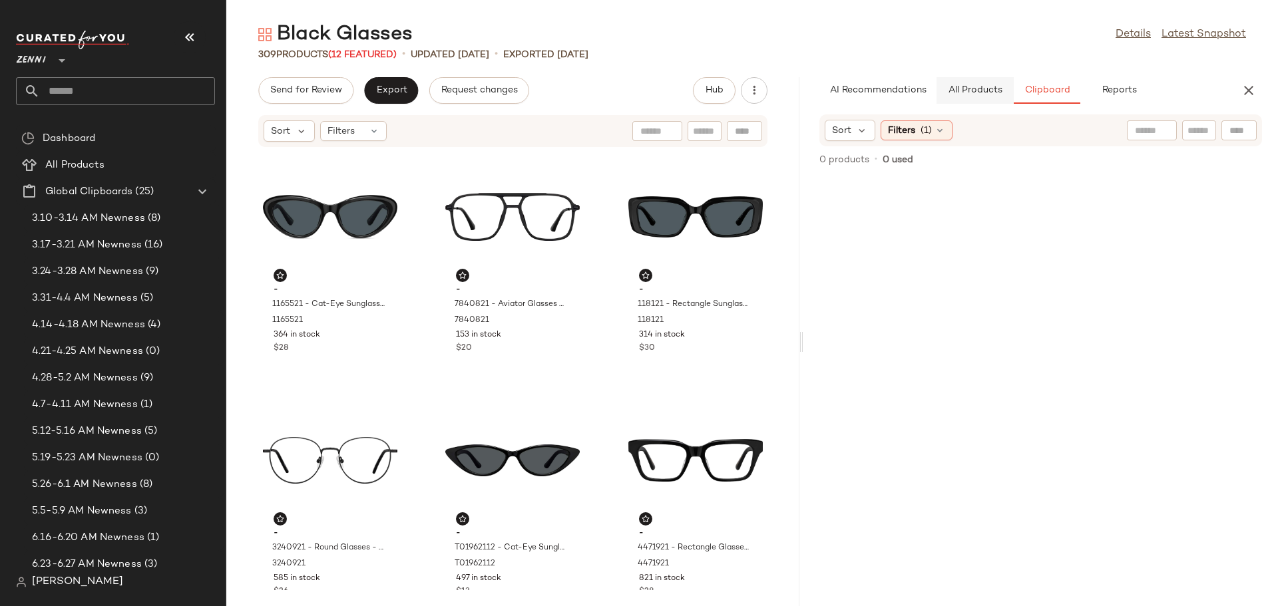
click at [986, 97] on button "All Products" at bounding box center [974, 90] width 77 height 27
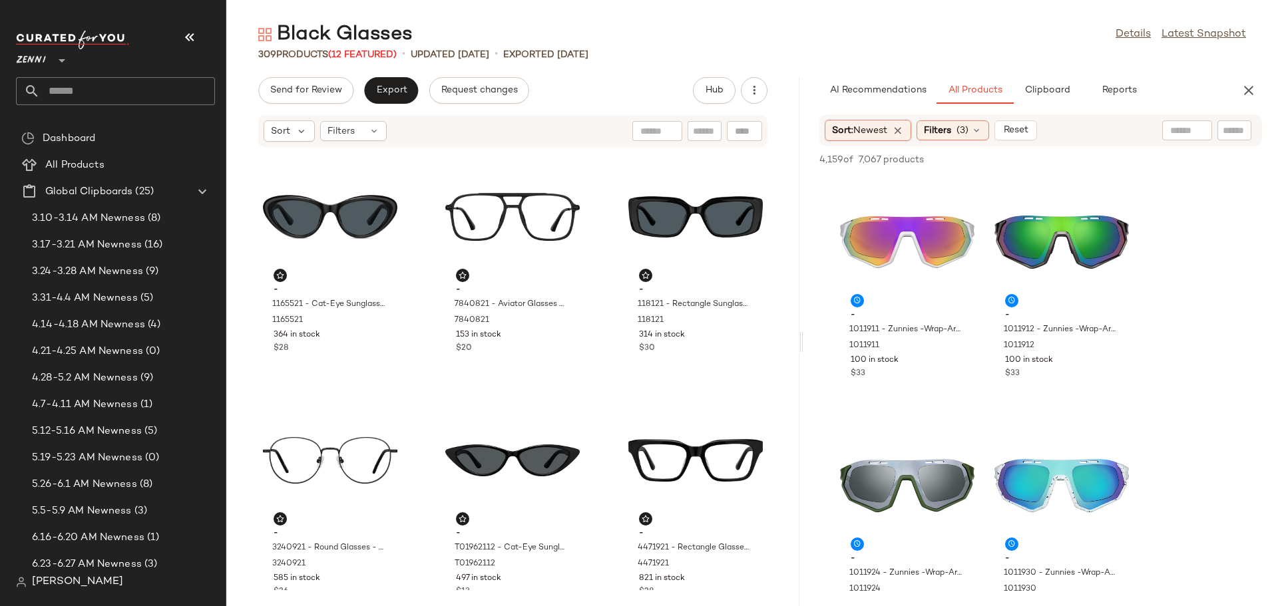
click at [1226, 130] on input "text" at bounding box center [1234, 131] width 23 height 14
type input "*****"
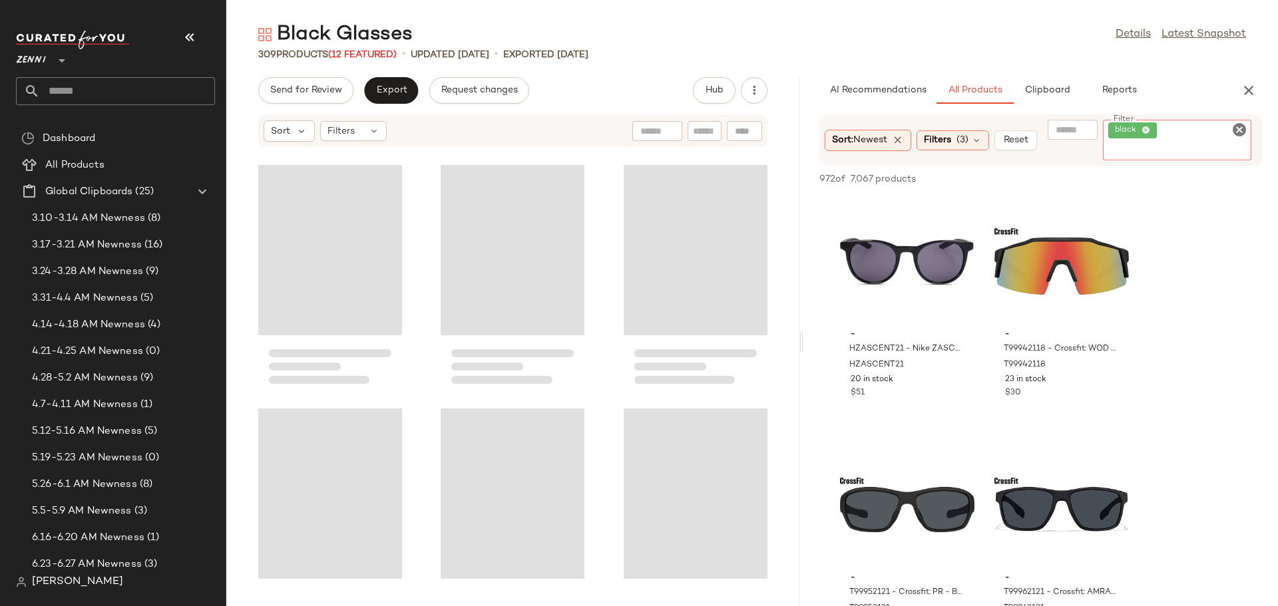
scroll to position [24650, 0]
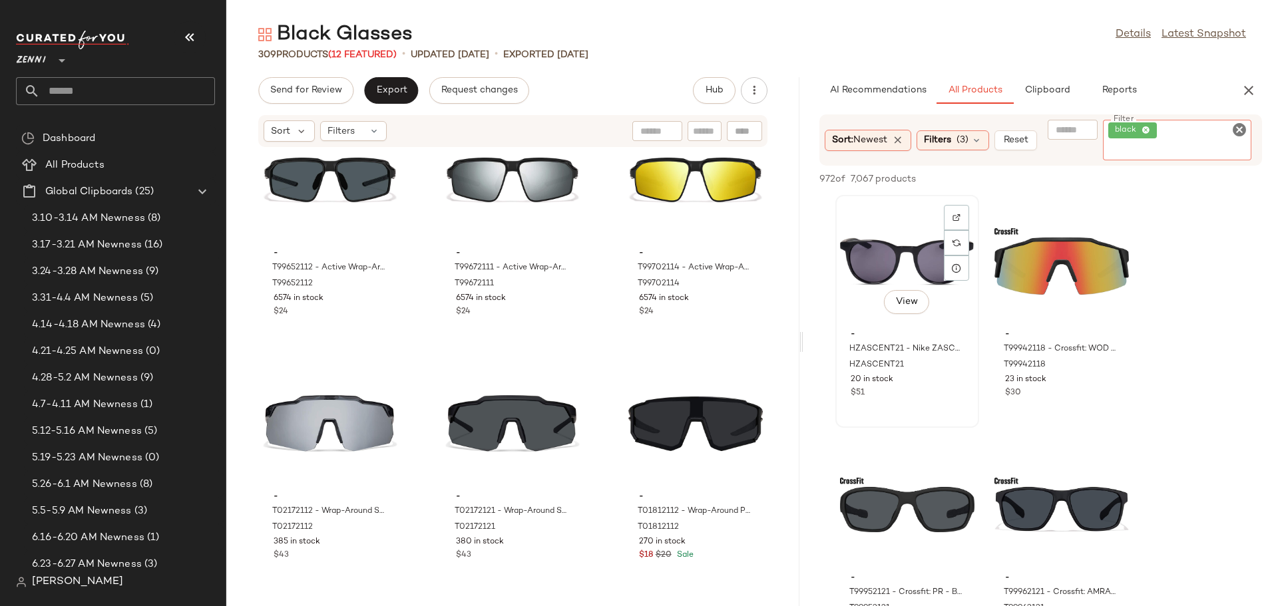
click at [891, 255] on div "View" at bounding box center [907, 262] width 134 height 124
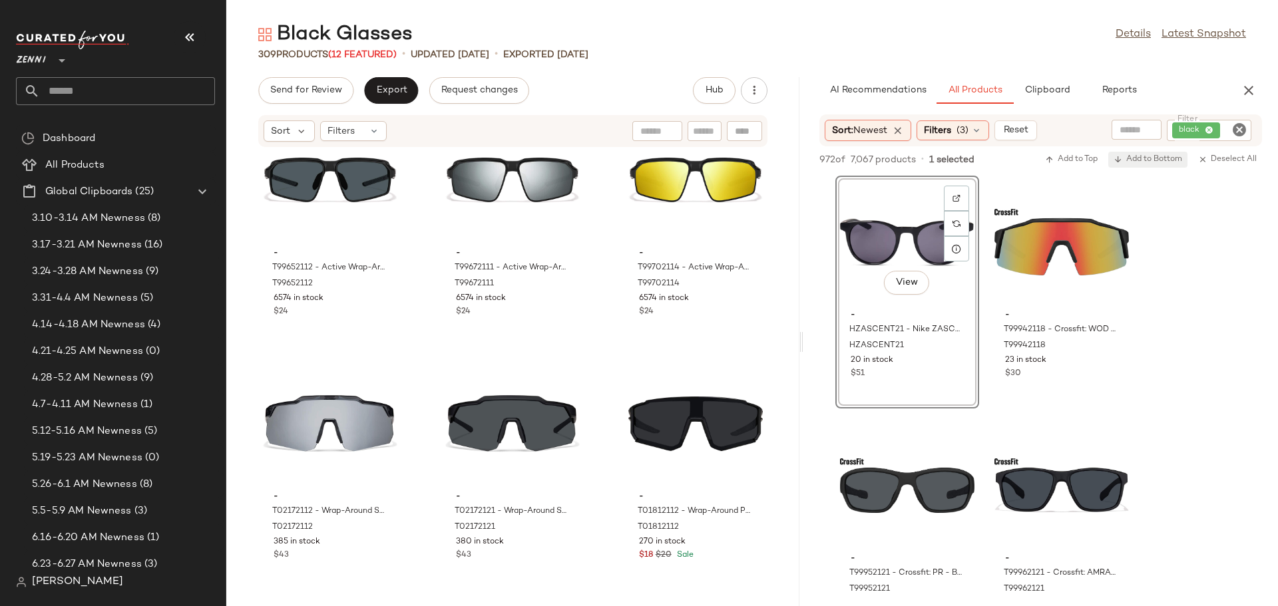
click at [1154, 162] on span "Add to Bottom" at bounding box center [1147, 159] width 69 height 9
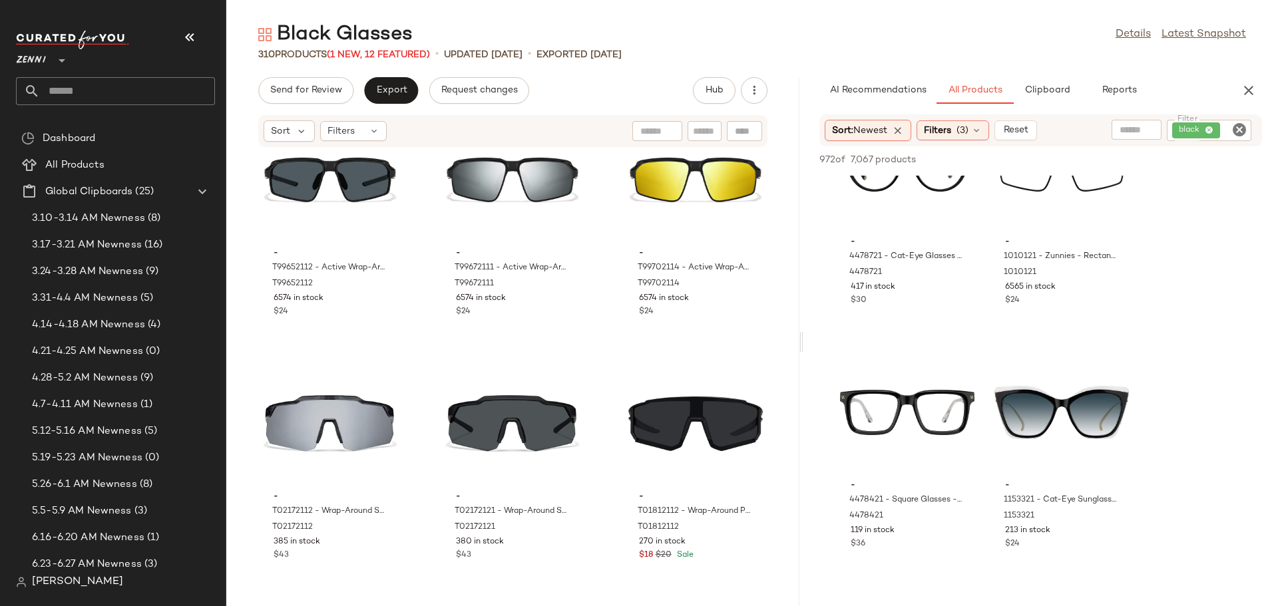
scroll to position [3661, 0]
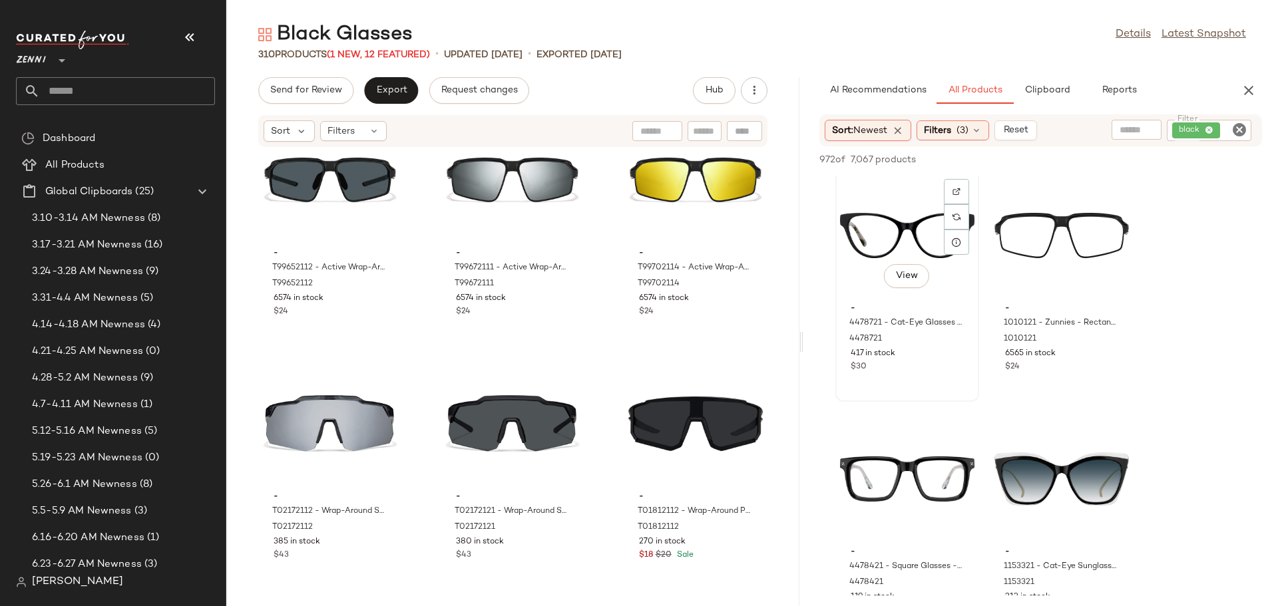
click at [870, 234] on div "View" at bounding box center [907, 236] width 134 height 124
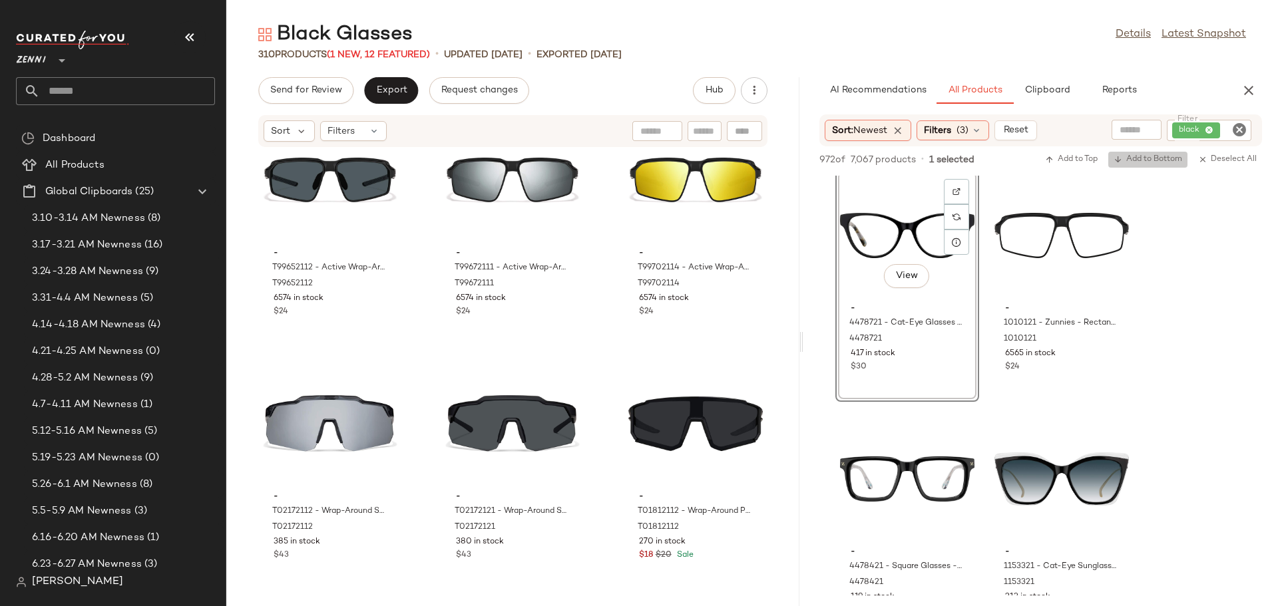
click at [1149, 162] on span "Add to Bottom" at bounding box center [1147, 159] width 69 height 9
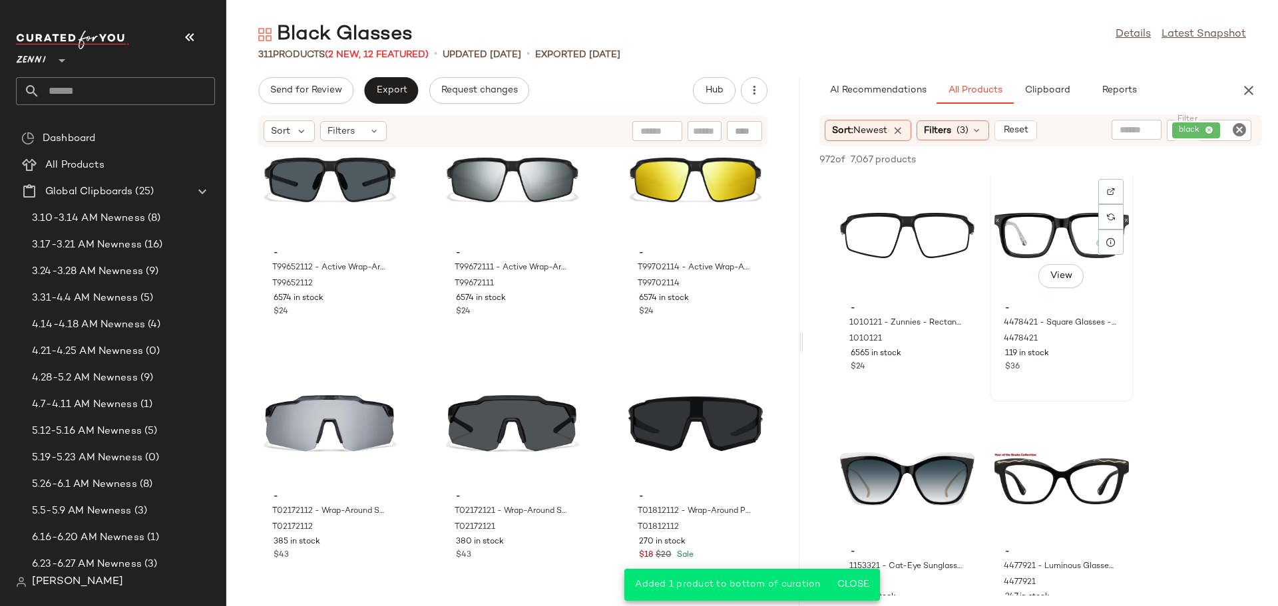
click at [1022, 244] on div "View" at bounding box center [1061, 236] width 134 height 124
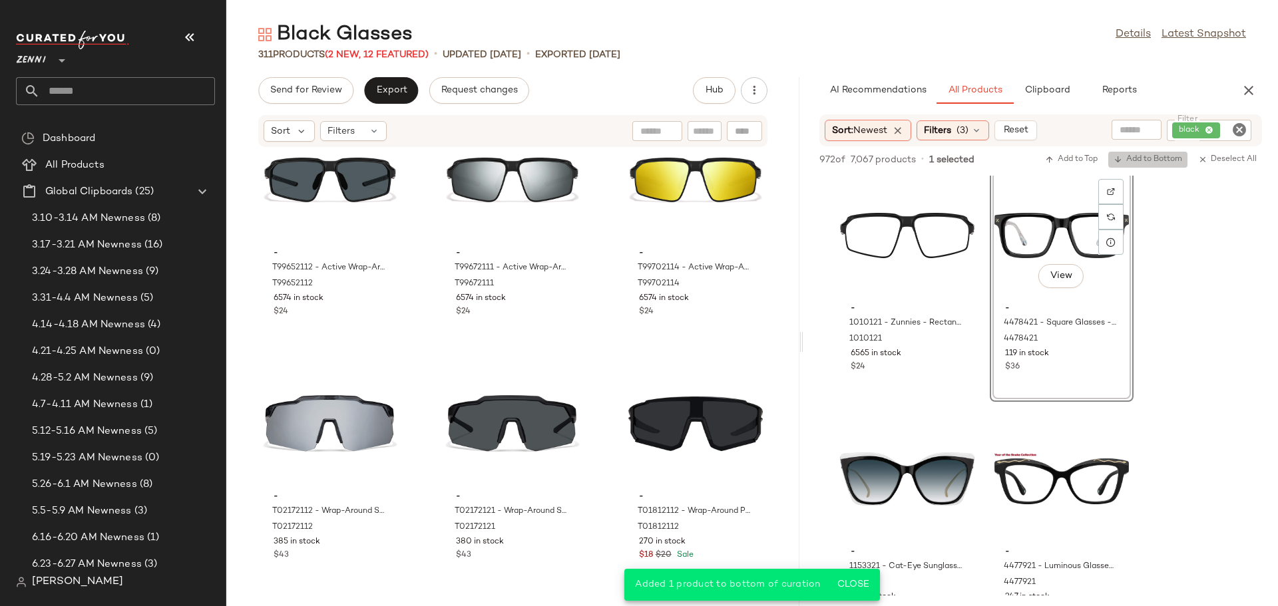
click at [1158, 163] on span "Add to Bottom" at bounding box center [1147, 159] width 69 height 9
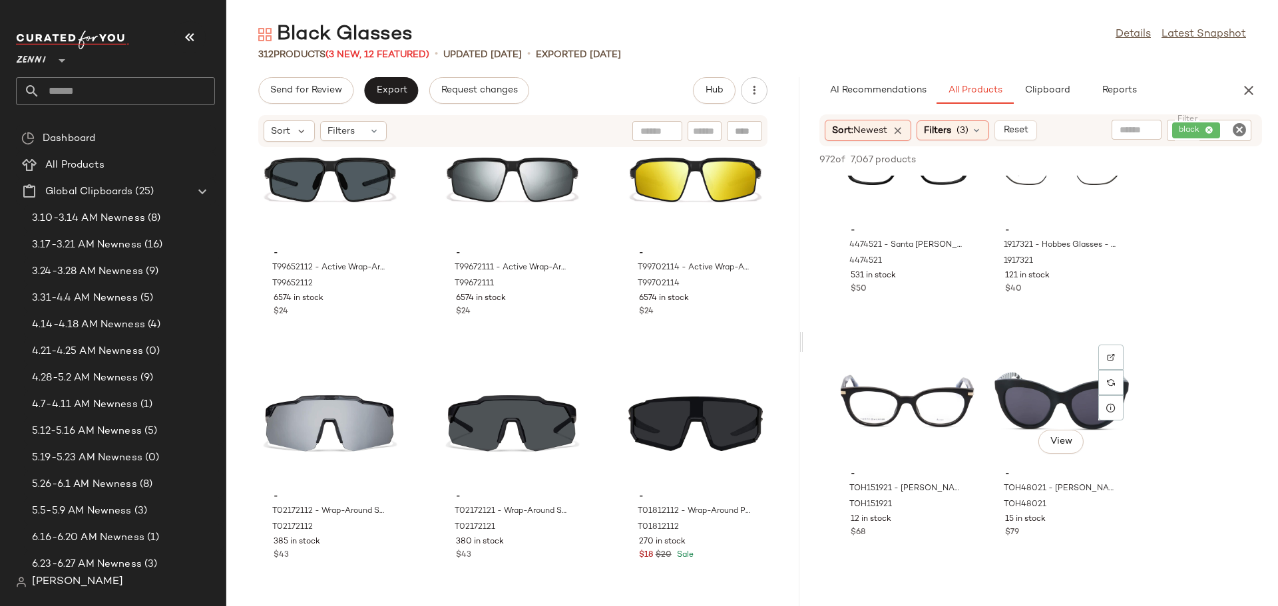
scroll to position [4260, 0]
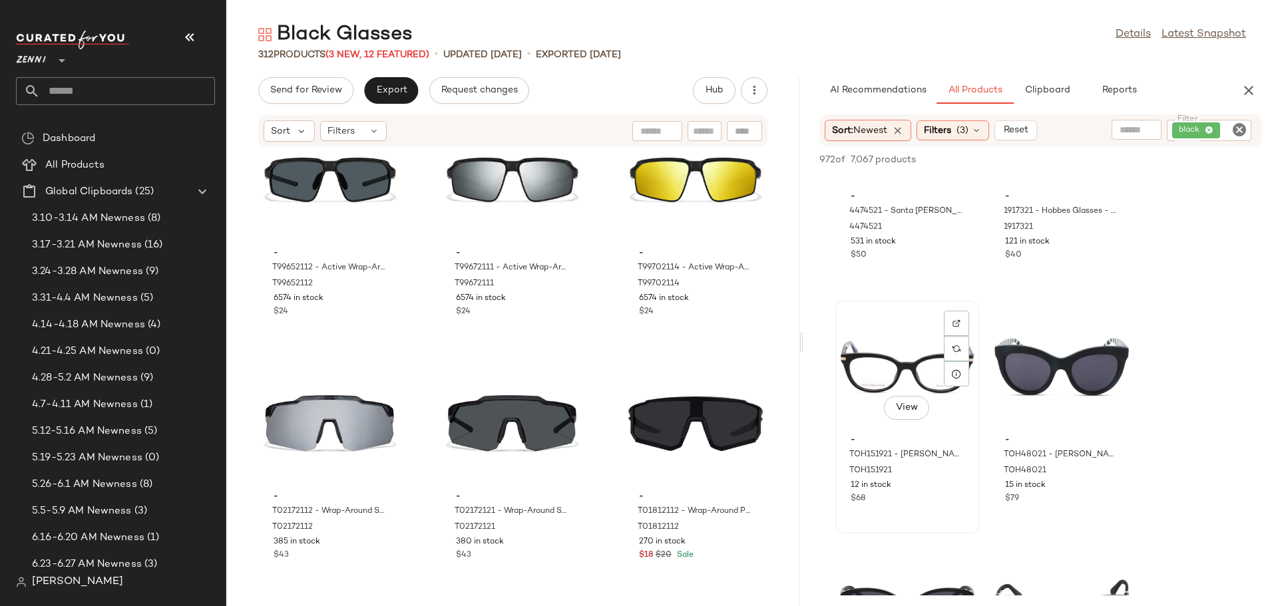
click at [932, 507] on div "View - TOH151921 - [PERSON_NAME] TOH1519 - Black - Acetate TOH151921 12 in stoc…" at bounding box center [907, 417] width 141 height 230
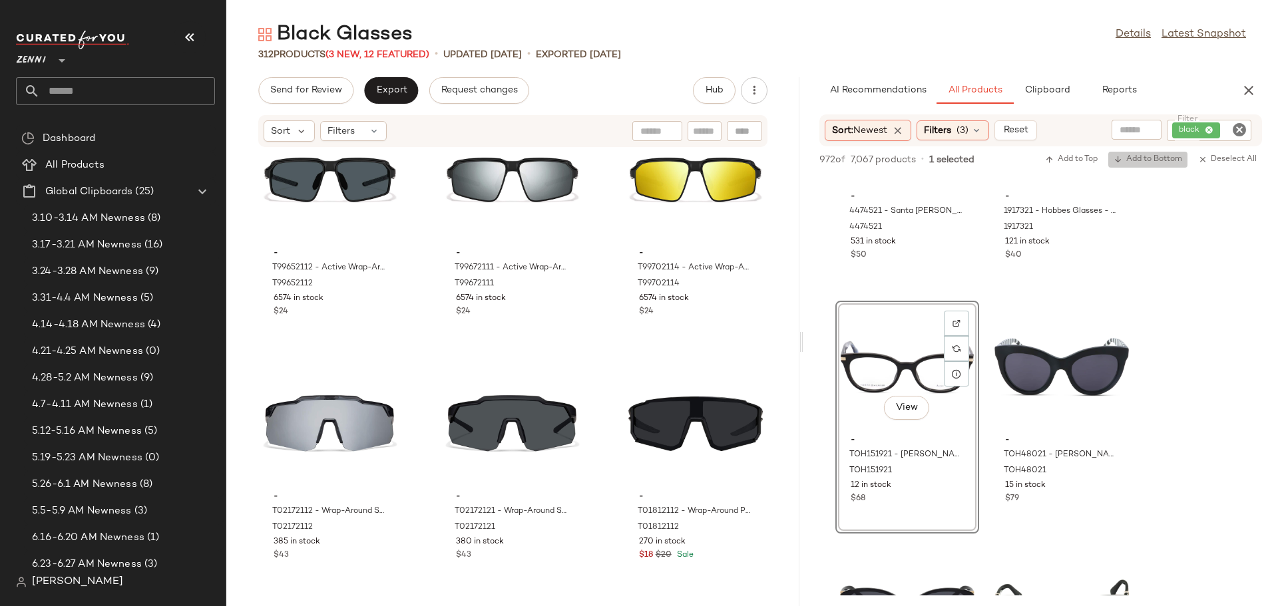
click at [1160, 159] on span "Add to Bottom" at bounding box center [1147, 159] width 69 height 9
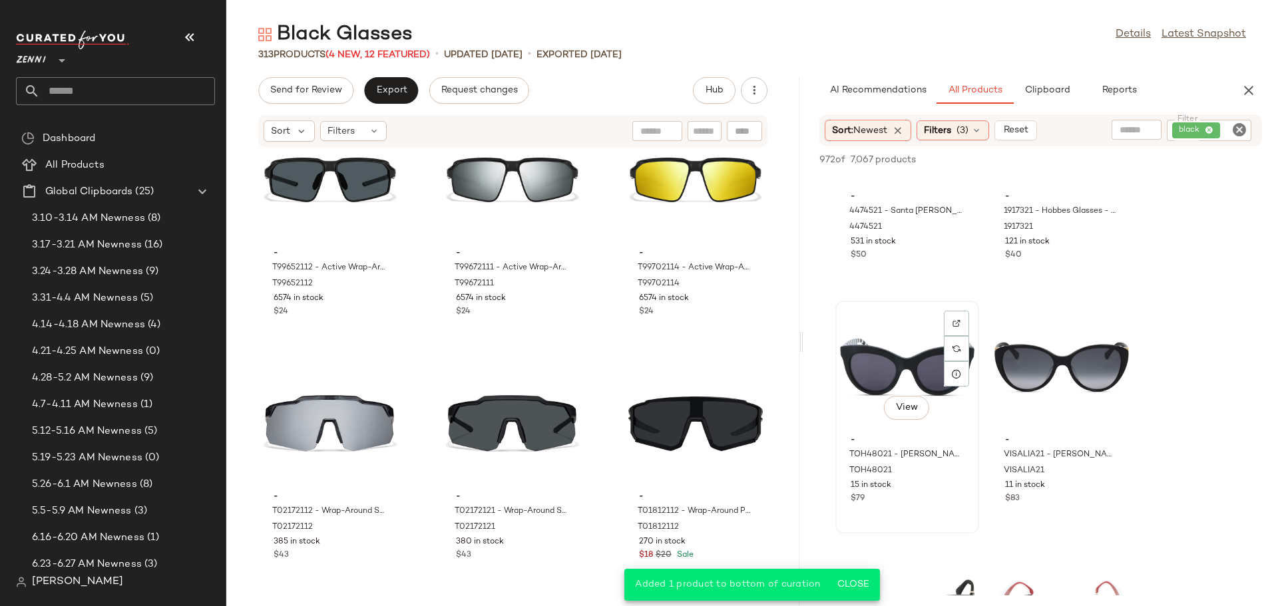
scroll to position [4326, 0]
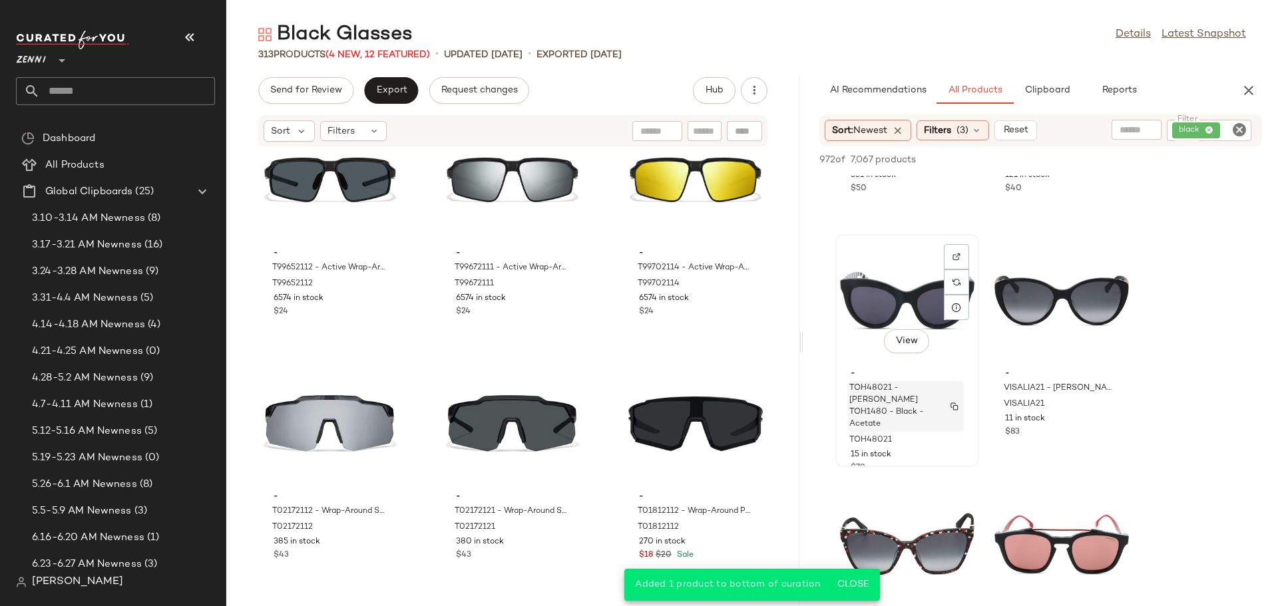
click at [930, 411] on span "TOH48021 - [PERSON_NAME] TOH1480 - Black - Acetate" at bounding box center [893, 407] width 88 height 48
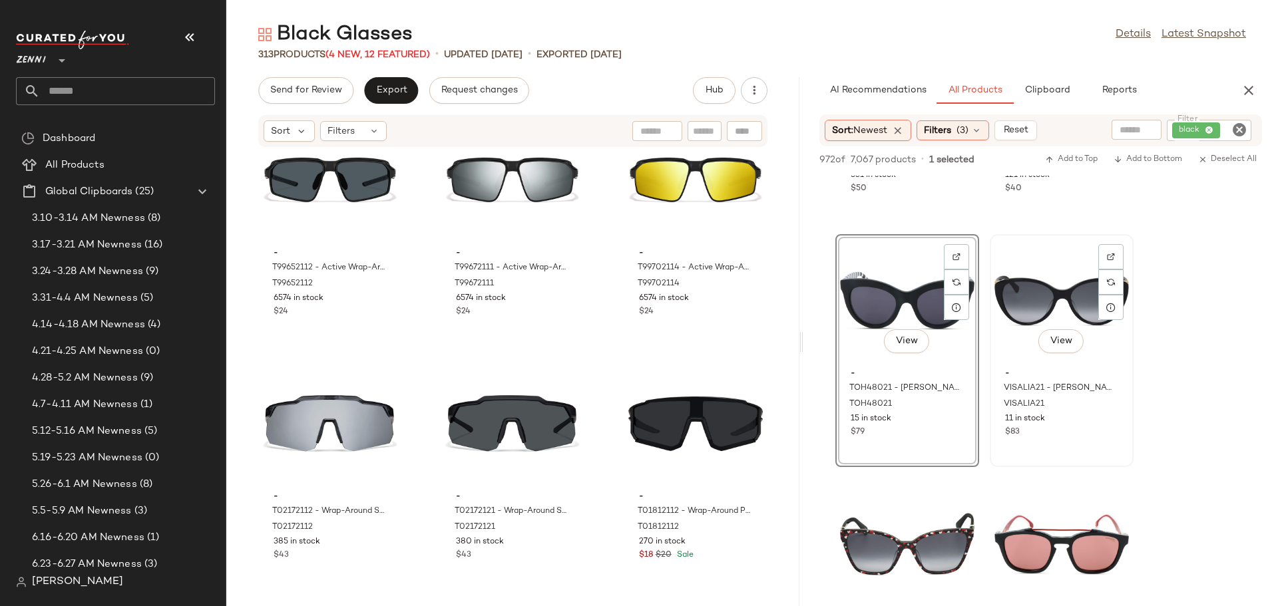
click at [1085, 428] on div "$83" at bounding box center [1061, 433] width 113 height 12
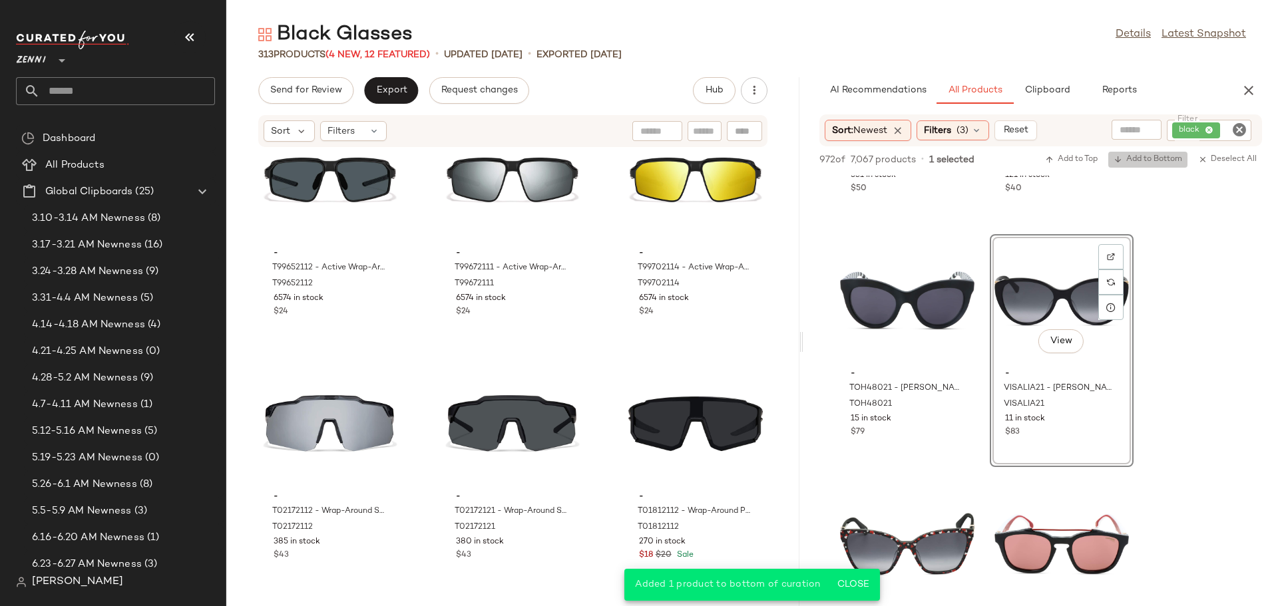
click at [1159, 160] on span "Add to Bottom" at bounding box center [1147, 159] width 69 height 9
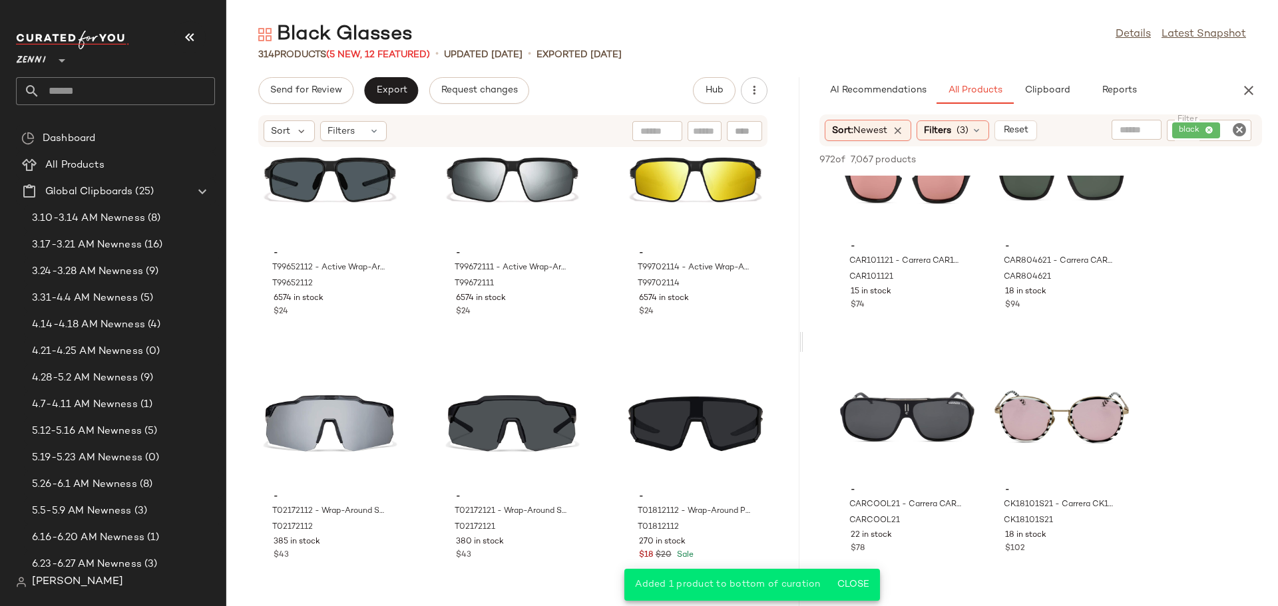
scroll to position [4725, 0]
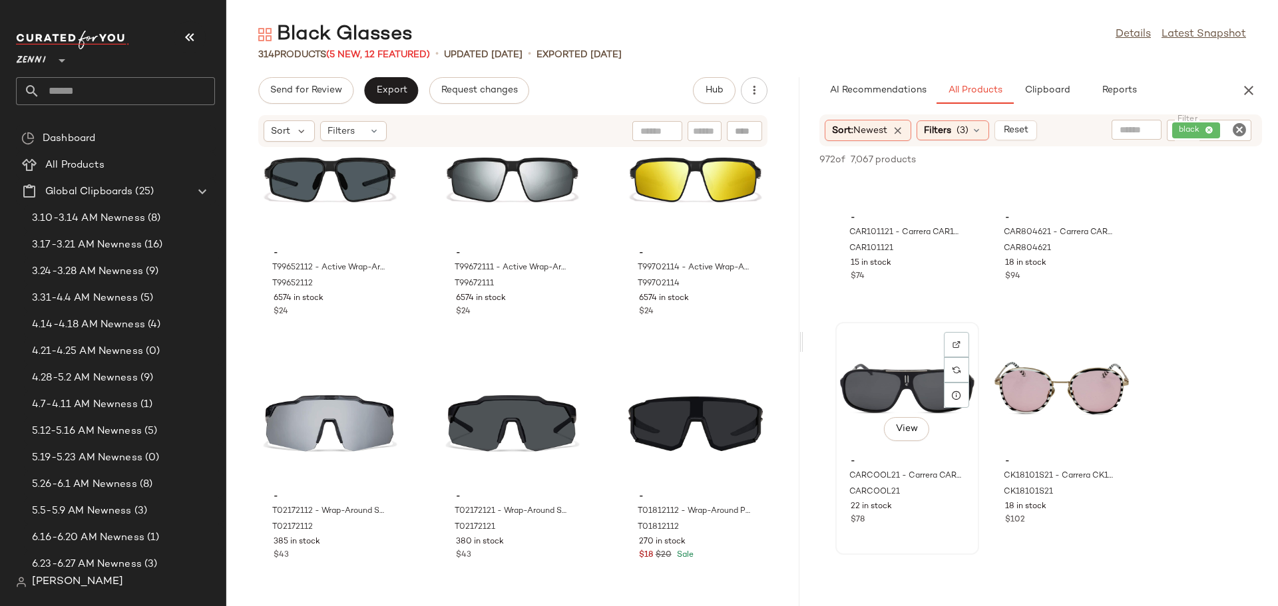
click at [942, 516] on div "$78" at bounding box center [907, 520] width 113 height 12
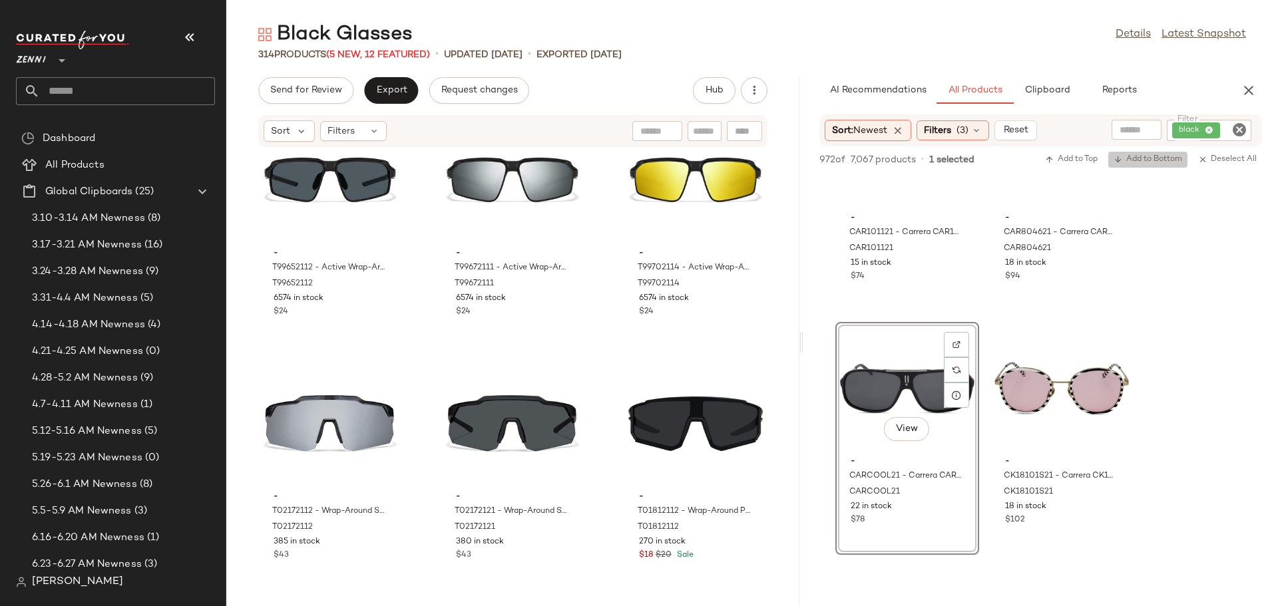
click at [1158, 158] on span "Add to Bottom" at bounding box center [1147, 159] width 69 height 9
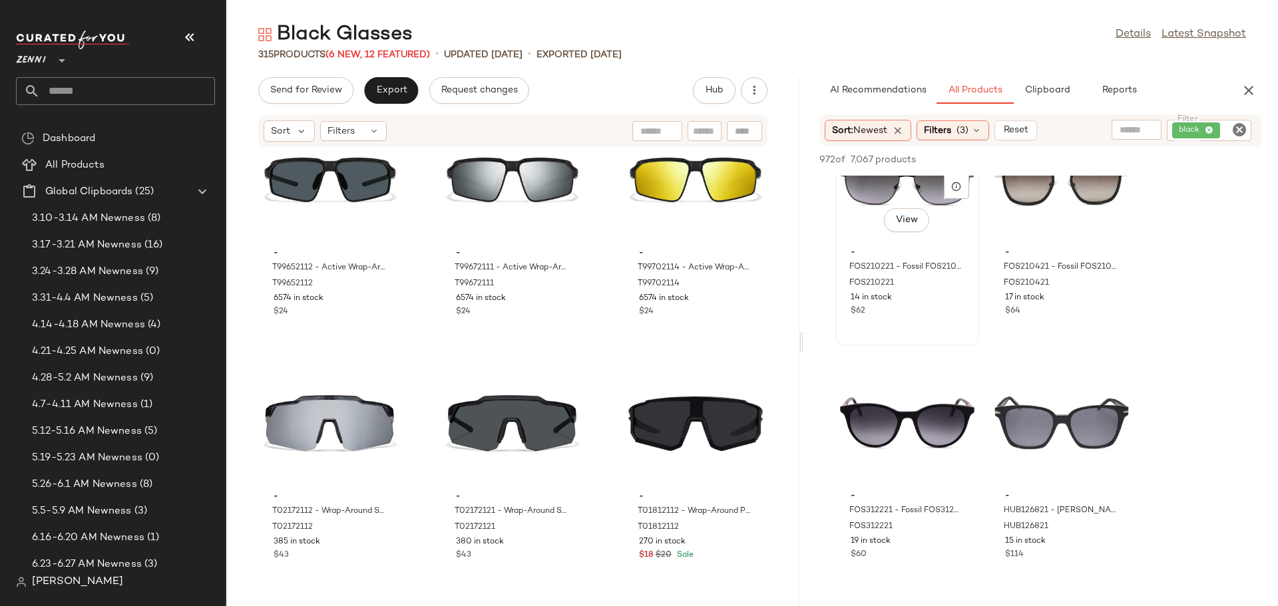
scroll to position [5191, 0]
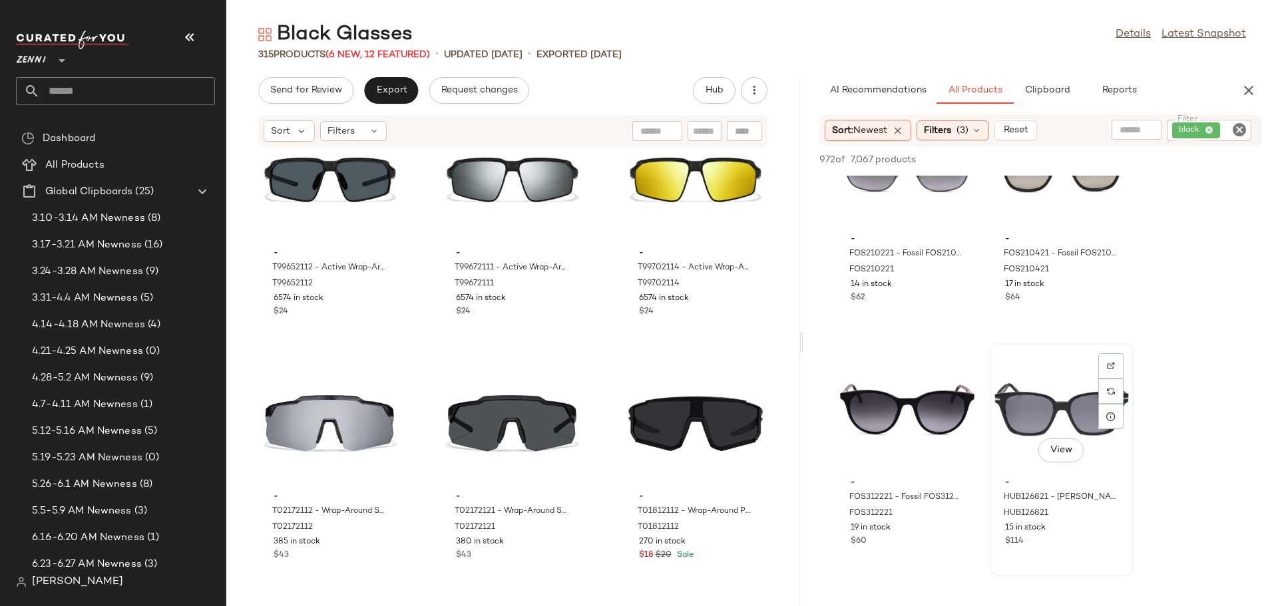
click at [1088, 539] on div "$114" at bounding box center [1061, 542] width 113 height 12
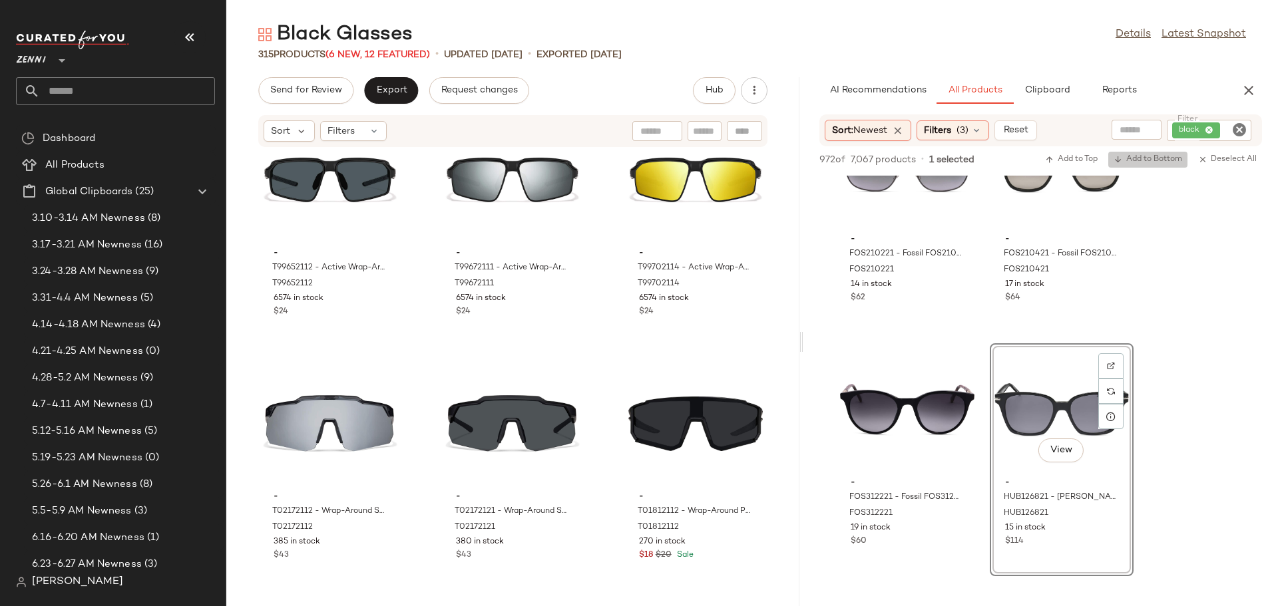
click at [1154, 161] on span "Add to Bottom" at bounding box center [1147, 159] width 69 height 9
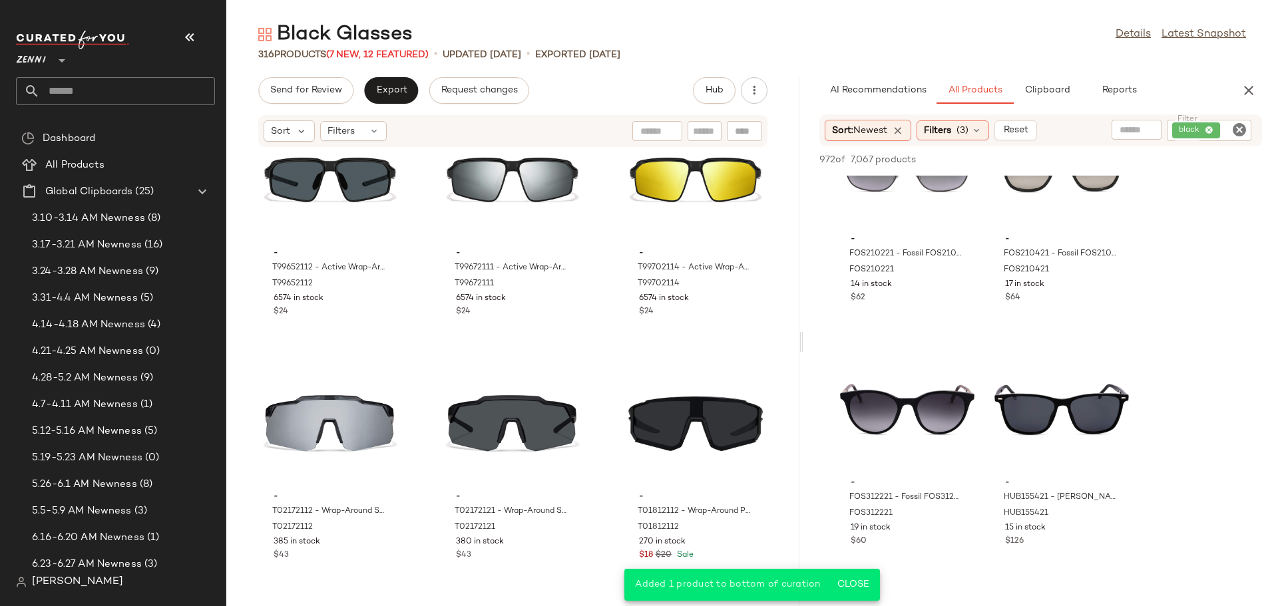
click at [1240, 131] on icon "Clear Filter" at bounding box center [1239, 130] width 16 height 16
click at [1251, 93] on icon "button" at bounding box center [1249, 91] width 16 height 16
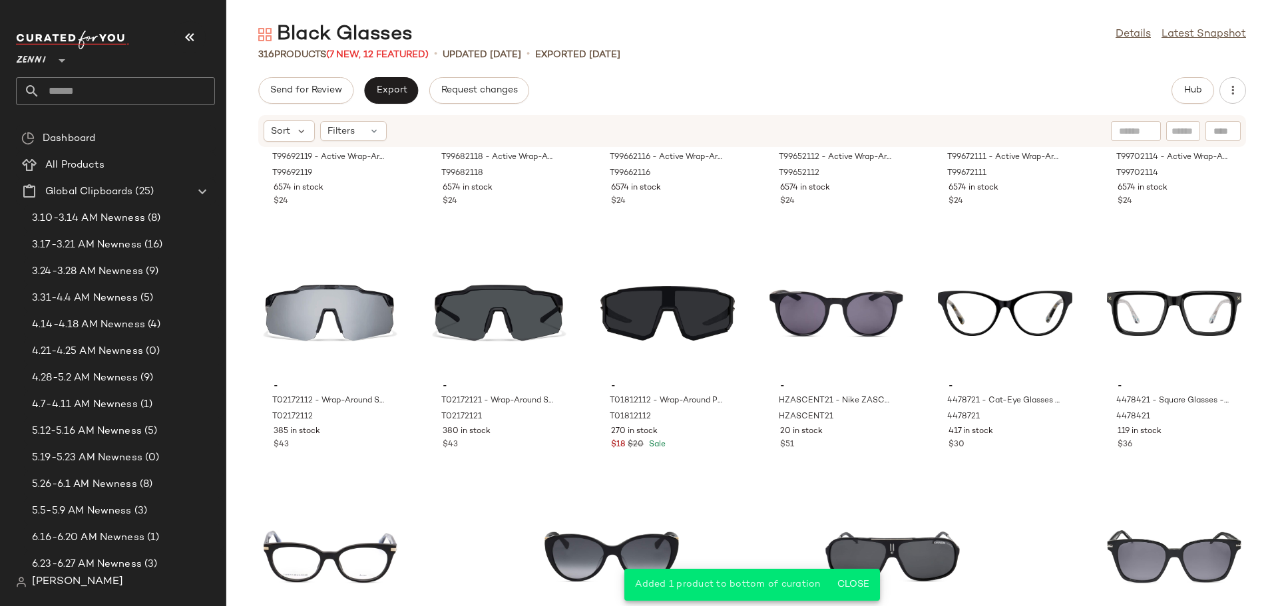
scroll to position [12404, 0]
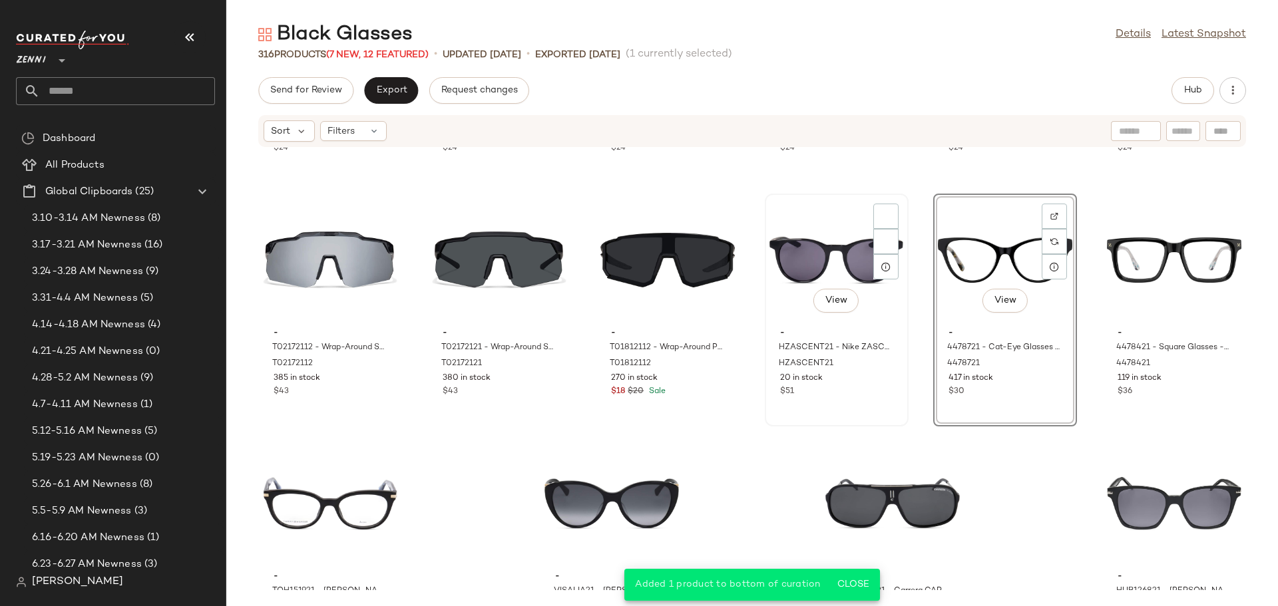
scroll to position [12389, 0]
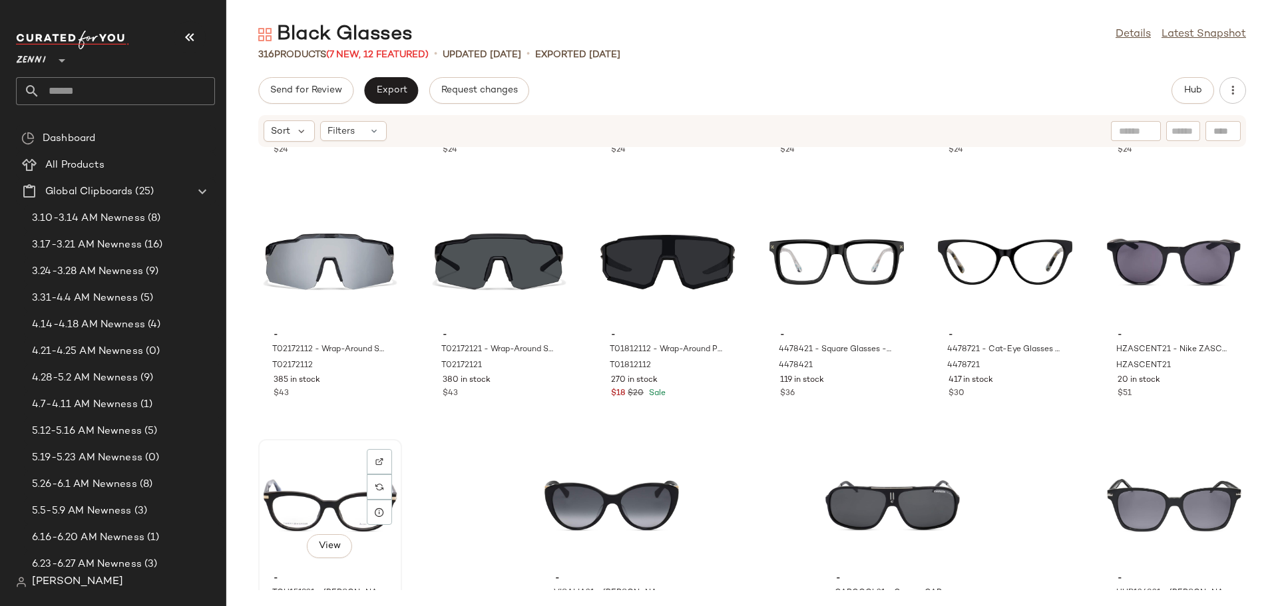
scroll to position [12391, 0]
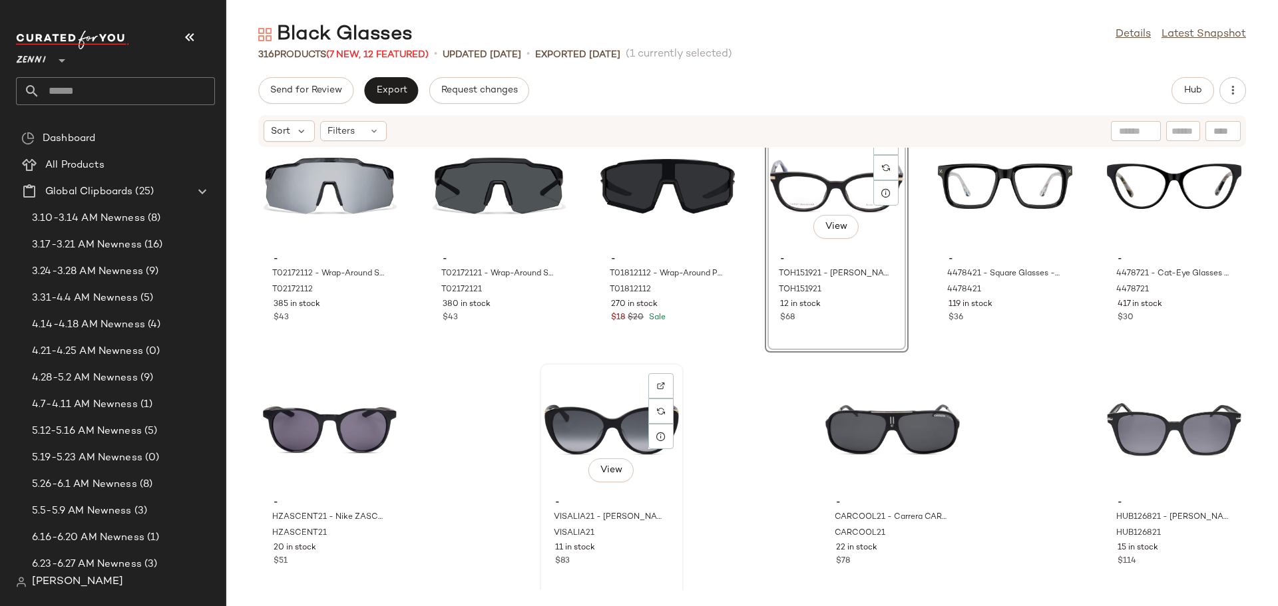
scroll to position [12470, 0]
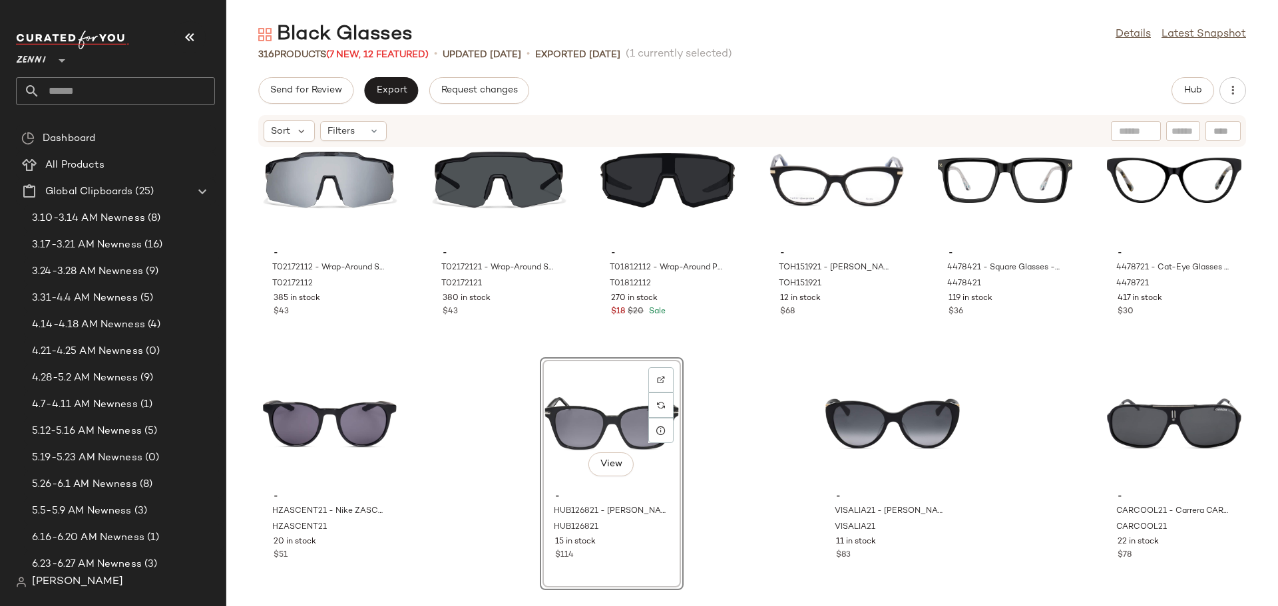
click at [773, 550] on div "- T02172112 - Wrap-Around Shield Sunglasses - Black with Silver Mirror - Plasti…" at bounding box center [752, 369] width 1052 height 443
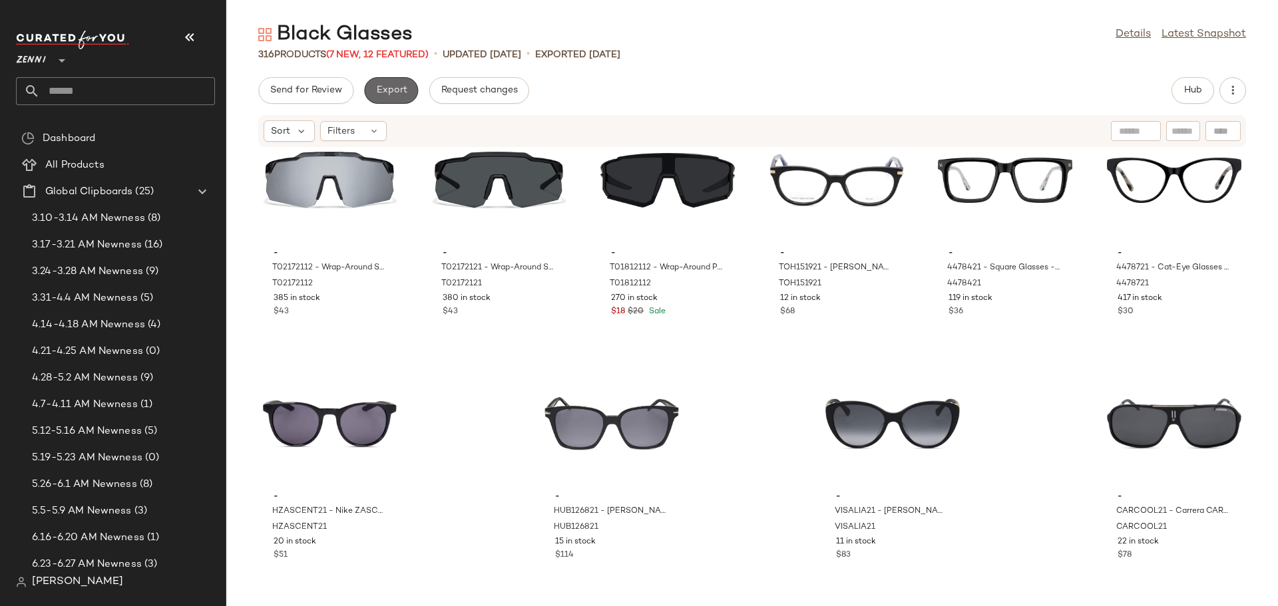
click at [405, 87] on span "Export" at bounding box center [390, 90] width 31 height 11
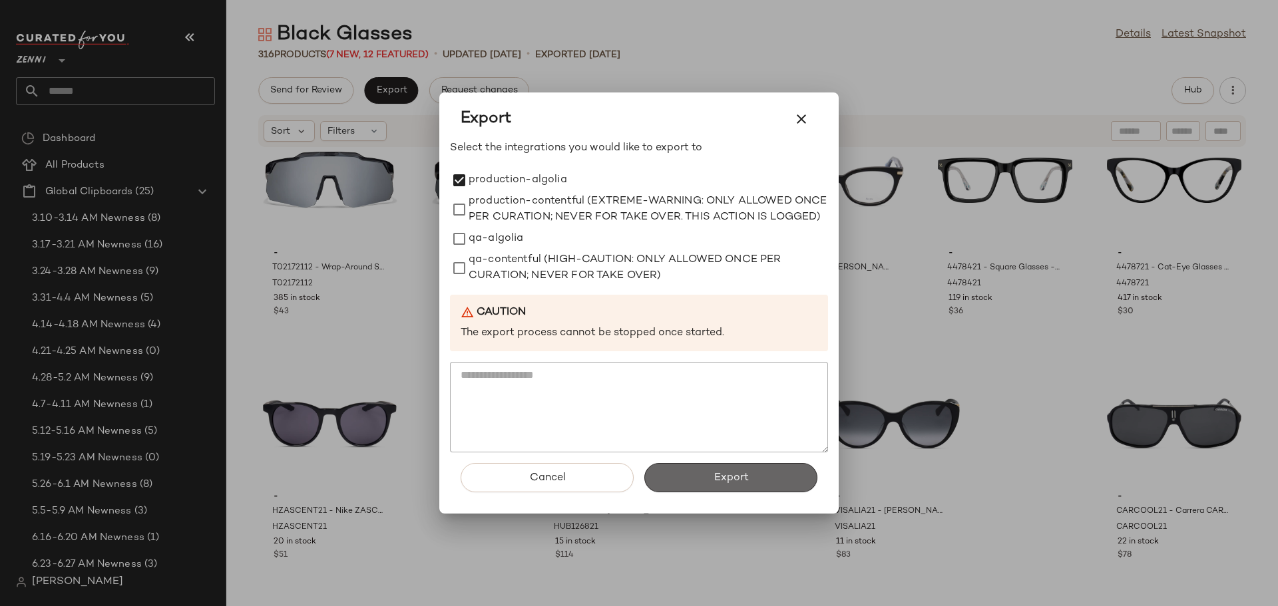
click at [750, 493] on button "Export" at bounding box center [730, 477] width 173 height 29
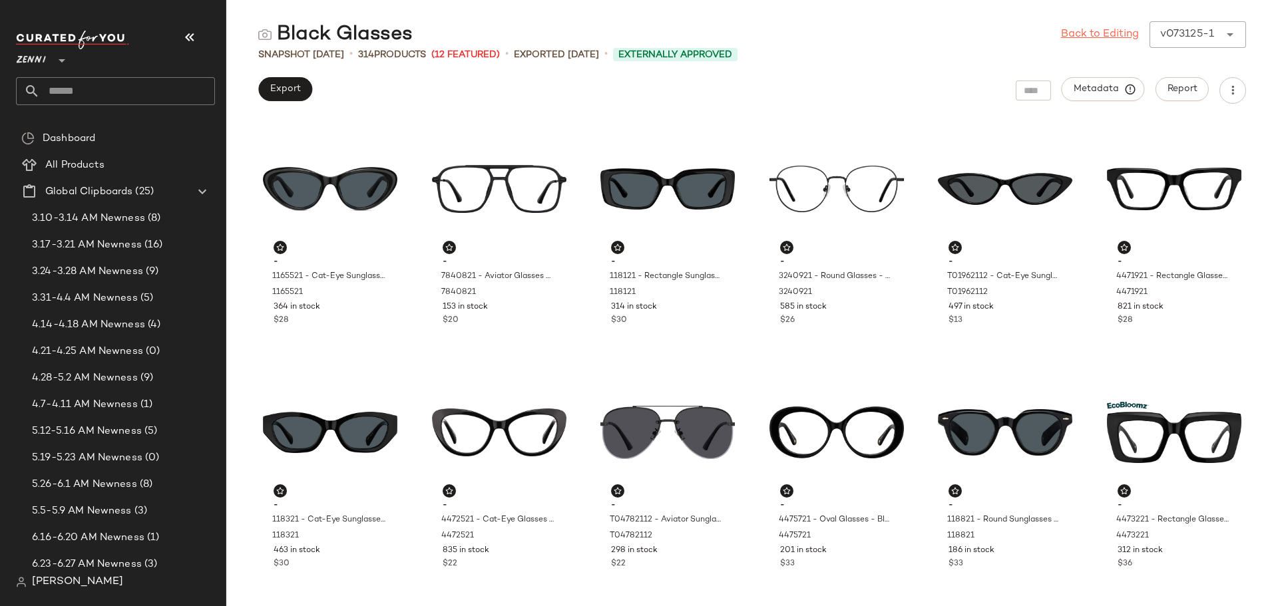
click at [1100, 33] on link "Back to Editing" at bounding box center [1100, 35] width 78 height 16
